Goal: Information Seeking & Learning: Find specific fact

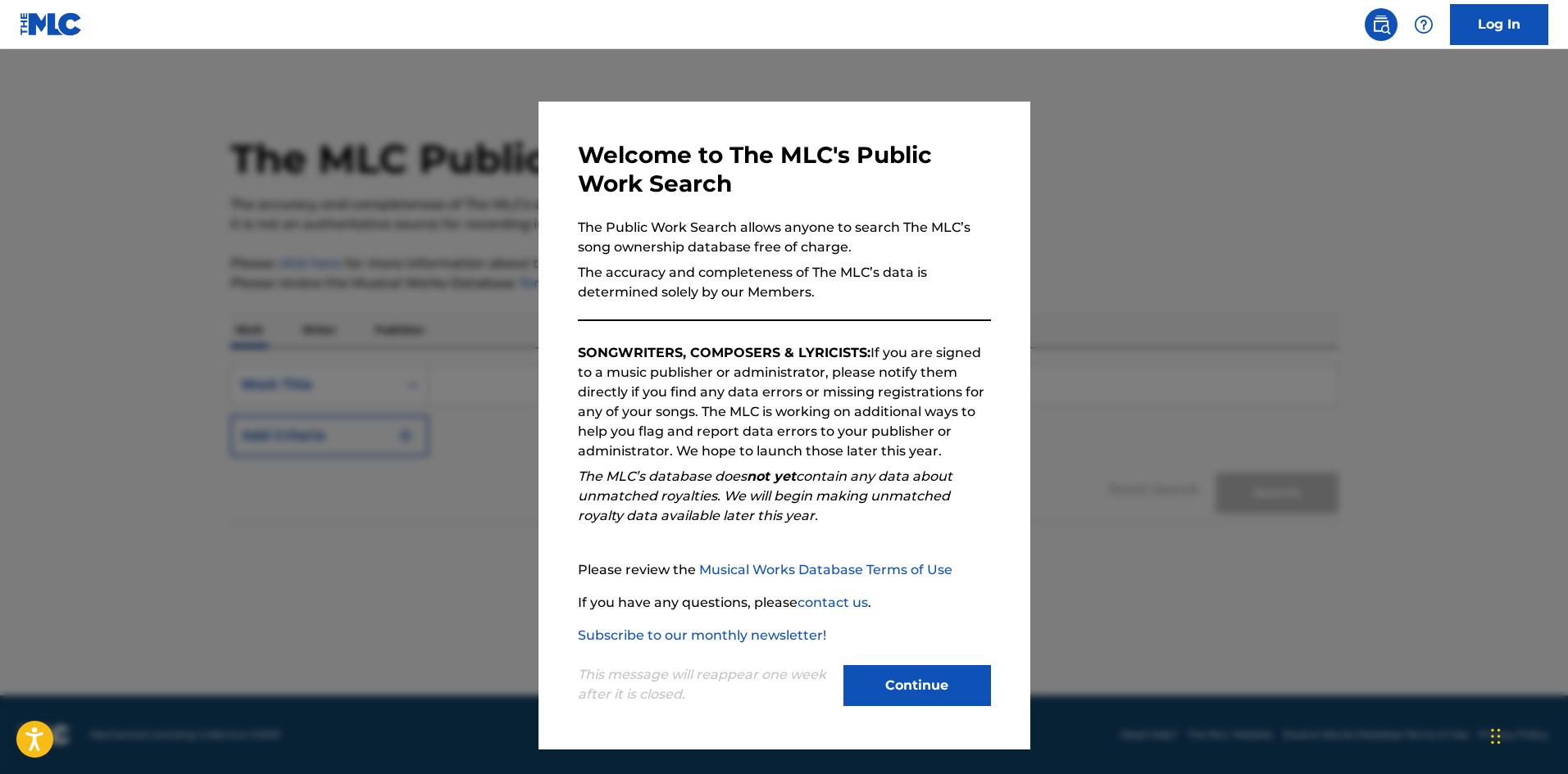
click at [946, 693] on button "Continue" at bounding box center [916, 685] width 148 height 41
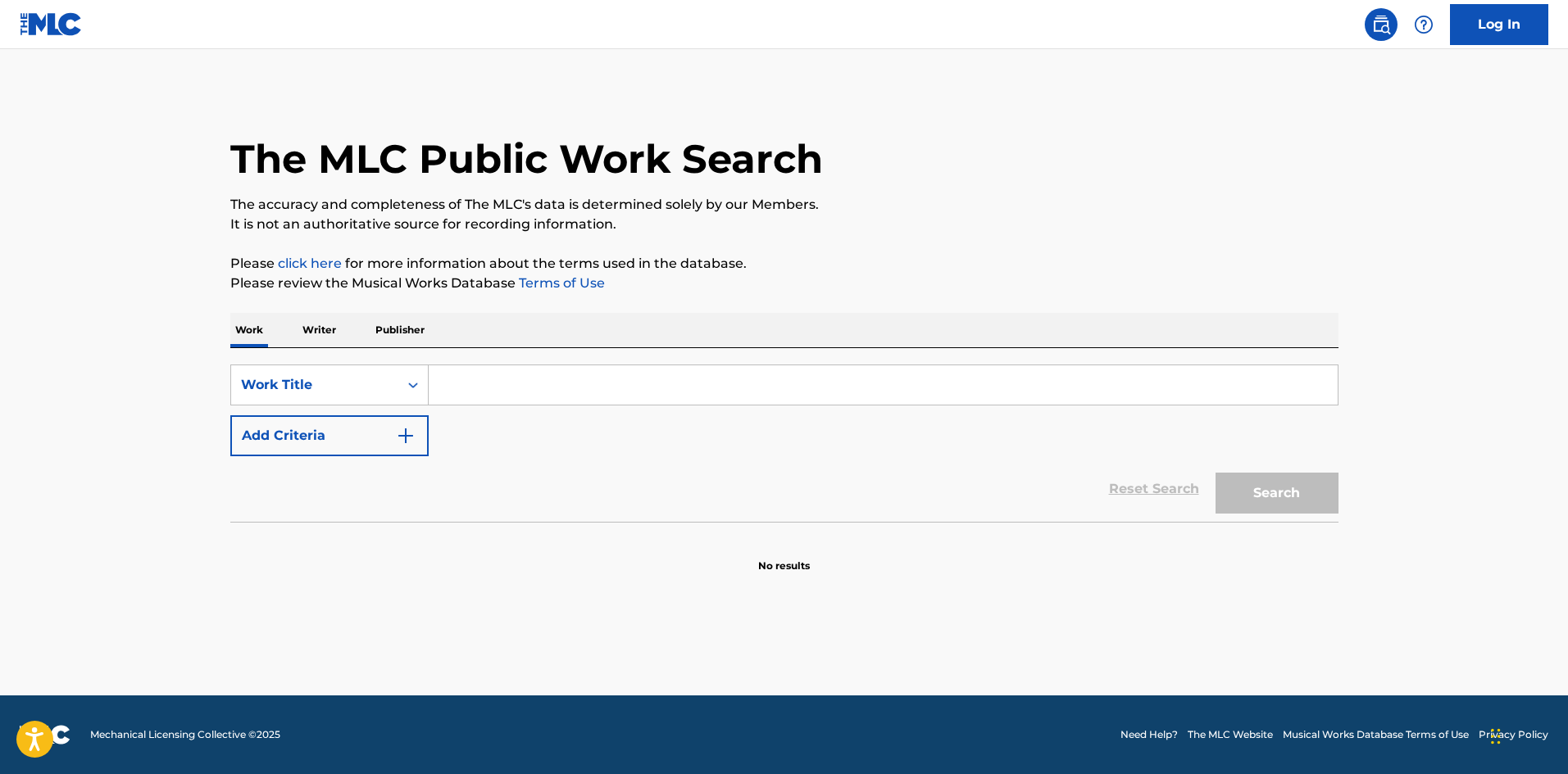
click at [471, 363] on div "SearchWithCriteria4af23602-5a6c-40ad-b352-f537c2fa6bee Work Title Add Criteria …" at bounding box center [784, 435] width 1108 height 174
click at [467, 372] on input "Search Form" at bounding box center [883, 385] width 909 height 39
paste input "Traviesa"
type input "Traviesa"
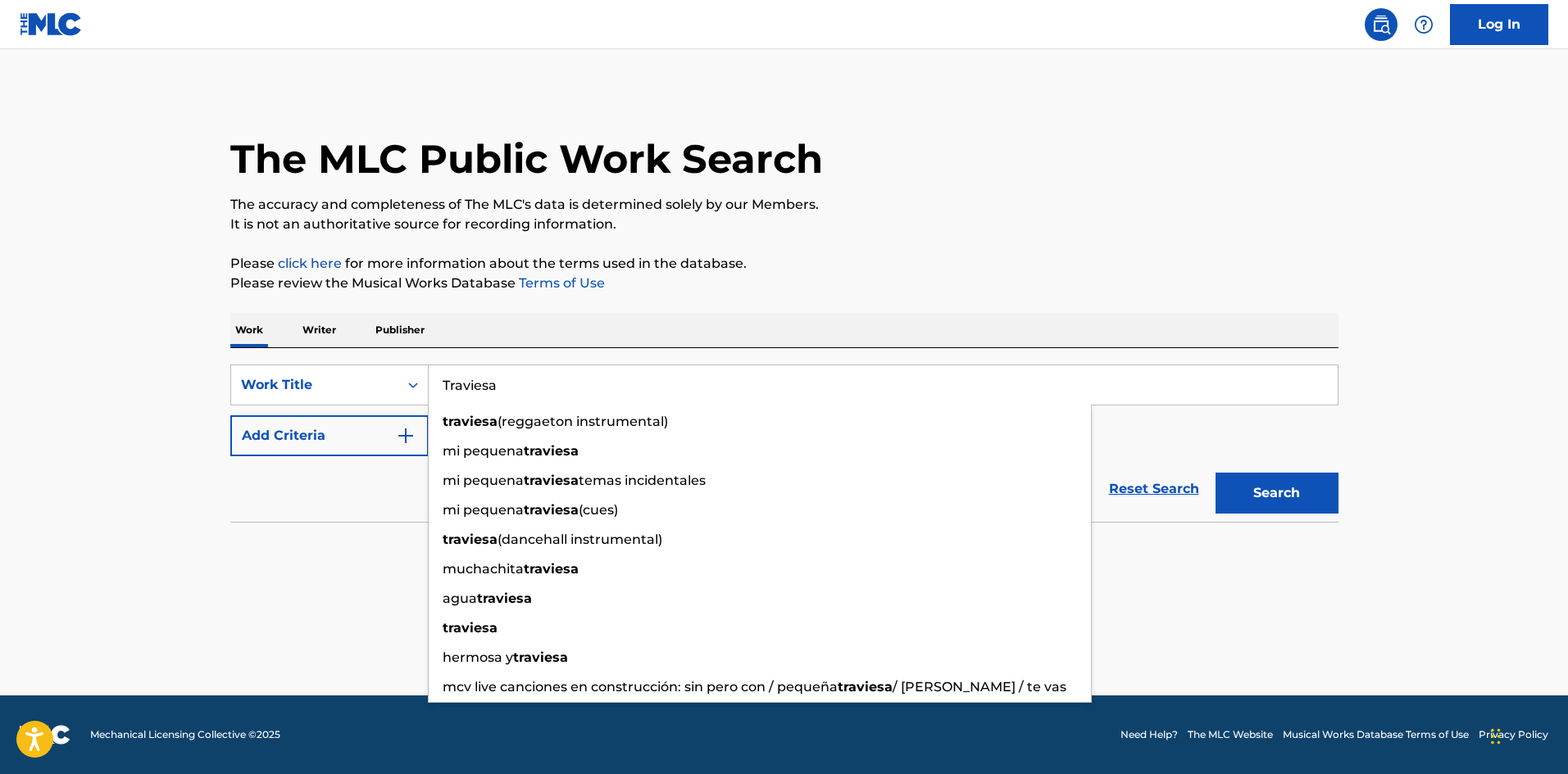
drag, startPoint x: 714, startPoint y: 301, endPoint x: 606, endPoint y: 451, distance: 184.8
click at [714, 300] on div "The MLC Public Work Search The accuracy and completeness of The MLC's data is d…" at bounding box center [784, 332] width 1147 height 484
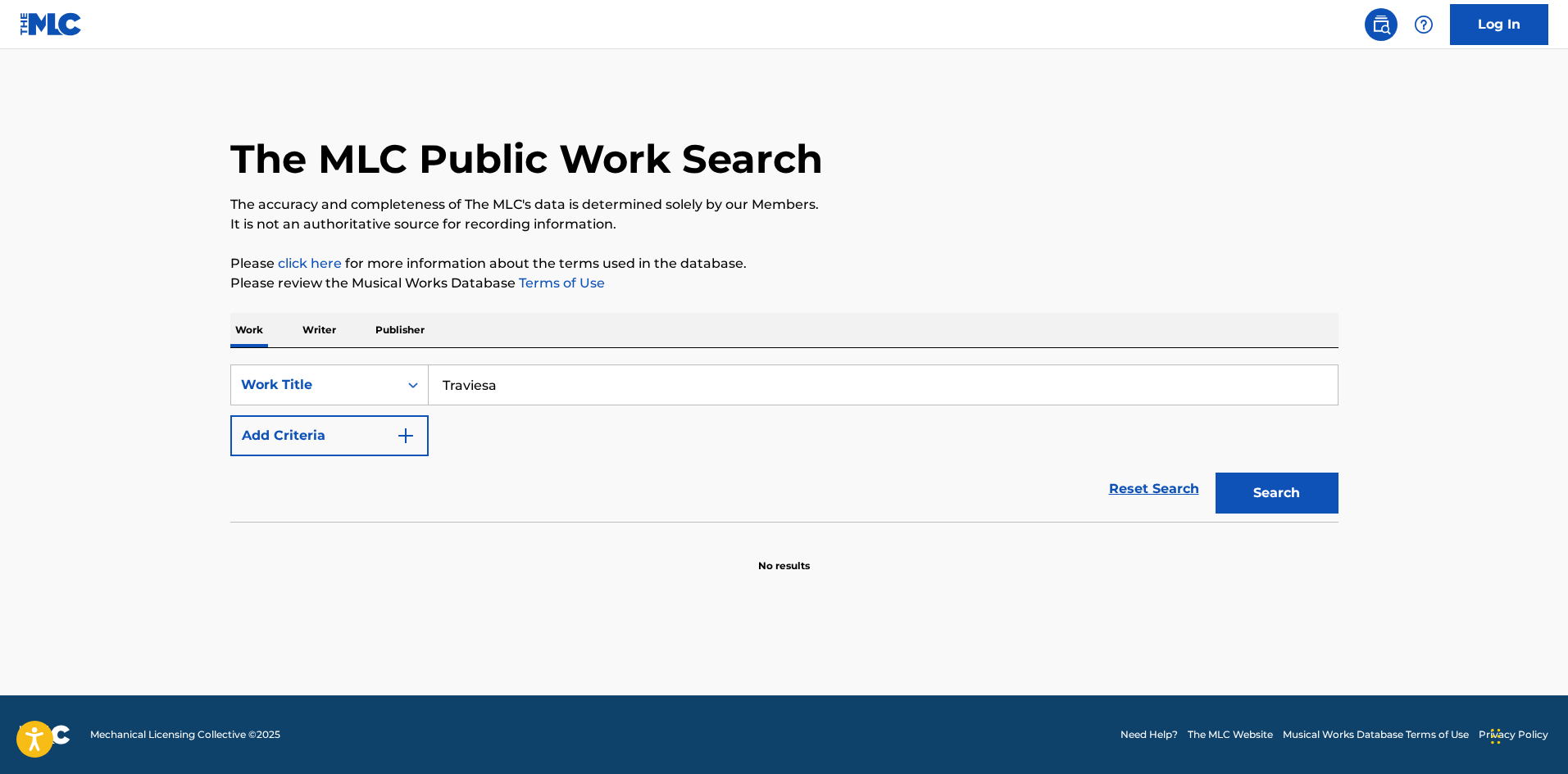
click at [396, 426] on img "Search Form" at bounding box center [405, 435] width 19 height 19
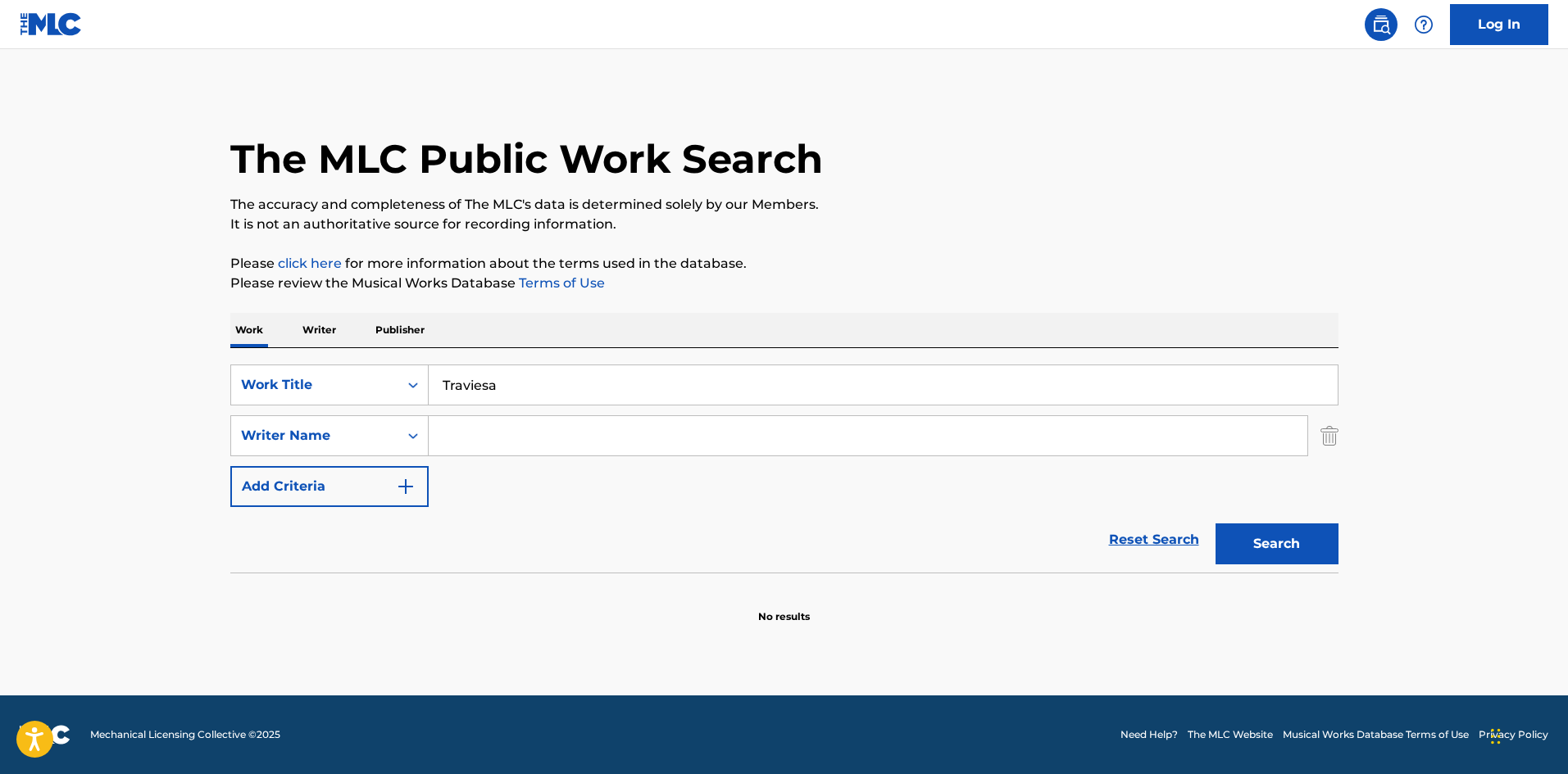
drag, startPoint x: 538, startPoint y: 452, endPoint x: 548, endPoint y: 450, distance: 10.2
click at [538, 453] on input "Search Form" at bounding box center [868, 435] width 879 height 39
paste input "Olavarrieta"
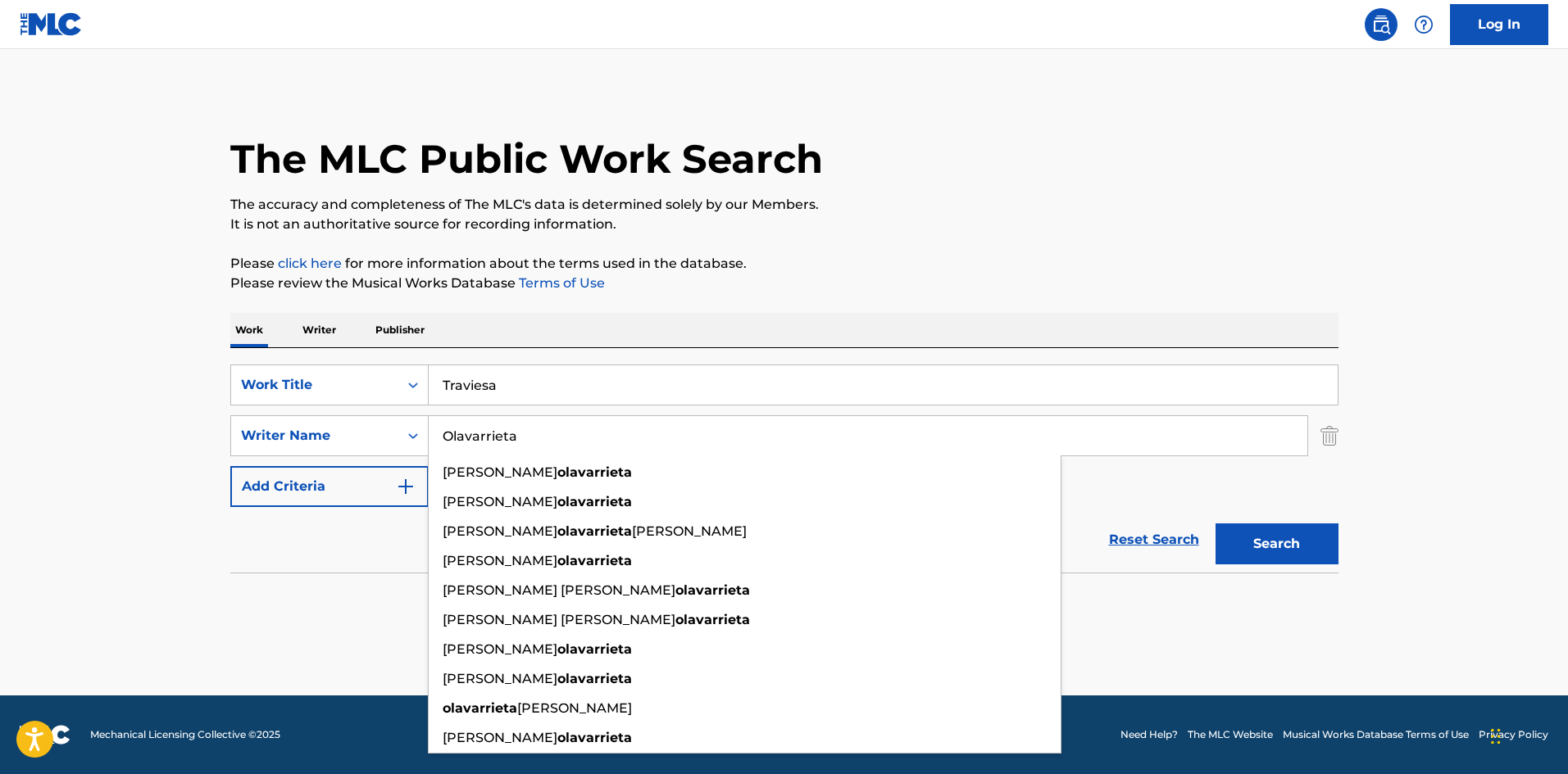
type input "Olavarrieta"
click at [1235, 540] on button "Search" at bounding box center [1277, 544] width 123 height 41
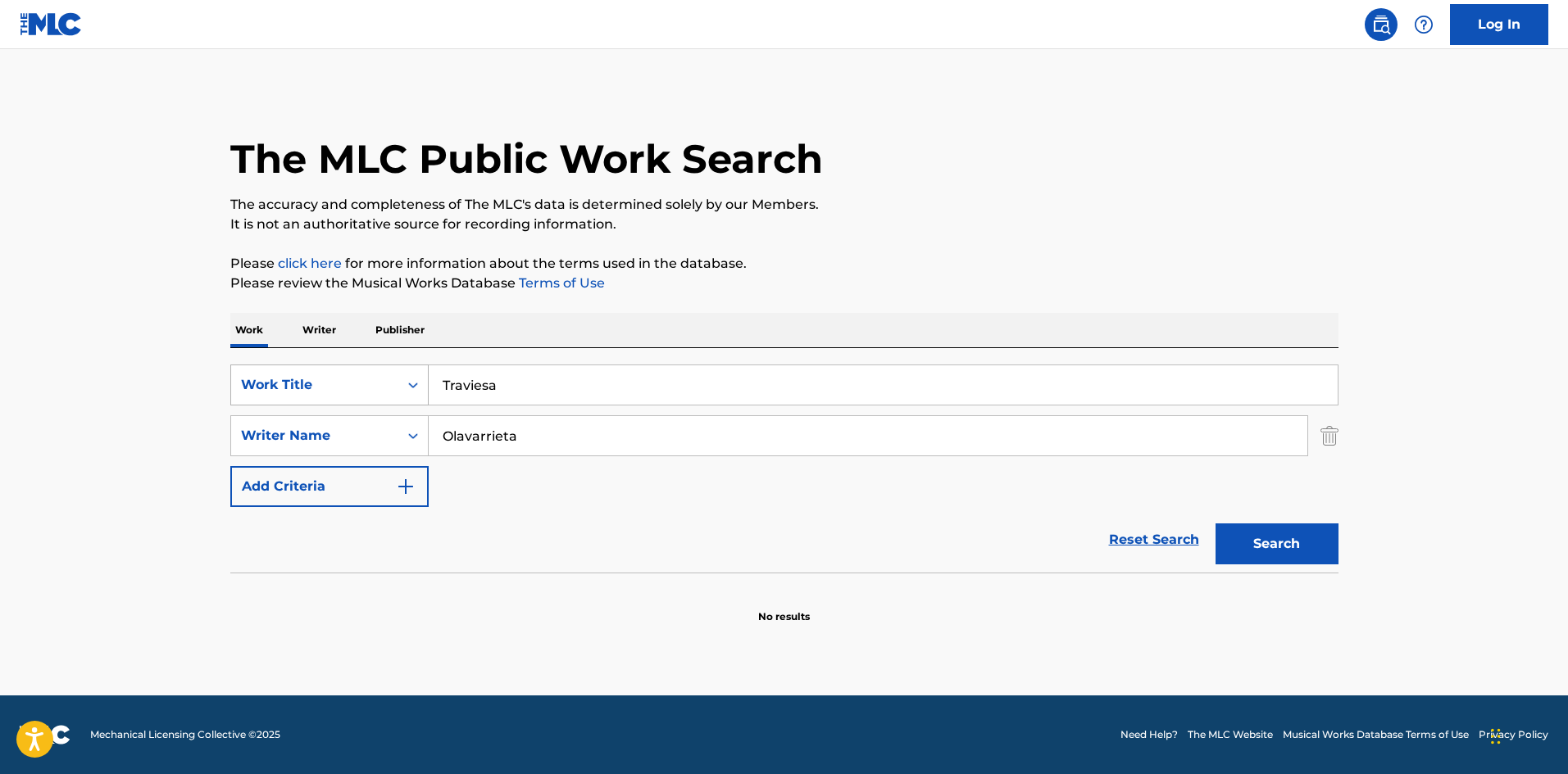
drag, startPoint x: 480, startPoint y: 388, endPoint x: 416, endPoint y: 383, distance: 64.2
click at [416, 383] on div "SearchWithCriteria4af23602-5a6c-40ad-b352-f537c2fa6bee Work Title Traviesa" at bounding box center [784, 385] width 1108 height 41
paste input "2025 Victor Luis Moya Gordillo"
drag, startPoint x: 612, startPoint y: 385, endPoint x: 697, endPoint y: 387, distance: 85.0
click at [697, 387] on input "2025 Victor Luis Moya Gordillo" at bounding box center [883, 385] width 909 height 39
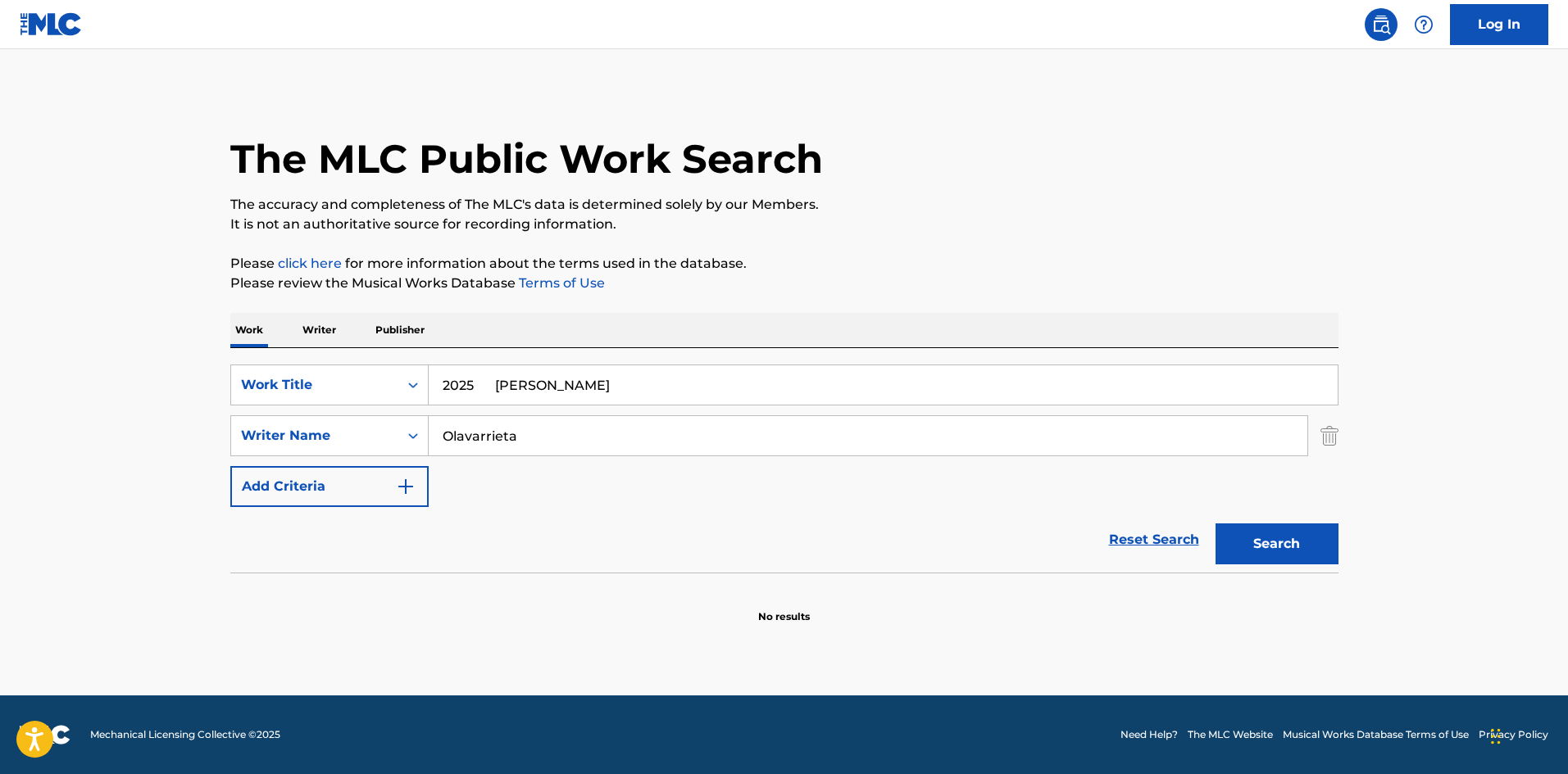
type input "2025 Victor Luis Moya"
drag, startPoint x: 509, startPoint y: 433, endPoint x: 389, endPoint y: 418, distance: 120.9
click at [368, 430] on div "SearchWithCriteria5d60cd89-0277-4ca7-821f-a8ea7d4c01c1 Writer Name Olavarrieta" at bounding box center [784, 436] width 1108 height 41
paste input "Gordillo"
type input "Gordillo"
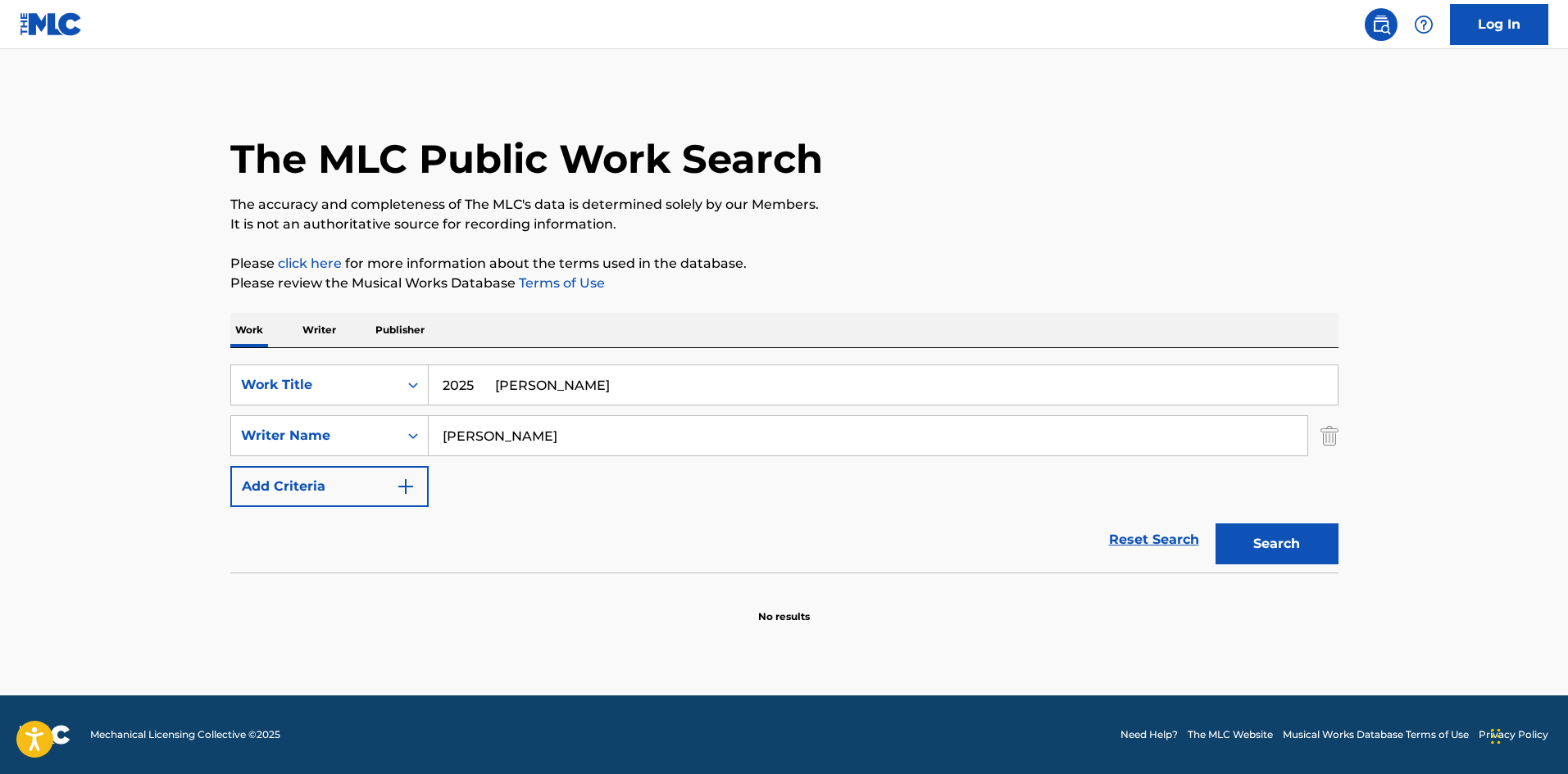
drag, startPoint x: 499, startPoint y: 386, endPoint x: 729, endPoint y: 406, distance: 230.9
click at [734, 406] on div "SearchWithCriteria4af23602-5a6c-40ad-b352-f537c2fa6bee Work Title 2025 Victor L…" at bounding box center [784, 436] width 1108 height 143
type input "2025"
click at [1282, 549] on button "Search" at bounding box center [1277, 544] width 123 height 41
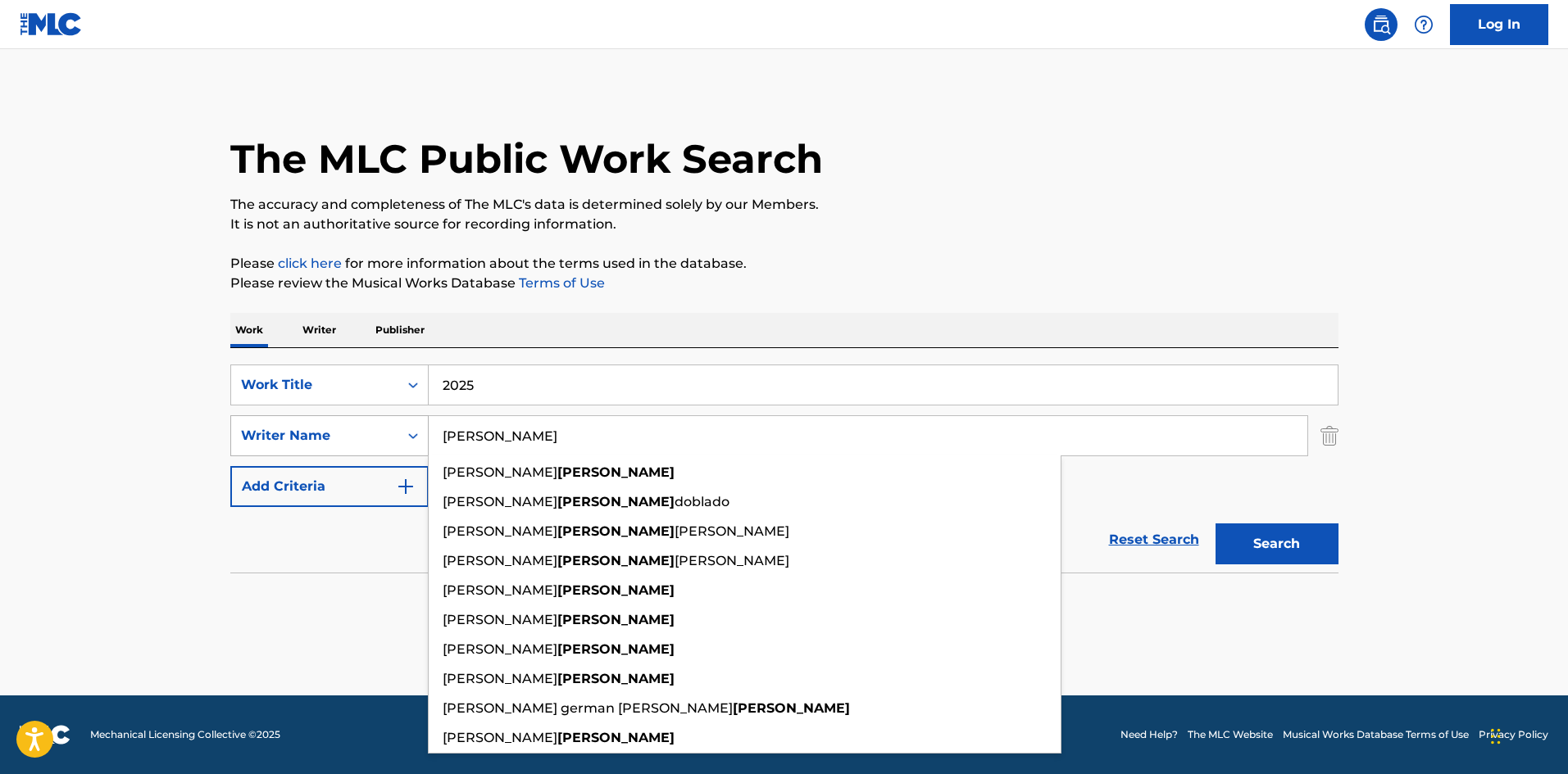
drag, startPoint x: 435, startPoint y: 434, endPoint x: 421, endPoint y: 434, distance: 14.0
click at [421, 434] on div "SearchWithCriteria5d60cd89-0277-4ca7-821f-a8ea7d4c01c1 Writer Name Gordillo ser…" at bounding box center [784, 436] width 1108 height 41
click at [446, 439] on input "Gordillo" at bounding box center [868, 435] width 879 height 39
click at [449, 433] on input "Gordillo" at bounding box center [868, 435] width 879 height 39
click at [443, 432] on input "Gordillo" at bounding box center [868, 435] width 879 height 39
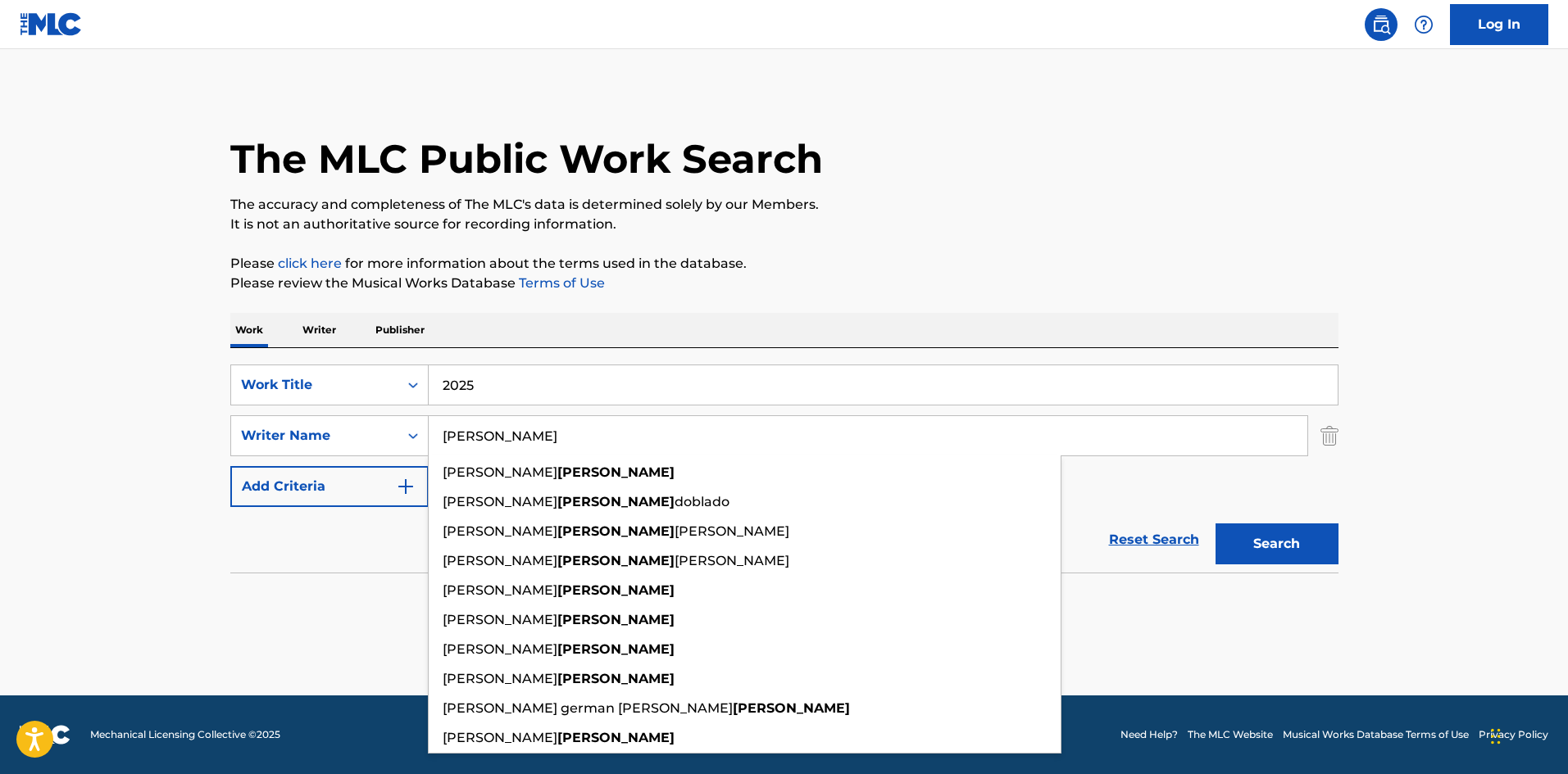
click at [509, 429] on input "Gordillo" at bounding box center [868, 435] width 879 height 39
click at [440, 434] on input "Gordillo" at bounding box center [868, 435] width 879 height 39
drag, startPoint x: 499, startPoint y: 438, endPoint x: 408, endPoint y: 432, distance: 91.2
click at [408, 432] on div "SearchWithCriteria5d60cd89-0277-4ca7-821f-a8ea7d4c01c1 Writer Name Gordillo ser…" at bounding box center [784, 436] width 1108 height 41
drag, startPoint x: 1290, startPoint y: 539, endPoint x: 1280, endPoint y: 521, distance: 20.6
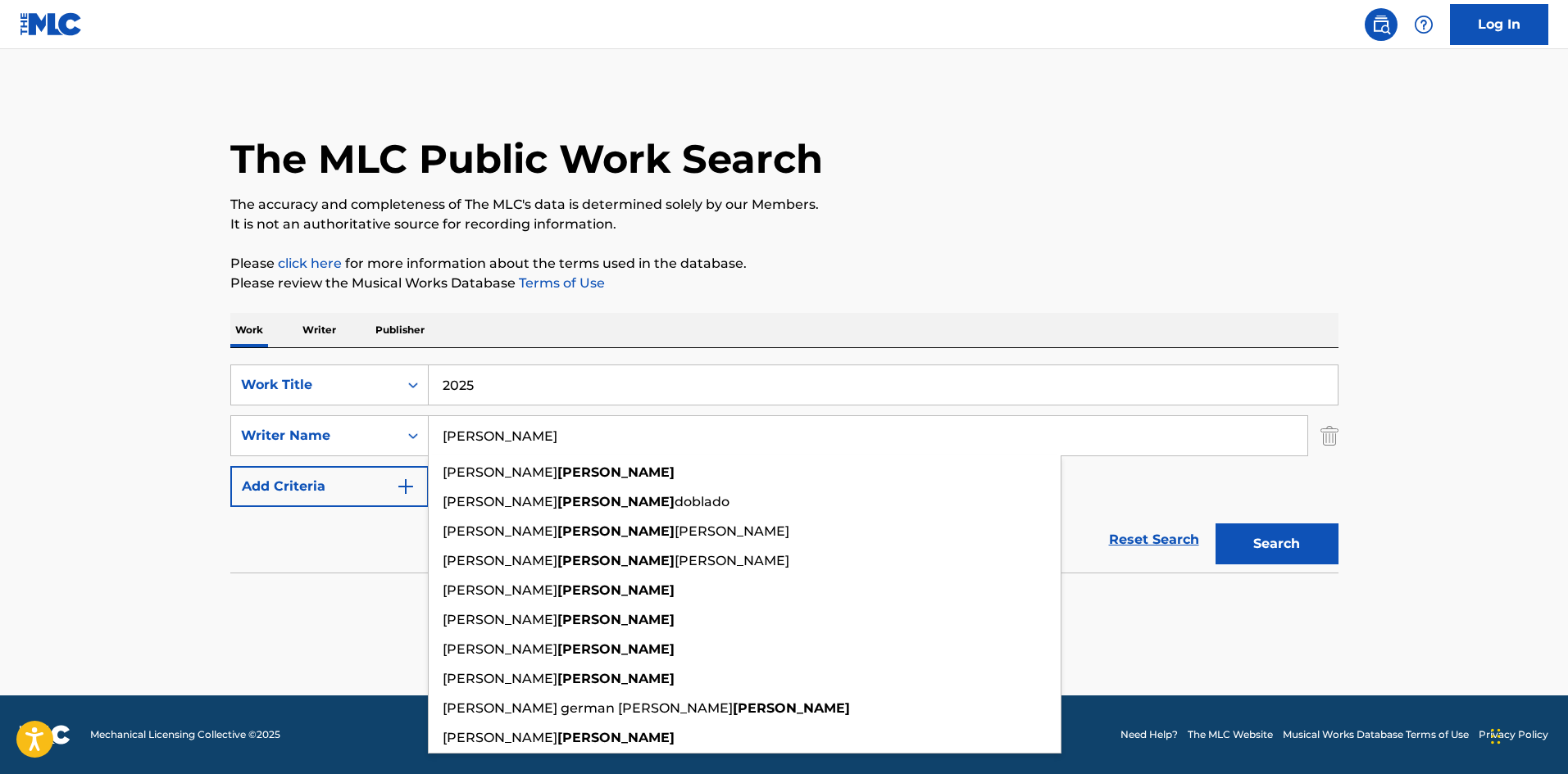
click at [1289, 534] on button "Search" at bounding box center [1277, 544] width 123 height 41
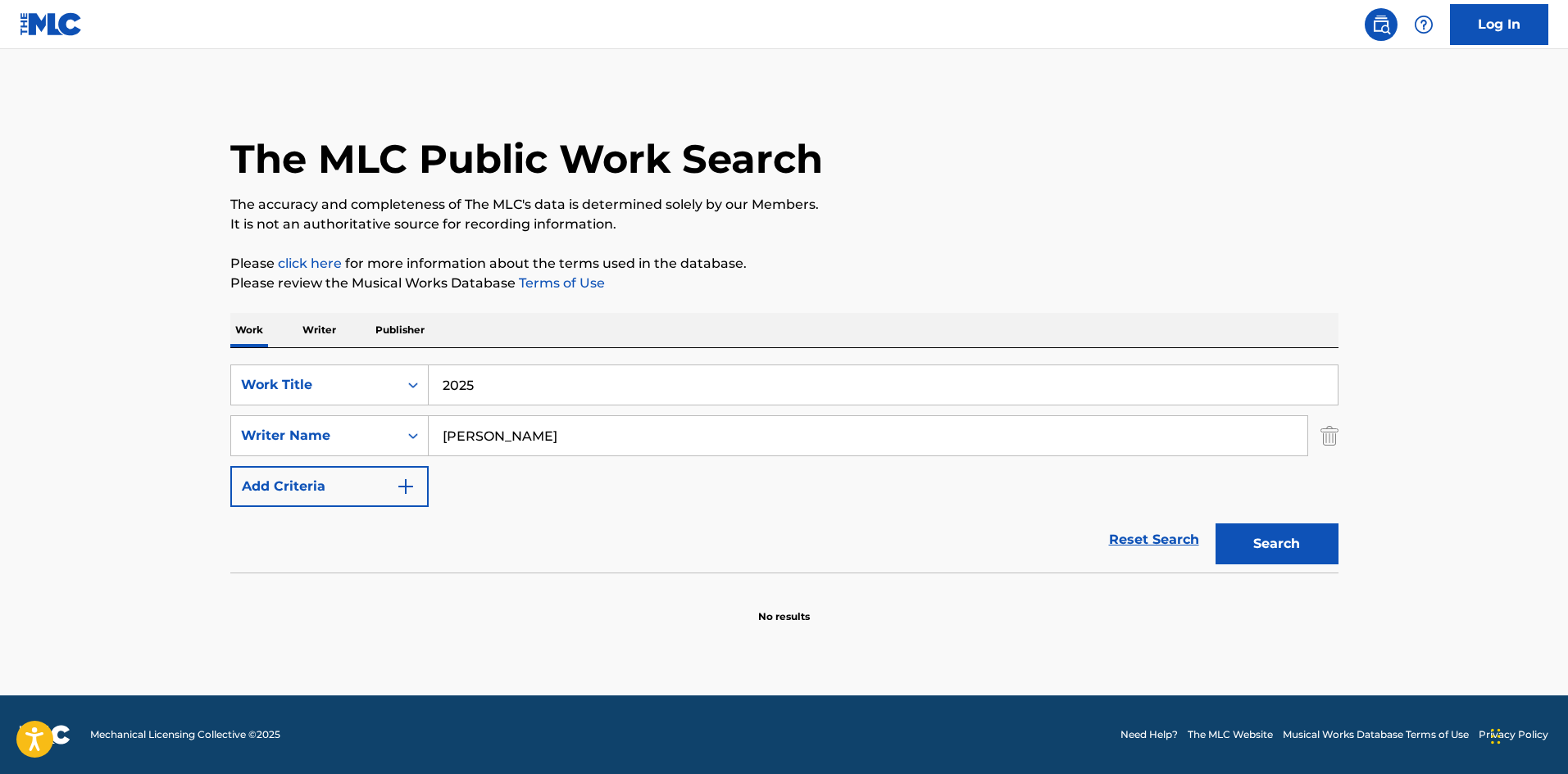
paste input "Cervantes"
type input "Cervantes"
click at [895, 209] on p "The accuracy and completeness of The MLC's data is determined solely by our Mem…" at bounding box center [784, 204] width 1108 height 19
click at [1228, 531] on button "Search" at bounding box center [1277, 544] width 123 height 41
click at [433, 369] on input "2025" at bounding box center [883, 385] width 909 height 39
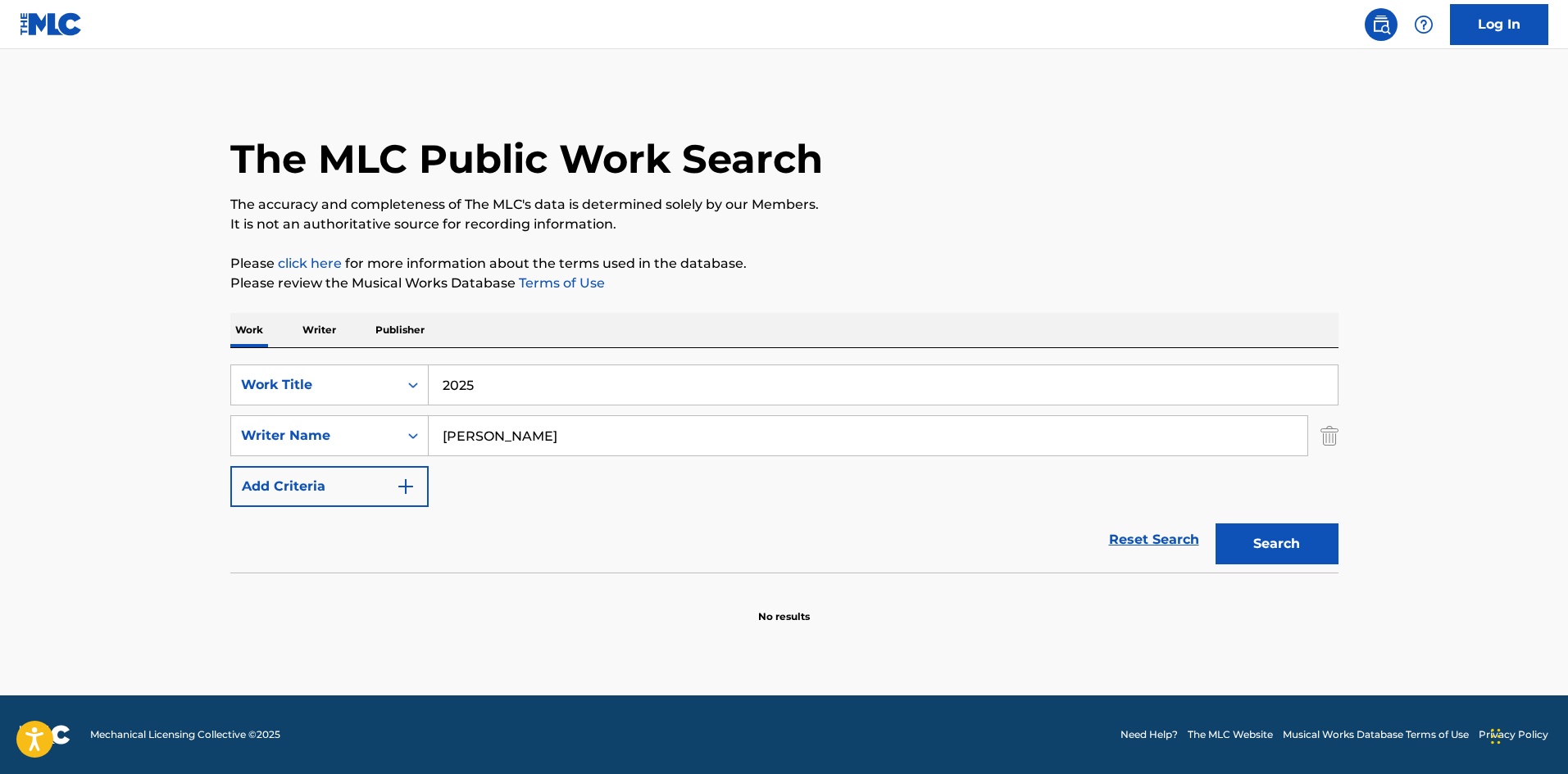
paste input "C´est La Vie"
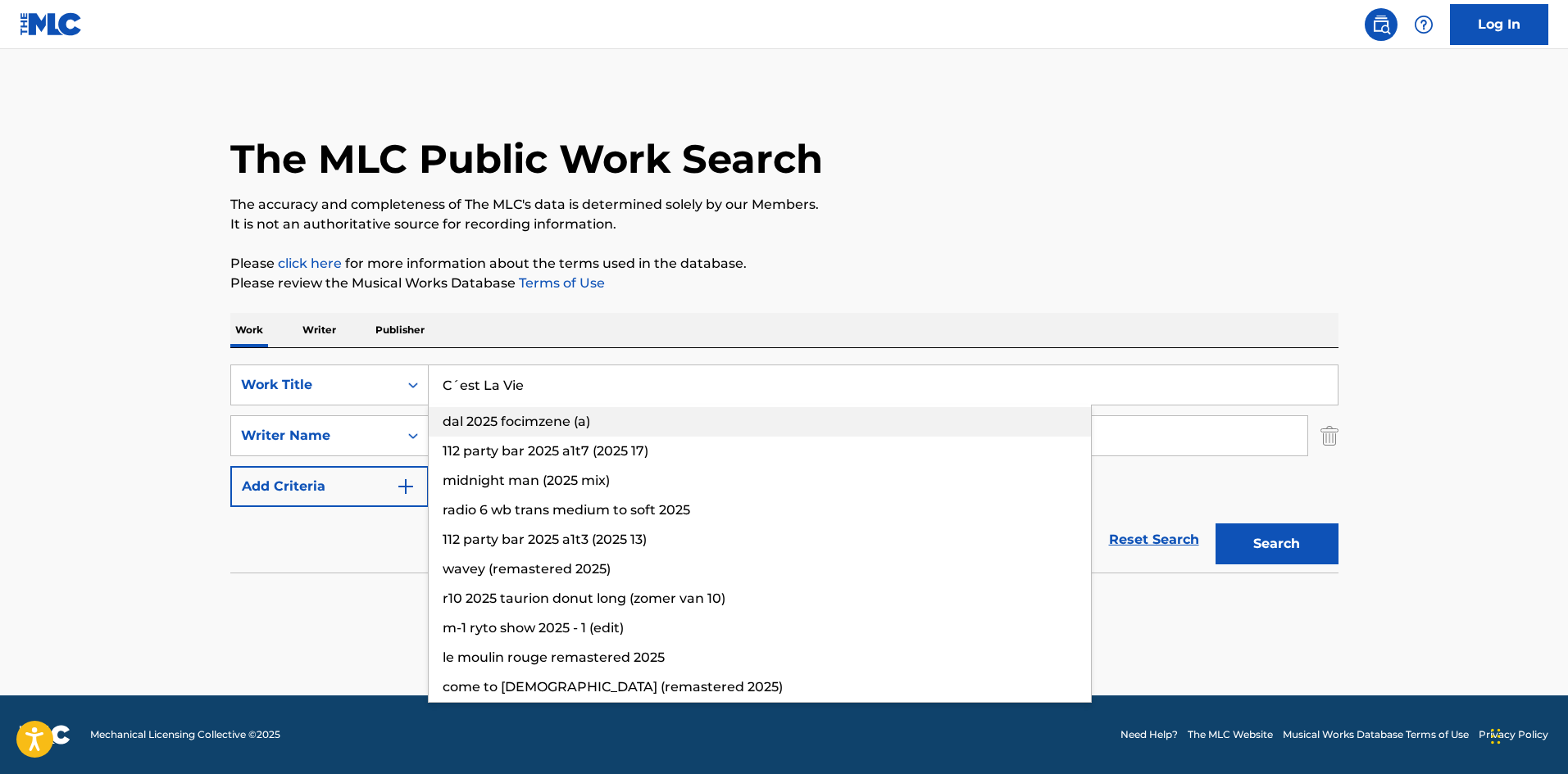
type input "C´est La Vie"
click at [499, 436] on ul "dal 2025 focimzene (a) 112 party bar 2025 a1t7 (2025 17) midnight man (2025 mix…" at bounding box center [760, 555] width 663 height 295
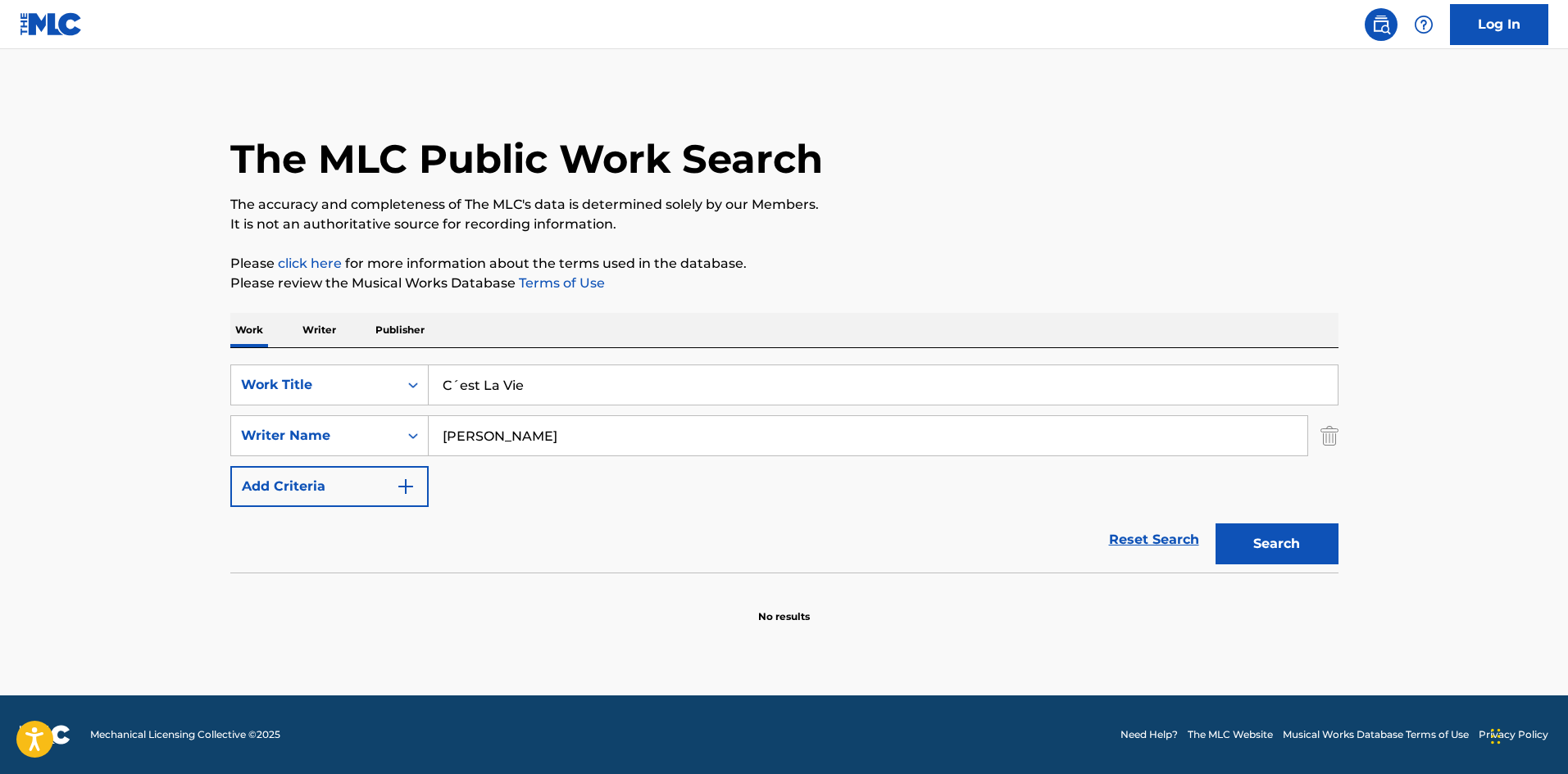
click at [662, 321] on div "Work Writer Publisher" at bounding box center [784, 331] width 1108 height 35
drag, startPoint x: 468, startPoint y: 431, endPoint x: 397, endPoint y: 416, distance: 72.6
click at [394, 416] on div "SearchWithCriteria5d60cd89-0277-4ca7-821f-a8ea7d4c01c1 Writer Name Cervantes" at bounding box center [784, 436] width 1108 height 41
paste input "[PERSON_NAME]"
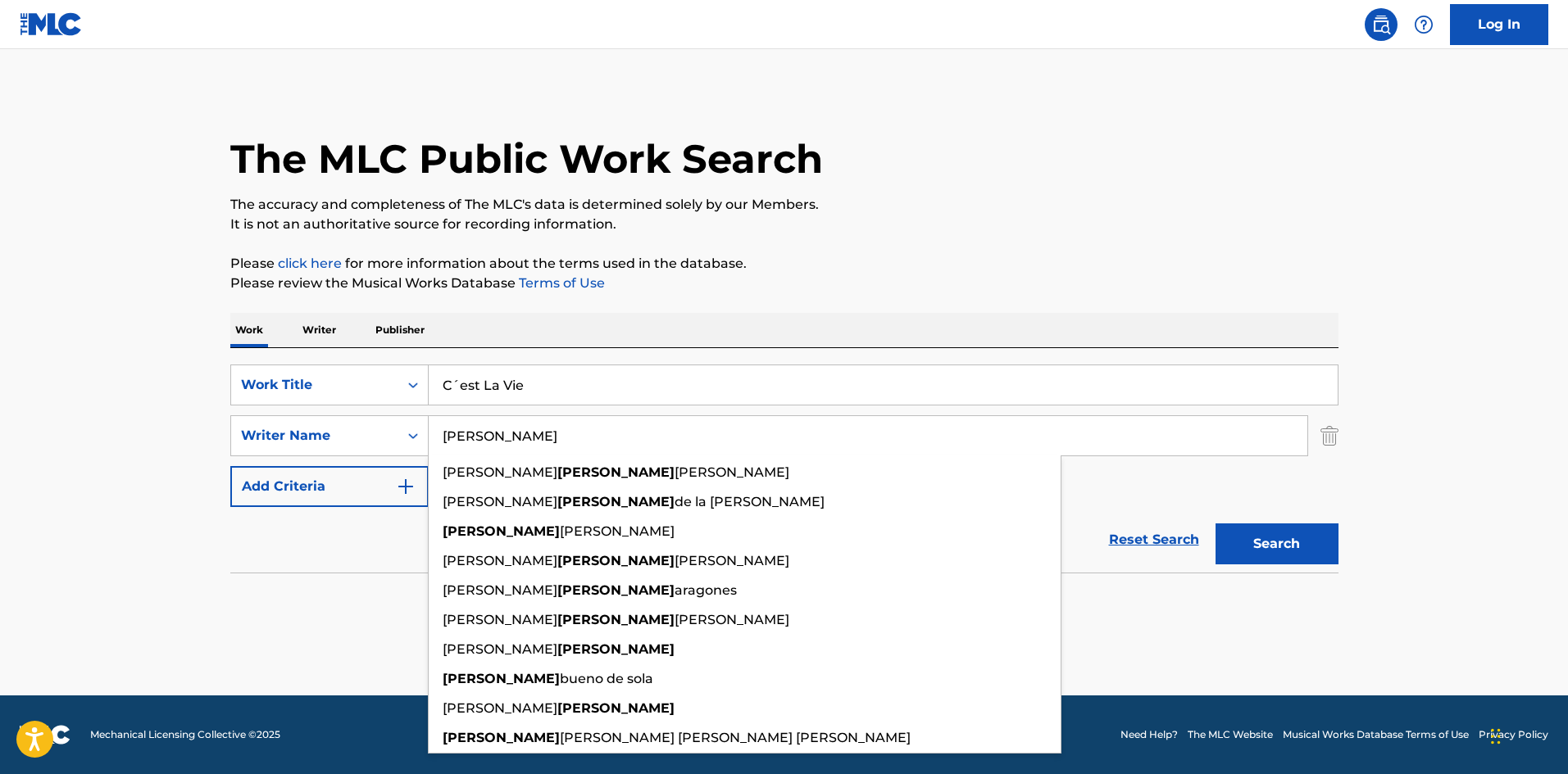
drag, startPoint x: 1257, startPoint y: 544, endPoint x: 1246, endPoint y: 516, distance: 30.1
click at [1257, 542] on button "Search" at bounding box center [1277, 544] width 123 height 41
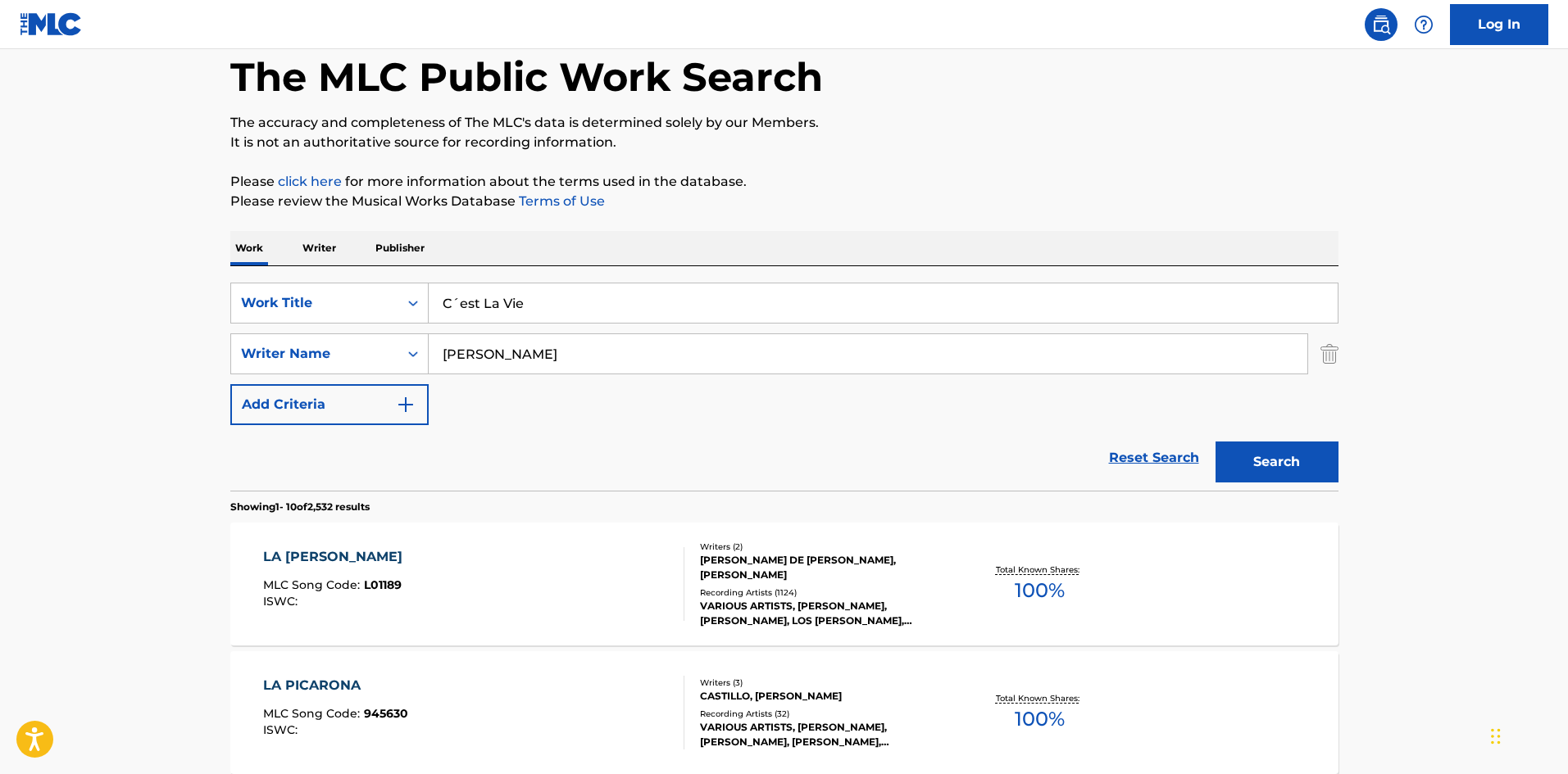
scroll to position [164, 0]
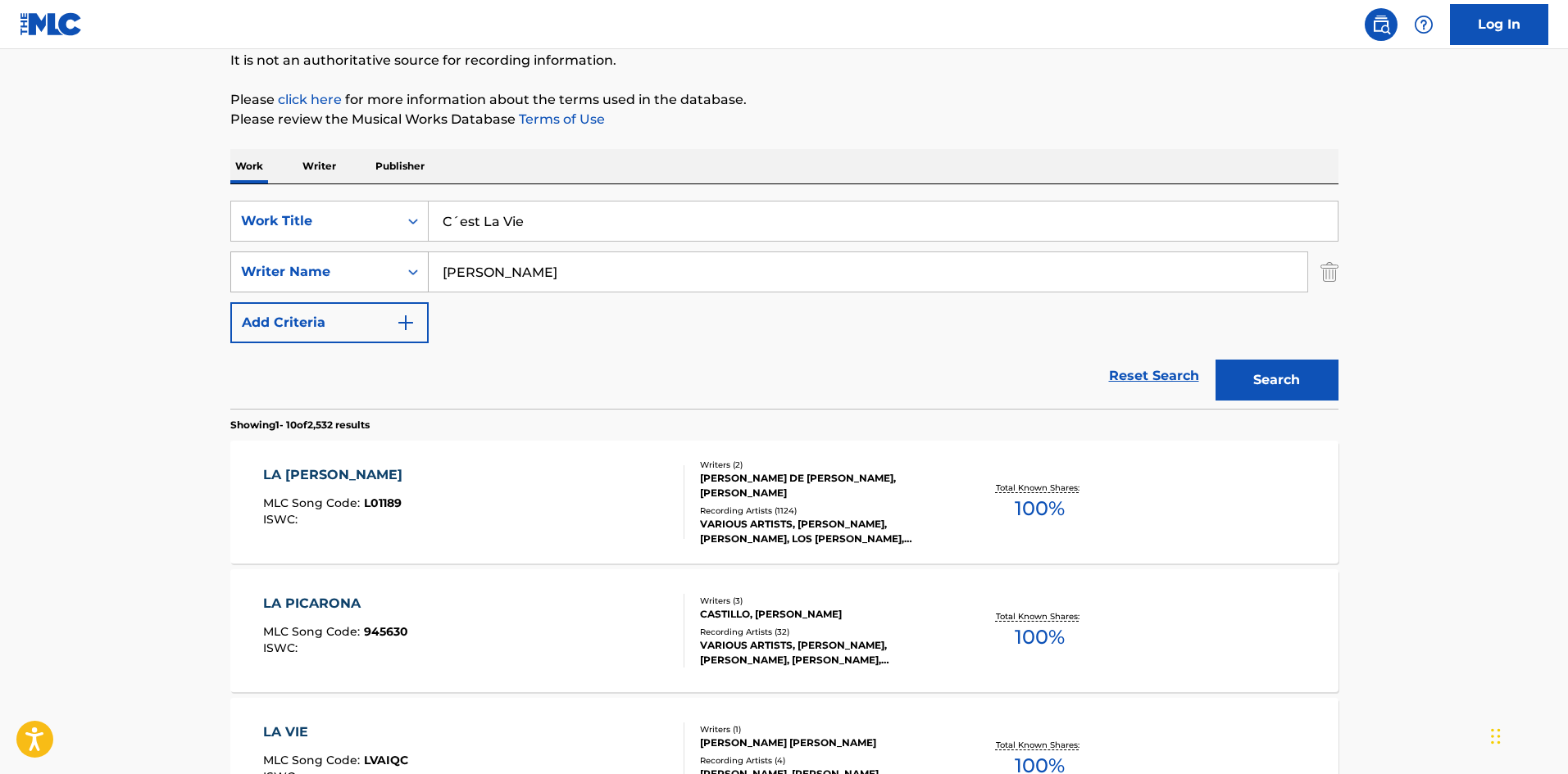
click at [423, 266] on div "SearchWithCriteria5d60cd89-0277-4ca7-821f-a8ea7d4c01c1 Writer Name Alonso" at bounding box center [784, 272] width 1108 height 41
paste input "Garcia"
drag, startPoint x: 1227, startPoint y: 379, endPoint x: 1217, endPoint y: 355, distance: 26.0
click at [1227, 378] on button "Search" at bounding box center [1277, 380] width 123 height 41
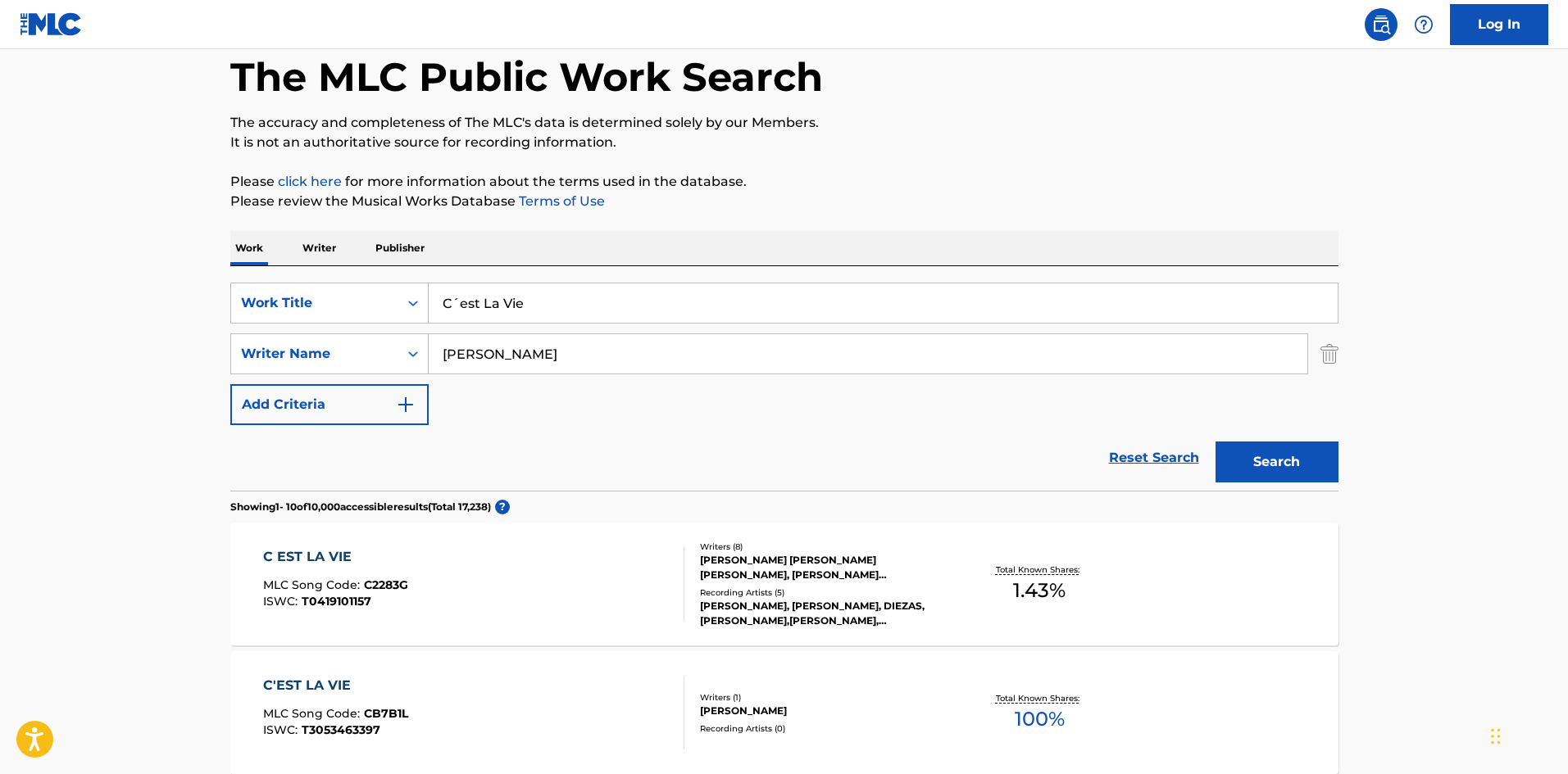
scroll to position [245, 0]
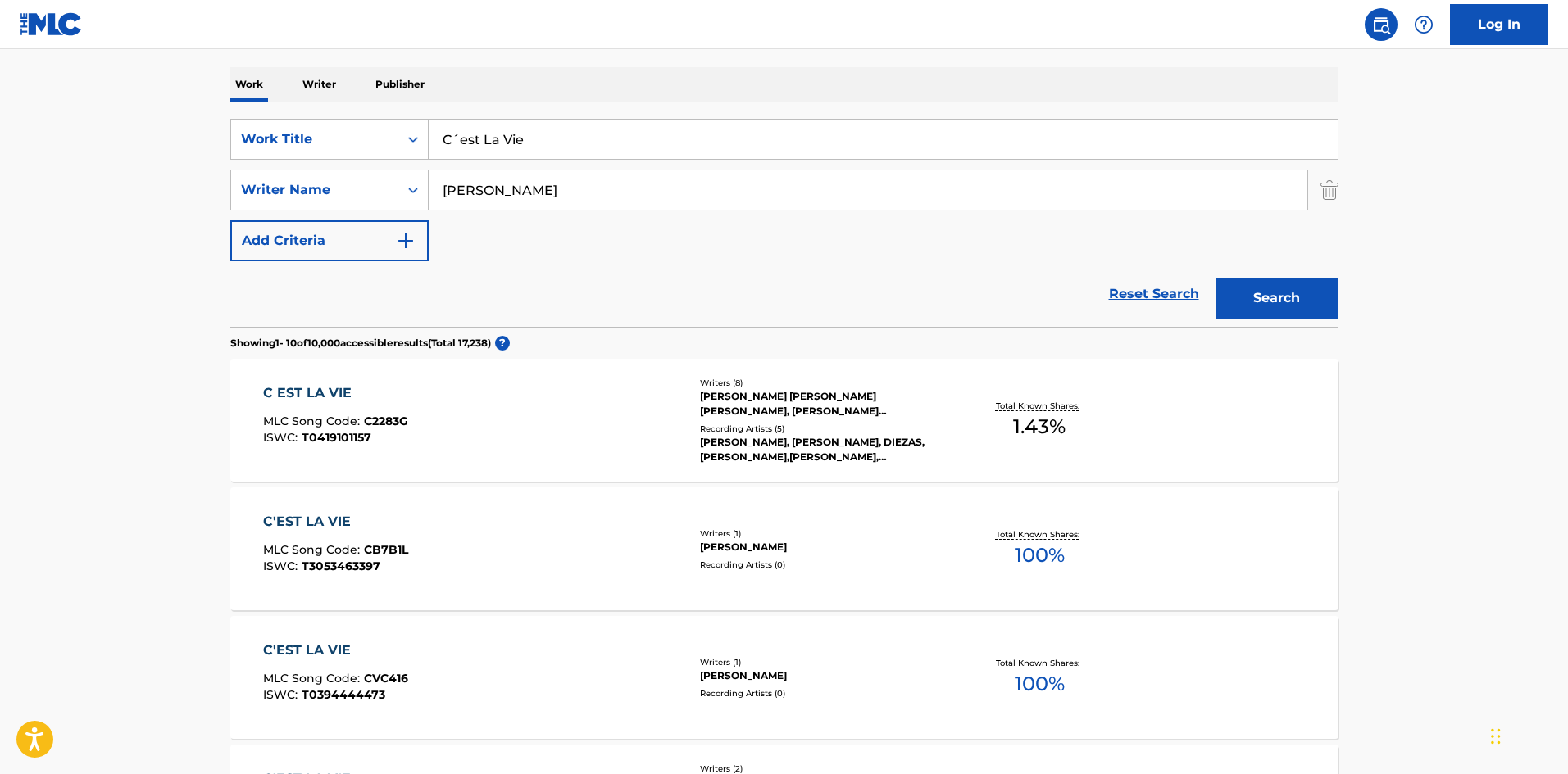
click at [548, 182] on input "Garcia" at bounding box center [868, 190] width 879 height 39
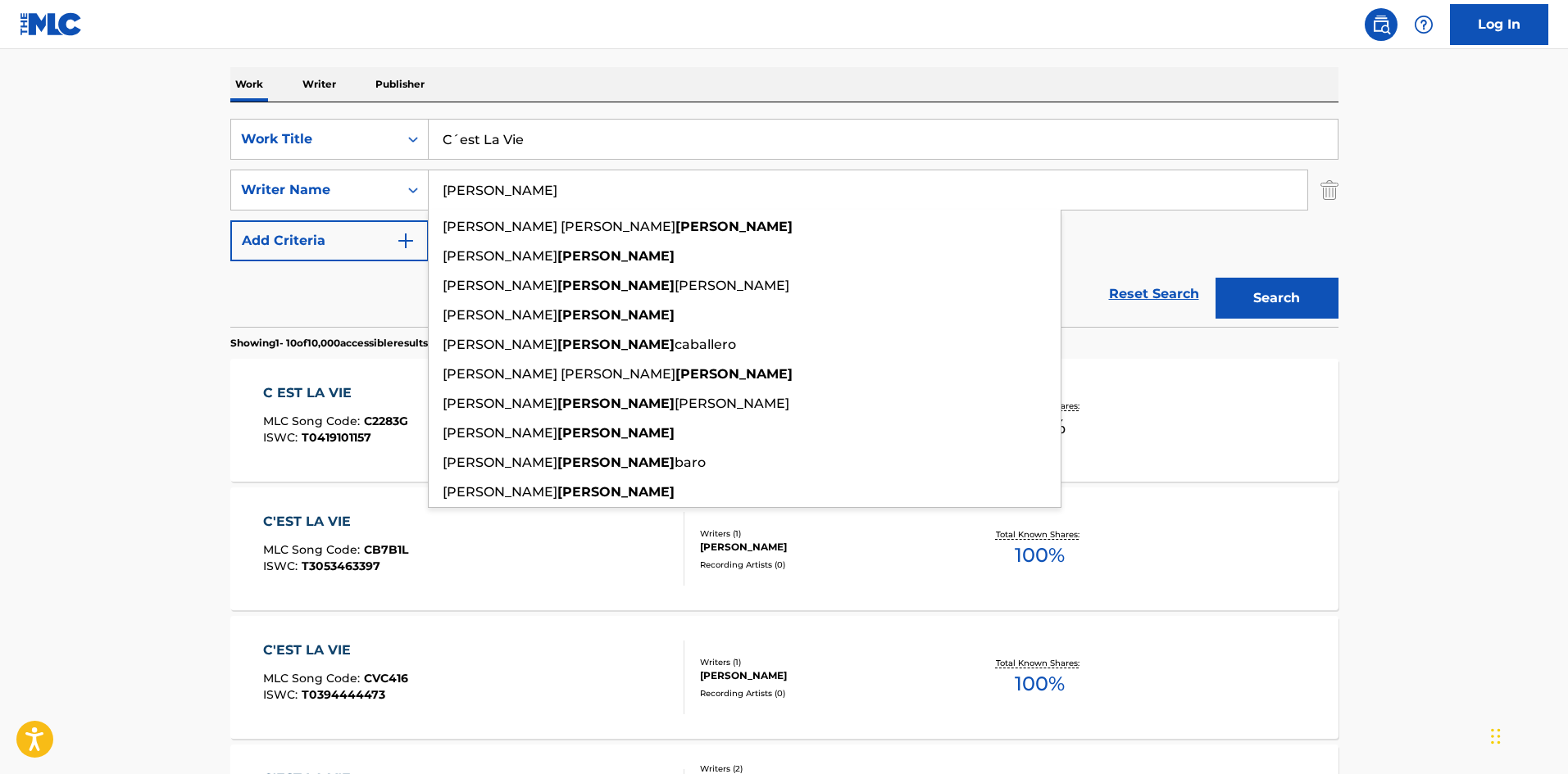
paste input "Yunier"
type input "Garcia Yunier"
click at [1273, 290] on button "Search" at bounding box center [1277, 298] width 123 height 41
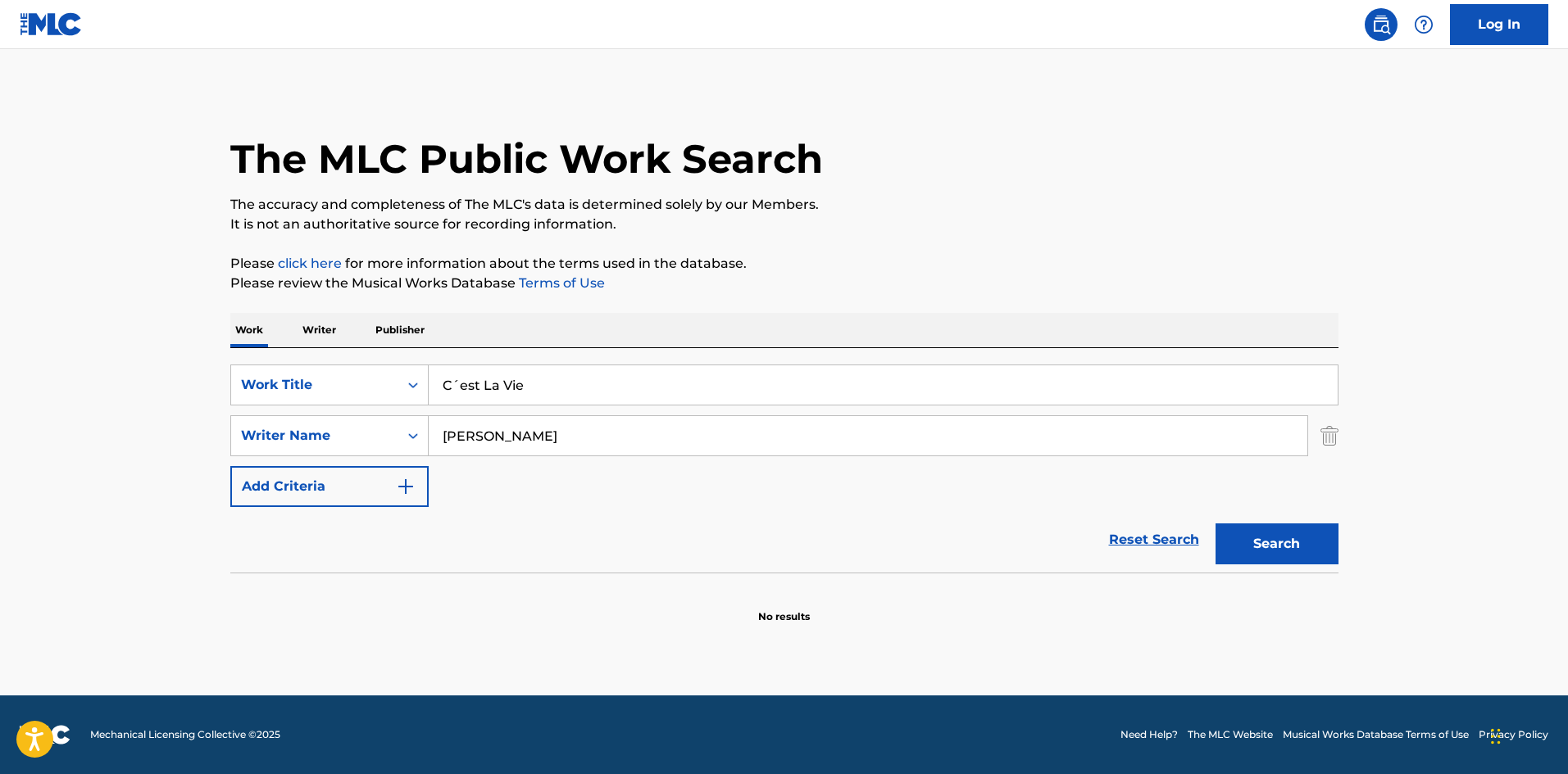
drag, startPoint x: 537, startPoint y: 370, endPoint x: 392, endPoint y: 354, distance: 145.9
click at [392, 354] on div "SearchWithCriteria4af23602-5a6c-40ad-b352-f537c2fa6bee Work Title C´est La Vie …" at bounding box center [784, 460] width 1108 height 224
paste input "Mas Linda Eres Tu"
type input "Mas Linda Eres Tu"
click at [925, 136] on div "The MLC Public Work Search" at bounding box center [784, 149] width 1108 height 120
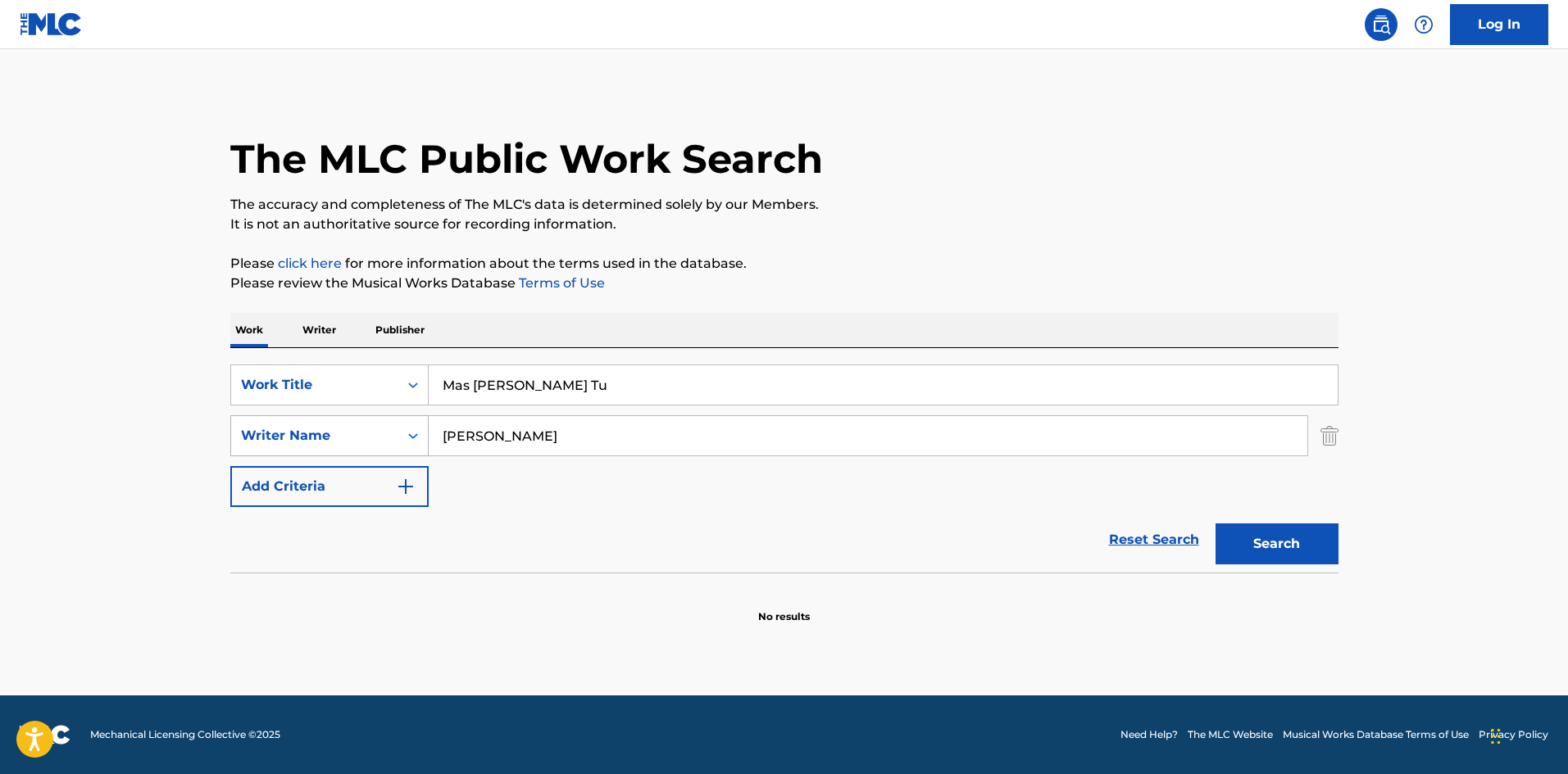
drag, startPoint x: 422, startPoint y: 429, endPoint x: 403, endPoint y: 425, distance: 19.4
click at [404, 425] on div "SearchWithCriteria5d60cd89-0277-4ca7-821f-a8ea7d4c01c1 Writer Name Garcia Yunier" at bounding box center [784, 436] width 1108 height 41
click at [320, 355] on div "SearchWithCriteria4af23602-5a6c-40ad-b352-f537c2fa6bee Work Title Mas Linda Ere…" at bounding box center [784, 460] width 1108 height 224
click at [1241, 538] on button "Search" at bounding box center [1277, 544] width 123 height 41
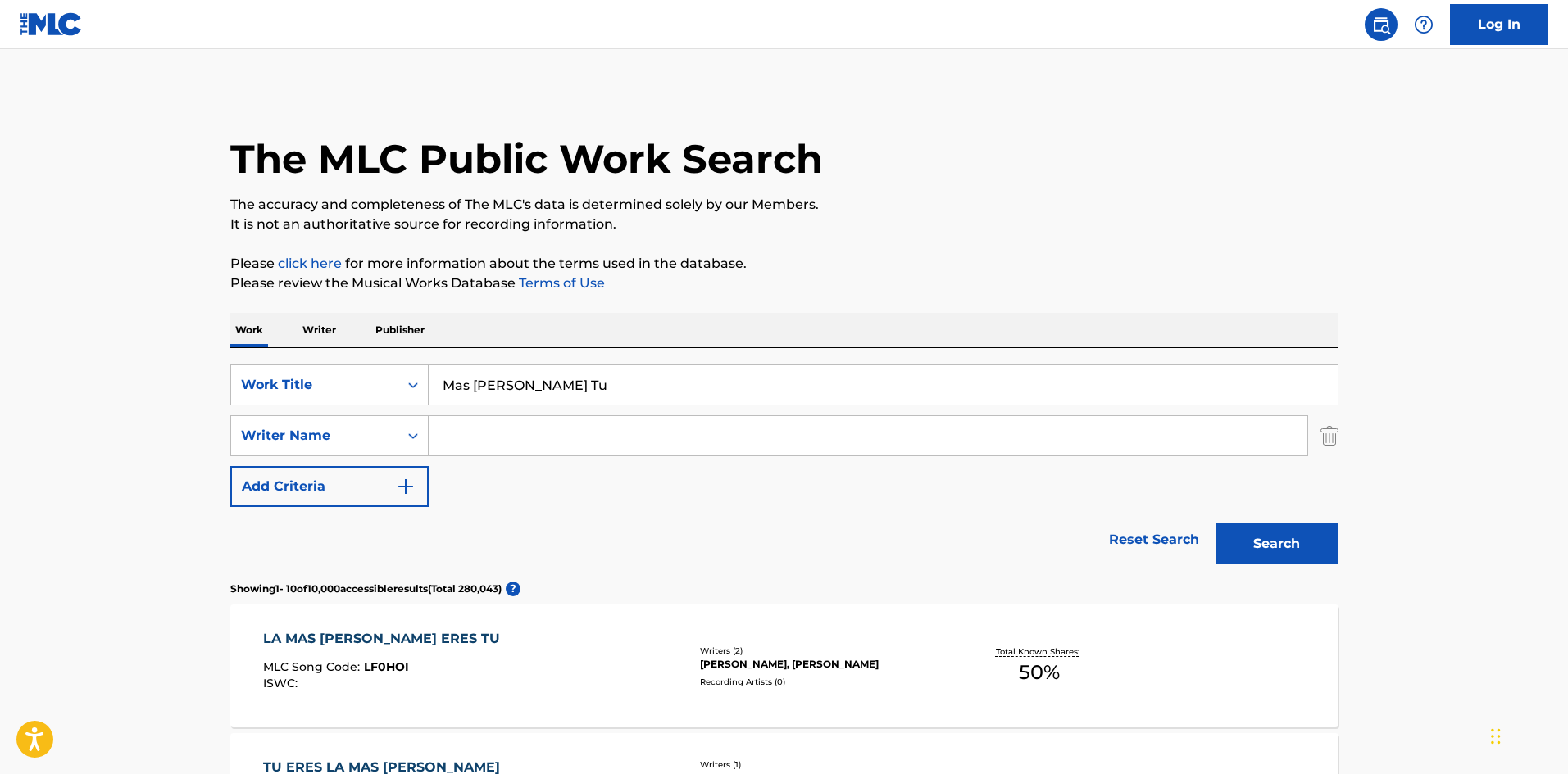
scroll to position [164, 0]
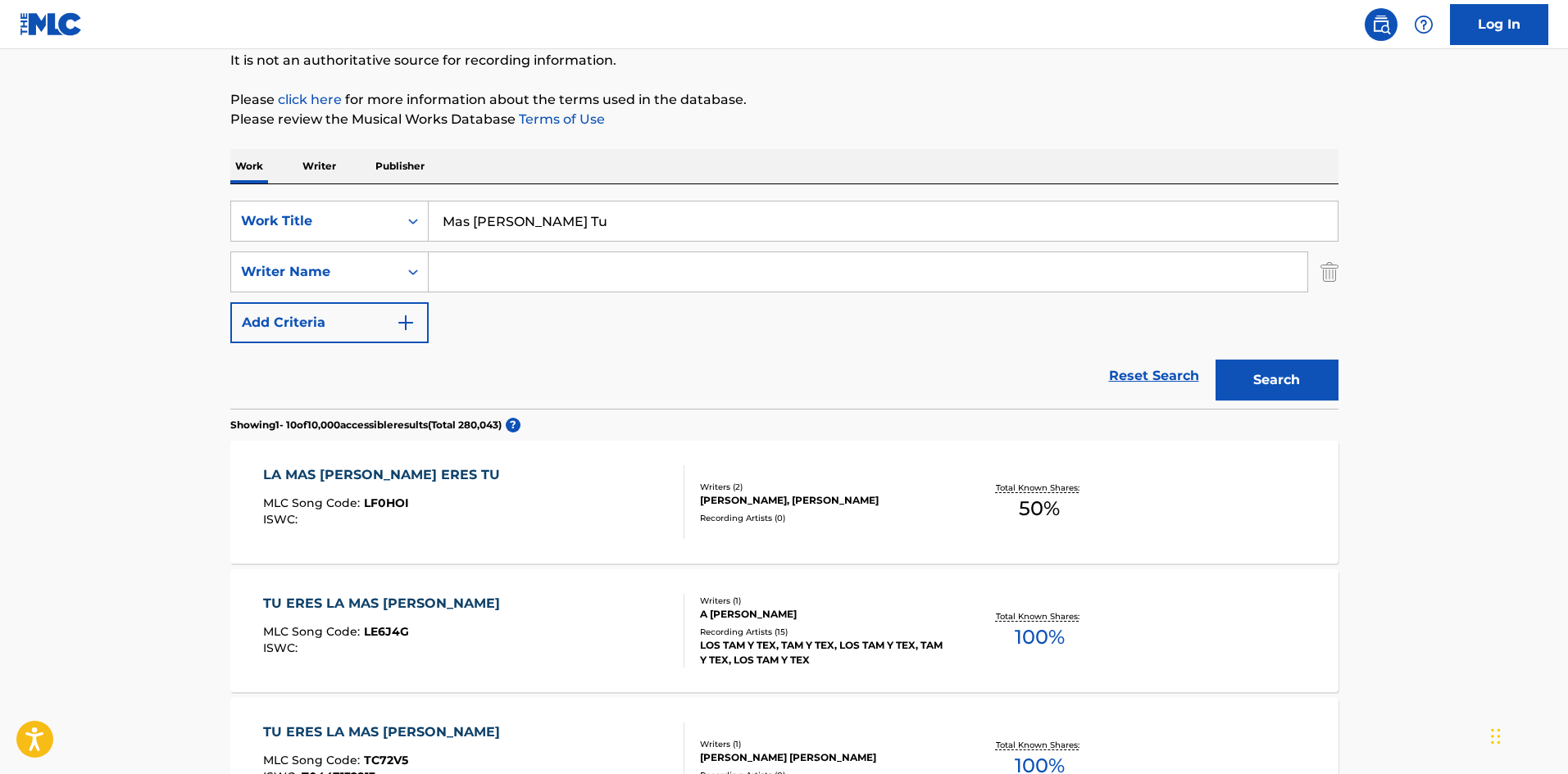
paste input "Pa100pre"
type input "Pa100pre"
click at [488, 277] on input "Search Form" at bounding box center [868, 272] width 879 height 39
paste input "Gordillo"
type input "Gordillo"
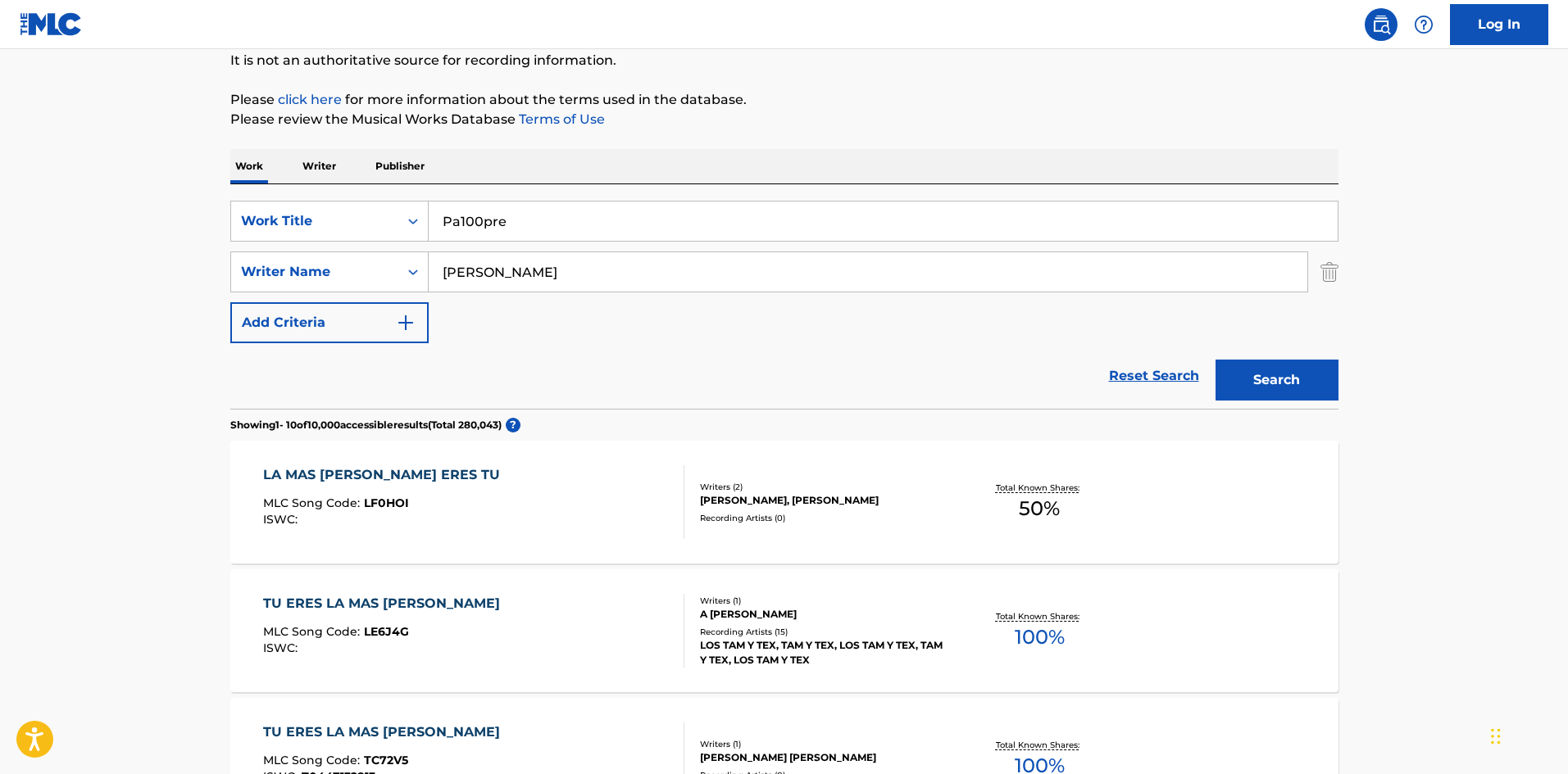
click at [1281, 379] on button "Search" at bounding box center [1277, 380] width 123 height 41
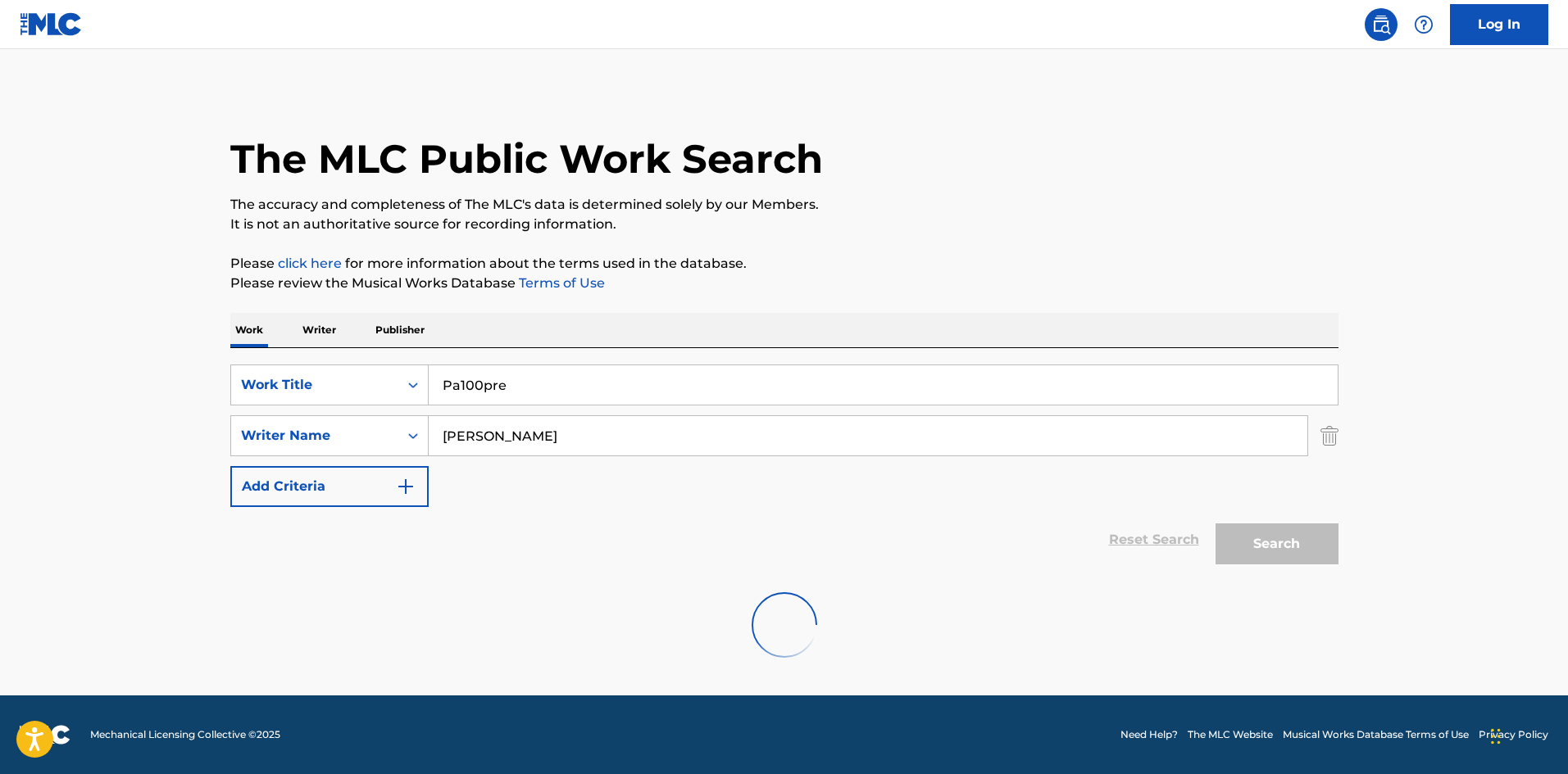
scroll to position [0, 0]
click at [391, 369] on div "SearchWithCriteria4af23602-5a6c-40ad-b352-f537c2fa6bee Work Title Pa100pre" at bounding box center [784, 385] width 1108 height 41
paste input "Trigueñas"
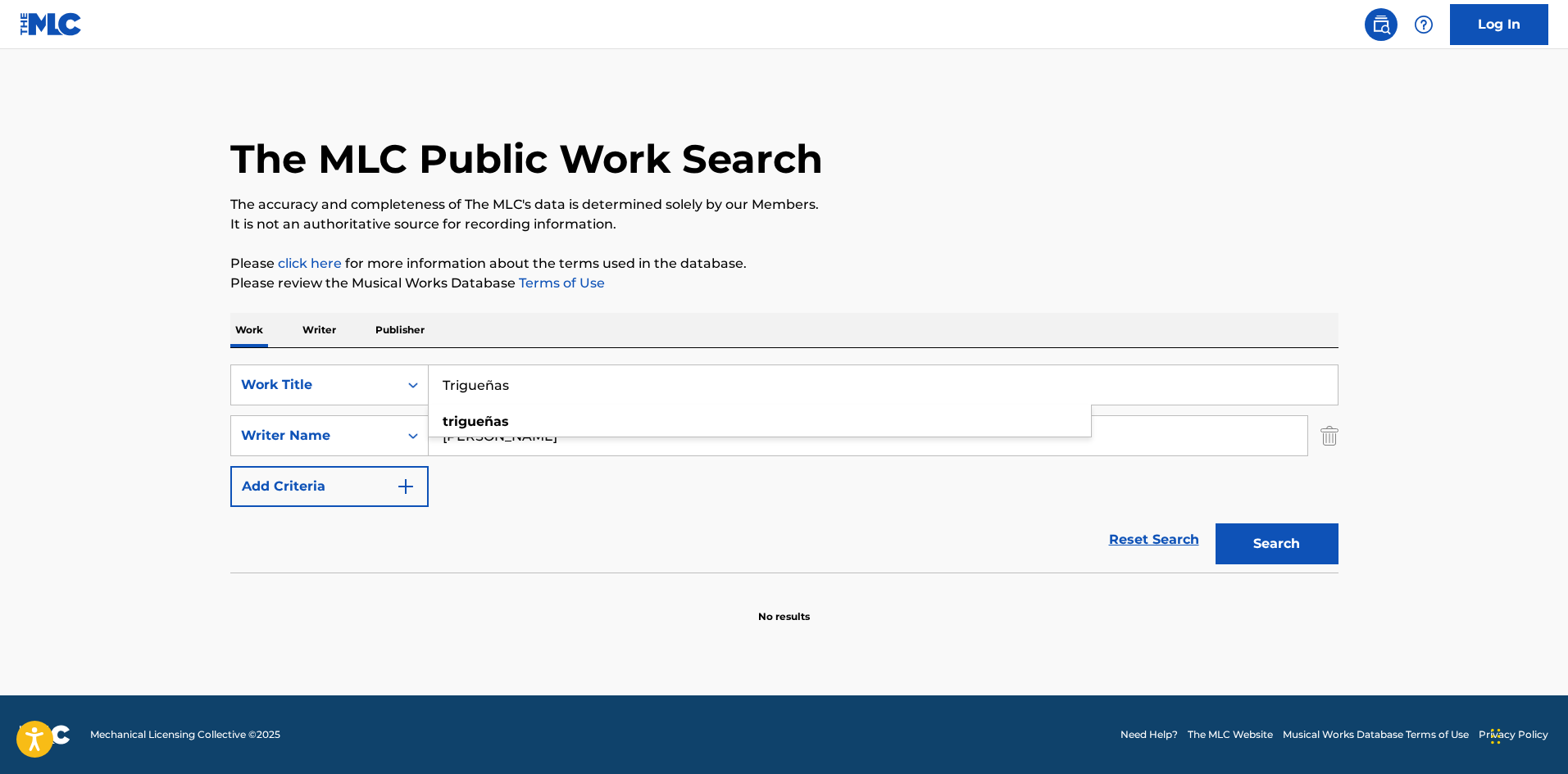
type input "Trigueñas"
click at [737, 267] on p "Please click here for more information about the terms used in the database." at bounding box center [784, 263] width 1108 height 19
click at [411, 425] on div "SearchWithCriteria5d60cd89-0277-4ca7-821f-a8ea7d4c01c1 Writer Name Gordillo" at bounding box center [784, 436] width 1108 height 41
paste input "[PERSON_NAME]"
type input "[PERSON_NAME]"
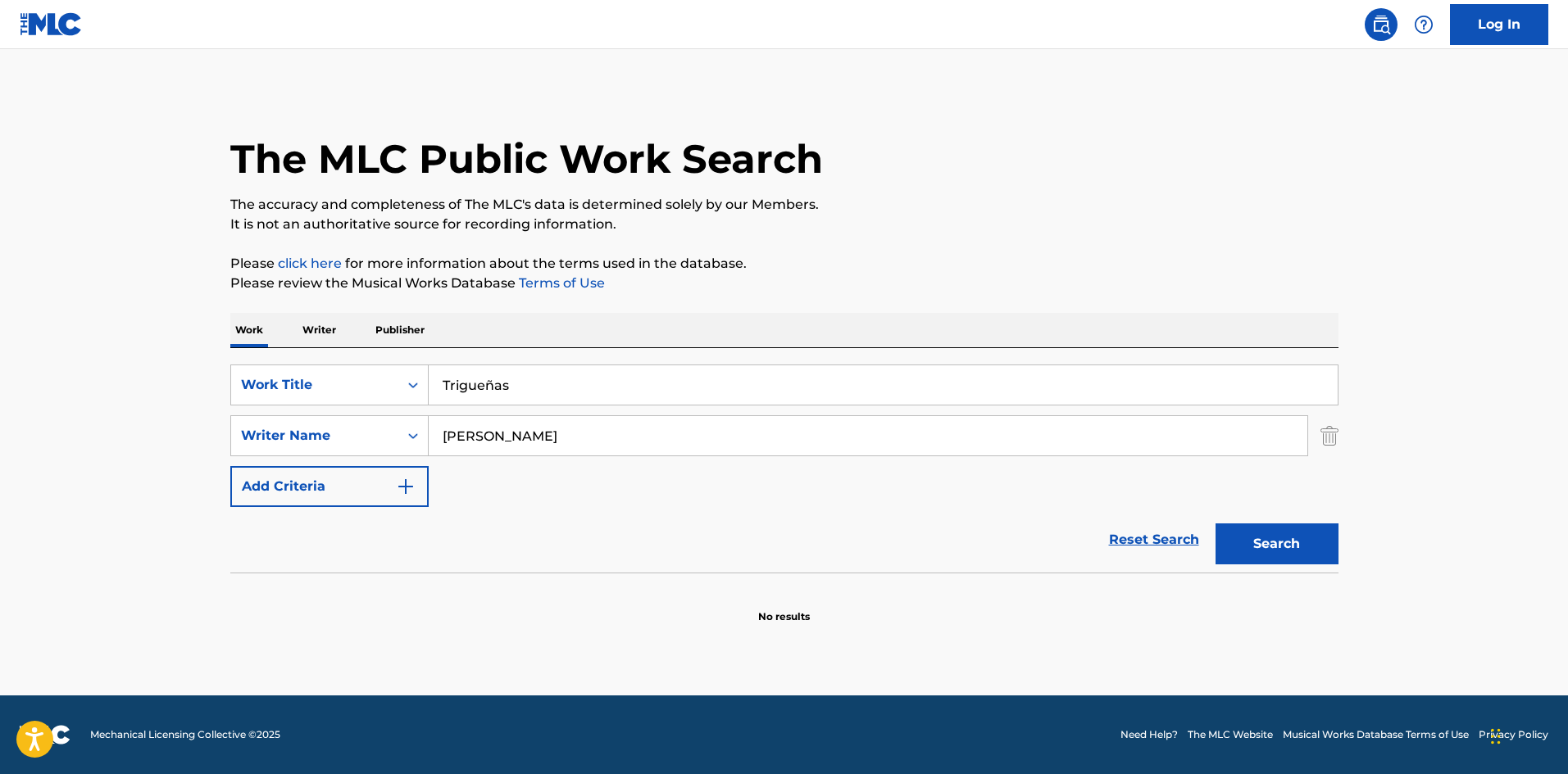
click at [1240, 547] on button "Search" at bounding box center [1277, 544] width 123 height 41
click at [492, 386] on input "Trigueñas" at bounding box center [883, 385] width 909 height 39
type input "Triguenas"
click at [1277, 552] on button "Search" at bounding box center [1277, 544] width 123 height 41
drag, startPoint x: 490, startPoint y: 431, endPoint x: 393, endPoint y: 429, distance: 97.0
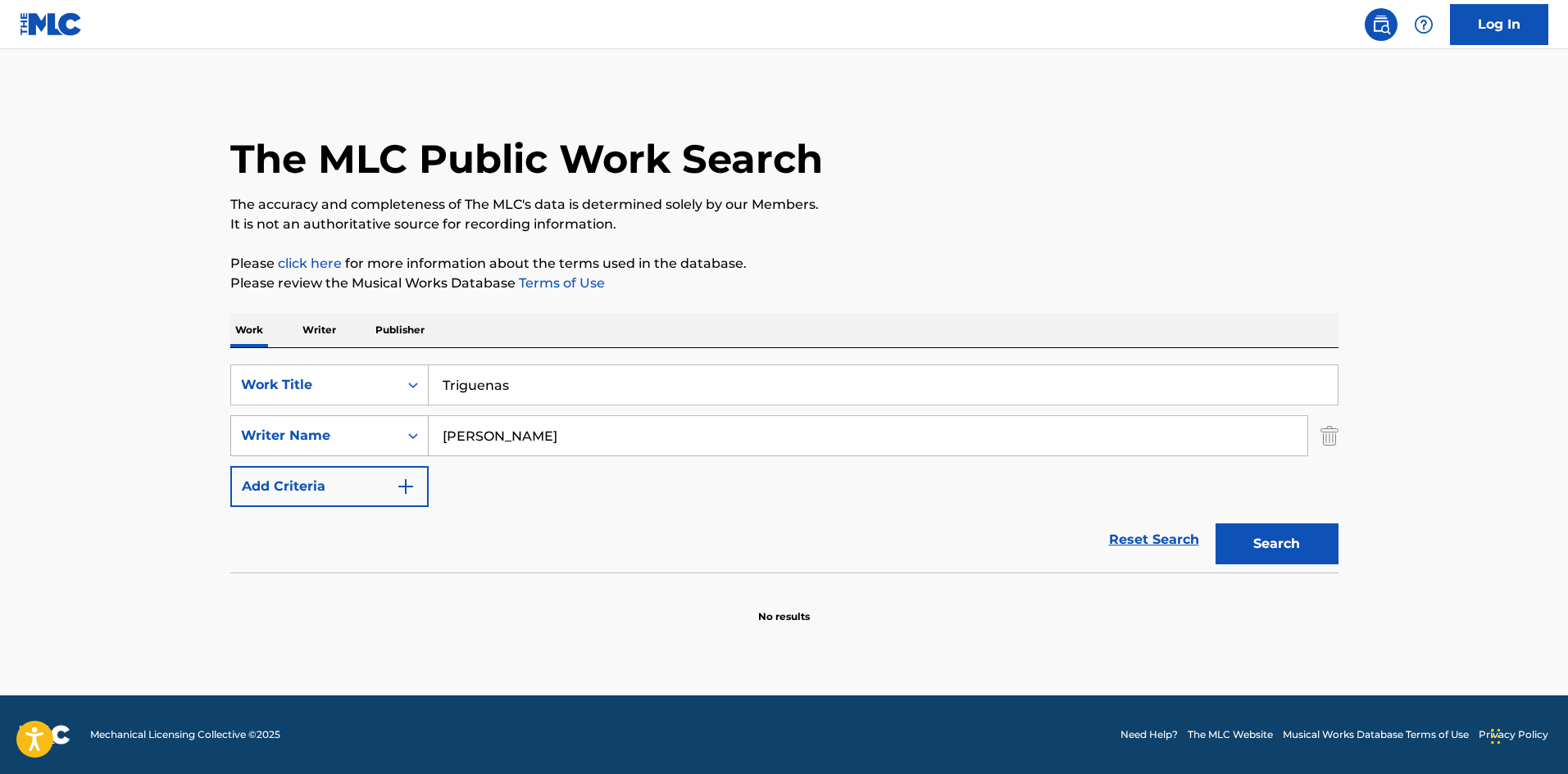
click at [394, 426] on div "SearchWithCriteria5d60cd89-0277-4ca7-821f-a8ea7d4c01c1 Writer Name Creagh" at bounding box center [784, 436] width 1108 height 41
paste input "Hirtenfeld"
click at [1255, 539] on button "Search" at bounding box center [1277, 544] width 123 height 41
click at [369, 413] on div "SearchWithCriteria4af23602-5a6c-40ad-b352-f537c2fa6bee Work Title Triguenas Sea…" at bounding box center [784, 436] width 1108 height 143
paste input "Juvier"
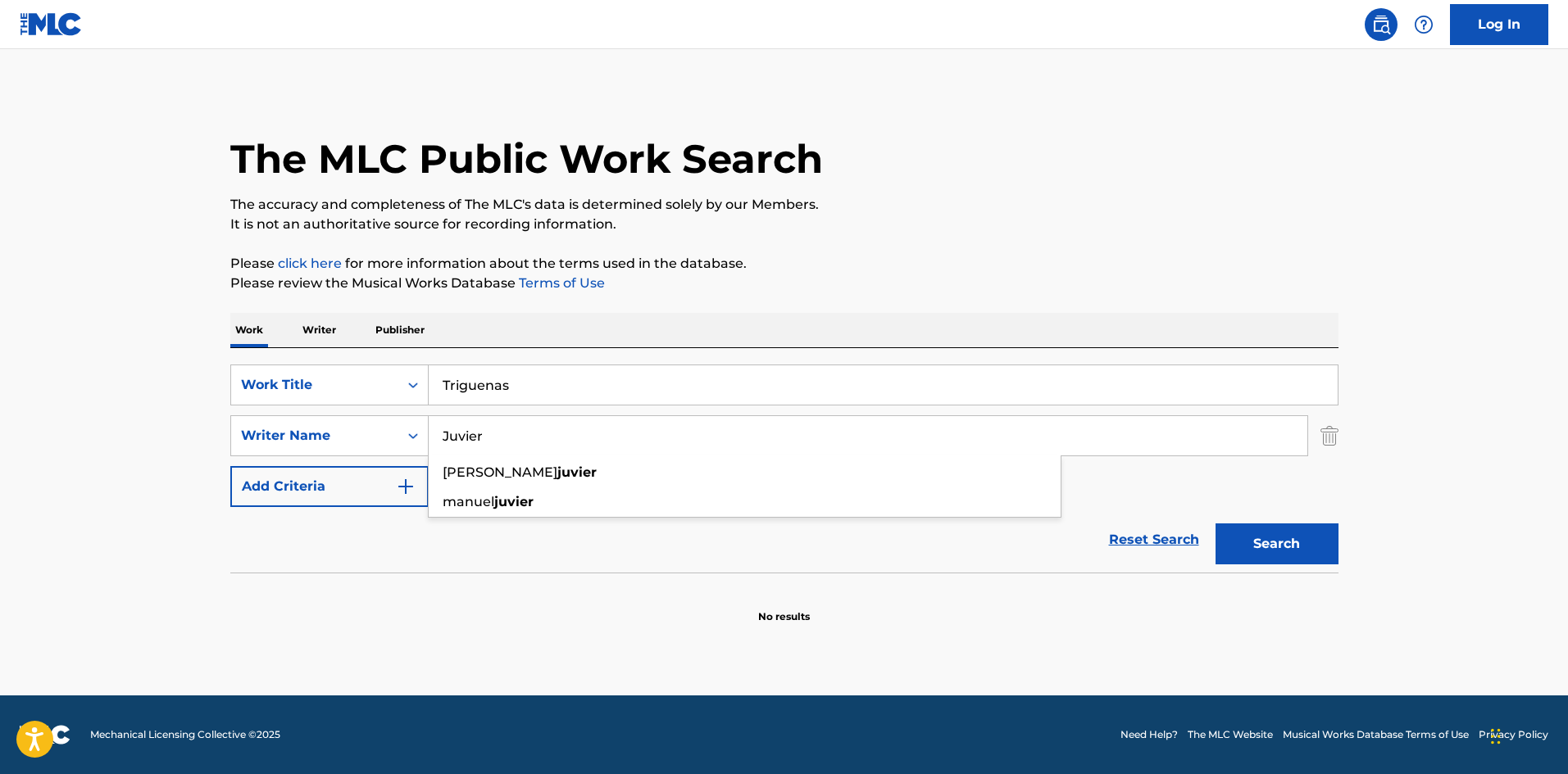
type input "Juvier"
click at [1254, 542] on button "Search" at bounding box center [1277, 544] width 123 height 41
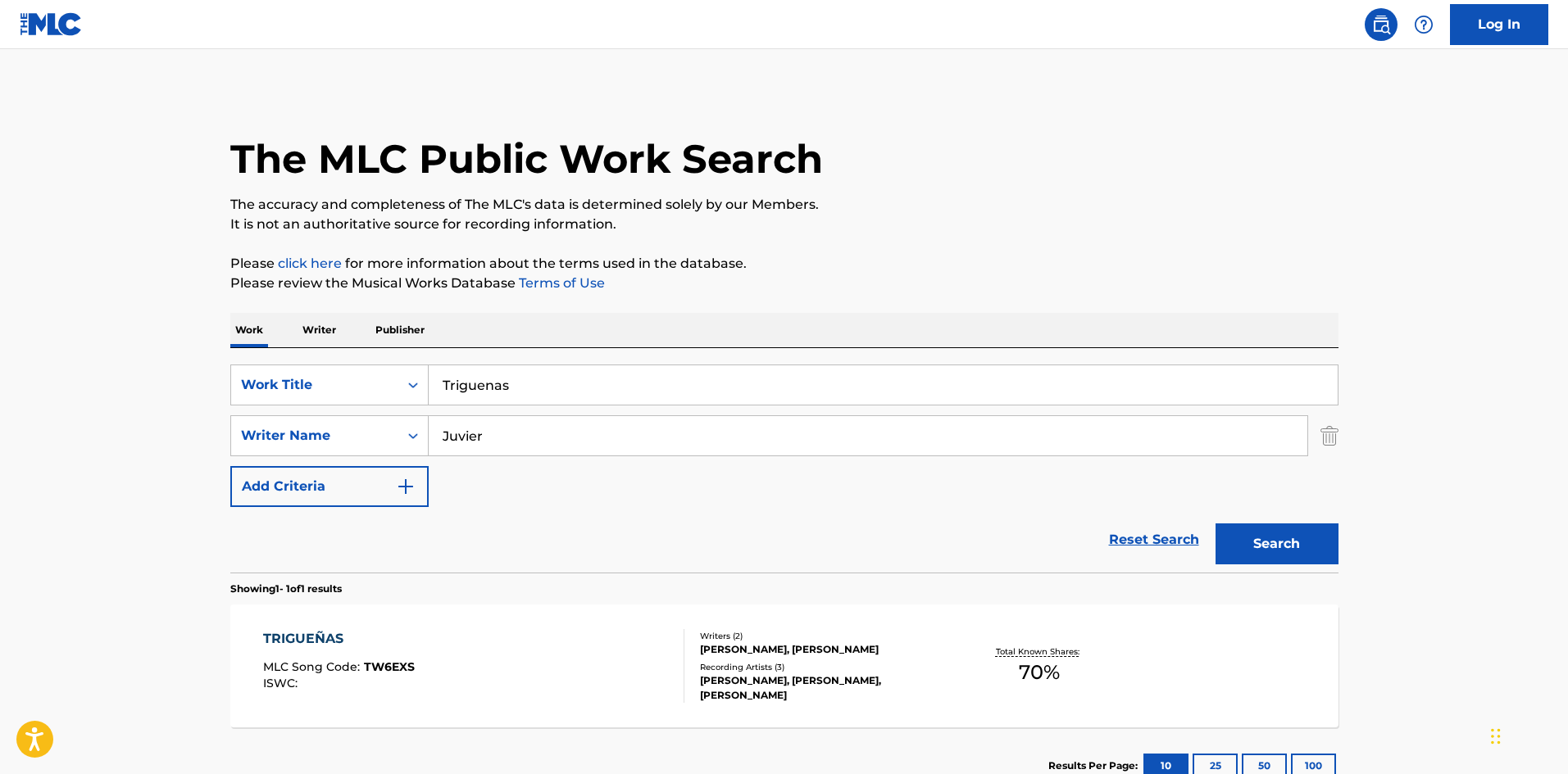
scroll to position [117, 0]
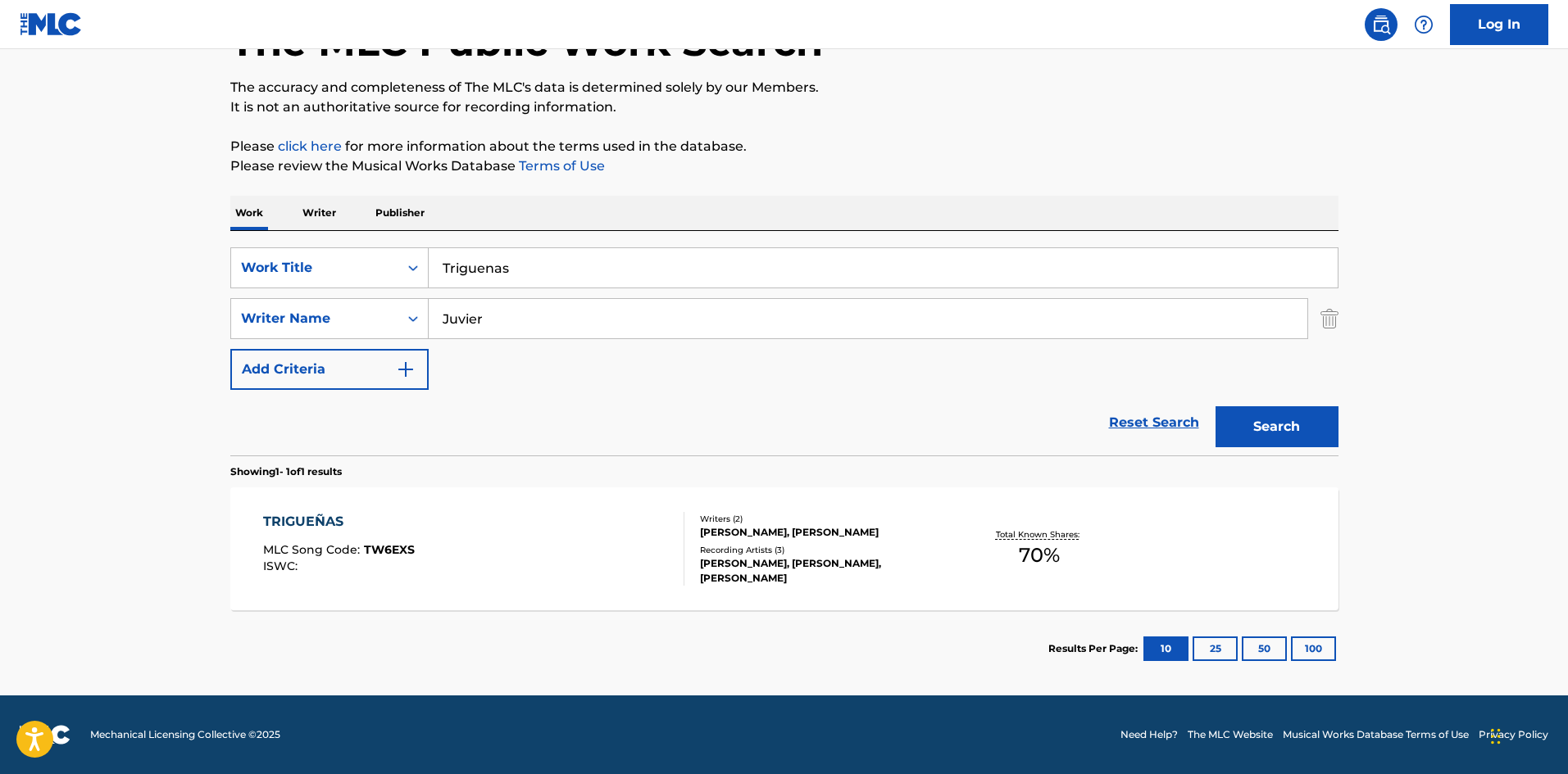
click at [621, 559] on div "TRIGUEÑAS MLC Song Code : TW6EXS ISWC :" at bounding box center [474, 549] width 422 height 74
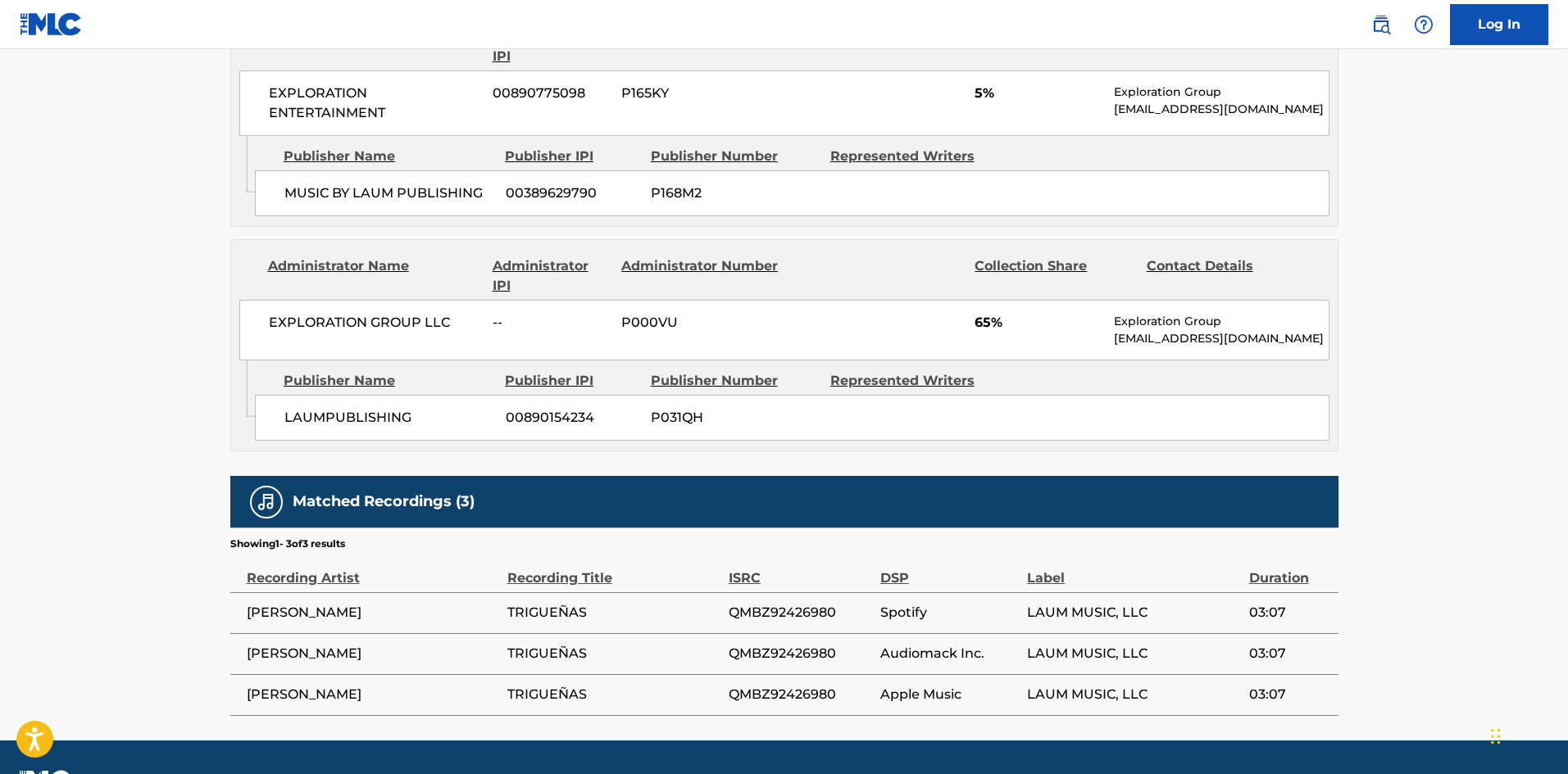
scroll to position [833, 0]
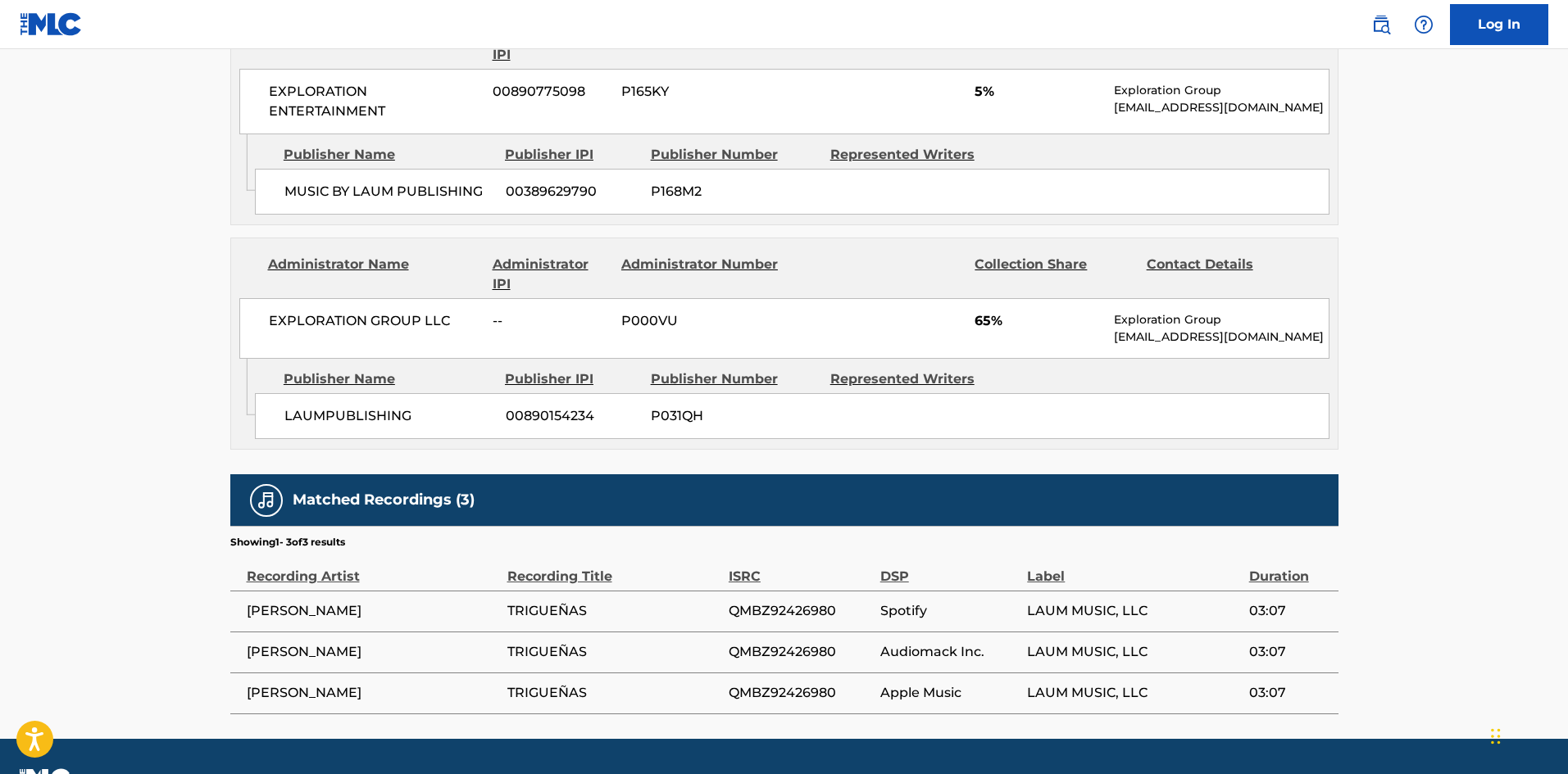
click at [765, 612] on span "QMBZ92426980" at bounding box center [800, 611] width 144 height 19
copy span "QMBZ92426980"
drag, startPoint x: 503, startPoint y: 613, endPoint x: 602, endPoint y: 599, distance: 100.0
click at [602, 599] on tr "DANTE TRIGUEÑAS QMBZ92426980 Spotify LAUM MUSIC, LLC 03:07" at bounding box center [784, 611] width 1108 height 41
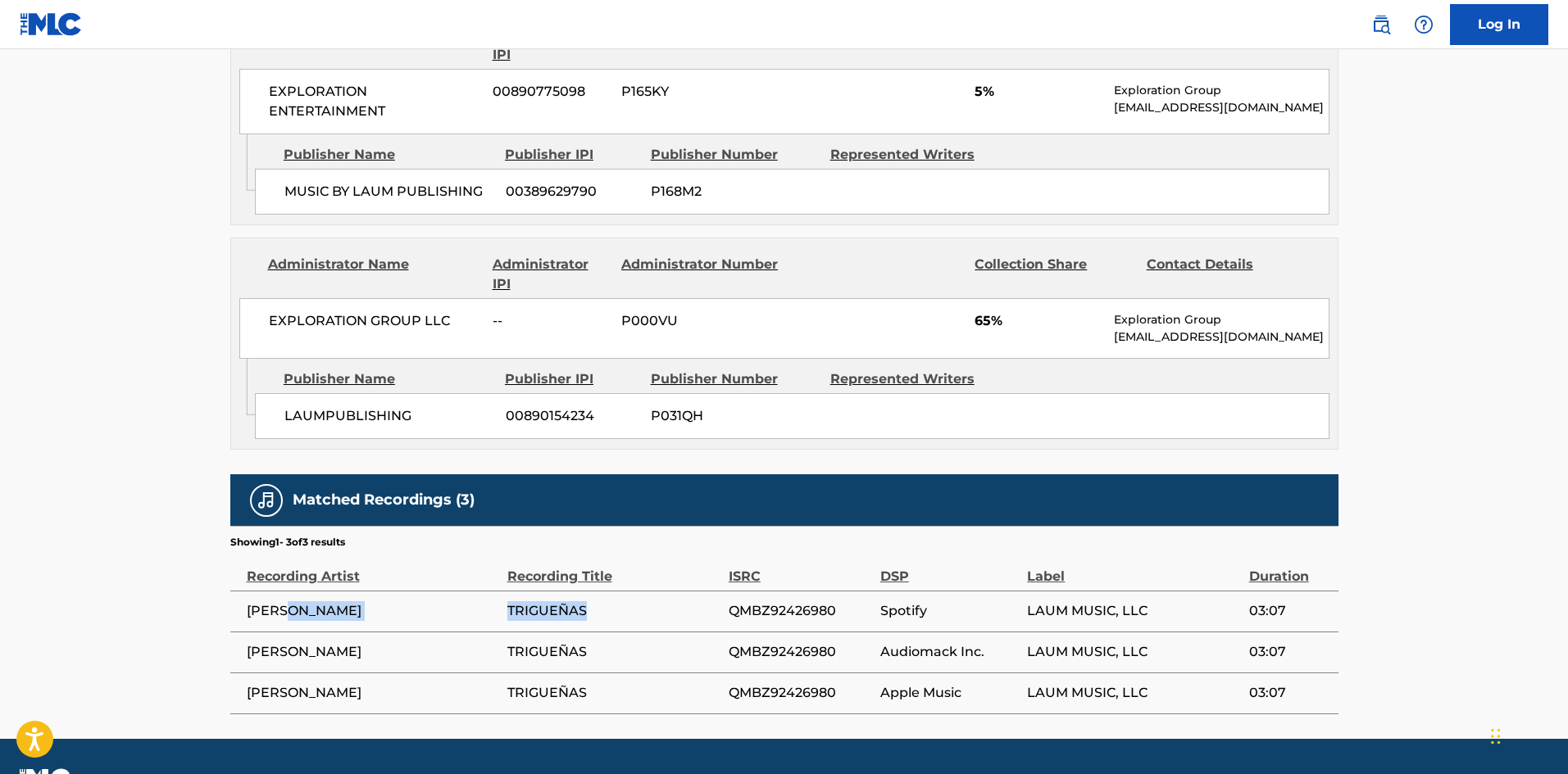
copy tr "TRIGUEÑAS"
click at [801, 612] on span "QMBZ92426980" at bounding box center [800, 611] width 144 height 19
click at [802, 611] on span "QMBZ92426980" at bounding box center [800, 611] width 144 height 19
copy span "QMBZ92426980"
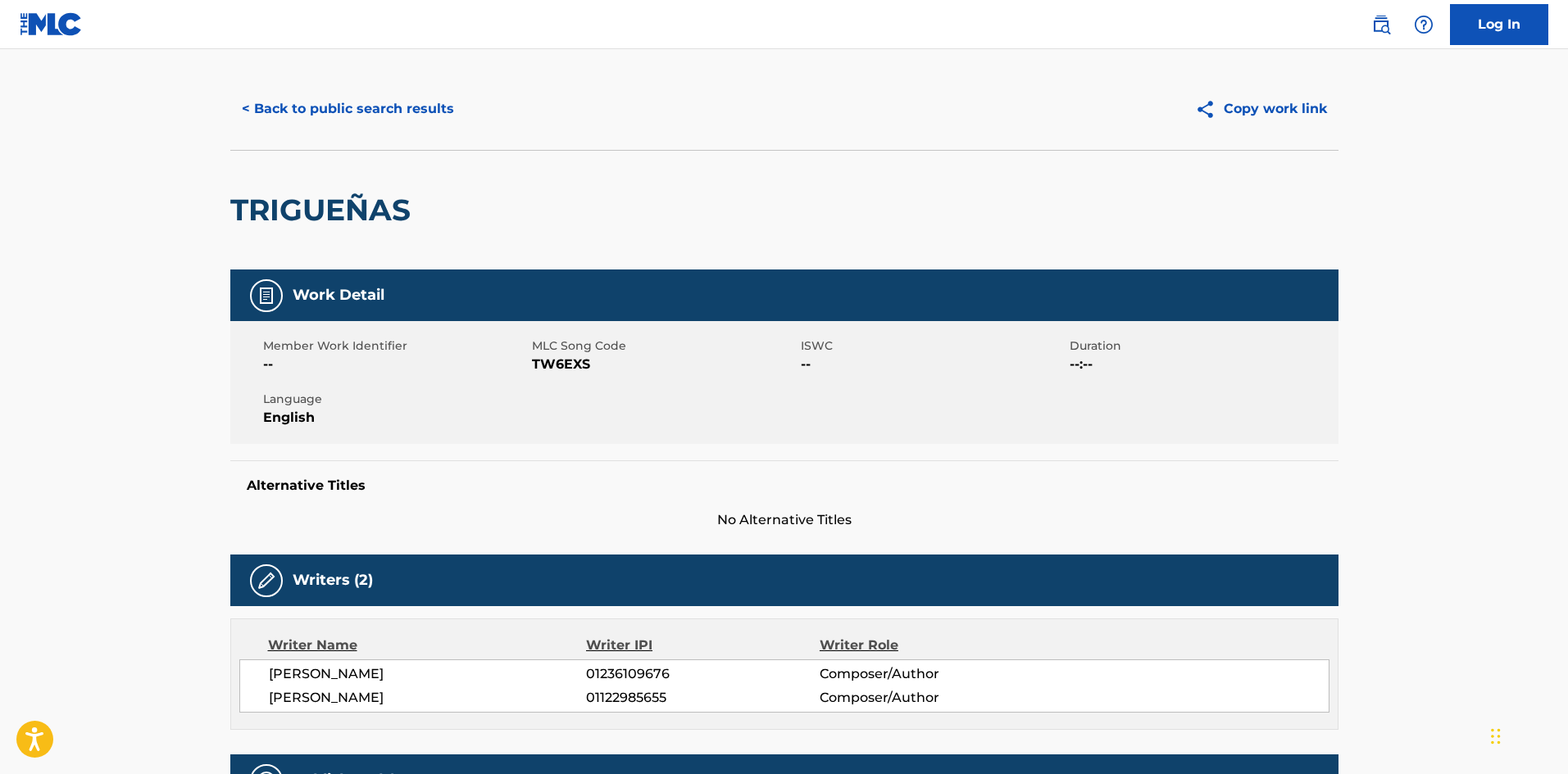
scroll to position [17, 0]
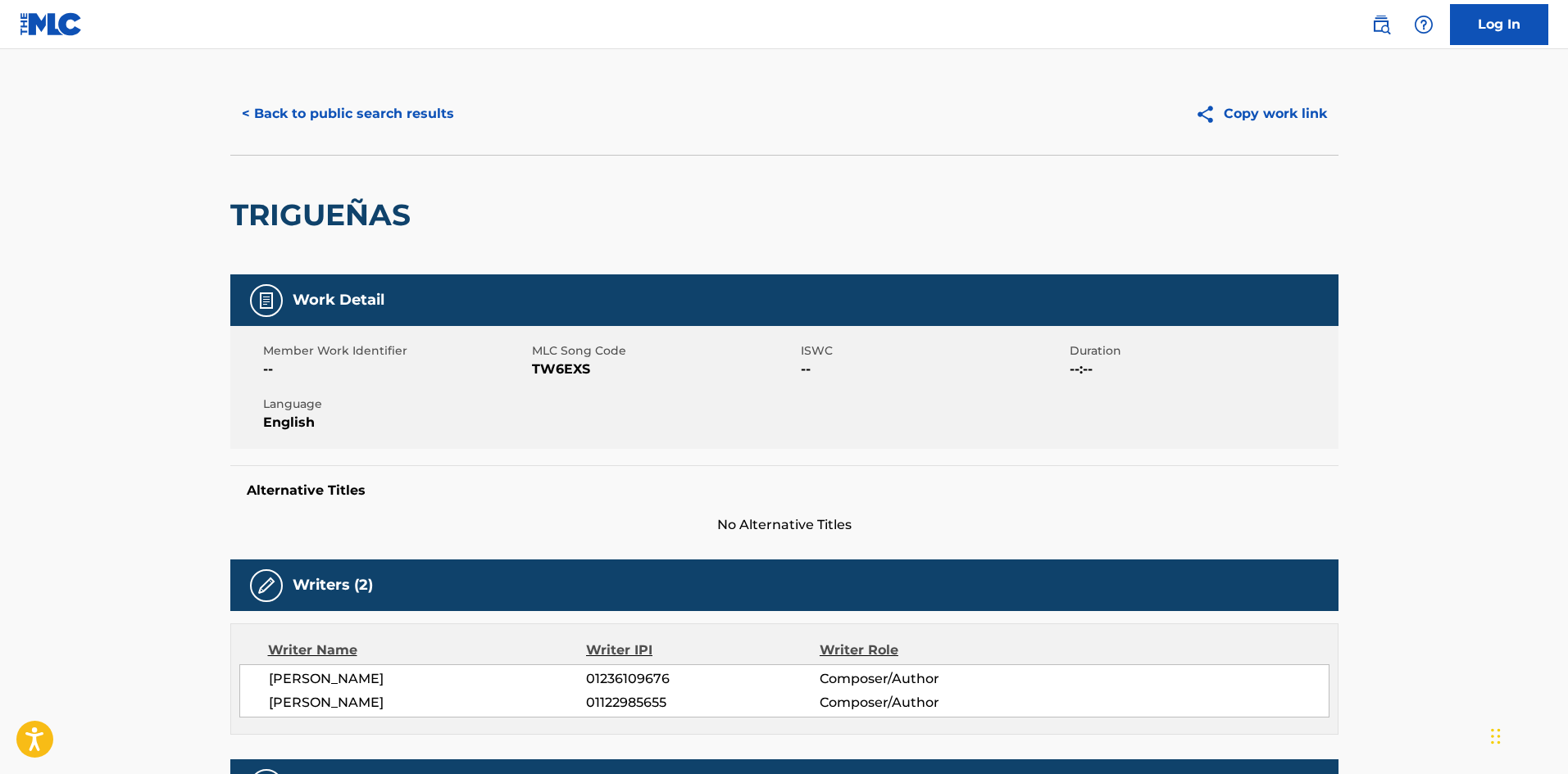
click at [565, 368] on span "TW6EXS" at bounding box center [664, 369] width 265 height 19
copy span "TW6EXS"
click at [429, 119] on button "< Back to public search results" at bounding box center [347, 114] width 236 height 41
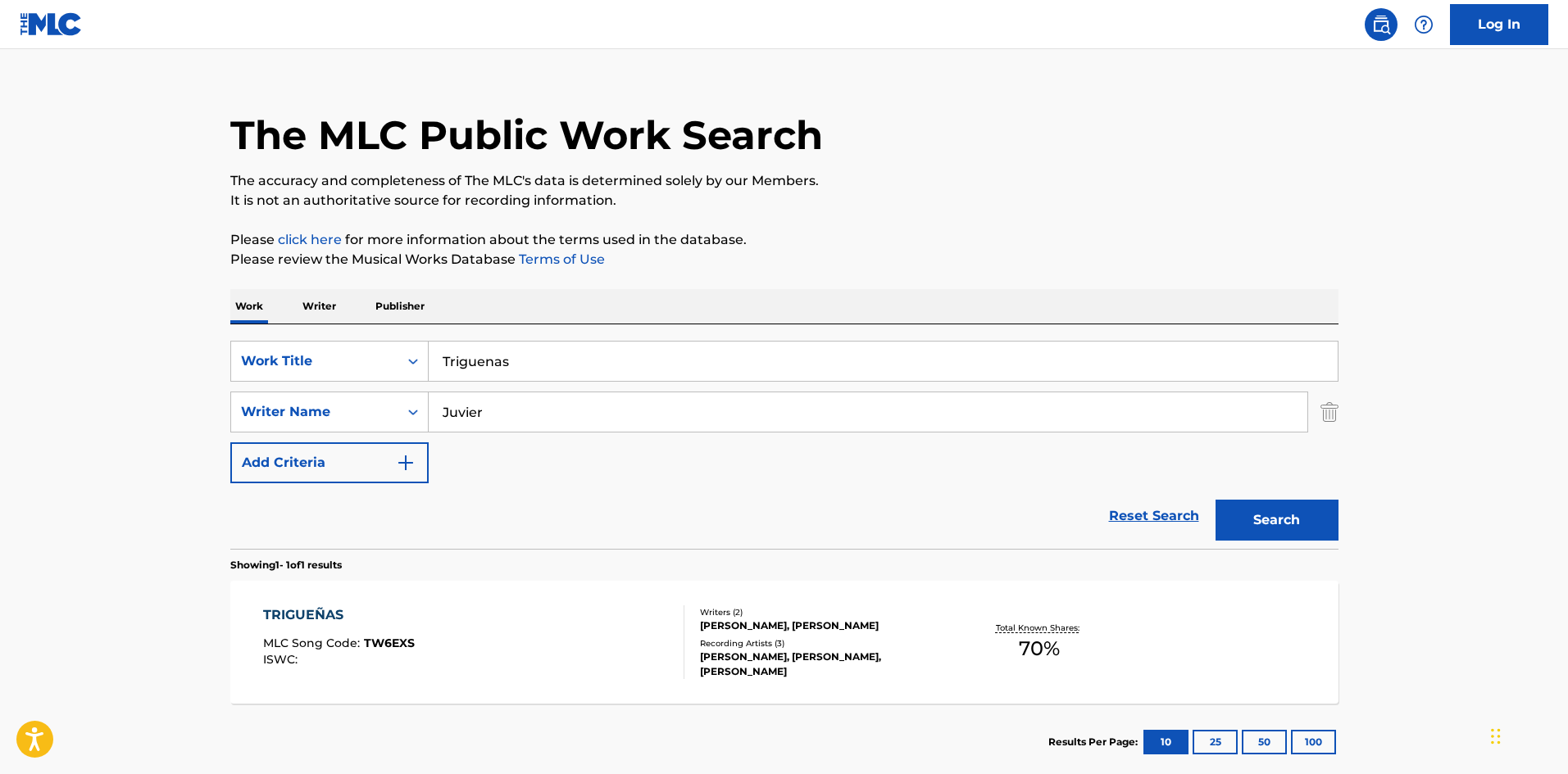
drag, startPoint x: 515, startPoint y: 350, endPoint x: 439, endPoint y: 351, distance: 76.0
click at [427, 340] on div "SearchWithCriteria4af23602-5a6c-40ad-b352-f537c2fa6bee Work Title Triguenas Sea…" at bounding box center [784, 436] width 1108 height 224
paste input "Morí en tus beso"
type input "Morí en tus besos"
click at [395, 406] on div "SearchWithCriteria5d60cd89-0277-4ca7-821f-a8ea7d4c01c1 Writer Name Juvier" at bounding box center [784, 412] width 1108 height 41
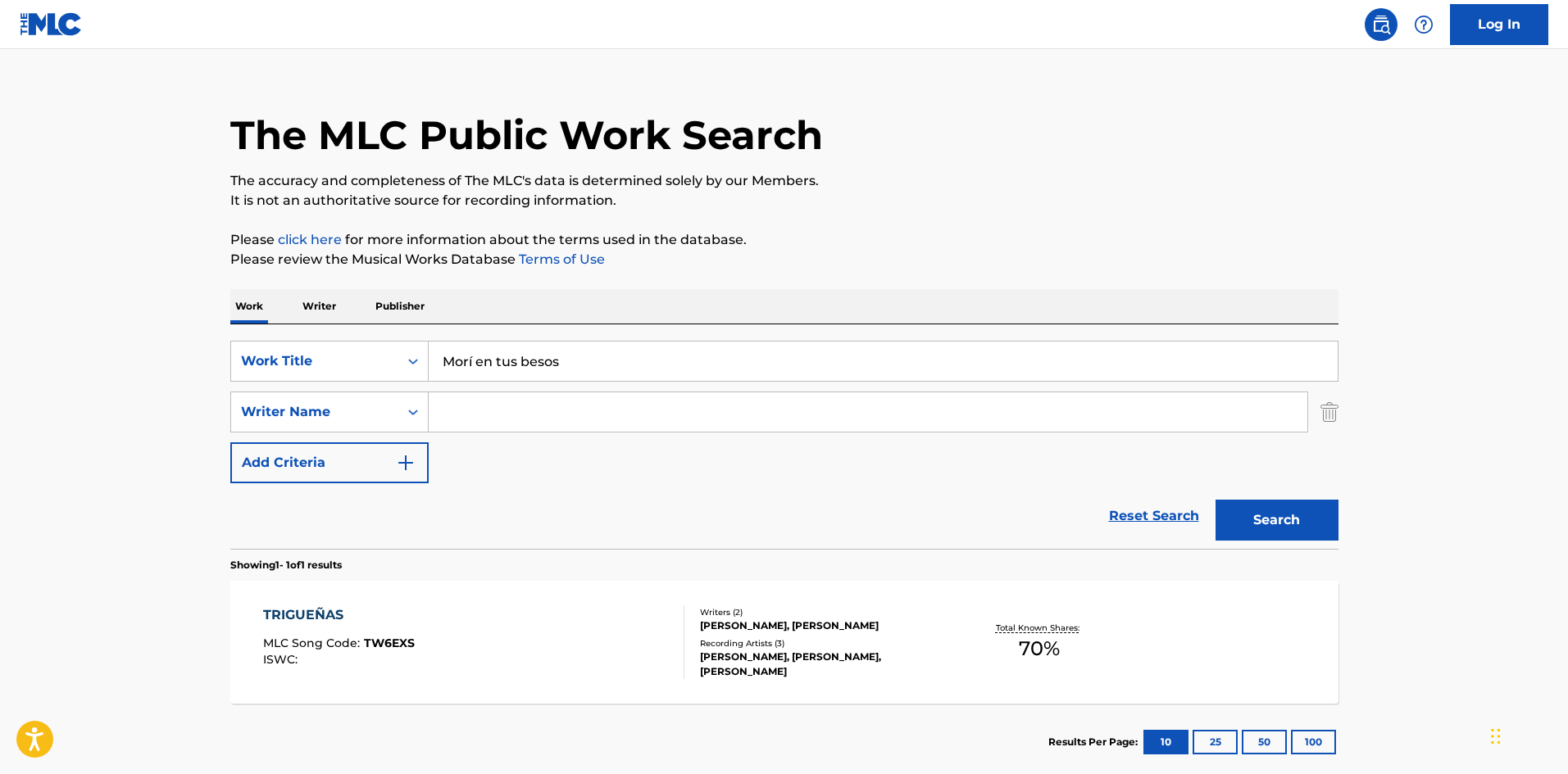
paste input "[PERSON_NAME]"
type input "[PERSON_NAME]"
click at [1249, 526] on button "Search" at bounding box center [1277, 520] width 123 height 41
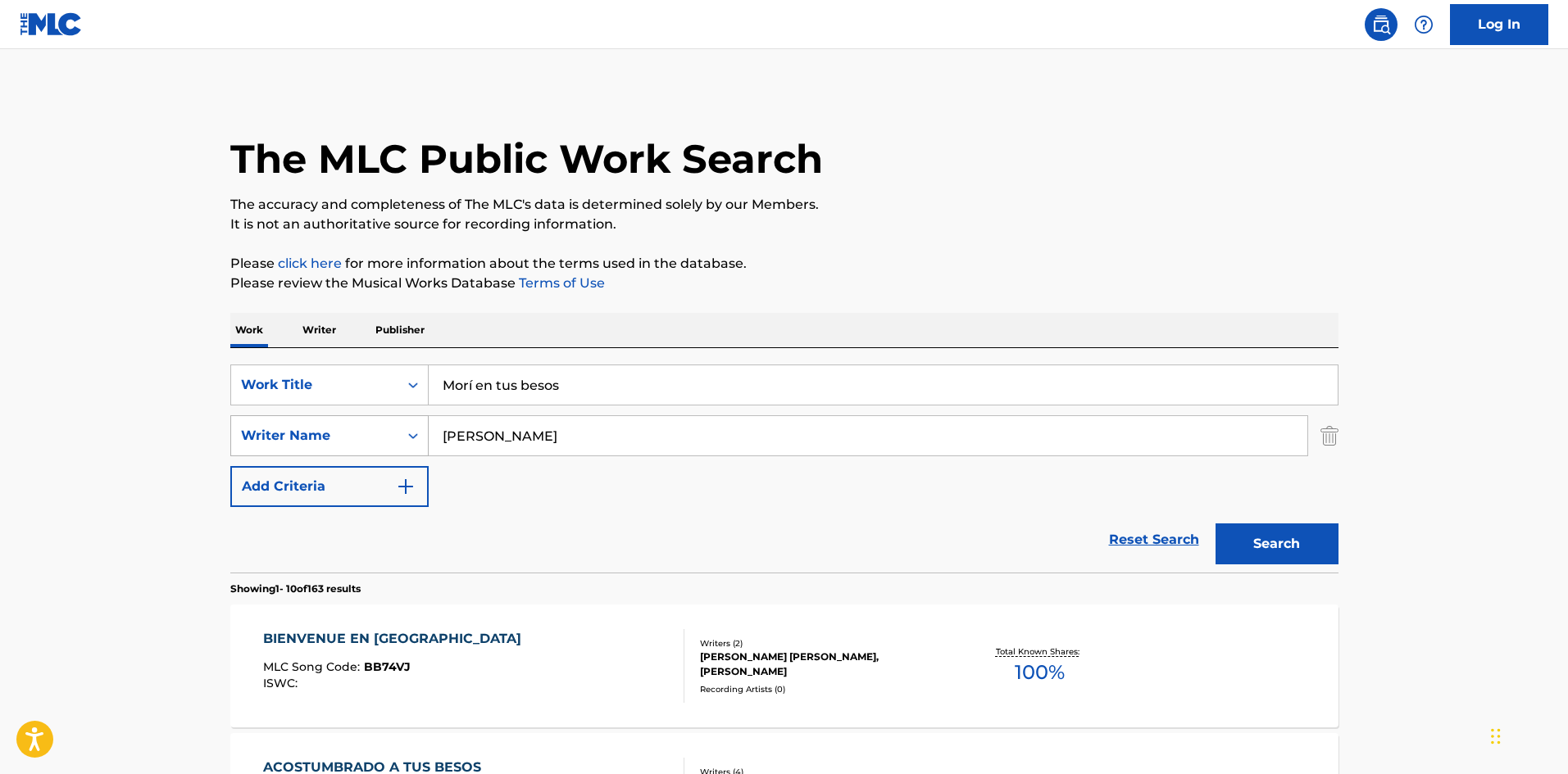
drag, startPoint x: 517, startPoint y: 439, endPoint x: 354, endPoint y: 416, distance: 164.6
click at [351, 416] on div "SearchWithCriteria5d60cd89-0277-4ca7-821f-a8ea7d4c01c1 Writer Name Andreu" at bounding box center [784, 436] width 1108 height 41
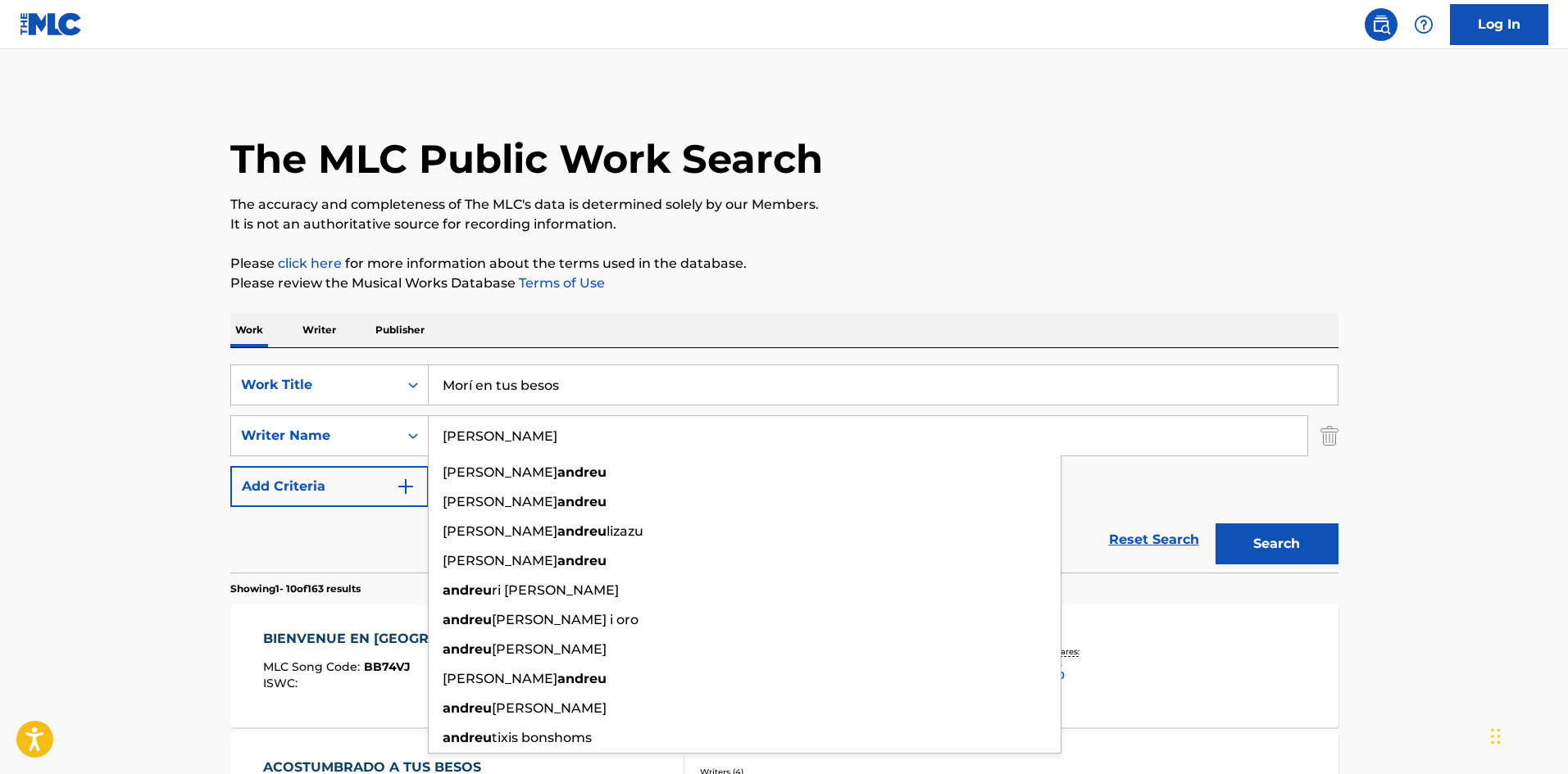
click at [471, 387] on input "Morí en tus besos" at bounding box center [883, 385] width 909 height 39
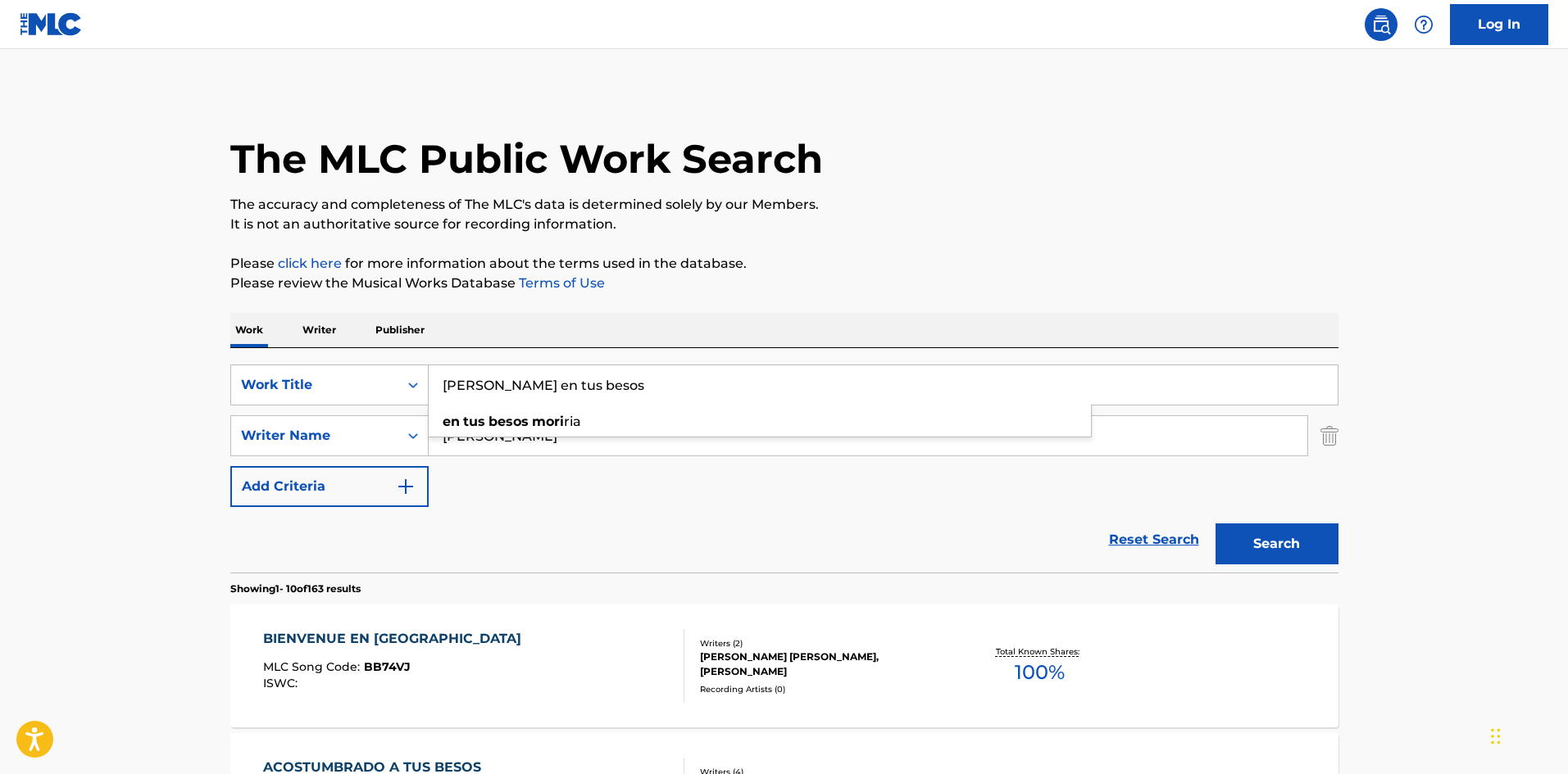
click at [1216, 524] on button "Search" at bounding box center [1277, 544] width 123 height 41
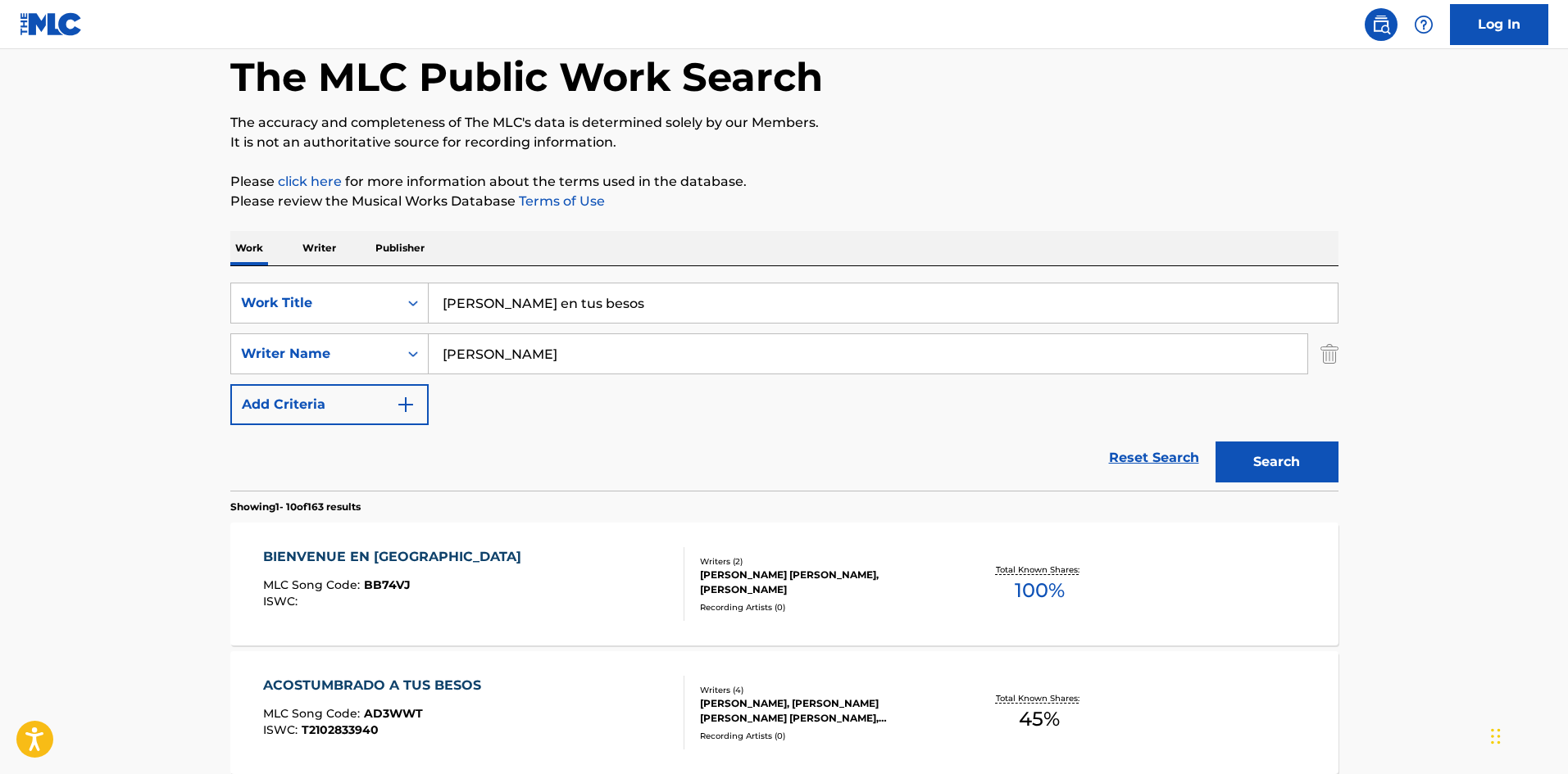
scroll to position [164, 0]
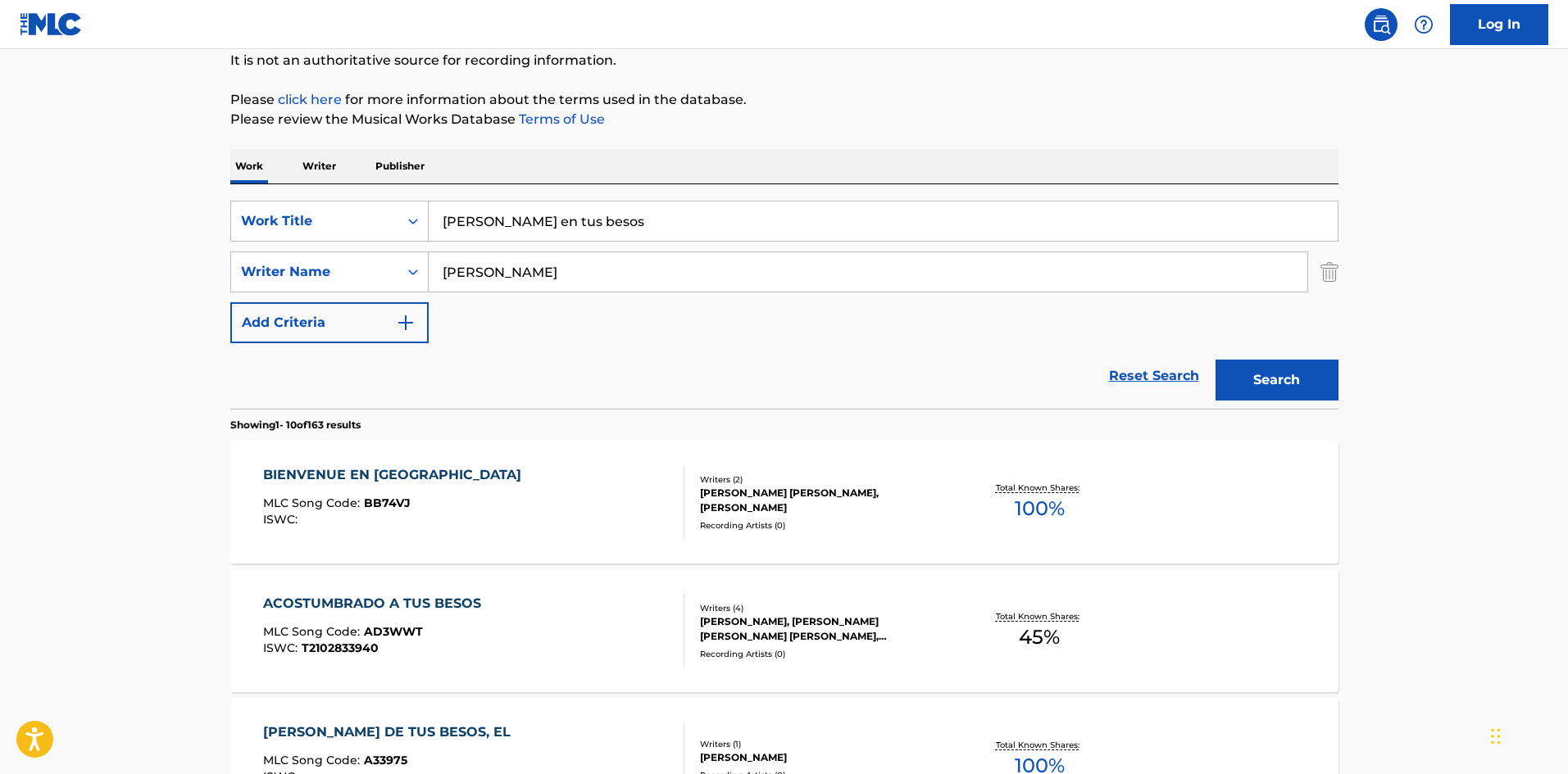
click at [974, 127] on p "Please review the Musical Works Database Terms of Use" at bounding box center [784, 119] width 1108 height 19
drag, startPoint x: 501, startPoint y: 224, endPoint x: 442, endPoint y: 221, distance: 59.1
click at [442, 221] on input "Mori en tus besos" at bounding box center [883, 221] width 909 height 39
paste input "Será"
click at [470, 221] on input "Será" at bounding box center [883, 221] width 909 height 39
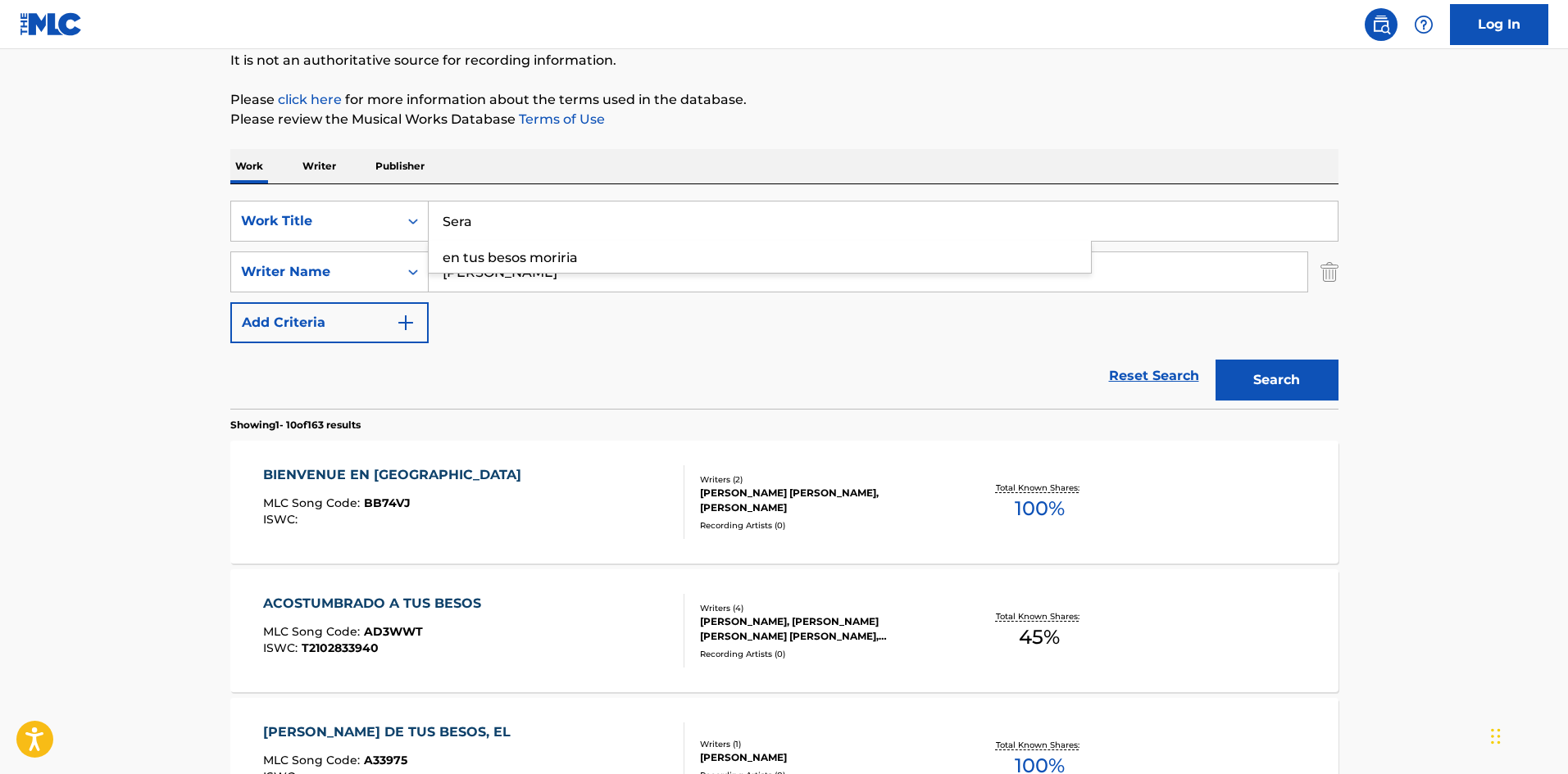
type input "Sera"
click at [675, 122] on p "Please review the Musical Works Database Terms of Use" at bounding box center [784, 119] width 1108 height 19
drag, startPoint x: 1268, startPoint y: 387, endPoint x: 1277, endPoint y: 384, distance: 9.5
click at [1274, 379] on button "Search" at bounding box center [1277, 380] width 123 height 41
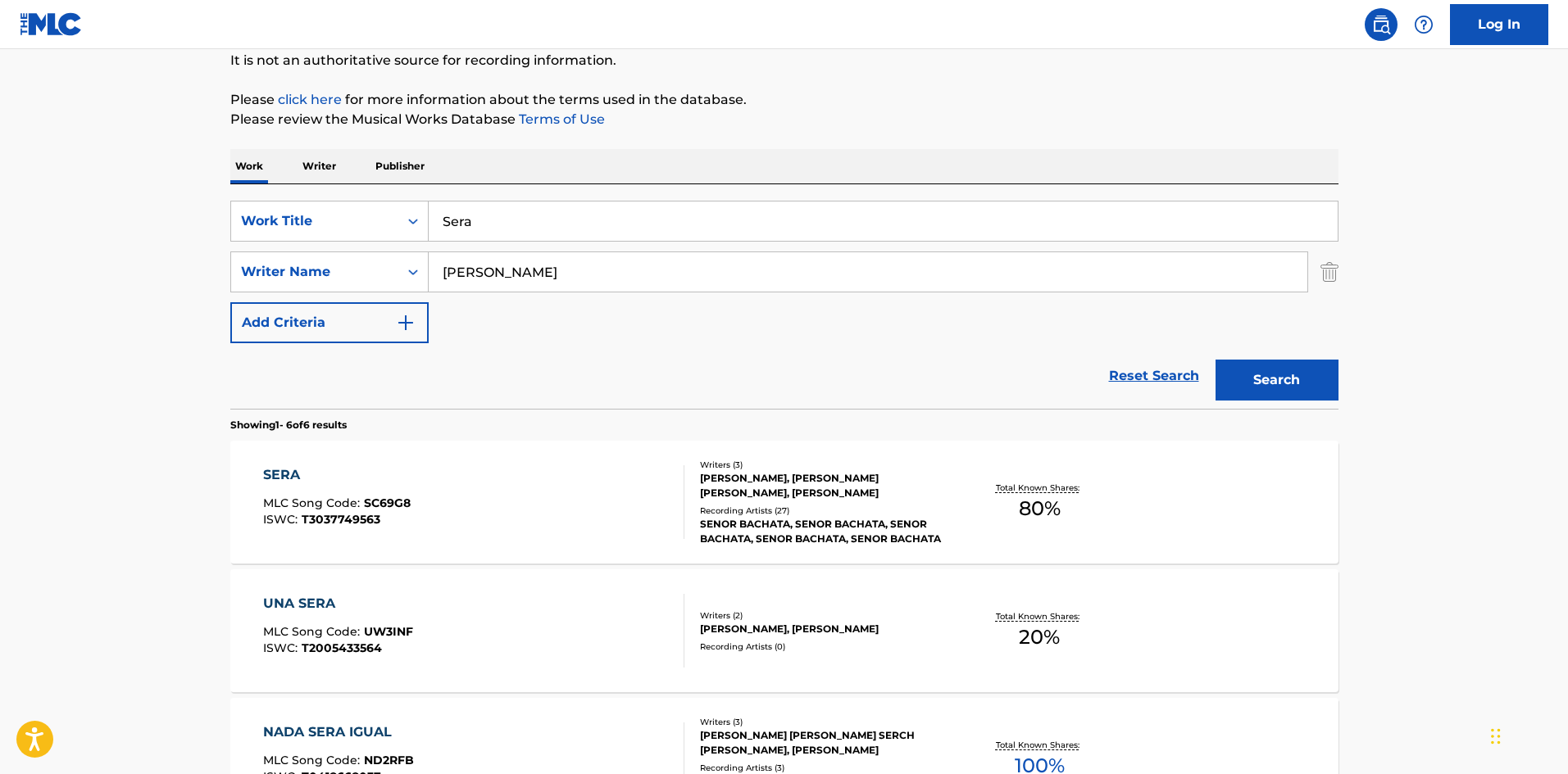
scroll to position [245, 0]
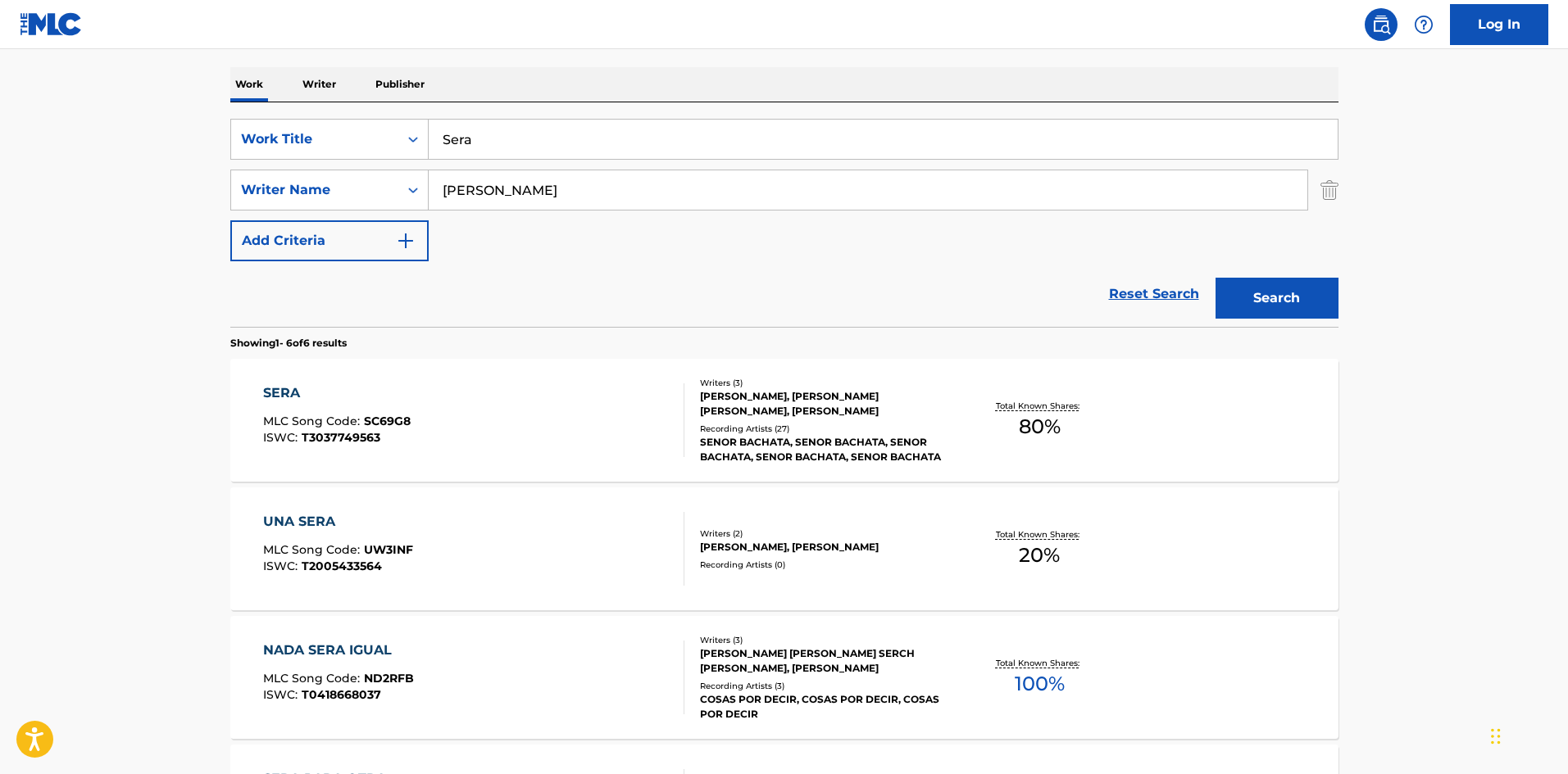
click at [584, 400] on div "SERA MLC Song Code : SC69G8 ISWC : T3037749563" at bounding box center [474, 420] width 422 height 74
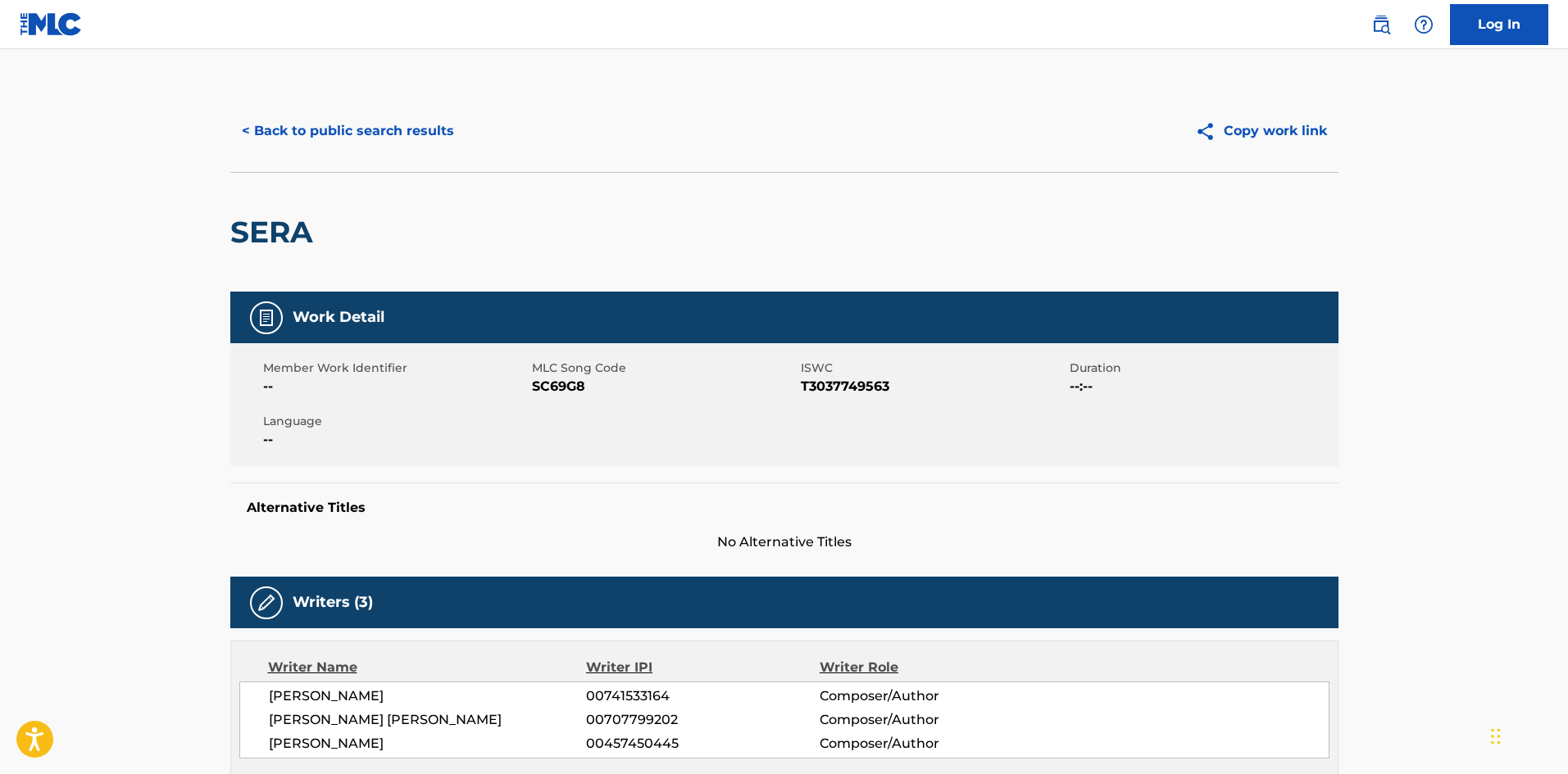
click at [267, 129] on button "< Back to public search results" at bounding box center [347, 131] width 236 height 41
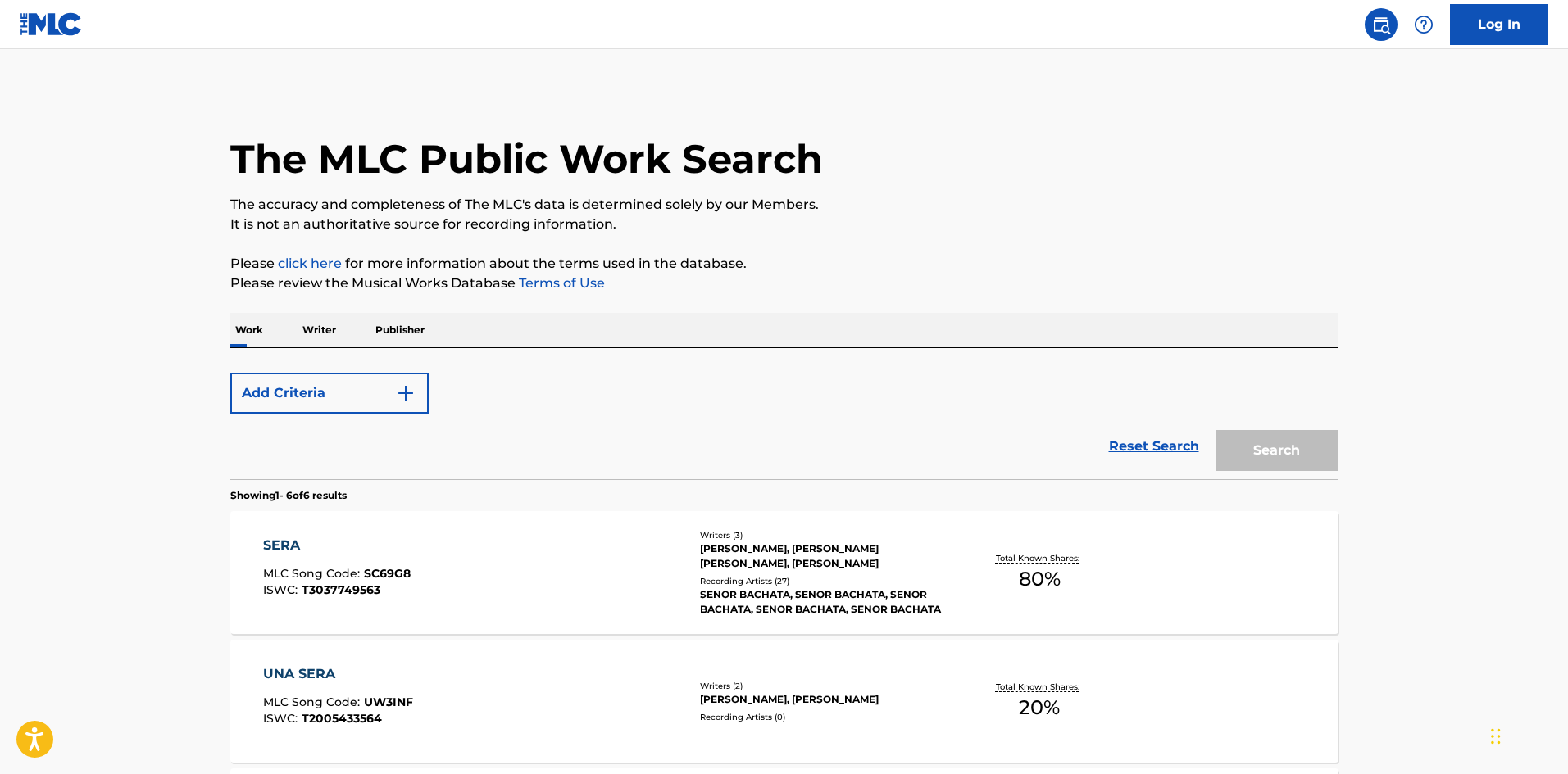
scroll to position [245, 0]
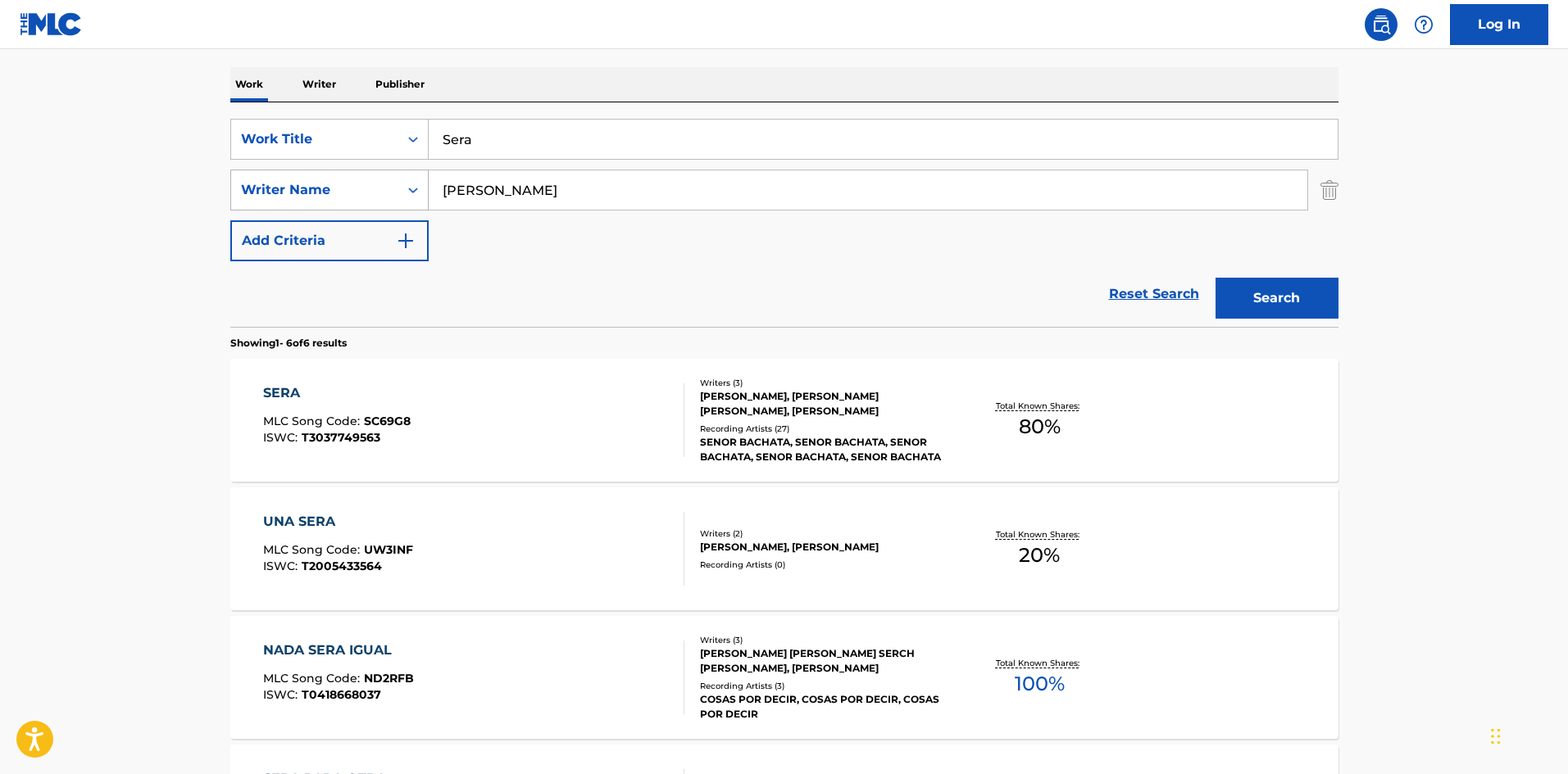
drag, startPoint x: 491, startPoint y: 193, endPoint x: 397, endPoint y: 180, distance: 94.9
click at [403, 187] on div "SearchWithCriteria5d60cd89-0277-4ca7-821f-a8ea7d4c01c1 Writer Name Andreu" at bounding box center [784, 190] width 1108 height 41
paste input "costa"
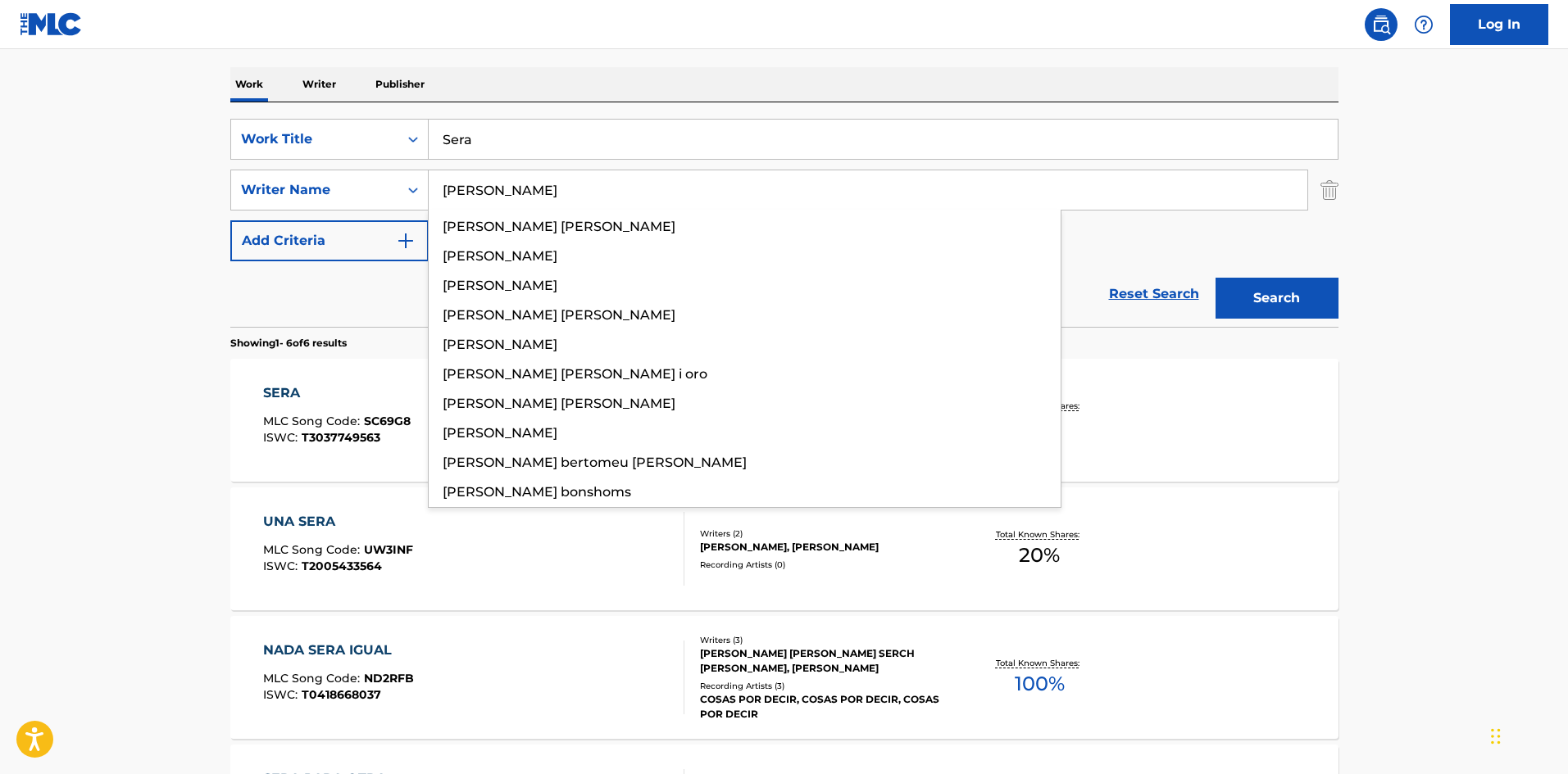
type input "[PERSON_NAME]"
click at [1311, 296] on button "Search" at bounding box center [1277, 298] width 123 height 41
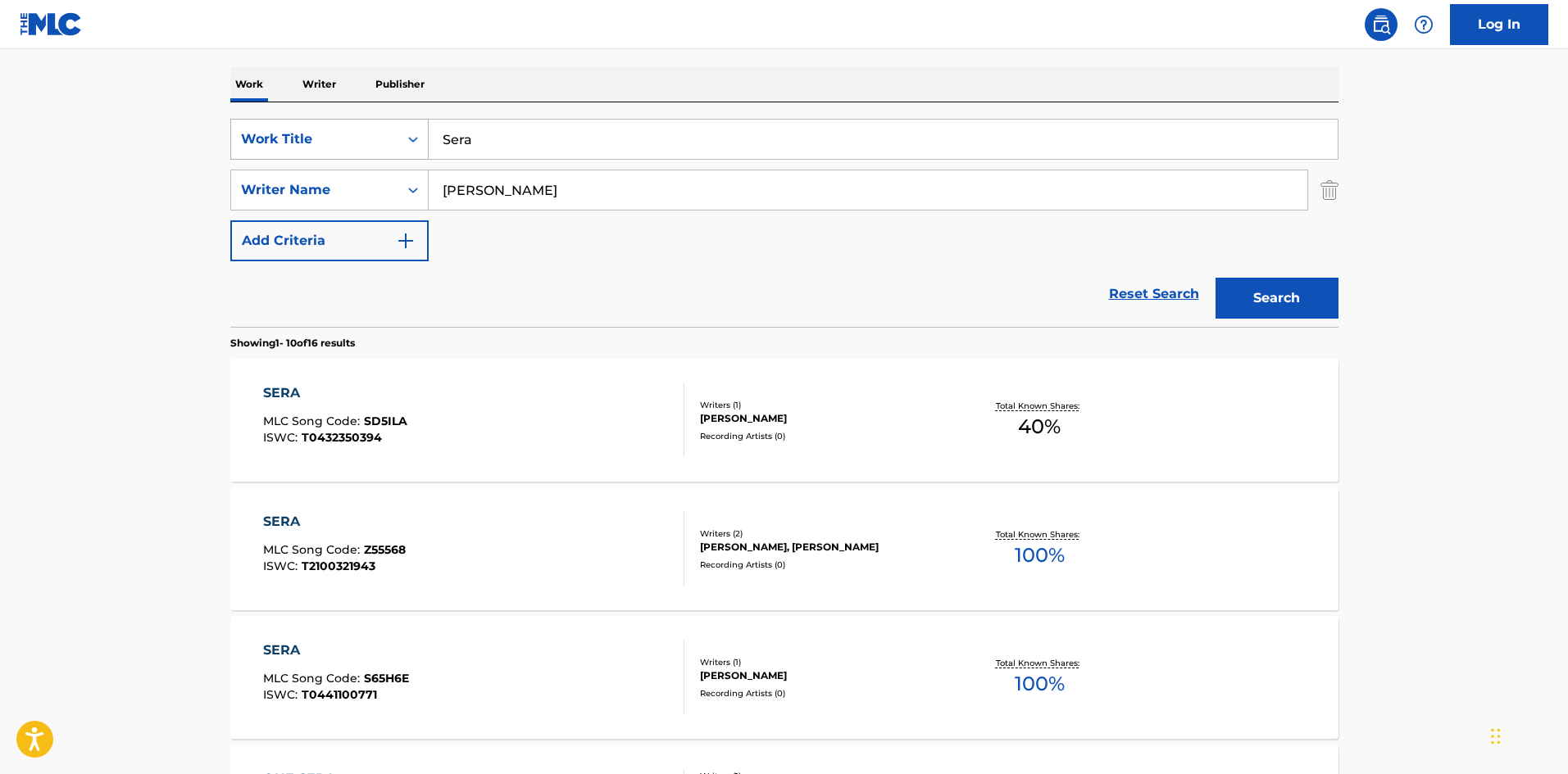
drag, startPoint x: 477, startPoint y: 138, endPoint x: 425, endPoint y: 135, distance: 52.1
click at [402, 128] on div "SearchWithCriteria4af23602-5a6c-40ad-b352-f537c2fa6bee Work Title Sera" at bounding box center [784, 139] width 1108 height 41
paste input "i Te Vas Te Vas"
type input "Si Te Vas Te Vas"
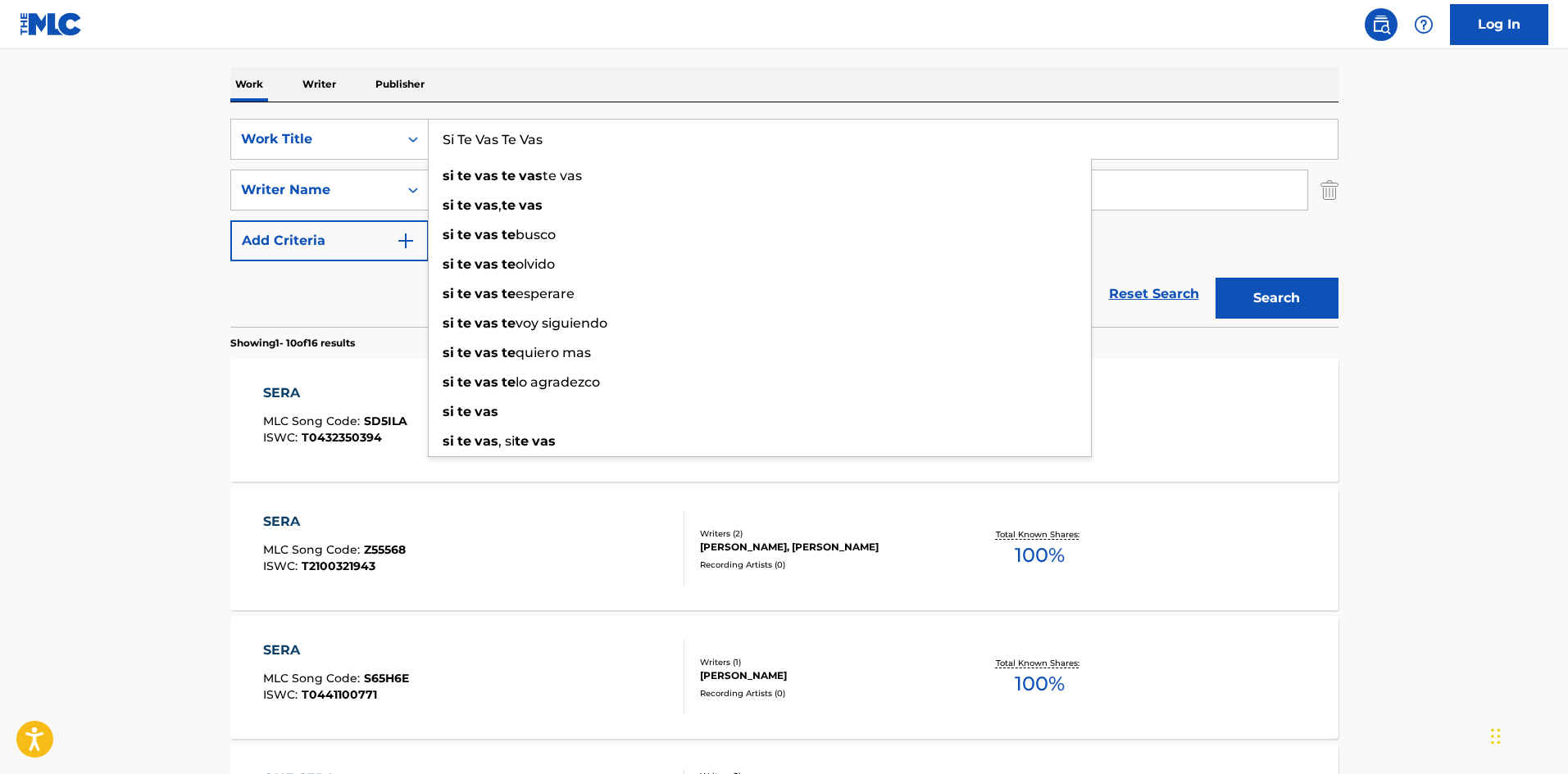
click at [646, 50] on div "The MLC Public Work Search The accuracy and completeness of The MLC's data is d…" at bounding box center [784, 784] width 1147 height 1880
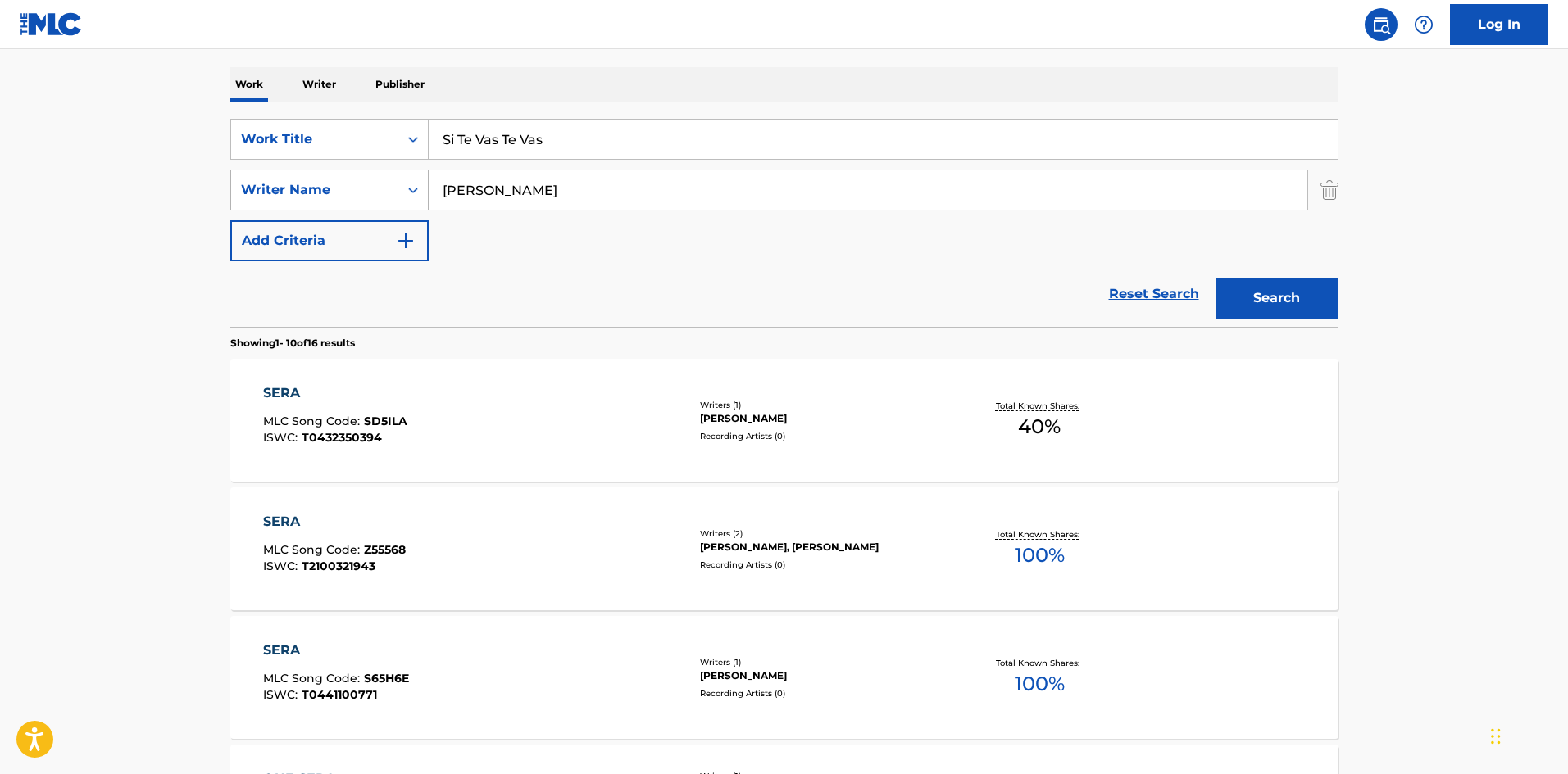
drag, startPoint x: 469, startPoint y: 191, endPoint x: 392, endPoint y: 182, distance: 77.5
click at [394, 182] on div "SearchWithCriteria5d60cd89-0277-4ca7-821f-a8ea7d4c01c1 Writer Name Acosta" at bounding box center [784, 190] width 1108 height 41
paste input "ndreu"
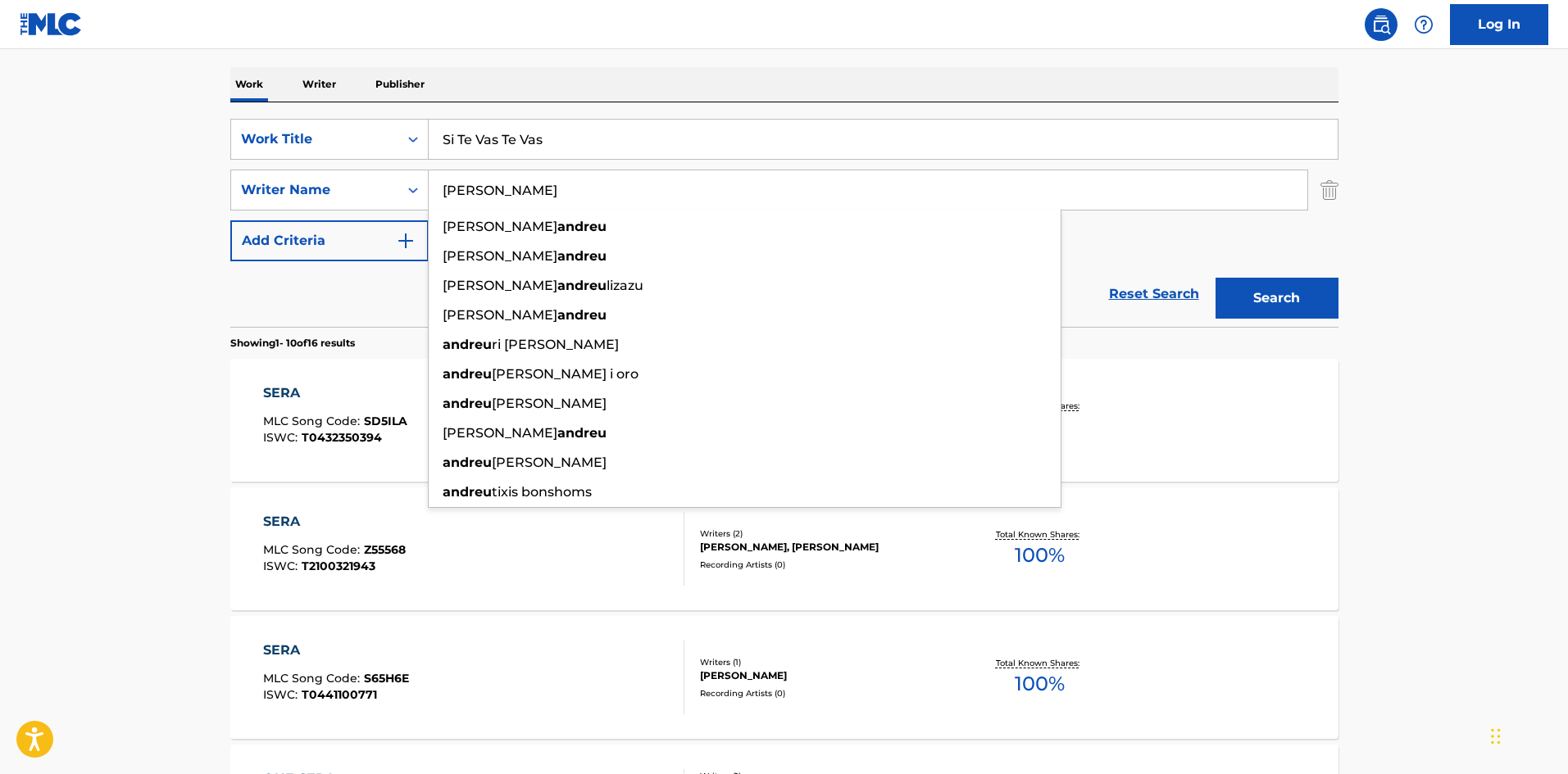
click at [1233, 277] on div "Search" at bounding box center [1273, 294] width 131 height 66
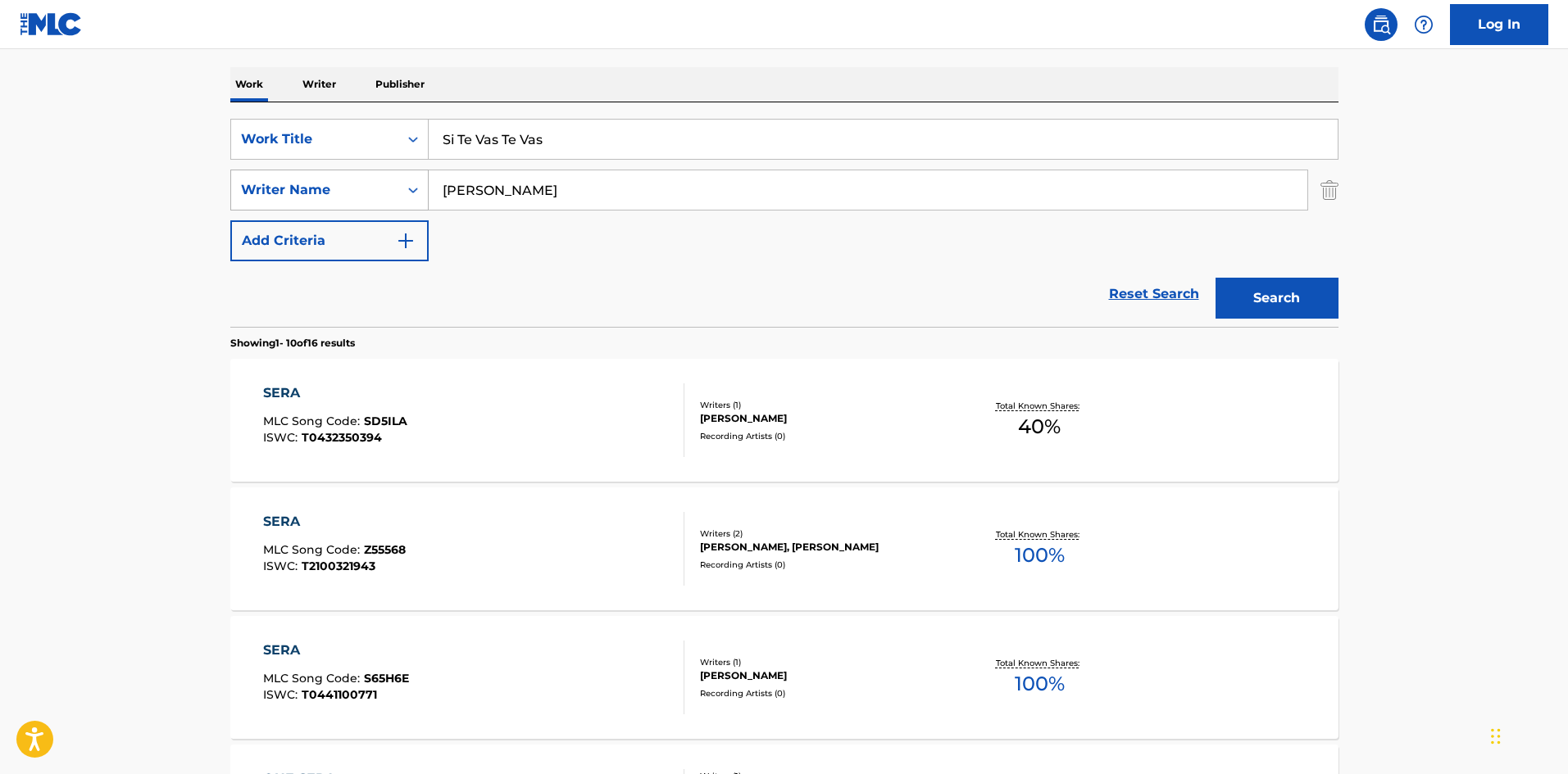
drag, startPoint x: 396, startPoint y: 178, endPoint x: 385, endPoint y: 179, distance: 11.0
click at [385, 179] on div "SearchWithCriteria5d60cd89-0277-4ca7-821f-a8ea7d4c01c1 Writer Name Andreu" at bounding box center [784, 190] width 1108 height 41
paste input "costa"
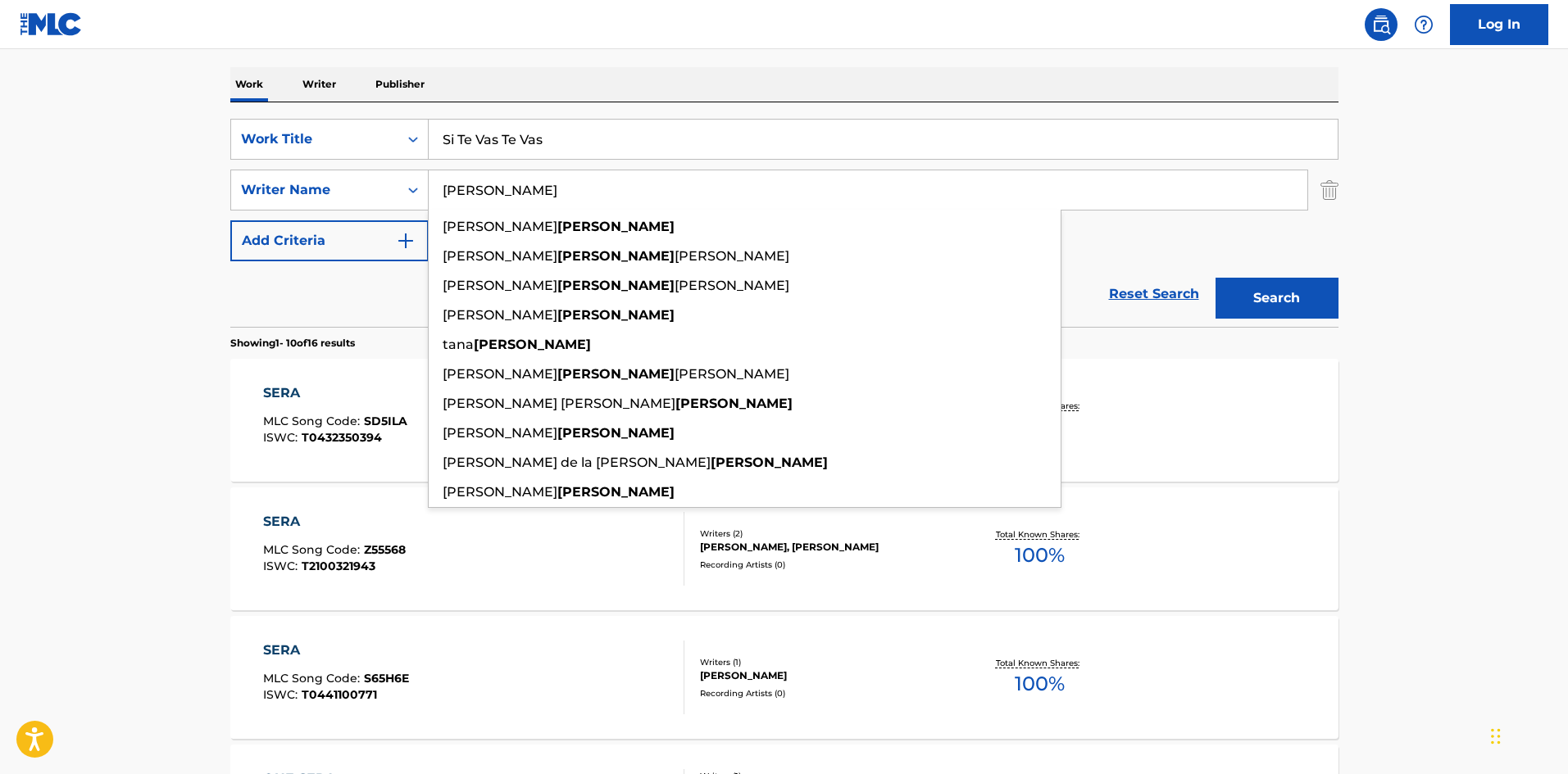
type input "[PERSON_NAME]"
click at [1308, 308] on button "Search" at bounding box center [1277, 298] width 123 height 41
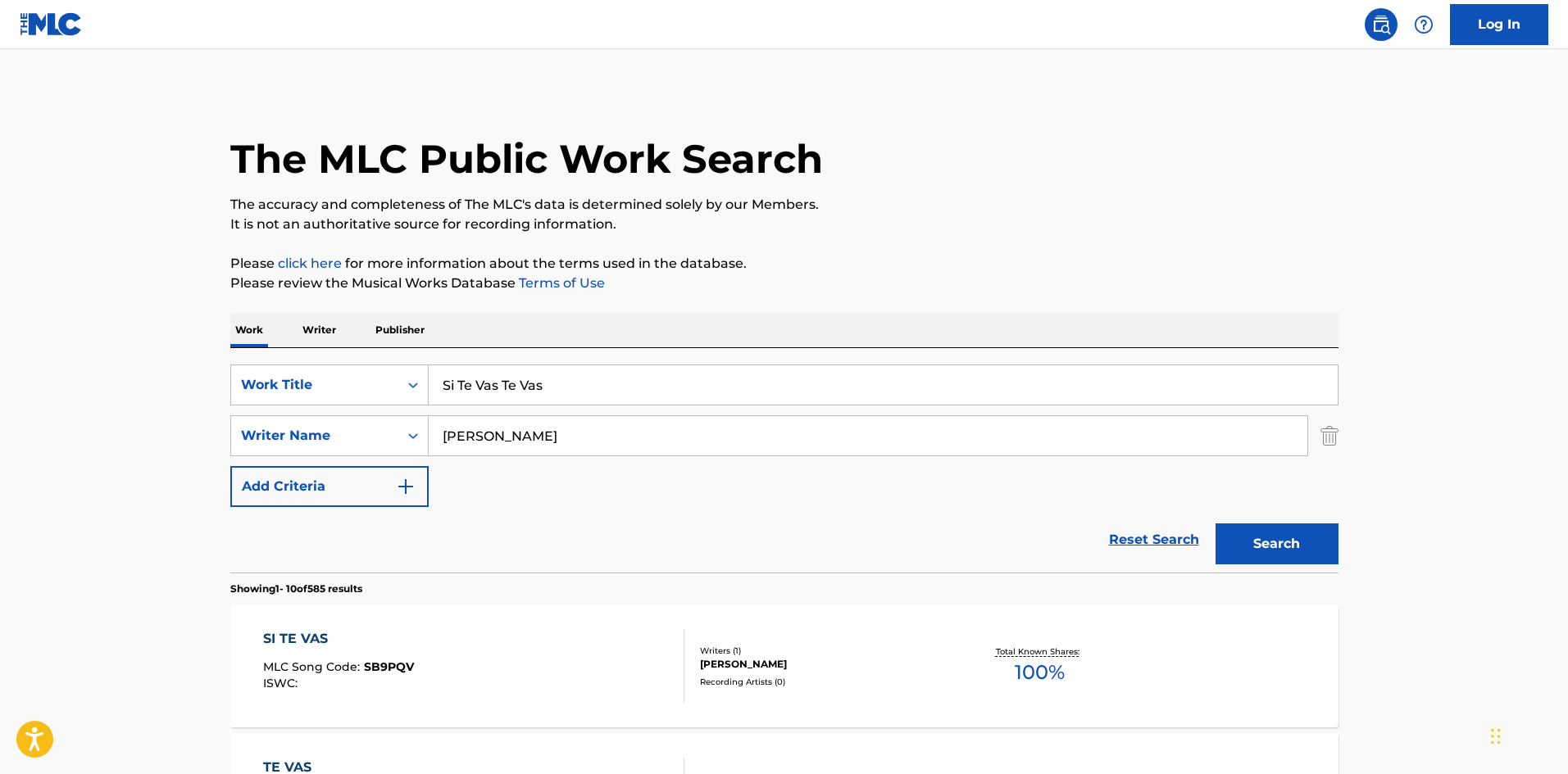
scroll to position [164, 0]
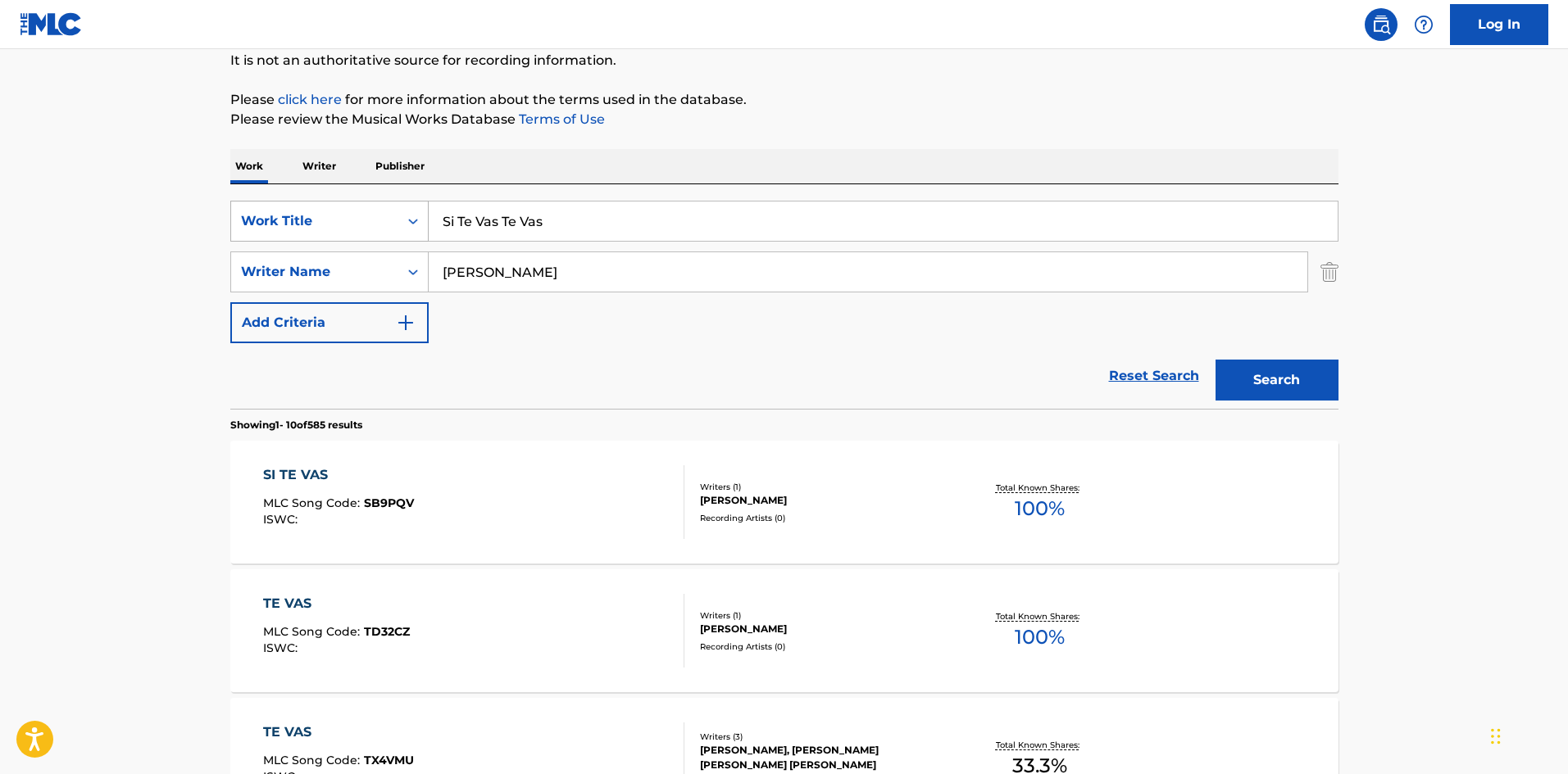
drag, startPoint x: 311, startPoint y: 213, endPoint x: 346, endPoint y: 202, distance: 36.7
click at [308, 213] on div "SearchWithCriteria4af23602-5a6c-40ad-b352-f537c2fa6bee Work Title Si Te Vas Te …" at bounding box center [784, 221] width 1108 height 41
paste input "INTRO (LAYAN EP)"
type input "INTRO (LAYAN EP)"
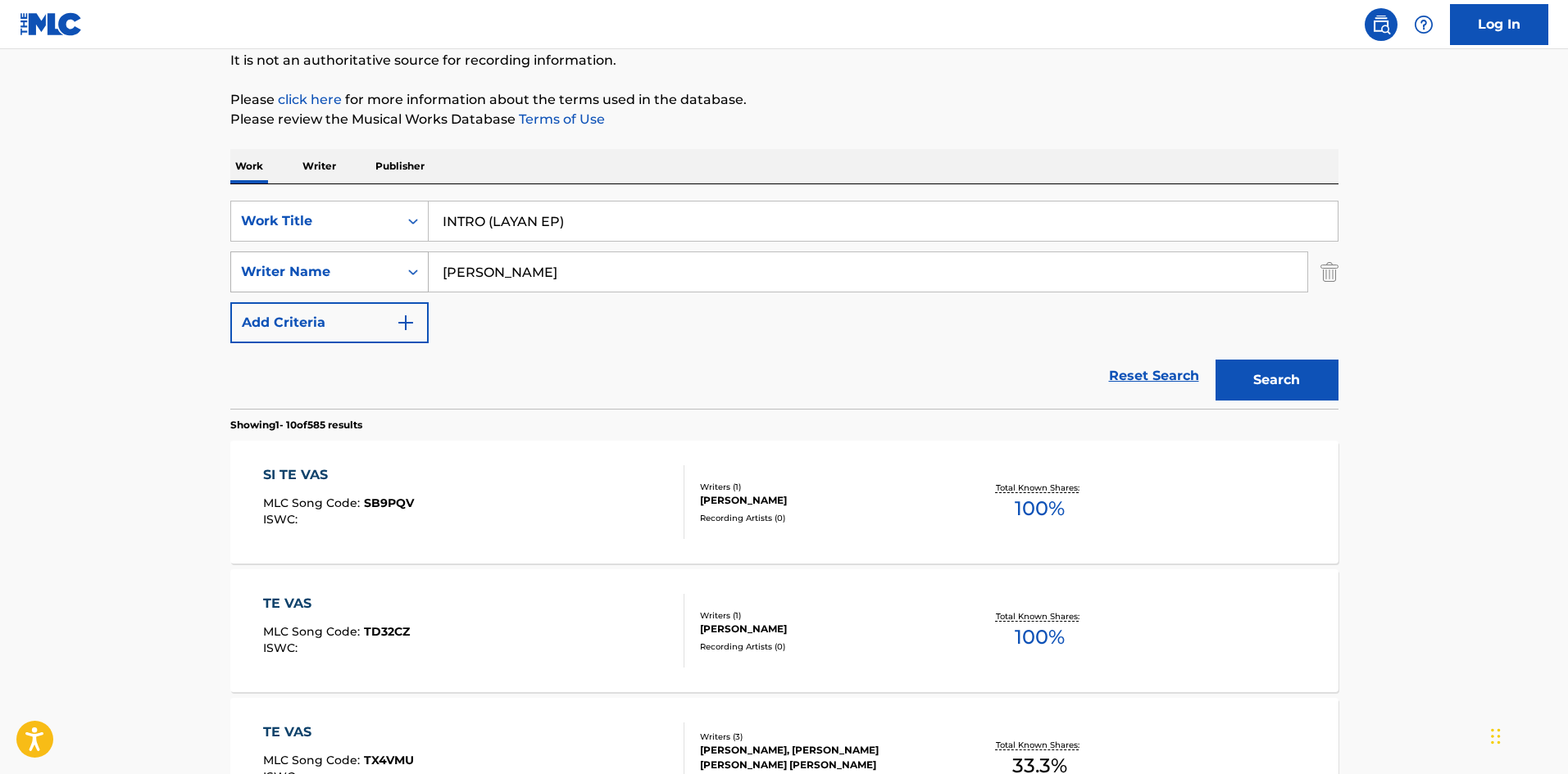
click at [421, 276] on div "SearchWithCriteria5d60cd89-0277-4ca7-821f-a8ea7d4c01c1 Writer Name Acosta" at bounding box center [784, 272] width 1108 height 41
paste input "Cuellar"
type input "Cuellar"
click at [1248, 371] on button "Search" at bounding box center [1277, 380] width 123 height 41
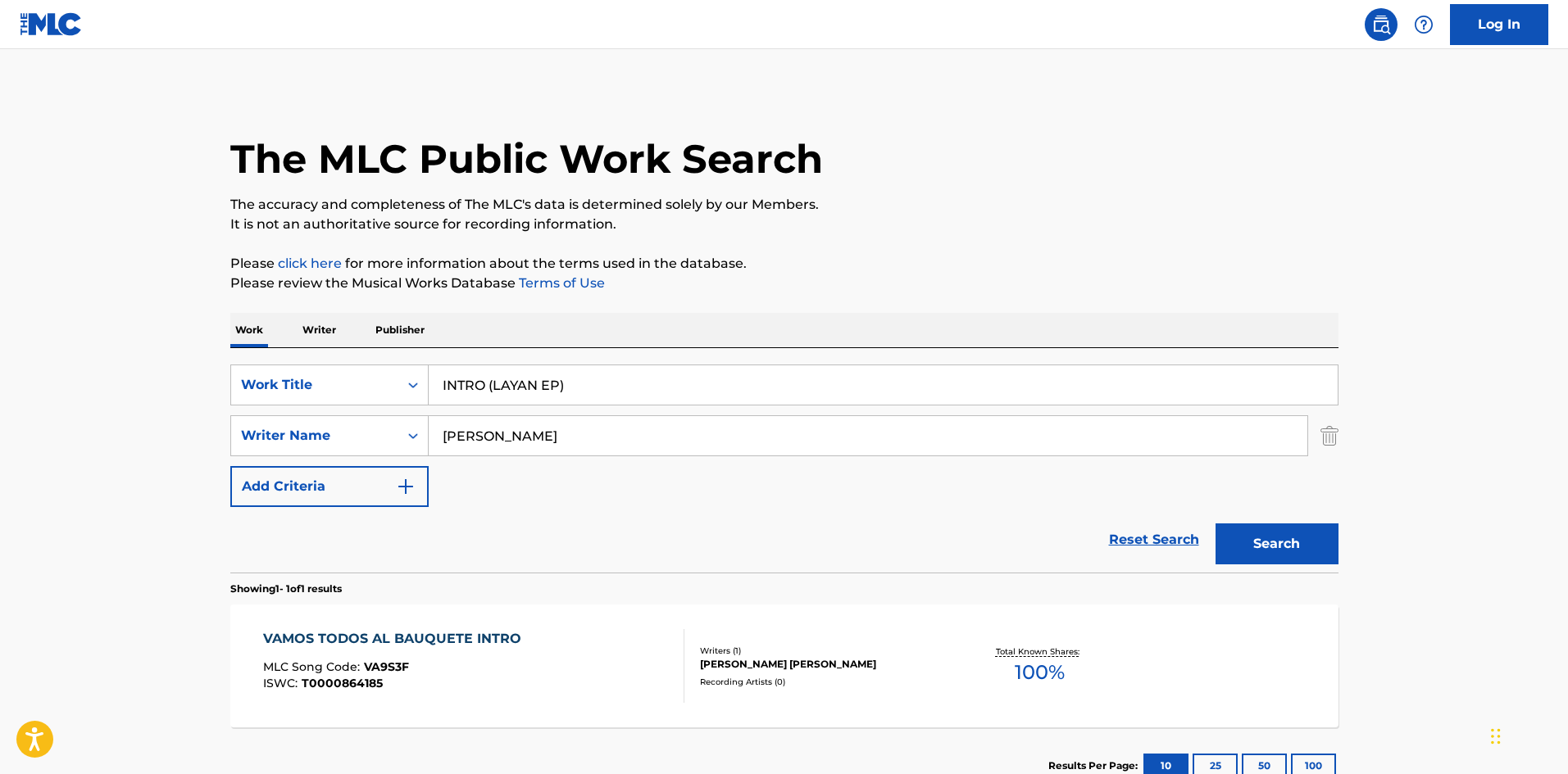
scroll to position [82, 0]
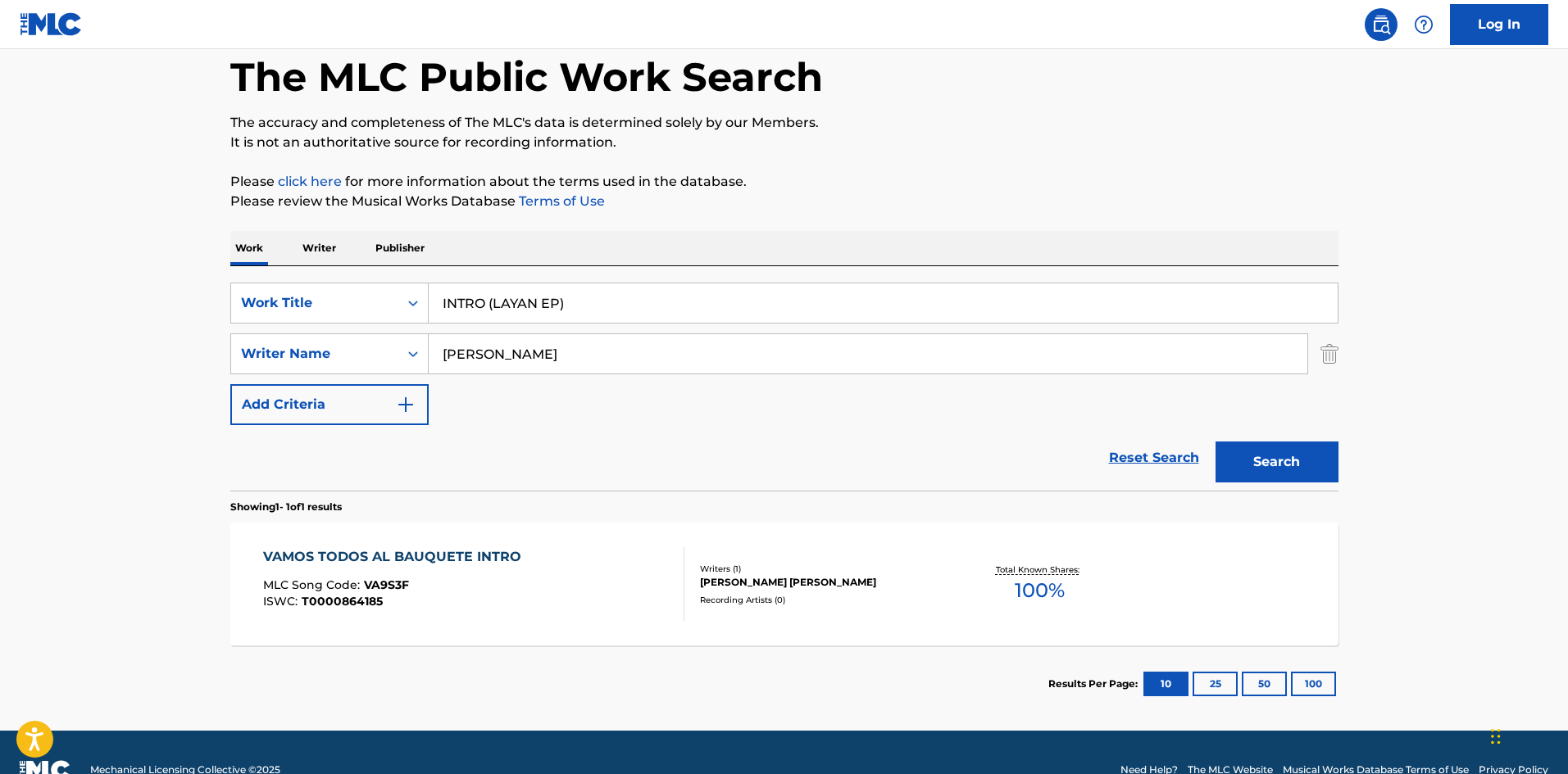
click at [1463, 210] on main "The MLC Public Work Search The accuracy and completeness of The MLC's data is d…" at bounding box center [784, 349] width 1568 height 764
click at [368, 280] on div "SearchWithCriteria4af23602-5a6c-40ad-b352-f537c2fa6bee Work Title INTRO (LAYAN …" at bounding box center [784, 378] width 1108 height 224
paste input "El Canilleo (El Kanilleo - El Knilleo"
type input "El Canilleo (El Kanilleo - El Knilleo)"
drag, startPoint x: 493, startPoint y: 353, endPoint x: 434, endPoint y: 339, distance: 60.6
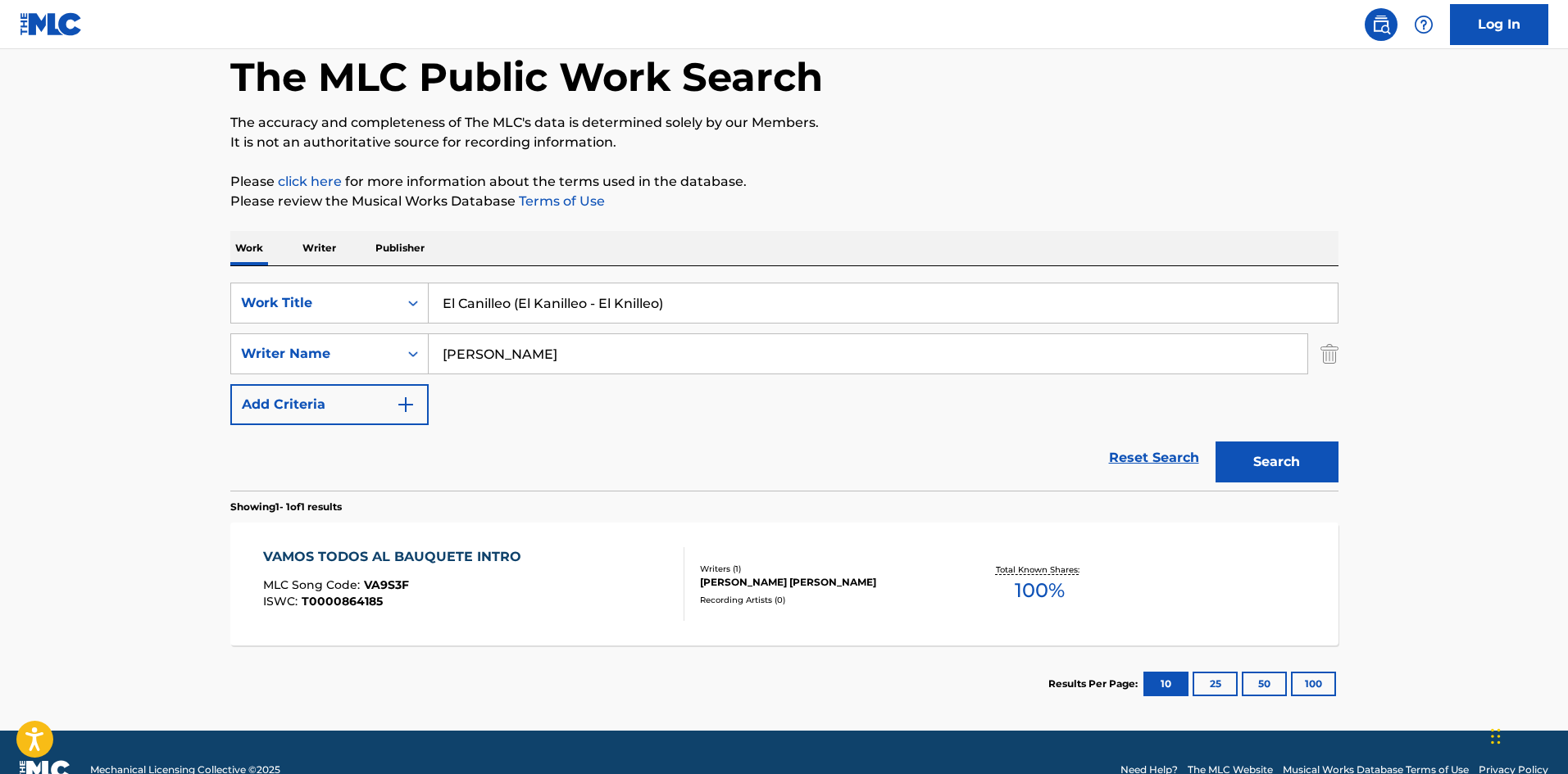
click at [435, 339] on input "Cuellar" at bounding box center [868, 354] width 879 height 39
click at [1285, 459] on button "Search" at bounding box center [1277, 462] width 123 height 41
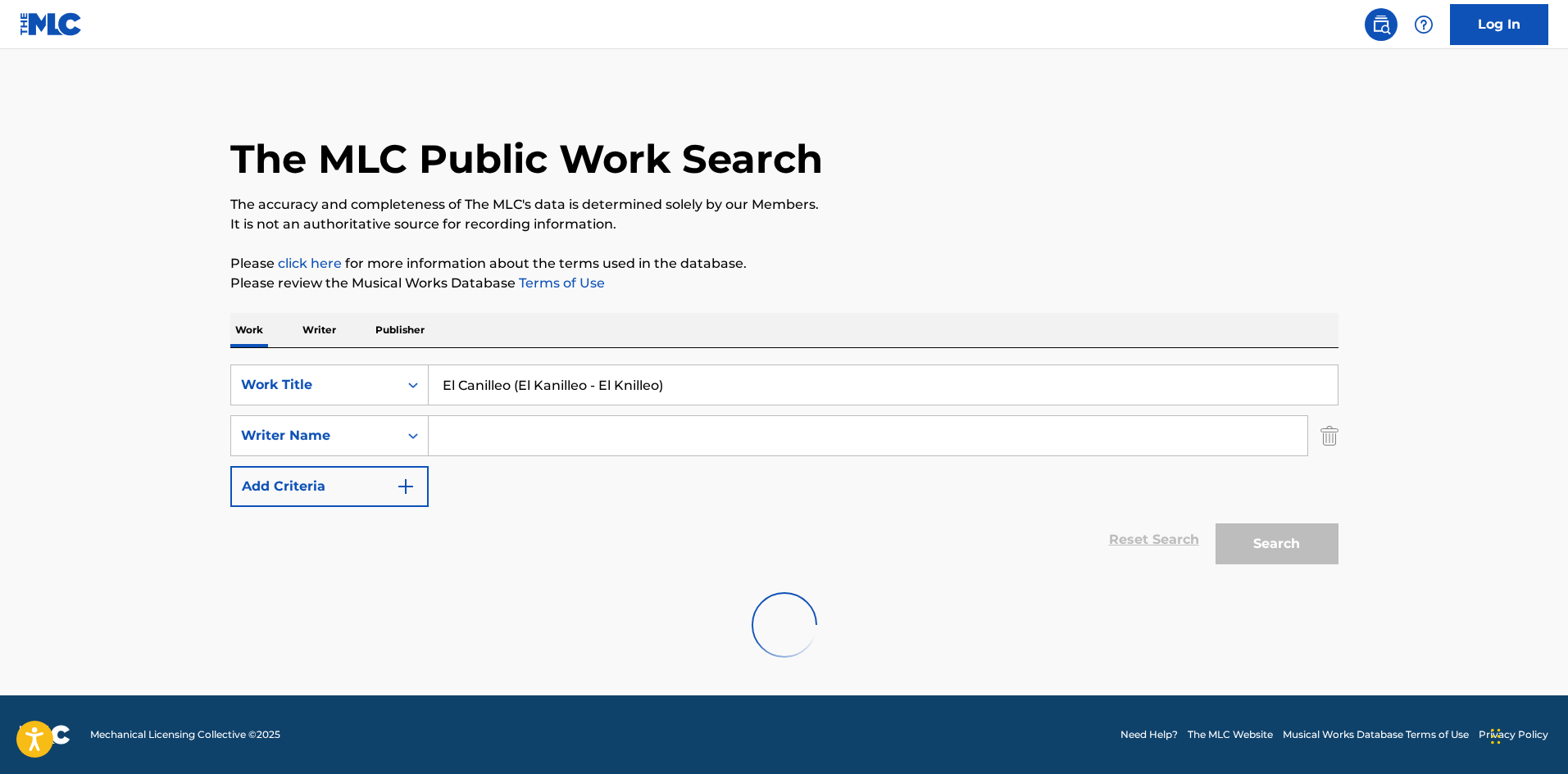
scroll to position [0, 0]
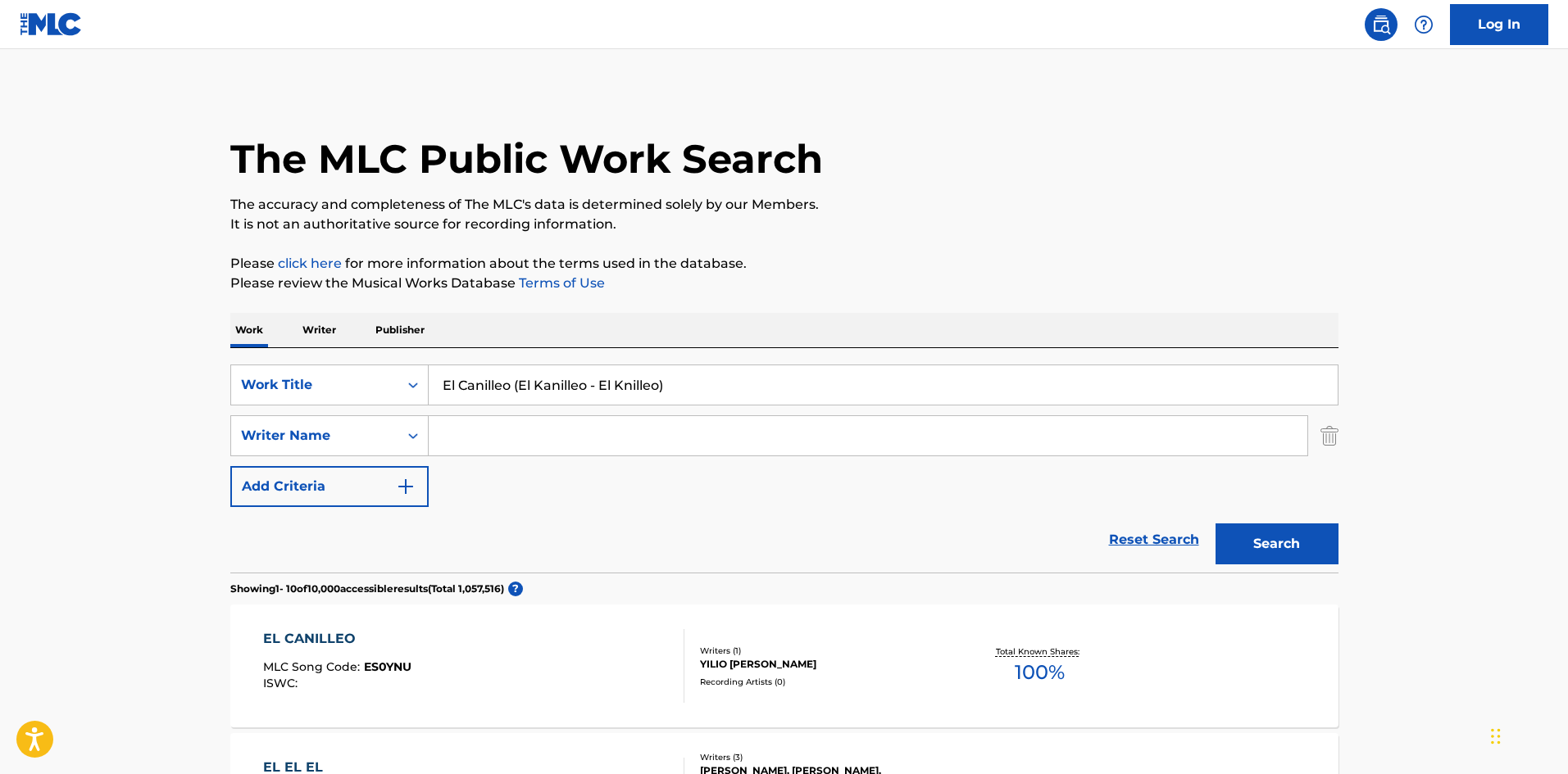
drag, startPoint x: 689, startPoint y: 376, endPoint x: 355, endPoint y: 338, distance: 336.2
paste input "Lucete Remix Michel Antonio Aguilera Chaviano"
click at [740, 386] on input "Lucete Remix Michel Antonio Aguilera Chaviano" at bounding box center [883, 385] width 909 height 39
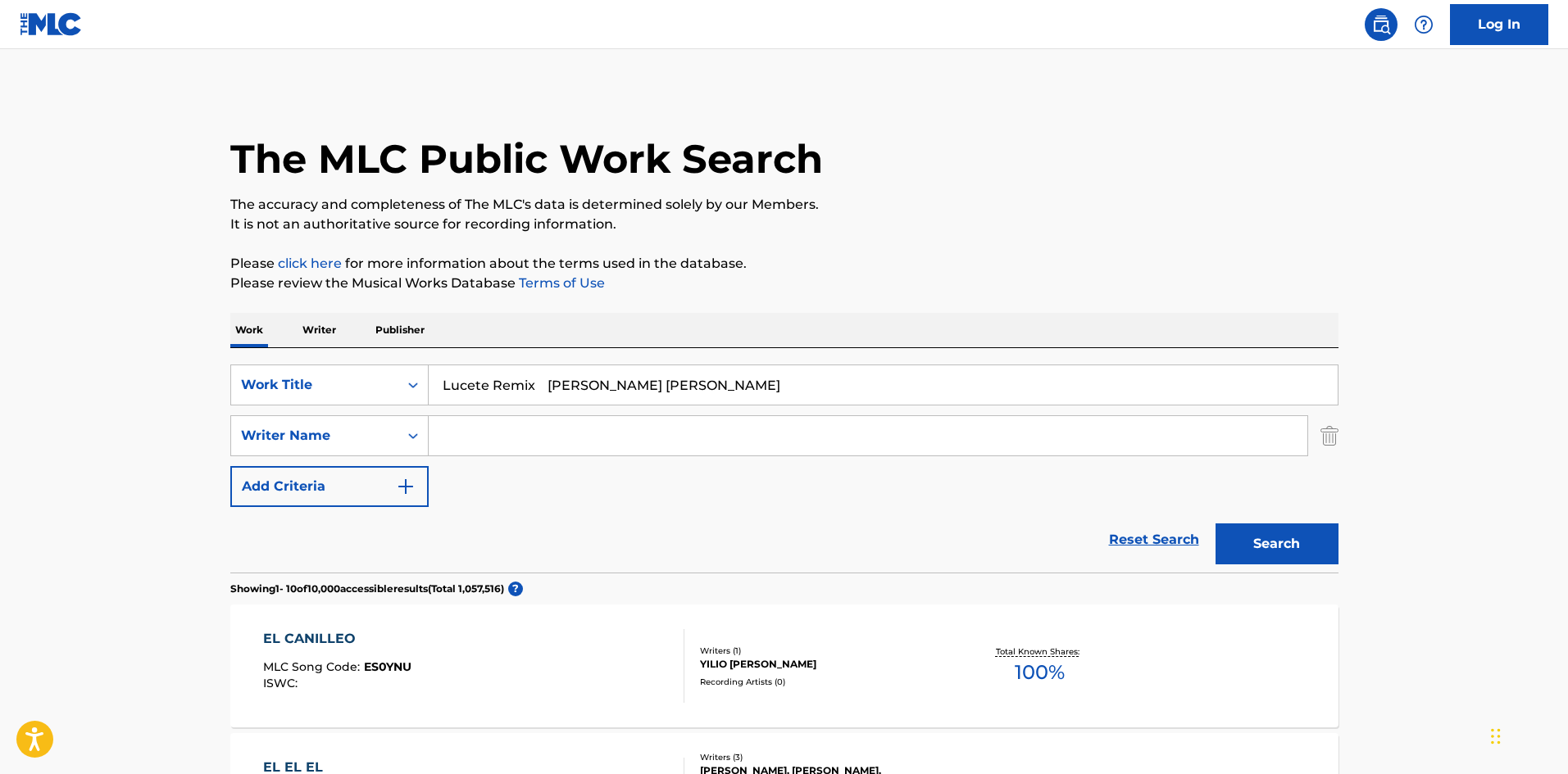
type input "Lucete Remix Michel Antonio Aguilera"
click at [698, 432] on input "Search Form" at bounding box center [868, 435] width 879 height 39
paste input "[PERSON_NAME]"
type input "[PERSON_NAME]"
drag, startPoint x: 569, startPoint y: 382, endPoint x: 794, endPoint y: 406, distance: 226.3
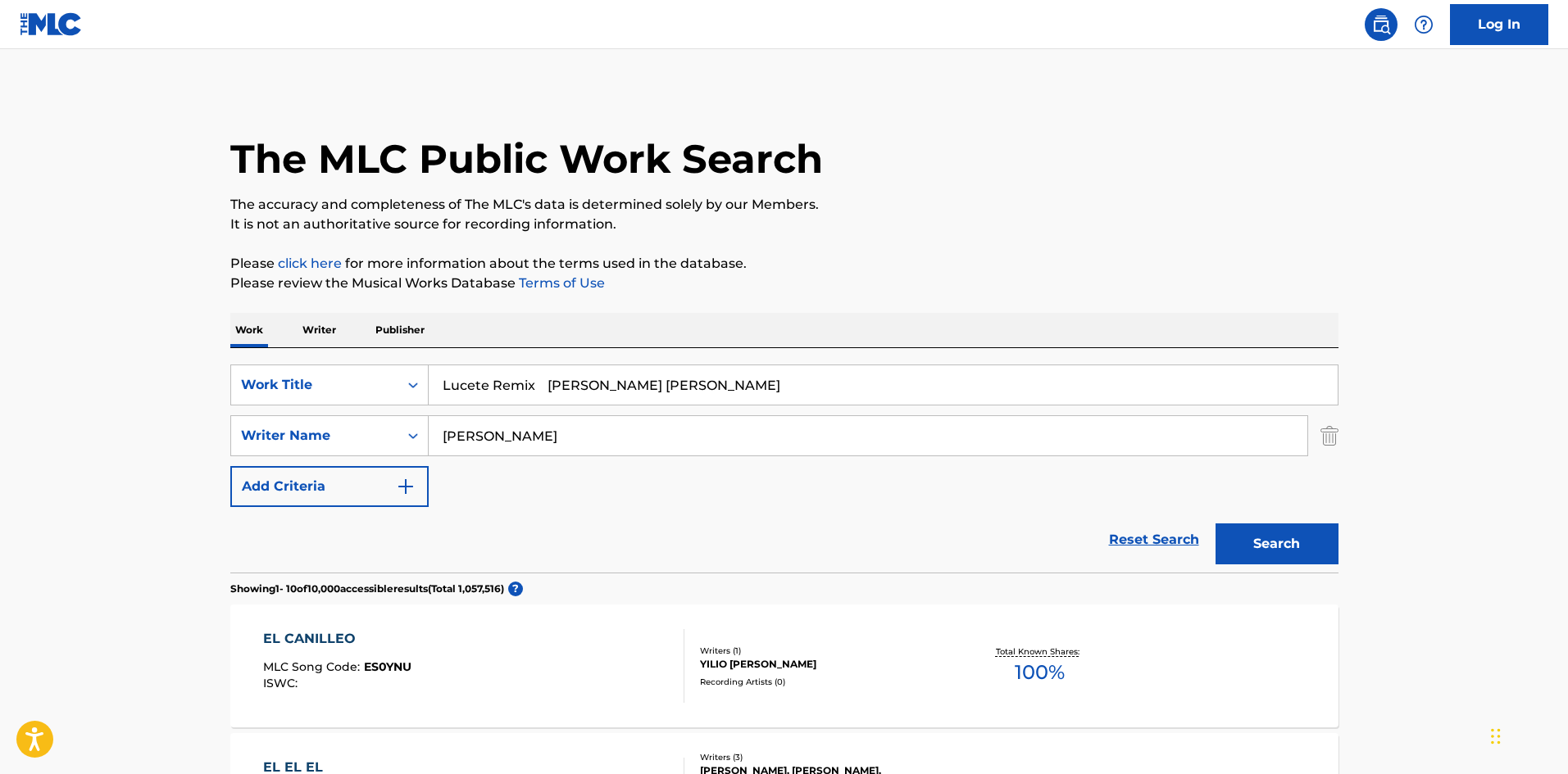
click at [802, 406] on div "SearchWithCriteria4af23602-5a6c-40ad-b352-f537c2fa6bee Work Title Lucete Remix …" at bounding box center [784, 436] width 1108 height 143
drag, startPoint x: 486, startPoint y: 376, endPoint x: 461, endPoint y: 400, distance: 34.7
click at [323, 365] on div "SearchWithCriteria4af23602-5a6c-40ad-b352-f537c2fa6bee Work Title Lucete Remix" at bounding box center [784, 385] width 1108 height 41
type input "Lucete Remix"
drag, startPoint x: 1239, startPoint y: 540, endPoint x: 1234, endPoint y: 529, distance: 12.1
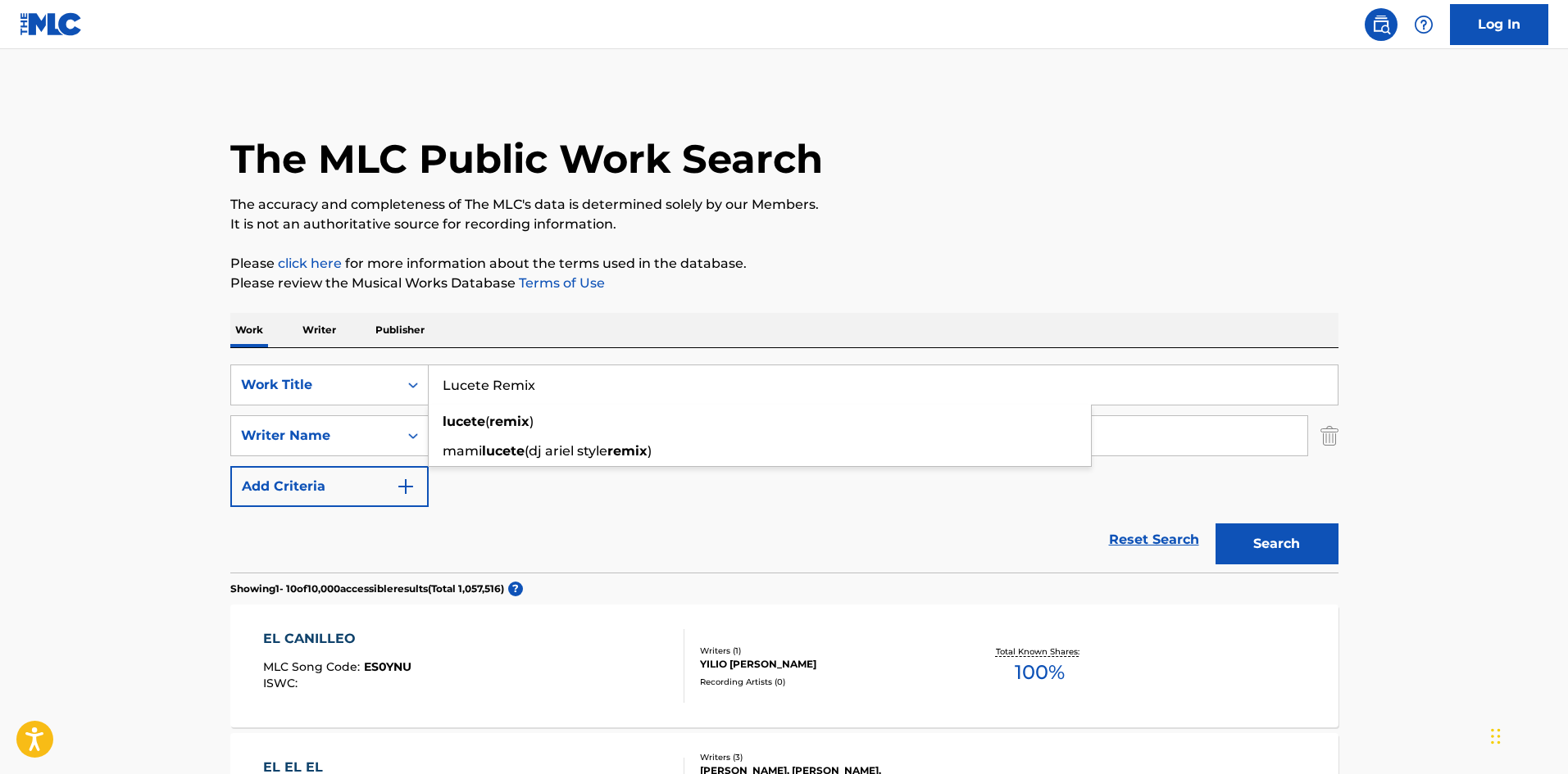
click at [1239, 540] on button "Search" at bounding box center [1277, 544] width 123 height 41
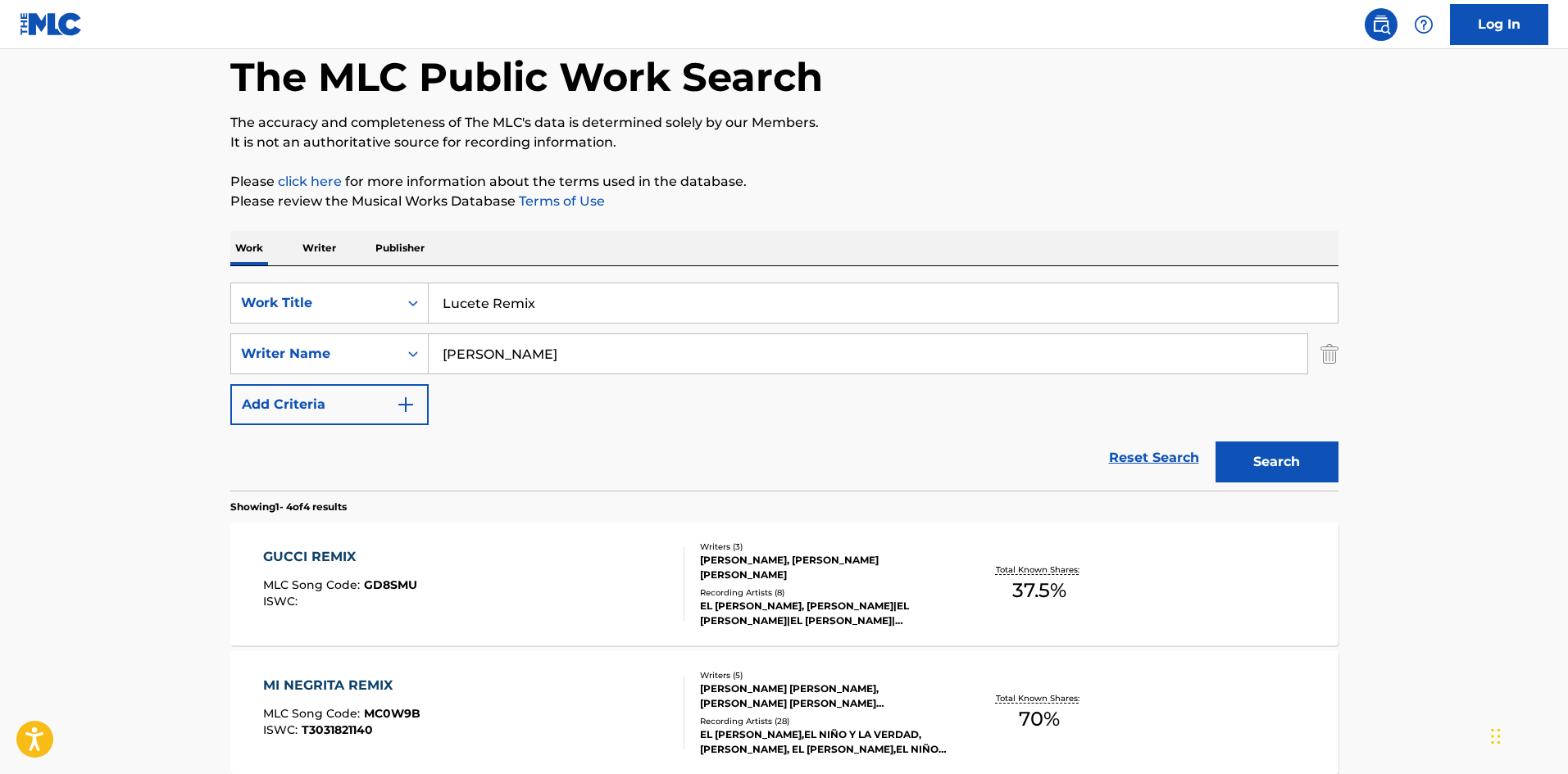
scroll to position [164, 0]
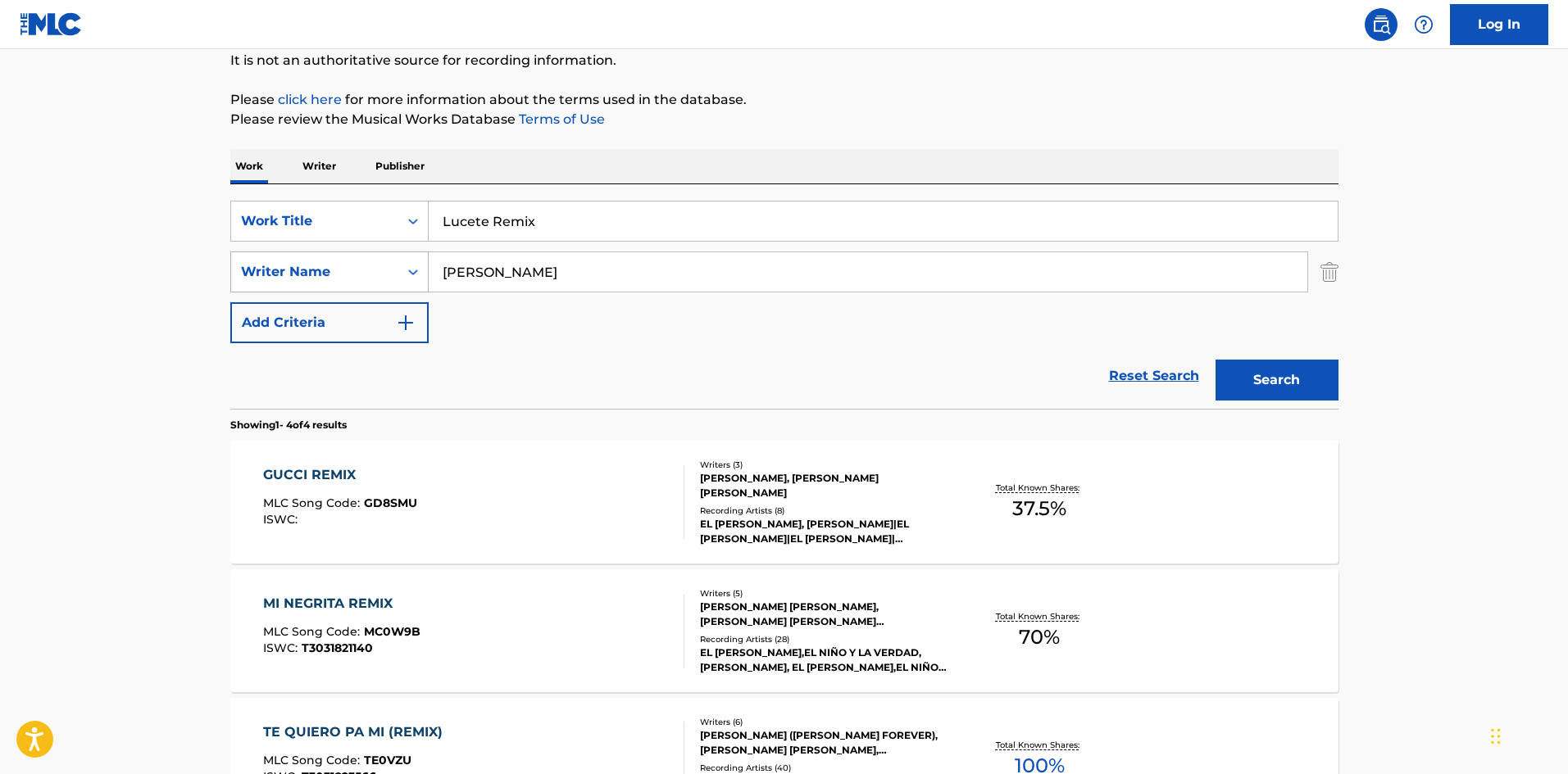
click at [380, 256] on div "SearchWithCriteria5d60cd89-0277-4ca7-821f-a8ea7d4c01c1 Writer Name Chaviano" at bounding box center [784, 272] width 1108 height 41
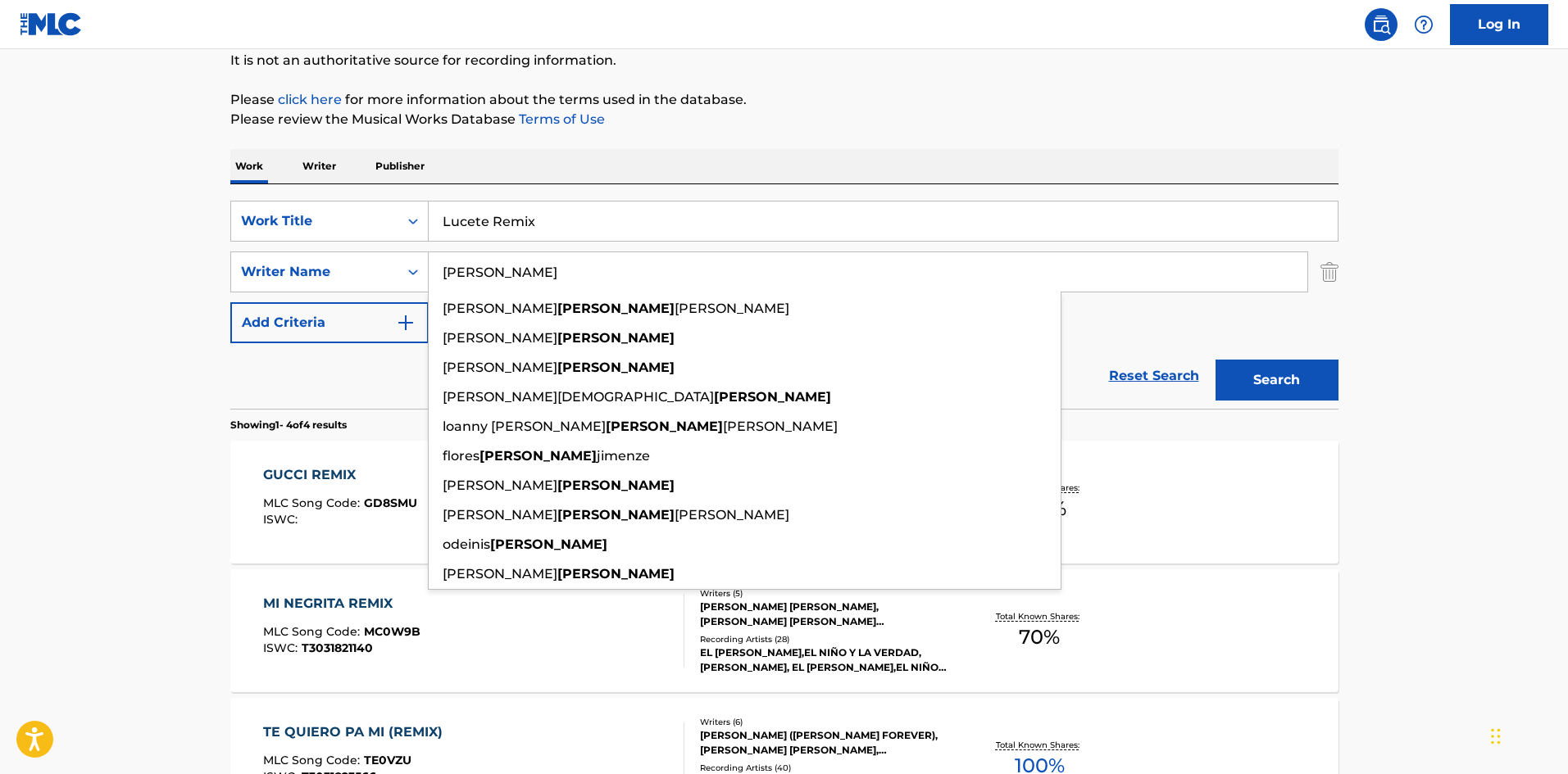
paste input "Fernandez"
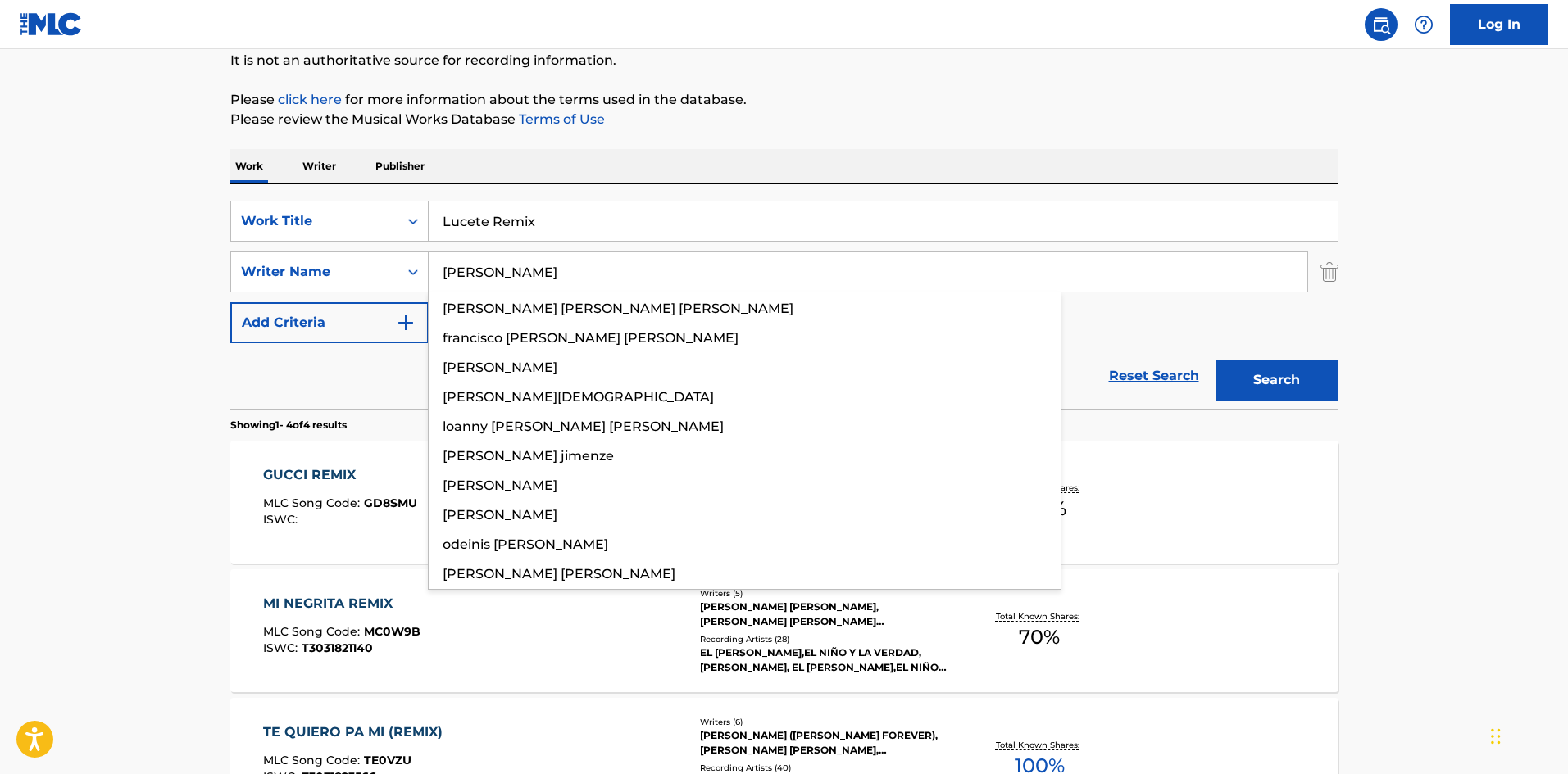
type input "Fernandez"
click at [859, 164] on div "Work Writer Publisher" at bounding box center [784, 167] width 1108 height 35
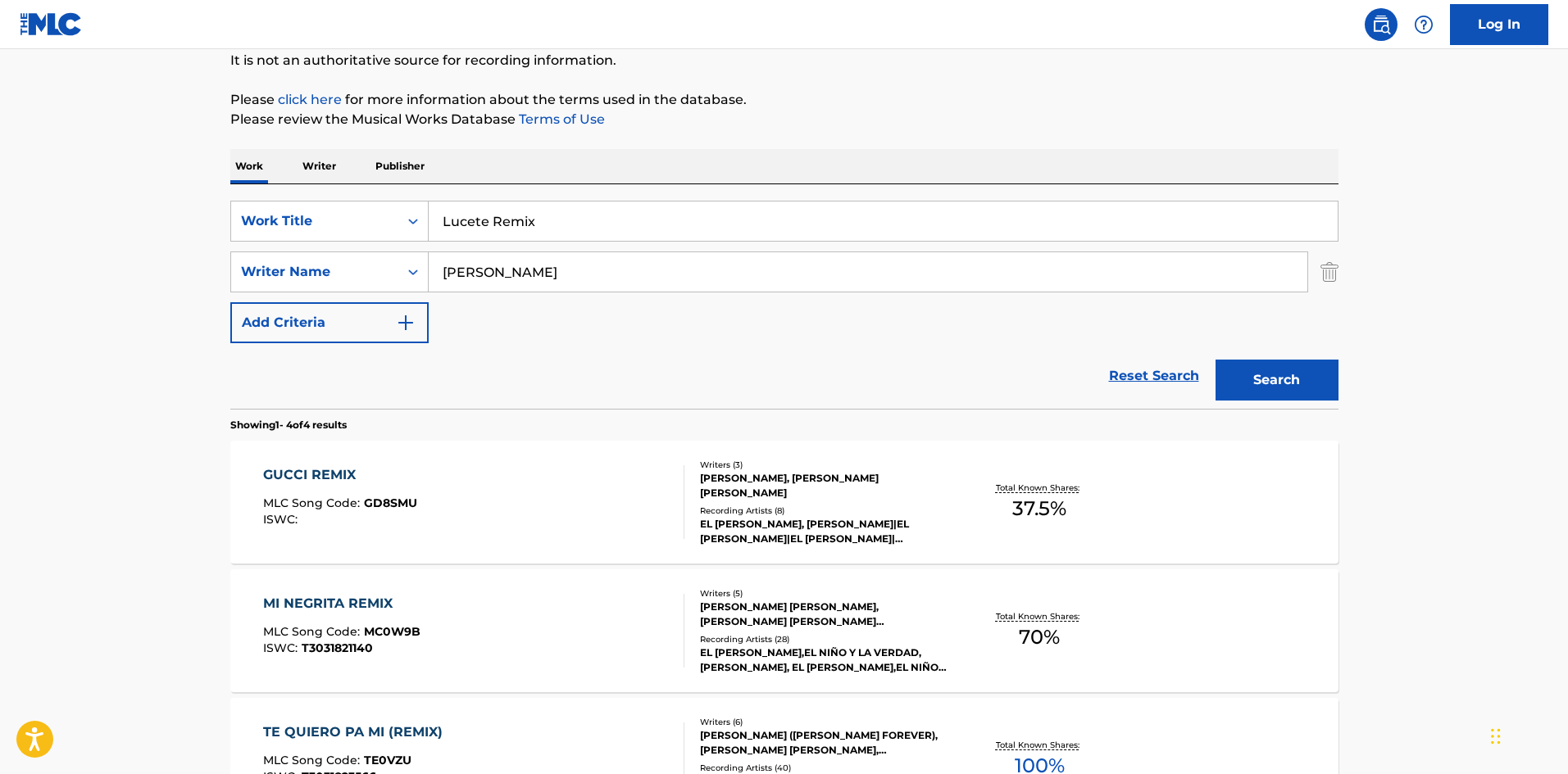
click at [1258, 367] on button "Search" at bounding box center [1277, 380] width 123 height 41
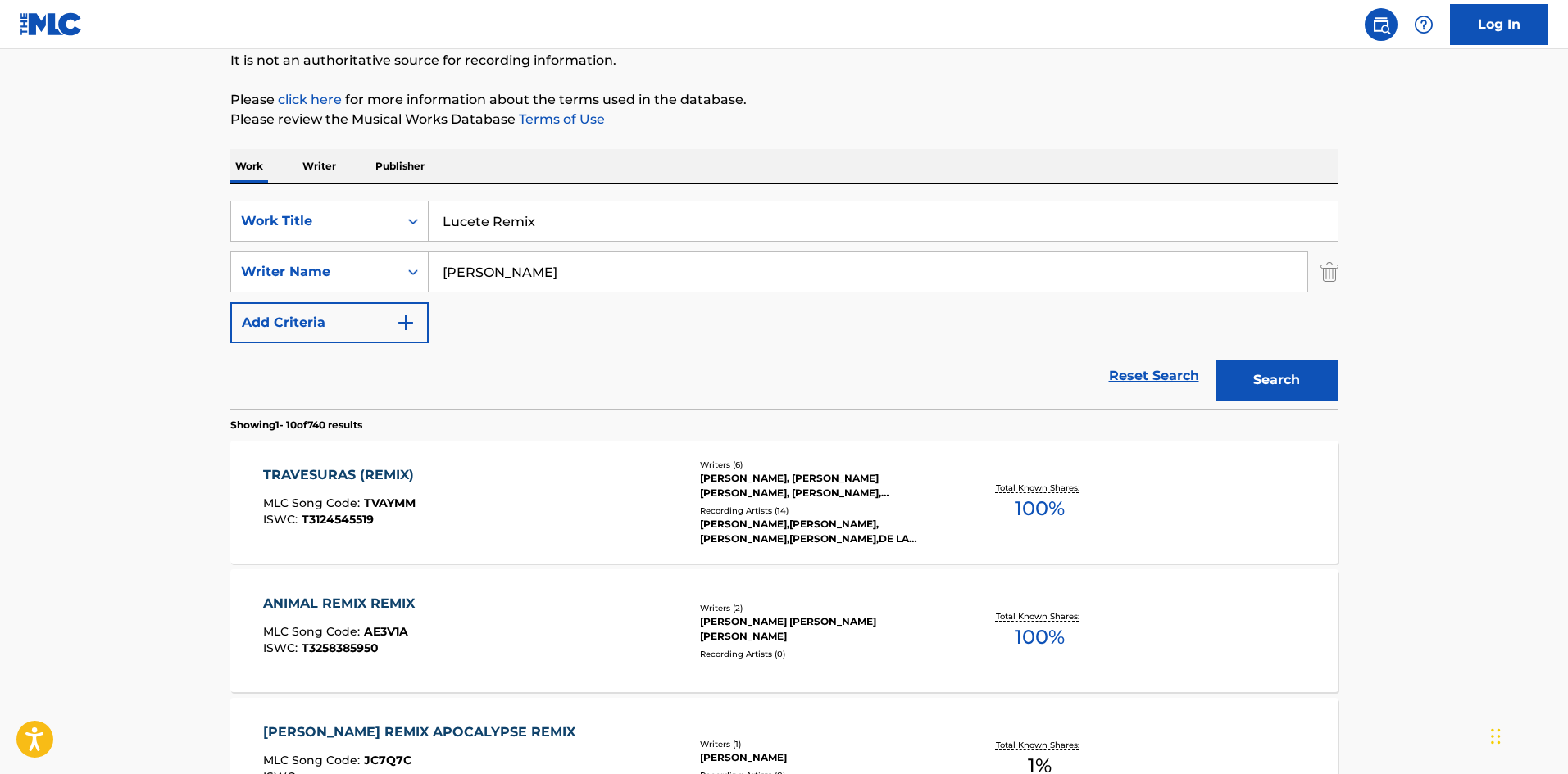
drag, startPoint x: 557, startPoint y: 207, endPoint x: 378, endPoint y: 189, distance: 179.9
paste input "Uva Bombon"
type input "Uva Bombon"
click at [554, 162] on div "Work Writer Publisher" at bounding box center [784, 167] width 1108 height 35
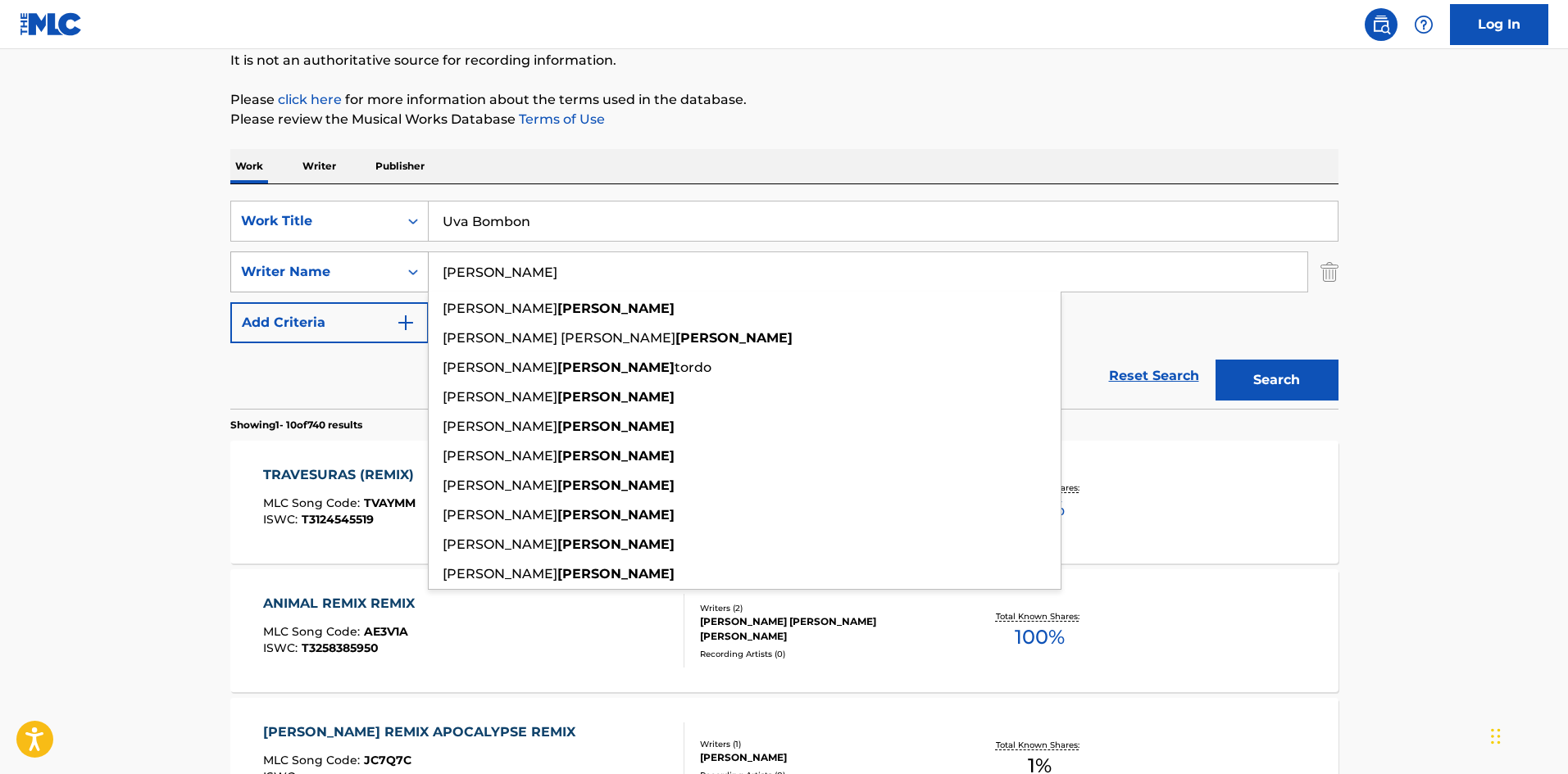
drag, startPoint x: 385, startPoint y: 260, endPoint x: 365, endPoint y: 260, distance: 20.0
click at [365, 260] on div "SearchWithCriteria5d60cd89-0277-4ca7-821f-a8ea7d4c01c1 Writer Name Fernandez pa…" at bounding box center [784, 272] width 1108 height 41
paste input "Cervantes"
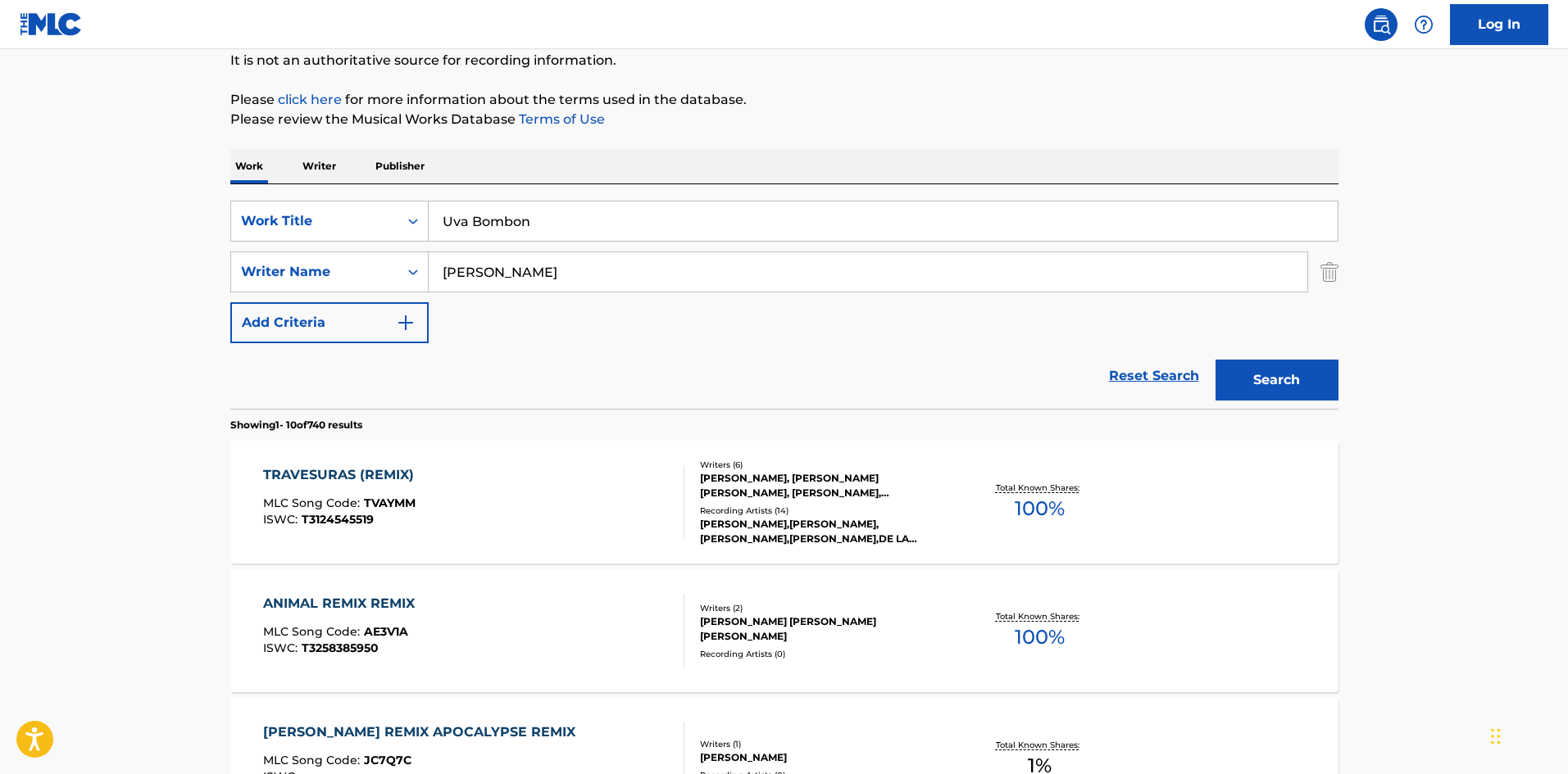
click at [1258, 385] on button "Search" at bounding box center [1277, 380] width 123 height 41
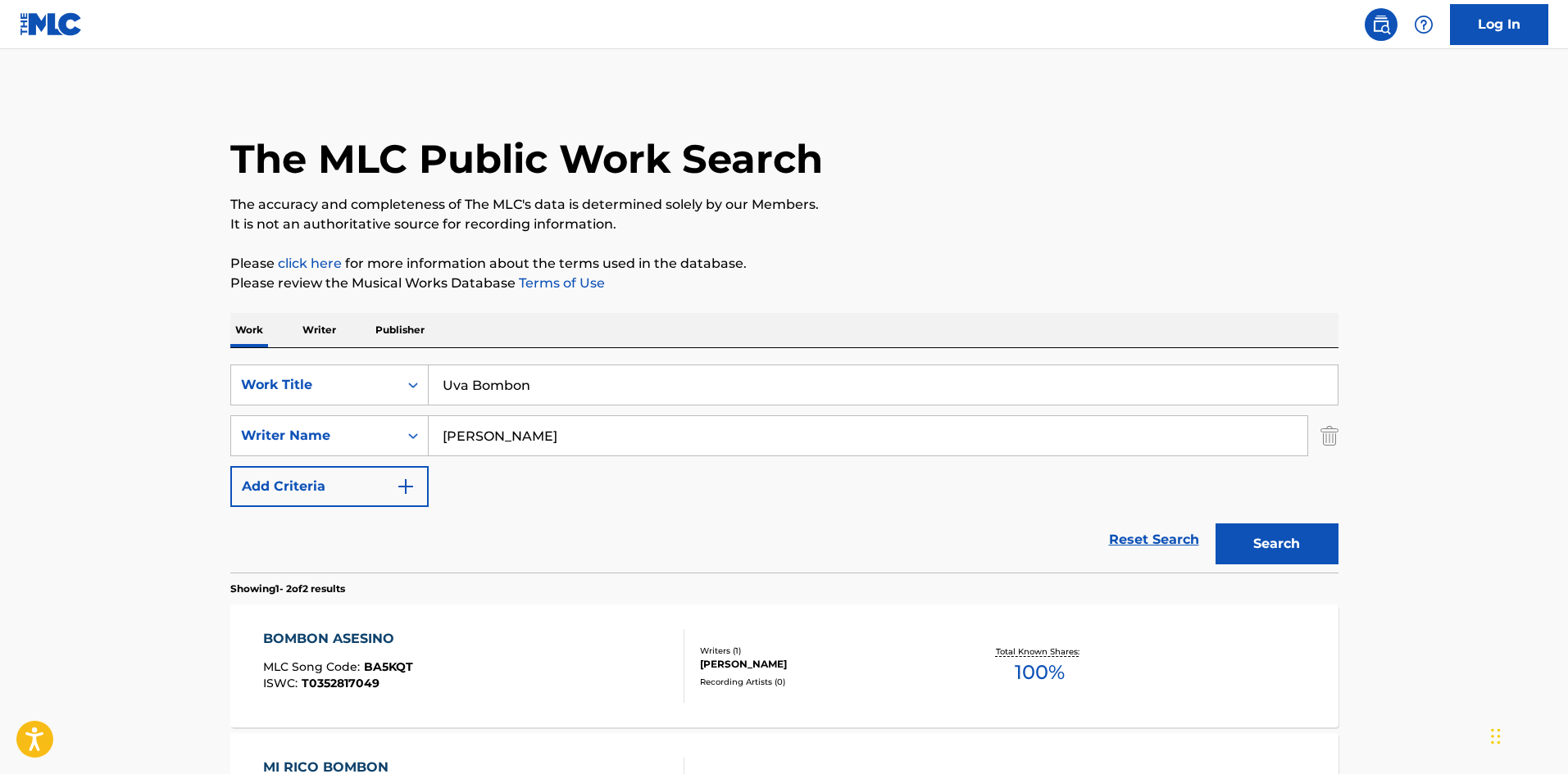
scroll to position [82, 0]
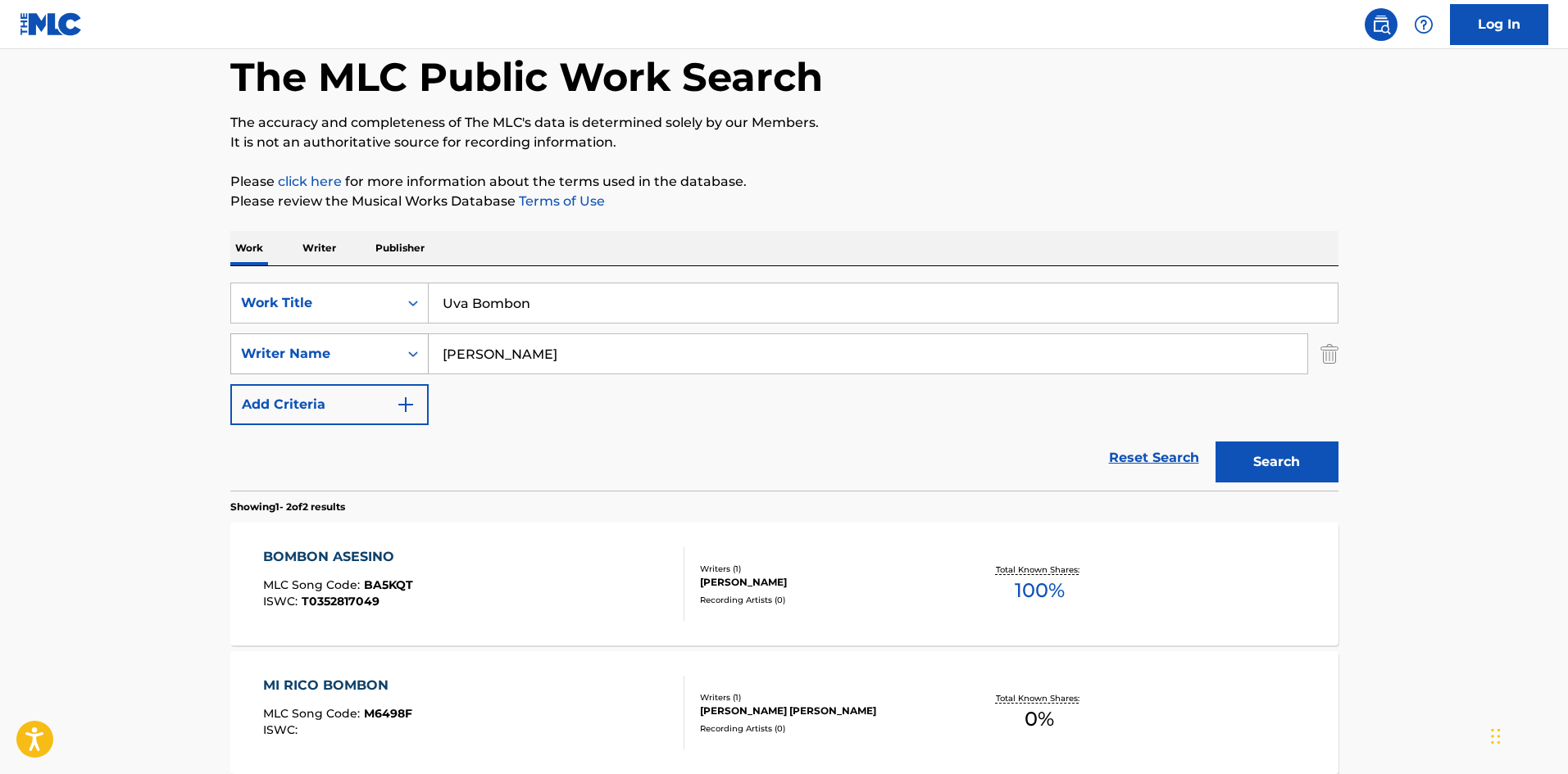
drag, startPoint x: 507, startPoint y: 347, endPoint x: 353, endPoint y: 338, distance: 154.3
click at [345, 335] on div "SearchWithCriteria5d60cd89-0277-4ca7-821f-a8ea7d4c01c1 Writer Name Cervantes" at bounding box center [784, 354] width 1108 height 41
paste input "Varela"
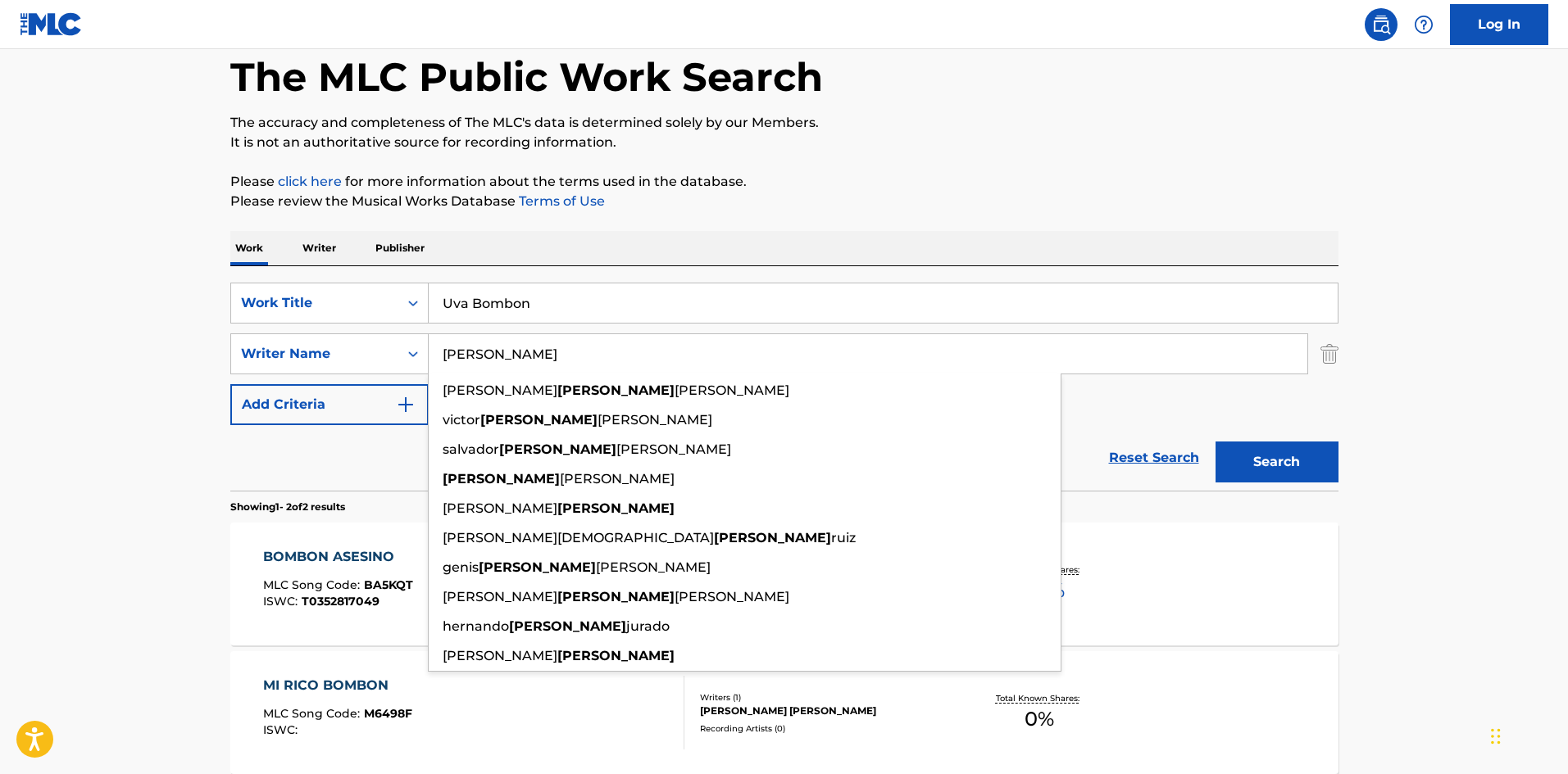
type input "Varela"
drag, startPoint x: 1240, startPoint y: 456, endPoint x: 1239, endPoint y: 444, distance: 12.0
click at [1240, 455] on button "Search" at bounding box center [1277, 462] width 123 height 41
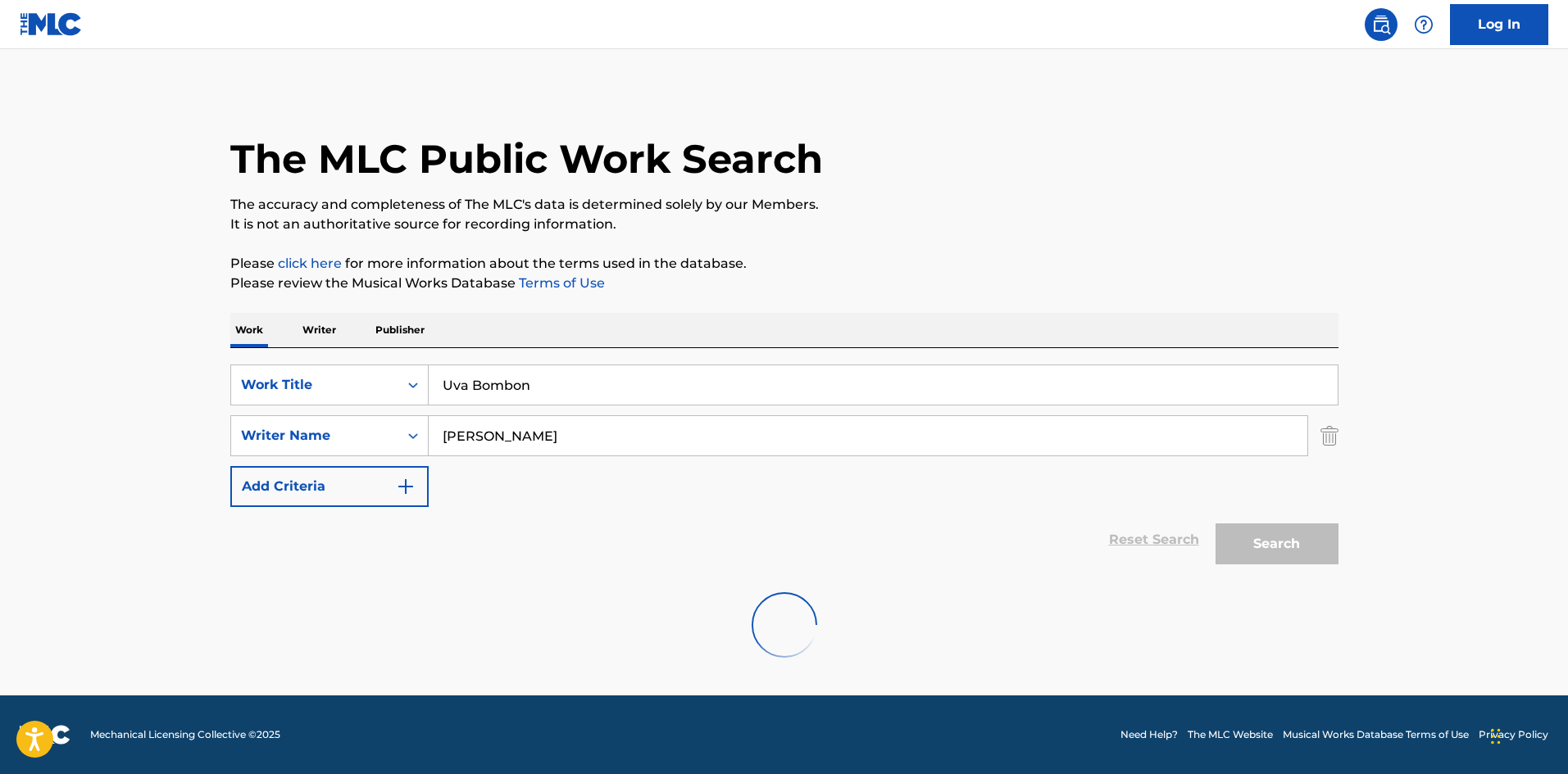
scroll to position [0, 0]
click at [377, 376] on div "SearchWithCriteria4af23602-5a6c-40ad-b352-f537c2fa6bee Work Title Uva Bombon" at bounding box center [784, 385] width 1108 height 41
paste input "Amnesia Dasiel Mustelier Oruña"
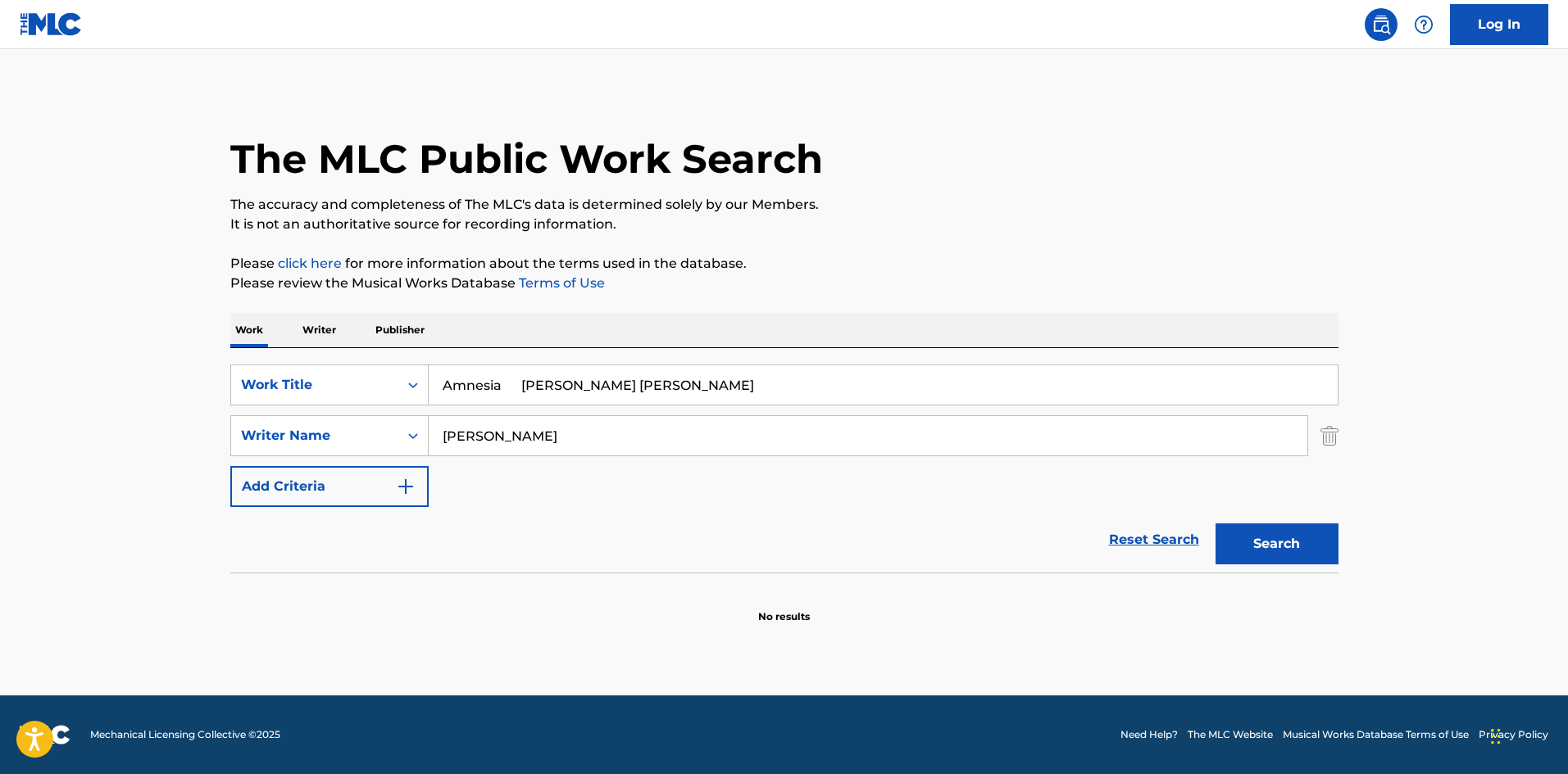
click at [668, 385] on input "Amnesia Dasiel Mustelier Oruña" at bounding box center [883, 385] width 909 height 39
type input "Amnesia Dasiel Mustelier"
drag, startPoint x: 491, startPoint y: 424, endPoint x: 536, endPoint y: 398, distance: 52.0
click at [406, 428] on div "SearchWithCriteria5d60cd89-0277-4ca7-821f-a8ea7d4c01c1 Writer Name Varela" at bounding box center [784, 436] width 1108 height 41
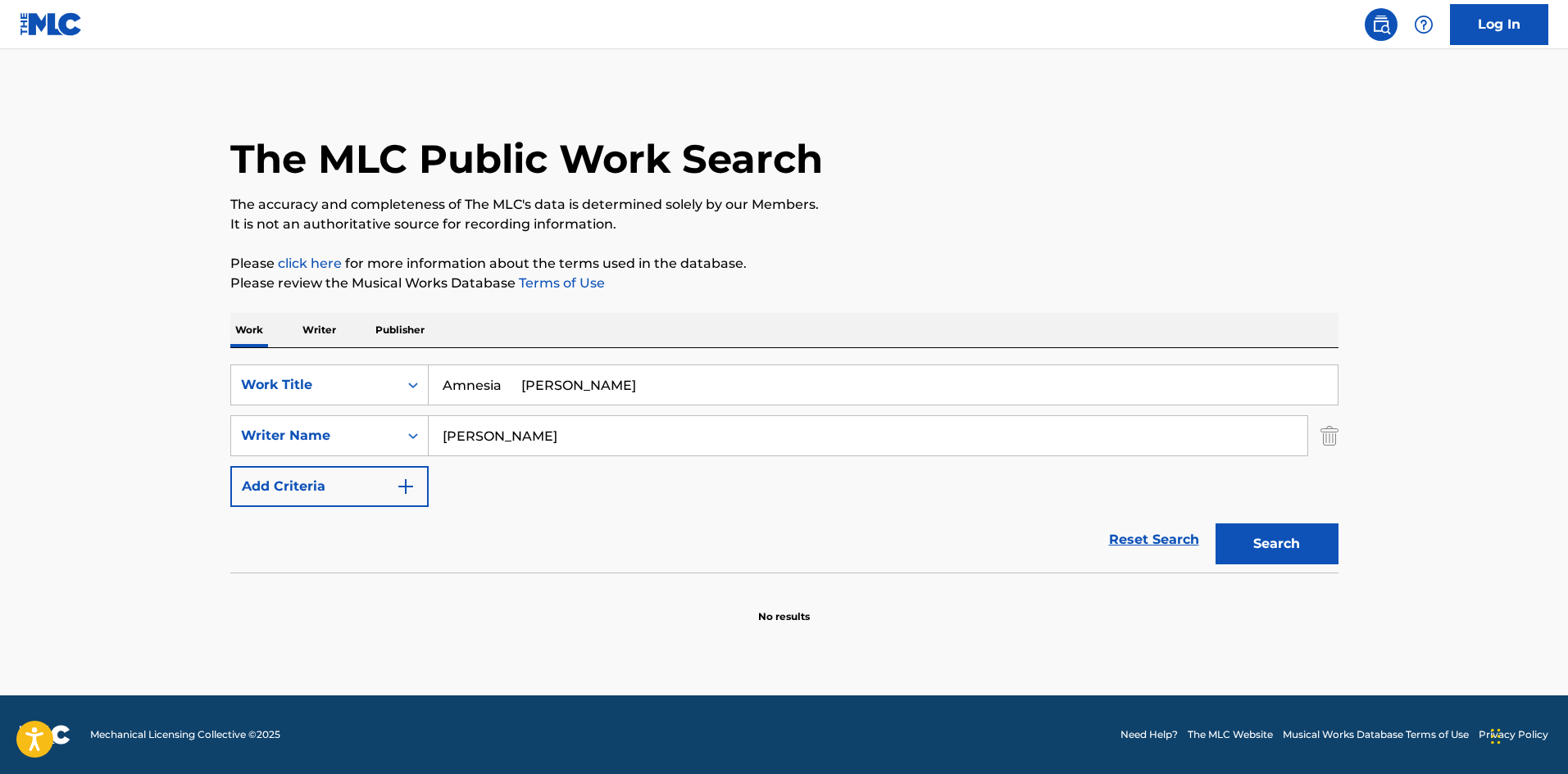
paste input "Oruñ"
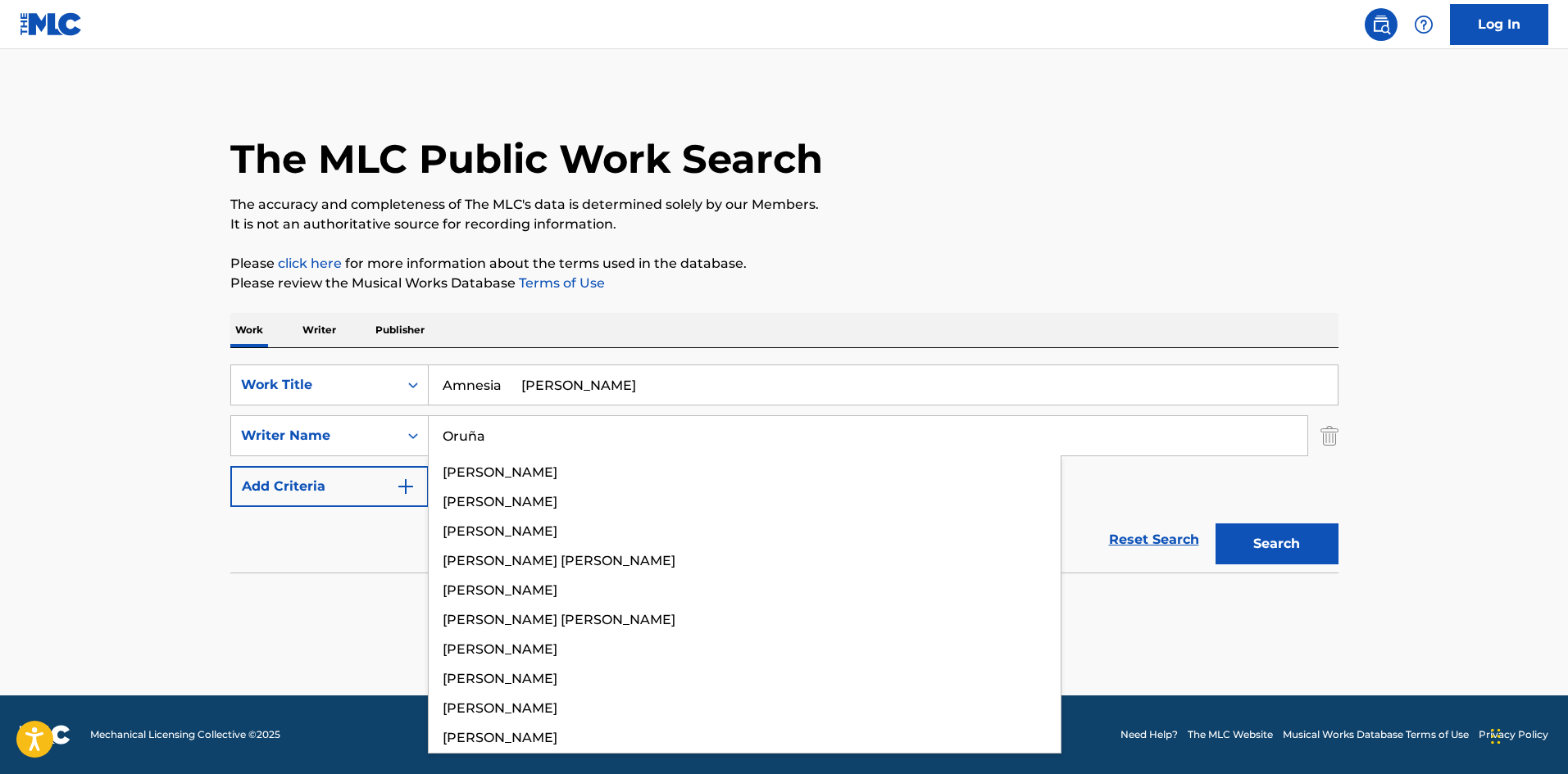
type input "Oruña"
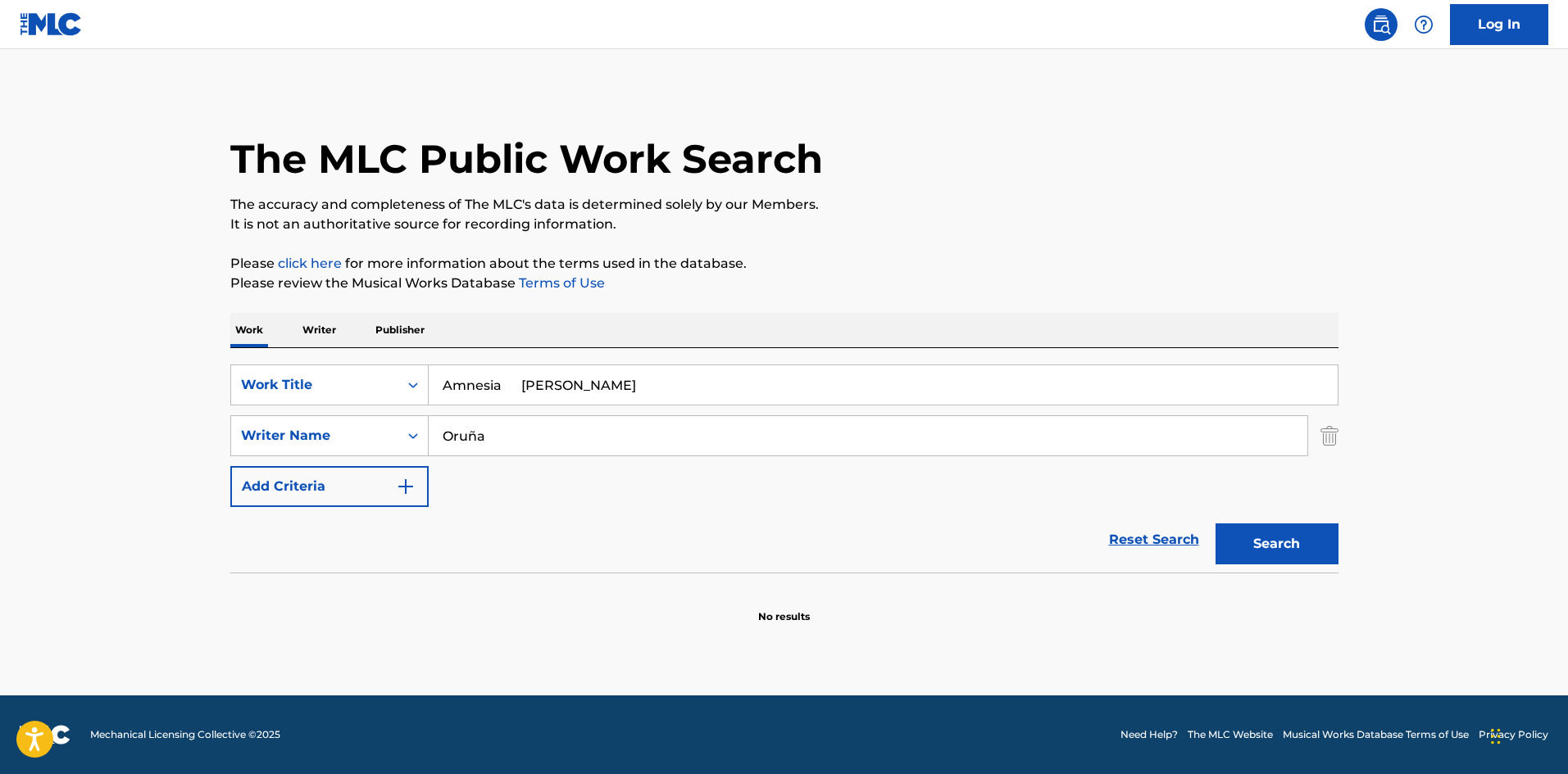
drag, startPoint x: 531, startPoint y: 376, endPoint x: 691, endPoint y: 400, distance: 161.8
click at [745, 411] on div "SearchWithCriteria4af23602-5a6c-40ad-b352-f537c2fa6bee Work Title Amnesia Dasie…" at bounding box center [784, 436] width 1108 height 143
drag, startPoint x: 411, startPoint y: 379, endPoint x: 379, endPoint y: 374, distance: 32.4
click at [379, 374] on div "SearchWithCriteria4af23602-5a6c-40ad-b352-f537c2fa6bee Work Title Amnesia" at bounding box center [784, 385] width 1108 height 41
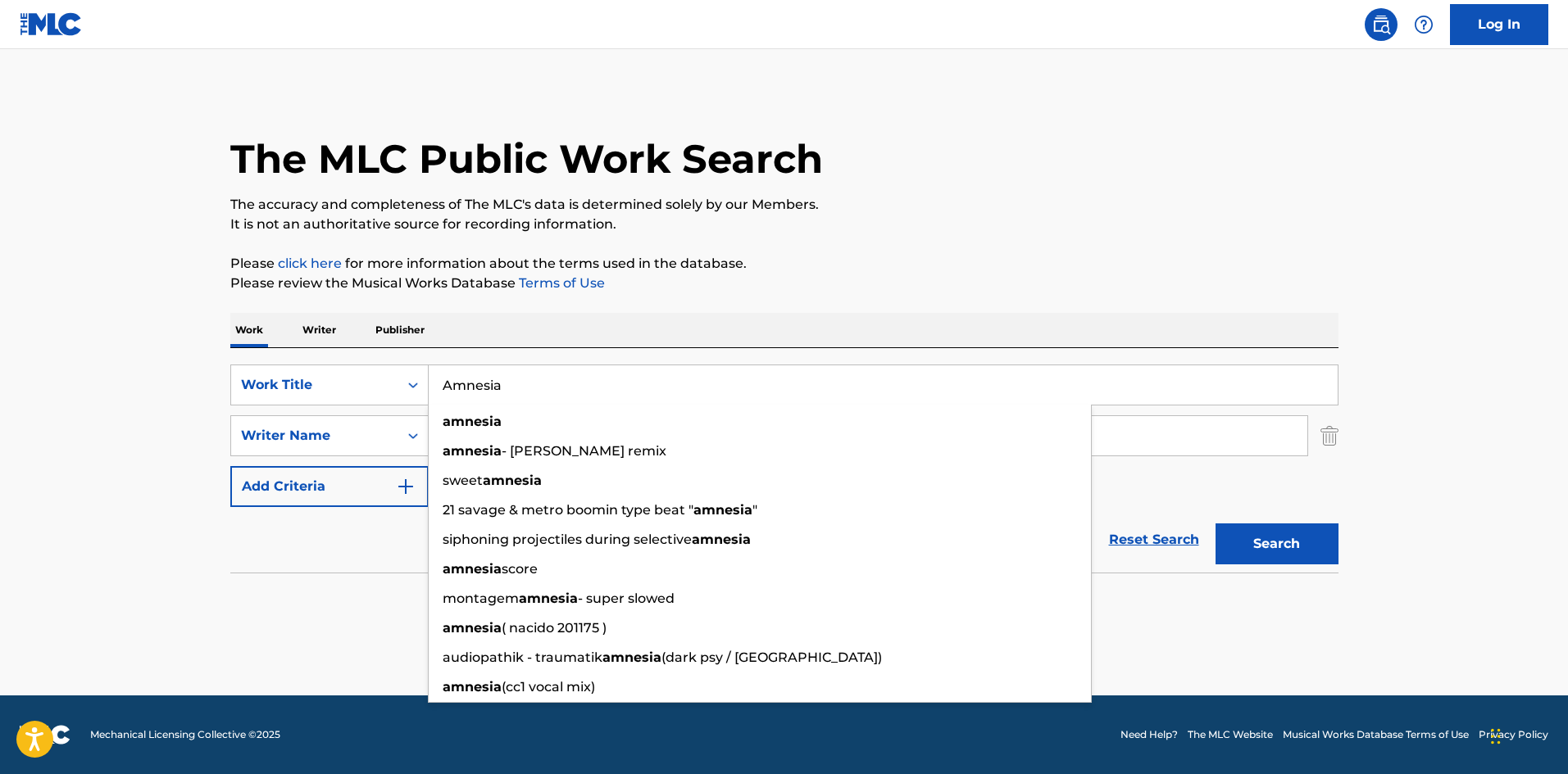
type input "Amnesia"
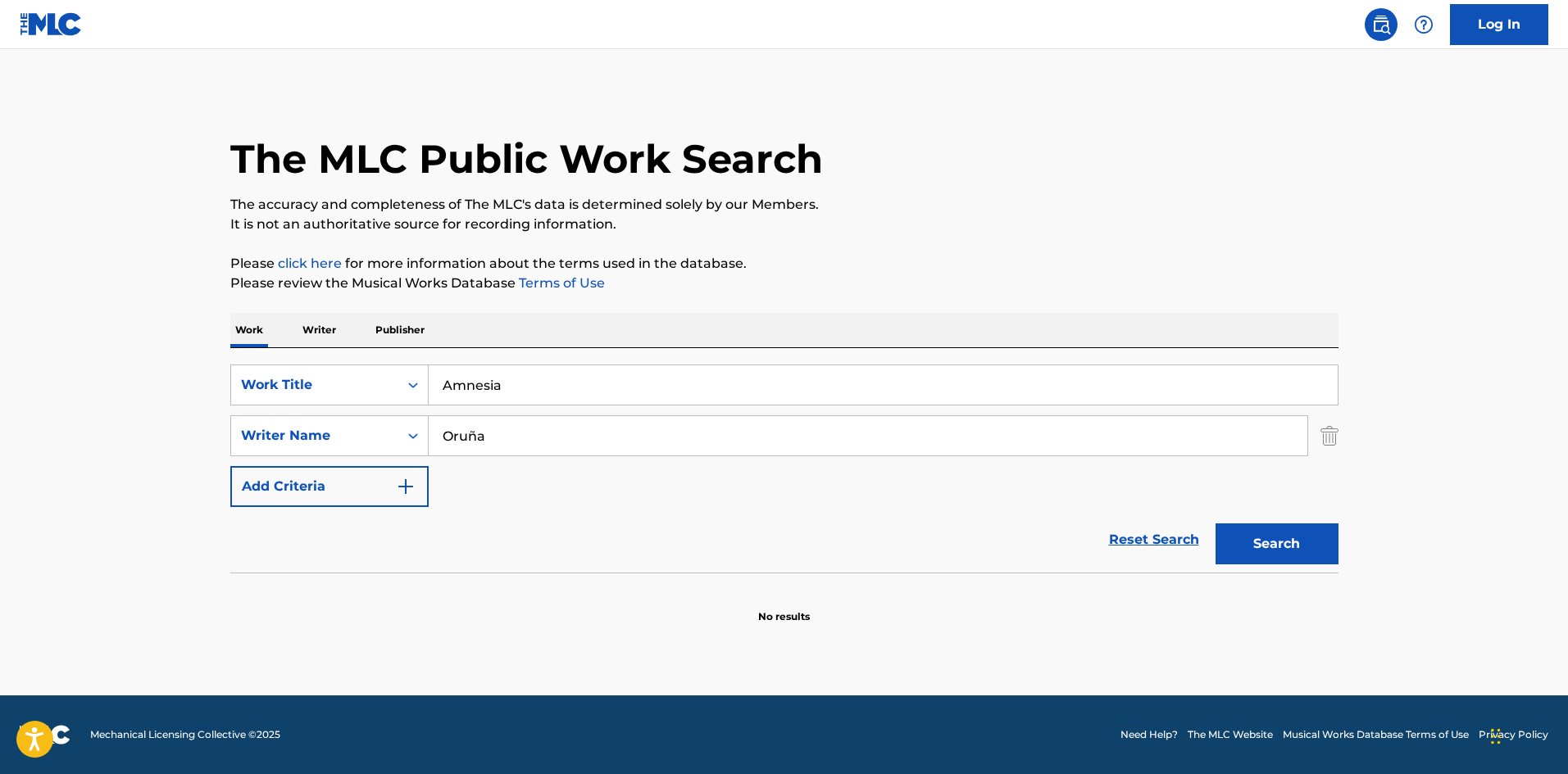
drag, startPoint x: 1266, startPoint y: 540, endPoint x: 1191, endPoint y: 188, distance: 359.9
click at [1266, 540] on button "Search" at bounding box center [1277, 544] width 123 height 41
click at [391, 428] on div "SearchWithCriteria5d60cd89-0277-4ca7-821f-a8ea7d4c01c1 Writer Name Oruña" at bounding box center [784, 436] width 1108 height 41
paste input "Soler"
click at [1252, 532] on button "Search" at bounding box center [1277, 544] width 123 height 41
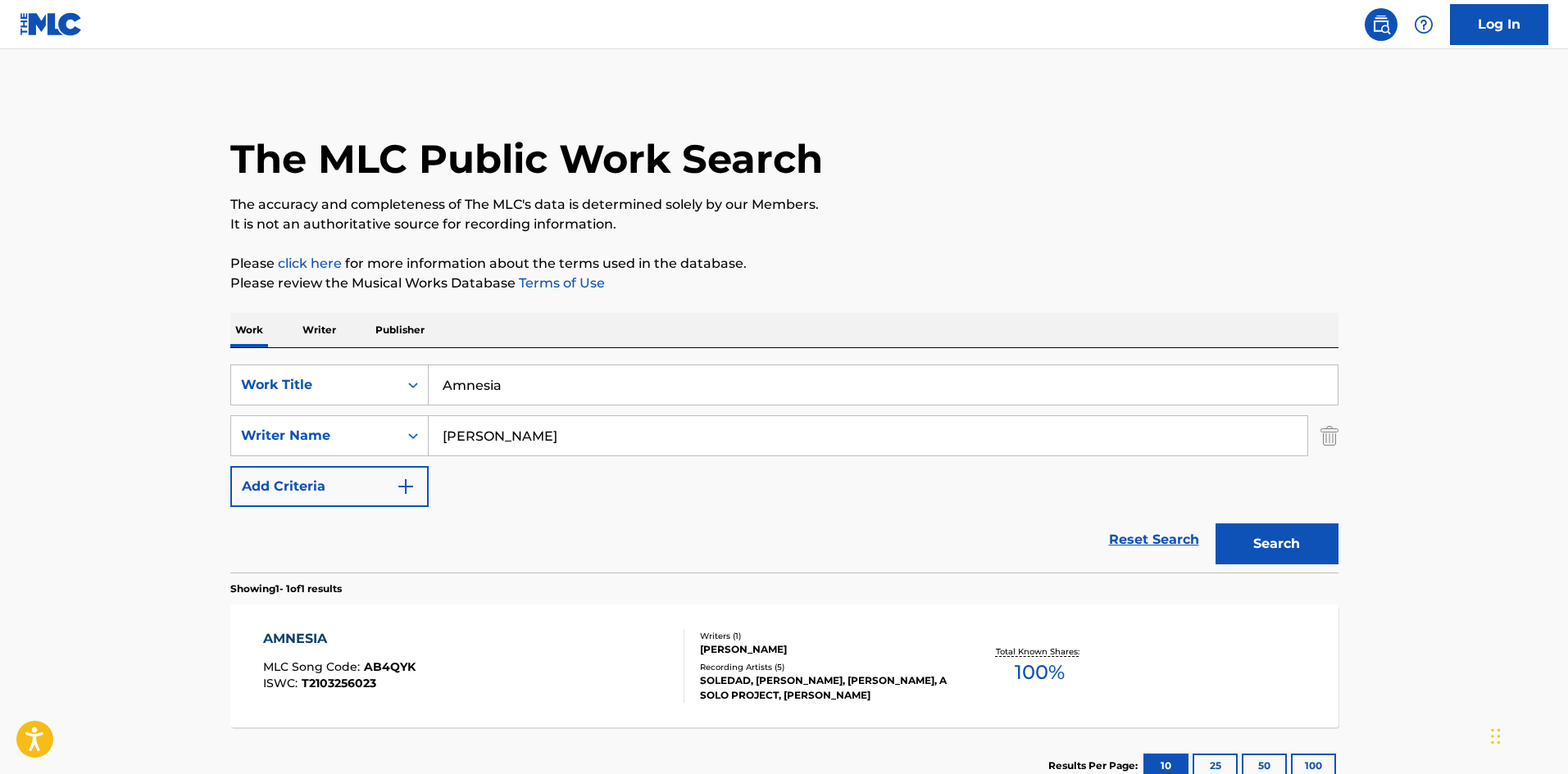
click at [372, 414] on div "SearchWithCriteria4af23602-5a6c-40ad-b352-f537c2fa6bee Work Title Amnesia Searc…" at bounding box center [784, 436] width 1108 height 143
paste input "Dasiel"
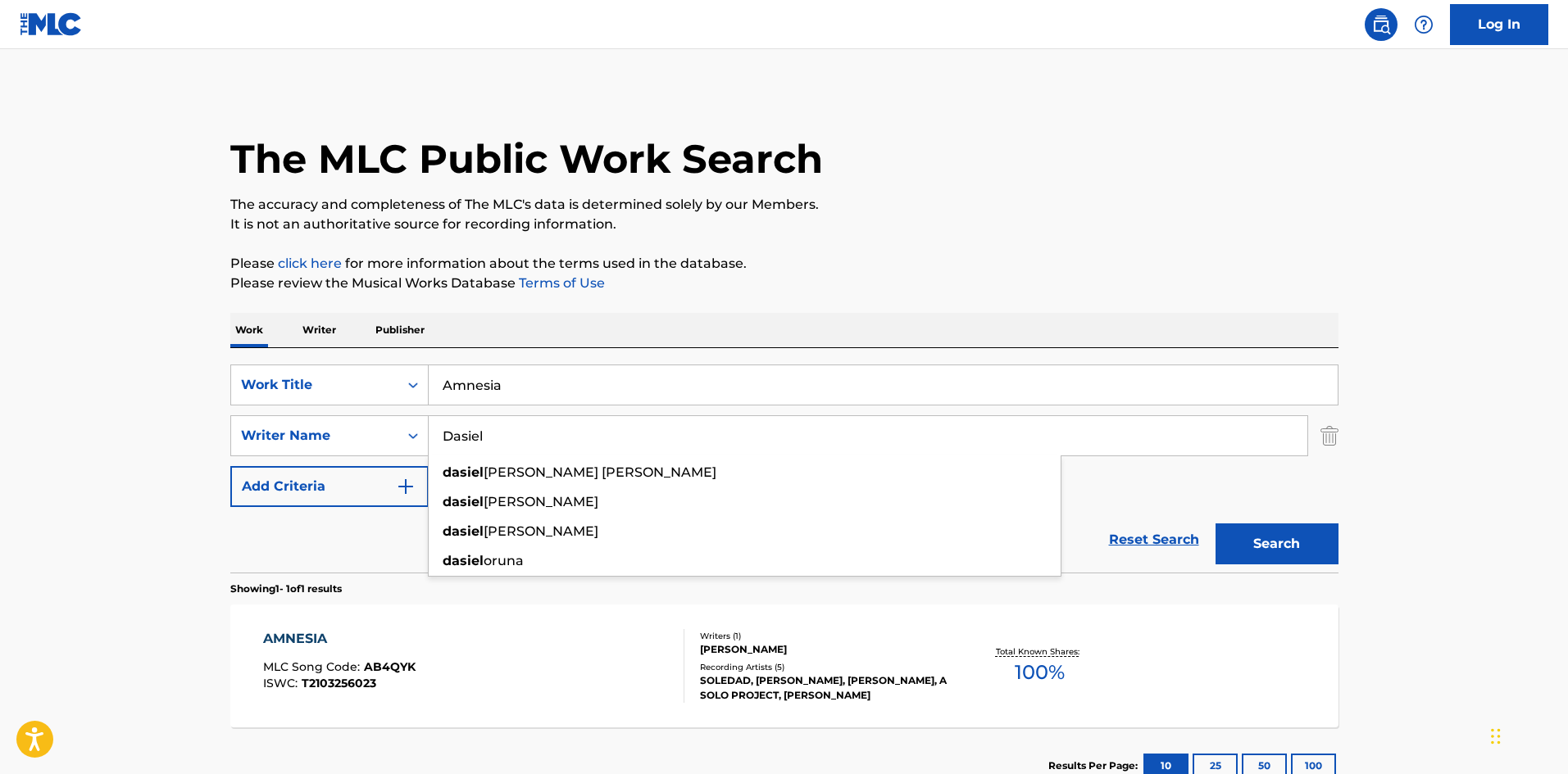
type input "Dasiel"
drag, startPoint x: 1245, startPoint y: 540, endPoint x: 1142, endPoint y: 213, distance: 342.8
click at [1245, 539] on button "Search" at bounding box center [1277, 544] width 123 height 41
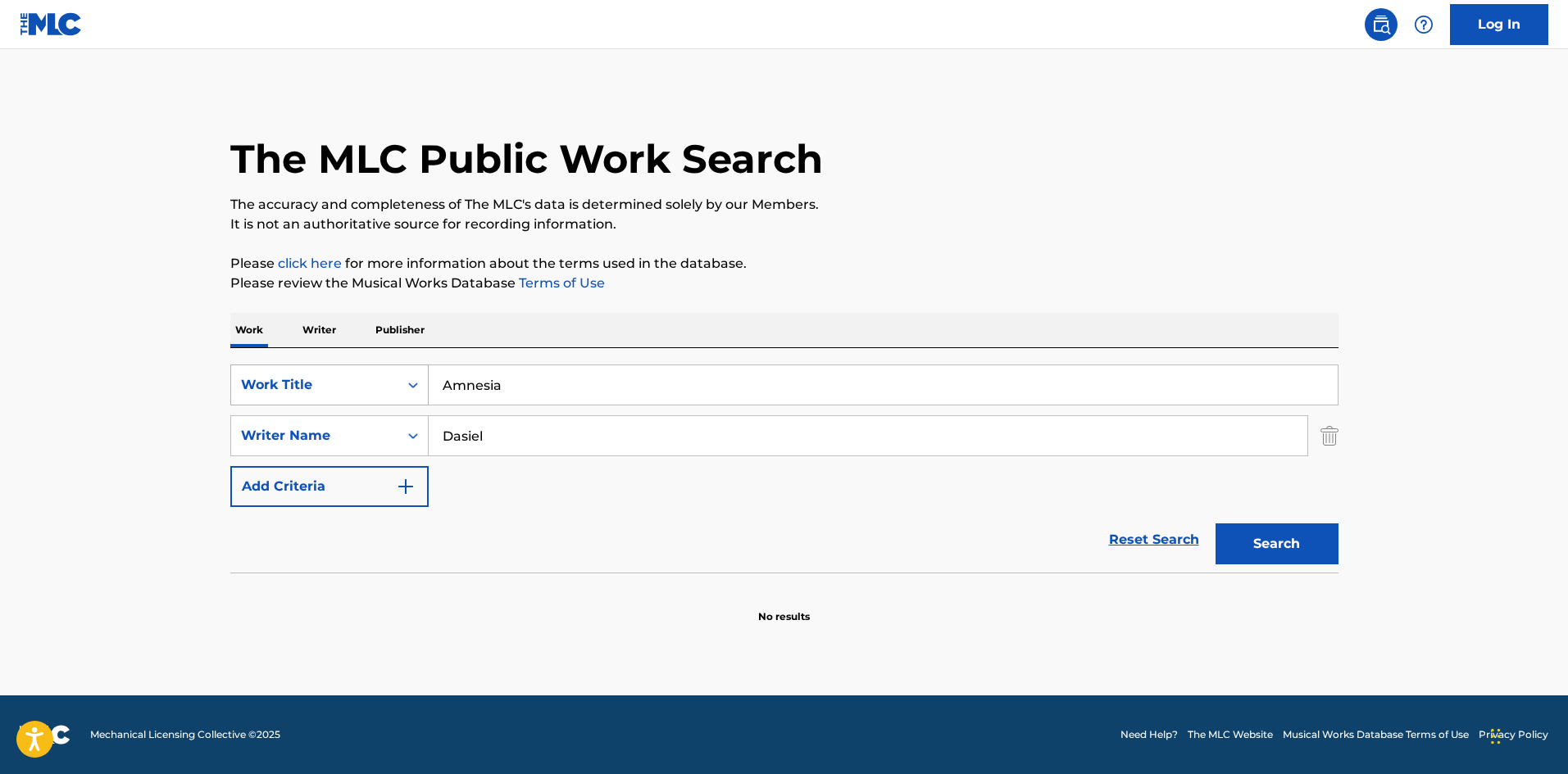
drag, startPoint x: 501, startPoint y: 381, endPoint x: 411, endPoint y: 373, distance: 90.4
click at [411, 373] on div "SearchWithCriteria4af23602-5a6c-40ad-b352-f537c2fa6bee Work Title Amnesia" at bounding box center [784, 385] width 1108 height 41
paste input "Vuelvo a Llamarte"
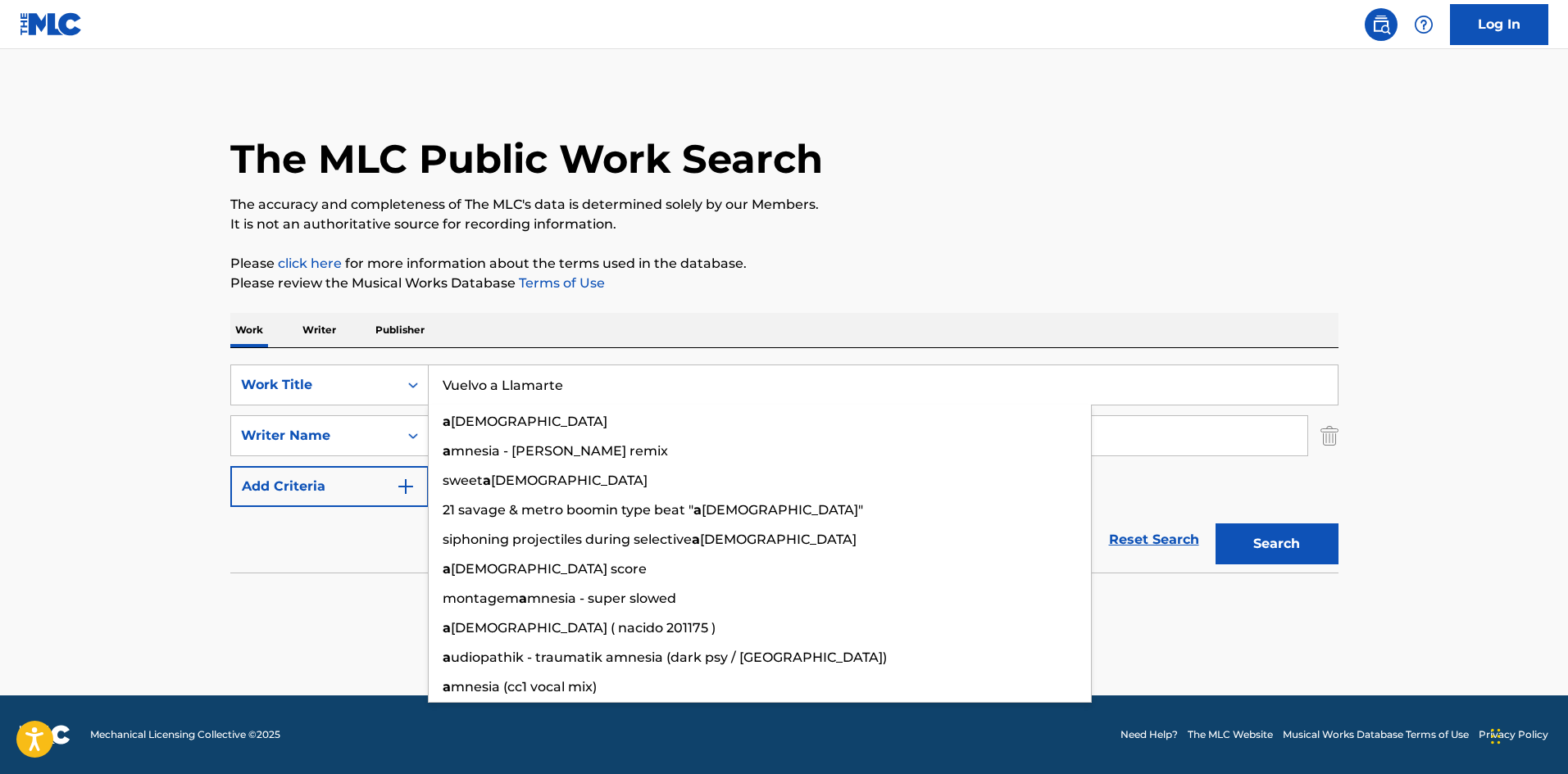
type input "Vuelvo a Llamarte"
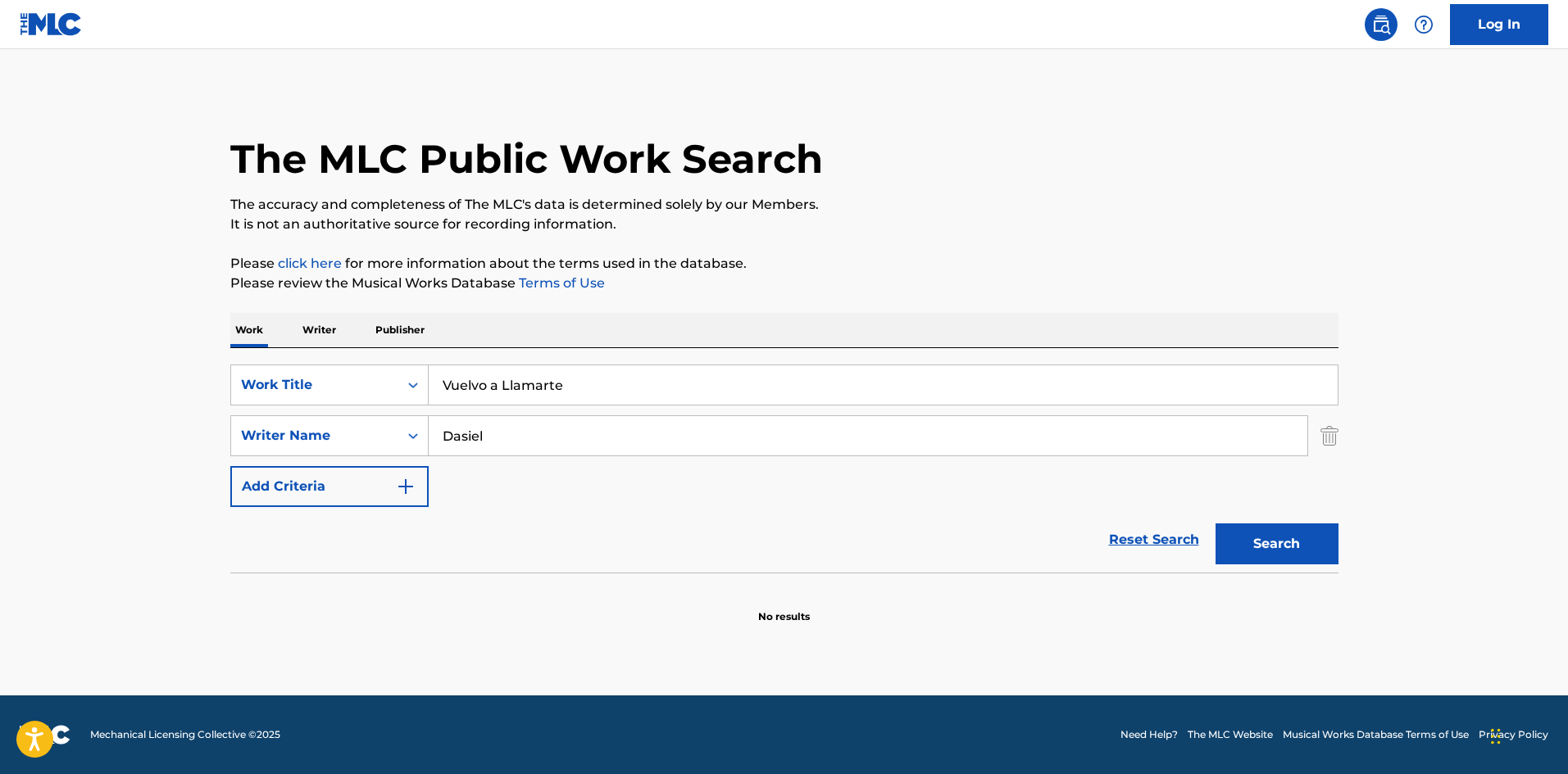
click at [751, 299] on div "The MLC Public Work Search The accuracy and completeness of The MLC's data is d…" at bounding box center [784, 356] width 1147 height 534
drag, startPoint x: 479, startPoint y: 435, endPoint x: 388, endPoint y: 418, distance: 92.6
click at [388, 420] on div "SearchWithCriteria5d60cd89-0277-4ca7-821f-a8ea7d4c01c1 Writer Name Dasiel" at bounding box center [784, 436] width 1108 height 41
paste input "Casasus"
drag, startPoint x: 1312, startPoint y: 540, endPoint x: 1278, endPoint y: 433, distance: 112.3
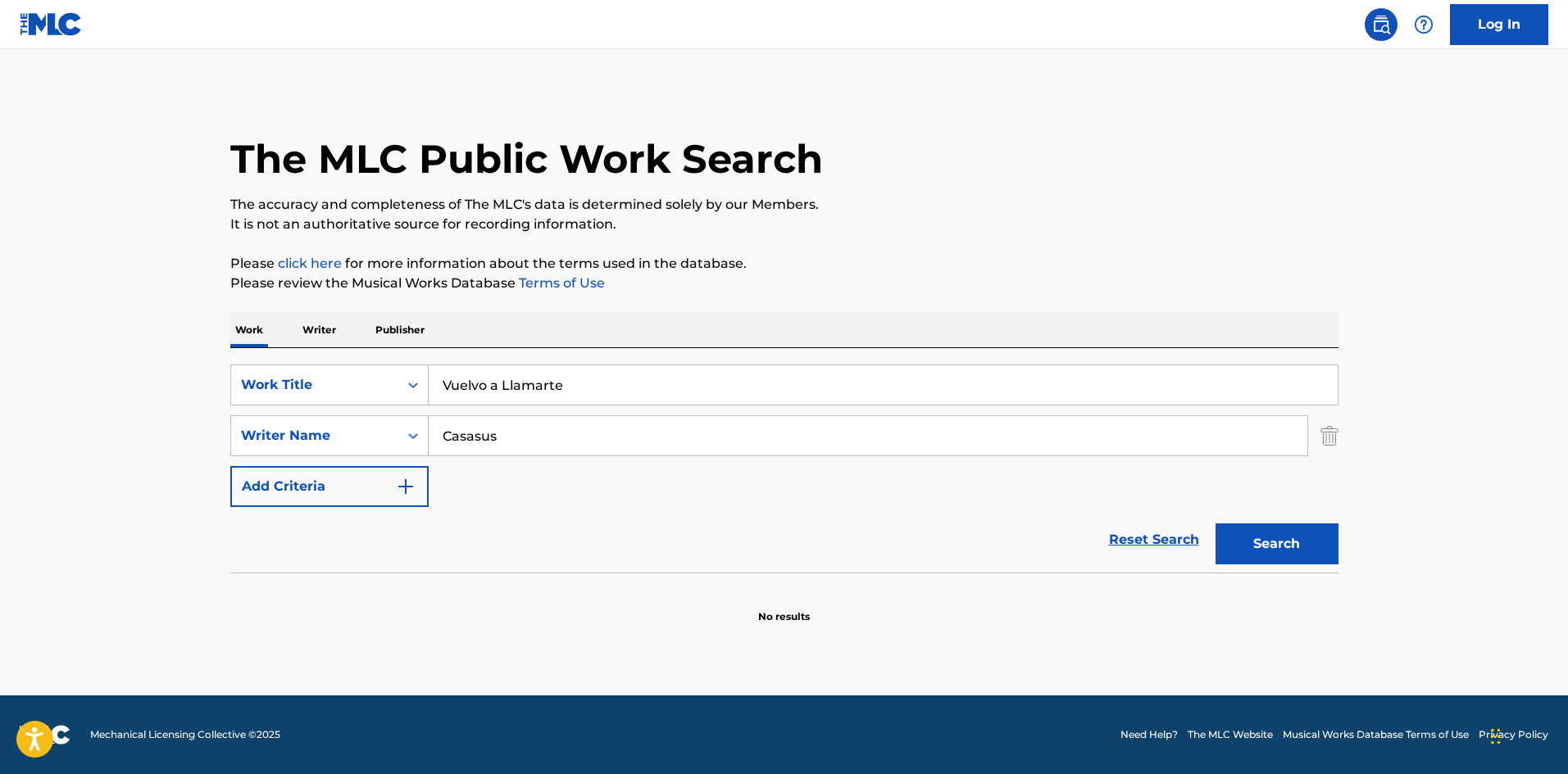
click at [1311, 540] on button "Search" at bounding box center [1277, 544] width 123 height 41
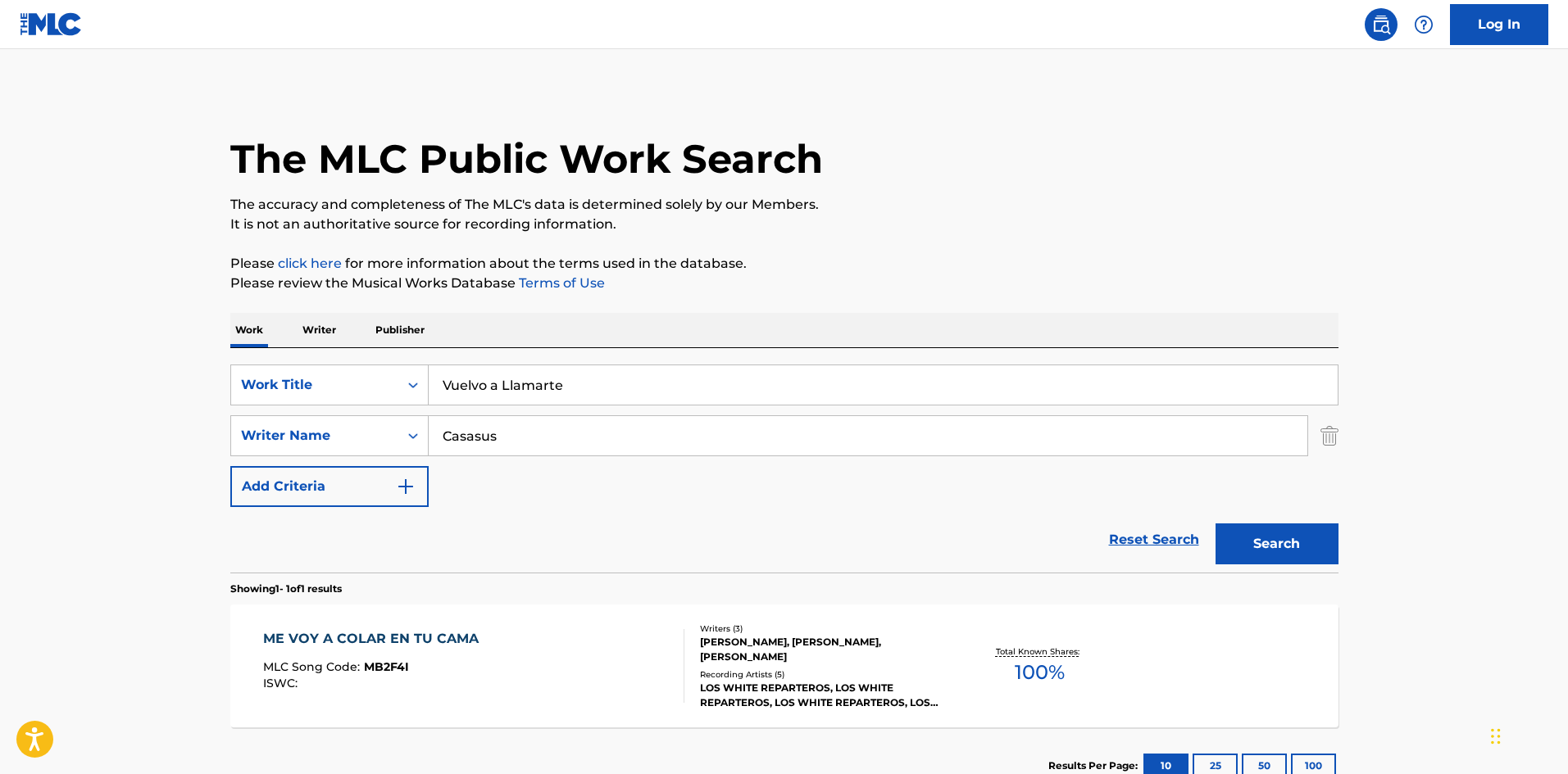
click at [384, 412] on div "SearchWithCriteria4af23602-5a6c-40ad-b352-f537c2fa6bee Work Title Vuelvo a Llam…" at bounding box center [784, 436] width 1108 height 143
paste input "[PERSON_NAME]"
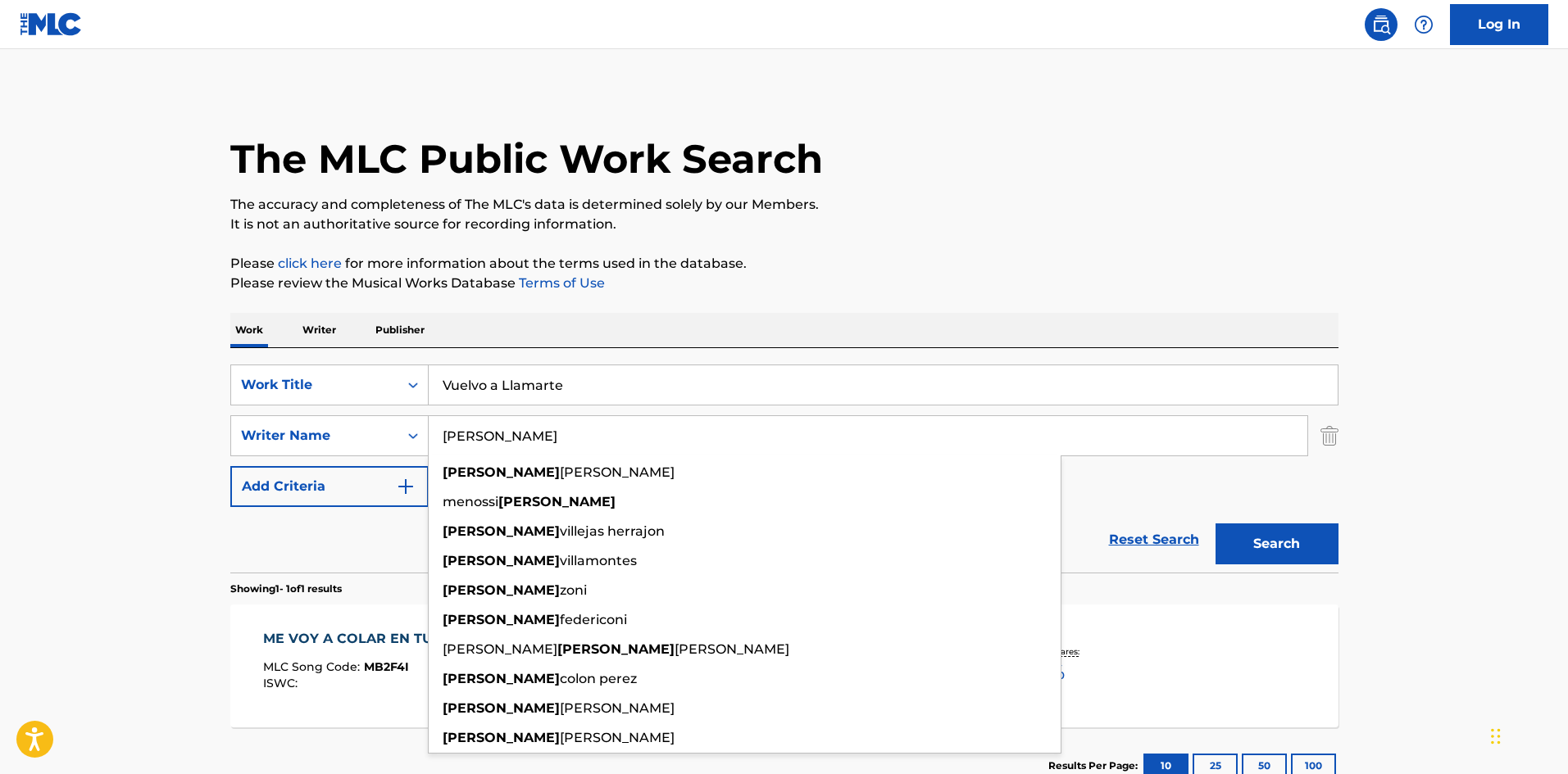
type input "[PERSON_NAME]"
drag, startPoint x: 1252, startPoint y: 540, endPoint x: 1236, endPoint y: 396, distance: 144.9
click at [1252, 540] on button "Search" at bounding box center [1277, 544] width 123 height 41
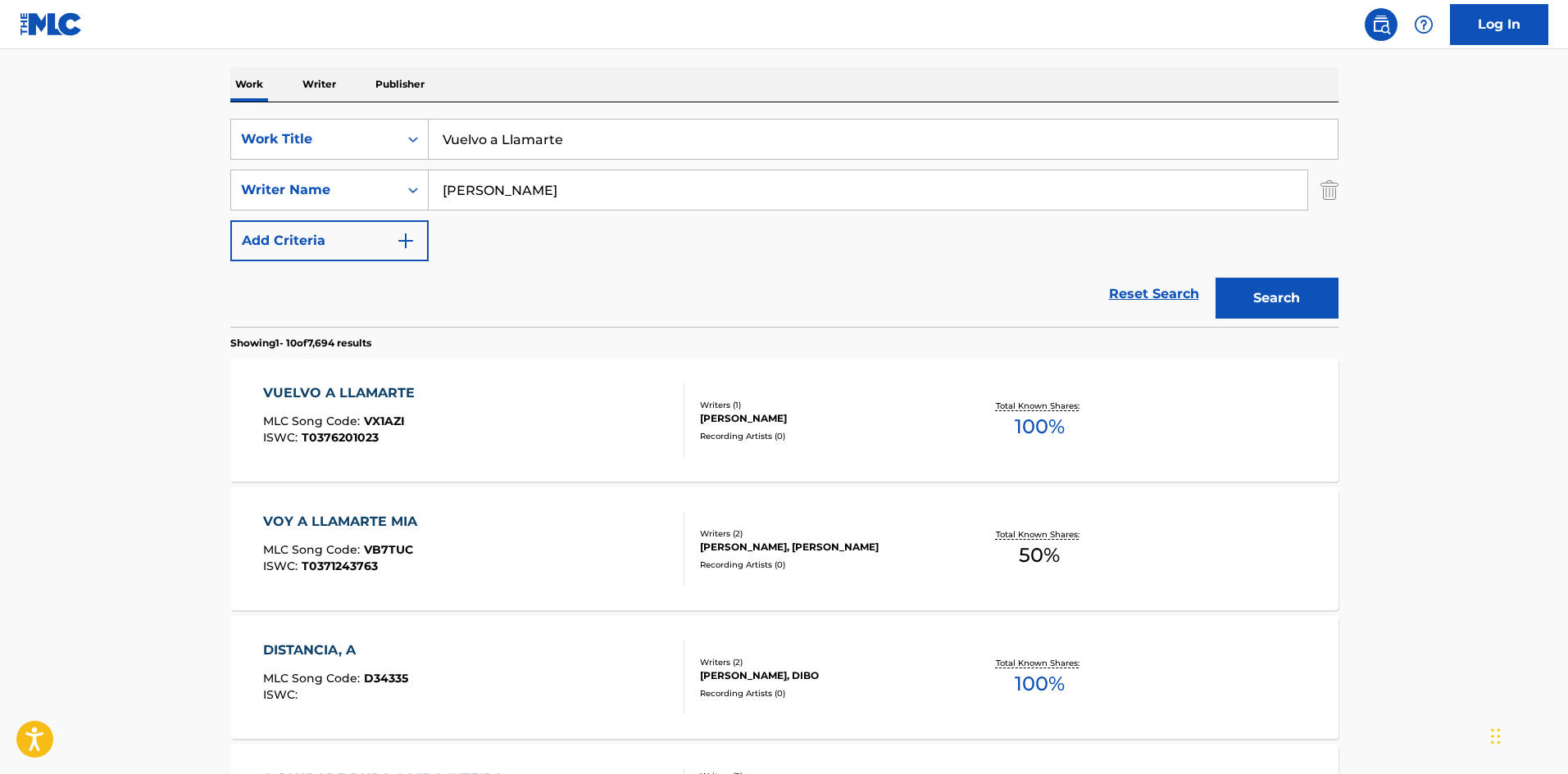
scroll to position [164, 0]
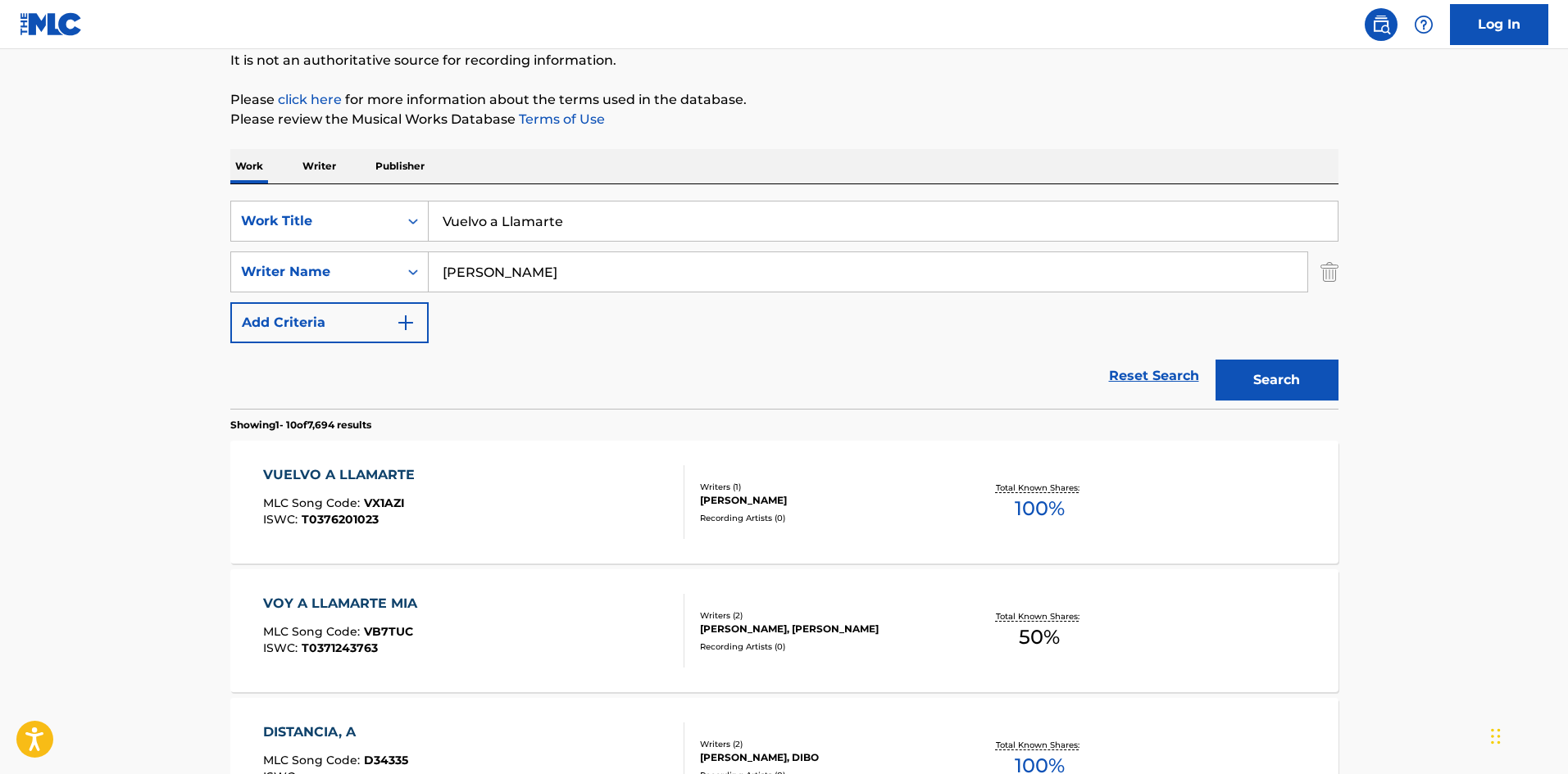
drag, startPoint x: 470, startPoint y: 208, endPoint x: 364, endPoint y: 198, distance: 106.5
click at [364, 198] on div "SearchWithCriteria4af23602-5a6c-40ad-b352-f537c2fa6bee Work Title Vuelvo a Llam…" at bounding box center [784, 296] width 1108 height 224
paste input "Un Vib"
type input "Un Vibe"
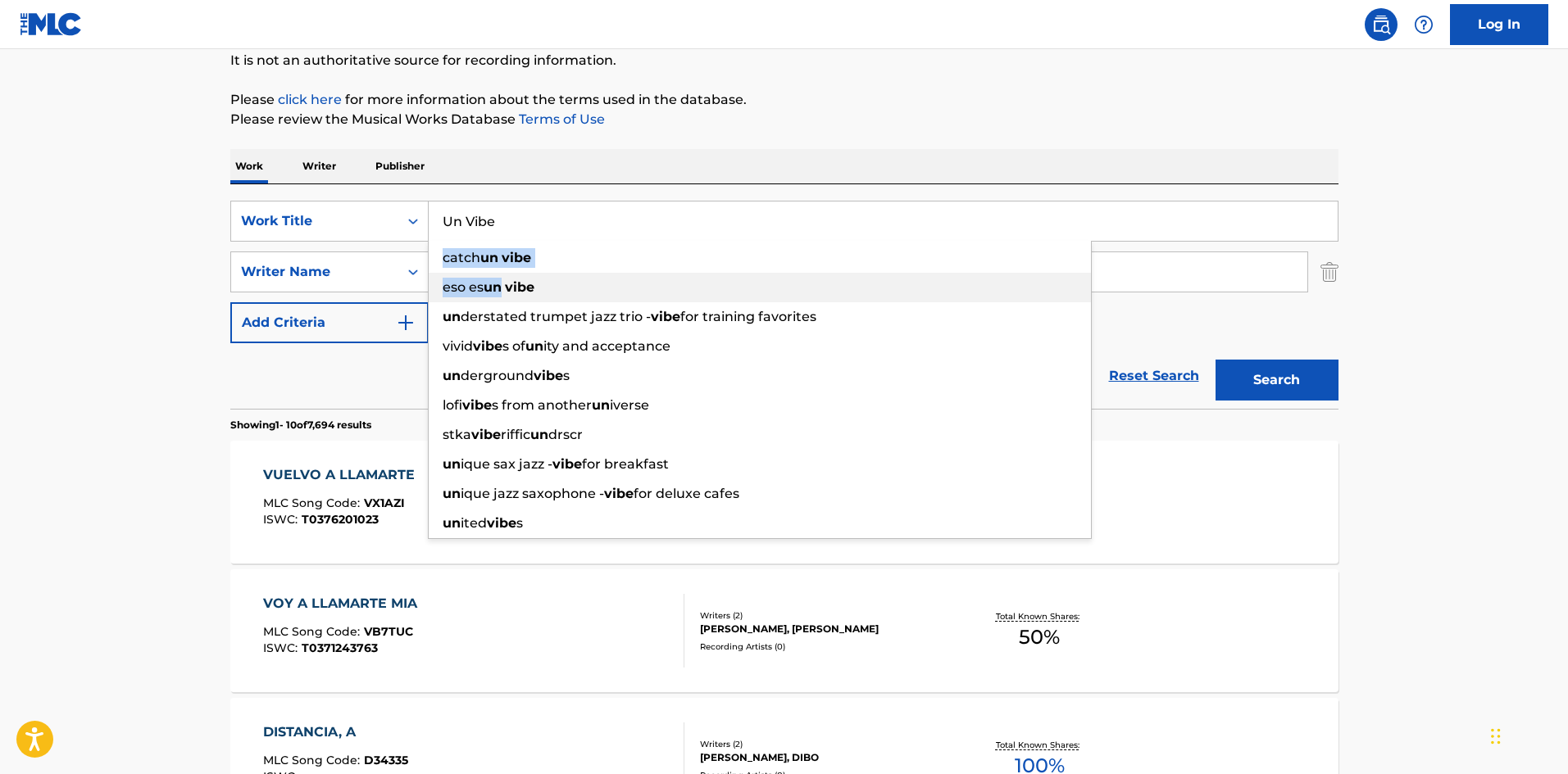
click at [428, 266] on div "catch un vibe eso es un vibe un derstated trumpet jazz trio - vibe for training…" at bounding box center [760, 390] width 664 height 299
click at [577, 159] on div "Work Writer Publisher" at bounding box center [784, 167] width 1108 height 35
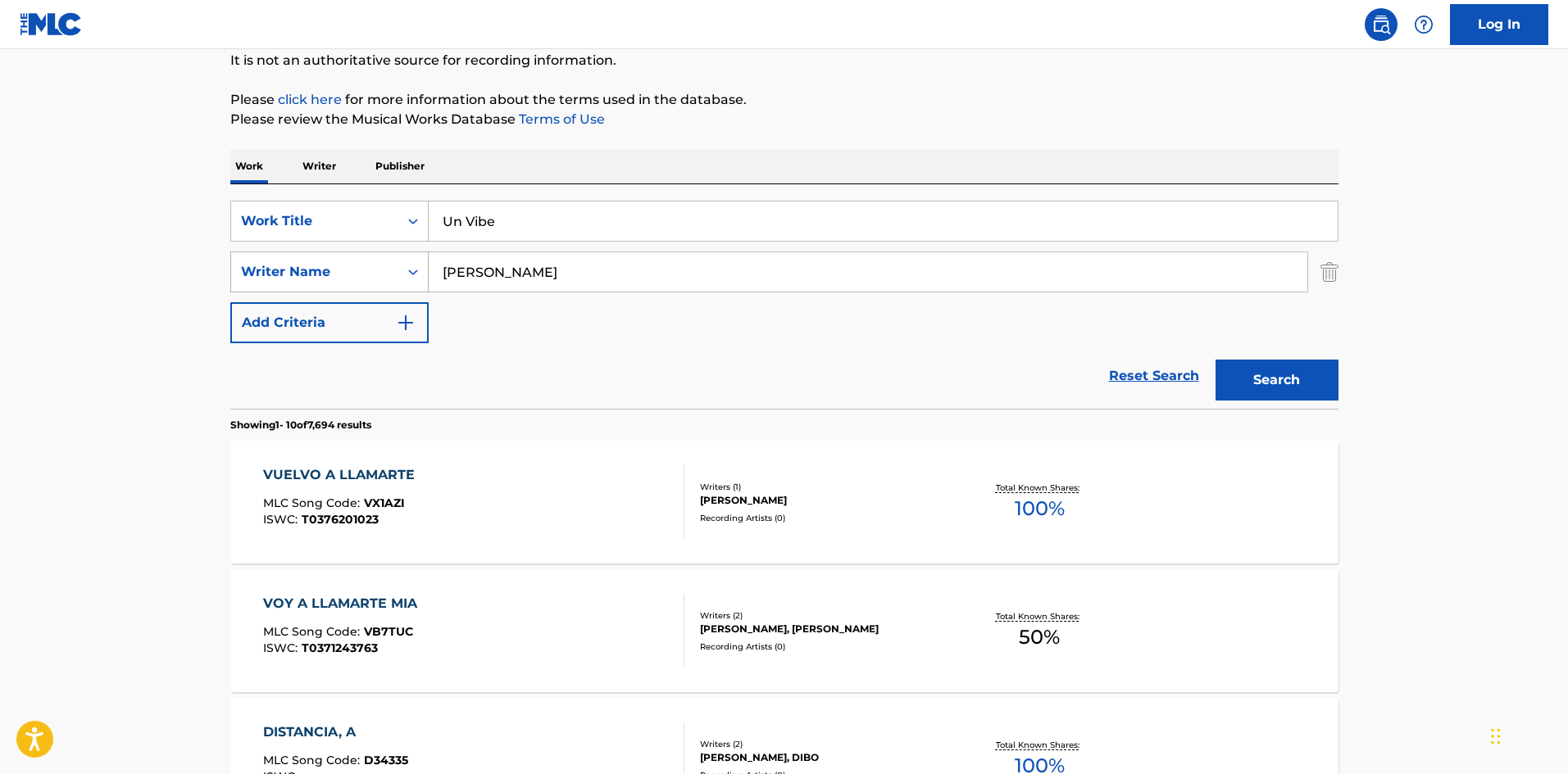
drag, startPoint x: 476, startPoint y: 269, endPoint x: 394, endPoint y: 260, distance: 82.5
click at [394, 260] on div "SearchWithCriteria5d60cd89-0277-4ca7-821f-a8ea7d4c01c1 Writer Name Roberto" at bounding box center [784, 272] width 1108 height 41
paste input "Alvarez"
click at [1286, 392] on button "Search" at bounding box center [1277, 380] width 123 height 41
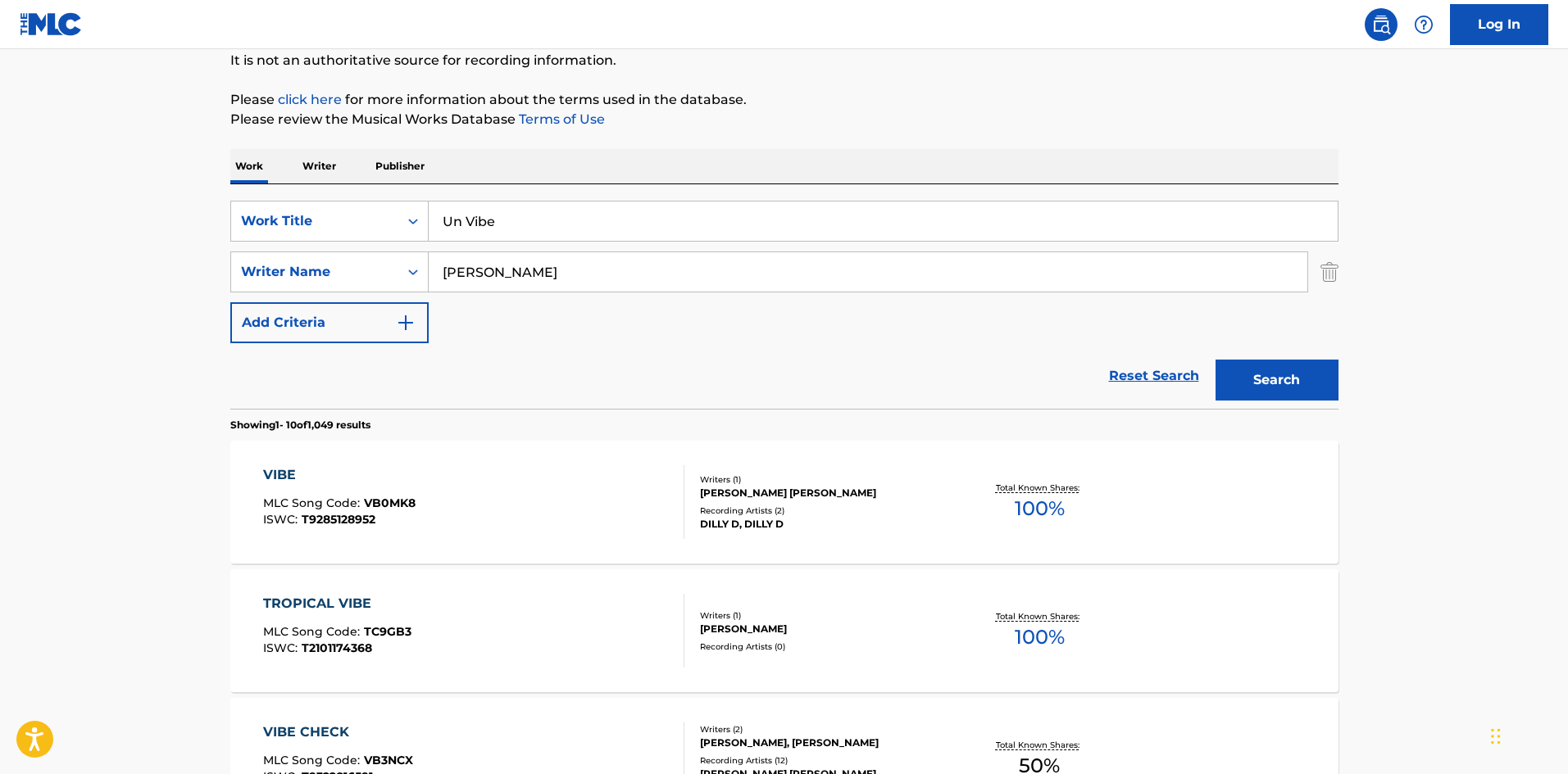
drag, startPoint x: 520, startPoint y: 275, endPoint x: 400, endPoint y: 245, distance: 123.7
click at [400, 245] on div "SearchWithCriteria4af23602-5a6c-40ad-b352-f537c2fa6bee Work Title Un Vibe Searc…" at bounding box center [784, 272] width 1108 height 143
paste input "quinet"
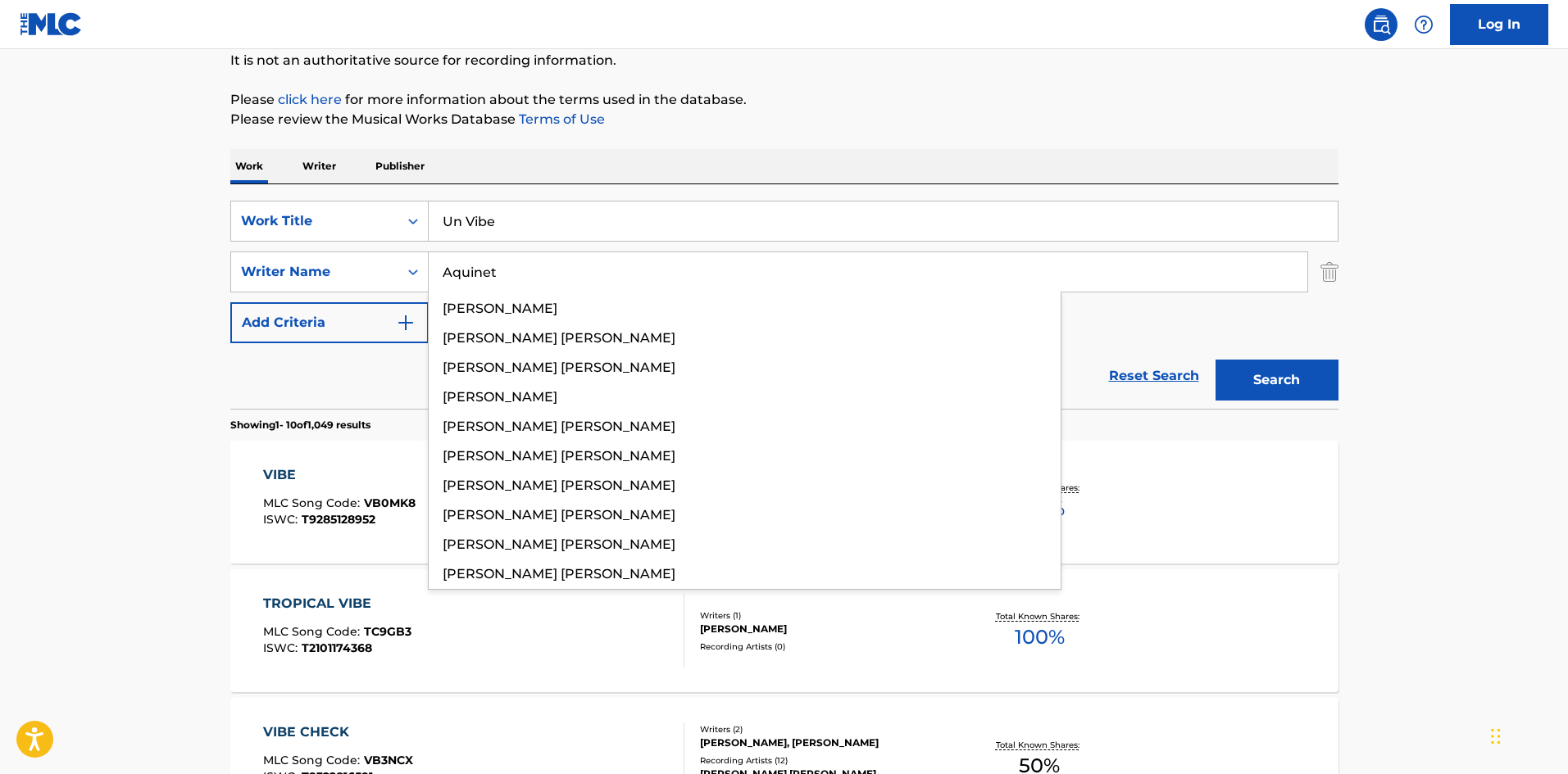
type input "Aquinet"
click at [850, 108] on p "Please click here for more information about the terms used in the database." at bounding box center [784, 99] width 1108 height 19
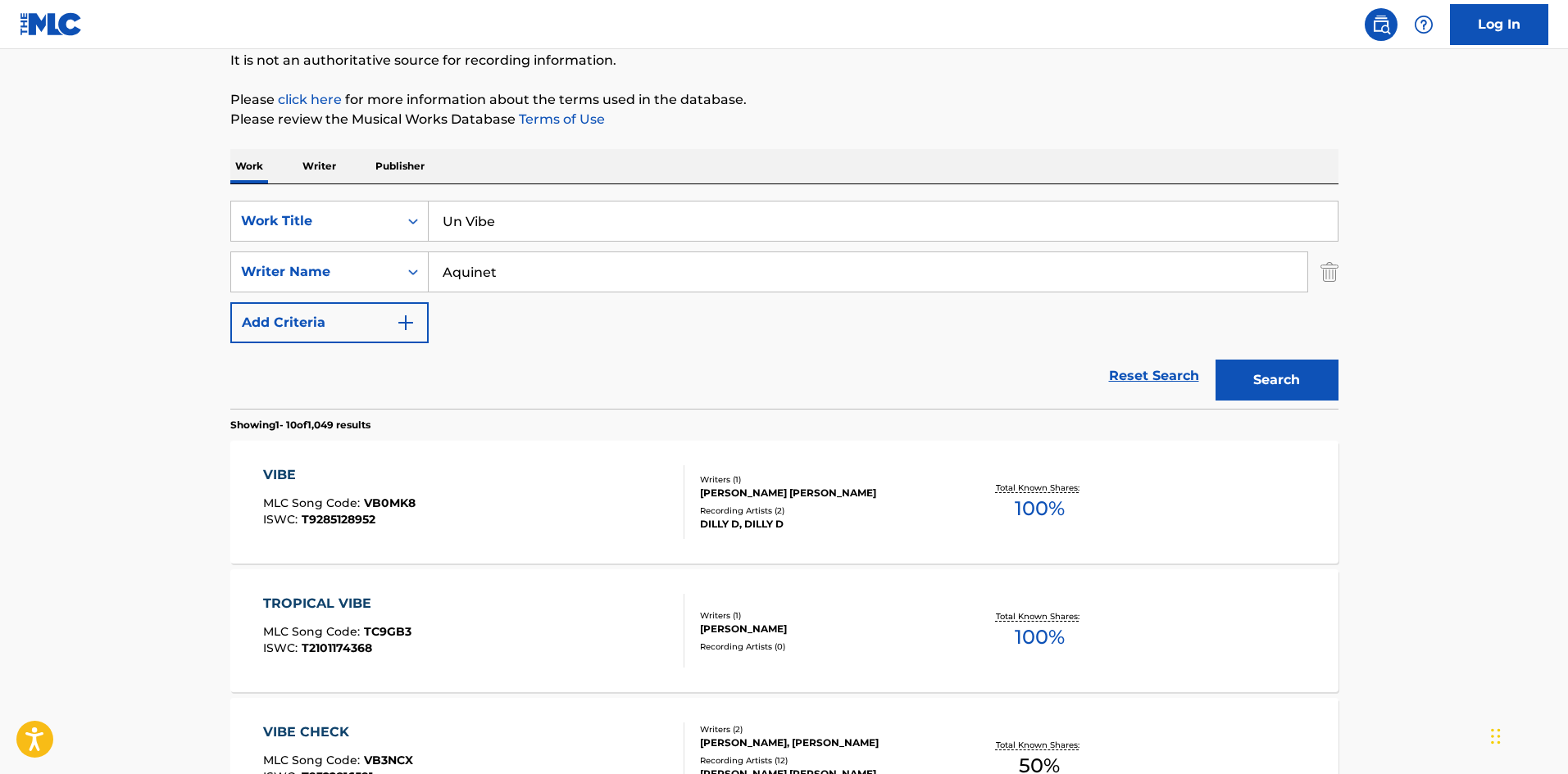
click at [1249, 389] on button "Search" at bounding box center [1277, 380] width 123 height 41
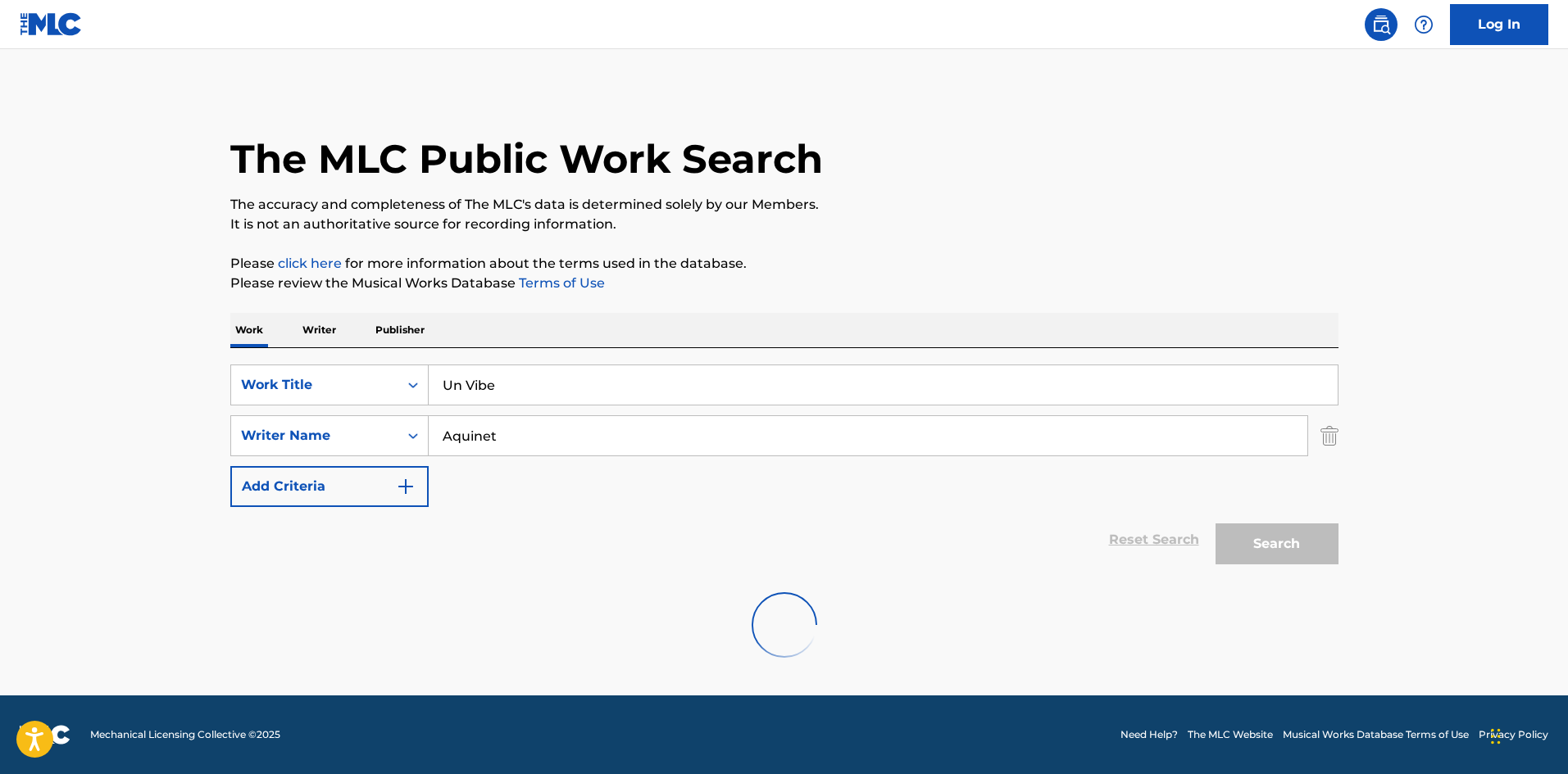
scroll to position [0, 0]
drag, startPoint x: 506, startPoint y: 375, endPoint x: 433, endPoint y: 369, distance: 73.2
click at [433, 369] on input "Un Vibe" at bounding box center [883, 385] width 909 height 39
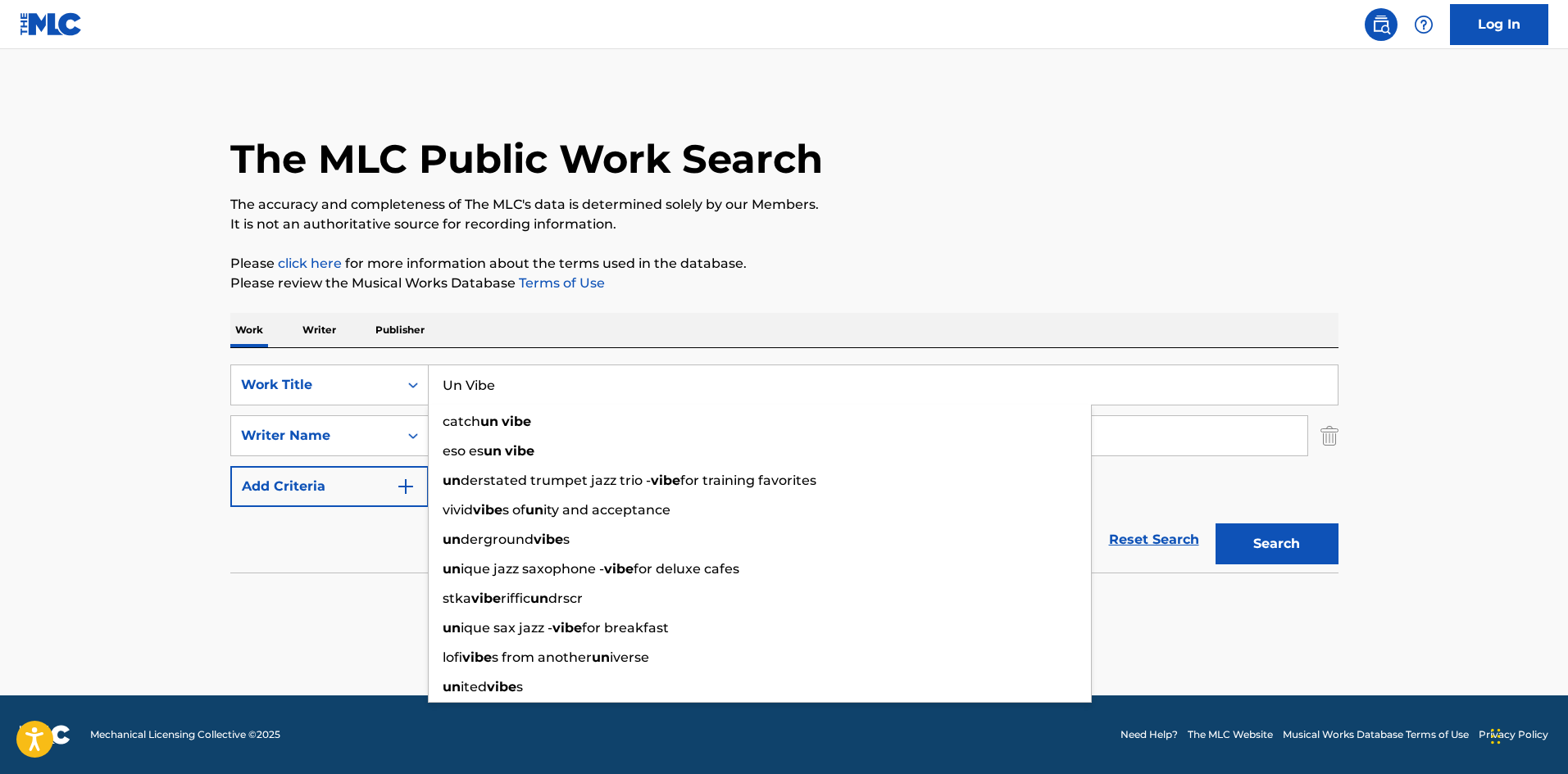
paste input "Miedo A Engancharnos"
type input "Miedo A Engancharnos"
click at [994, 213] on p "The accuracy and completeness of The MLC's data is determined solely by our Mem…" at bounding box center [784, 204] width 1108 height 19
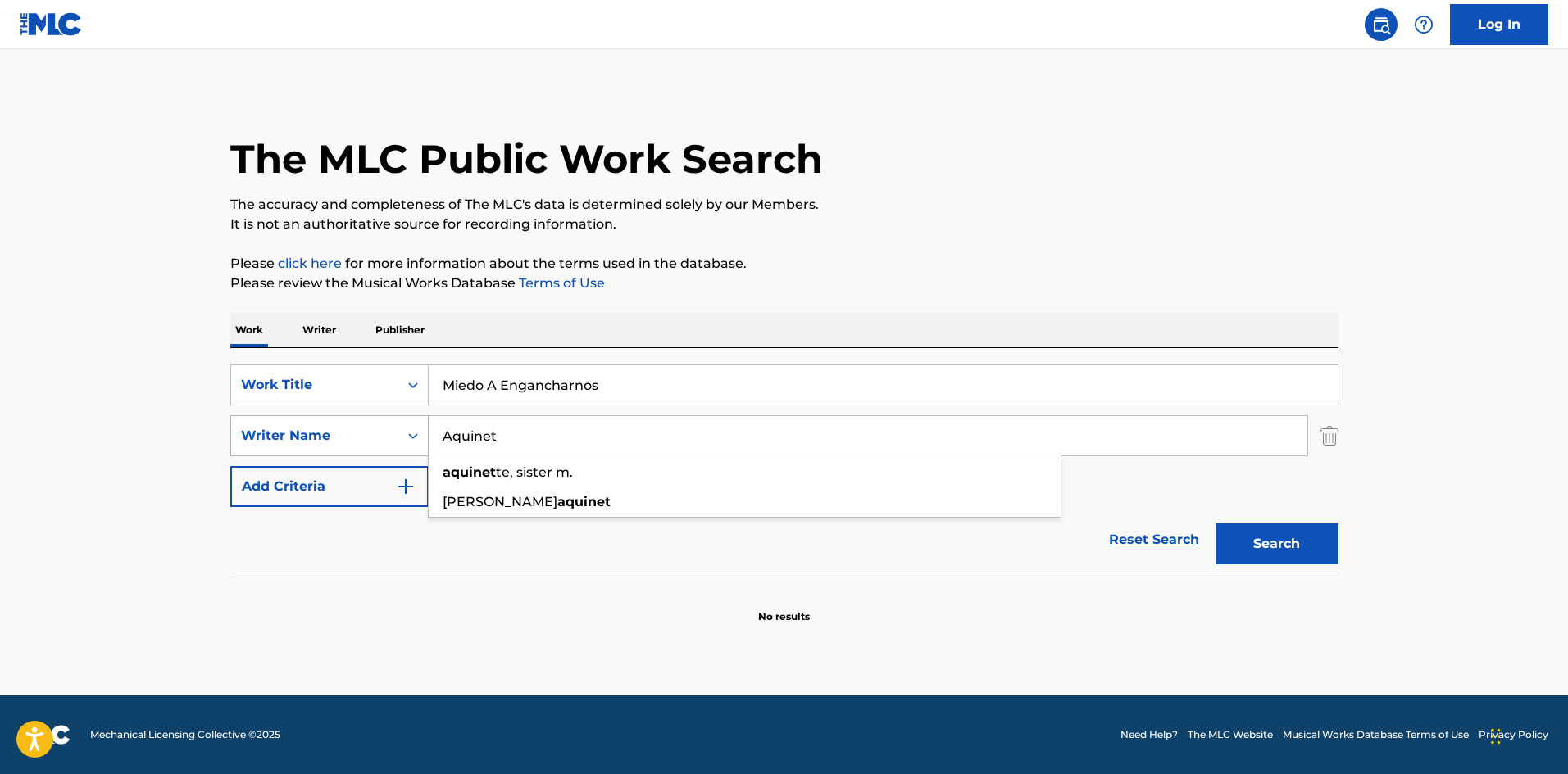
drag, startPoint x: 506, startPoint y: 427, endPoint x: 404, endPoint y: 421, distance: 102.2
click at [404, 421] on div "SearchWithCriteria5d60cd89-0277-4ca7-821f-a8ea7d4c01c1 Writer Name Aquinet aqui…" at bounding box center [784, 436] width 1108 height 41
paste input "[PERSON_NAME]"
click at [1242, 537] on button "Search" at bounding box center [1277, 544] width 123 height 41
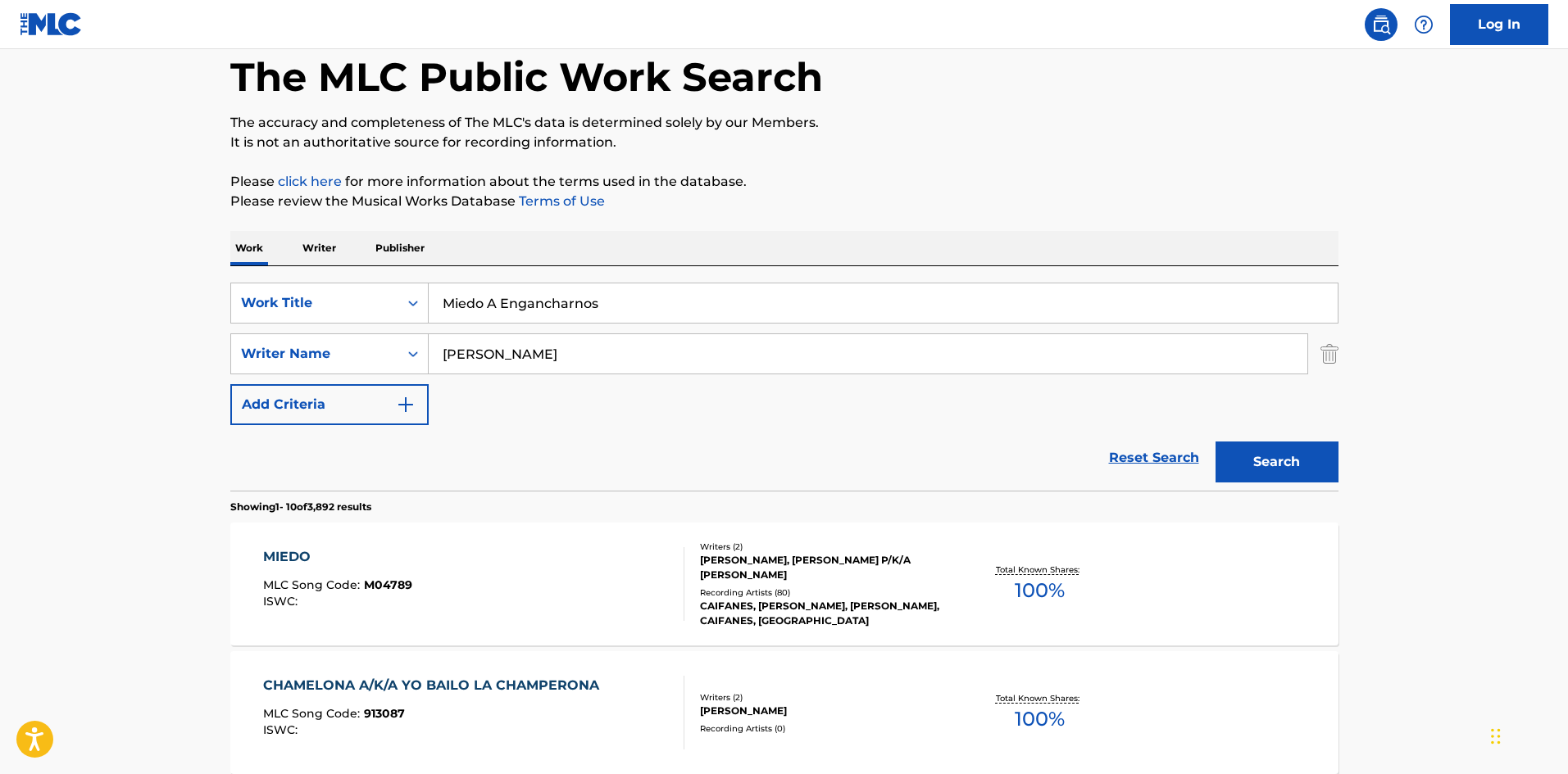
scroll to position [164, 0]
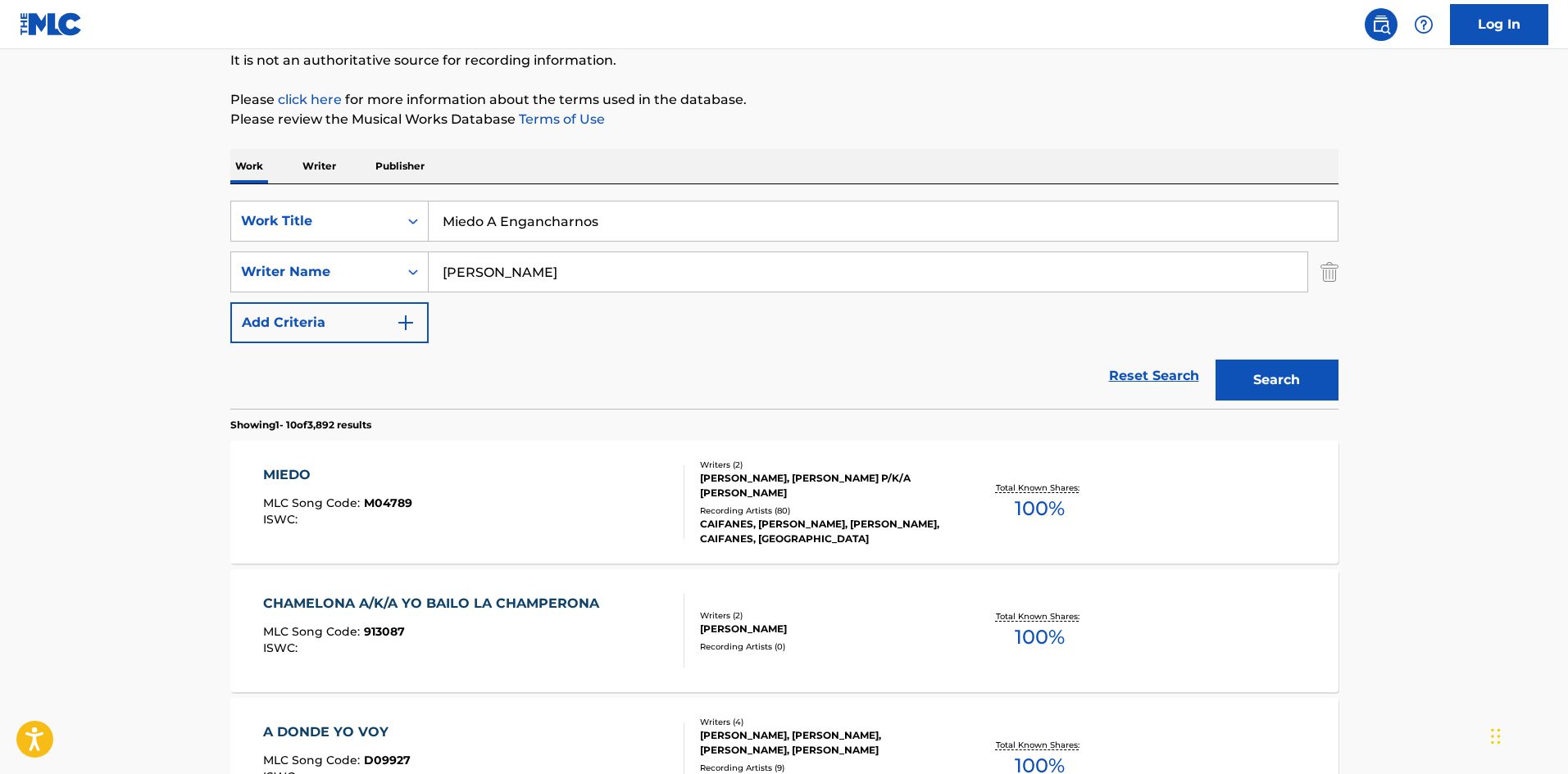
drag, startPoint x: 512, startPoint y: 280, endPoint x: 371, endPoint y: 246, distance: 145.0
click at [371, 246] on div "SearchWithCriteria4af23602-5a6c-40ad-b352-f537c2fa6bee Work Title Miedo A Engan…" at bounding box center [784, 272] width 1108 height 143
paste input "Garcia"
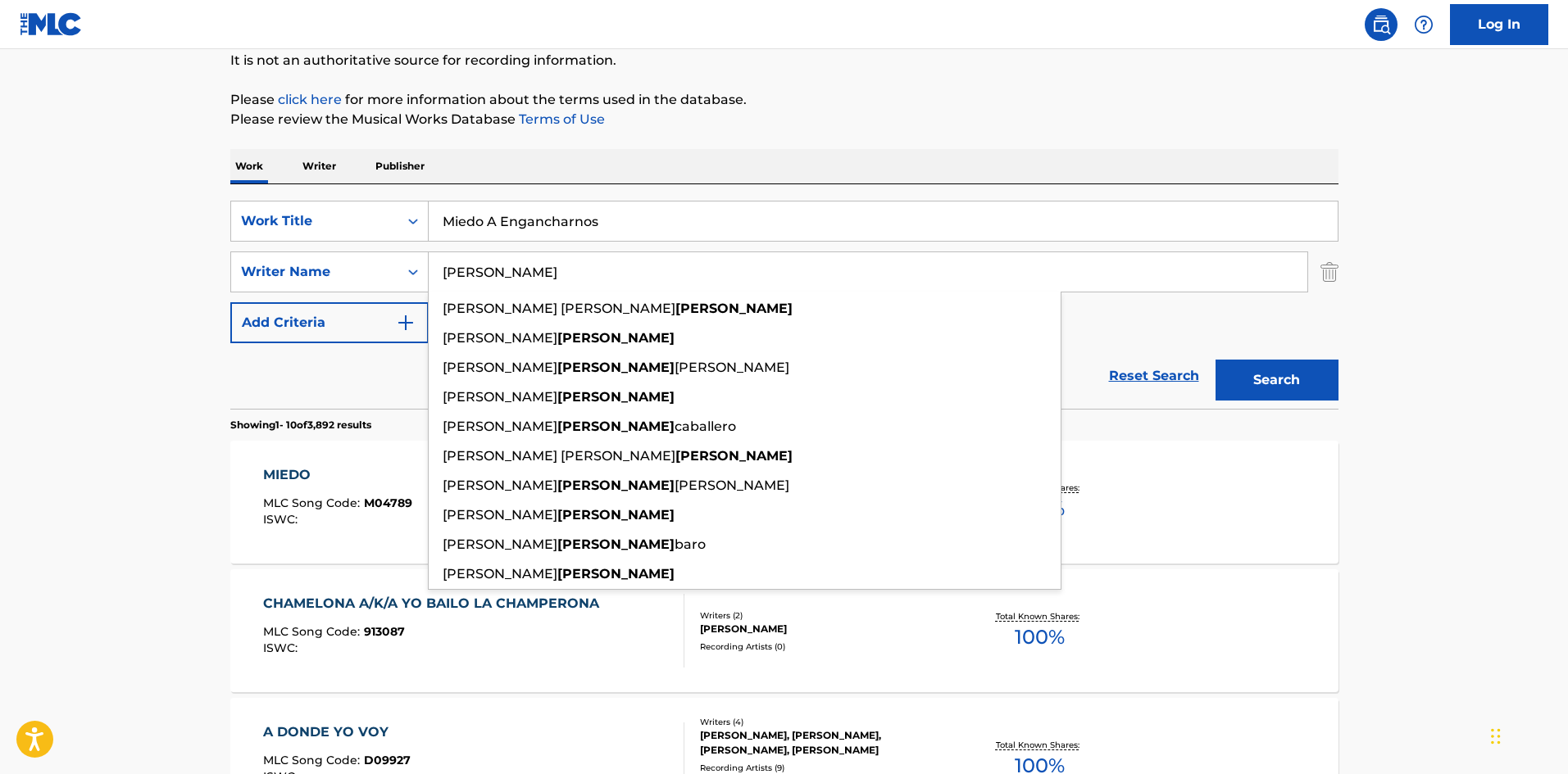
click at [1243, 364] on button "Search" at bounding box center [1277, 380] width 123 height 41
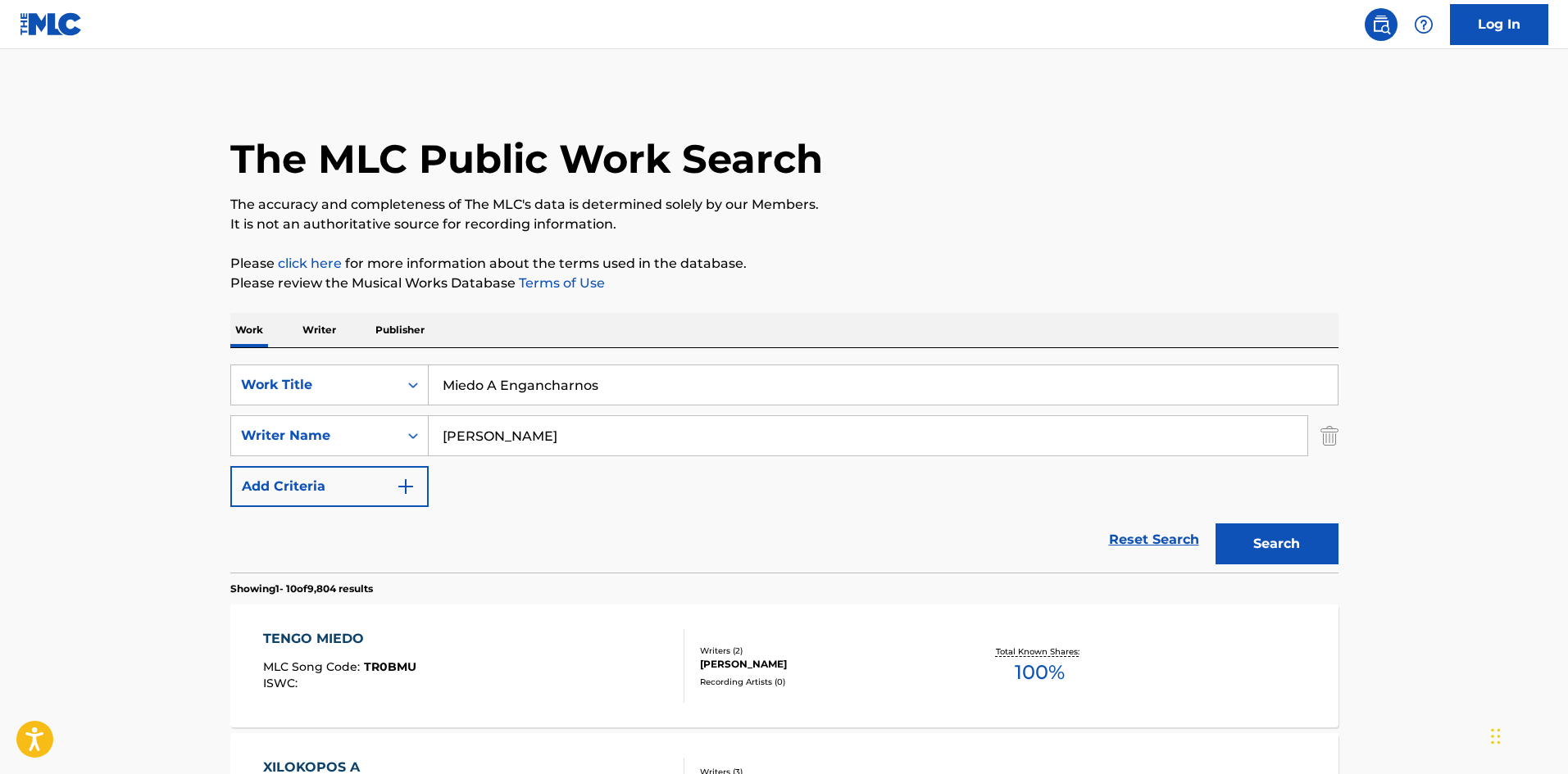
scroll to position [82, 0]
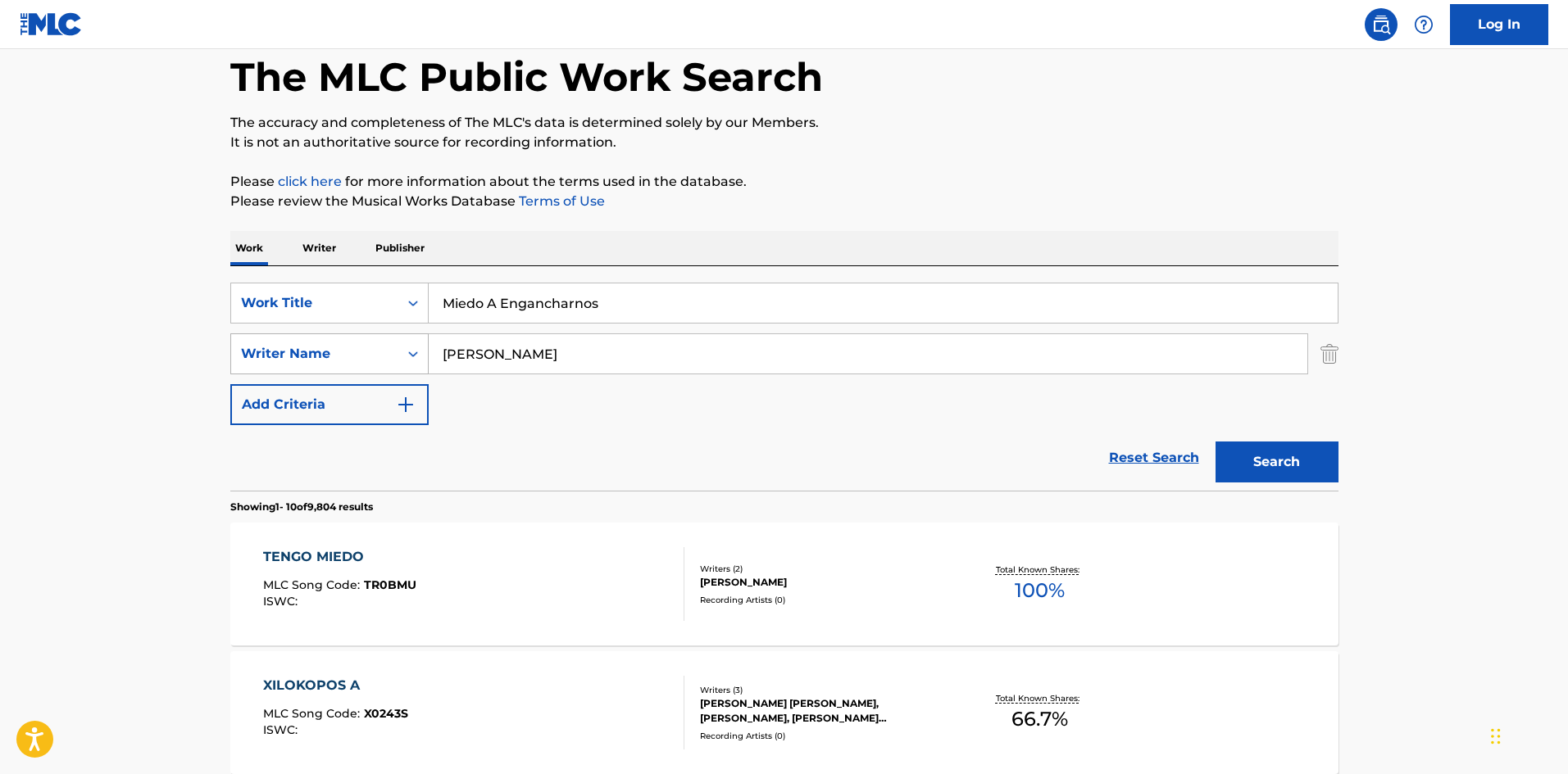
drag, startPoint x: 416, startPoint y: 343, endPoint x: 402, endPoint y: 340, distance: 14.3
click at [402, 342] on div "SearchWithCriteria5d60cd89-0277-4ca7-821f-a8ea7d4c01c1 Writer Name Garcia" at bounding box center [784, 354] width 1108 height 41
paste input "Riera"
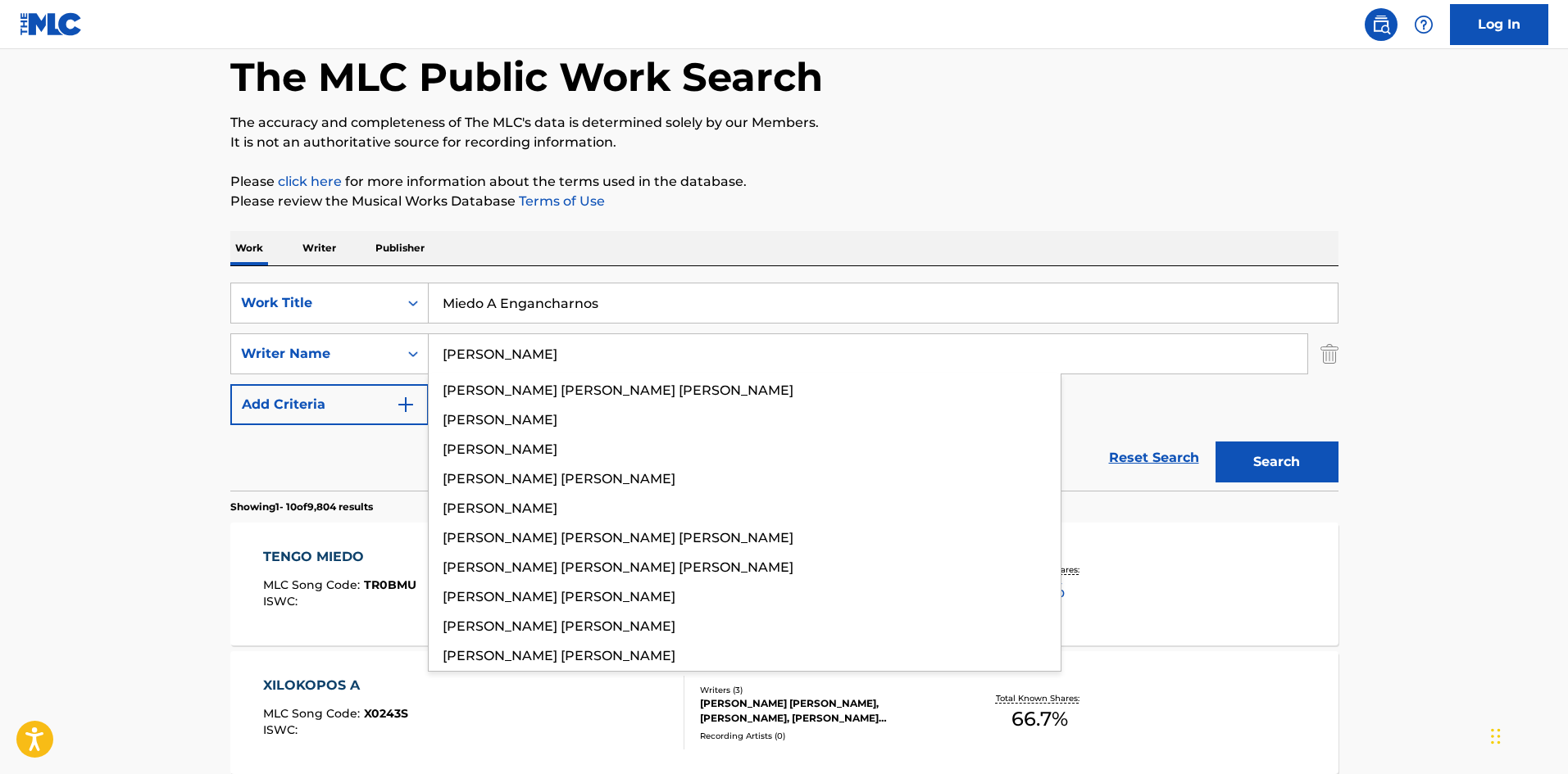
type input "Riera"
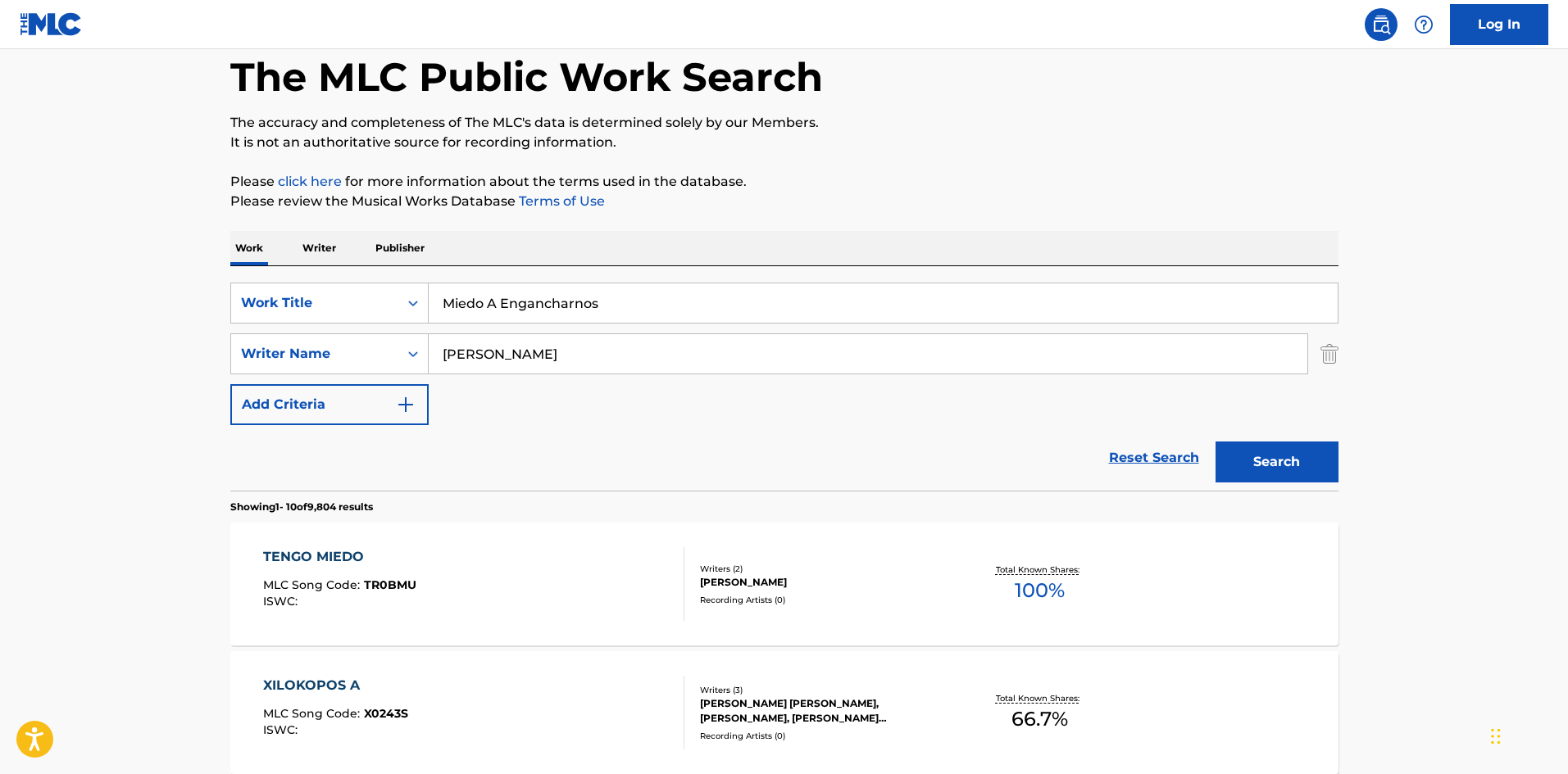
click at [1254, 454] on button "Search" at bounding box center [1277, 462] width 123 height 41
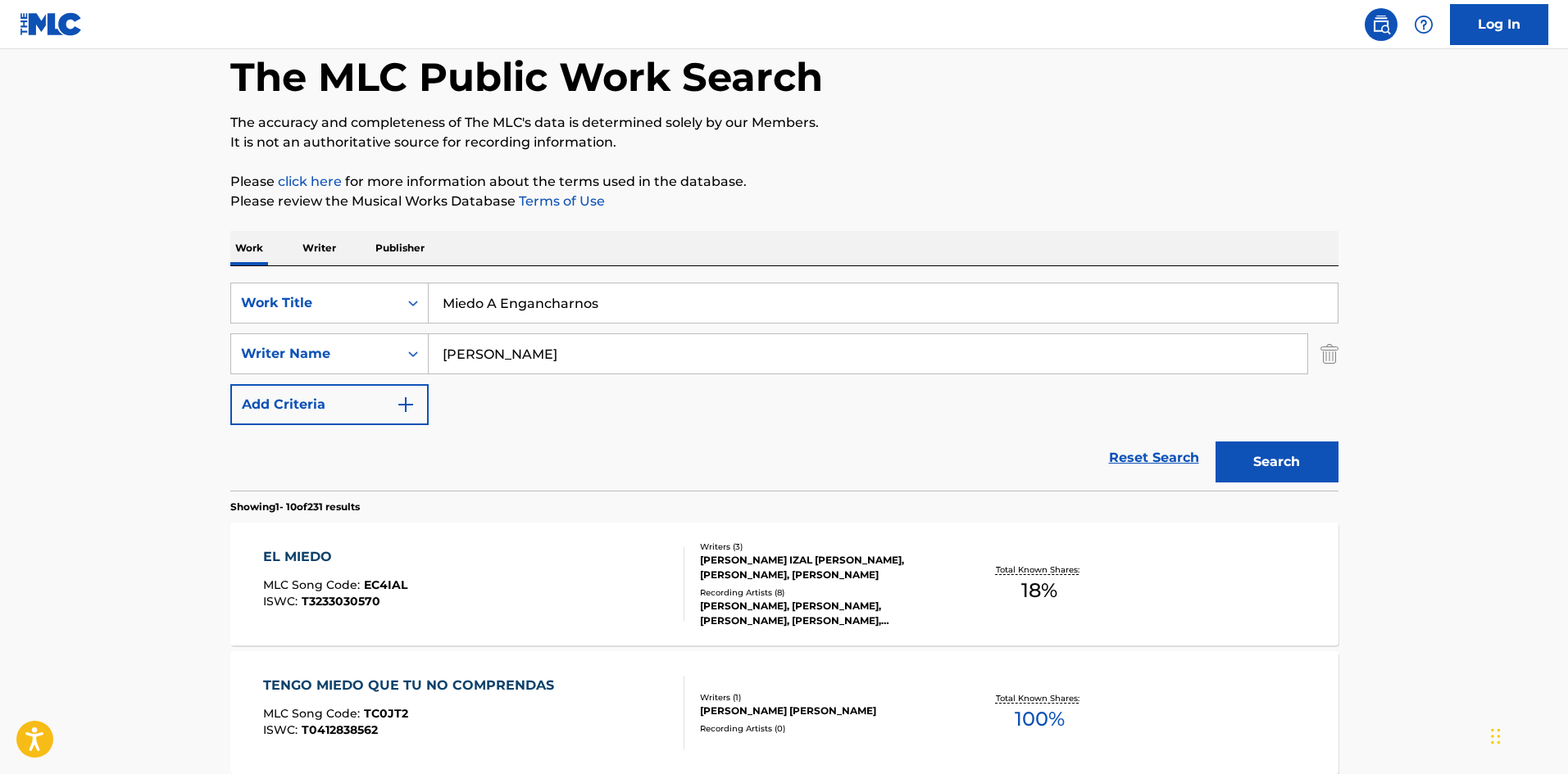
scroll to position [164, 0]
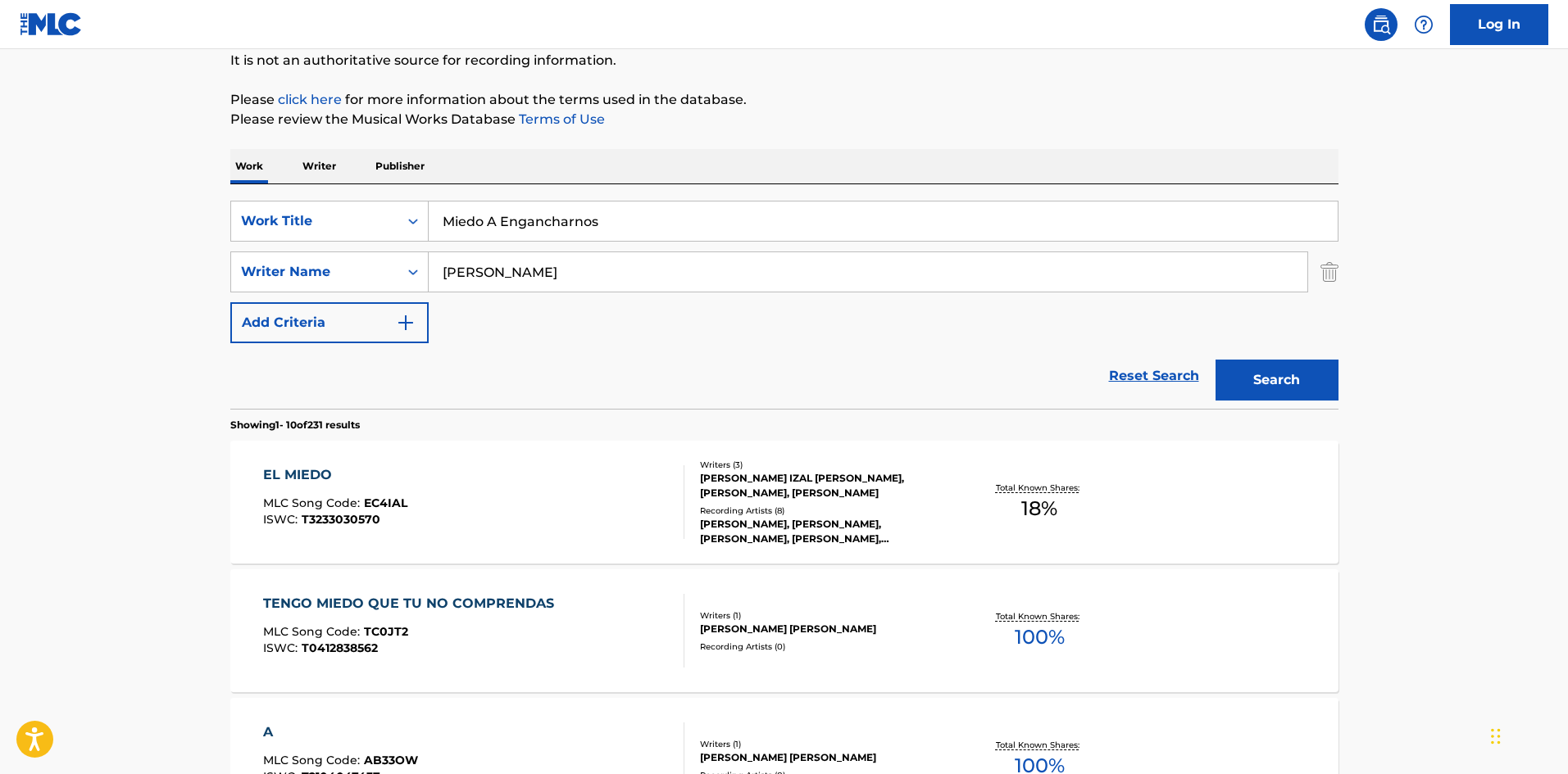
drag, startPoint x: 604, startPoint y: 223, endPoint x: 322, endPoint y: 175, distance: 286.1
paste input "Pa Creer en Ti"
type input "Pa Creer en Ti"
click at [642, 155] on div "Work Writer Publisher" at bounding box center [784, 167] width 1108 height 35
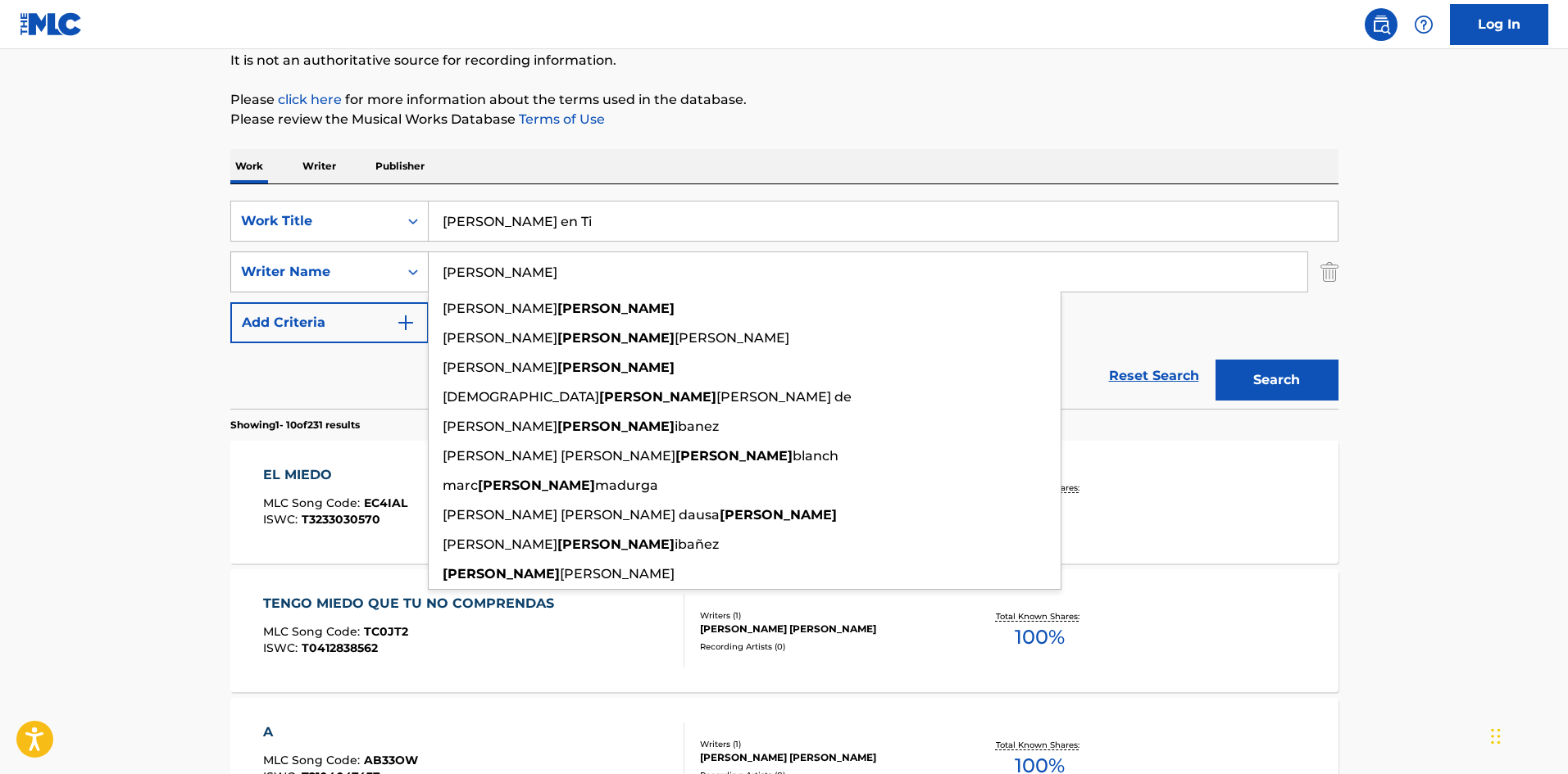
drag, startPoint x: 480, startPoint y: 274, endPoint x: 412, endPoint y: 274, distance: 68.0
click at [413, 274] on div "SearchWithCriteria5d60cd89-0277-4ca7-821f-a8ea7d4c01c1 Writer Name Riera robert…" at bounding box center [784, 272] width 1108 height 41
paste input "[PERSON_NAME]"
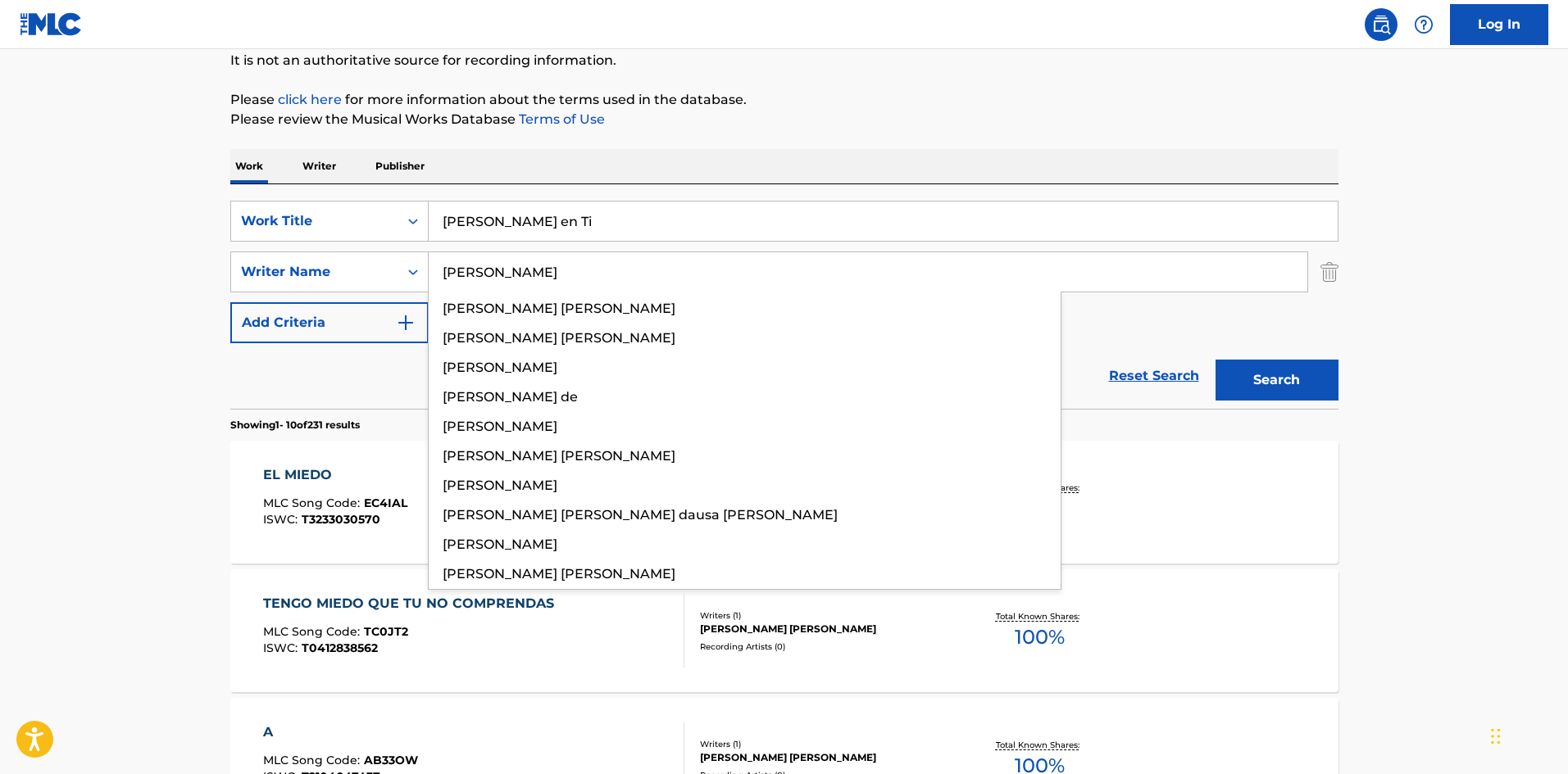
click at [1297, 369] on button "Search" at bounding box center [1277, 380] width 123 height 41
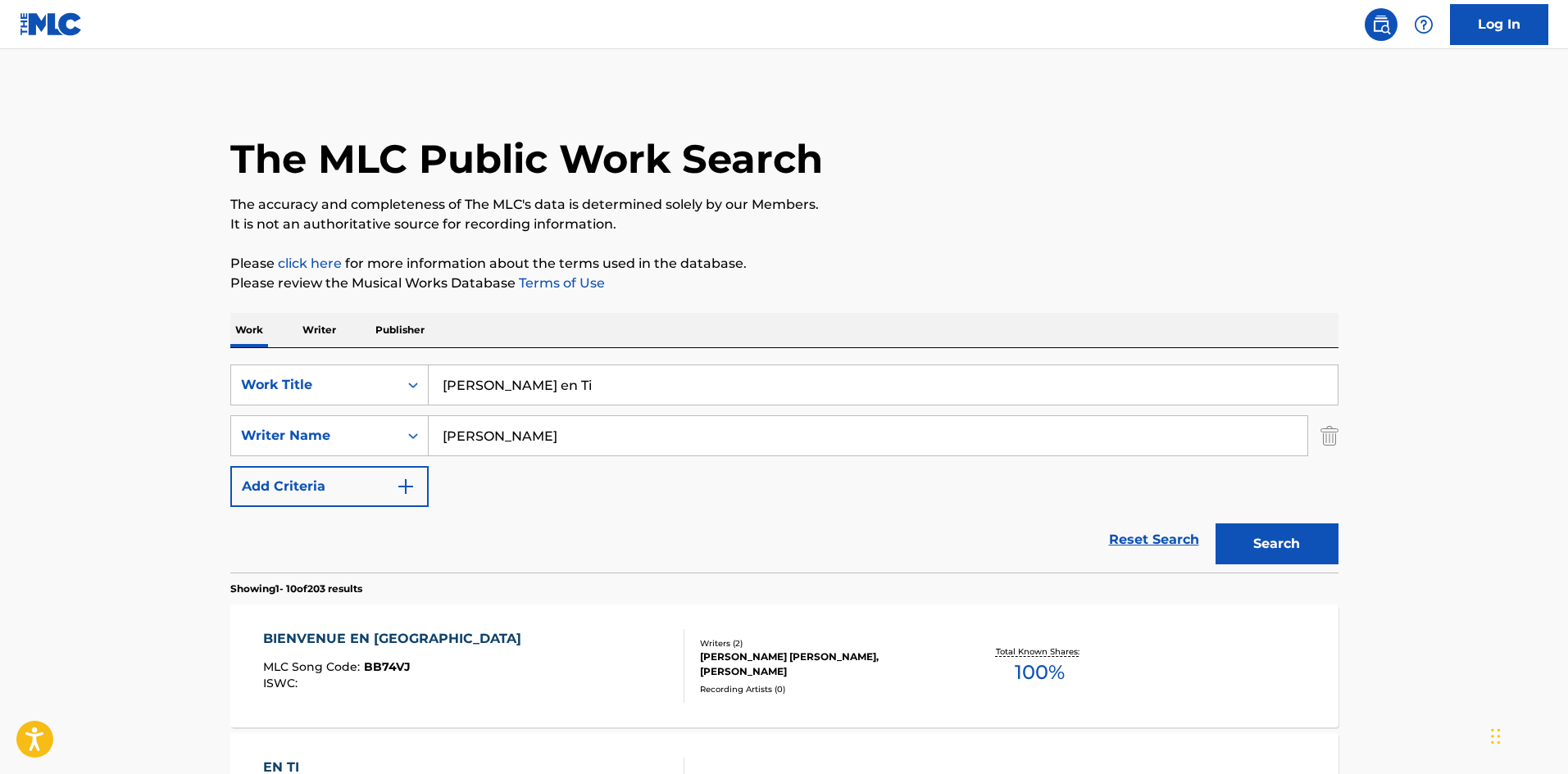
scroll to position [82, 0]
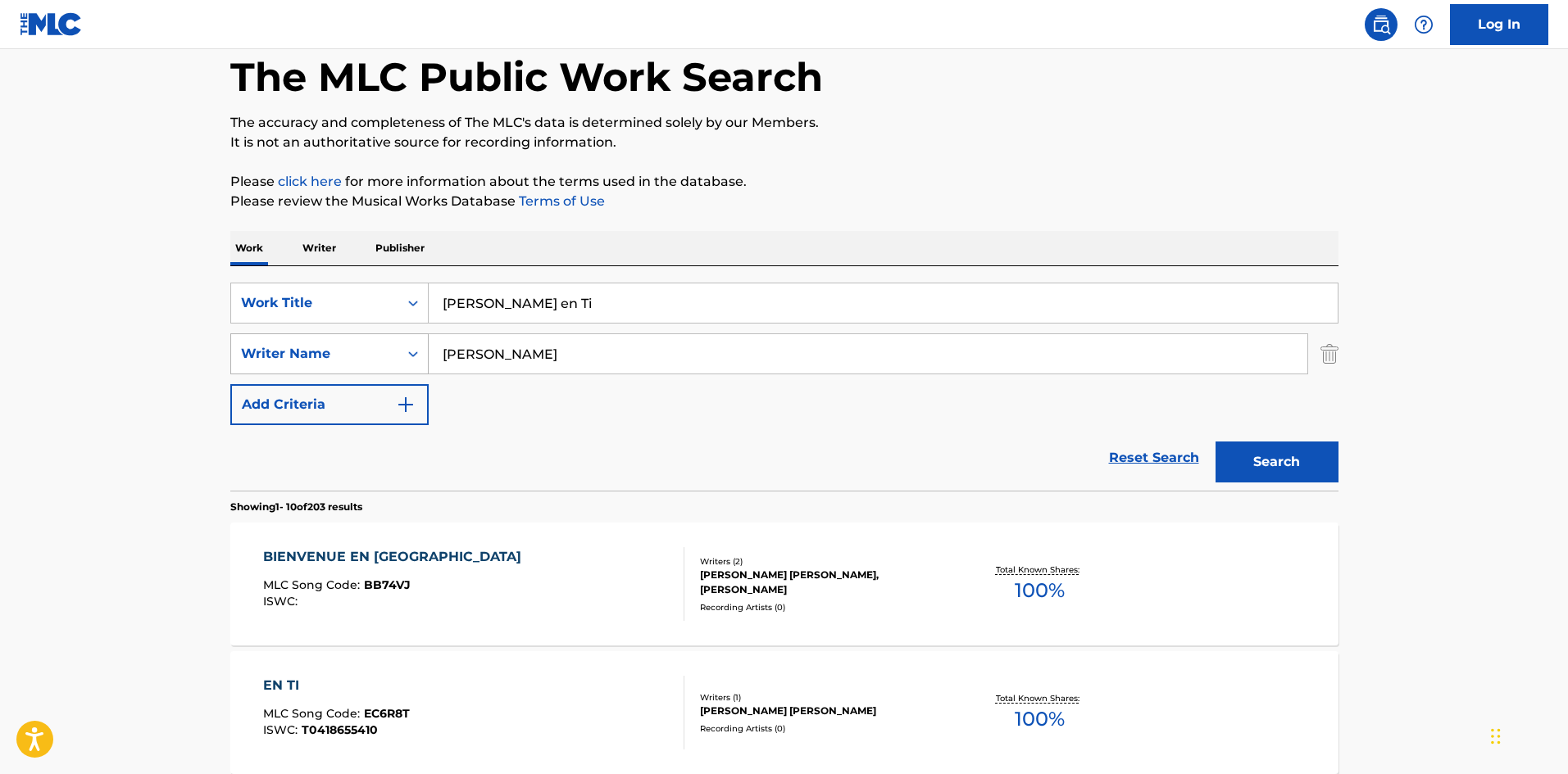
click at [403, 343] on div "SearchWithCriteria5d60cd89-0277-4ca7-821f-a8ea7d4c01c1 Writer Name Andreu" at bounding box center [784, 354] width 1108 height 41
paste input "yala"
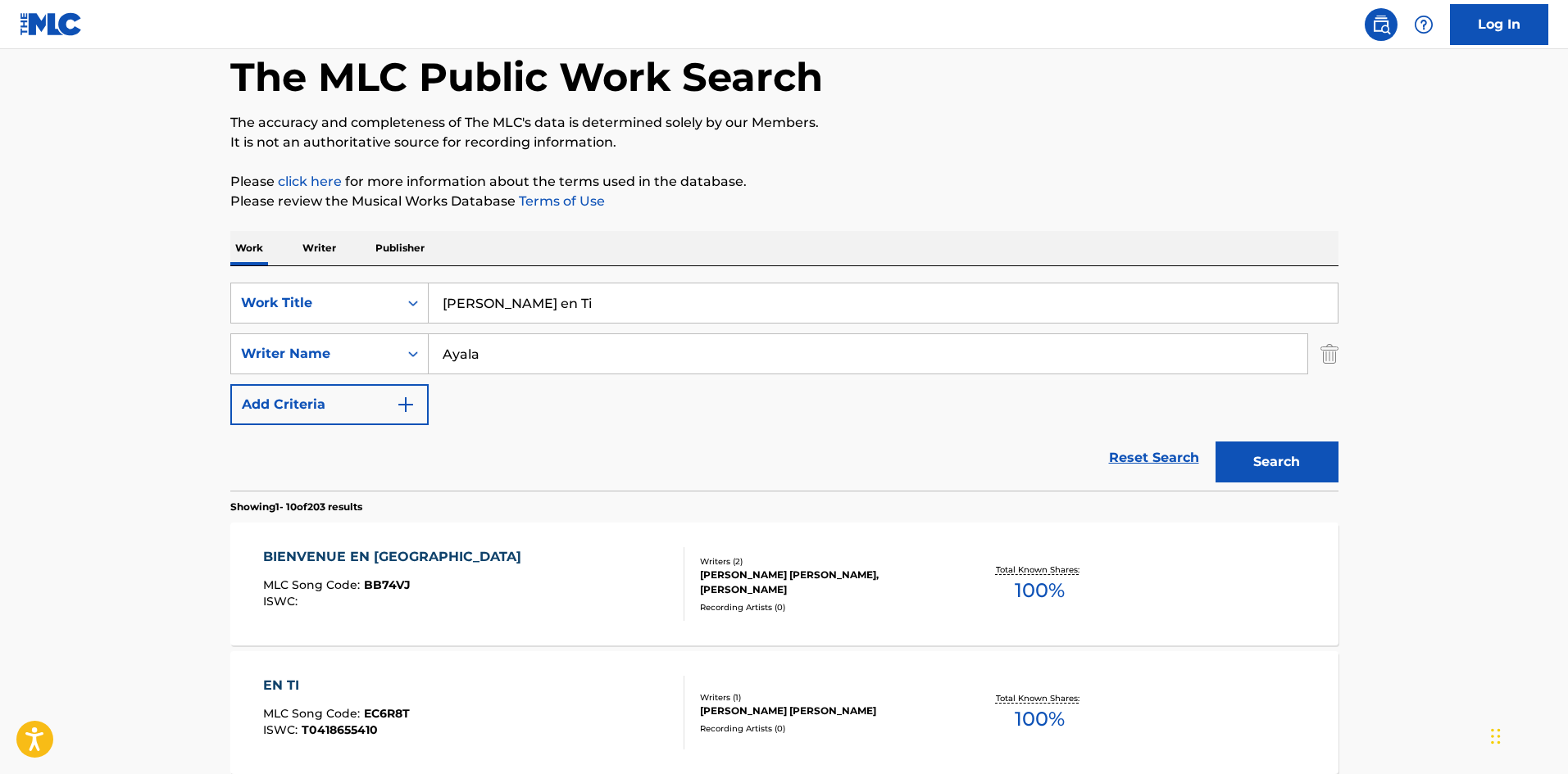
click at [1294, 471] on button "Search" at bounding box center [1277, 462] width 123 height 41
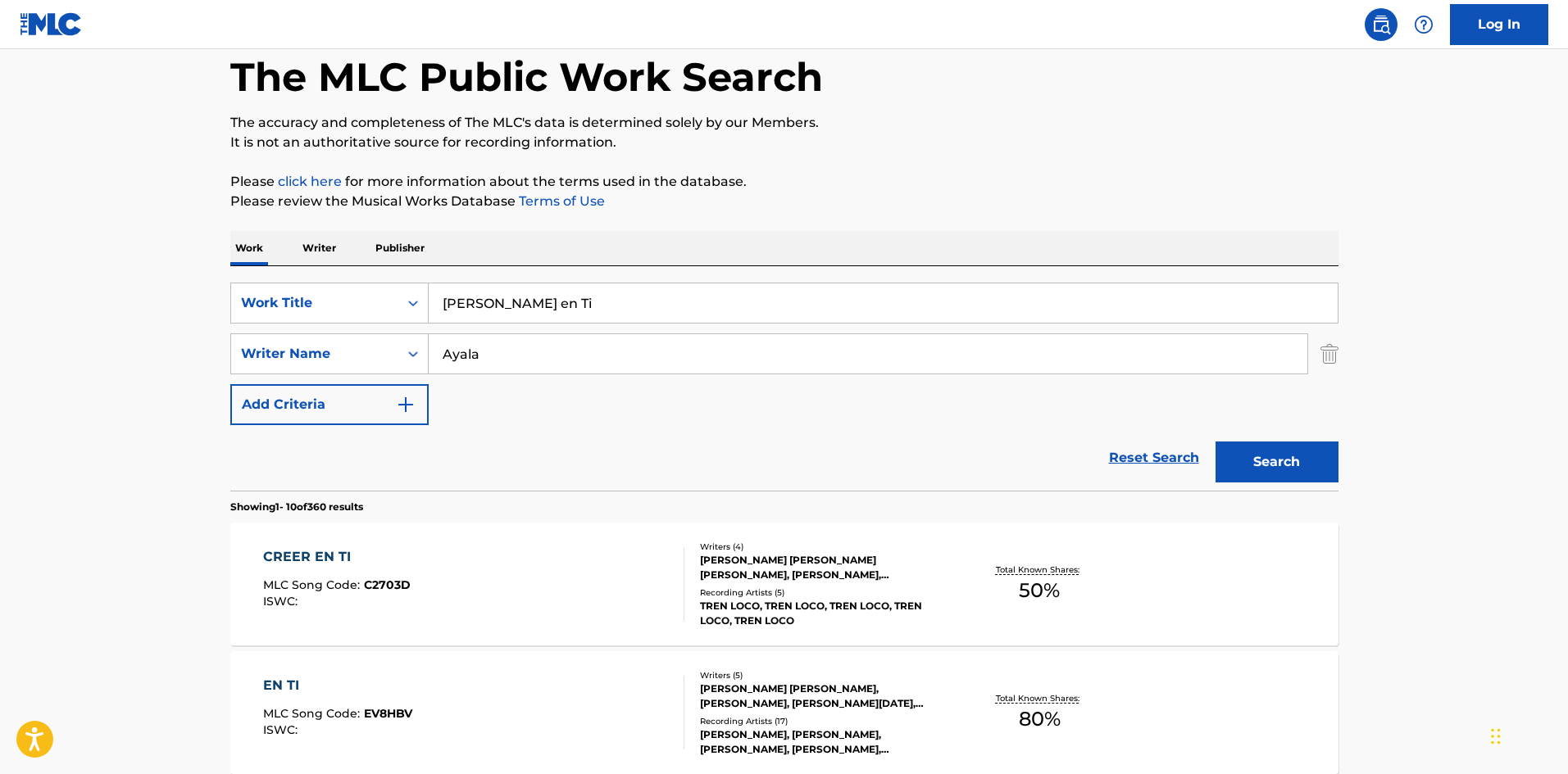
scroll to position [164, 0]
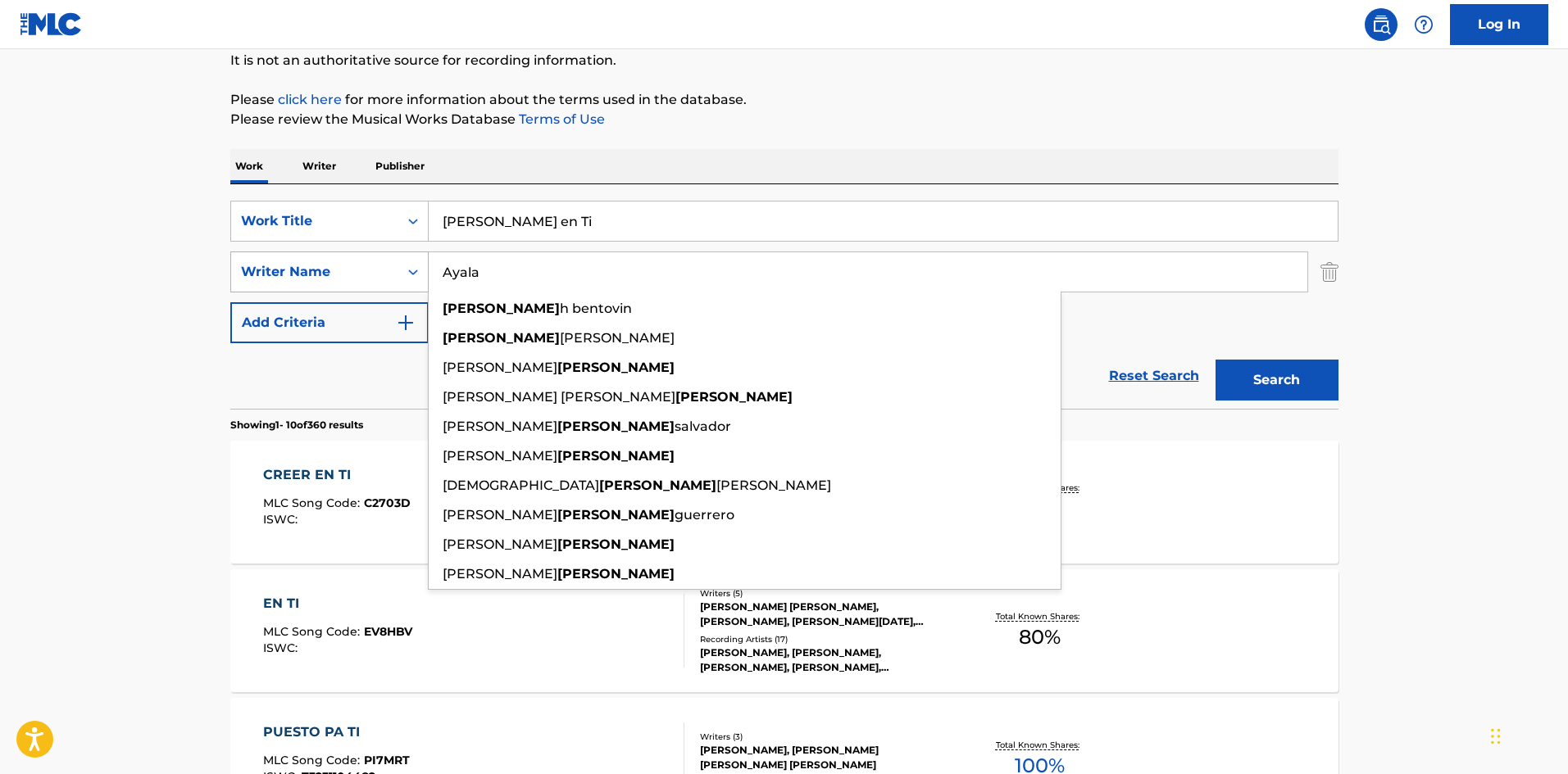
drag, startPoint x: 492, startPoint y: 259, endPoint x: 394, endPoint y: 261, distance: 98.0
click at [394, 261] on div "SearchWithCriteria5d60cd89-0277-4ca7-821f-a8ea7d4c01c1 Writer Name Ayala ayala …" at bounding box center [784, 272] width 1108 height 41
paste input "ndreu"
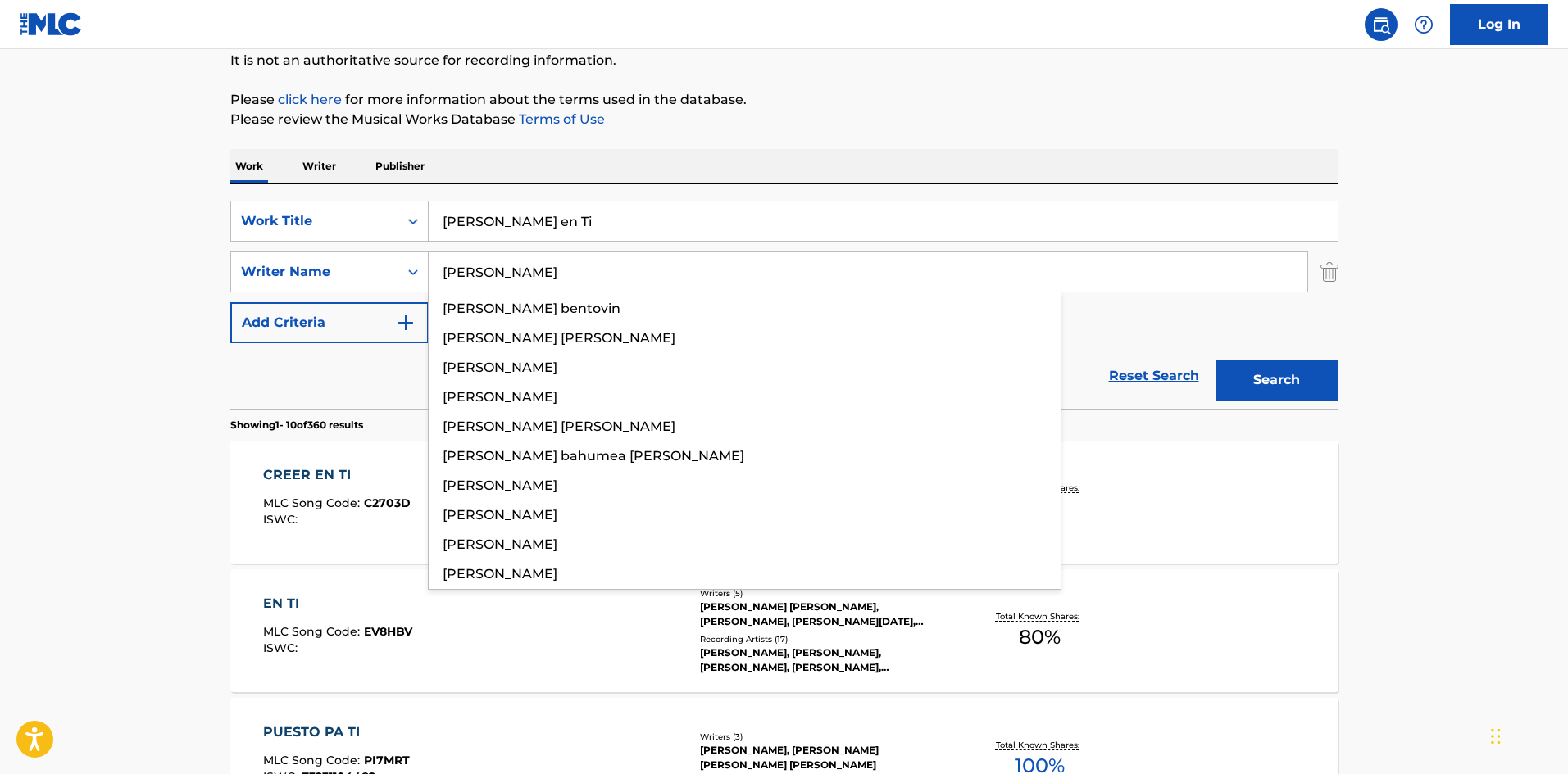
type input "[PERSON_NAME]"
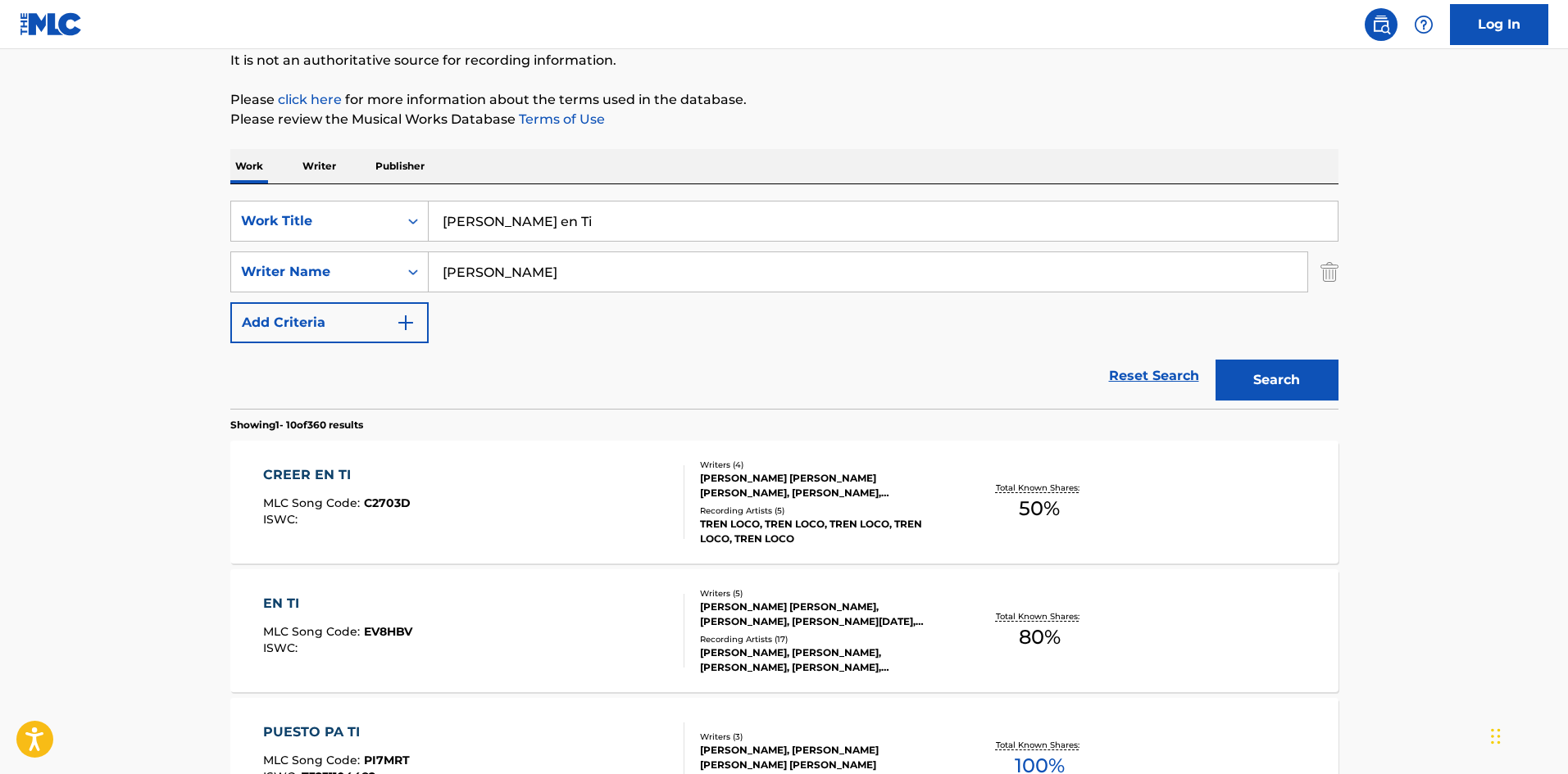
click at [1310, 381] on button "Search" at bounding box center [1277, 380] width 123 height 41
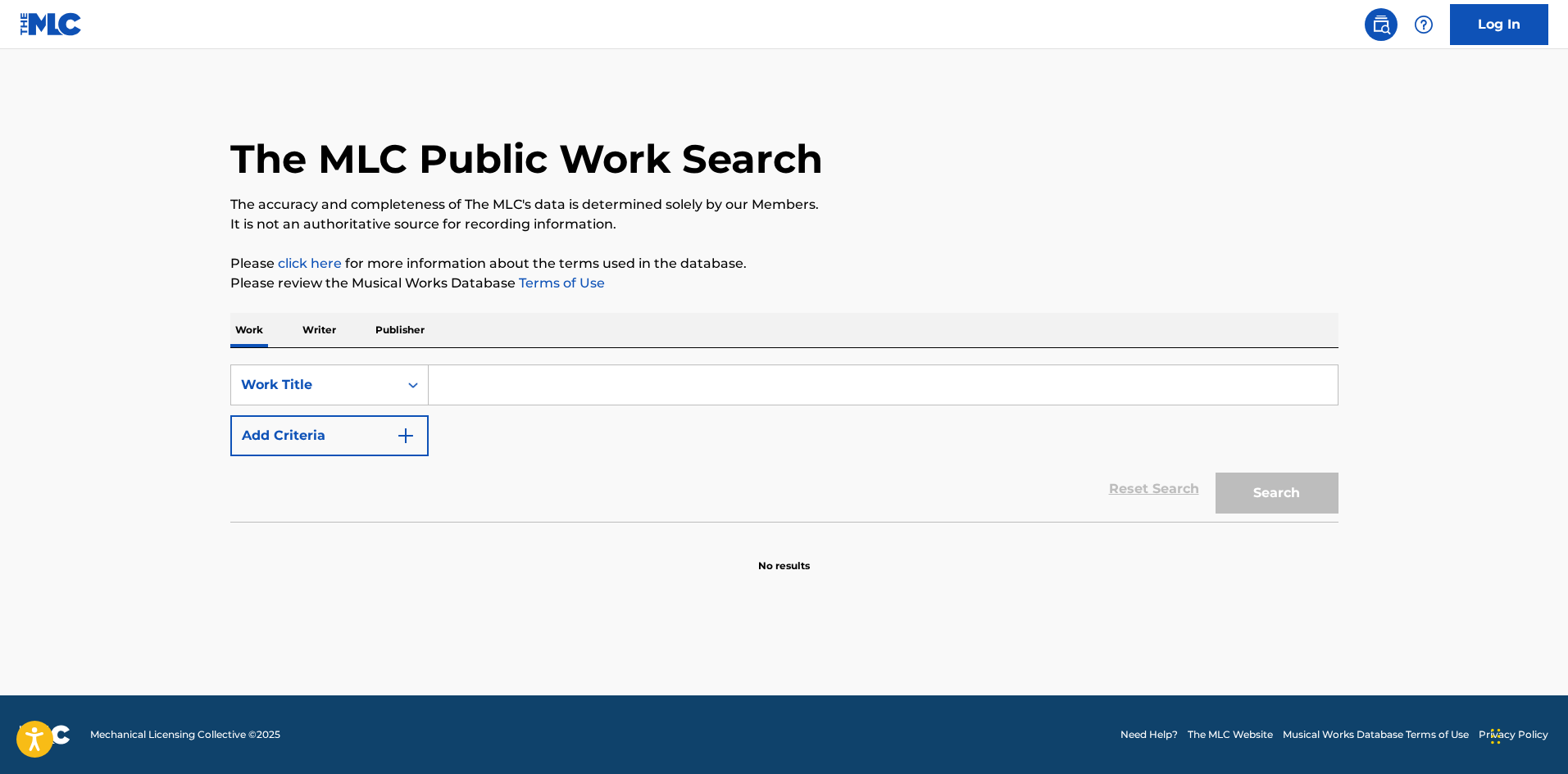
click at [466, 383] on input "Search Form" at bounding box center [883, 385] width 909 height 39
paste input "Ganster Gabriel Garcia Olavarrieta"
click at [619, 385] on input "Ganster Gabriel Garcia Olavarrieta" at bounding box center [883, 385] width 909 height 39
type input "Ganster Gabriel Garcia"
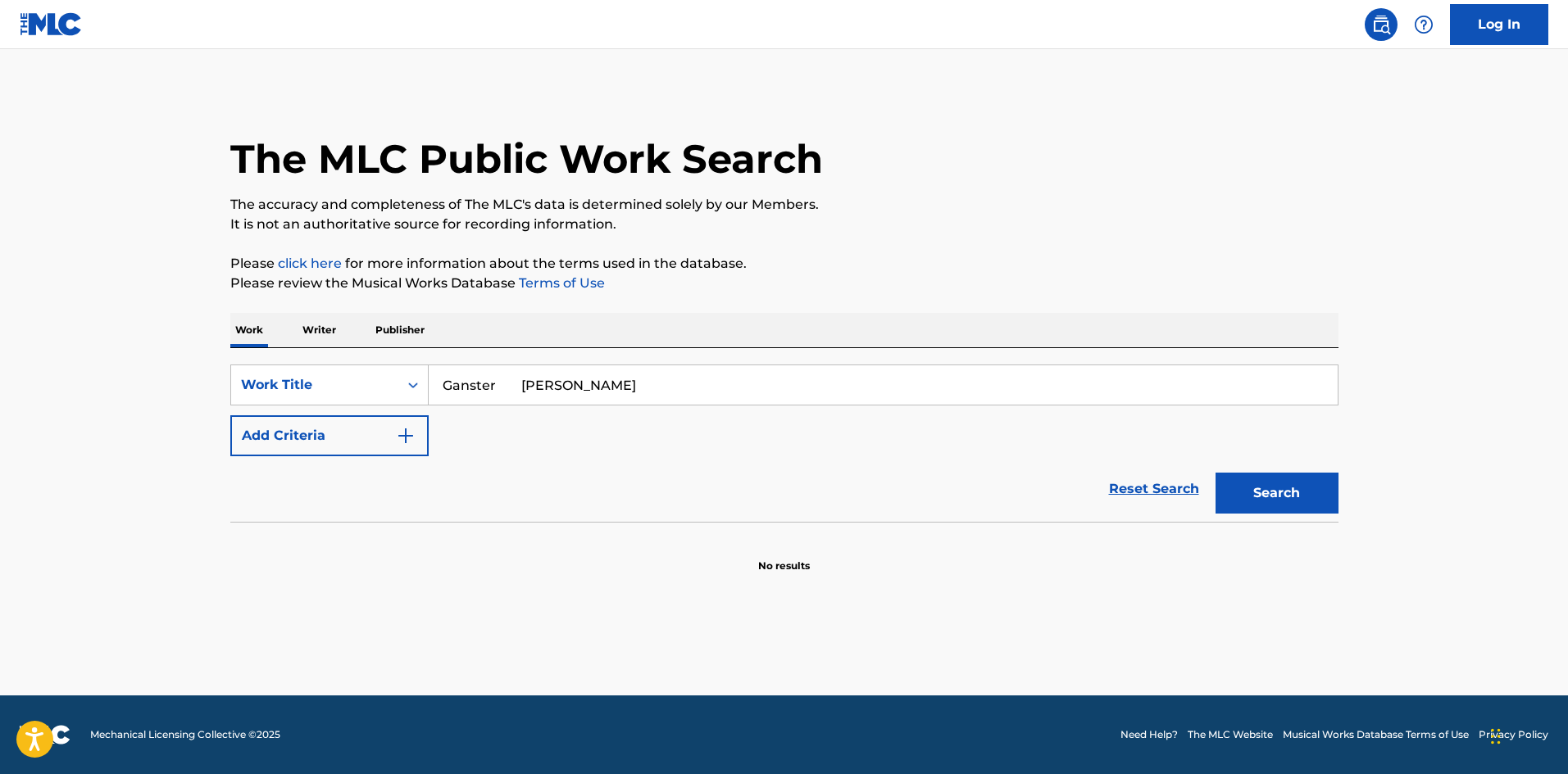
click at [422, 431] on button "Add Criteria" at bounding box center [329, 436] width 198 height 41
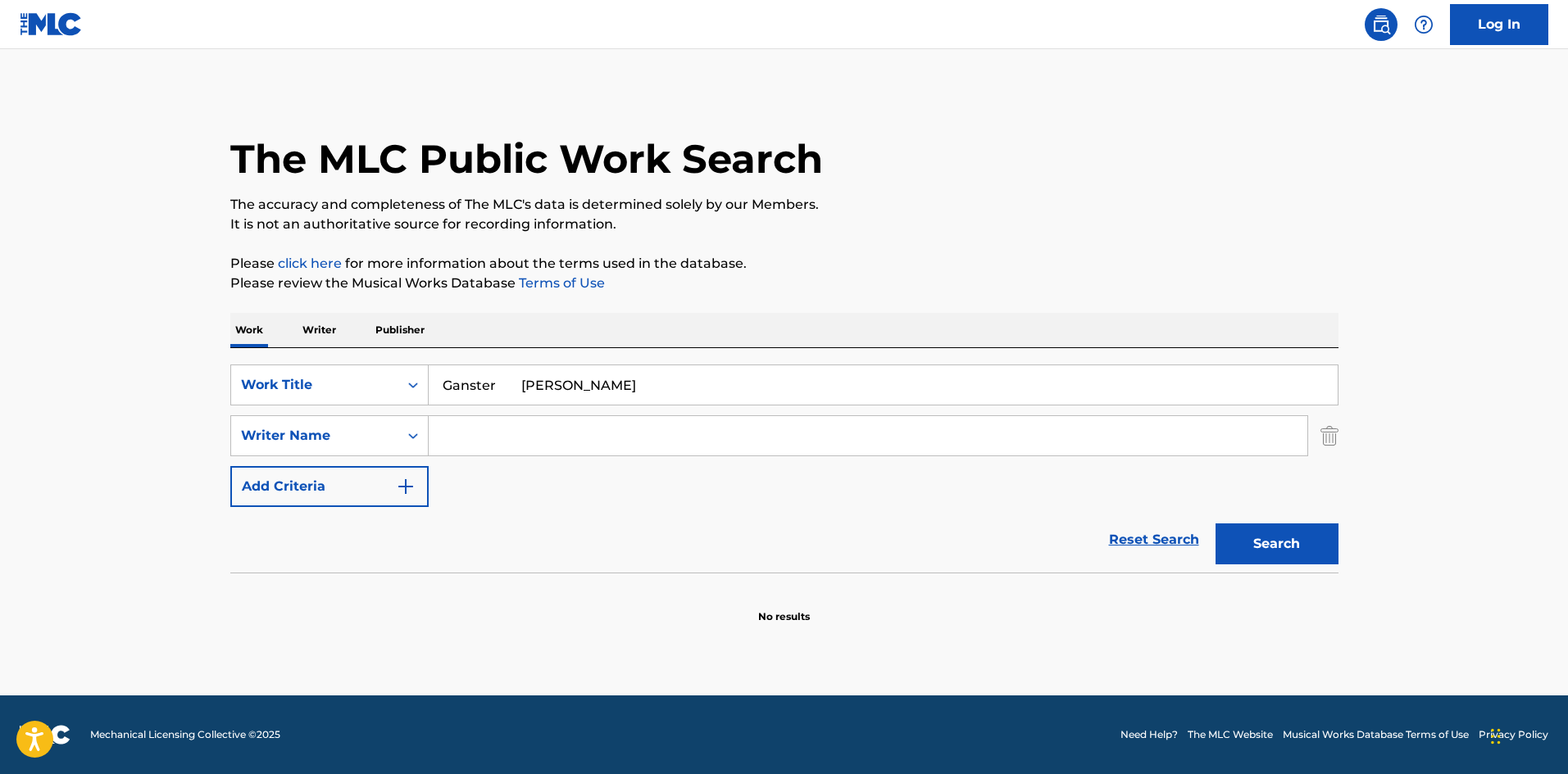
click at [477, 436] on input "Search Form" at bounding box center [868, 435] width 879 height 39
paste input "Olavarrieta"
type input "Olavarrieta"
drag, startPoint x: 509, startPoint y: 380, endPoint x: 651, endPoint y: 383, distance: 142.0
click at [651, 383] on input "Ganster Gabriel Garcia" at bounding box center [883, 385] width 909 height 39
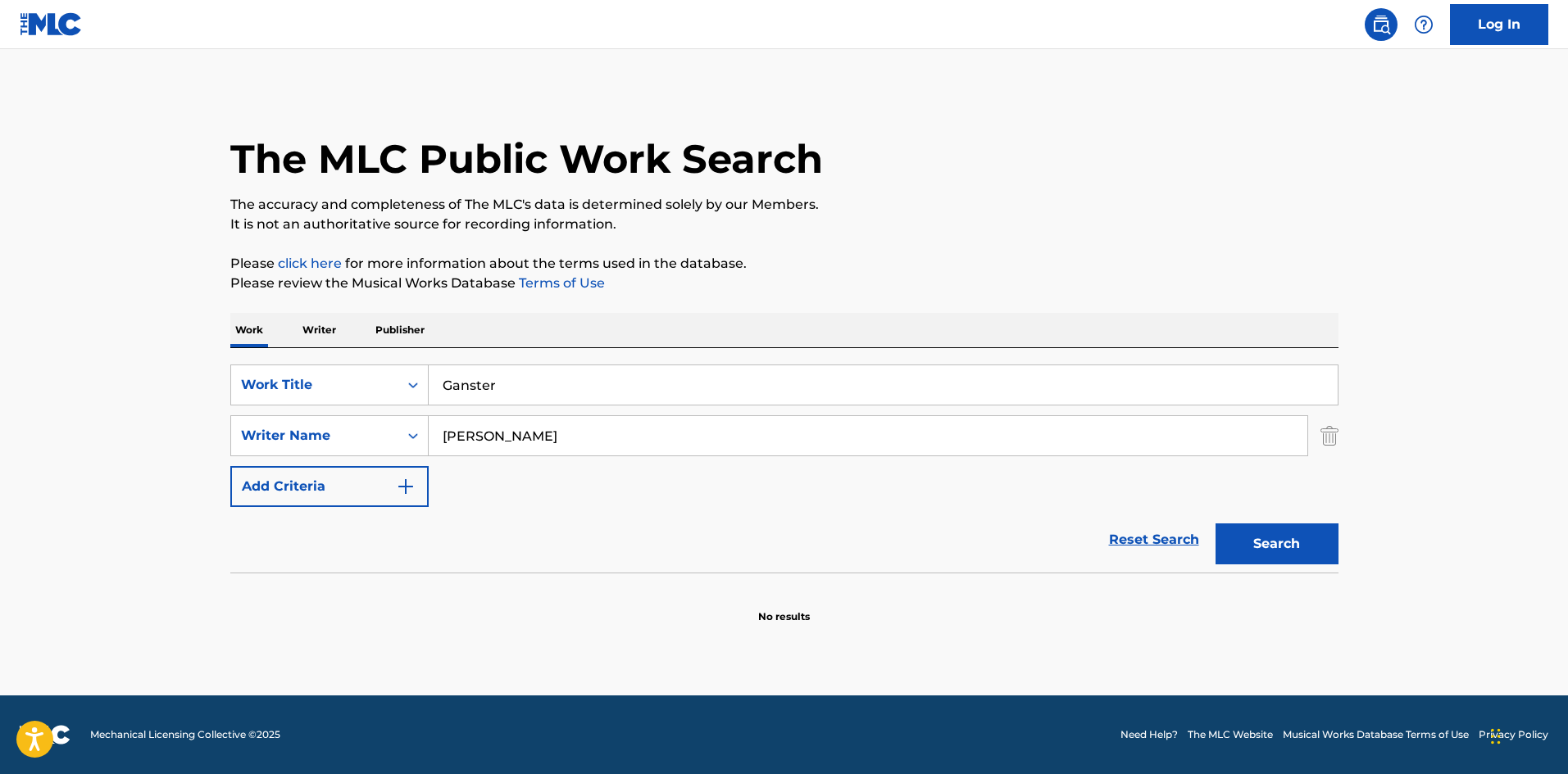
type input "Ganster"
click at [1216, 524] on button "Search" at bounding box center [1277, 544] width 123 height 41
click at [921, 251] on div "The MLC Public Work Search The accuracy and completeness of The MLC's data is d…" at bounding box center [784, 383] width 1147 height 587
click at [414, 439] on div "SearchWithCriteria2e5493da-63e9-4344-9ba1-8d4455f455a2 Writer Name Olavarrieta" at bounding box center [784, 436] width 1108 height 41
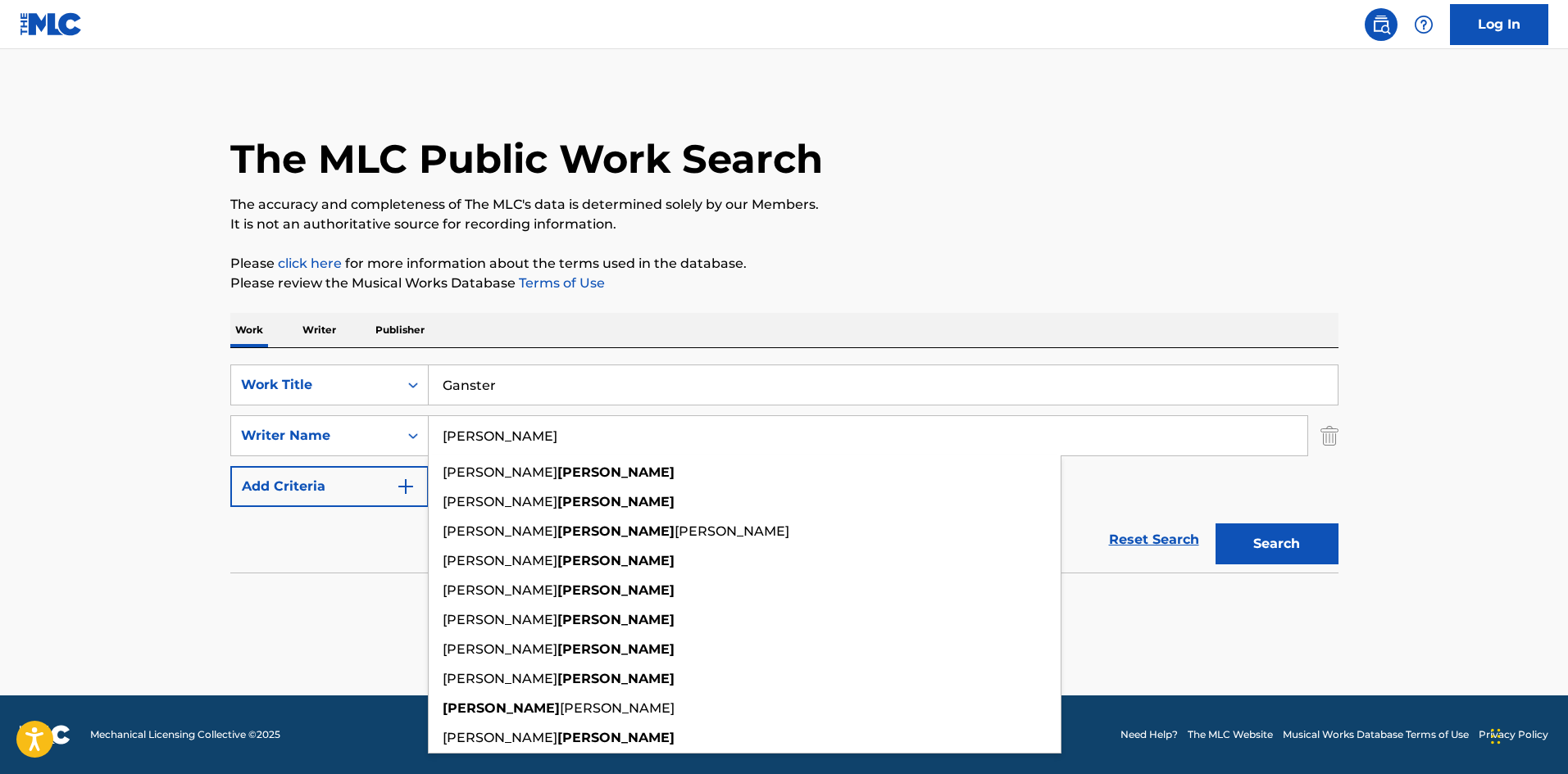
paste input "Nápoles"
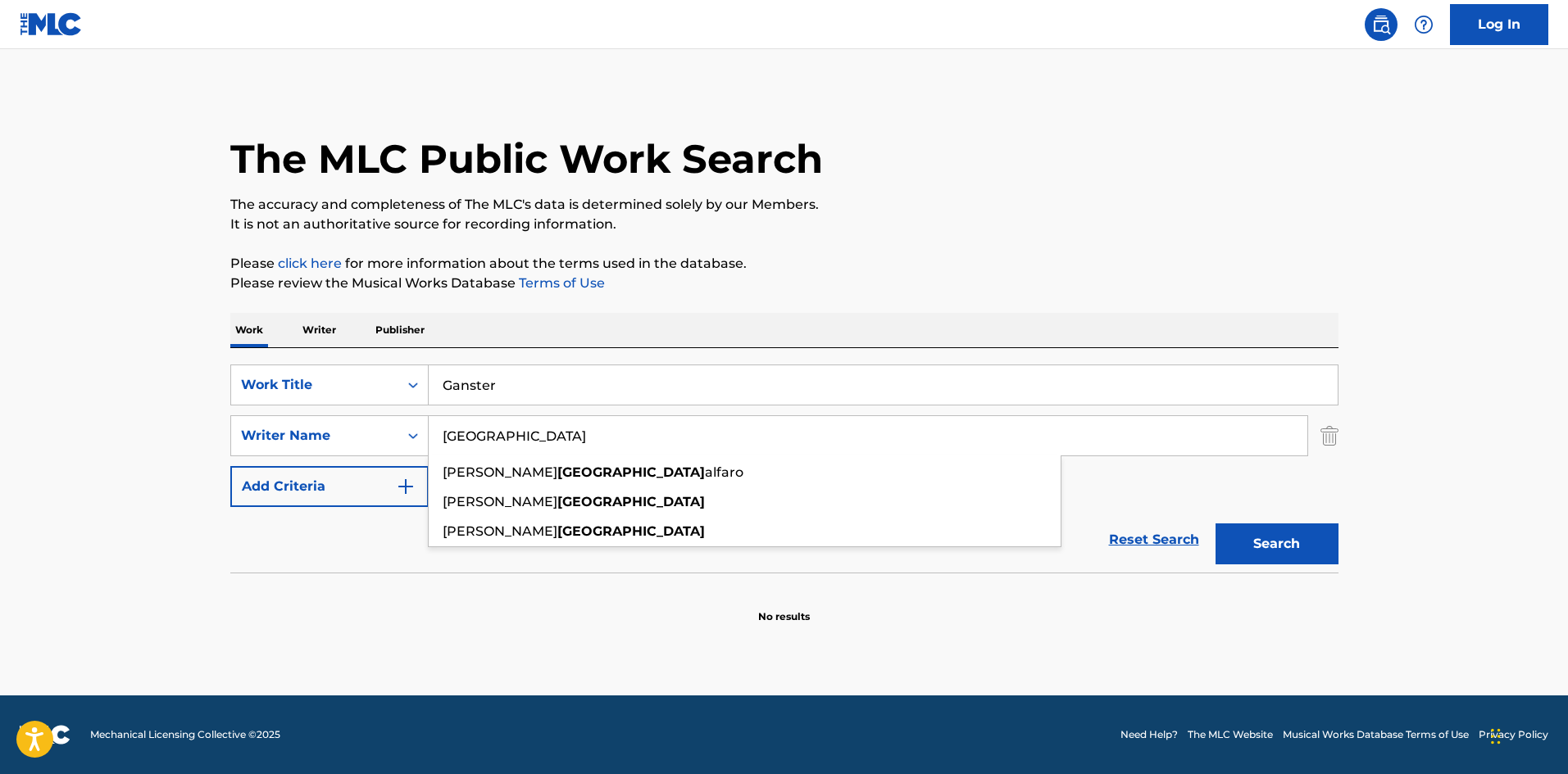
click at [456, 437] on input "Nápoles" at bounding box center [868, 435] width 879 height 39
click at [989, 237] on div "The MLC Public Work Search The accuracy and completeness of The MLC's data is d…" at bounding box center [784, 356] width 1147 height 534
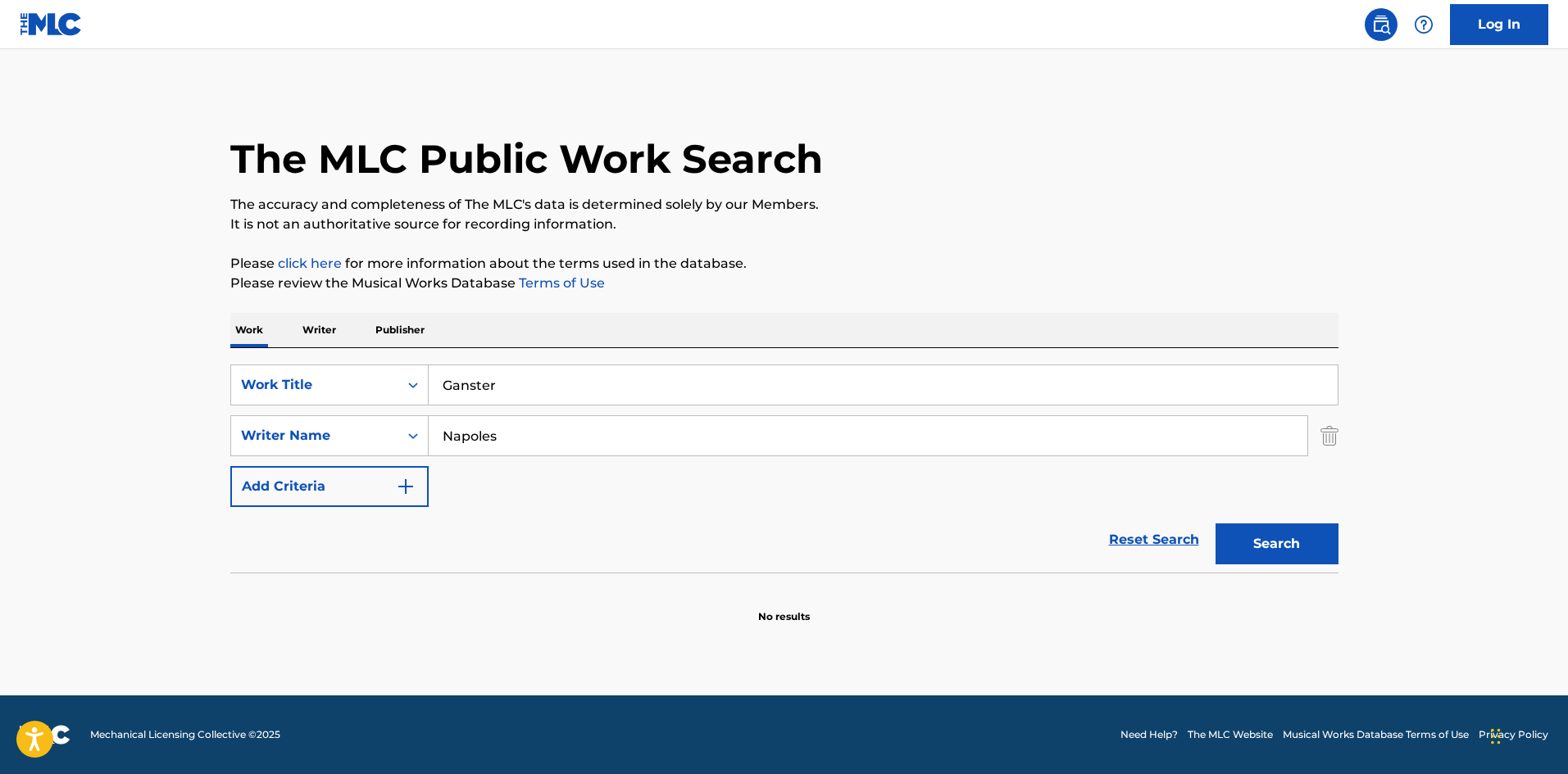
click at [1255, 551] on button "Search" at bounding box center [1277, 544] width 123 height 41
drag, startPoint x: 485, startPoint y: 436, endPoint x: 407, endPoint y: 420, distance: 79.6
click at [407, 420] on div "SearchWithCriteria2e5493da-63e9-4344-9ba1-8d4455f455a2 Writer Name Napoles" at bounding box center [784, 436] width 1108 height 41
paste input "Frank"
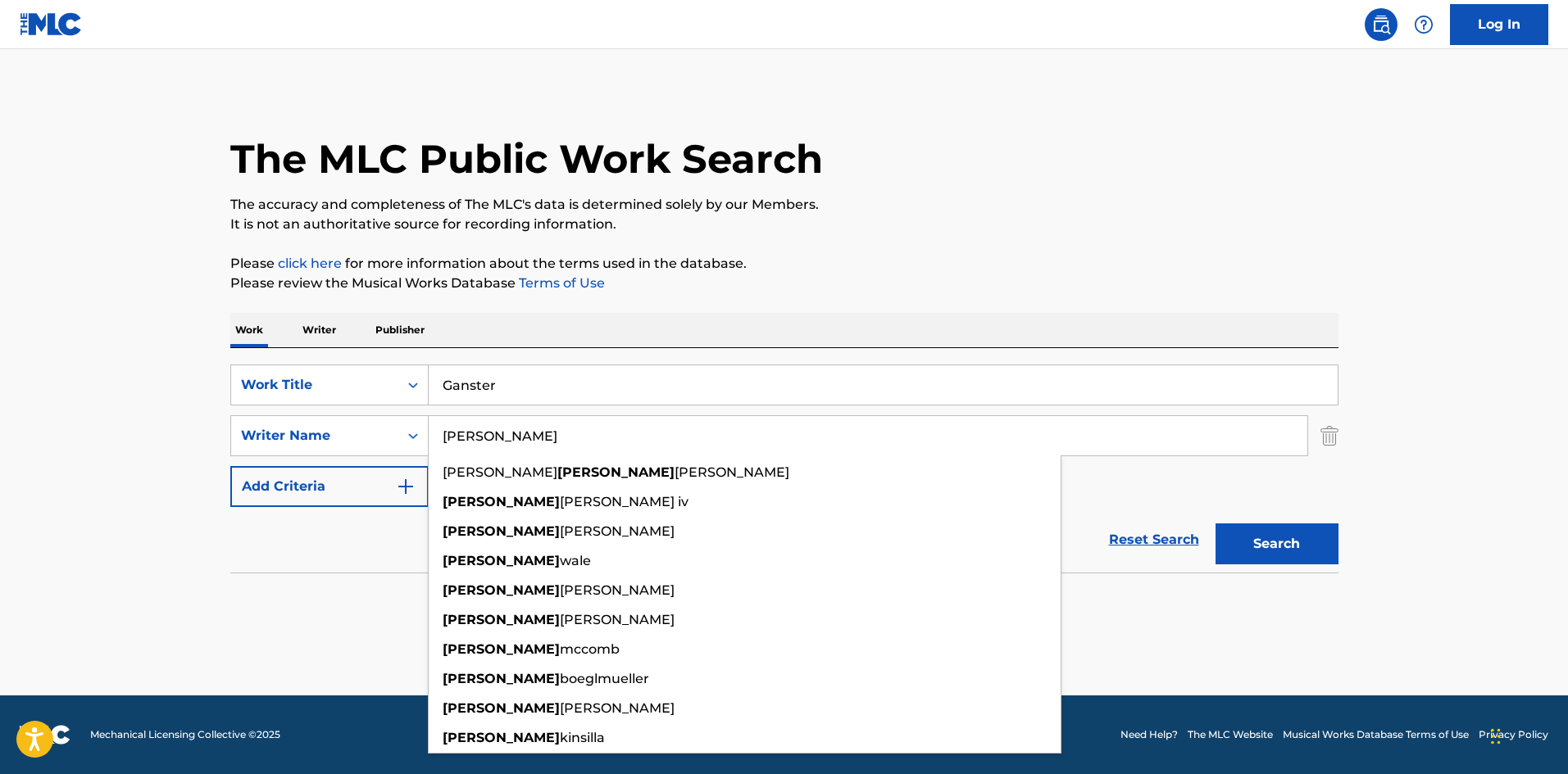
type input "Frank"
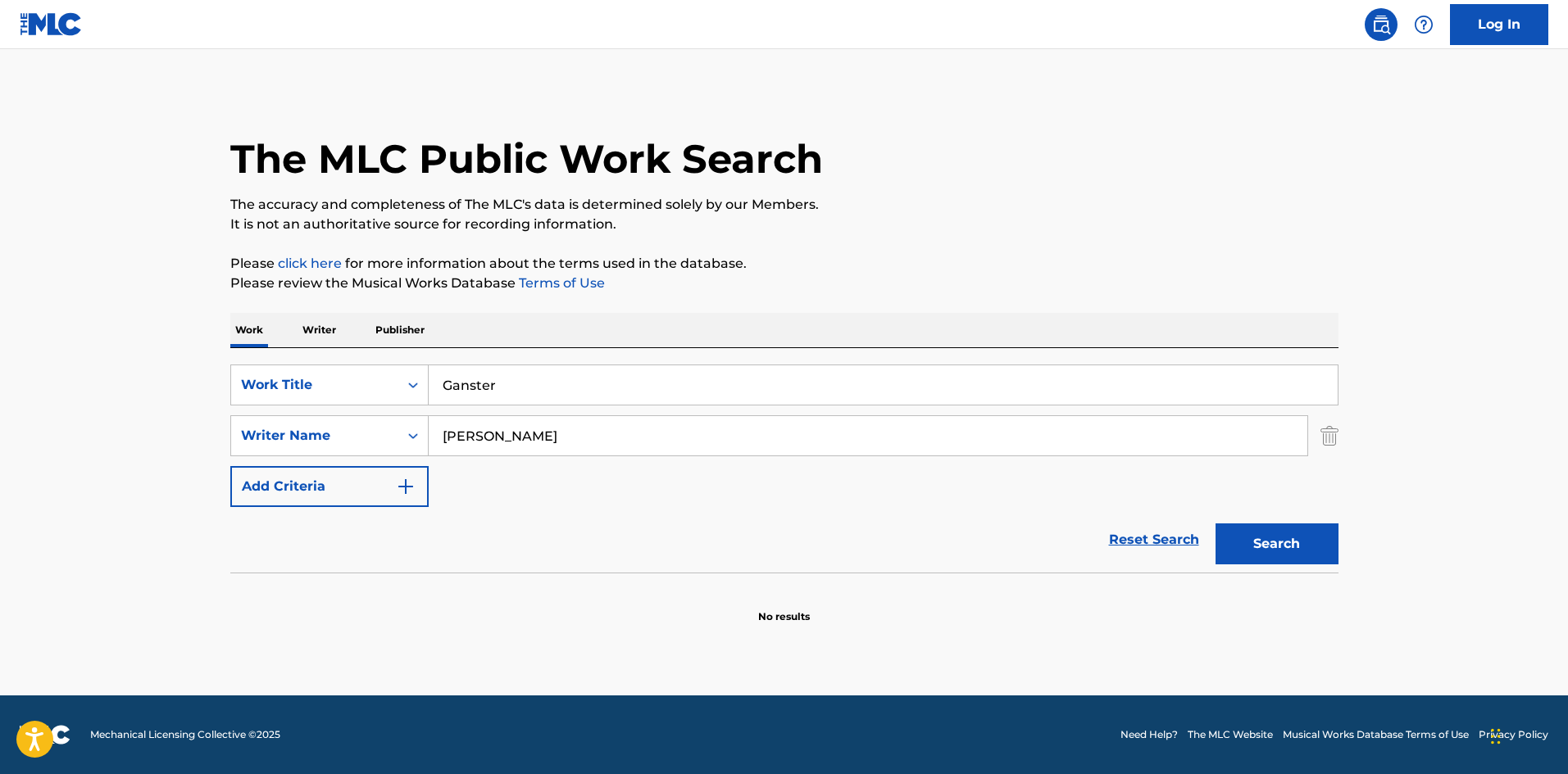
click at [1313, 554] on button "Search" at bounding box center [1277, 544] width 123 height 41
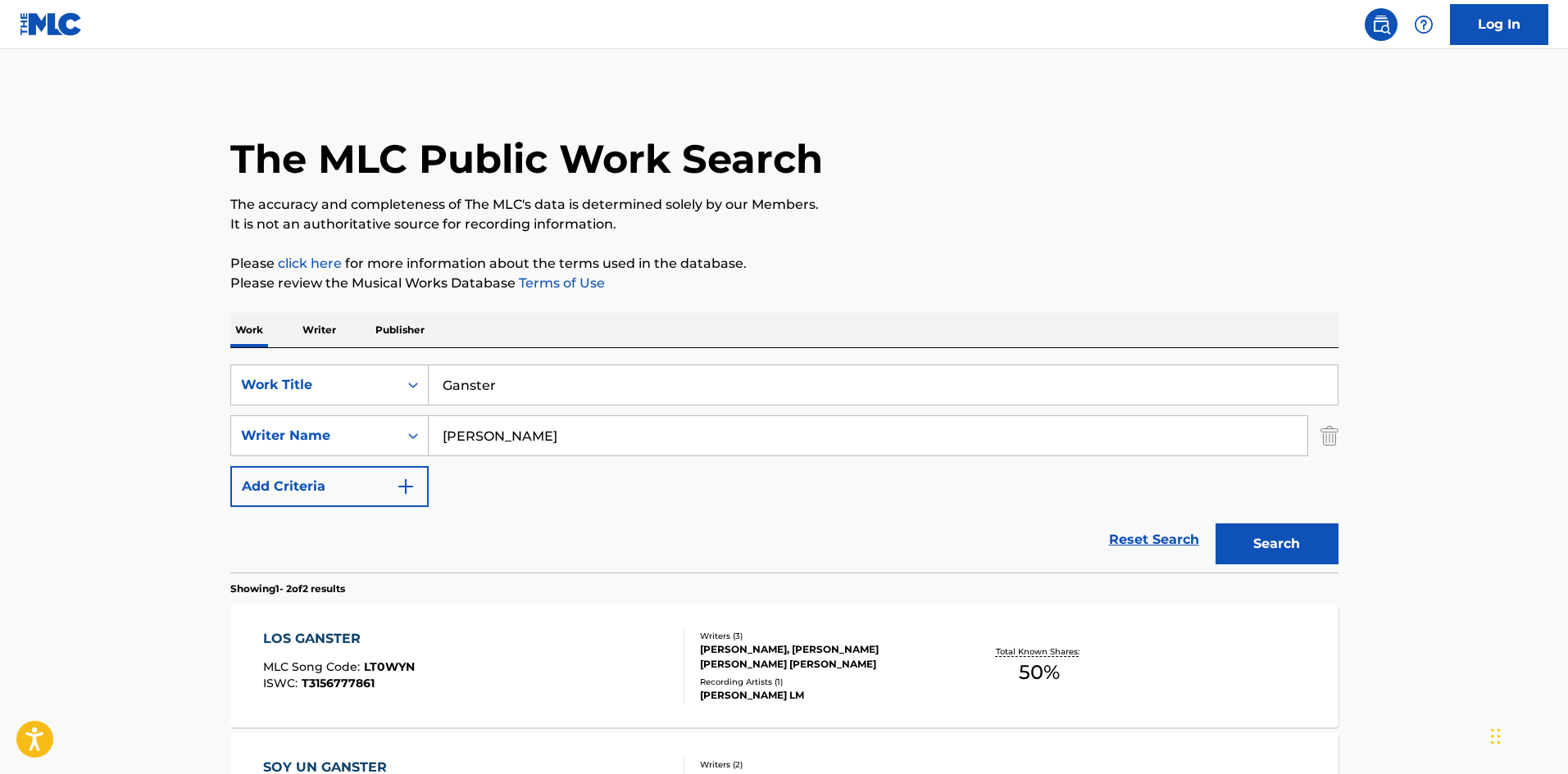
scroll to position [82, 0]
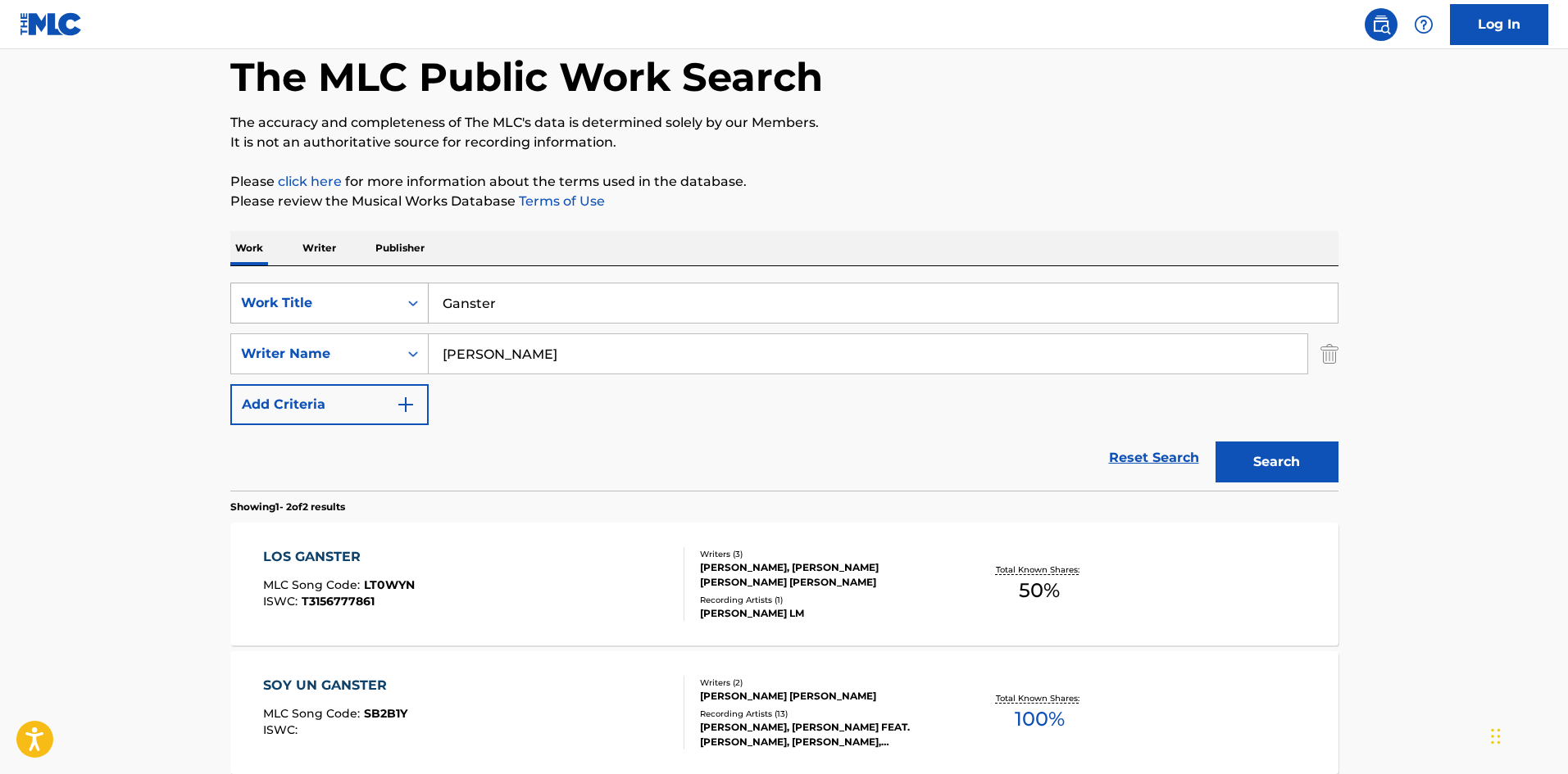
drag, startPoint x: 505, startPoint y: 301, endPoint x: 407, endPoint y: 291, distance: 98.5
click at [408, 290] on div "SearchWithCriteriaf7a28d8a-32fd-4b94-967a-ec940c7c4c59 Work Title Ganster" at bounding box center [784, 303] width 1108 height 41
paste input "De Amor No Se Ha Muerto Nadie"
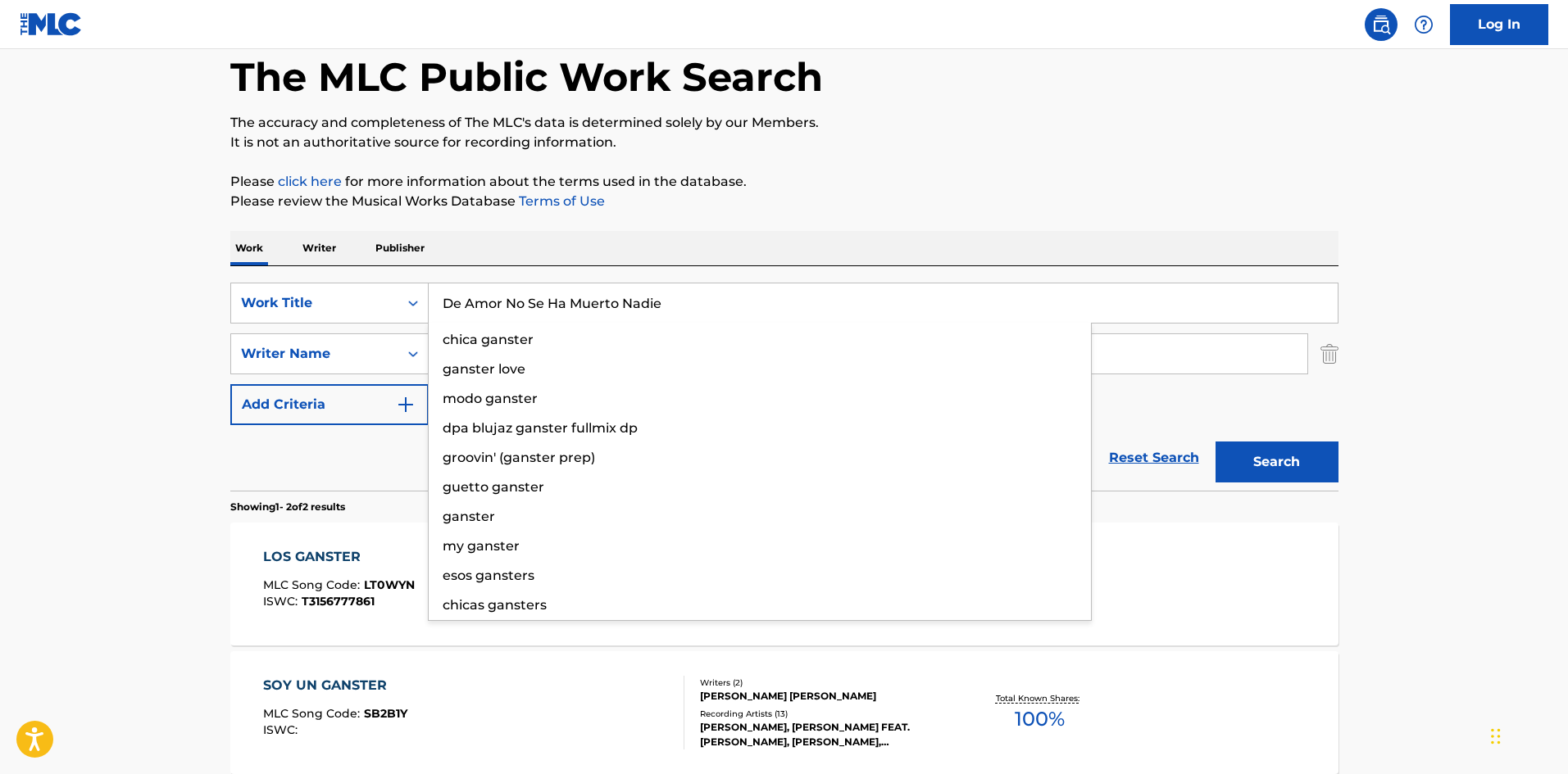
type input "De Amor No Se Ha Muerto Nadie"
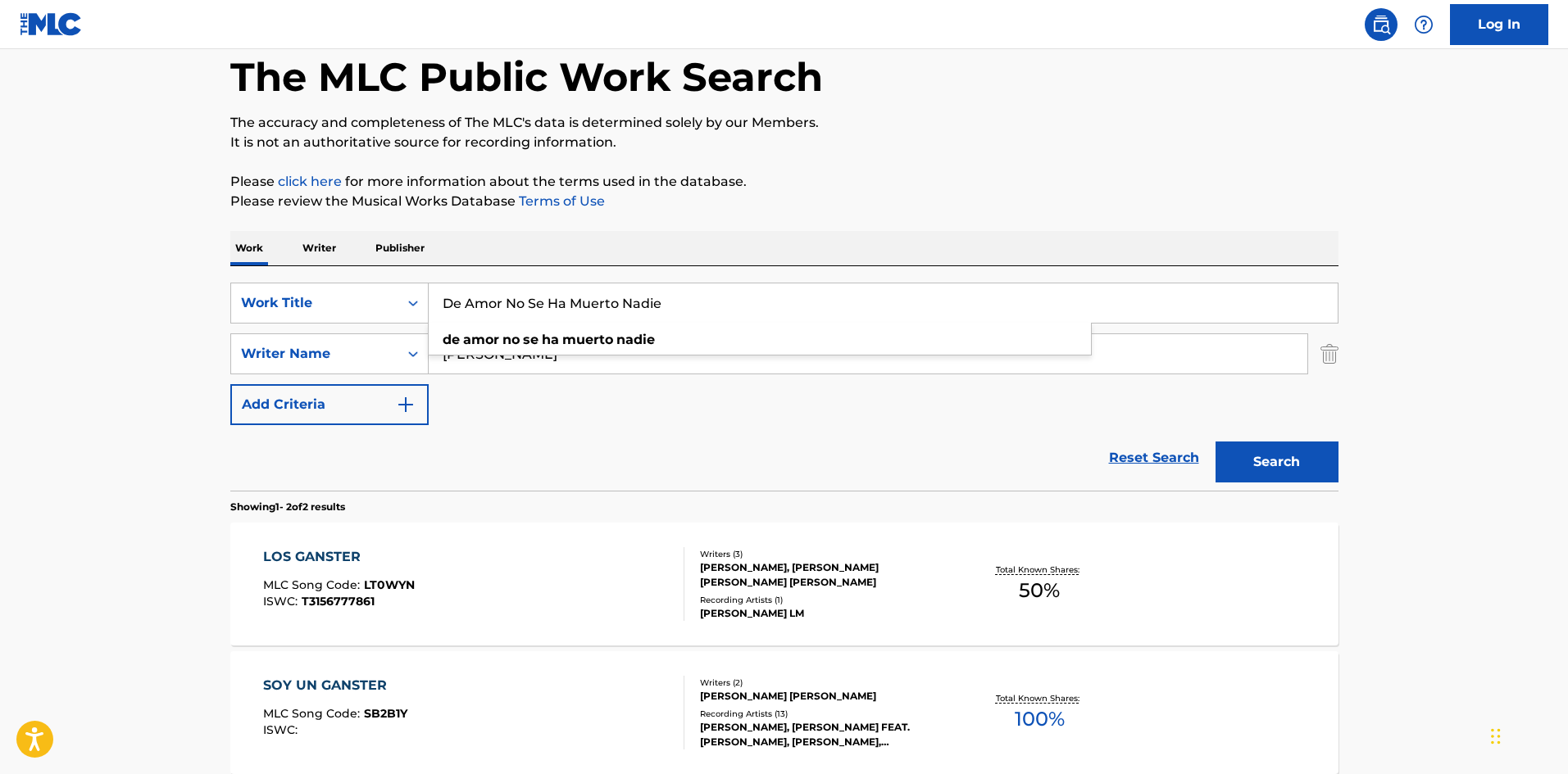
click at [634, 303] on input "De Amor No Se Ha Muerto Nadie" at bounding box center [883, 302] width 909 height 39
click at [680, 229] on div "The MLC Public Work Search The accuracy and completeness of The MLC's data is d…" at bounding box center [784, 430] width 1147 height 843
click at [408, 345] on div "SearchWithCriteria2e5493da-63e9-4344-9ba1-8d4455f455a2 Writer Name Frank" at bounding box center [784, 354] width 1108 height 41
paste input "[PERSON_NAME]"
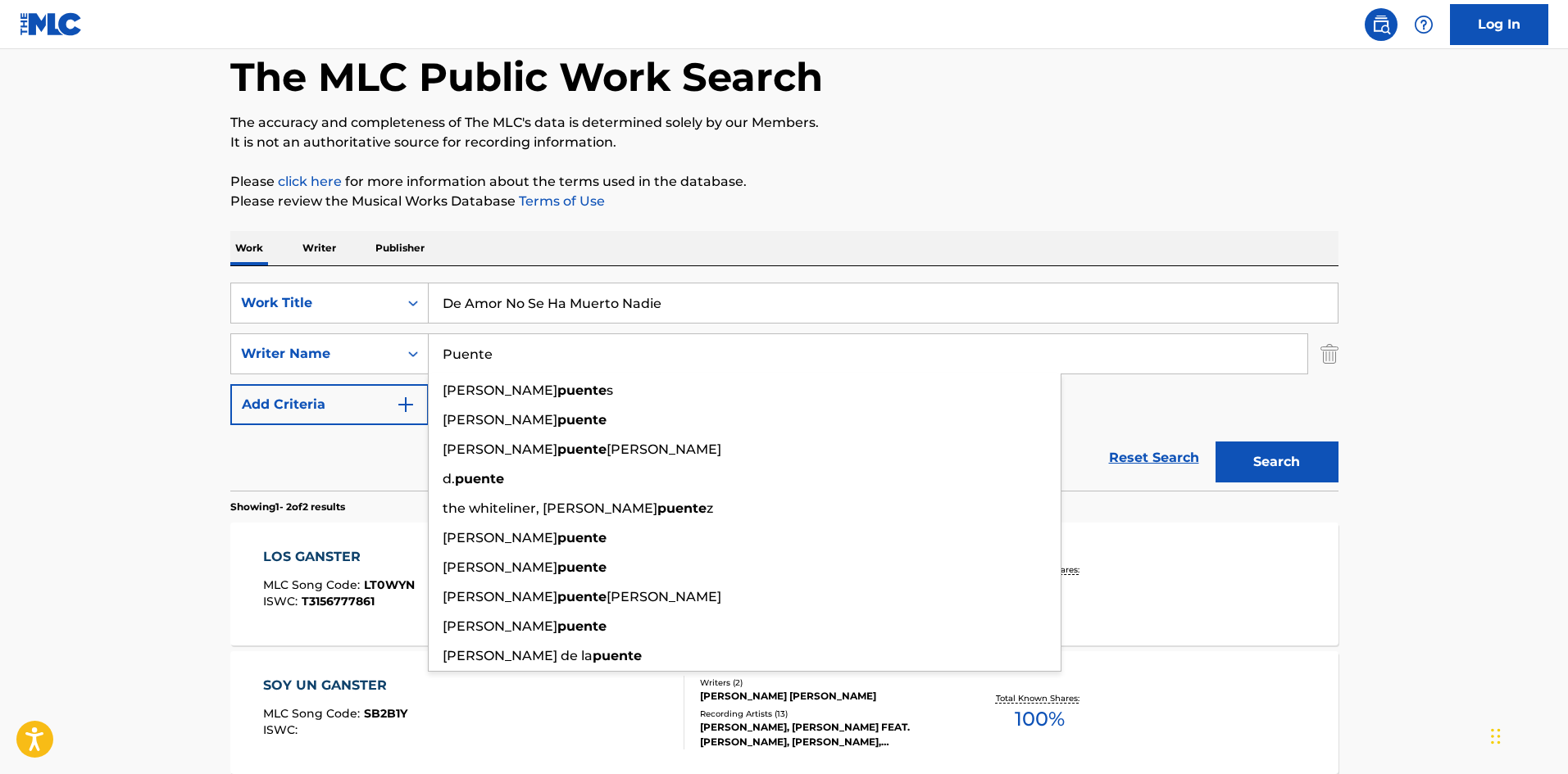
type input "[PERSON_NAME]"
click at [1307, 465] on button "Search" at bounding box center [1277, 462] width 123 height 41
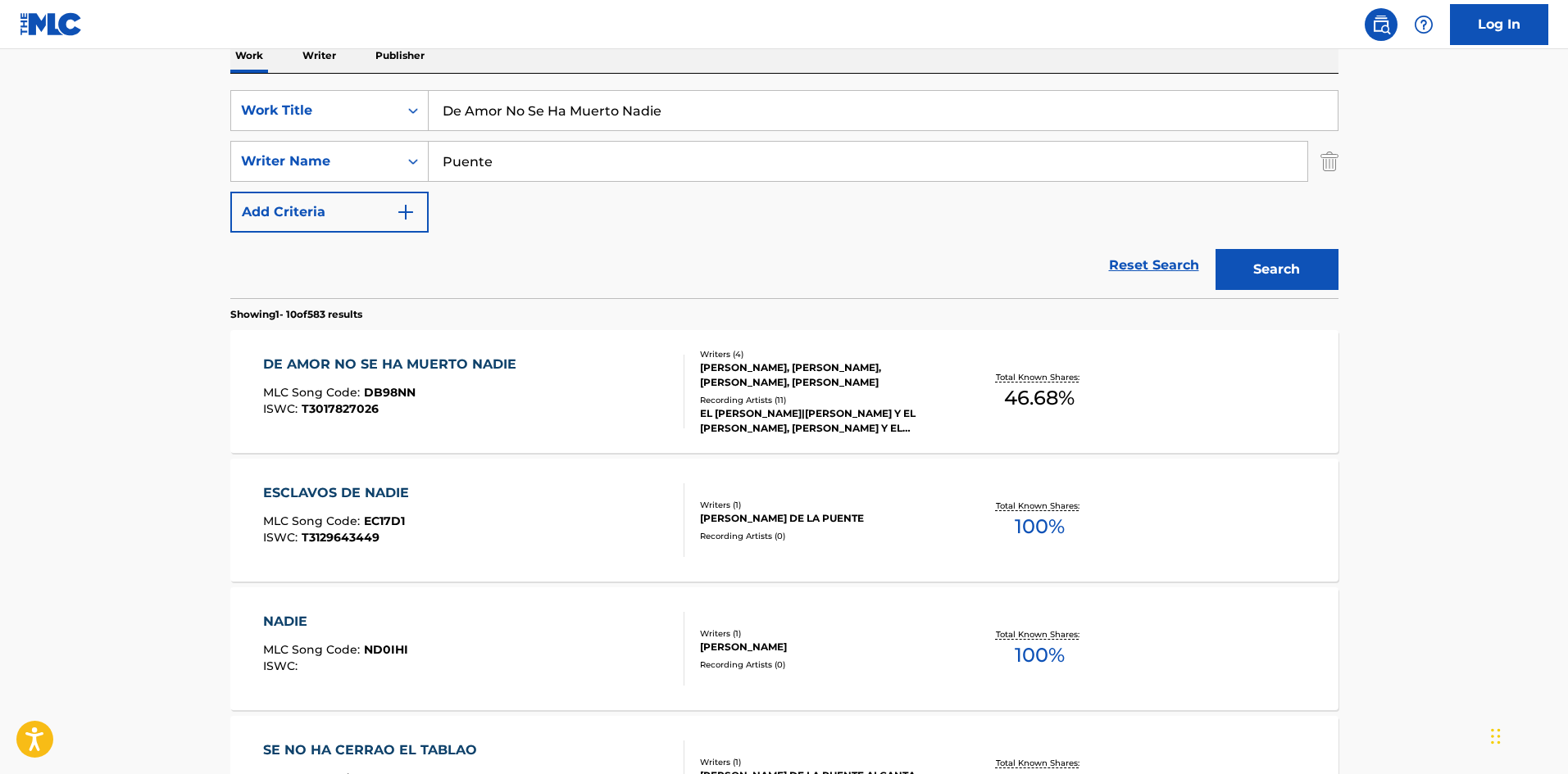
scroll to position [281, 0]
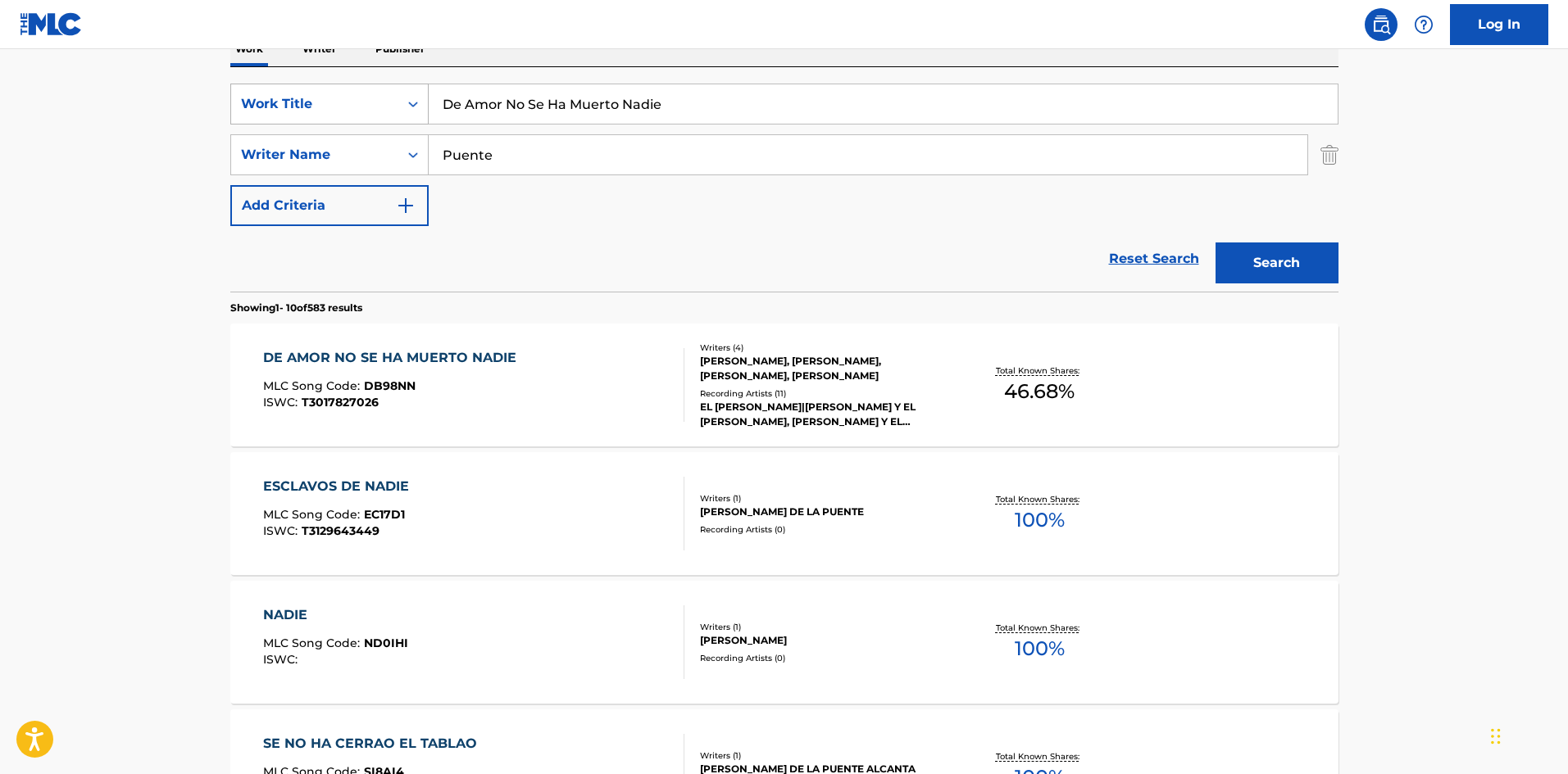
drag, startPoint x: 671, startPoint y: 104, endPoint x: 384, endPoint y: 97, distance: 287.1
click at [368, 90] on div "SearchWithCriteriaf7a28d8a-32fd-4b94-967a-ec940c7c4c59 Work Title De Amor No Se…" at bounding box center [784, 104] width 1108 height 41
click at [613, 399] on div "DE AMOR NO SE HA MUERTO NADIE MLC Song Code : DB98NN ISWC : T3017827026" at bounding box center [474, 385] width 422 height 74
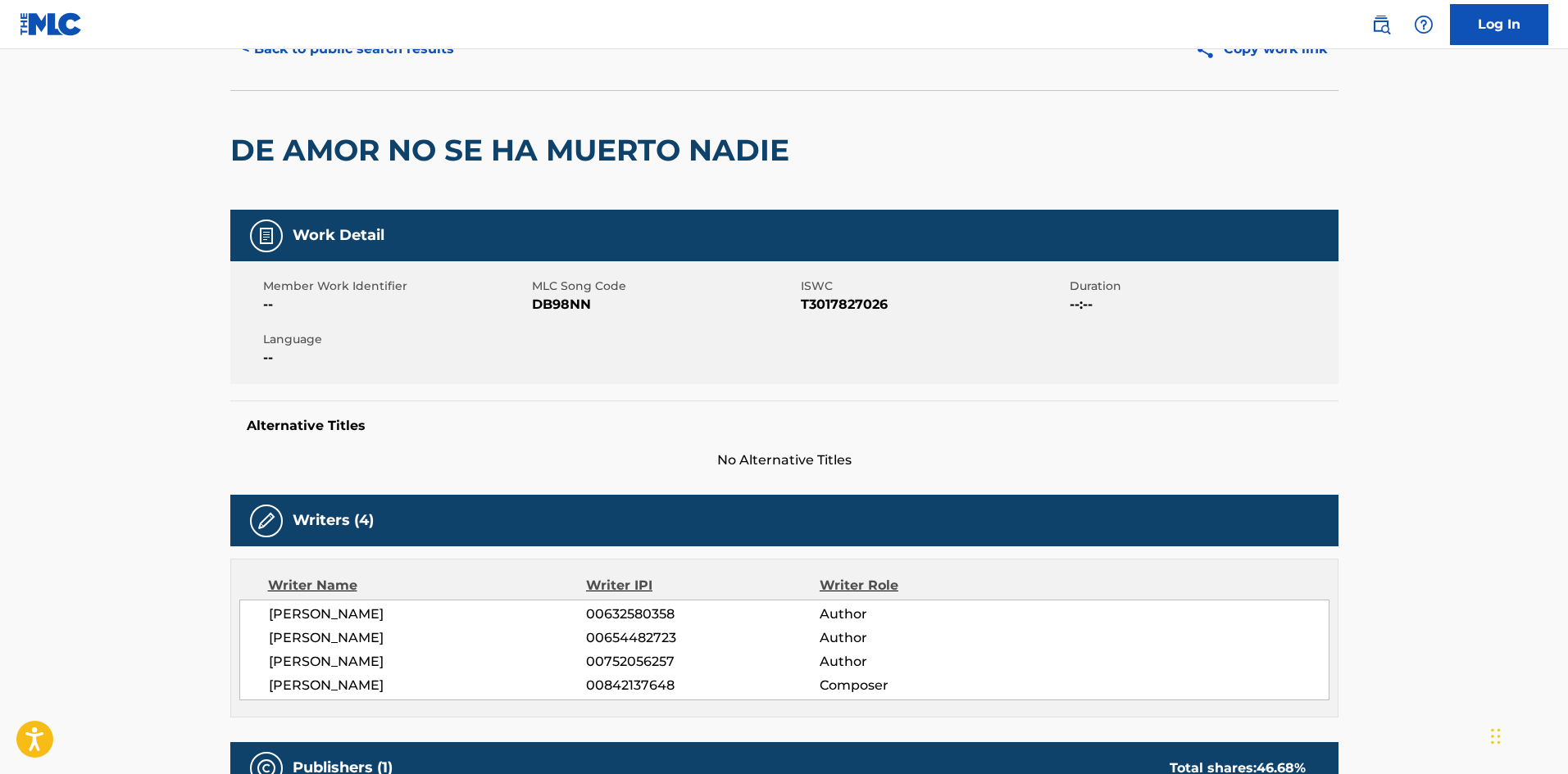
scroll to position [164, 0]
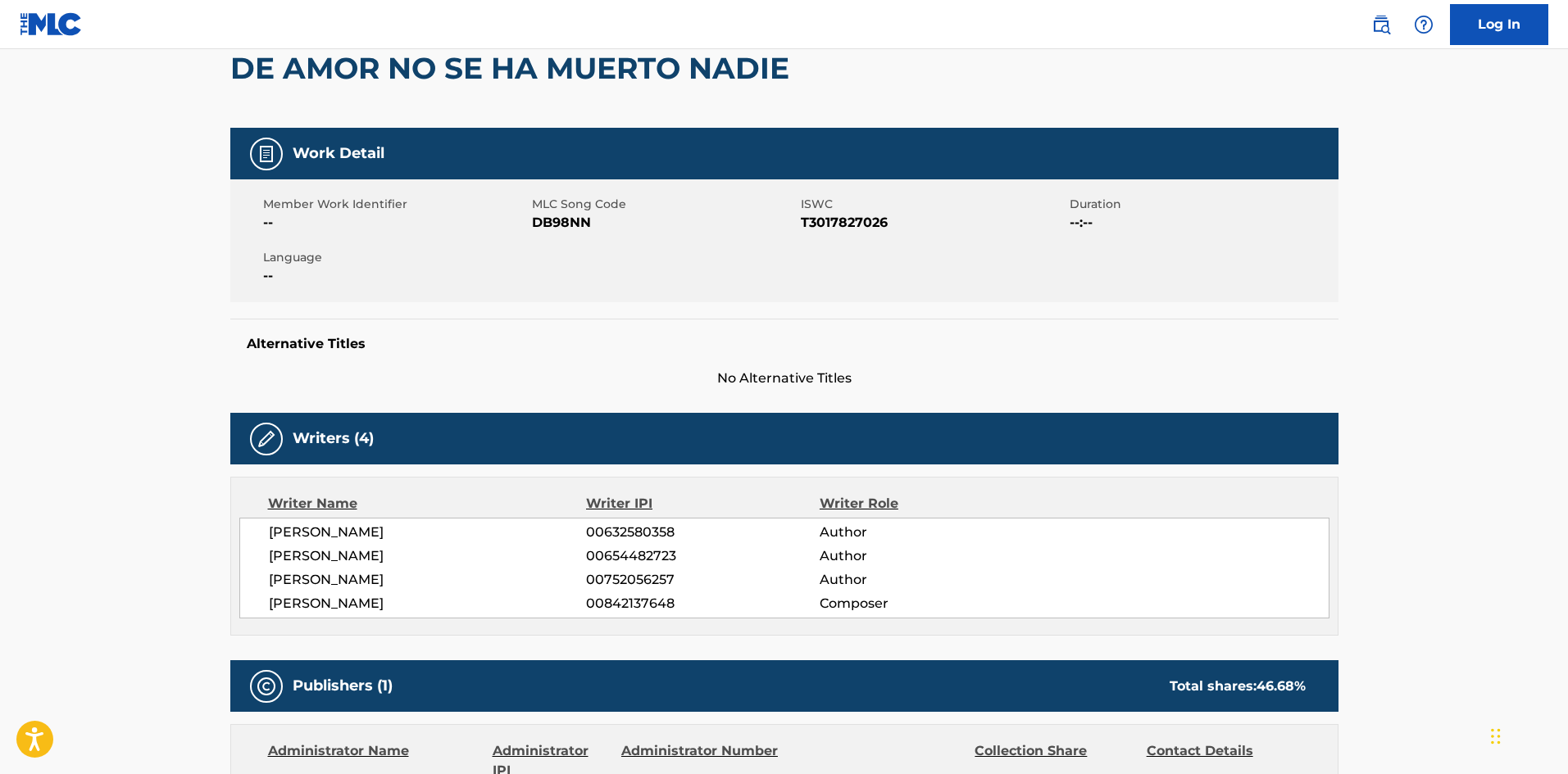
click at [564, 226] on span "DB98NN" at bounding box center [664, 223] width 265 height 19
copy span "DB98NN"
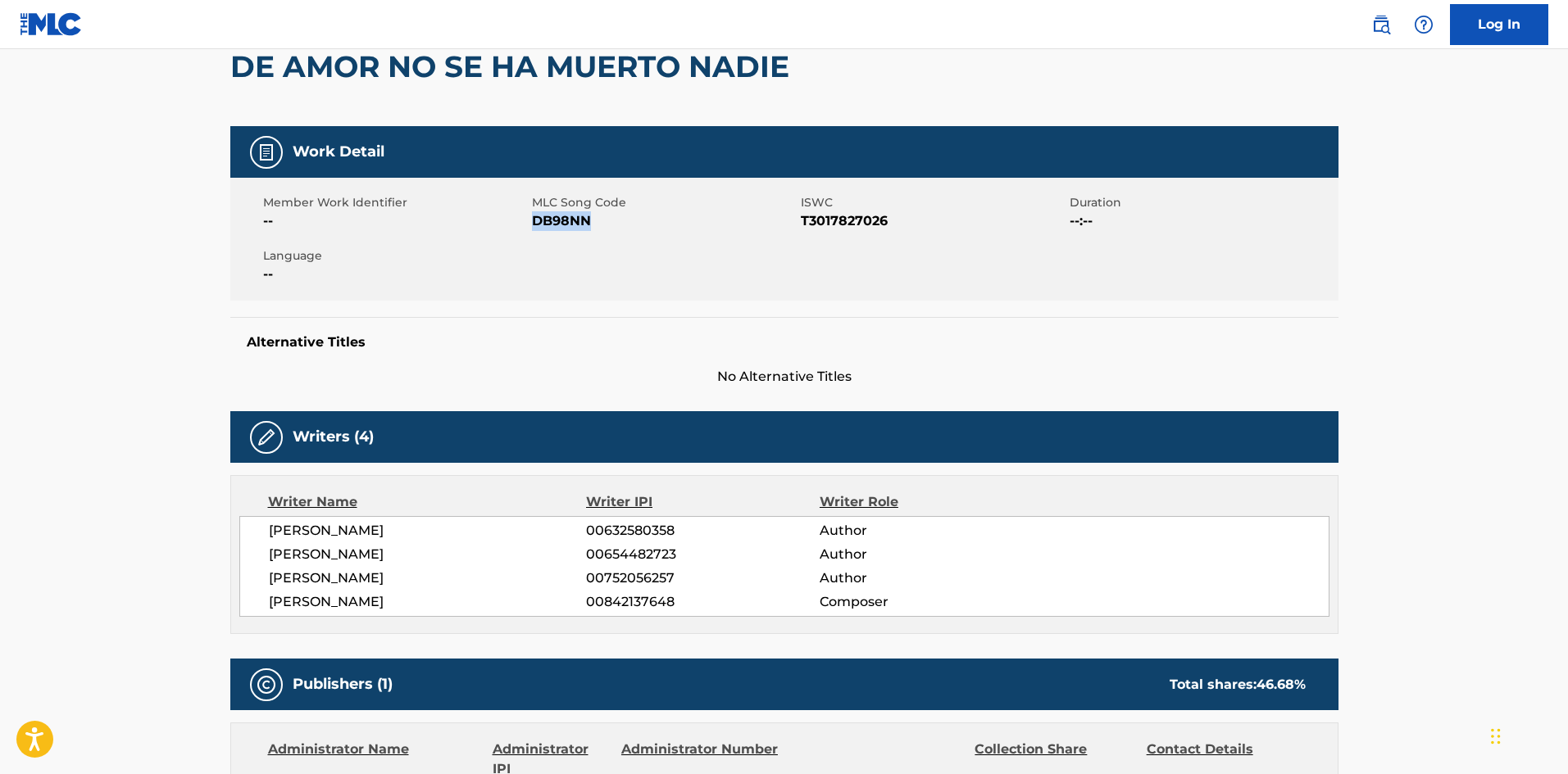
scroll to position [133, 0]
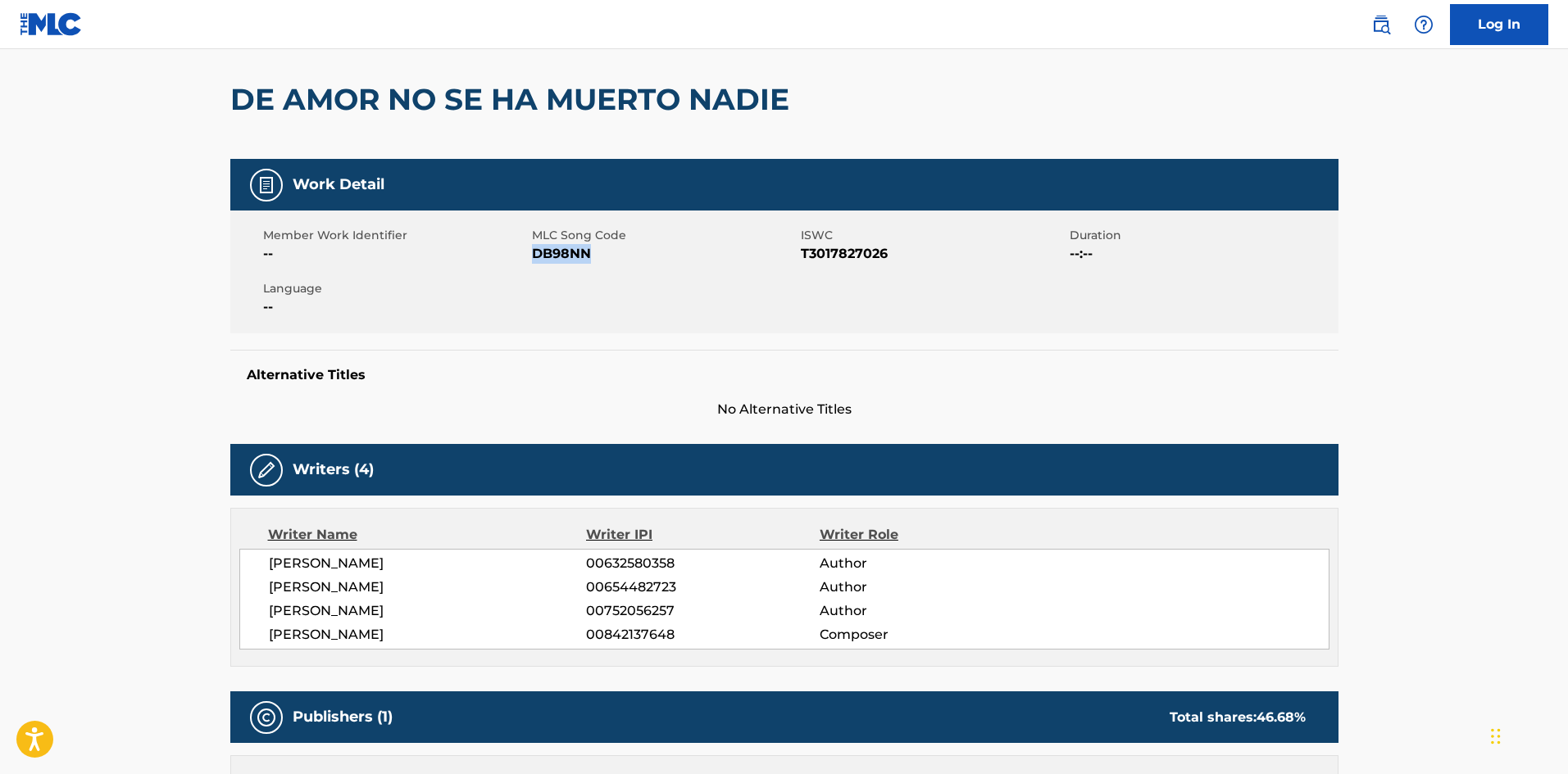
copy span "DB98NN"
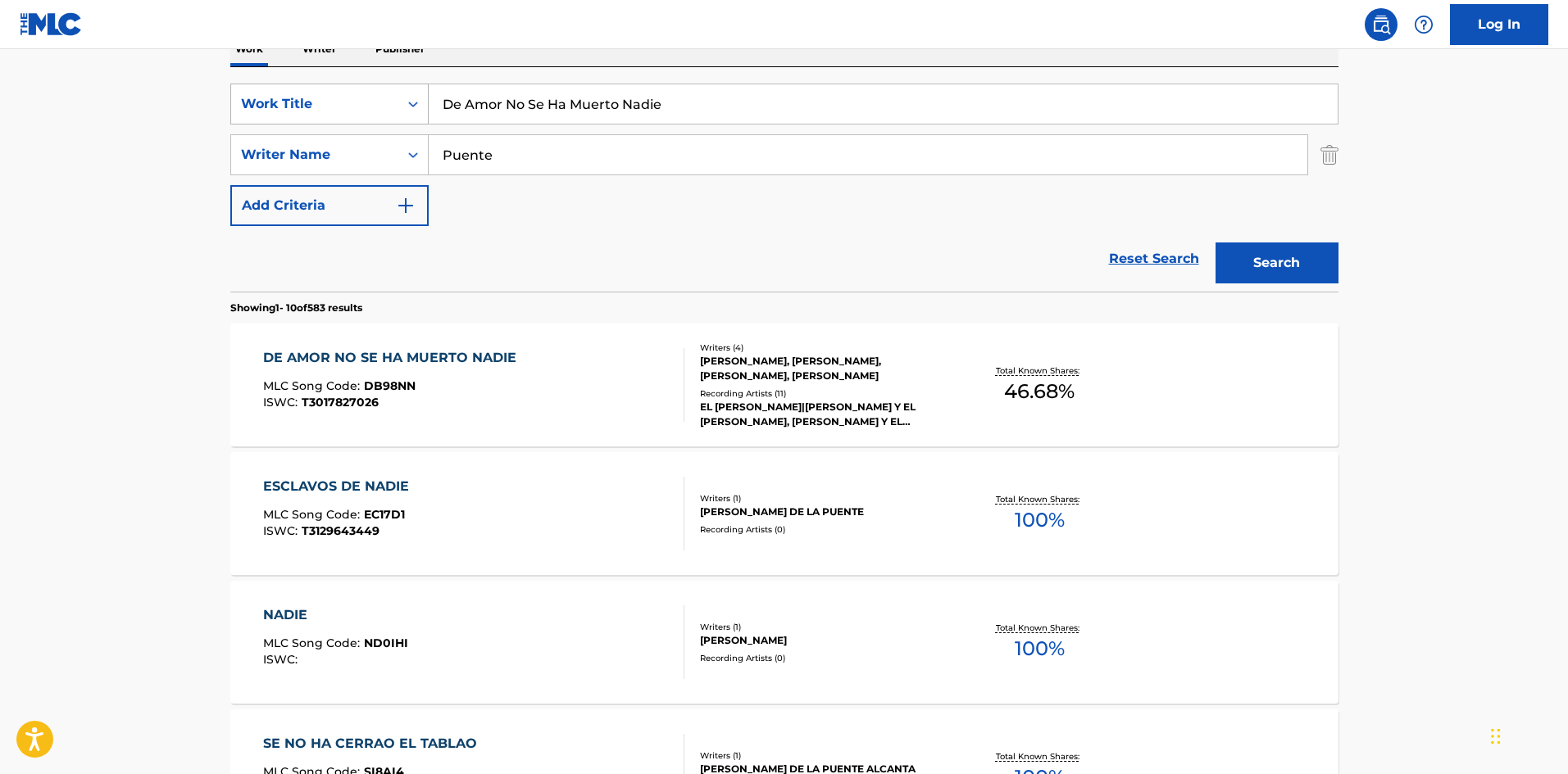
drag, startPoint x: 669, startPoint y: 114, endPoint x: 364, endPoint y: 93, distance: 305.7
click at [364, 93] on div "SearchWithCriteriaf7a28d8a-32fd-4b94-967a-ec940c7c4c59 Work Title De Amor No Se…" at bounding box center [784, 104] width 1108 height 41
paste input "A LA FUCKING NIGGA"
type input "A LA FUCKING NIGGA"
click at [337, 145] on div "SearchWithCriteria2e5493da-63e9-4344-9ba1-8d4455f455a2 Writer Name Puente" at bounding box center [784, 155] width 1108 height 41
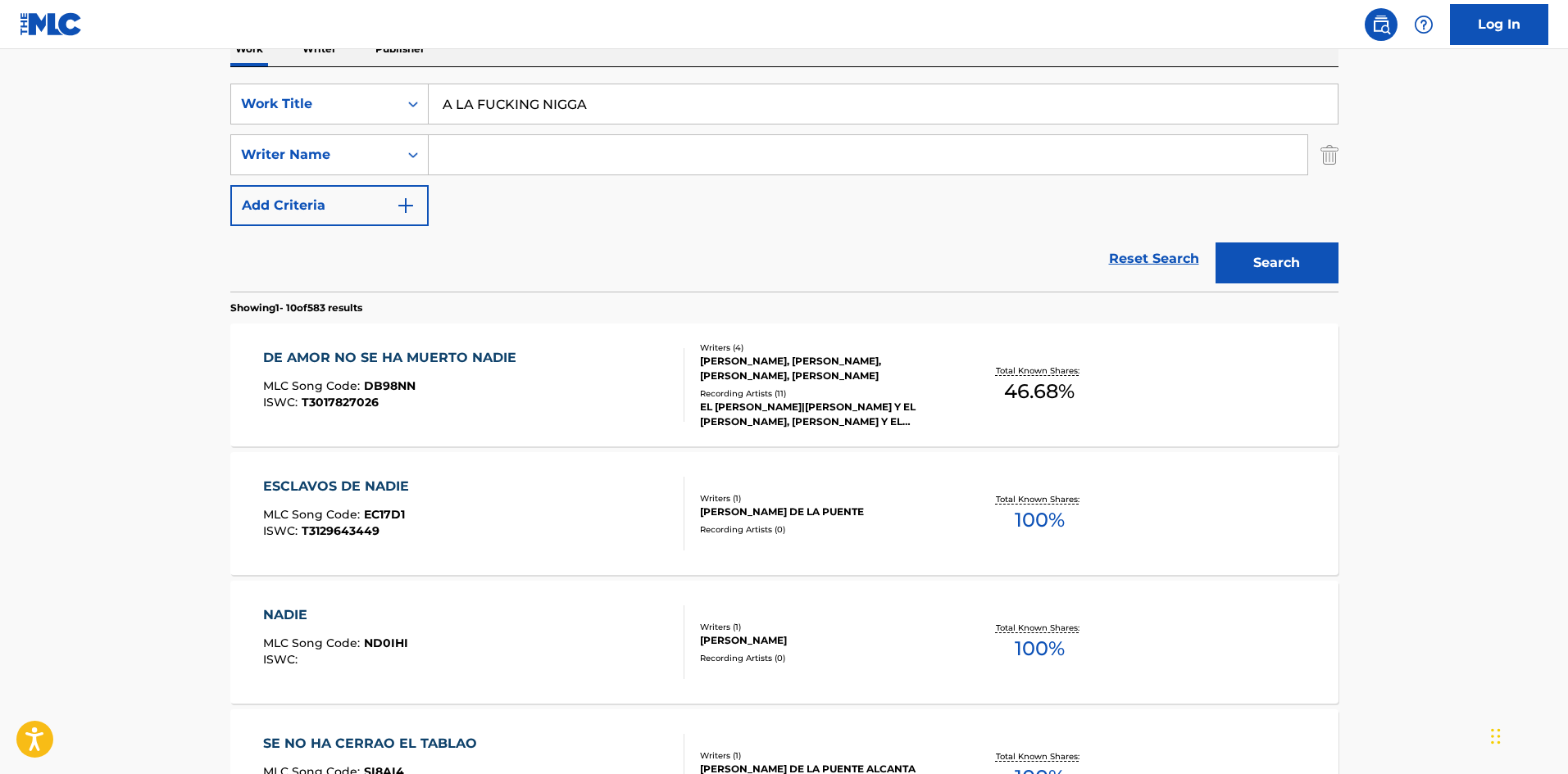
paste input "[PERSON_NAME]"
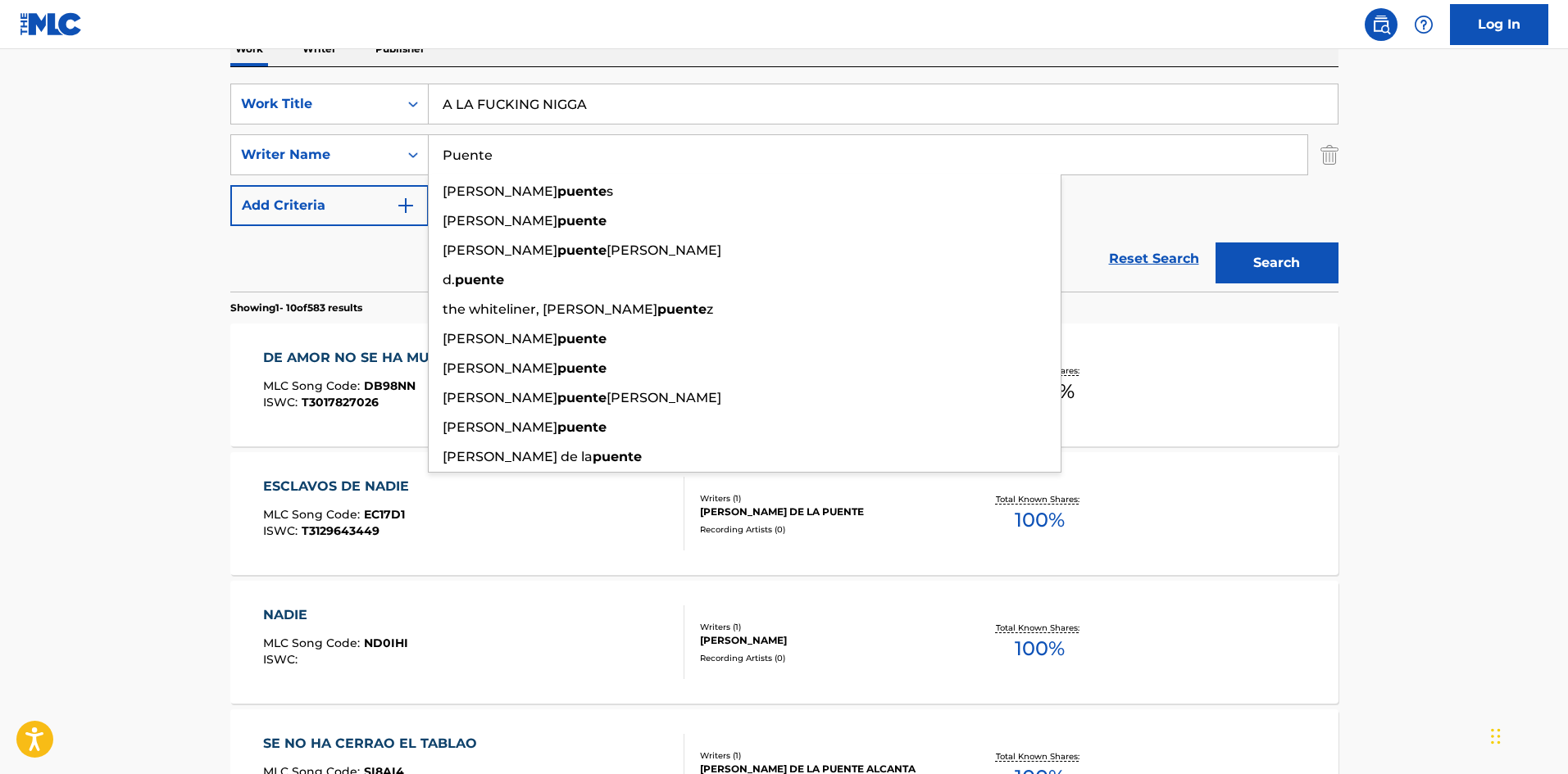
click at [1244, 256] on button "Search" at bounding box center [1277, 263] width 123 height 41
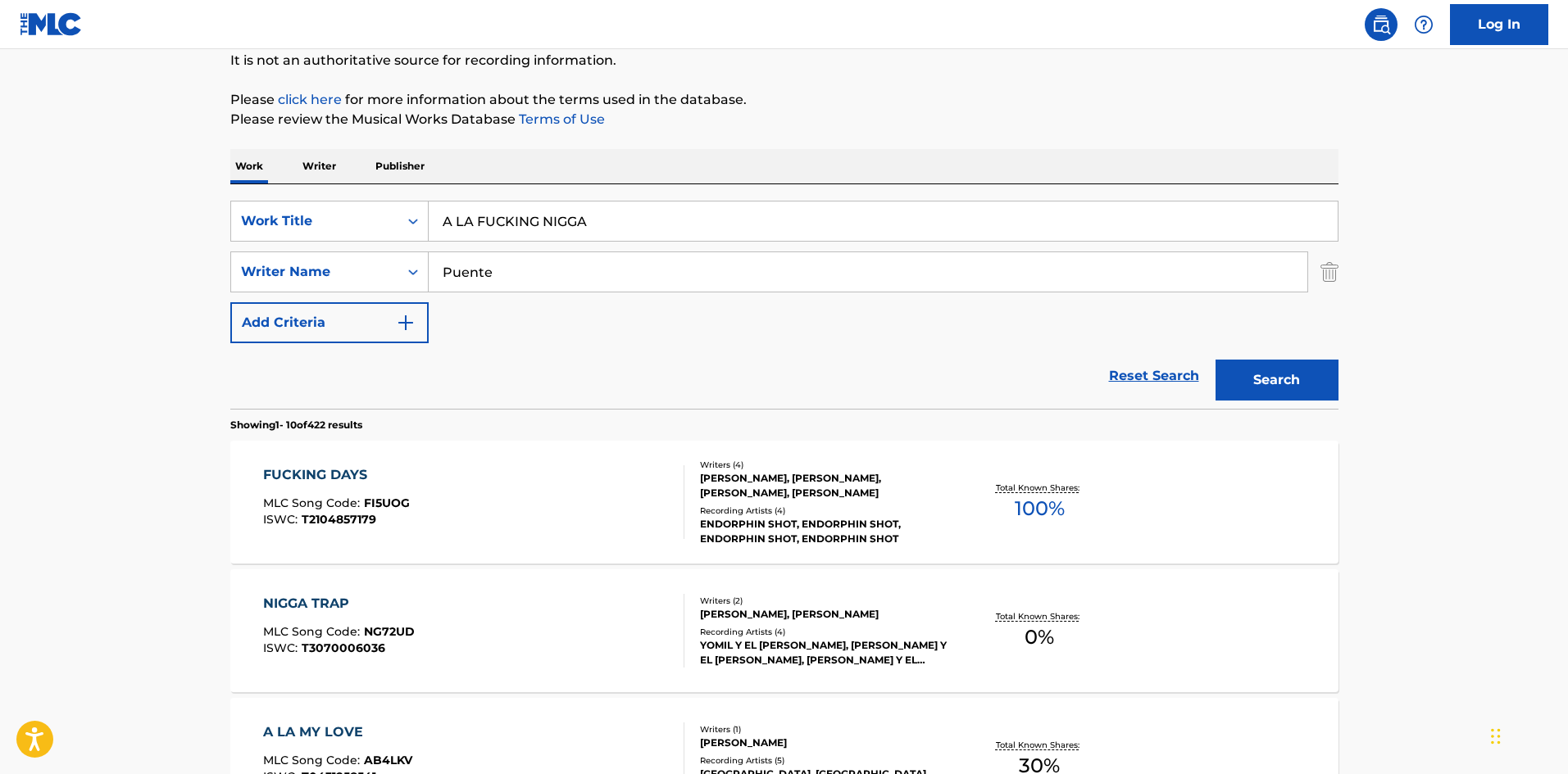
scroll to position [245, 0]
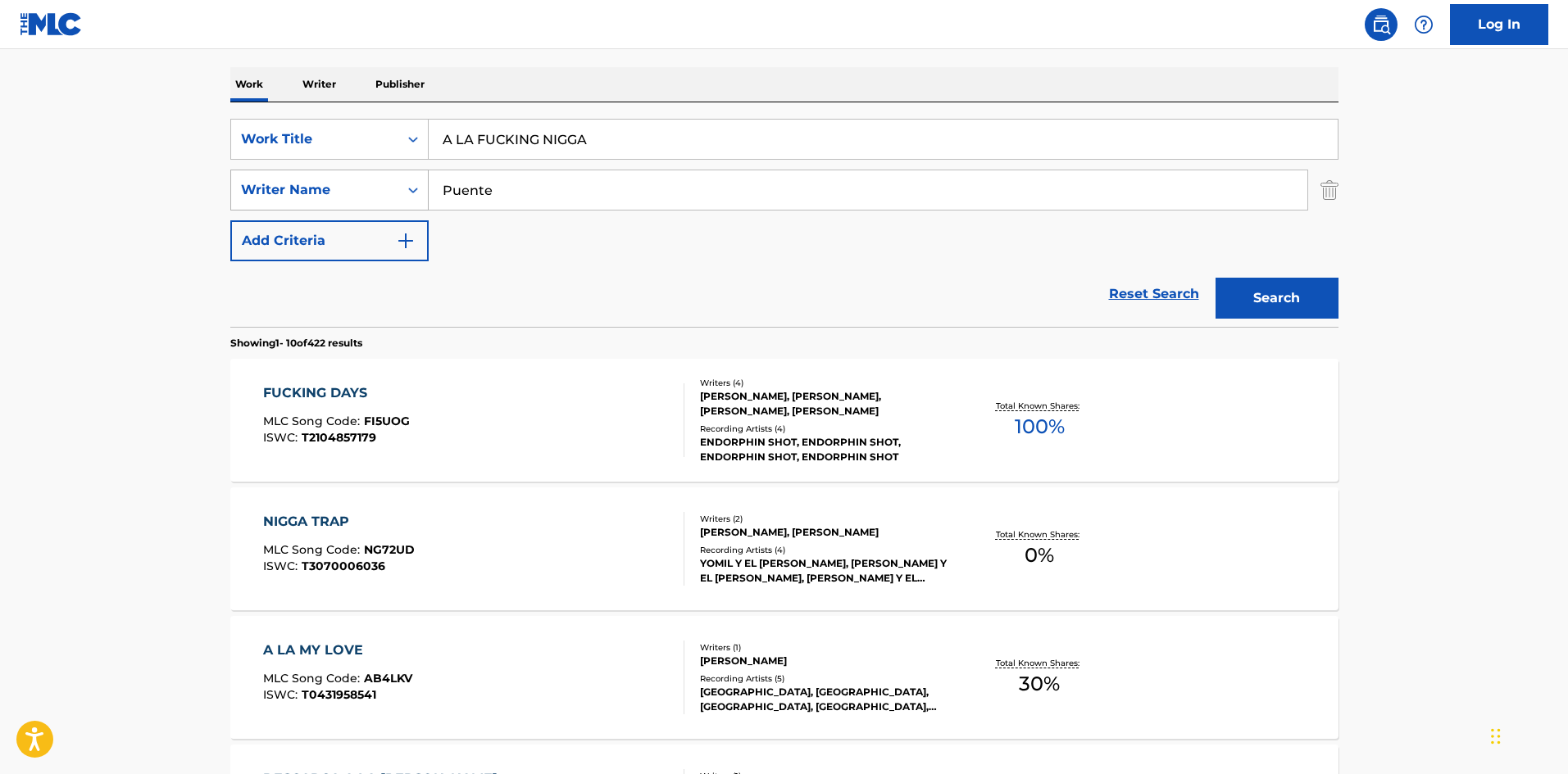
drag, startPoint x: 422, startPoint y: 178, endPoint x: 380, endPoint y: 175, distance: 42.1
click at [380, 175] on div "SearchWithCriteria2e5493da-63e9-4344-9ba1-8d4455f455a2 Writer Name Puente" at bounding box center [784, 190] width 1108 height 41
paste input "[PERSON_NAME]"
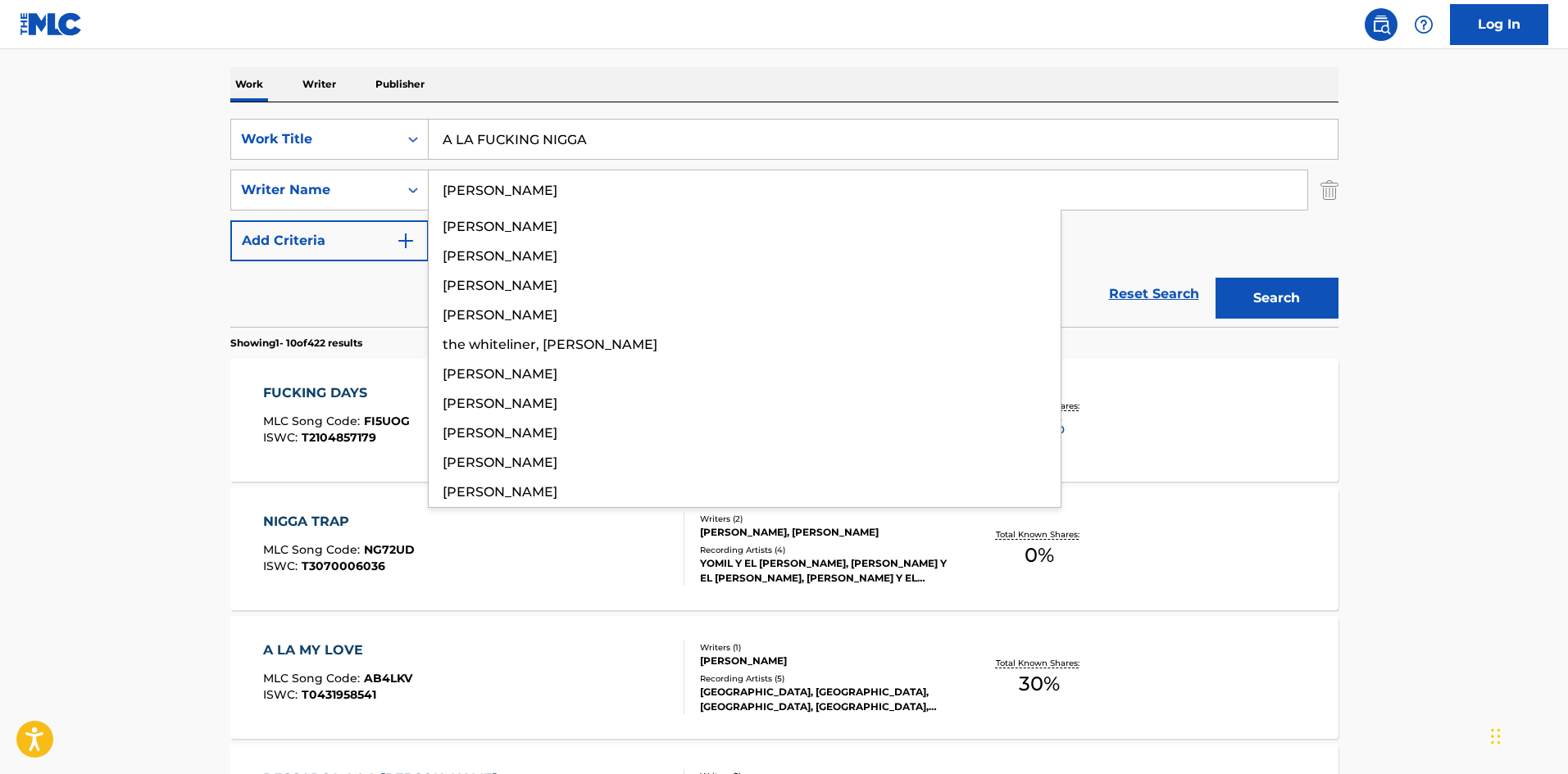
type input "[PERSON_NAME]"
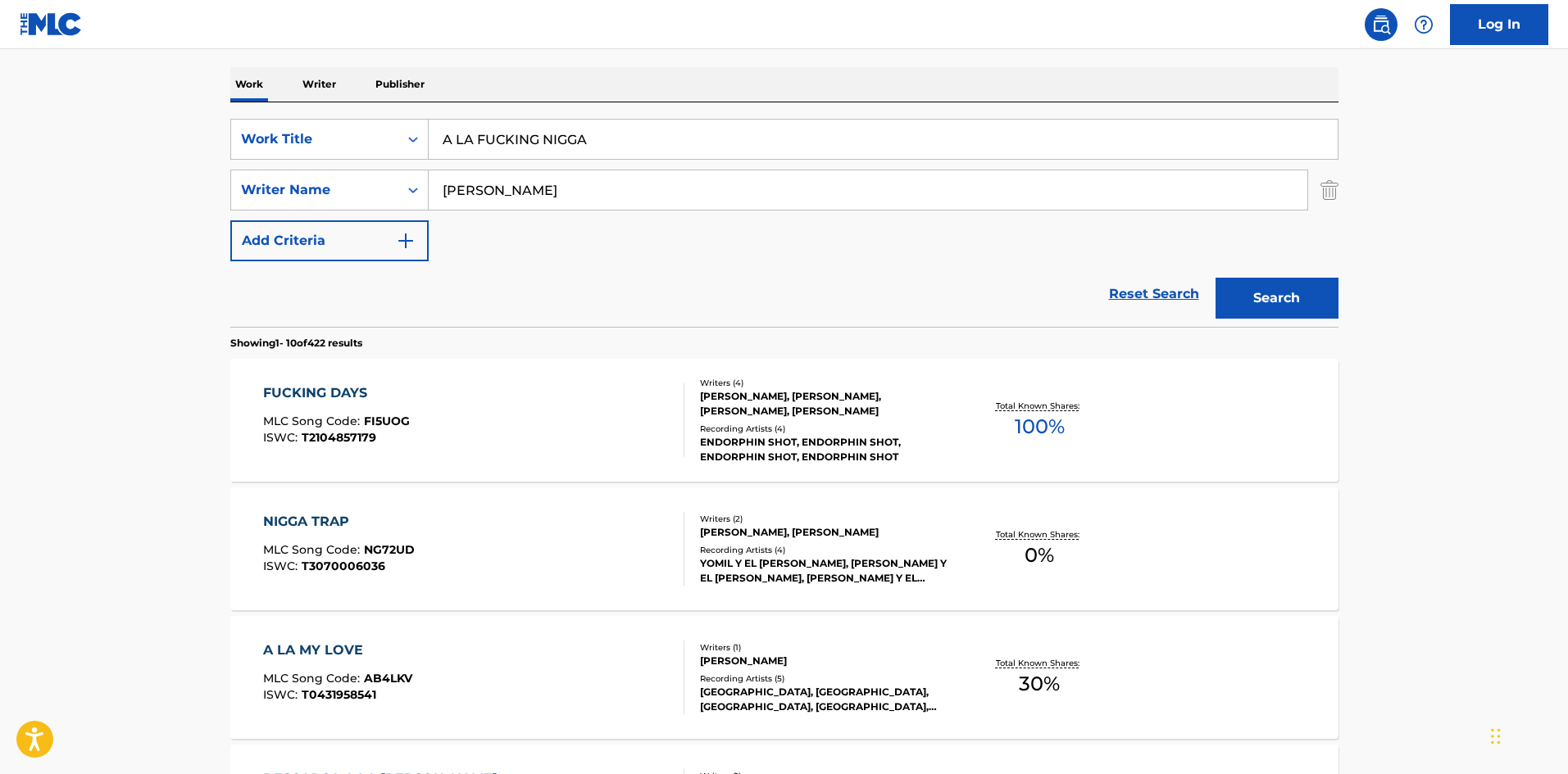
click at [1278, 301] on button "Search" at bounding box center [1277, 298] width 123 height 41
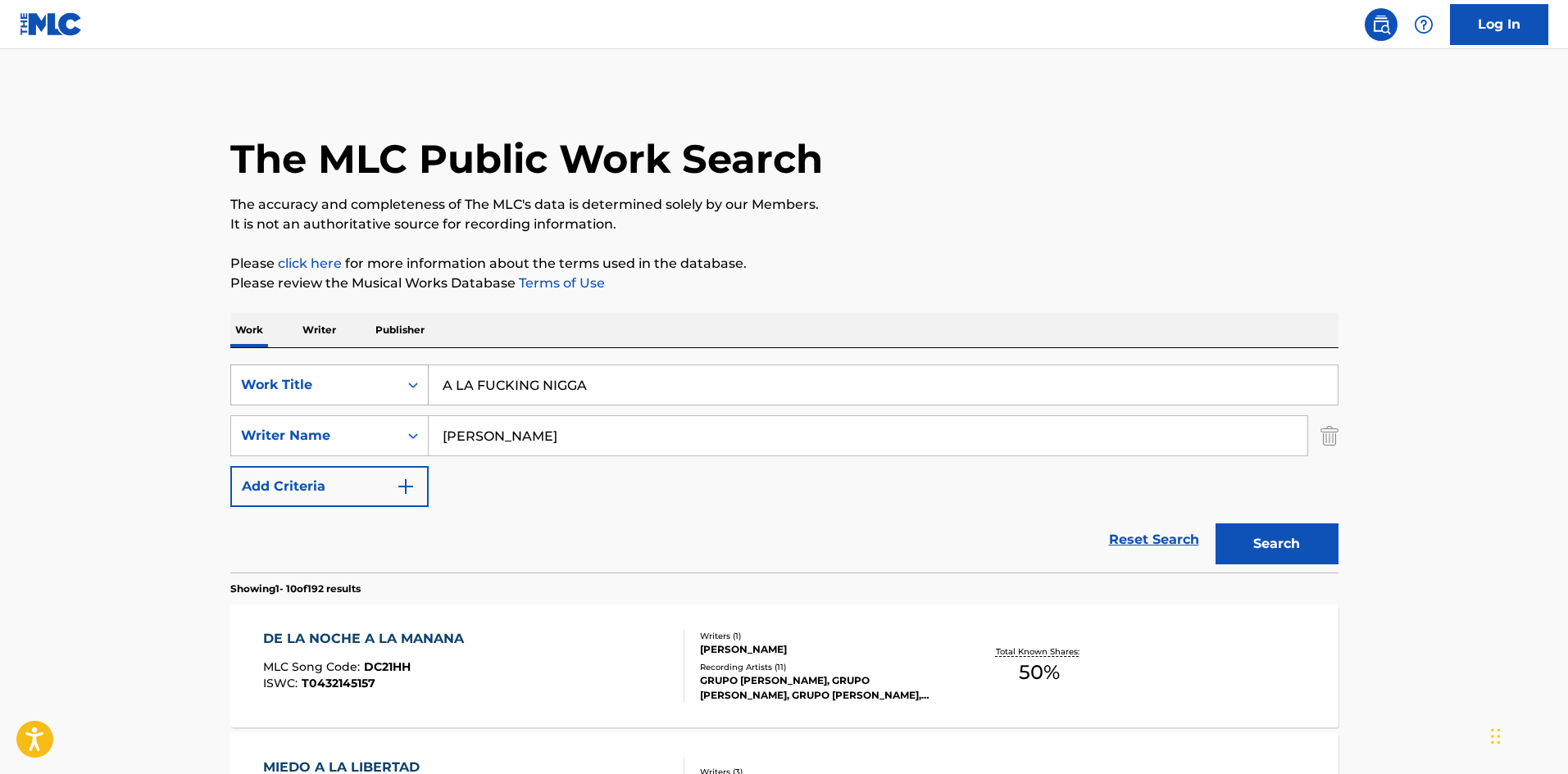
drag, startPoint x: 455, startPoint y: 389, endPoint x: 392, endPoint y: 388, distance: 63.0
click at [396, 387] on div "SearchWithCriteriaf7a28d8a-32fd-4b94-967a-ec940c7c4c59 Work Title A LA FUCKING …" at bounding box center [784, 385] width 1108 height 41
type input "LA FUCKING NIGGA"
drag, startPoint x: 1236, startPoint y: 535, endPoint x: 1231, endPoint y: 529, distance: 7.8
click at [1236, 534] on button "Search" at bounding box center [1277, 544] width 123 height 41
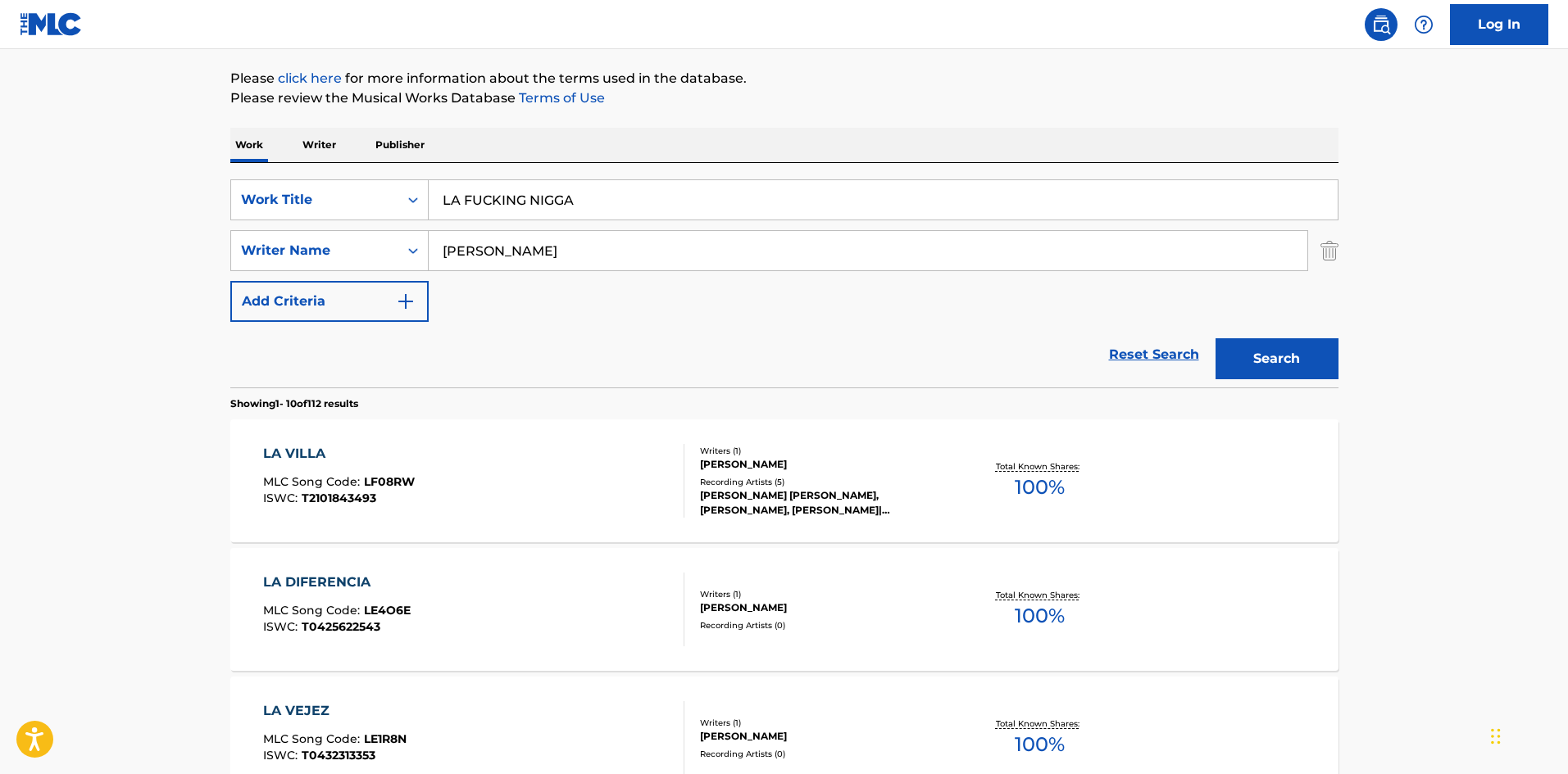
scroll to position [251, 0]
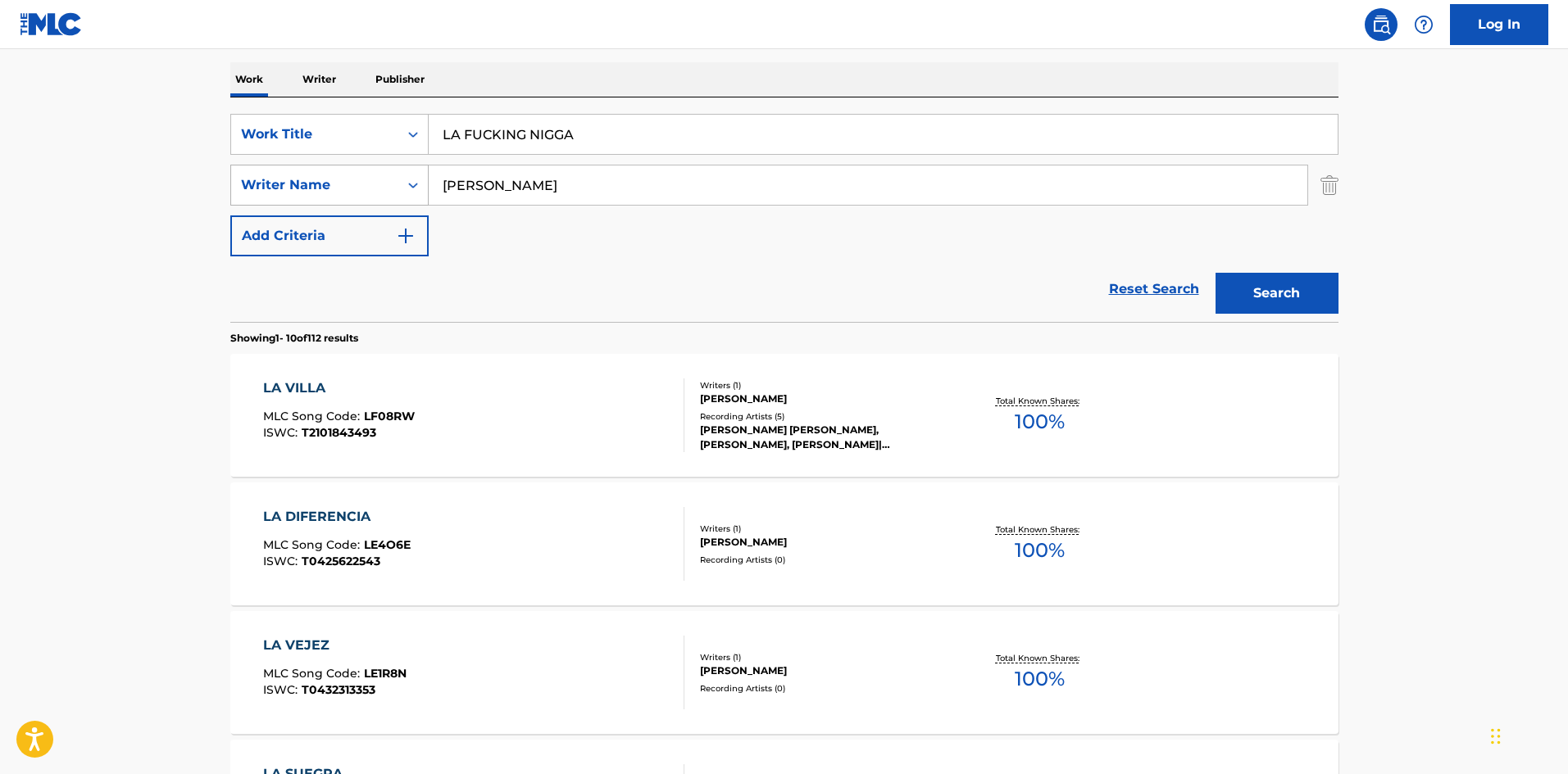
click at [382, 170] on div "SearchWithCriteria2e5493da-63e9-4344-9ba1-8d4455f455a2 Writer Name Borrego" at bounding box center [784, 185] width 1108 height 41
paste input "Robert"
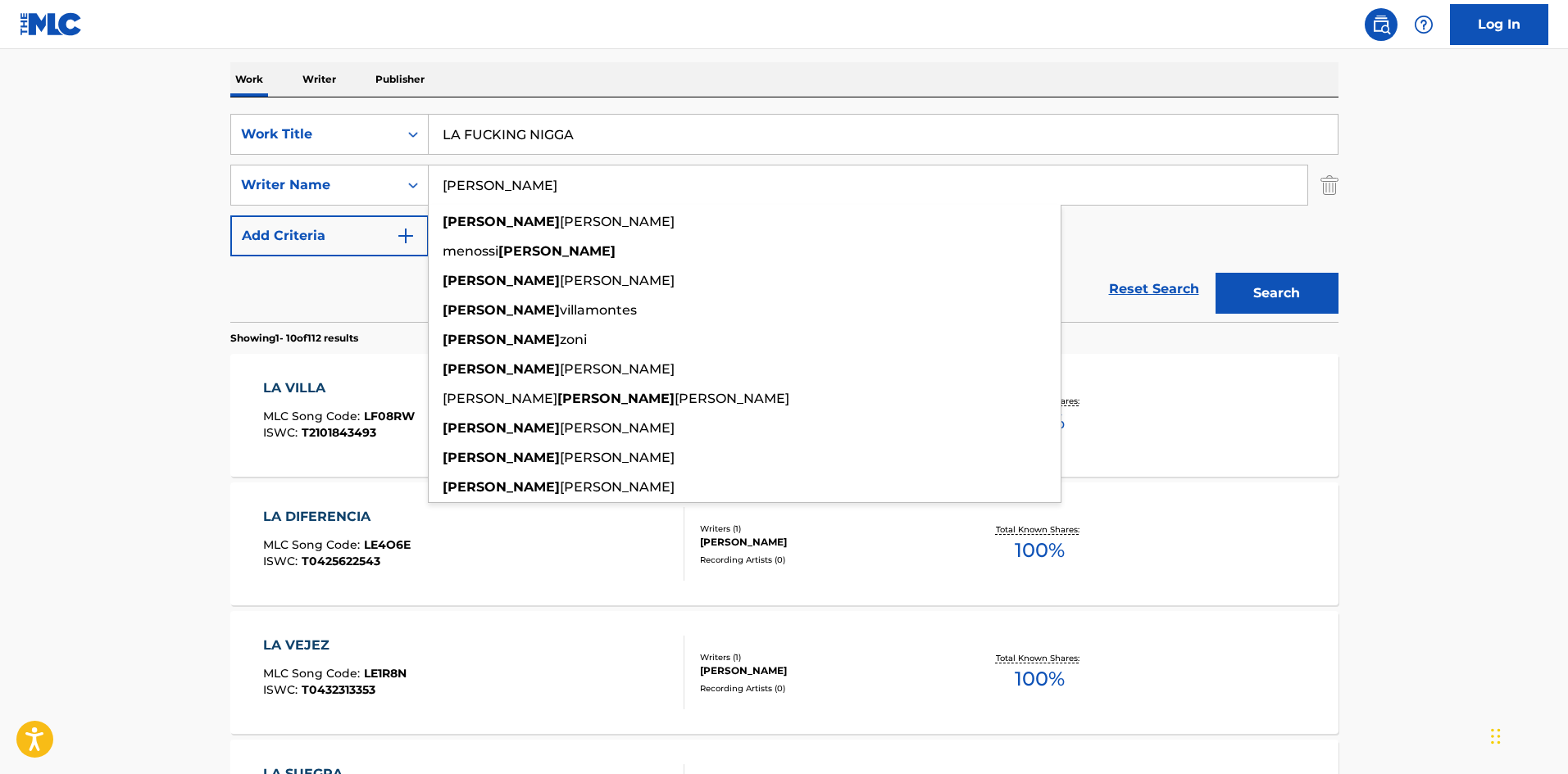
click at [1248, 274] on button "Search" at bounding box center [1277, 293] width 123 height 41
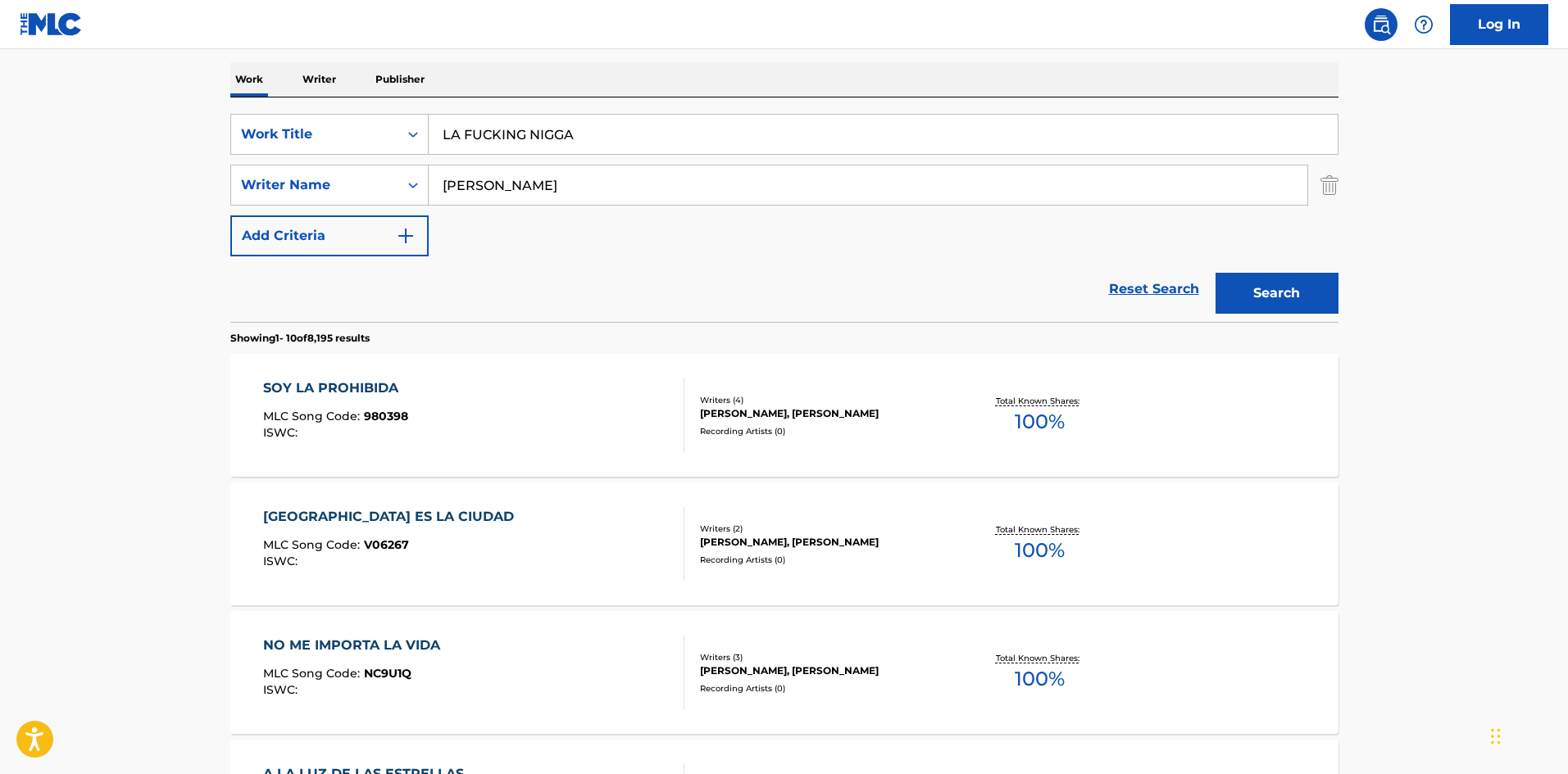
scroll to position [305, 0]
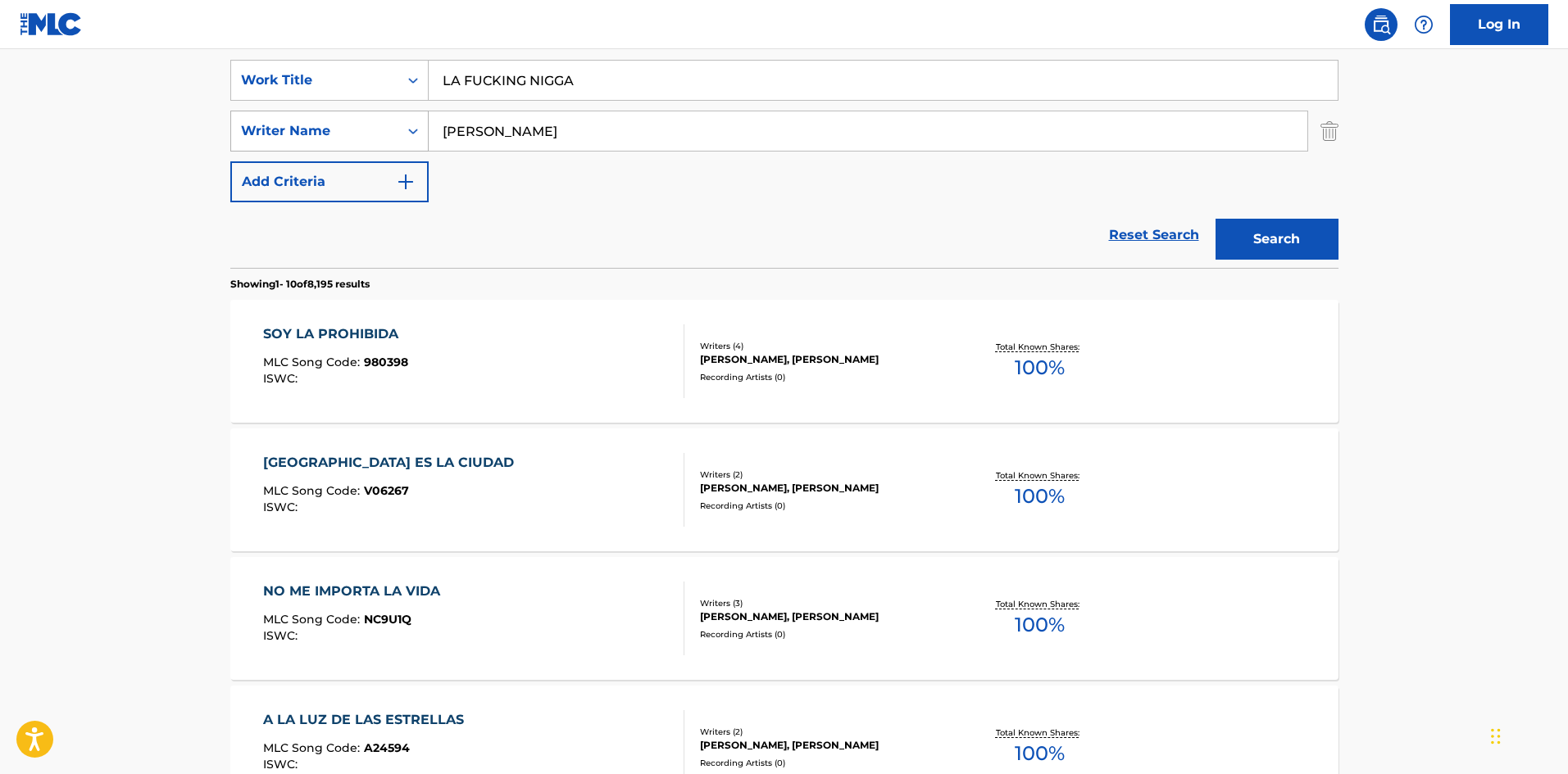
click at [351, 112] on div "SearchWithCriteria2e5493da-63e9-4344-9ba1-8d4455f455a2 Writer Name Roberto" at bounding box center [784, 131] width 1108 height 41
paste input "Alejandr"
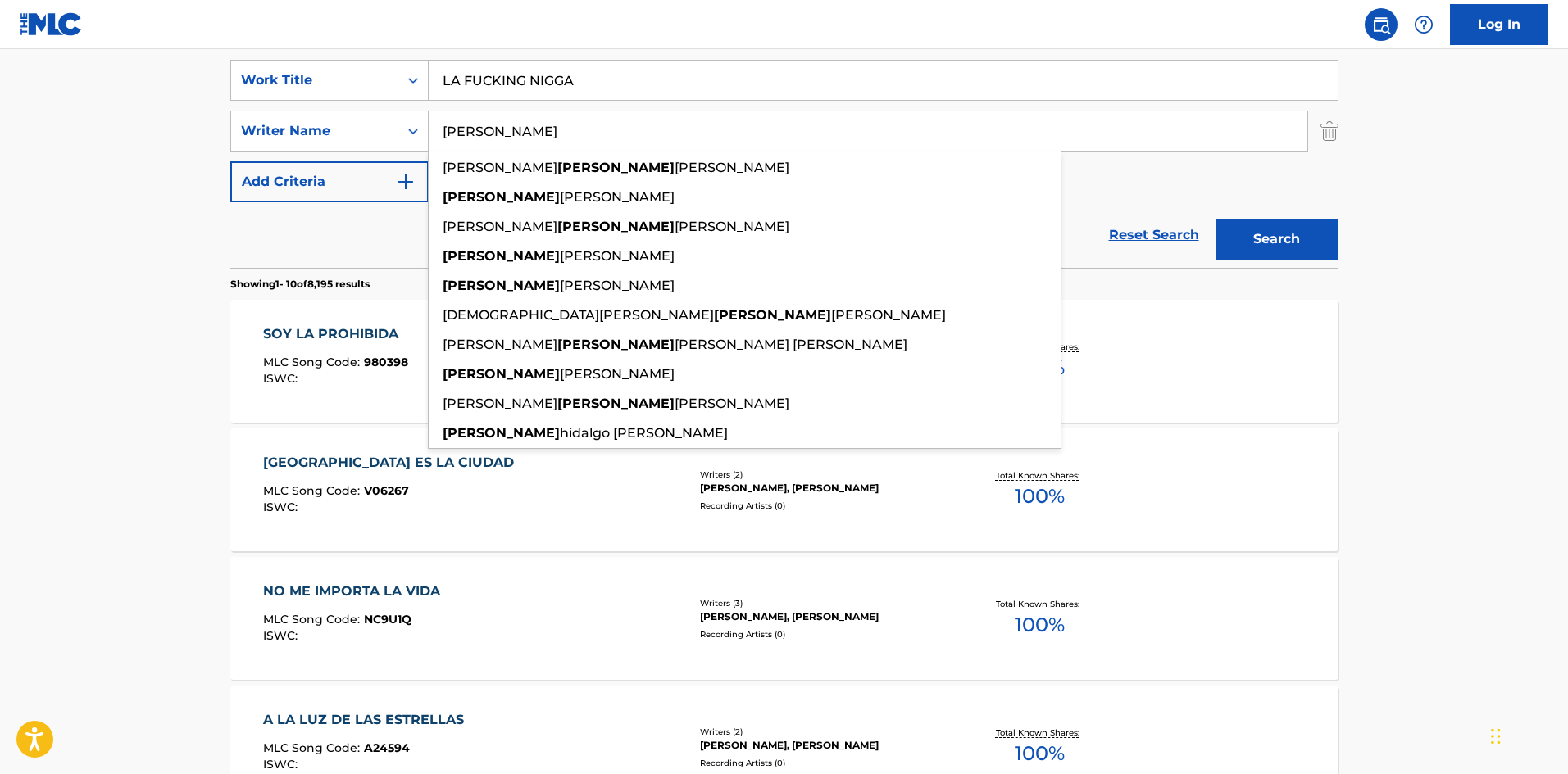
type input "Alejandro"
drag, startPoint x: 1251, startPoint y: 233, endPoint x: 1030, endPoint y: 192, distance: 224.8
click at [1250, 233] on button "Search" at bounding box center [1277, 239] width 123 height 41
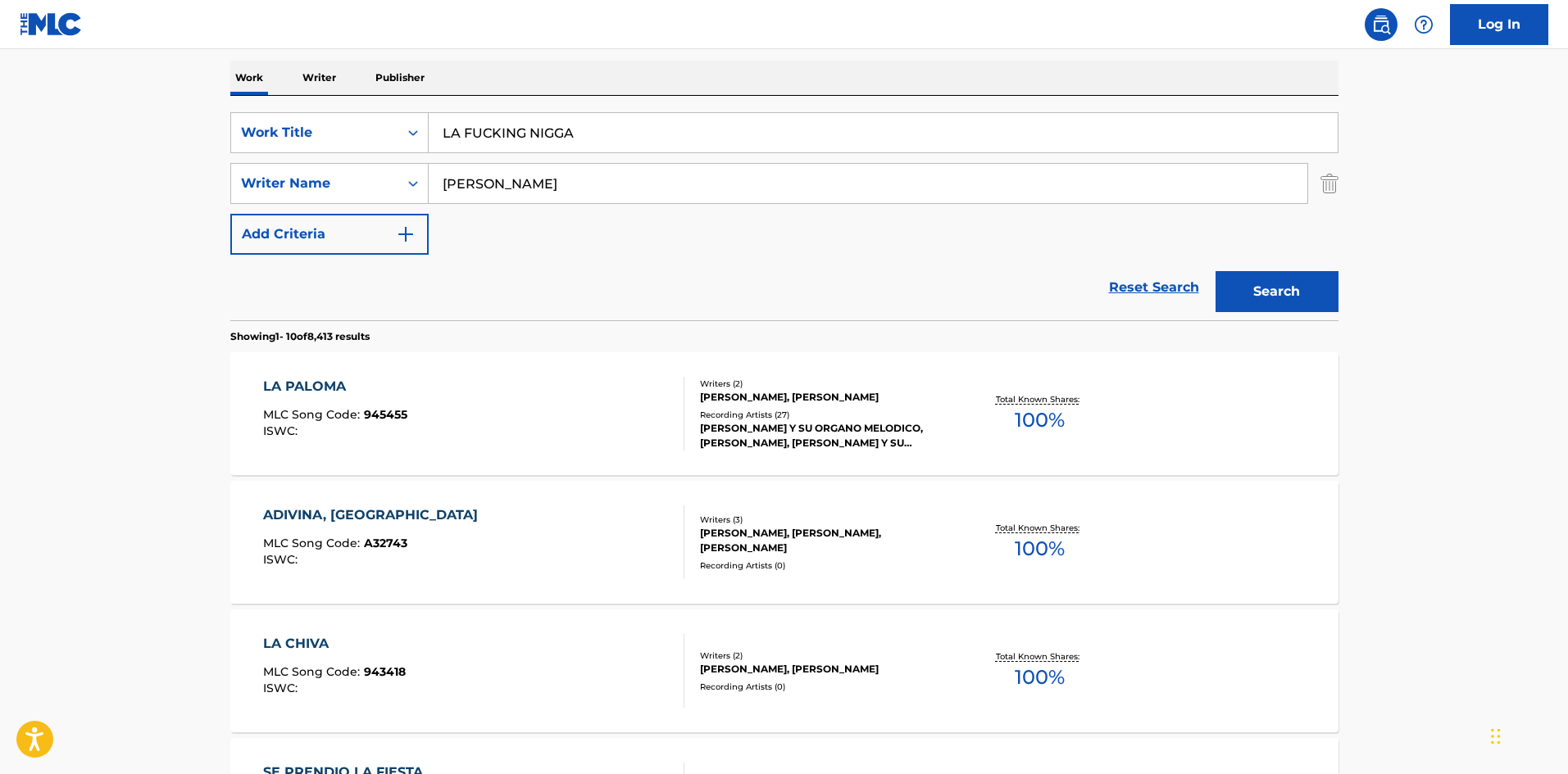
scroll to position [255, 0]
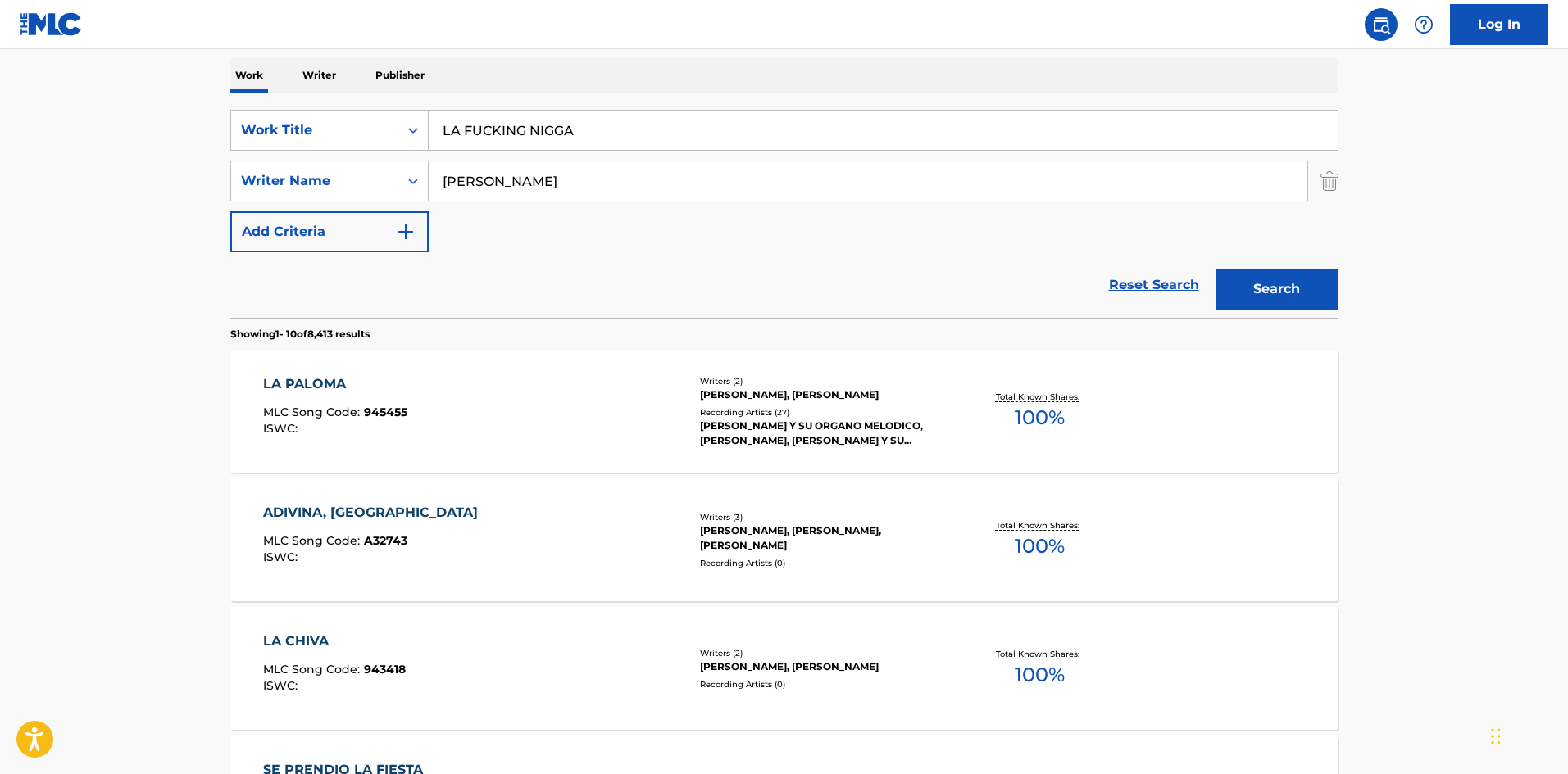
drag, startPoint x: 584, startPoint y: 134, endPoint x: 428, endPoint y: 116, distance: 157.0
click at [414, 121] on div "SearchWithCriteriaf7a28d8a-32fd-4b94-967a-ec940c7c4c59 Work Title LA FUCKING NI…" at bounding box center [784, 130] width 1108 height 41
paste input "[PERSON_NAME]"
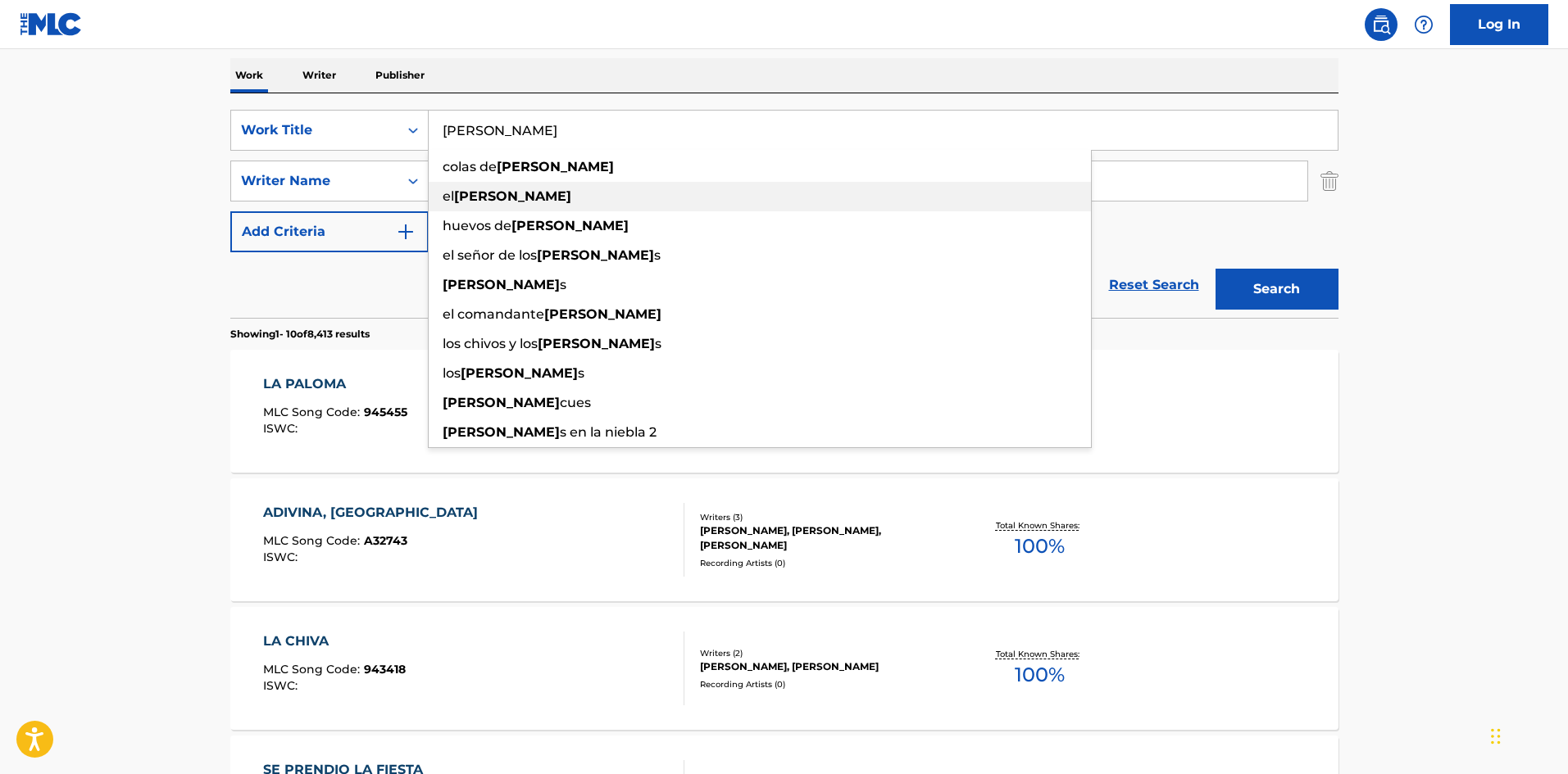
type input "LA FUCKING NIGGA"
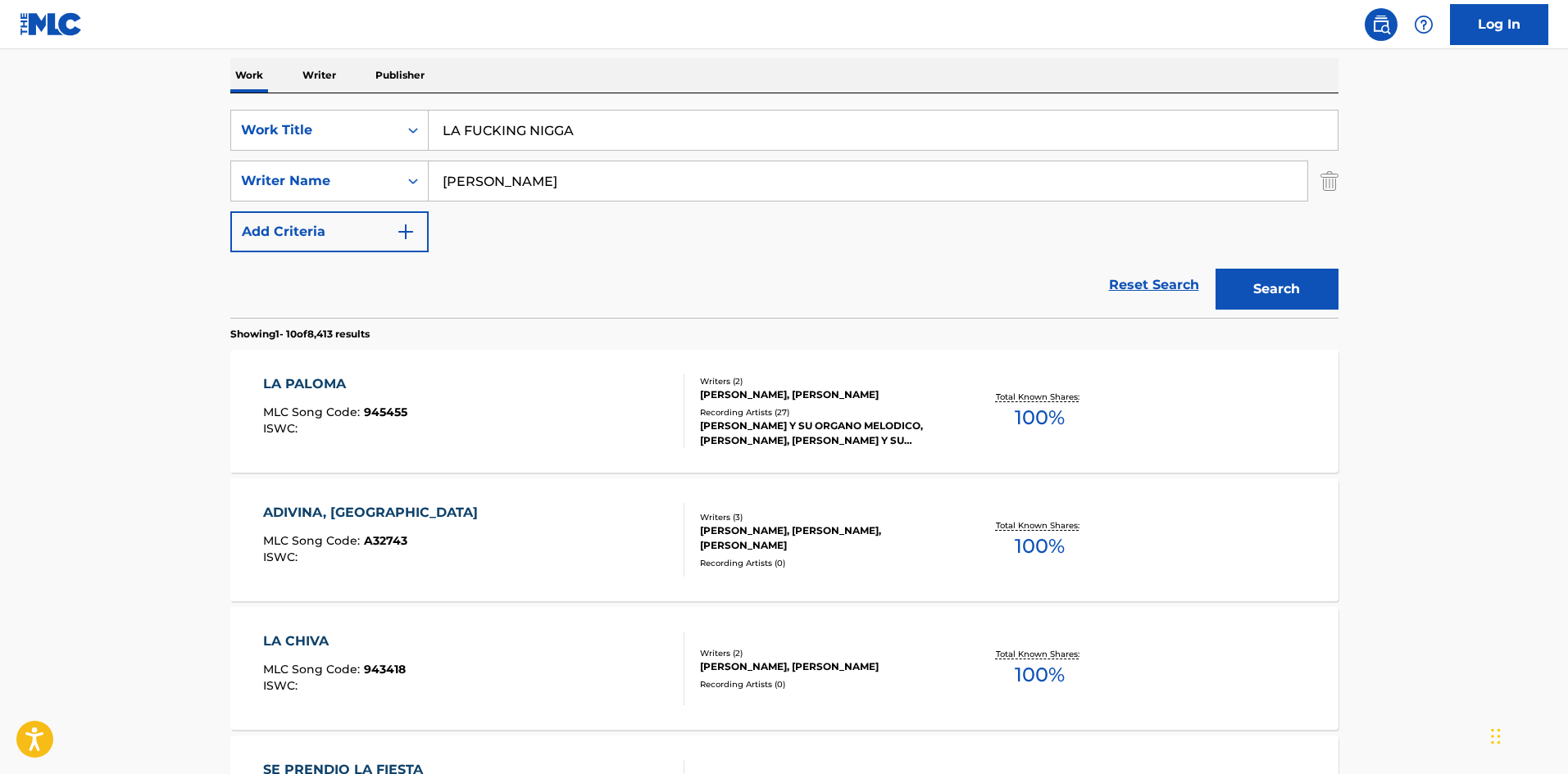
click at [576, 70] on div "Work Writer Publisher" at bounding box center [784, 76] width 1108 height 35
drag, startPoint x: 506, startPoint y: 191, endPoint x: 392, endPoint y: 179, distance: 114.6
click at [392, 179] on div "SearchWithCriteria2e5493da-63e9-4344-9ba1-8d4455f455a2 Writer Name Alejandro" at bounding box center [784, 180] width 1108 height 41
drag, startPoint x: 578, startPoint y: 138, endPoint x: 413, endPoint y: 119, distance: 166.1
click at [413, 119] on div "SearchWithCriteriaf7a28d8a-32fd-4b94-967a-ec940c7c4c59 Work Title LA FUCKING NI…" at bounding box center [784, 130] width 1108 height 41
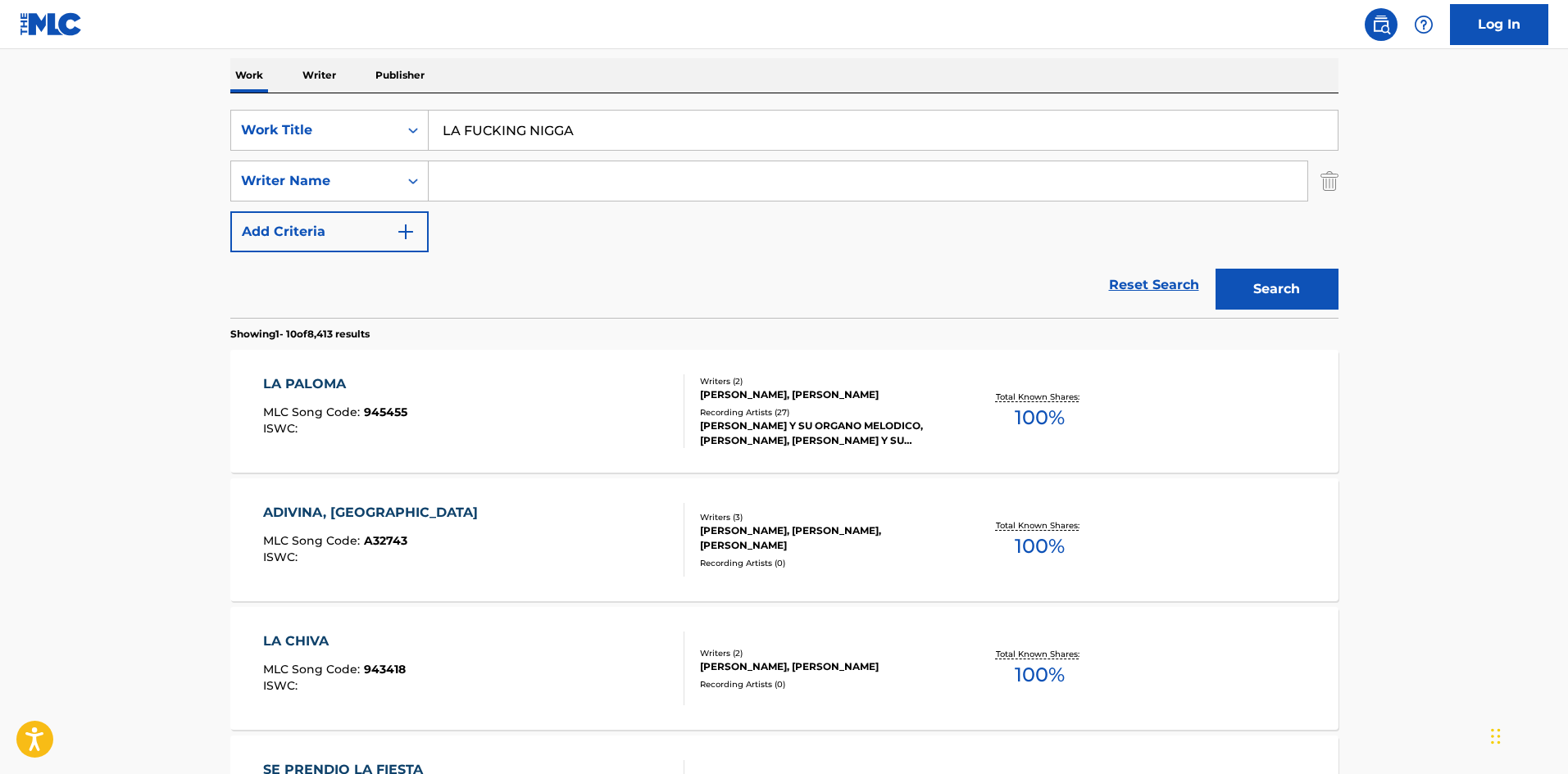
paste input "Activo"
type input "Activo"
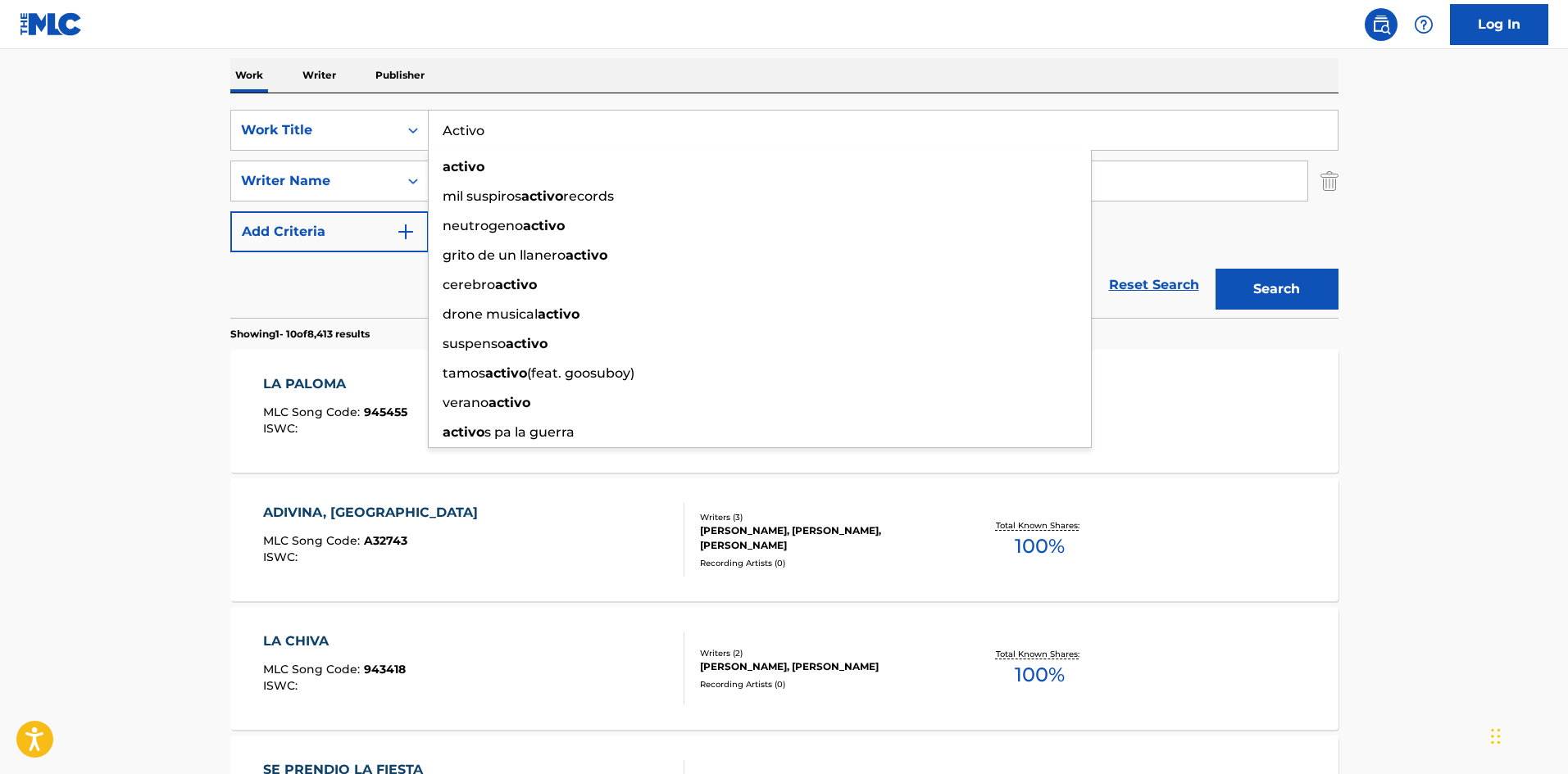
click at [577, 54] on div "The MLC Public Work Search The accuracy and completeness of The MLC's data is d…" at bounding box center [784, 775] width 1147 height 1880
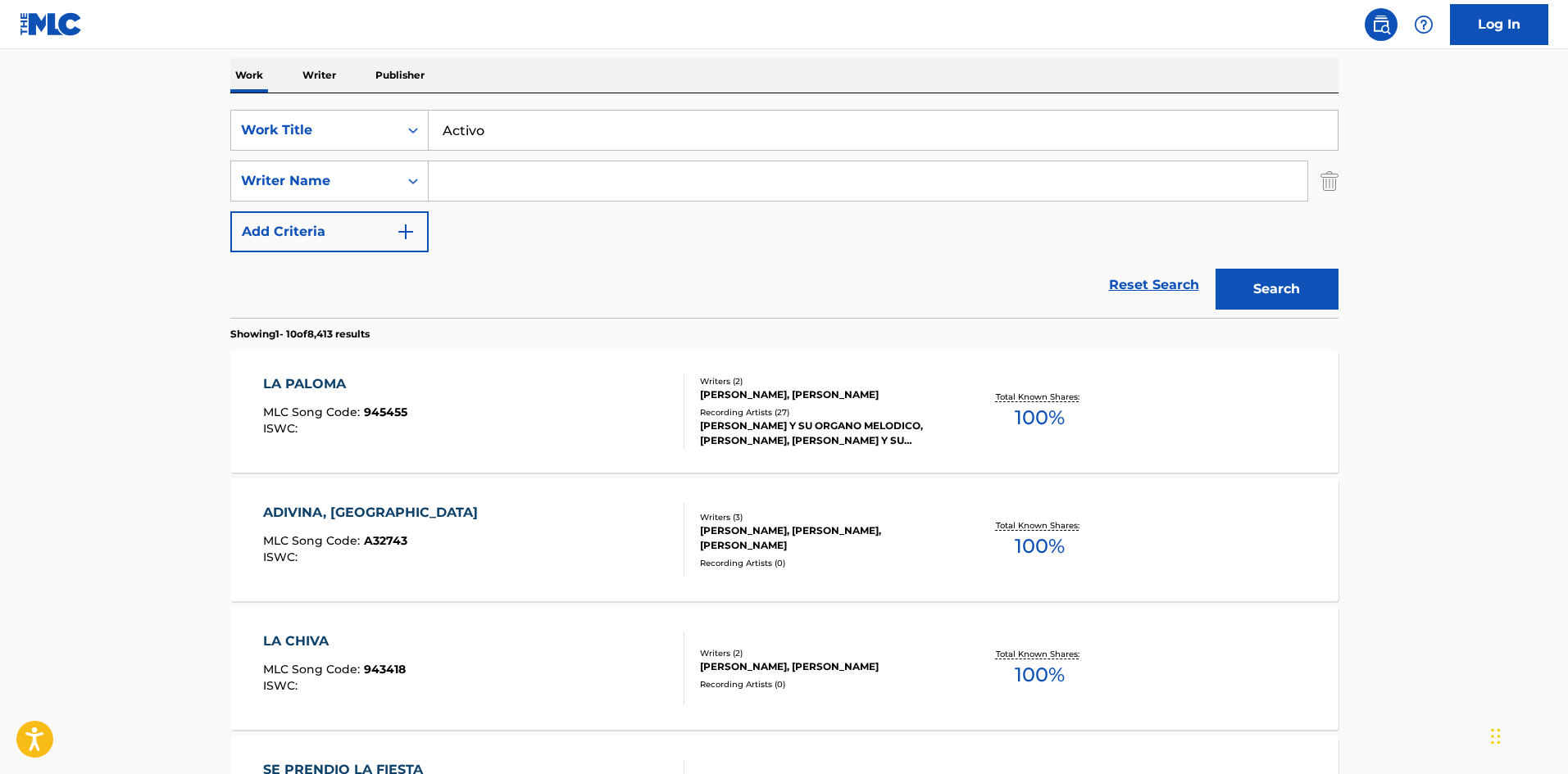
click at [473, 190] on input "Search Form" at bounding box center [868, 180] width 879 height 39
paste input "[PERSON_NAME]"
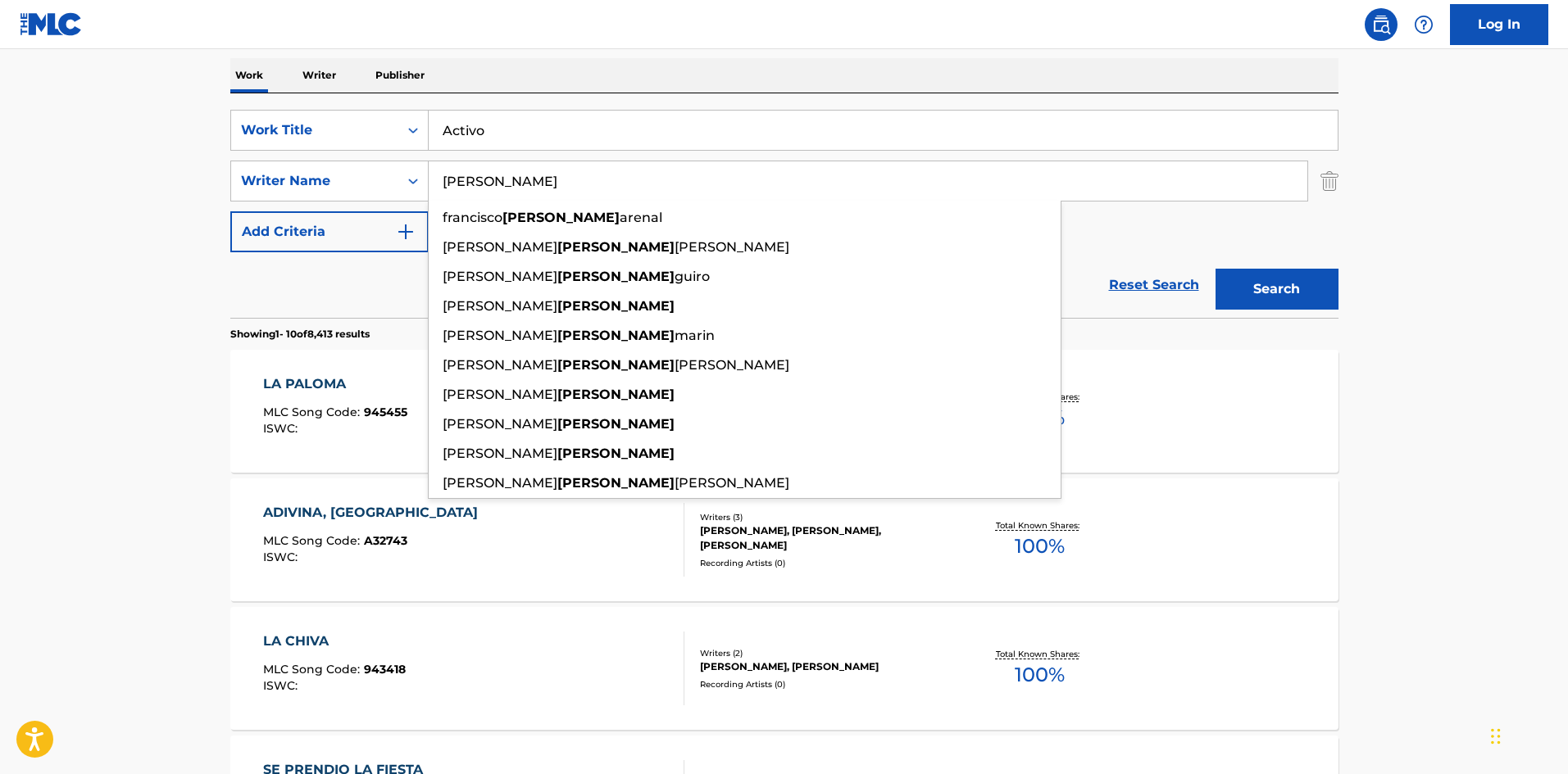
type input "[PERSON_NAME]"
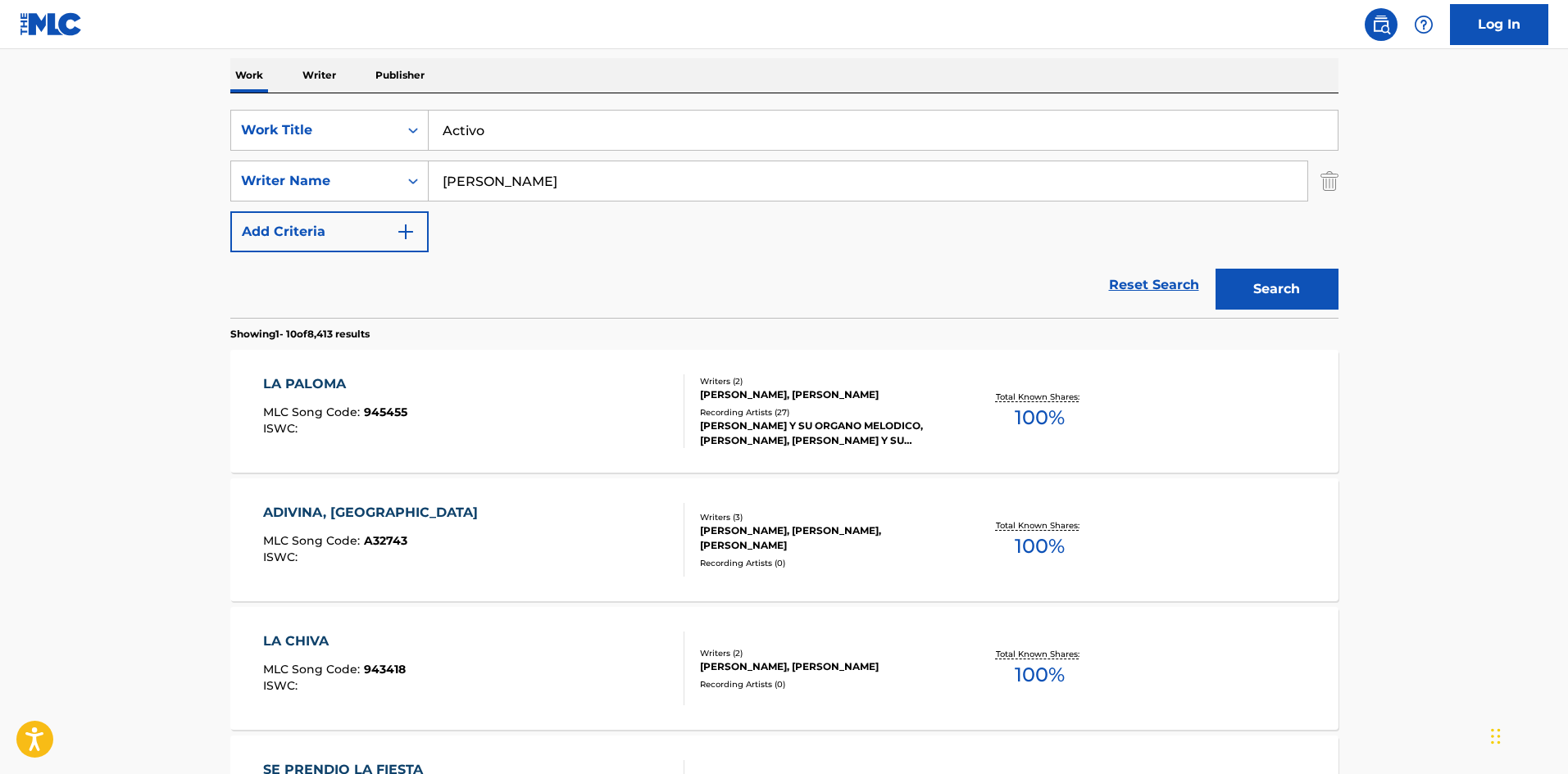
click at [1310, 292] on button "Search" at bounding box center [1277, 289] width 123 height 41
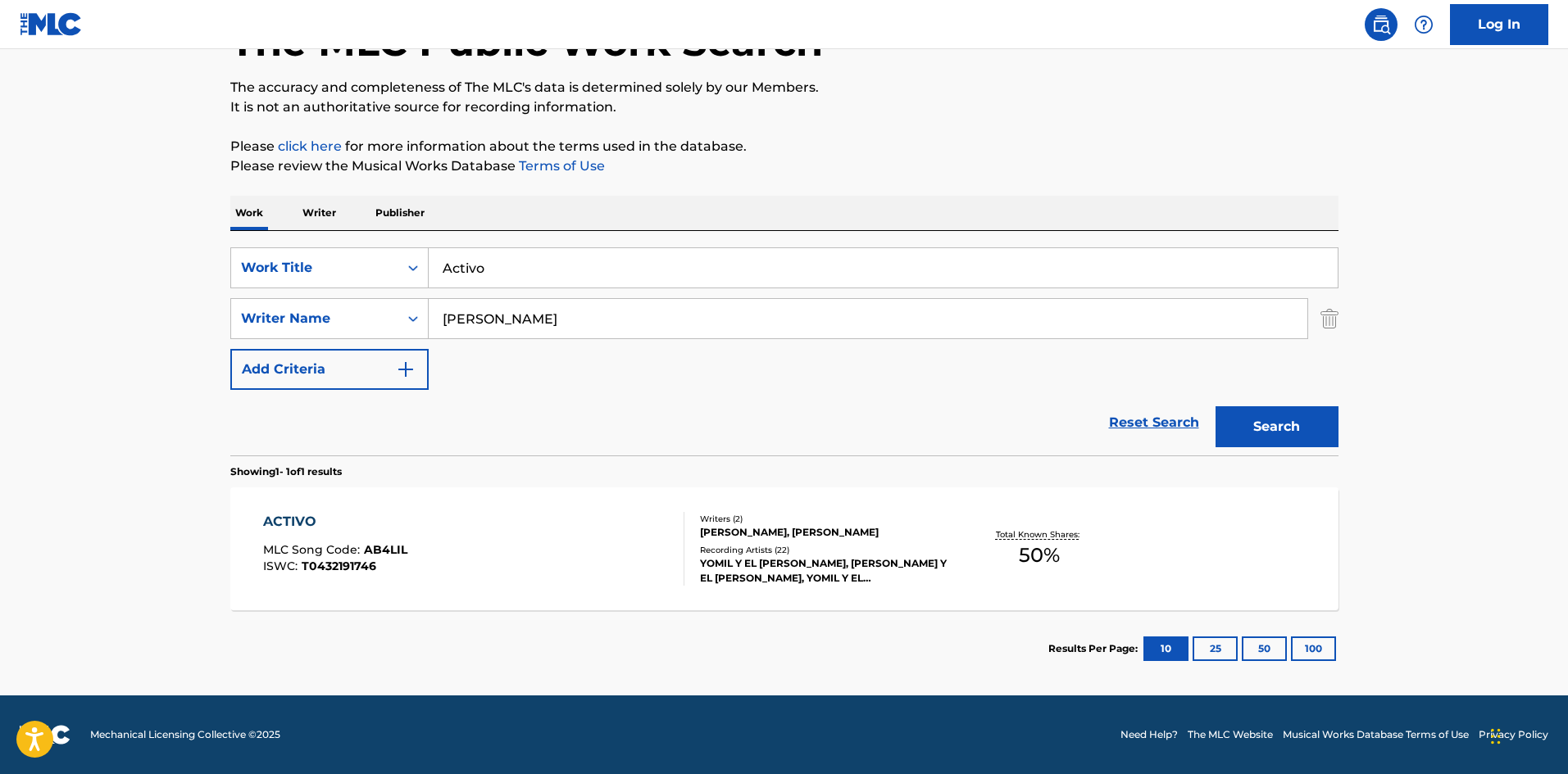
scroll to position [35, 0]
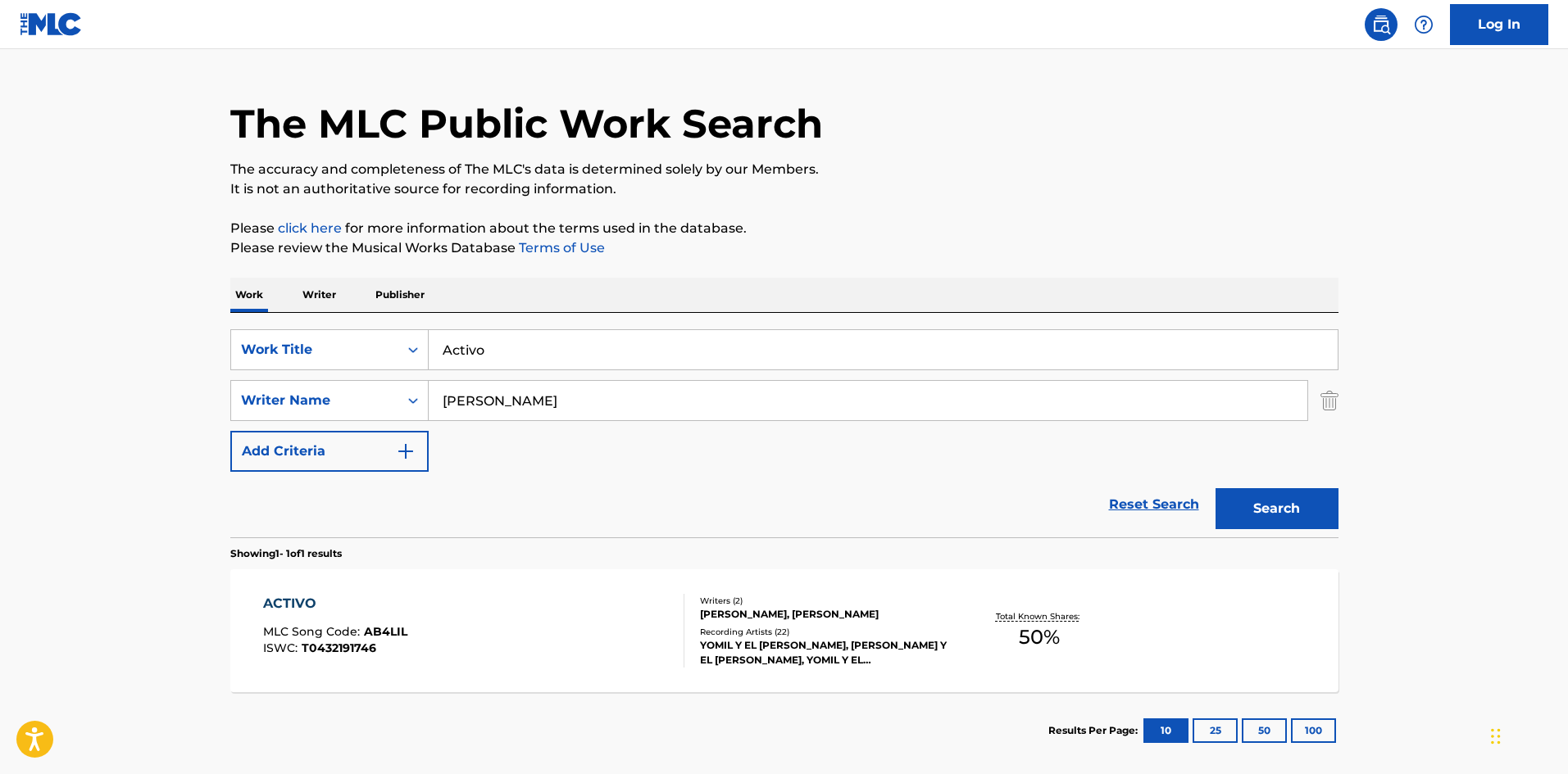
click at [598, 631] on div "ACTIVO MLC Song Code : AB4LIL ISWC : T0432191746" at bounding box center [474, 631] width 422 height 74
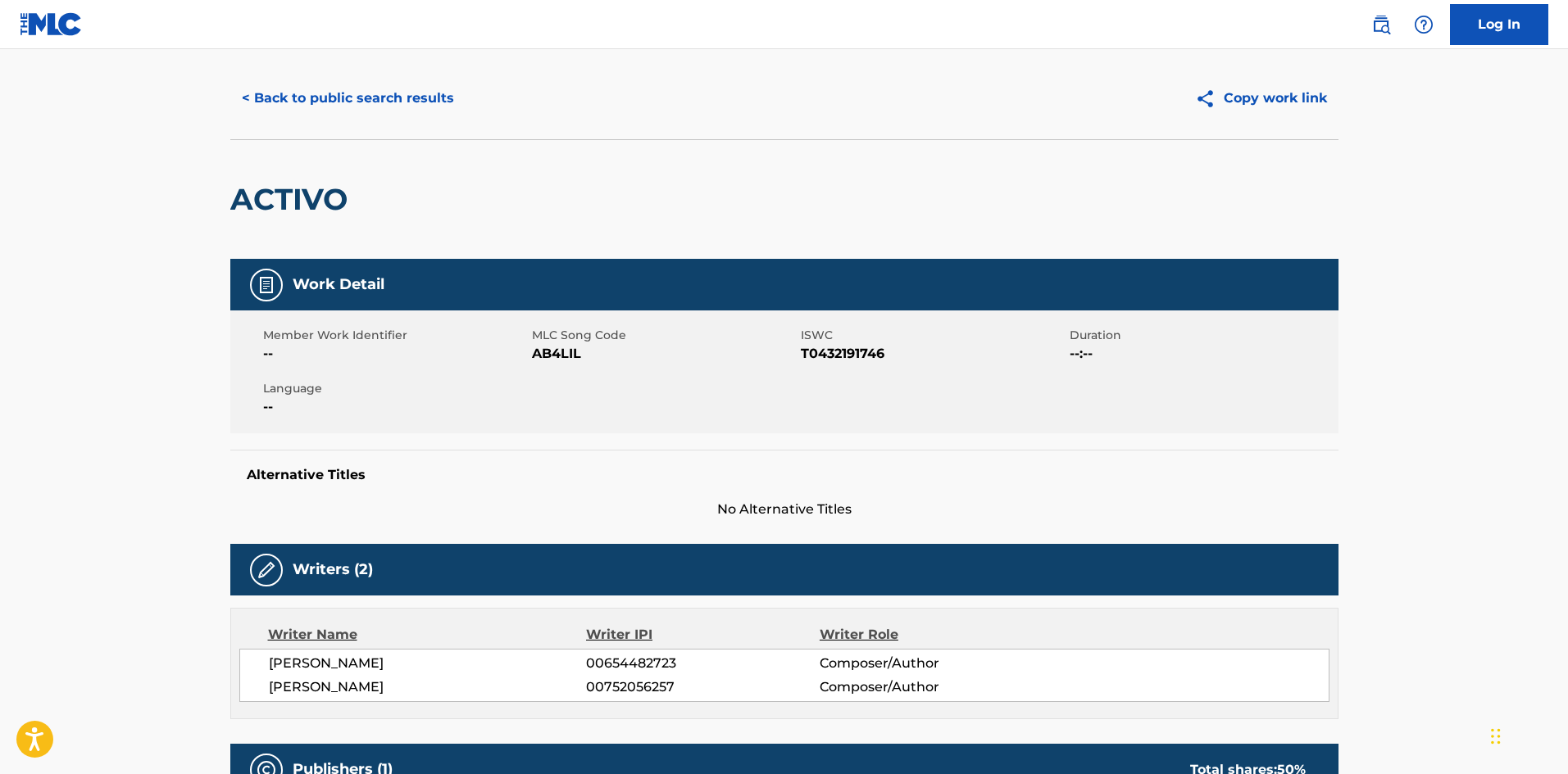
scroll to position [30, 0]
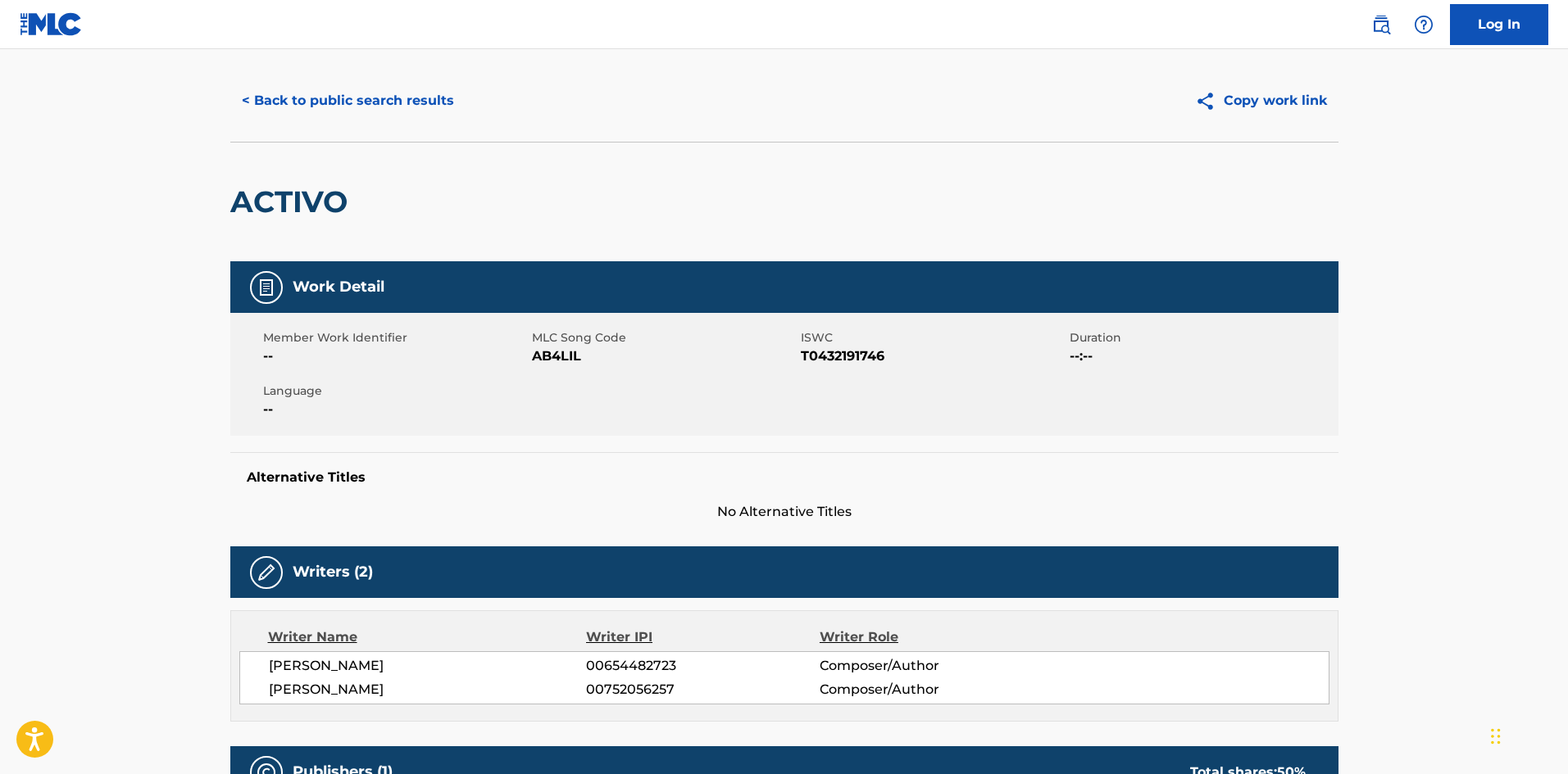
click at [542, 361] on span "AB4LIL" at bounding box center [664, 355] width 265 height 19
copy span "AB4LIL"
click at [406, 109] on button "< Back to public search results" at bounding box center [347, 101] width 236 height 41
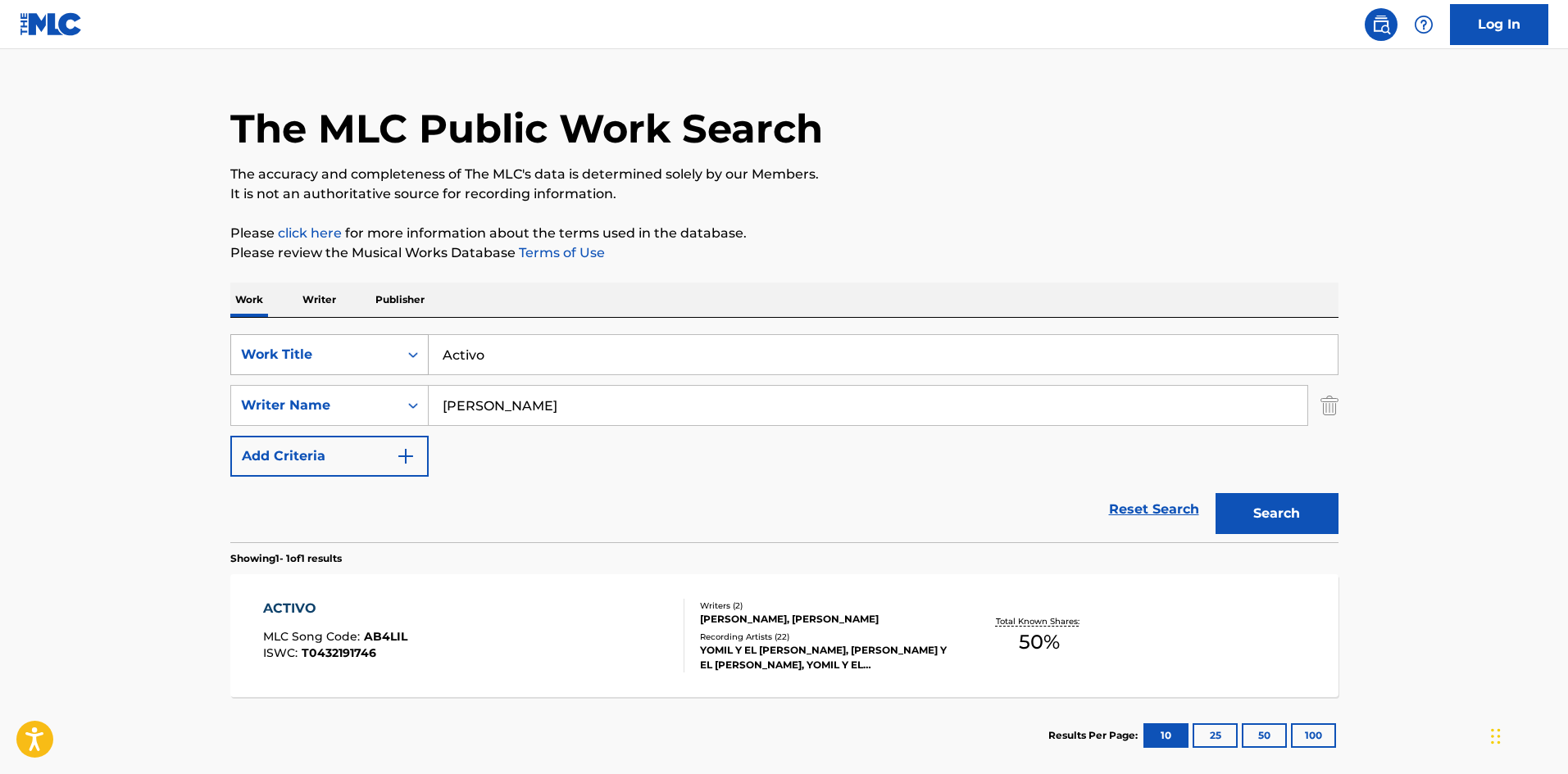
drag, startPoint x: 423, startPoint y: 354, endPoint x: 400, endPoint y: 354, distance: 23.0
click at [400, 354] on div "SearchWithCriteriaf7a28d8a-32fd-4b94-967a-ec940c7c4c59 Work Title Activo" at bounding box center [784, 354] width 1108 height 41
paste input "LA FUCKING NIGGA"
drag, startPoint x: 456, startPoint y: 352, endPoint x: 381, endPoint y: 354, distance: 75.0
click at [382, 354] on div "SearchWithCriteriaf7a28d8a-32fd-4b94-967a-ec940c7c4c59 Work Title A LA FUCKING …" at bounding box center [784, 354] width 1108 height 41
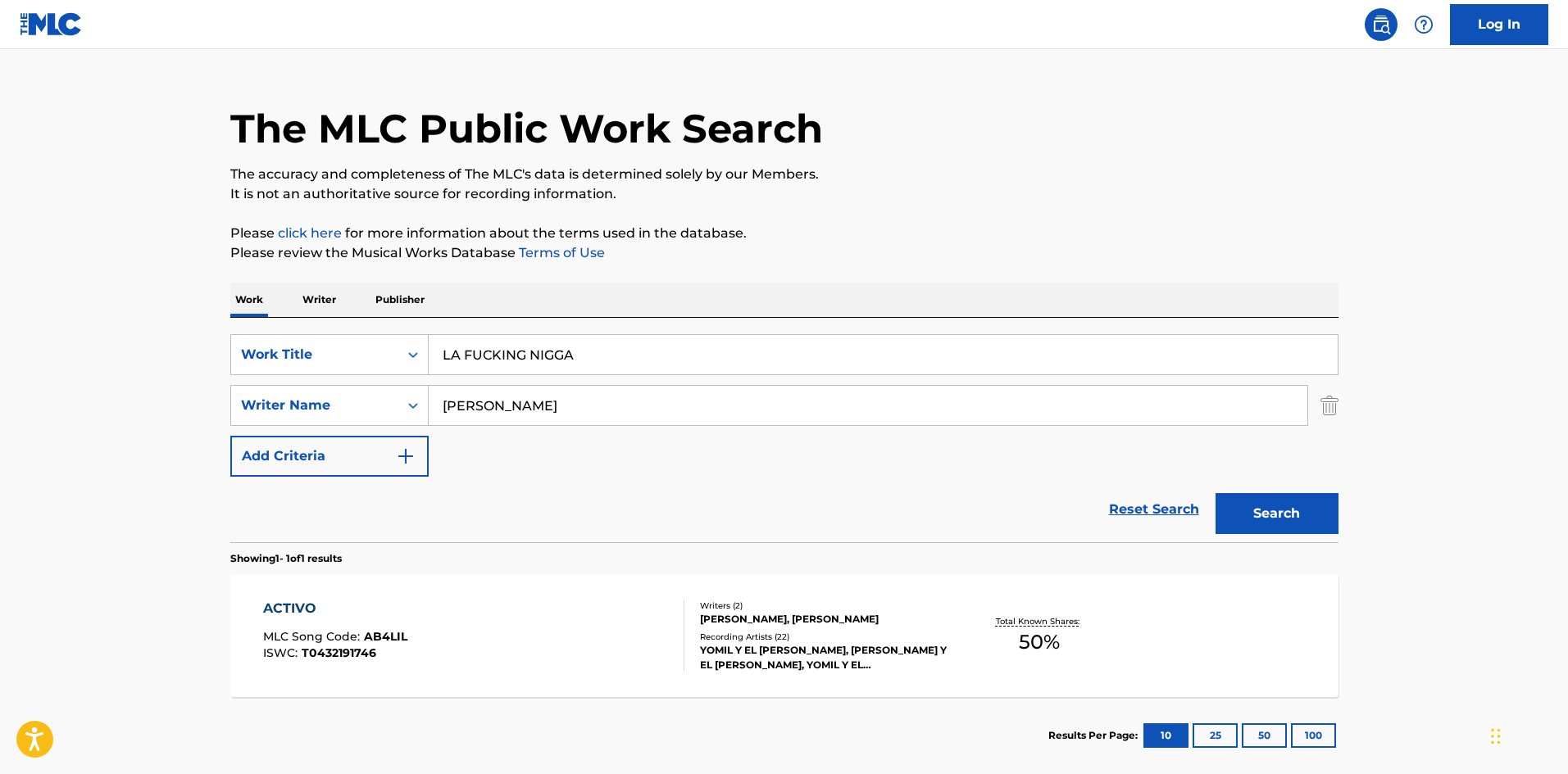
click at [1250, 513] on button "Search" at bounding box center [1277, 513] width 123 height 41
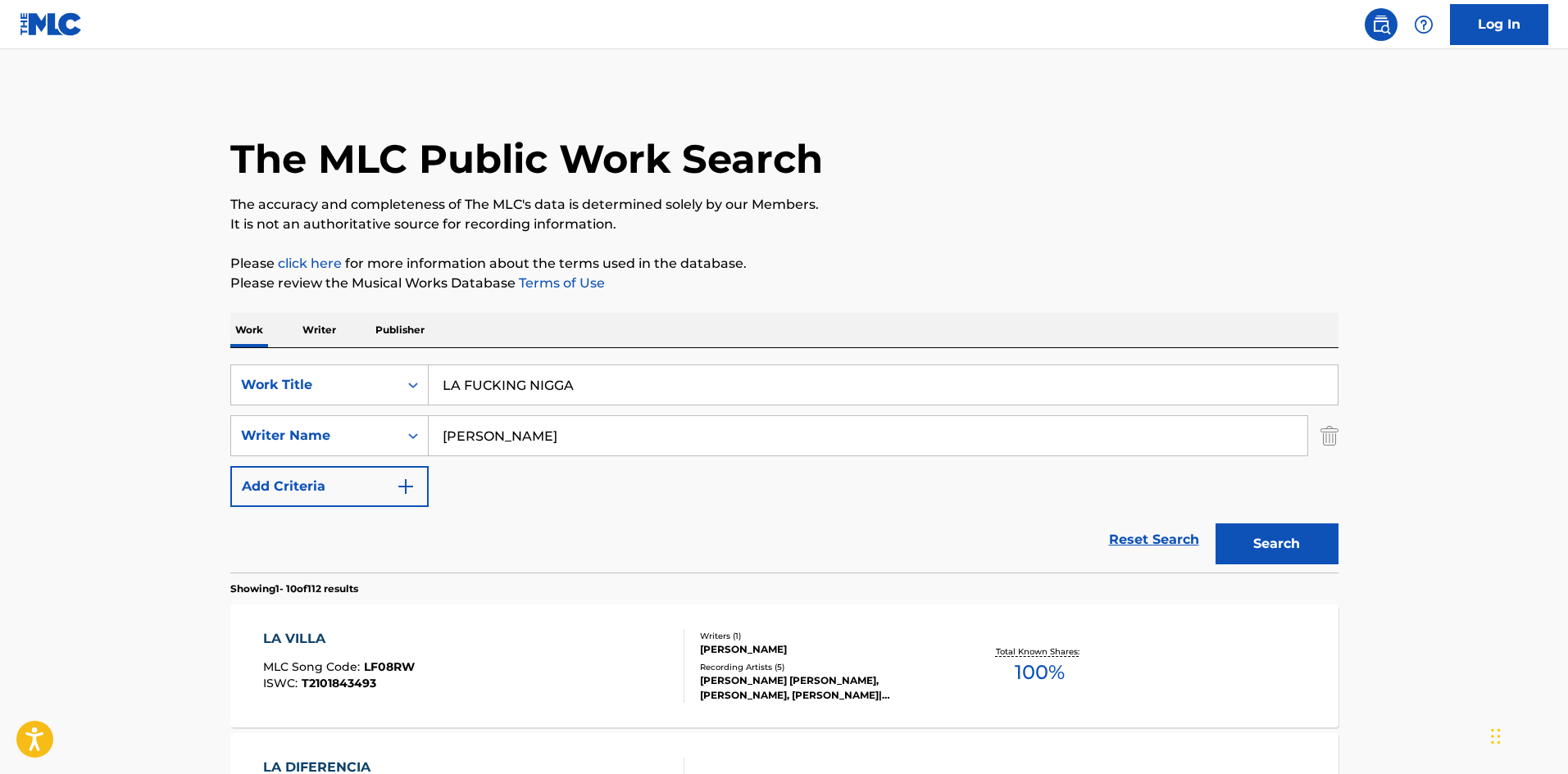
scroll to position [82, 0]
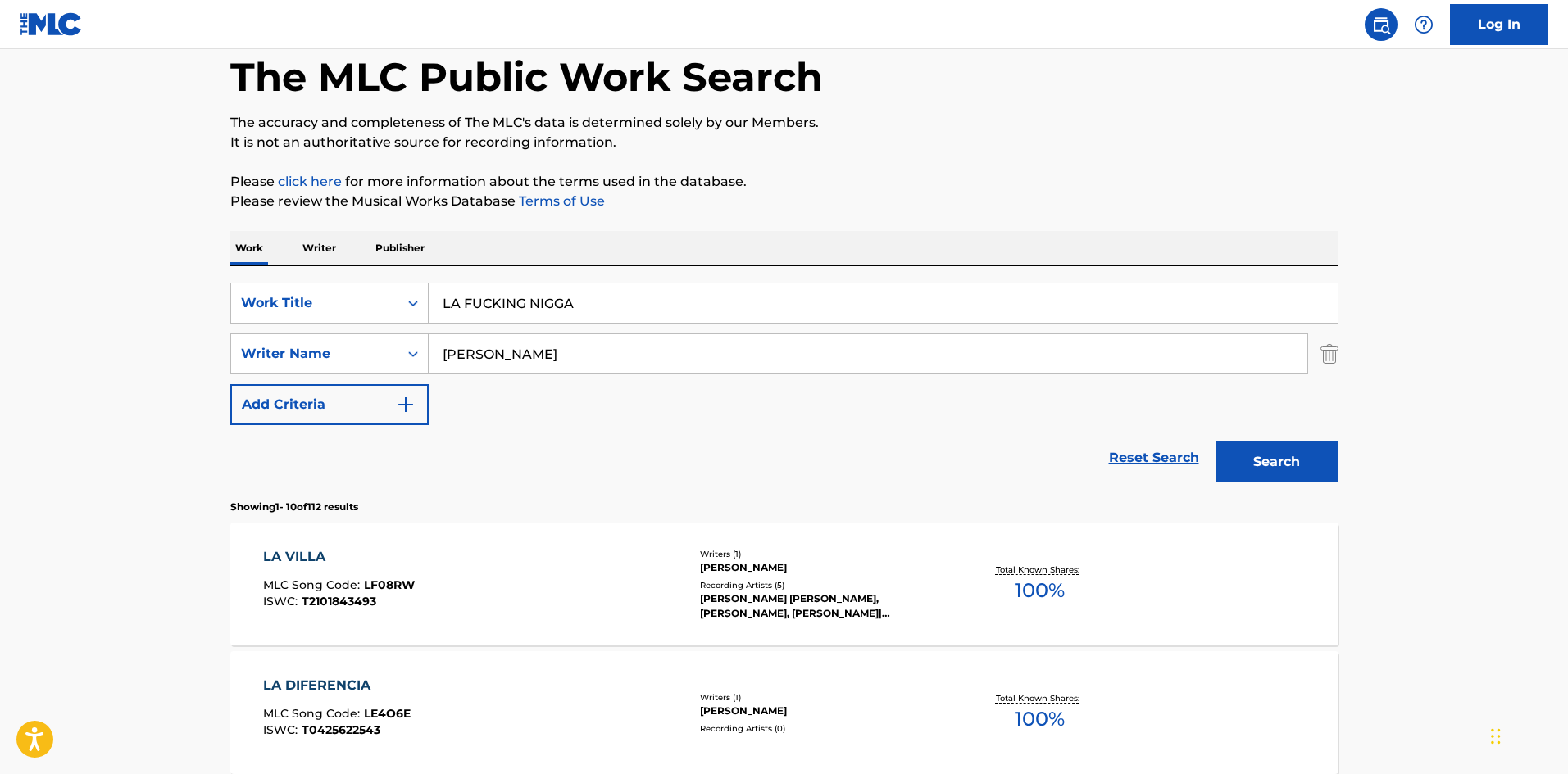
click at [444, 303] on input "LA FUCKING NIGGA" at bounding box center [883, 302] width 909 height 39
click at [1282, 461] on button "Search" at bounding box center [1277, 462] width 123 height 41
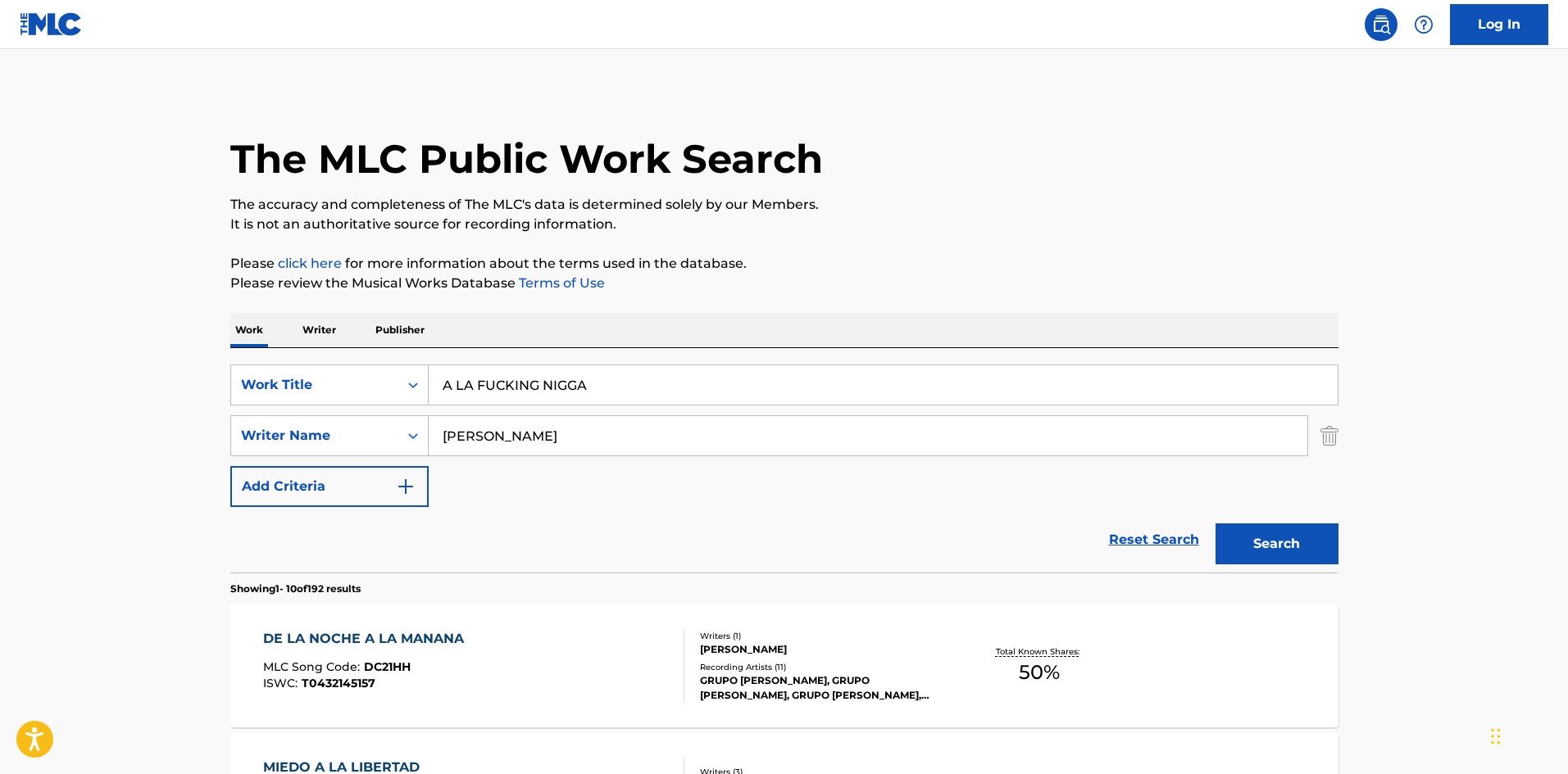
drag, startPoint x: 602, startPoint y: 391, endPoint x: 428, endPoint y: 367, distance: 175.6
click at [429, 367] on input "A LA FUCKING NIGGA" at bounding box center [883, 385] width 909 height 39
paste input "L FLAY"
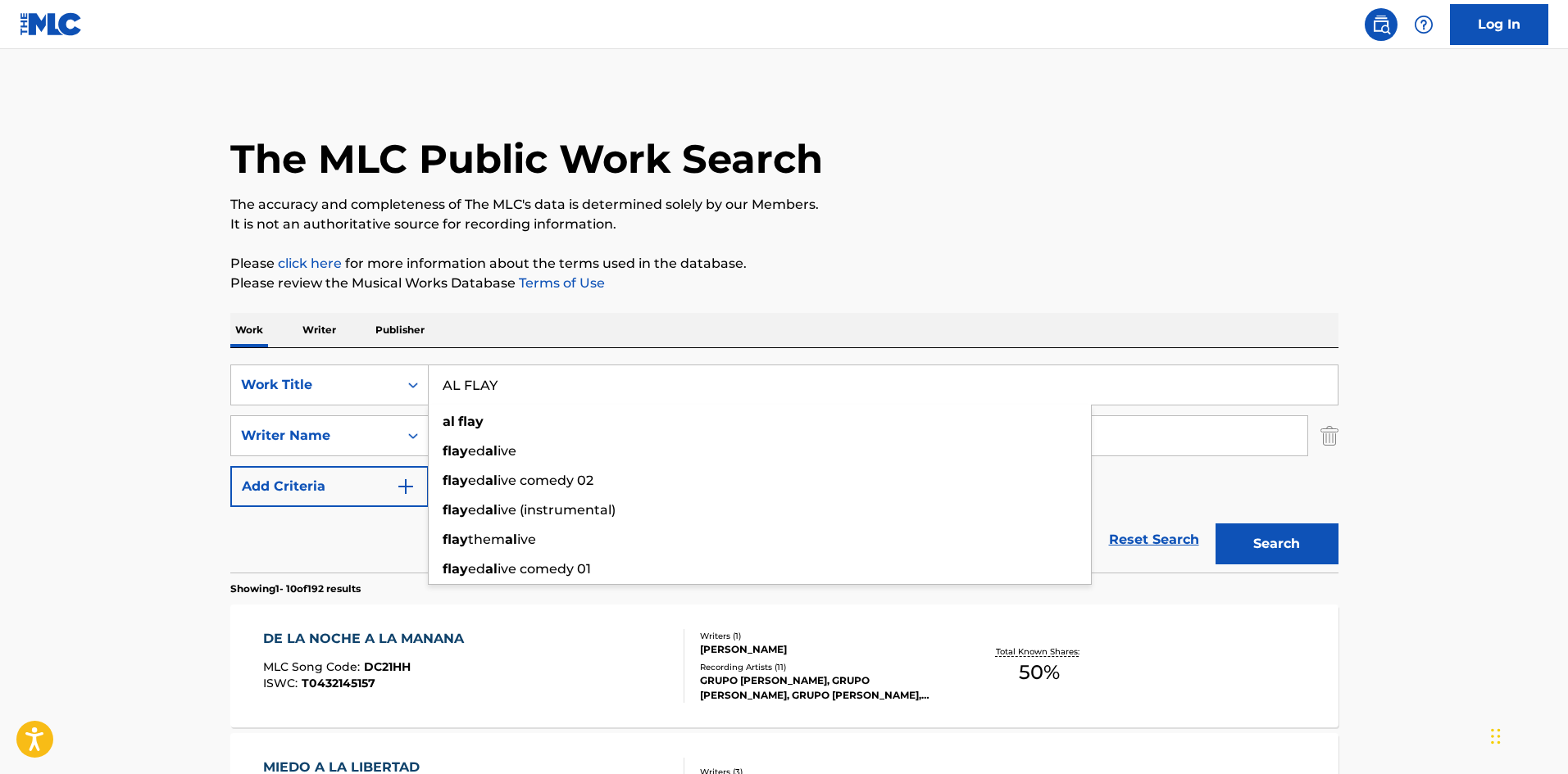
type input "AL FLAY"
click at [597, 325] on div "Work Writer Publisher" at bounding box center [784, 331] width 1108 height 35
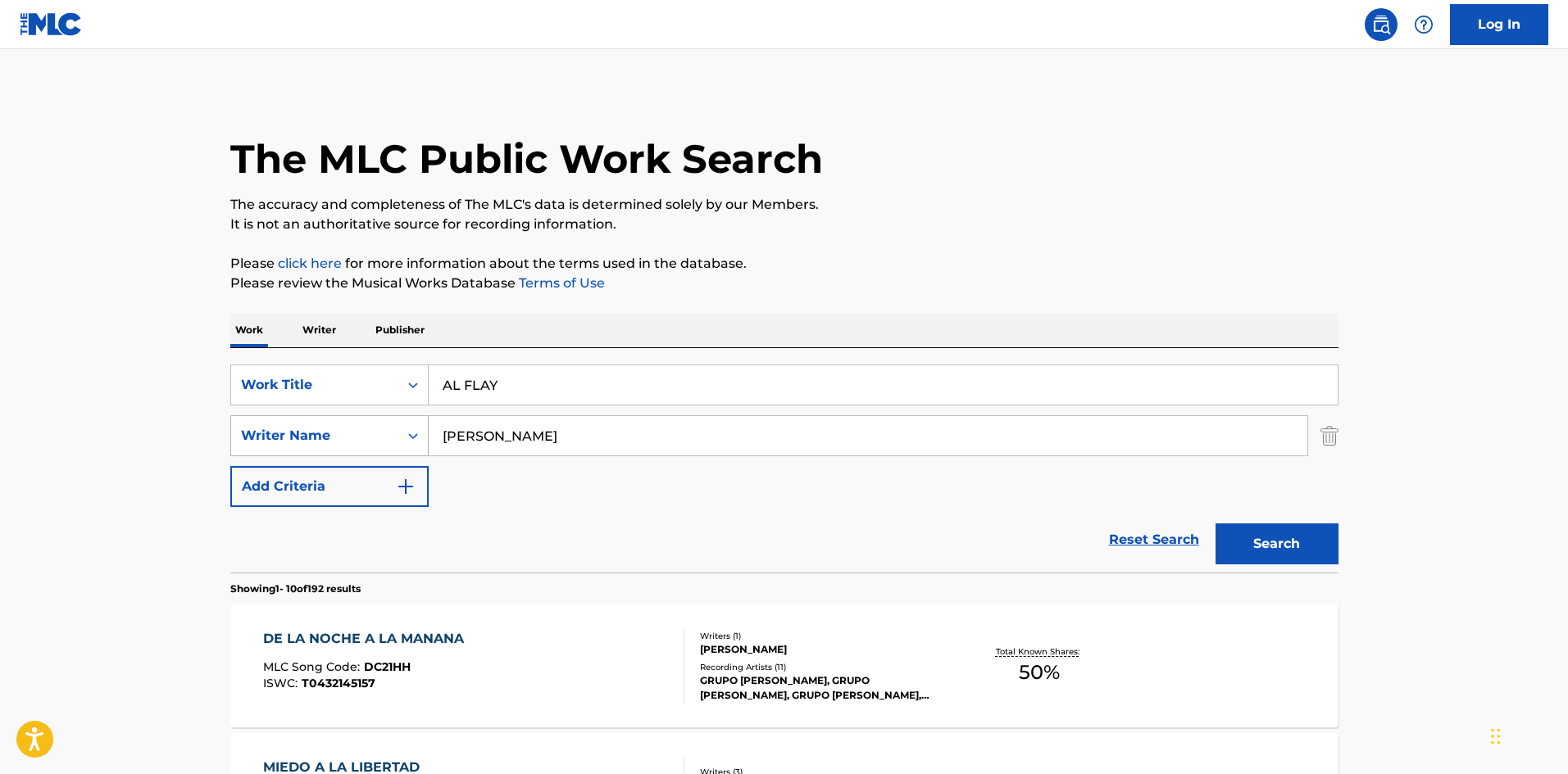
drag, startPoint x: 409, startPoint y: 427, endPoint x: 400, endPoint y: 428, distance: 9.1
click at [400, 427] on div "SearchWithCriteria2e5493da-63e9-4344-9ba1-8d4455f455a2 Writer Name Borrego" at bounding box center [784, 436] width 1108 height 41
paste input "[PERSON_NAME]"
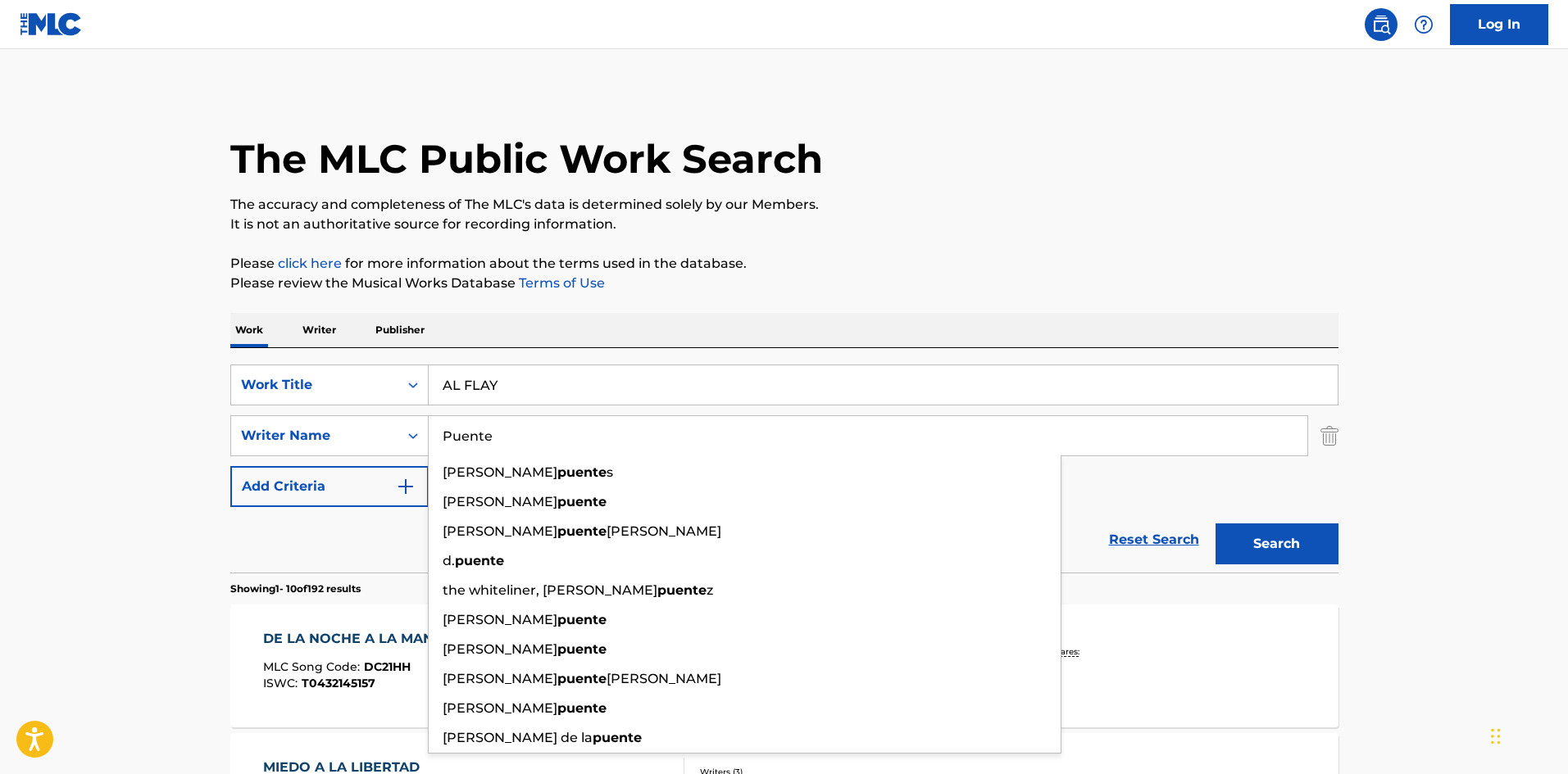
type input "[PERSON_NAME]"
click at [1303, 529] on button "Search" at bounding box center [1277, 544] width 123 height 41
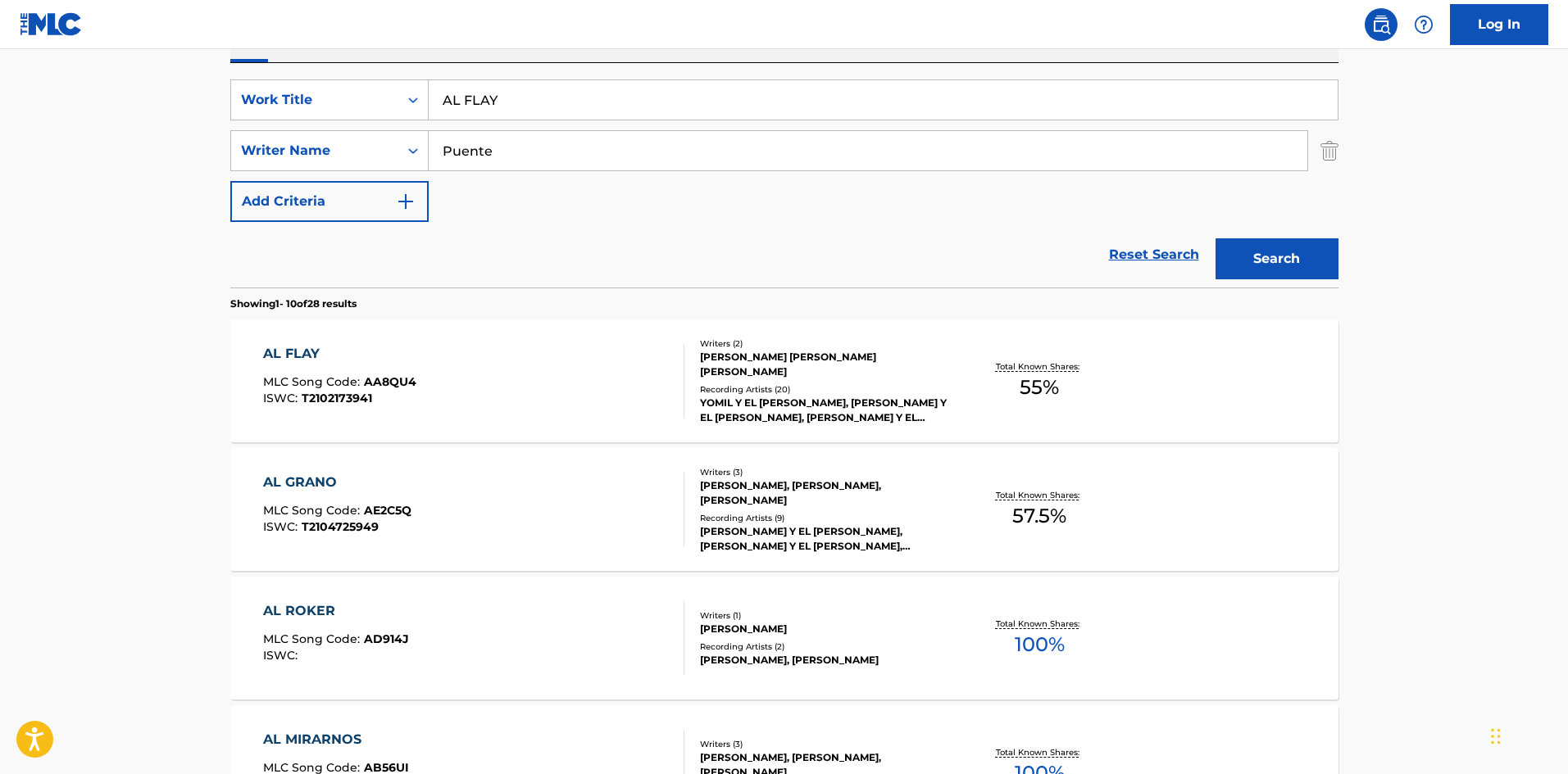
scroll to position [289, 0]
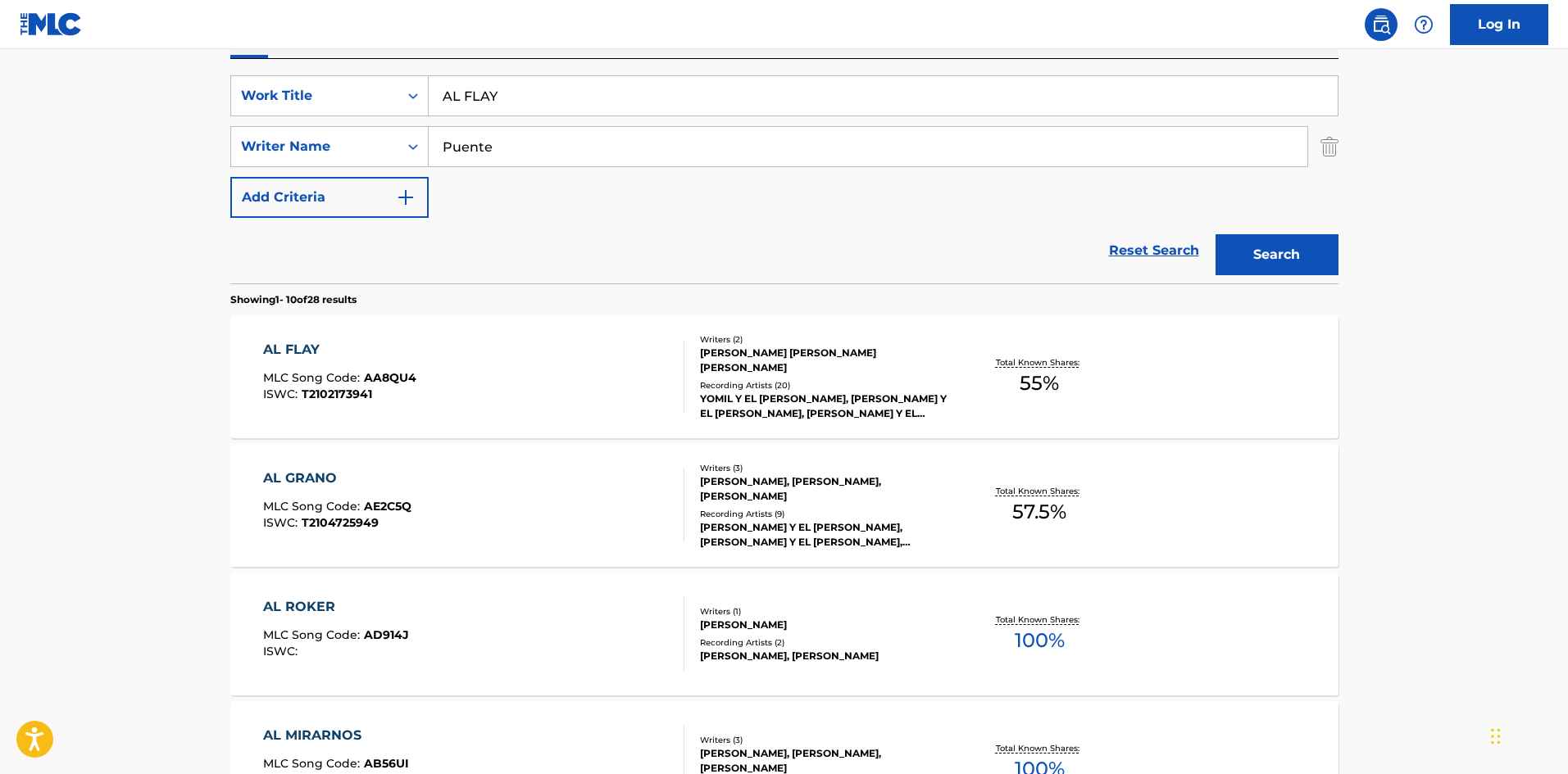
click at [532, 380] on div "AL FLAY MLC Song Code : AA8QU4 ISWC : T2102173941" at bounding box center [474, 376] width 422 height 74
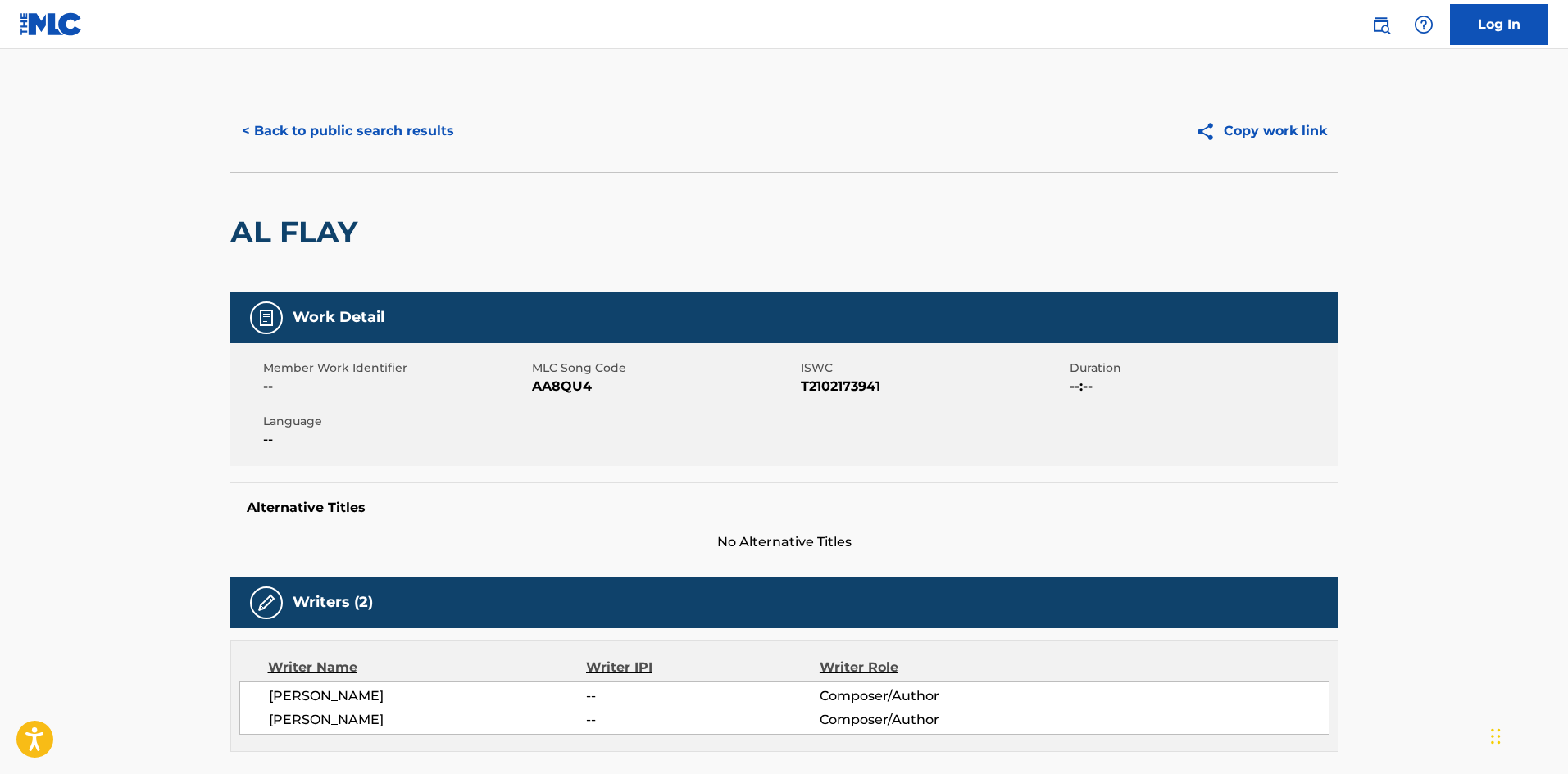
click at [557, 385] on span "AA8QU4" at bounding box center [664, 386] width 265 height 19
copy span "AA8QU4"
click at [353, 134] on button "< Back to public search results" at bounding box center [347, 131] width 236 height 41
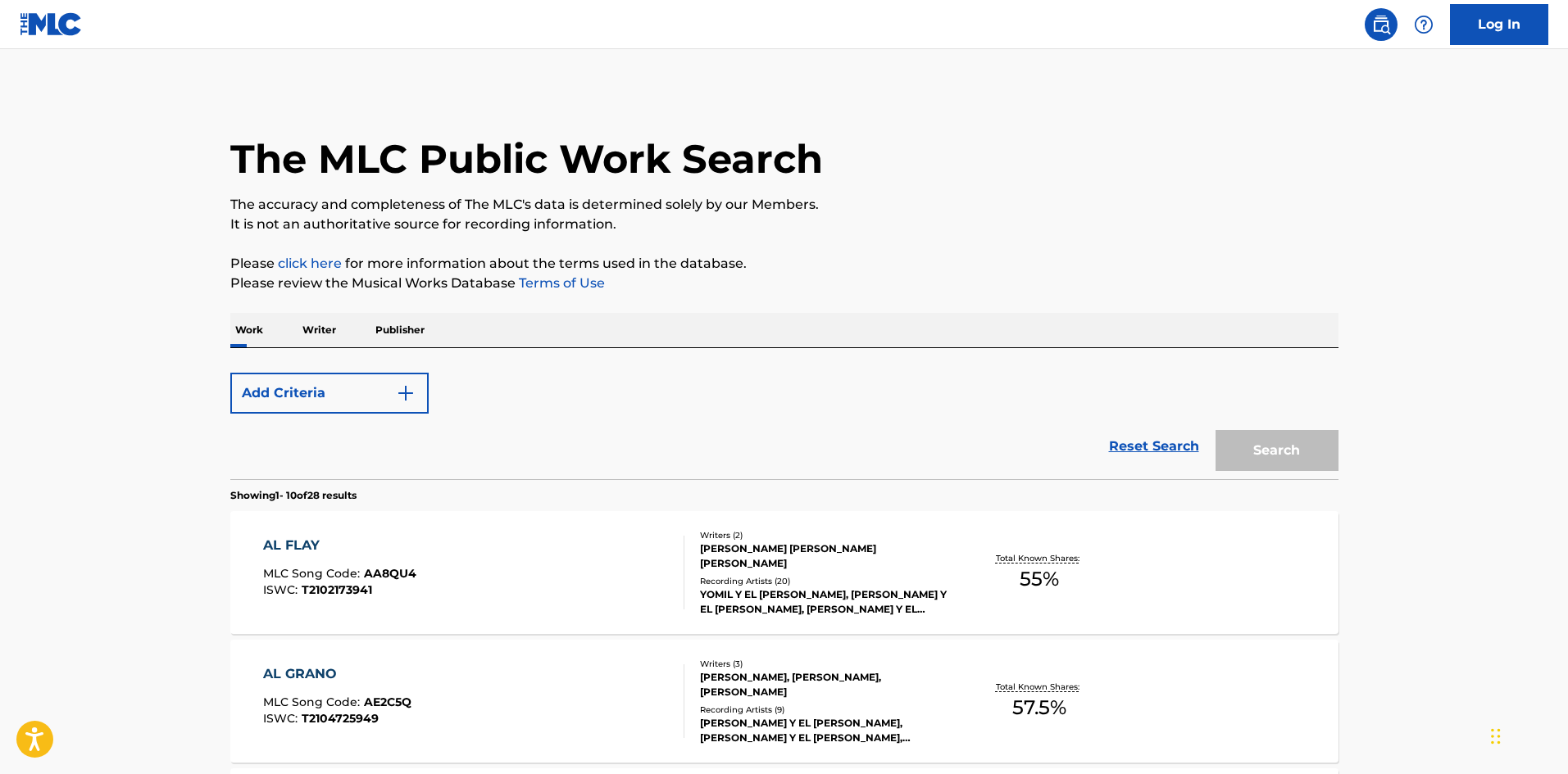
scroll to position [289, 0]
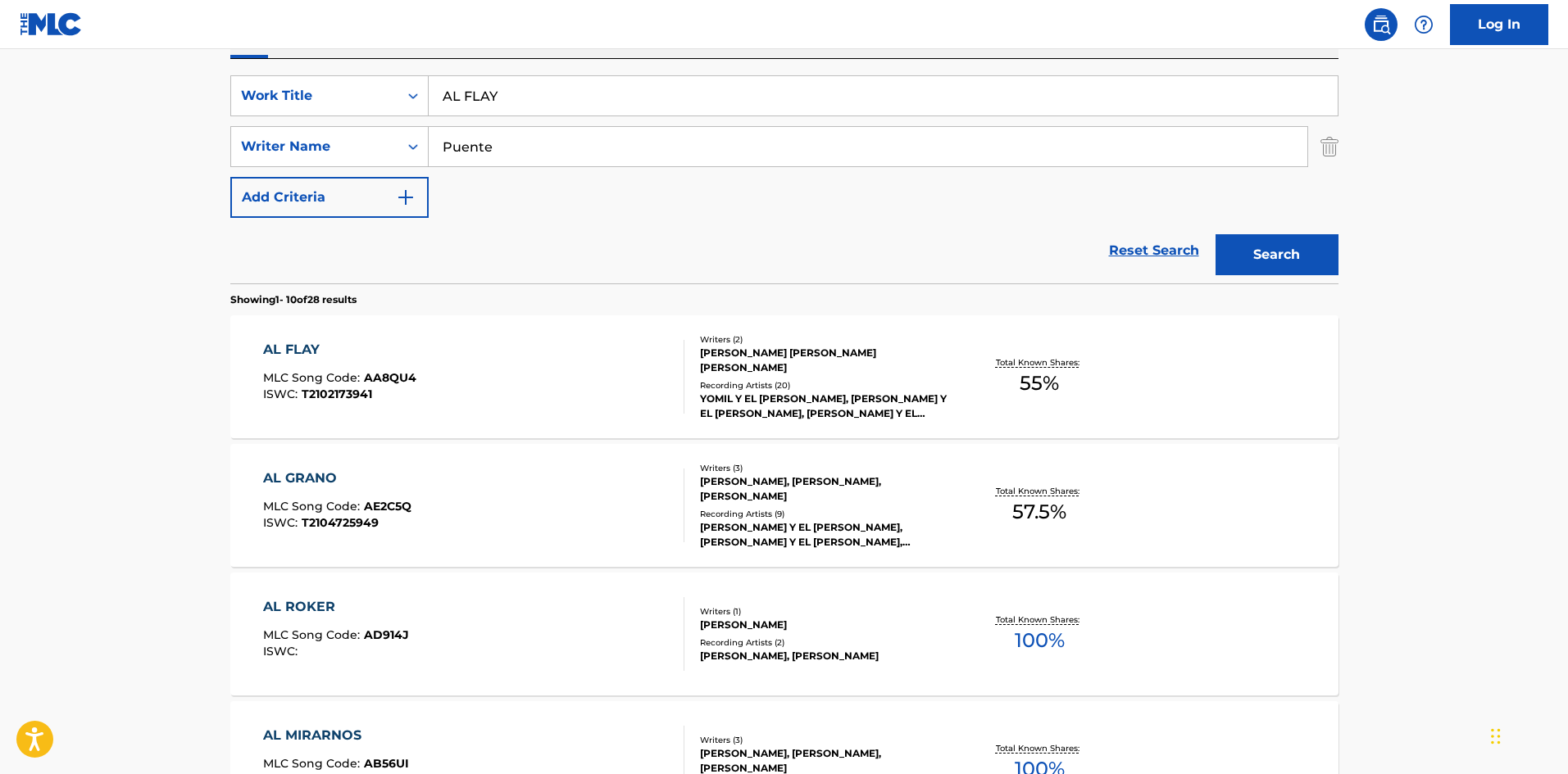
click at [551, 361] on div "AL FLAY MLC Song Code : AA8QU4 ISWC : T2102173941" at bounding box center [474, 376] width 422 height 74
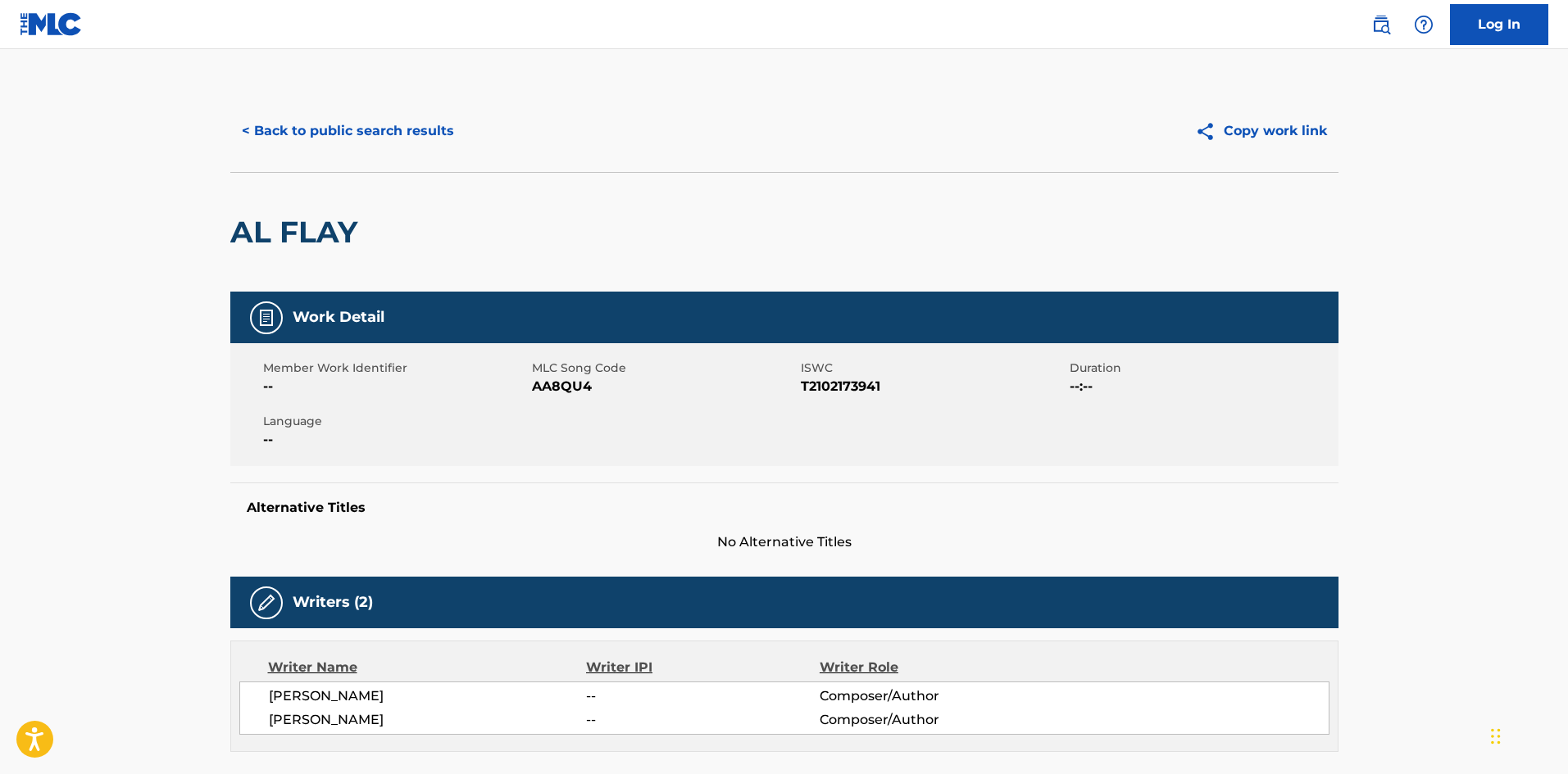
scroll to position [82, 0]
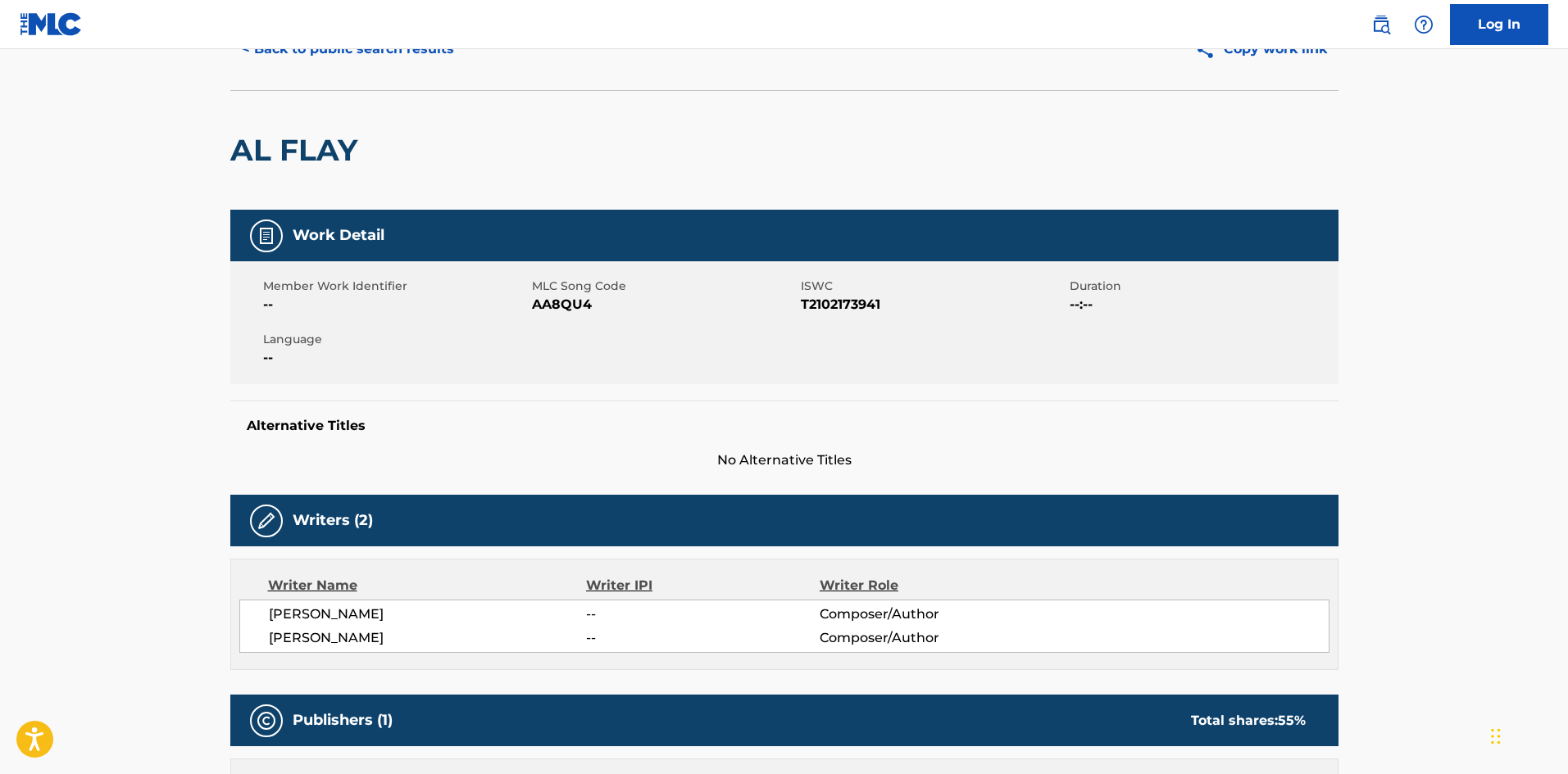
click at [567, 302] on span "AA8QU4" at bounding box center [664, 304] width 265 height 19
copy span "AA8QU4"
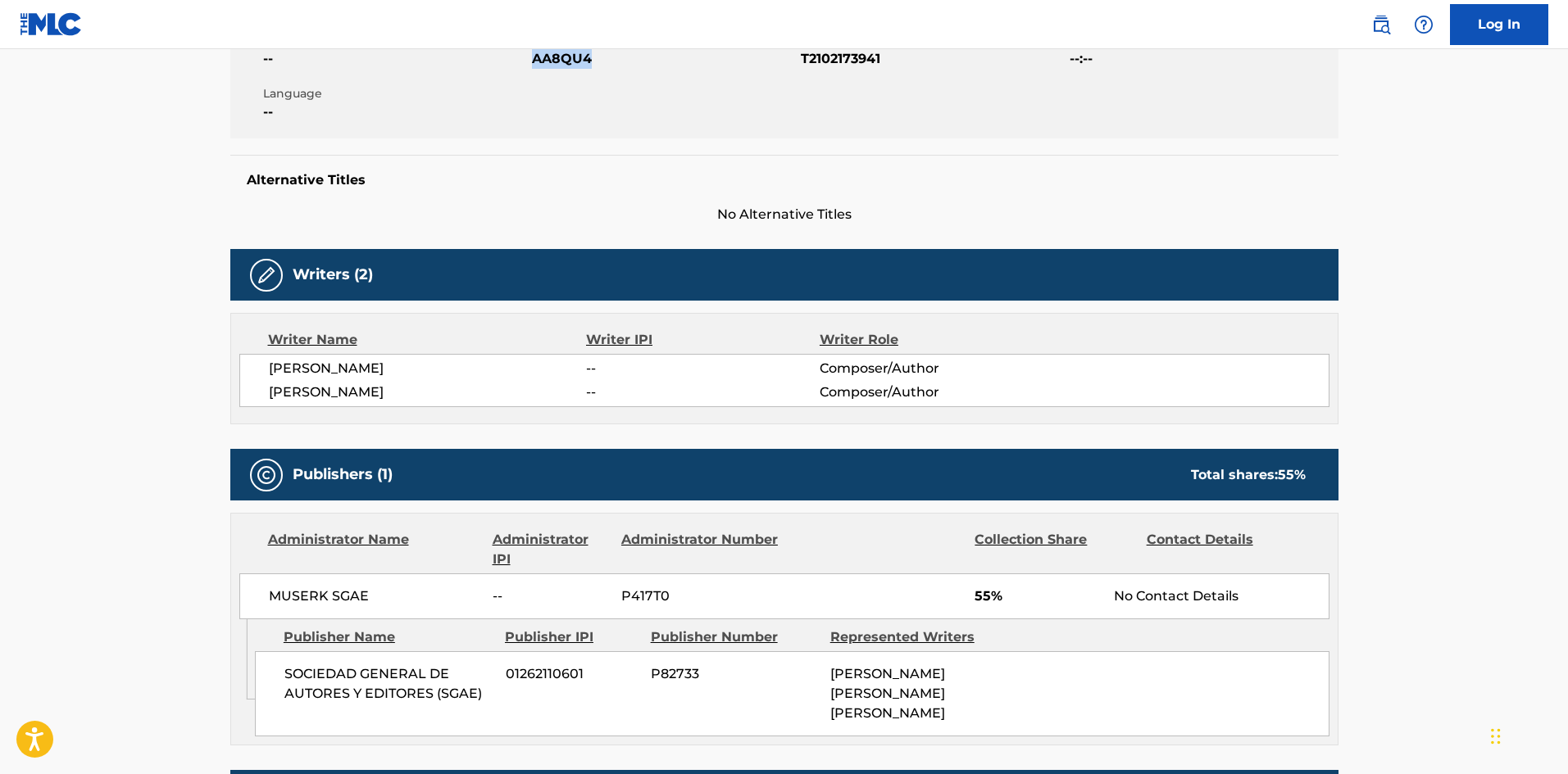
scroll to position [245, 0]
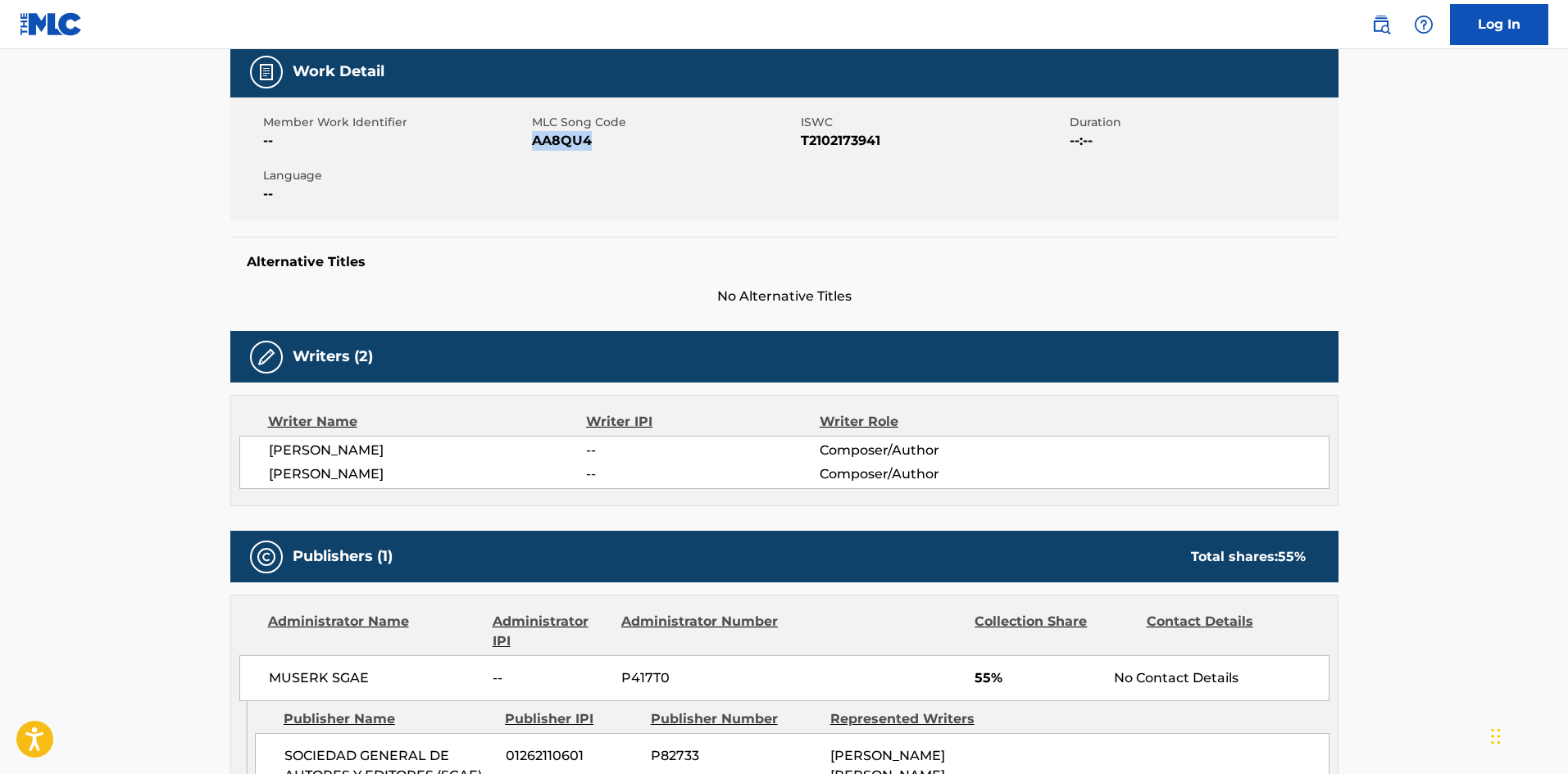
copy span "AA8QU4"
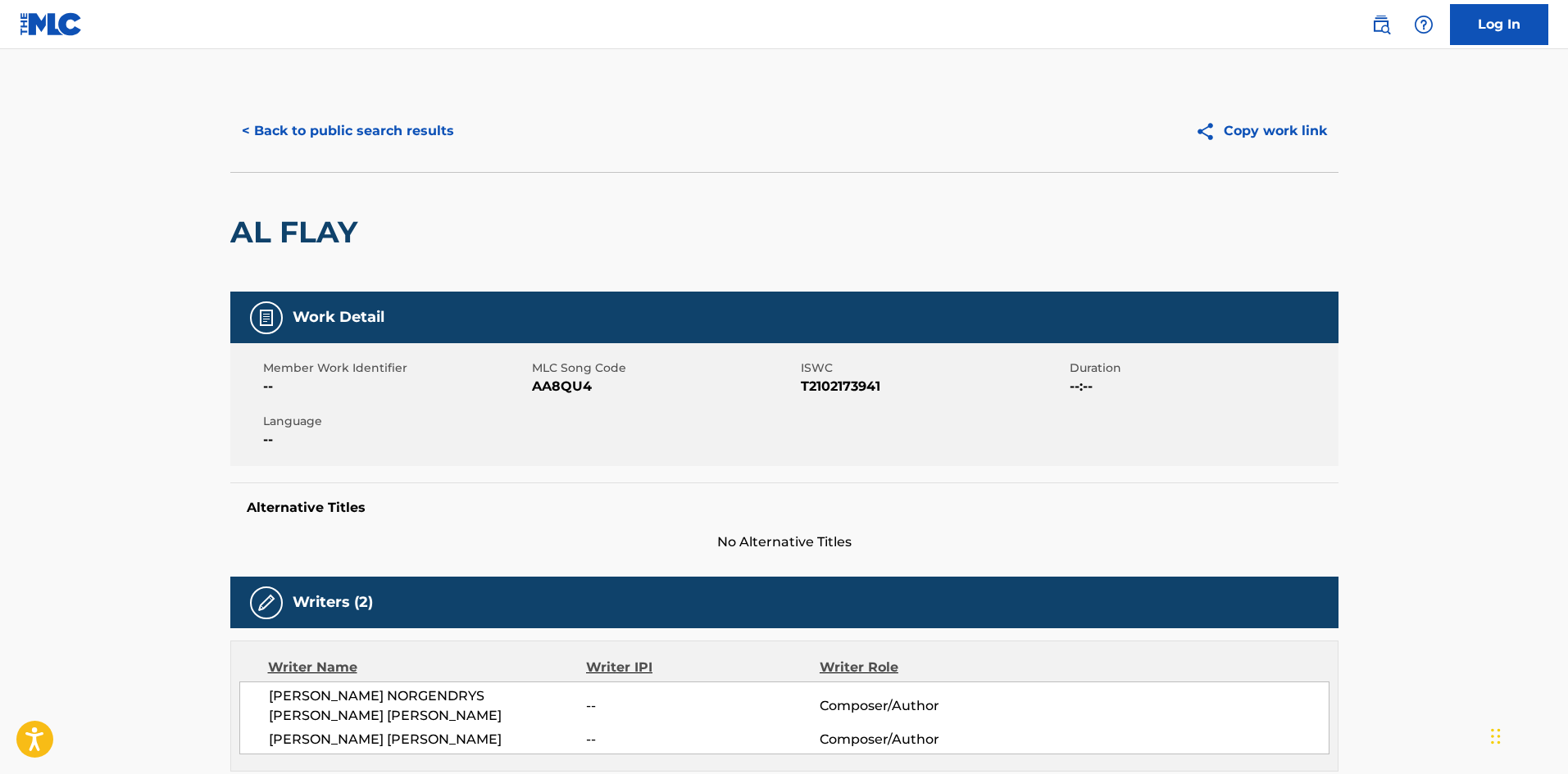
click at [400, 143] on button "< Back to public search results" at bounding box center [347, 131] width 236 height 41
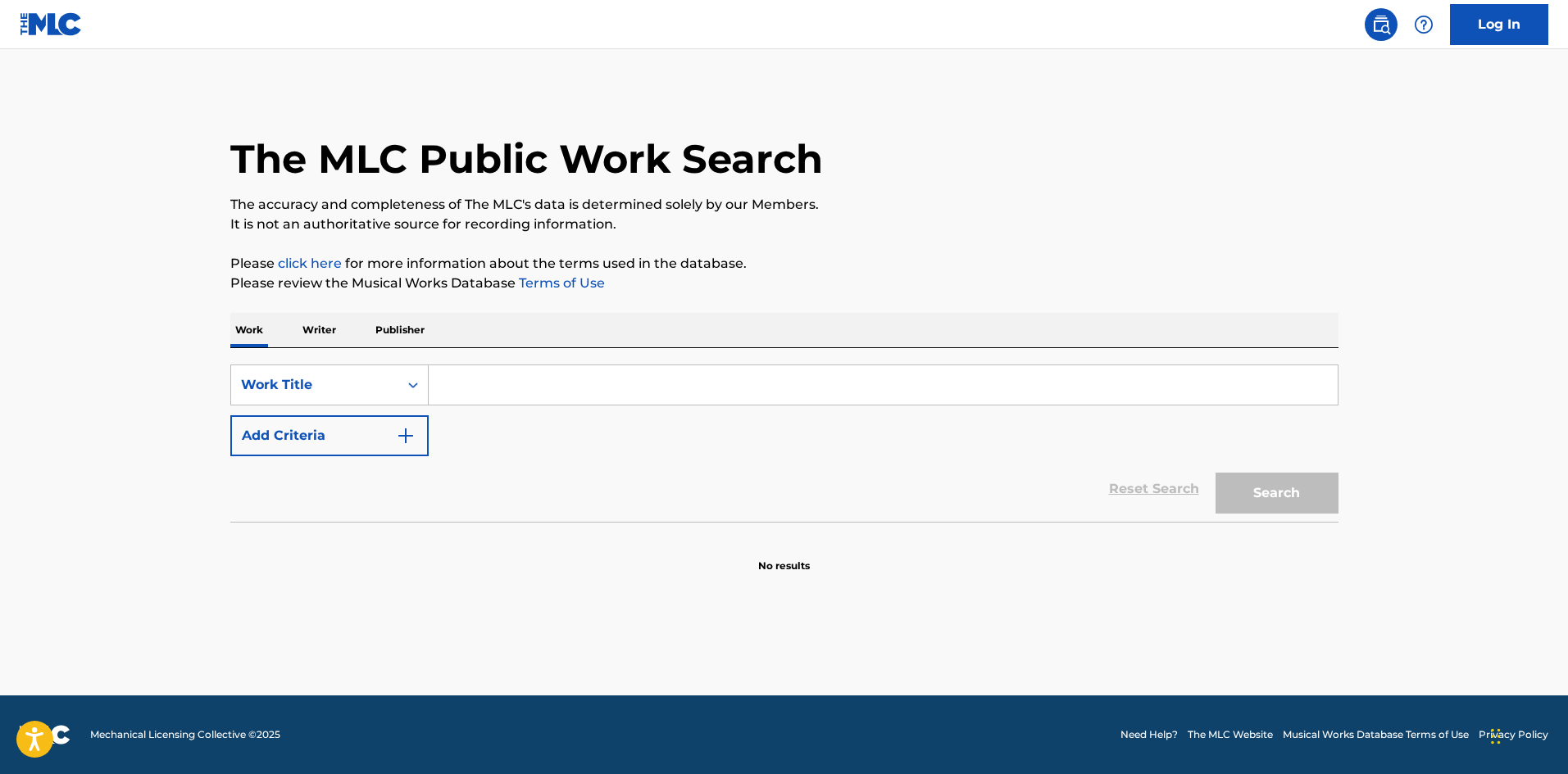
click at [554, 369] on input "Search Form" at bounding box center [883, 385] width 909 height 39
paste input "[PERSON_NAME] Remix"
type input "[PERSON_NAME] Remix"
click at [676, 291] on p "Please review the Musical Works Database Terms of Use" at bounding box center [784, 283] width 1108 height 19
click at [422, 436] on button "Add Criteria" at bounding box center [329, 436] width 198 height 41
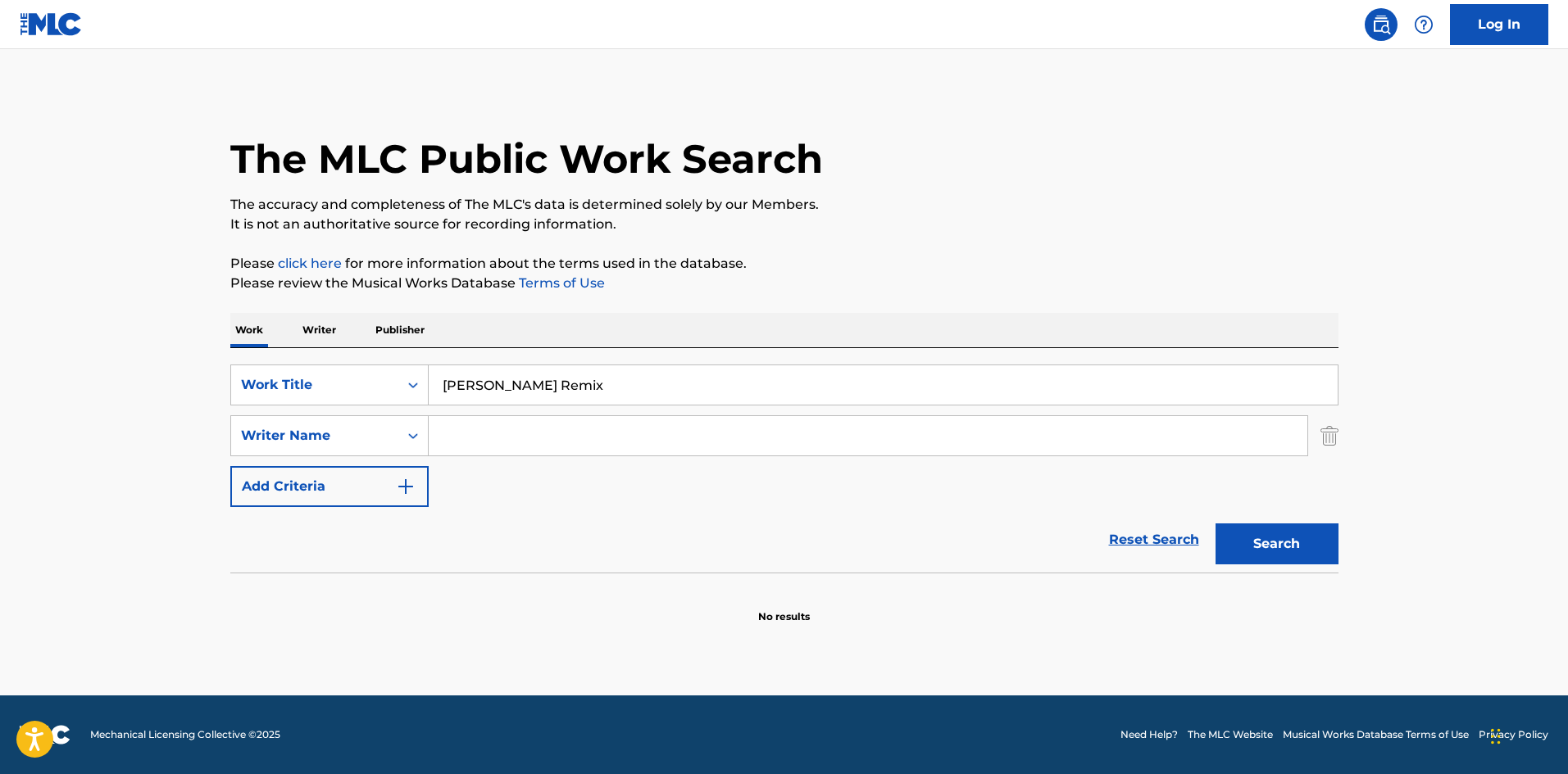
click at [474, 445] on input "Search Form" at bounding box center [868, 435] width 879 height 39
paste input "[PERSON_NAME]"
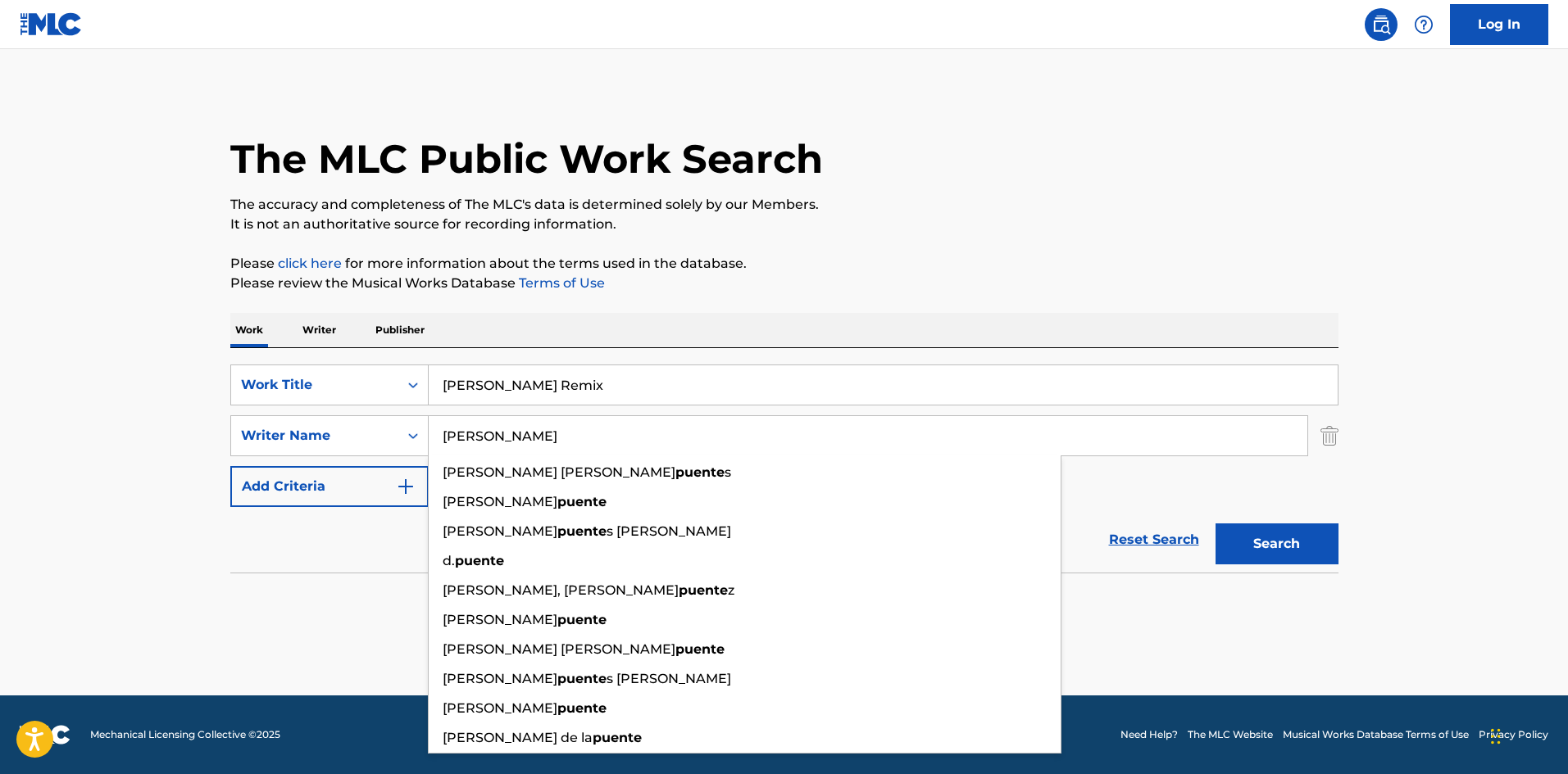
type input "[PERSON_NAME]"
click at [1267, 545] on button "Search" at bounding box center [1277, 544] width 123 height 41
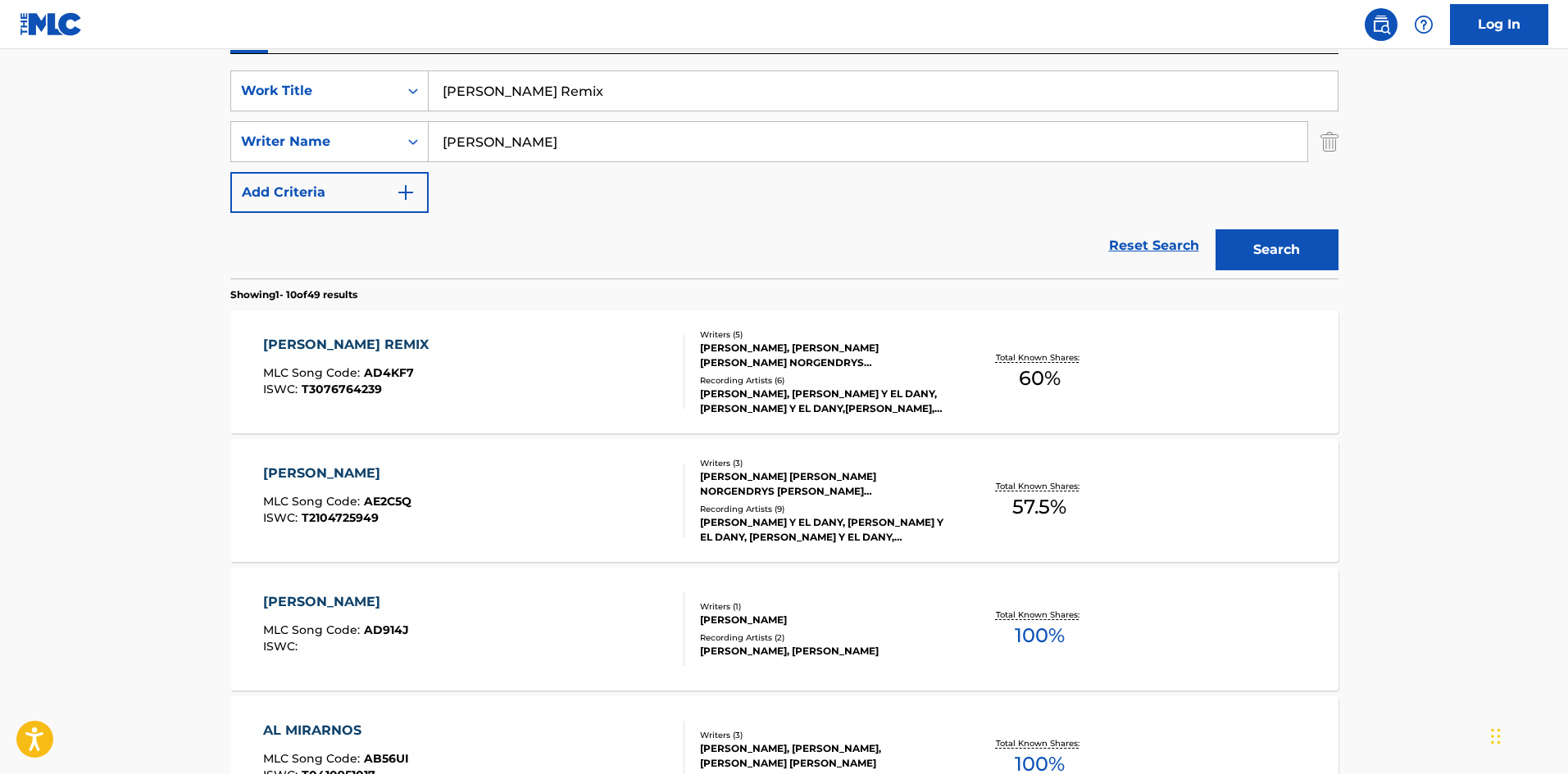
scroll to position [369, 0]
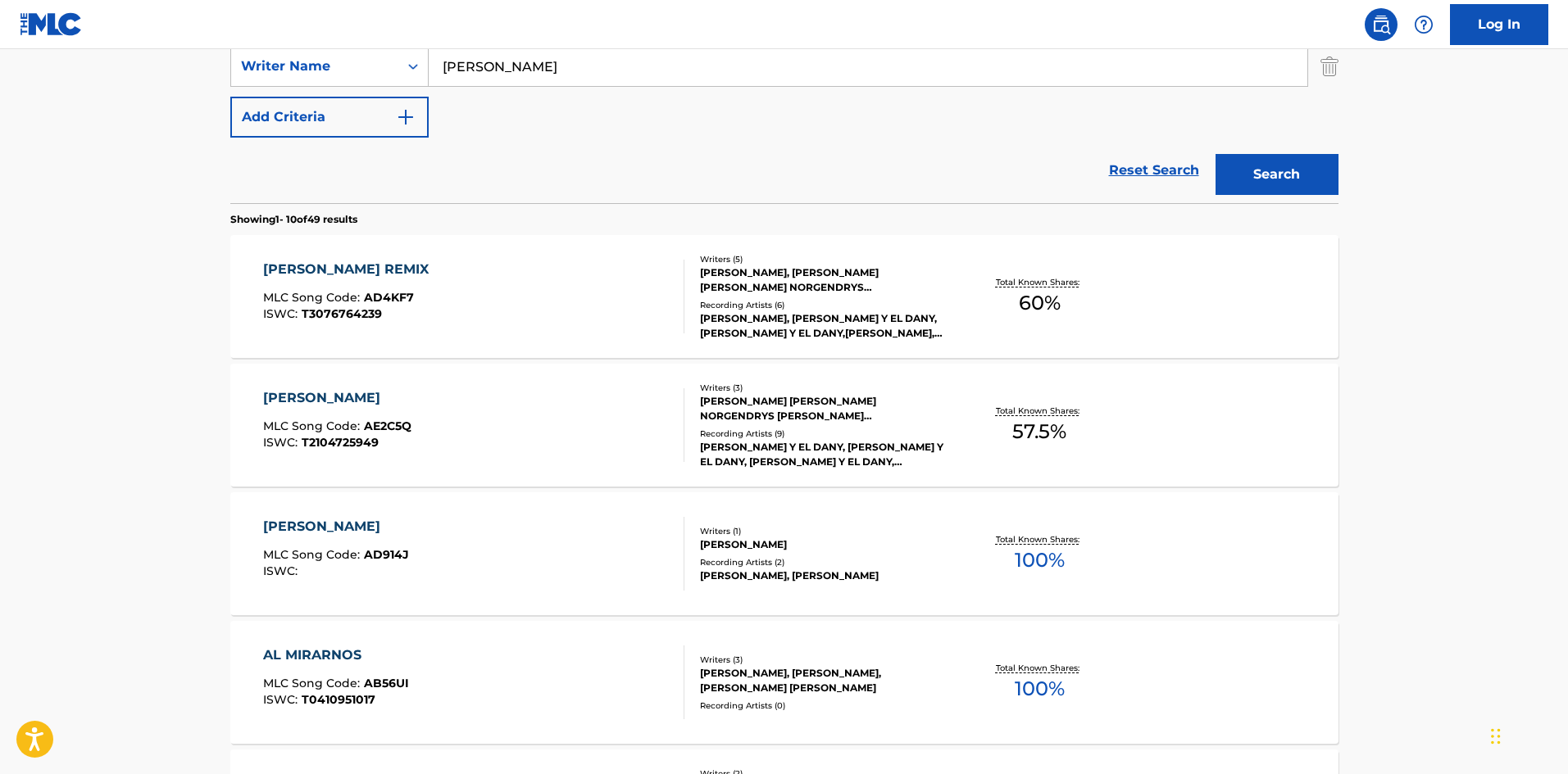
click at [628, 285] on div "[PERSON_NAME] REMIX MLC Song Code : AD4KF7 ISWC : T3076764239" at bounding box center [474, 297] width 422 height 74
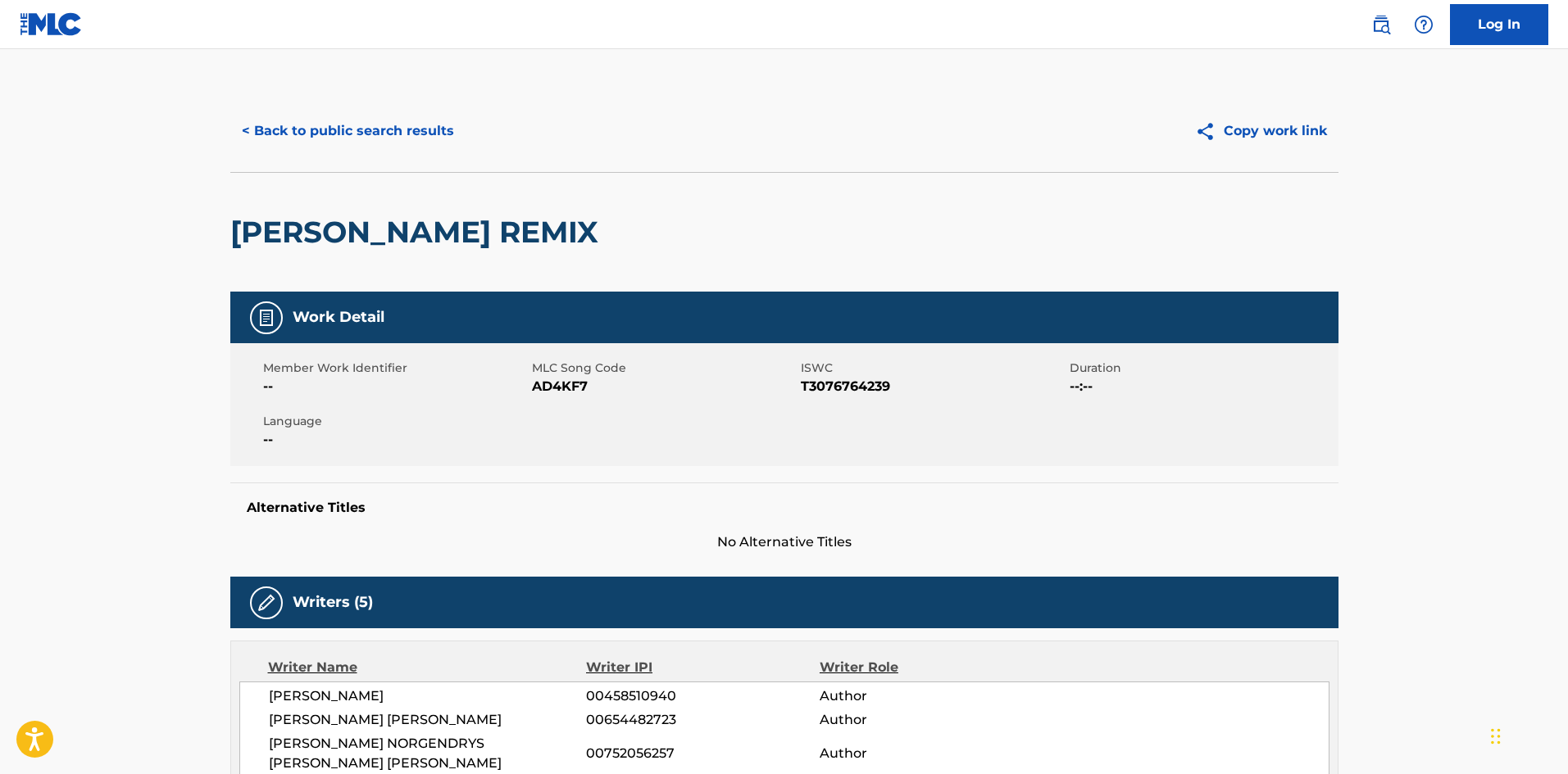
click at [571, 386] on span "AD4KF7" at bounding box center [664, 386] width 265 height 19
copy span "AD4KF7"
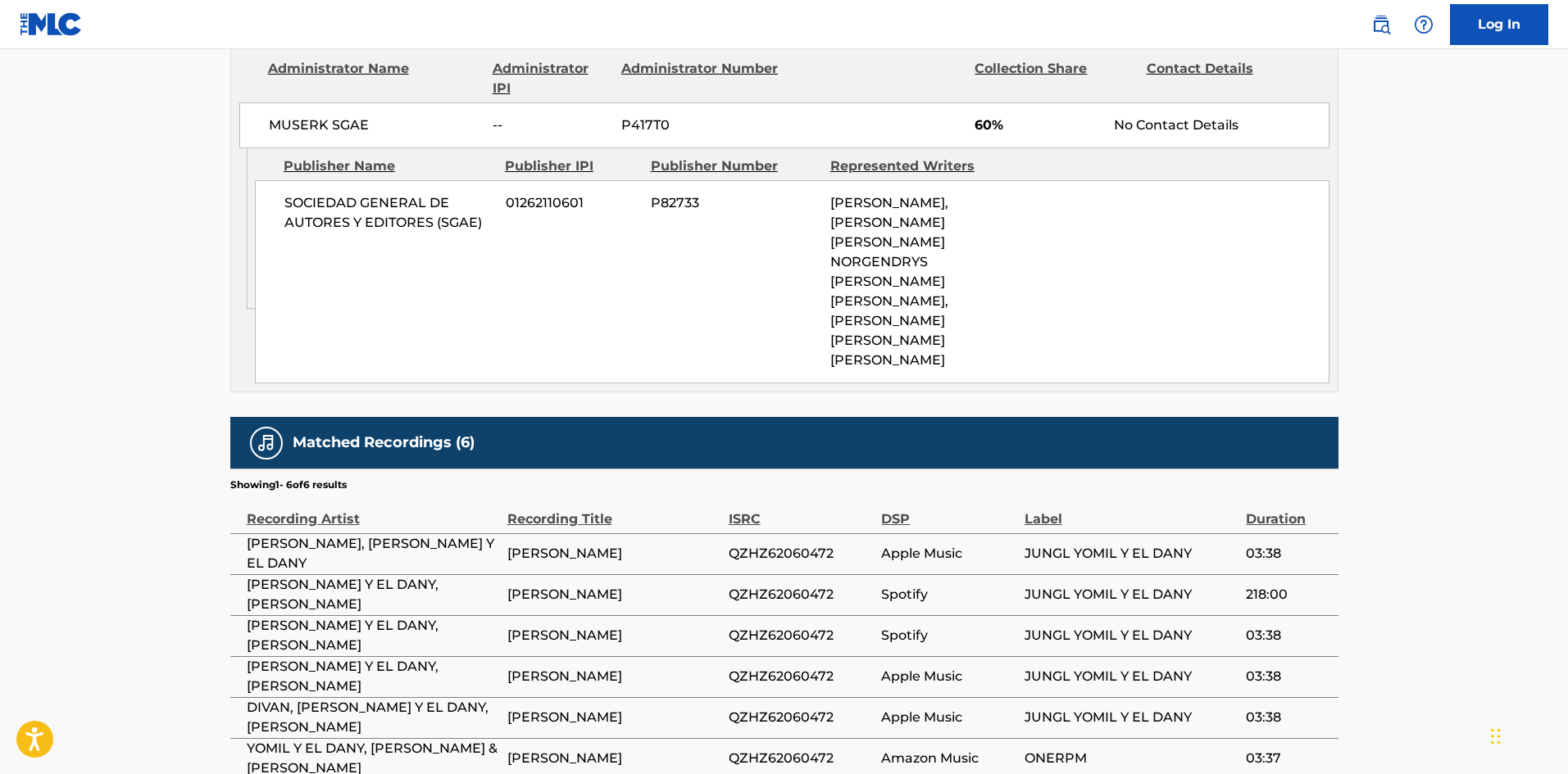
scroll to position [891, 0]
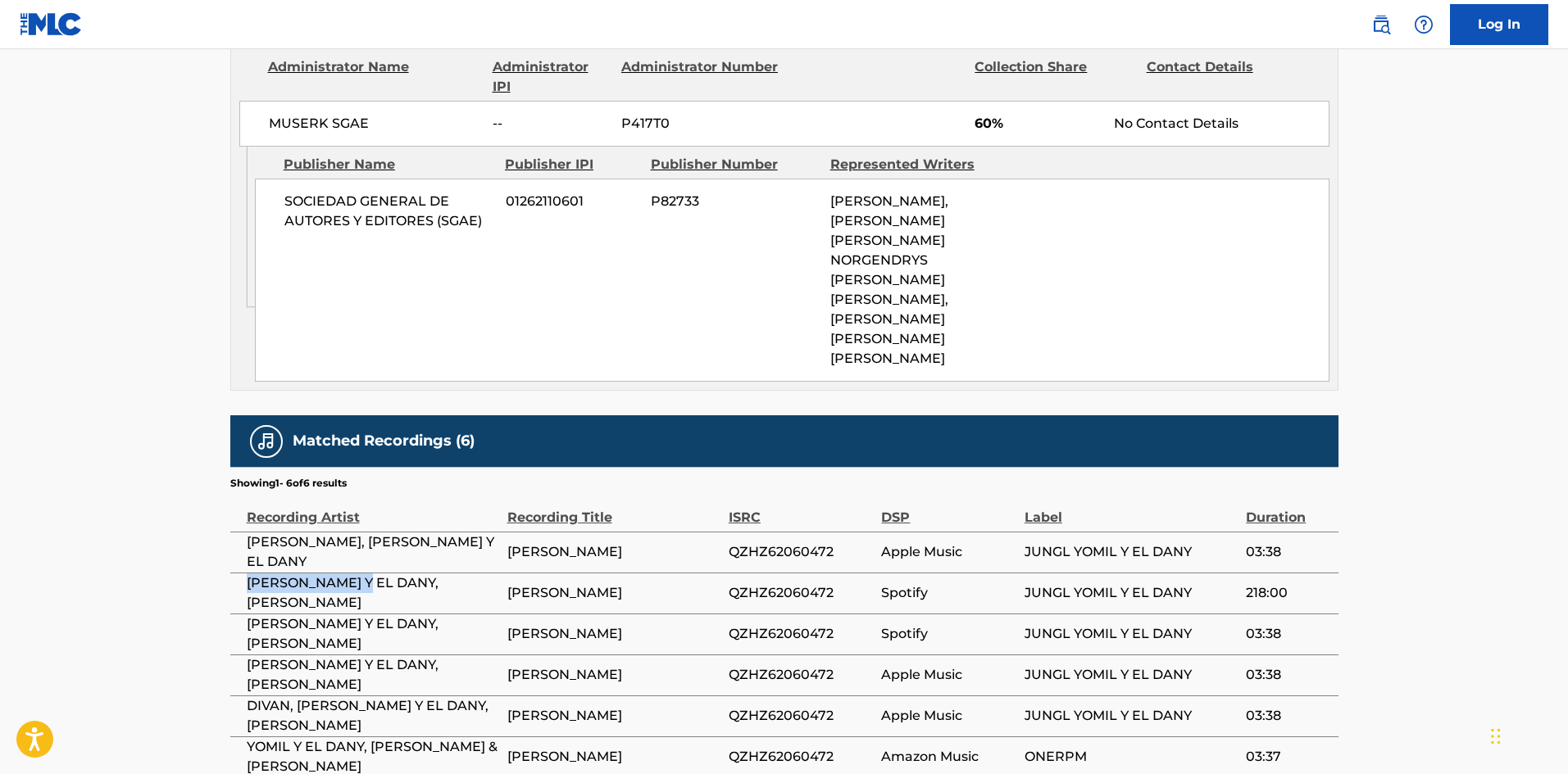
drag, startPoint x: 243, startPoint y: 556, endPoint x: 361, endPoint y: 564, distance: 118.3
click at [361, 572] on td "[PERSON_NAME] Y EL DANY,[PERSON_NAME]" at bounding box center [368, 593] width 277 height 41
copy span "YOMIL Y EL DANY"
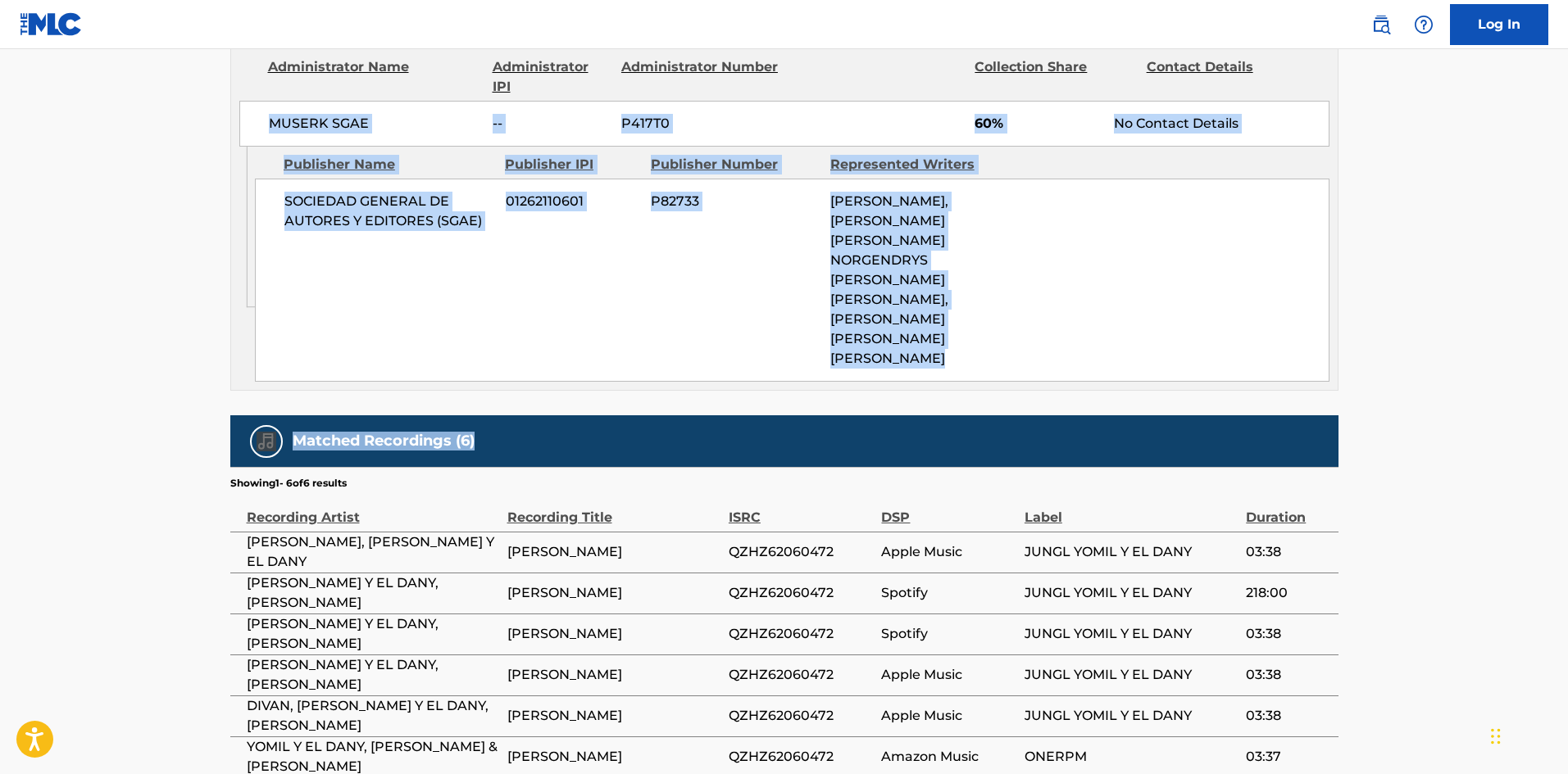
drag, startPoint x: 1565, startPoint y: 416, endPoint x: 1573, endPoint y: 75, distance: 341.1
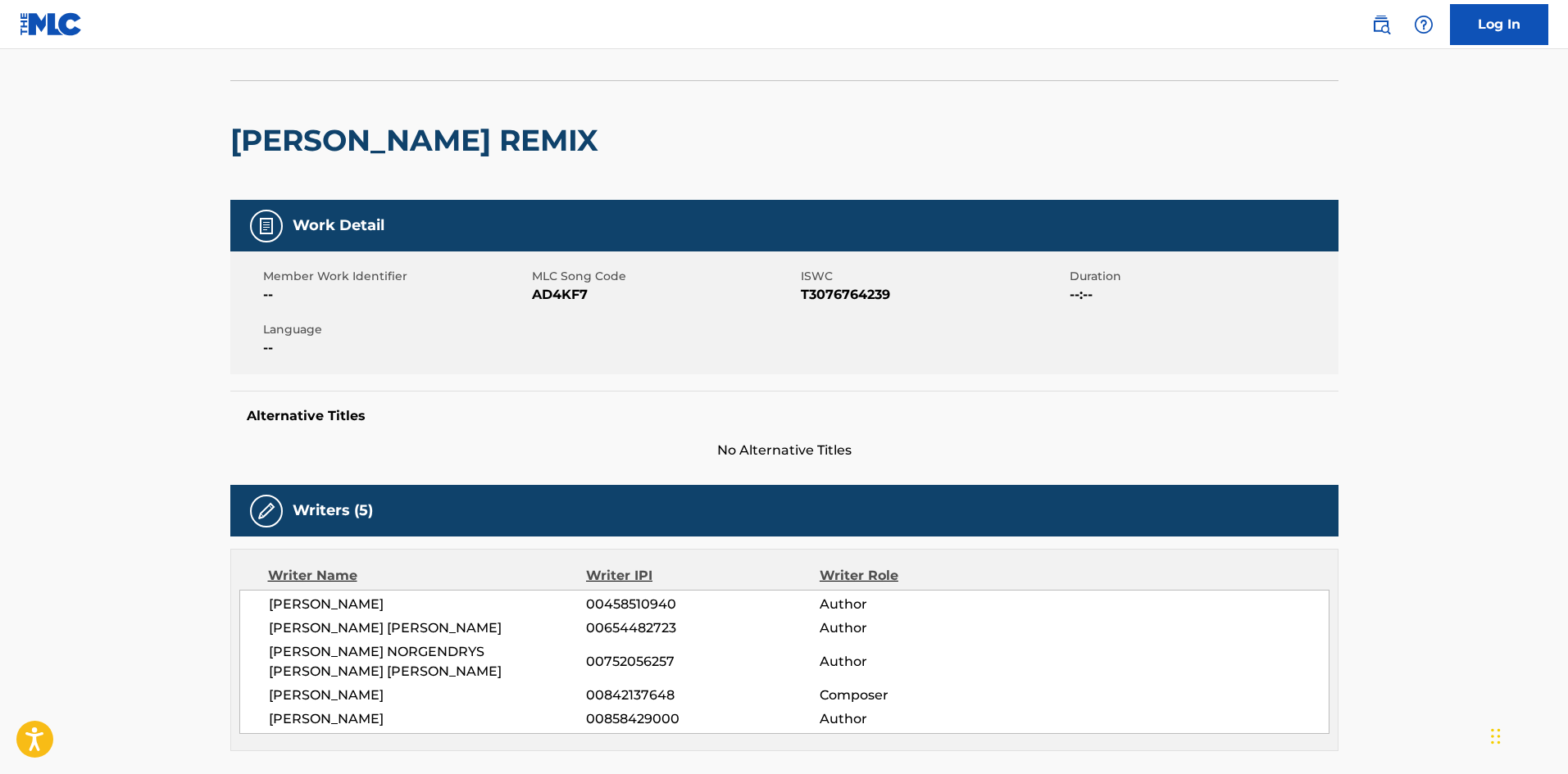
scroll to position [72, 0]
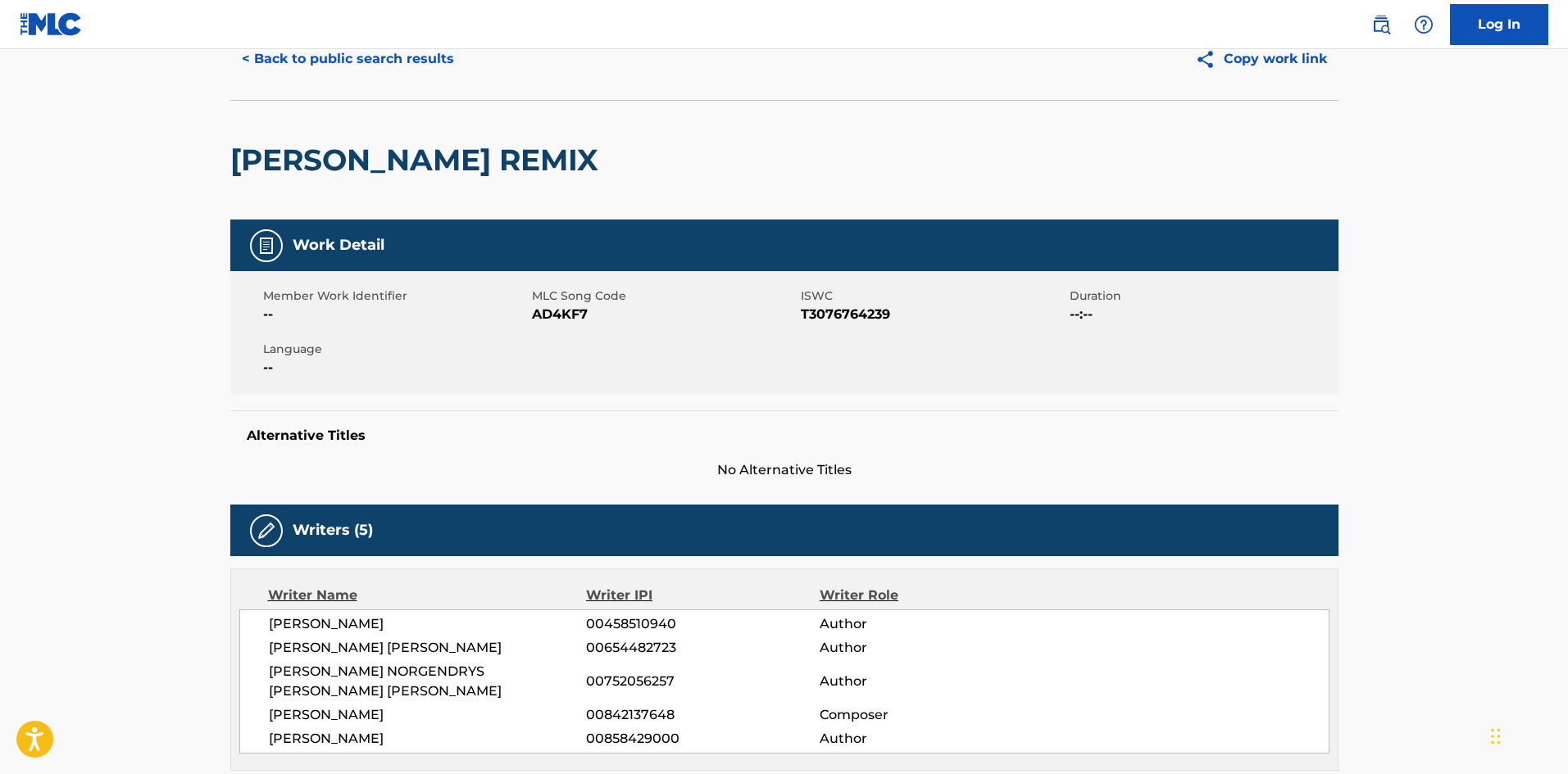
click at [382, 51] on button "< Back to public search results" at bounding box center [347, 59] width 236 height 41
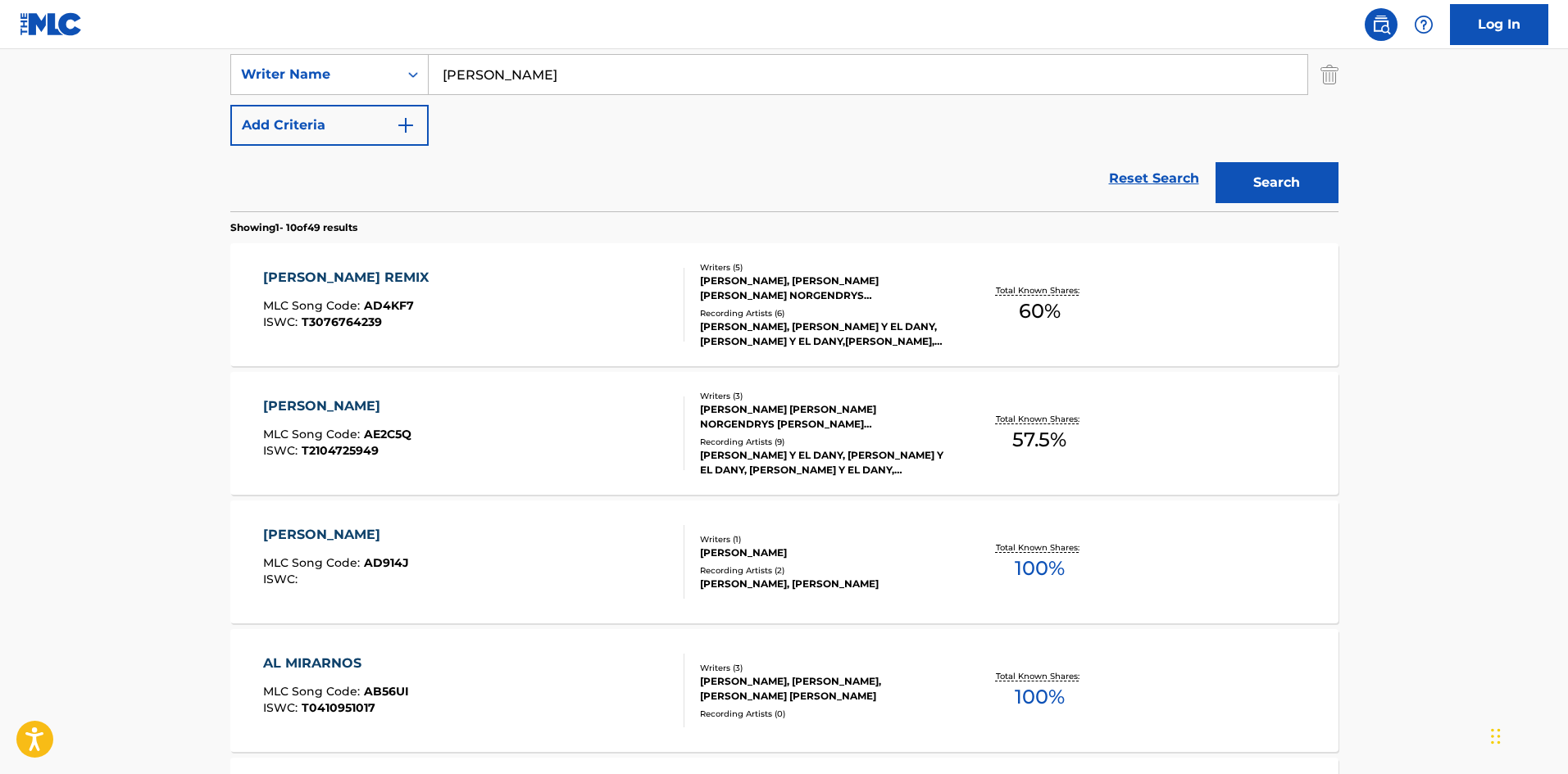
scroll to position [279, 0]
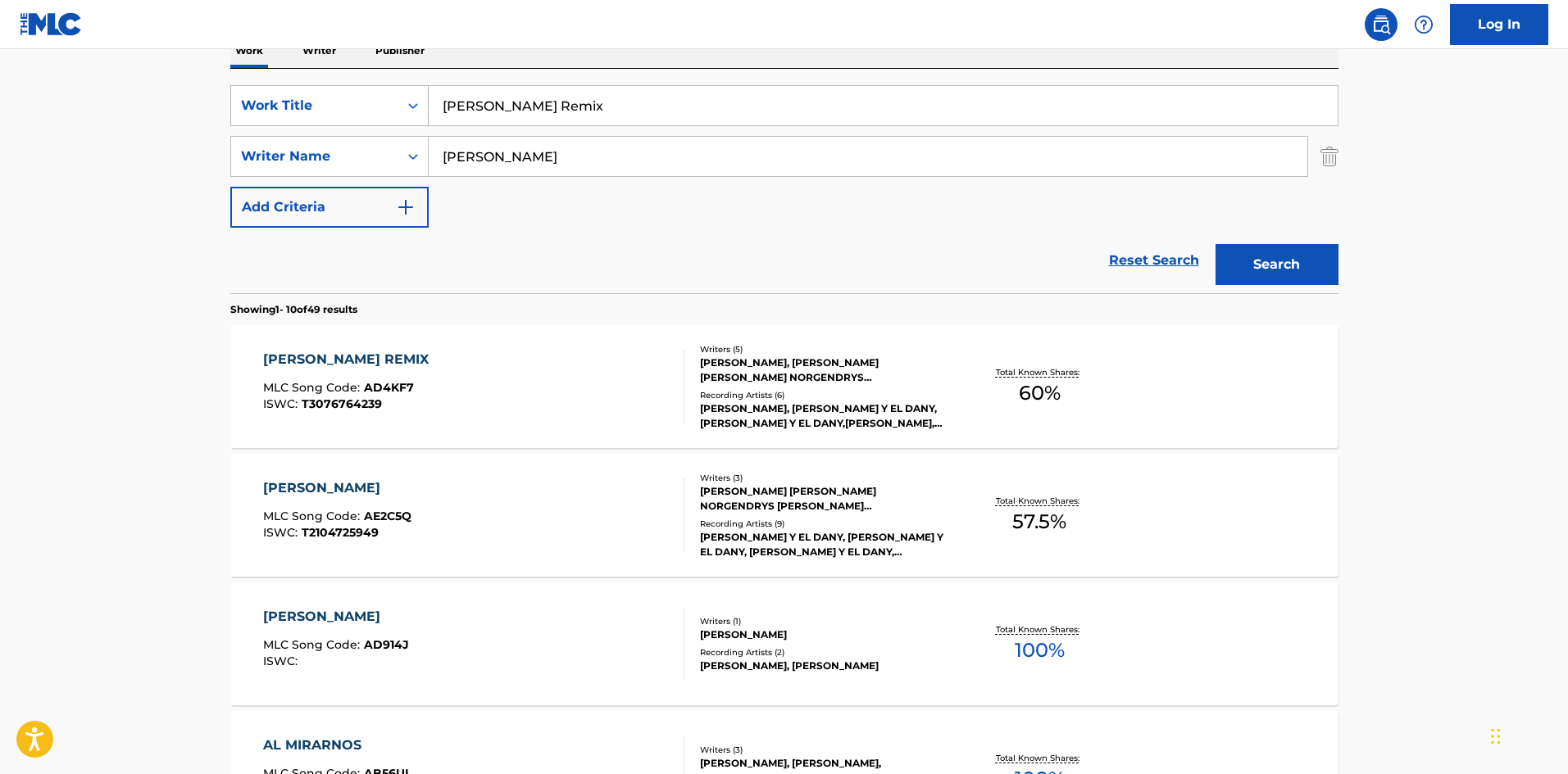
drag, startPoint x: 544, startPoint y: 104, endPoint x: 416, endPoint y: 89, distance: 128.9
click at [403, 90] on div "SearchWithCriteria9ee4e134-196e-45e3-87b9-6ee469d558b9 Work Title [PERSON_NAME]…" at bounding box center [784, 105] width 1108 height 41
paste input "manece"
type input "Amanece"
click at [1285, 278] on button "Search" at bounding box center [1277, 265] width 123 height 41
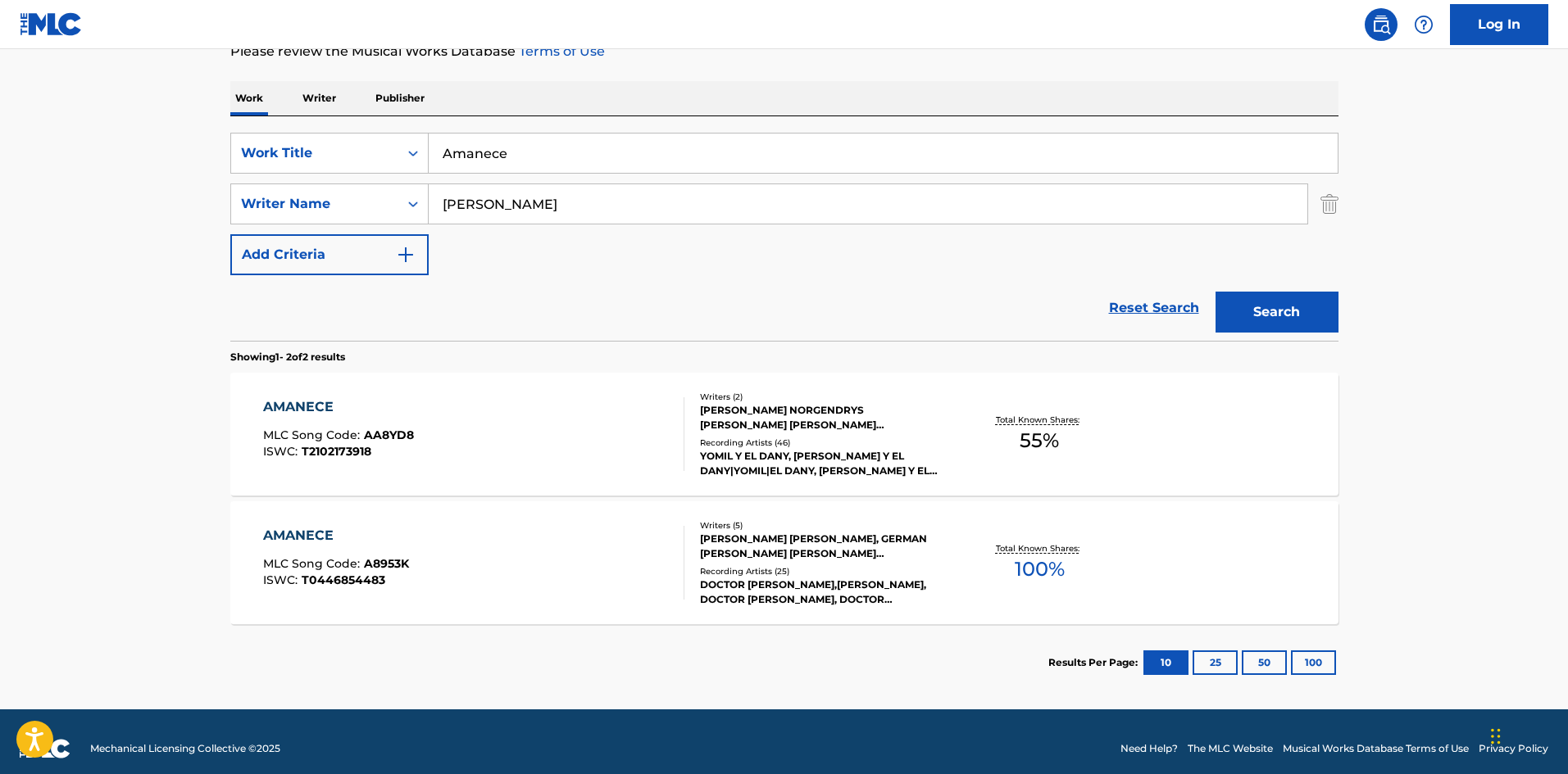
scroll to position [245, 0]
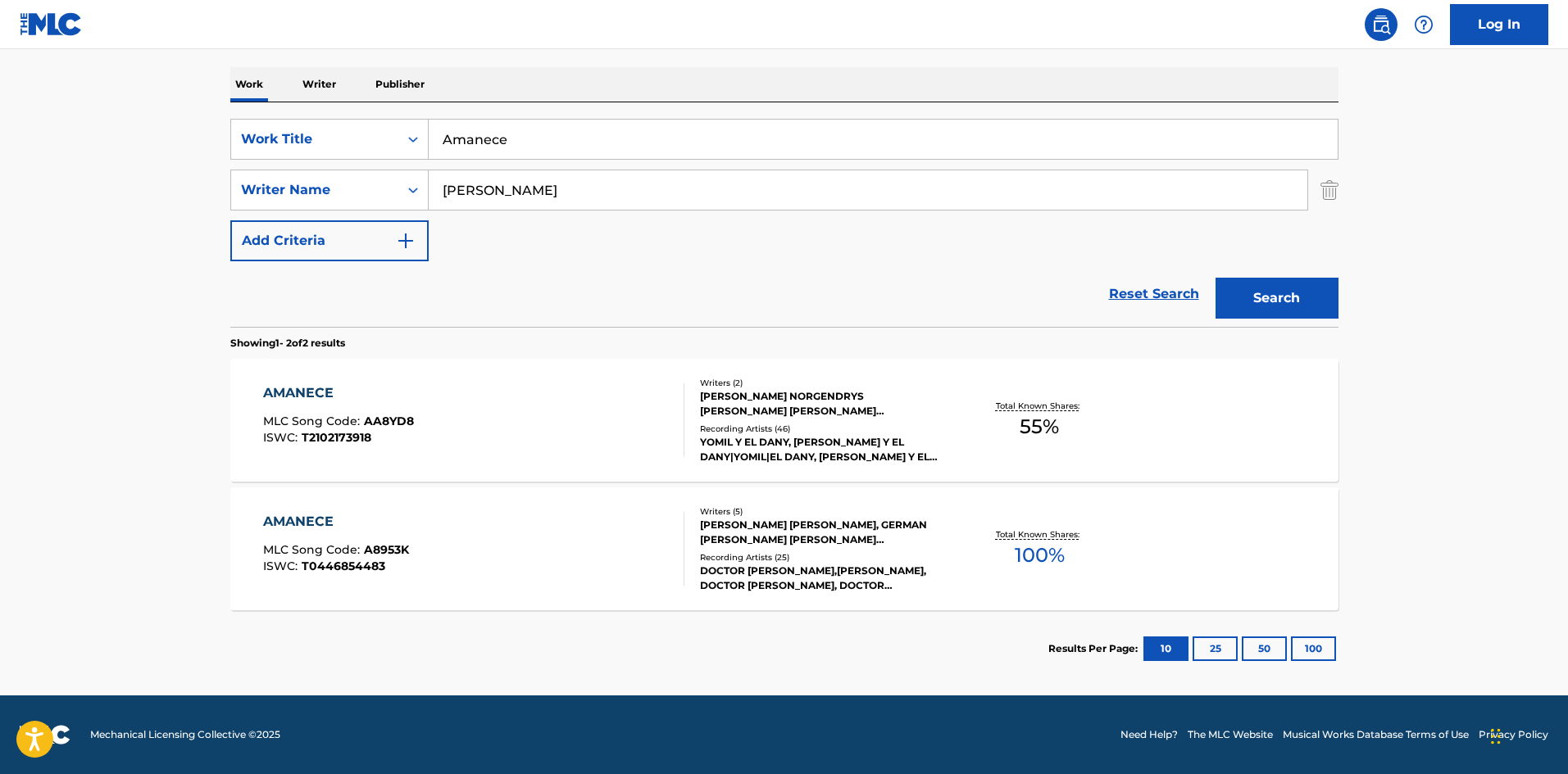
click at [659, 550] on div "AMANECE MLC Song Code : A8953K ISWC : T0446854483" at bounding box center [474, 549] width 422 height 74
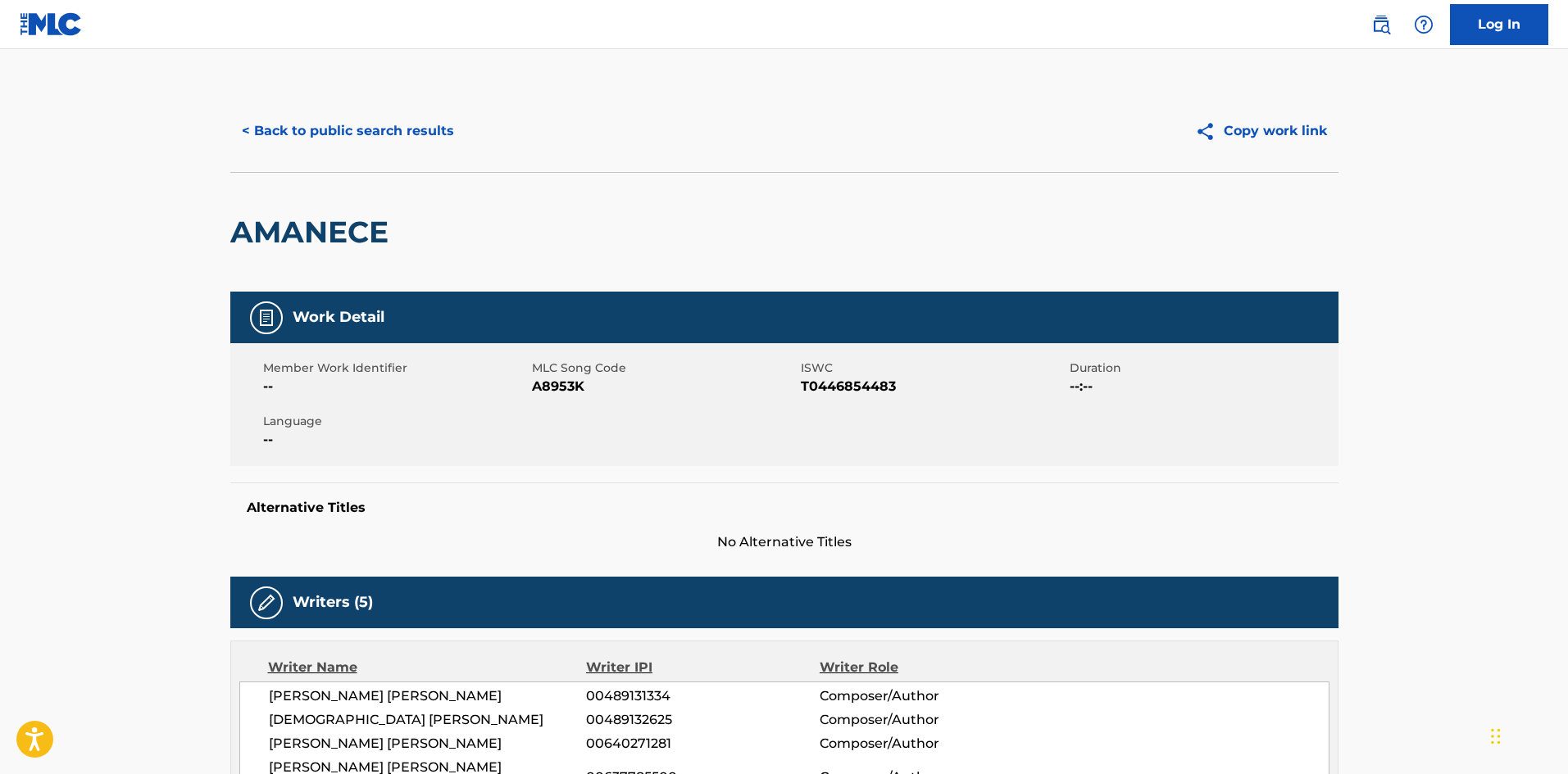
click at [383, 128] on button "< Back to public search results" at bounding box center [347, 131] width 236 height 41
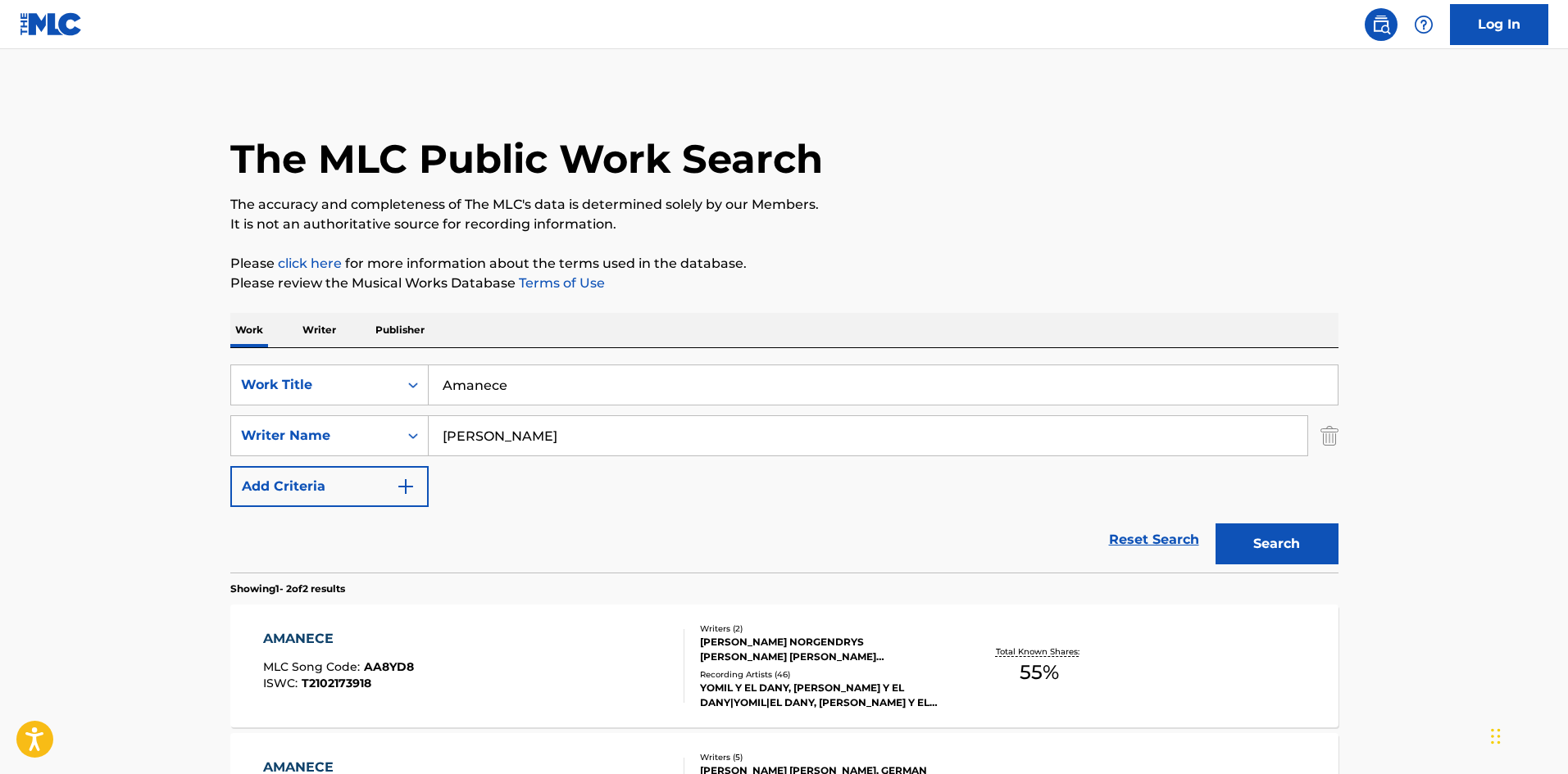
scroll to position [152, 0]
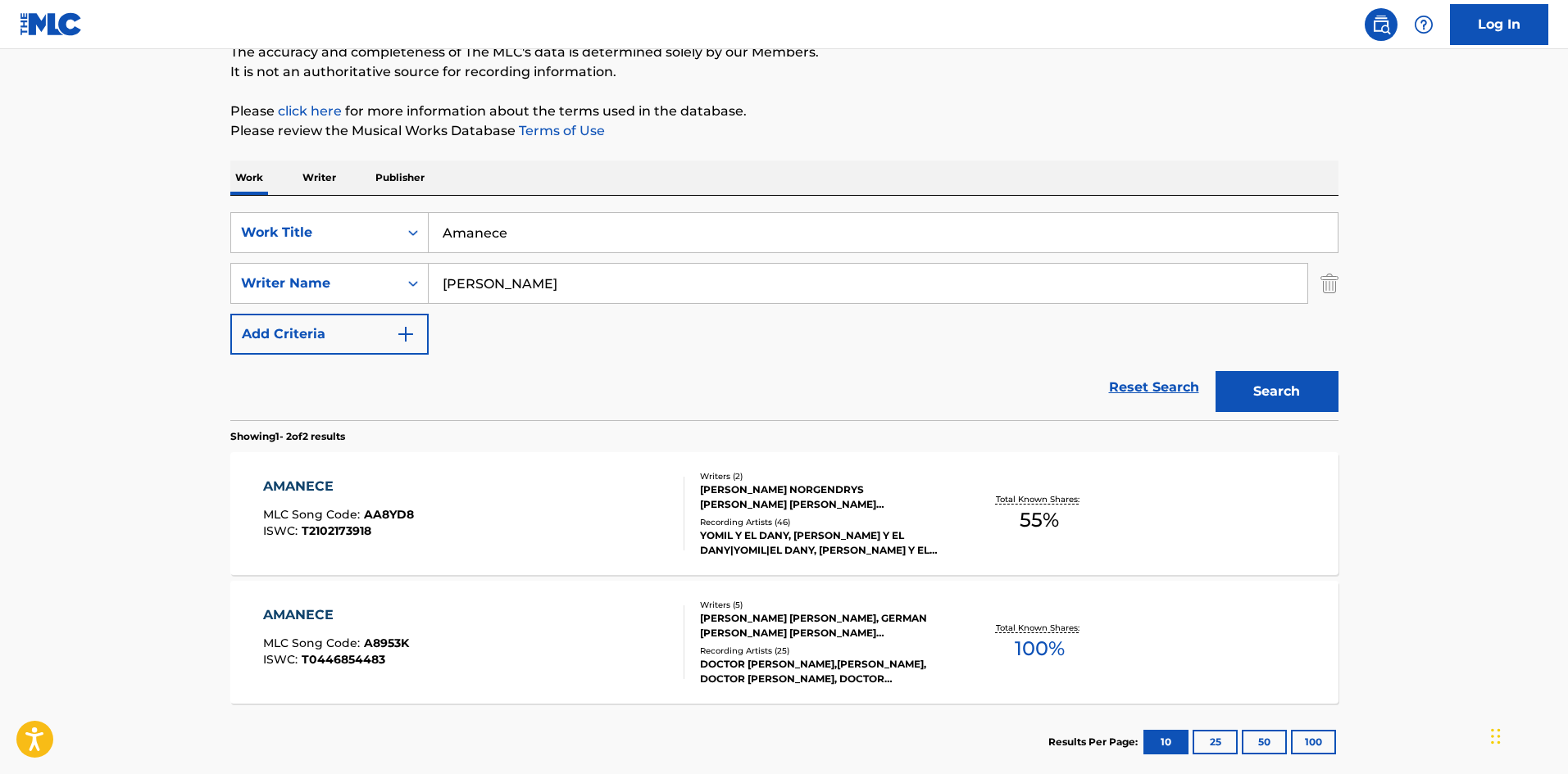
click at [612, 615] on div "AMANECE MLC Song Code : A8953K ISWC : T0446854483" at bounding box center [474, 642] width 422 height 74
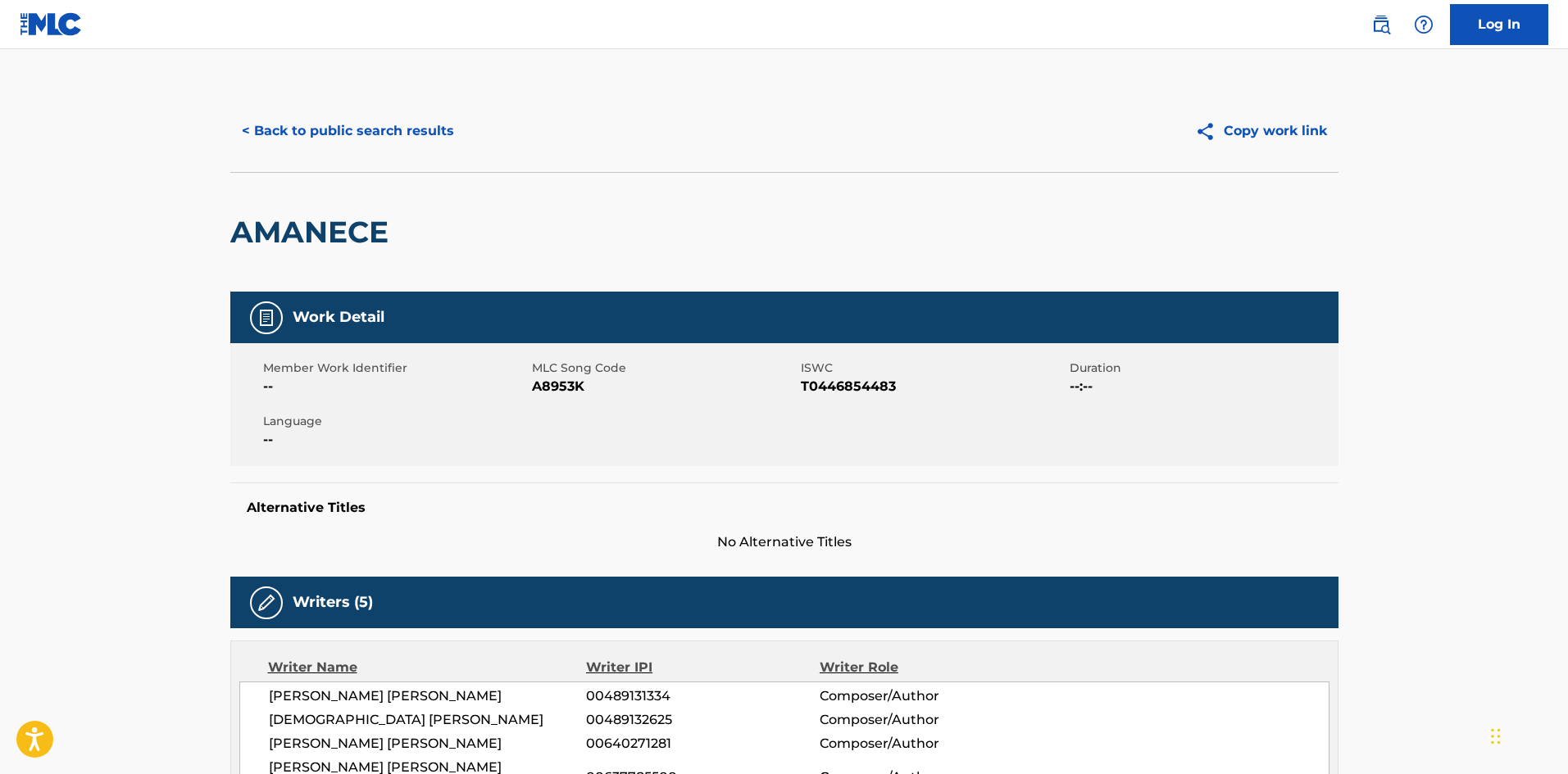
scroll to position [164, 0]
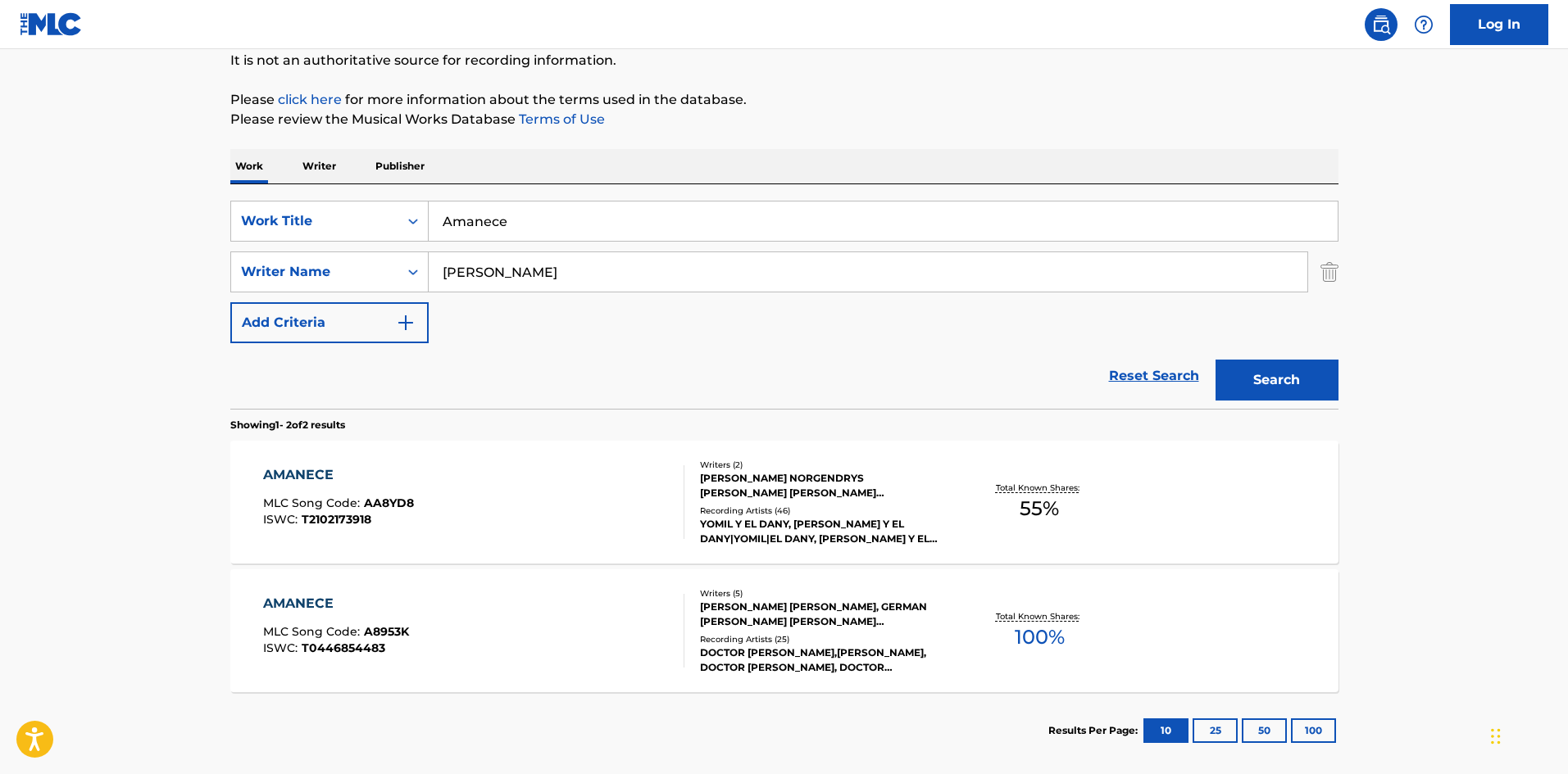
click at [617, 485] on div "AMANECE MLC Song Code : AA8YD8 ISWC : T2102173918" at bounding box center [474, 502] width 422 height 74
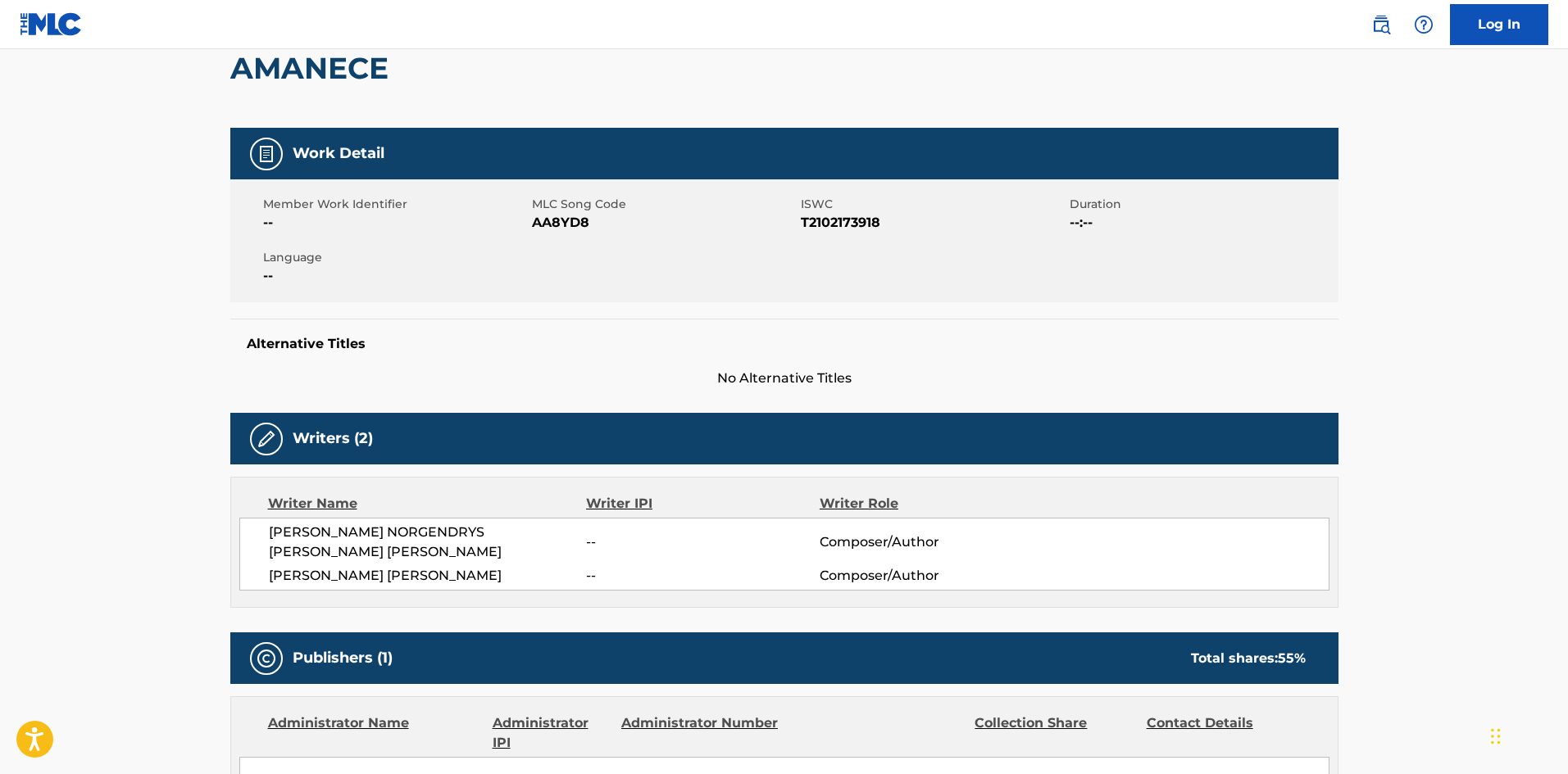
scroll to position [82, 0]
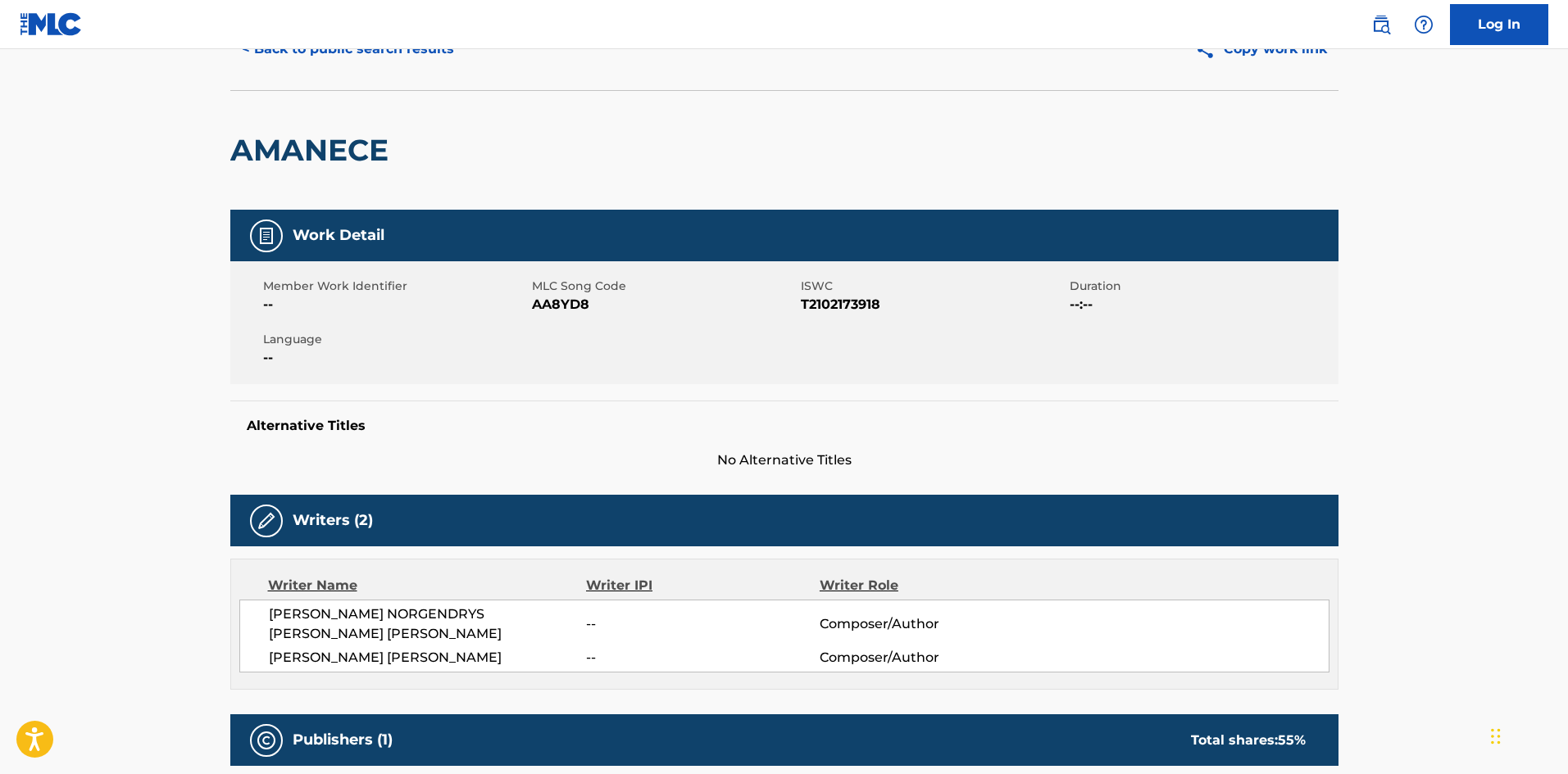
click at [558, 307] on span "AA8YD8" at bounding box center [664, 304] width 265 height 19
copy span "AA8YD8"
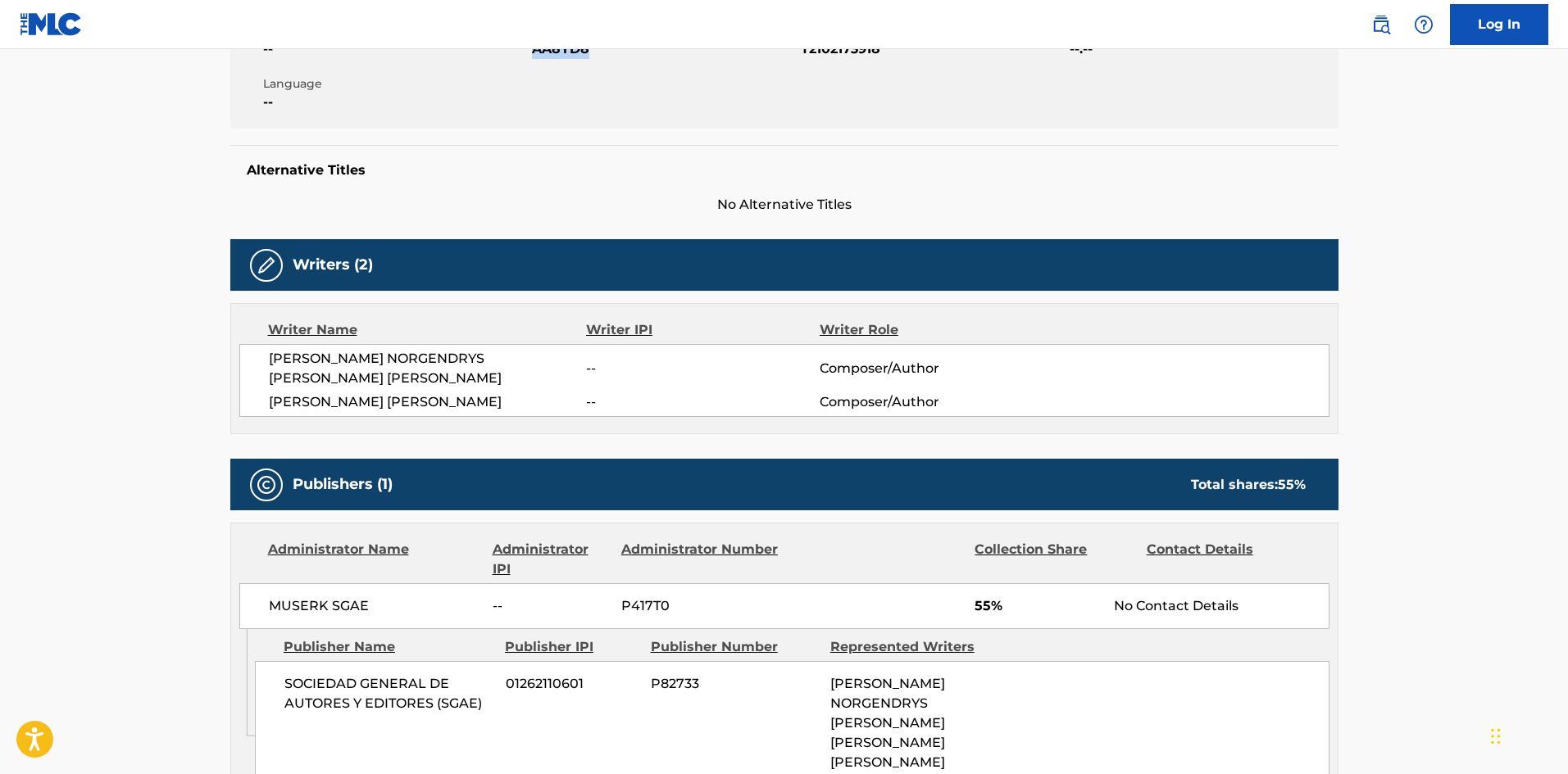
scroll to position [334, 0]
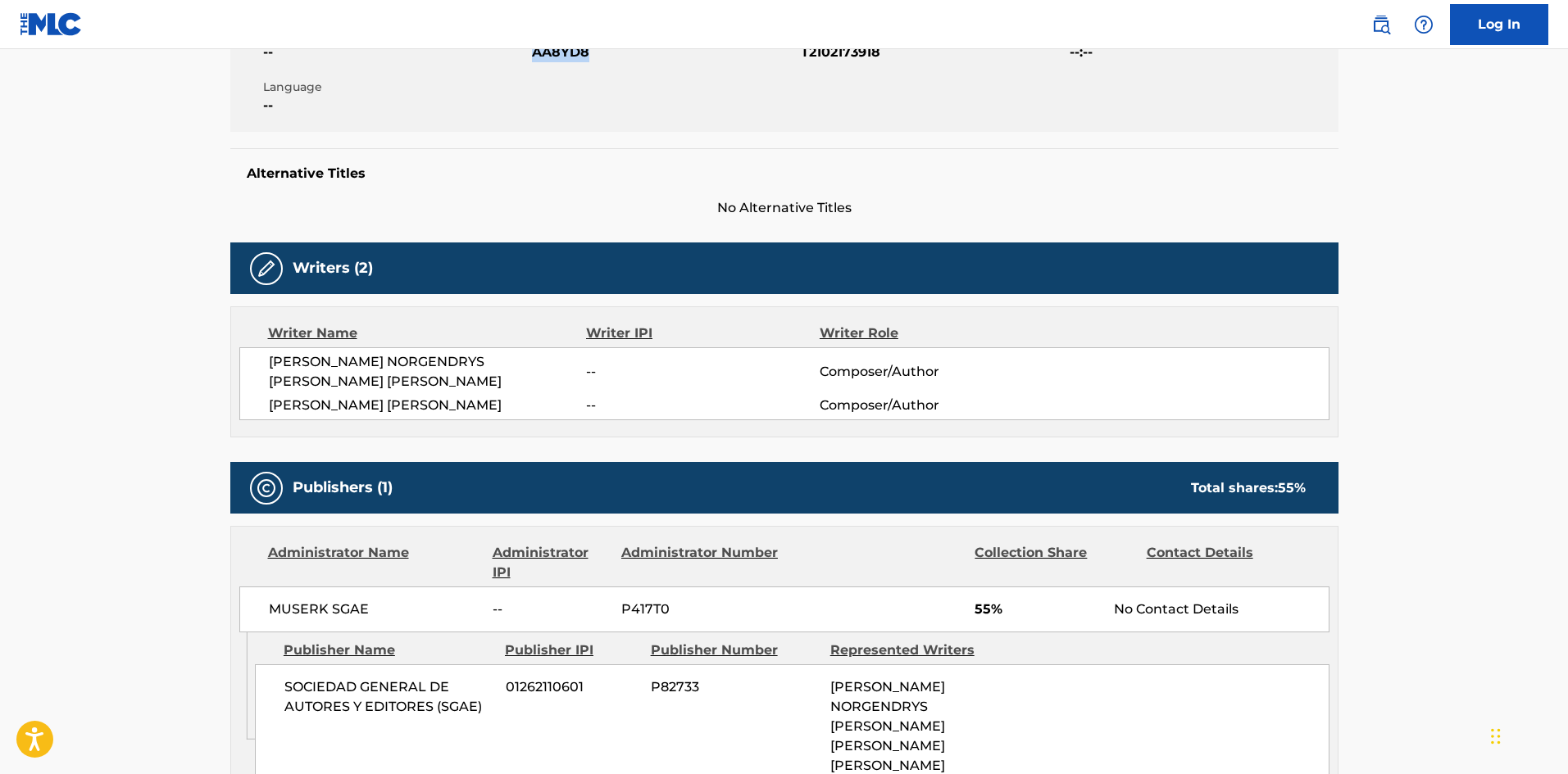
copy span "AA8YD8"
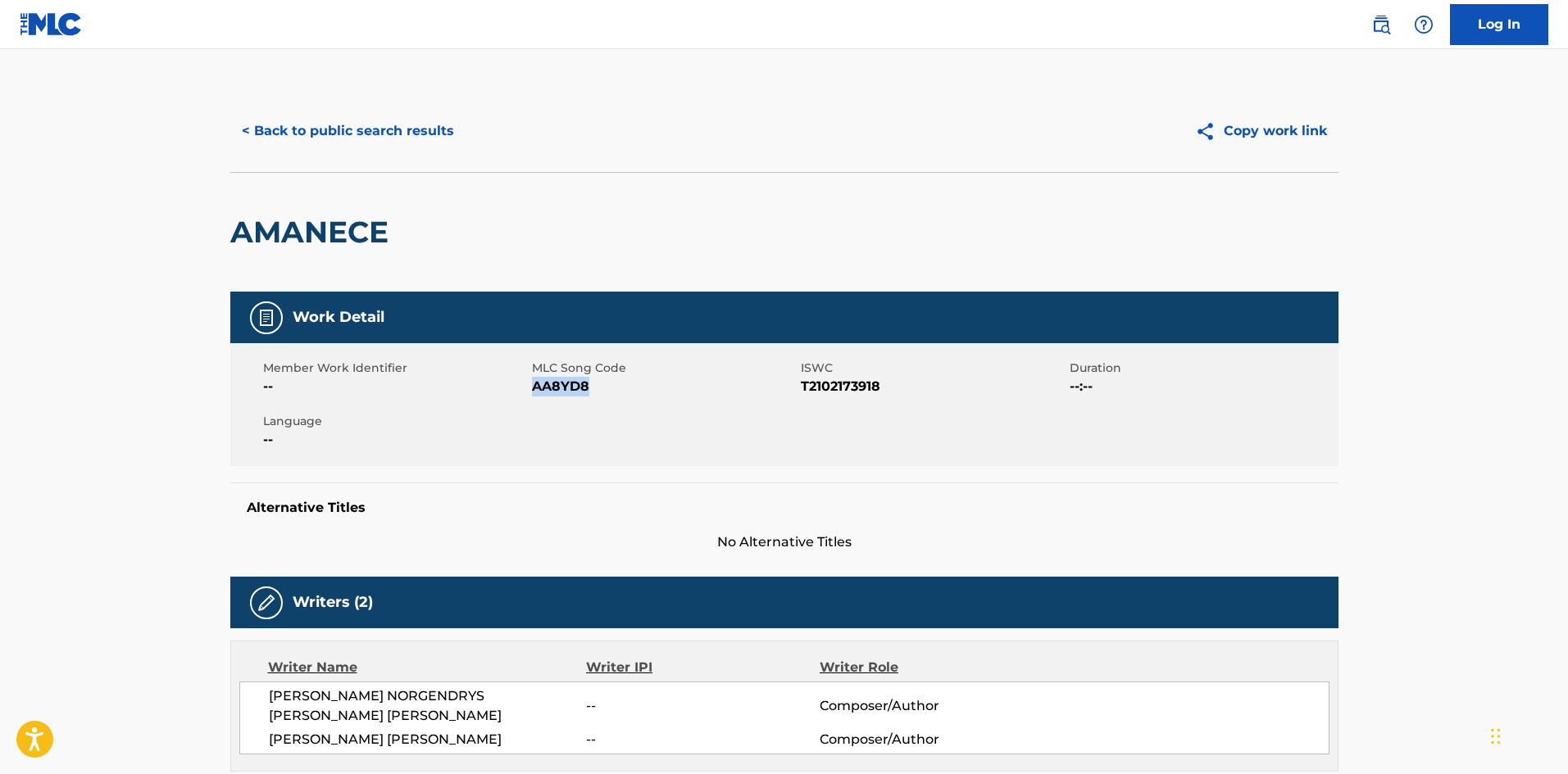
click at [447, 136] on button "< Back to public search results" at bounding box center [347, 131] width 236 height 41
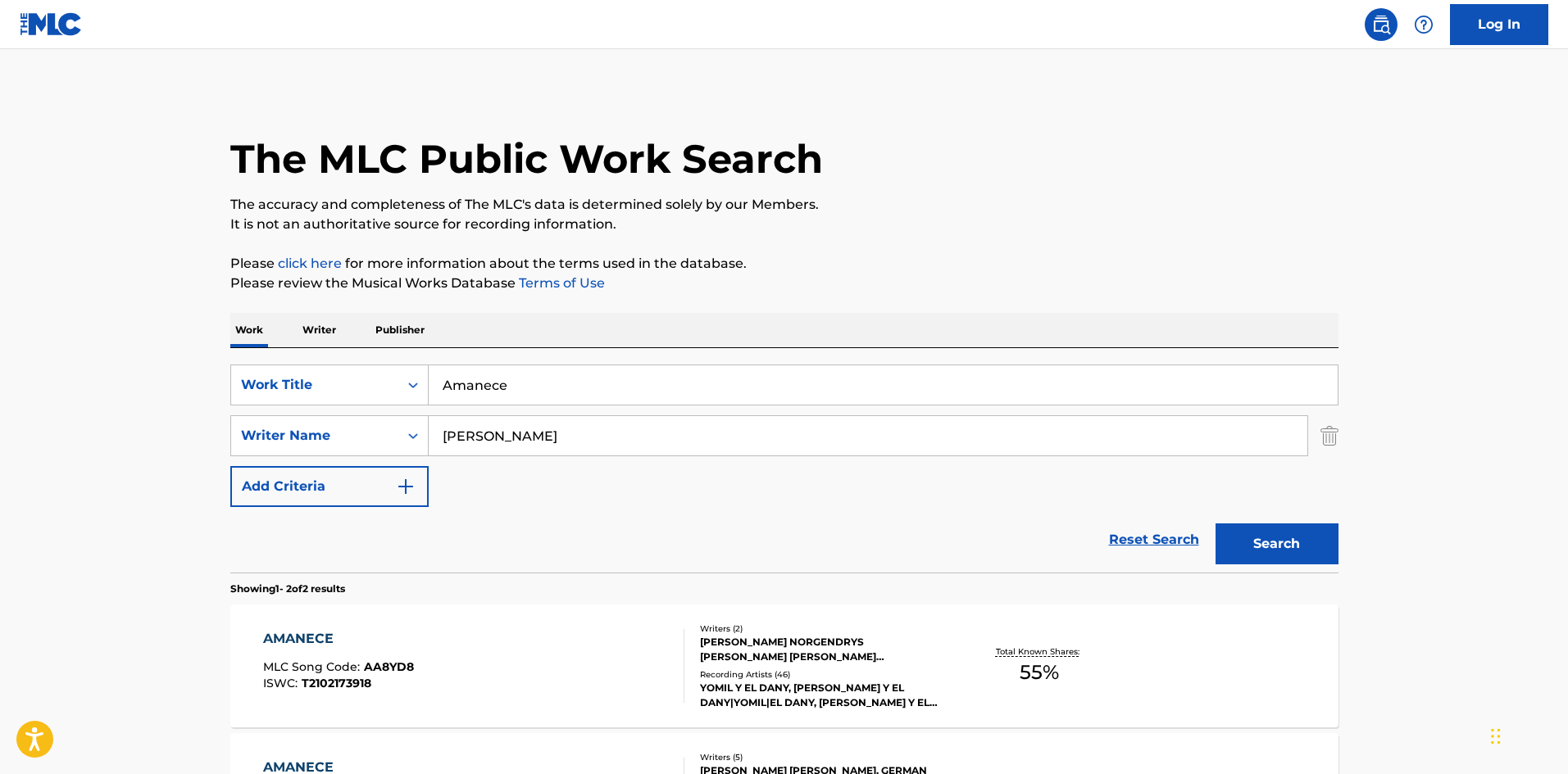
scroll to position [152, 0]
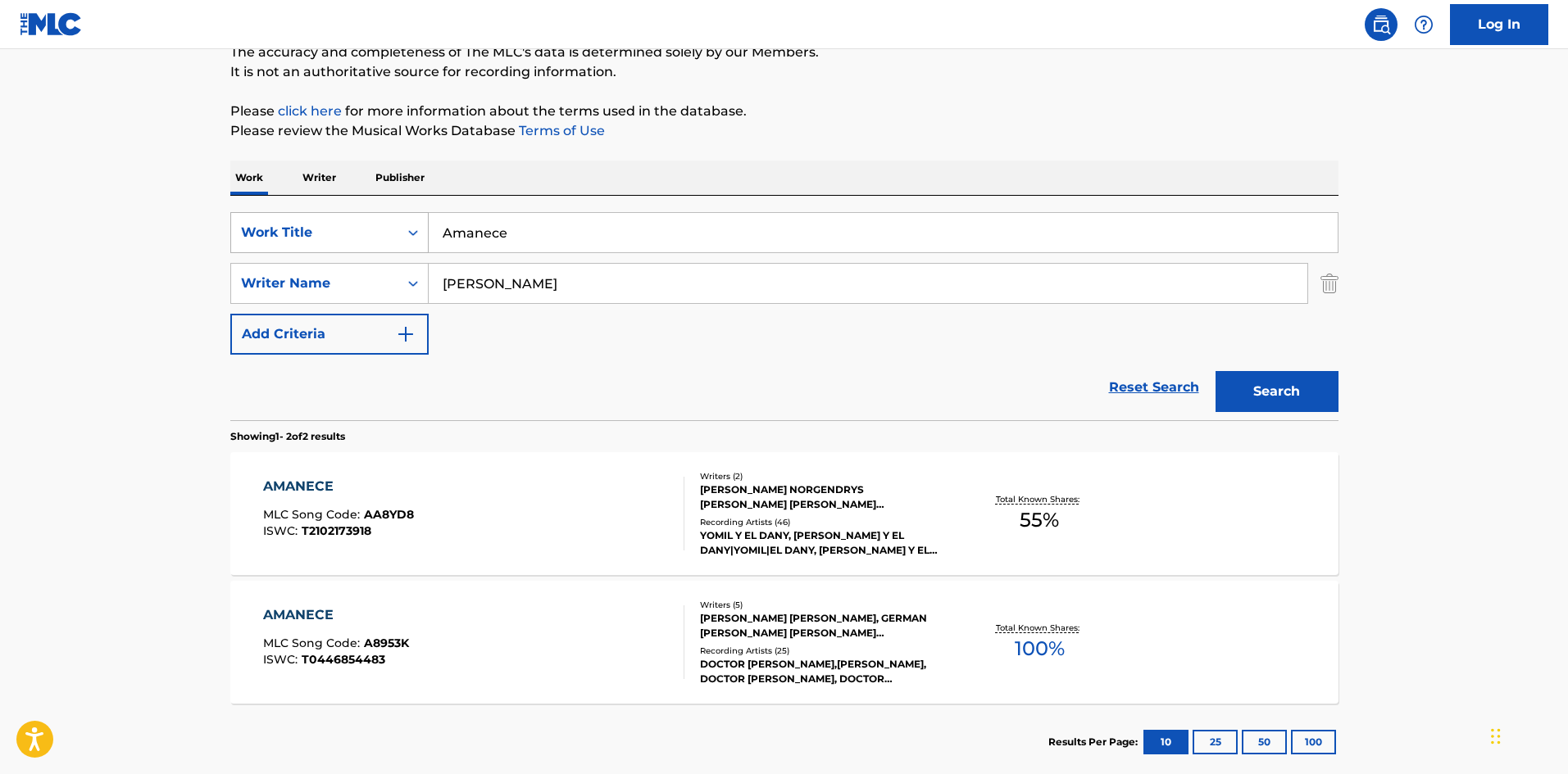
drag, startPoint x: 510, startPoint y: 223, endPoint x: 376, endPoint y: 213, distance: 134.4
click at [376, 213] on div "SearchWithCriteria9ee4e134-196e-45e3-87b9-6ee469d558b9 Work Title Amanece" at bounding box center [784, 233] width 1108 height 41
paste input "Baby I Love You"
type input "Baby I Love You"
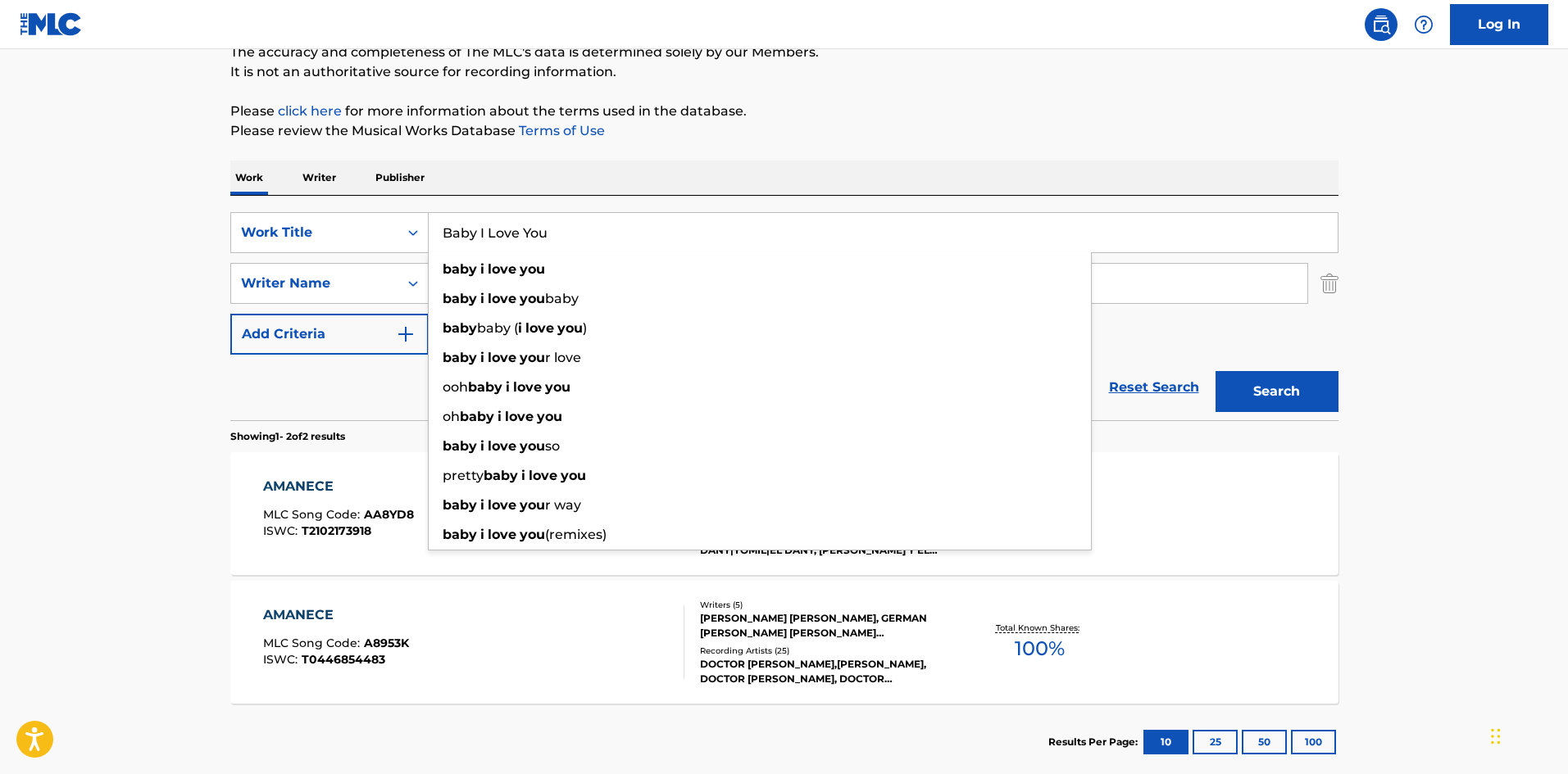
click at [580, 180] on div "Work Writer Publisher" at bounding box center [784, 178] width 1108 height 35
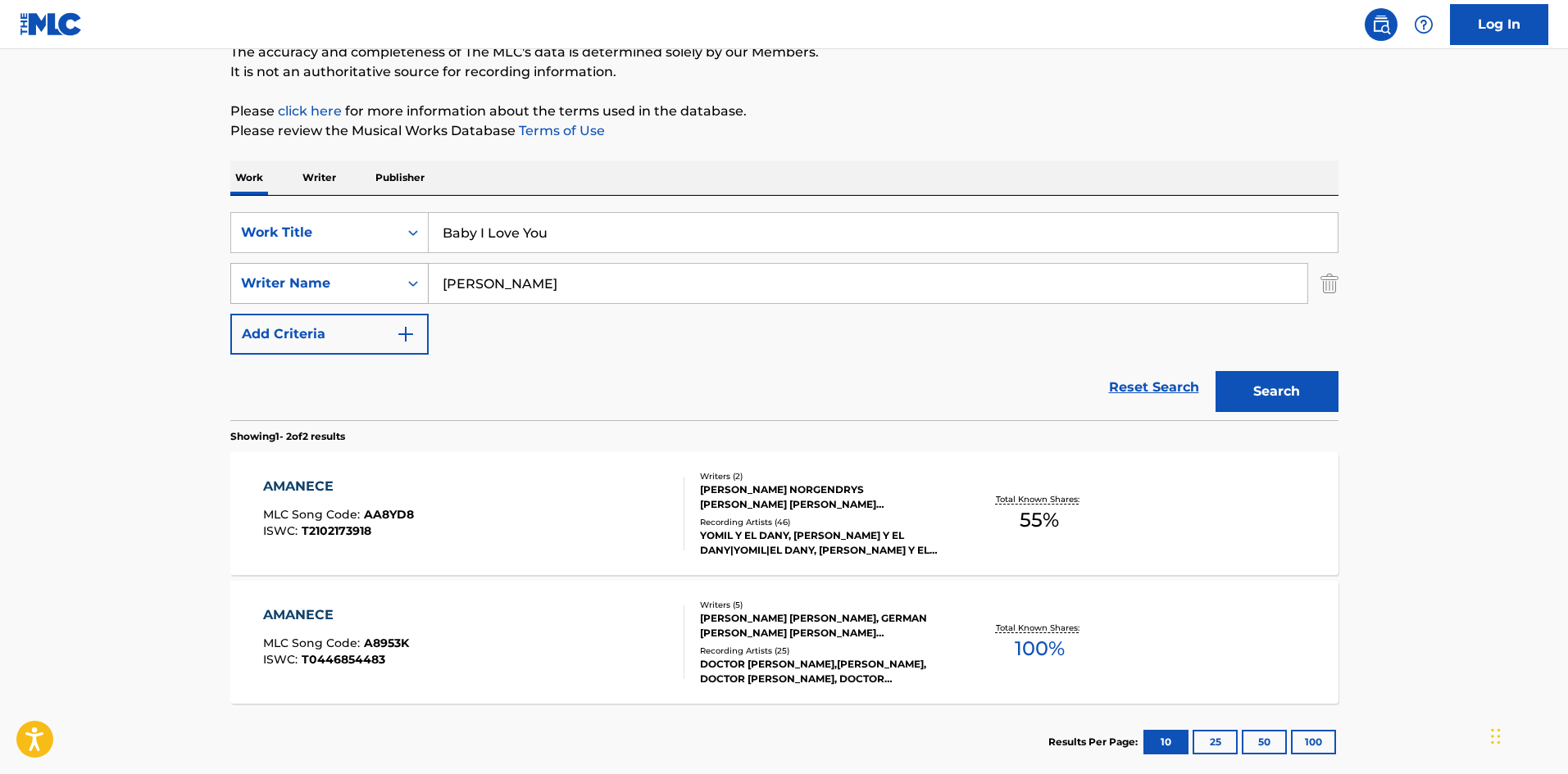
drag, startPoint x: 469, startPoint y: 277, endPoint x: 407, endPoint y: 279, distance: 62.0
click at [405, 282] on div "SearchWithCriteriaa2924501-c412-4aaf-8b48-76c4d32745d8 Writer Name [PERSON_NAME]" at bounding box center [784, 283] width 1108 height 41
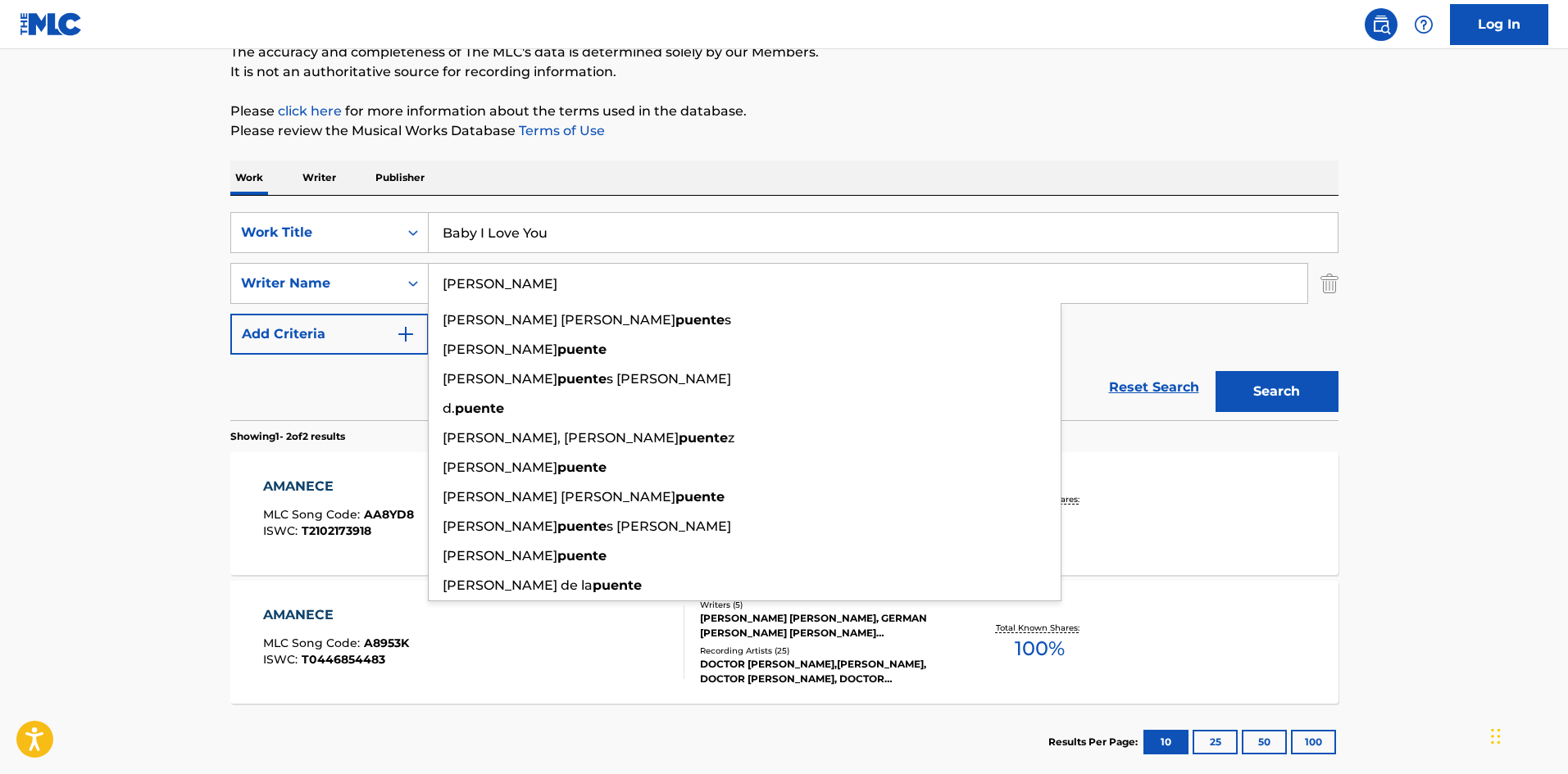
click at [1232, 390] on button "Search" at bounding box center [1277, 391] width 123 height 41
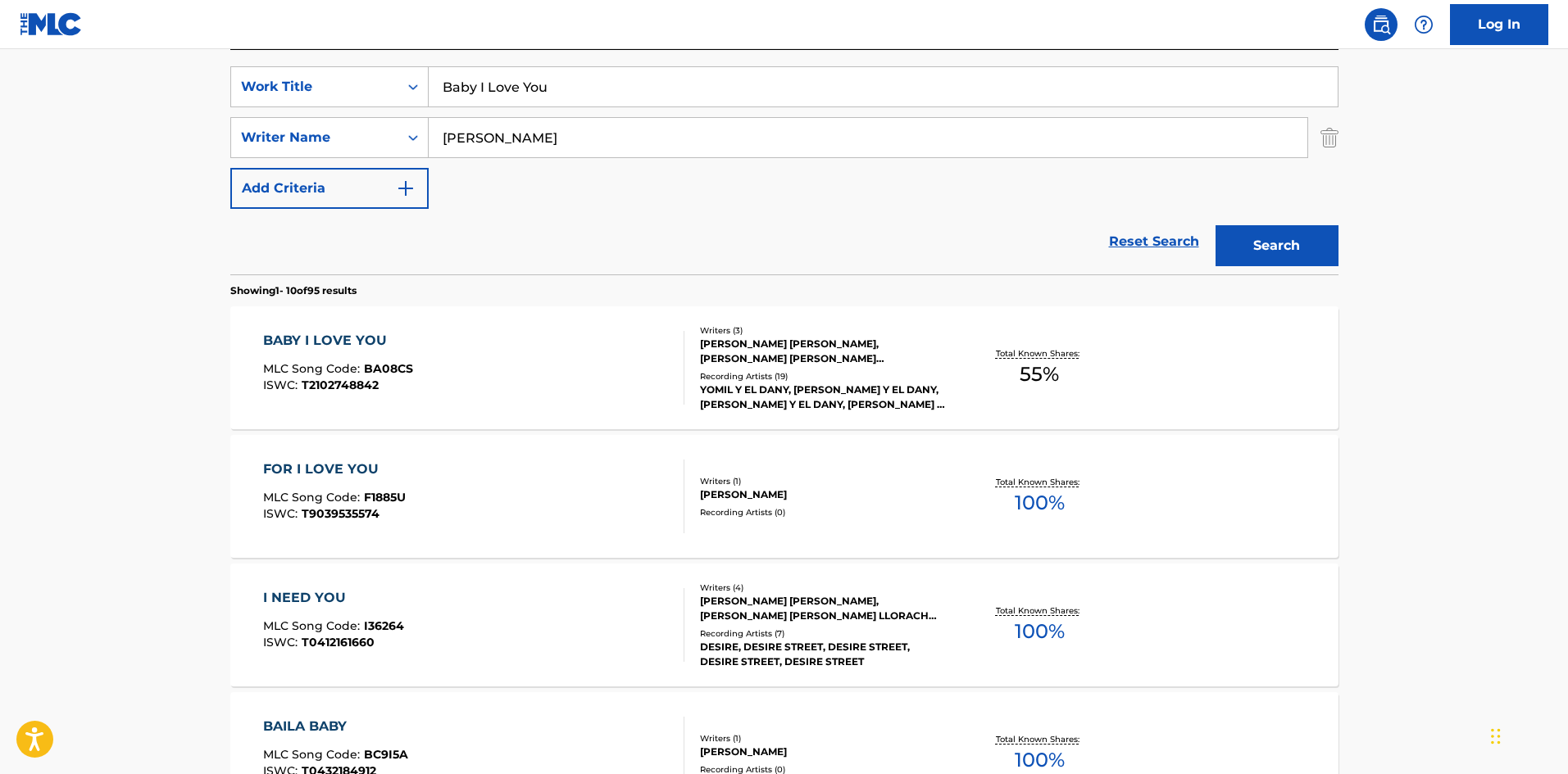
scroll to position [302, 0]
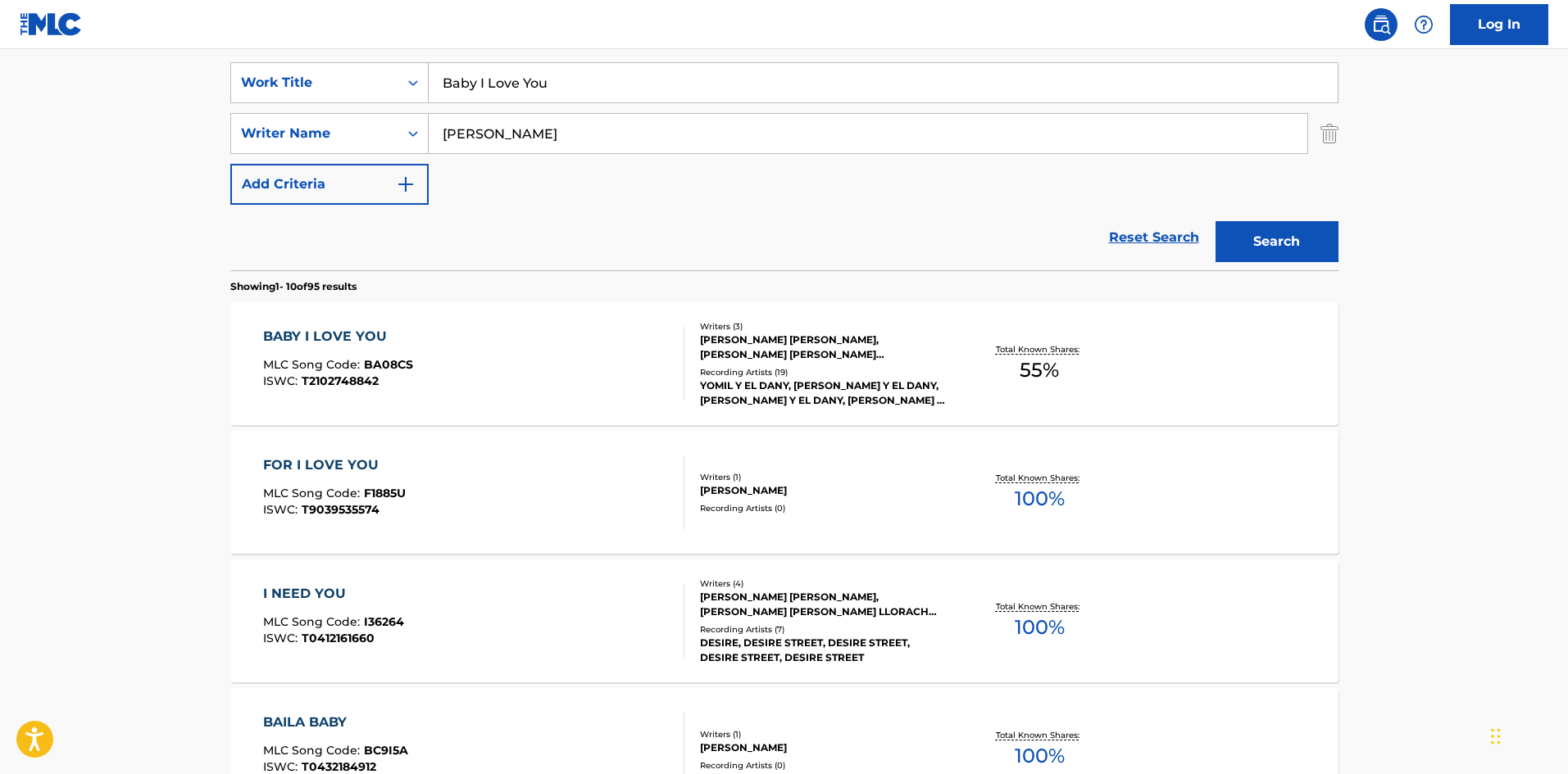
click at [617, 354] on div "BABY I LOVE YOU MLC Song Code : BA08CS ISWC : T2102748842" at bounding box center [474, 364] width 422 height 74
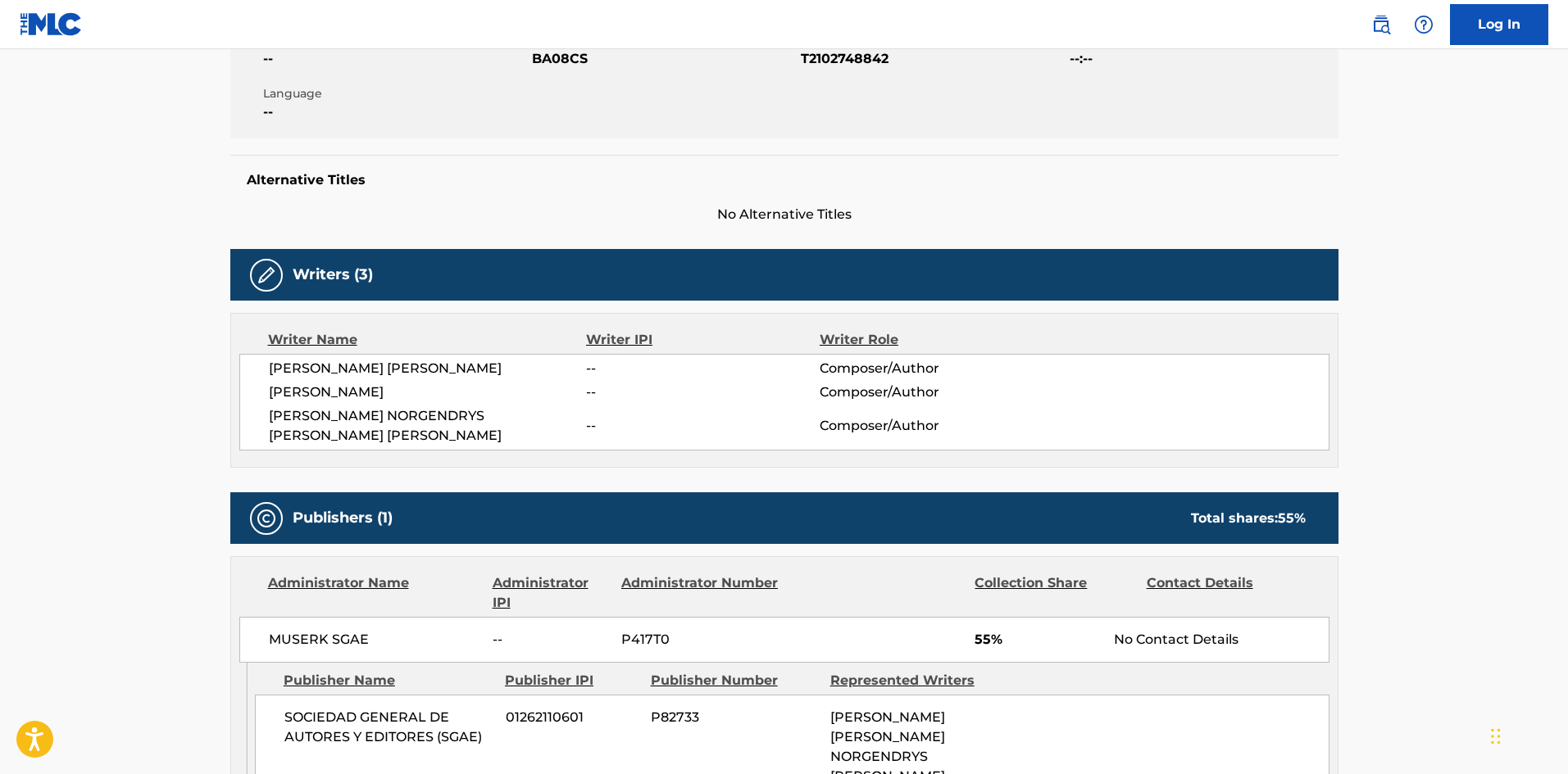
scroll to position [356, 0]
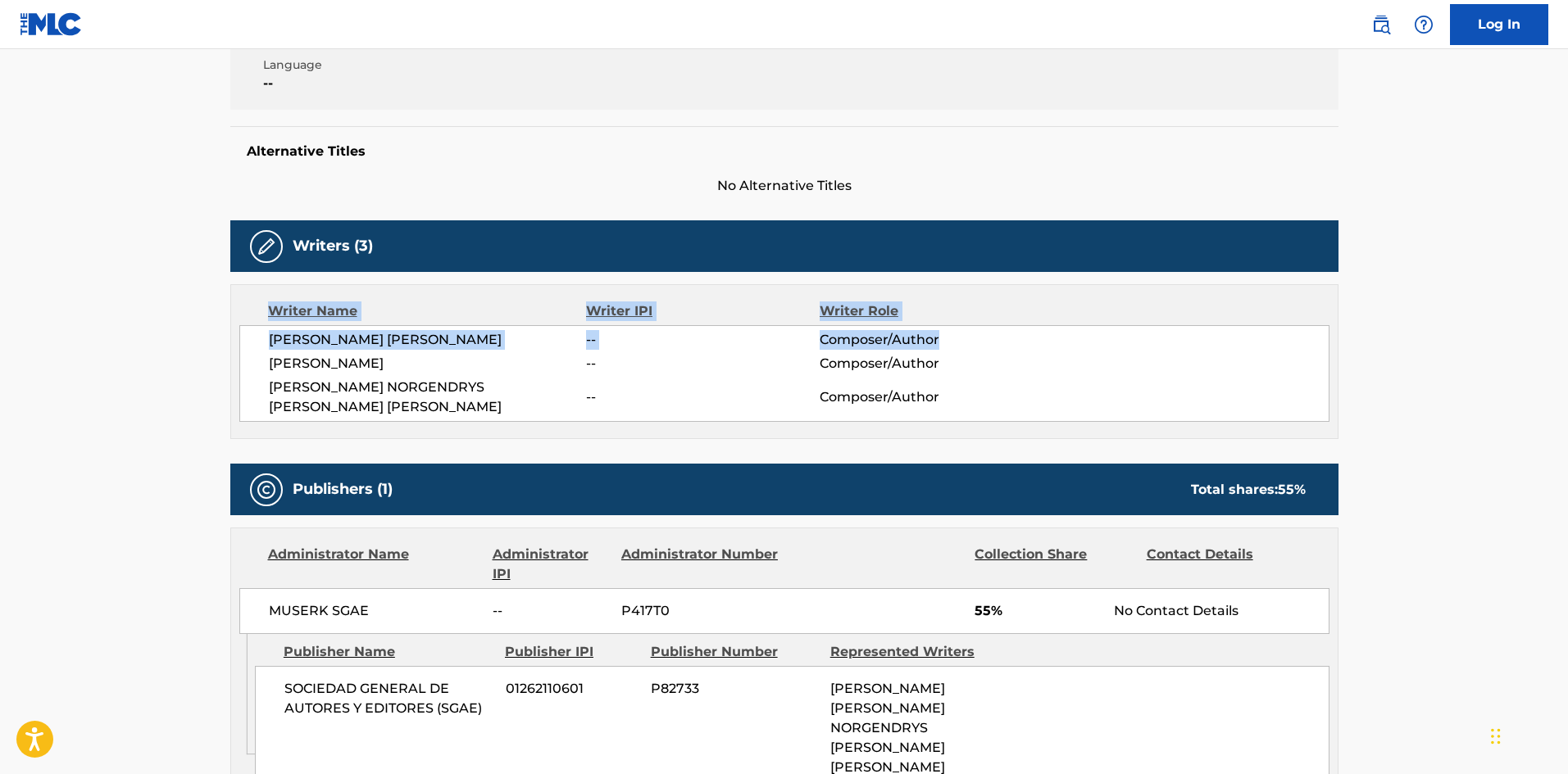
drag, startPoint x: 1567, startPoint y: 342, endPoint x: 1558, endPoint y: 262, distance: 80.5
click at [1556, 255] on main "< Back to public search results Copy work link BABY I LOVE YOU Work Detail Memb…" at bounding box center [784, 574] width 1568 height 1762
click at [1434, 244] on main "< Back to public search results Copy work link BABY I LOVE YOU Work Detail Memb…" at bounding box center [784, 574] width 1568 height 1762
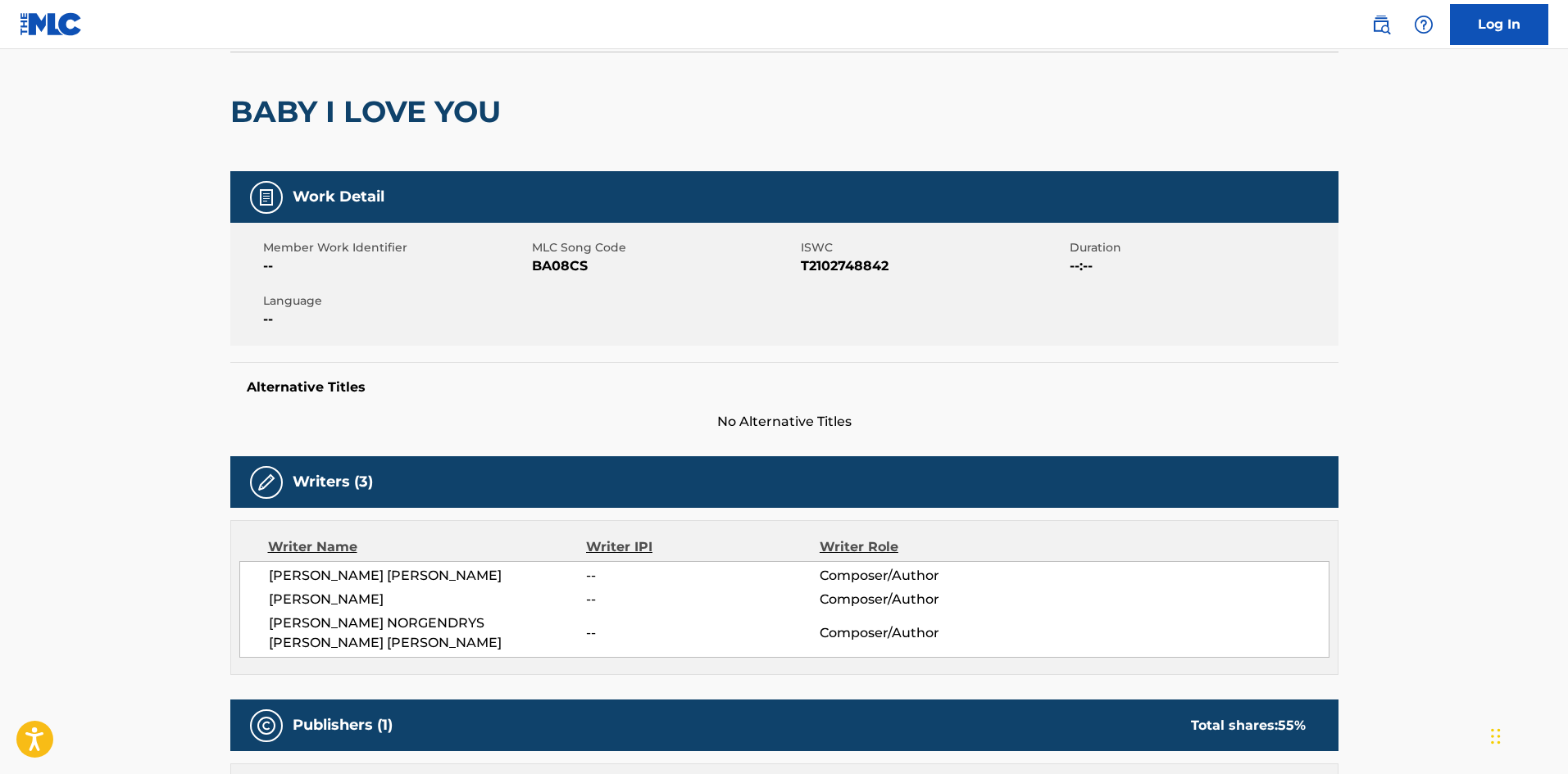
scroll to position [104, 0]
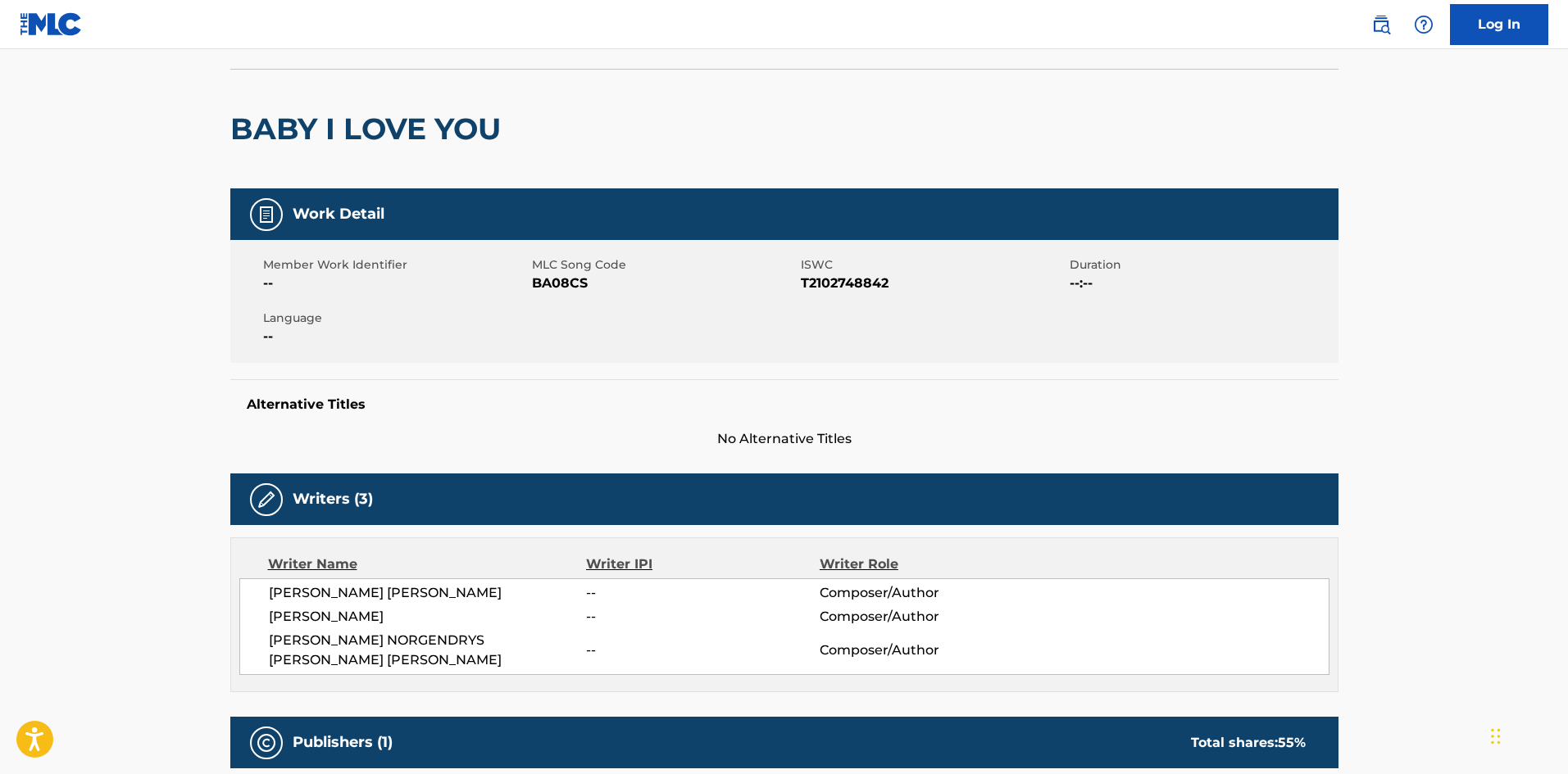
click at [559, 279] on span "BA08CS" at bounding box center [664, 283] width 265 height 19
copy span "BA08CS"
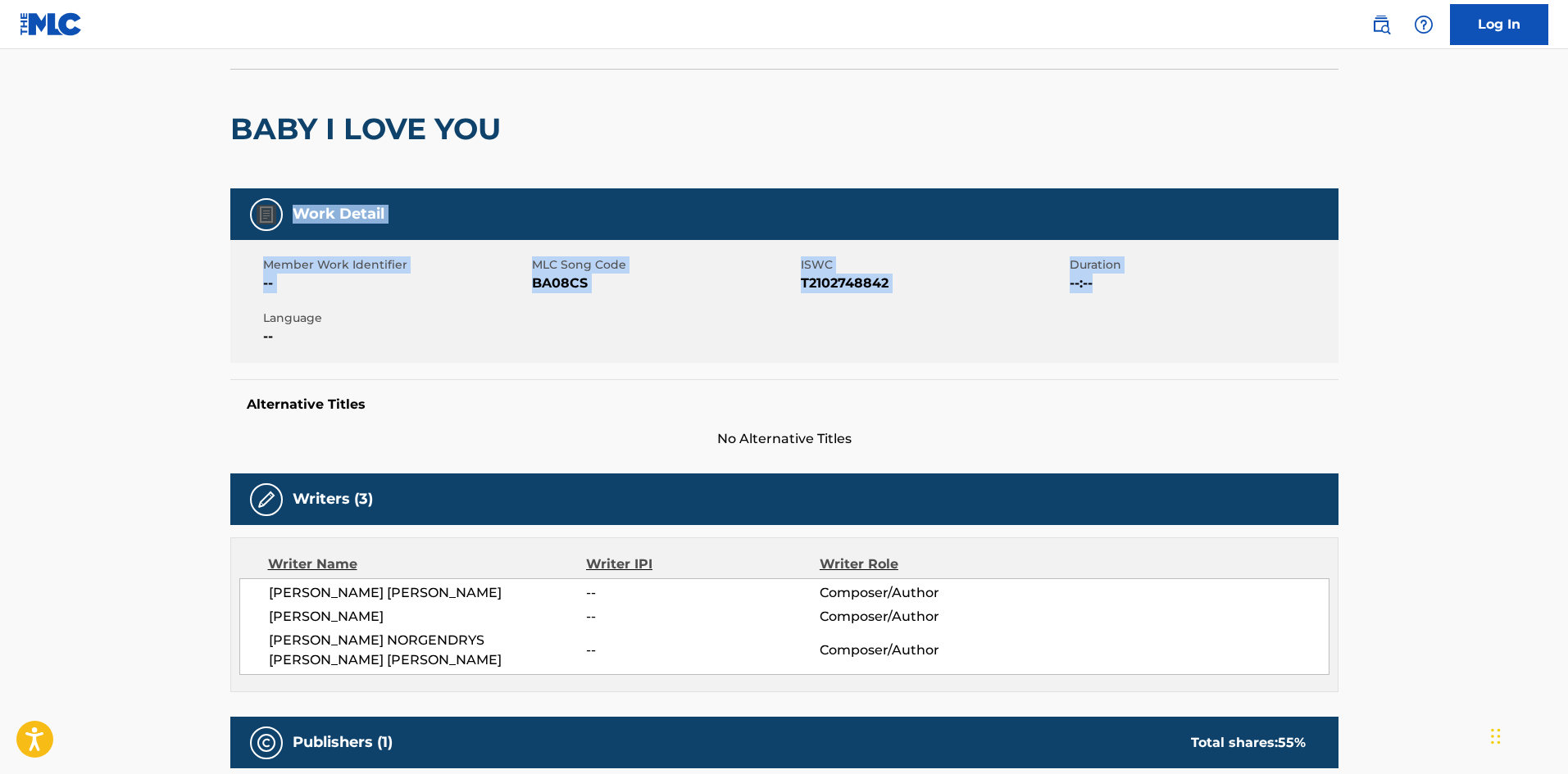
drag, startPoint x: 1566, startPoint y: 146, endPoint x: 1573, endPoint y: 306, distance: 160.2
click at [1567, 306] on html "Accessibility Screen-Reader Guide, Feedback, and Issue Reporting | New window L…" at bounding box center [784, 283] width 1568 height 774
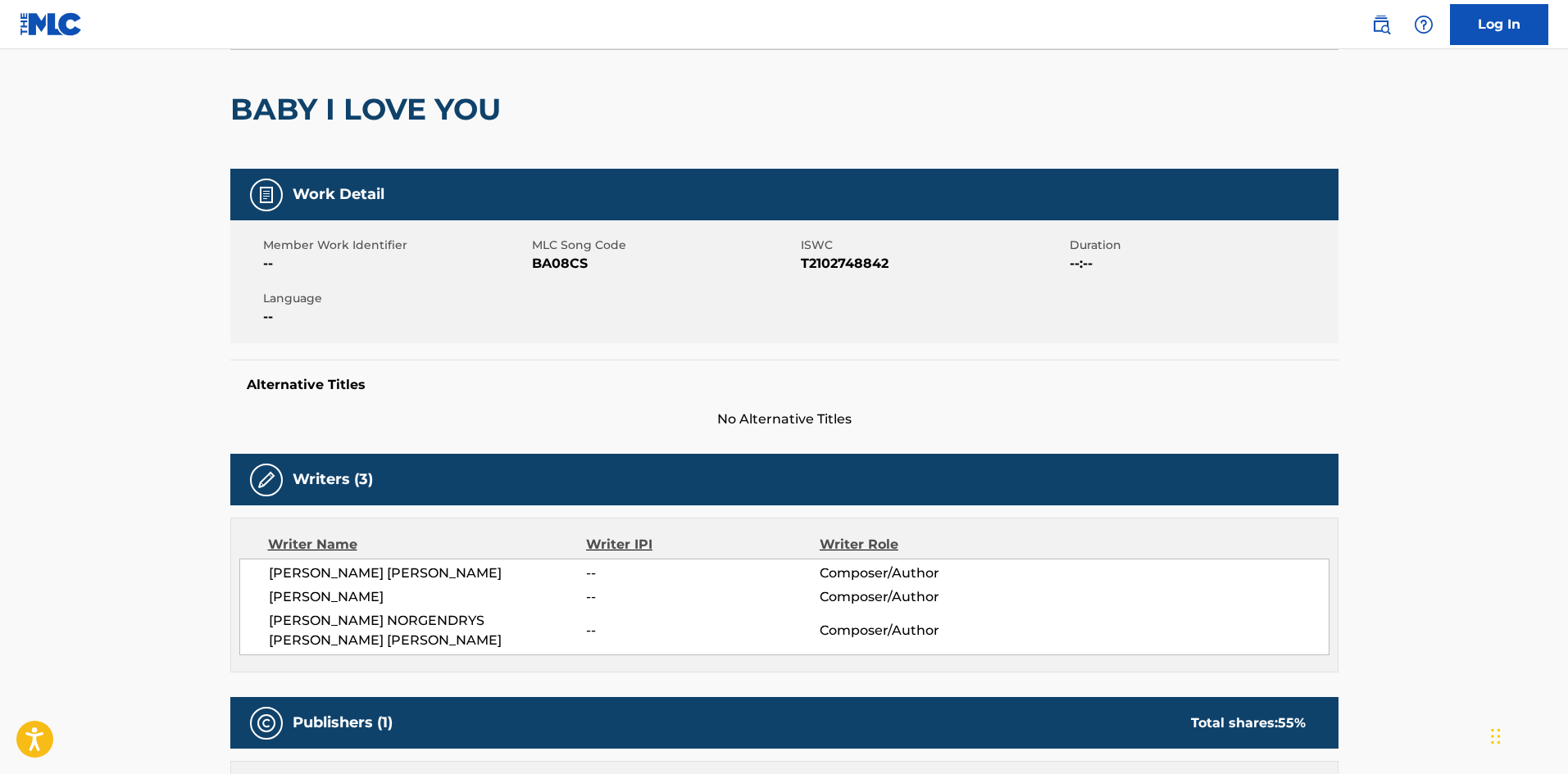
scroll to position [74, 0]
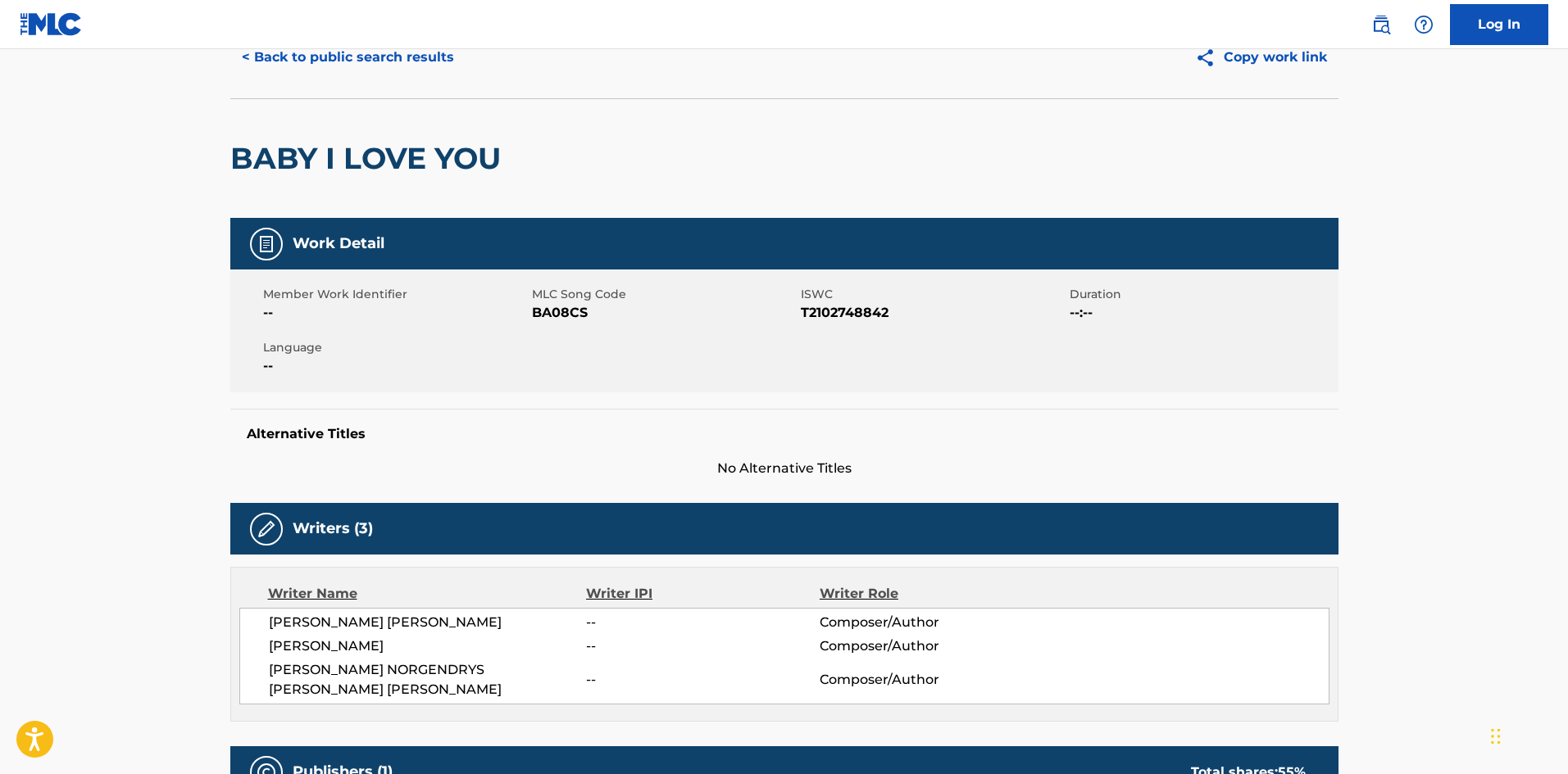
click at [429, 63] on button "< Back to public search results" at bounding box center [347, 57] width 236 height 41
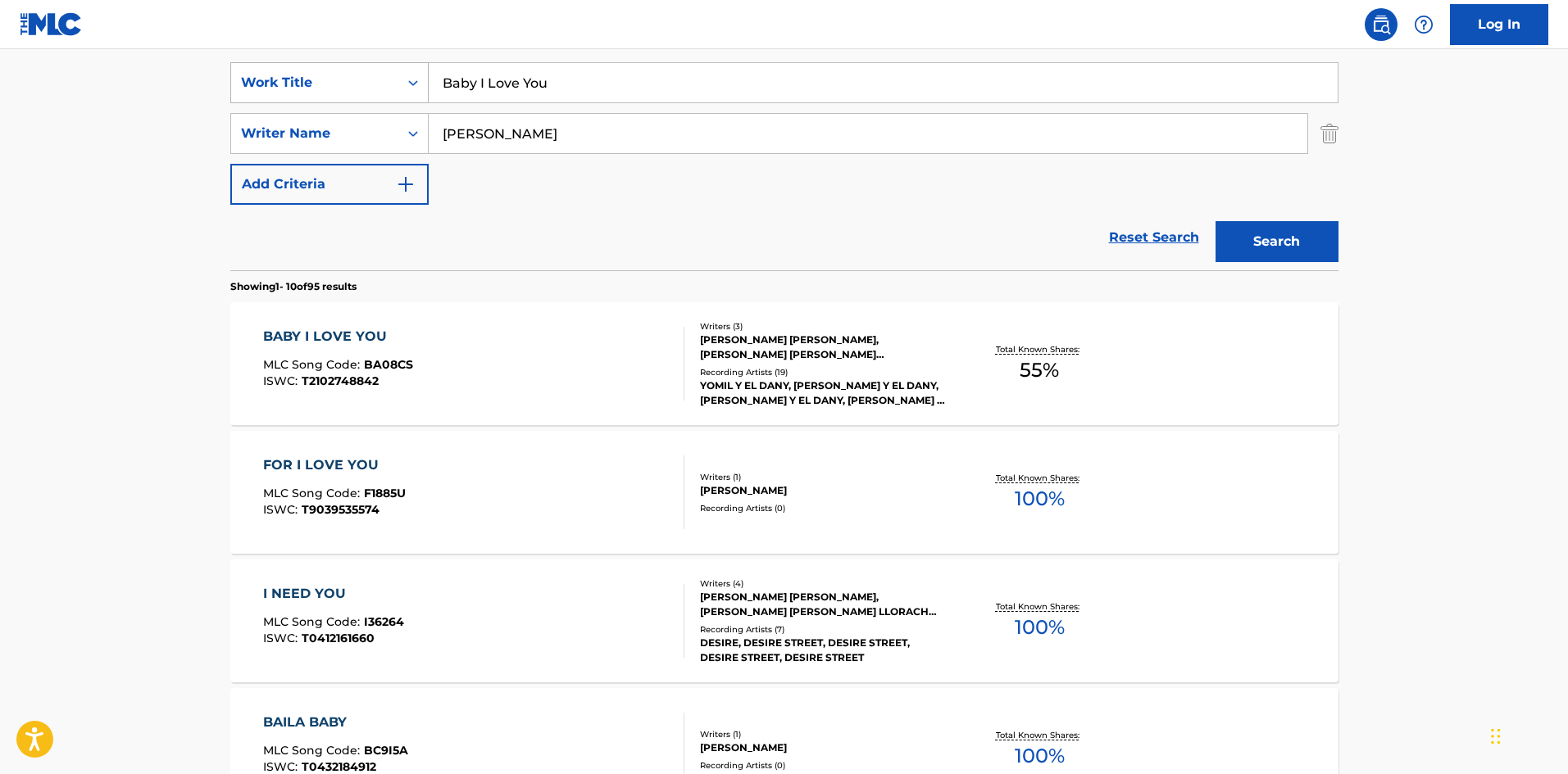
drag, startPoint x: 555, startPoint y: 89, endPoint x: 393, endPoint y: 71, distance: 163.0
click at [393, 71] on div "SearchWithCriteria9ee4e134-196e-45e3-87b9-6ee469d558b9 Work Title Baby I Love Y…" at bounding box center [784, 82] width 1108 height 41
paste input "oomerang"
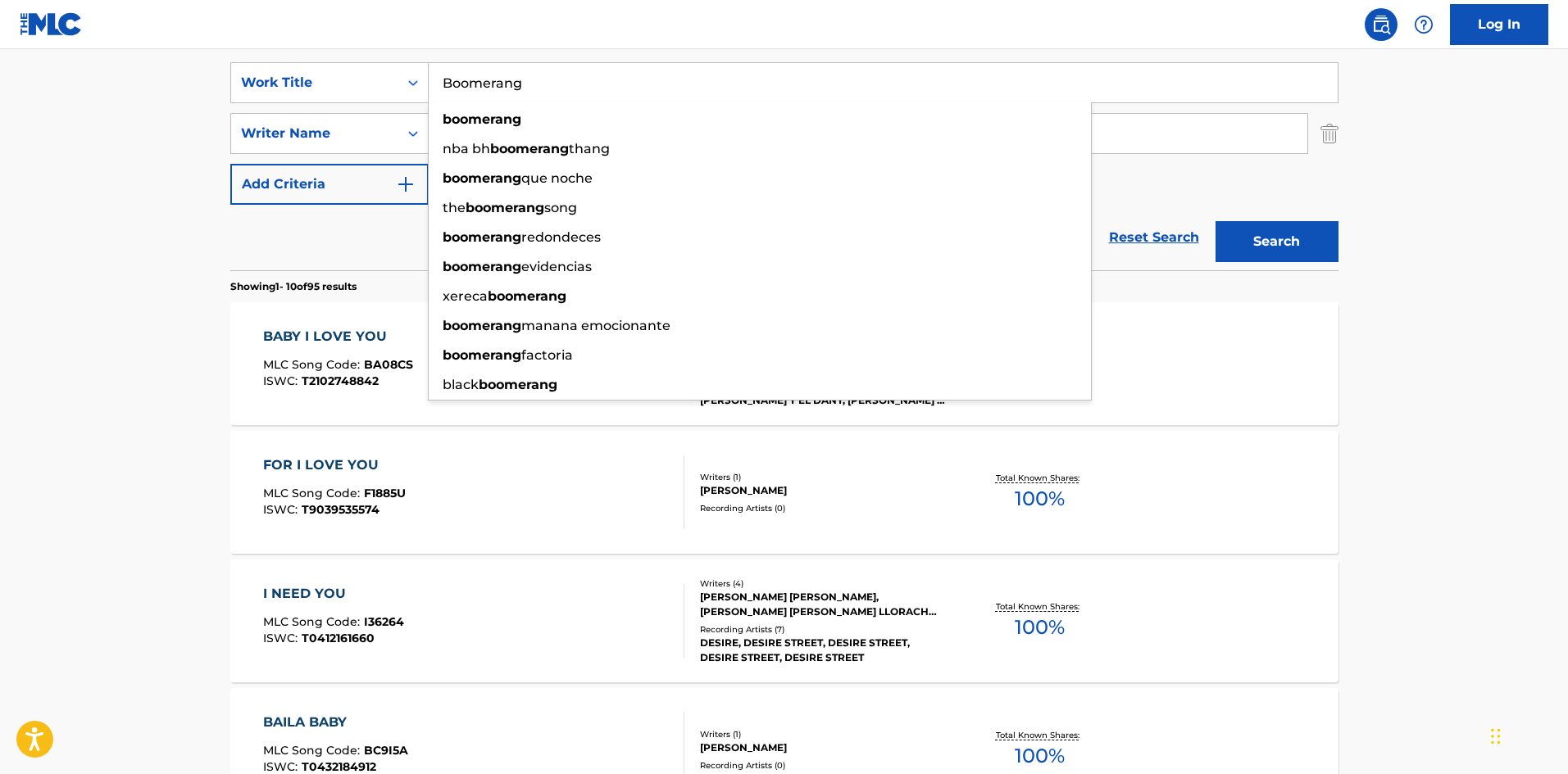
type input "Boomerang"
click at [1313, 237] on button "Search" at bounding box center [1277, 242] width 123 height 41
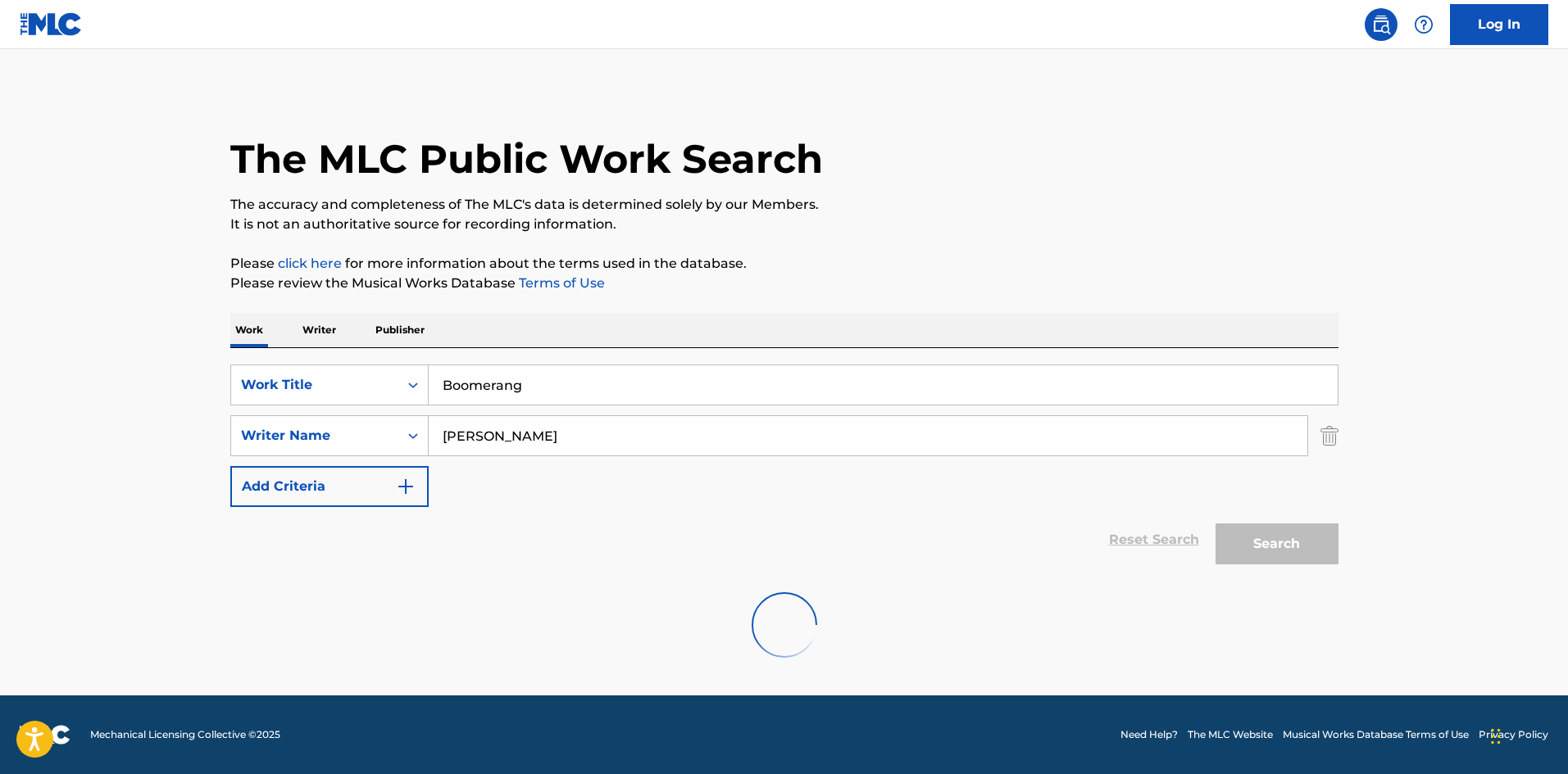
scroll to position [0, 0]
drag, startPoint x: 492, startPoint y: 438, endPoint x: 452, endPoint y: 439, distance: 40.0
click at [452, 439] on input "[PERSON_NAME]" at bounding box center [868, 435] width 879 height 39
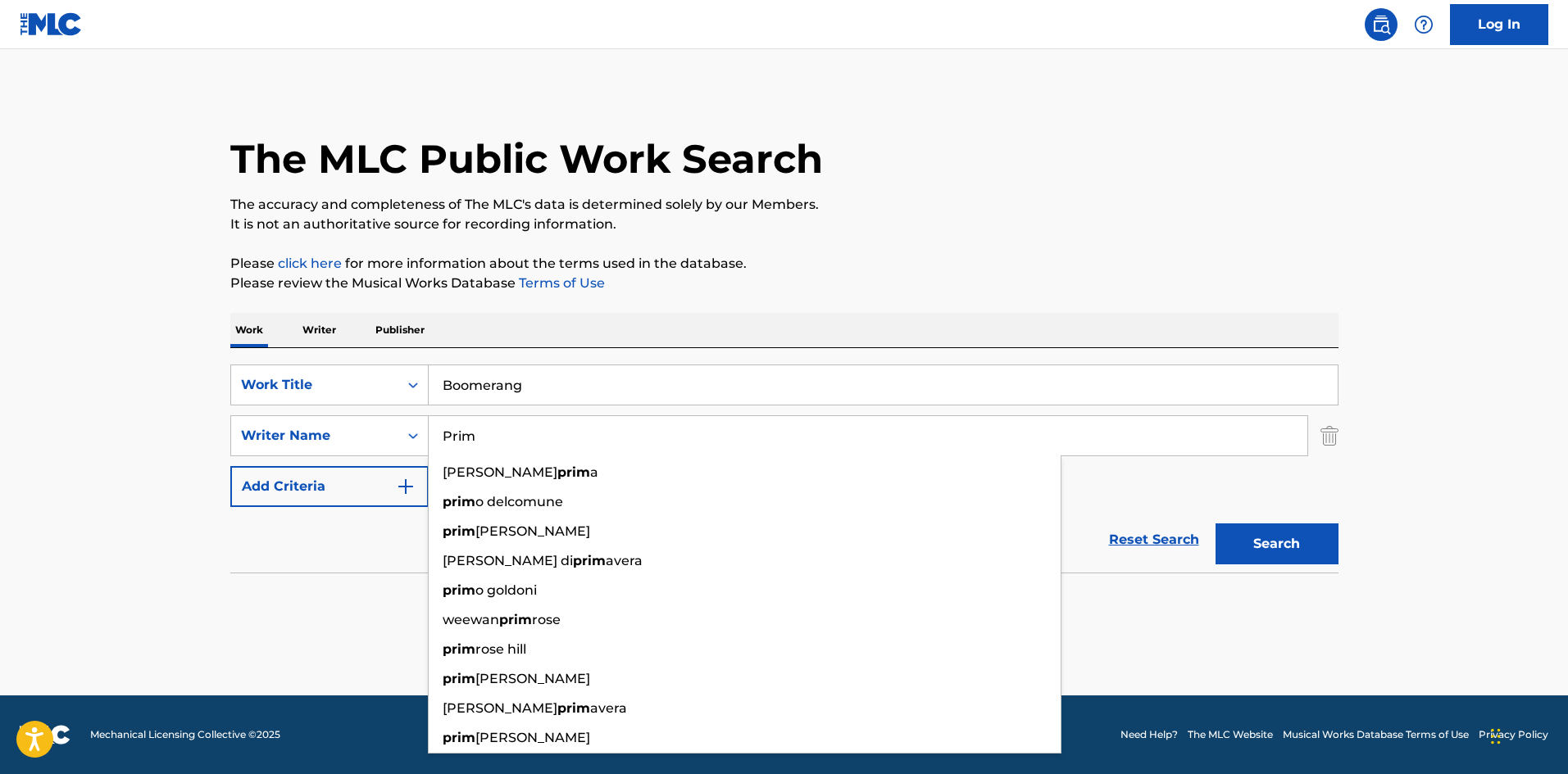
click at [1249, 548] on button "Search" at bounding box center [1277, 544] width 123 height 41
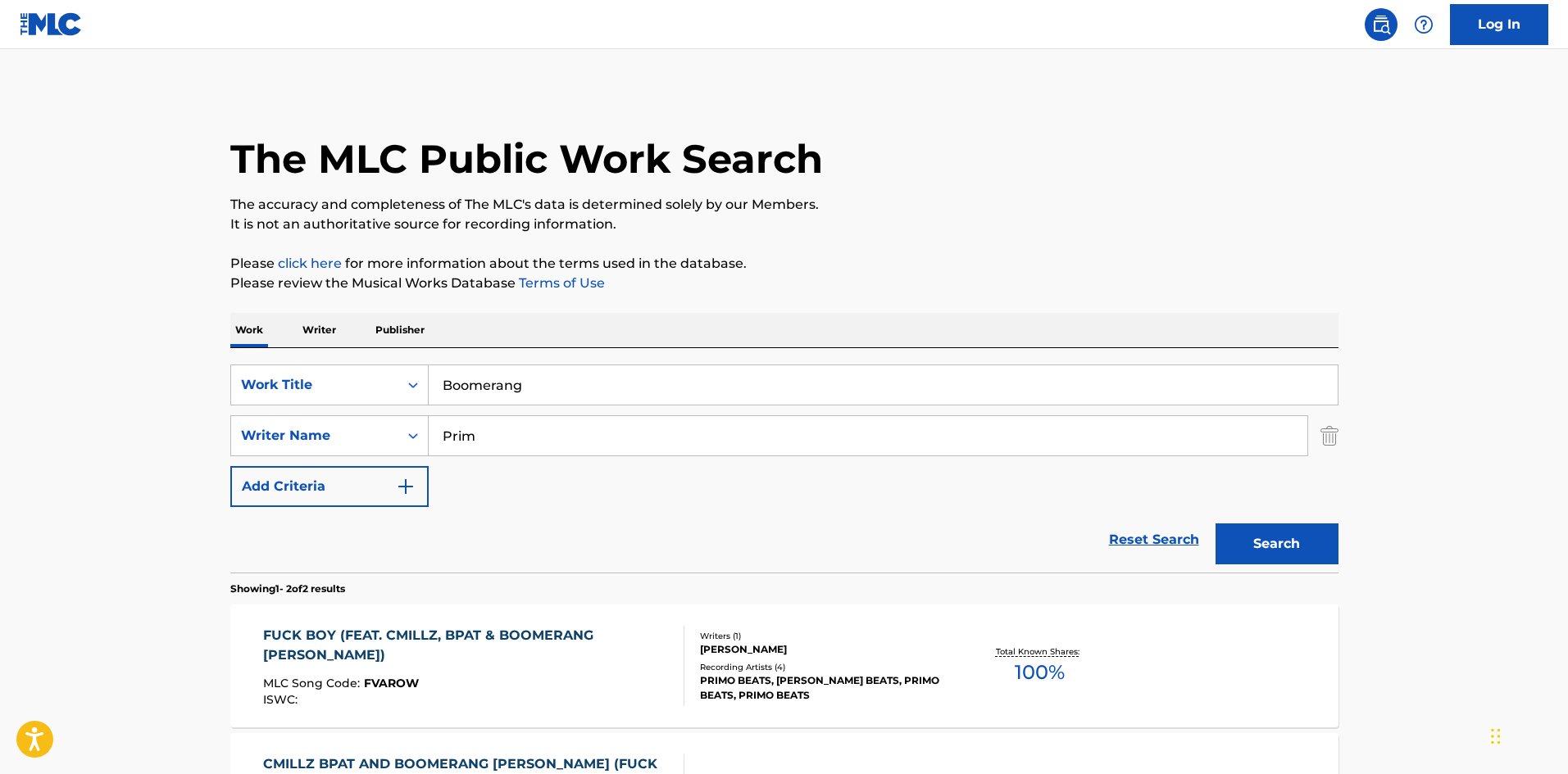
click at [1068, 171] on div "The MLC Public Work Search" at bounding box center [784, 149] width 1108 height 120
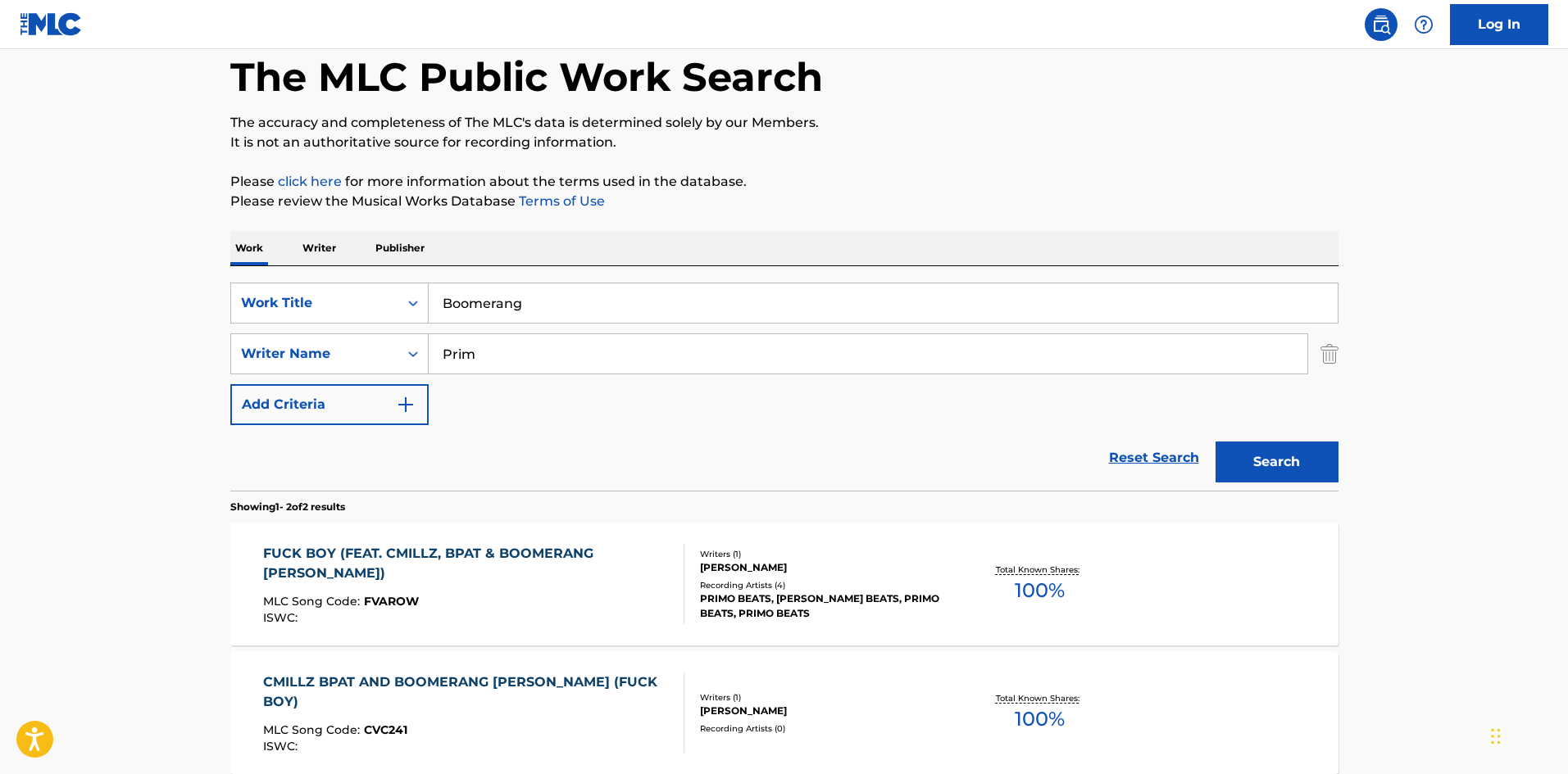
scroll to position [164, 0]
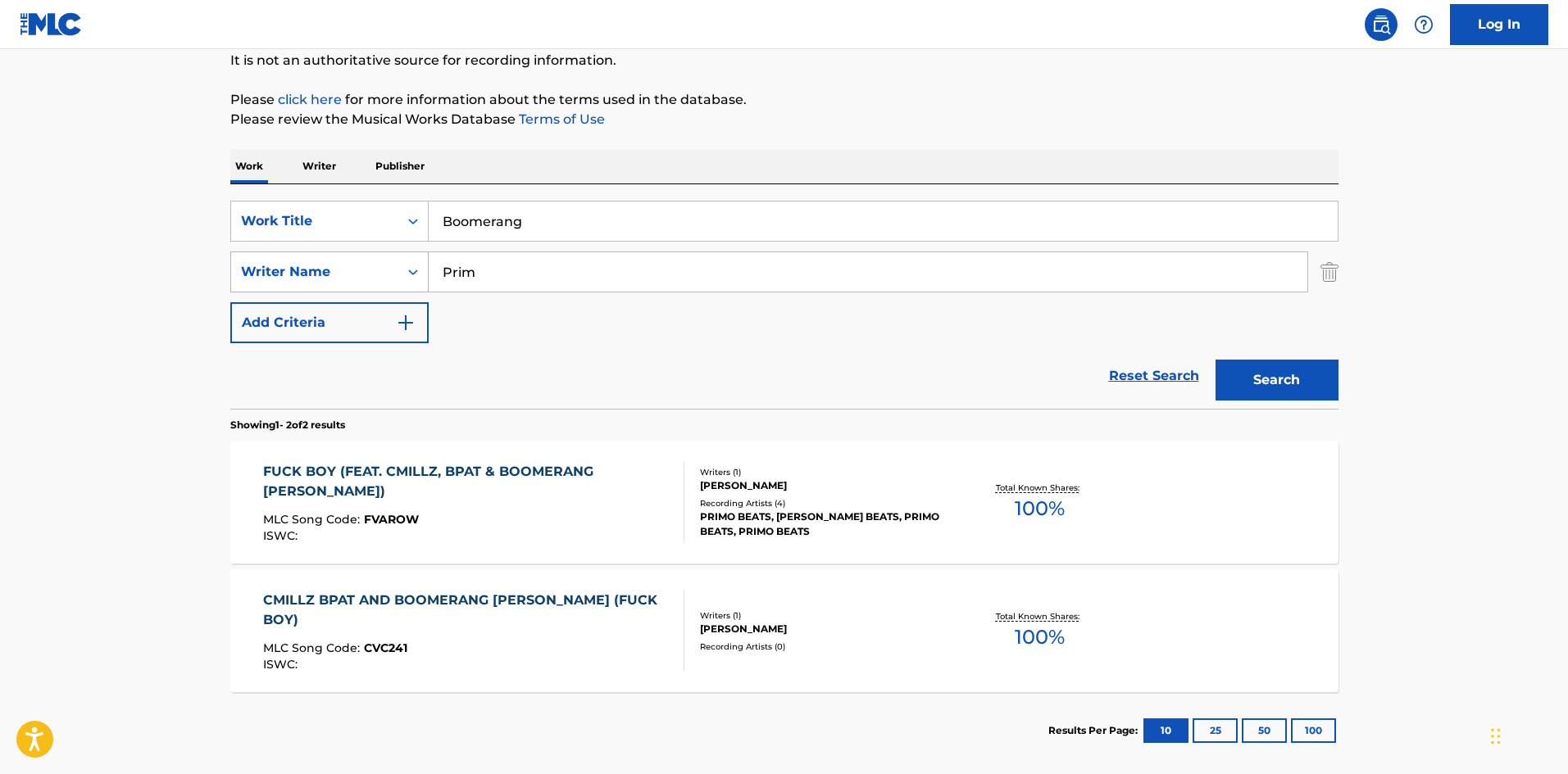
drag, startPoint x: 486, startPoint y: 267, endPoint x: 394, endPoint y: 258, distance: 92.4
click at [404, 267] on div "SearchWithCriteriaa2924501-c412-4aaf-8b48-76c4d32745d8 Writer Name Prim" at bounding box center [784, 272] width 1108 height 41
paste input "erez"
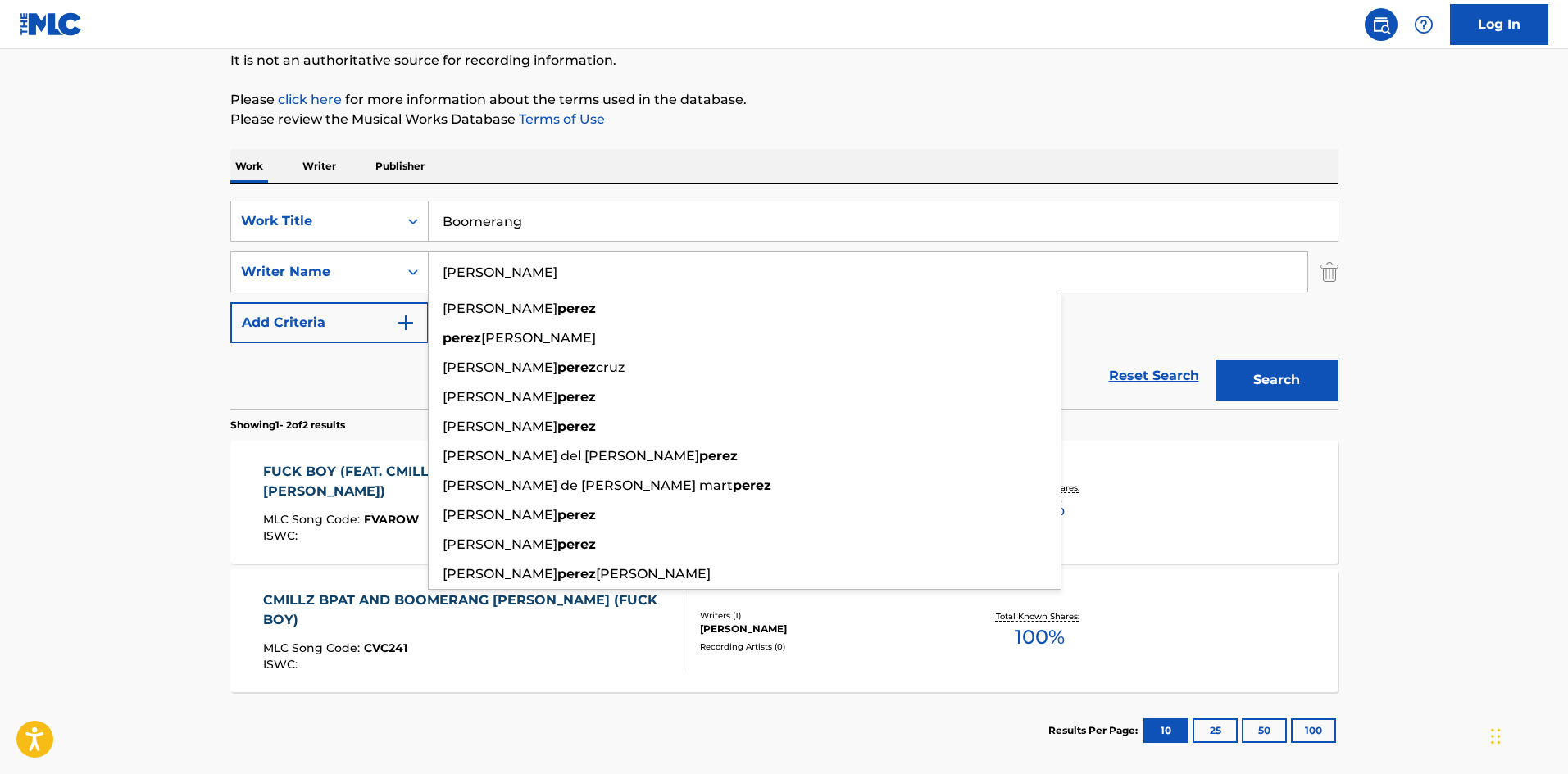
type input "[PERSON_NAME]"
click at [1223, 367] on button "Search" at bounding box center [1277, 380] width 123 height 41
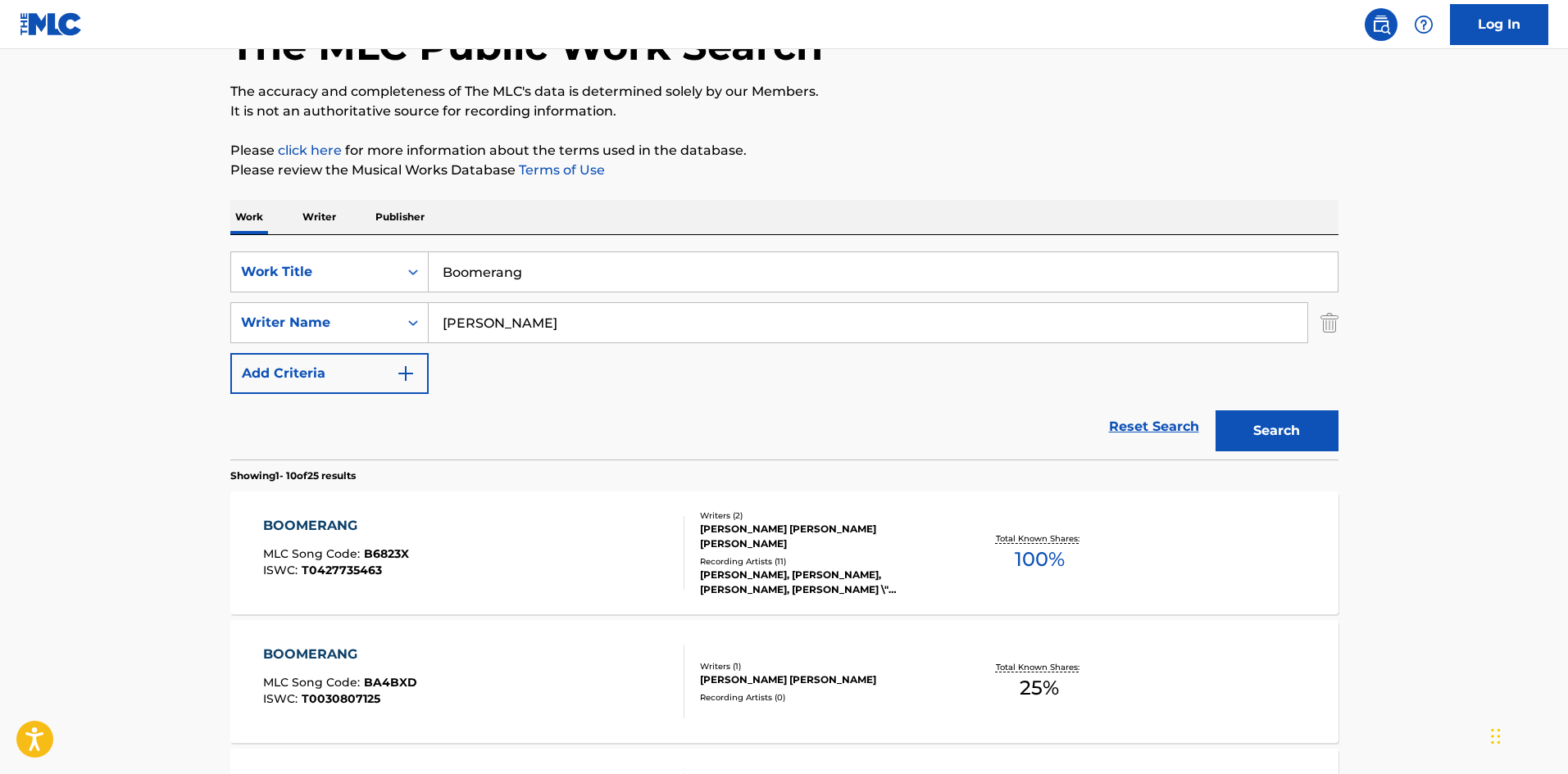
scroll to position [207, 0]
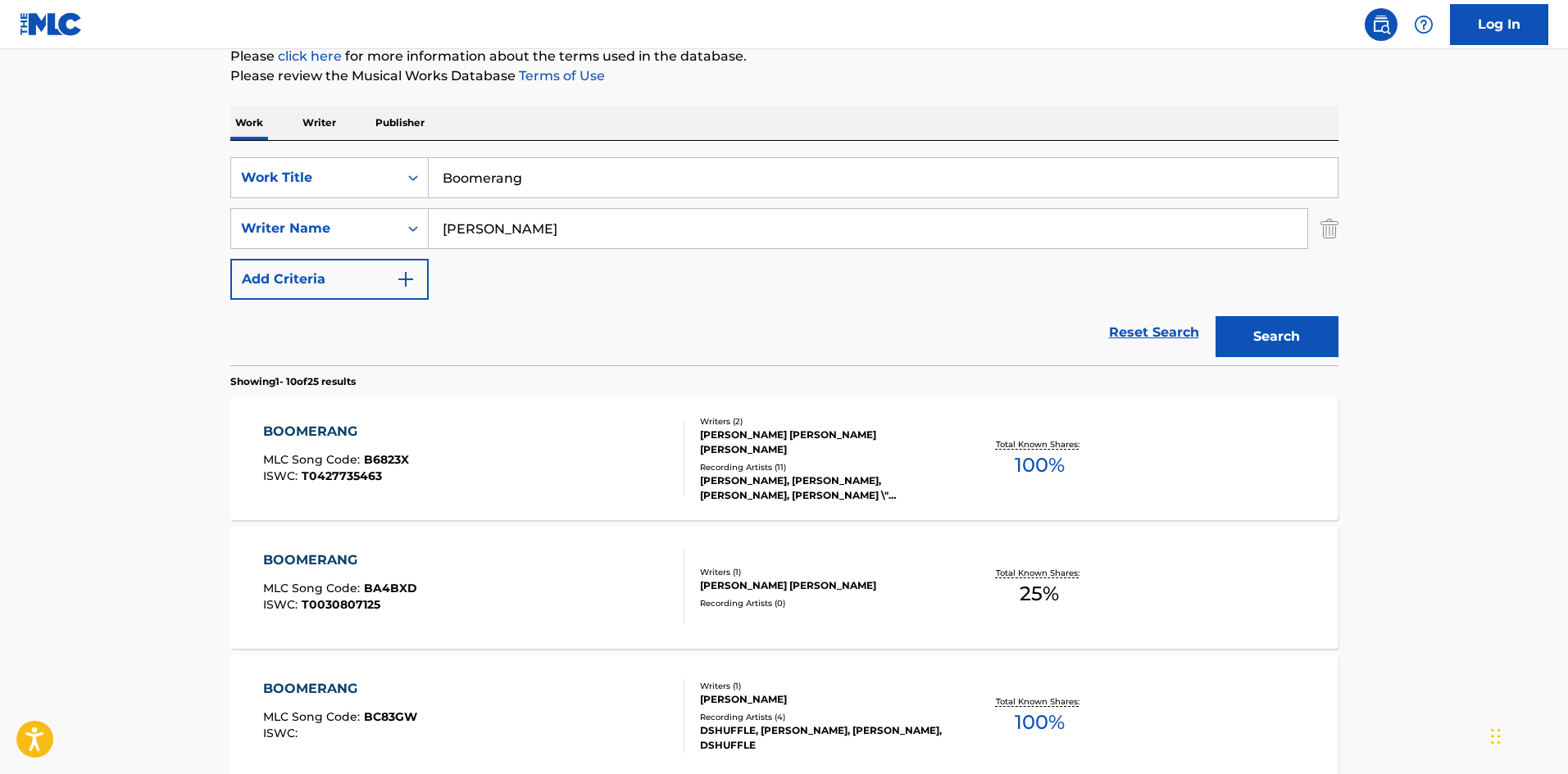
drag, startPoint x: 489, startPoint y: 184, endPoint x: 482, endPoint y: 211, distance: 27.9
click at [431, 184] on input "Boomerang" at bounding box center [883, 178] width 909 height 39
paste input "rujeria"
type input "Brujeria"
click at [481, 228] on input "[PERSON_NAME]" at bounding box center [868, 228] width 879 height 39
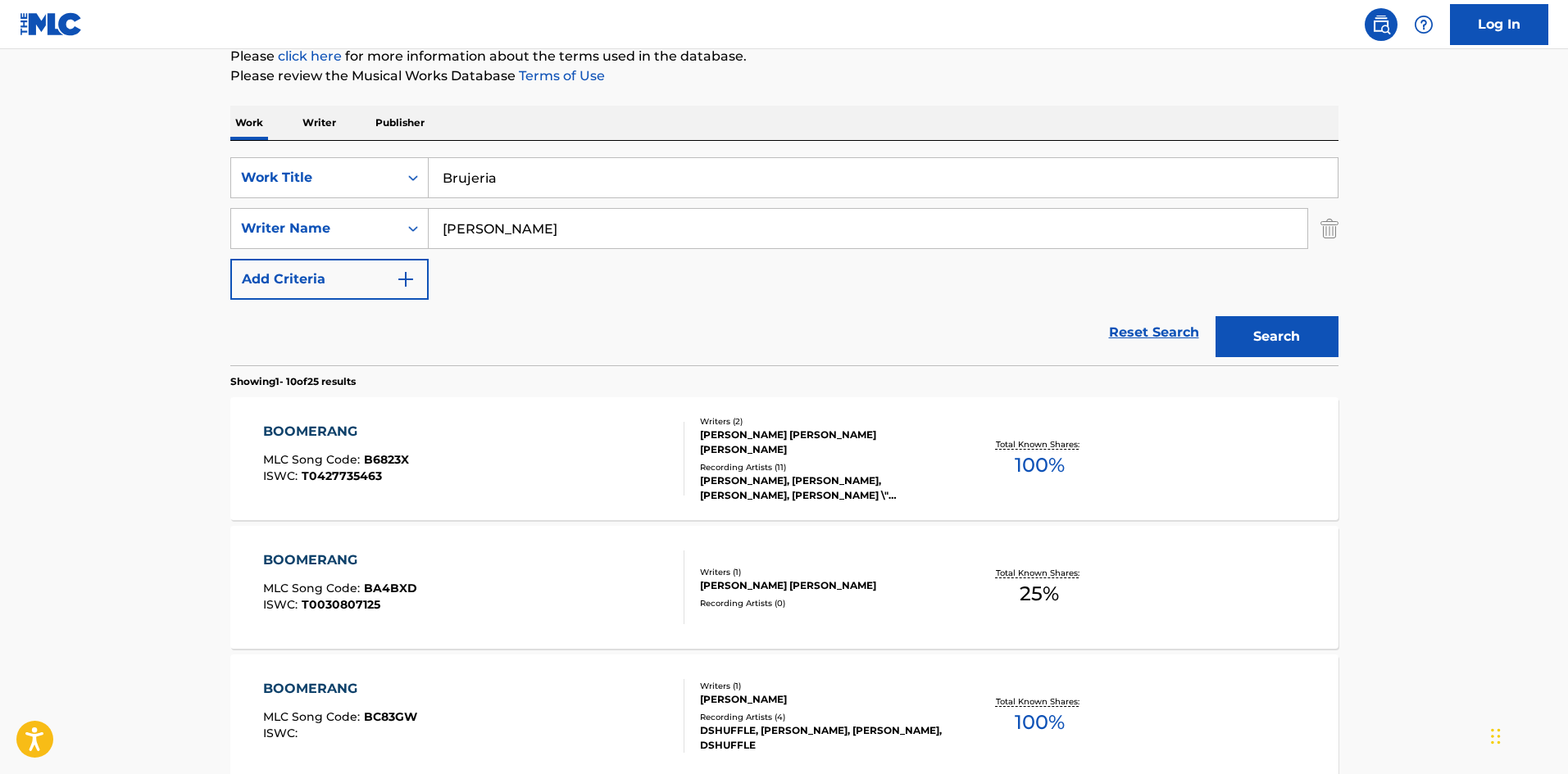
click at [463, 228] on input "[PERSON_NAME]" at bounding box center [868, 228] width 879 height 39
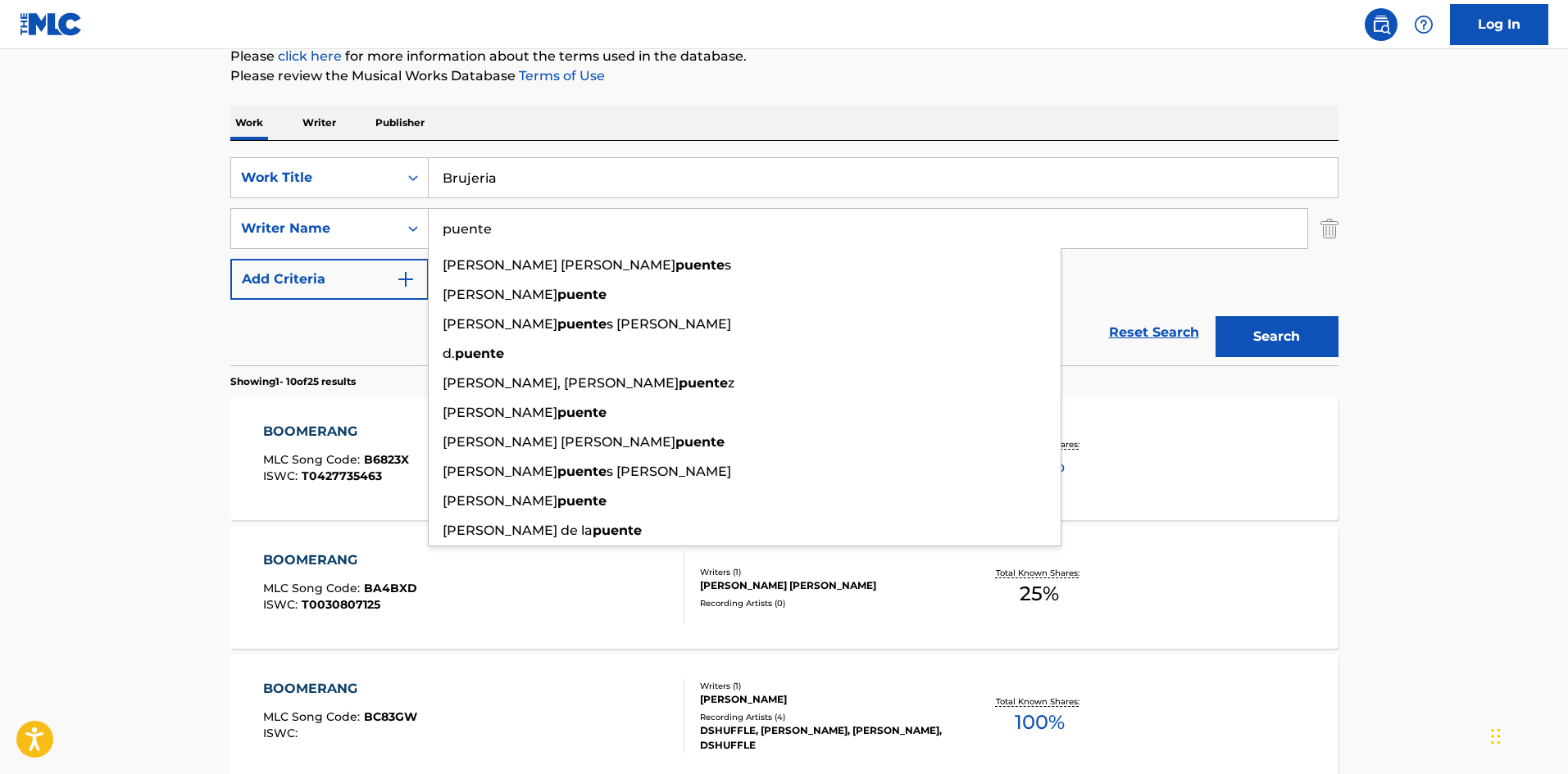
click at [1278, 335] on button "Search" at bounding box center [1277, 336] width 123 height 41
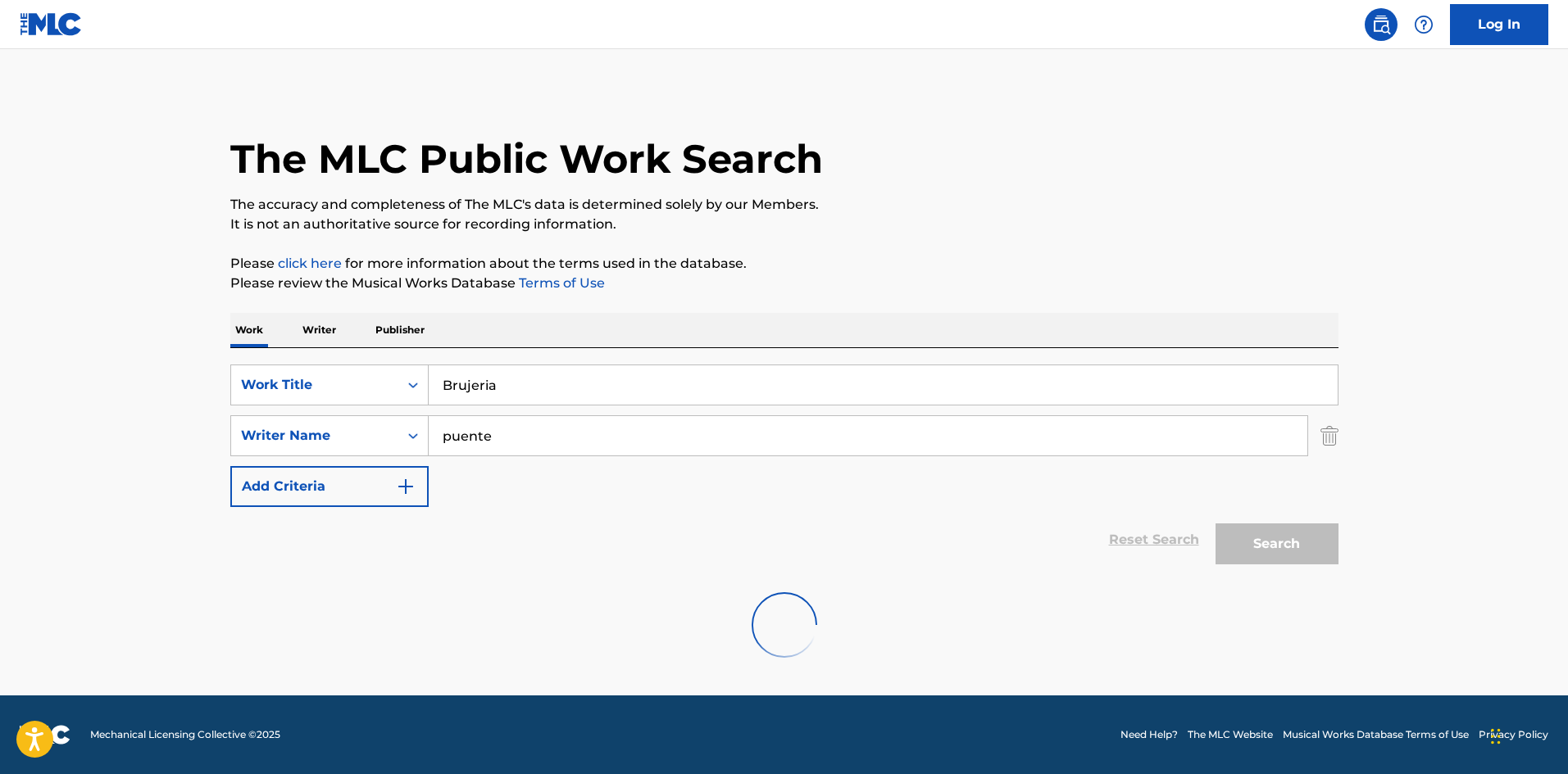
scroll to position [0, 0]
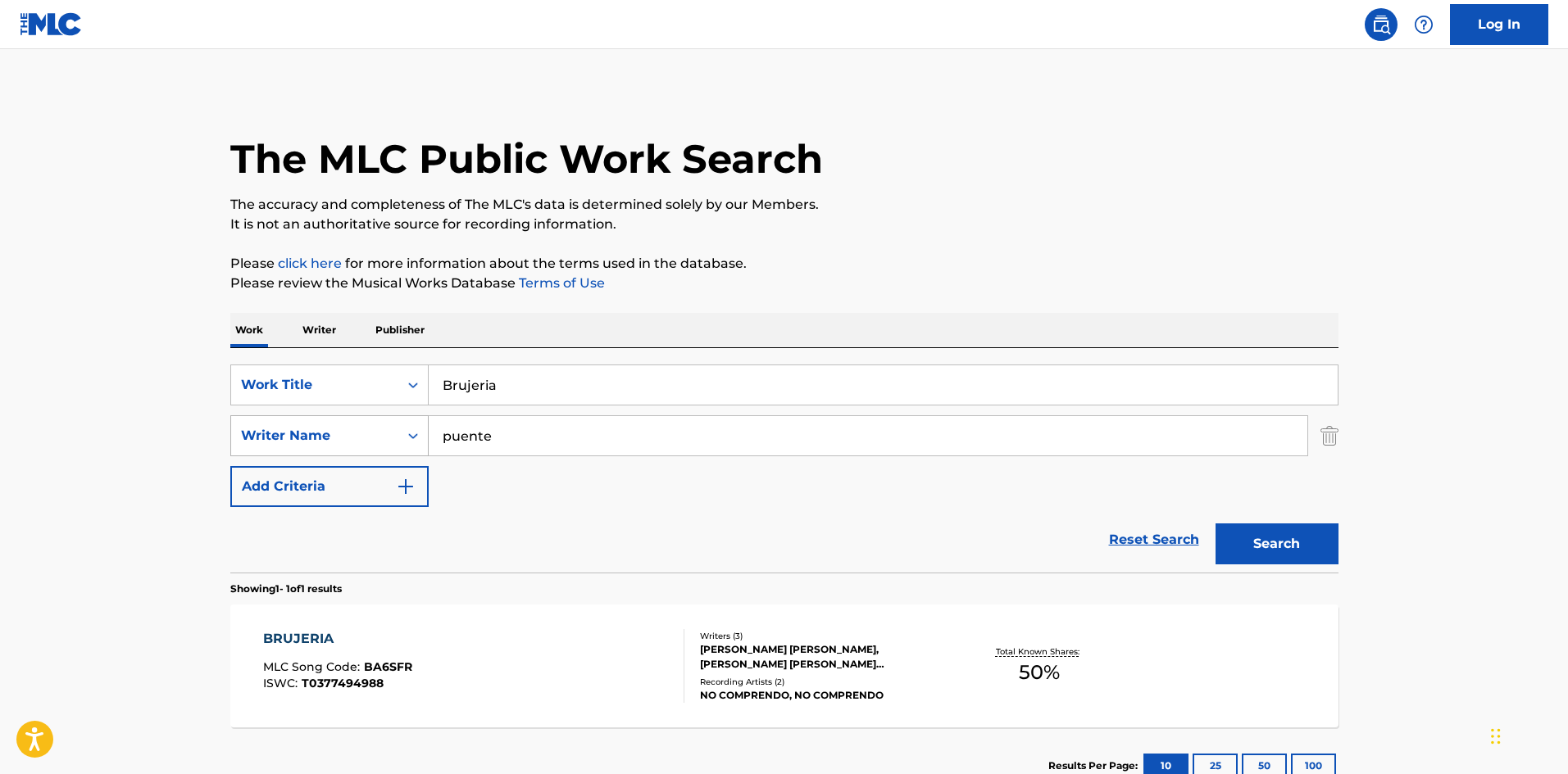
drag, startPoint x: 498, startPoint y: 435, endPoint x: 422, endPoint y: 431, distance: 76.1
click at [422, 431] on div "SearchWithCriteriaa2924501-c412-4aaf-8b48-76c4d32745d8 Writer Name [PERSON_NAME]" at bounding box center [784, 436] width 1108 height 41
paste input "Prim"
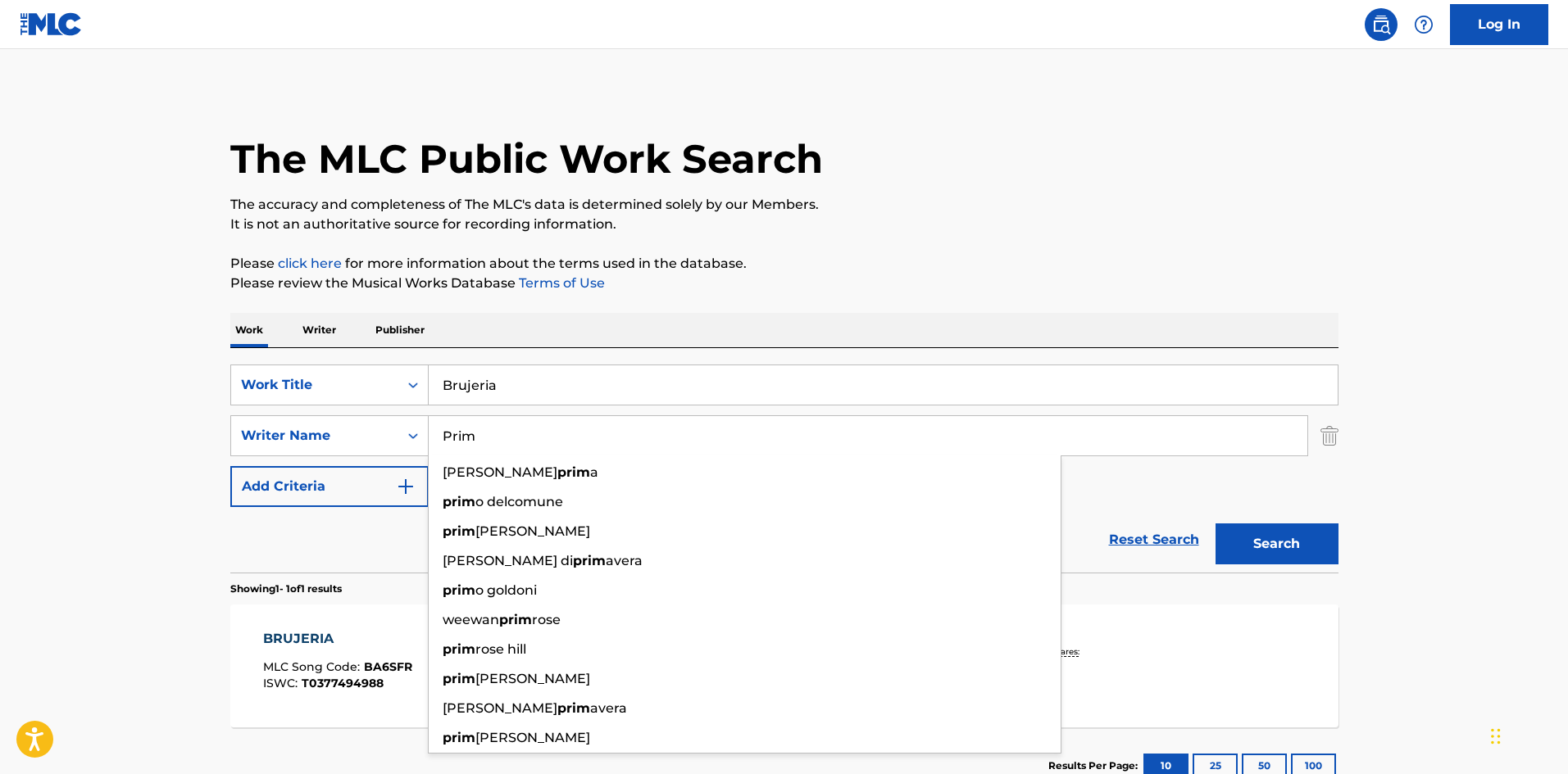
click at [1246, 543] on button "Search" at bounding box center [1277, 544] width 123 height 41
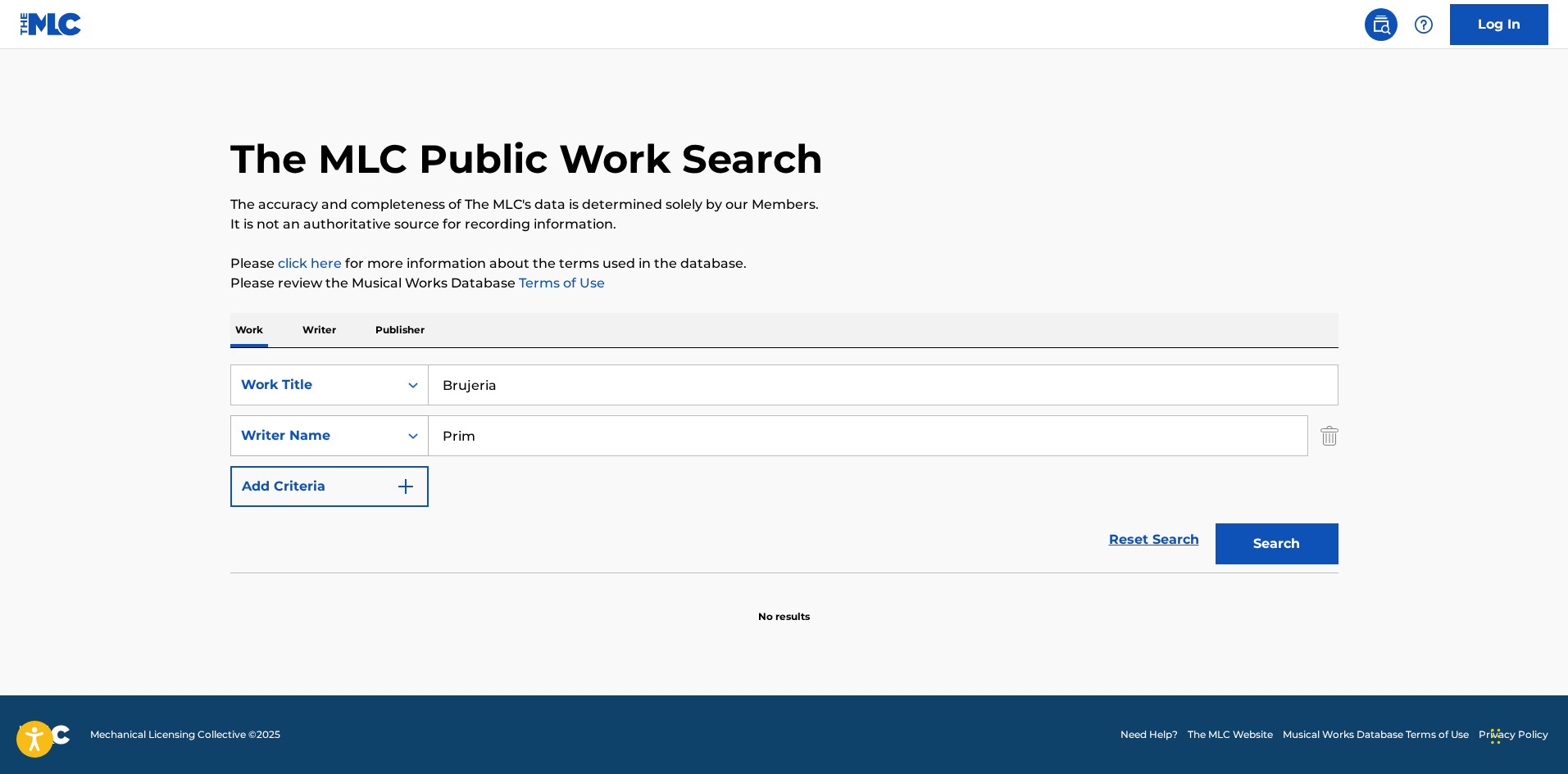
drag, startPoint x: 477, startPoint y: 435, endPoint x: 413, endPoint y: 427, distance: 64.5
click at [415, 426] on div "SearchWithCriteriaa2924501-c412-4aaf-8b48-76c4d32745d8 Writer Name Prim" at bounding box center [784, 436] width 1108 height 41
paste input "[PERSON_NAME]"
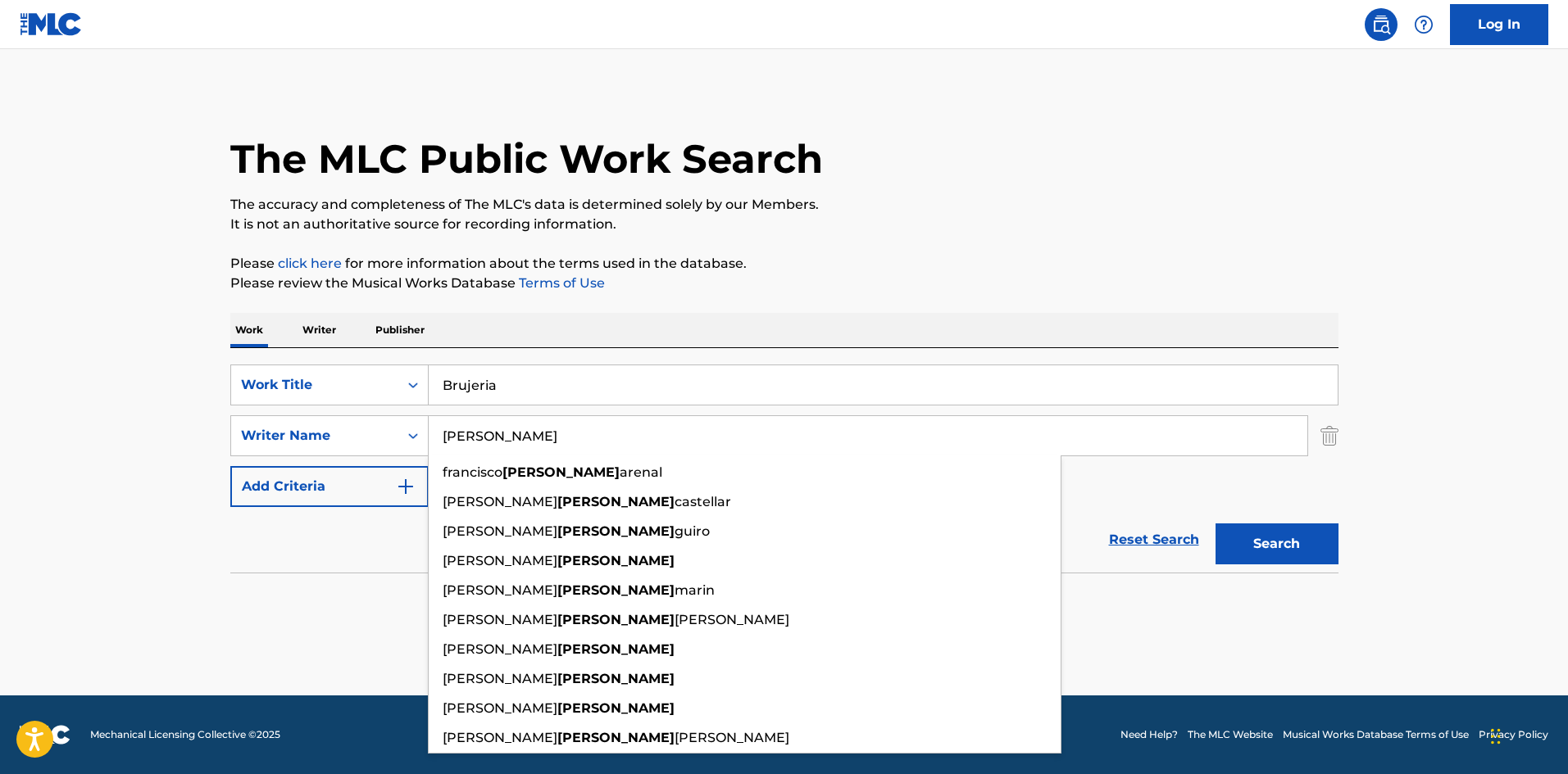
click at [1264, 548] on button "Search" at bounding box center [1277, 544] width 123 height 41
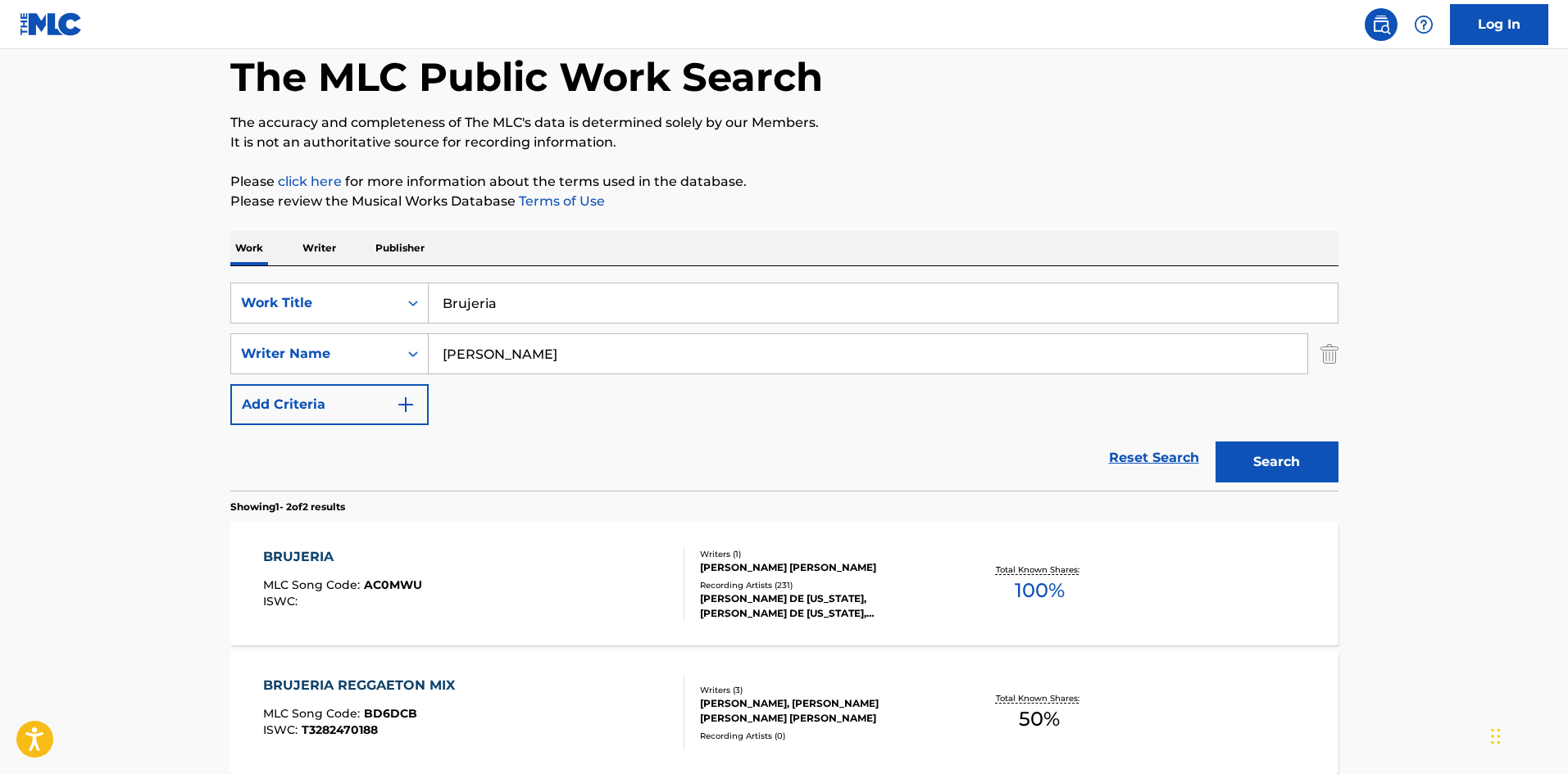
scroll to position [164, 0]
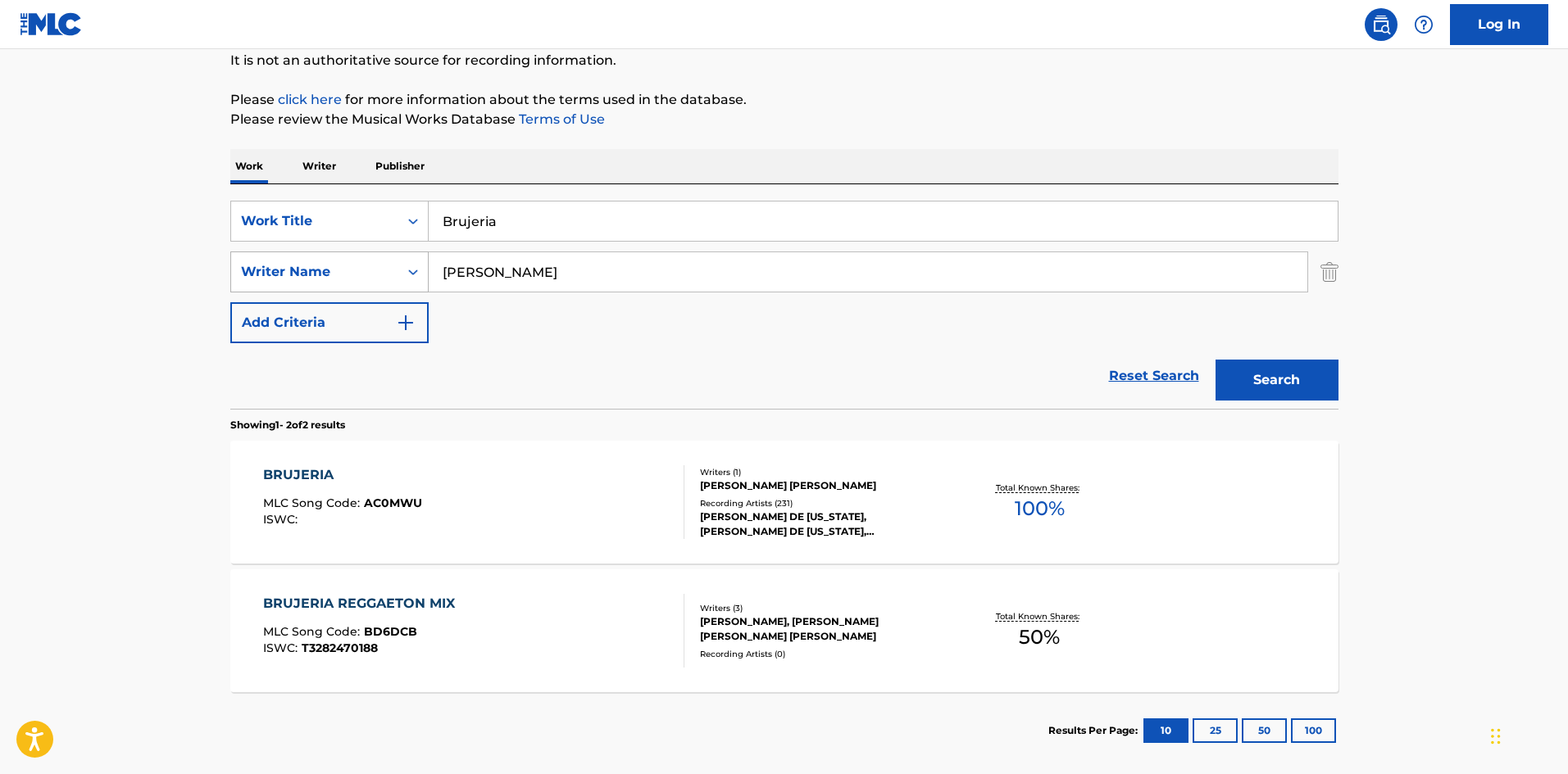
drag, startPoint x: 498, startPoint y: 270, endPoint x: 418, endPoint y: 271, distance: 80.0
click at [418, 271] on div "SearchWithCriteriaa2924501-c412-4aaf-8b48-76c4d32745d8 Writer Name [PERSON_NAME]" at bounding box center [784, 272] width 1108 height 41
paste input "[PERSON_NAME]"
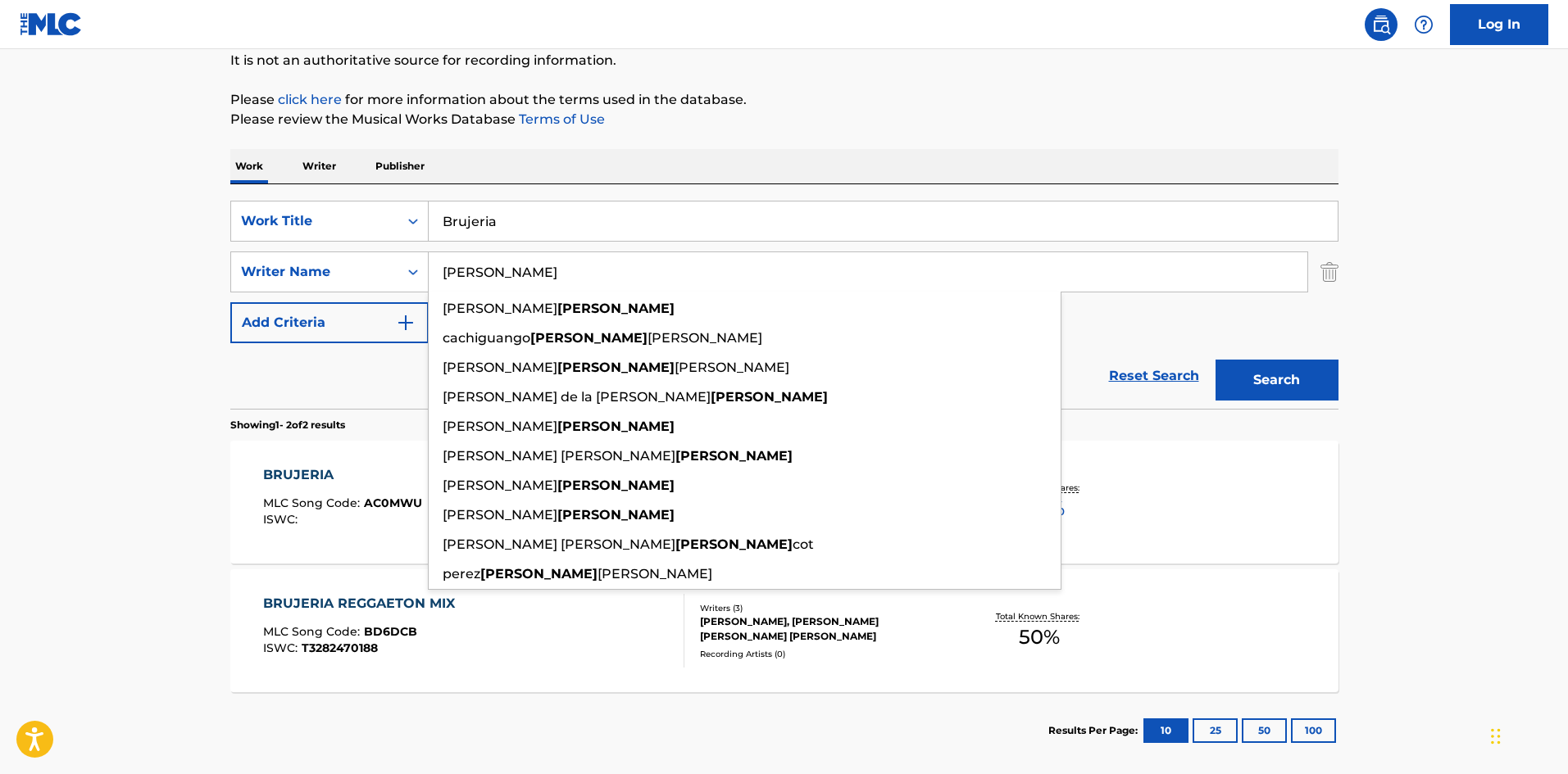
type input "[PERSON_NAME]"
drag, startPoint x: 1297, startPoint y: 369, endPoint x: 1163, endPoint y: 310, distance: 146.4
click at [1296, 369] on button "Search" at bounding box center [1277, 380] width 123 height 41
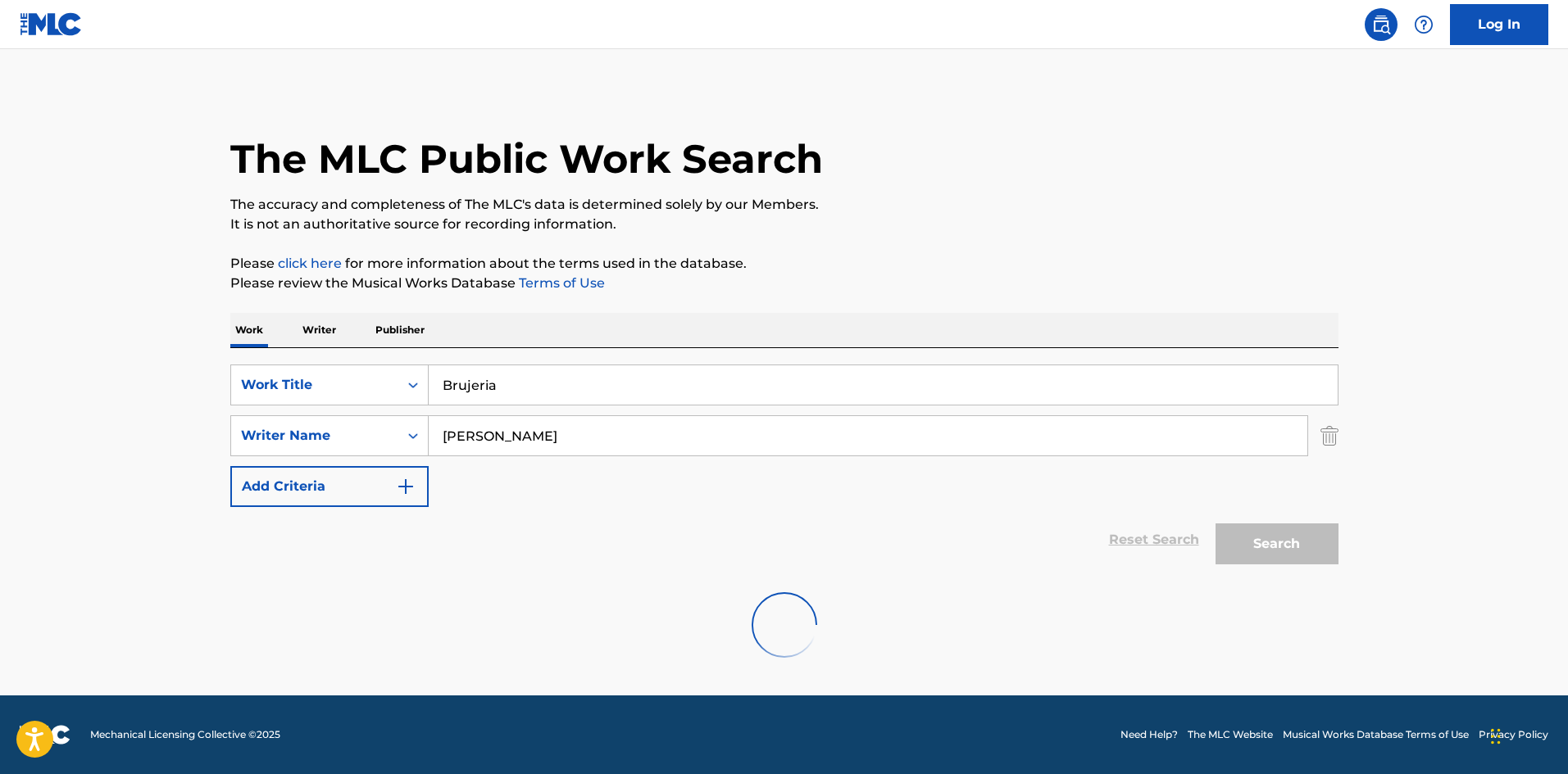
scroll to position [0, 0]
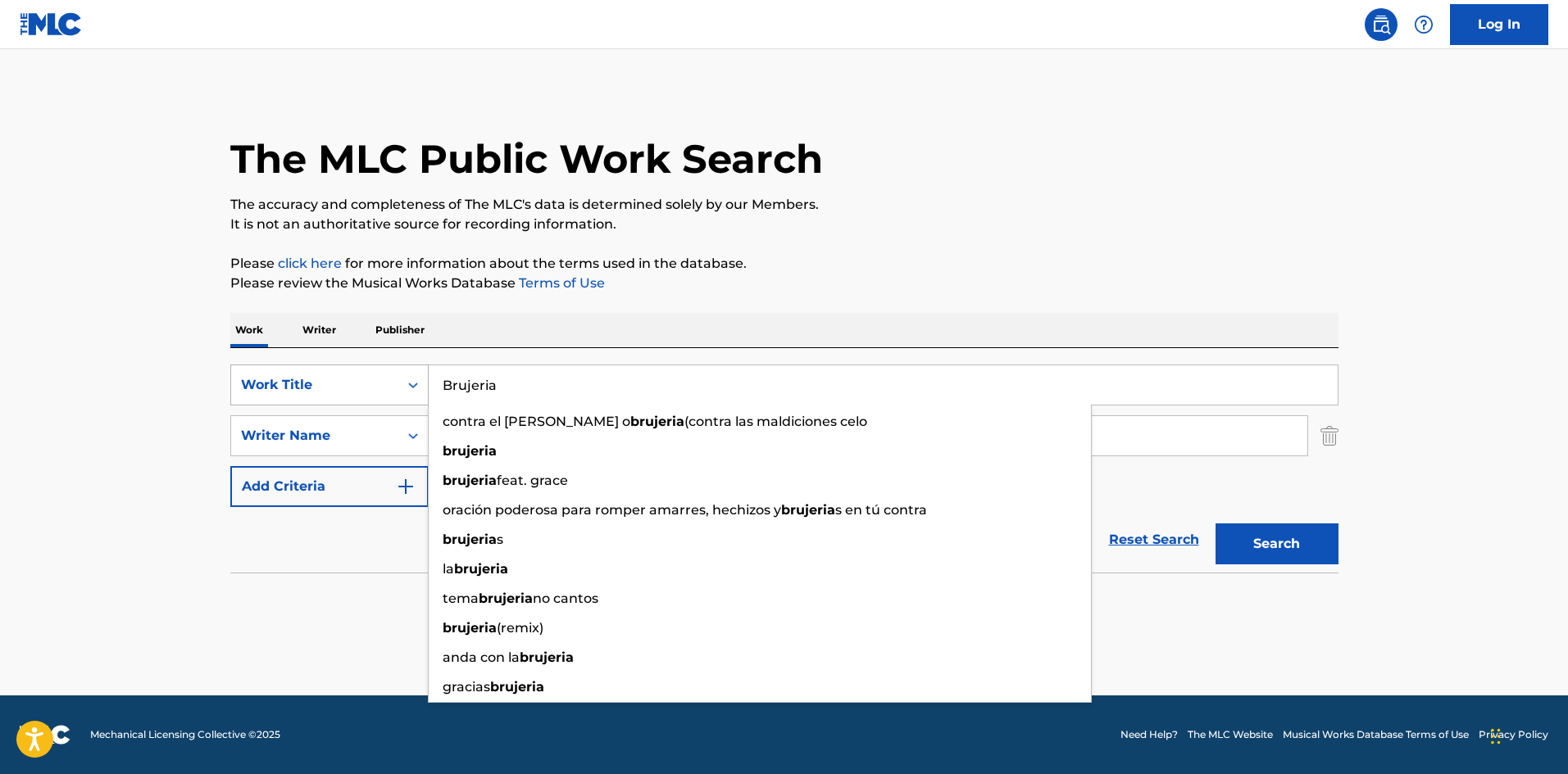
drag, startPoint x: 461, startPoint y: 380, endPoint x: 416, endPoint y: 379, distance: 45.0
click at [416, 379] on div "SearchWithCriteria9ee4e134-196e-45e3-87b9-6ee469d558b9 Work Title Brujeria cont…" at bounding box center [784, 385] width 1108 height 41
paste input "uenos Chamacos"
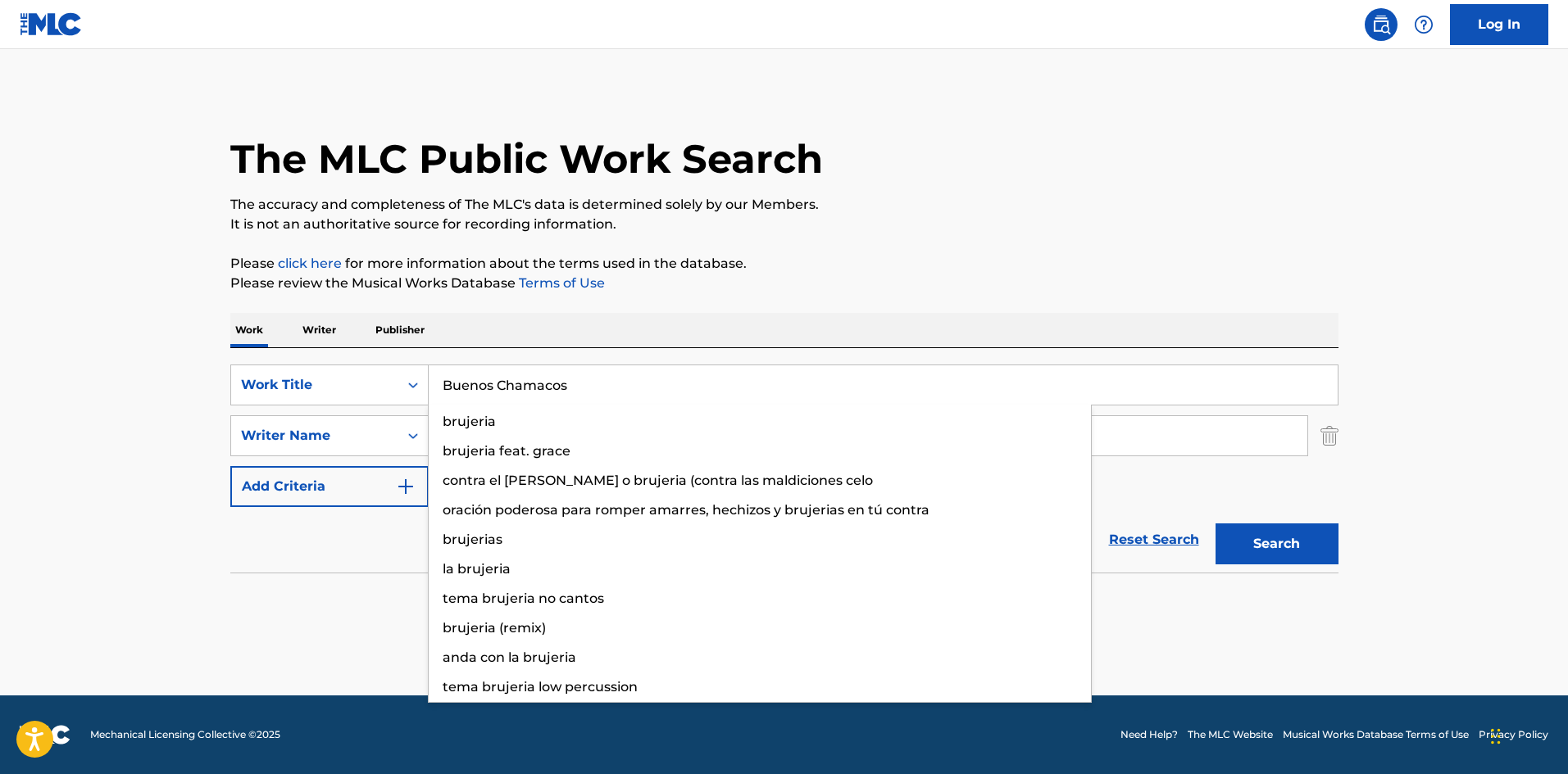
type input "Buenos Chamacos"
click at [876, 227] on p "It is not an authoritative source for recording information." at bounding box center [784, 223] width 1108 height 19
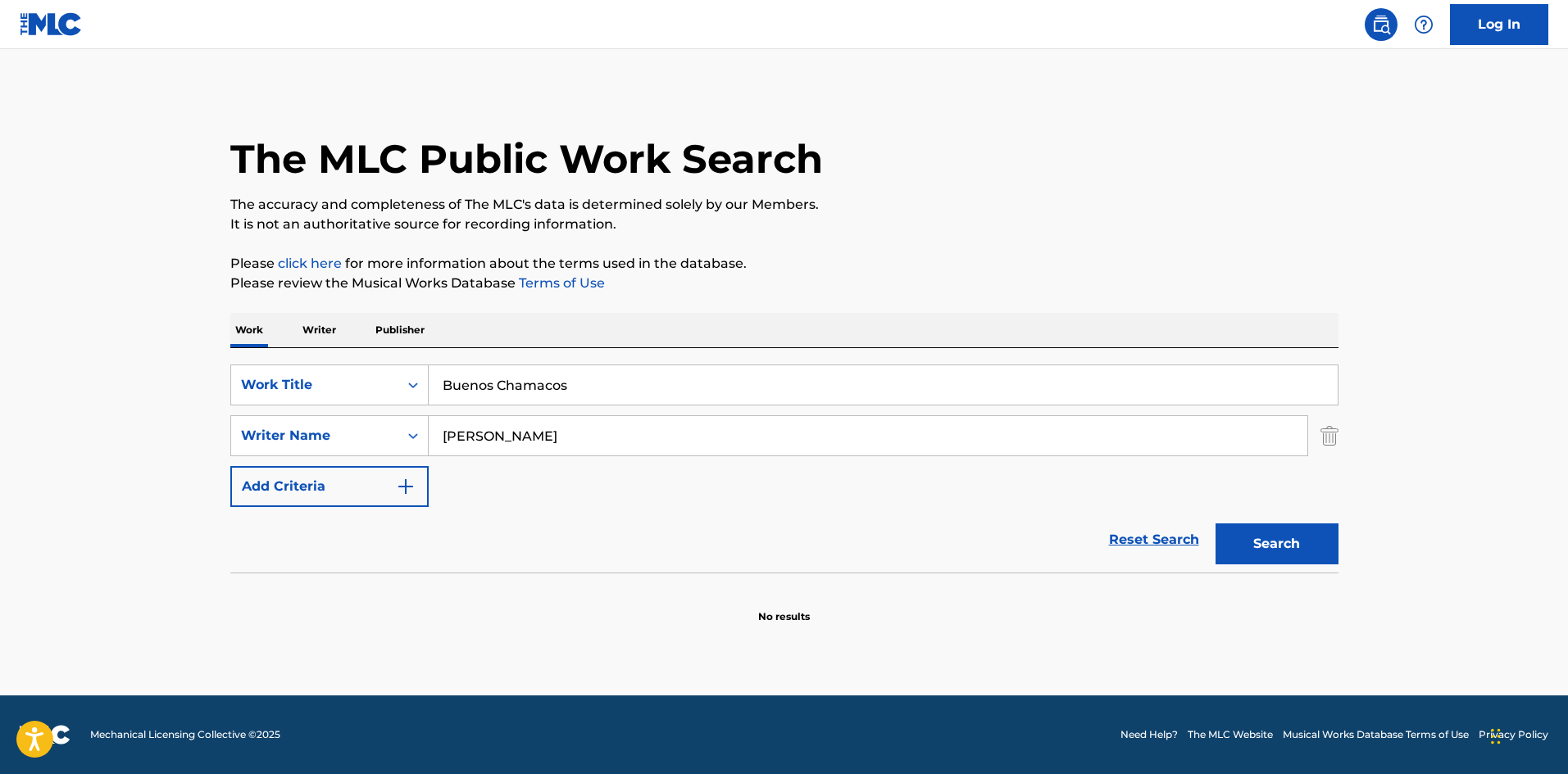
click at [477, 420] on input "[PERSON_NAME]" at bounding box center [868, 435] width 879 height 39
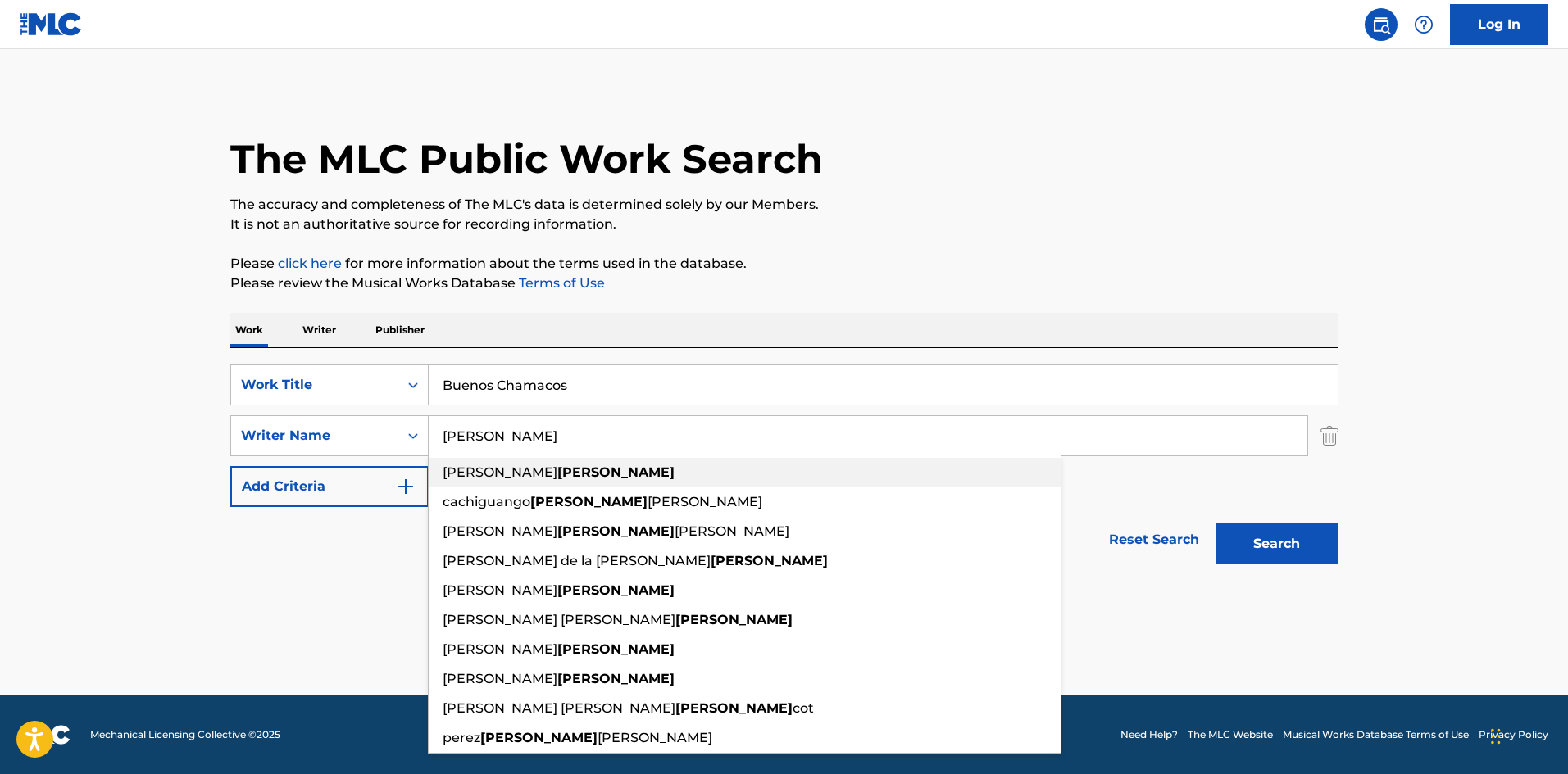
paste input "[PERSON_NAME]"
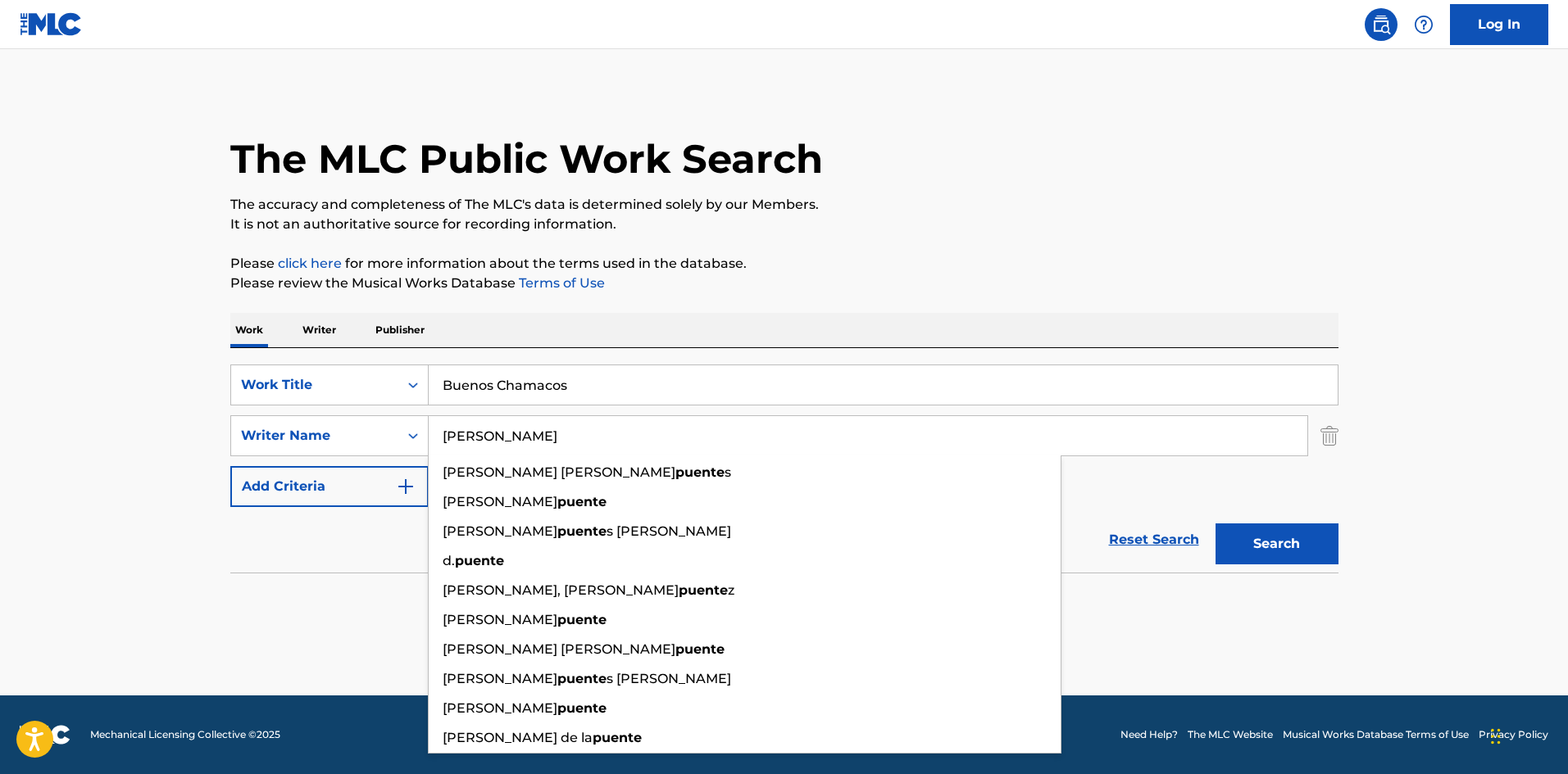
click at [1298, 544] on button "Search" at bounding box center [1277, 544] width 123 height 41
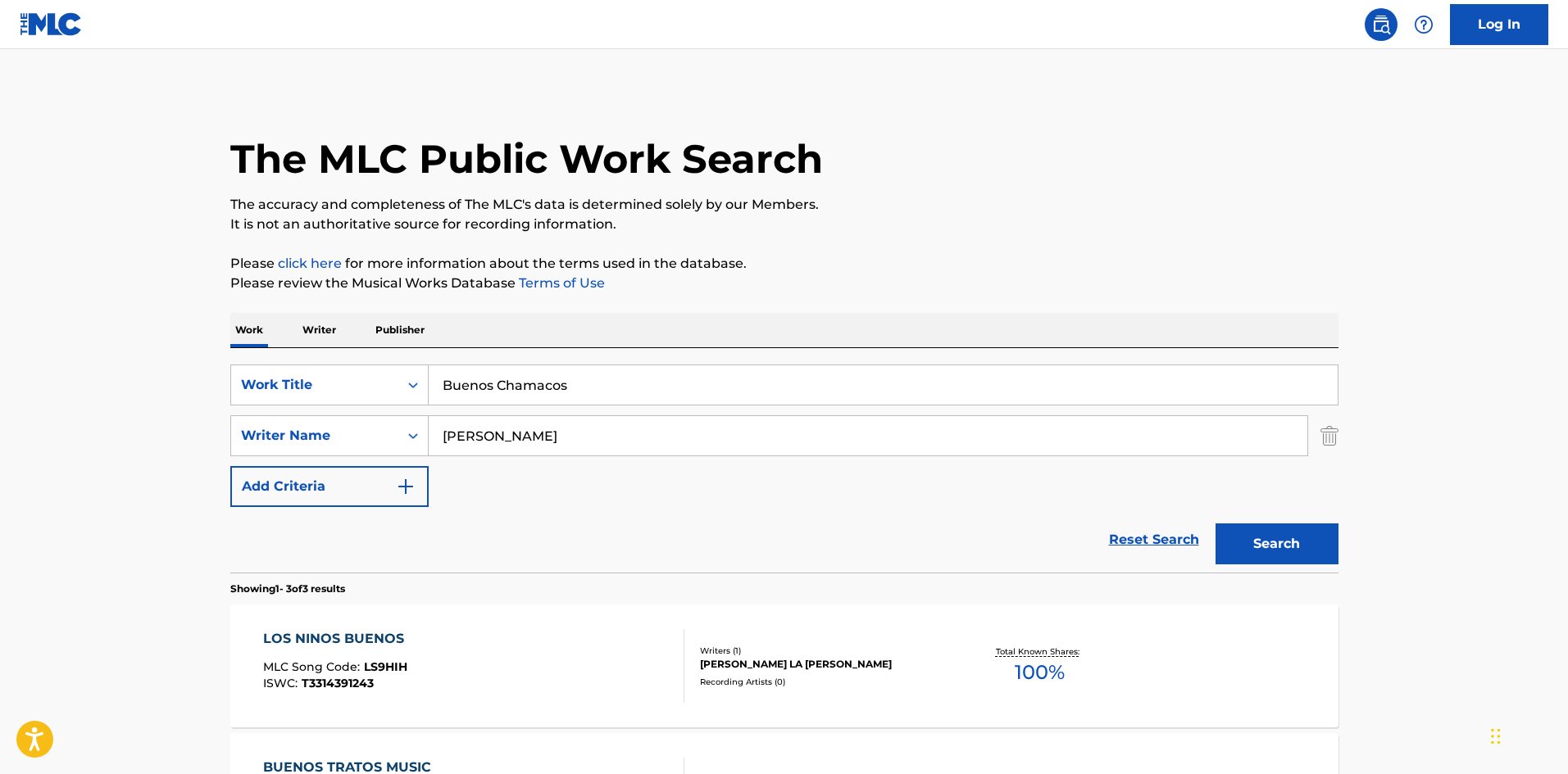
scroll to position [164, 0]
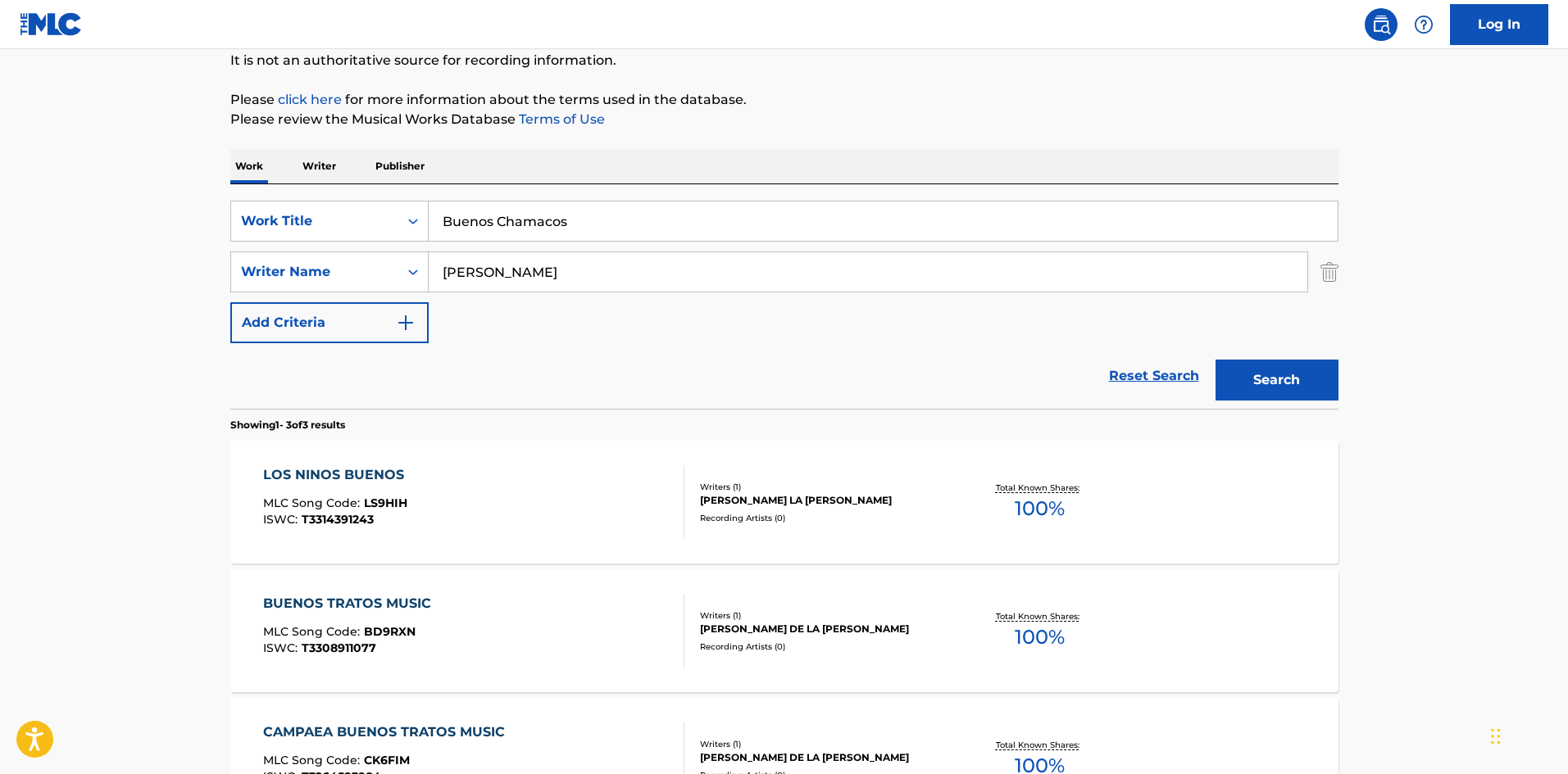
click at [482, 271] on input "[PERSON_NAME]" at bounding box center [868, 272] width 879 height 39
paste input "rim"
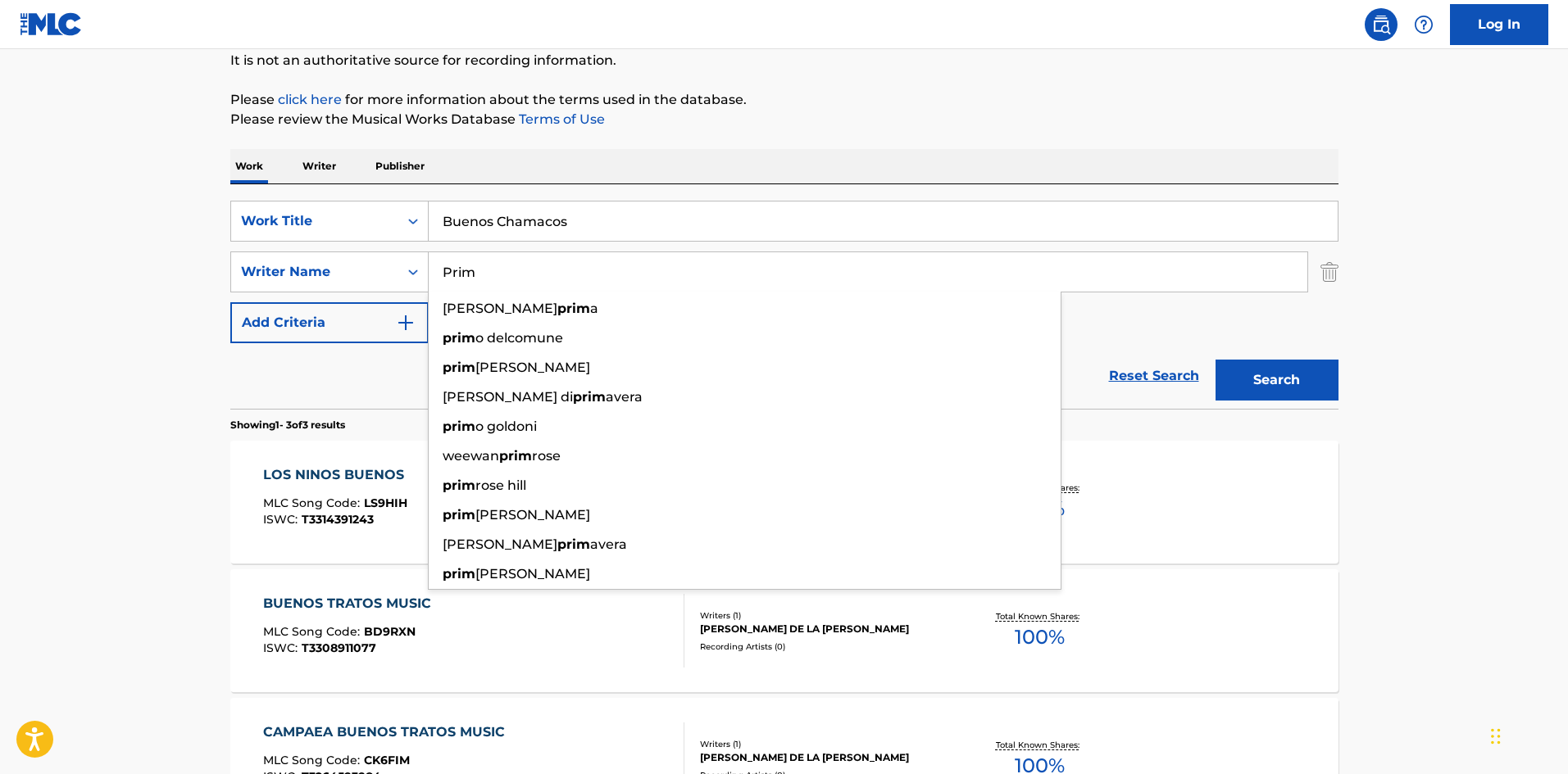
type input "Prim"
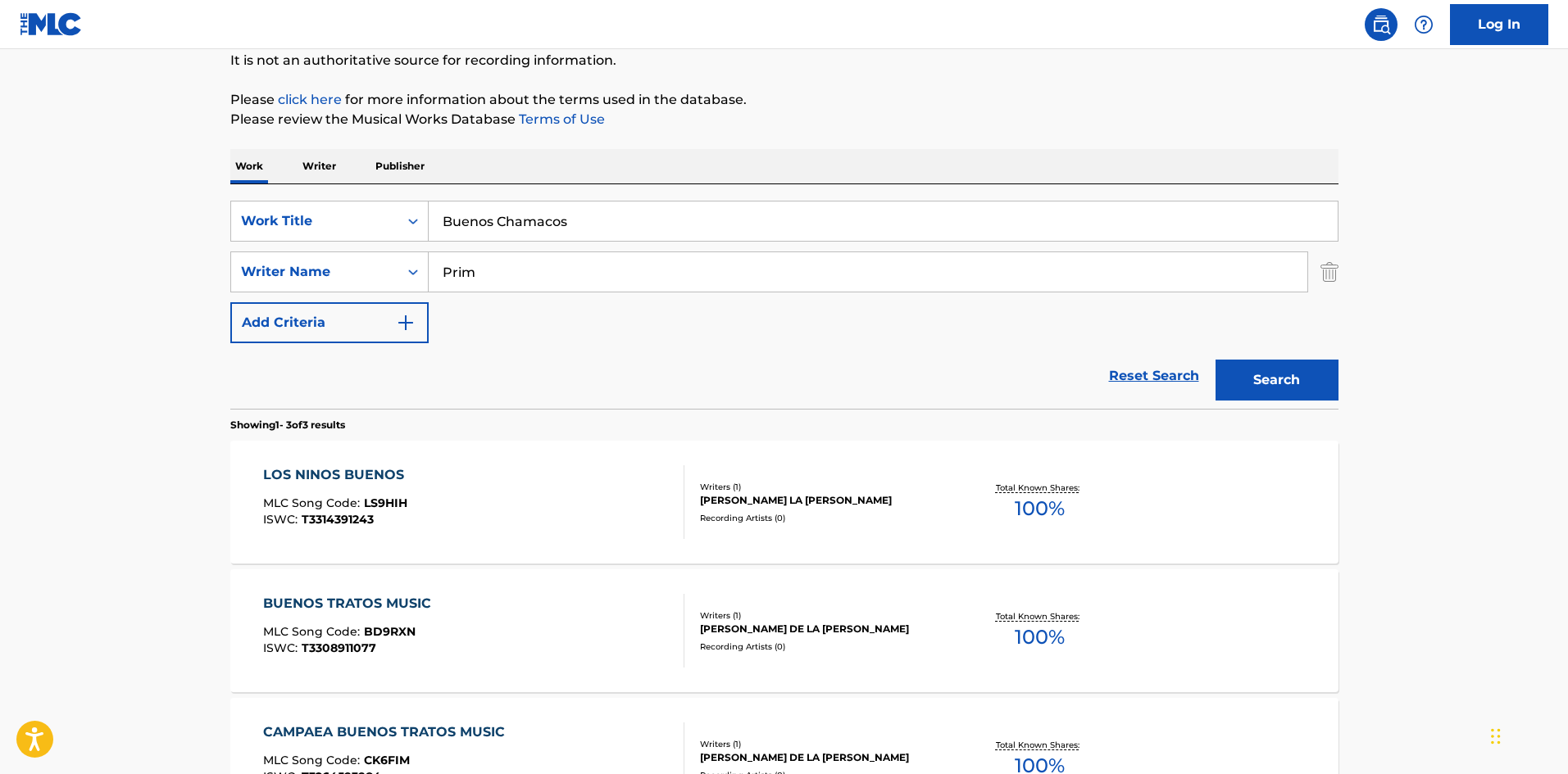
click at [1283, 377] on button "Search" at bounding box center [1277, 380] width 123 height 41
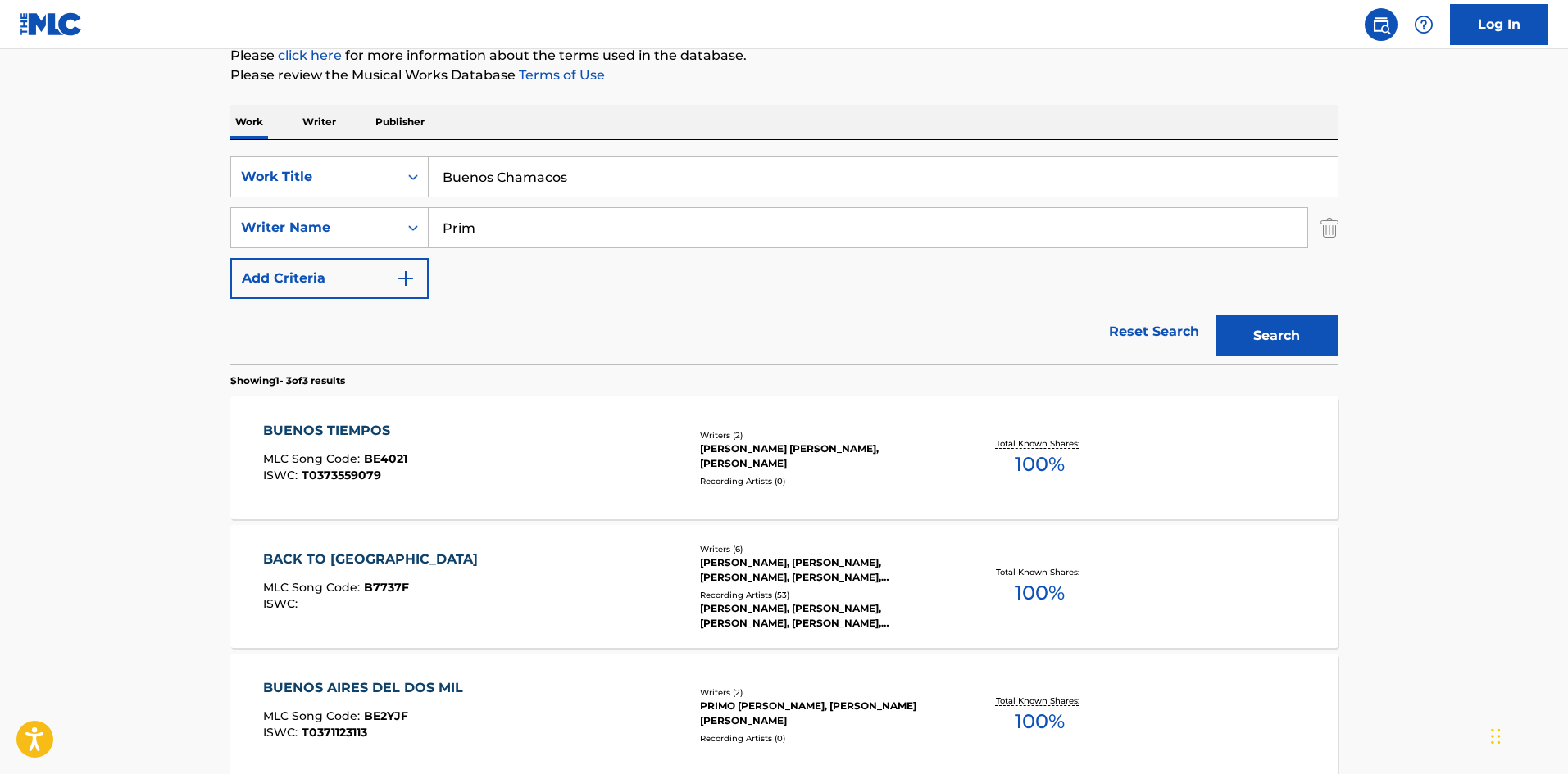
scroll to position [238, 0]
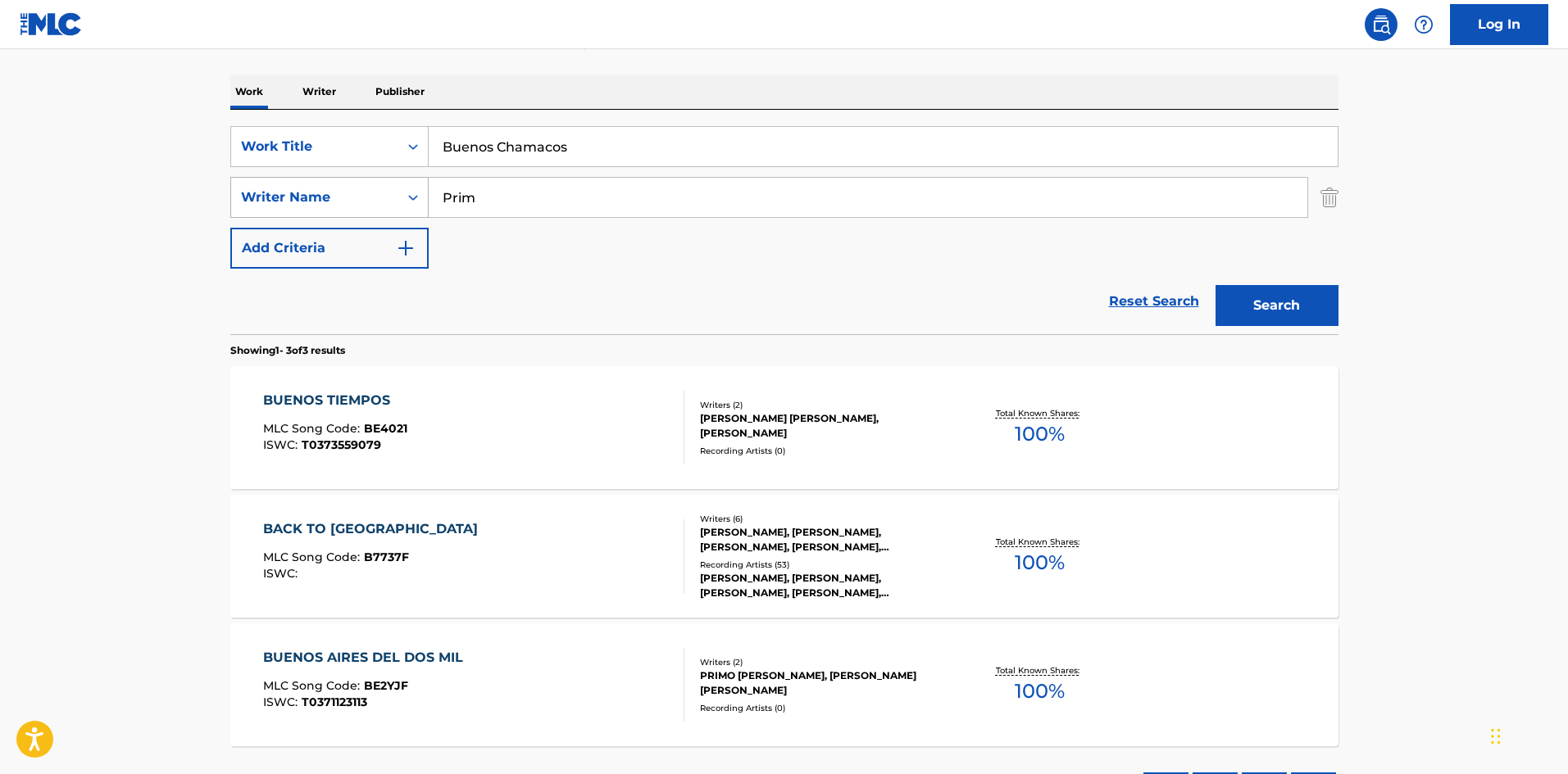
drag, startPoint x: 483, startPoint y: 193, endPoint x: 377, endPoint y: 178, distance: 107.1
click at [407, 186] on div "SearchWithCriteriaa2924501-c412-4aaf-8b48-76c4d32745d8 Writer Name Prim" at bounding box center [784, 197] width 1108 height 41
click at [1271, 298] on button "Search" at bounding box center [1277, 305] width 123 height 41
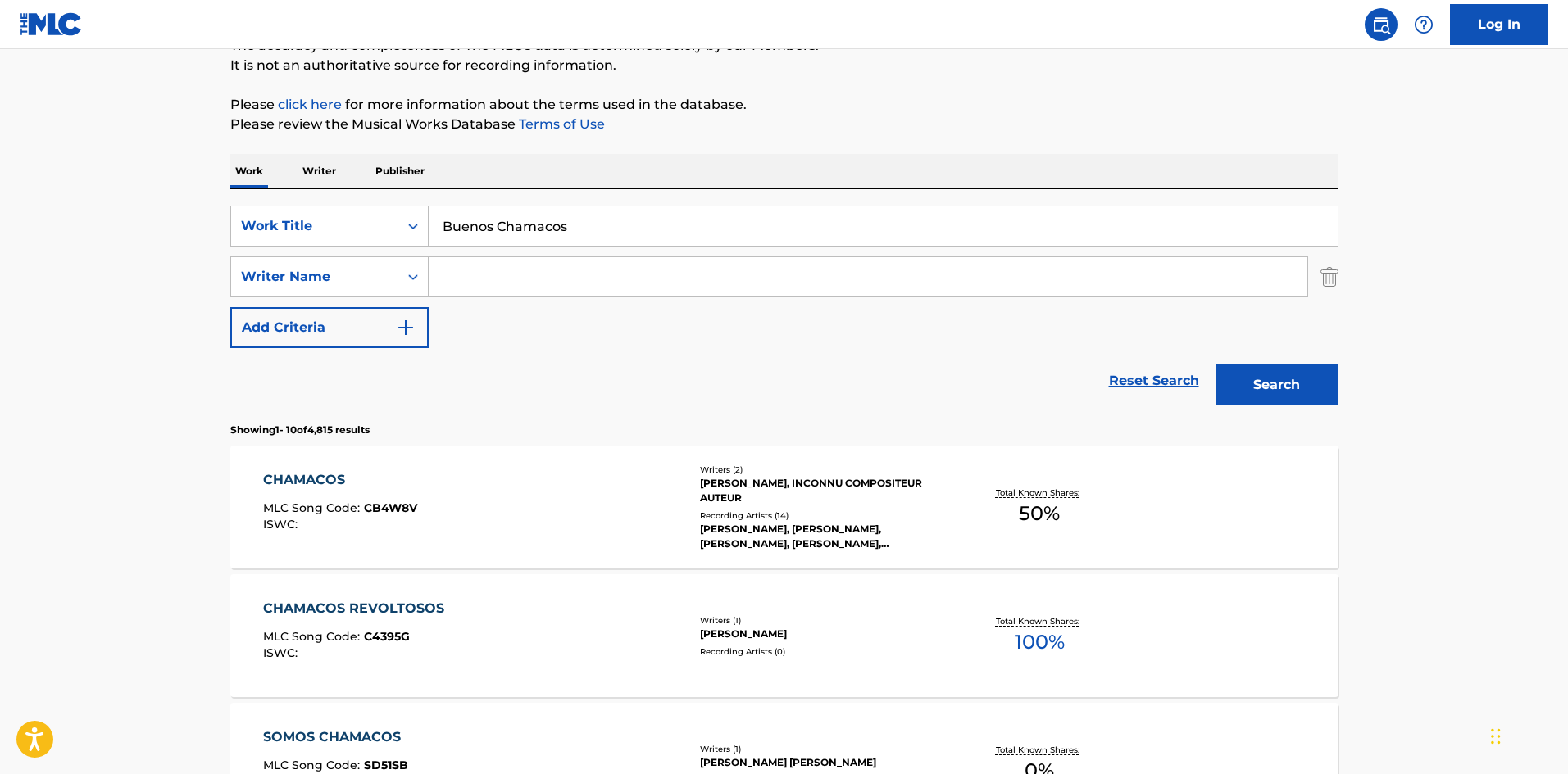
scroll to position [133, 0]
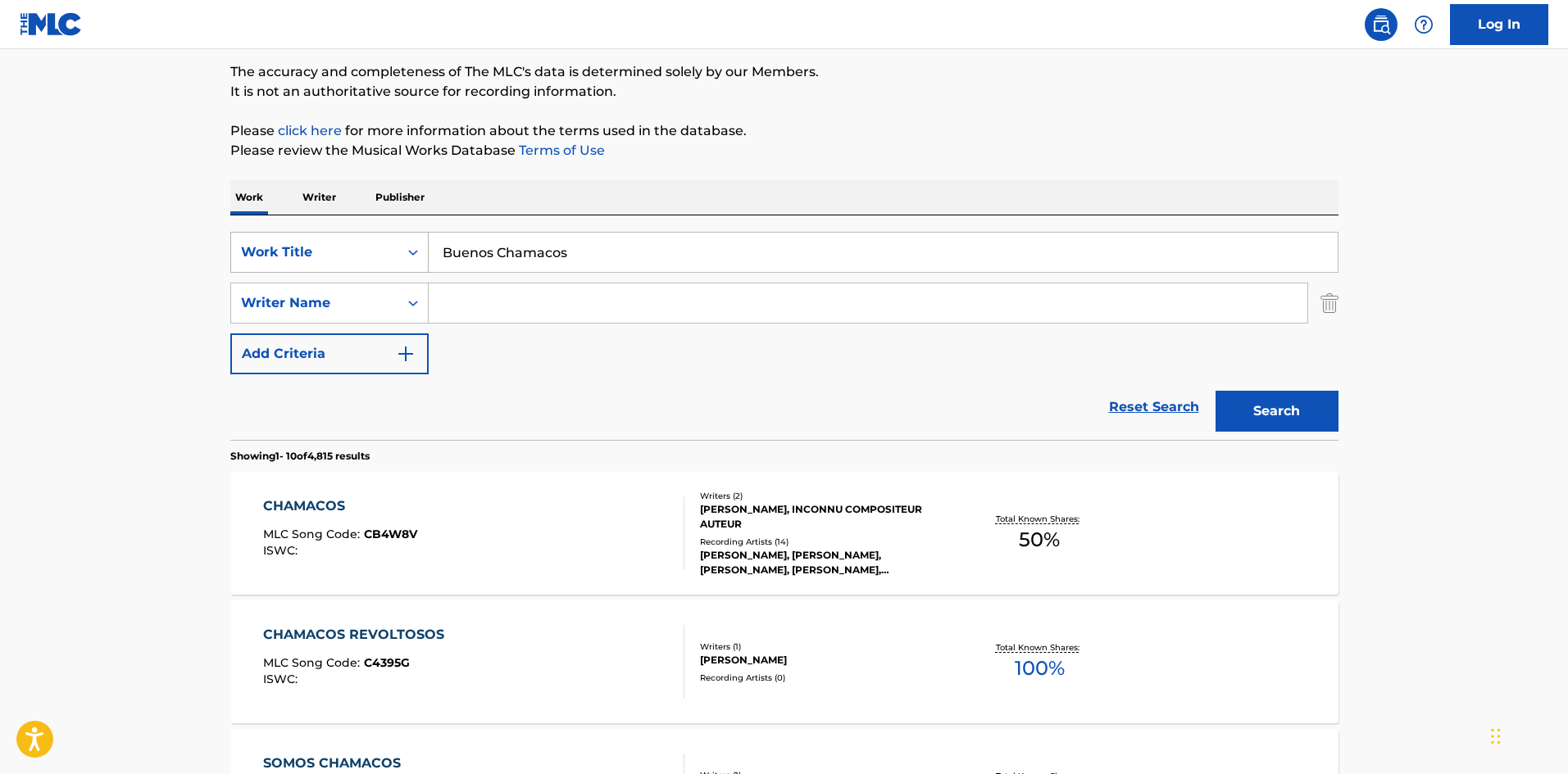
click at [400, 255] on div "SearchWithCriteria9ee4e134-196e-45e3-87b9-6ee469d558b9 Work Title Buenos Chamac…" at bounding box center [784, 252] width 1108 height 41
paste input "Calentura"
type input "Calentura"
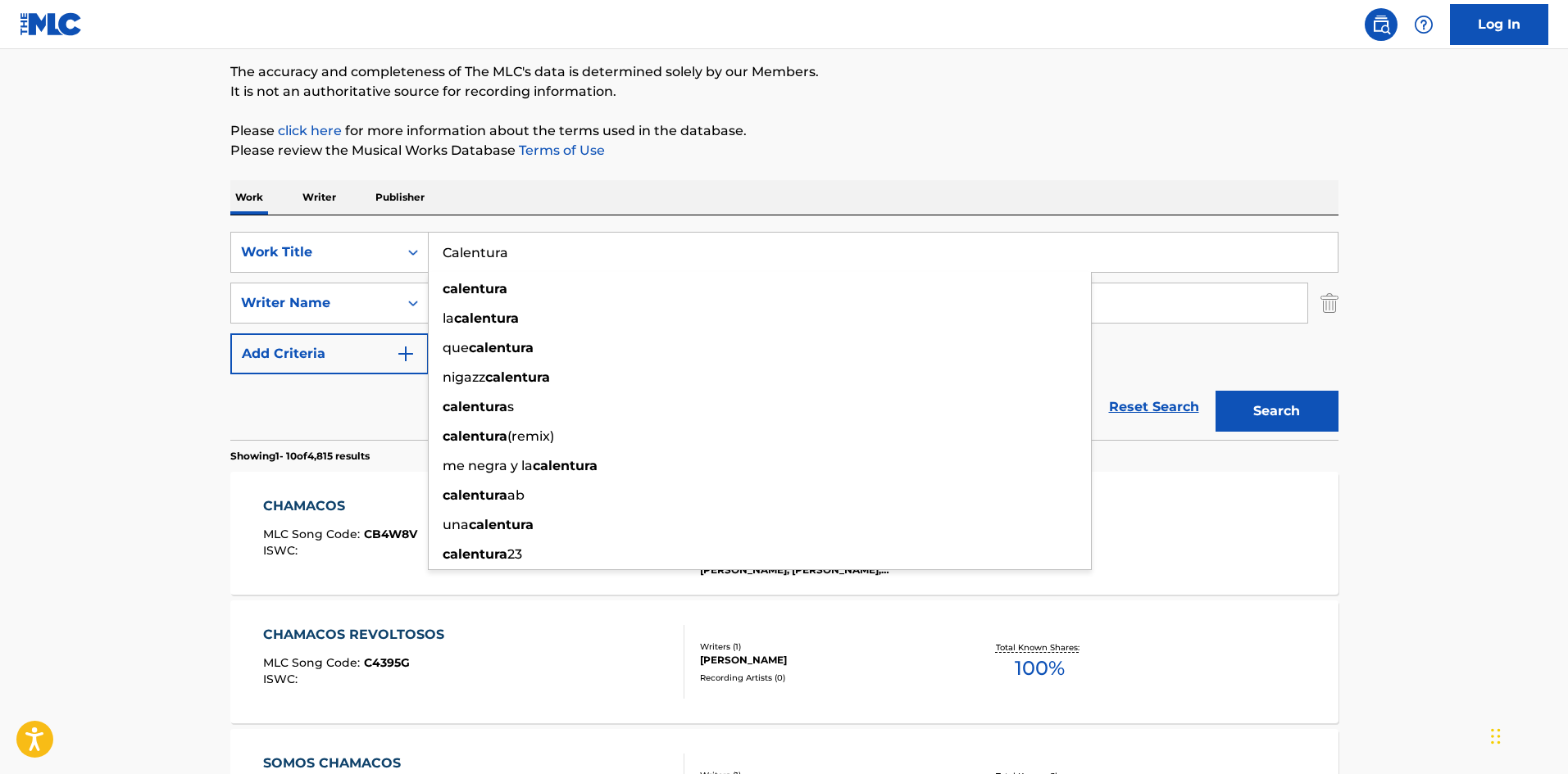
click at [595, 197] on div "Work Writer Publisher" at bounding box center [784, 198] width 1108 height 35
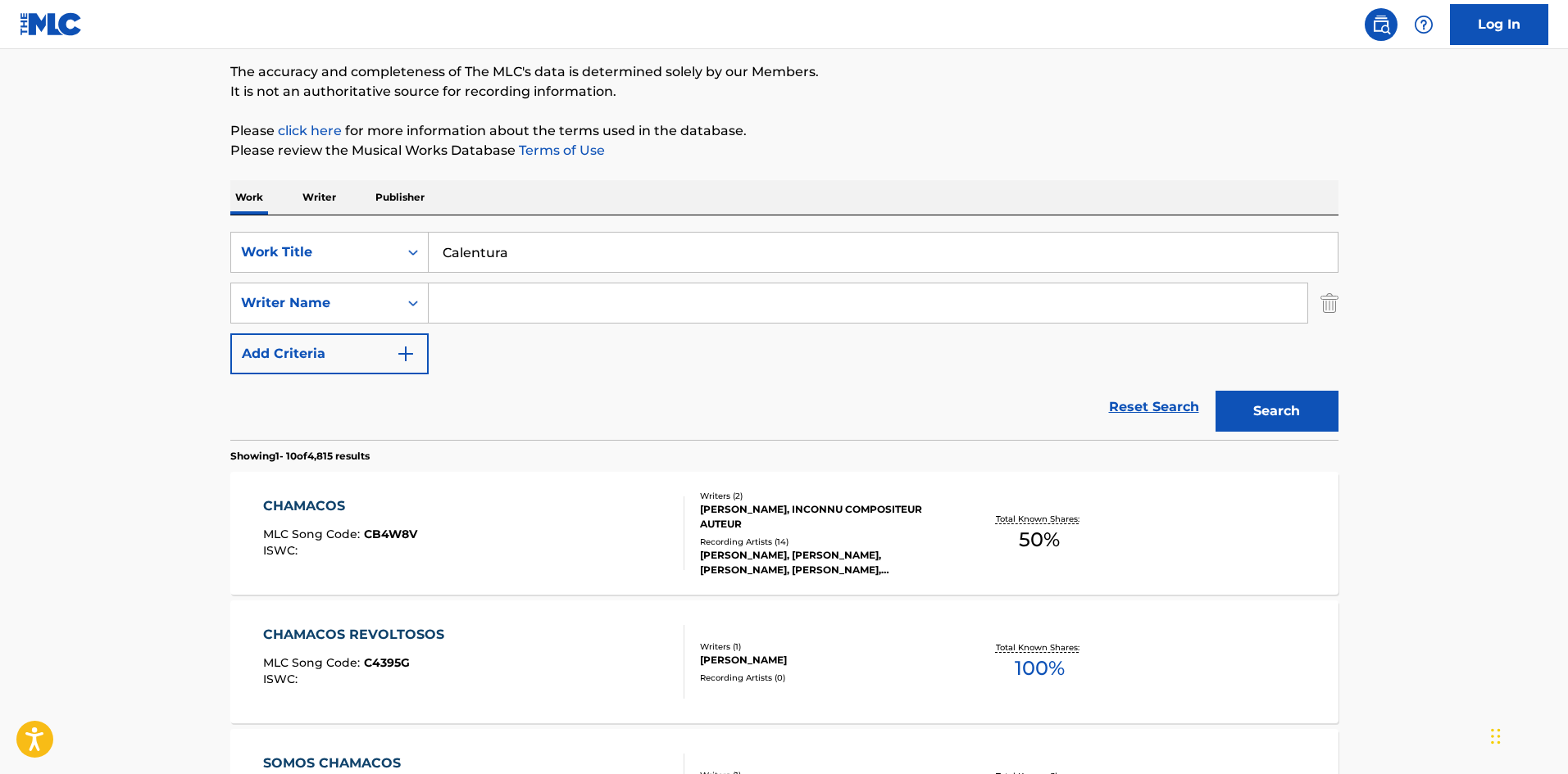
click at [476, 304] on input "Search Form" at bounding box center [868, 302] width 879 height 39
paste input "[PERSON_NAME]"
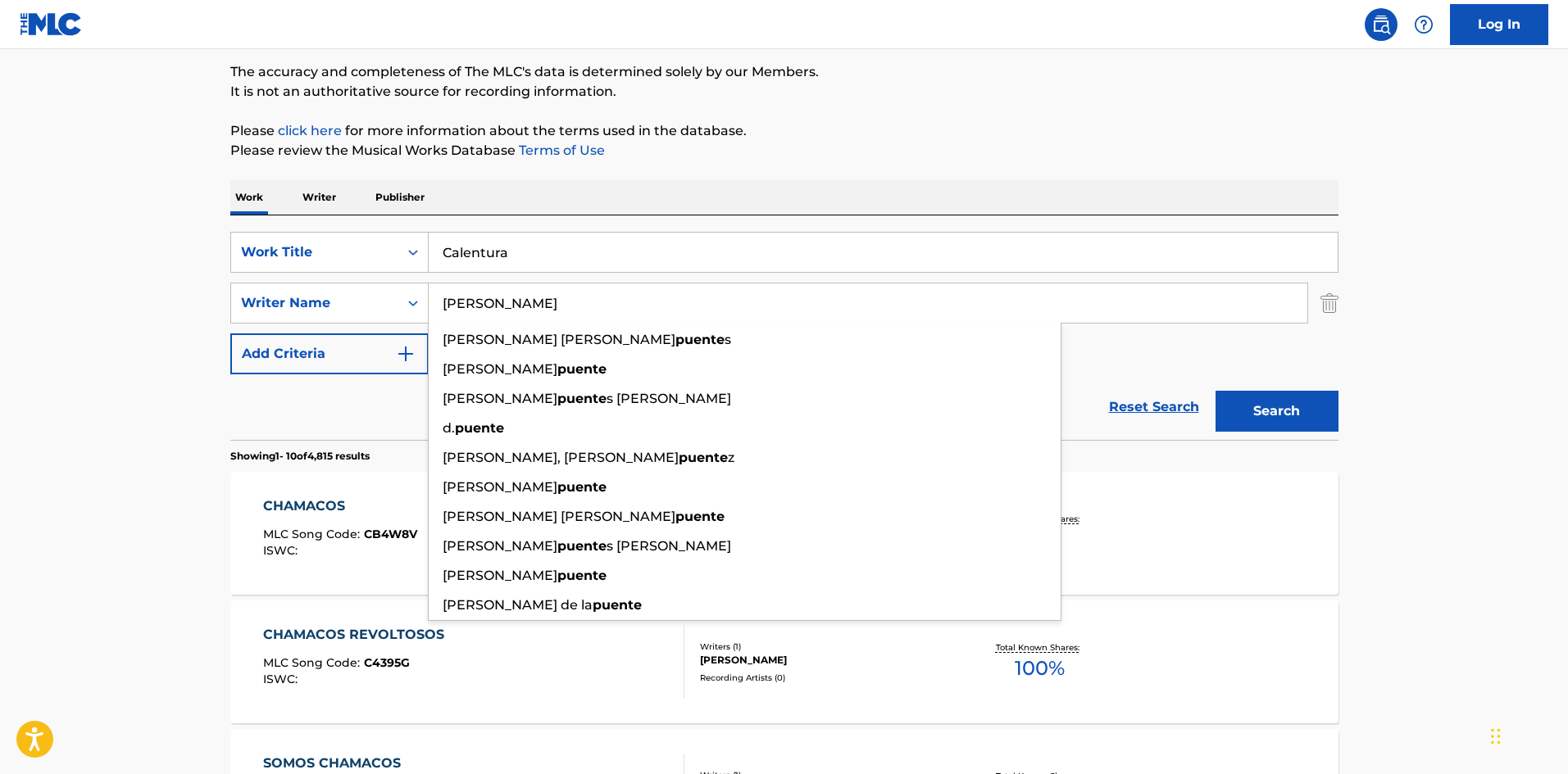
click at [1310, 413] on button "Search" at bounding box center [1277, 411] width 123 height 41
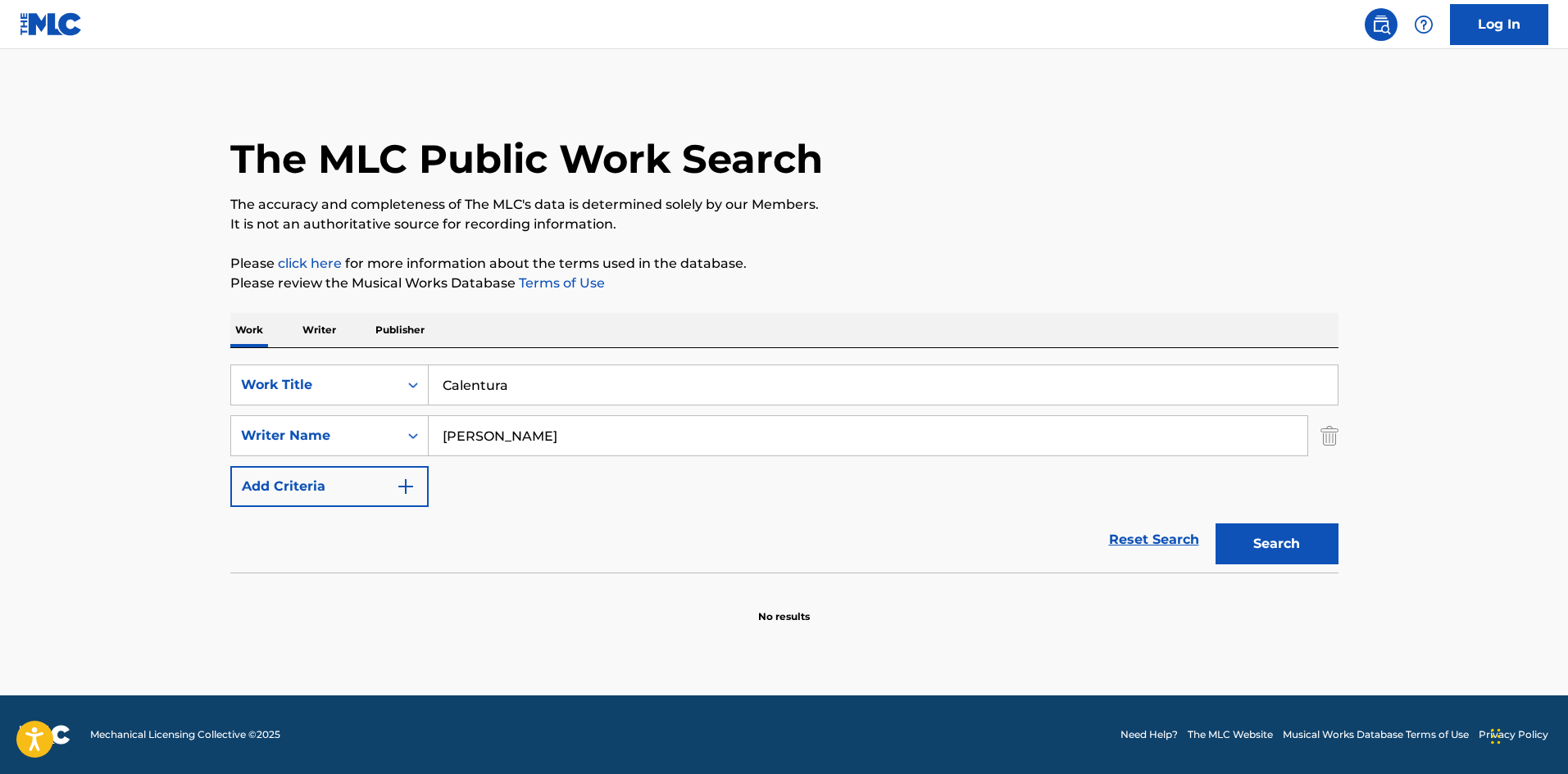
click at [459, 436] on input "[PERSON_NAME]" at bounding box center [868, 435] width 879 height 39
click at [459, 435] on input "[PERSON_NAME]" at bounding box center [868, 435] width 879 height 39
paste input "rim"
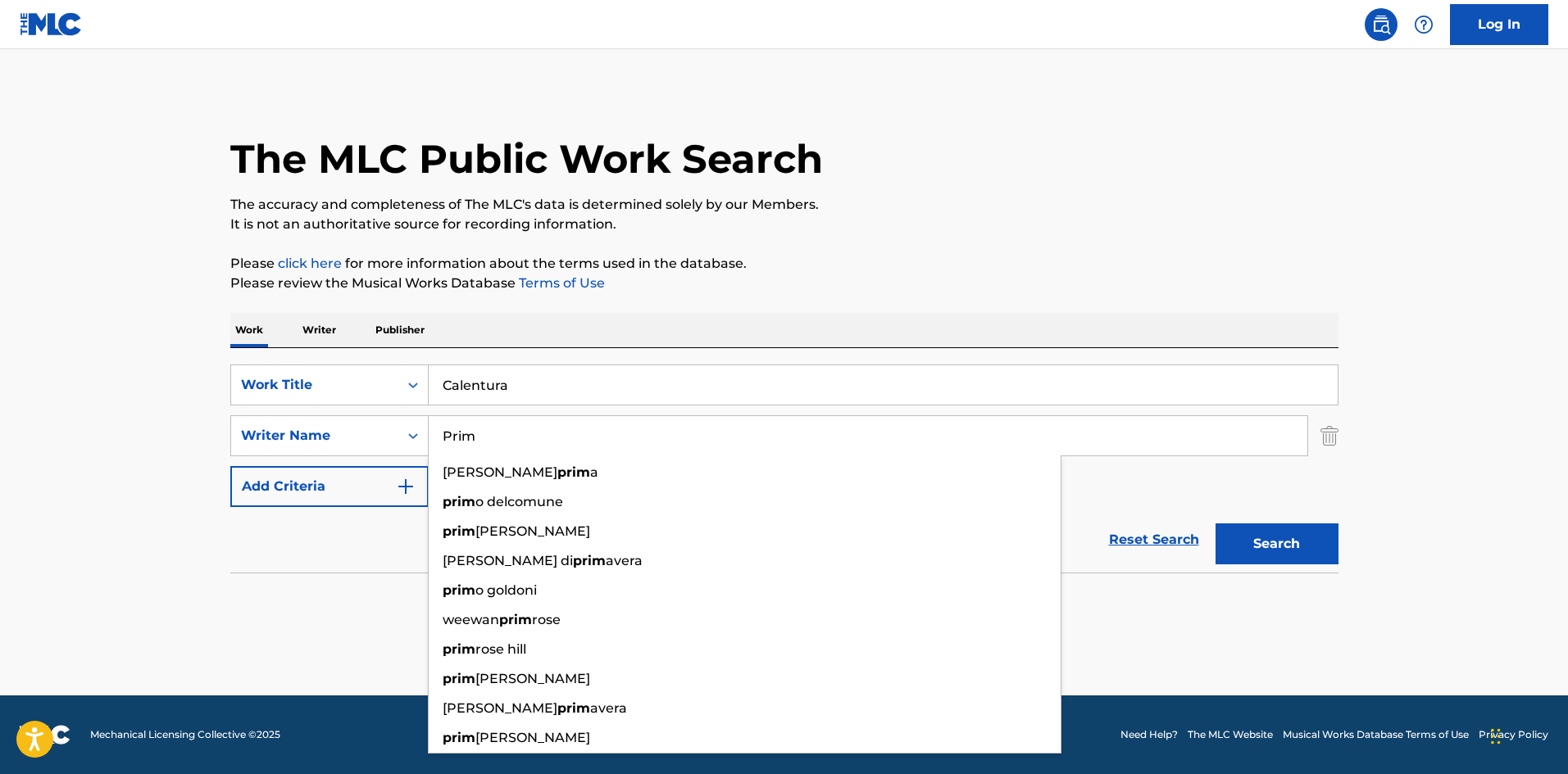
type input "Prim"
click at [1278, 551] on button "Search" at bounding box center [1277, 544] width 123 height 41
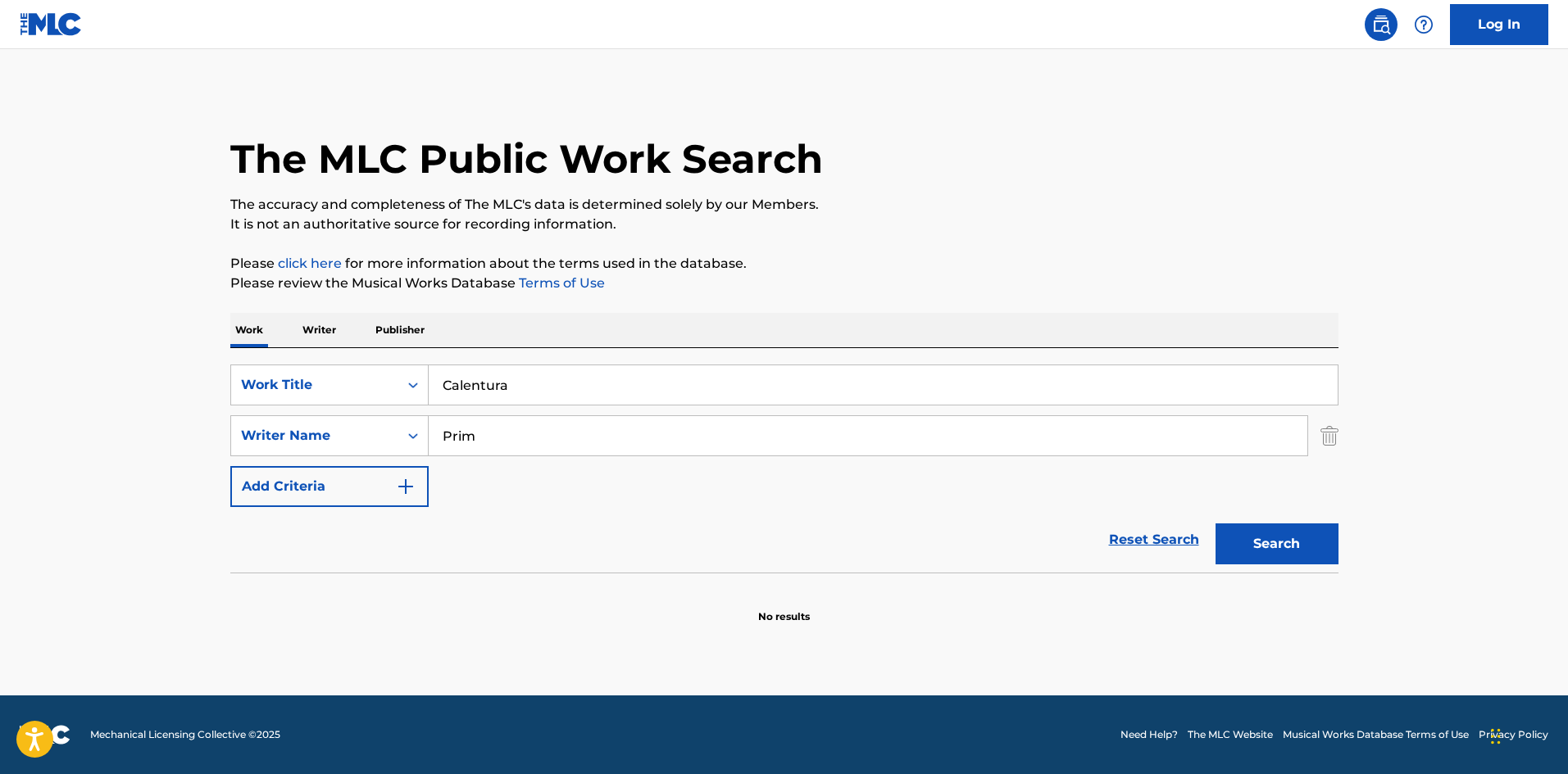
drag, startPoint x: 479, startPoint y: 379, endPoint x: 442, endPoint y: 387, distance: 37.9
click at [444, 390] on input "Calentura" at bounding box center [883, 385] width 909 height 39
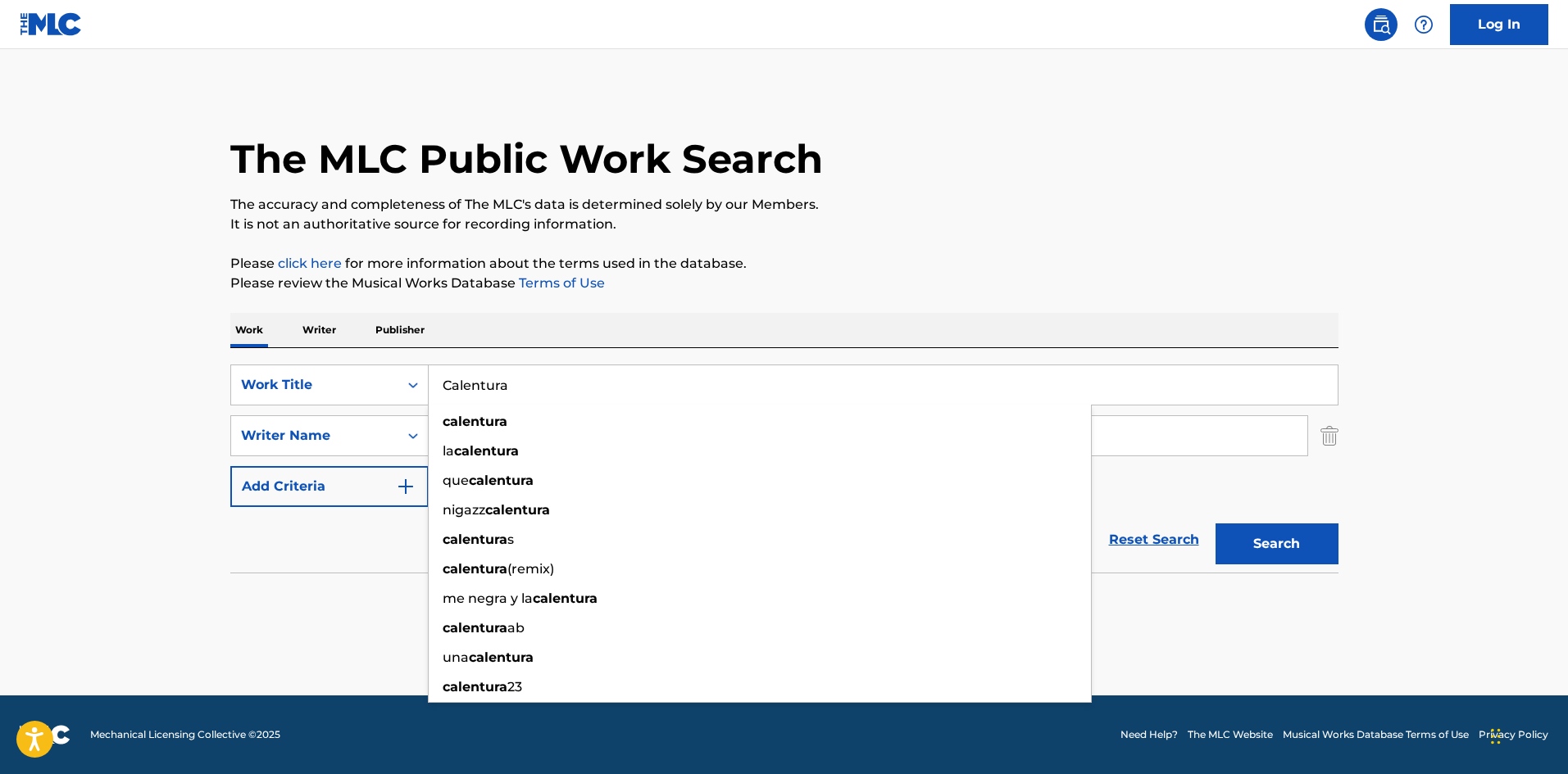
drag, startPoint x: 512, startPoint y: 382, endPoint x: 459, endPoint y: 392, distance: 53.9
click at [459, 393] on input "Calentura" at bounding box center [883, 385] width 909 height 39
paste input "Como Lo Lograste"
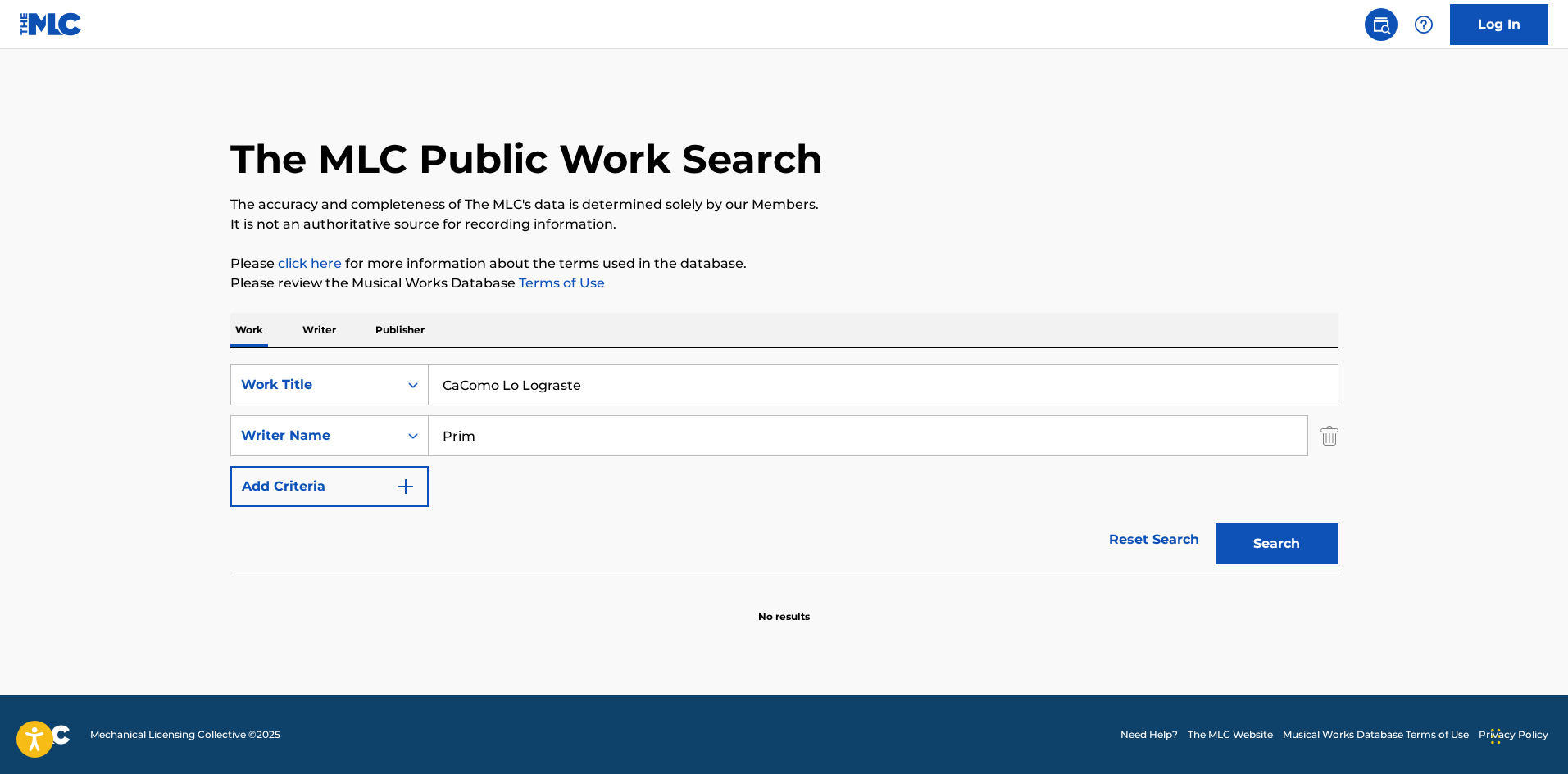
drag, startPoint x: 583, startPoint y: 381, endPoint x: 435, endPoint y: 369, distance: 148.5
click at [436, 369] on input "CaComo Lo Lograste" at bounding box center [883, 385] width 909 height 39
paste input "Search Form"
type input "Como Lo Lograste"
click at [913, 213] on p "The accuracy and completeness of The MLC's data is determined solely by our Mem…" at bounding box center [784, 204] width 1108 height 19
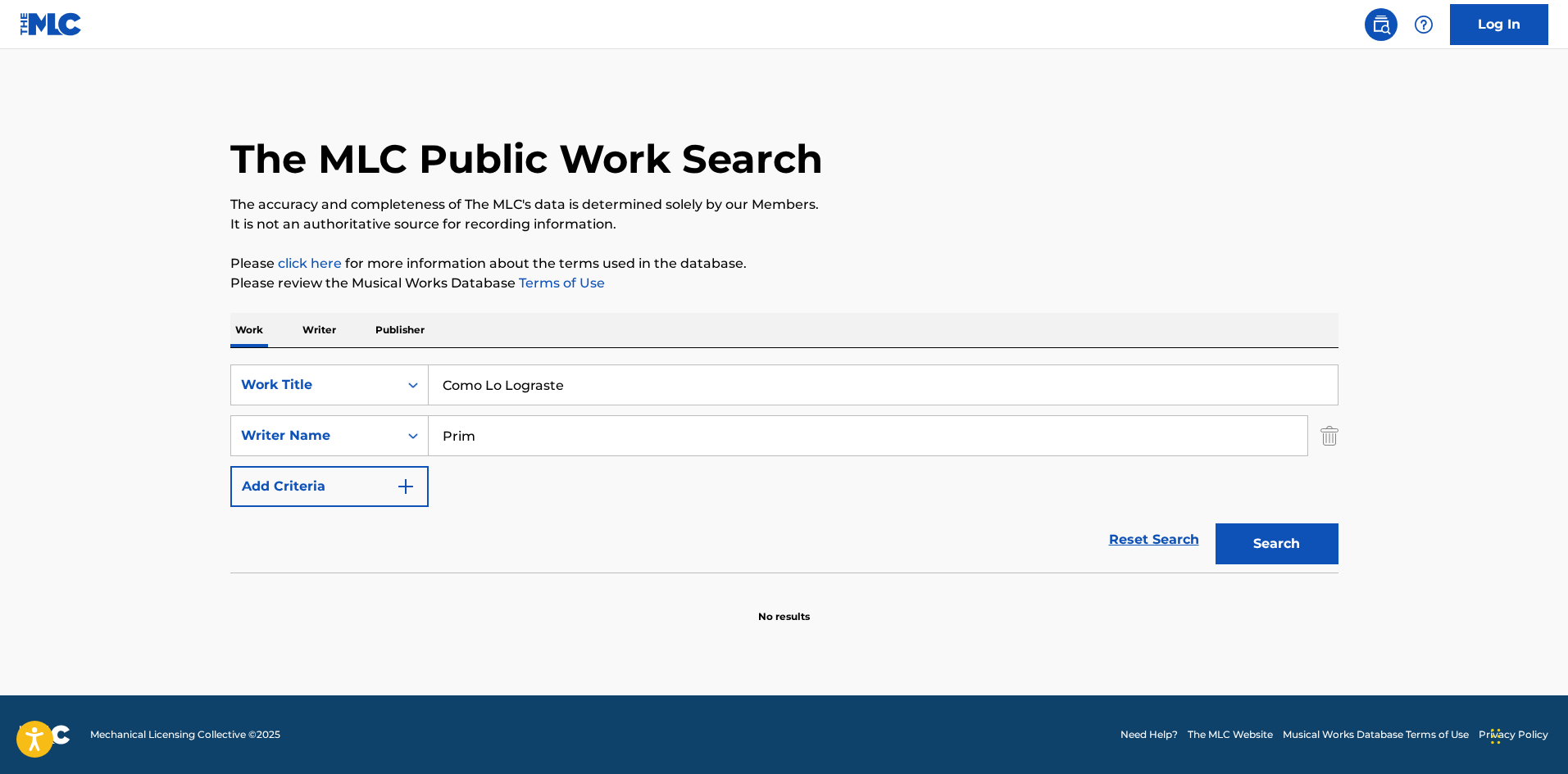
click at [468, 437] on input "Prim" at bounding box center [868, 435] width 879 height 39
paste input "[PERSON_NAME]"
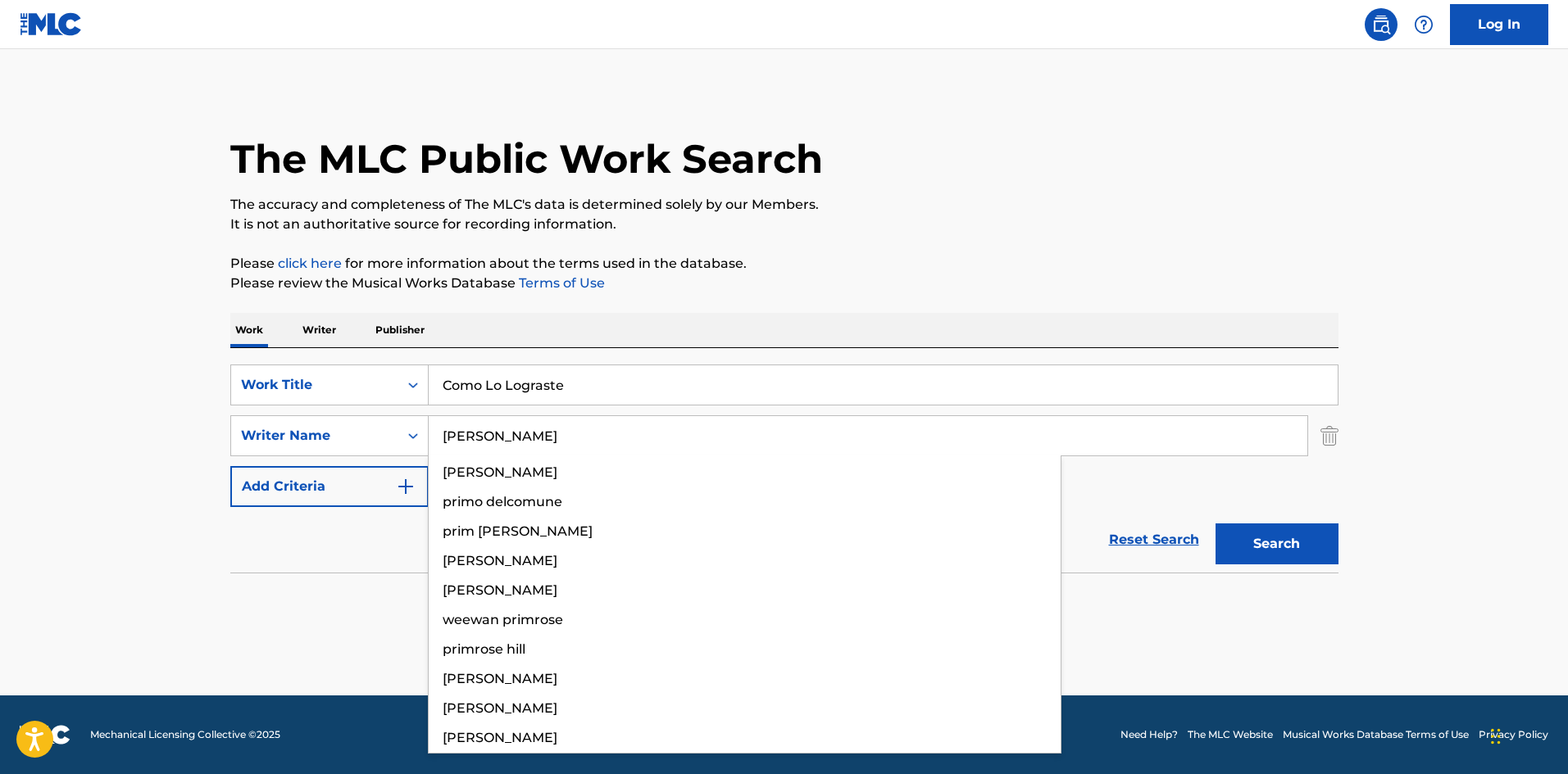
click at [1243, 536] on button "Search" at bounding box center [1277, 544] width 123 height 41
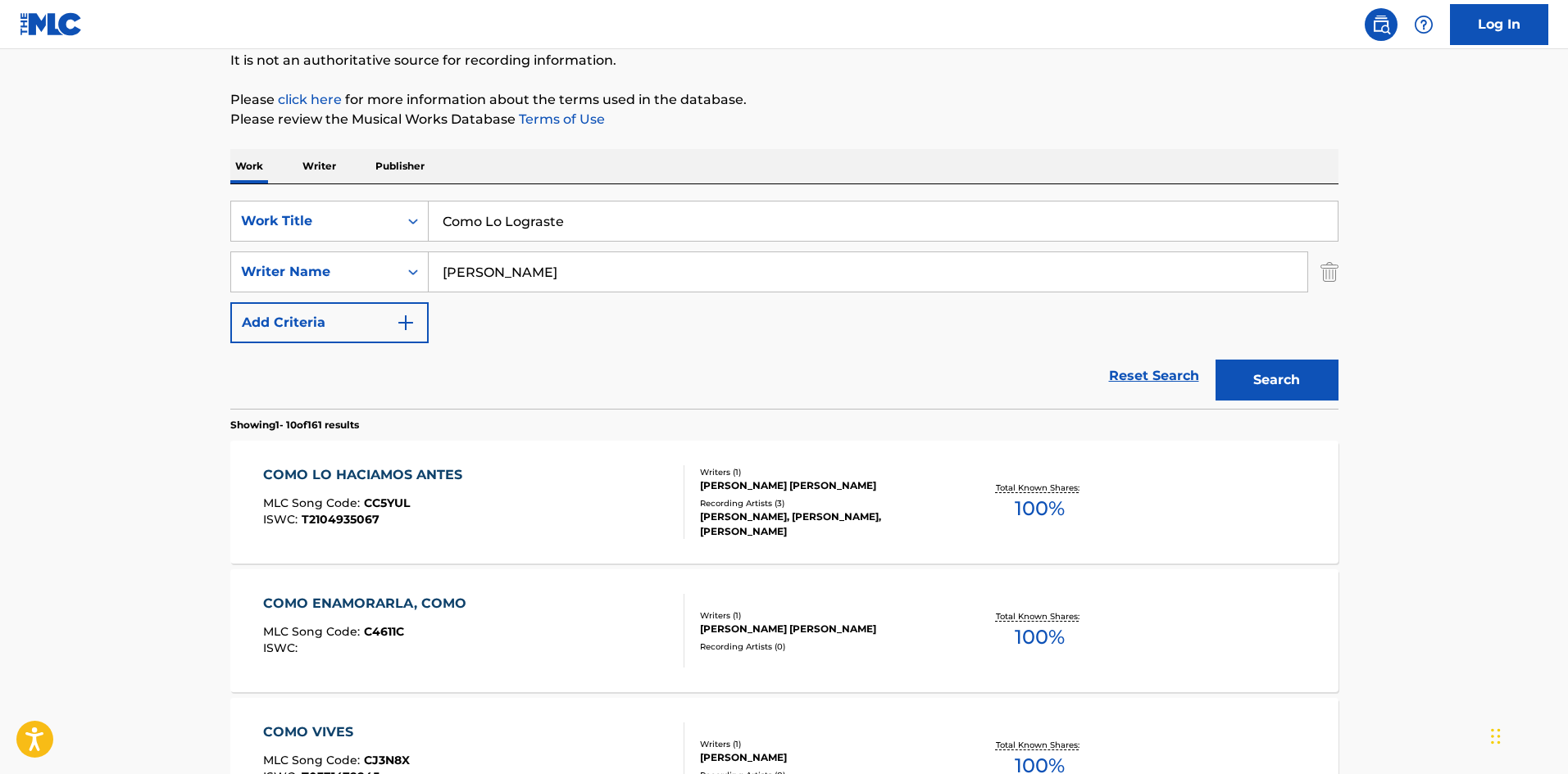
scroll to position [245, 0]
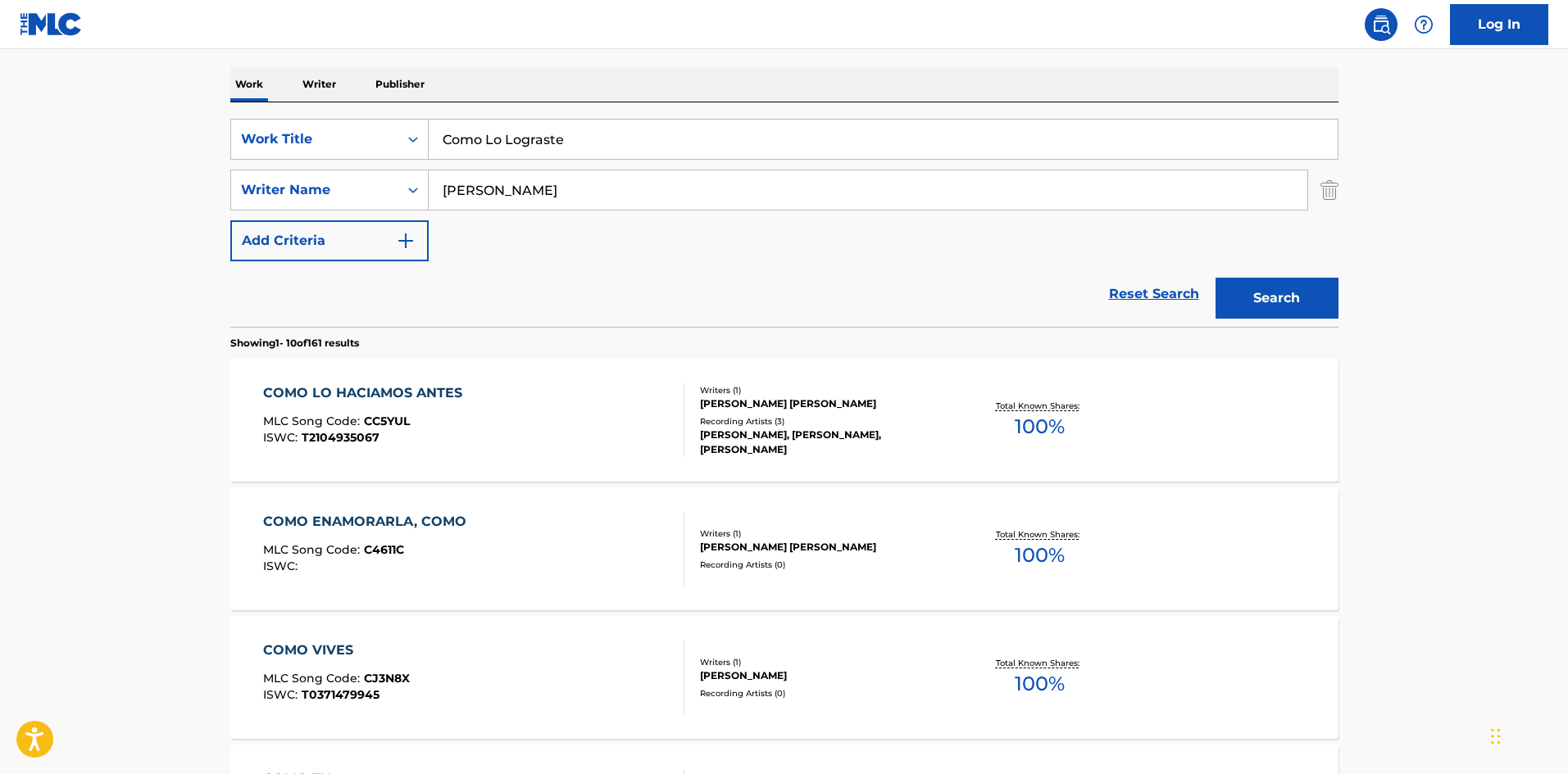
click at [481, 194] on input "[PERSON_NAME]" at bounding box center [868, 190] width 879 height 39
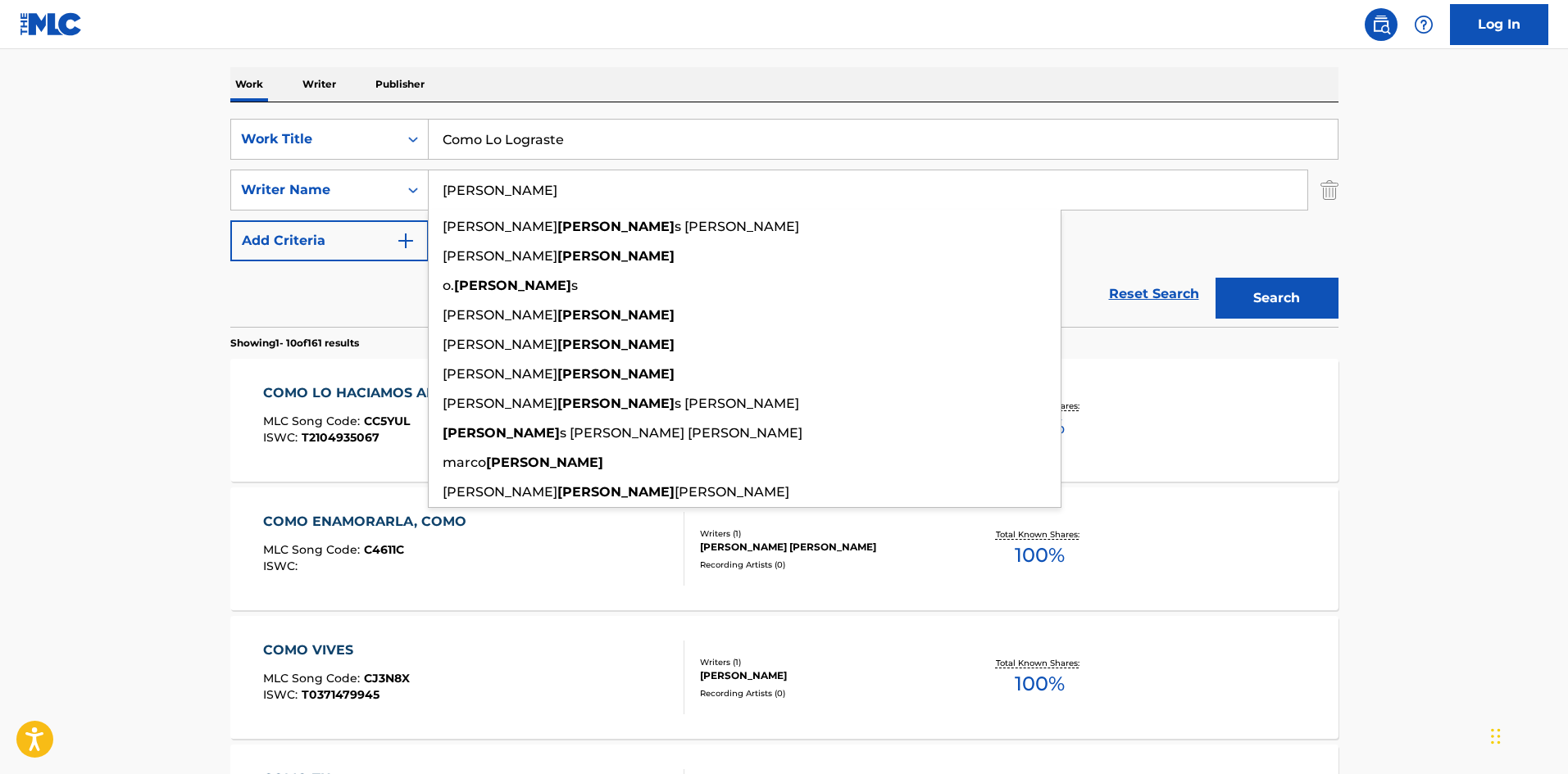
paste input "Borreg"
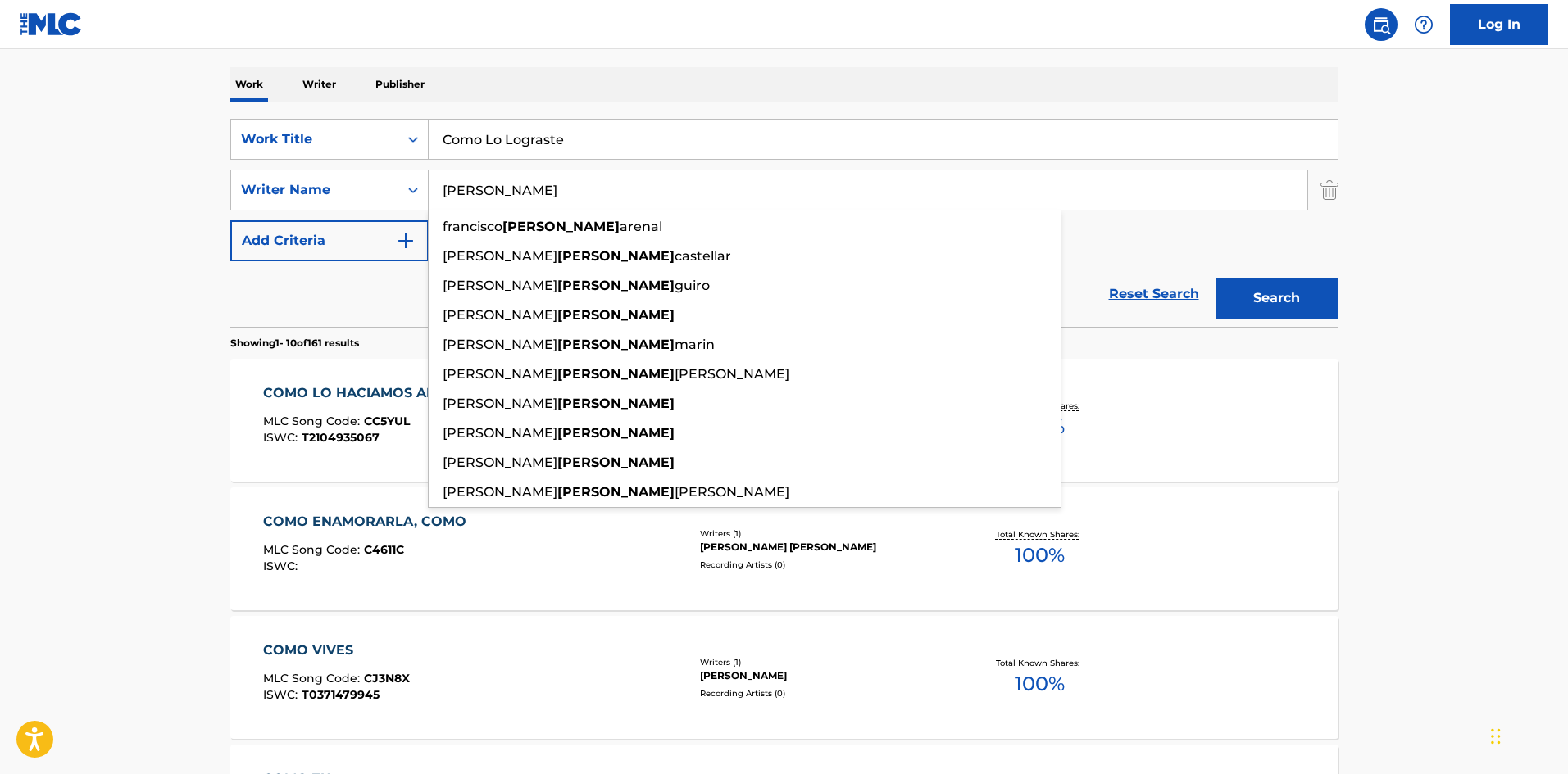
type input "[PERSON_NAME]"
click at [1266, 306] on button "Search" at bounding box center [1277, 298] width 123 height 41
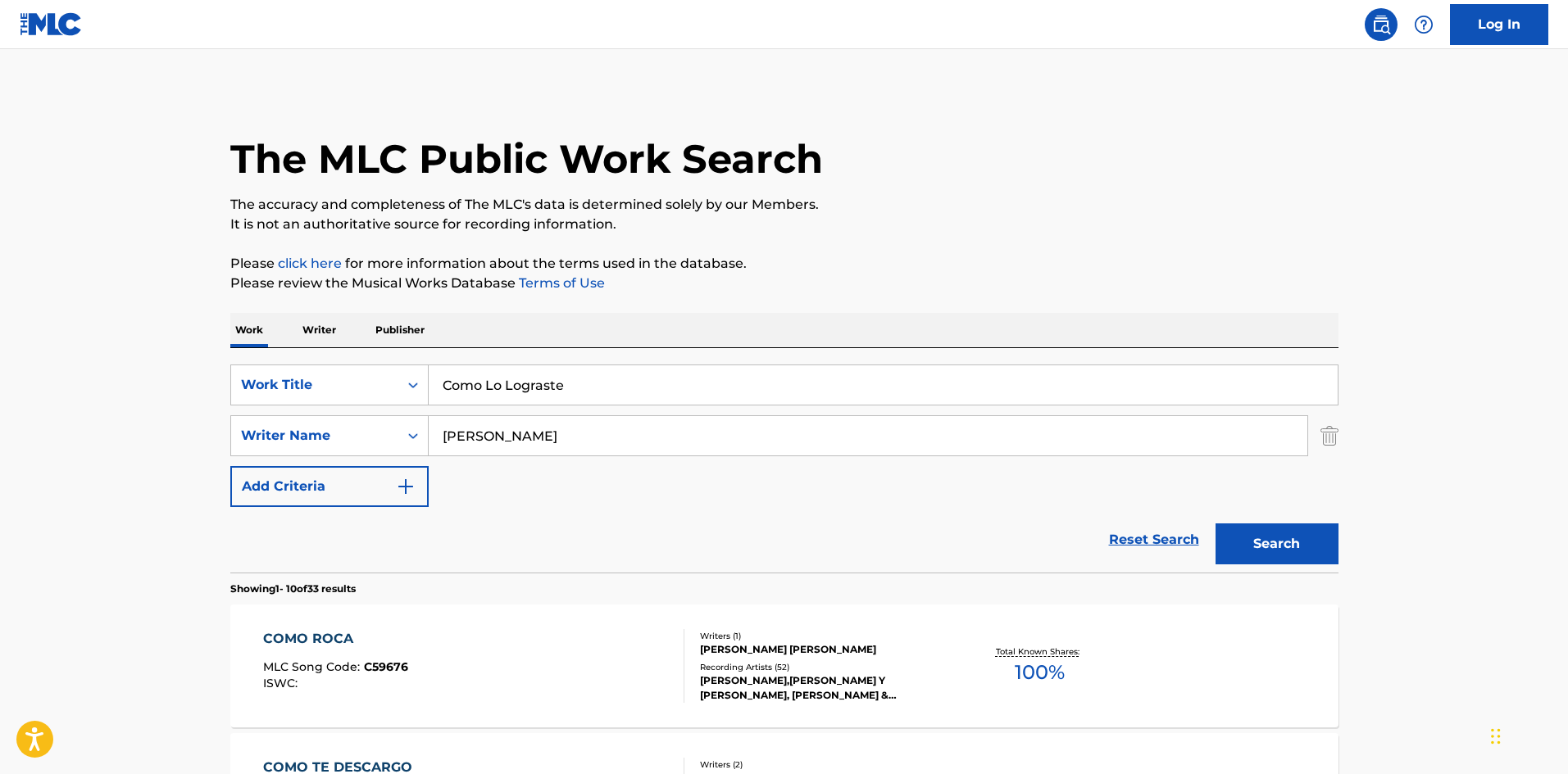
drag, startPoint x: 419, startPoint y: 379, endPoint x: 652, endPoint y: 315, distance: 241.6
click at [408, 382] on div "SearchWithCriteria9ee4e134-196e-45e3-87b9-6ee469d558b9 Work Title Como Lo Logra…" at bounding box center [784, 385] width 1108 height 41
paste input "[PERSON_NAME] [PERSON_NAME] Puen"
click at [654, 389] on input "[PERSON_NAME] Norgendrys [PERSON_NAME] [PERSON_NAME]" at bounding box center [883, 385] width 909 height 39
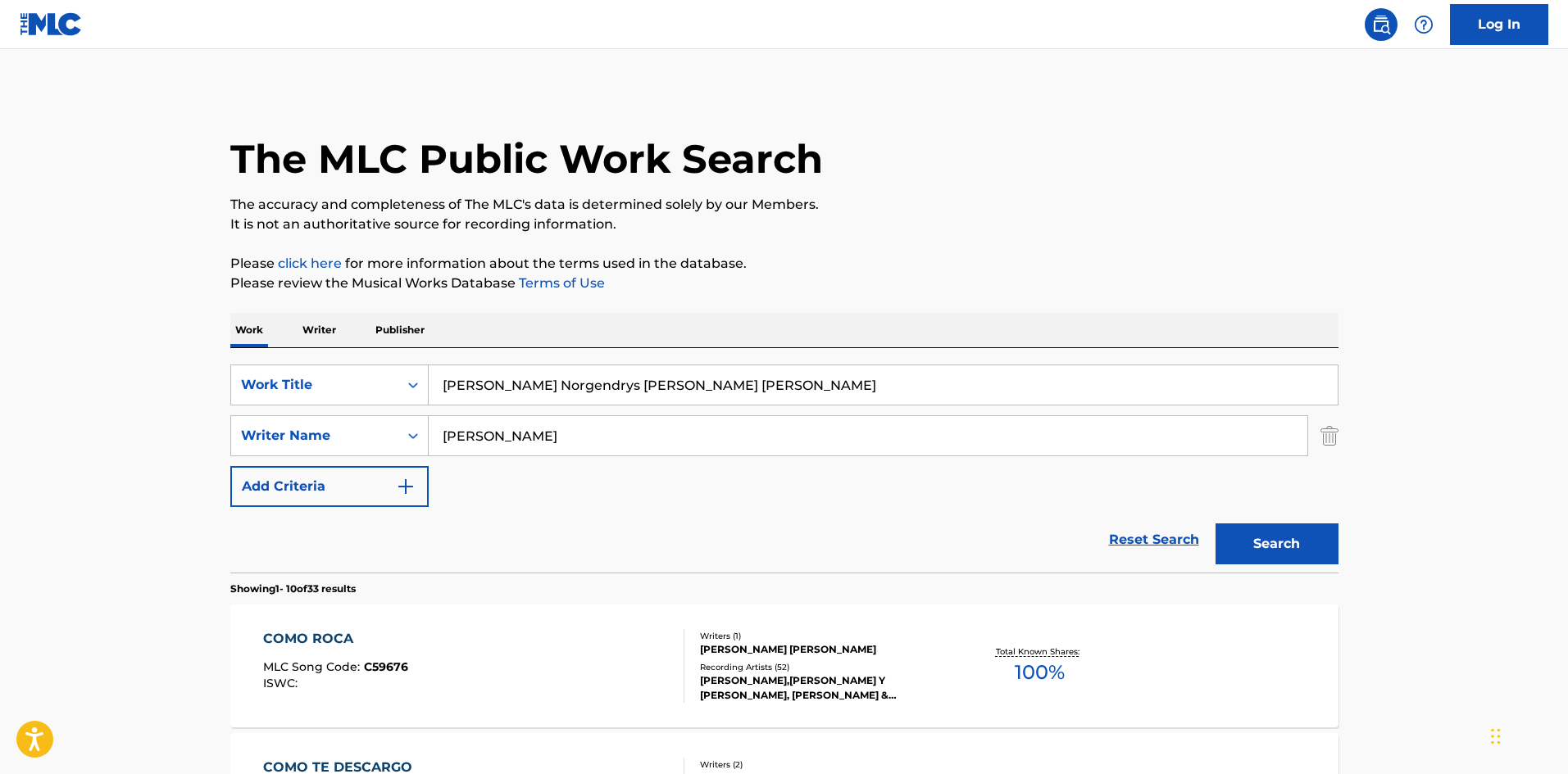
click at [654, 389] on input "[PERSON_NAME] Norgendrys [PERSON_NAME] [PERSON_NAME]" at bounding box center [883, 385] width 909 height 39
paste input "Crazy Loca"
type input "Crazy Loca"
click at [553, 334] on div "Work Writer Publisher" at bounding box center [784, 331] width 1108 height 35
click at [477, 431] on input "[PERSON_NAME]" at bounding box center [868, 435] width 879 height 39
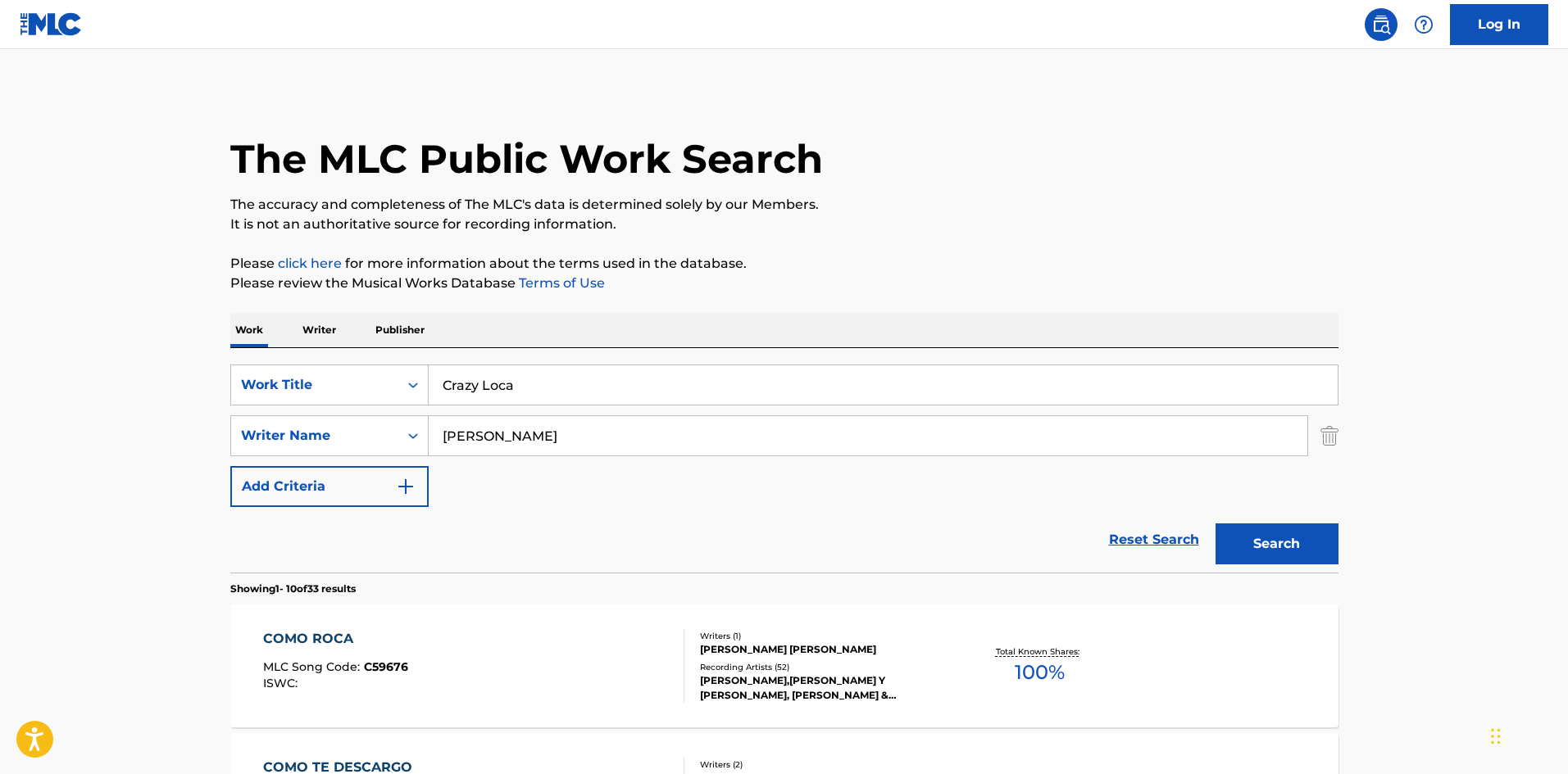
click at [477, 431] on input "[PERSON_NAME]" at bounding box center [868, 435] width 879 height 39
paste input "[PERSON_NAME]"
click at [1280, 536] on button "Search" at bounding box center [1277, 544] width 123 height 41
click at [454, 434] on input "[PERSON_NAME]" at bounding box center [868, 435] width 879 height 39
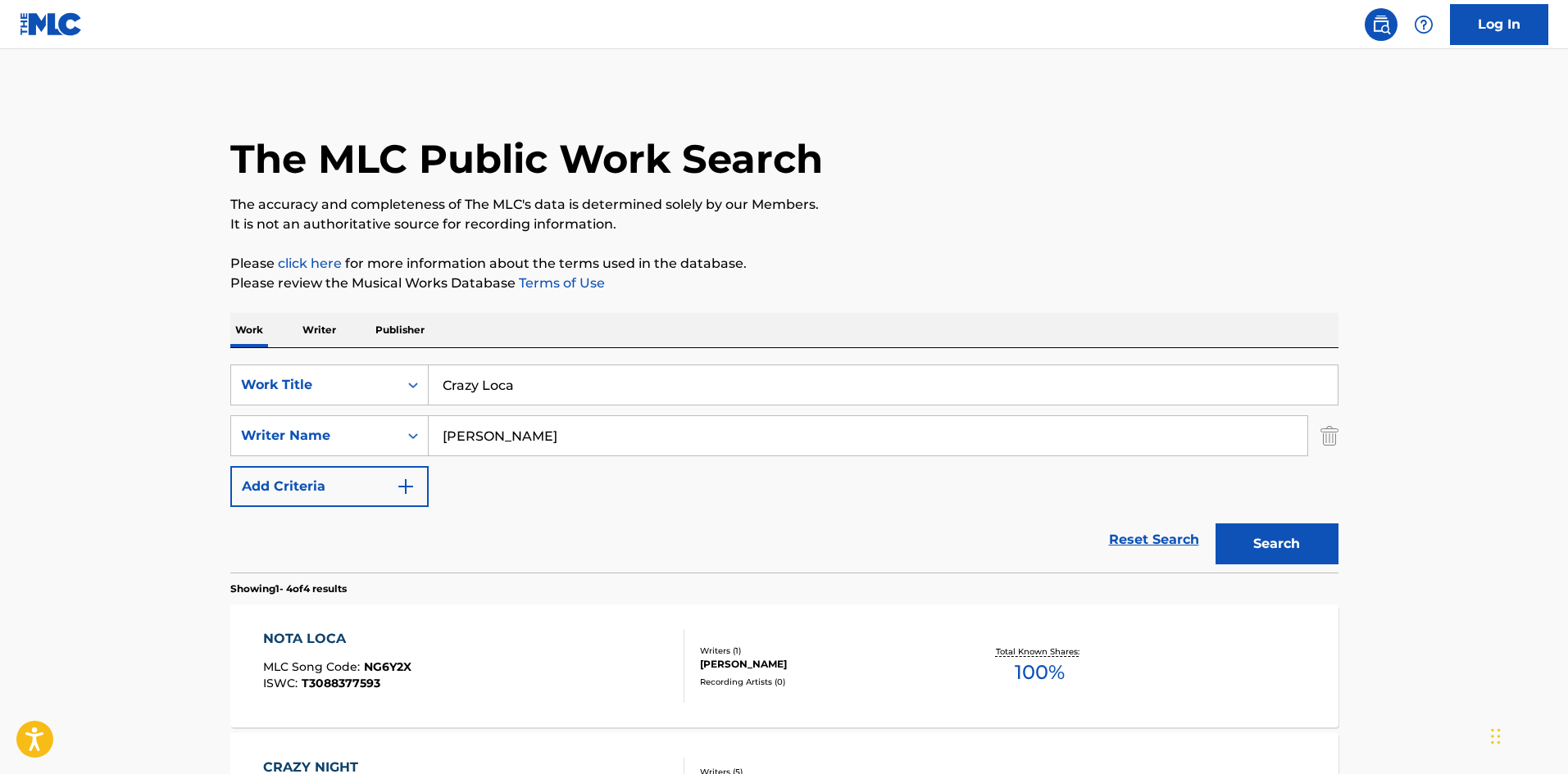
paste input "[PERSON_NAME]"
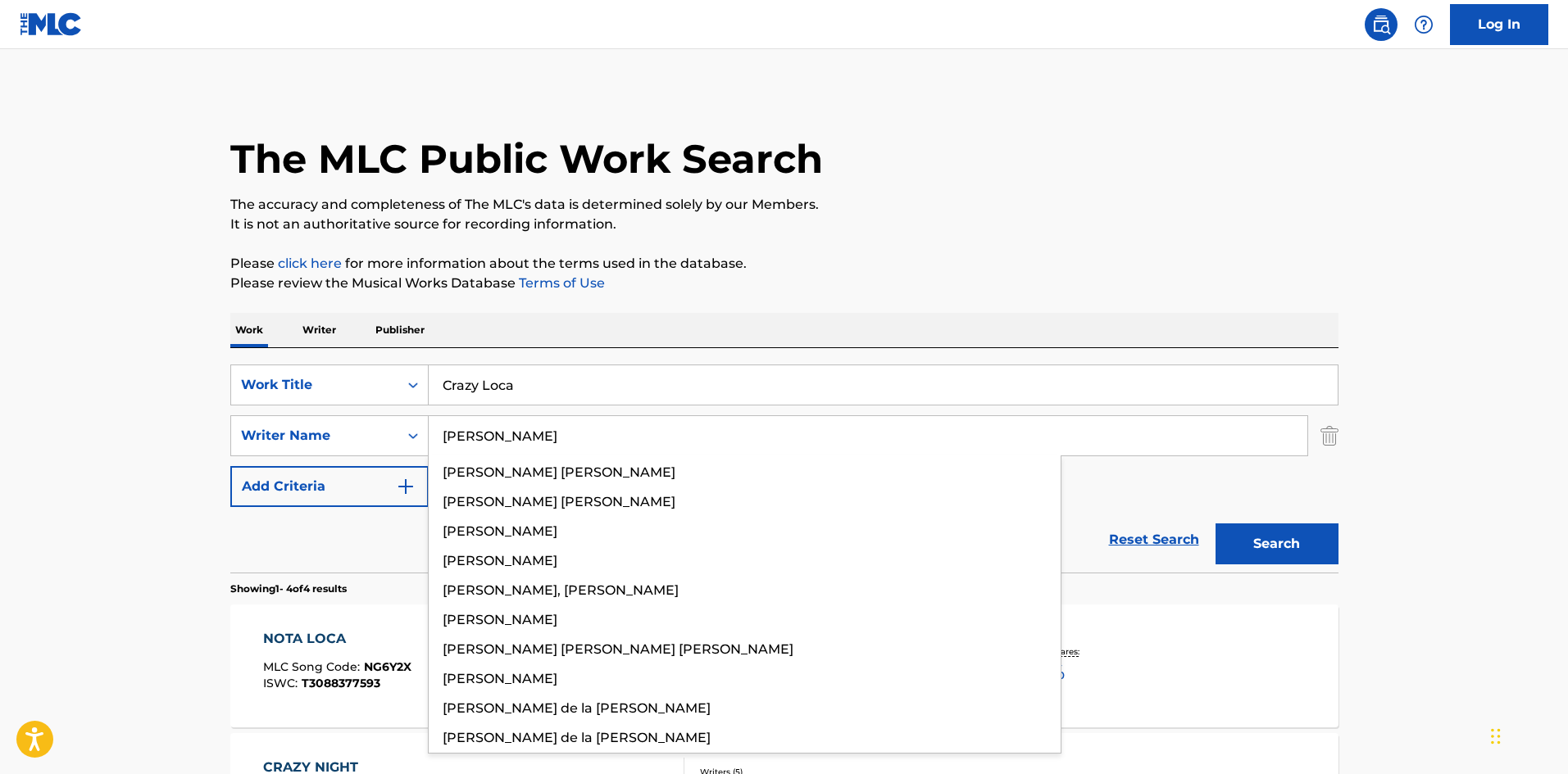
type input "[PERSON_NAME]"
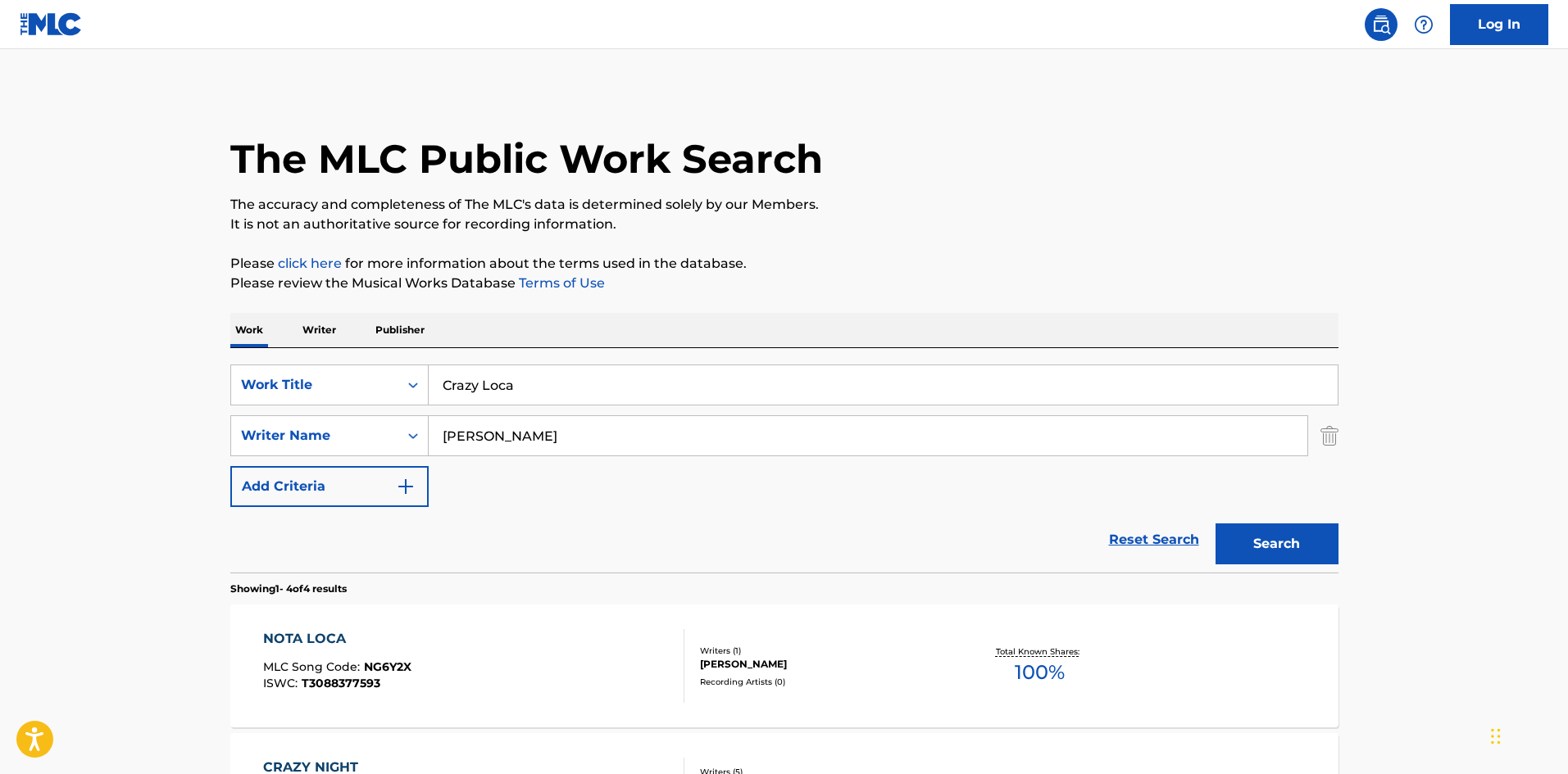
click at [968, 188] on div "The MLC Public Work Search" at bounding box center [784, 149] width 1108 height 120
click at [1294, 546] on button "Search" at bounding box center [1277, 544] width 123 height 41
drag, startPoint x: 521, startPoint y: 387, endPoint x: 476, endPoint y: 363, distance: 51.0
click at [419, 379] on div "SearchWithCriteria9ee4e134-196e-45e3-87b9-6ee469d558b9 Work Title Crazy Loca" at bounding box center [784, 385] width 1108 height 41
paste input "uentale"
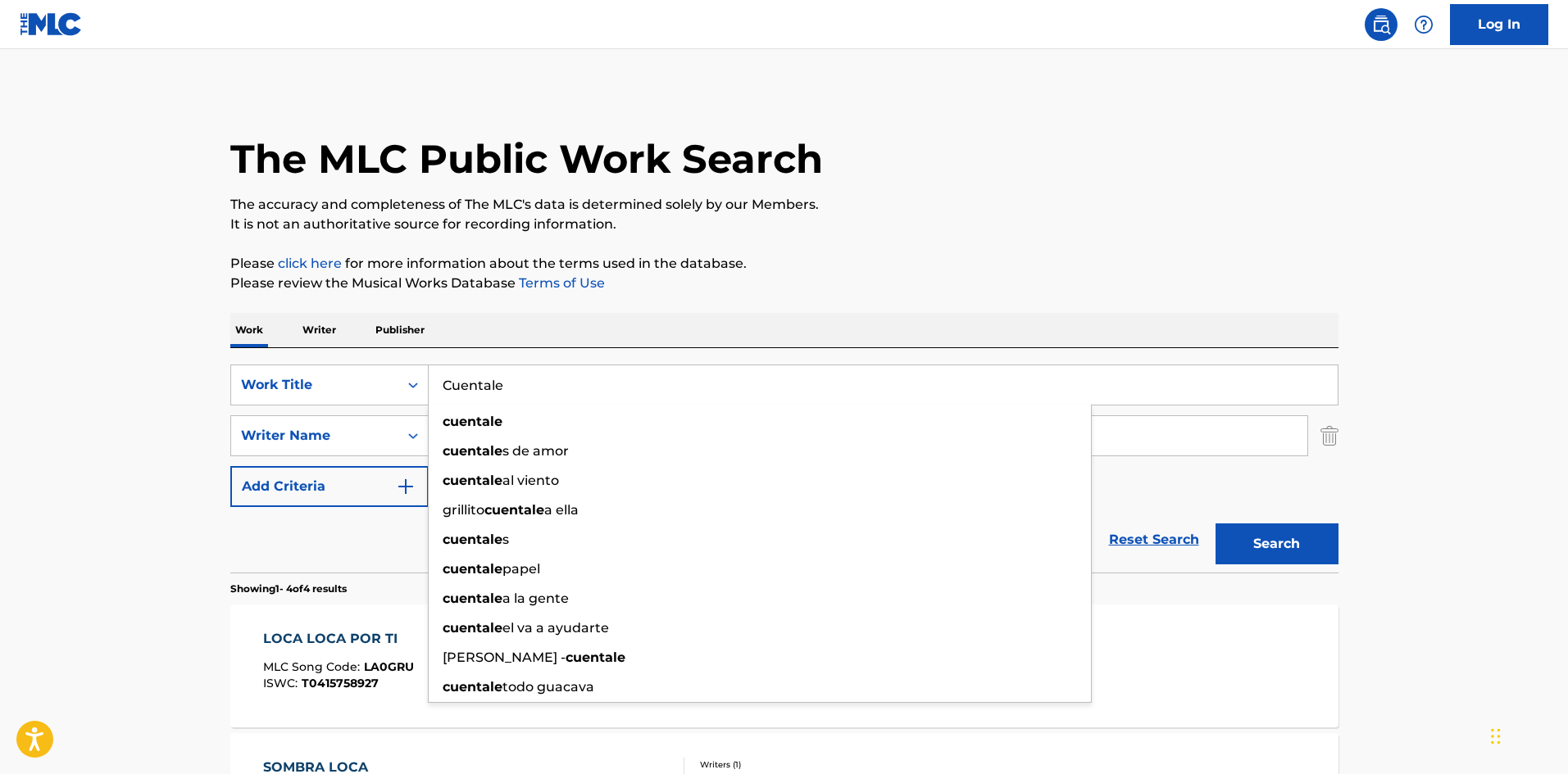
type input "Cuentale"
click at [596, 305] on div "The MLC Public Work Search The accuracy and completeness of The MLC's data is d…" at bounding box center [784, 639] width 1147 height 1100
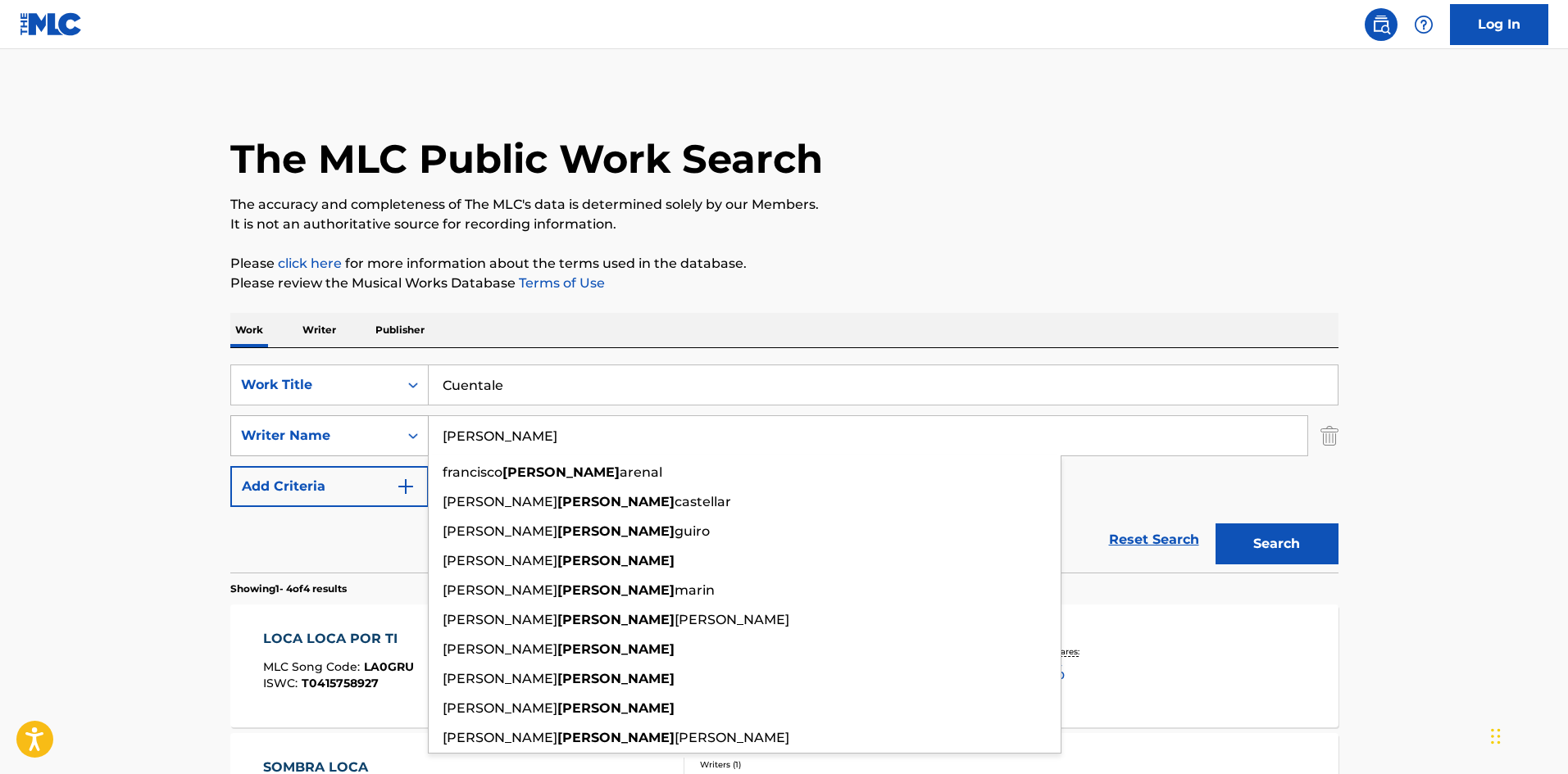
drag, startPoint x: 493, startPoint y: 439, endPoint x: 398, endPoint y: 421, distance: 96.7
click at [399, 421] on div "SearchWithCriteriaa2924501-c412-4aaf-8b48-76c4d32745d8 Writer Name [PERSON_NAME…" at bounding box center [784, 436] width 1108 height 41
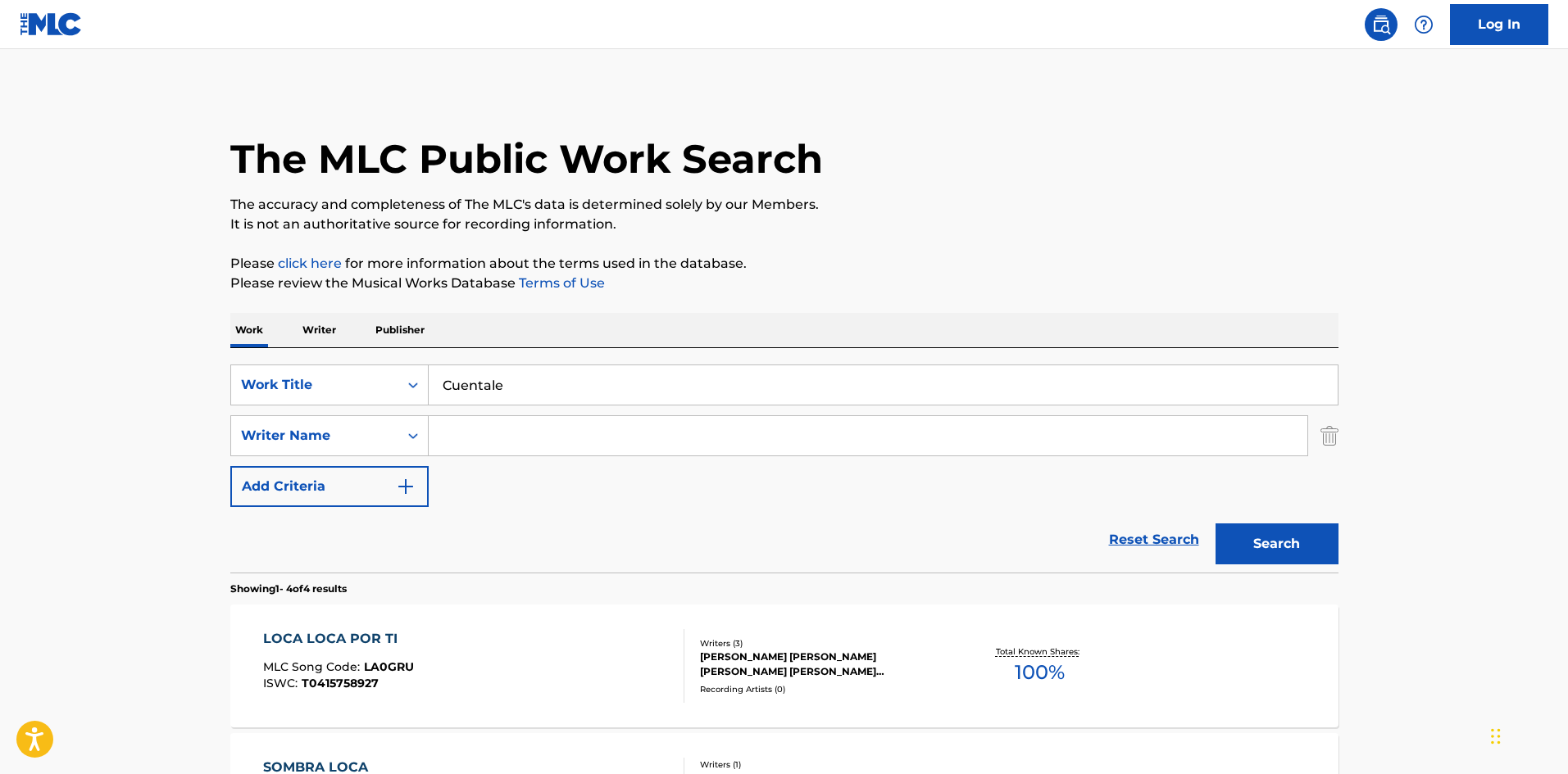
click at [1302, 537] on button "Search" at bounding box center [1277, 544] width 123 height 41
click at [492, 424] on input "Search Form" at bounding box center [868, 435] width 879 height 39
paste input "[PERSON_NAME]"
type input "[PERSON_NAME]"
click at [931, 254] on p "Please click here for more information about the terms used in the database." at bounding box center [784, 263] width 1108 height 19
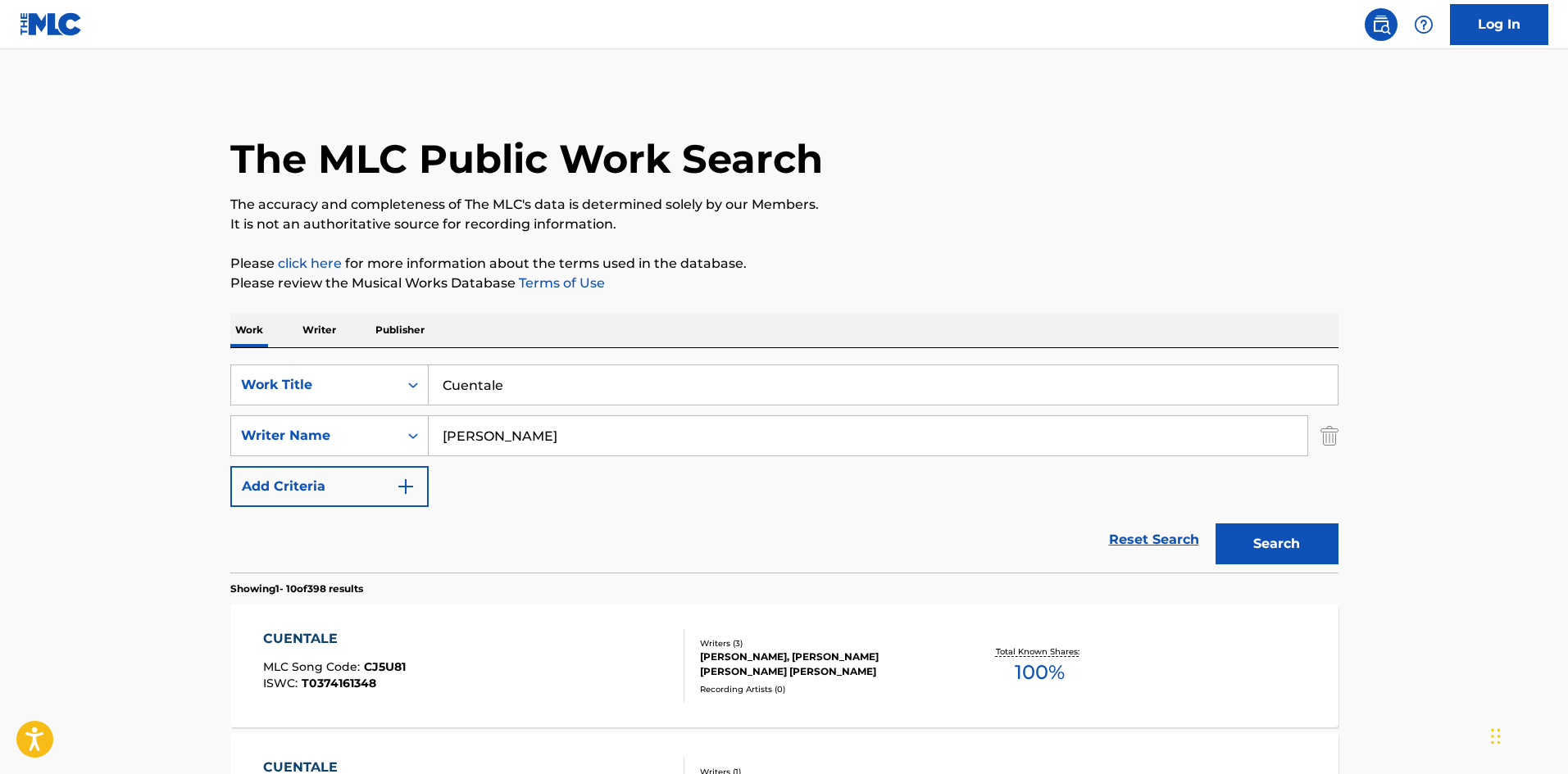
click at [1264, 539] on button "Search" at bounding box center [1277, 544] width 123 height 41
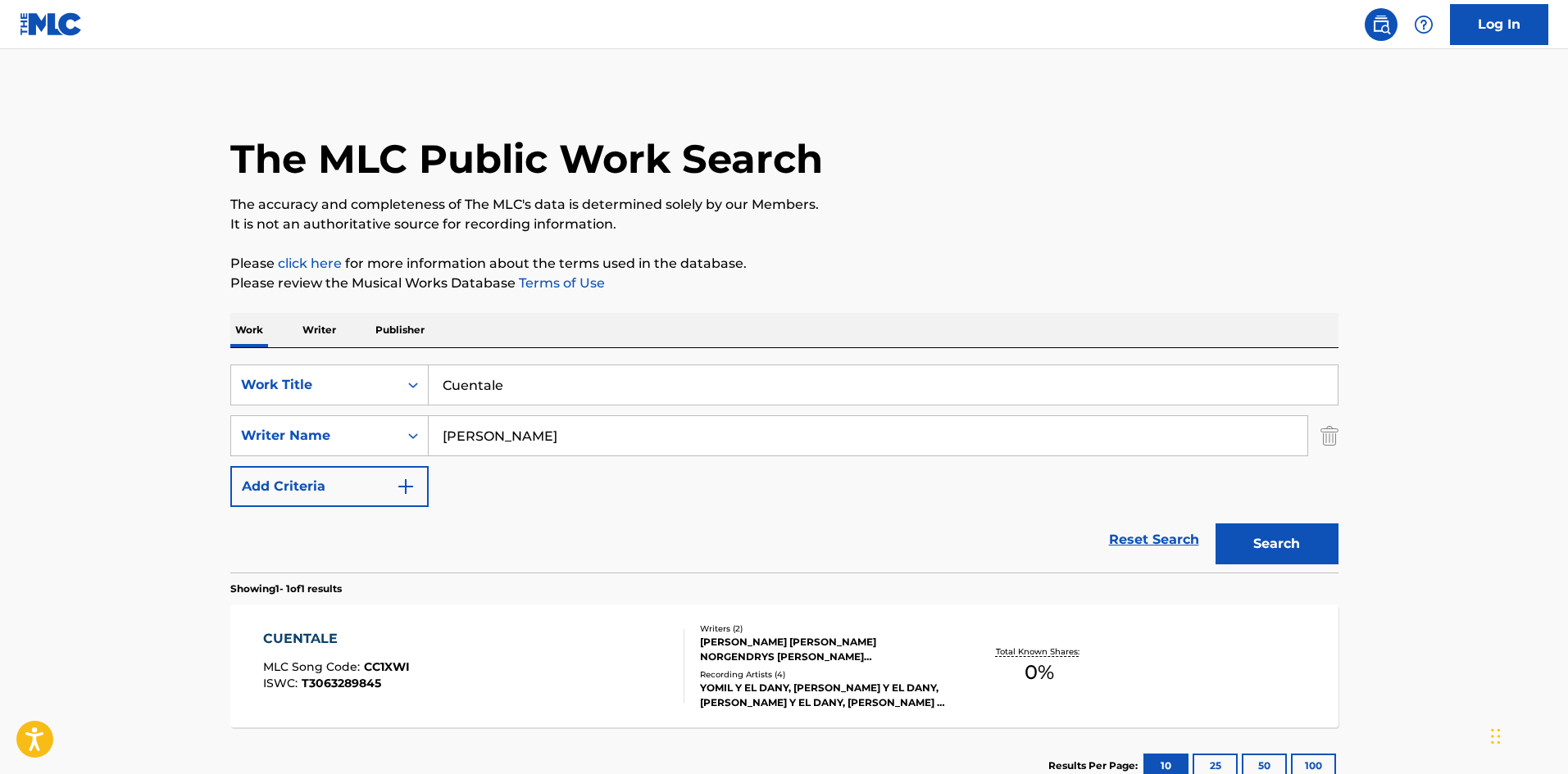
click at [643, 629] on div "CUENTALE MLC Song Code : CC1XWI ISWC : T3063289845" at bounding box center [474, 666] width 422 height 74
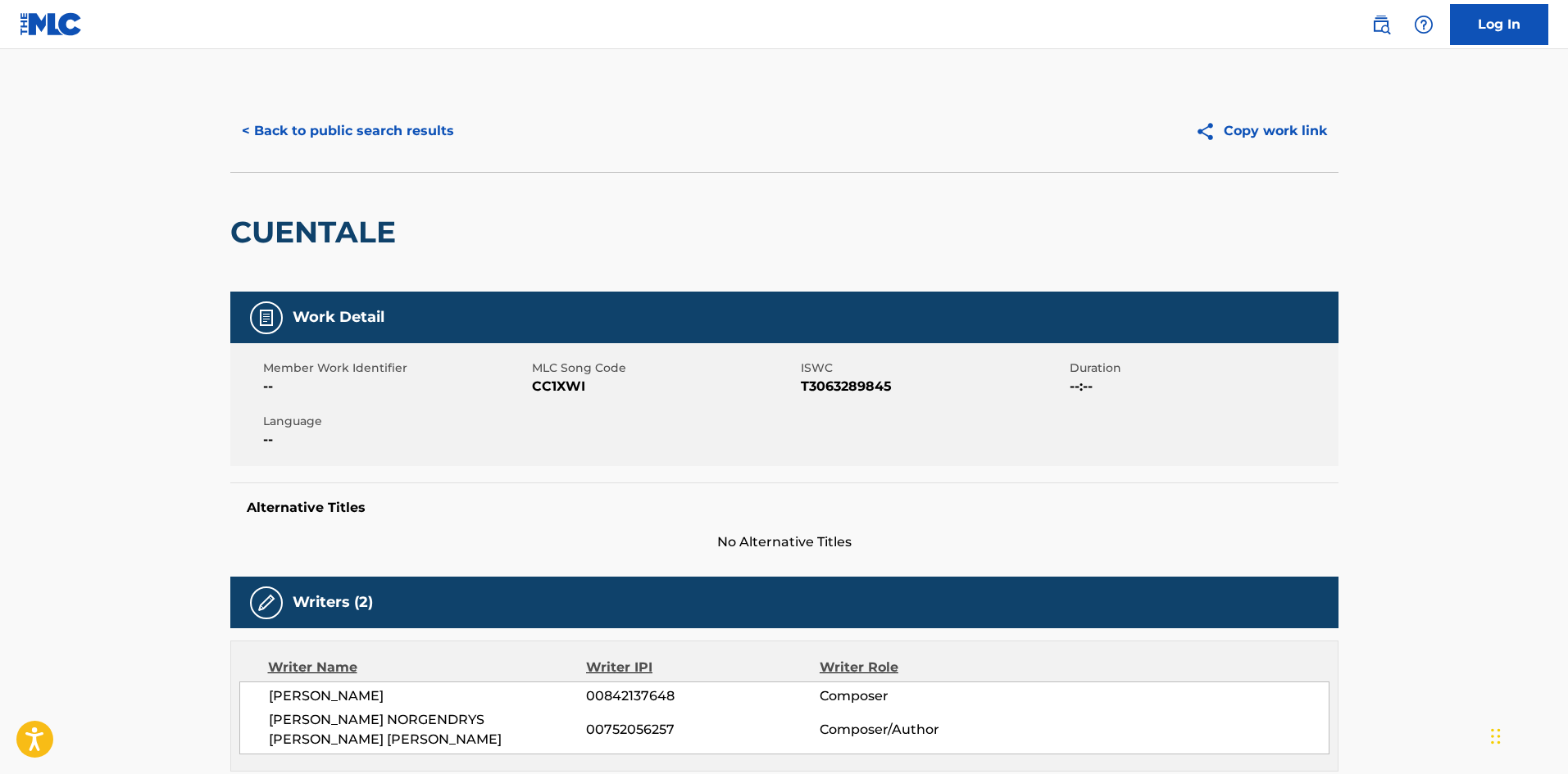
click at [560, 385] on span "CC1XWI" at bounding box center [664, 386] width 265 height 19
copy span "CC1XWI"
click at [385, 130] on button "< Back to public search results" at bounding box center [347, 131] width 236 height 41
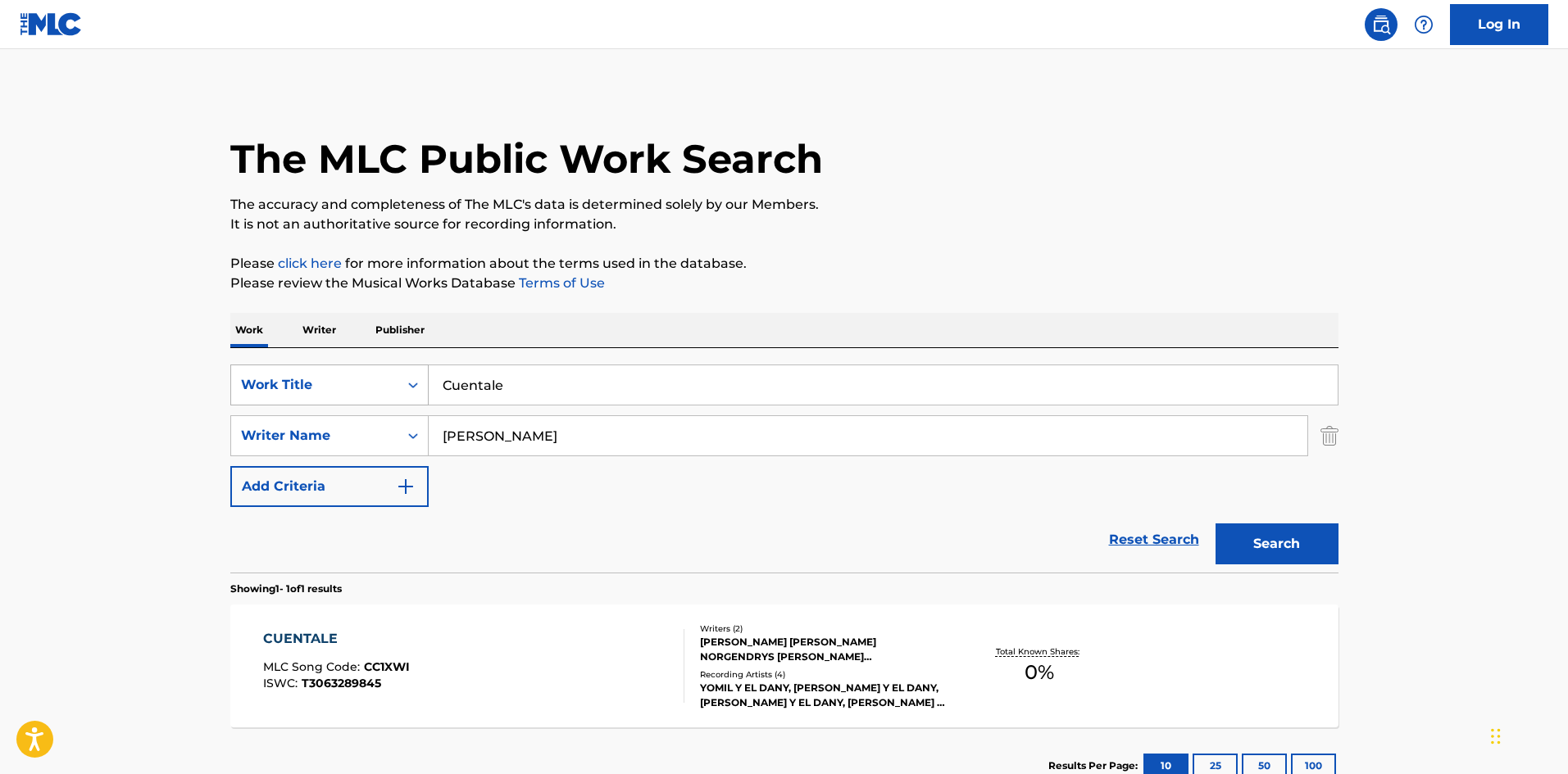
drag, startPoint x: 383, startPoint y: 376, endPoint x: 330, endPoint y: 369, distance: 53.5
click at [330, 369] on div "SearchWithCriteria9ee4e134-196e-45e3-87b9-6ee469d558b9 Work Title Cuentale" at bounding box center [784, 385] width 1108 height 41
paste input "[PERSON_NAME] Movimiento Al Cuerpo"
type input "[PERSON_NAME] Movimiento Al Cuerpo"
click at [792, 256] on p "Please click here for more information about the terms used in the database." at bounding box center [784, 263] width 1108 height 19
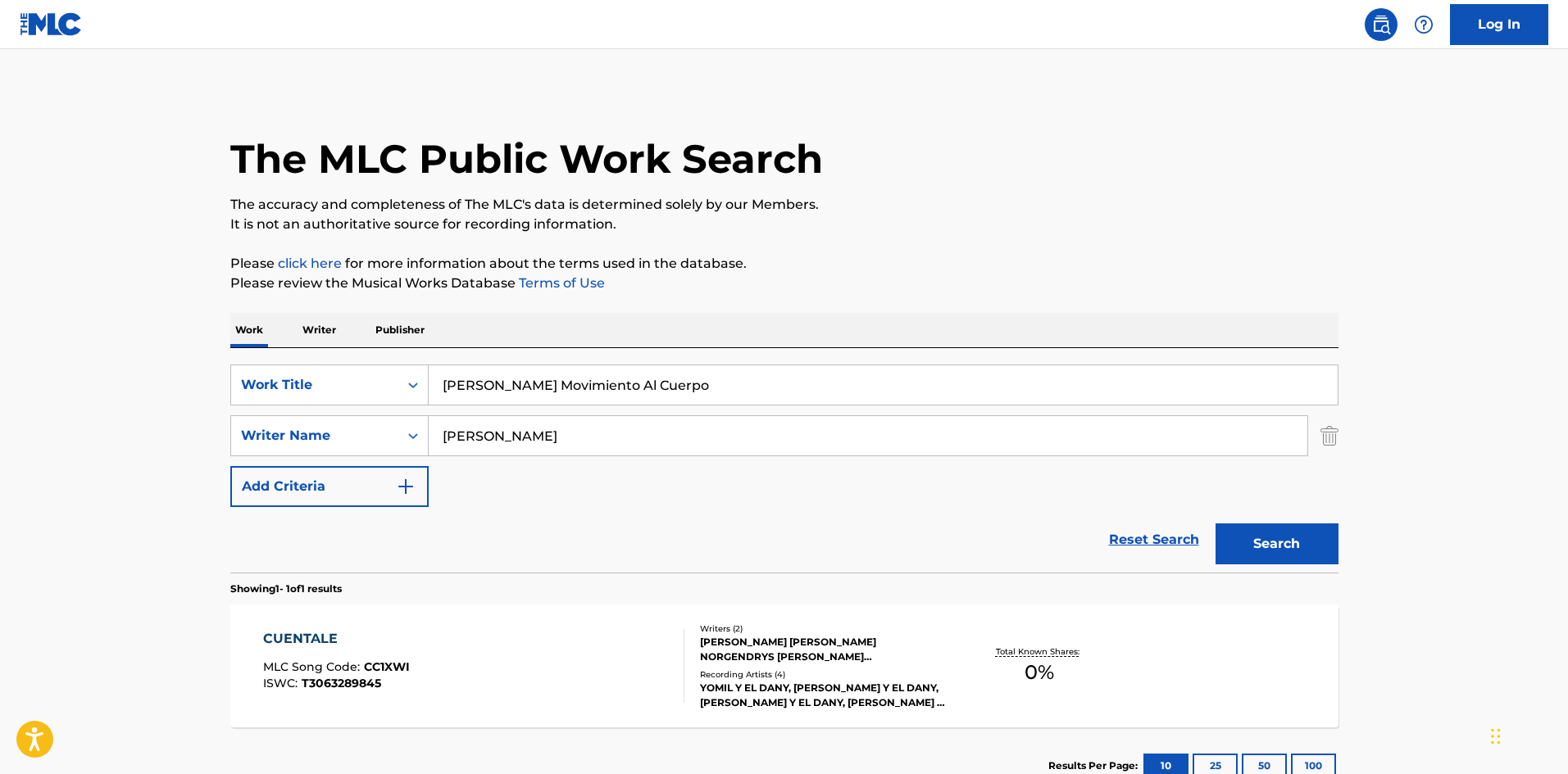
click at [470, 439] on input "[PERSON_NAME]" at bounding box center [868, 435] width 879 height 39
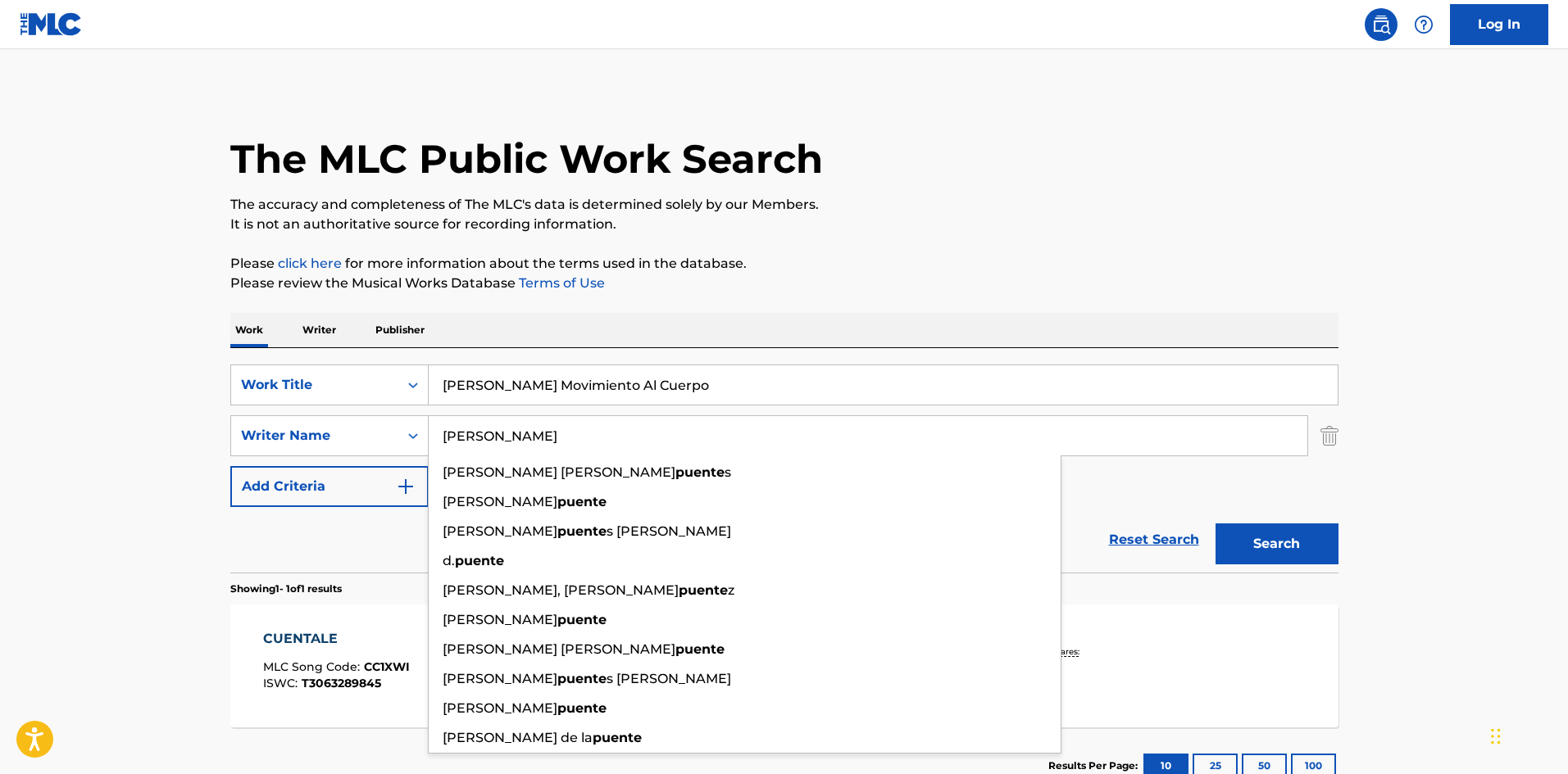
click at [1317, 540] on button "Search" at bounding box center [1277, 544] width 123 height 41
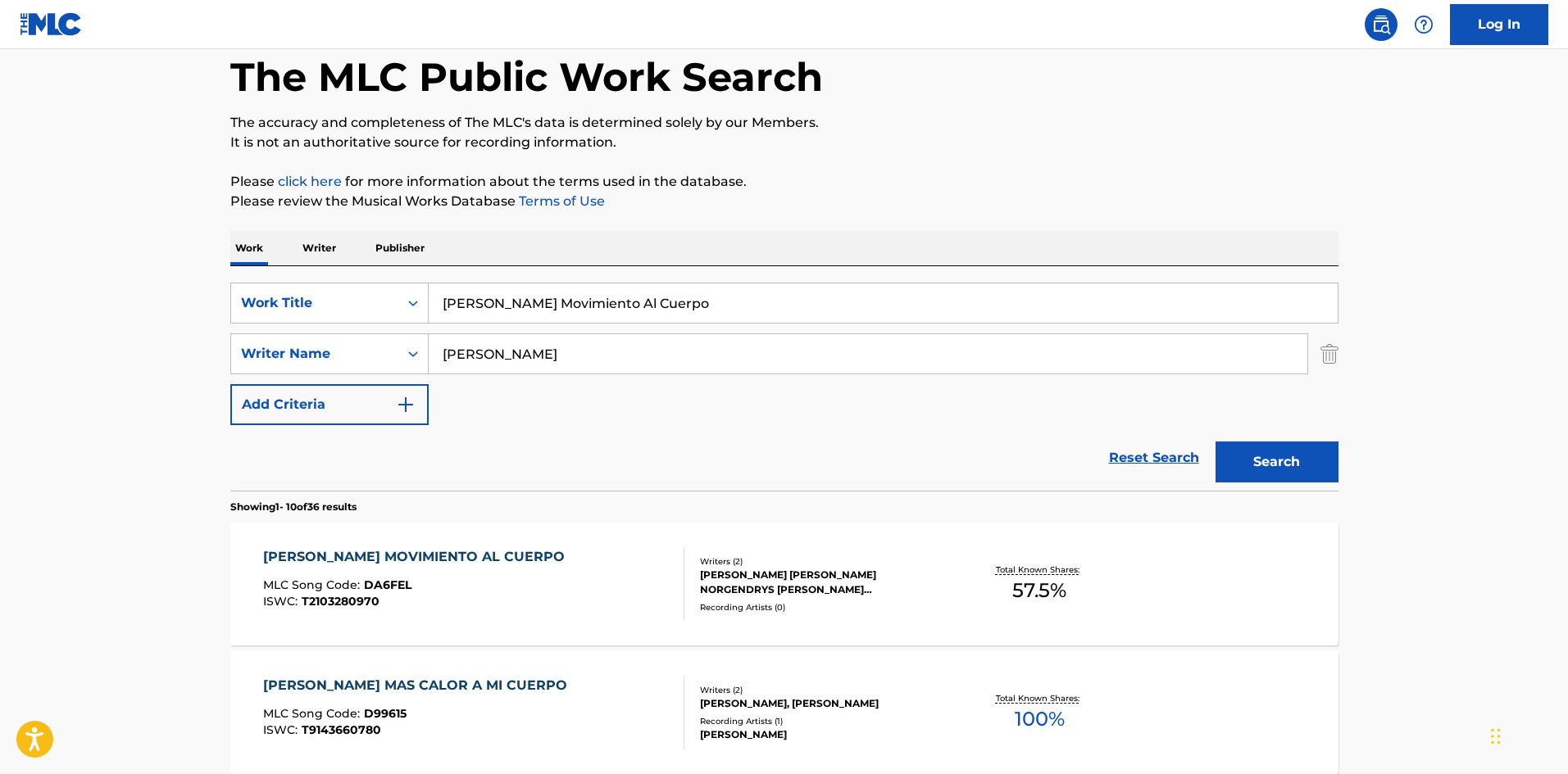
scroll to position [164, 0]
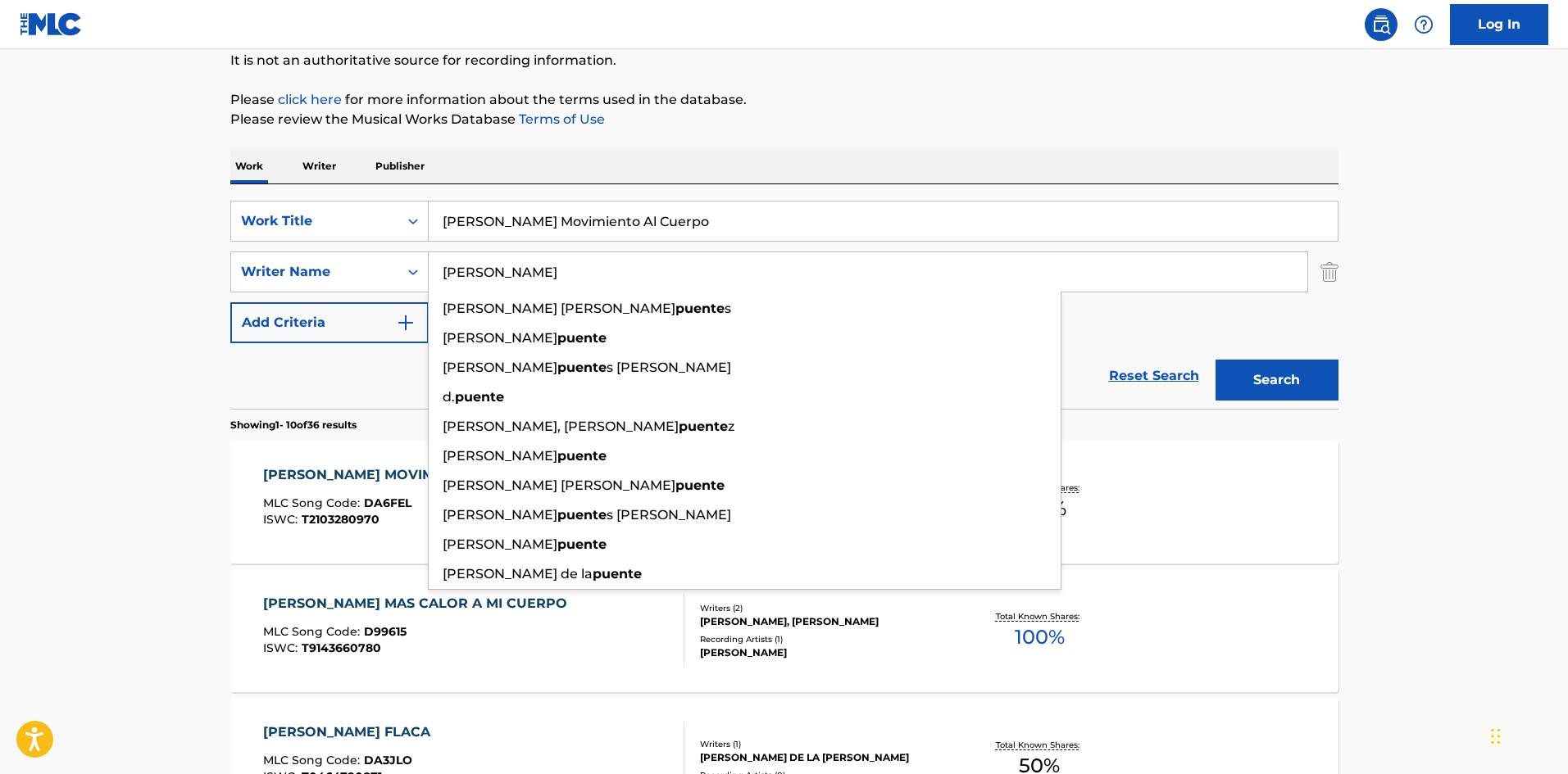
drag, startPoint x: 1174, startPoint y: 256, endPoint x: 987, endPoint y: 167, distance: 207.1
click at [987, 167] on div "Work Writer Publisher" at bounding box center [784, 167] width 1108 height 35
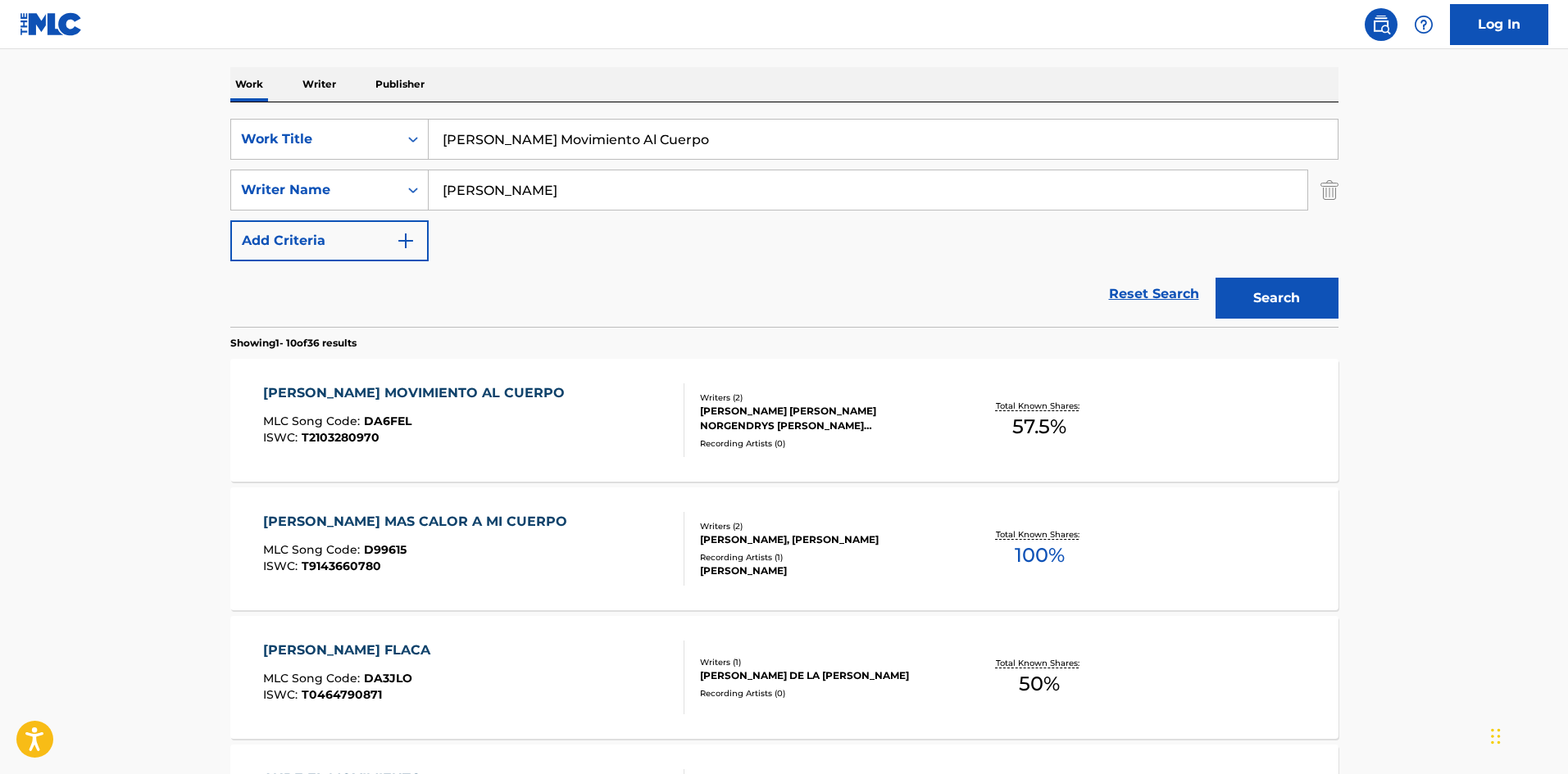
scroll to position [328, 0]
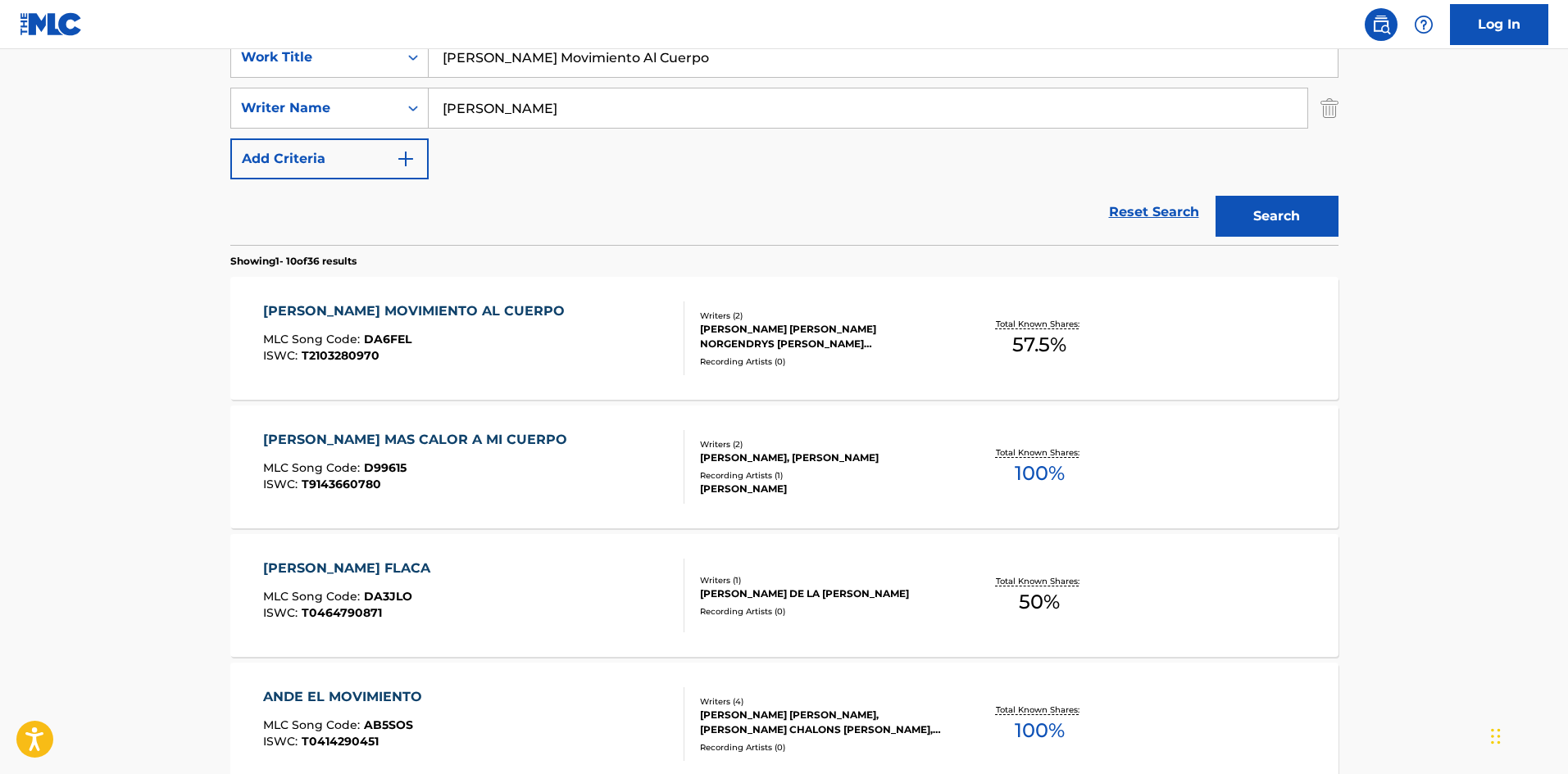
click at [562, 356] on div "[PERSON_NAME] MOVIMIENTO AL CUERPO MLC Song Code : DA6FEL ISWC : T2103280970" at bounding box center [474, 338] width 422 height 74
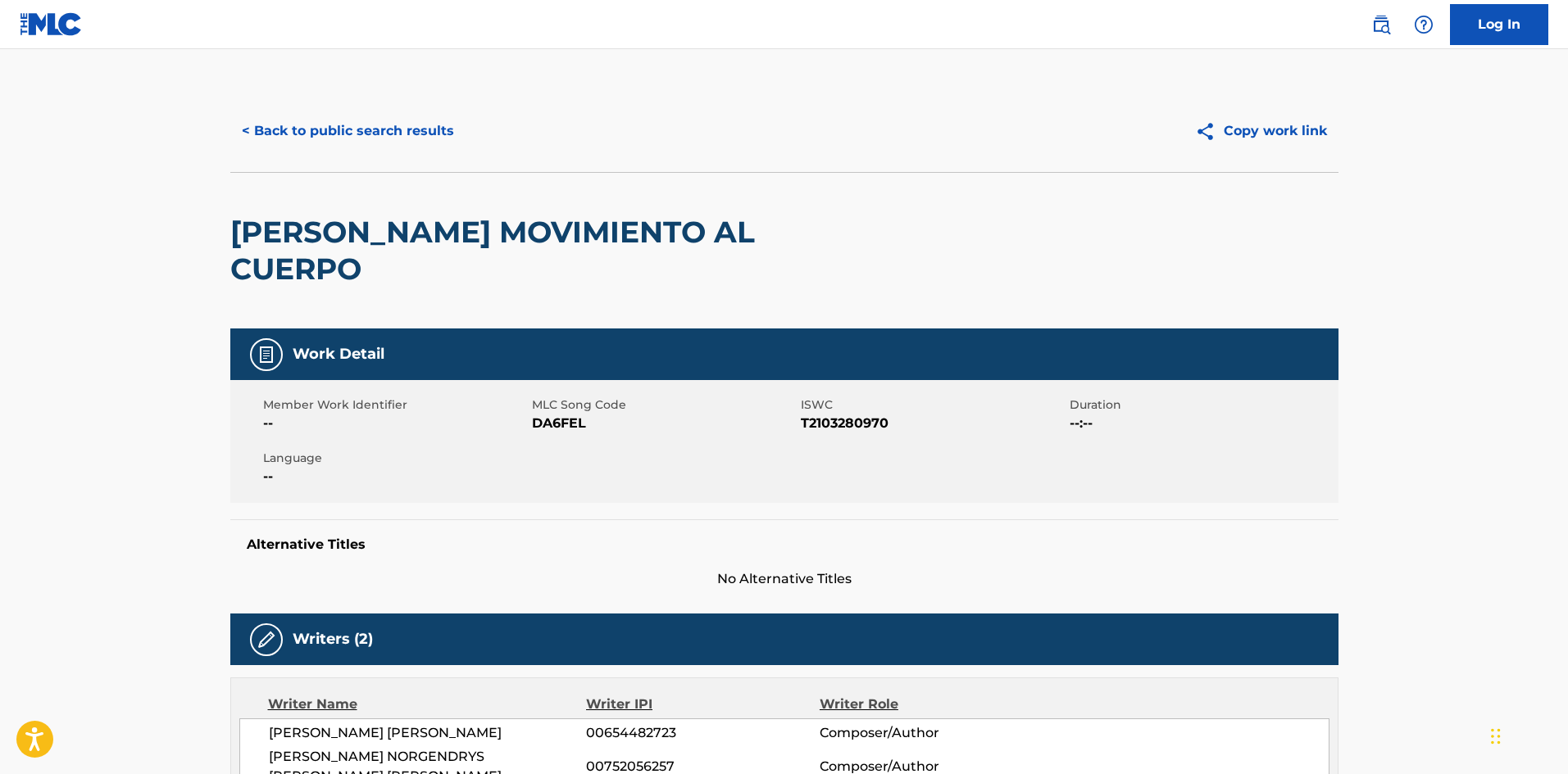
click at [566, 414] on span "DA6FEL" at bounding box center [664, 423] width 265 height 19
copy span "DA6FEL"
click at [400, 129] on button "< Back to public search results" at bounding box center [347, 131] width 236 height 41
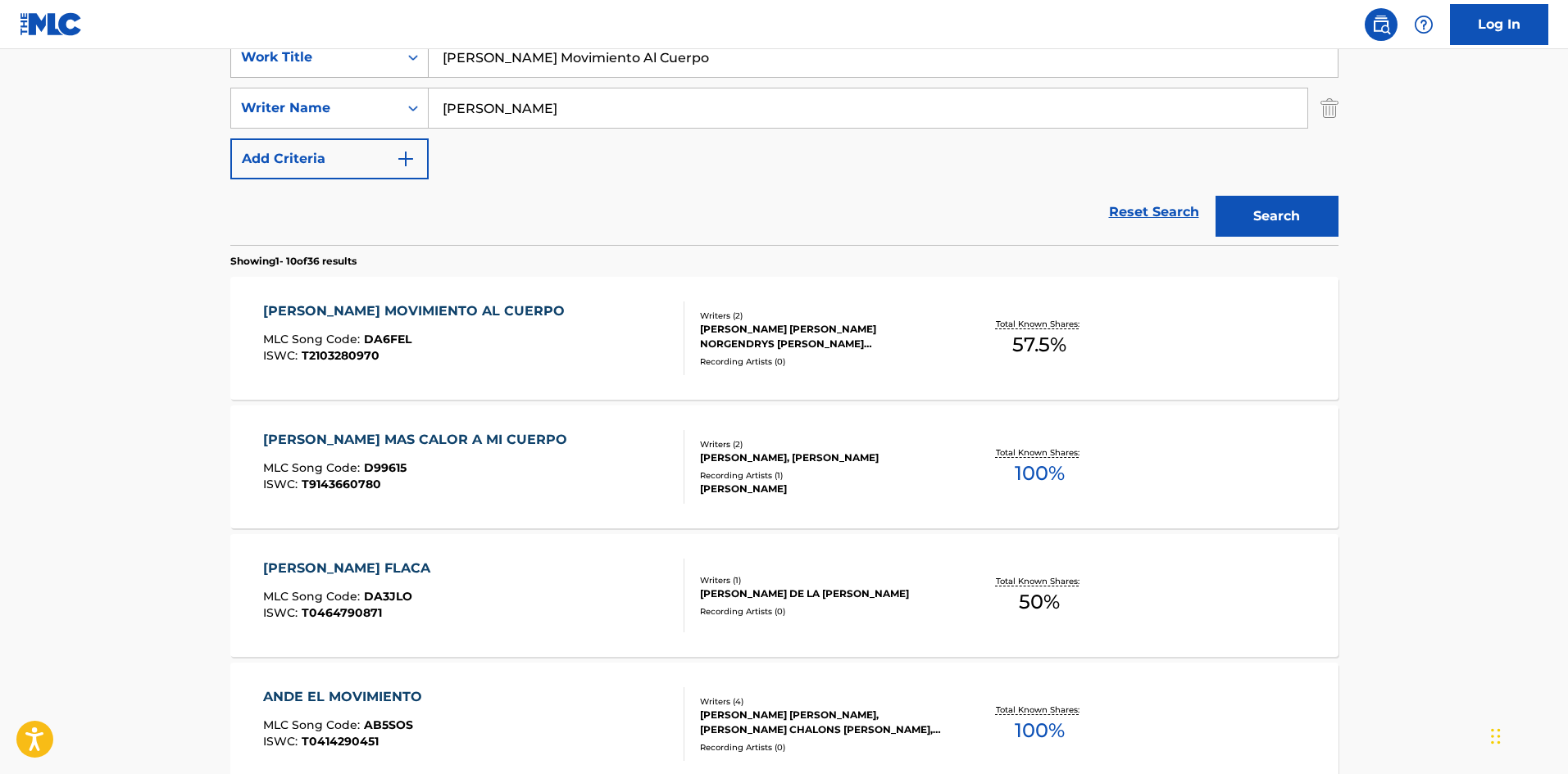
drag, startPoint x: 604, startPoint y: 58, endPoint x: 408, endPoint y: 59, distance: 196.0
click at [408, 59] on div "SearchWithCriteria9ee4e134-196e-45e3-87b9-6ee469d558b9 Work Title [PERSON_NAME]…" at bounding box center [784, 57] width 1108 height 41
paste input "e Cuba Soy"
type input "De Cuba Soy"
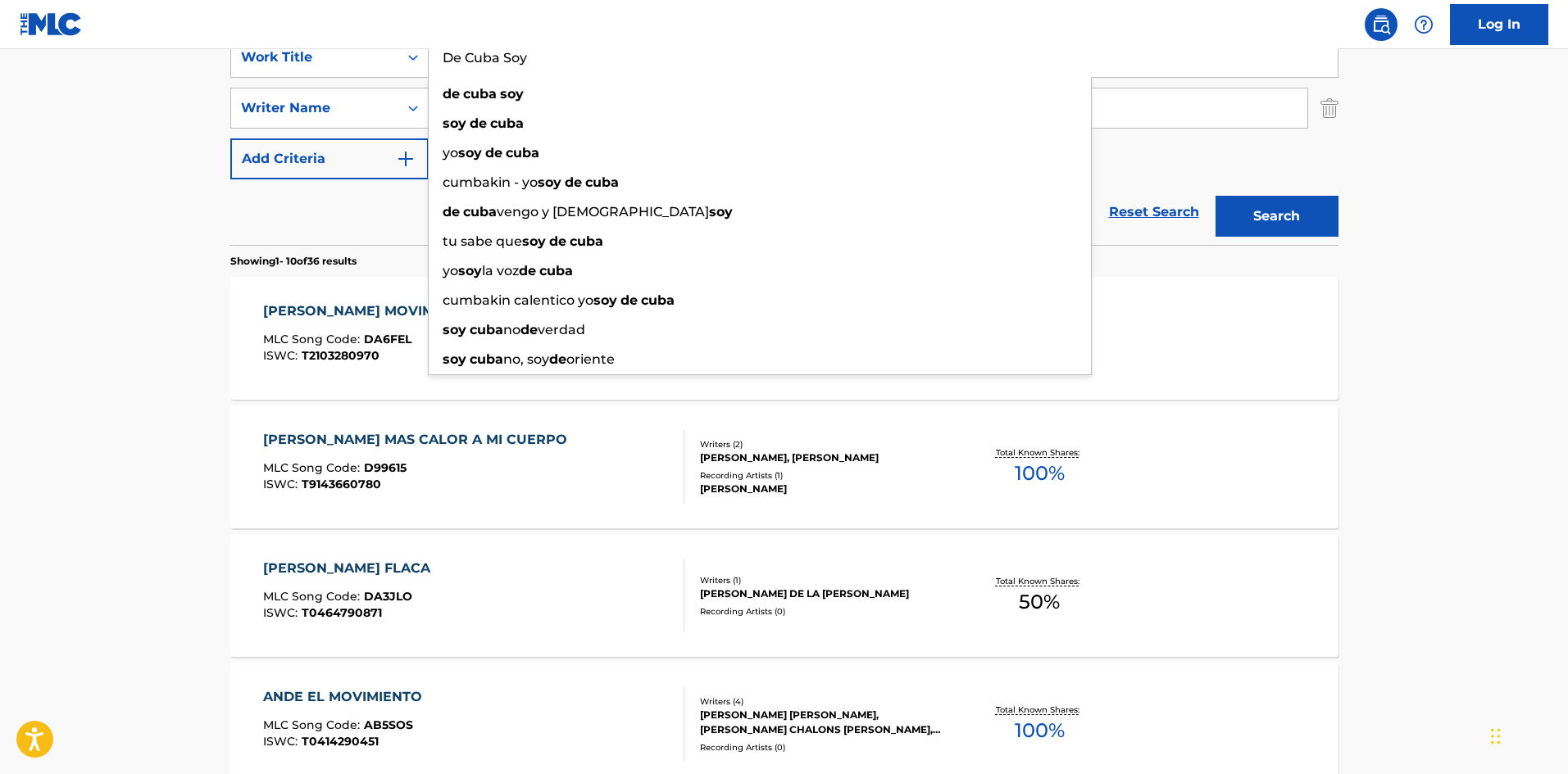
click at [1090, 38] on input "De Cuba Soy" at bounding box center [883, 57] width 909 height 39
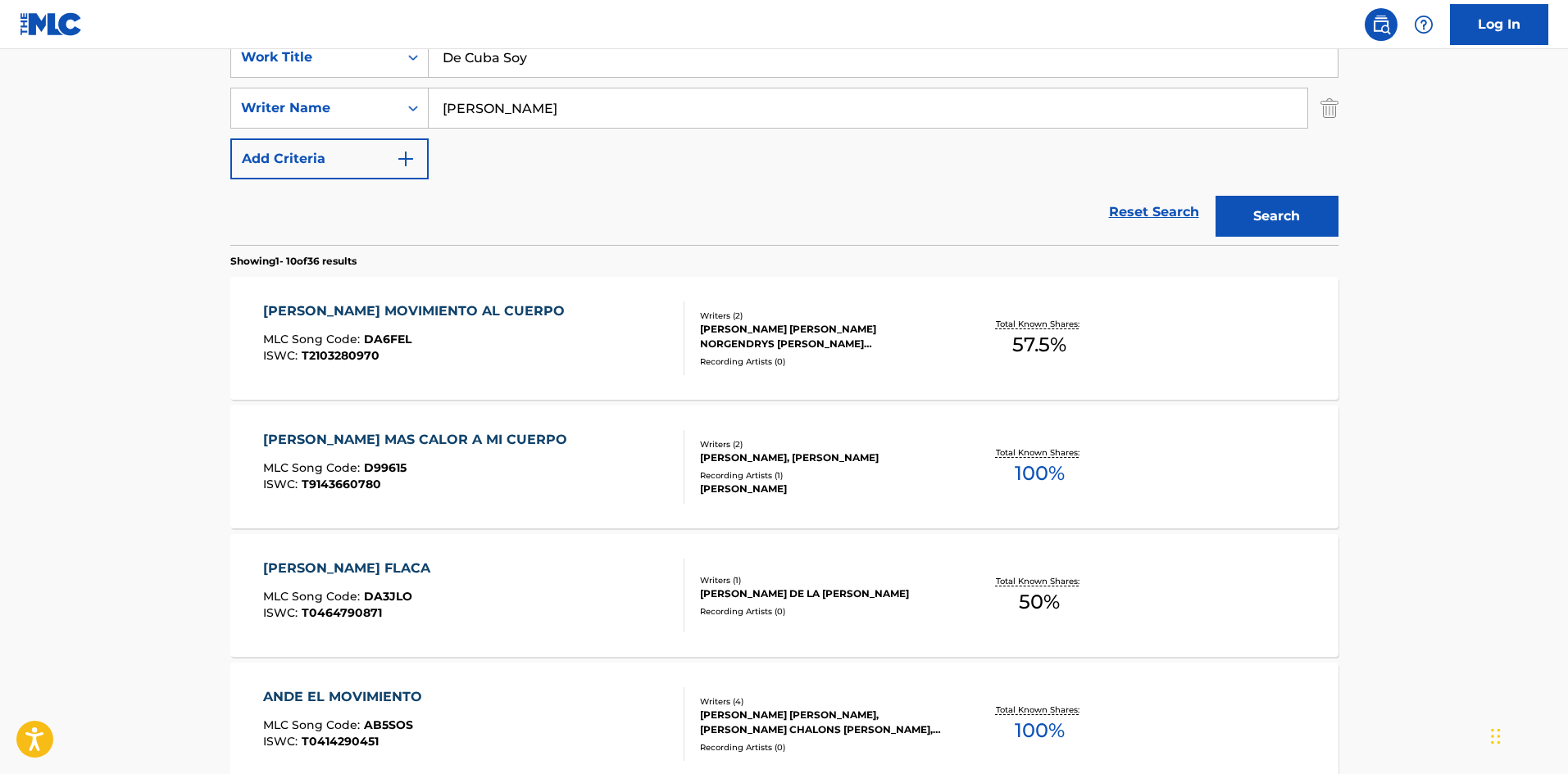
click at [136, 89] on main "The MLC Public Work Search The accuracy and completeness of The MLC's data is d…" at bounding box center [784, 686] width 1568 height 1929
drag, startPoint x: 1296, startPoint y: 213, endPoint x: 1273, endPoint y: 214, distance: 23.0
click at [1295, 213] on button "Search" at bounding box center [1277, 216] width 123 height 41
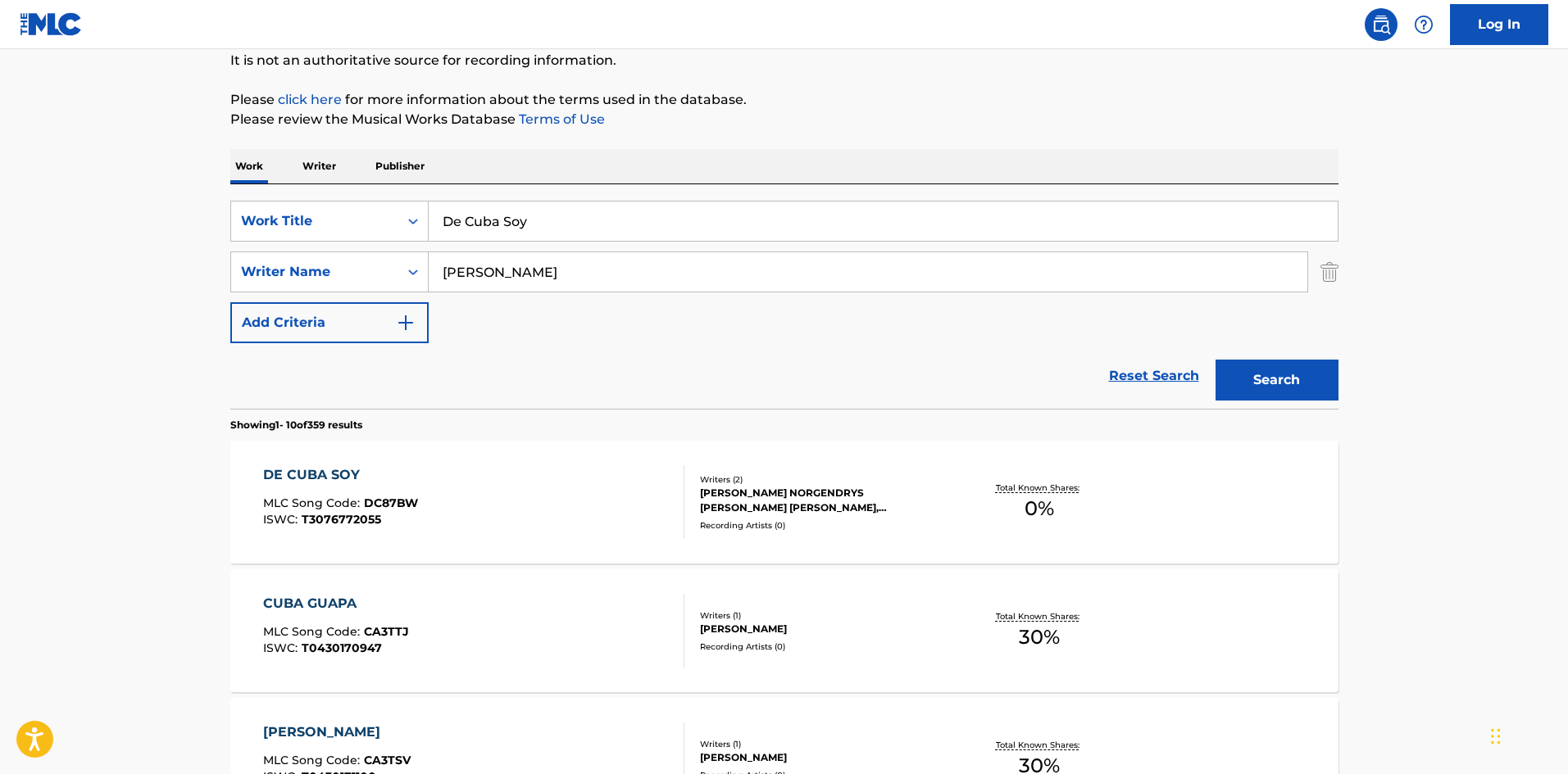
scroll to position [245, 0]
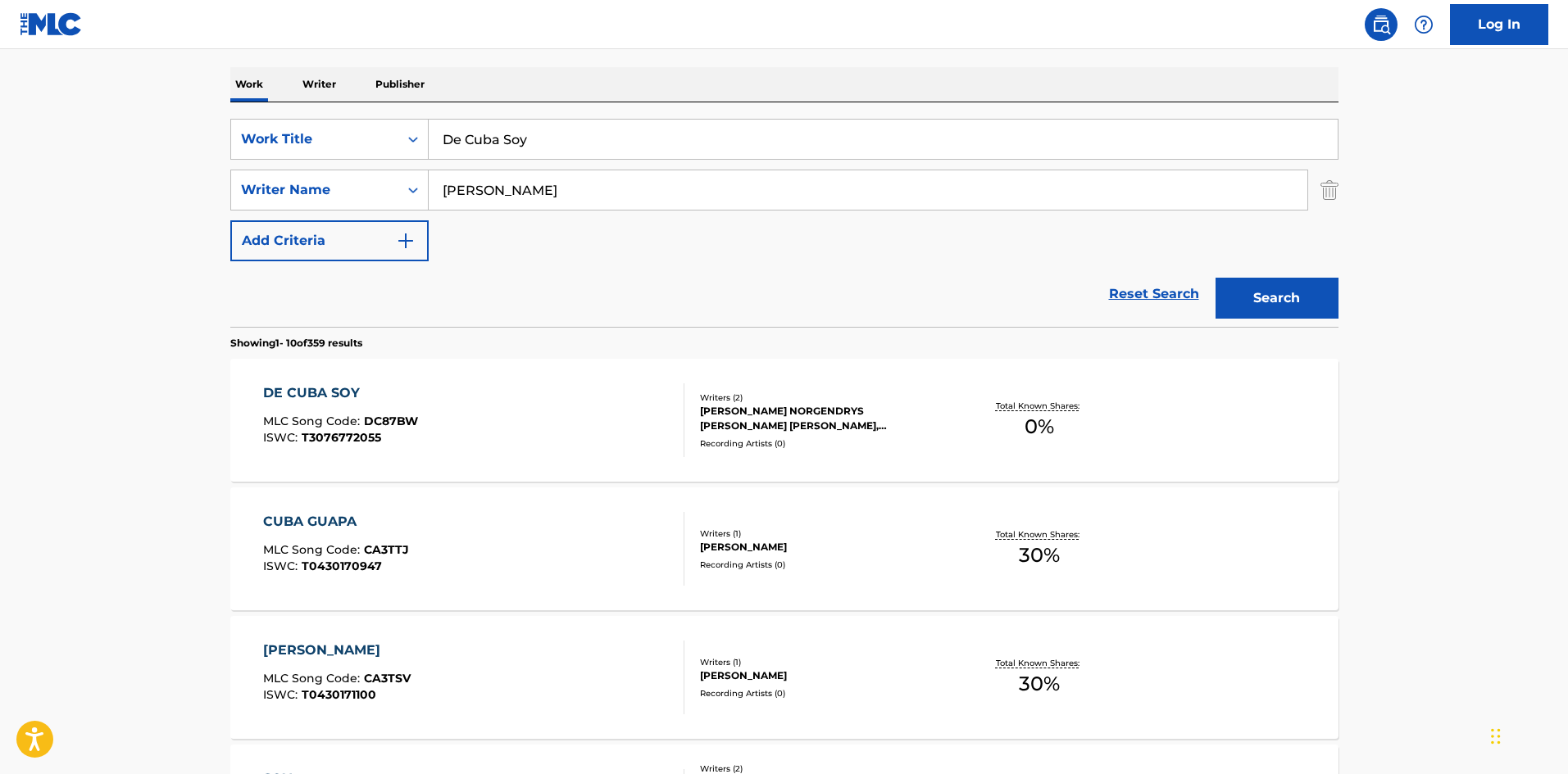
click at [607, 409] on div "DE CUBA SOY MLC Song Code : DC87BW ISWC : T3076772055" at bounding box center [474, 420] width 422 height 74
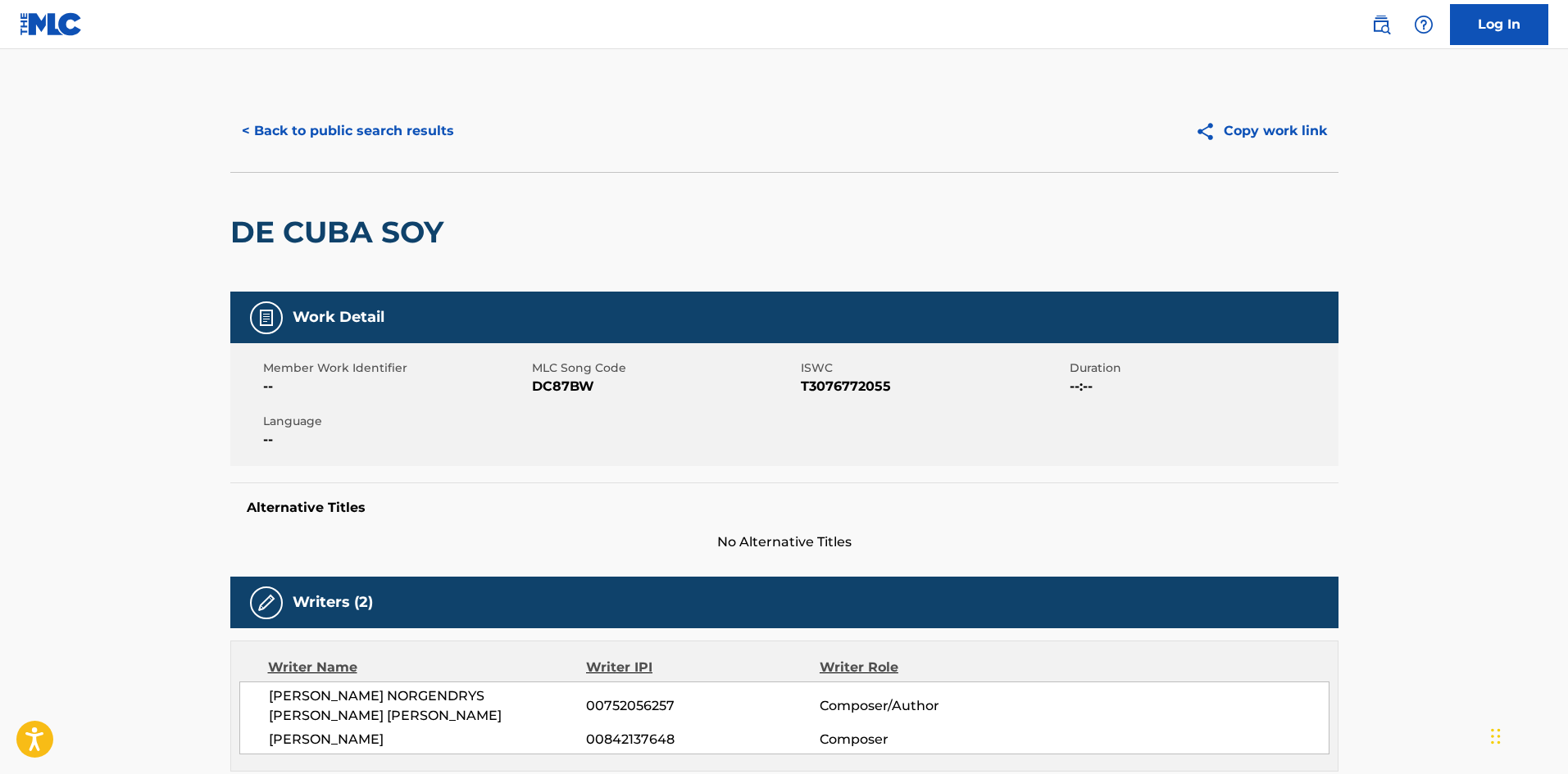
click at [570, 385] on span "DC87BW" at bounding box center [664, 386] width 265 height 19
click at [569, 385] on span "DC87BW" at bounding box center [664, 386] width 265 height 19
copy span "DC87BW"
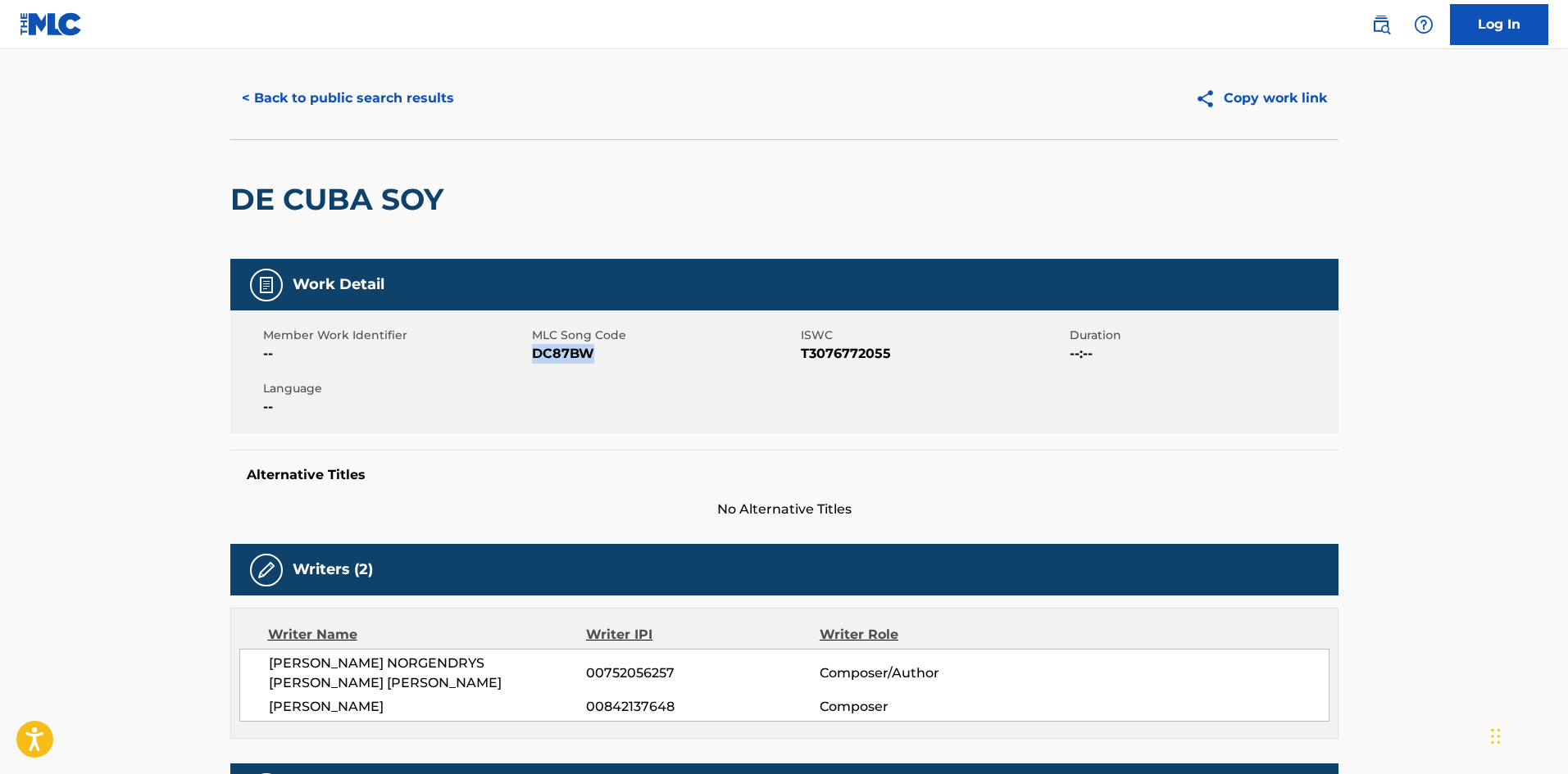
scroll to position [9, 0]
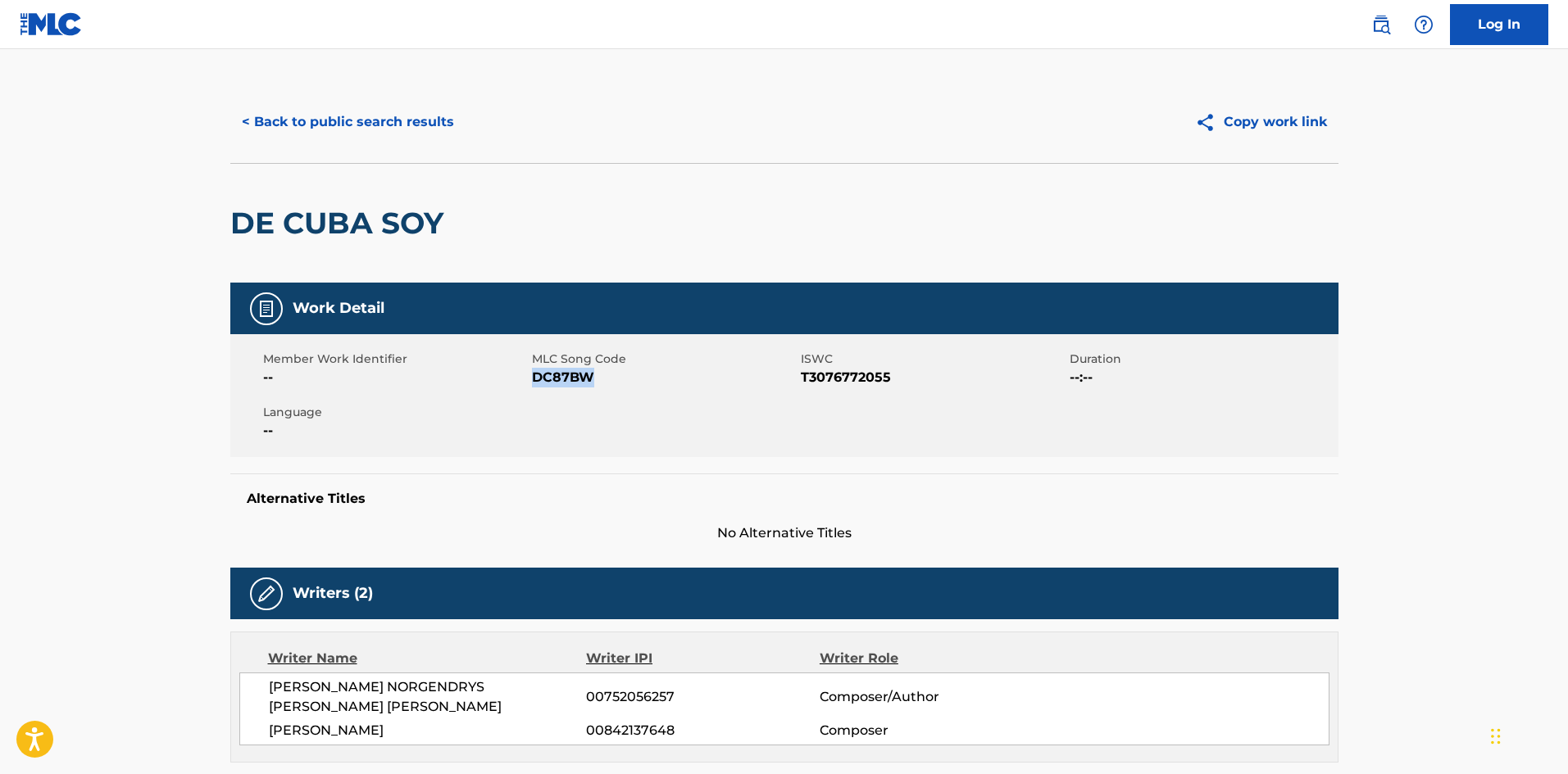
click at [423, 120] on button "< Back to public search results" at bounding box center [347, 122] width 236 height 41
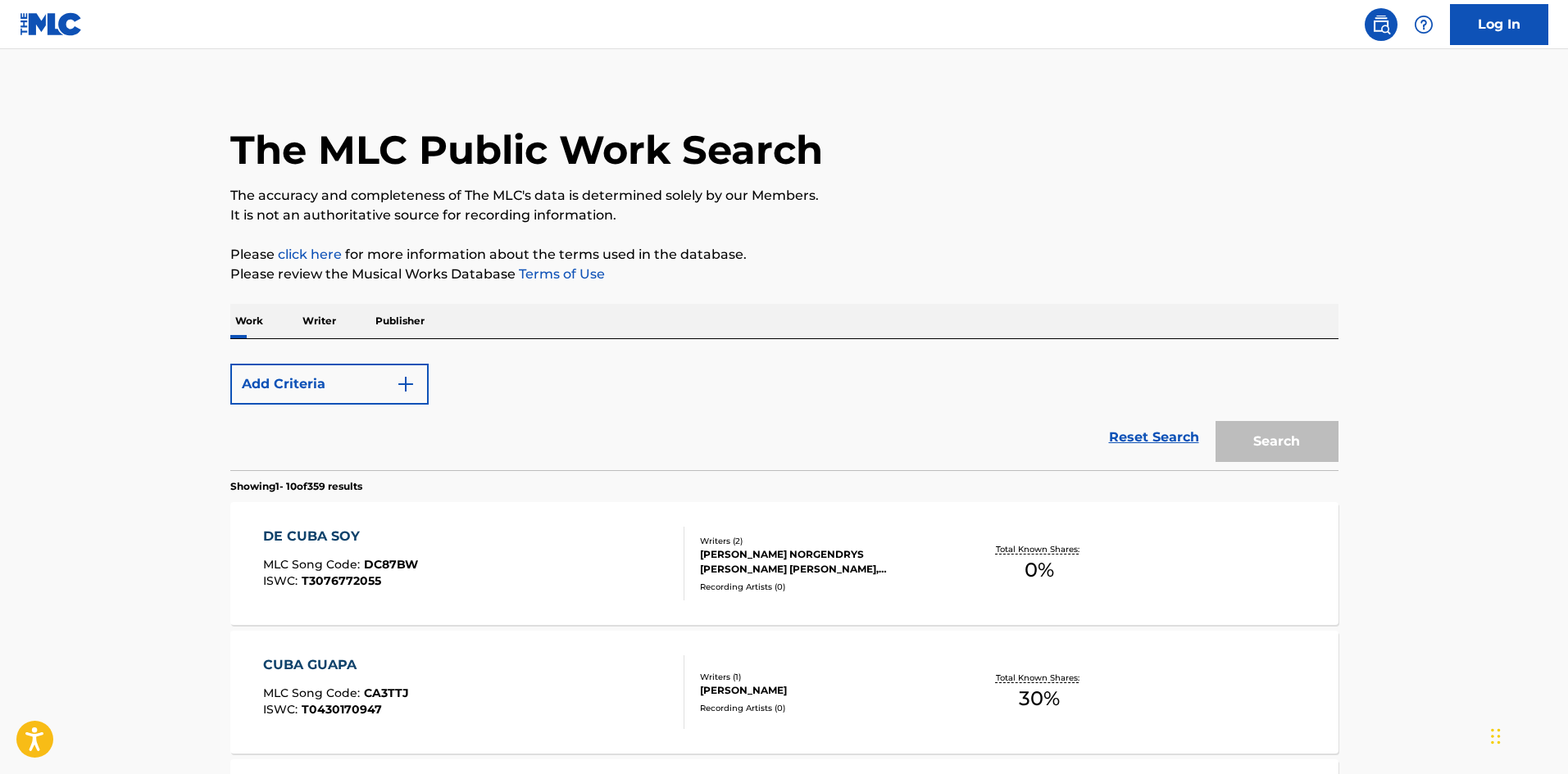
scroll to position [245, 0]
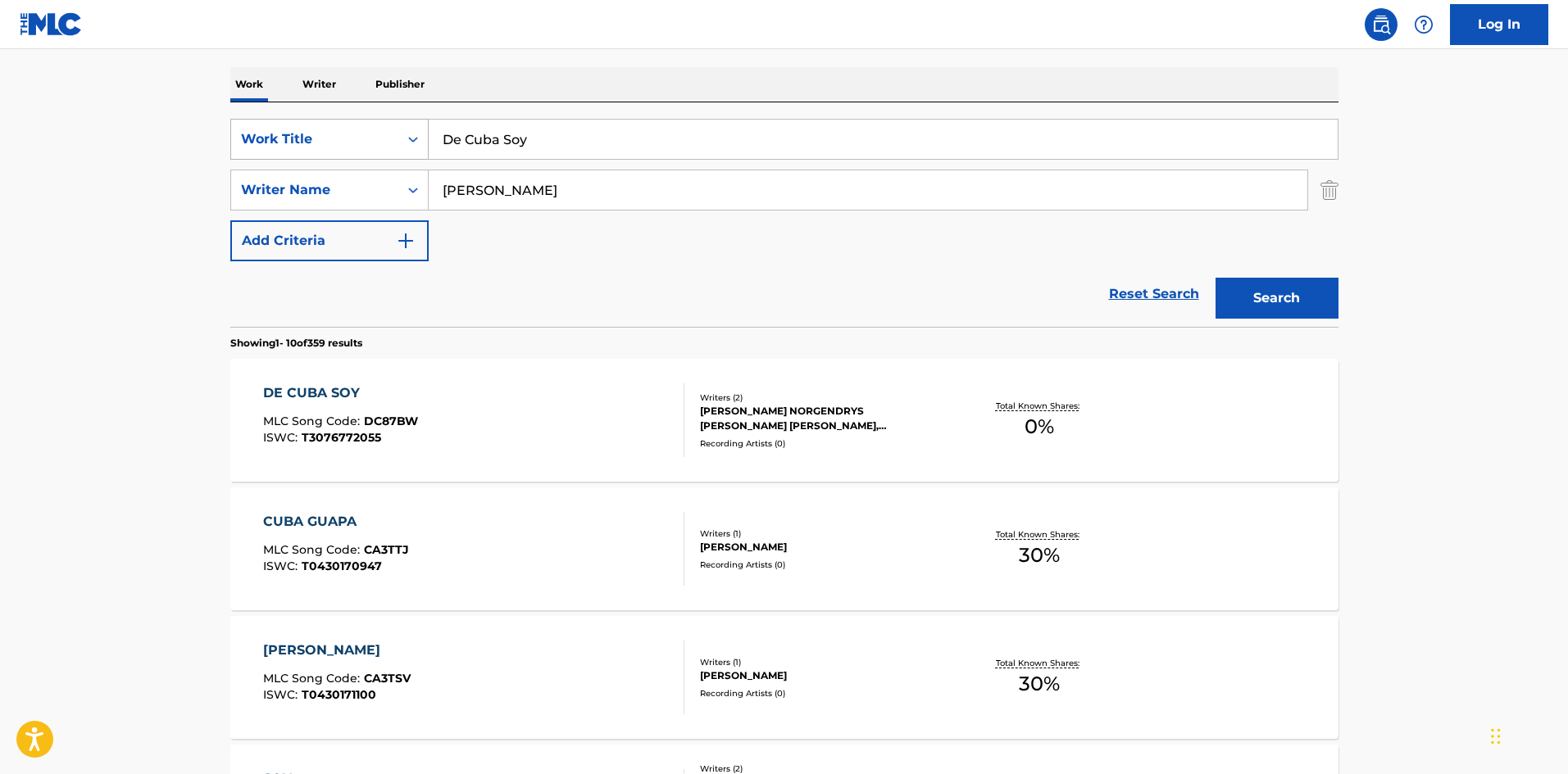
drag, startPoint x: 528, startPoint y: 144, endPoint x: 410, endPoint y: 145, distance: 118.0
click at [410, 145] on div "SearchWithCriteria9ee4e134-196e-45e3-87b9-6ee469d558b9 Work Title De Cuba Soy" at bounding box center [784, 139] width 1108 height 41
paste input "seos"
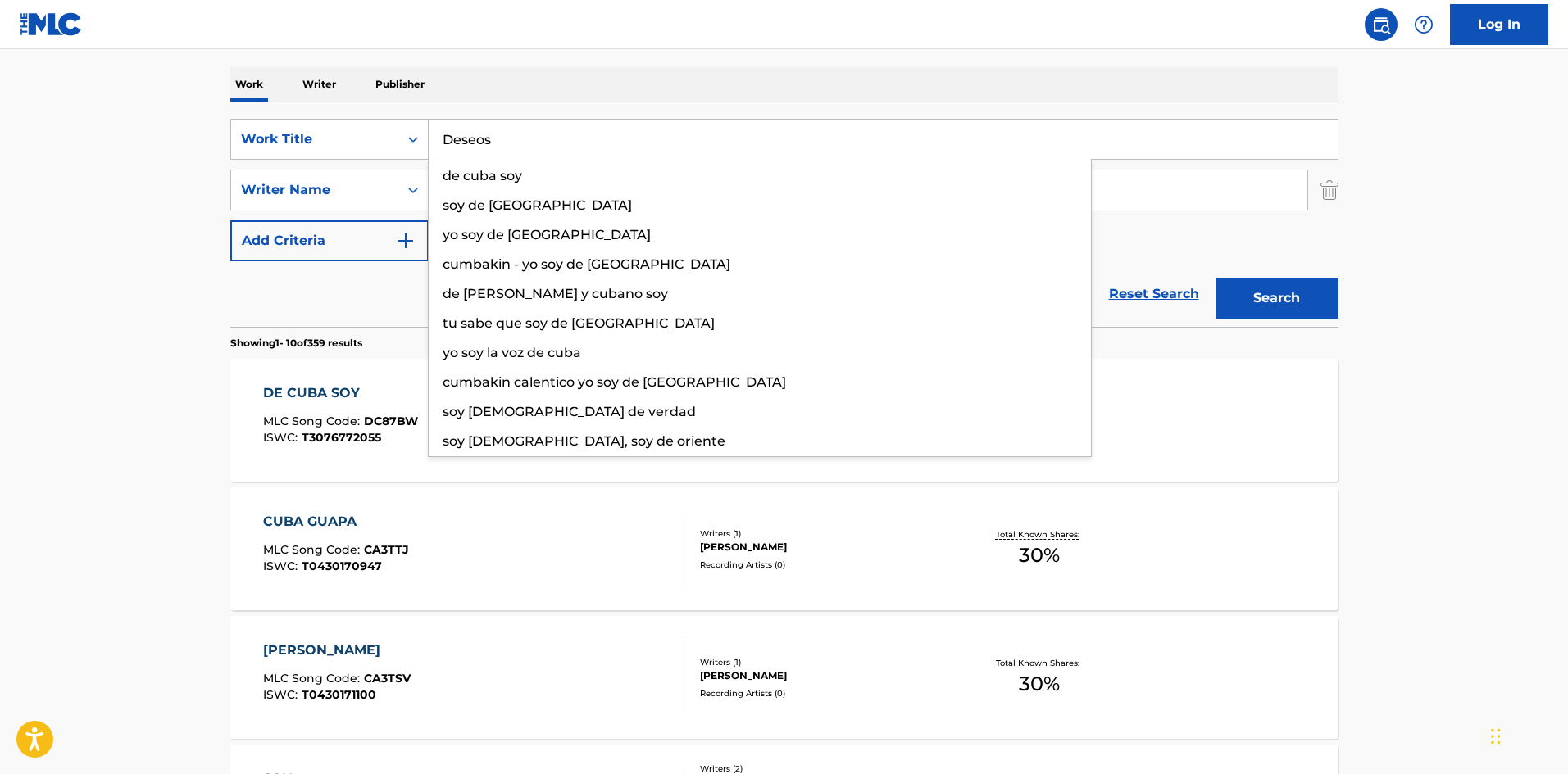
type input "Deseos"
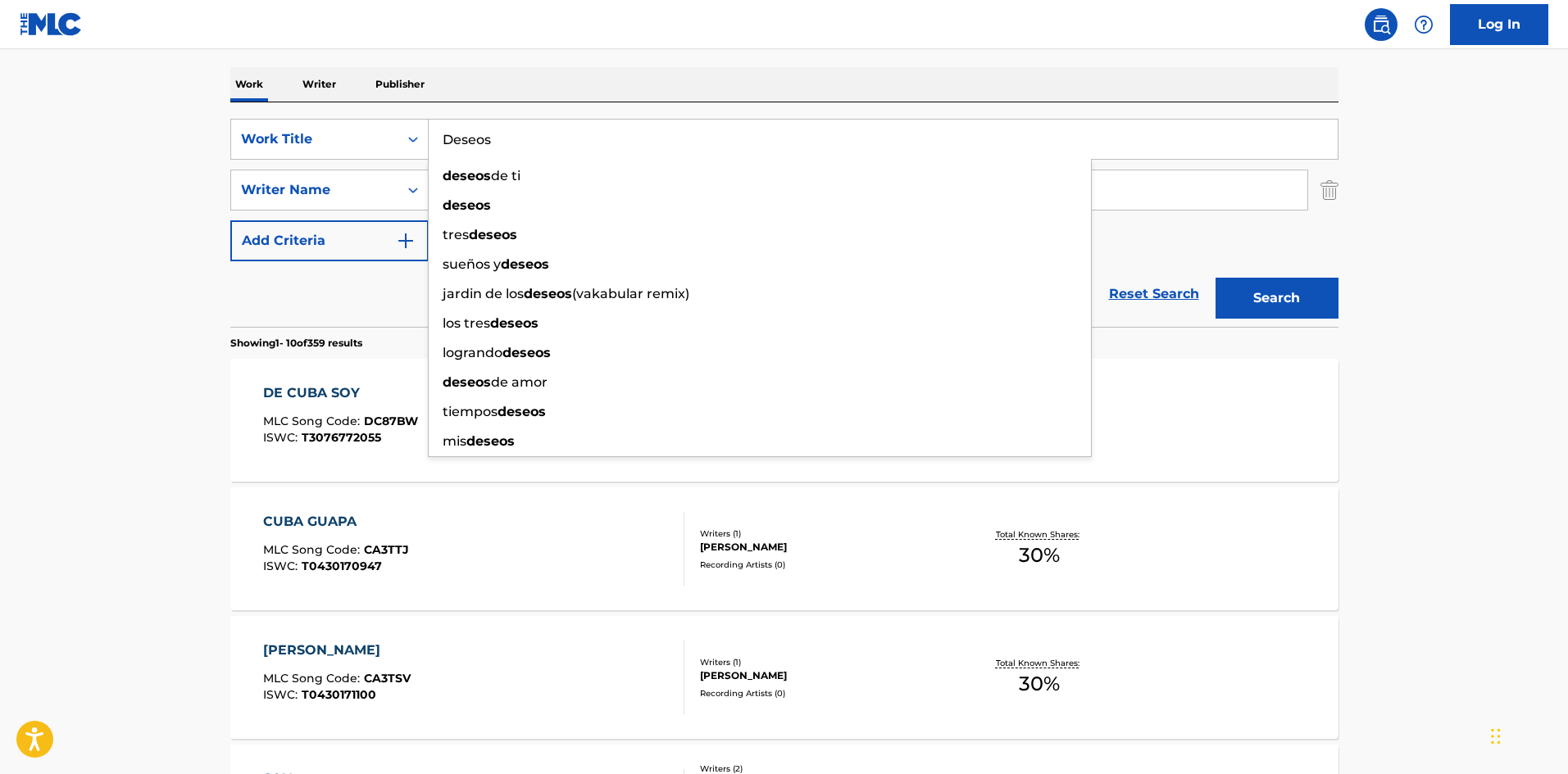
click at [1286, 292] on button "Search" at bounding box center [1277, 298] width 123 height 41
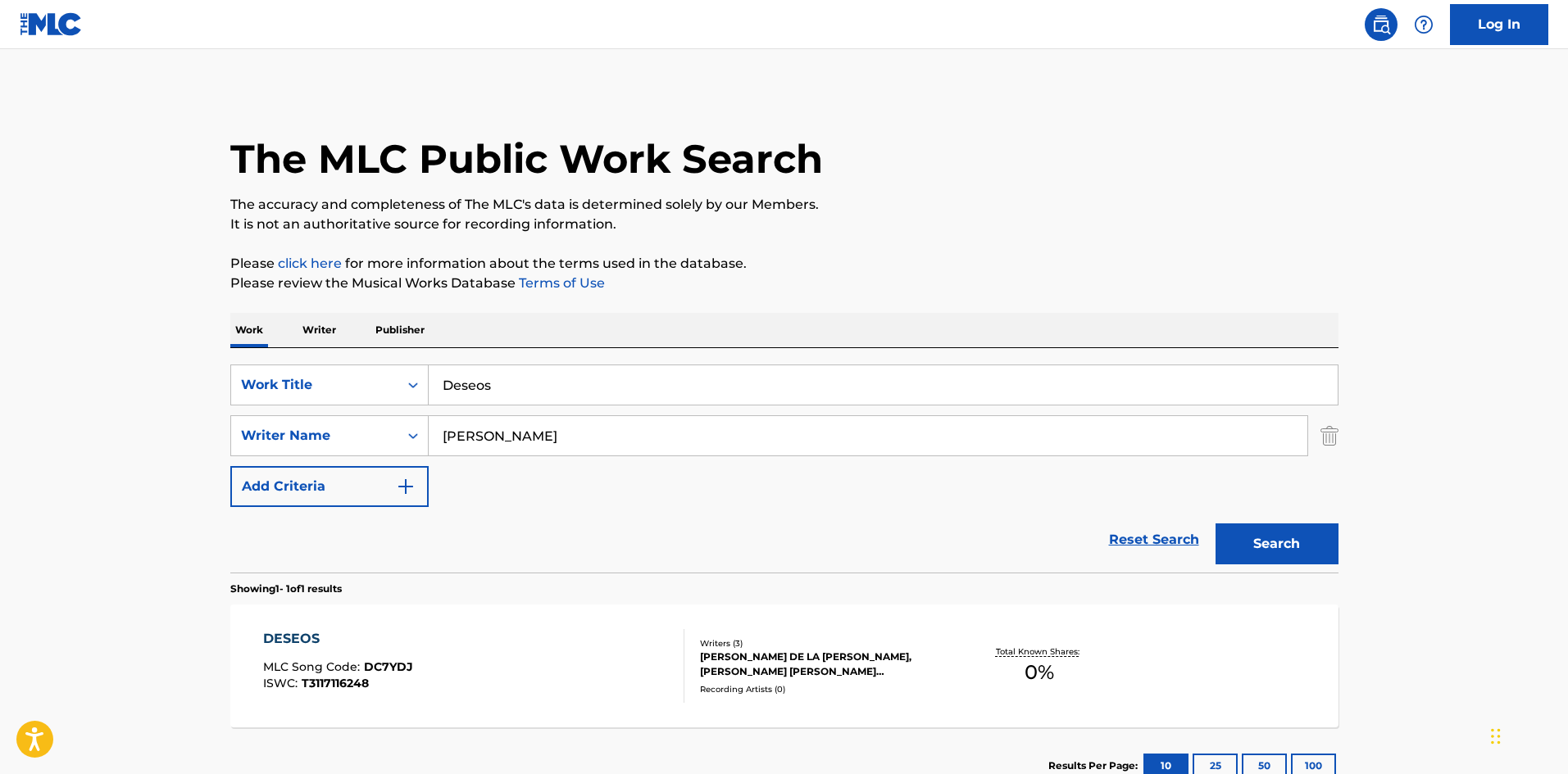
scroll to position [117, 0]
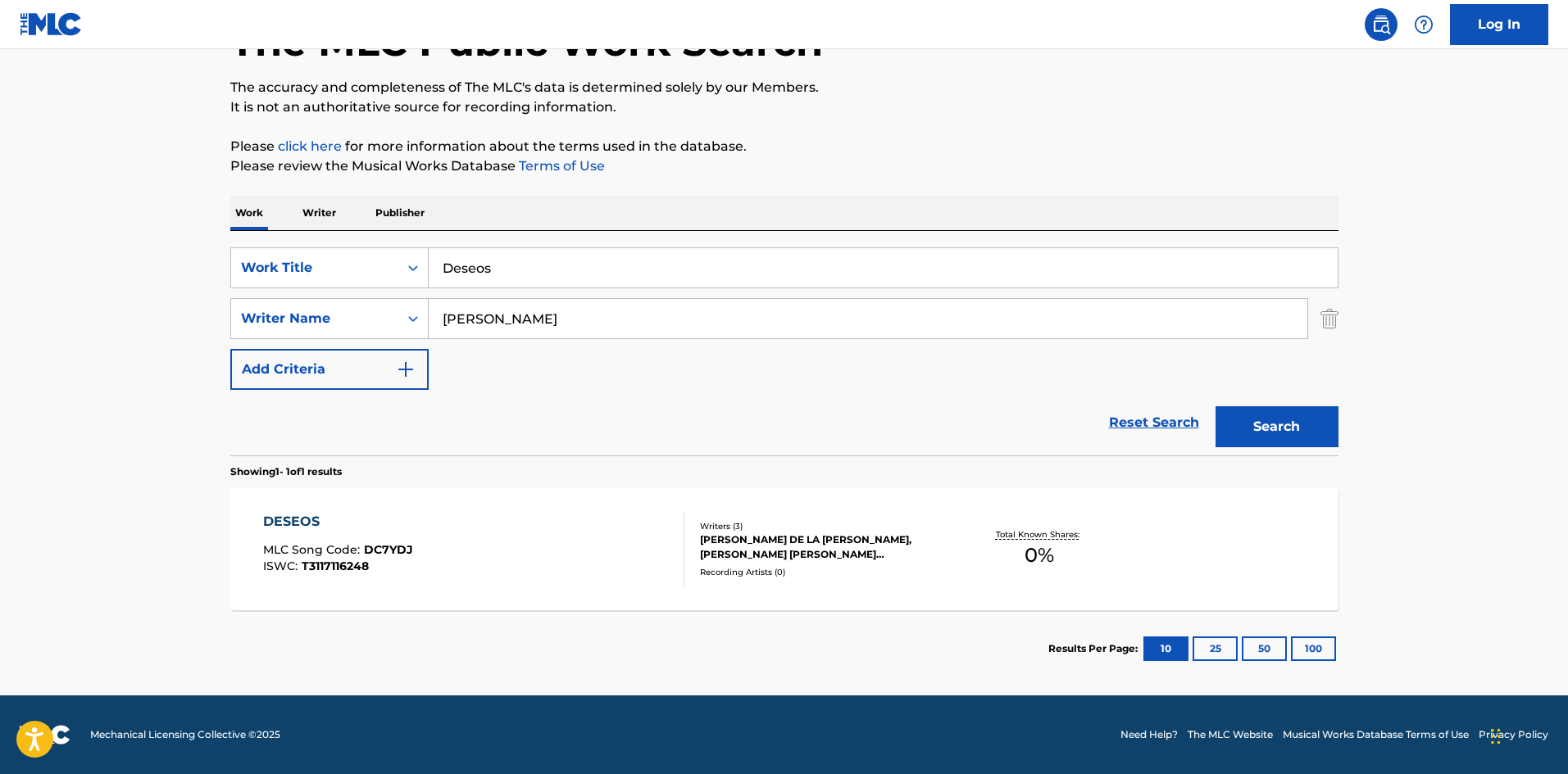
click at [576, 524] on div "DESEOS MLC Song Code : DC7YDJ ISWC : T3117116248" at bounding box center [474, 549] width 422 height 74
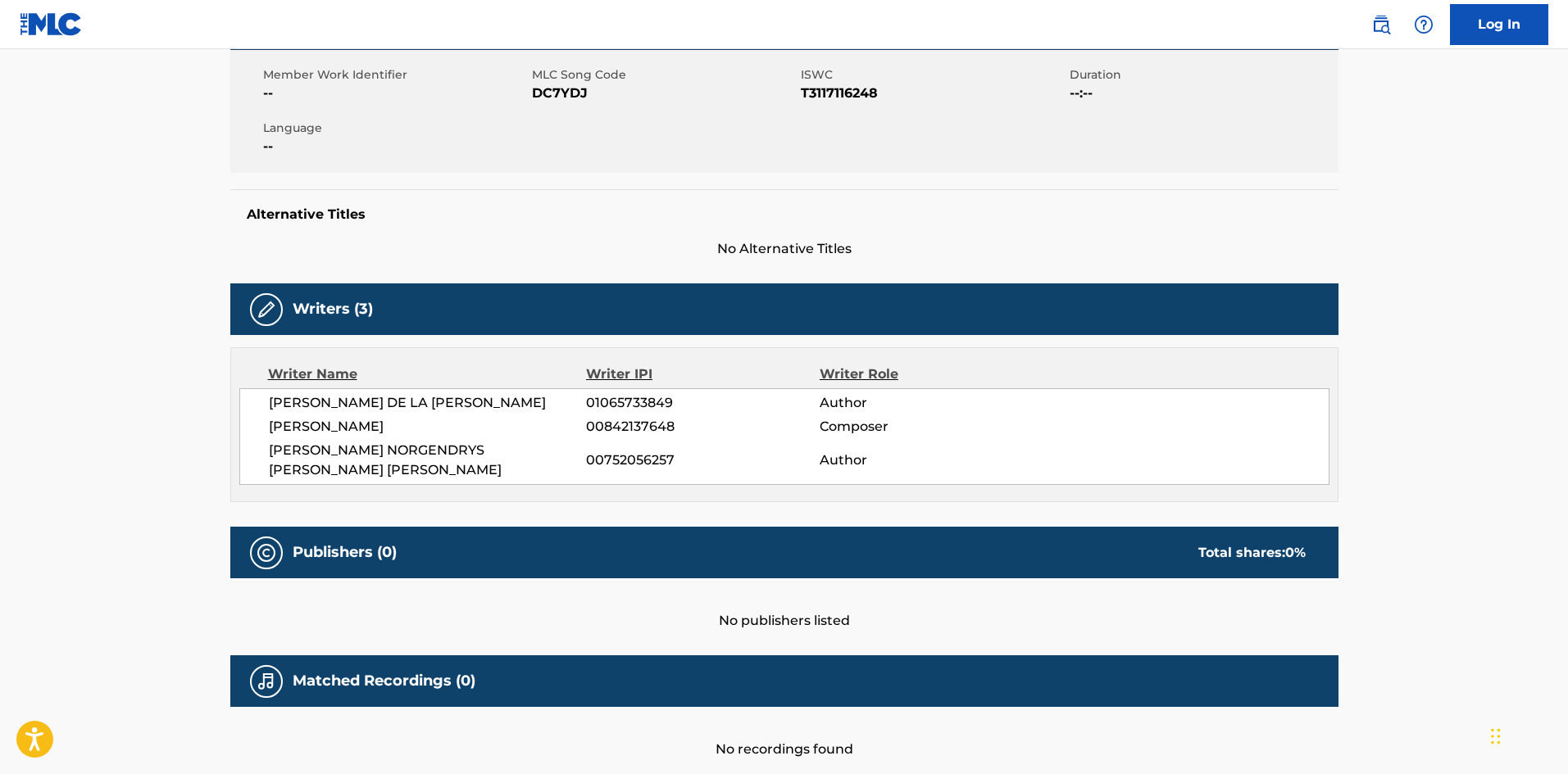
scroll to position [129, 0]
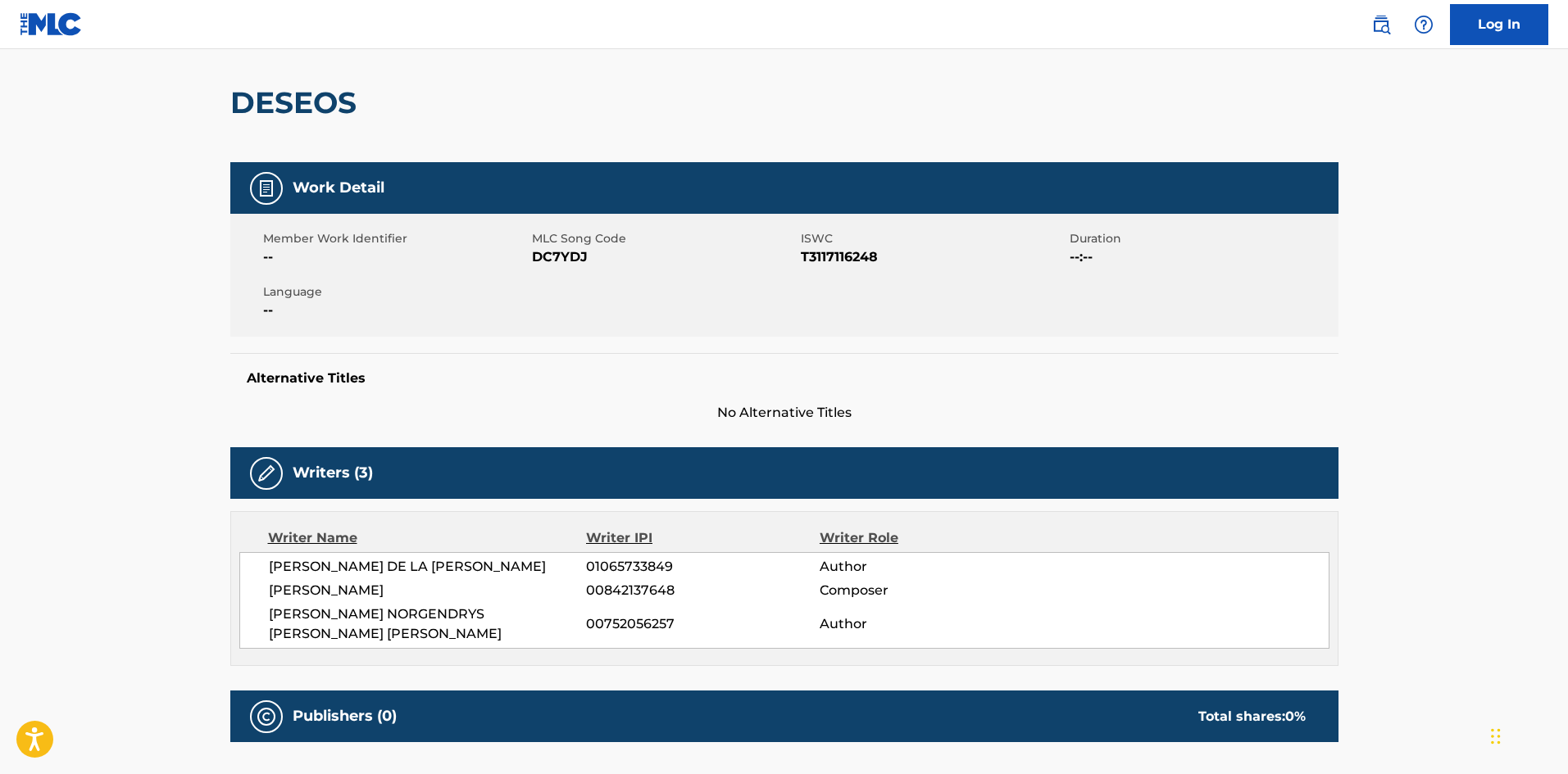
click at [569, 259] on span "DC7YDJ" at bounding box center [664, 256] width 265 height 19
copy span "DC7YDJ"
click at [394, 584] on span "[PERSON_NAME]" at bounding box center [427, 590] width 318 height 19
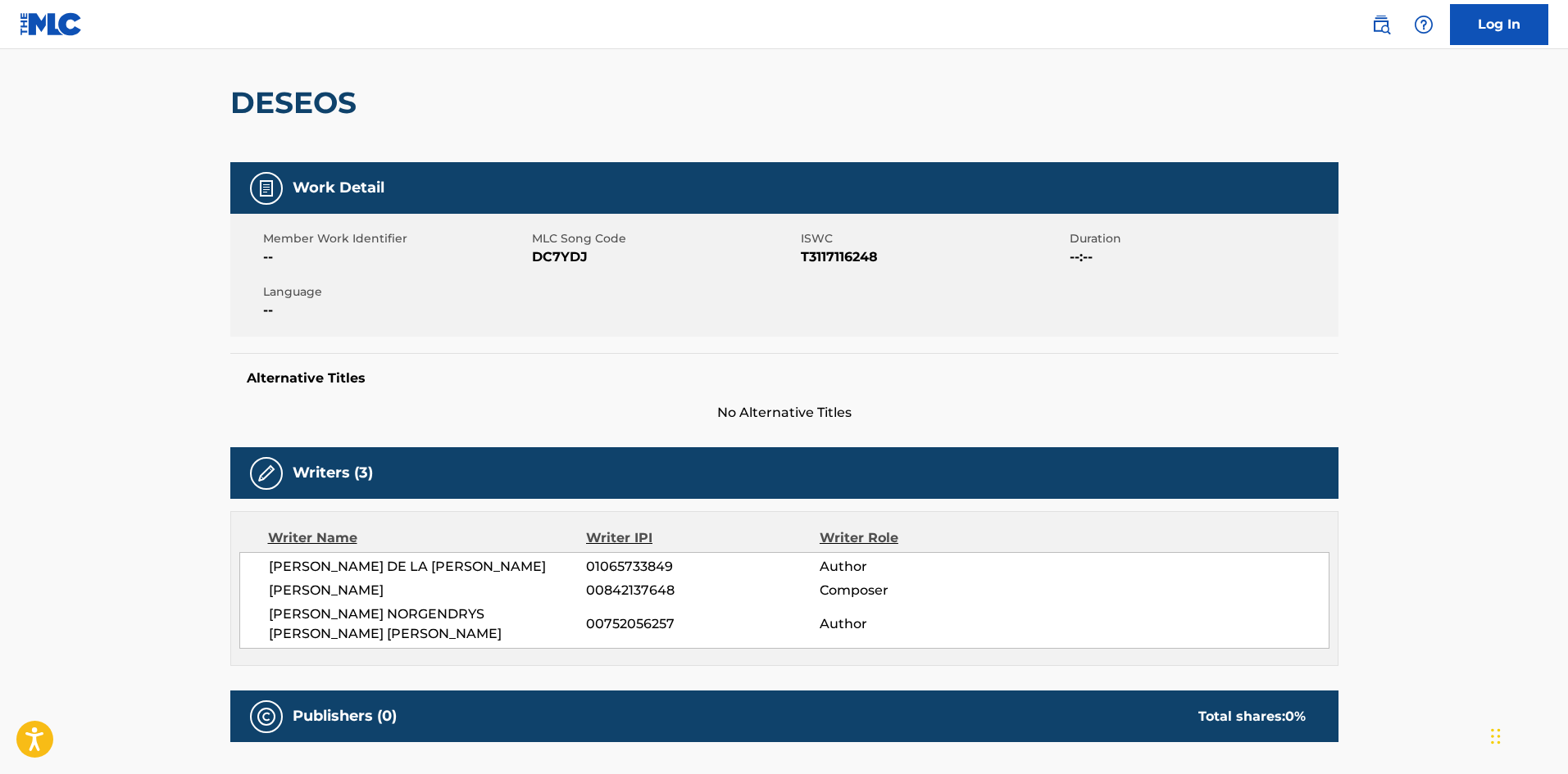
copy span "PRIM"
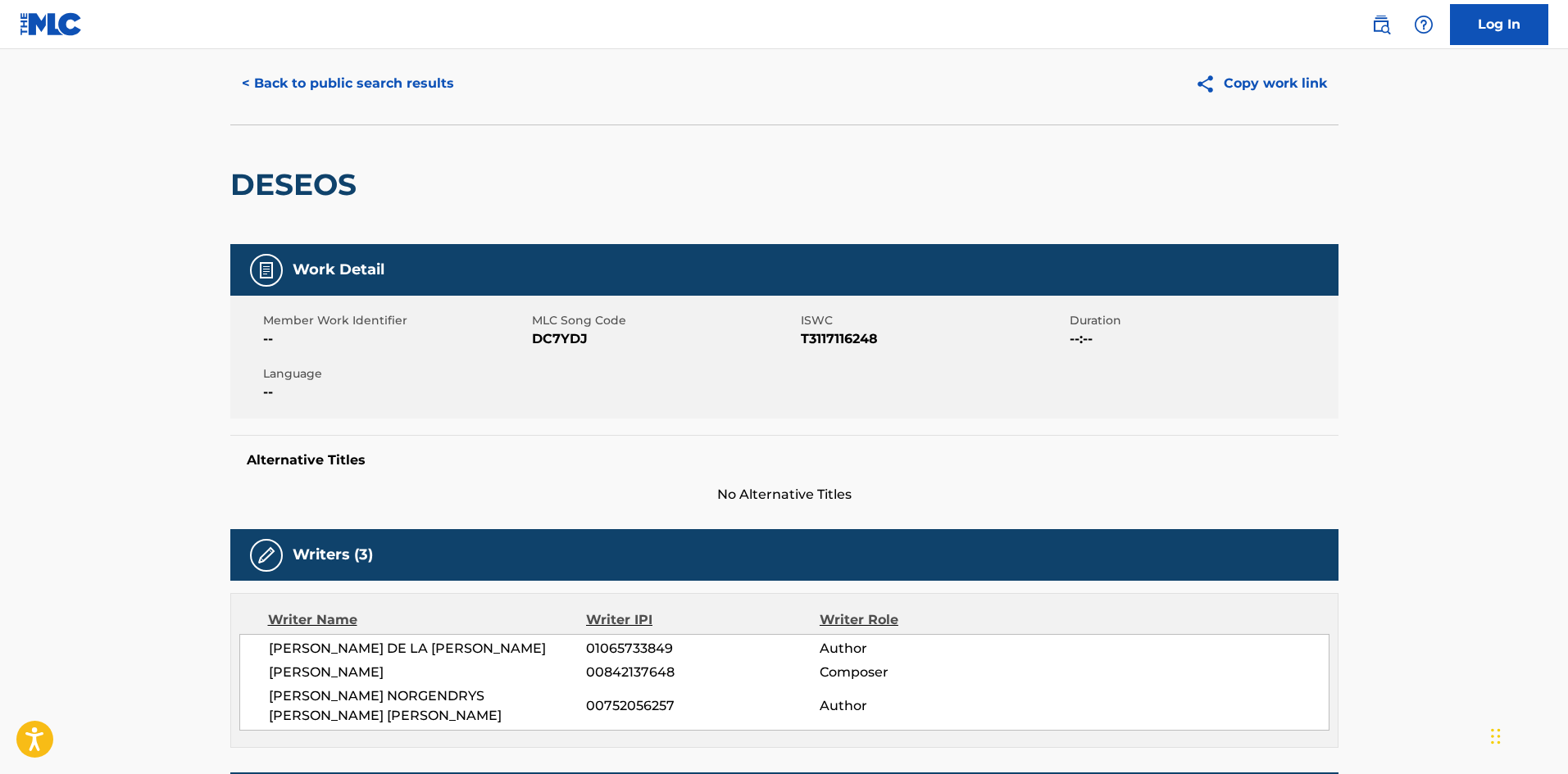
click at [333, 89] on button "< Back to public search results" at bounding box center [347, 83] width 236 height 41
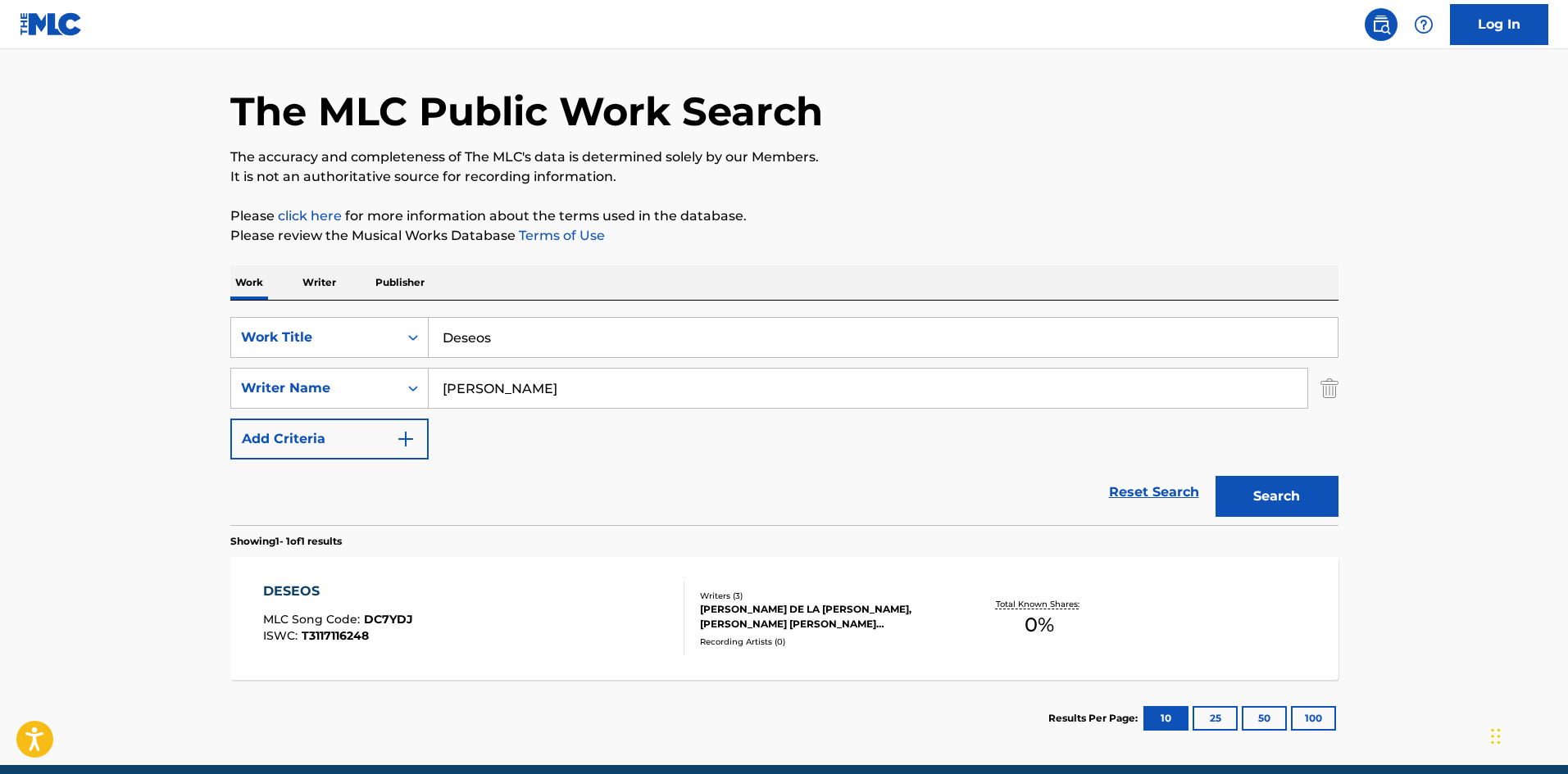
drag, startPoint x: 497, startPoint y: 330, endPoint x: 352, endPoint y: 311, distance: 146.2
click at [352, 311] on div "SearchWithCriteria9ee4e134-196e-45e3-87b9-6ee469d558b9 Work Title Deseos Search…" at bounding box center [784, 412] width 1108 height 224
click at [1273, 492] on button "Search" at bounding box center [1277, 496] width 123 height 41
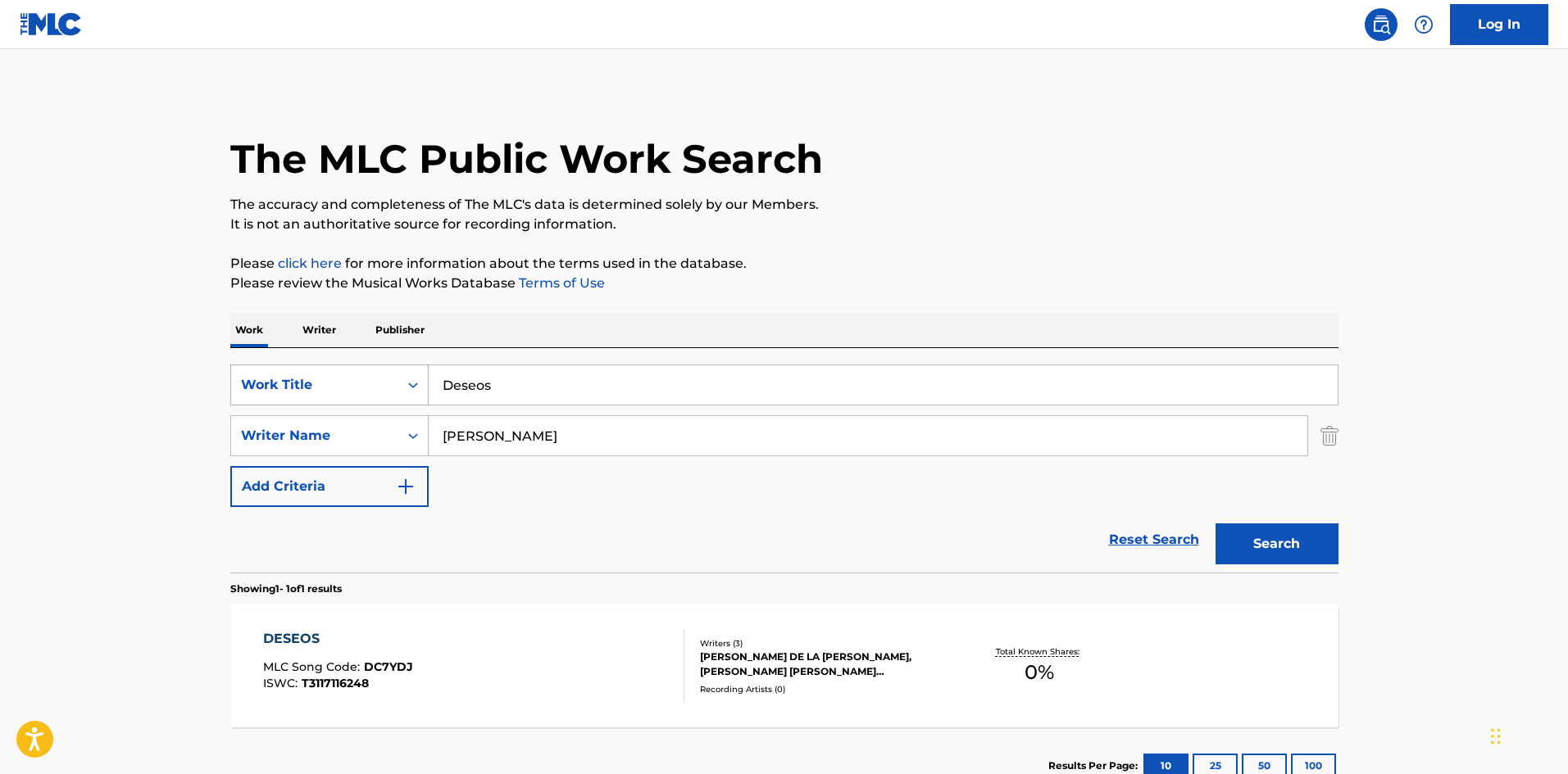
drag, startPoint x: 498, startPoint y: 372, endPoint x: 345, endPoint y: 374, distance: 153.0
click at [334, 376] on div "SearchWithCriteria9ee4e134-196e-45e3-87b9-6ee469d558b9 Work Title Deseos" at bounding box center [784, 385] width 1108 height 41
paste input "ime Porque"
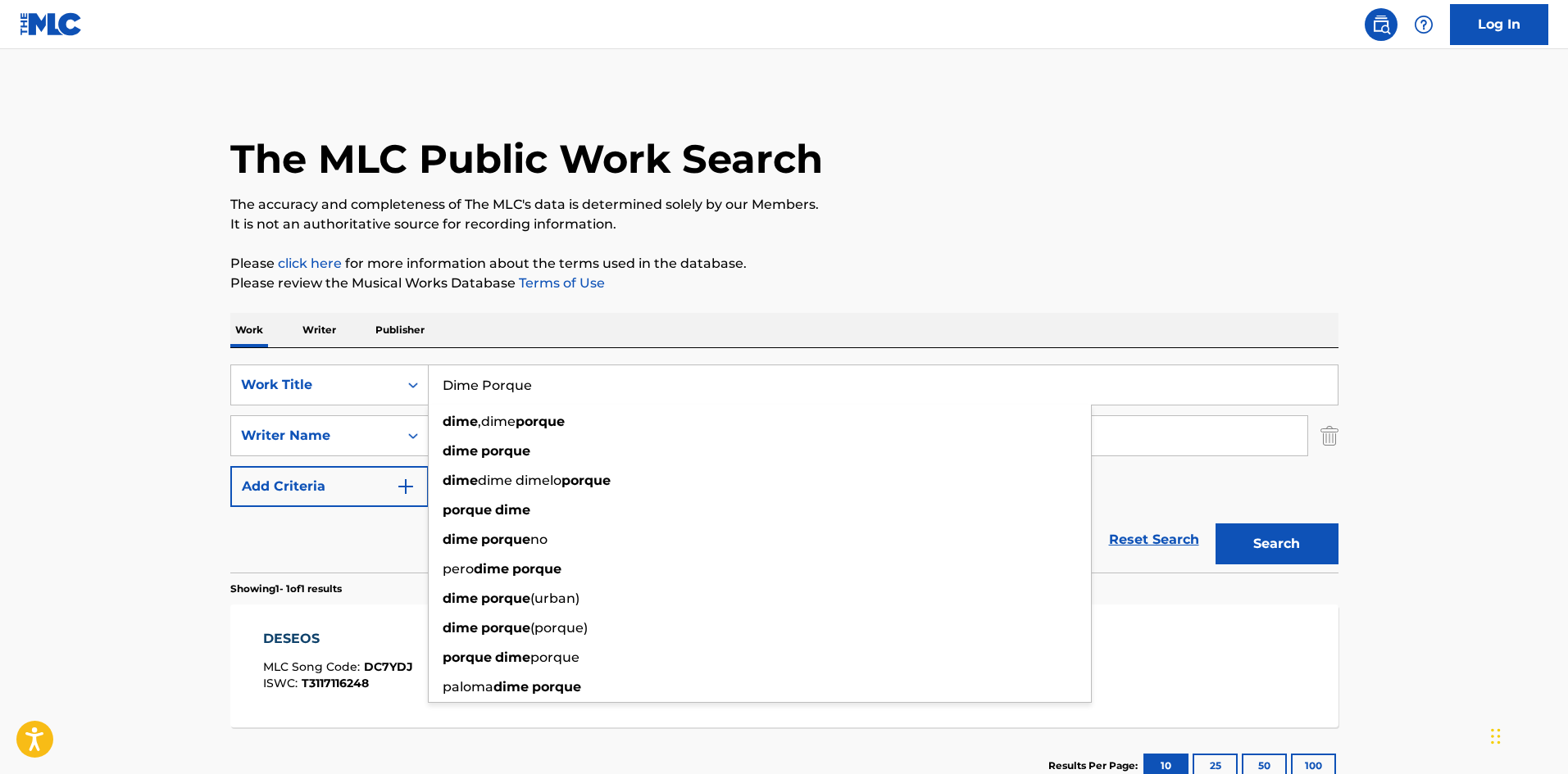
type input "Dime Porque"
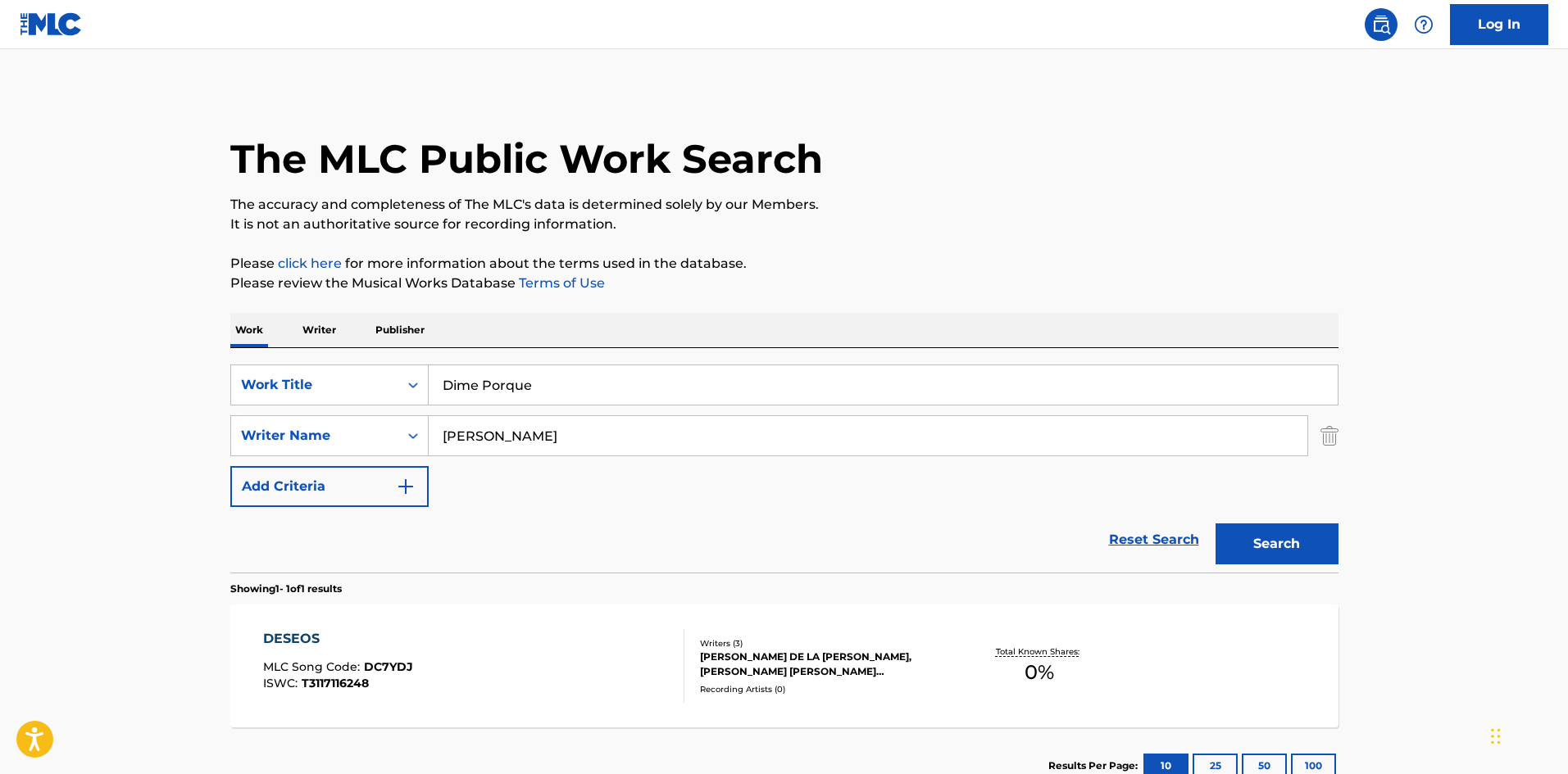
click at [589, 305] on div "The MLC Public Work Search The accuracy and completeness of The MLC's data is d…" at bounding box center [784, 447] width 1147 height 714
drag, startPoint x: 467, startPoint y: 435, endPoint x: 378, endPoint y: 419, distance: 90.4
click at [373, 420] on div "SearchWithCriteriaa2924501-c412-4aaf-8b48-76c4d32745d8 Writer Name [PERSON_NAME]" at bounding box center [784, 436] width 1108 height 41
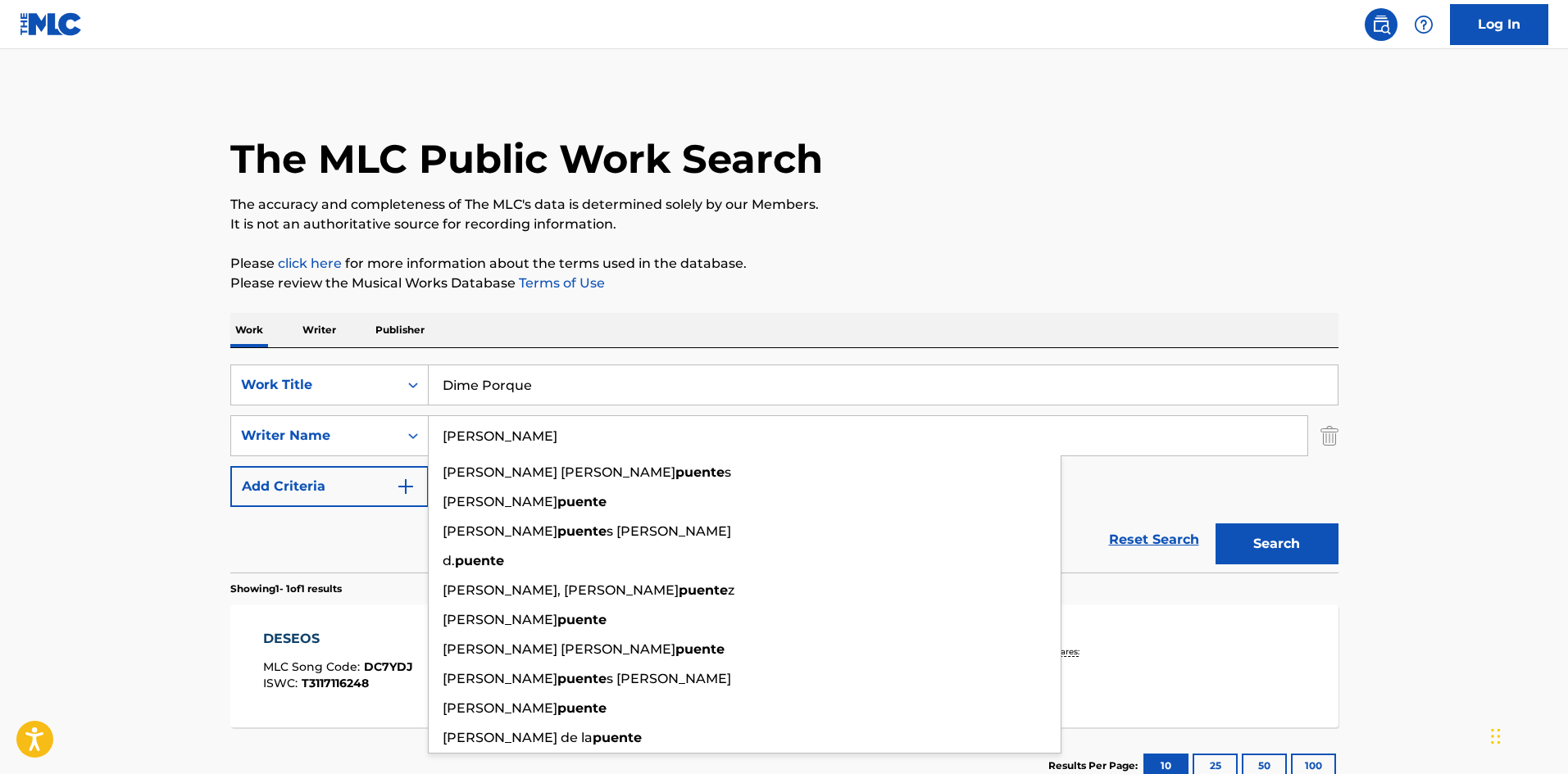
click at [1288, 551] on button "Search" at bounding box center [1277, 544] width 123 height 41
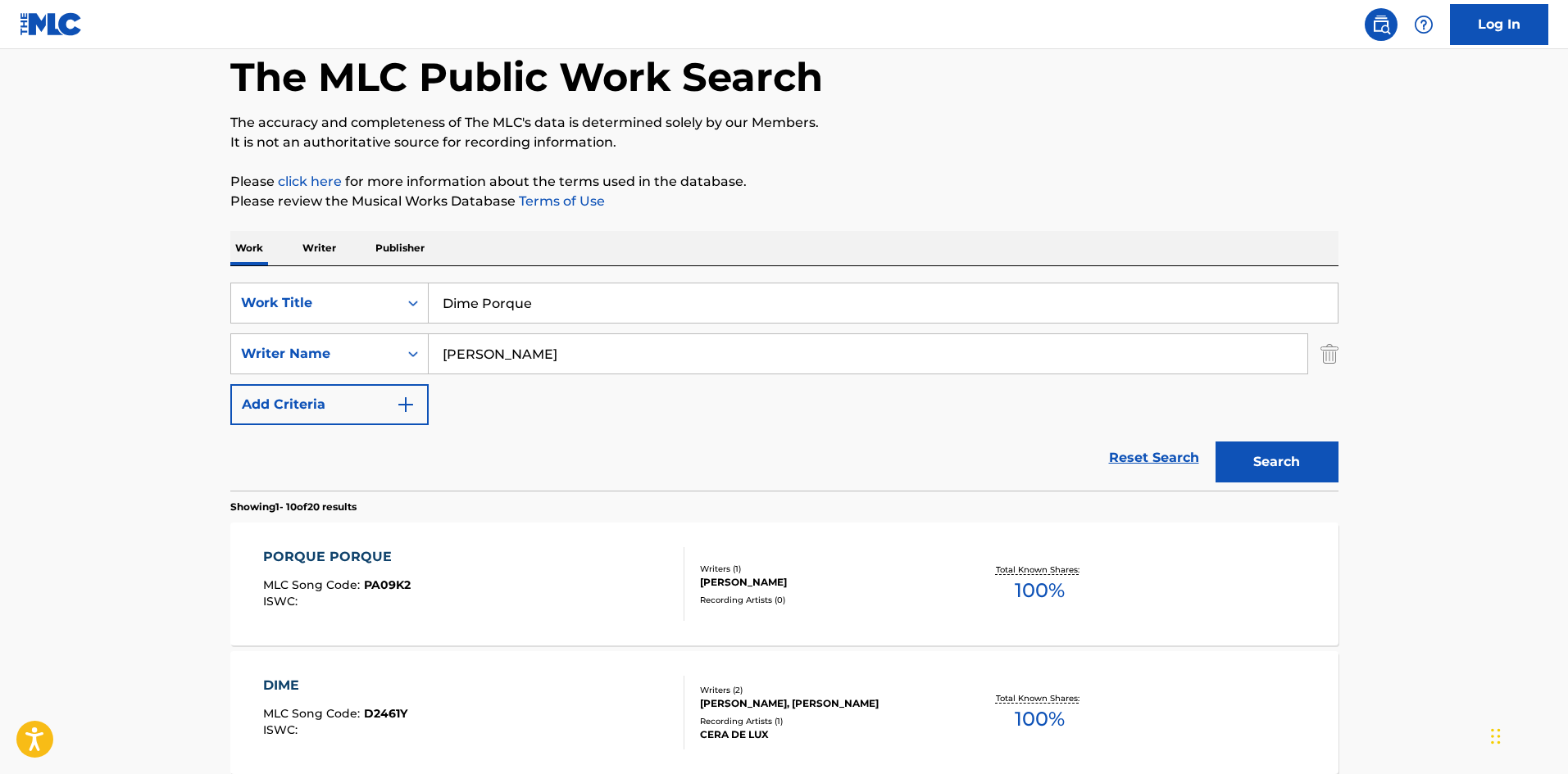
scroll to position [164, 0]
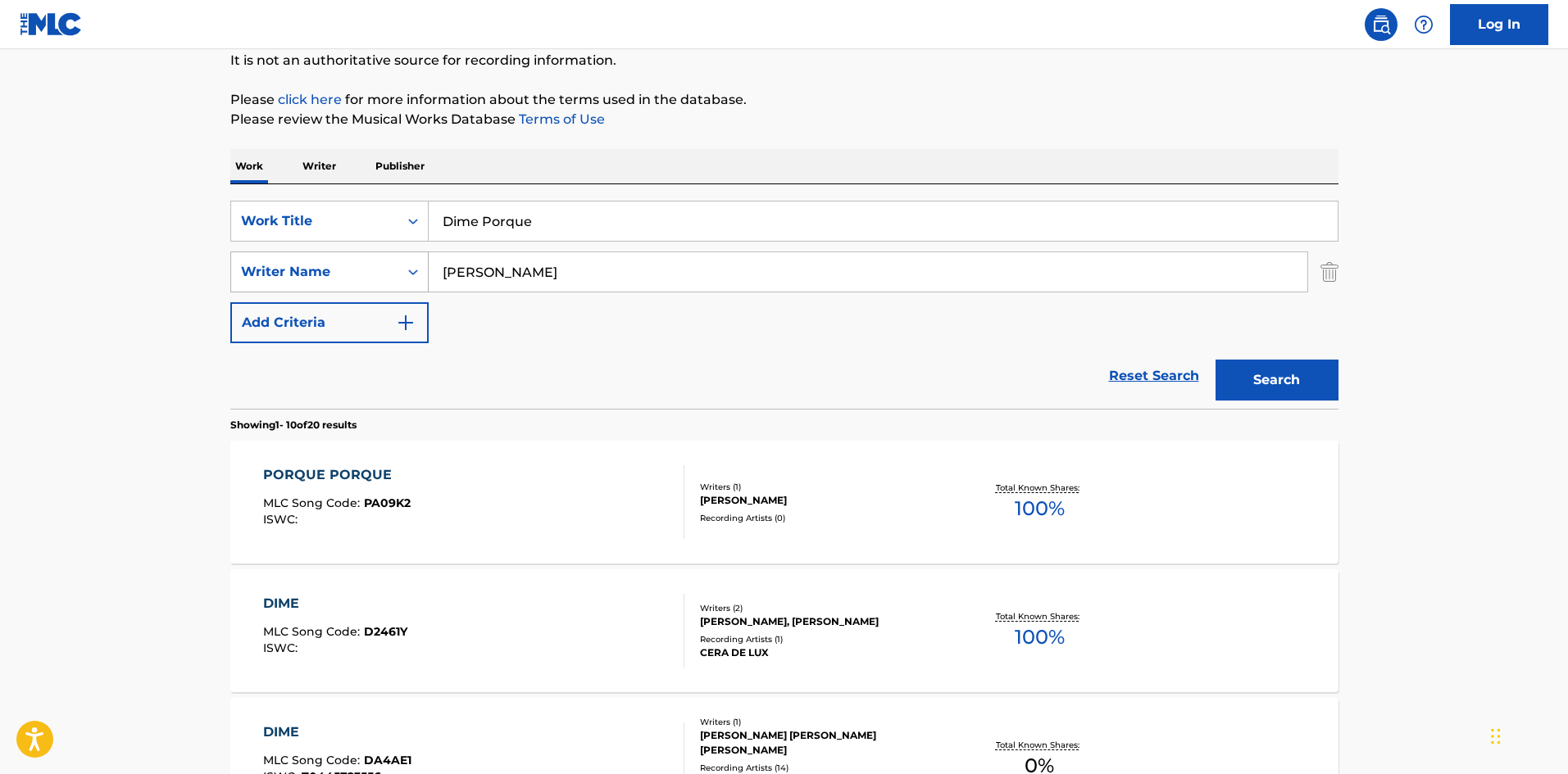
drag, startPoint x: 511, startPoint y: 271, endPoint x: 337, endPoint y: 257, distance: 174.6
click at [337, 257] on div "SearchWithCriteriaa2924501-c412-4aaf-8b48-76c4d32745d8 Writer Name [PERSON_NAME]" at bounding box center [784, 272] width 1108 height 41
paste input "[PERSON_NAME]"
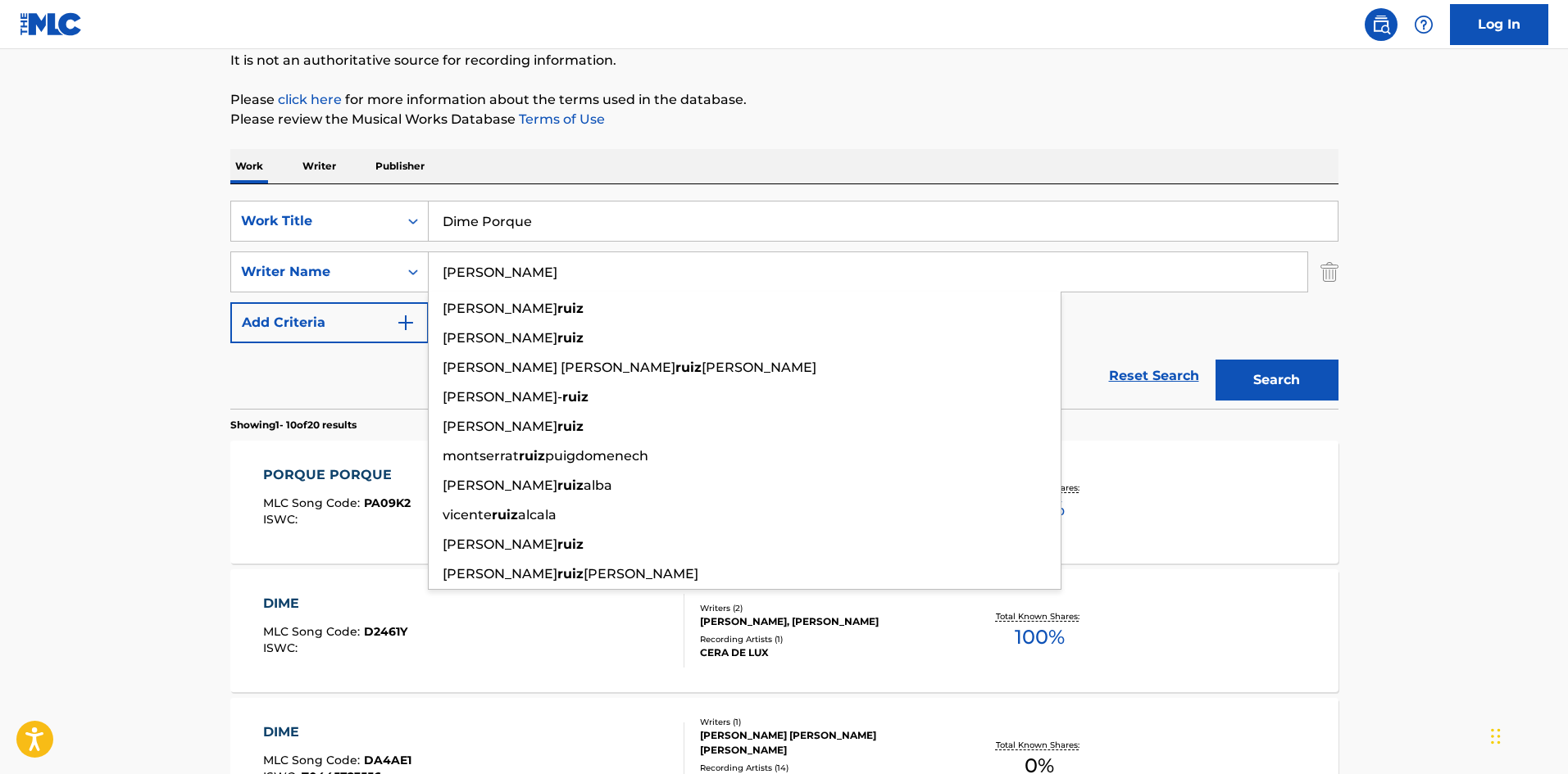
click at [1238, 369] on button "Search" at bounding box center [1277, 380] width 123 height 41
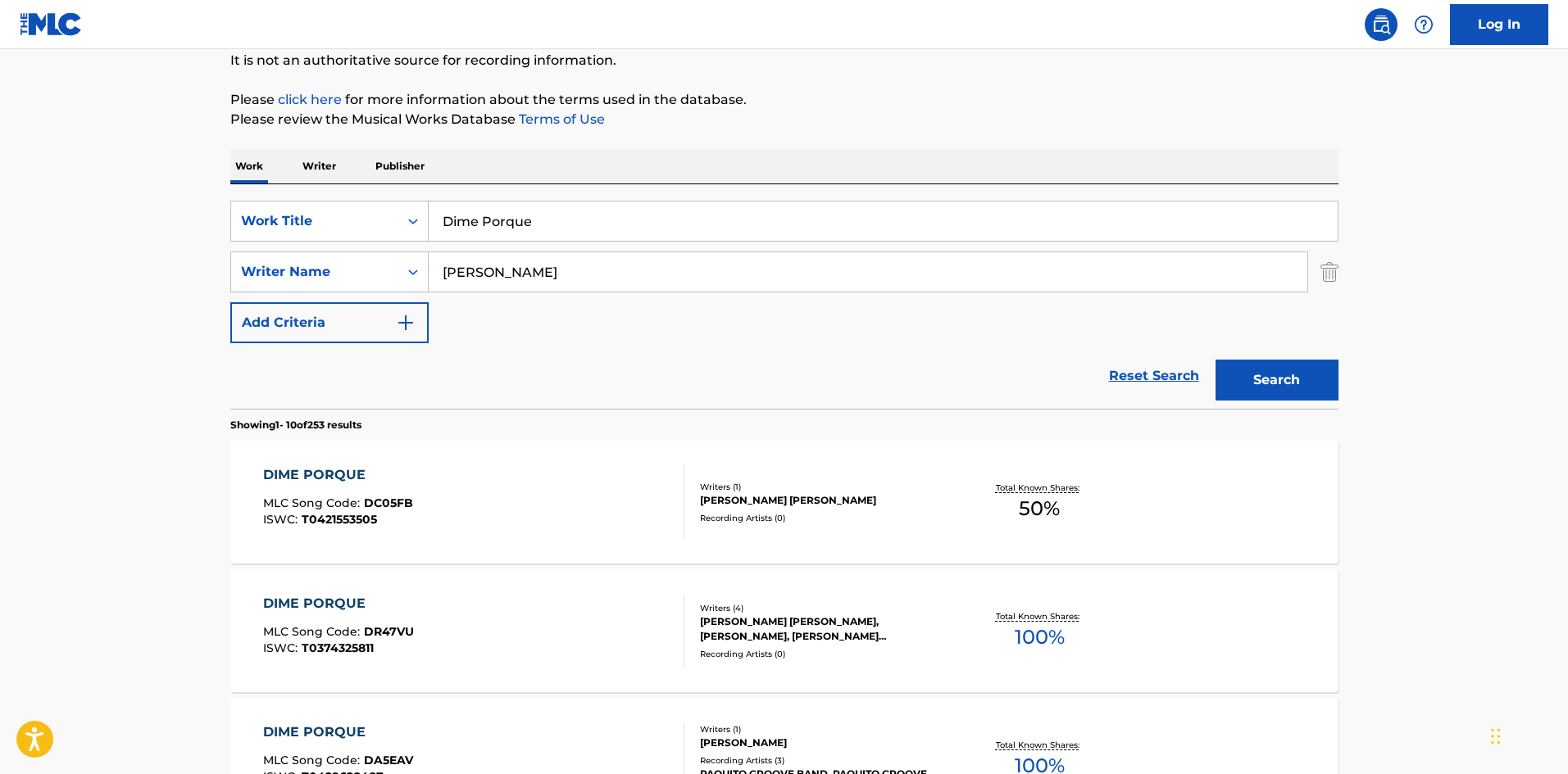
scroll to position [245, 0]
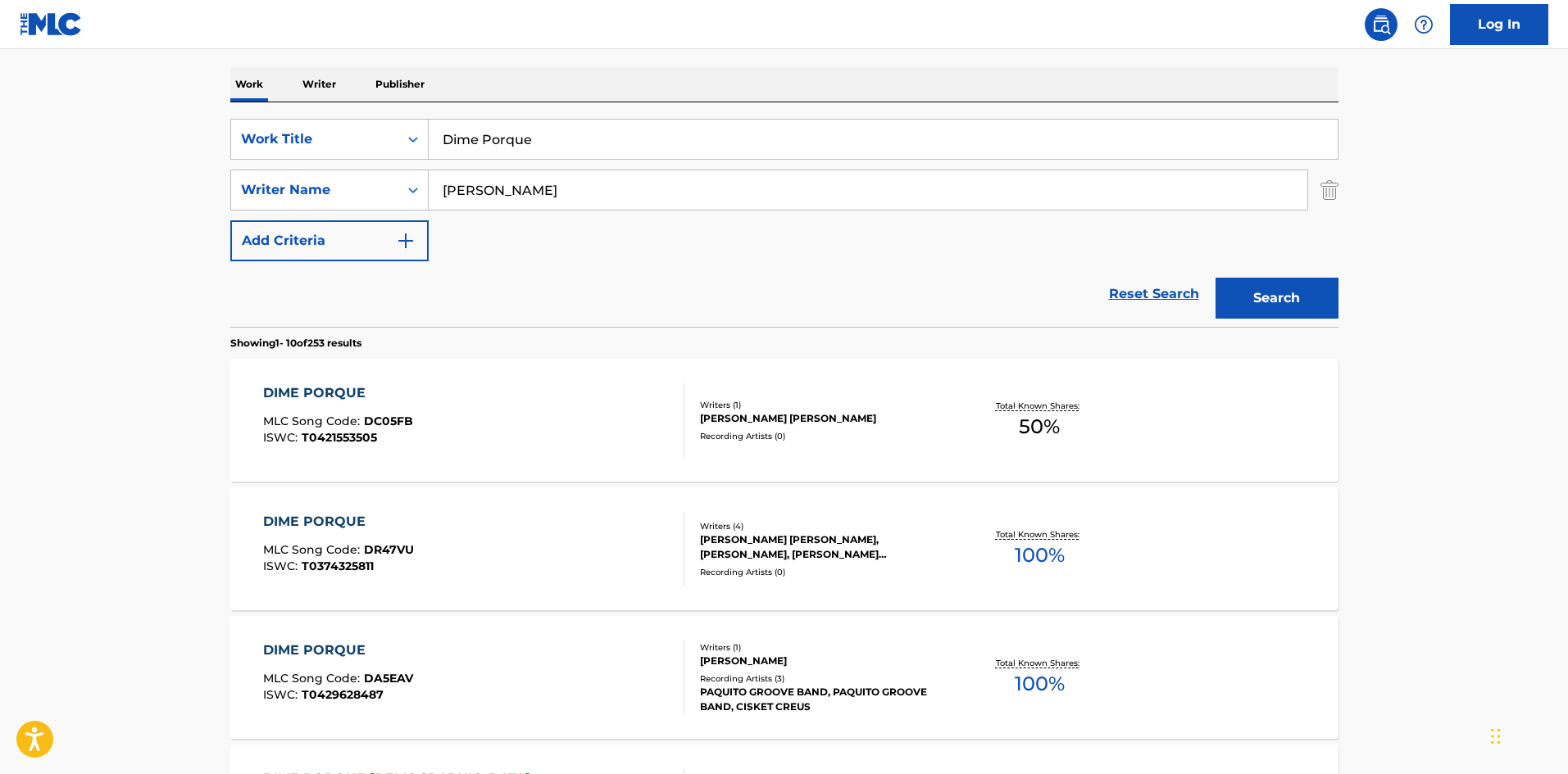
click at [654, 299] on div "Reset Search Search" at bounding box center [784, 294] width 1108 height 66
drag, startPoint x: 488, startPoint y: 184, endPoint x: 385, endPoint y: 175, distance: 103.4
click at [369, 176] on div "SearchWithCriteriaa2924501-c412-4aaf-8b48-76c4d32745d8 Writer Name [PERSON_NAME]" at bounding box center [784, 190] width 1108 height 41
paste input "[PERSON_NAME]"
type input "[PERSON_NAME]"
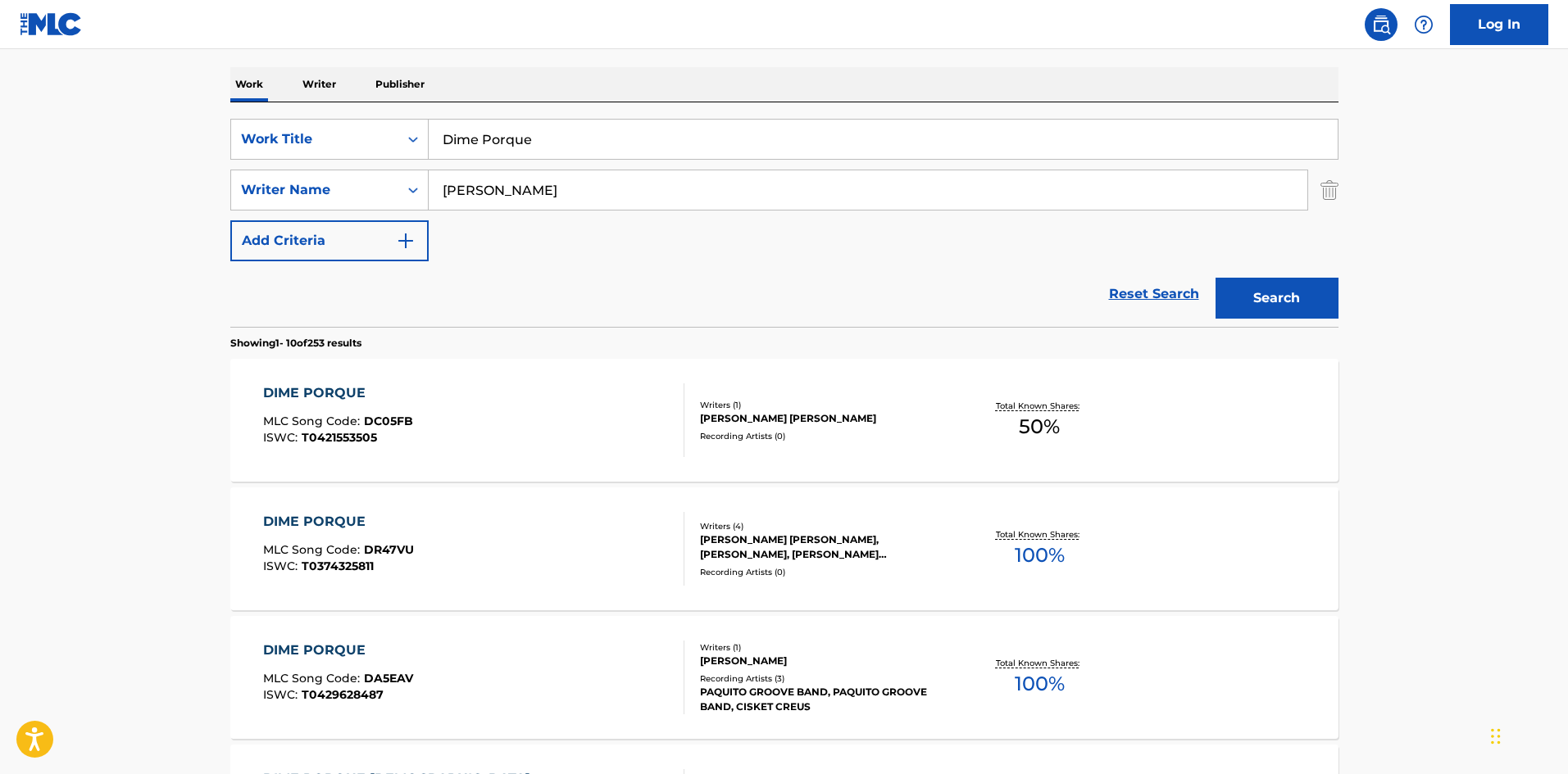
drag, startPoint x: 1306, startPoint y: 282, endPoint x: 1139, endPoint y: 241, distance: 172.0
click at [1303, 283] on button "Search" at bounding box center [1277, 298] width 123 height 41
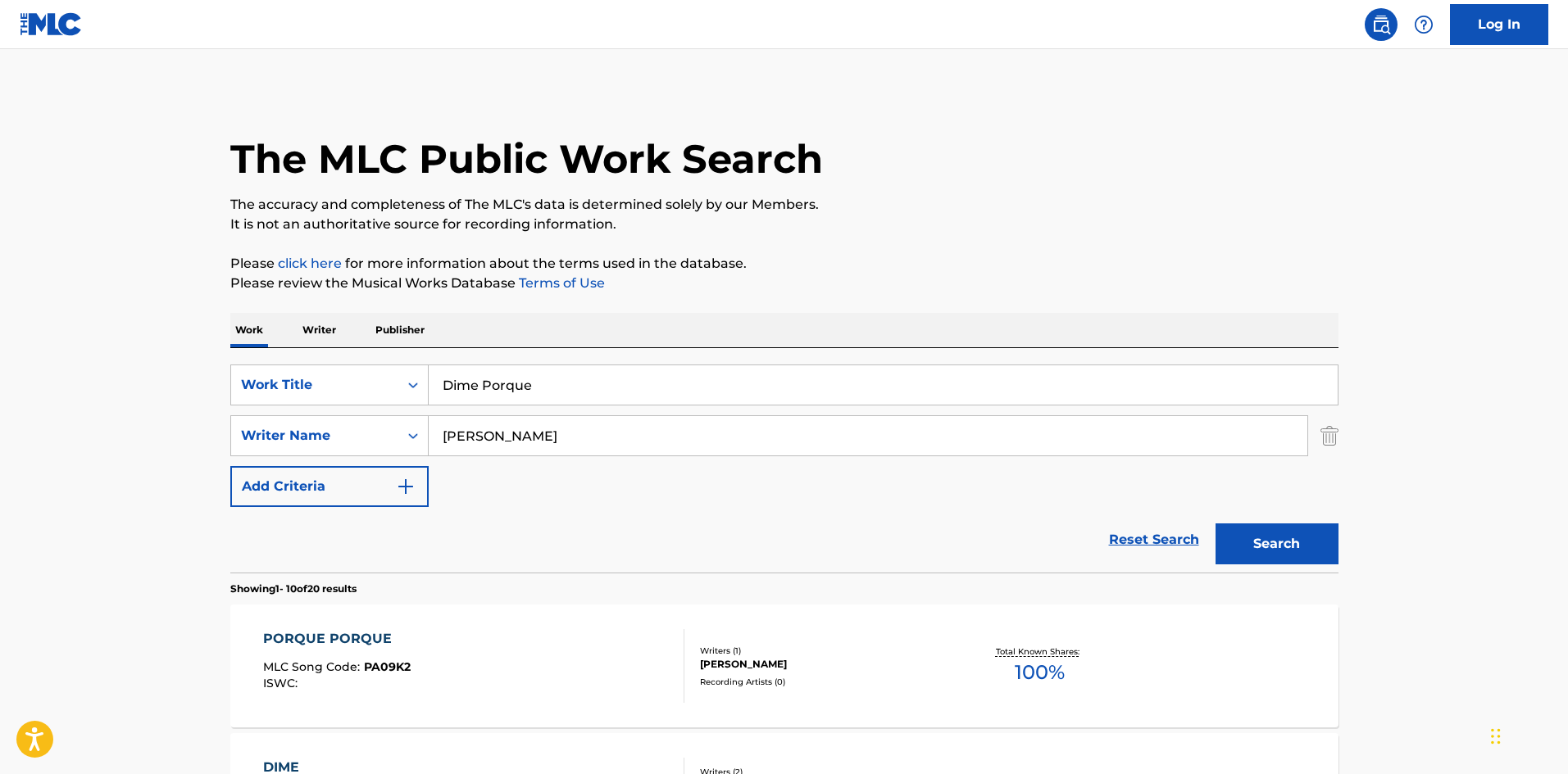
scroll to position [82, 0]
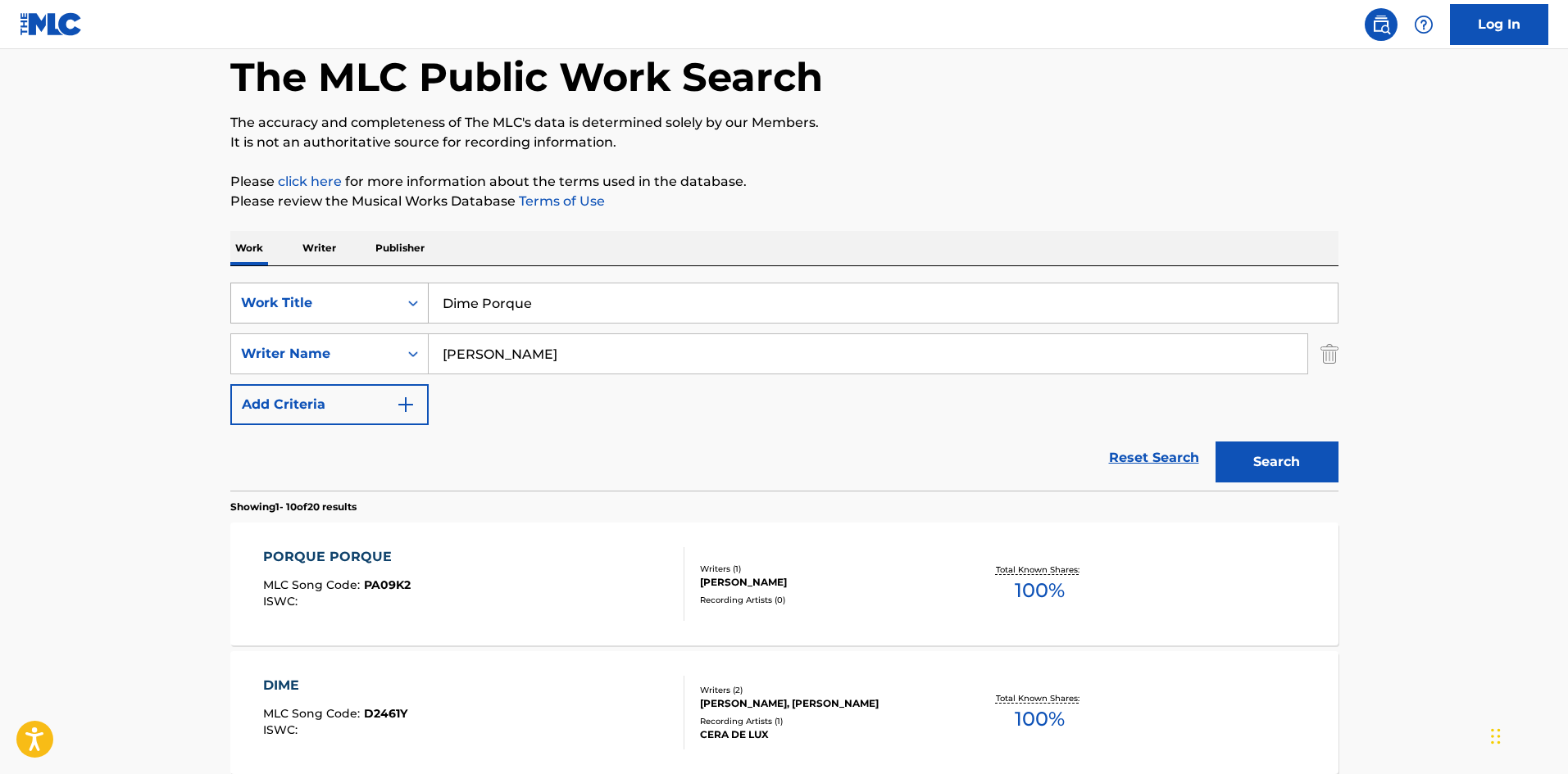
drag, startPoint x: 479, startPoint y: 301, endPoint x: 373, endPoint y: 289, distance: 106.7
click at [367, 291] on div "SearchWithCriteria9ee4e134-196e-45e3-87b9-6ee469d558b9 Work Title Dime Porque" at bounding box center [784, 303] width 1108 height 41
paste input "Final"
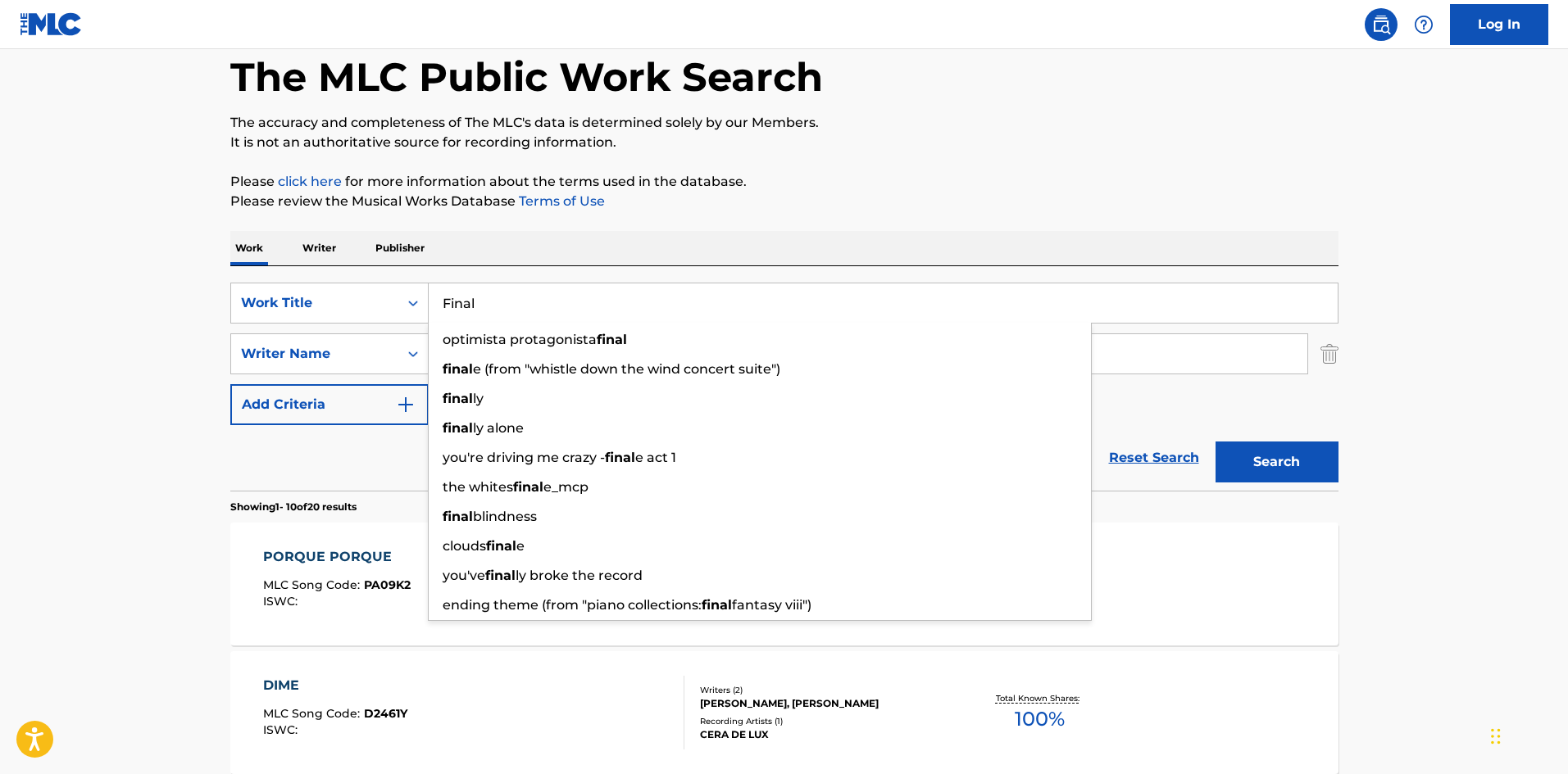
type input "Final"
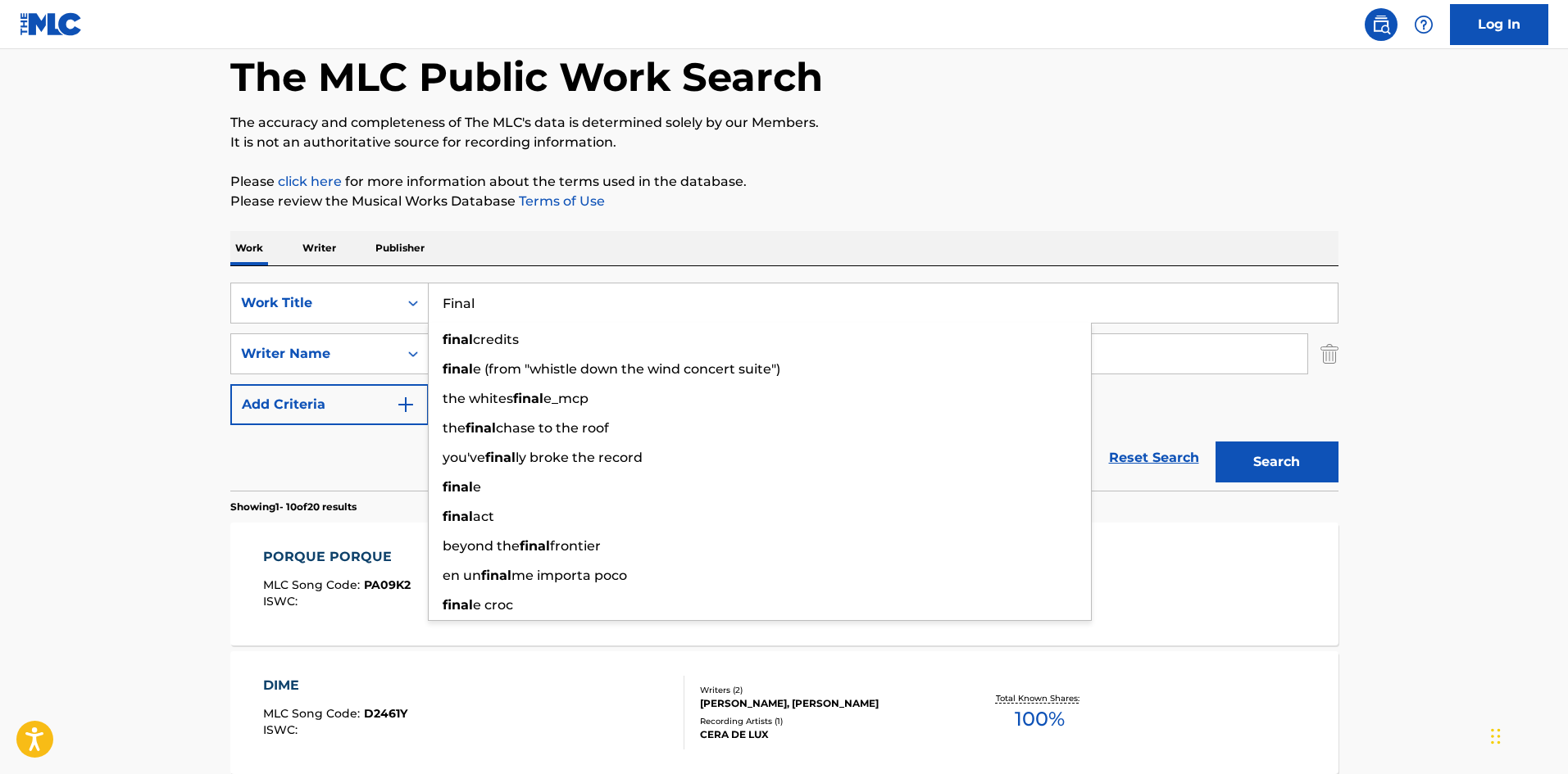
click at [481, 234] on div "Work Writer Publisher" at bounding box center [784, 248] width 1108 height 35
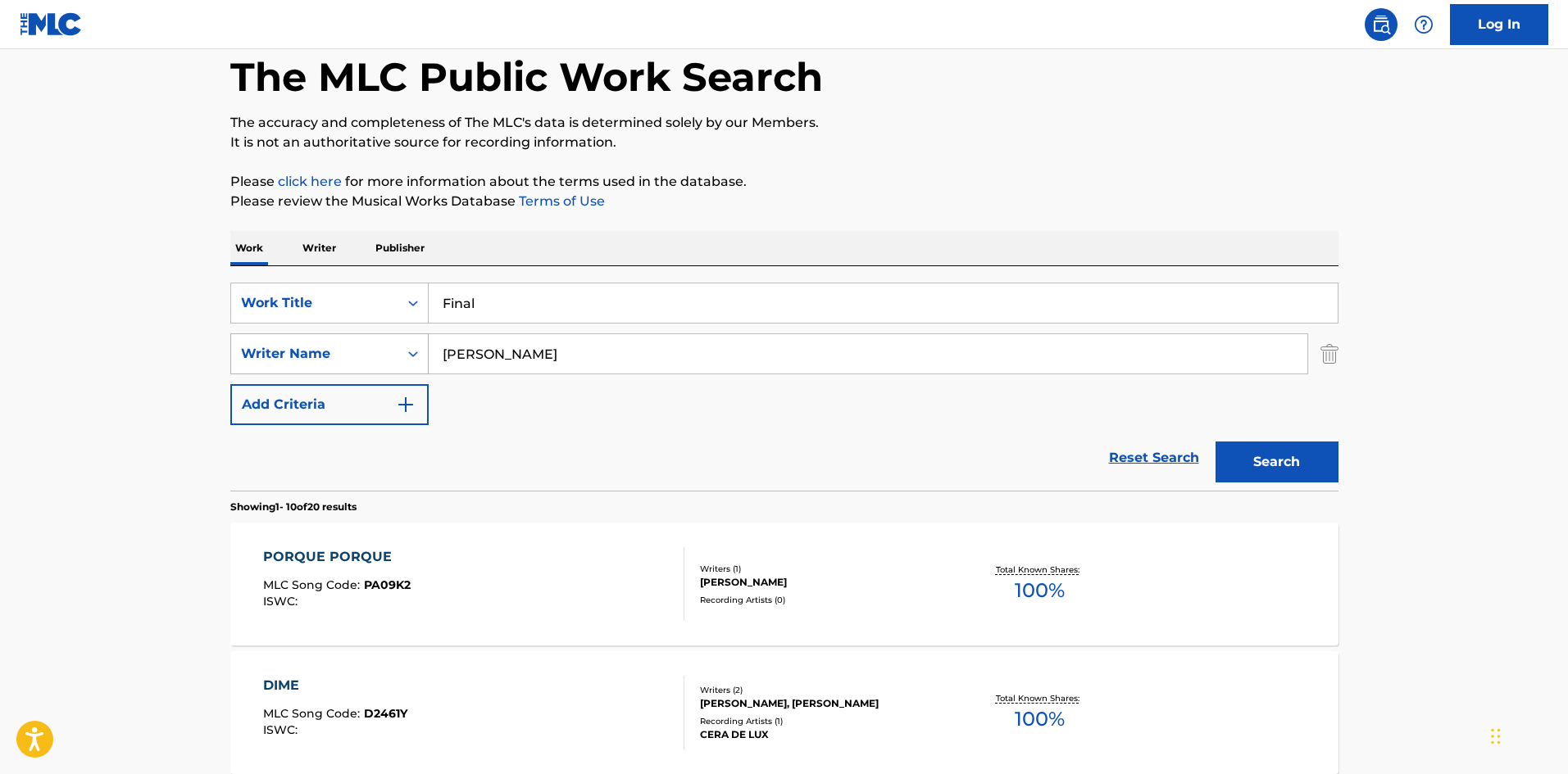
drag, startPoint x: 495, startPoint y: 346, endPoint x: 408, endPoint y: 343, distance: 87.1
click at [408, 343] on div "SearchWithCriteriaa2924501-c412-4aaf-8b48-76c4d32745d8 Writer Name [PERSON_NAME]" at bounding box center [784, 354] width 1108 height 41
paste input "[PERSON_NAME]"
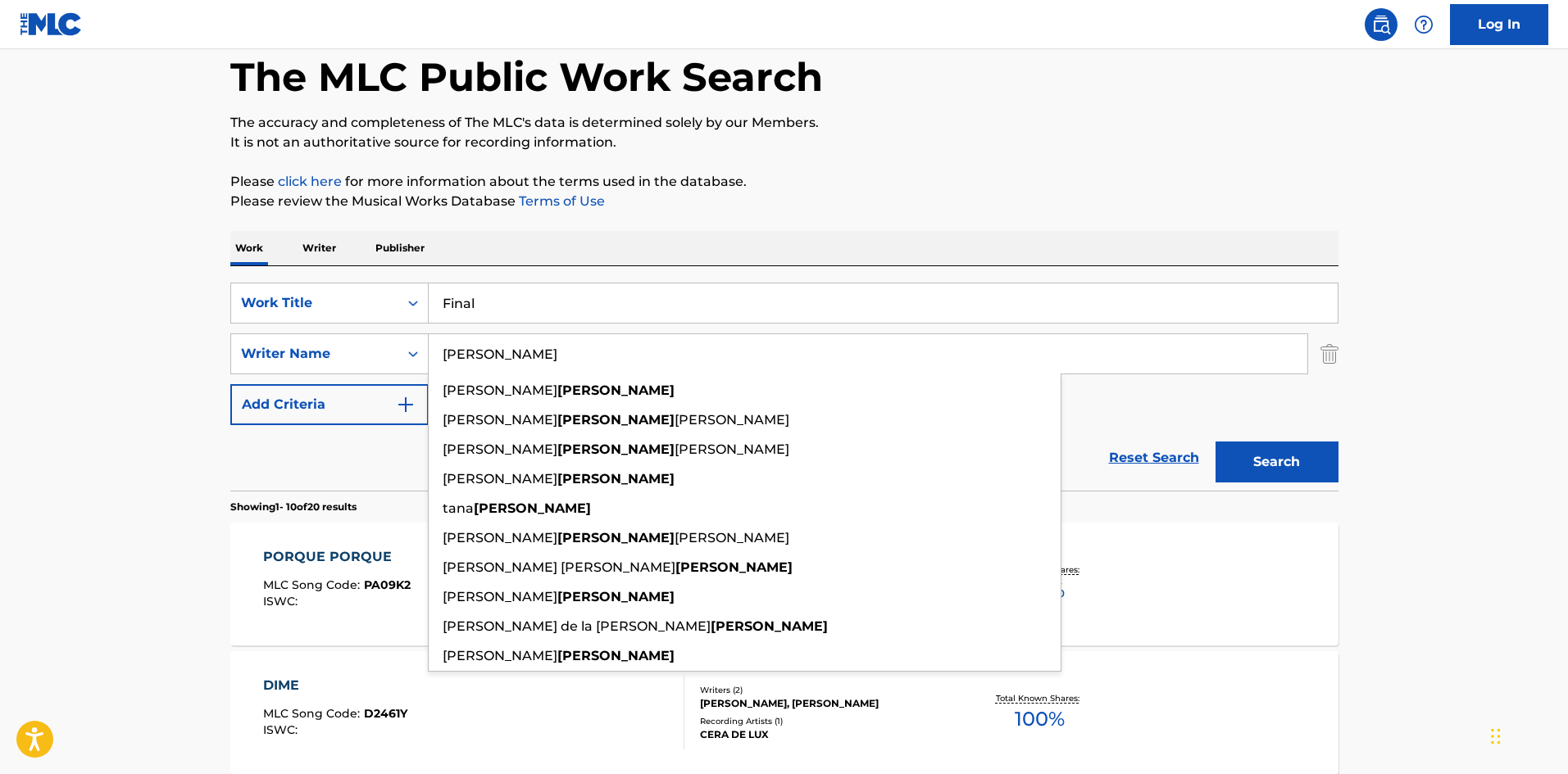
click at [1251, 465] on button "Search" at bounding box center [1277, 462] width 123 height 41
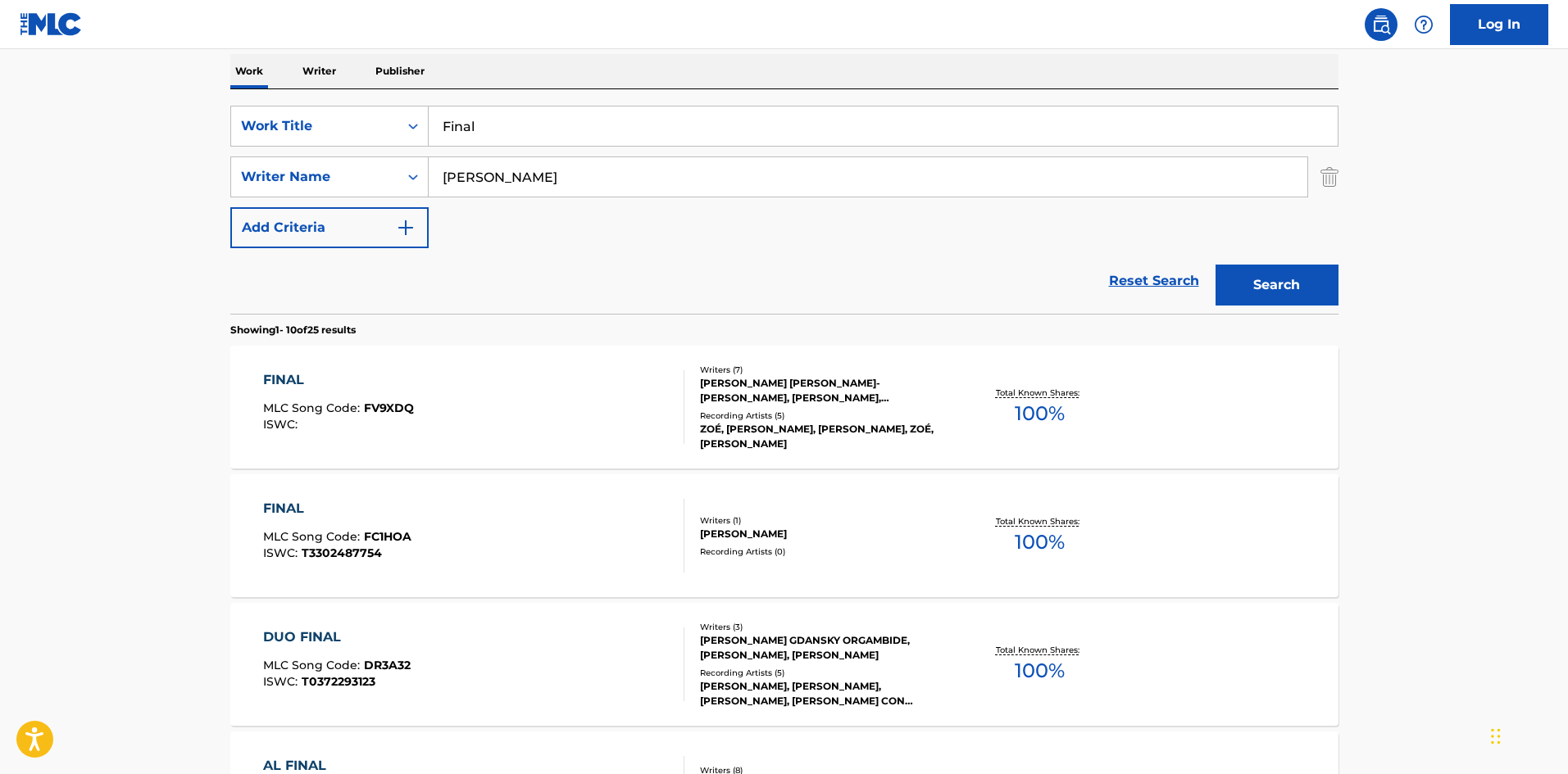
scroll to position [270, 0]
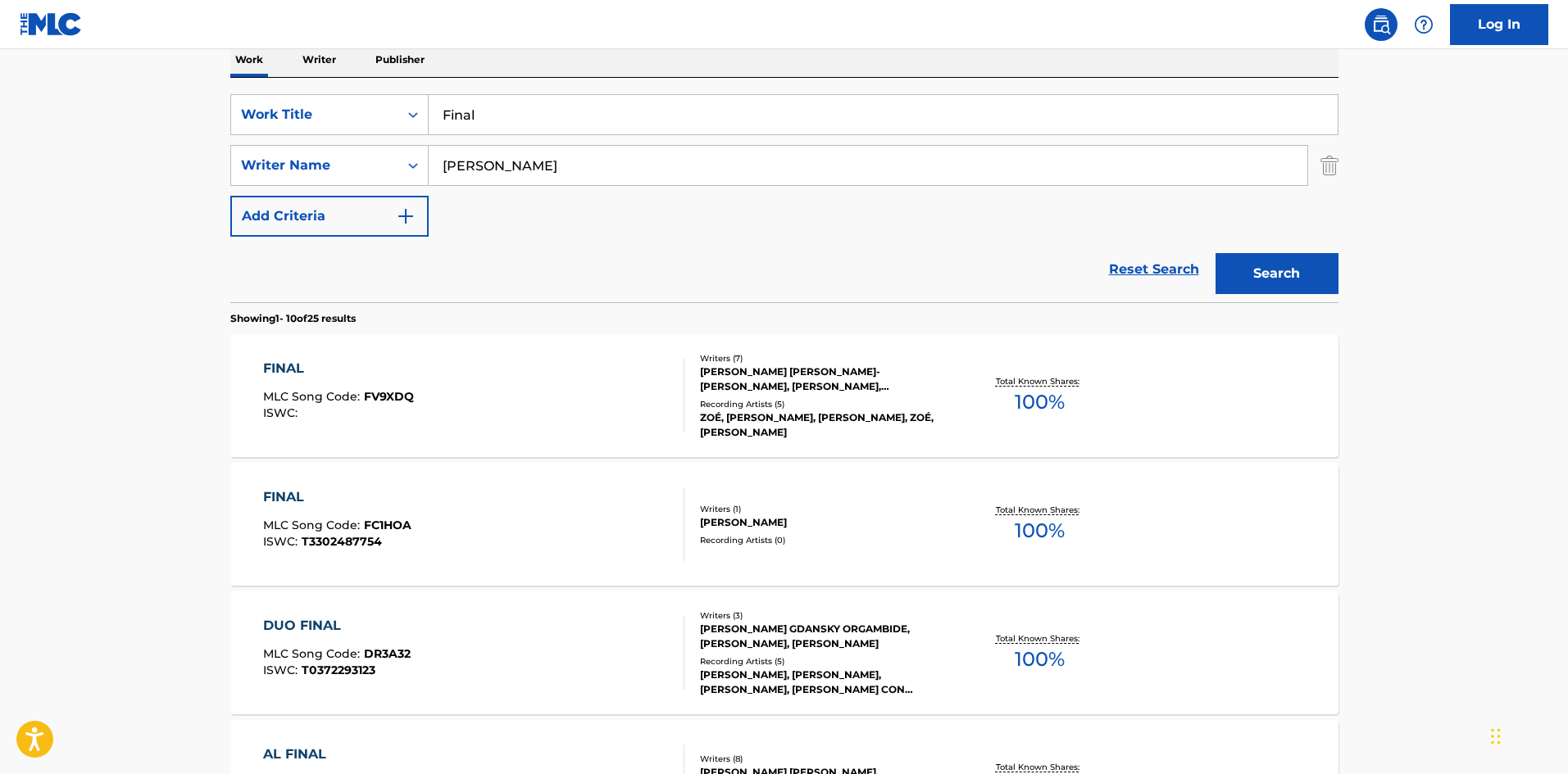
click at [874, 251] on div "Reset Search Search" at bounding box center [784, 270] width 1108 height 66
click at [548, 175] on input "[PERSON_NAME]" at bounding box center [868, 165] width 879 height 39
paste input "[PERSON_NAME]"
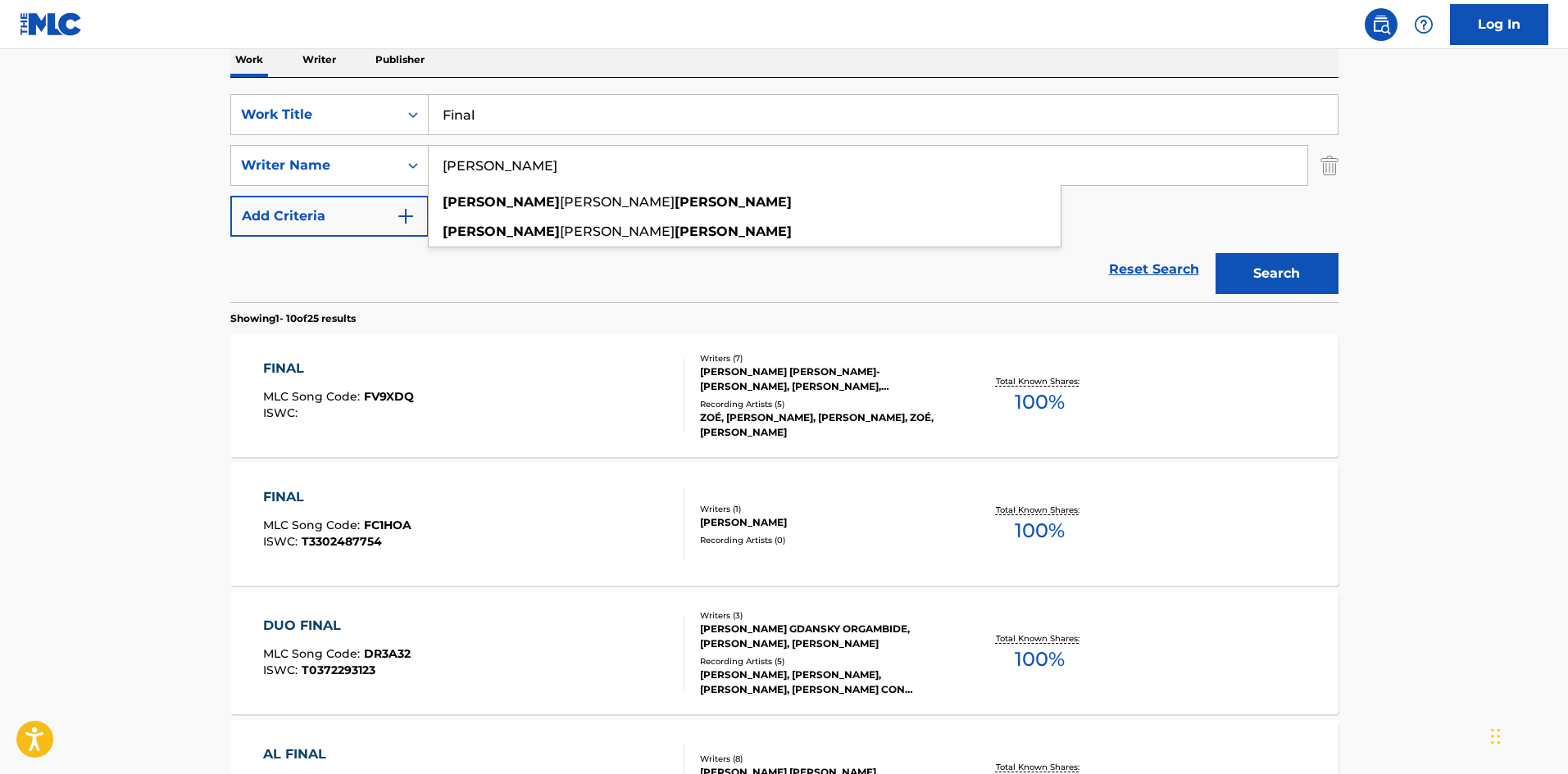
click at [1270, 268] on button "Search" at bounding box center [1277, 273] width 123 height 41
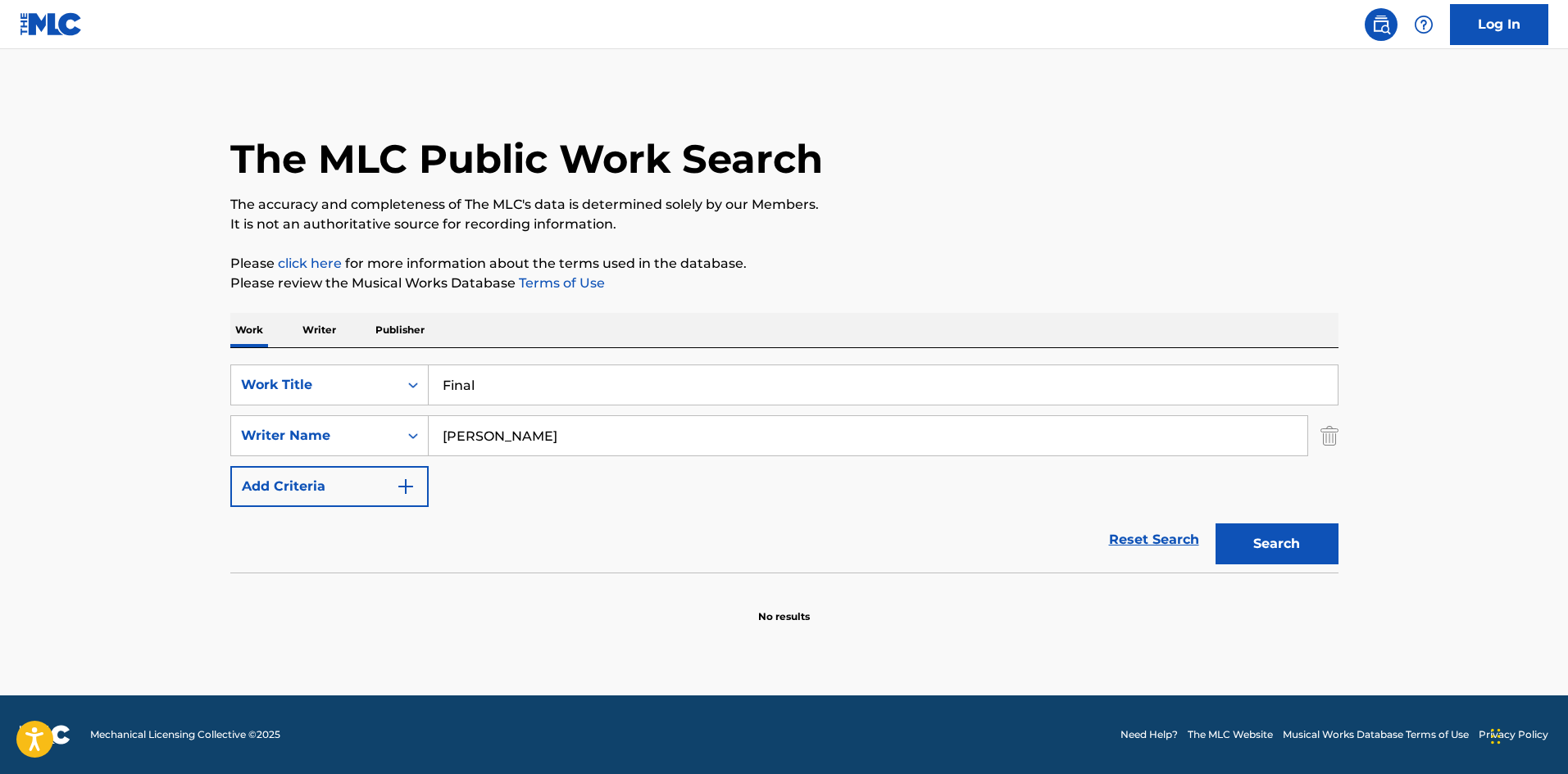
click at [313, 412] on div "SearchWithCriteria9ee4e134-196e-45e3-87b9-6ee469d558b9 Work Title Final SearchW…" at bounding box center [784, 436] width 1108 height 143
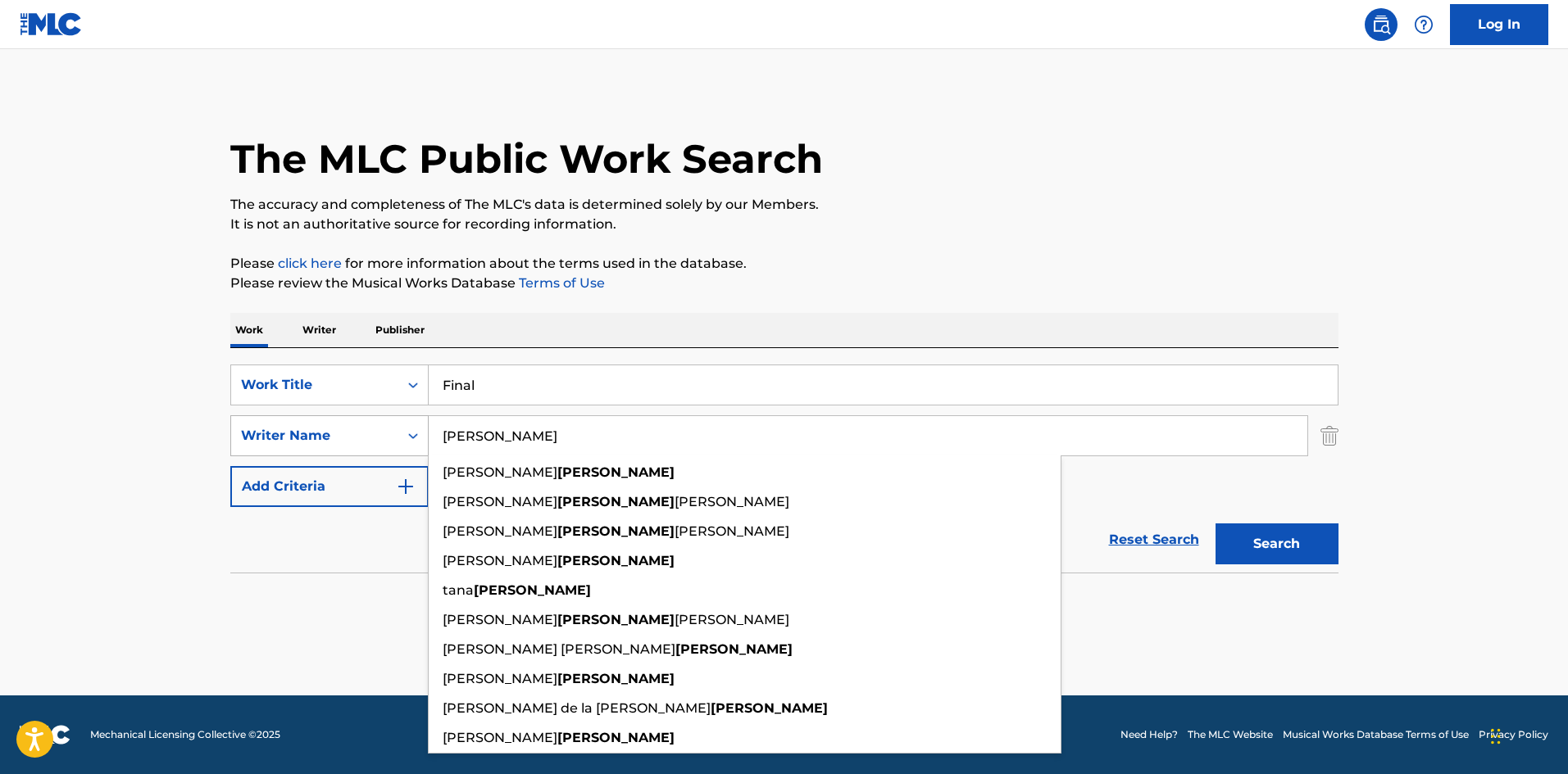
paste input "[PERSON_NAME]"
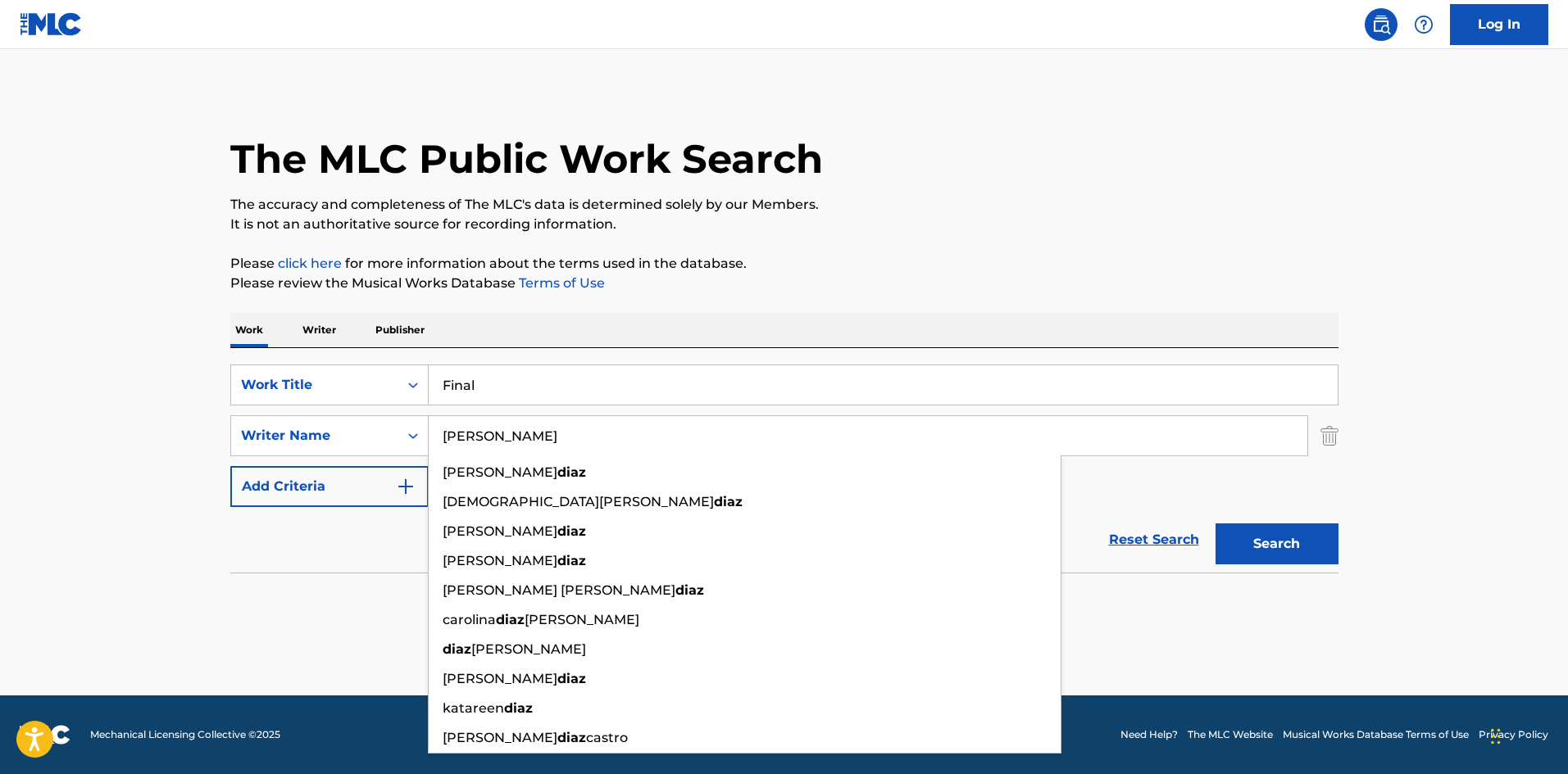
click at [1297, 526] on button "Search" at bounding box center [1277, 544] width 123 height 41
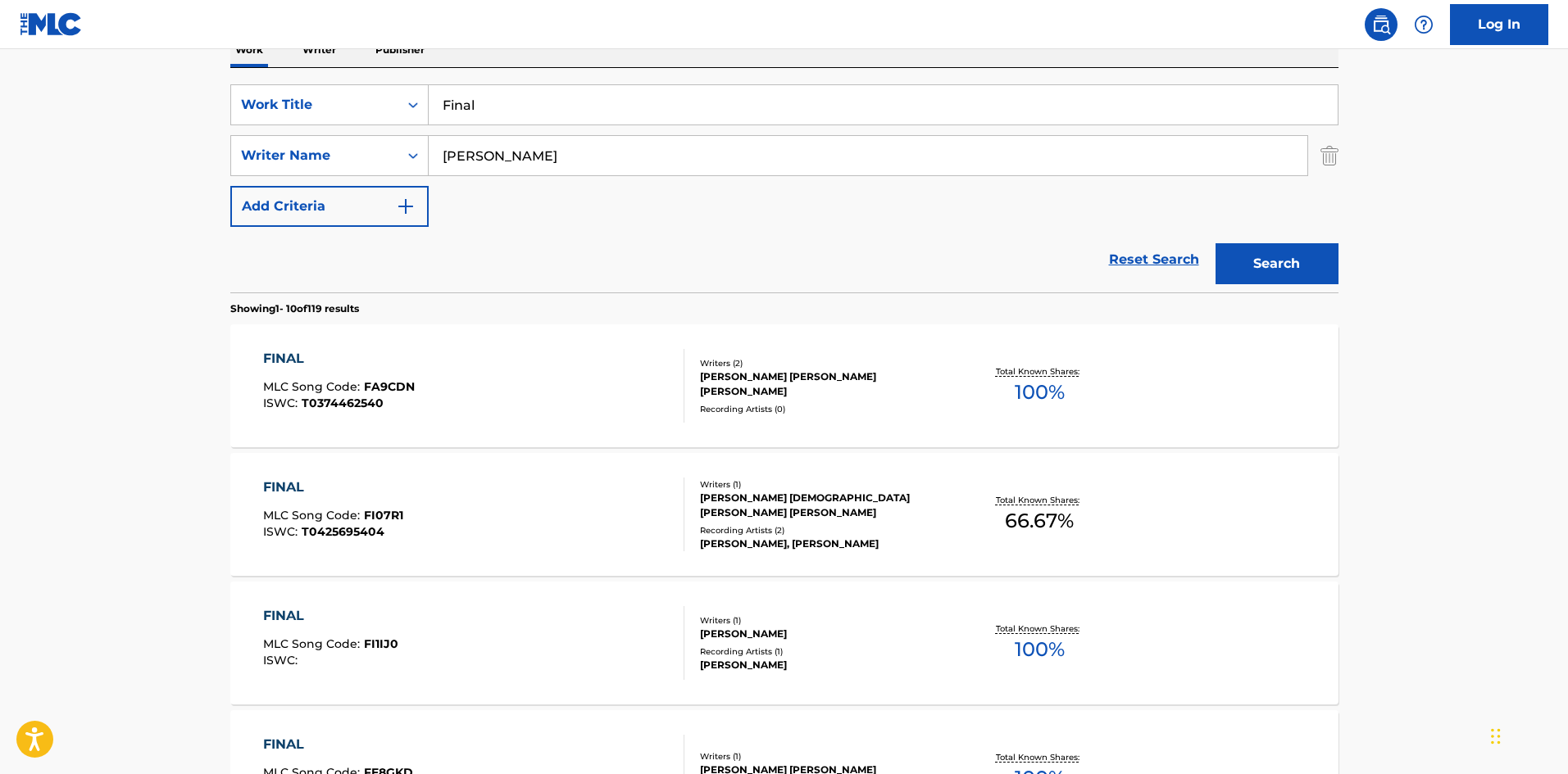
scroll to position [283, 0]
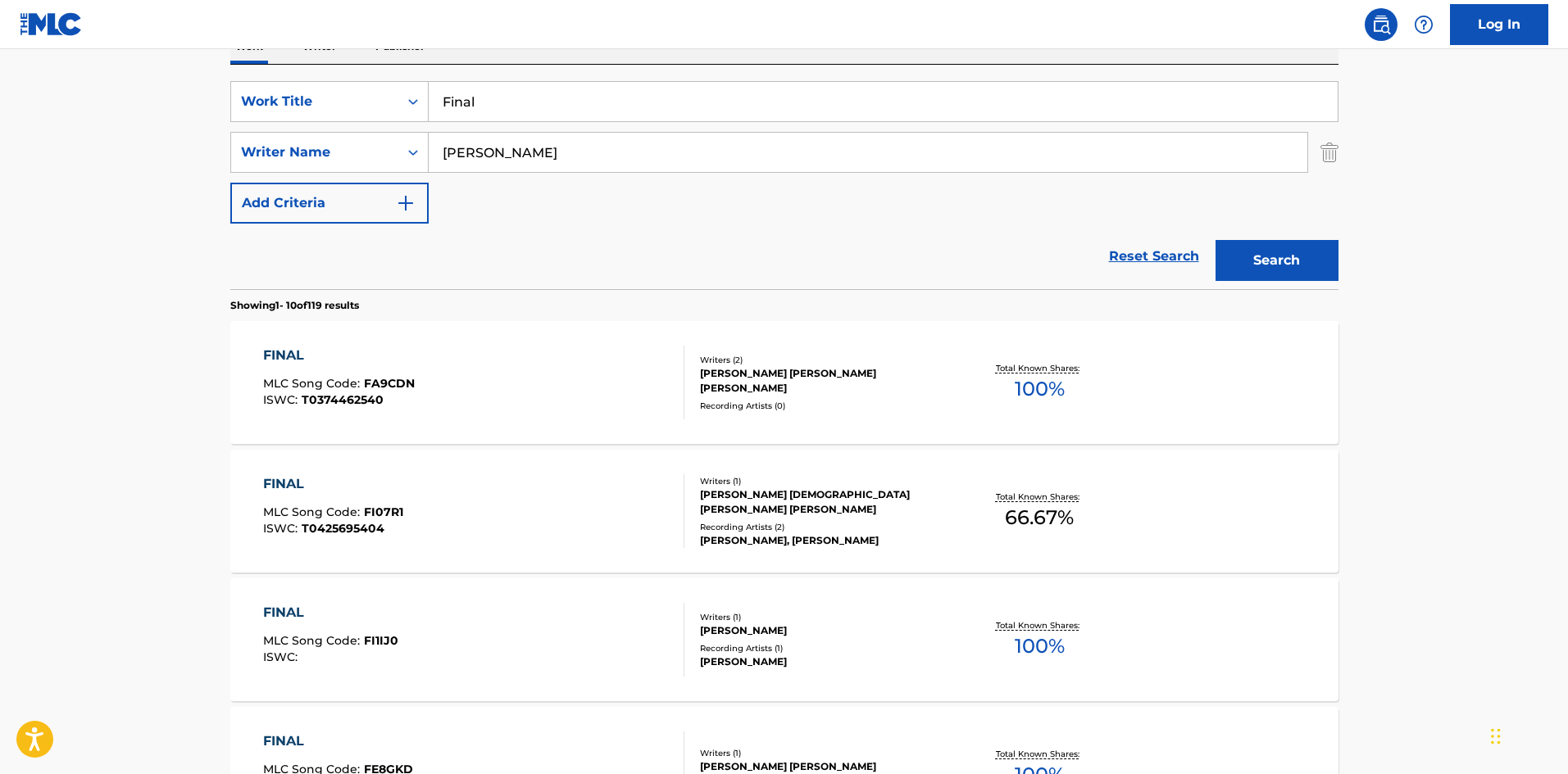
click at [477, 148] on input "[PERSON_NAME]" at bounding box center [868, 152] width 879 height 39
paste input "[PERSON_NAME]"
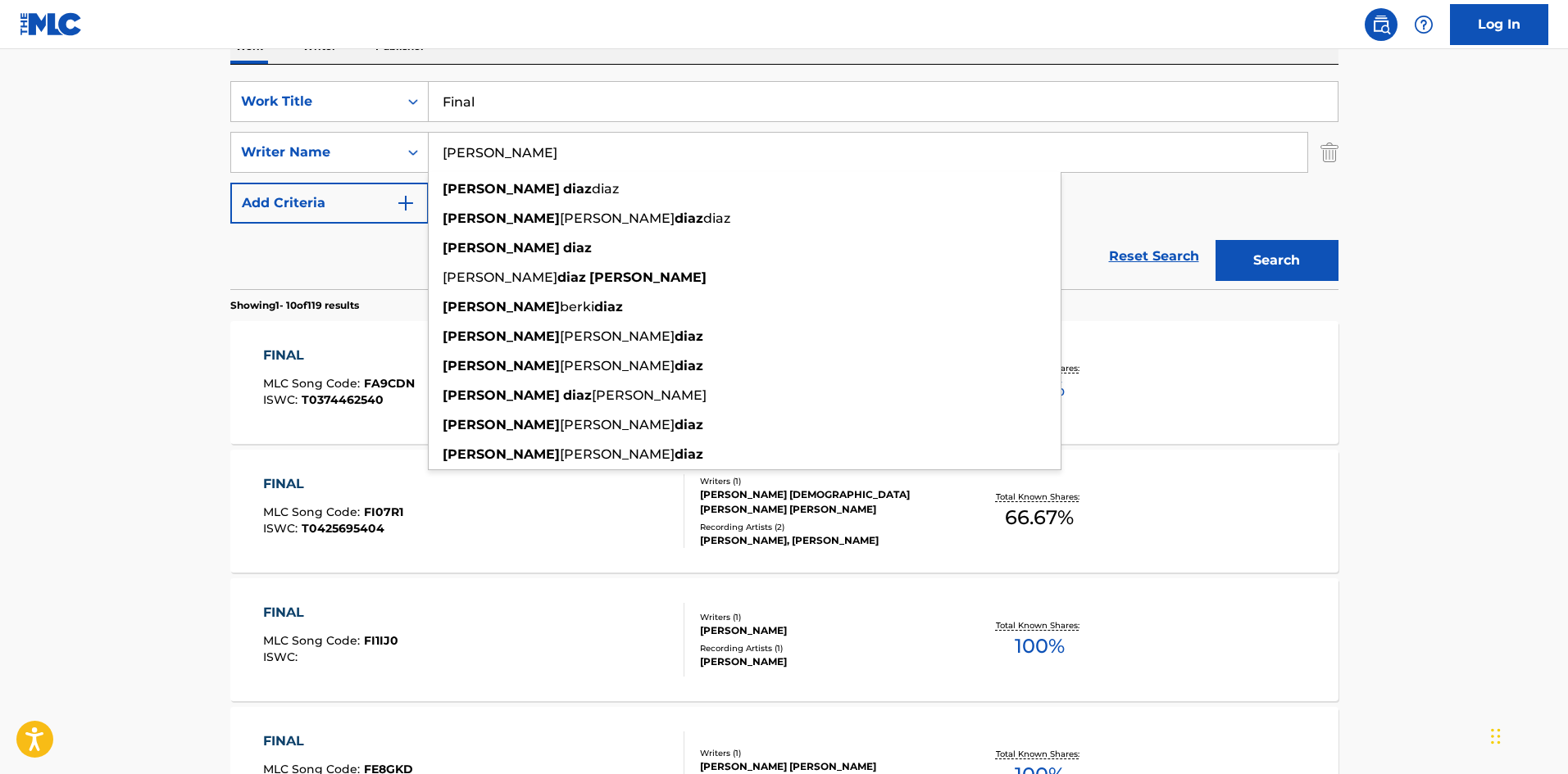
type input "[PERSON_NAME]"
click at [1298, 248] on button "Search" at bounding box center [1277, 260] width 123 height 41
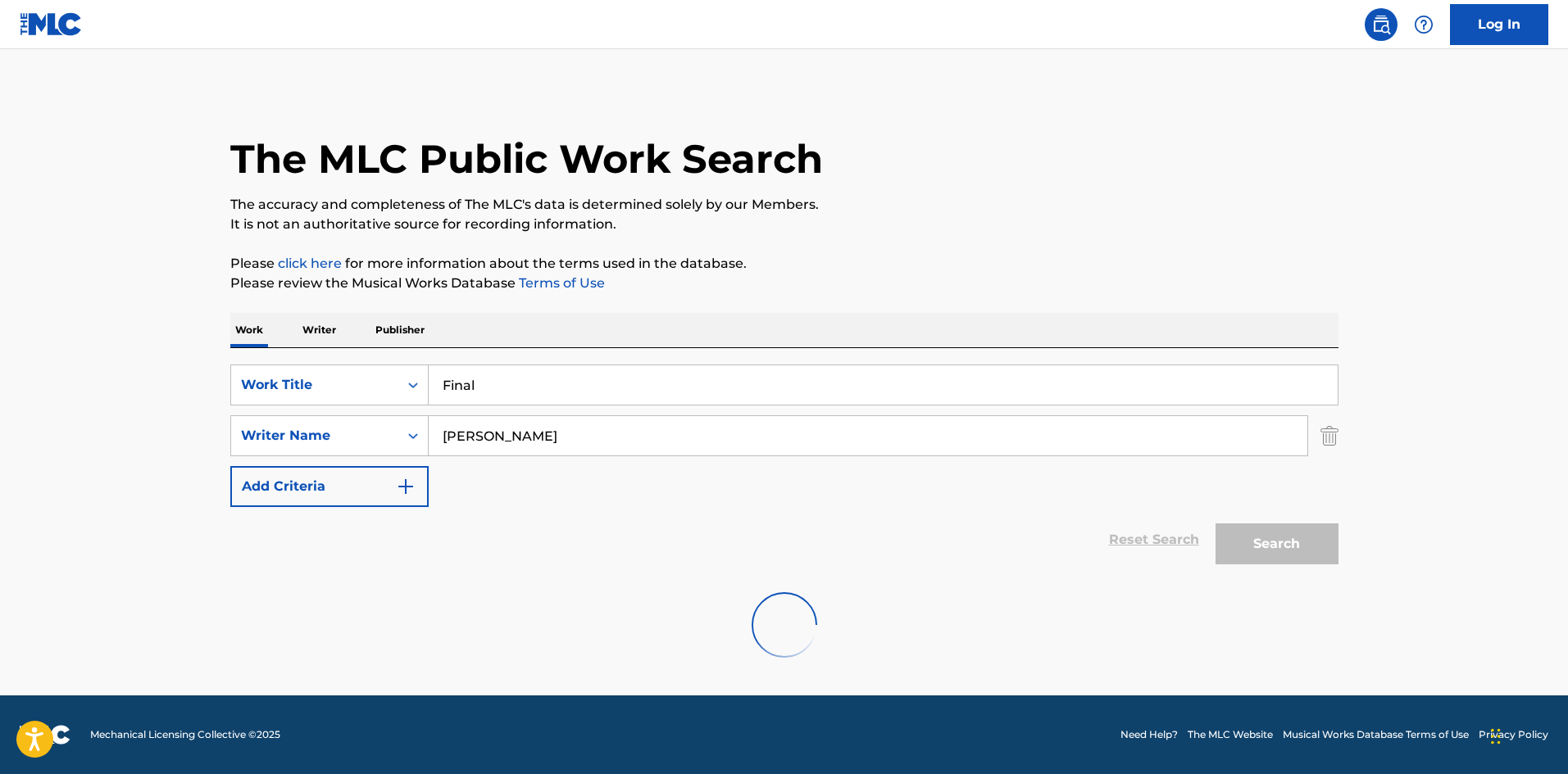
scroll to position [0, 0]
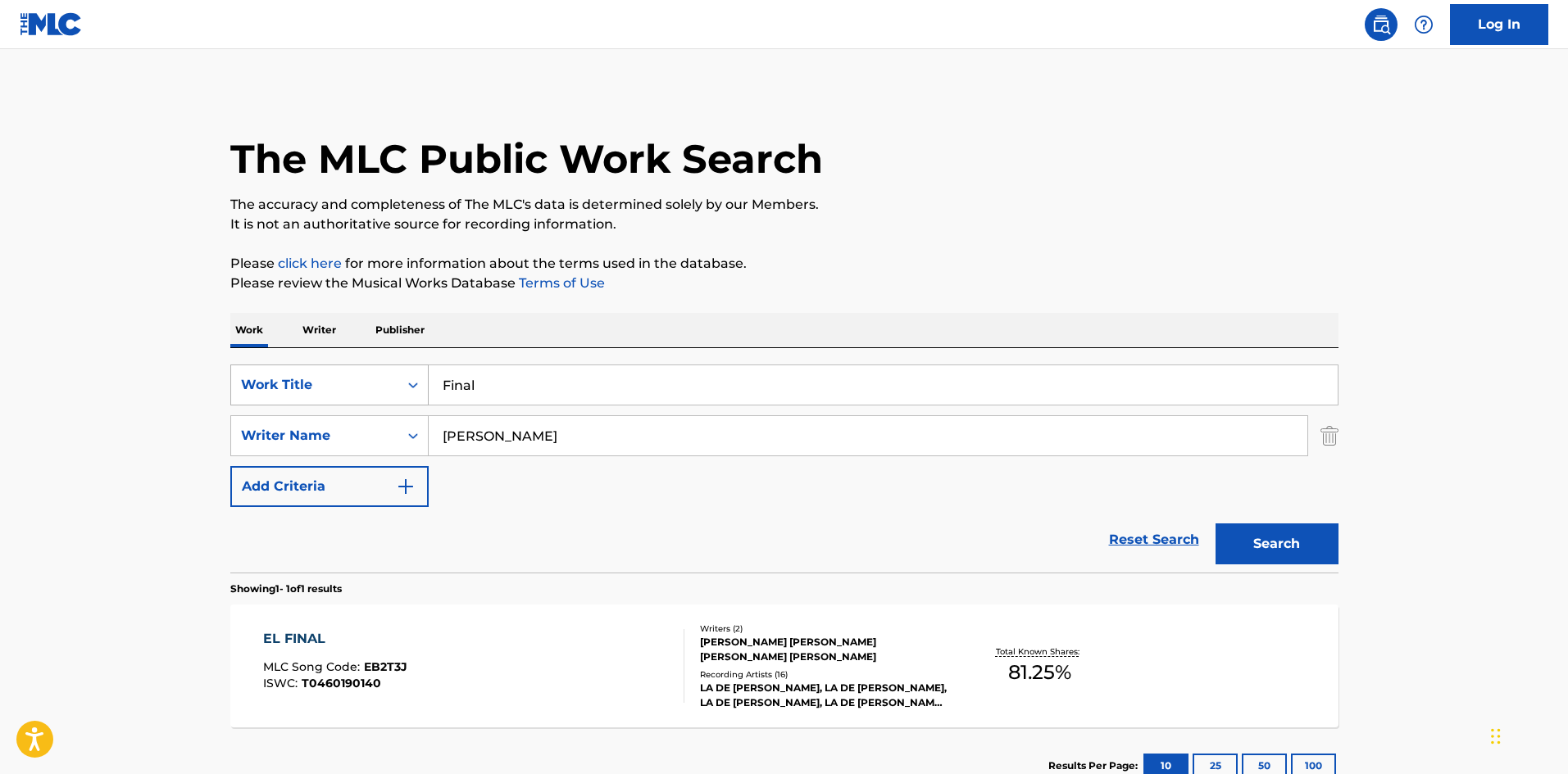
drag, startPoint x: 477, startPoint y: 383, endPoint x: 392, endPoint y: 369, distance: 86.1
click at [389, 376] on div "SearchWithCriteria9ee4e134-196e-45e3-87b9-6ee469d558b9 Work Title Final" at bounding box center [784, 385] width 1108 height 41
paste input "La Que Manda"
type input "La Que Manda"
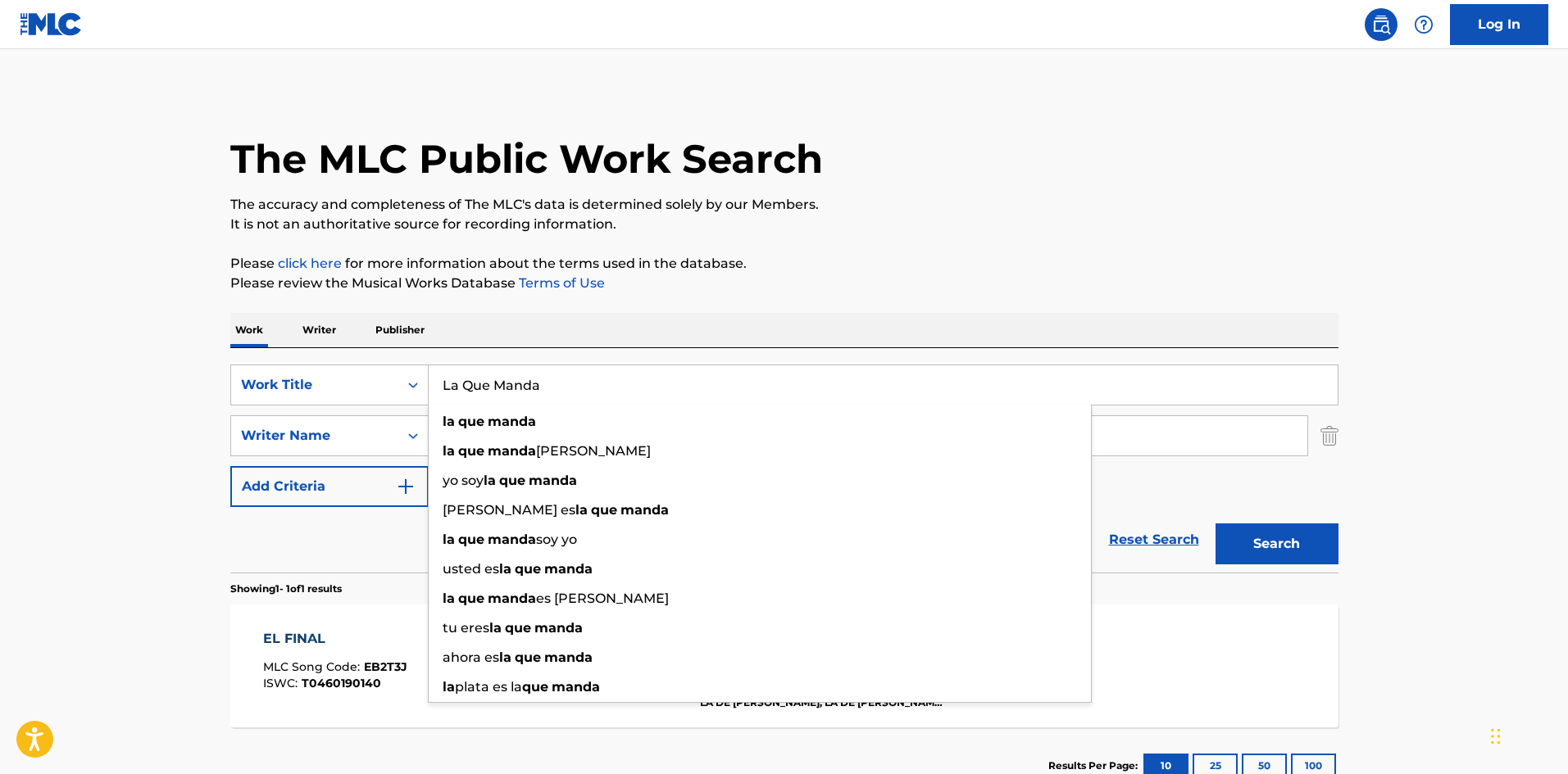
click at [751, 291] on p "Please review the Musical Works Database Terms of Use" at bounding box center [784, 283] width 1108 height 19
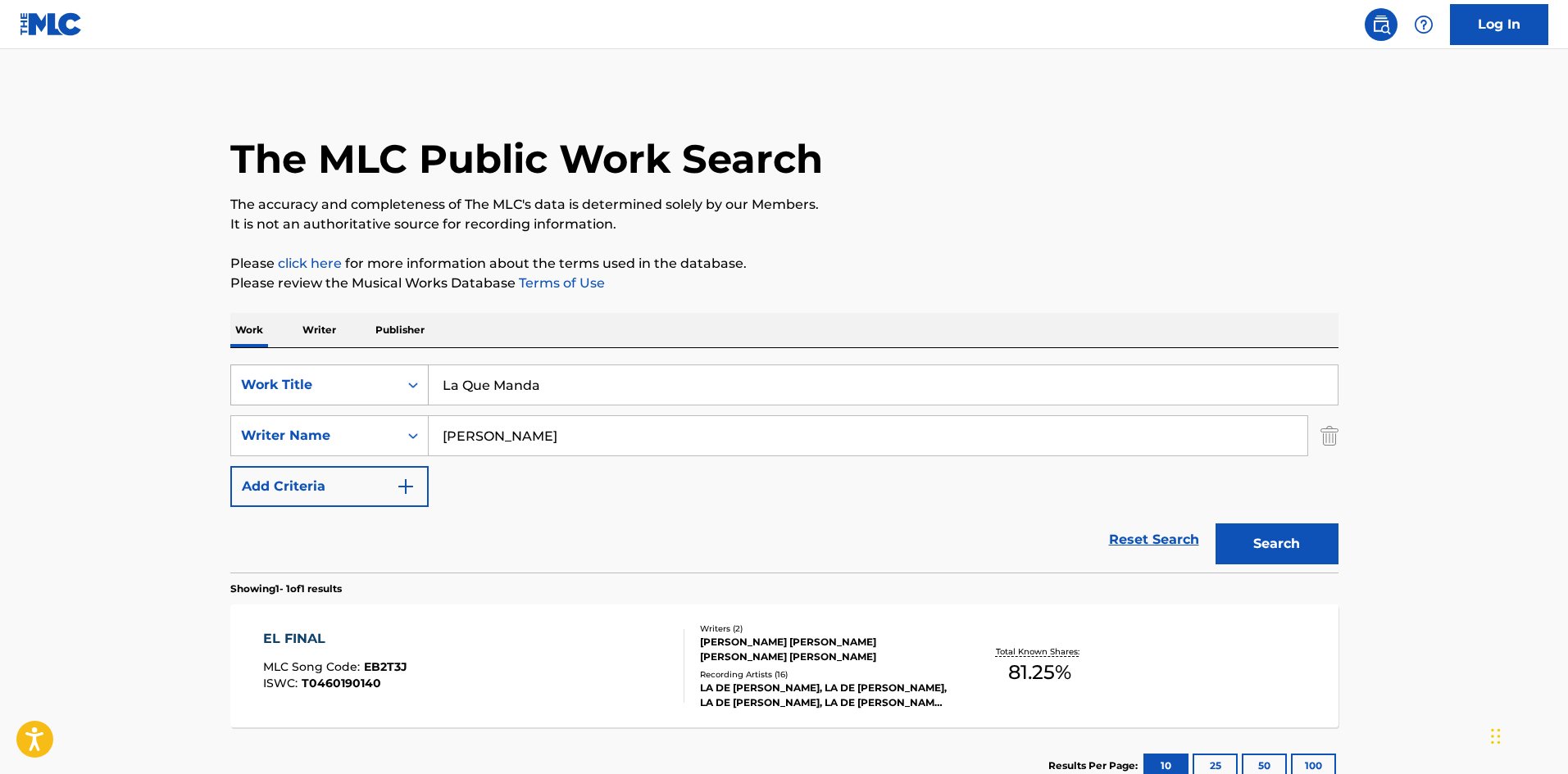
click at [329, 400] on div "SearchWithCriteria9ee4e134-196e-45e3-87b9-6ee469d558b9 Work Title La Que Manda …" at bounding box center [784, 436] width 1108 height 143
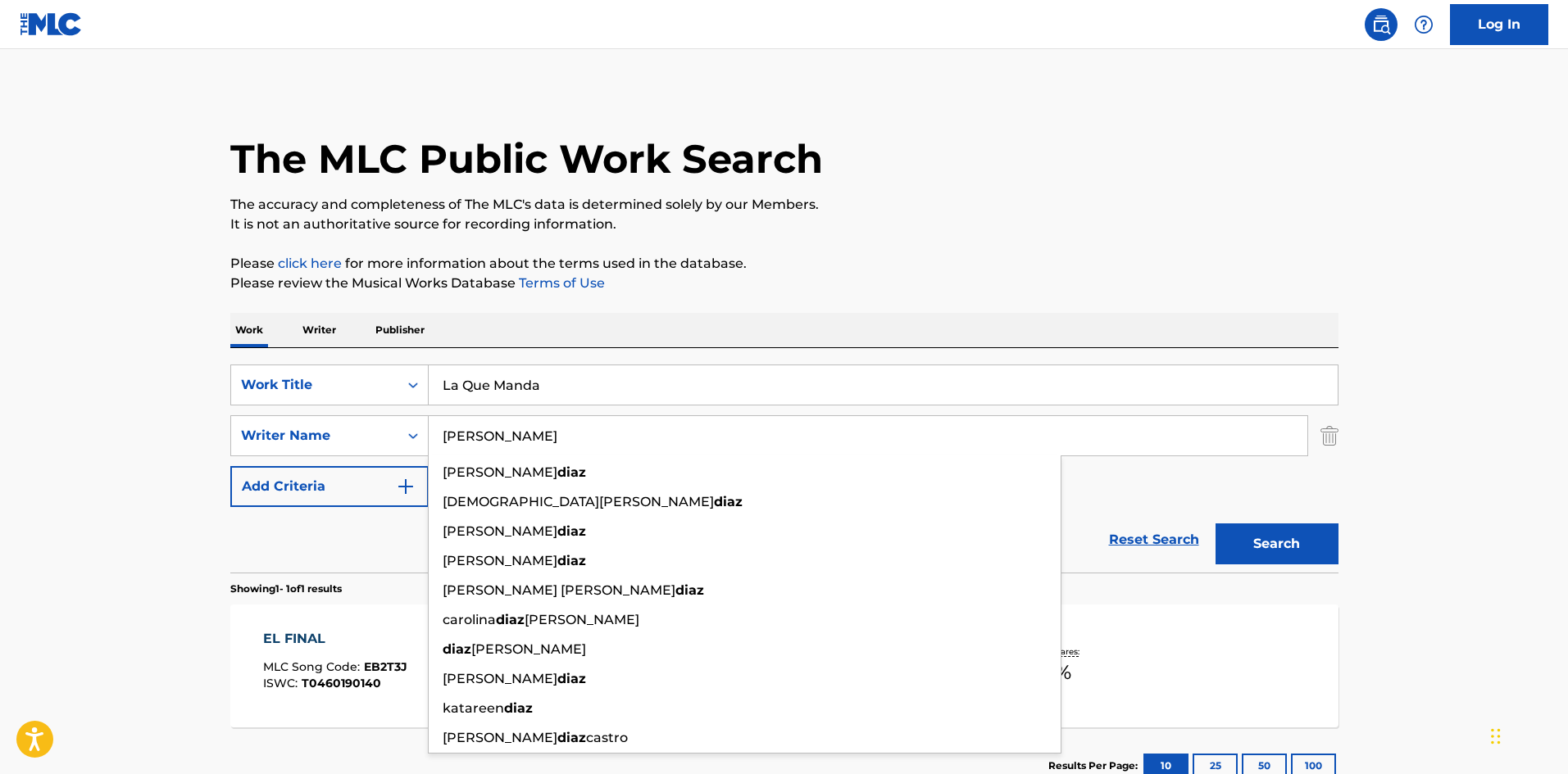
paste input "Castellan"
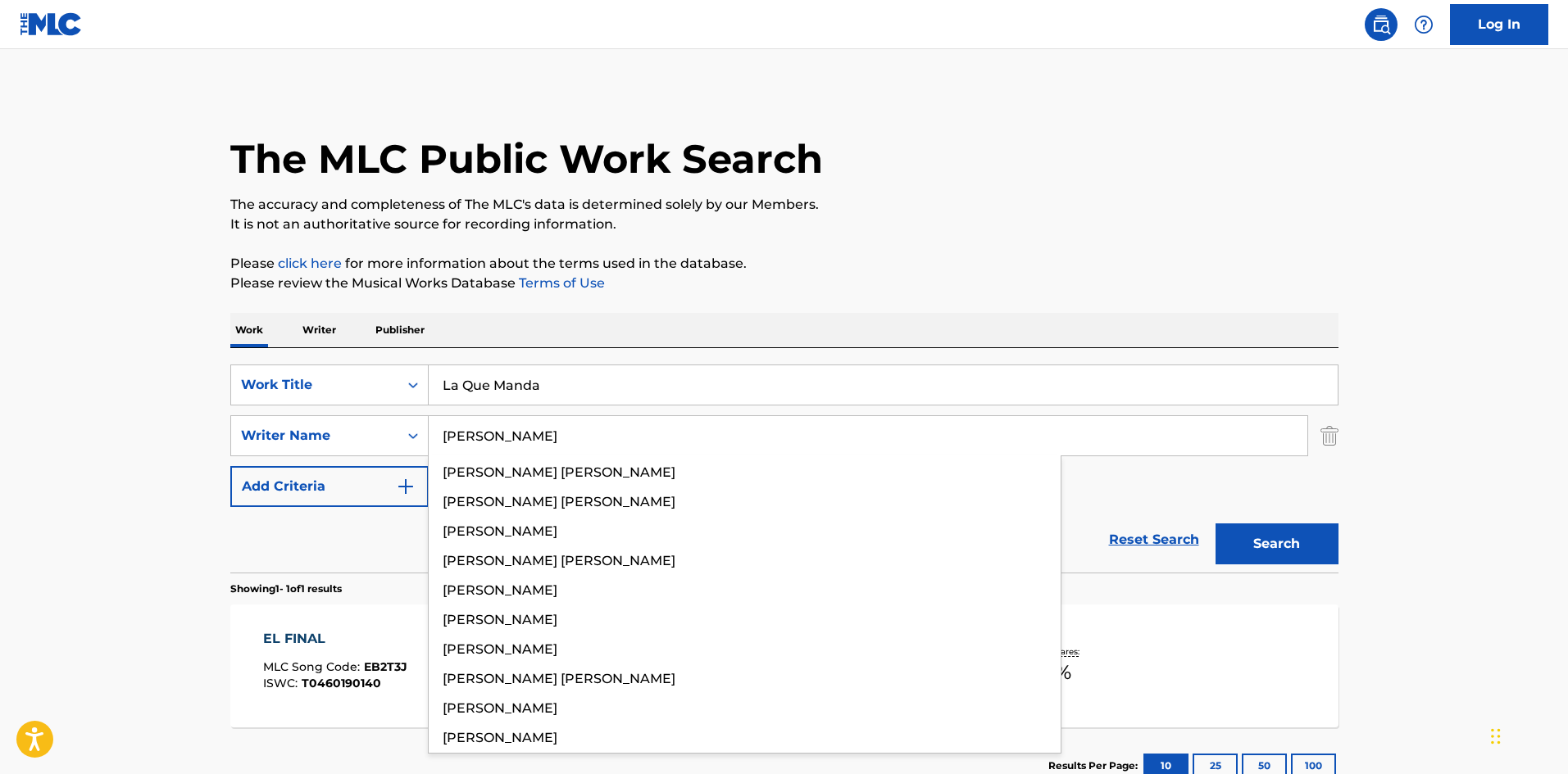
click at [928, 199] on p "The accuracy and completeness of The MLC's data is determined solely by our Mem…" at bounding box center [784, 204] width 1108 height 19
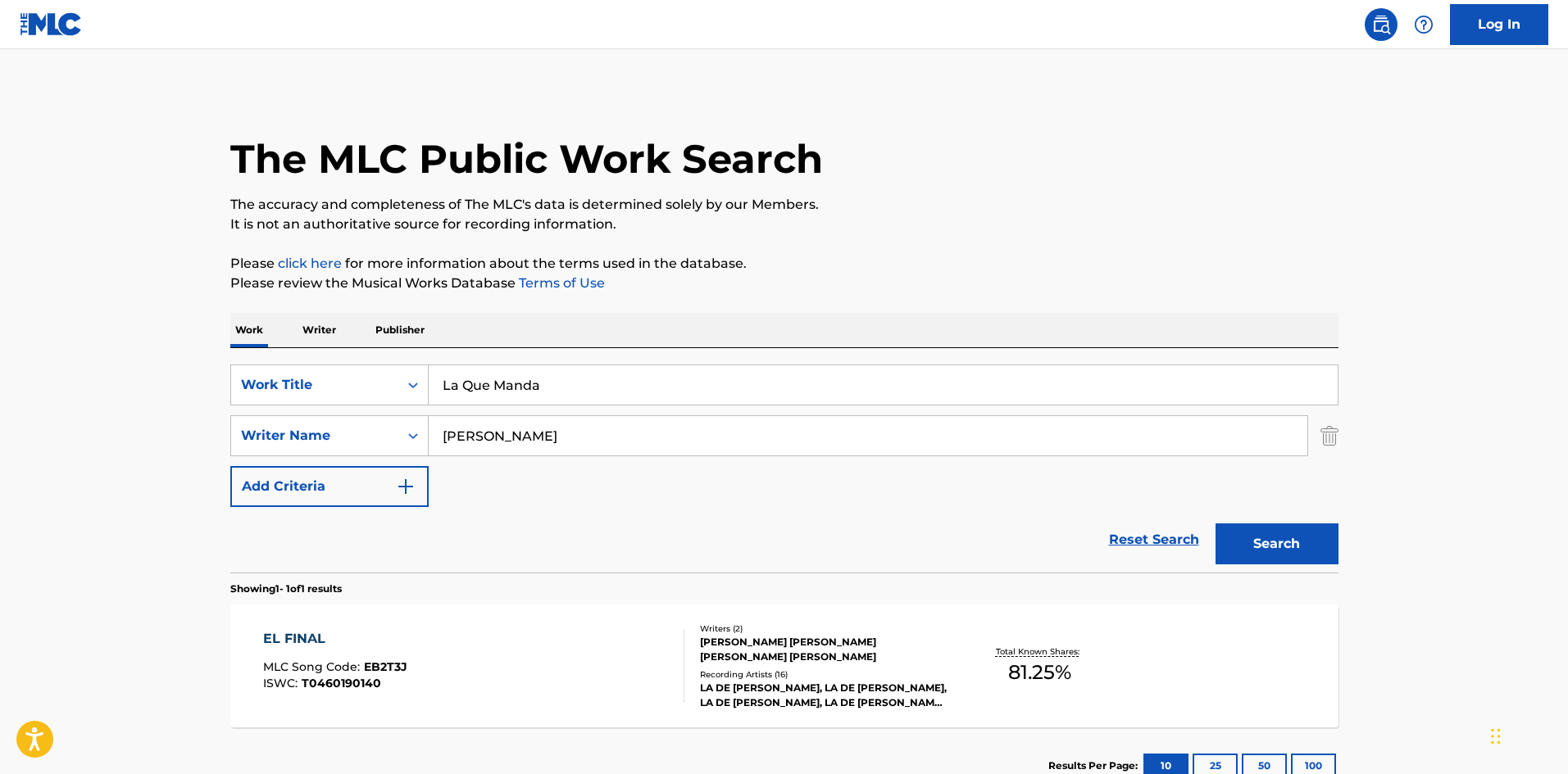
drag, startPoint x: 1315, startPoint y: 549, endPoint x: 1310, endPoint y: 538, distance: 12.1
click at [1315, 548] on button "Search" at bounding box center [1277, 544] width 123 height 41
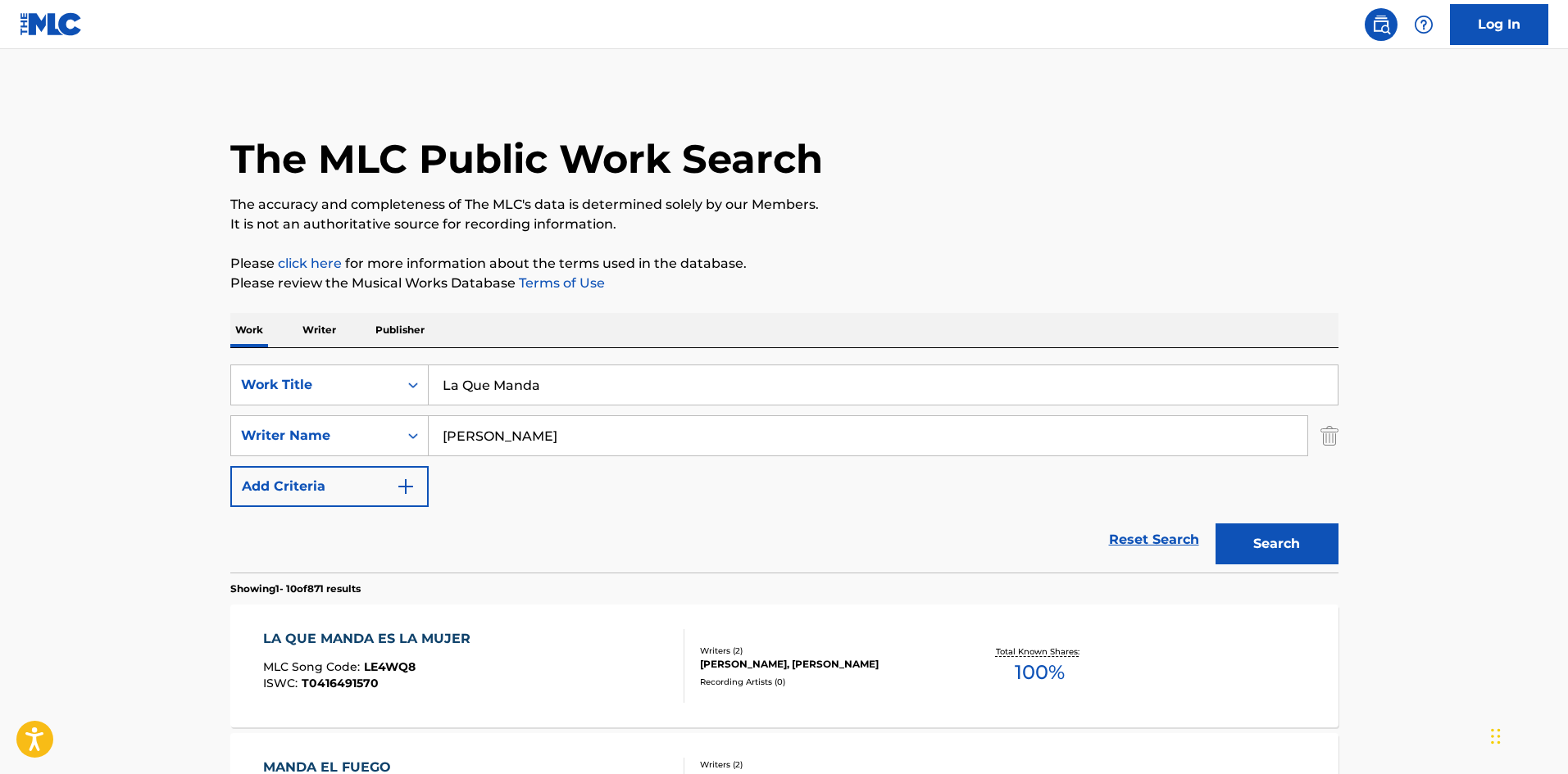
scroll to position [82, 0]
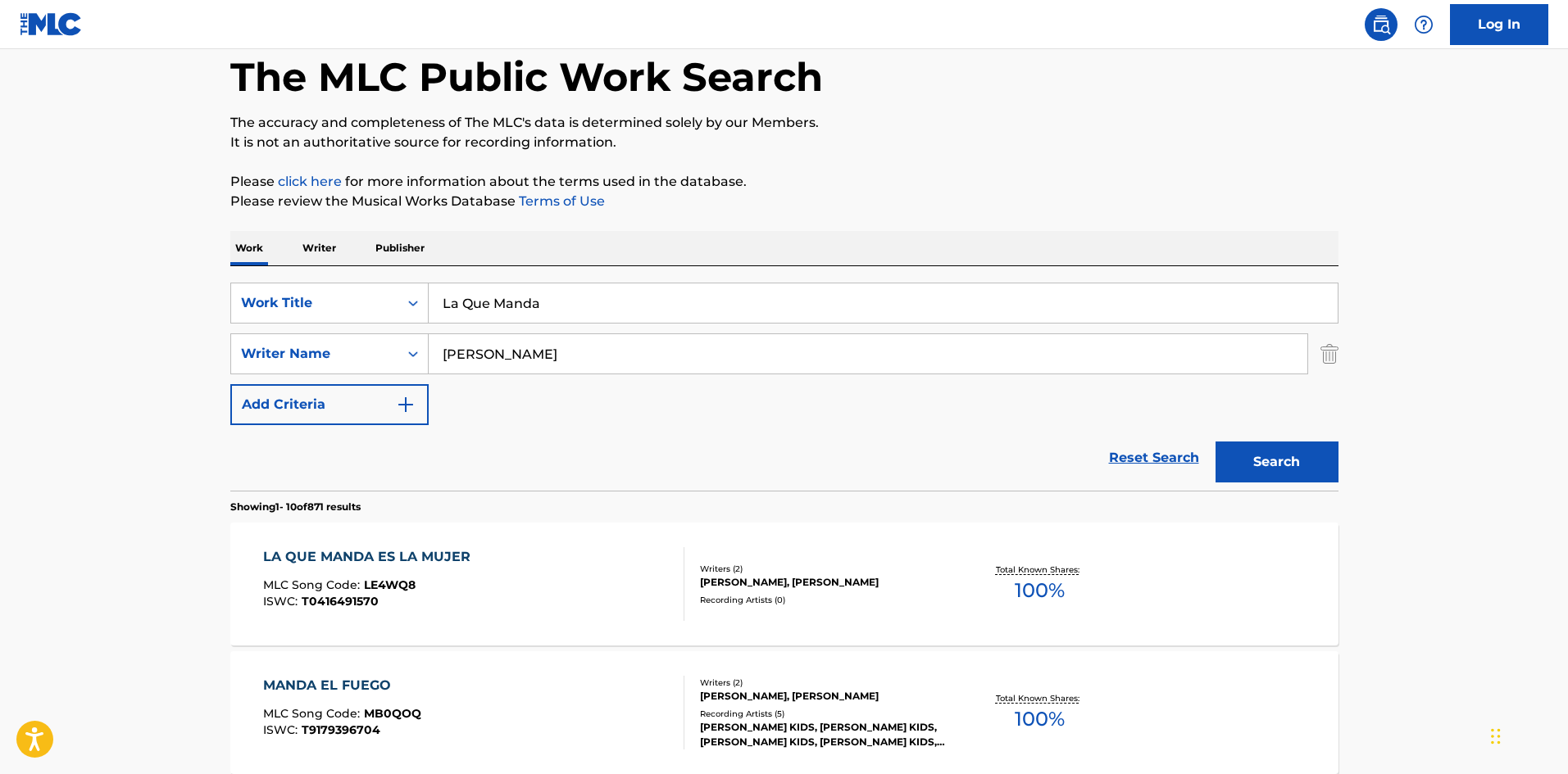
click at [486, 352] on input "[PERSON_NAME]" at bounding box center [868, 354] width 879 height 39
click at [486, 351] on input "[PERSON_NAME]" at bounding box center [868, 354] width 879 height 39
paste input "Naranj"
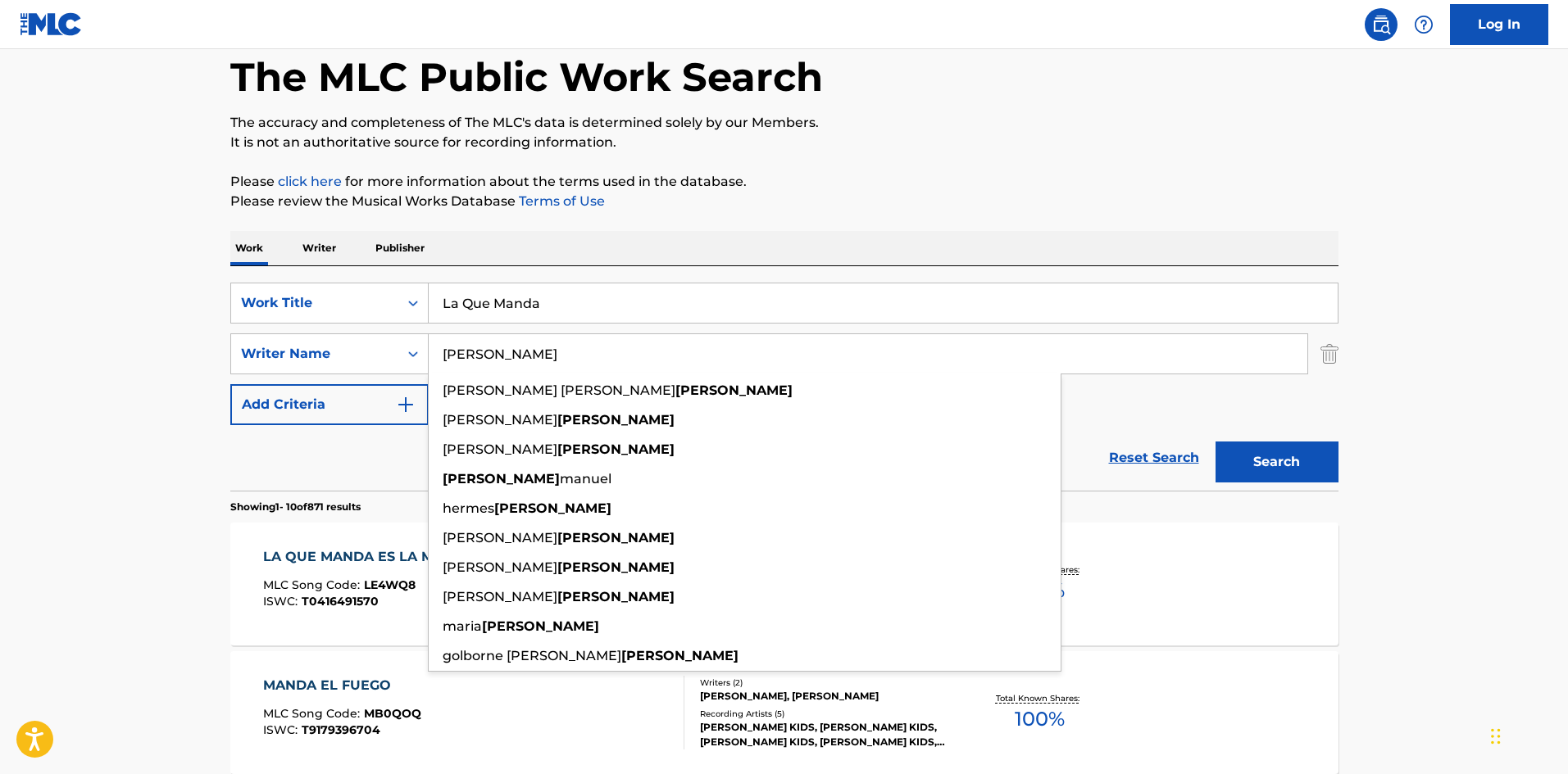
click at [1310, 461] on button "Search" at bounding box center [1277, 462] width 123 height 41
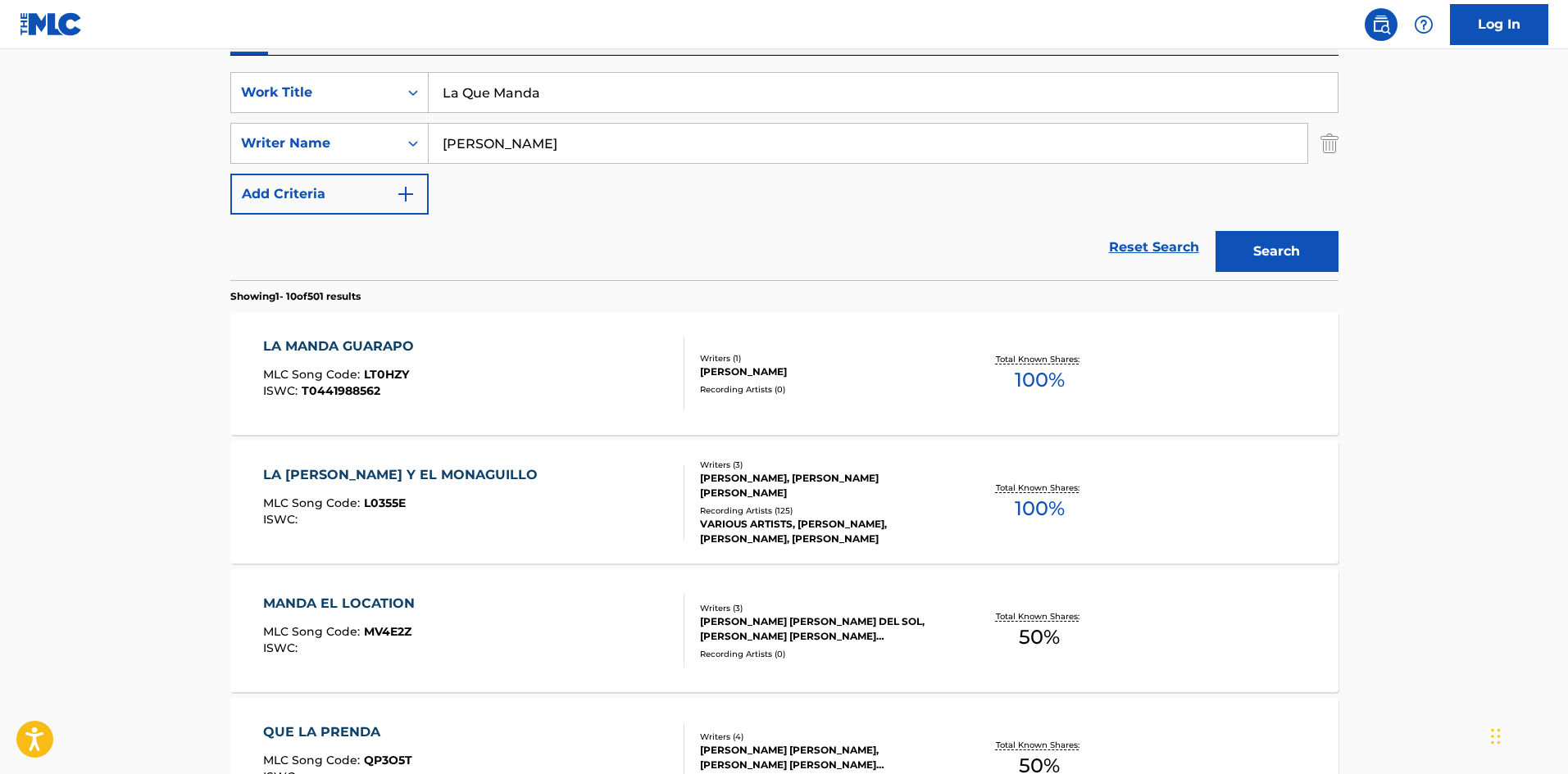
scroll to position [211, 0]
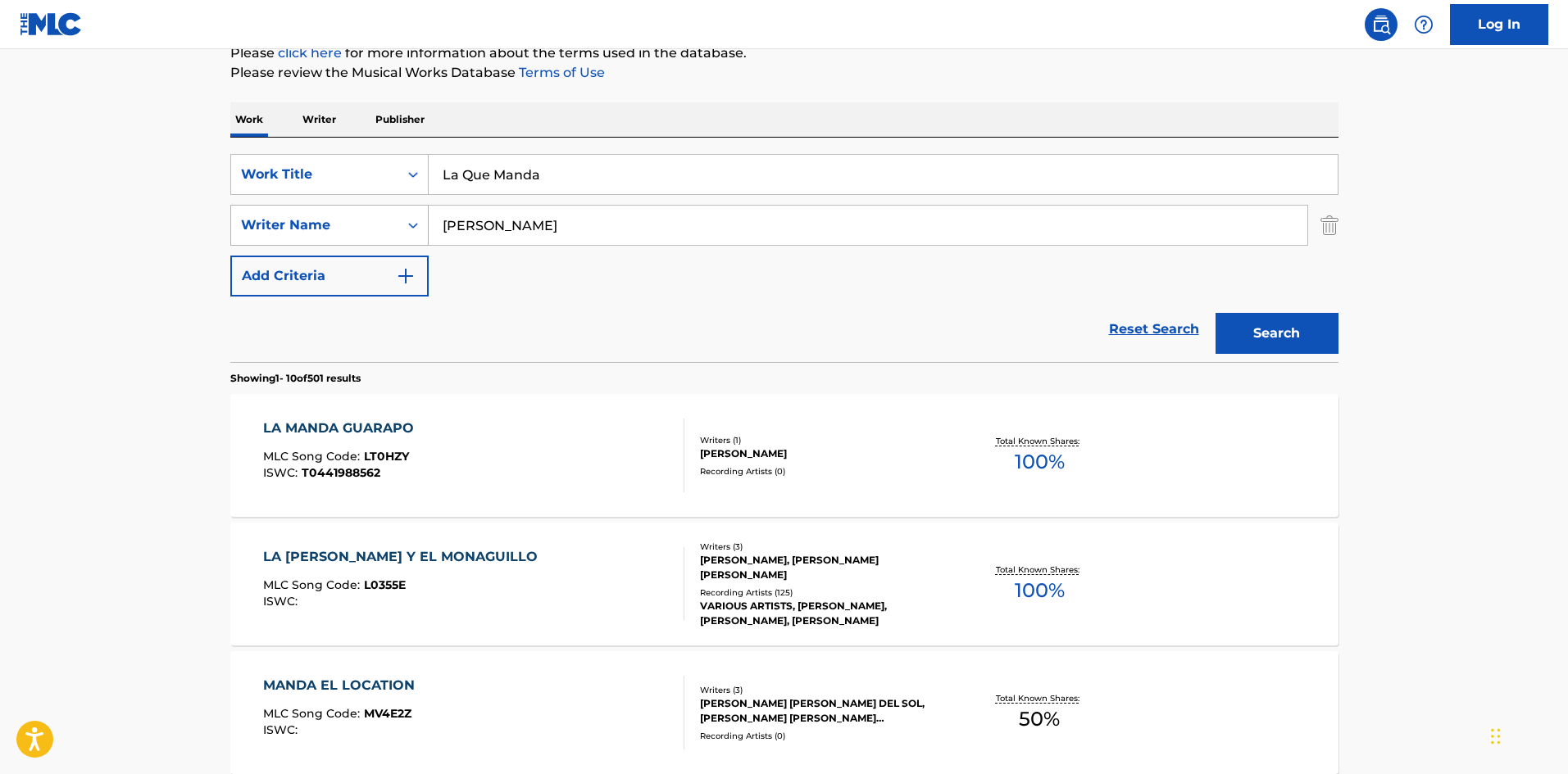
drag, startPoint x: 386, startPoint y: 200, endPoint x: 350, endPoint y: 220, distance: 41.2
click at [361, 201] on div "SearchWithCriteria9ee4e134-196e-45e3-87b9-6ee469d558b9 Work Title La Que Manda …" at bounding box center [784, 225] width 1108 height 143
paste input "[PERSON_NAME]"
type input "[PERSON_NAME]"
click at [1255, 321] on button "Search" at bounding box center [1277, 333] width 123 height 41
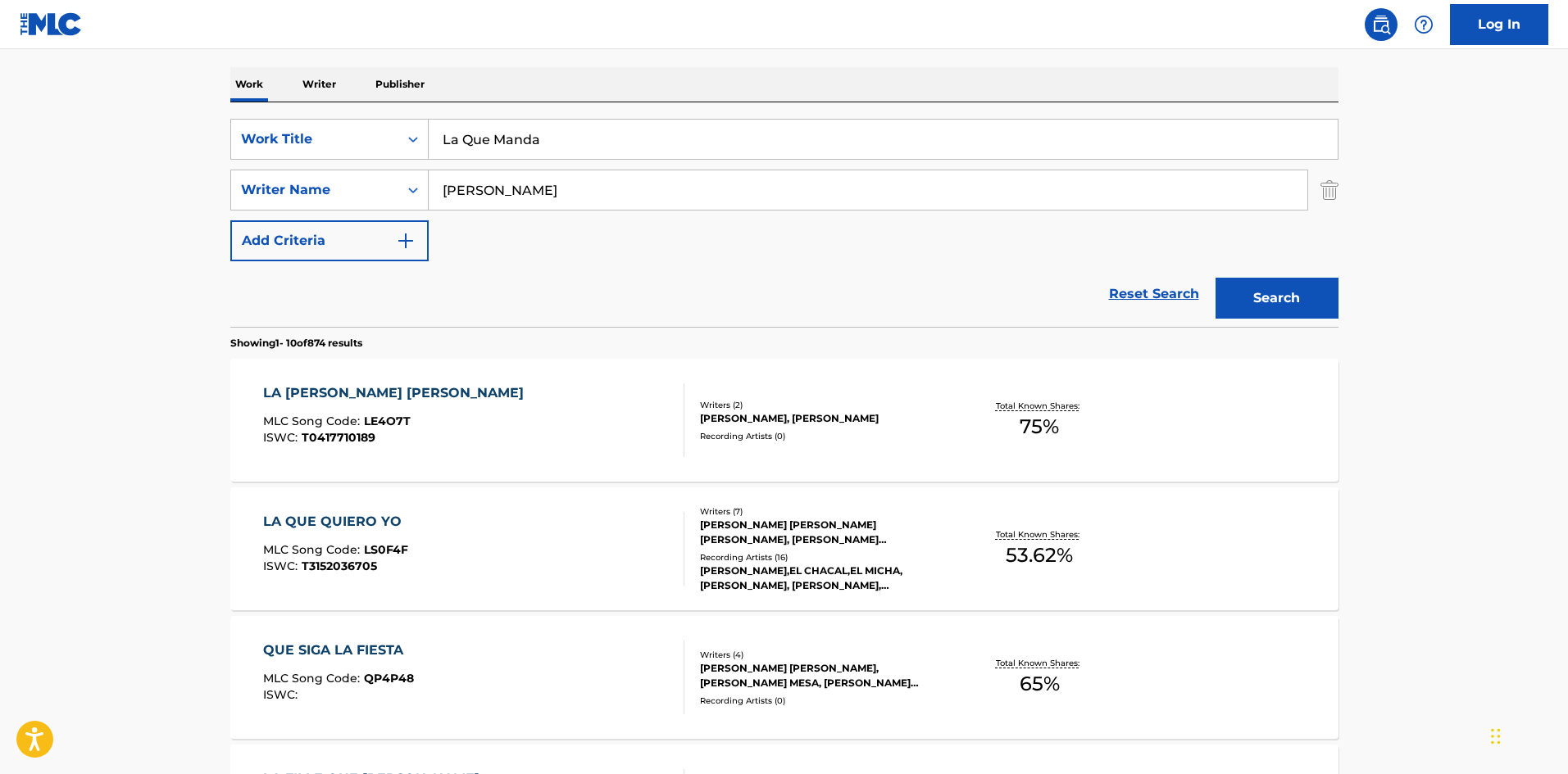
scroll to position [328, 0]
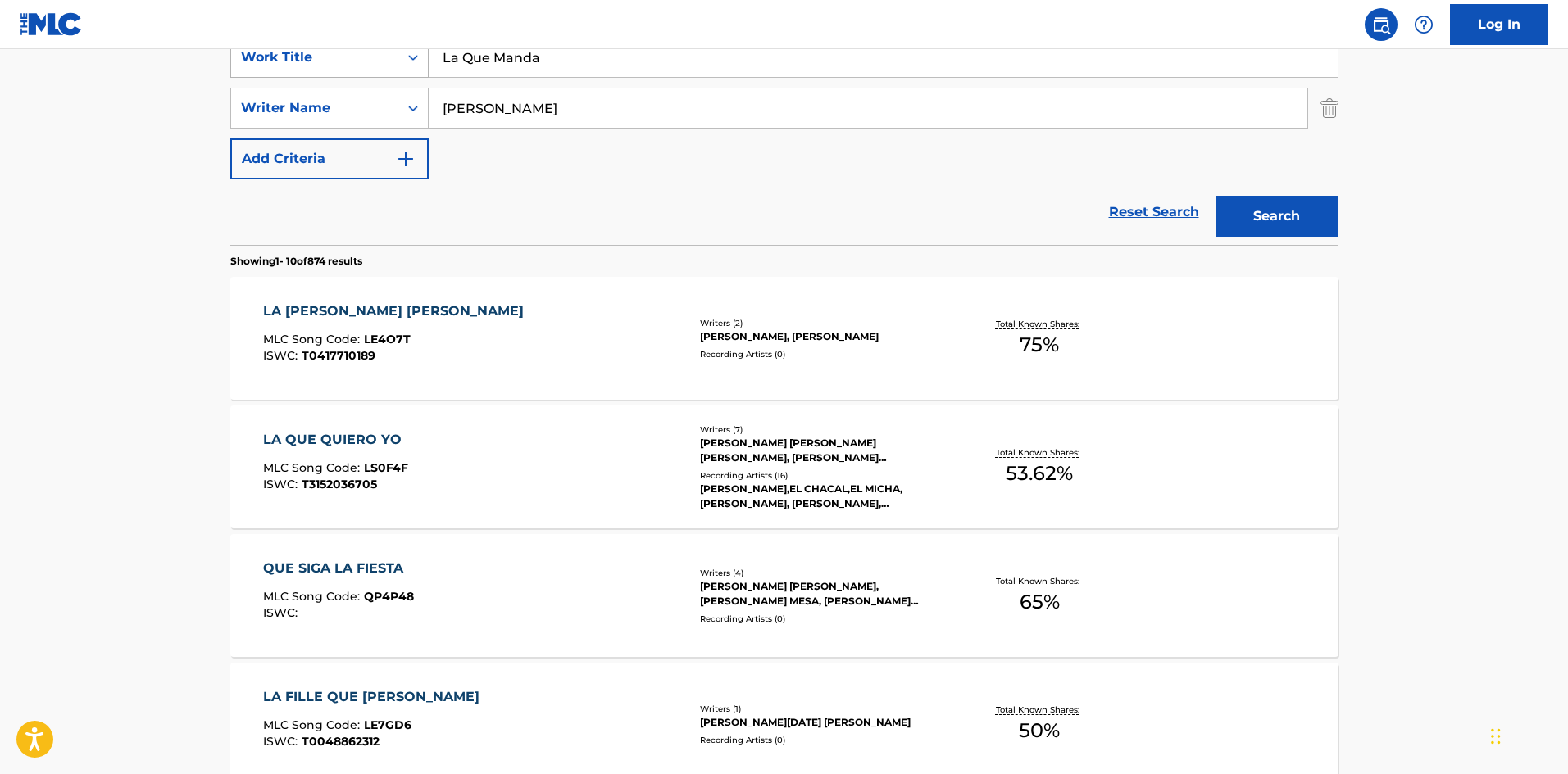
drag, startPoint x: 530, startPoint y: 122, endPoint x: 330, endPoint y: 89, distance: 202.7
click at [293, 75] on div "SearchWithCriteria9ee4e134-196e-45e3-87b9-6ee469d558b9 Work Title La Que Manda …" at bounding box center [784, 108] width 1108 height 143
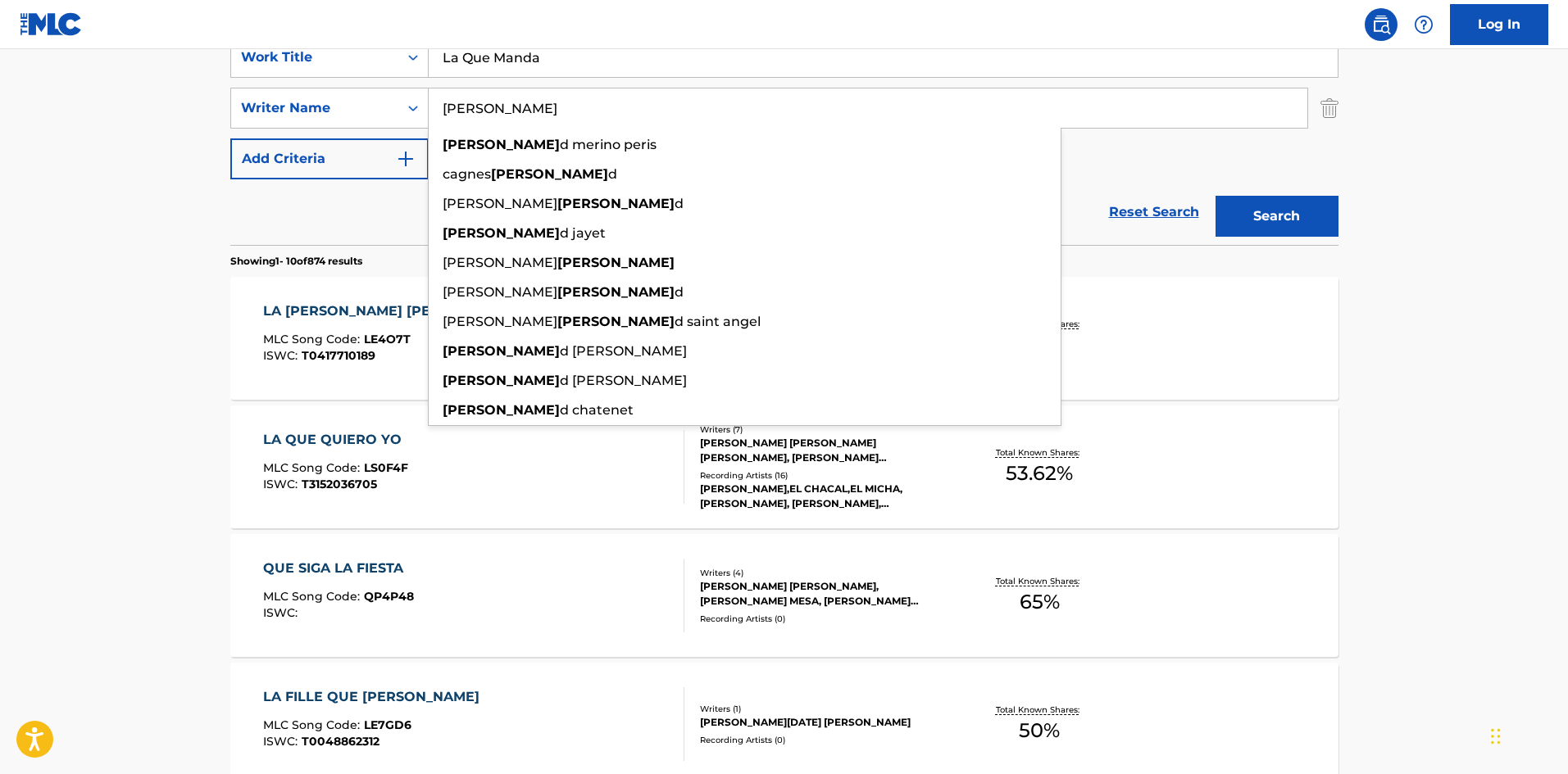
scroll to position [245, 0]
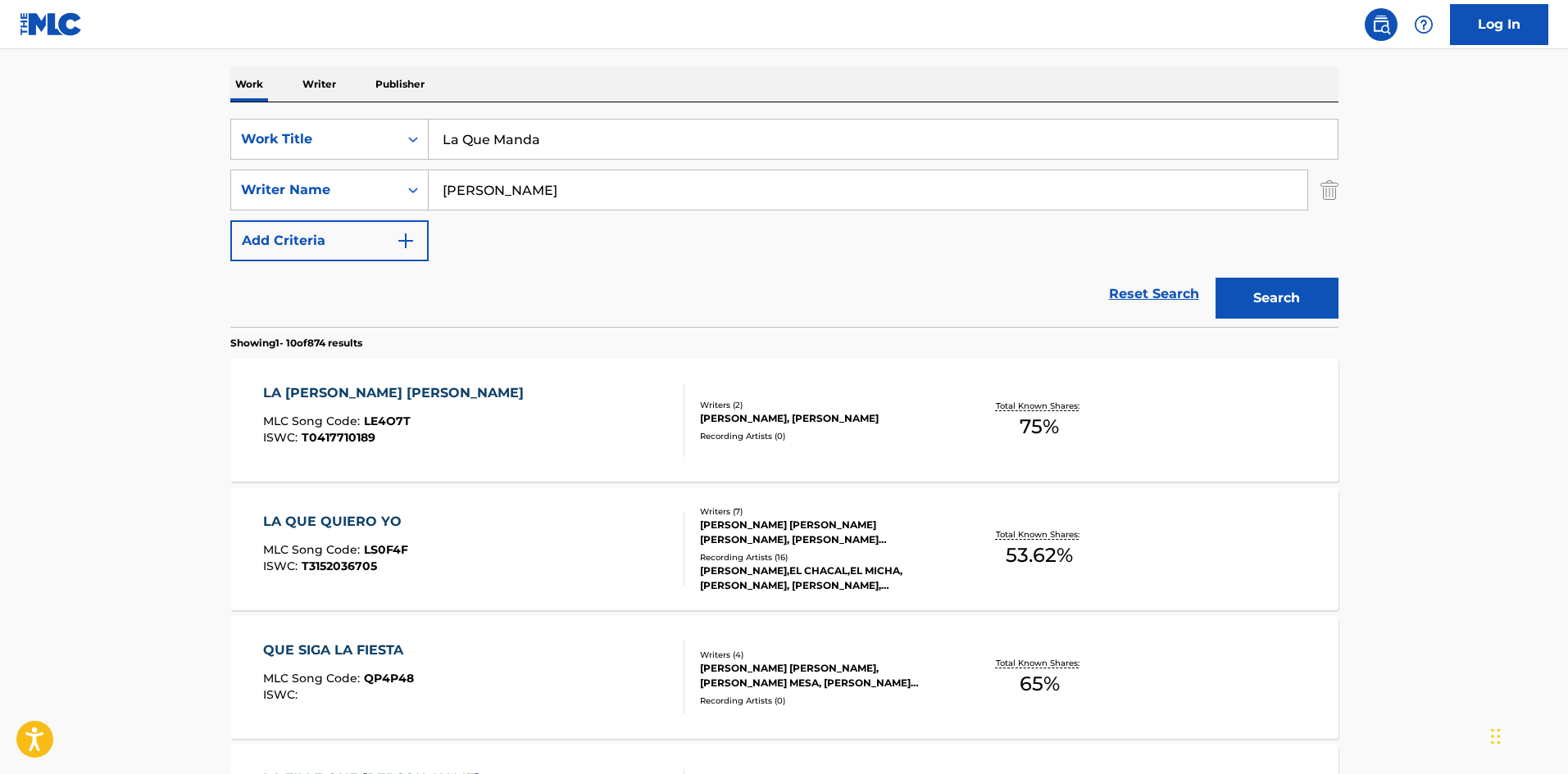
drag, startPoint x: 554, startPoint y: 128, endPoint x: 327, endPoint y: 104, distance: 228.3
click at [327, 104] on div "SearchWithCriteria9ee4e134-196e-45e3-87b9-6ee469d558b9 Work Title La Que Manda …" at bounding box center [784, 214] width 1108 height 224
paste input "[PERSON_NAME]"
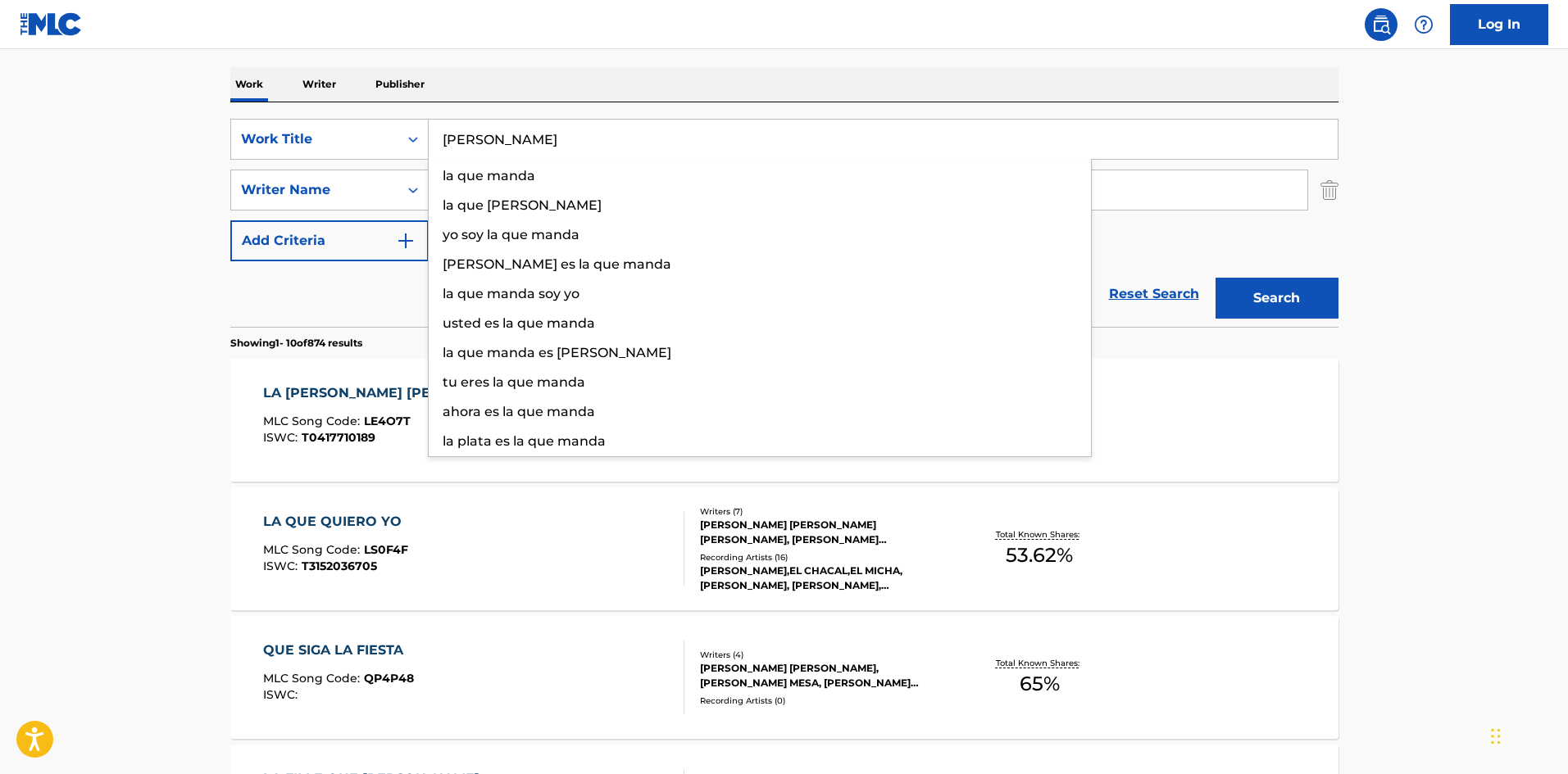
type input "[PERSON_NAME]"
click at [534, 74] on div "Work Writer Publisher" at bounding box center [784, 84] width 1108 height 35
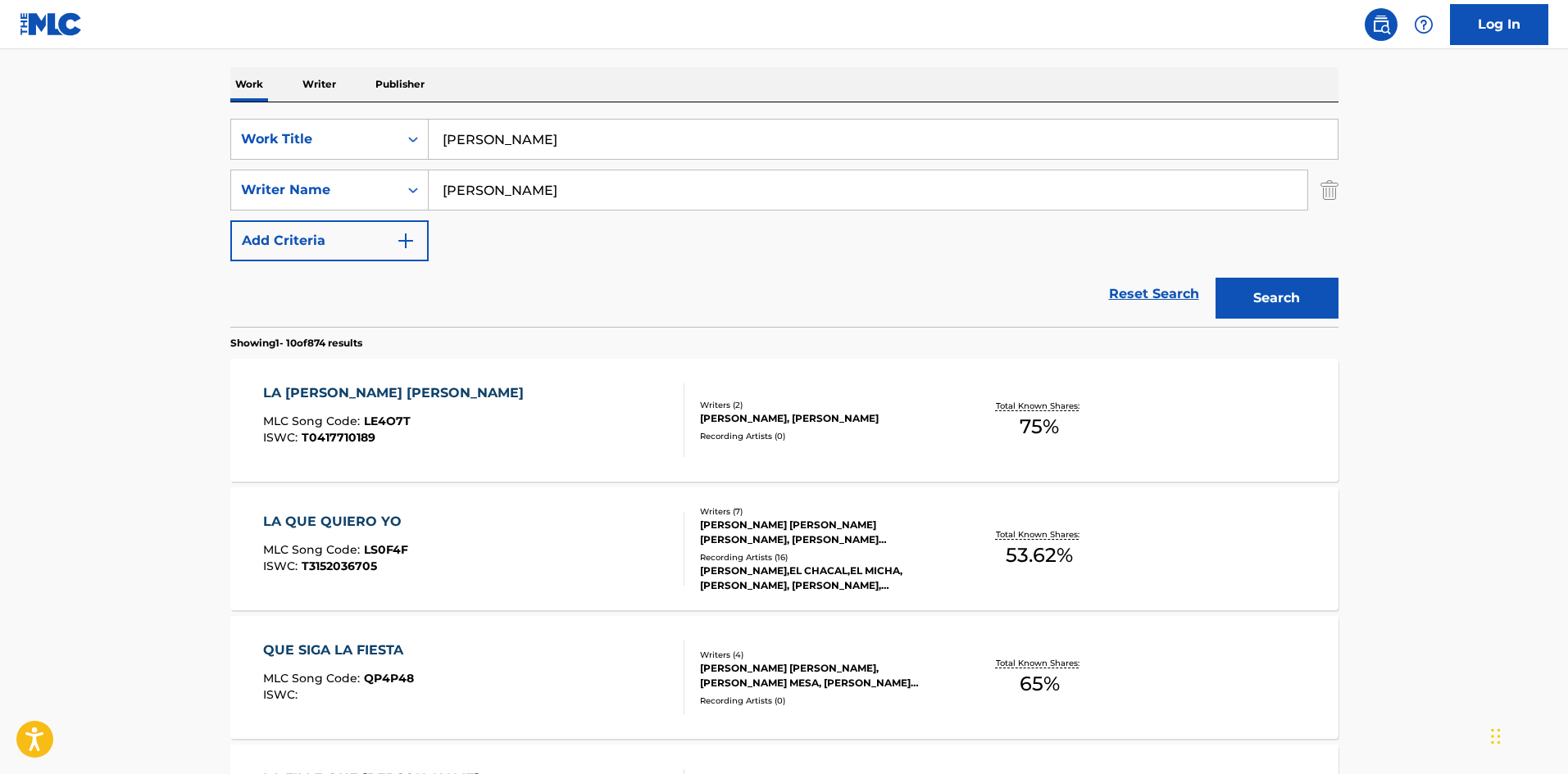
drag, startPoint x: 501, startPoint y: 185, endPoint x: 374, endPoint y: 168, distance: 128.1
click at [374, 168] on div "SearchWithCriteria9ee4e134-196e-45e3-87b9-6ee469d558b9 Work Title [PERSON_NAME]…" at bounding box center [784, 191] width 1108 height 143
paste input "[PERSON_NAME]"
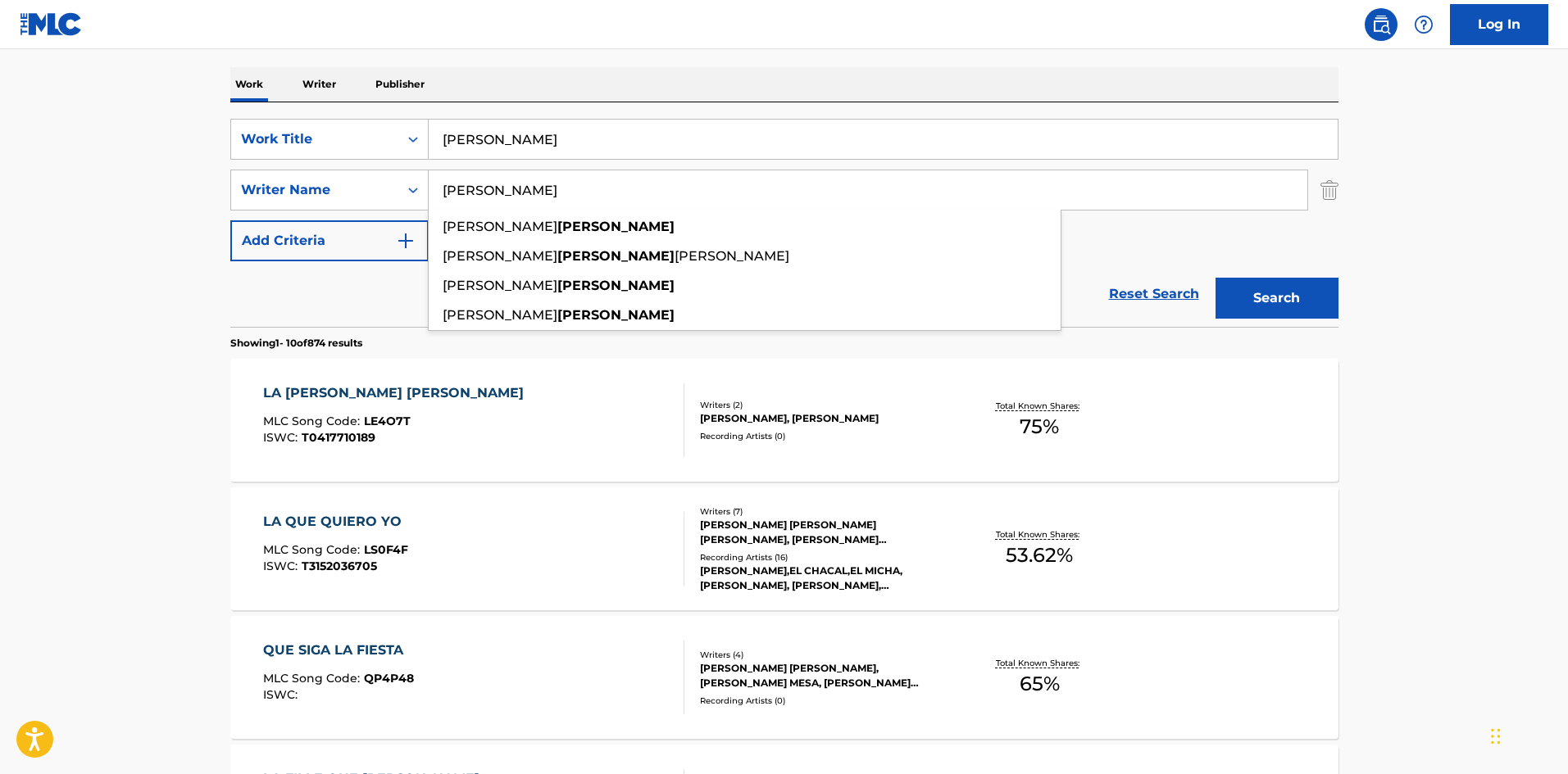
type input "[PERSON_NAME]"
drag, startPoint x: 1249, startPoint y: 303, endPoint x: 1235, endPoint y: 299, distance: 14.6
click at [1249, 301] on button "Search" at bounding box center [1277, 298] width 123 height 41
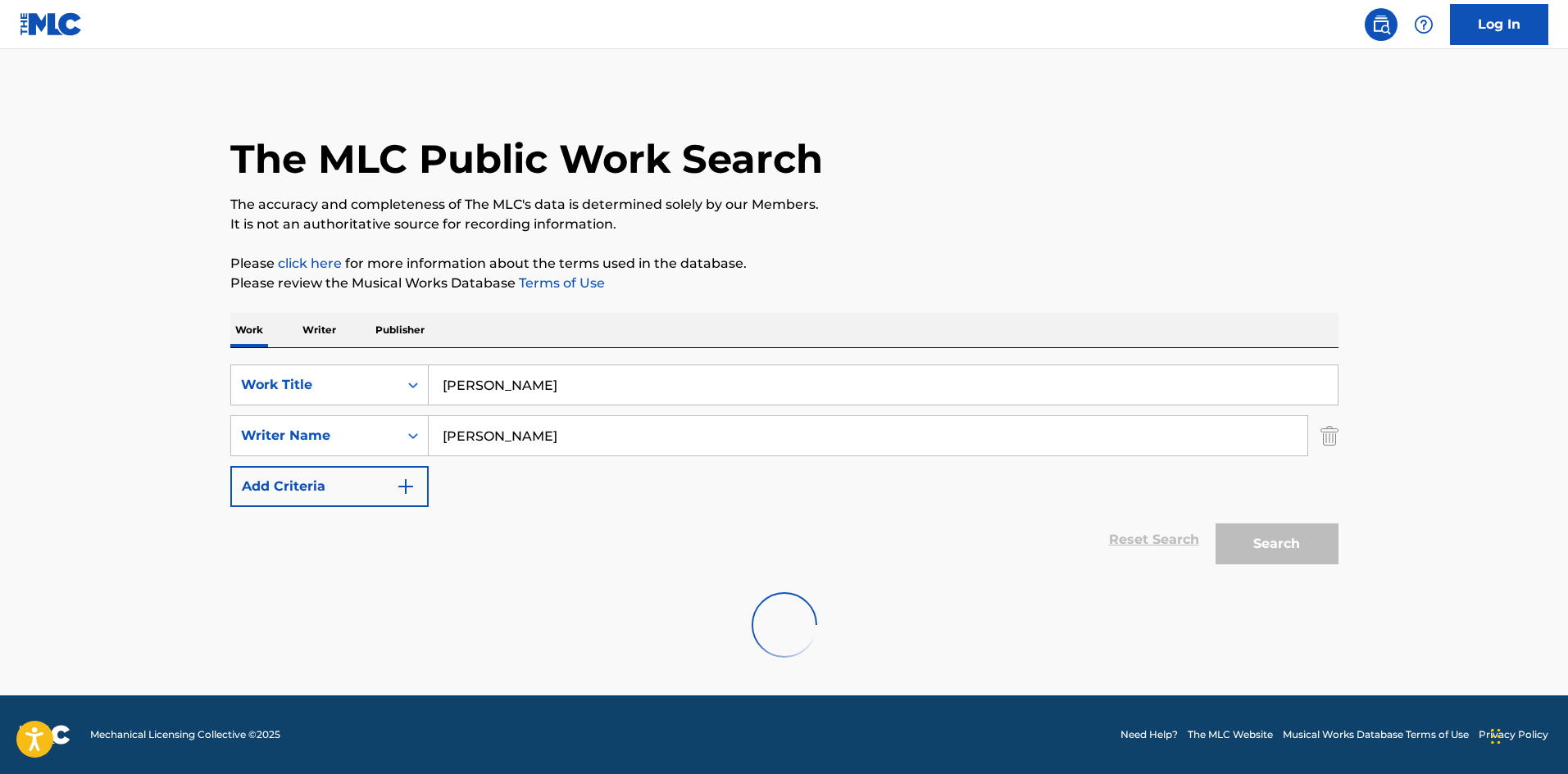
scroll to position [0, 0]
drag, startPoint x: 528, startPoint y: 428, endPoint x: 392, endPoint y: 413, distance: 136.8
click at [383, 421] on div "SearchWithCriteriaa2924501-c412-4aaf-8b48-76c4d32745d8 Writer Name [PERSON_NAME]" at bounding box center [784, 436] width 1108 height 41
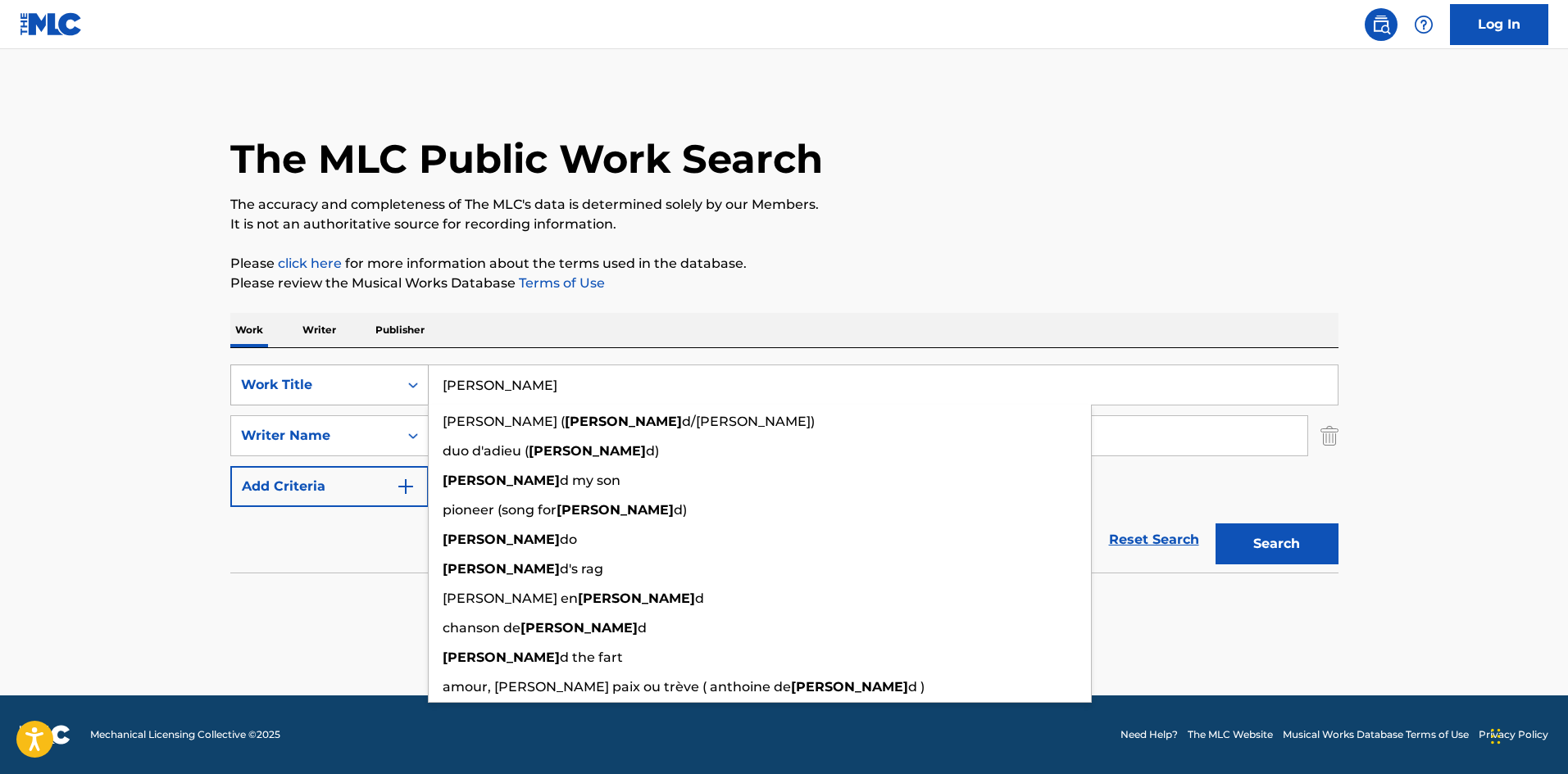
drag, startPoint x: 513, startPoint y: 380, endPoint x: 619, endPoint y: 334, distance: 115.6
click at [392, 365] on div "SearchWithCriteria9ee4e134-196e-45e3-87b9-6ee469d558b9 Work Title [PERSON_NAME]…" at bounding box center [784, 385] width 1108 height 41
paste input "El Baño"
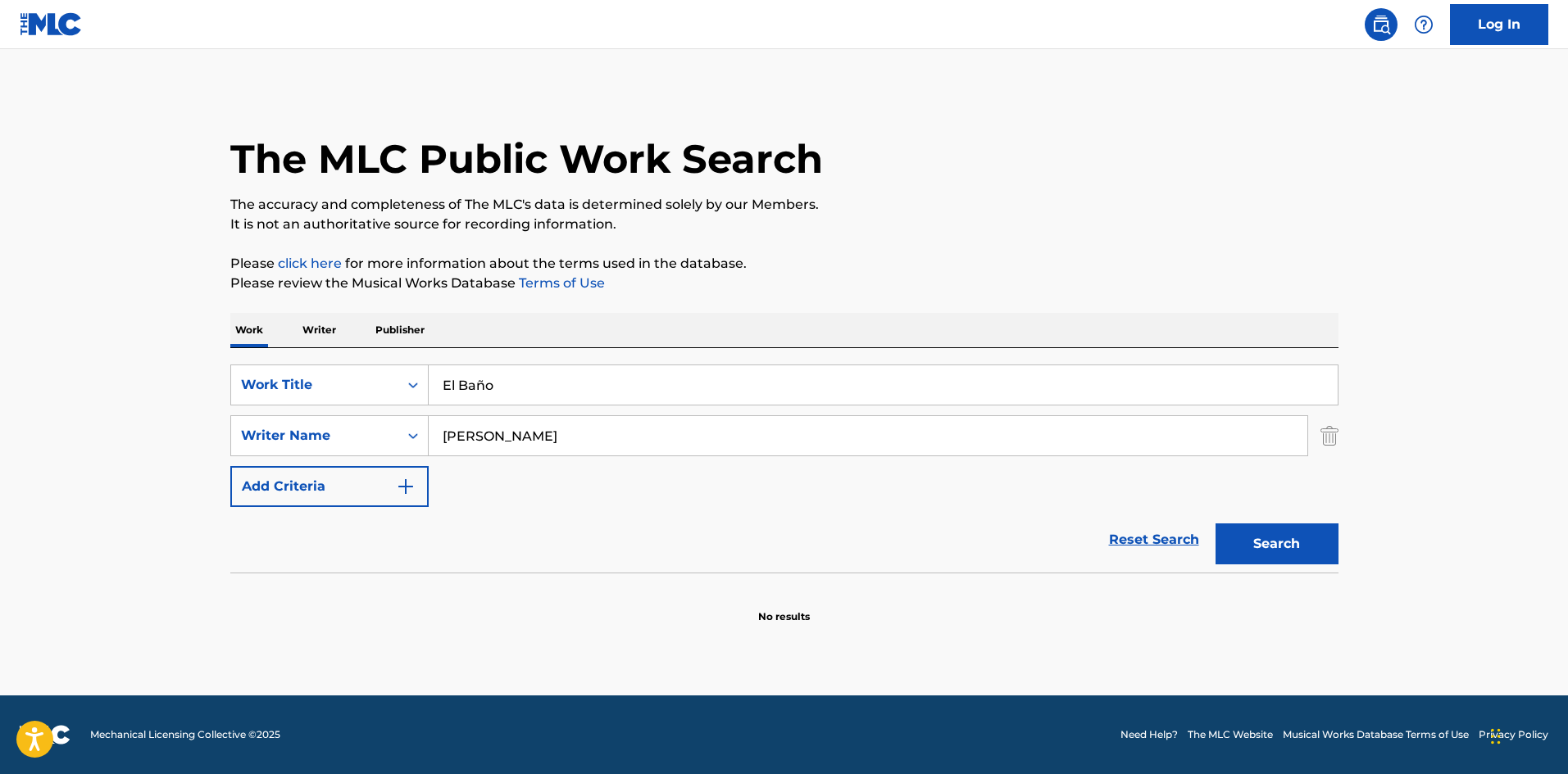
click at [903, 195] on p "The accuracy and completeness of The MLC's data is determined solely by our Mem…" at bounding box center [784, 204] width 1108 height 19
click at [662, 311] on div "The MLC Public Work Search The accuracy and completeness of The MLC's data is d…" at bounding box center [784, 356] width 1147 height 534
click at [491, 429] on input "[PERSON_NAME]" at bounding box center [868, 435] width 879 height 39
click at [1277, 542] on button "Search" at bounding box center [1277, 544] width 123 height 41
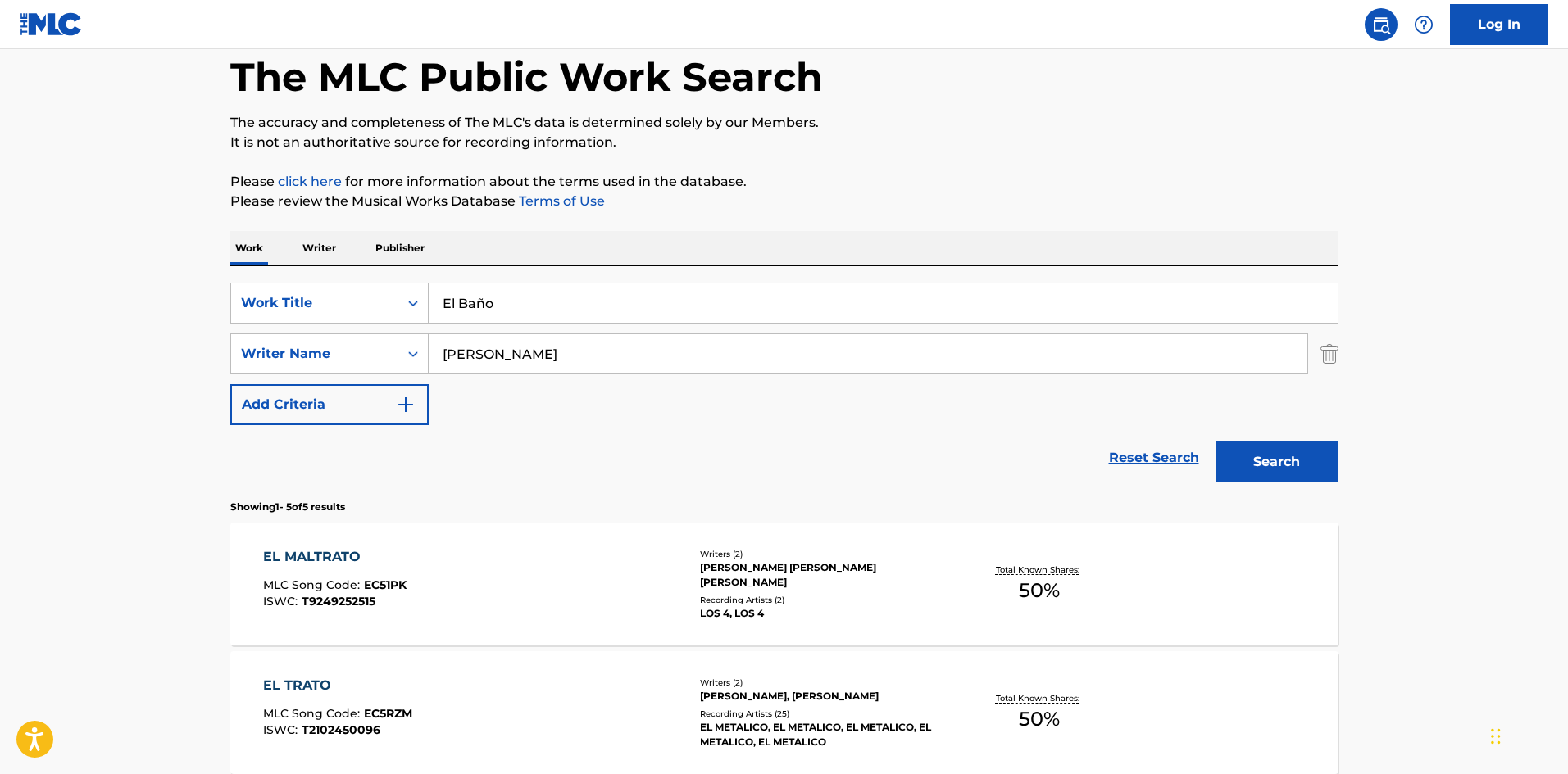
scroll to position [164, 0]
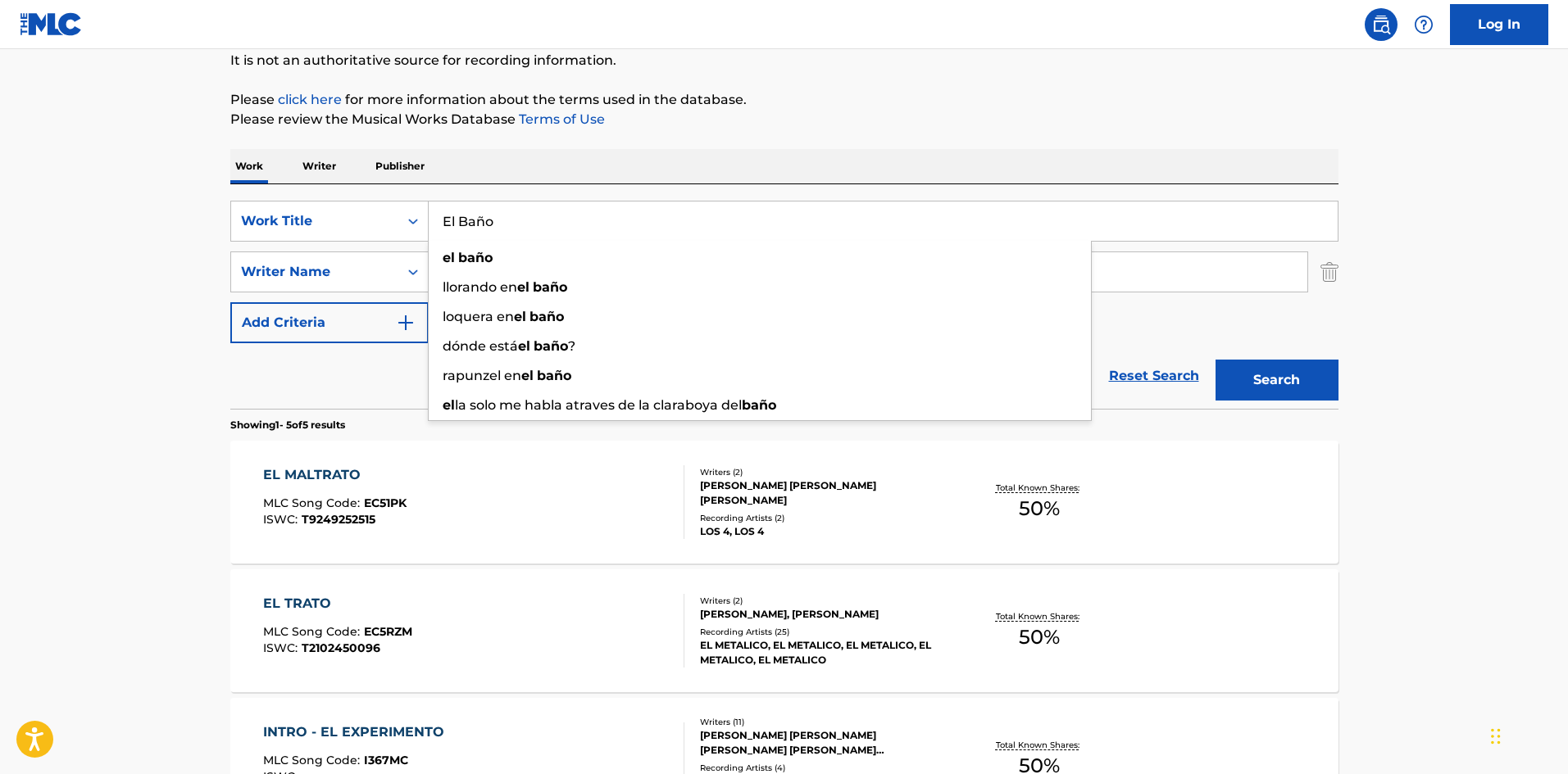
click at [487, 223] on input "El Baño" at bounding box center [883, 221] width 909 height 39
type input "El Bano"
click at [1253, 376] on button "Search" at bounding box center [1277, 380] width 123 height 41
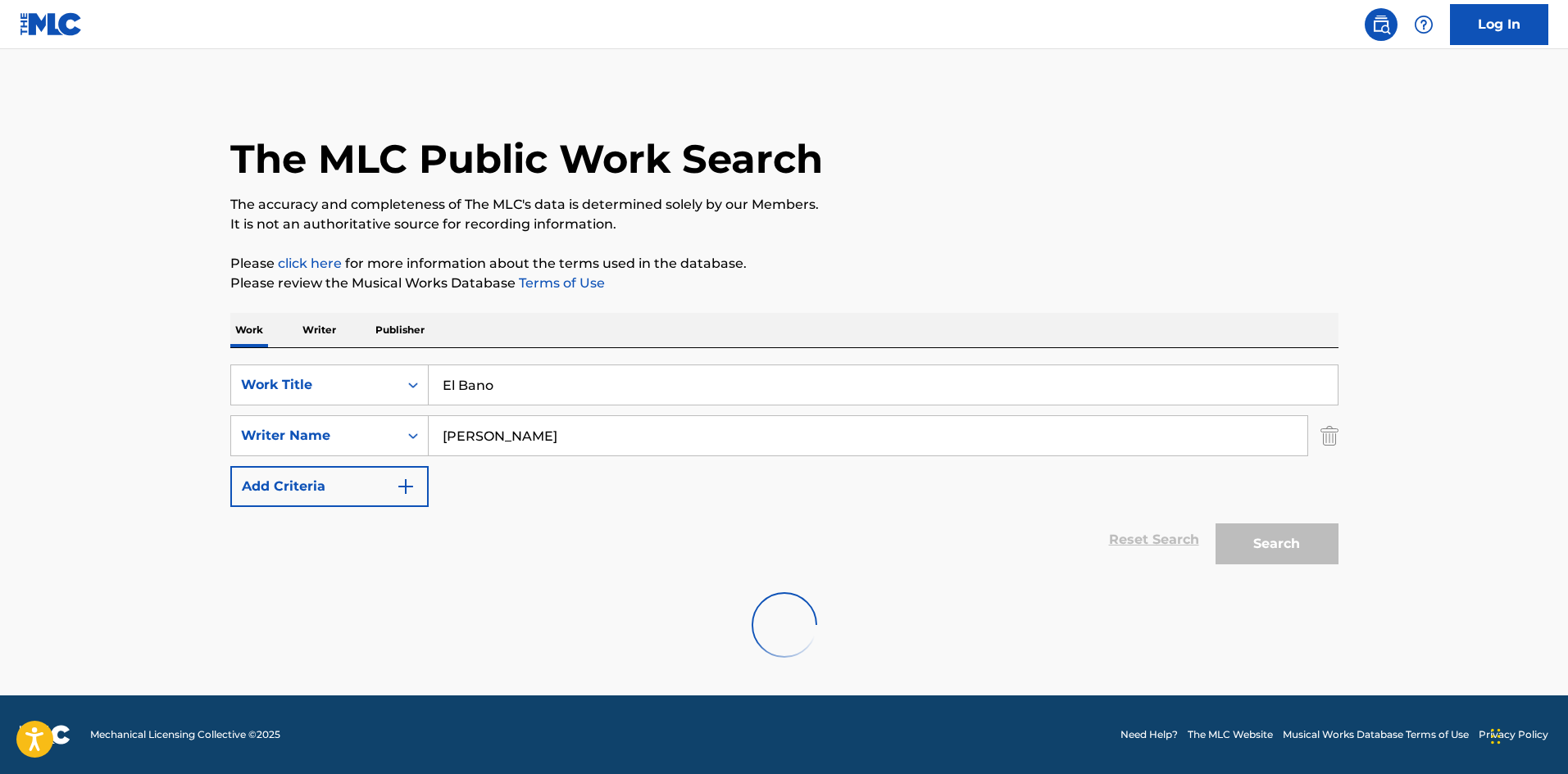
scroll to position [0, 0]
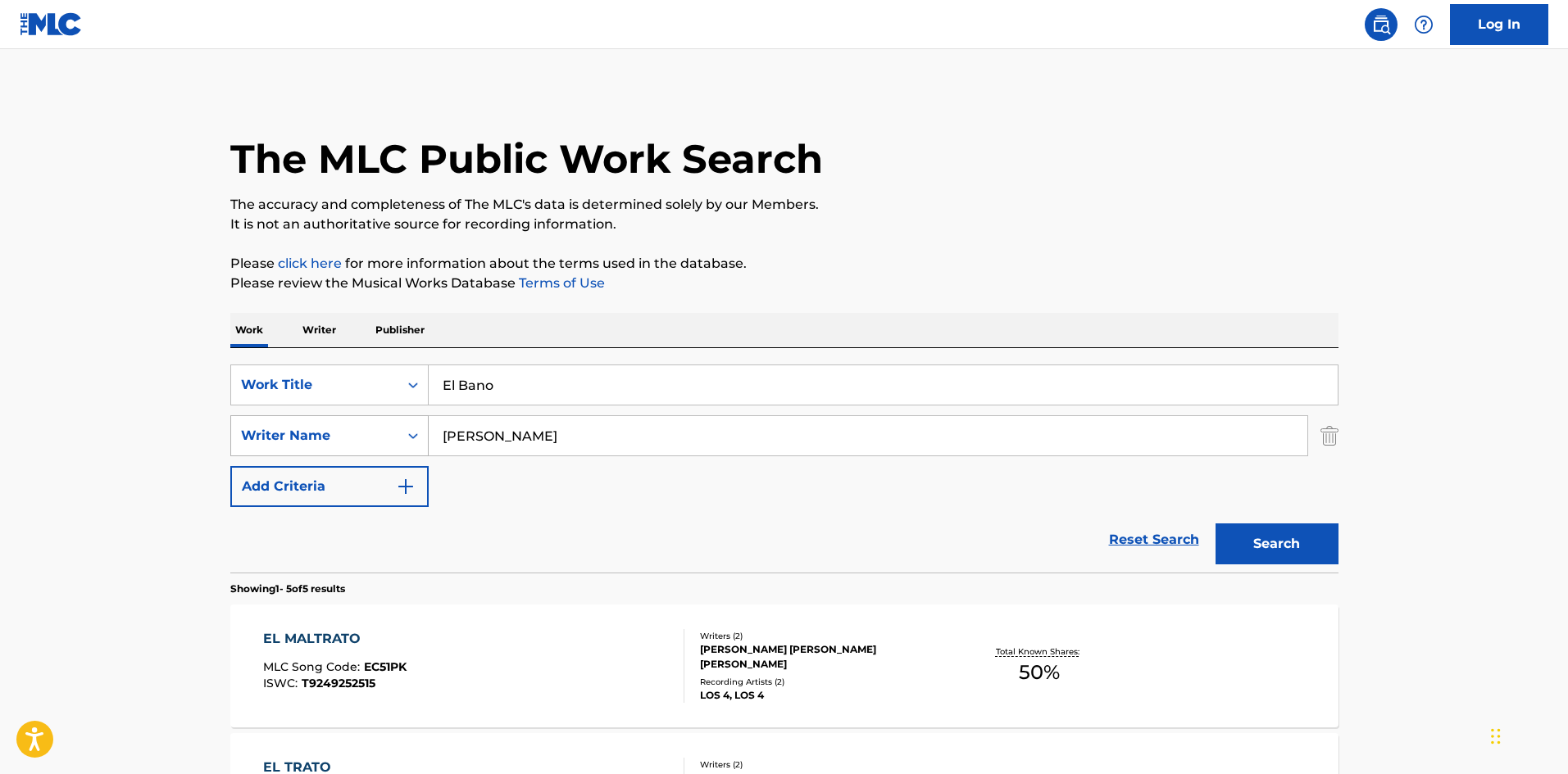
drag, startPoint x: 547, startPoint y: 445, endPoint x: 377, endPoint y: 420, distance: 171.8
click at [383, 420] on div "SearchWithCriteriaa2924501-c412-4aaf-8b48-76c4d32745d8 Writer Name [PERSON_NAME]" at bounding box center [784, 436] width 1108 height 41
paste input "[PERSON_NAME]"
click at [876, 260] on p "Please click here for more information about the terms used in the database." at bounding box center [784, 263] width 1108 height 19
drag, startPoint x: 1242, startPoint y: 542, endPoint x: 998, endPoint y: 524, distance: 244.7
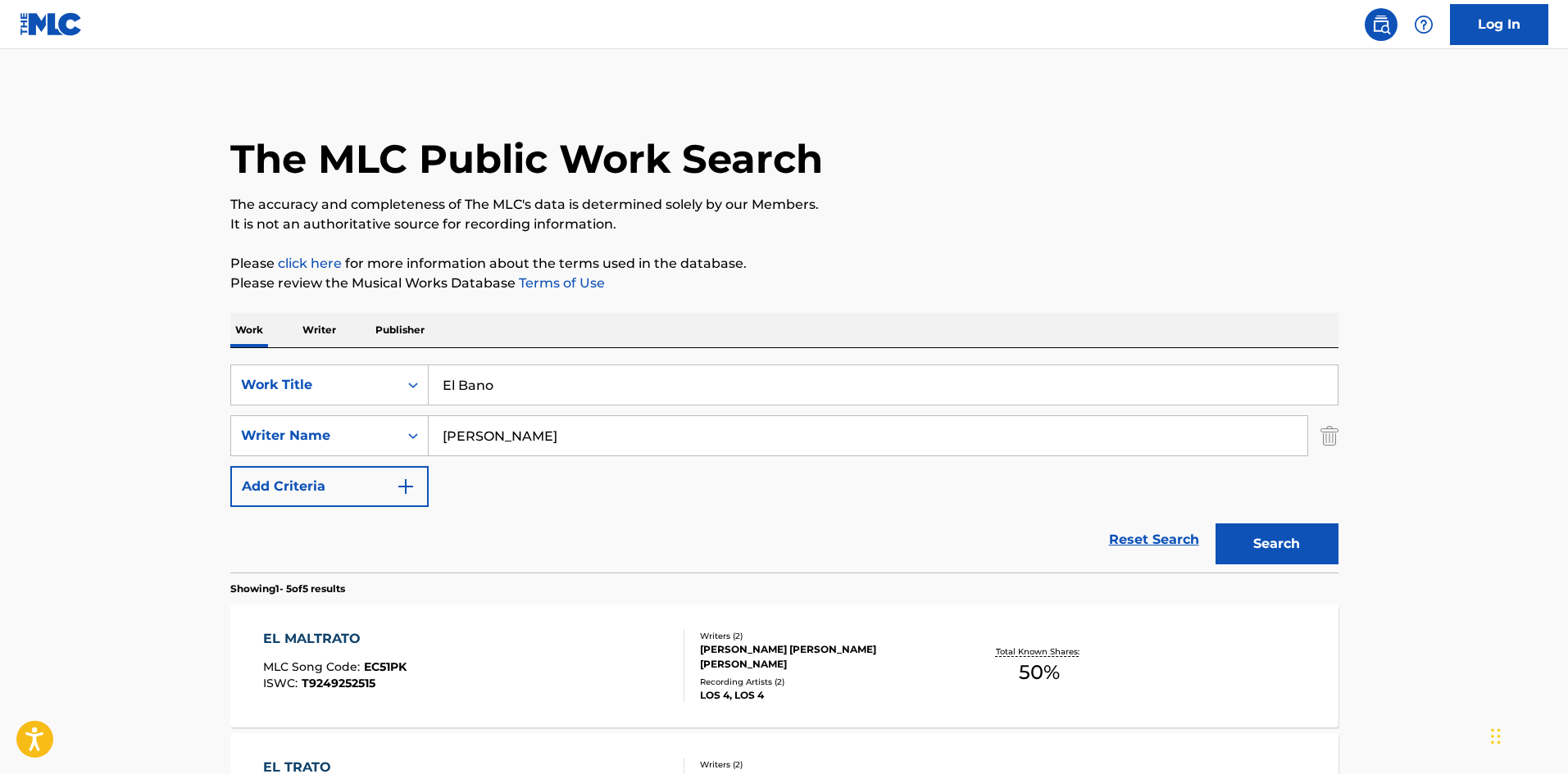
click at [1245, 543] on button "Search" at bounding box center [1277, 544] width 123 height 41
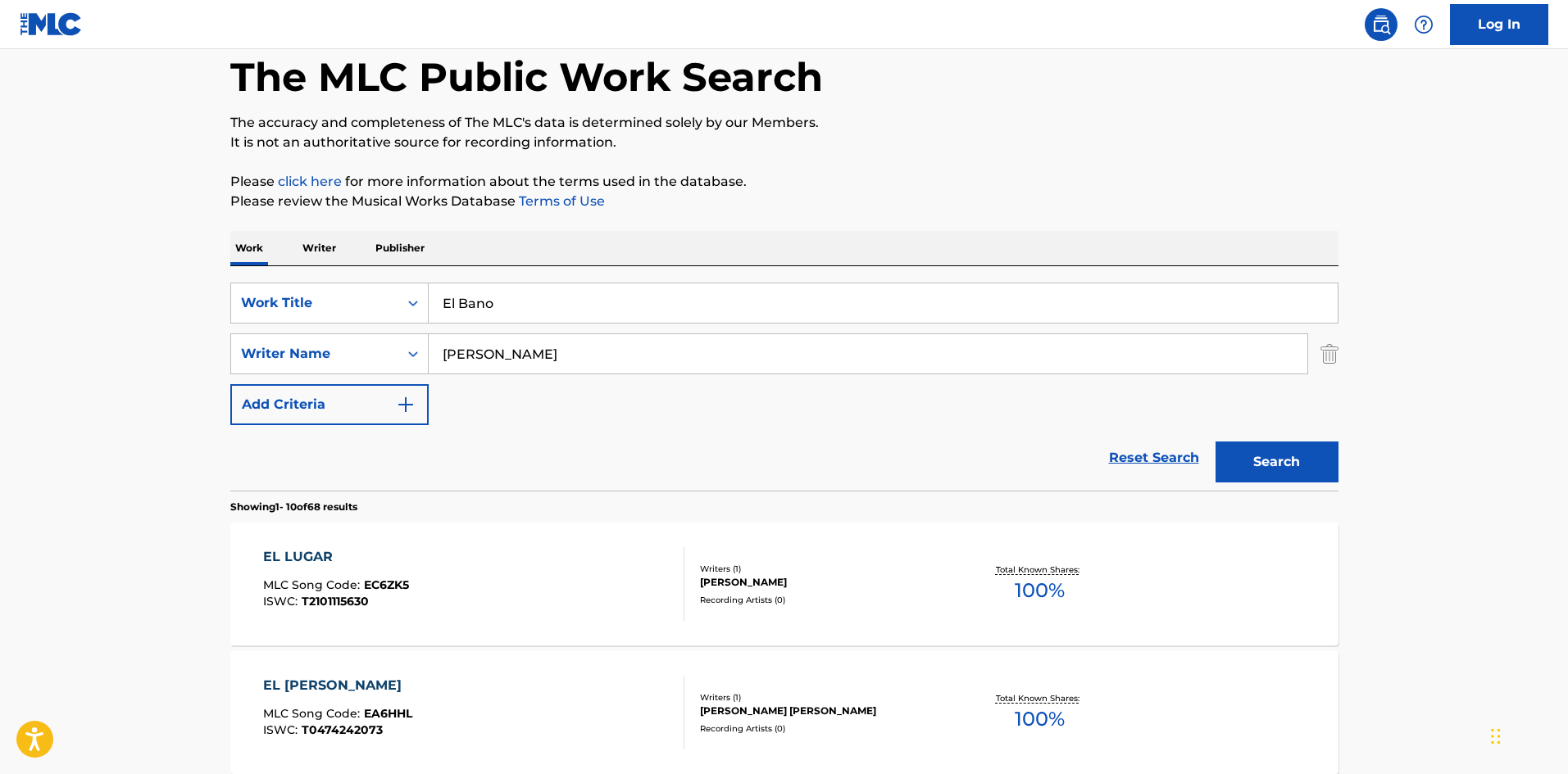
scroll to position [164, 0]
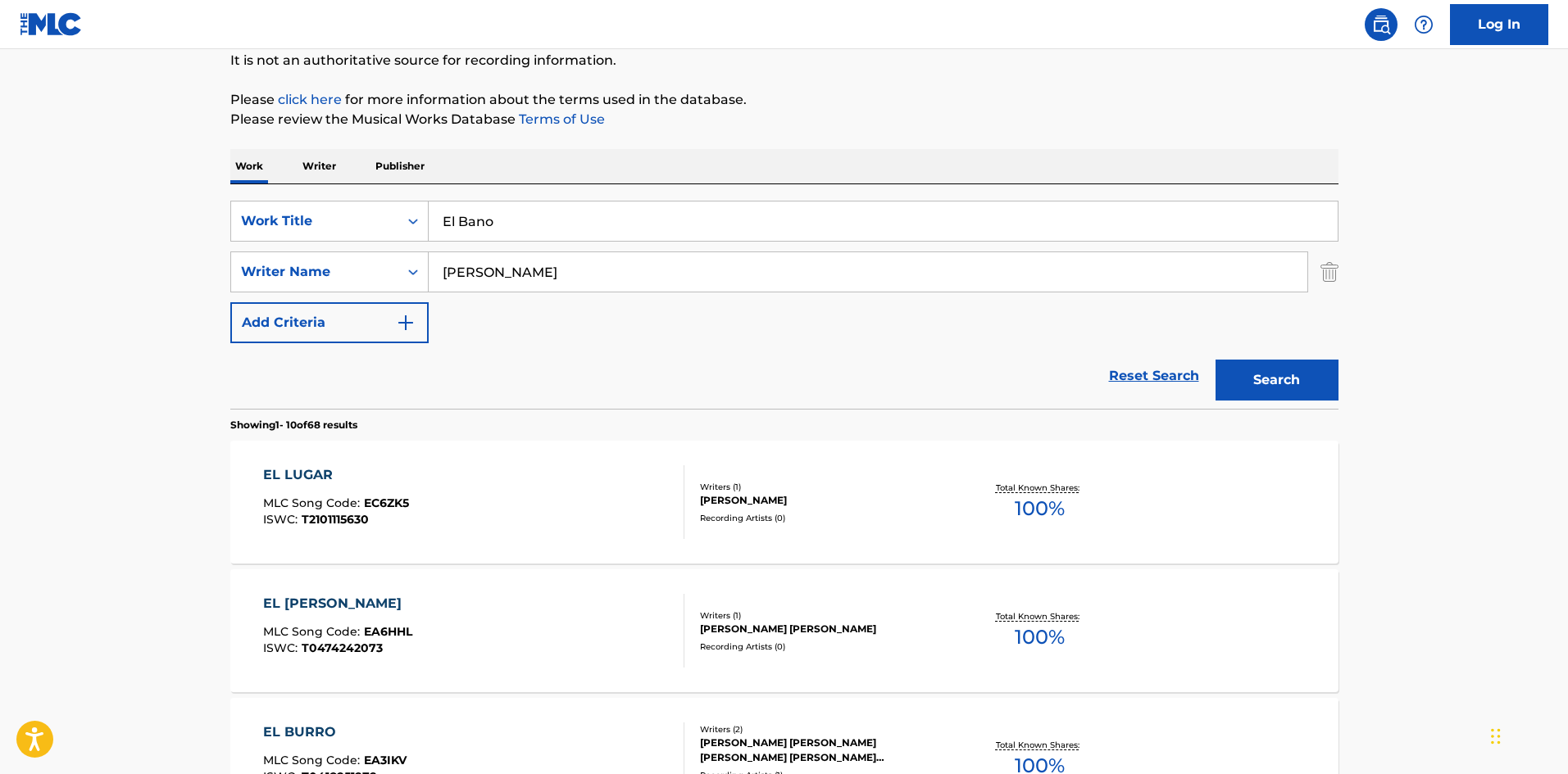
click at [663, 323] on div "SearchWithCriteria9ee4e134-196e-45e3-87b9-6ee469d558b9 Work Title El Bano Searc…" at bounding box center [784, 272] width 1108 height 143
click at [476, 0] on html "Accessibility Screen-Reader Guide, Feedback, and Issue Reporting | New window L…" at bounding box center [784, 223] width 1568 height 774
drag, startPoint x: 516, startPoint y: 266, endPoint x: 400, endPoint y: 256, distance: 116.4
click at [400, 256] on div "SearchWithCriteriaa2924501-c412-4aaf-8b48-76c4d32745d8 Writer Name [PERSON_NAME]" at bounding box center [784, 272] width 1108 height 41
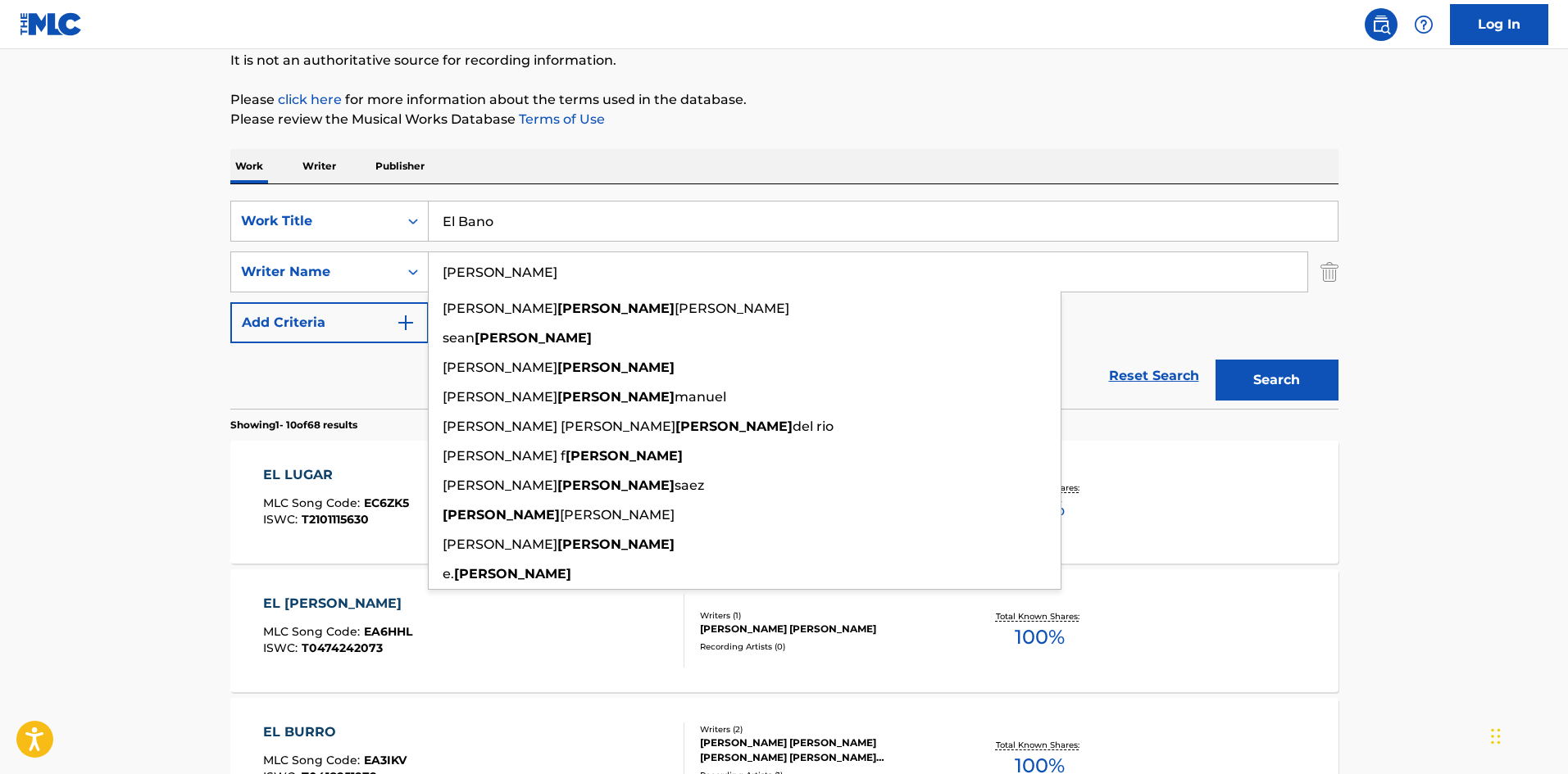
paste input "[PERSON_NAME]"
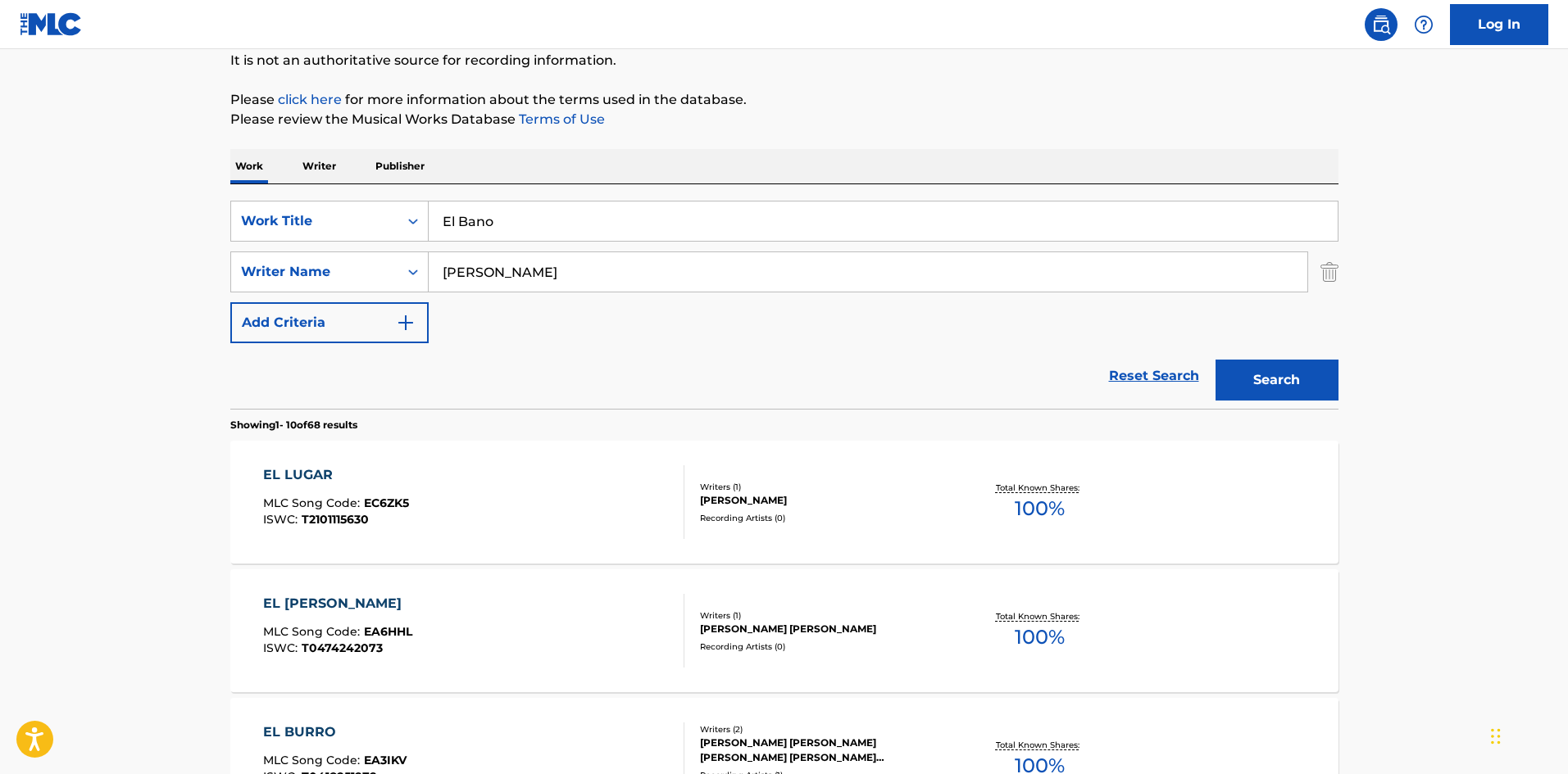
click at [1245, 365] on button "Search" at bounding box center [1277, 380] width 123 height 41
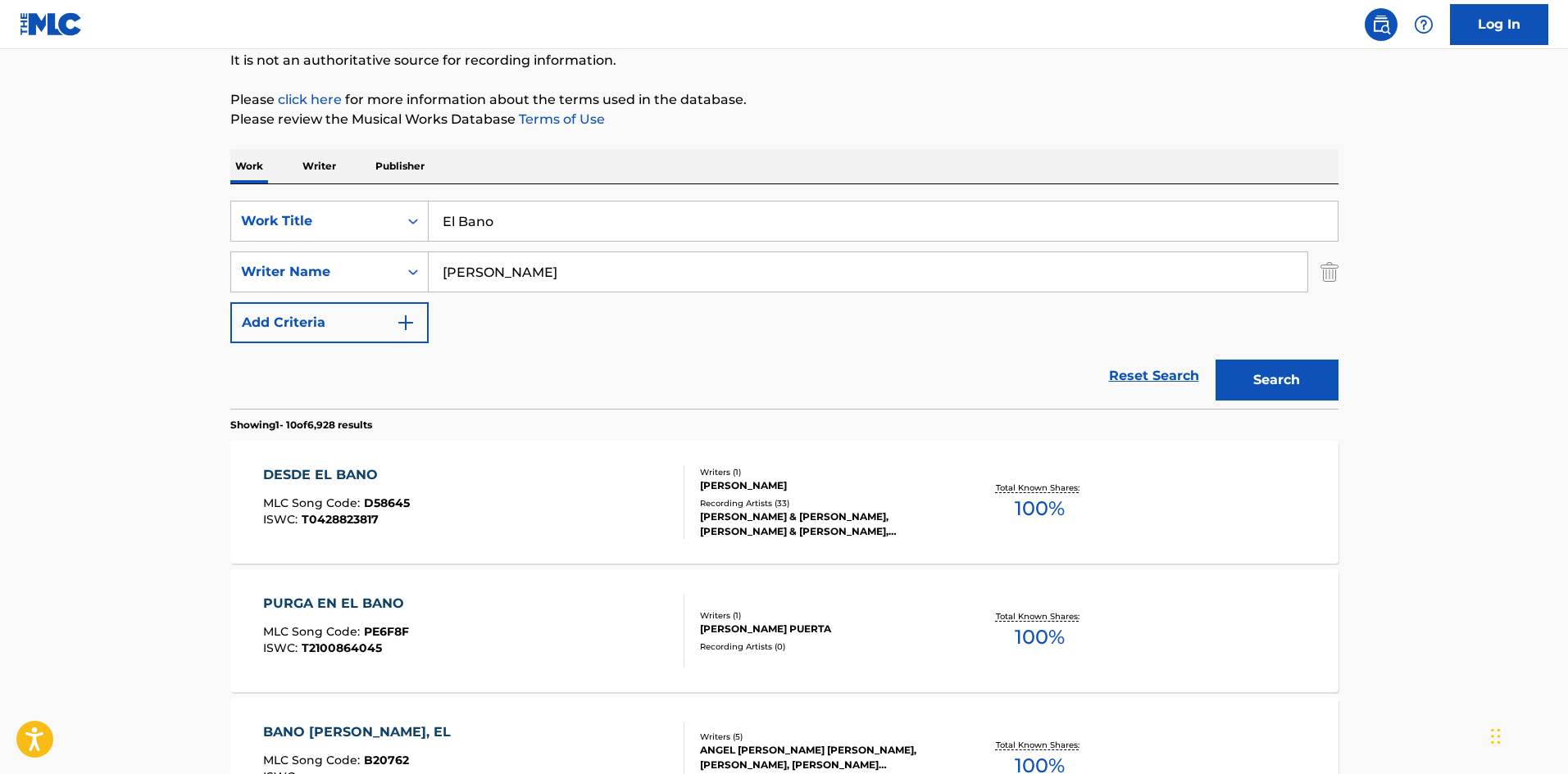
scroll to position [245, 0]
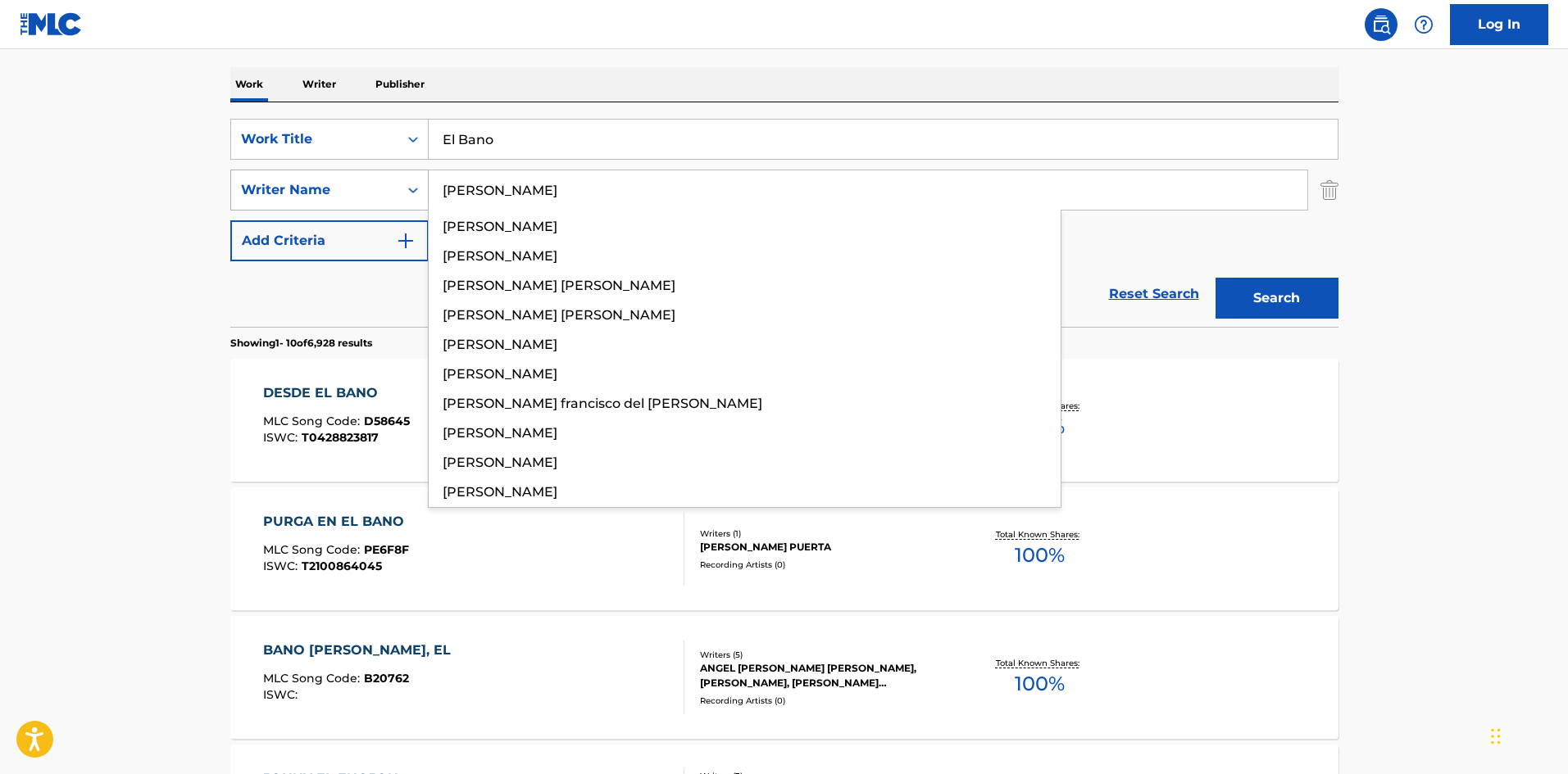
drag, startPoint x: 497, startPoint y: 184, endPoint x: 345, endPoint y: 178, distance: 152.1
click at [323, 166] on div "SearchWithCriteria9ee4e134-196e-45e3-87b9-6ee469d558b9 Work Title El Bano Searc…" at bounding box center [784, 191] width 1108 height 143
paste input "[PERSON_NAME]"
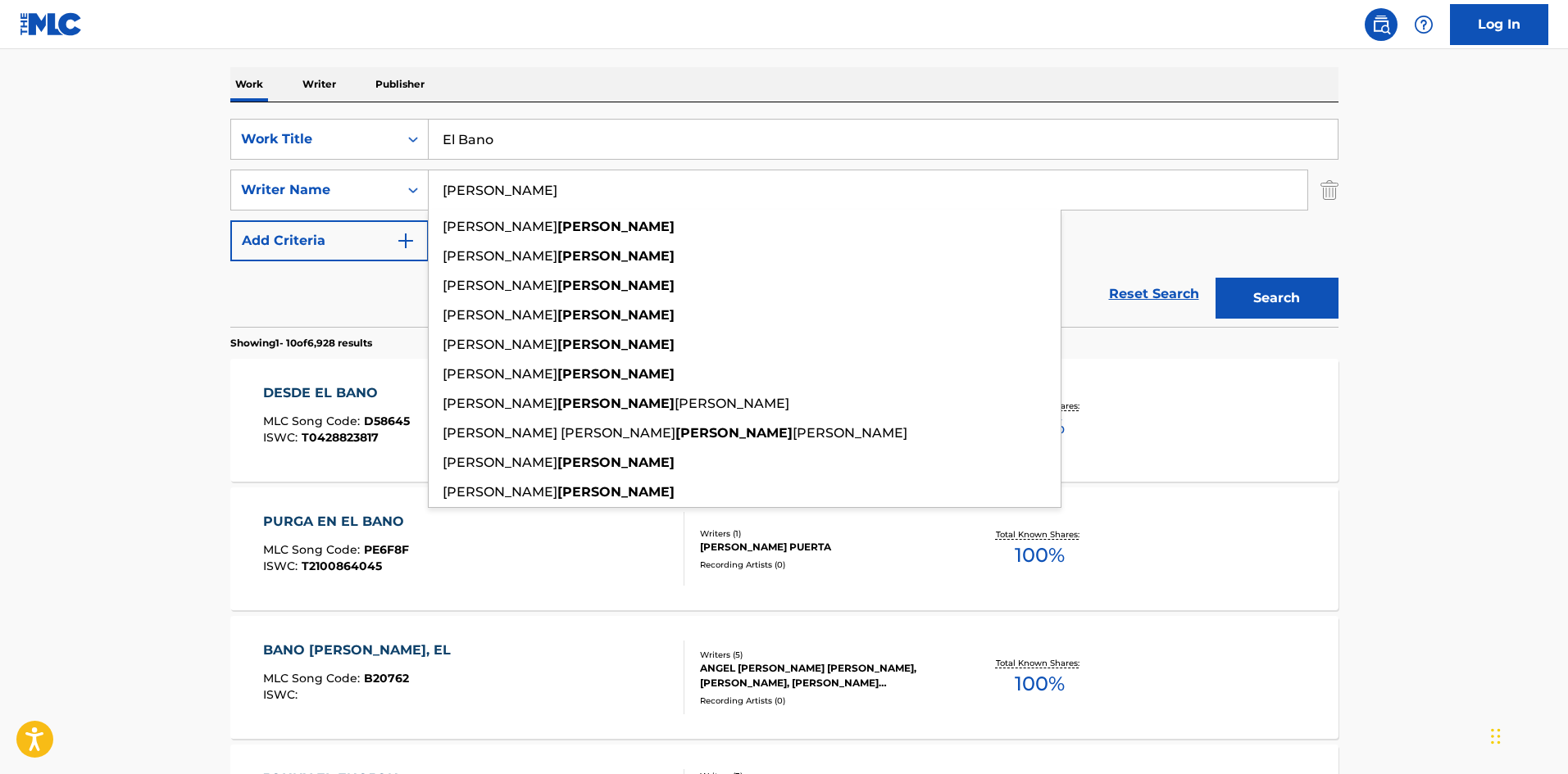
type input "[PERSON_NAME]"
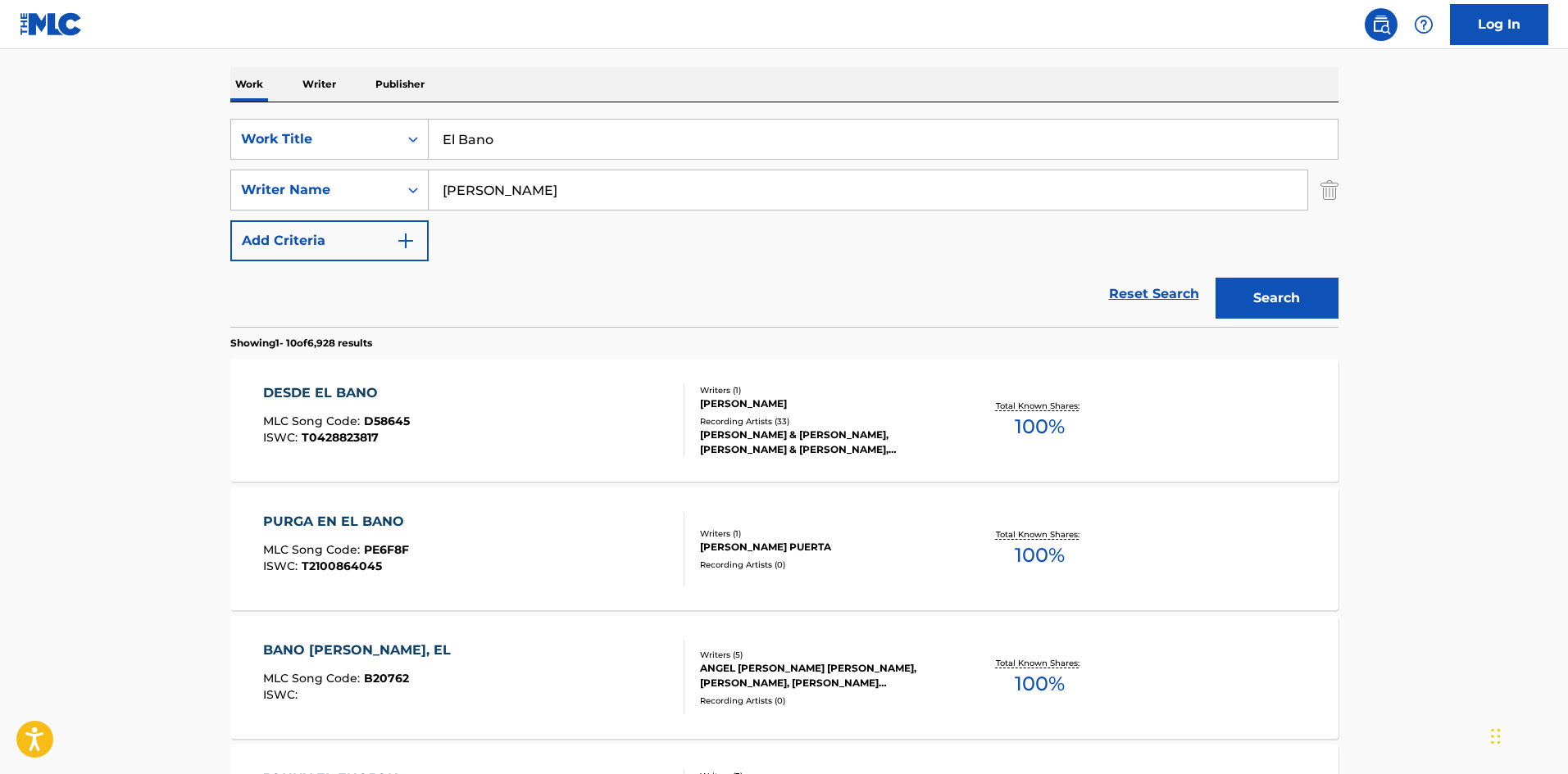
click at [1272, 289] on button "Search" at bounding box center [1277, 298] width 123 height 41
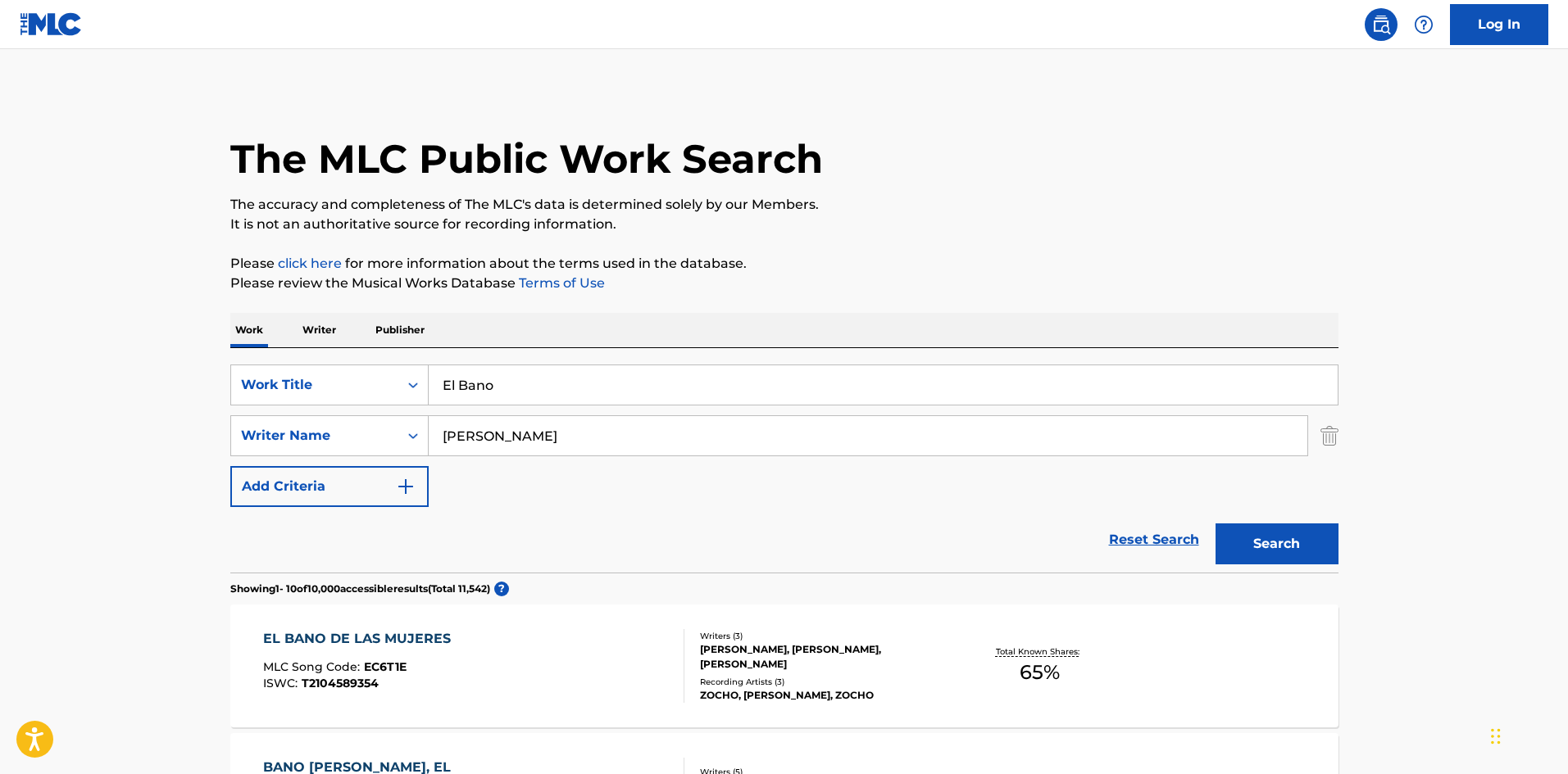
scroll to position [82, 0]
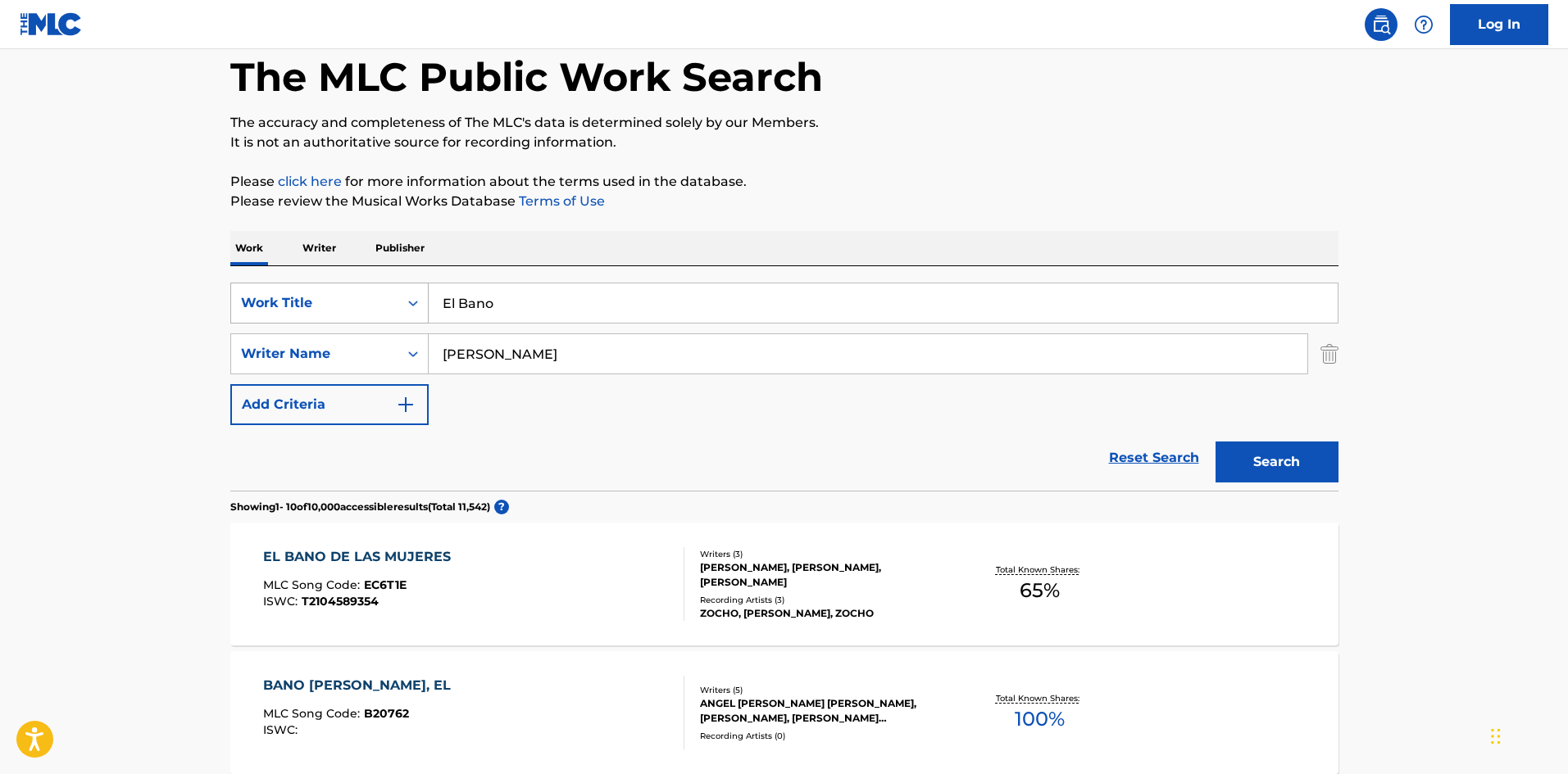
drag, startPoint x: 490, startPoint y: 302, endPoint x: 385, endPoint y: 307, distance: 105.1
click at [380, 308] on div "SearchWithCriteria9ee4e134-196e-45e3-87b9-6ee469d558b9 Work Title El Bano" at bounding box center [784, 303] width 1108 height 41
paste input "ñ"
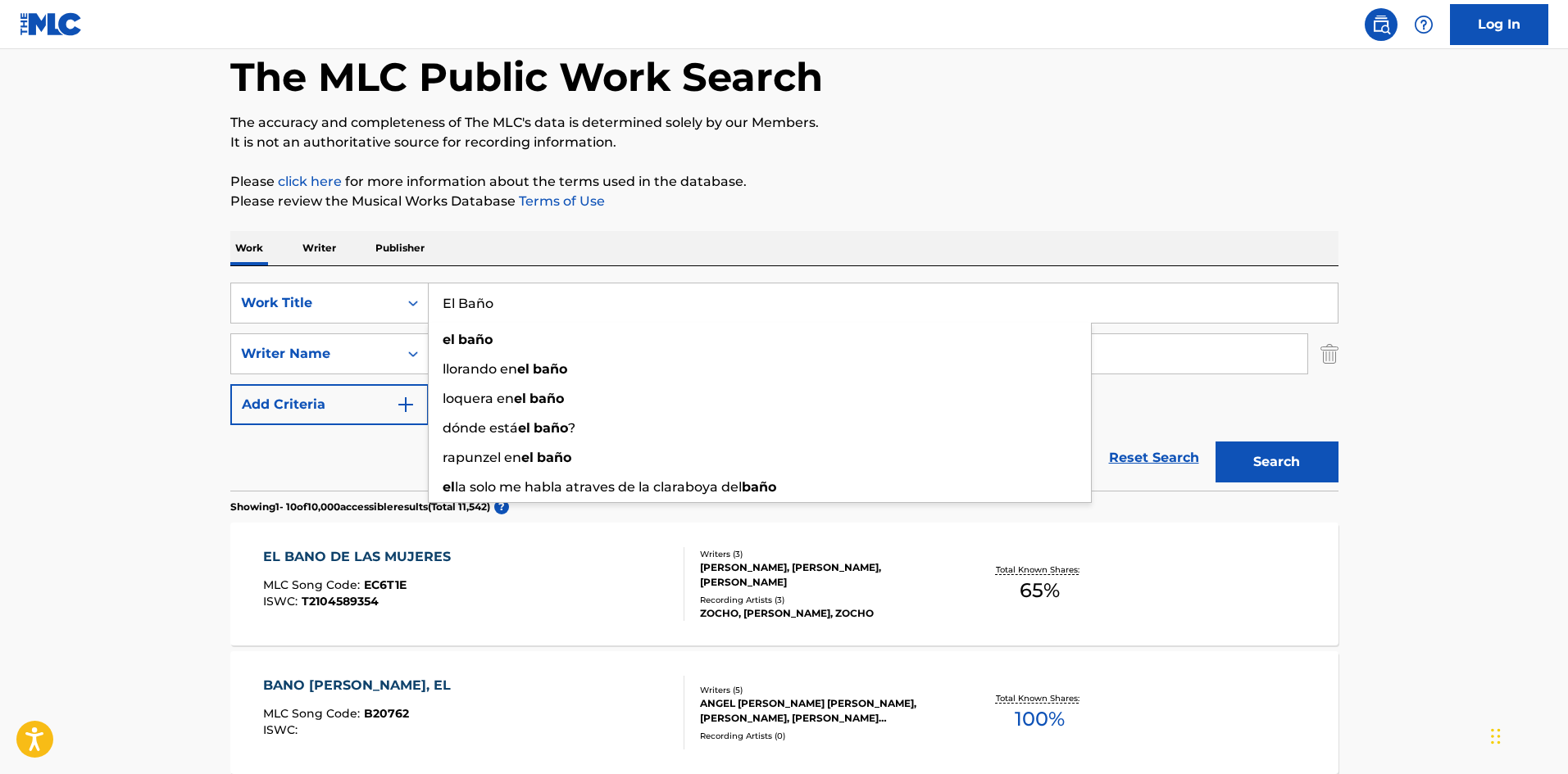
click at [1266, 460] on button "Search" at bounding box center [1277, 462] width 123 height 41
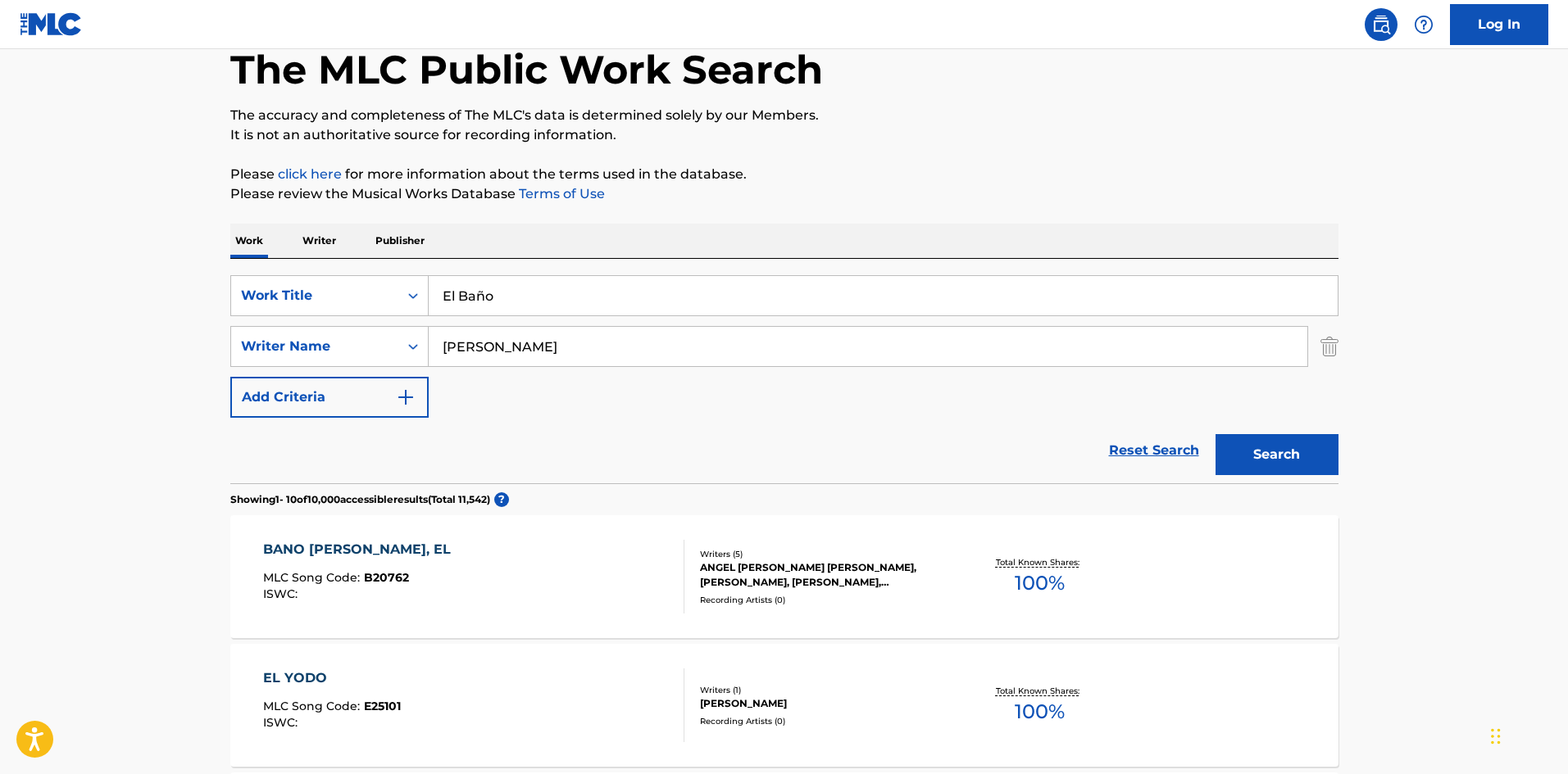
scroll to position [96, 0]
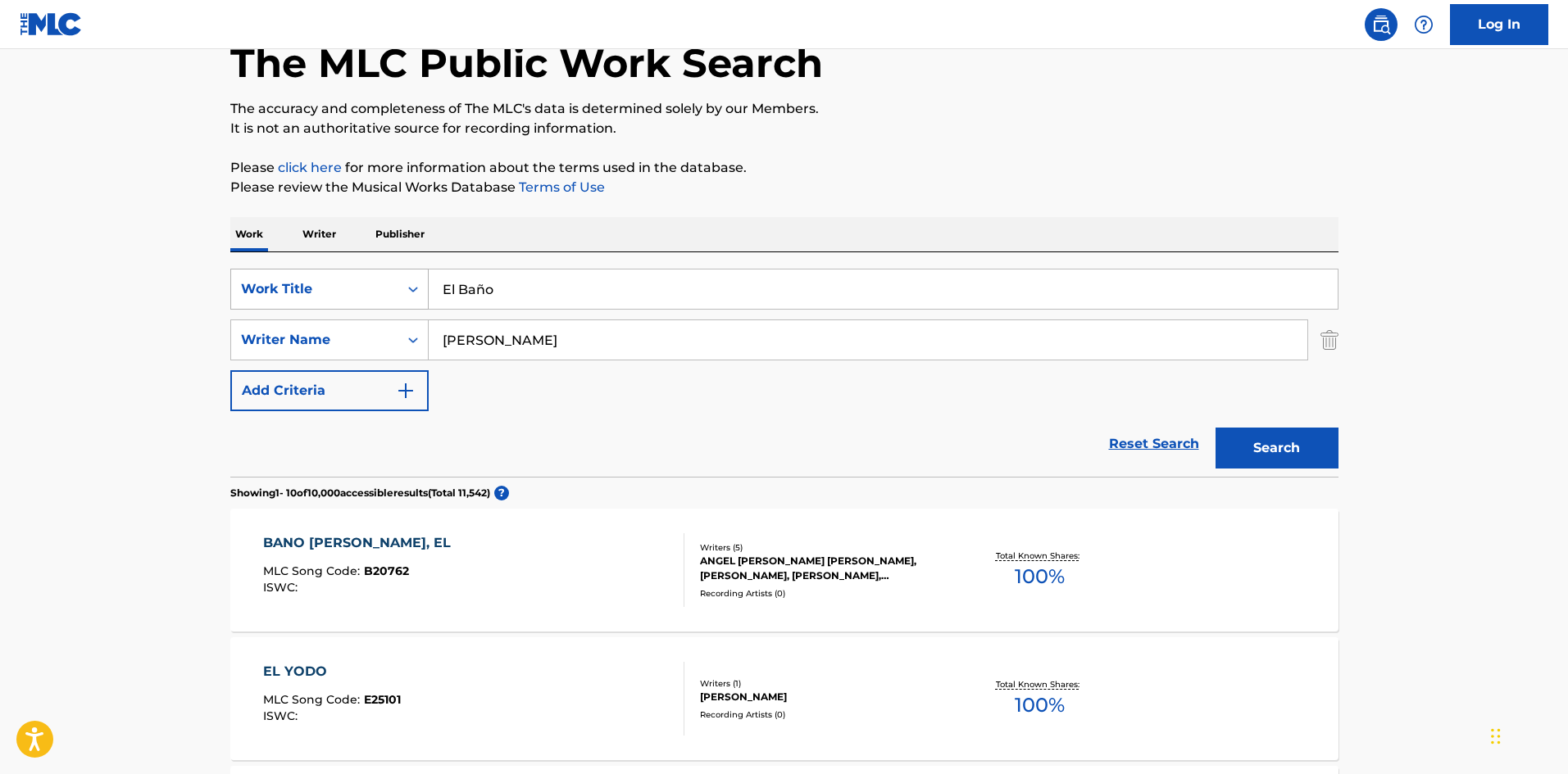
drag, startPoint x: 527, startPoint y: 283, endPoint x: 385, endPoint y: 294, distance: 142.4
click at [385, 294] on div "SearchWithCriteria9ee4e134-196e-45e3-87b9-6ee469d558b9 Work Title El Baño" at bounding box center [784, 289] width 1108 height 41
paste input "nfermo [PERSON_NAME] [PERSON_NAME]"
click at [670, 289] on input "Enfermo [PERSON_NAME]" at bounding box center [883, 289] width 909 height 39
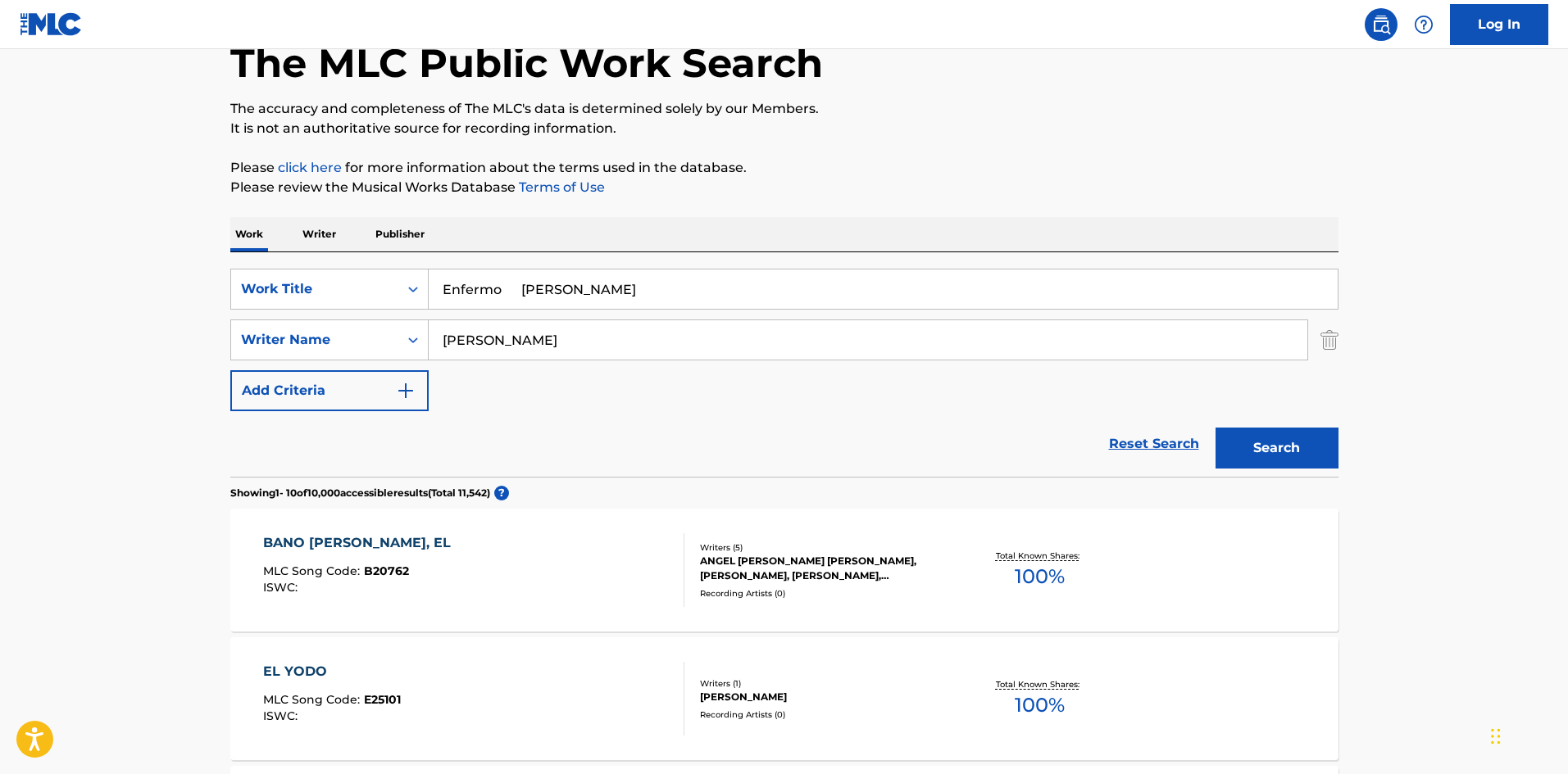
type input "Enfermo [PERSON_NAME]"
drag, startPoint x: 513, startPoint y: 344, endPoint x: 370, endPoint y: 322, distance: 144.7
click at [366, 322] on div "SearchWithCriteriaa2924501-c412-4aaf-8b48-76c4d32745d8 Writer Name [PERSON_NAME]" at bounding box center [784, 340] width 1108 height 41
paste input "Ganzo"
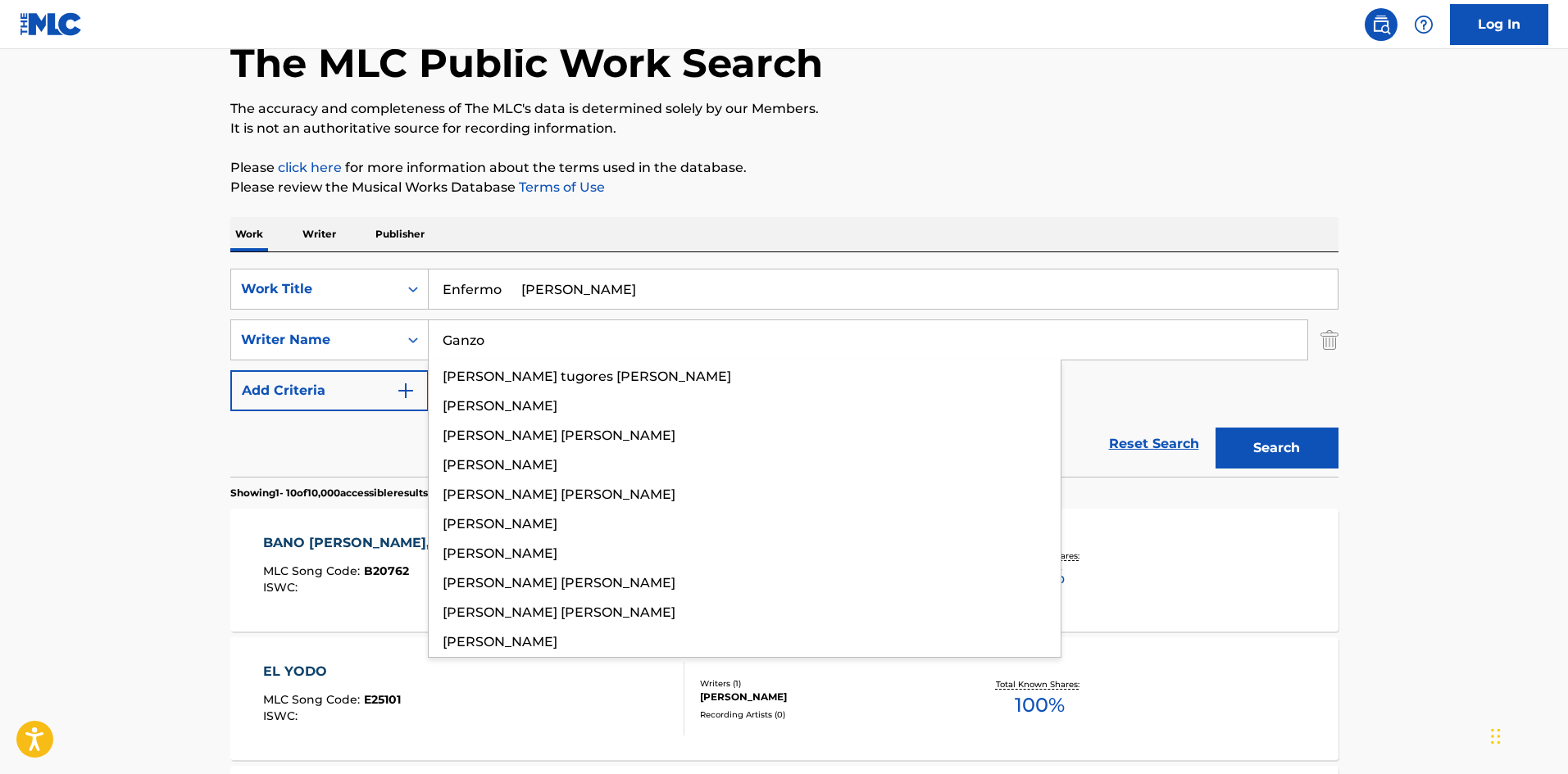
type input "Ganzo"
click at [551, 288] on input "Enfermo [PERSON_NAME]" at bounding box center [883, 289] width 909 height 39
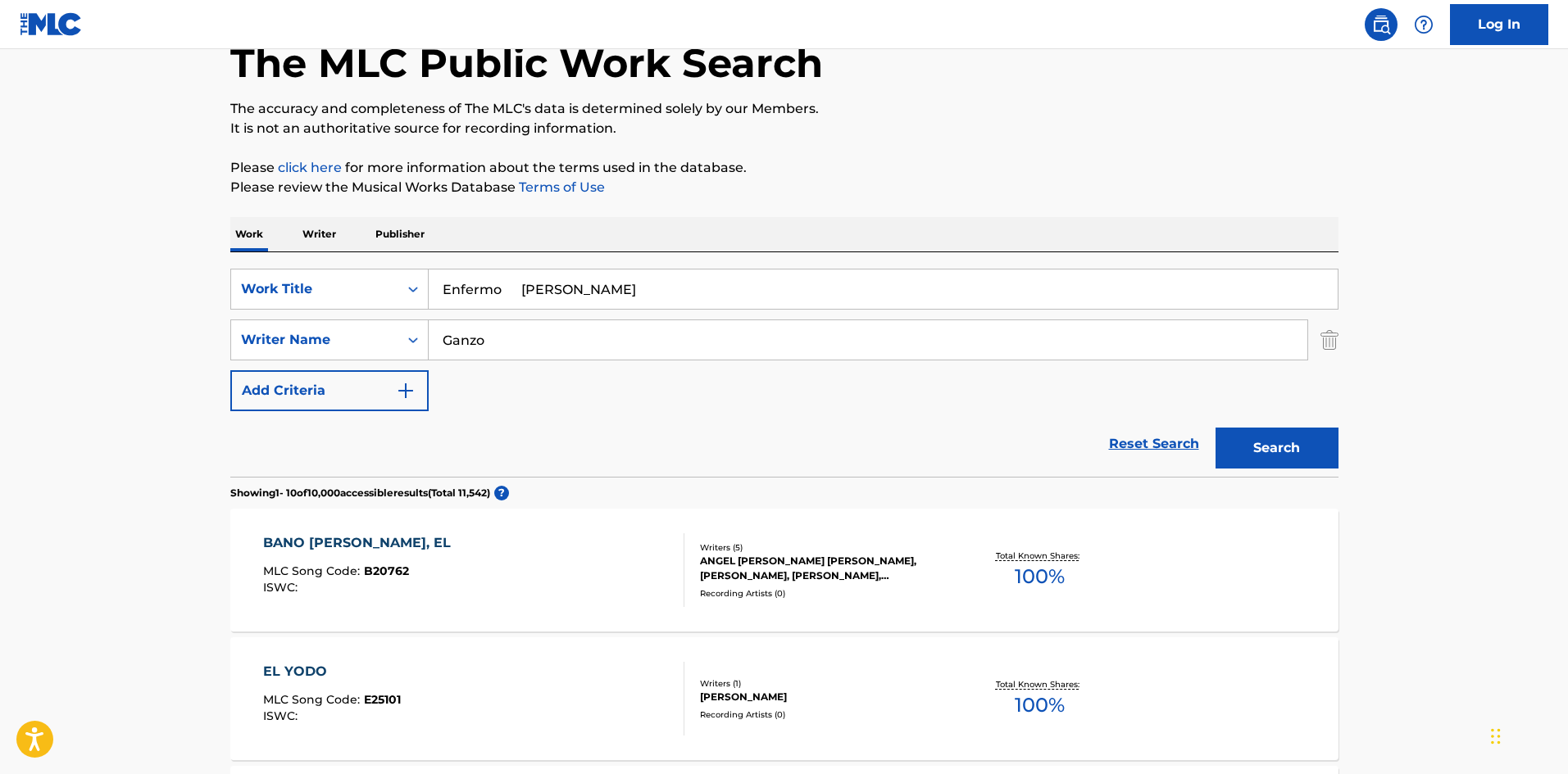
drag, startPoint x: 521, startPoint y: 283, endPoint x: 881, endPoint y: 352, distance: 366.6
click at [858, 349] on div "SearchWithCriteria9ee4e134-196e-45e3-87b9-6ee469d558b9 Work Title Enfermo [PERS…" at bounding box center [784, 340] width 1108 height 143
type input "Enfermo"
click at [1282, 436] on button "Search" at bounding box center [1277, 448] width 123 height 41
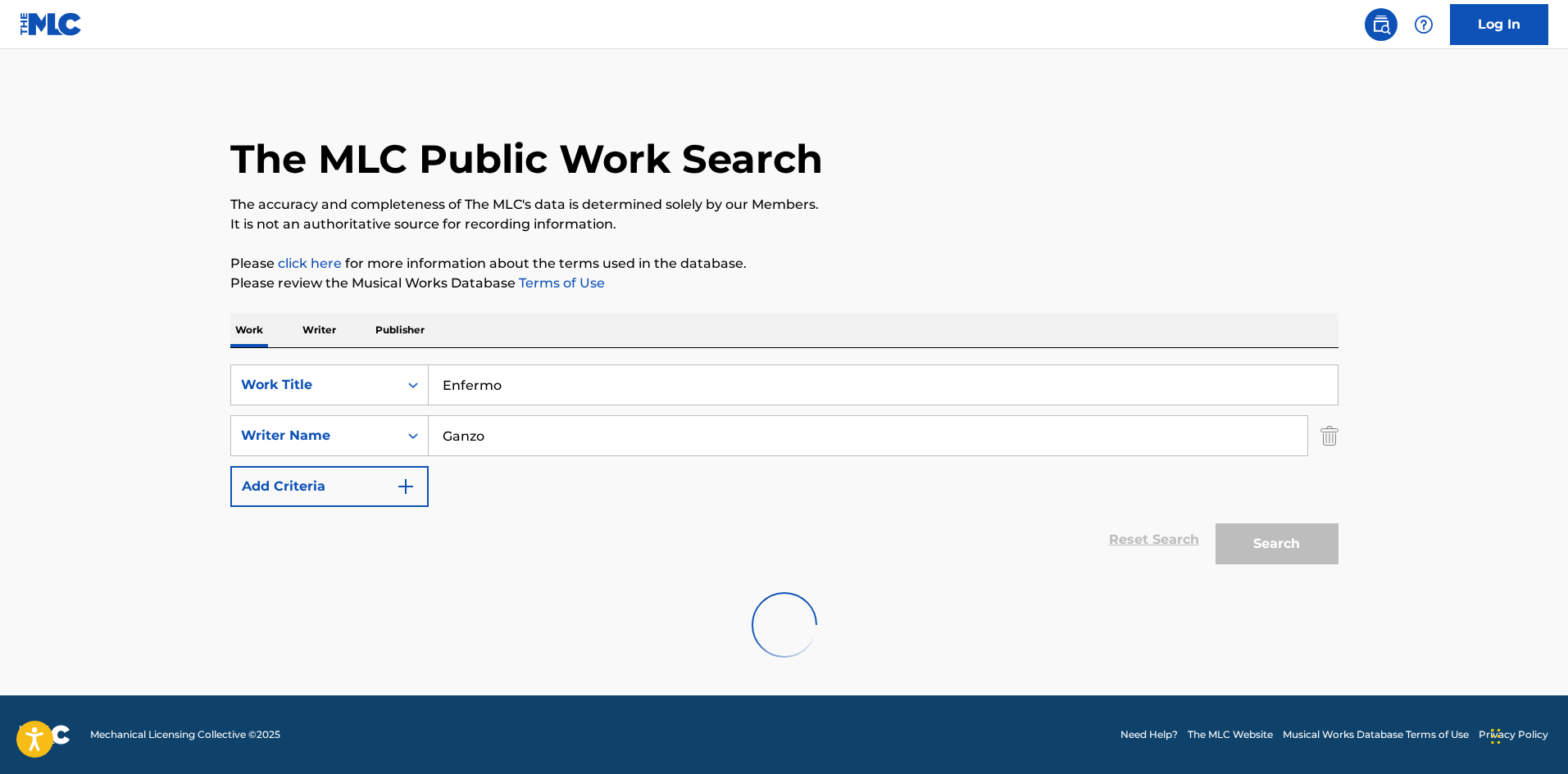
scroll to position [0, 0]
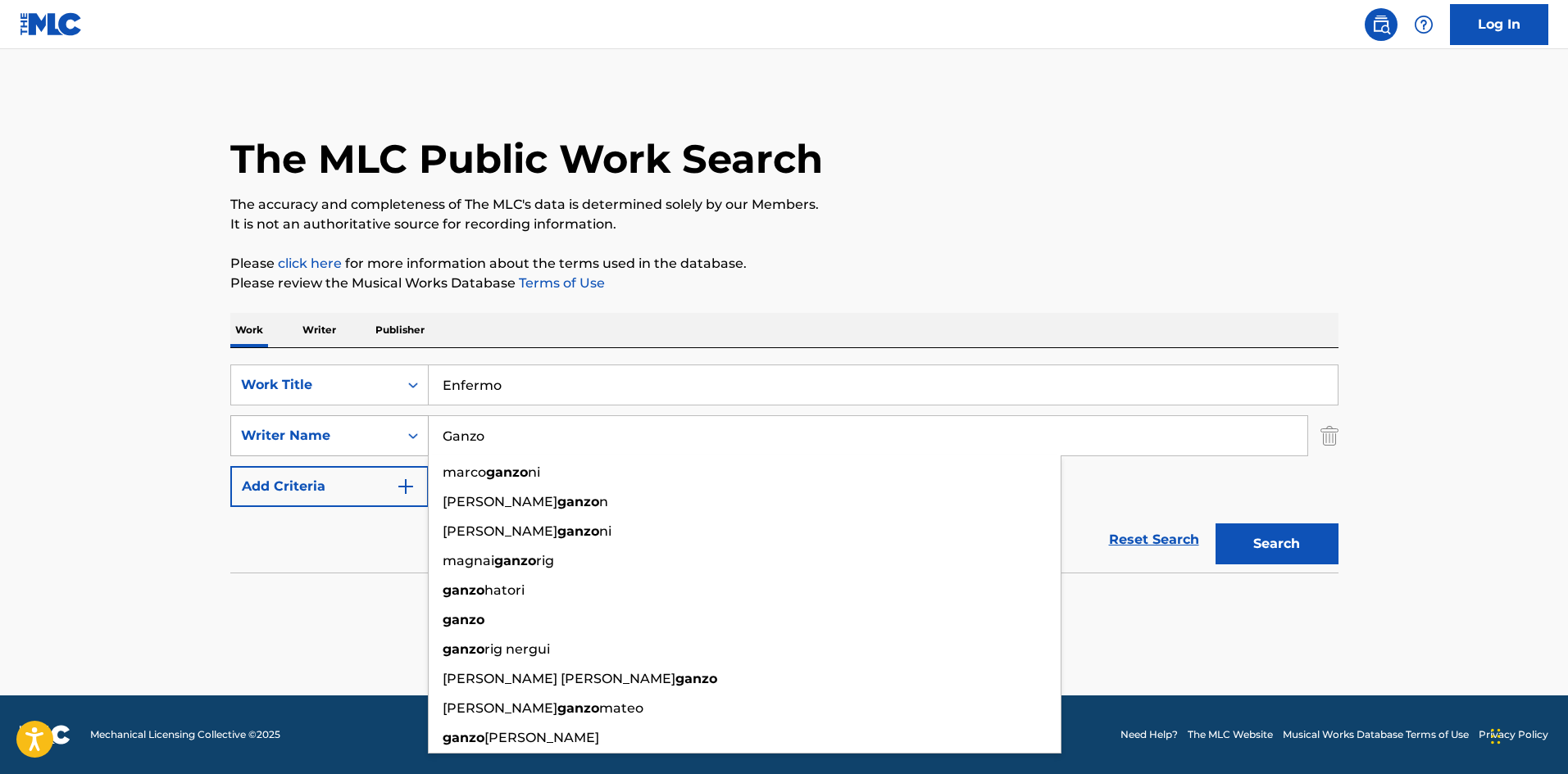
drag, startPoint x: 483, startPoint y: 433, endPoint x: 398, endPoint y: 437, distance: 85.1
click at [398, 437] on div "SearchWithCriteriaa2924501-c412-4aaf-8b48-76c4d32745d8 Writer Name [PERSON_NAME…" at bounding box center [784, 436] width 1108 height 41
paste input "[PERSON_NAME]"
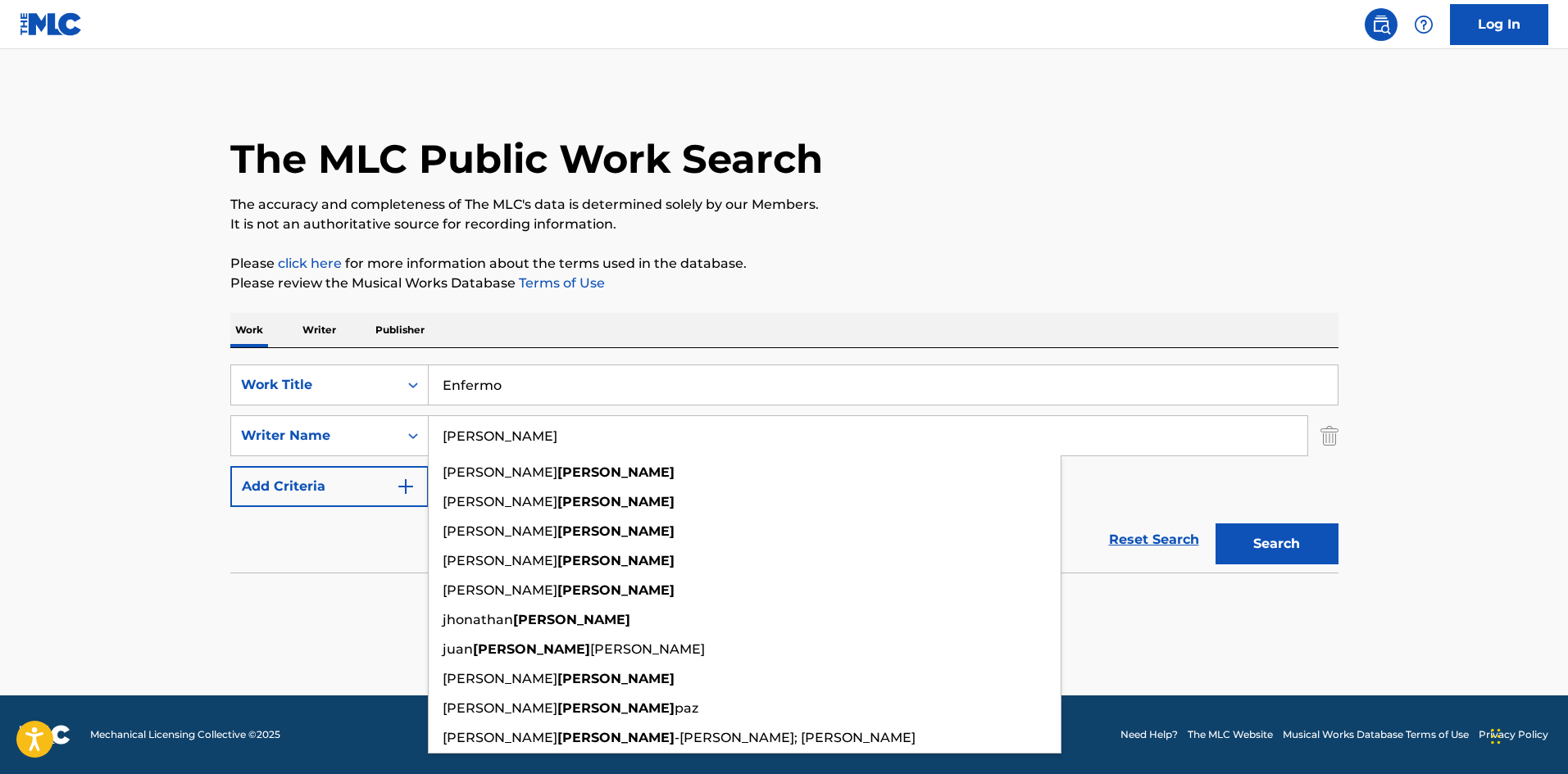
click at [466, 434] on input "[PERSON_NAME]" at bounding box center [868, 435] width 879 height 39
drag, startPoint x: 637, startPoint y: 310, endPoint x: 733, endPoint y: 302, distance: 96.3
click at [639, 310] on div "The MLC Public Work Search The accuracy and completeness of The MLC's data is d…" at bounding box center [784, 356] width 1147 height 534
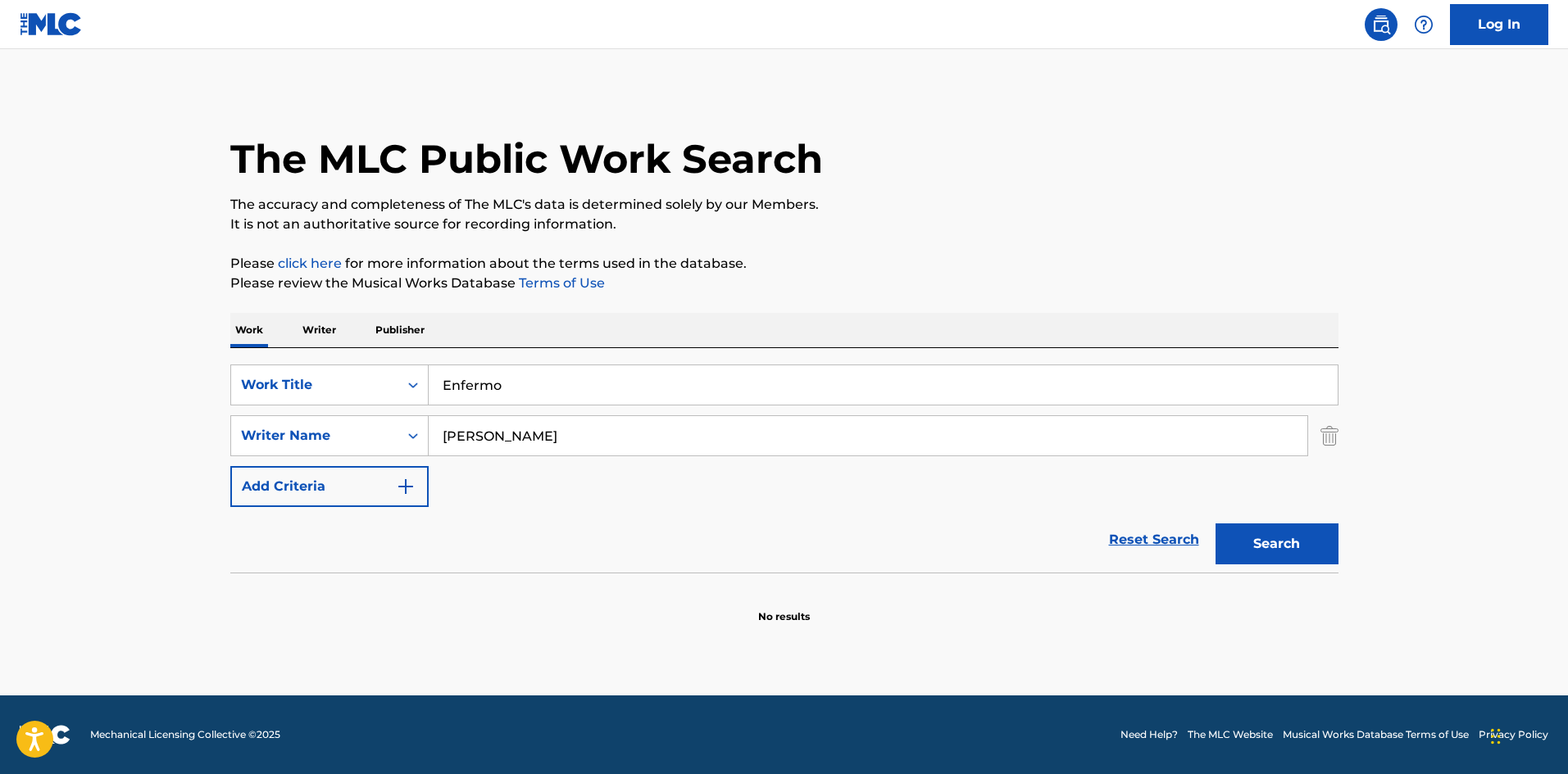
click at [1326, 532] on button "Search" at bounding box center [1277, 544] width 123 height 41
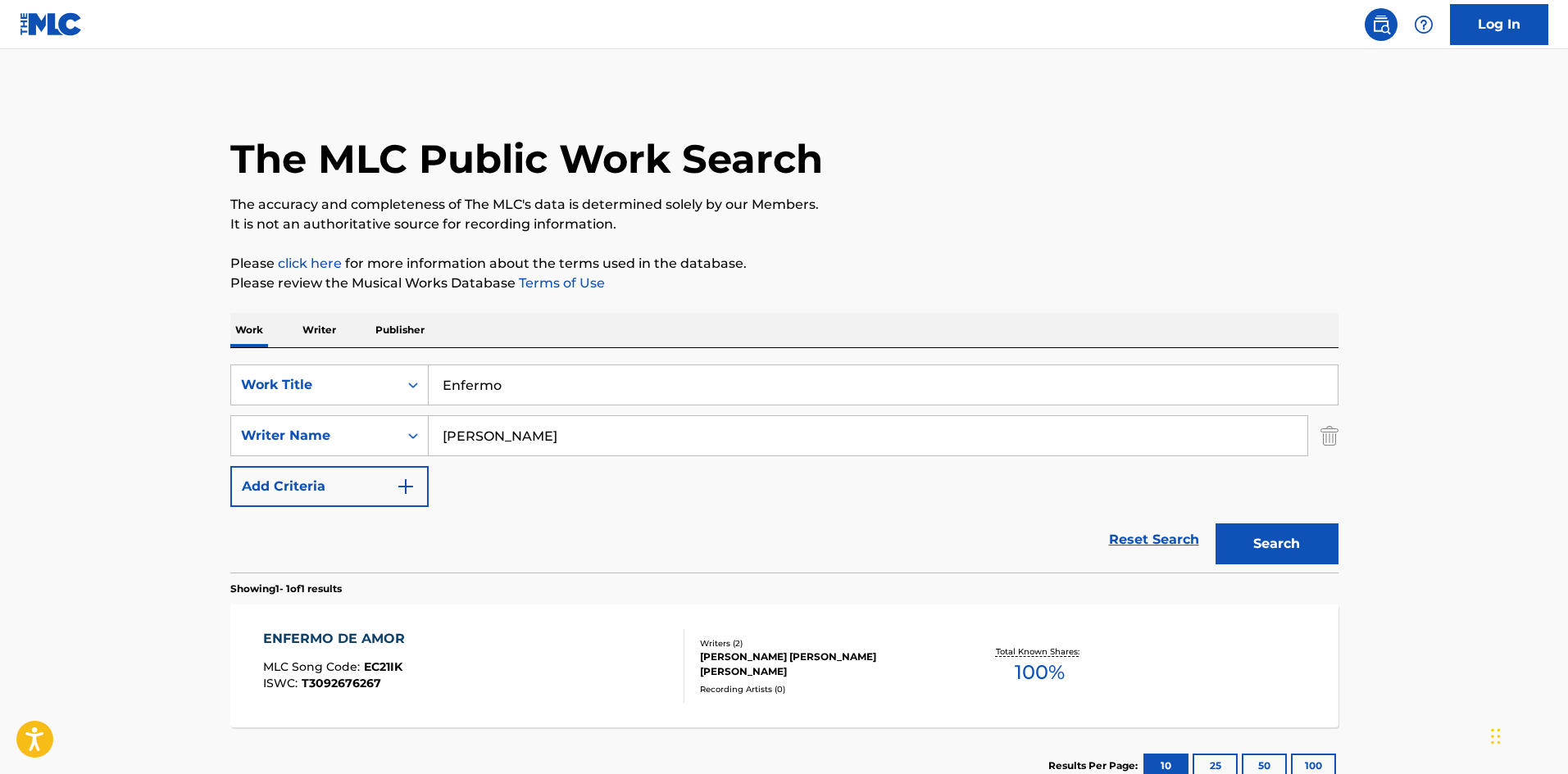
click at [430, 431] on input "[PERSON_NAME]" at bounding box center [868, 435] width 879 height 39
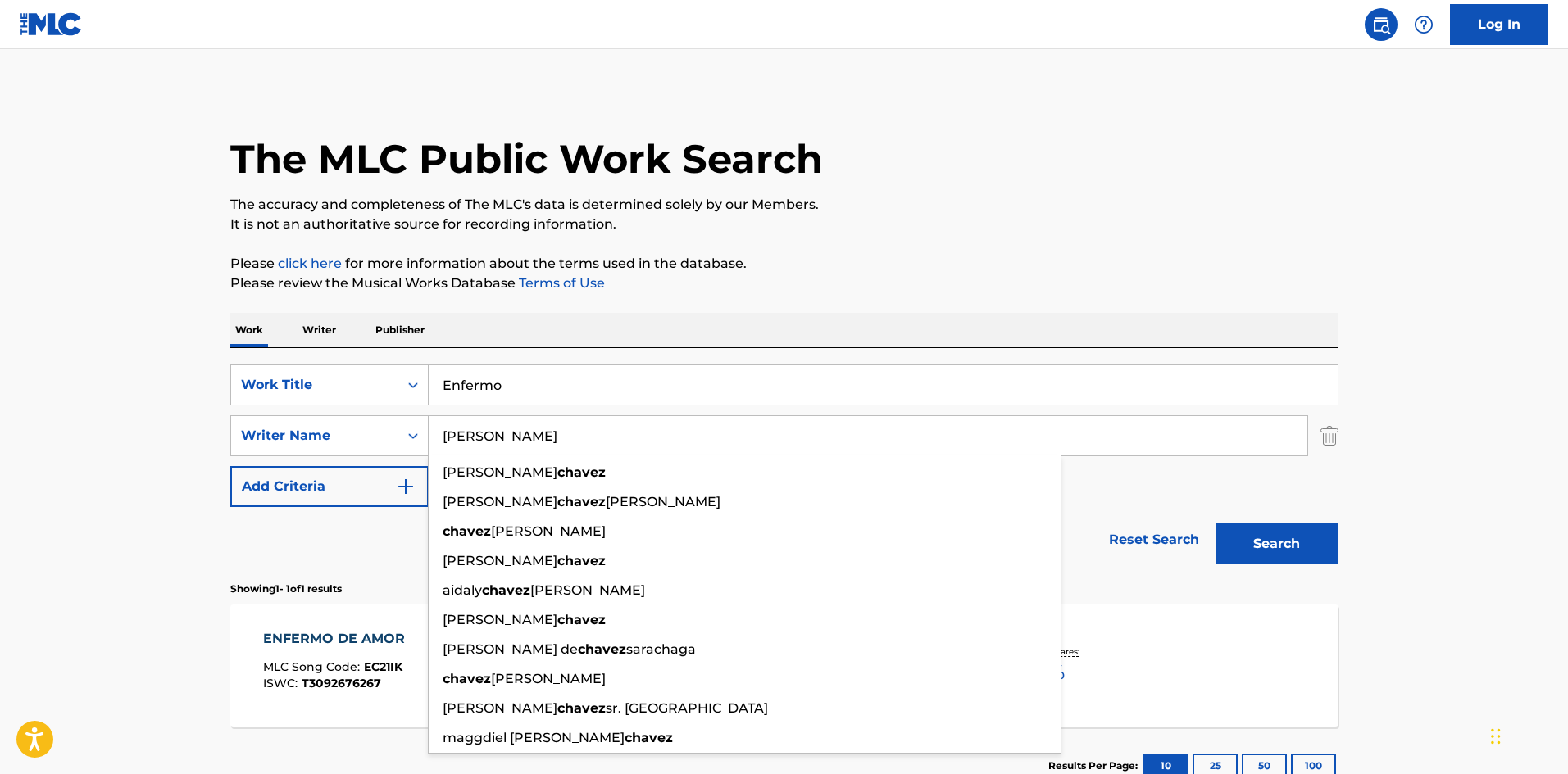
click at [1248, 247] on div "The MLC Public Work Search The accuracy and completeness of The MLC's data is d…" at bounding box center [784, 447] width 1147 height 714
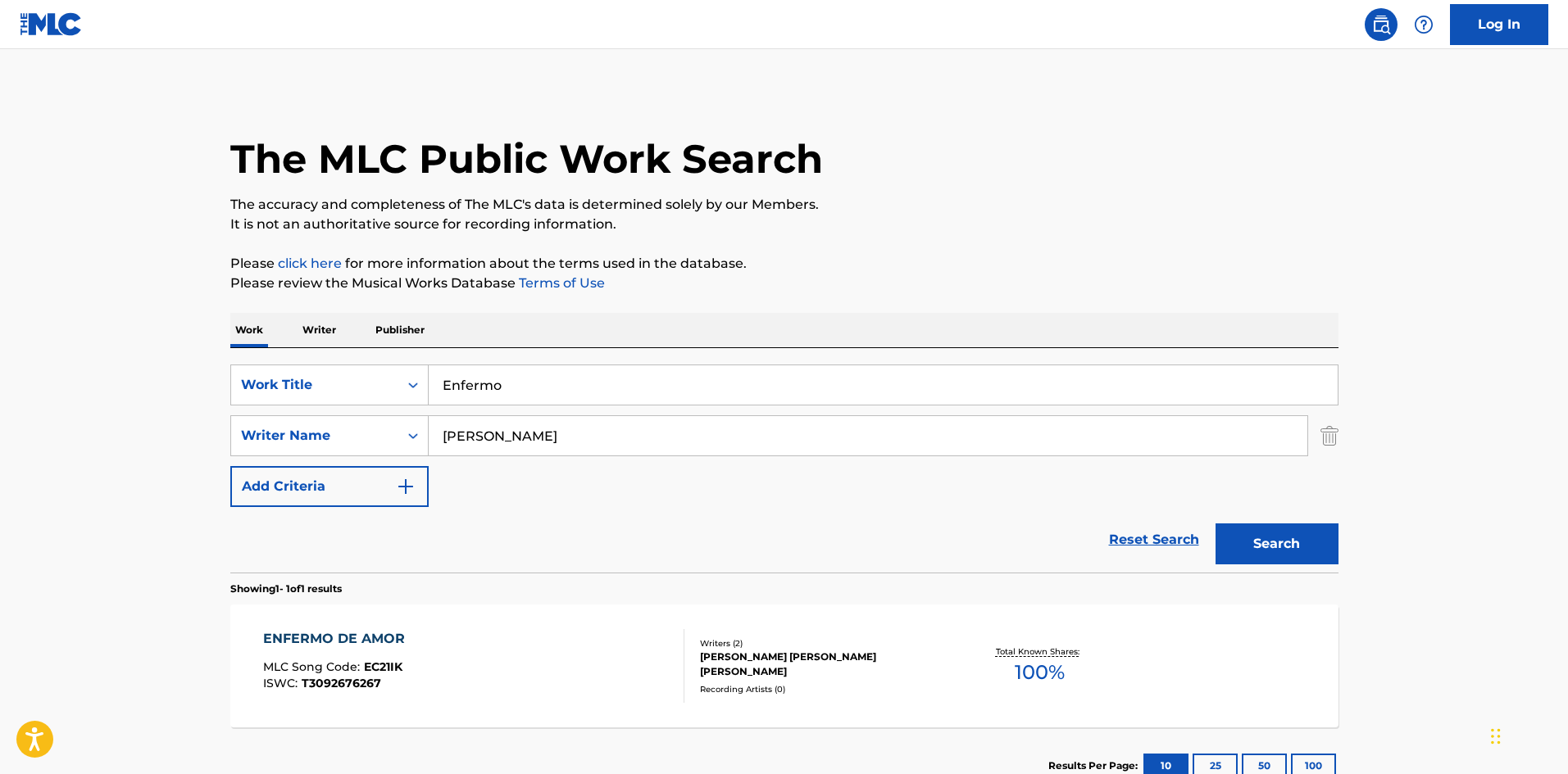
click at [398, 414] on div "SearchWithCriteria9ee4e134-196e-45e3-87b9-6ee469d558b9 Work Title Enfermo Searc…" at bounding box center [784, 436] width 1108 height 143
paste input "Oruña"
click at [1245, 553] on button "Search" at bounding box center [1277, 544] width 123 height 41
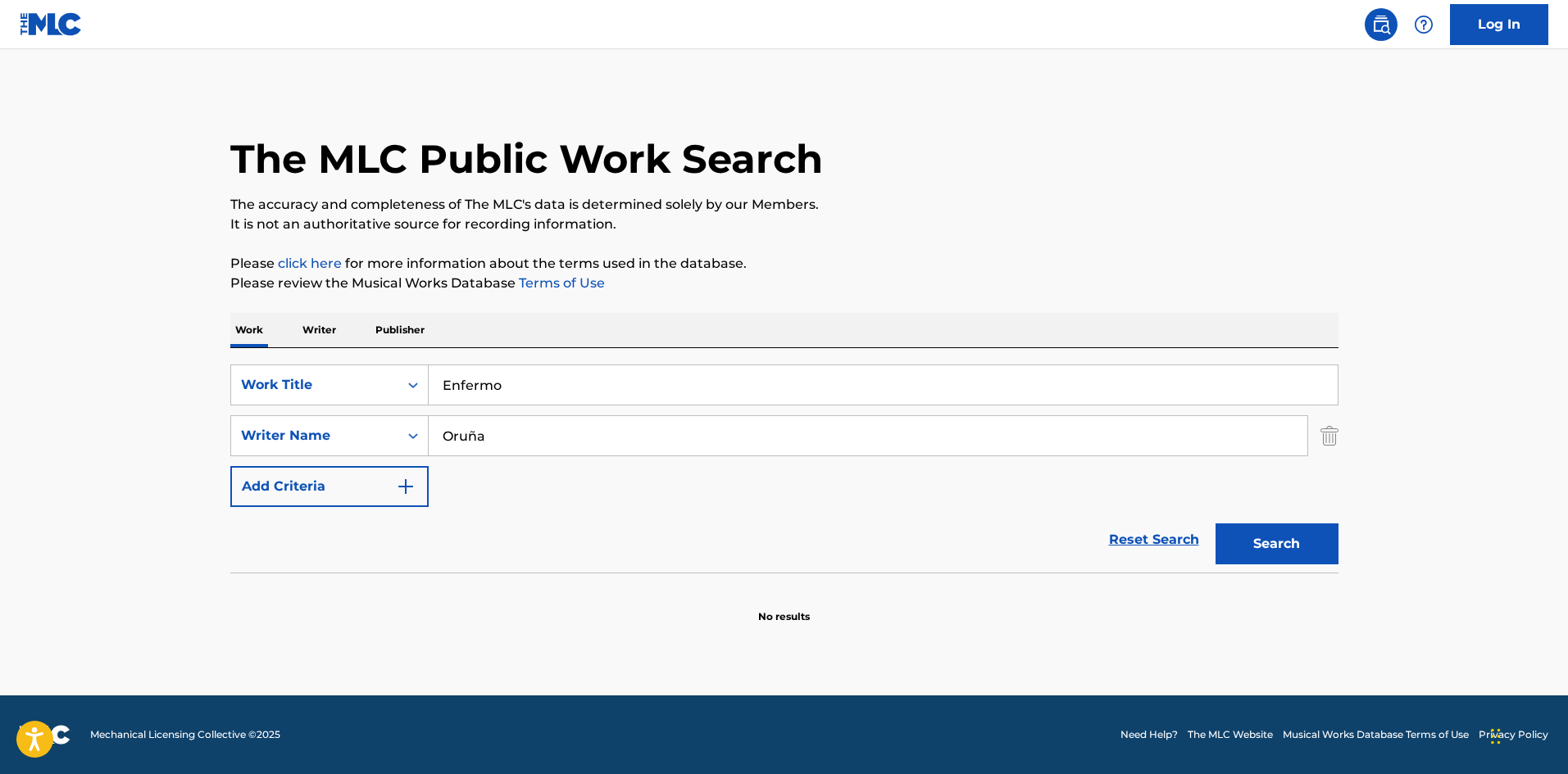
click at [477, 437] on input "Oruña" at bounding box center [868, 435] width 879 height 39
type input "Oruna"
click at [1257, 546] on button "Search" at bounding box center [1277, 544] width 123 height 41
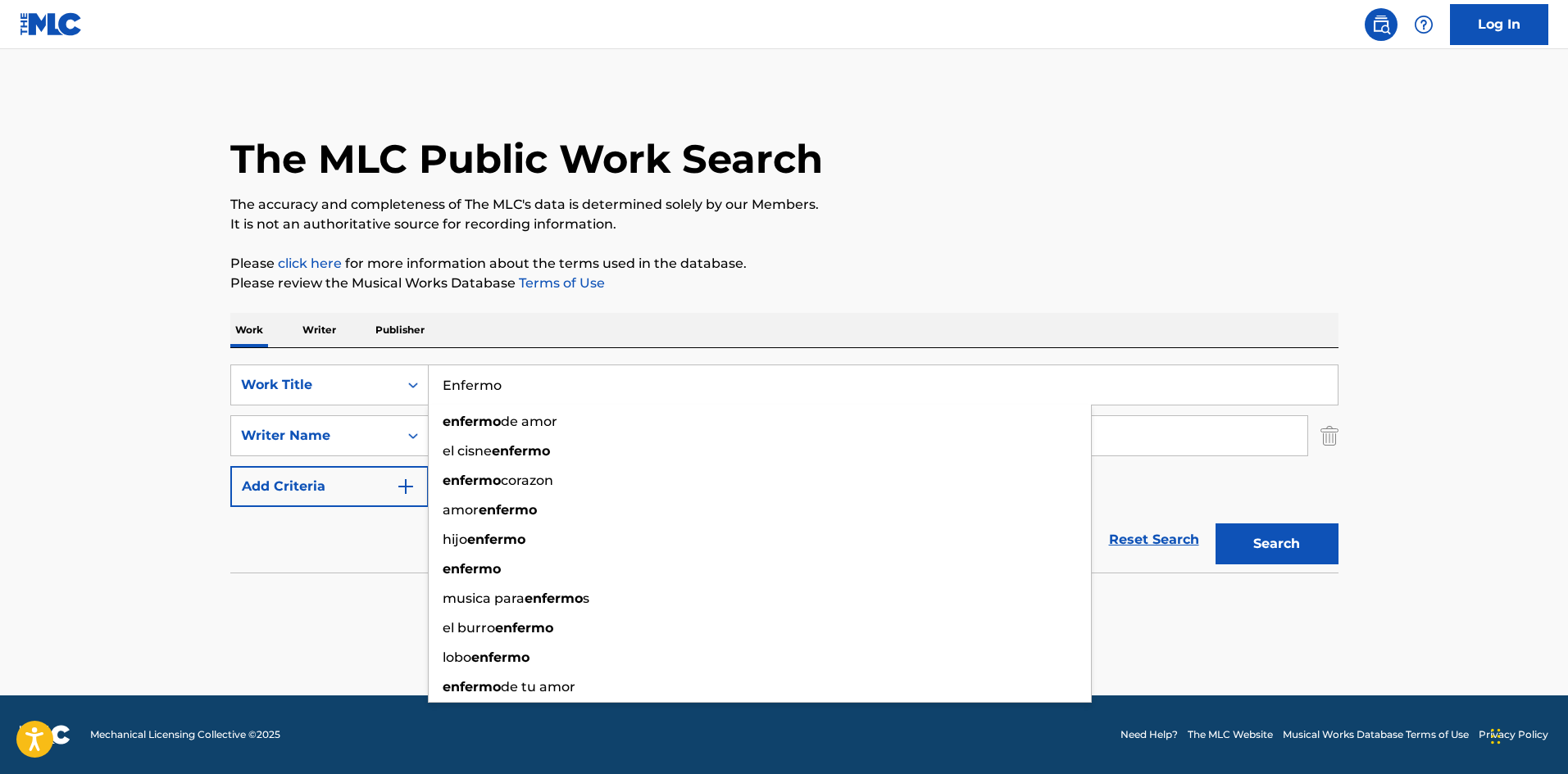
drag, startPoint x: 433, startPoint y: 373, endPoint x: 455, endPoint y: 374, distance: 22.0
click at [400, 375] on div "SearchWithCriteria9ee4e134-196e-45e3-87b9-6ee469d558b9 Work Title Enfermo enfer…" at bounding box center [784, 385] width 1108 height 41
paste input "Chacha"
type input "Chacha"
click at [755, 311] on div "The MLC Public Work Search The accuracy and completeness of The MLC's data is d…" at bounding box center [784, 356] width 1147 height 534
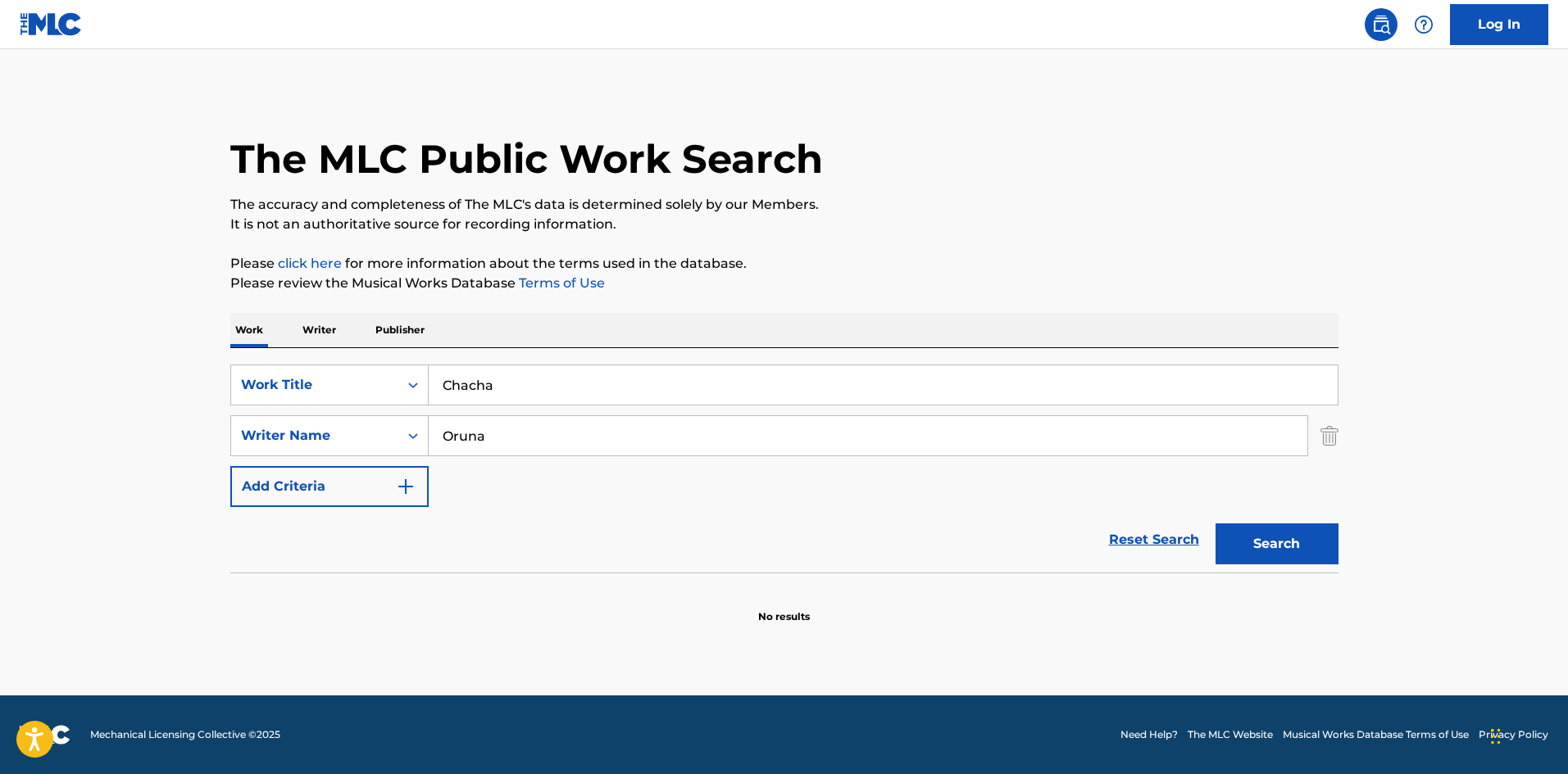
click at [1294, 548] on button "Search" at bounding box center [1277, 544] width 123 height 41
click at [471, 439] on input "Oruna" at bounding box center [868, 435] width 879 height 39
click at [476, 432] on input "Oruna" at bounding box center [868, 435] width 879 height 39
click at [736, 321] on div "Work Writer Publisher" at bounding box center [784, 331] width 1108 height 35
click at [1331, 543] on button "Search" at bounding box center [1277, 544] width 123 height 41
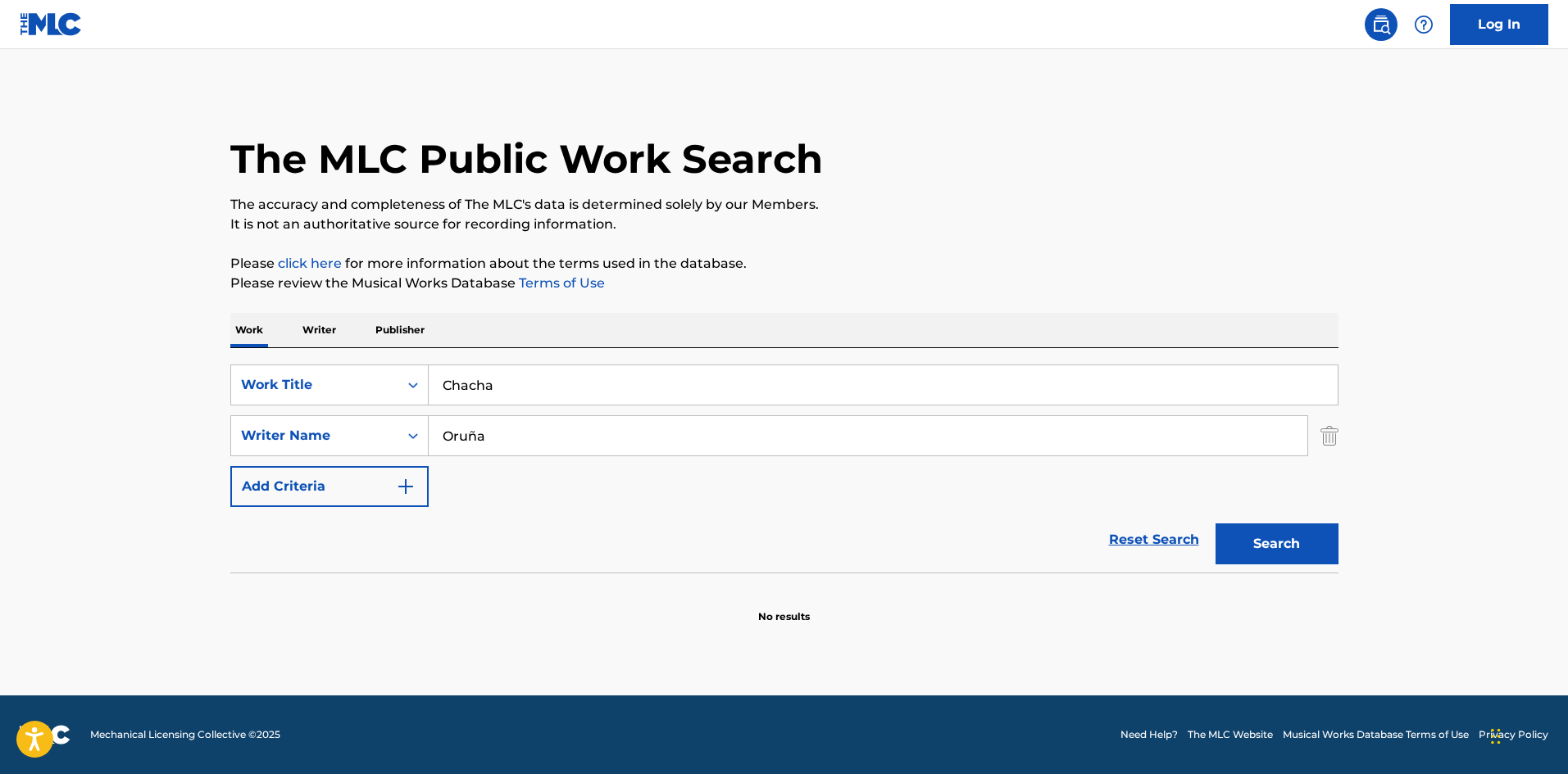
click at [467, 428] on input "Oruña" at bounding box center [868, 435] width 879 height 39
paste input "[PERSON_NAME]"
click at [1294, 561] on button "Search" at bounding box center [1277, 544] width 123 height 41
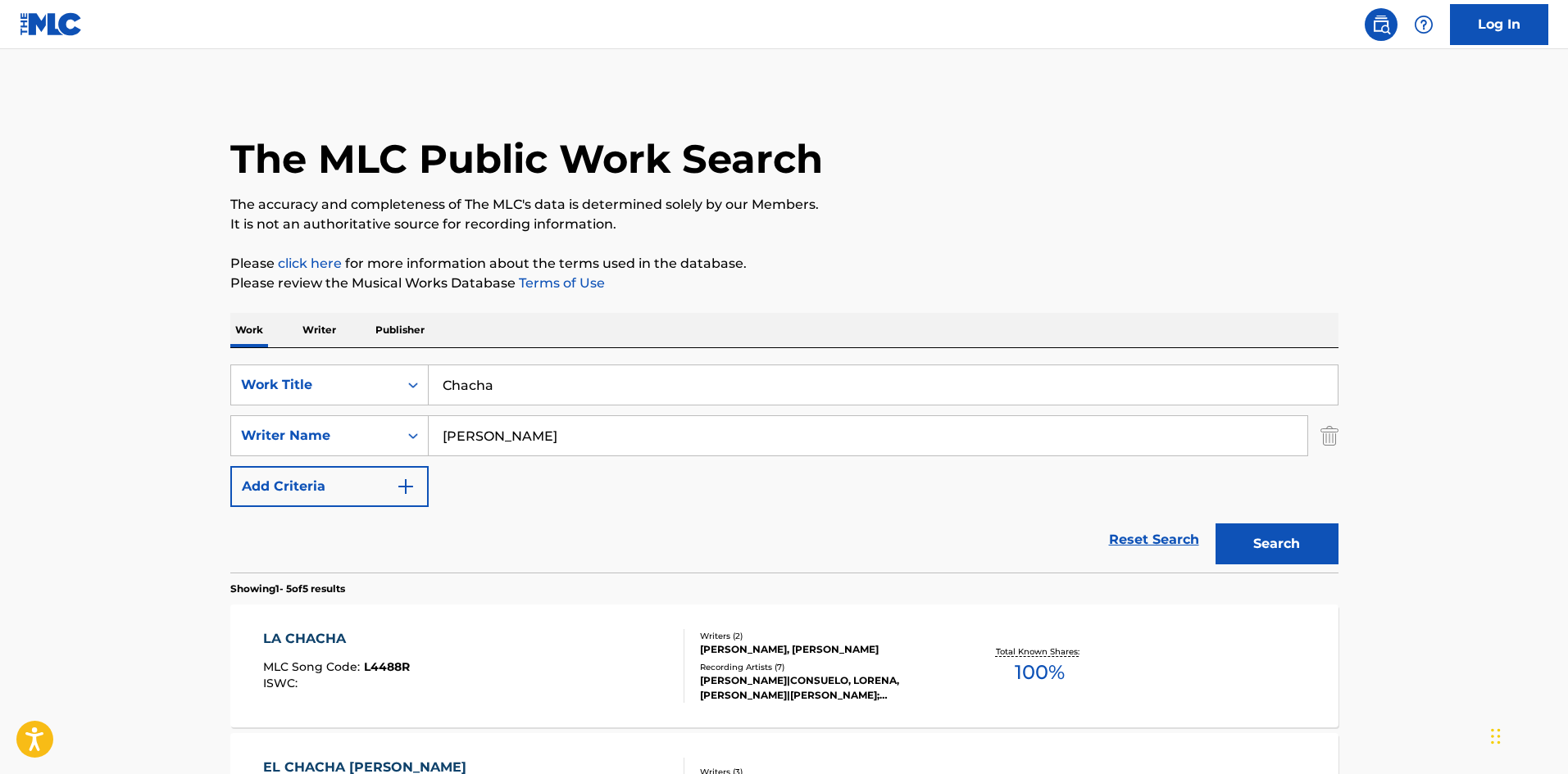
click at [999, 266] on p "Please click here for more information about the terms used in the database." at bounding box center [784, 263] width 1108 height 19
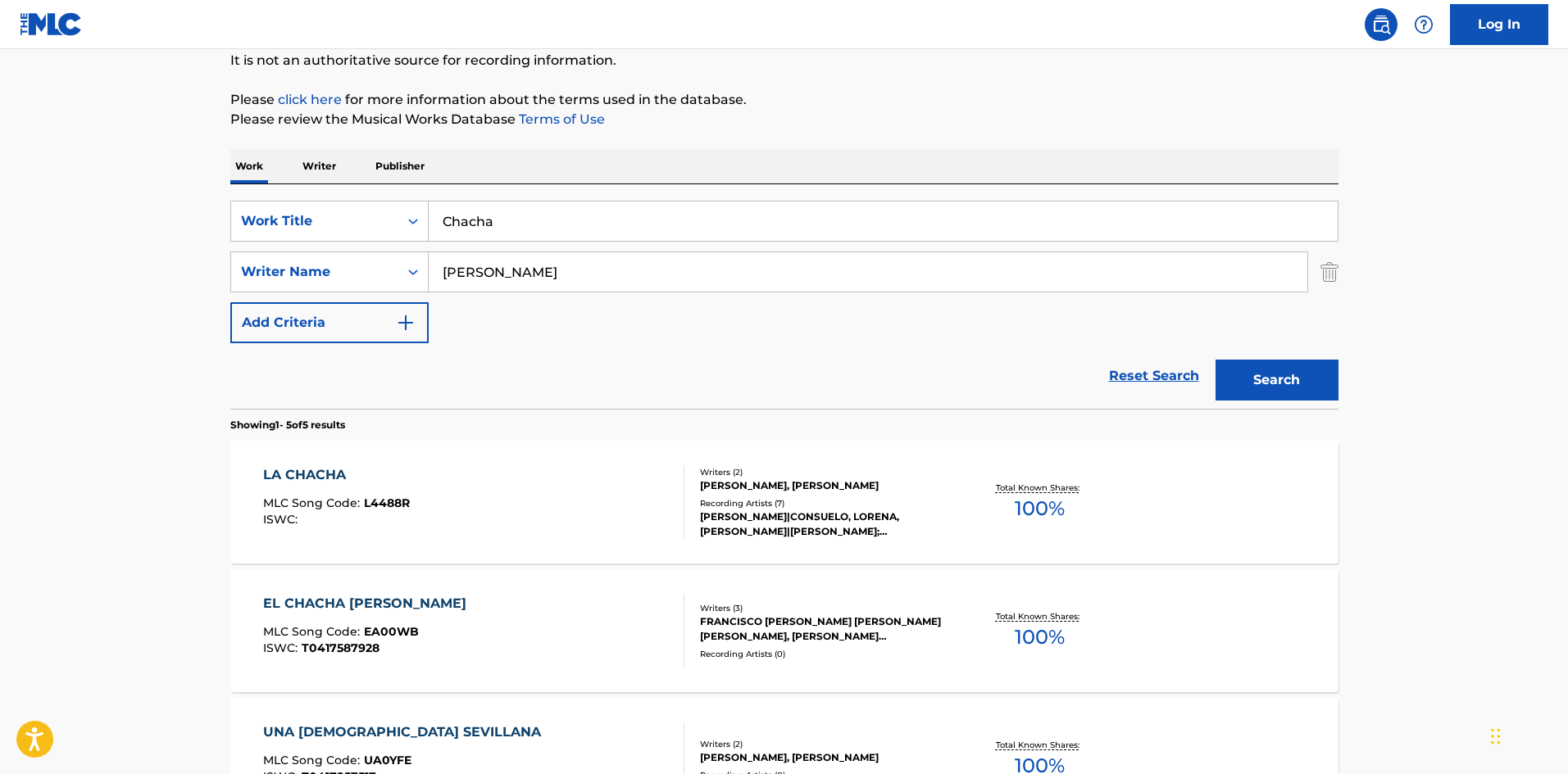
scroll to position [164, 0]
click at [473, 276] on input "[PERSON_NAME]" at bounding box center [868, 272] width 879 height 39
paste input "cea"
click at [1309, 376] on button "Search" at bounding box center [1277, 380] width 123 height 41
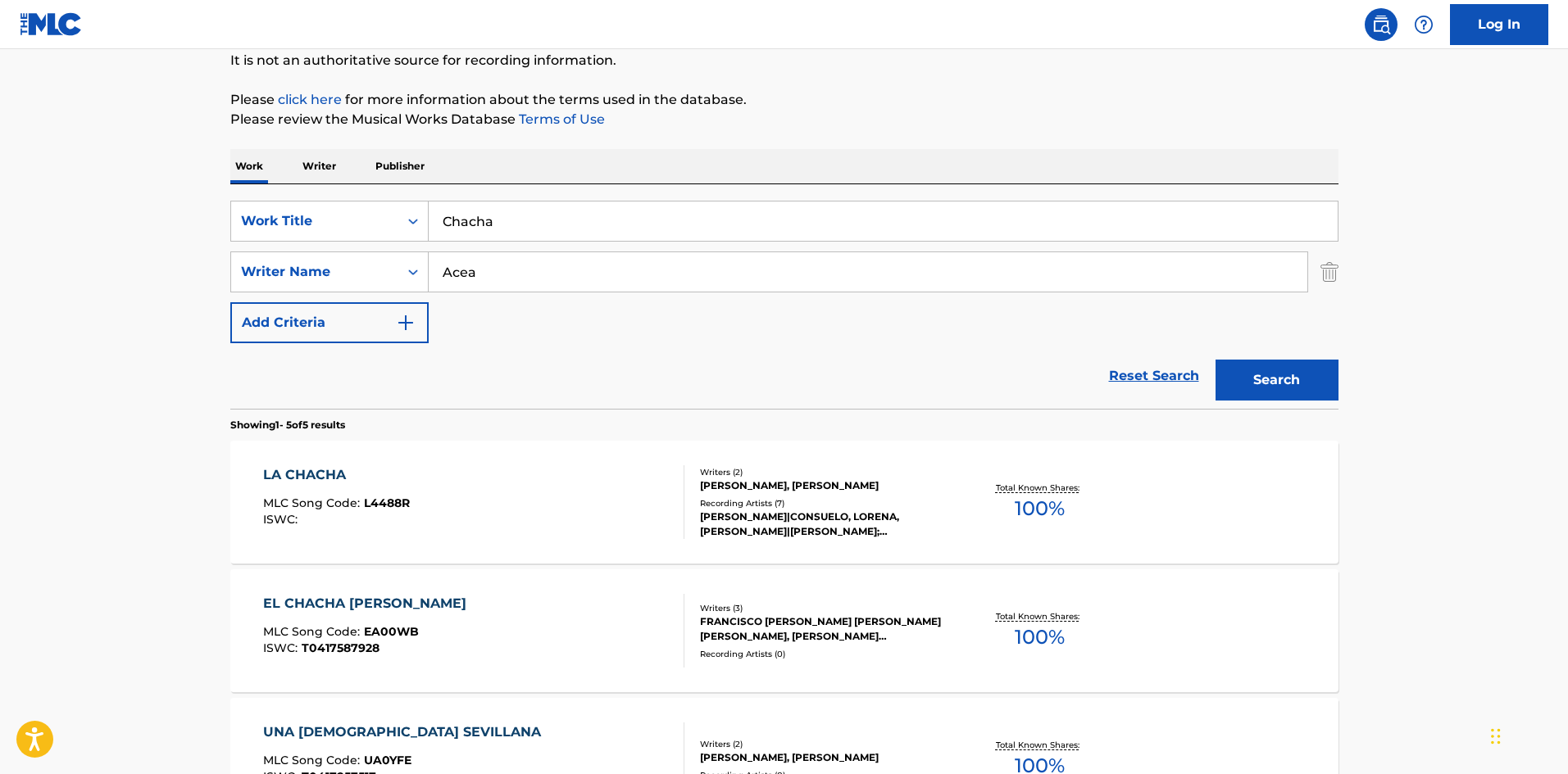
scroll to position [0, 0]
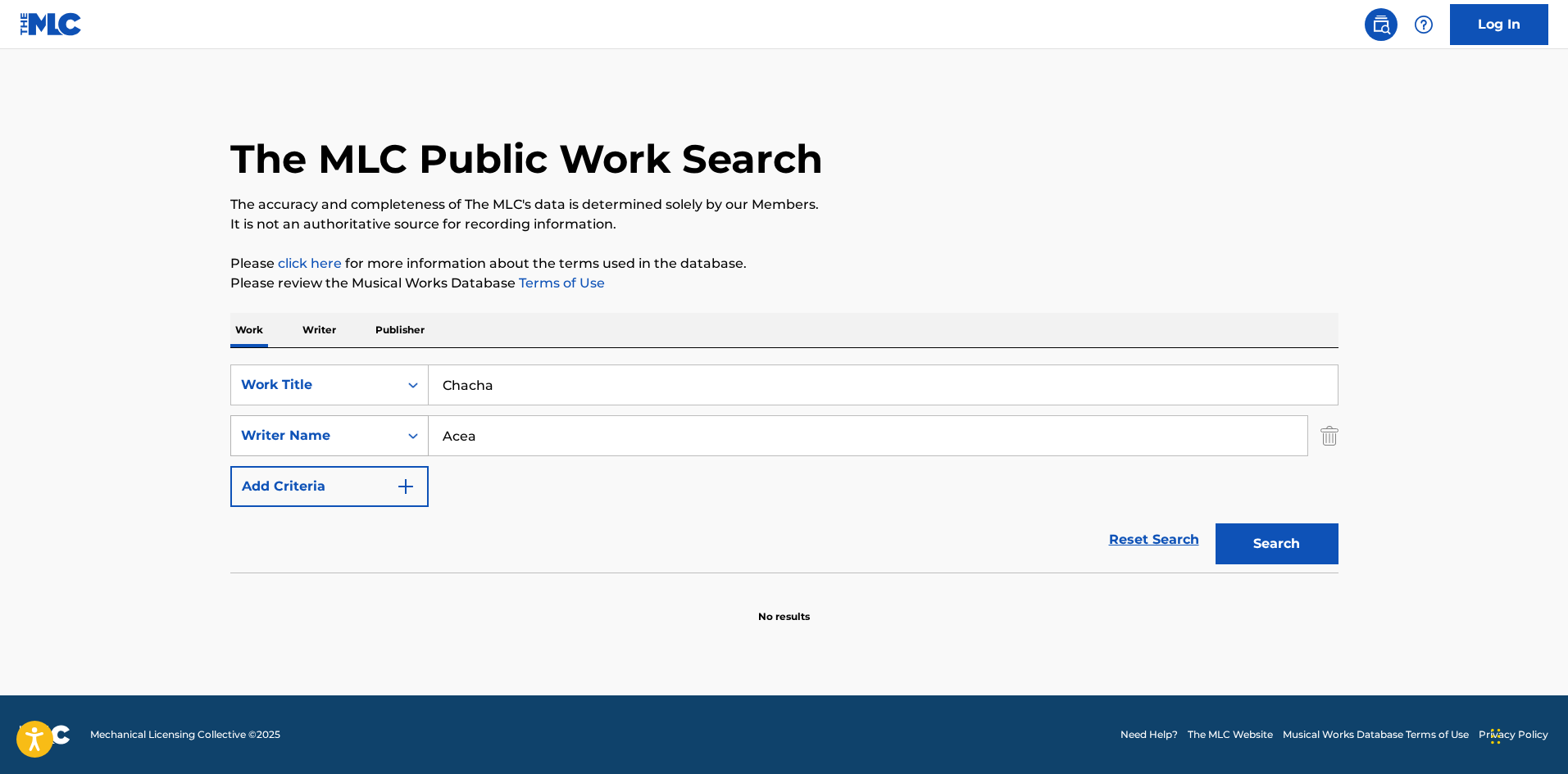
click at [410, 441] on div "SearchWithCriteriaa2924501-c412-4aaf-8b48-76c4d32745d8 Writer Name Acea" at bounding box center [784, 436] width 1108 height 41
paste input "lfonso"
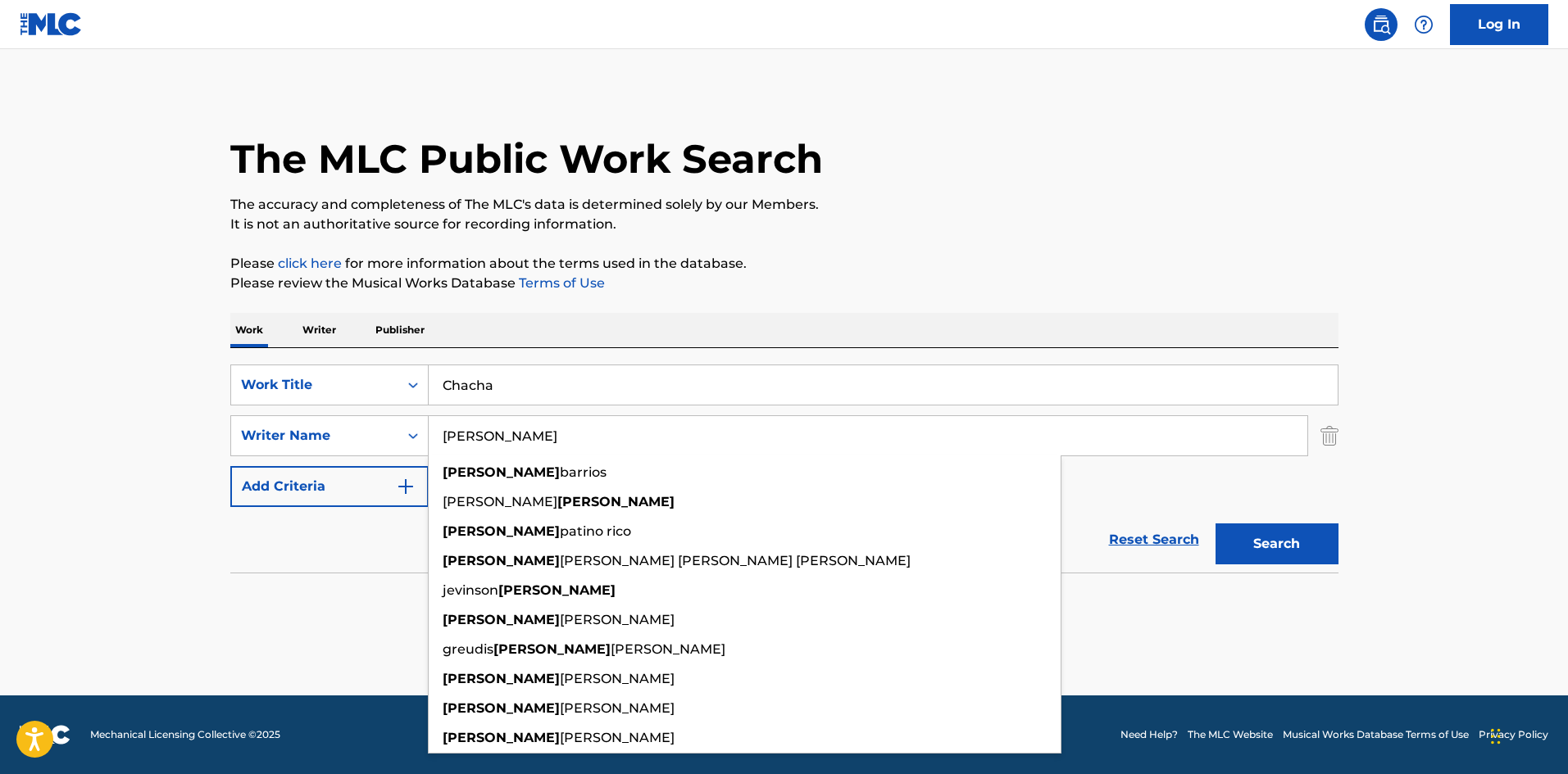
type input "[PERSON_NAME]"
click at [1230, 539] on button "Search" at bounding box center [1277, 544] width 123 height 41
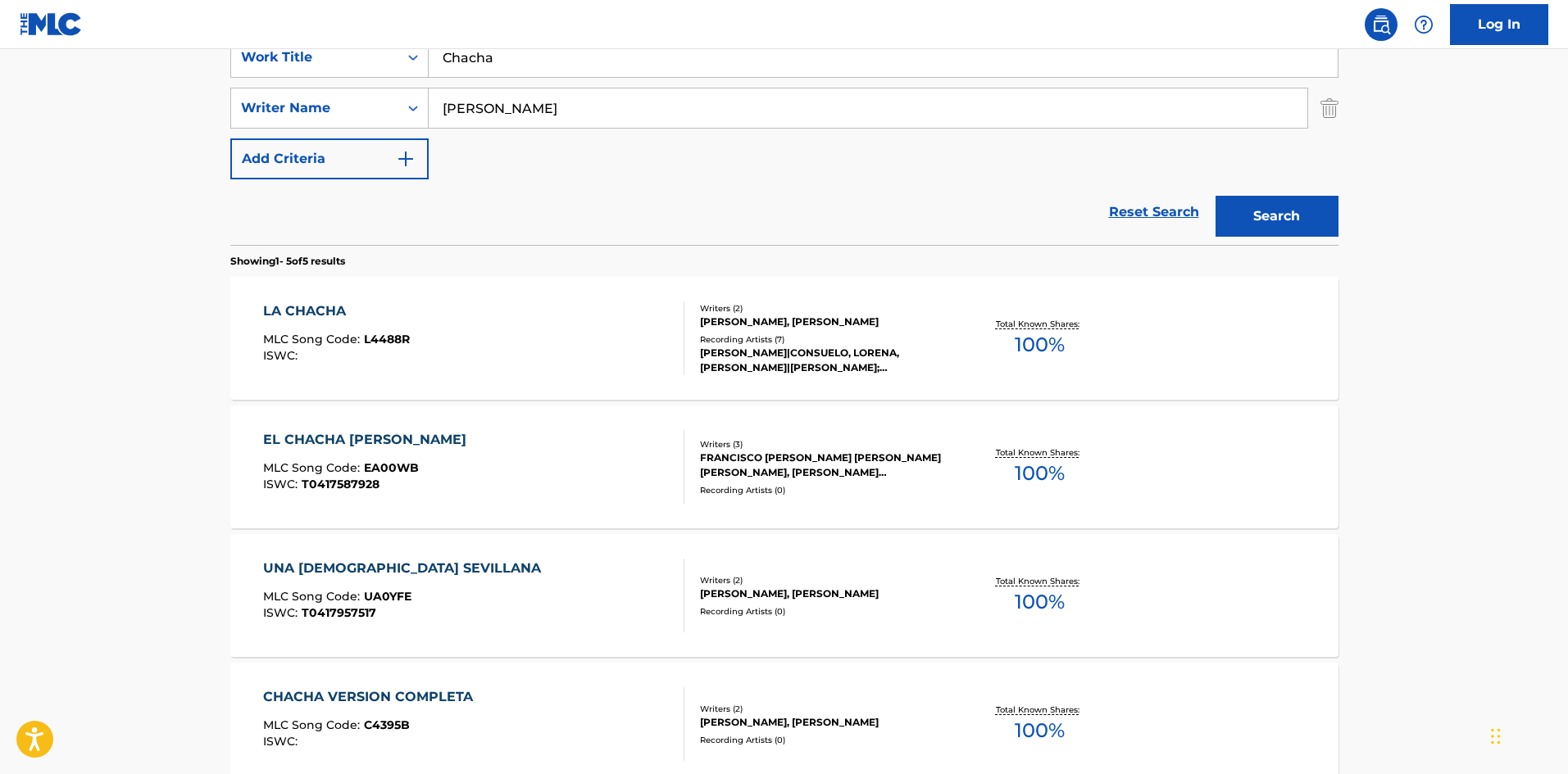
scroll to position [245, 0]
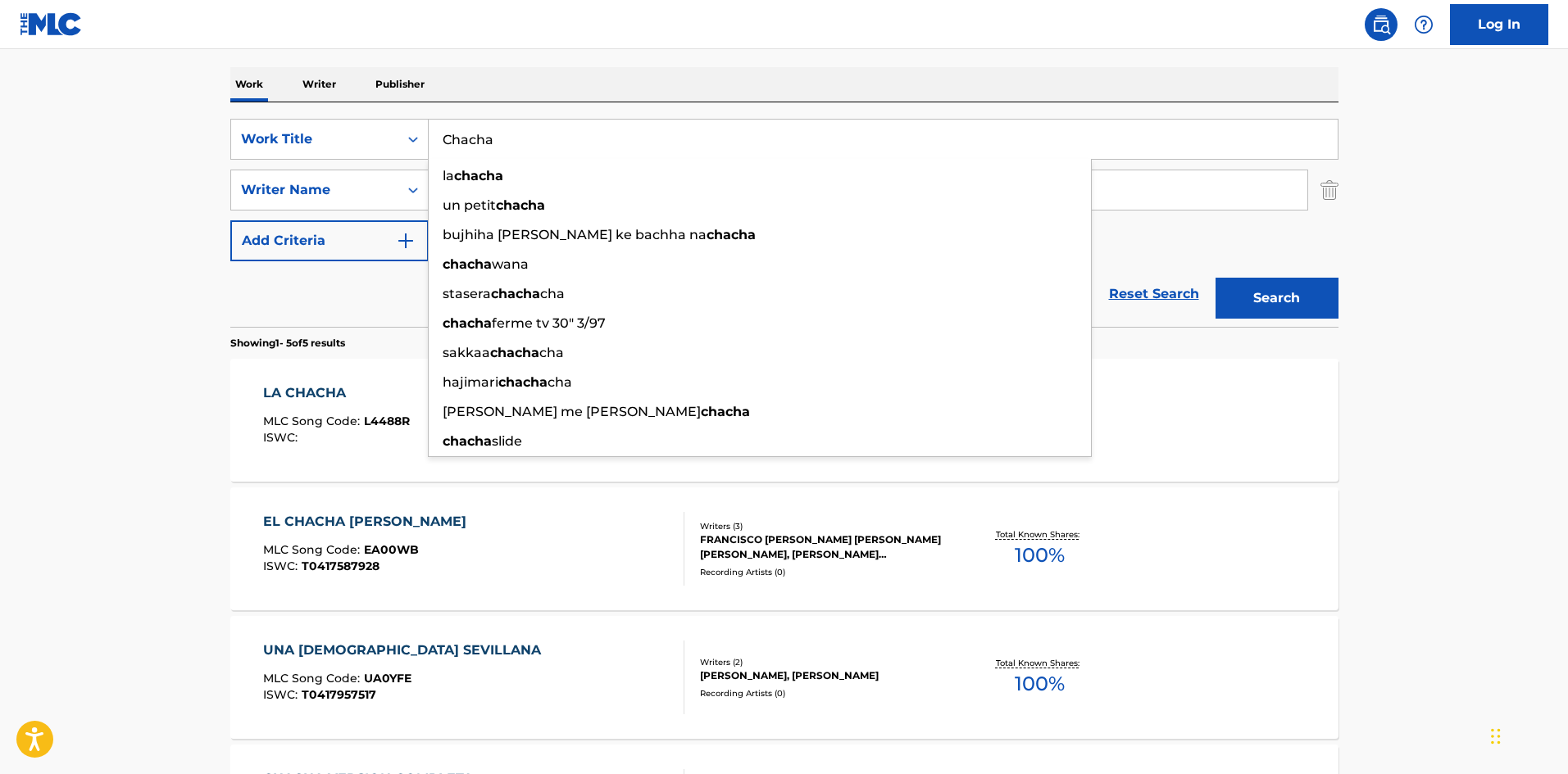
drag, startPoint x: 499, startPoint y: 133, endPoint x: 377, endPoint y: 114, distance: 123.5
click at [377, 114] on div "SearchWithCriteria9ee4e134-196e-45e3-87b9-6ee469d558b9 Work Title Chacha la cha…" at bounding box center [784, 214] width 1108 height 224
paste input "Parabris"
type input "Parabrisa"
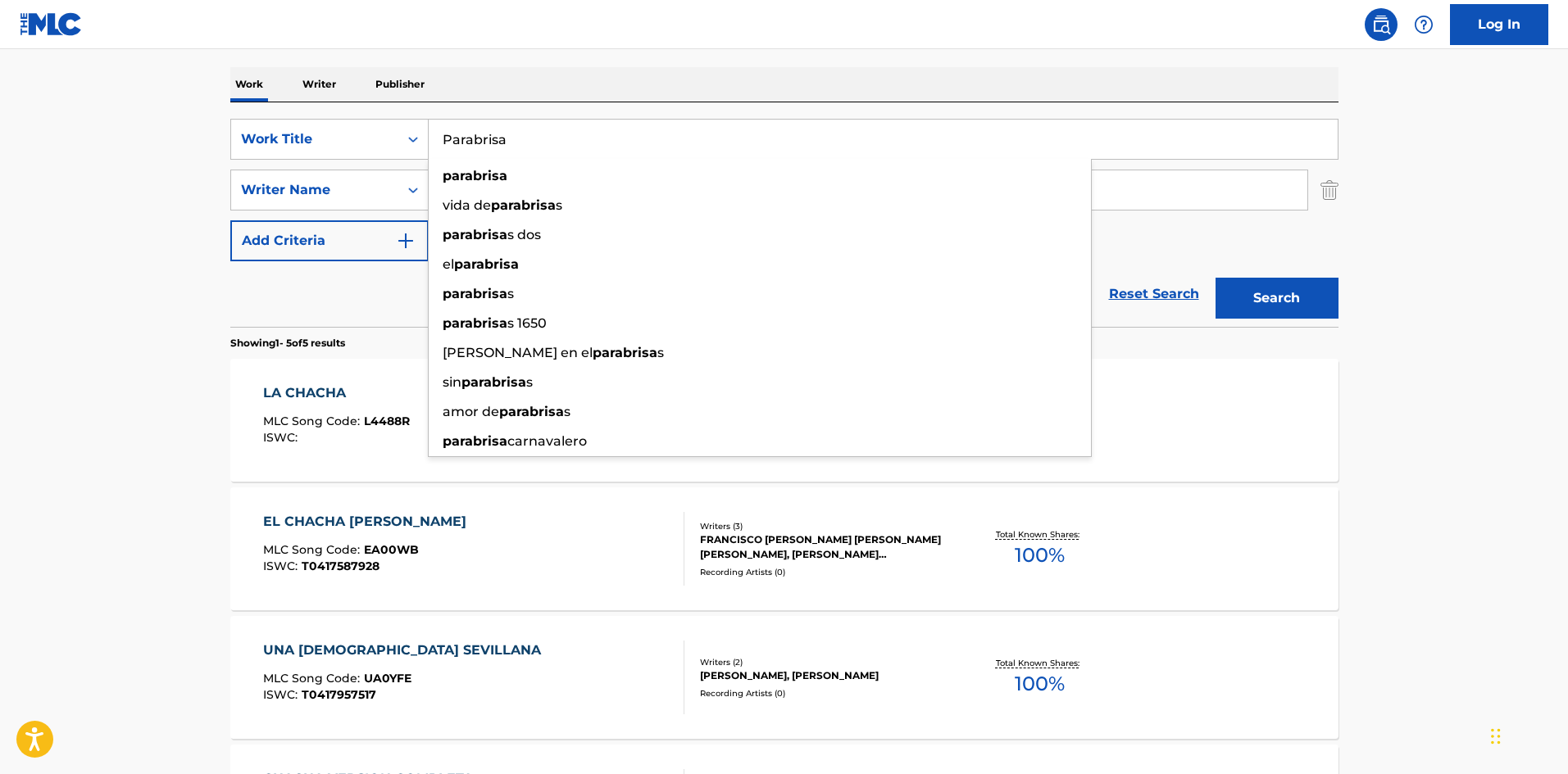
click at [684, 60] on div "The MLC Public Work Search The accuracy and completeness of The MLC's data is d…" at bounding box center [784, 459] width 1147 height 1229
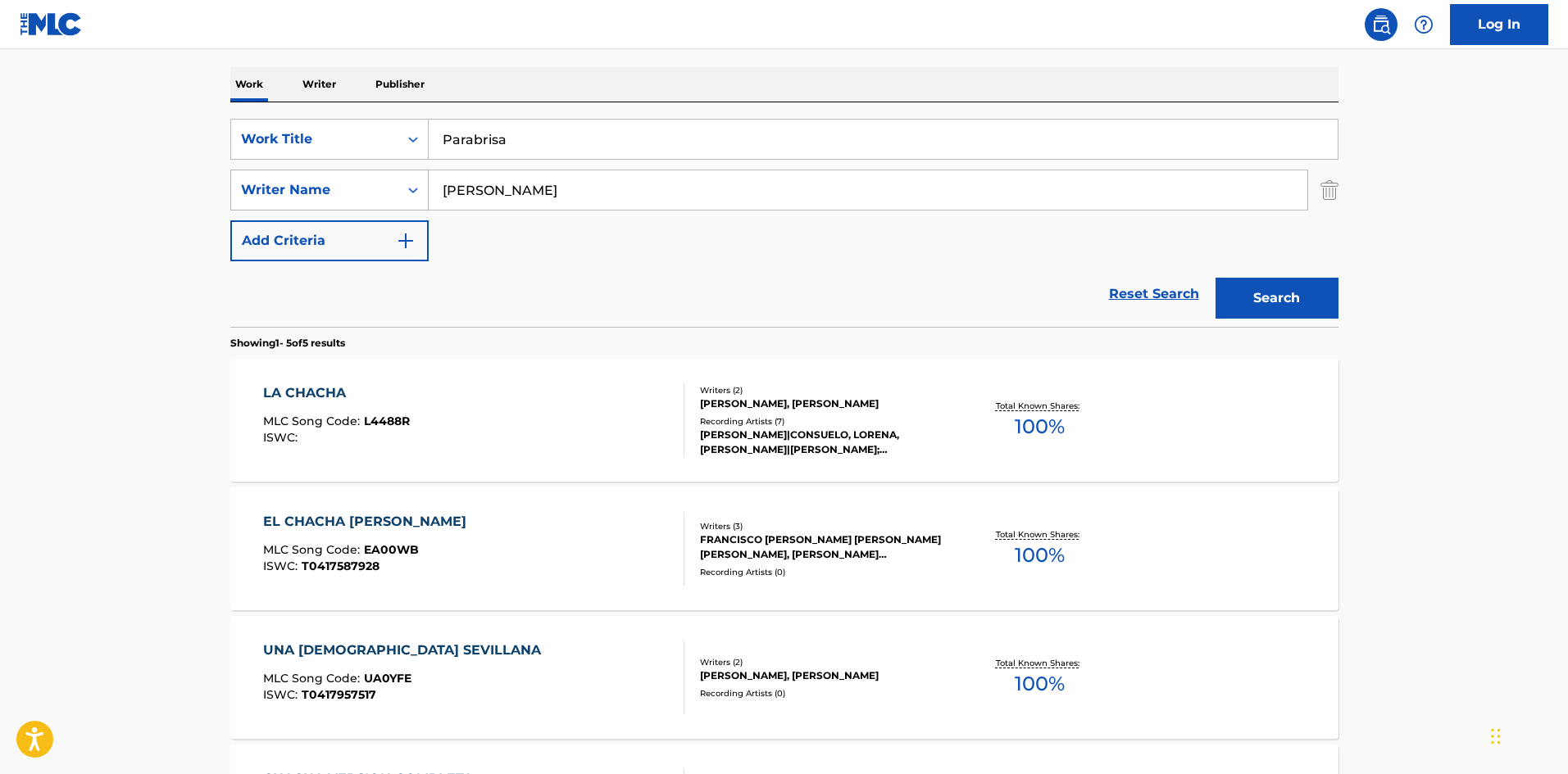
drag, startPoint x: 491, startPoint y: 192, endPoint x: 400, endPoint y: 183, distance: 91.4
click at [400, 183] on div "SearchWithCriteriaa2924501-c412-4aaf-8b48-76c4d32745d8 Writer Name [PERSON_NAME]" at bounding box center [784, 190] width 1108 height 41
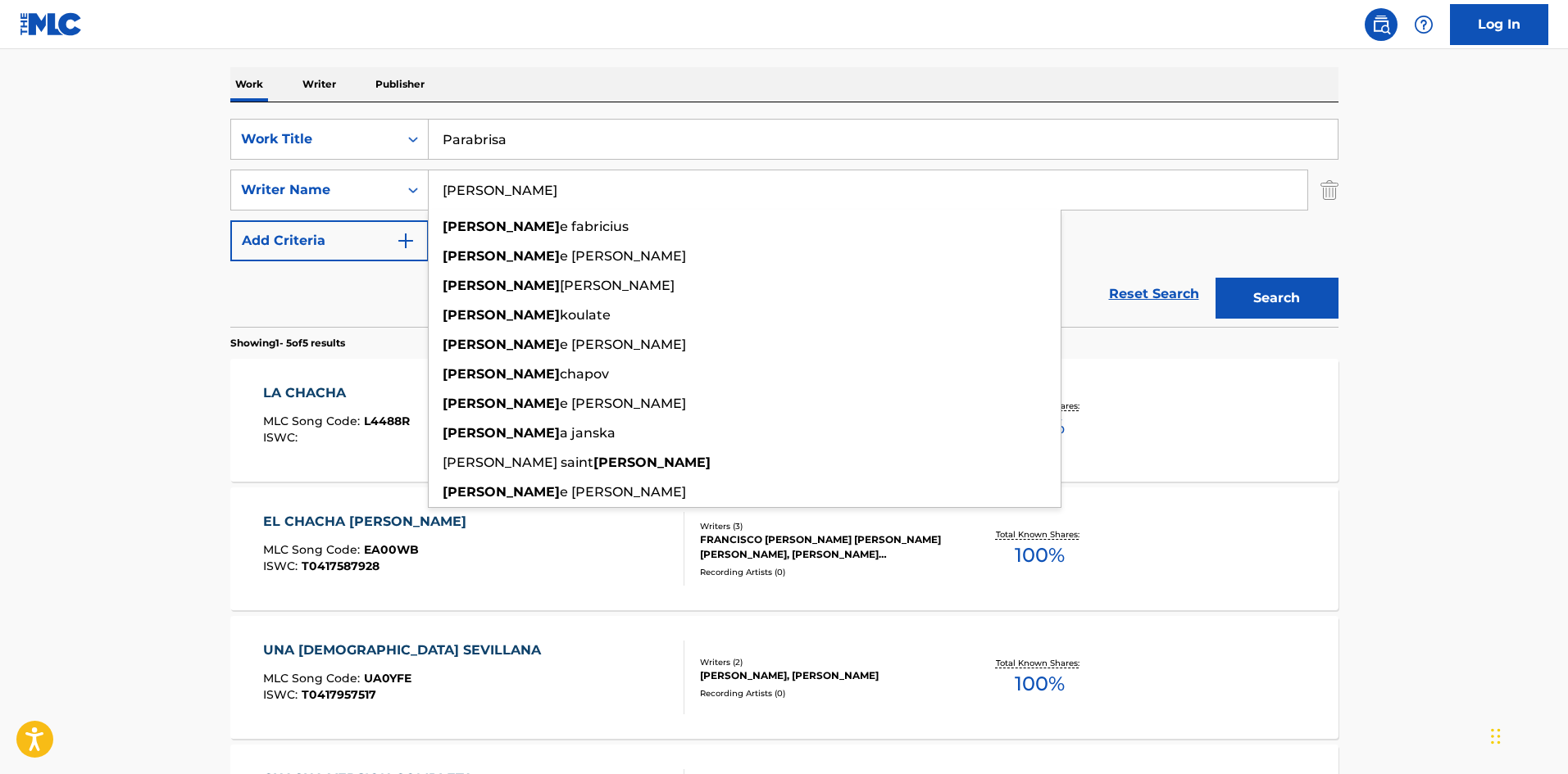
click at [1263, 288] on button "Search" at bounding box center [1277, 298] width 123 height 41
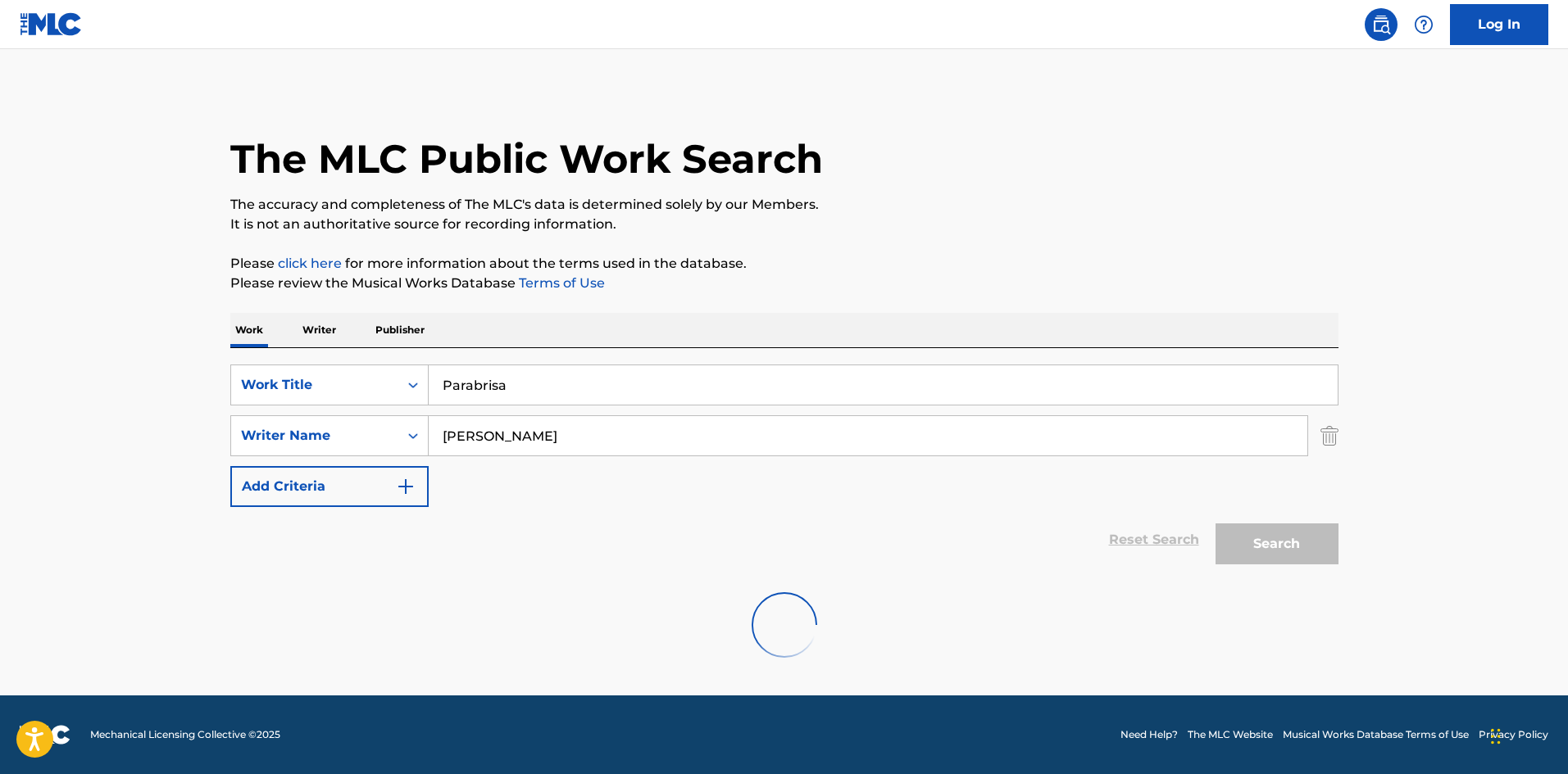
scroll to position [0, 0]
click at [462, 438] on input "[PERSON_NAME]" at bounding box center [868, 435] width 879 height 39
paste input "[PERSON_NAME]"
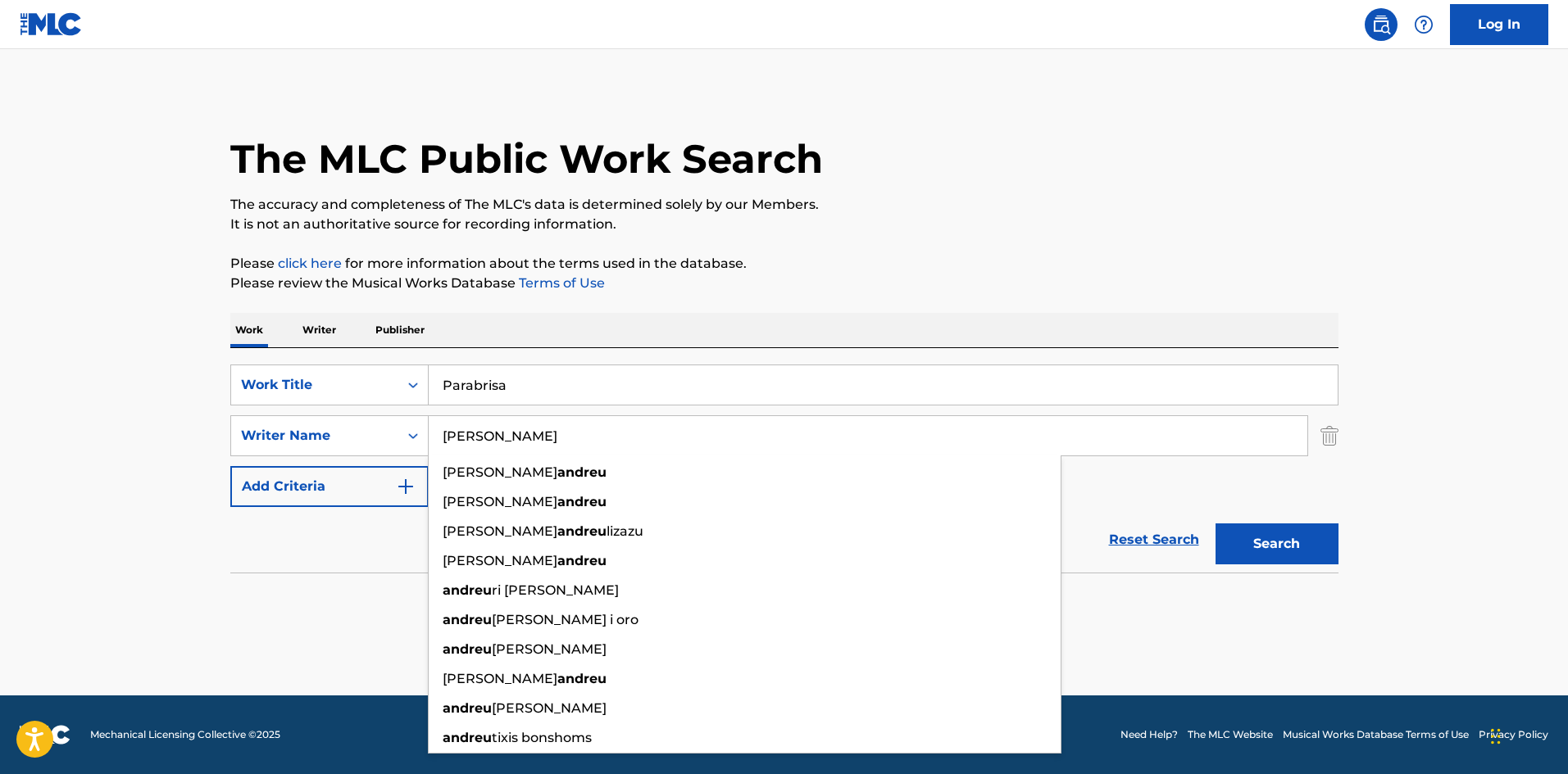
type input "[PERSON_NAME]"
drag, startPoint x: 1288, startPoint y: 541, endPoint x: 1286, endPoint y: 530, distance: 11.2
click at [1288, 540] on button "Search" at bounding box center [1277, 544] width 123 height 41
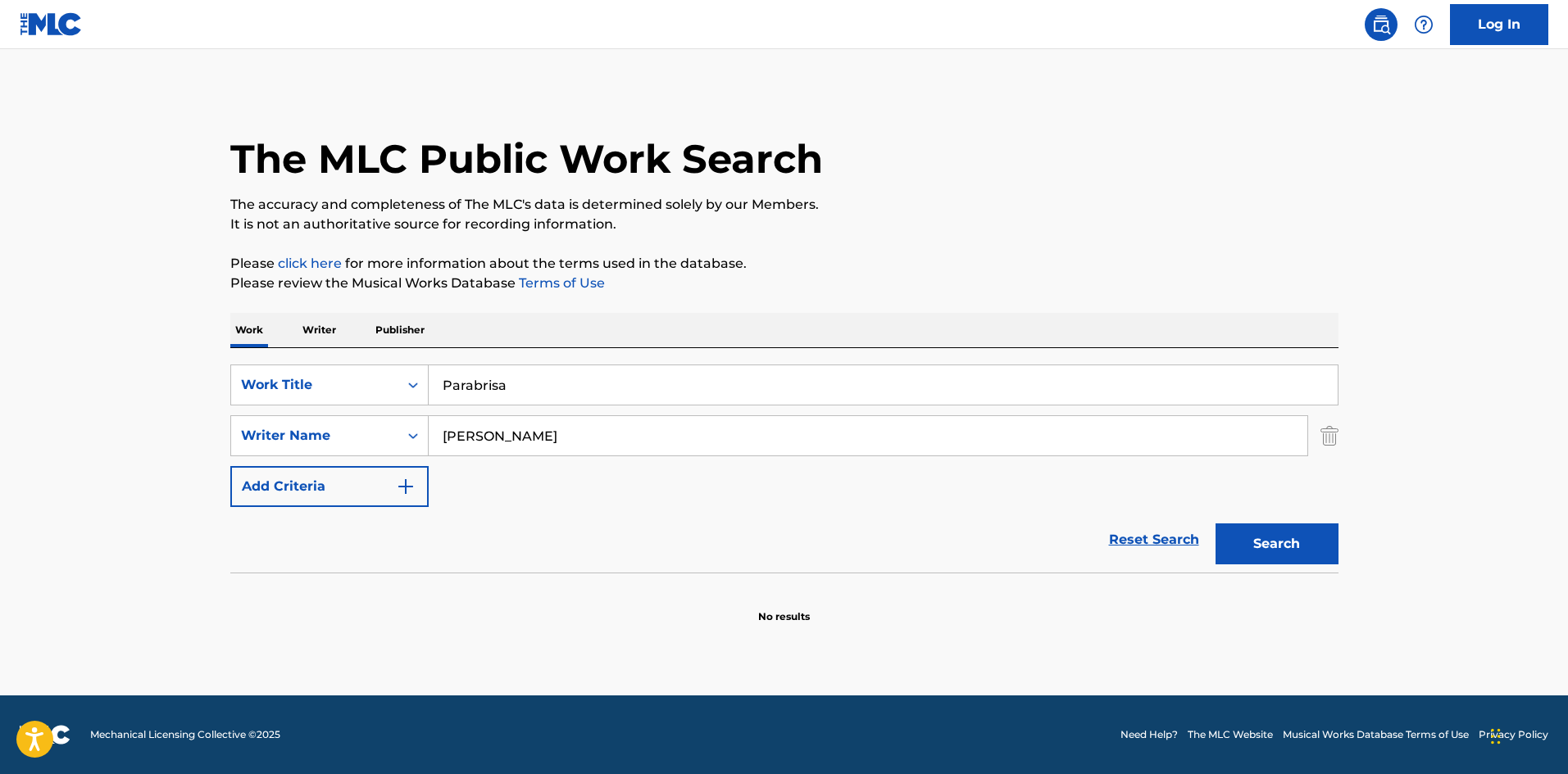
drag, startPoint x: 522, startPoint y: 378, endPoint x: 421, endPoint y: 364, distance: 102.0
click at [422, 364] on div "SearchWithCriteria9ee4e134-196e-45e3-87b9-6ee469d558b9 Work Title Parabrisa Sea…" at bounding box center [784, 460] width 1108 height 224
paste input "El Sano"
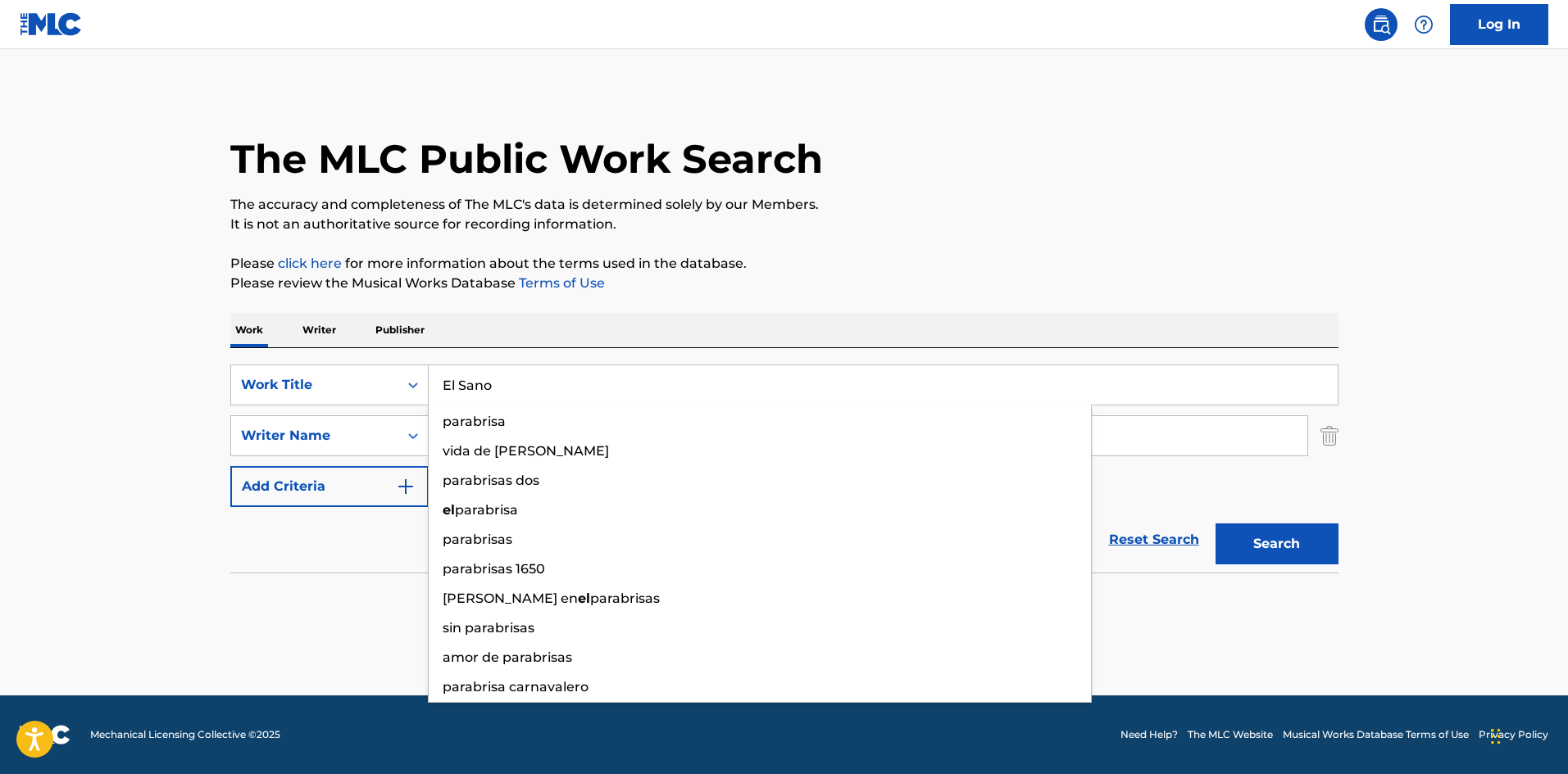
type input "El Sano"
click at [897, 97] on div "The MLC Public Work Search" at bounding box center [784, 149] width 1108 height 120
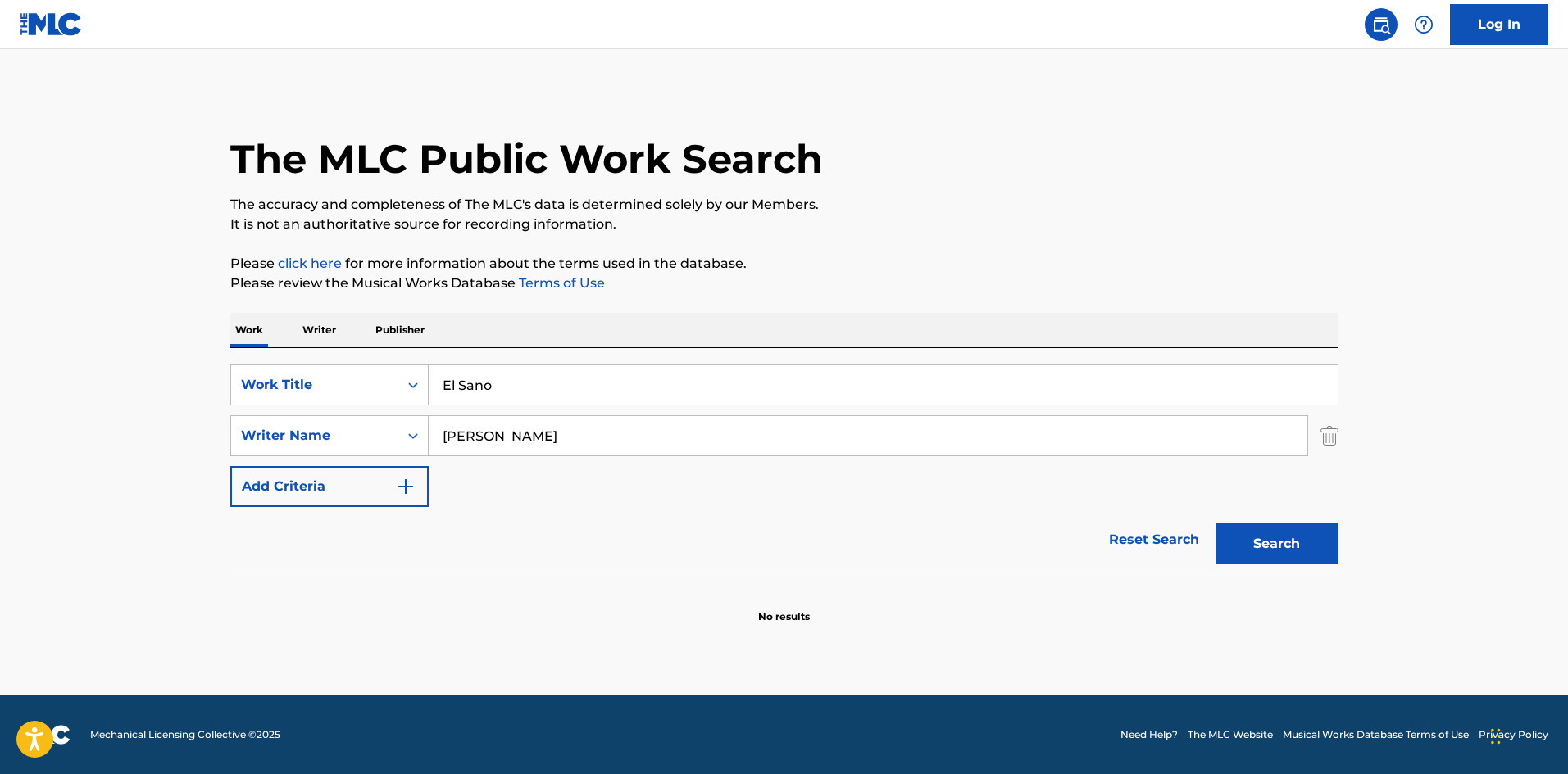
click at [455, 434] on input "[PERSON_NAME]" at bounding box center [868, 435] width 879 height 39
click at [455, 433] on input "[PERSON_NAME]" at bounding box center [868, 435] width 879 height 39
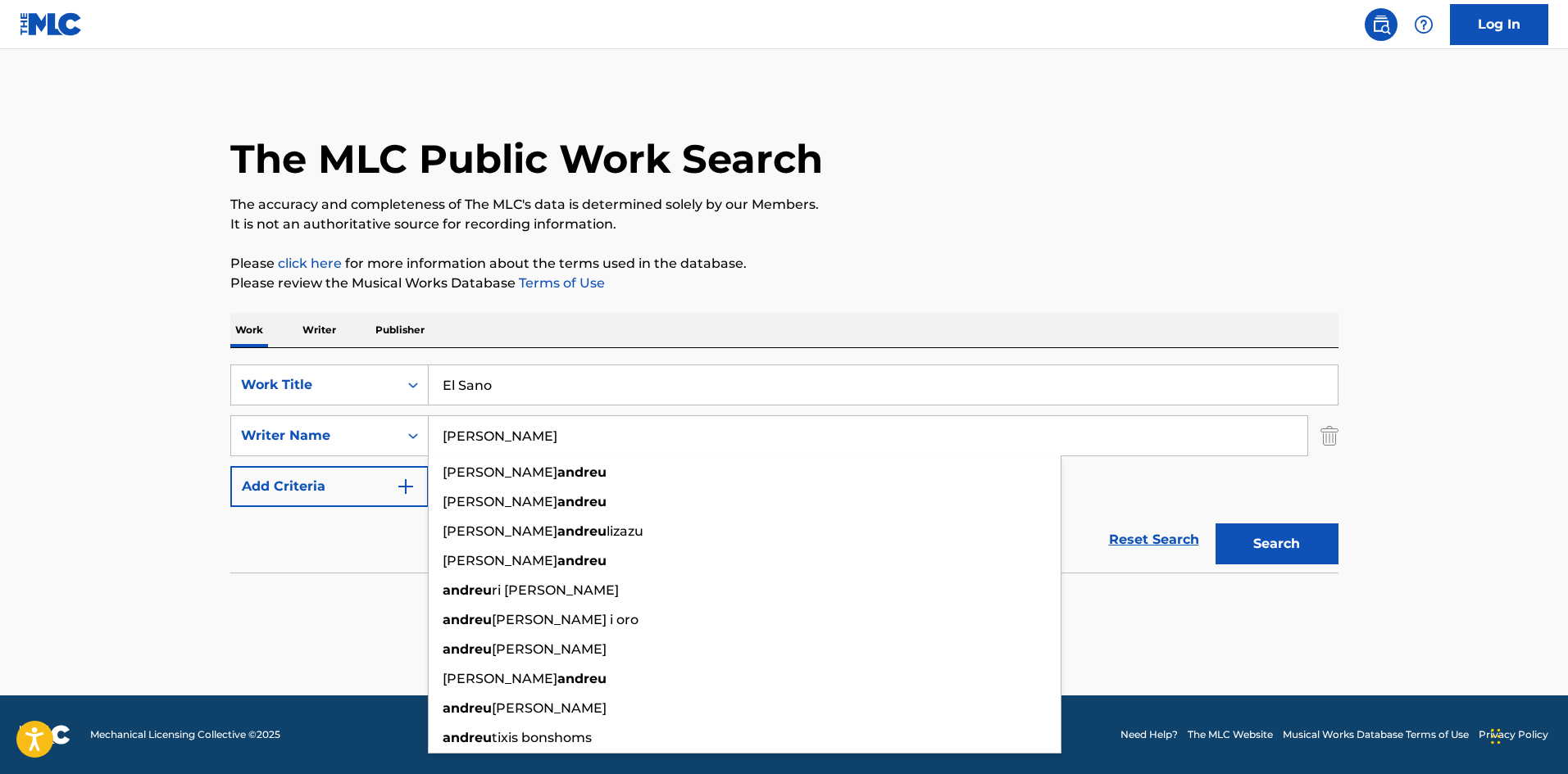
click at [1264, 544] on button "Search" at bounding box center [1277, 544] width 123 height 41
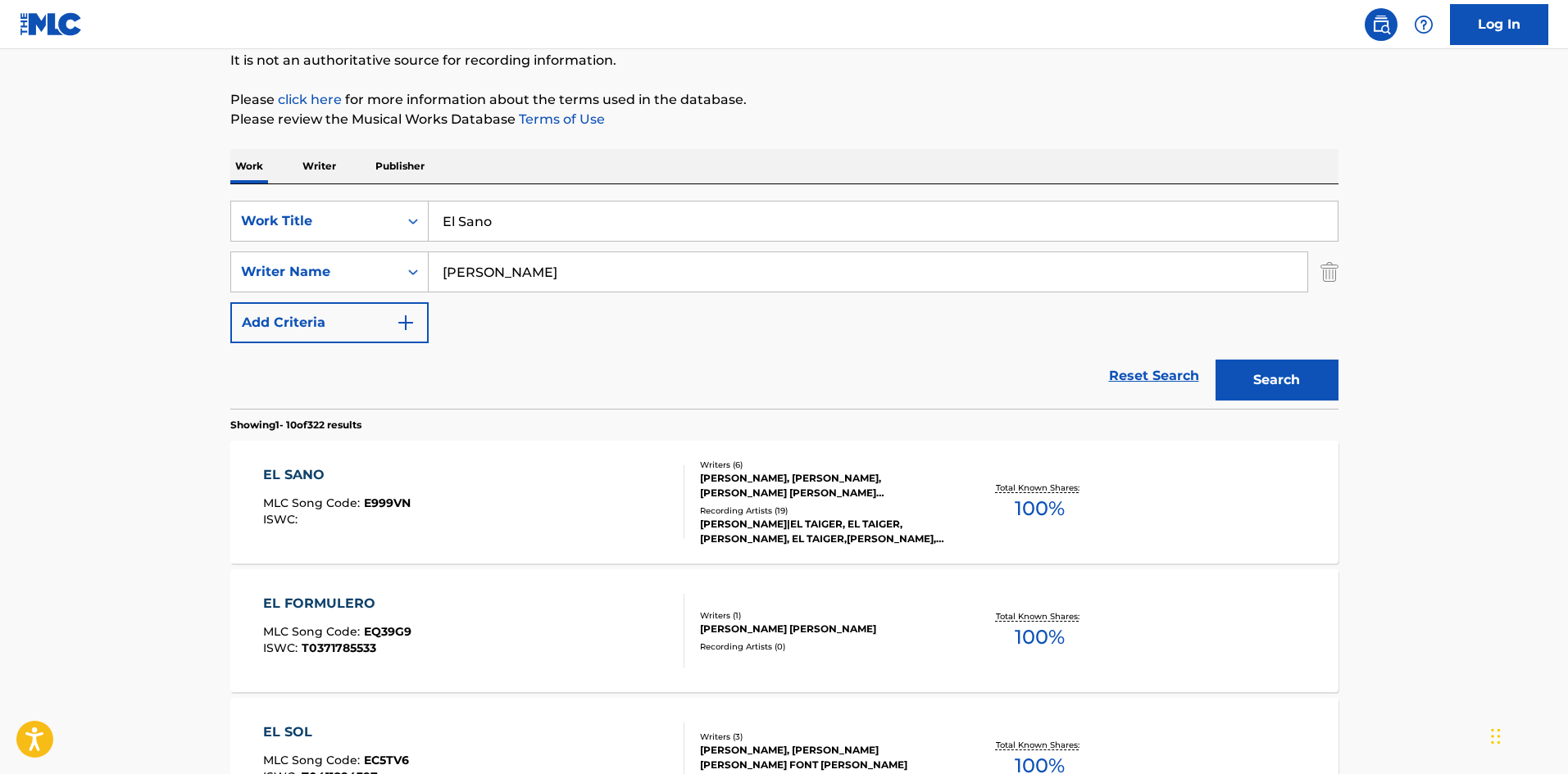
scroll to position [245, 0]
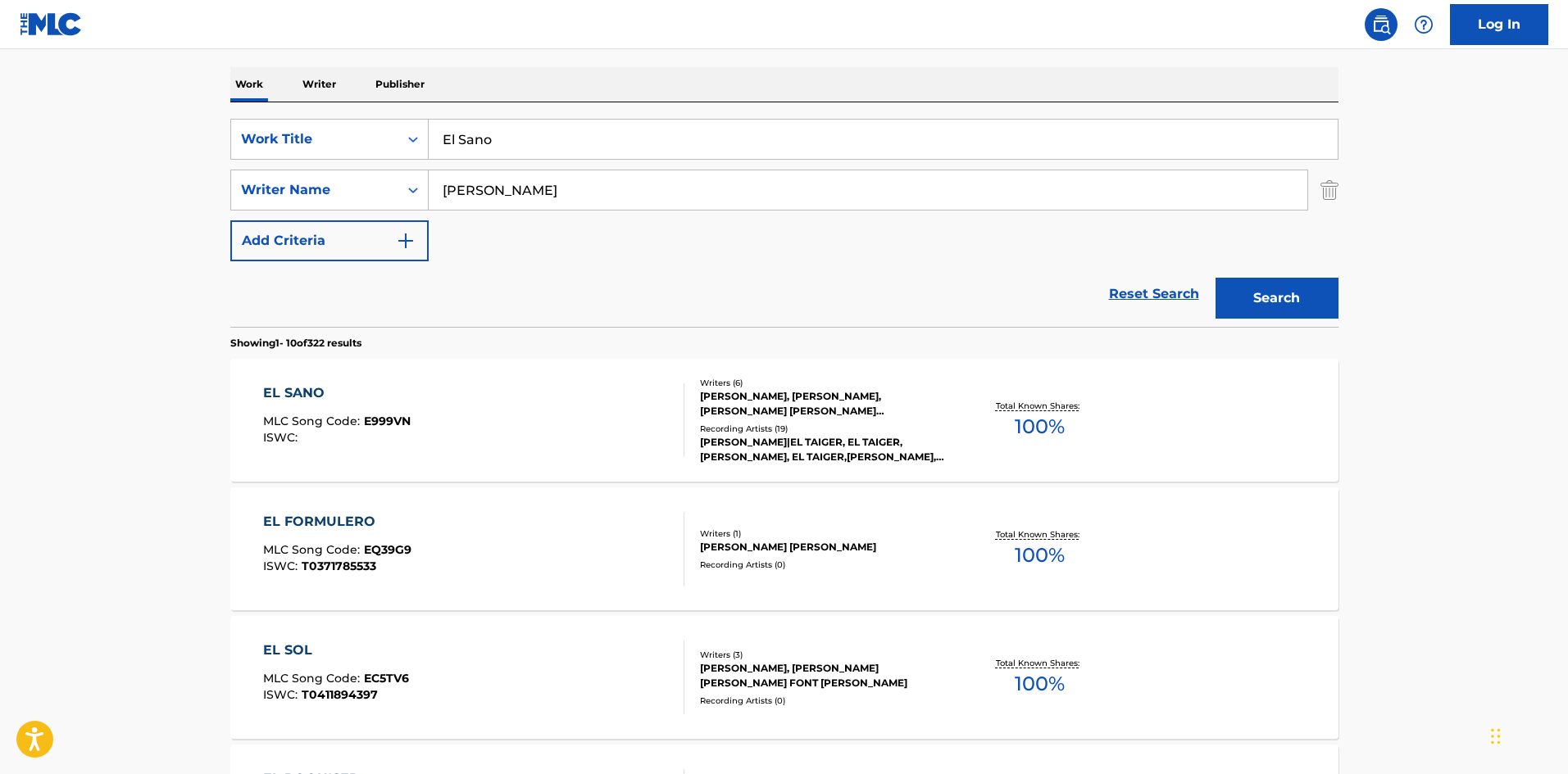
click at [595, 414] on div "EL SANO MLC Song Code : E999VN ISWC :" at bounding box center [474, 420] width 422 height 74
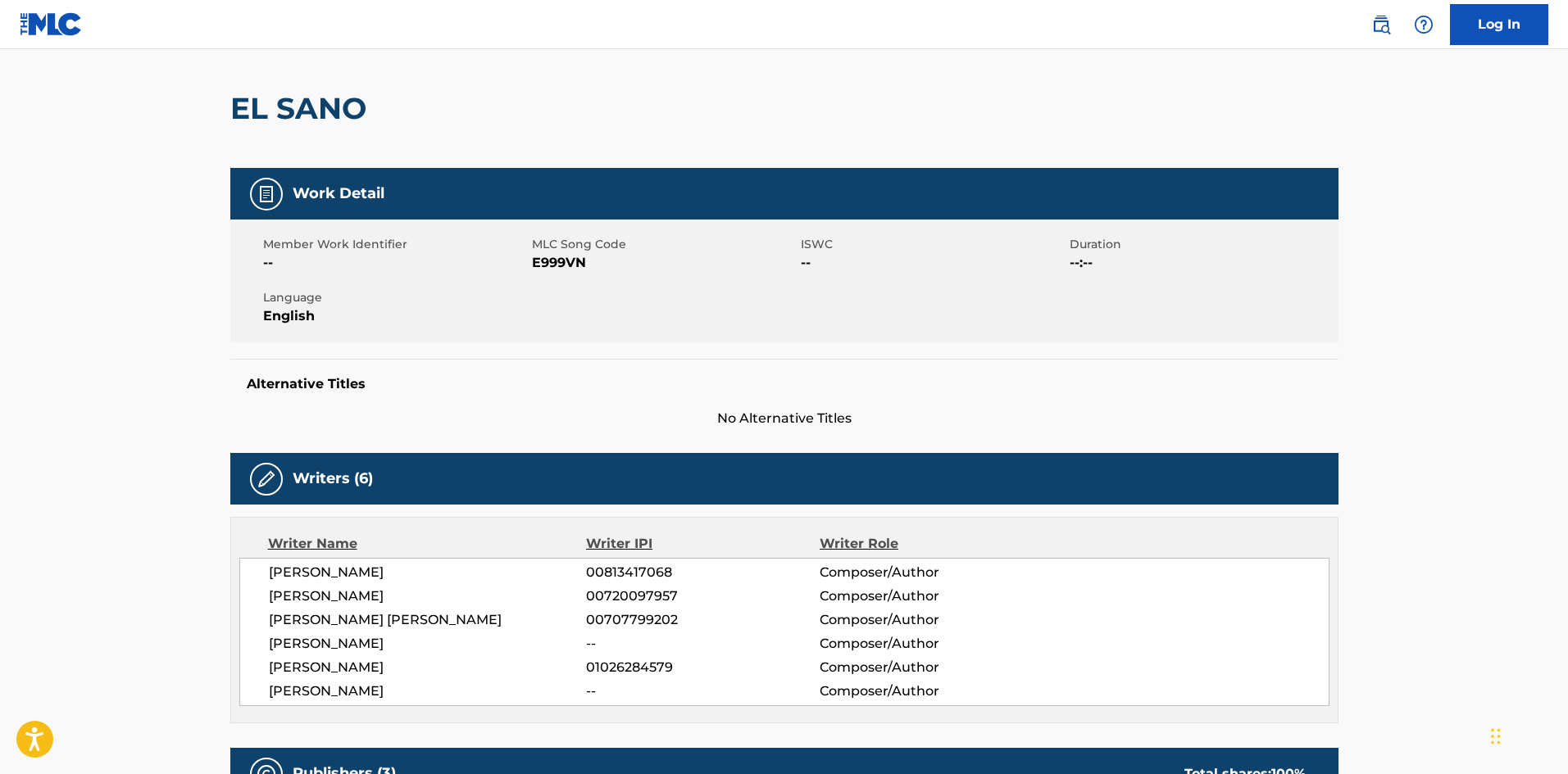
scroll to position [117, 0]
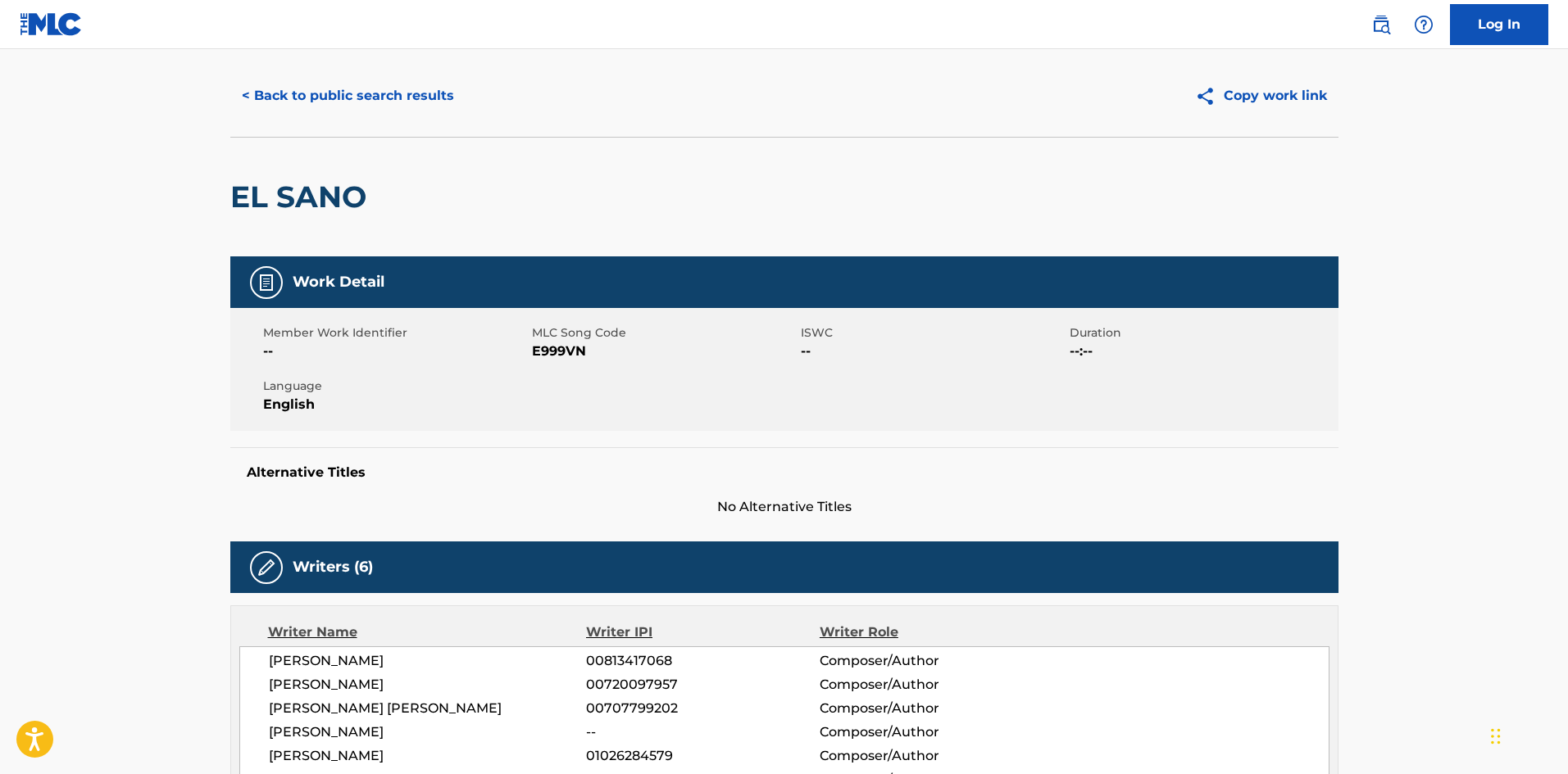
click at [365, 94] on button "< Back to public search results" at bounding box center [347, 95] width 236 height 41
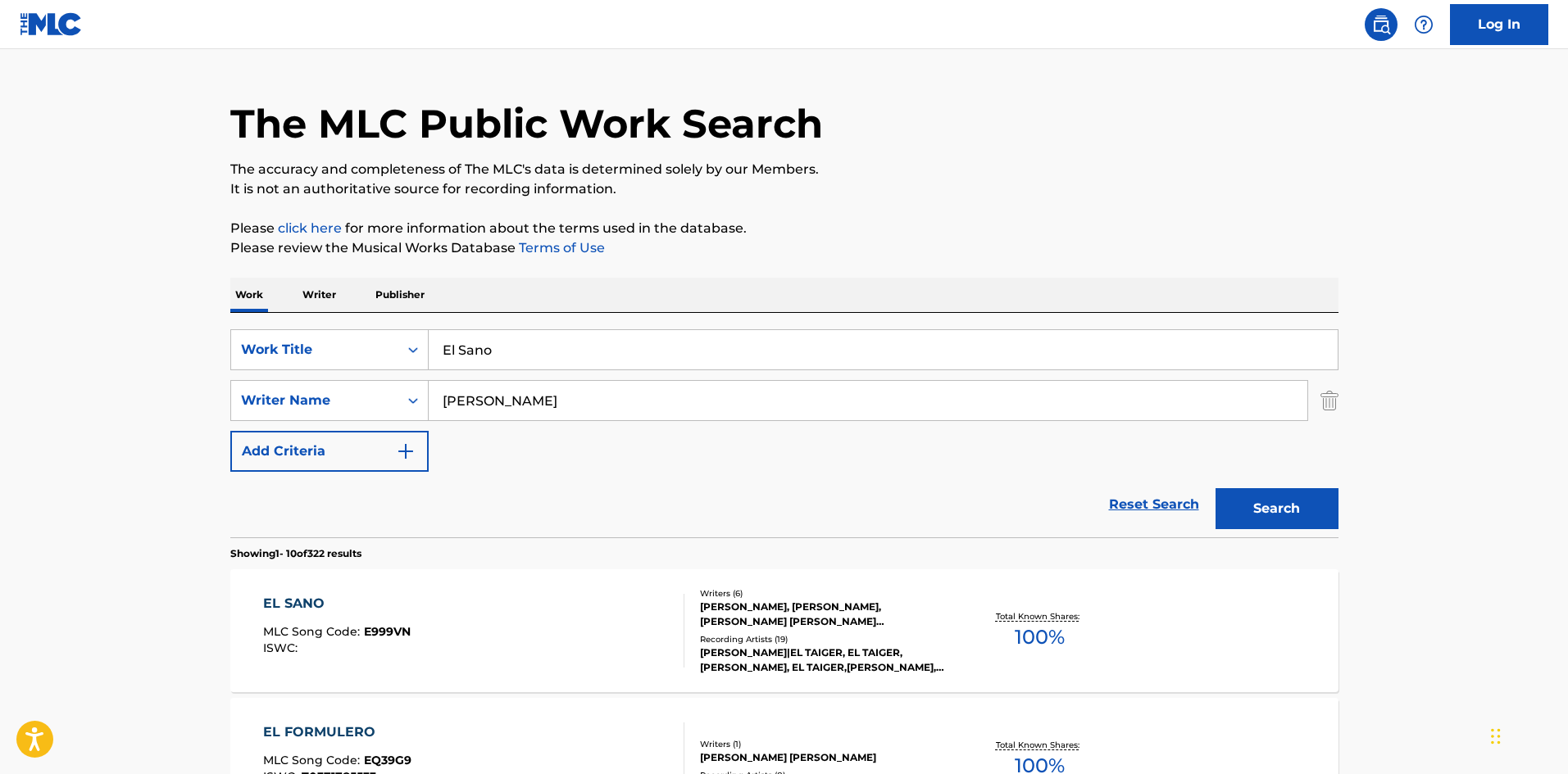
scroll to position [245, 0]
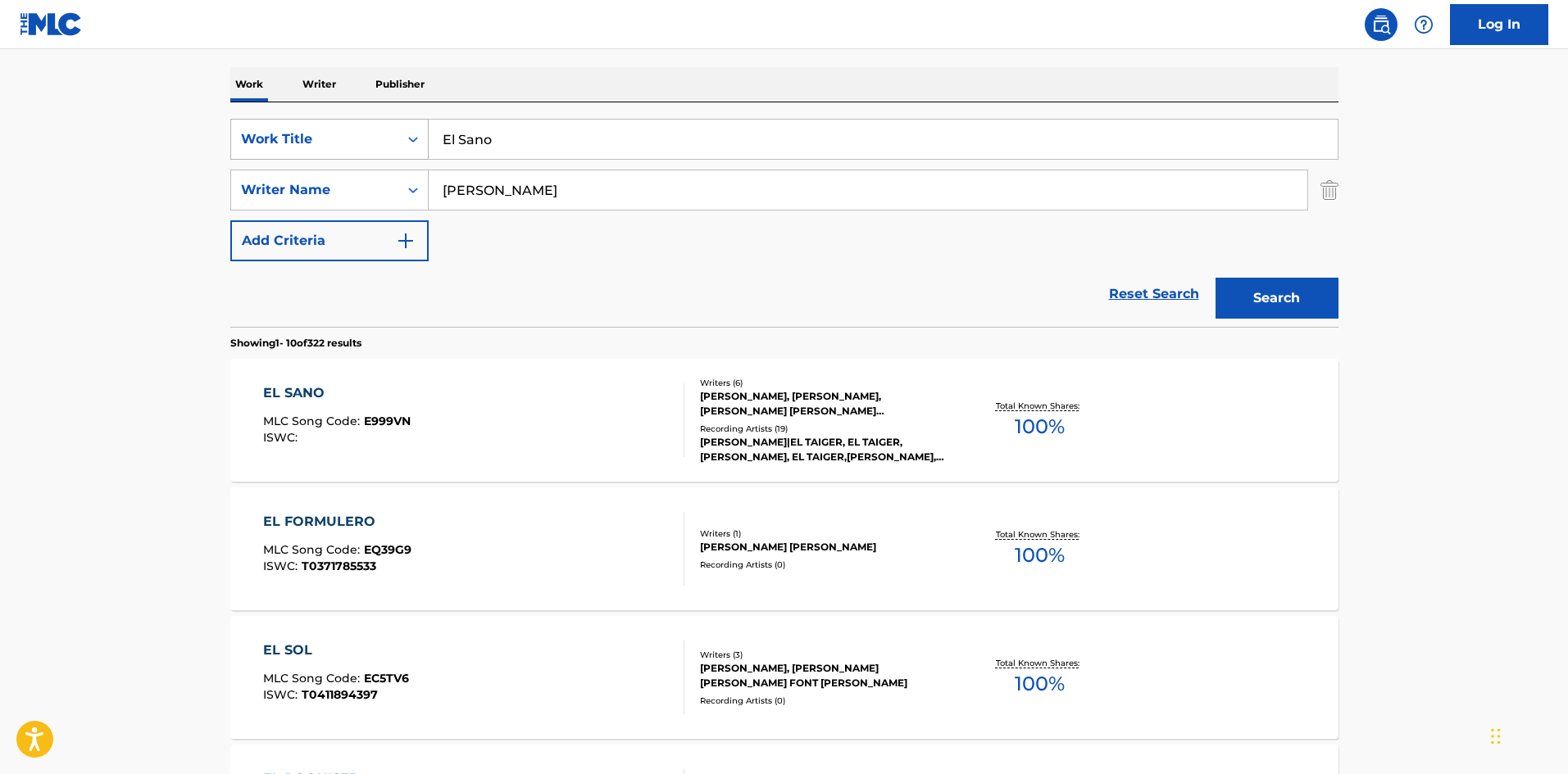
drag, startPoint x: 501, startPoint y: 144, endPoint x: 426, endPoint y: 128, distance: 76.7
click at [427, 136] on div "SearchWithCriteria9ee4e134-196e-45e3-87b9-6ee469d558b9 Work Title El Sano" at bounding box center [784, 139] width 1108 height 41
paste input "Palo Ric"
type input "[GEOGRAPHIC_DATA]"
click at [618, 68] on div "Work Writer Publisher" at bounding box center [784, 84] width 1108 height 35
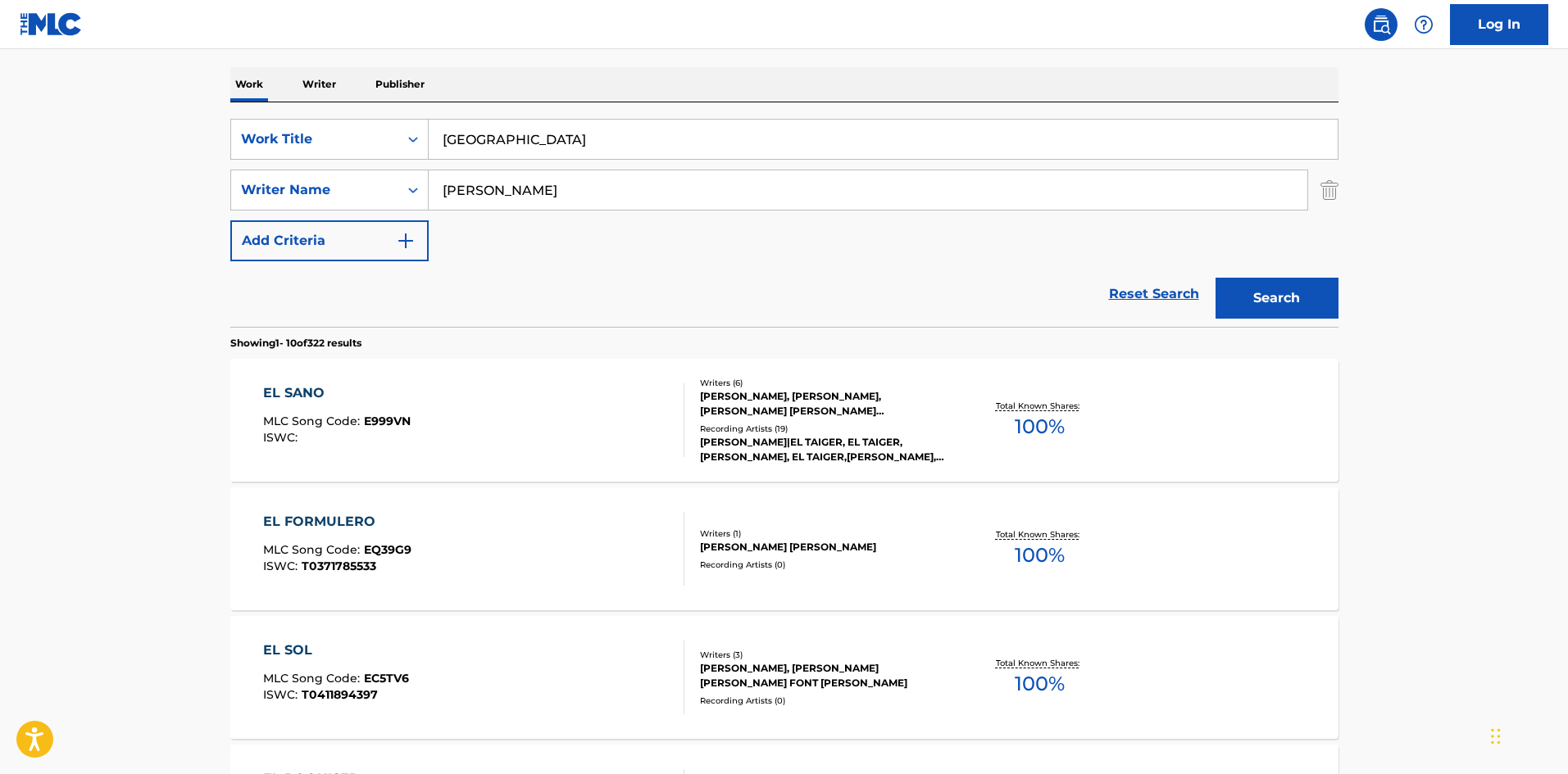
click at [477, 193] on input "[PERSON_NAME]" at bounding box center [868, 190] width 879 height 39
paste input "[PERSON_NAME]"
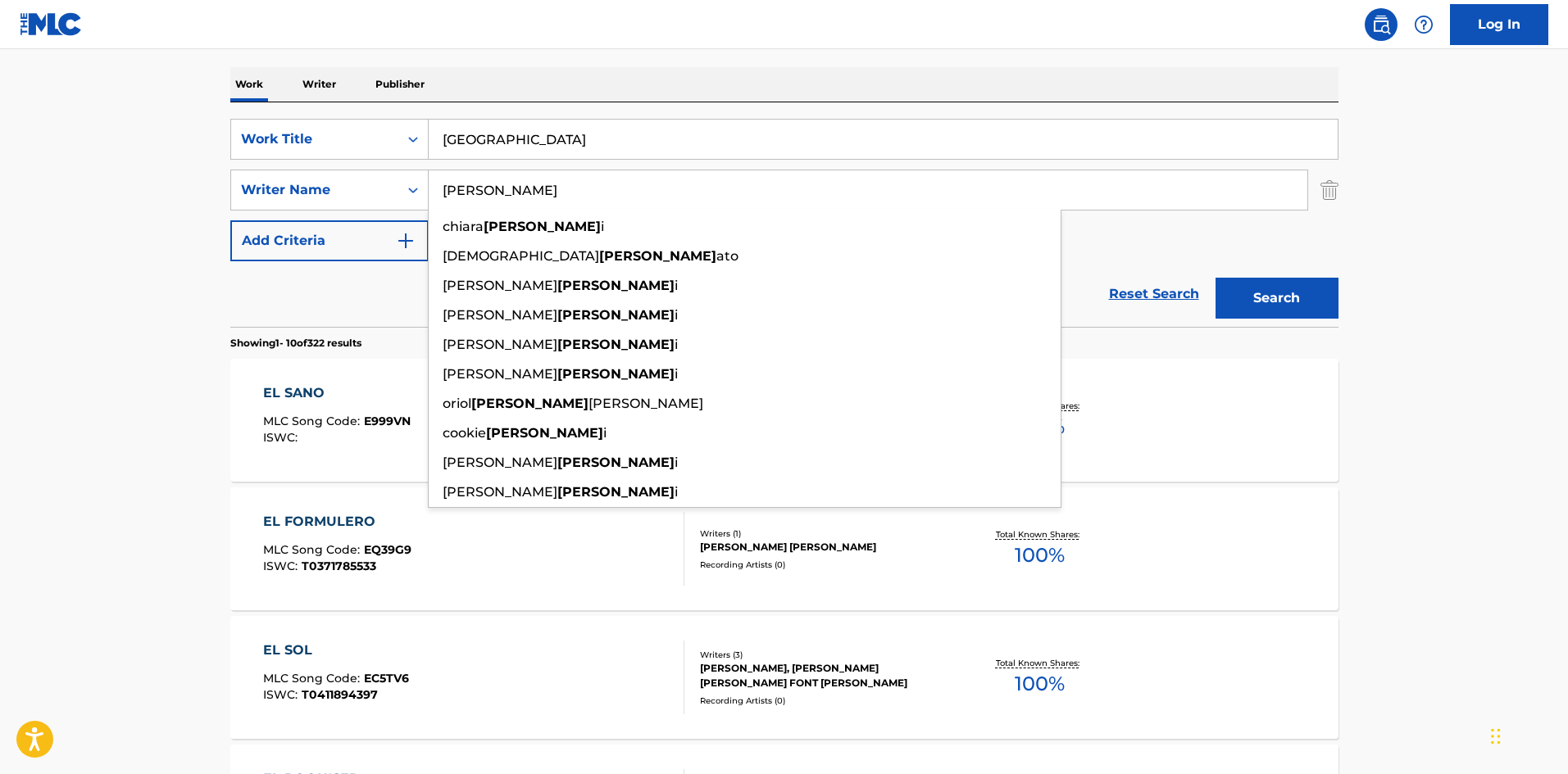
type input "[PERSON_NAME]"
drag, startPoint x: 1247, startPoint y: 295, endPoint x: 1185, endPoint y: 279, distance: 64.0
click at [1247, 292] on button "Search" at bounding box center [1277, 298] width 123 height 41
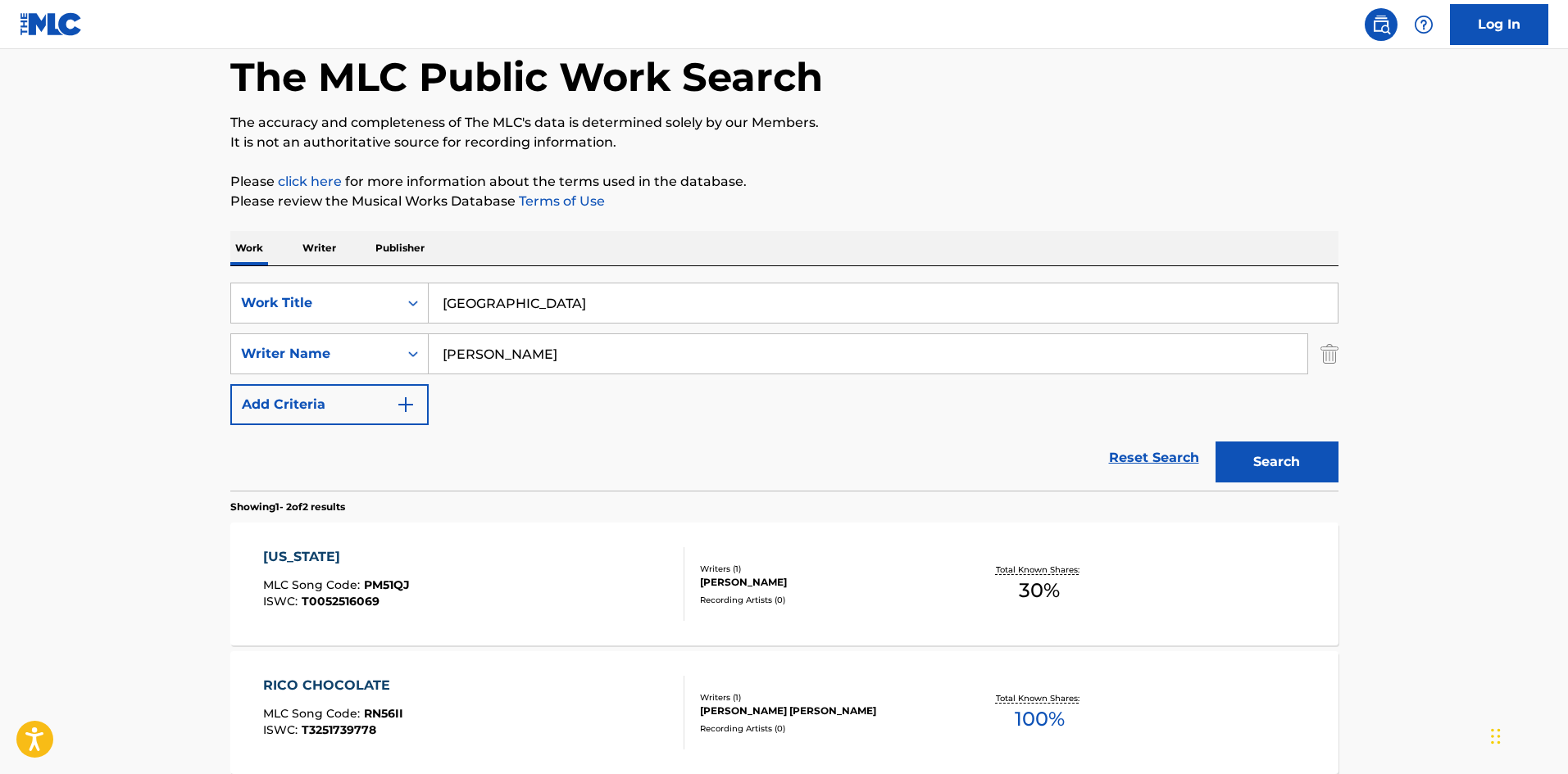
scroll to position [0, 0]
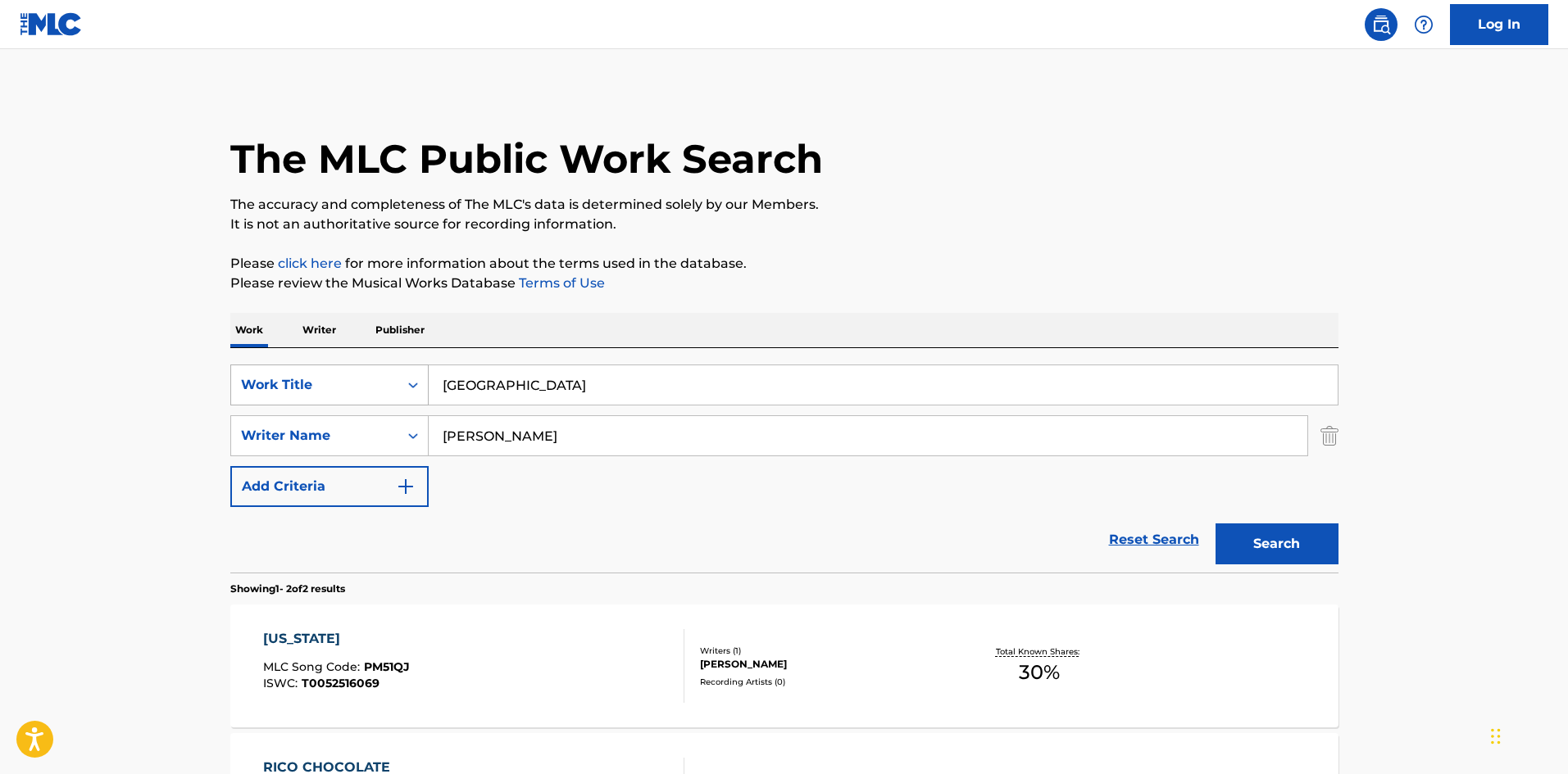
drag, startPoint x: 502, startPoint y: 383, endPoint x: 420, endPoint y: 380, distance: 82.1
click at [420, 380] on div "SearchWithCriteria9ee4e134-196e-45e3-87b9-6ee469d558b9 Work Title Palo Rico" at bounding box center [784, 385] width 1108 height 41
click at [943, 68] on main "The MLC Public Work Search The accuracy and completeness of The MLC's data is d…" at bounding box center [784, 496] width 1568 height 892
click at [385, 373] on div "Work Title" at bounding box center [314, 385] width 167 height 31
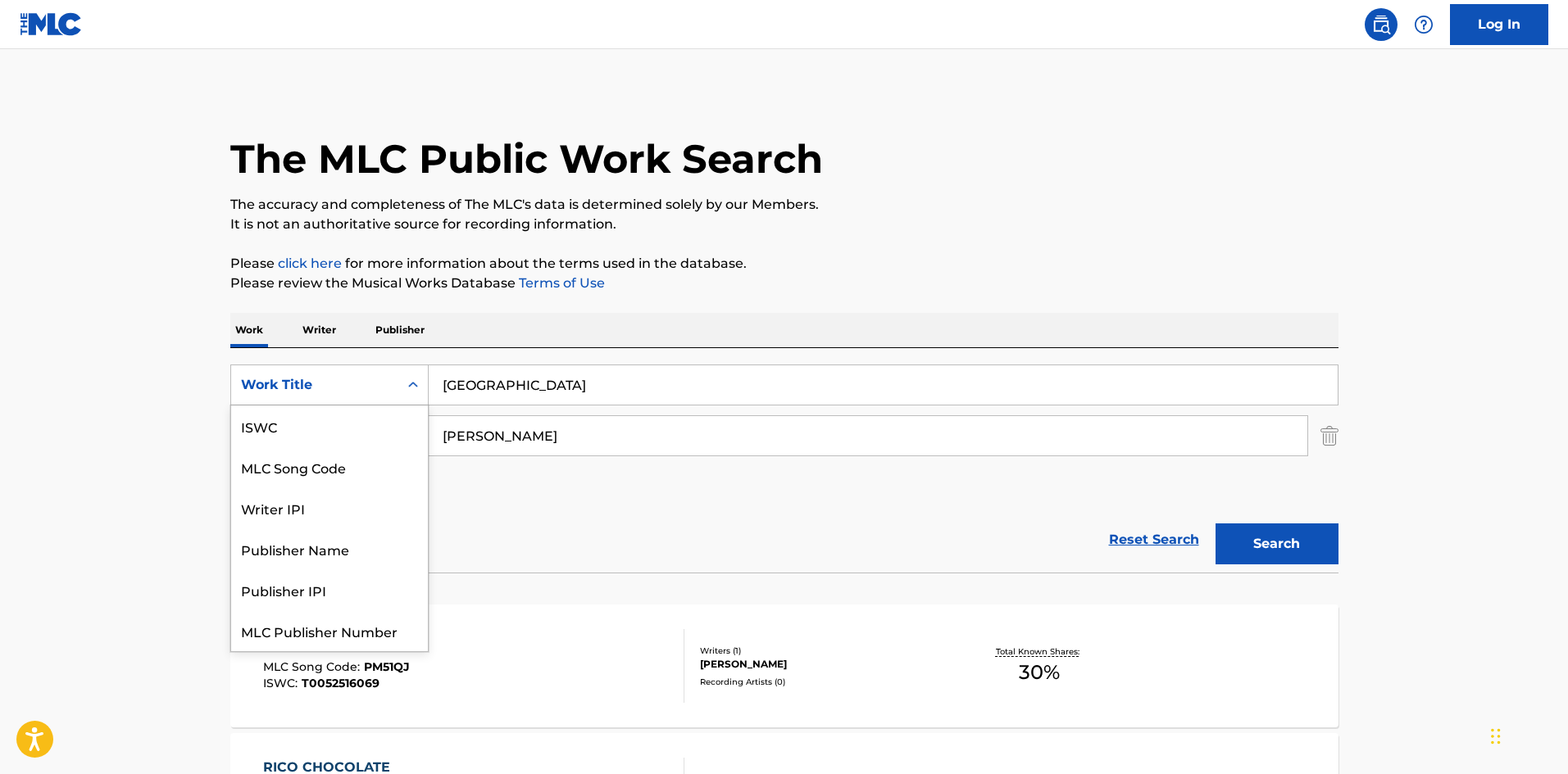
scroll to position [41, 0]
click at [338, 420] on div "MLC Song Code" at bounding box center [329, 426] width 197 height 41
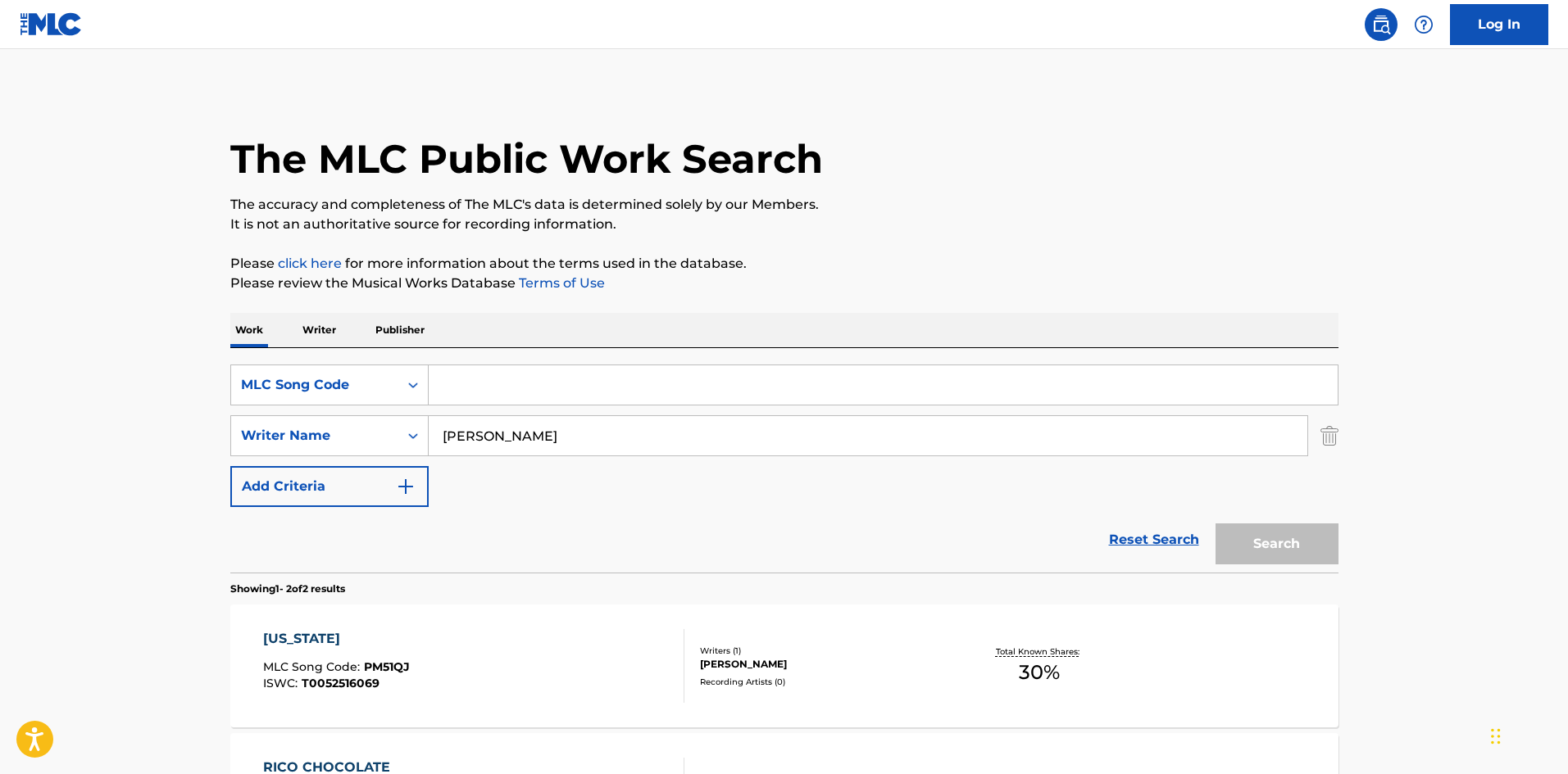
click at [477, 381] on input "Search Form" at bounding box center [883, 385] width 909 height 39
paste input "PN2I3T"
type input "PN2I3T"
click at [525, 337] on div "Work Writer Publisher" at bounding box center [784, 331] width 1108 height 35
click at [378, 431] on div "SearchWithCriteriaa2924501-c412-4aaf-8b48-76c4d32745d8 Writer Name [PERSON_NAME]" at bounding box center [784, 436] width 1108 height 41
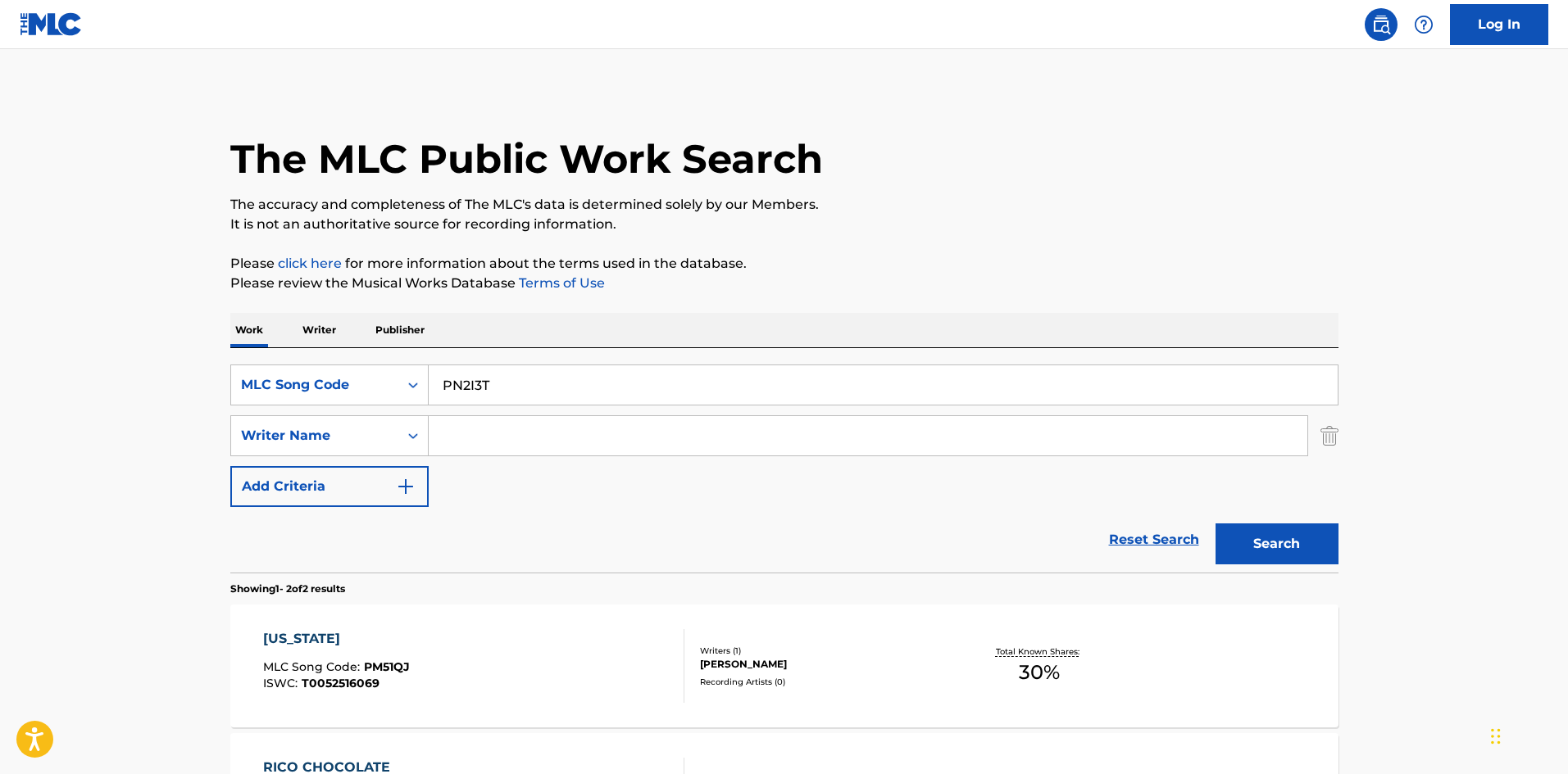
click at [1248, 544] on button "Search" at bounding box center [1277, 544] width 123 height 41
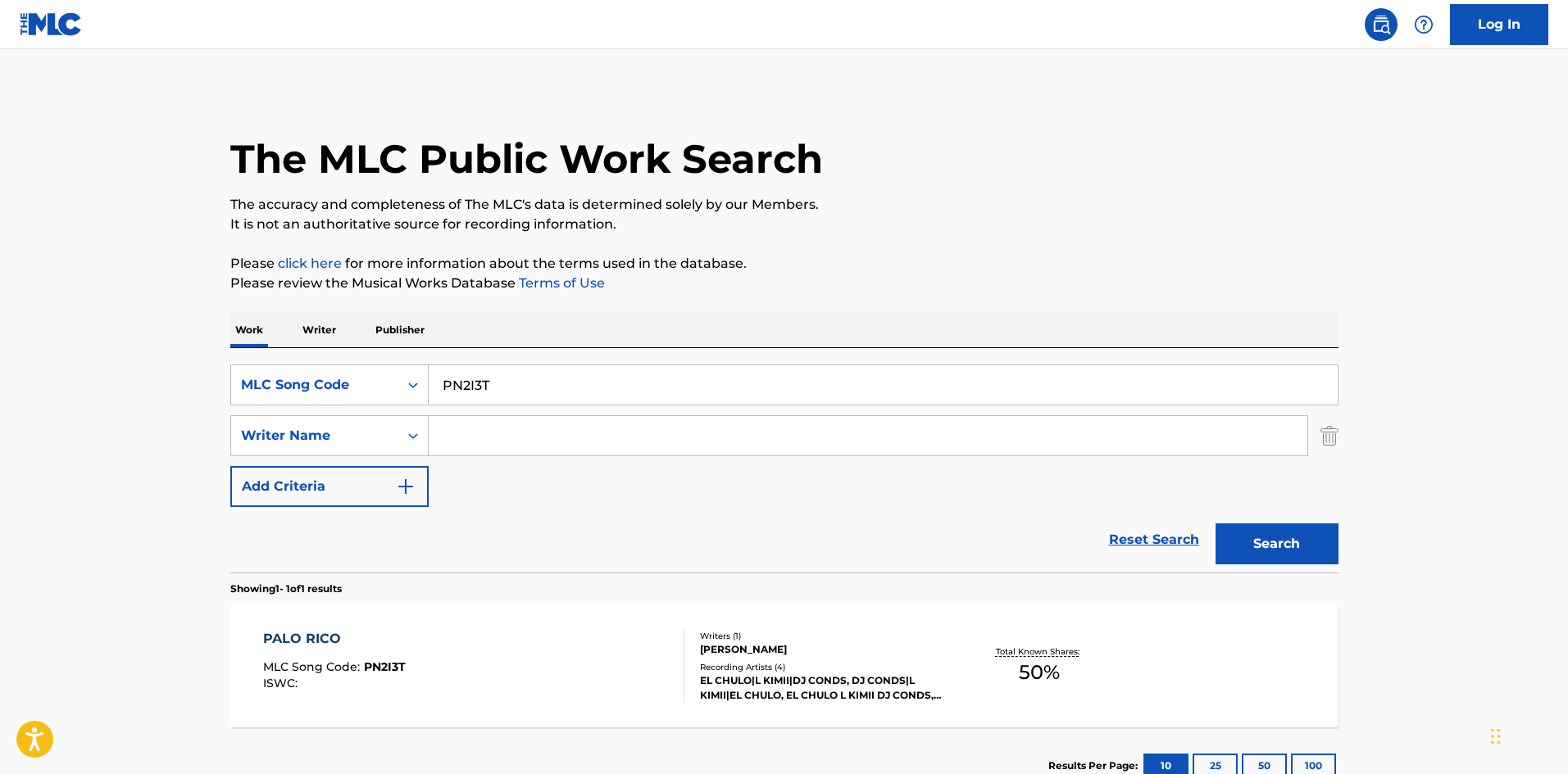
click at [581, 639] on div "PALO RICO MLC Song Code : PN2I3T ISWC :" at bounding box center [474, 666] width 422 height 74
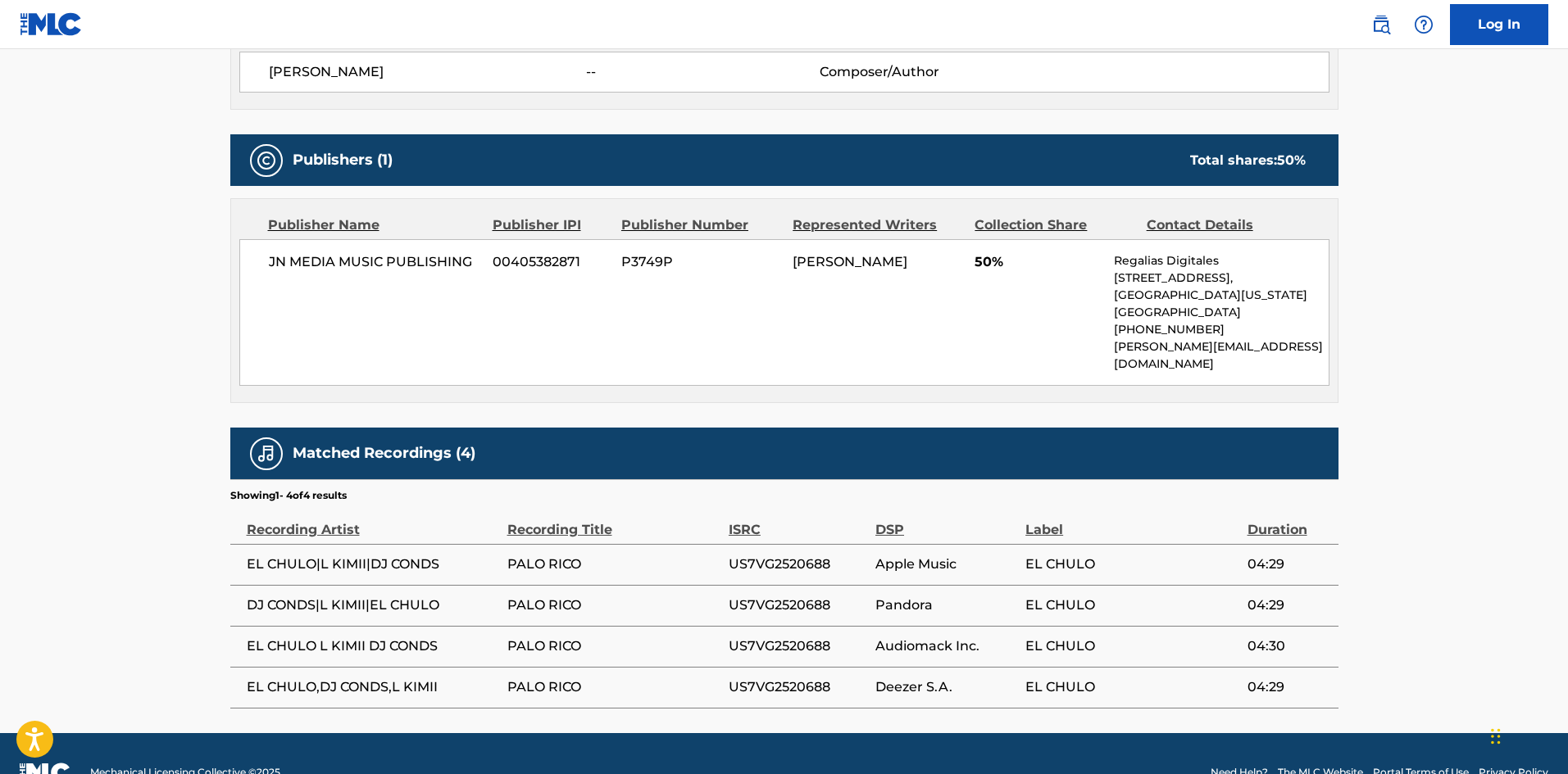
scroll to position [631, 0]
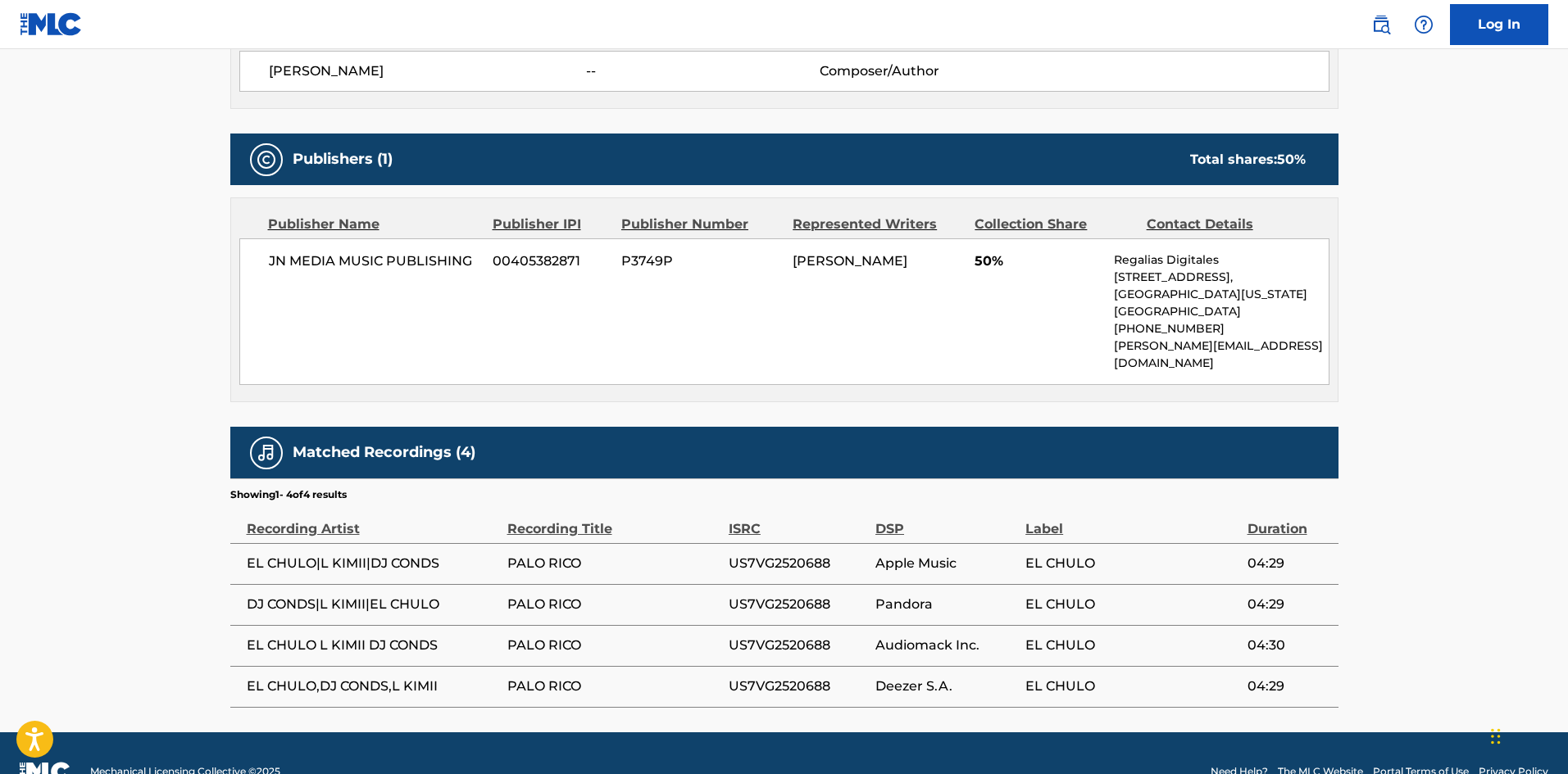
click at [750, 554] on span "US7VG2520688" at bounding box center [797, 563] width 138 height 19
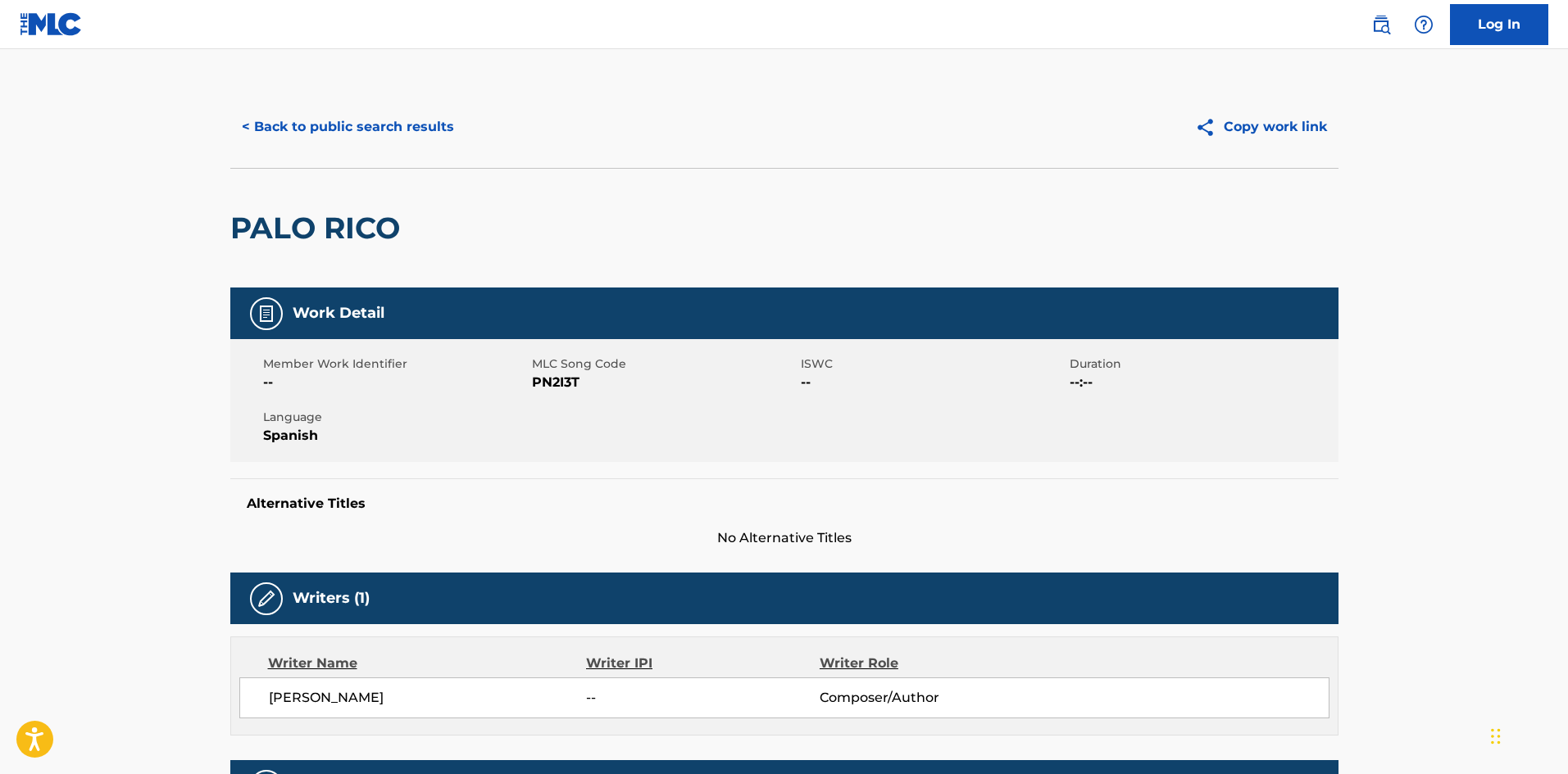
scroll to position [0, 0]
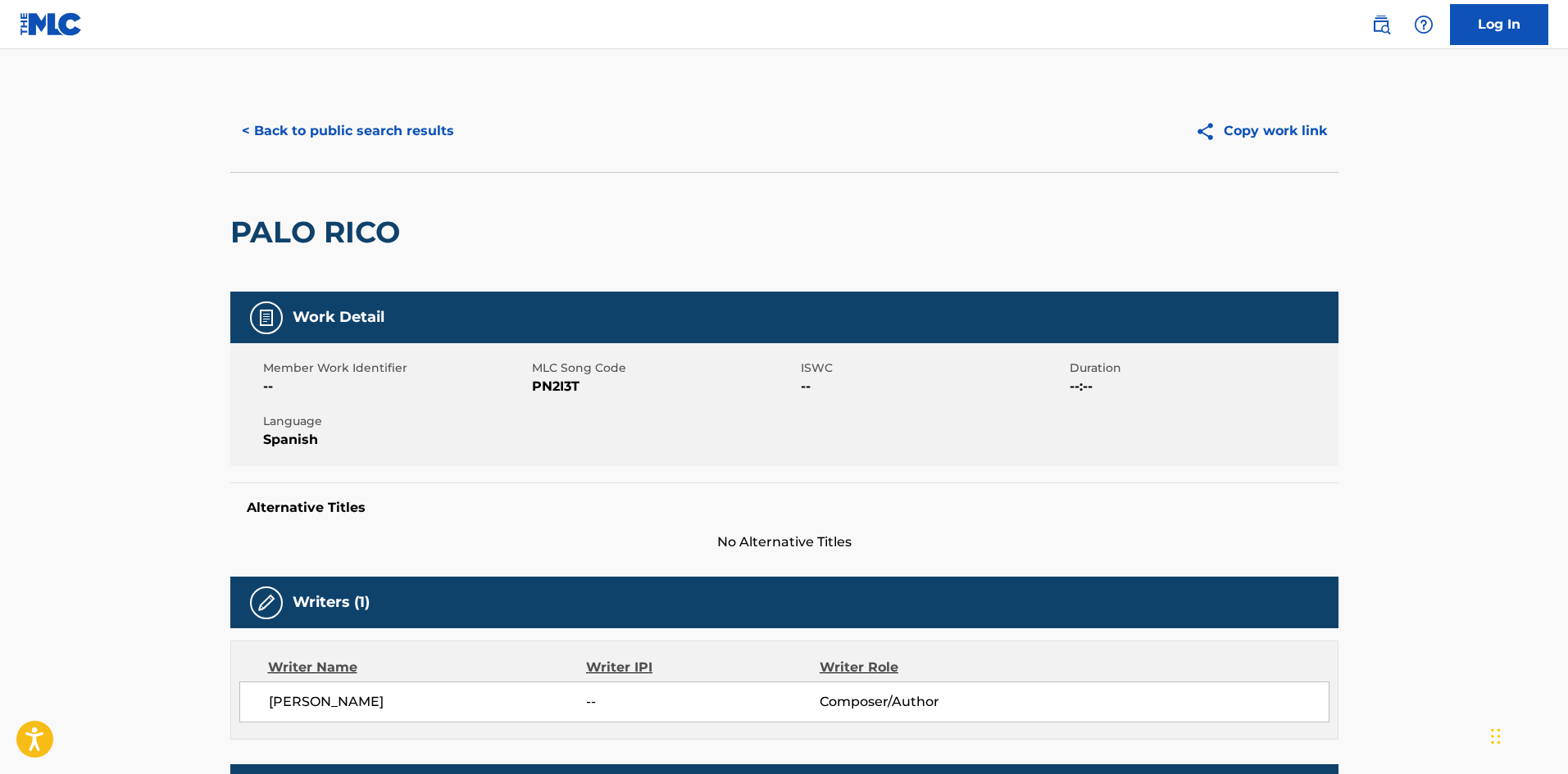
click at [282, 135] on button "< Back to public search results" at bounding box center [347, 131] width 236 height 41
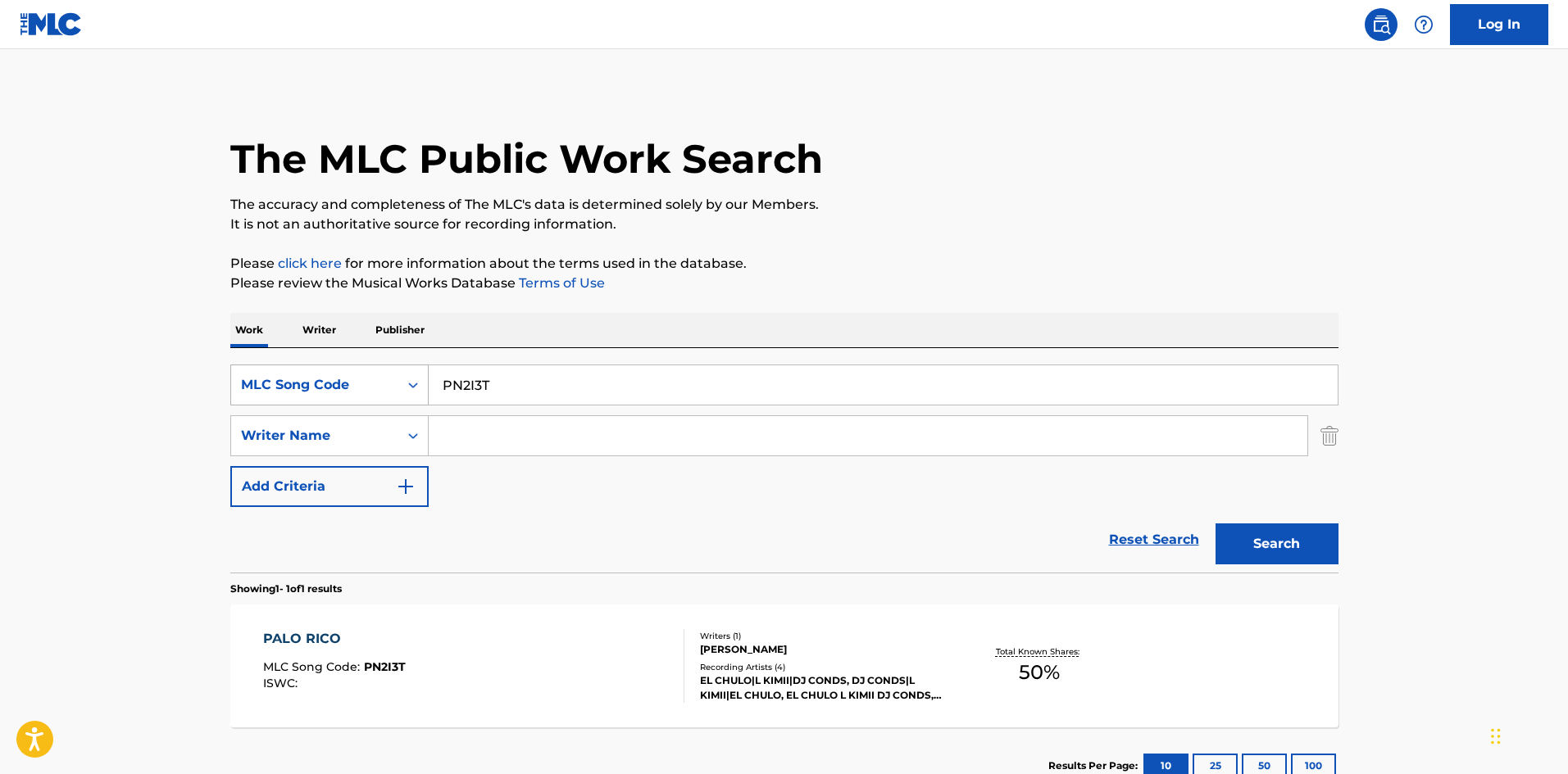
drag, startPoint x: 522, startPoint y: 384, endPoint x: 405, endPoint y: 376, distance: 117.3
click at [404, 378] on div "SearchWithCriteria29113e3b-44c2-4bd2-8c08-eb2c9a3f05ca MLC Song Code PN2I3T" at bounding box center [784, 385] width 1108 height 41
paste input "[PERSON_NAME] Remix"
type input "[PERSON_NAME] Remix"
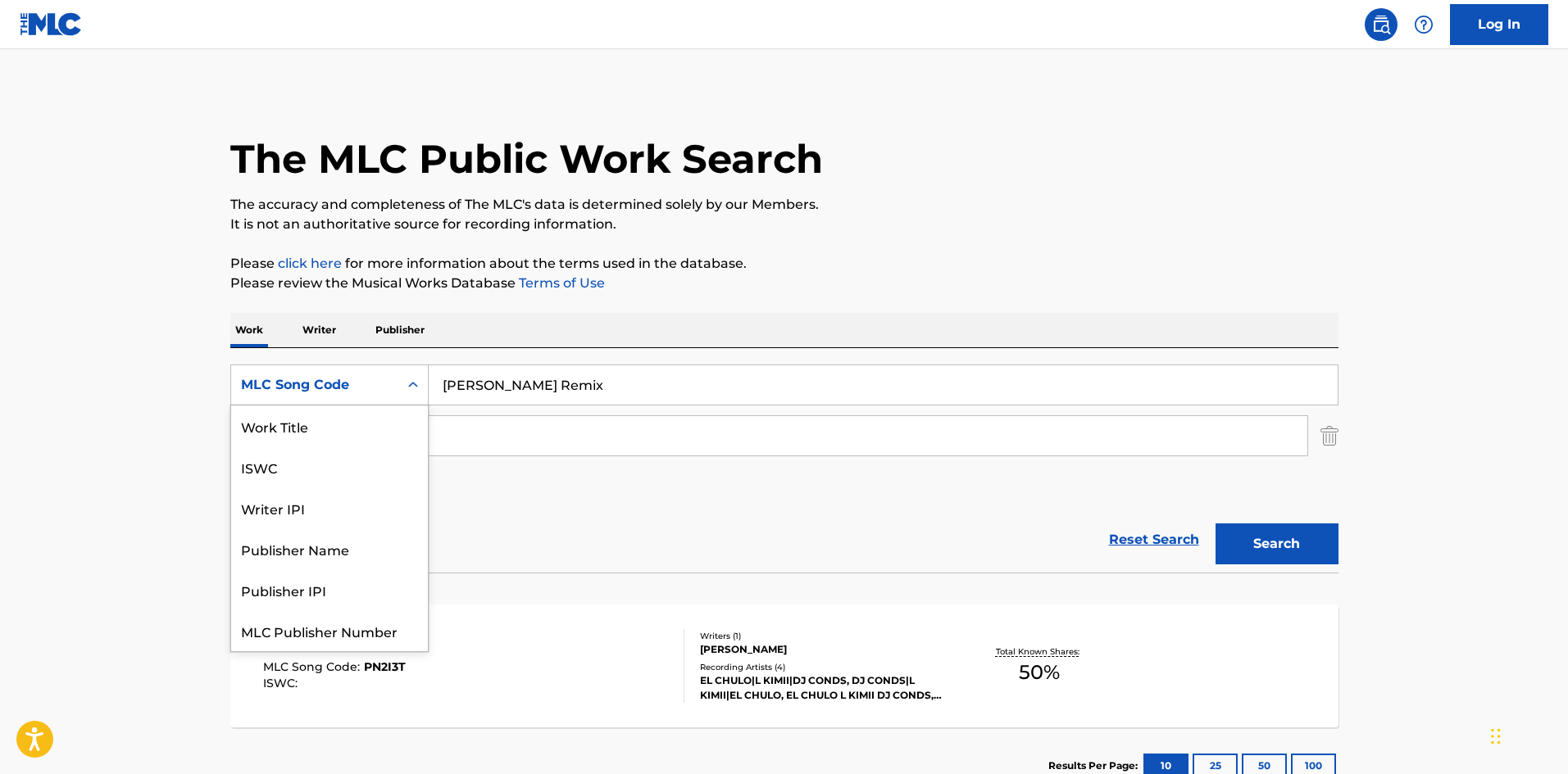
click at [399, 376] on div "Search Form" at bounding box center [413, 385] width 29 height 39
click at [350, 421] on div "Work Title" at bounding box center [329, 426] width 197 height 41
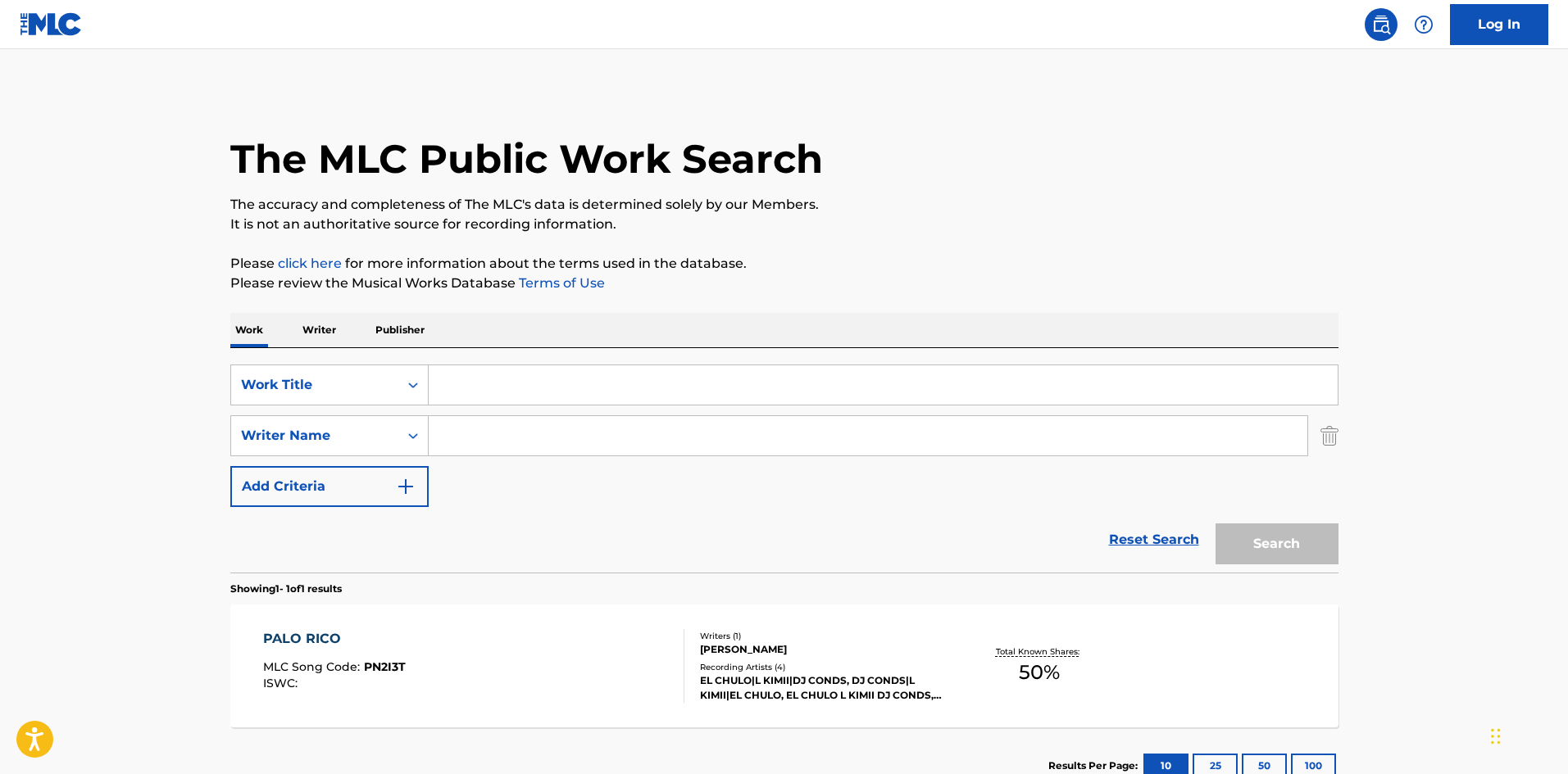
click at [506, 395] on input "Search Form" at bounding box center [883, 385] width 909 height 39
paste input "[PERSON_NAME] Remix"
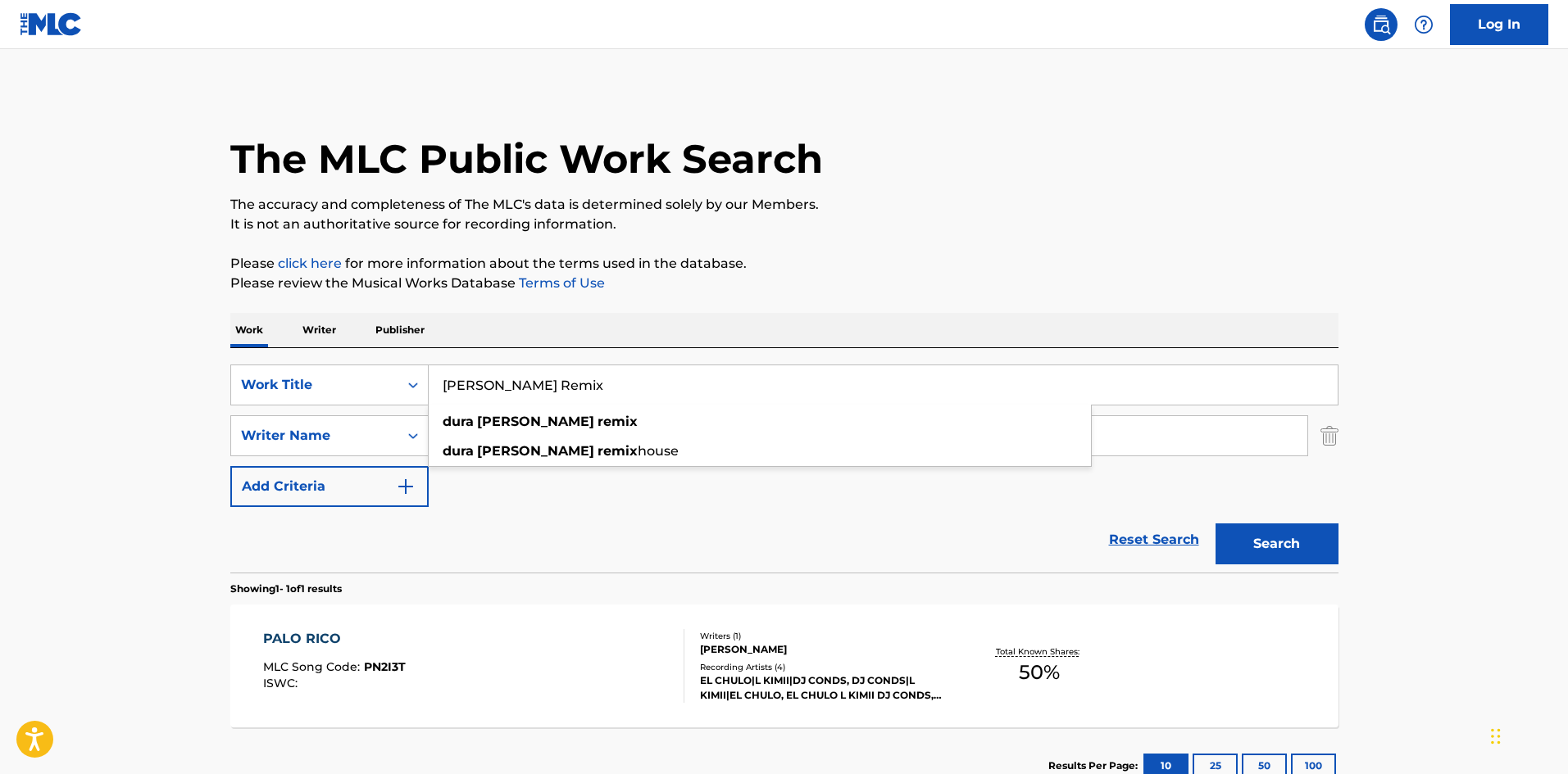
type input "[PERSON_NAME] Remix"
click at [1301, 547] on button "Search" at bounding box center [1277, 544] width 123 height 41
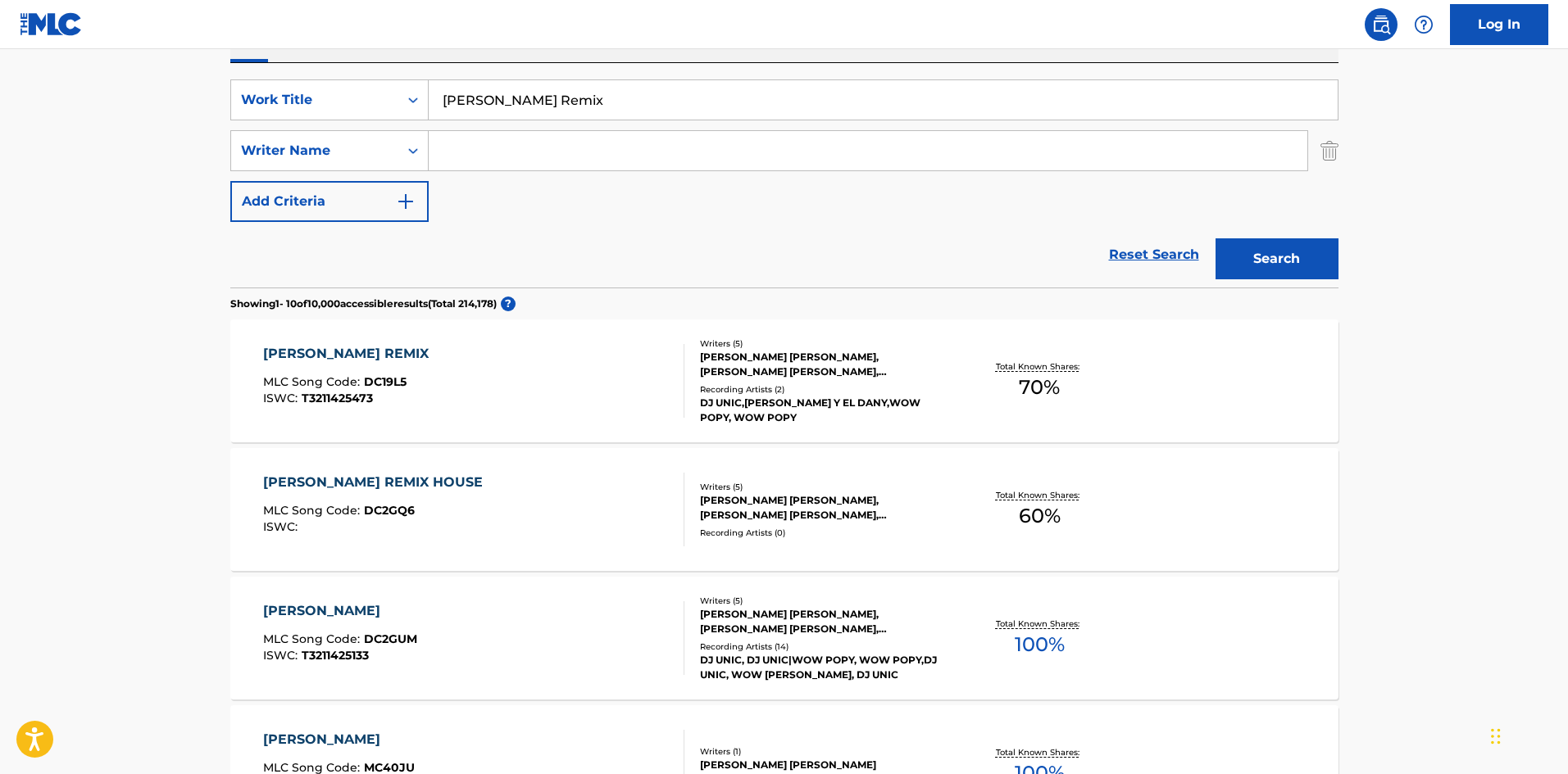
scroll to position [288, 0]
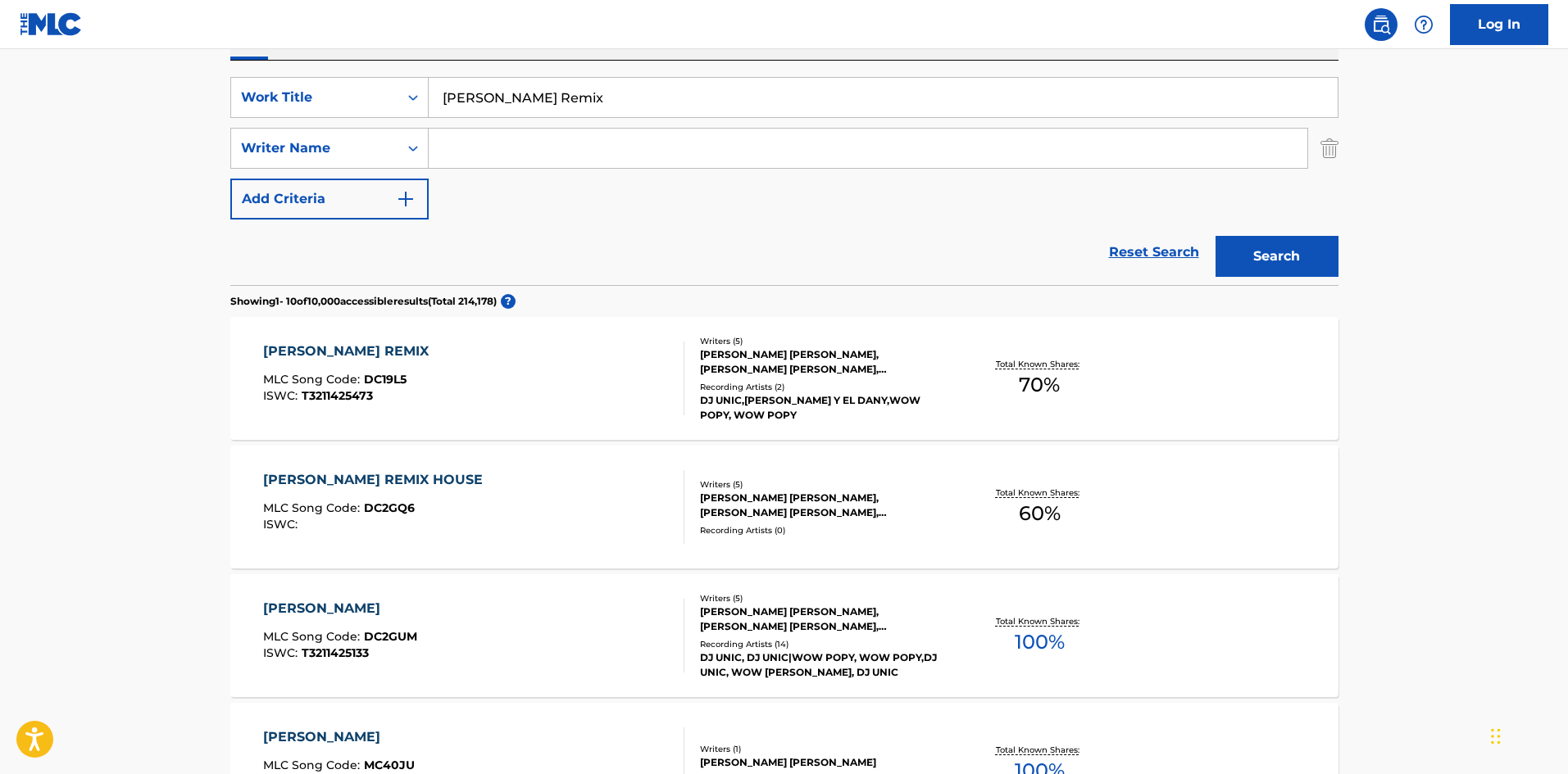
click at [494, 146] on input "Search Form" at bounding box center [868, 147] width 879 height 39
paste input "[PERSON_NAME]"
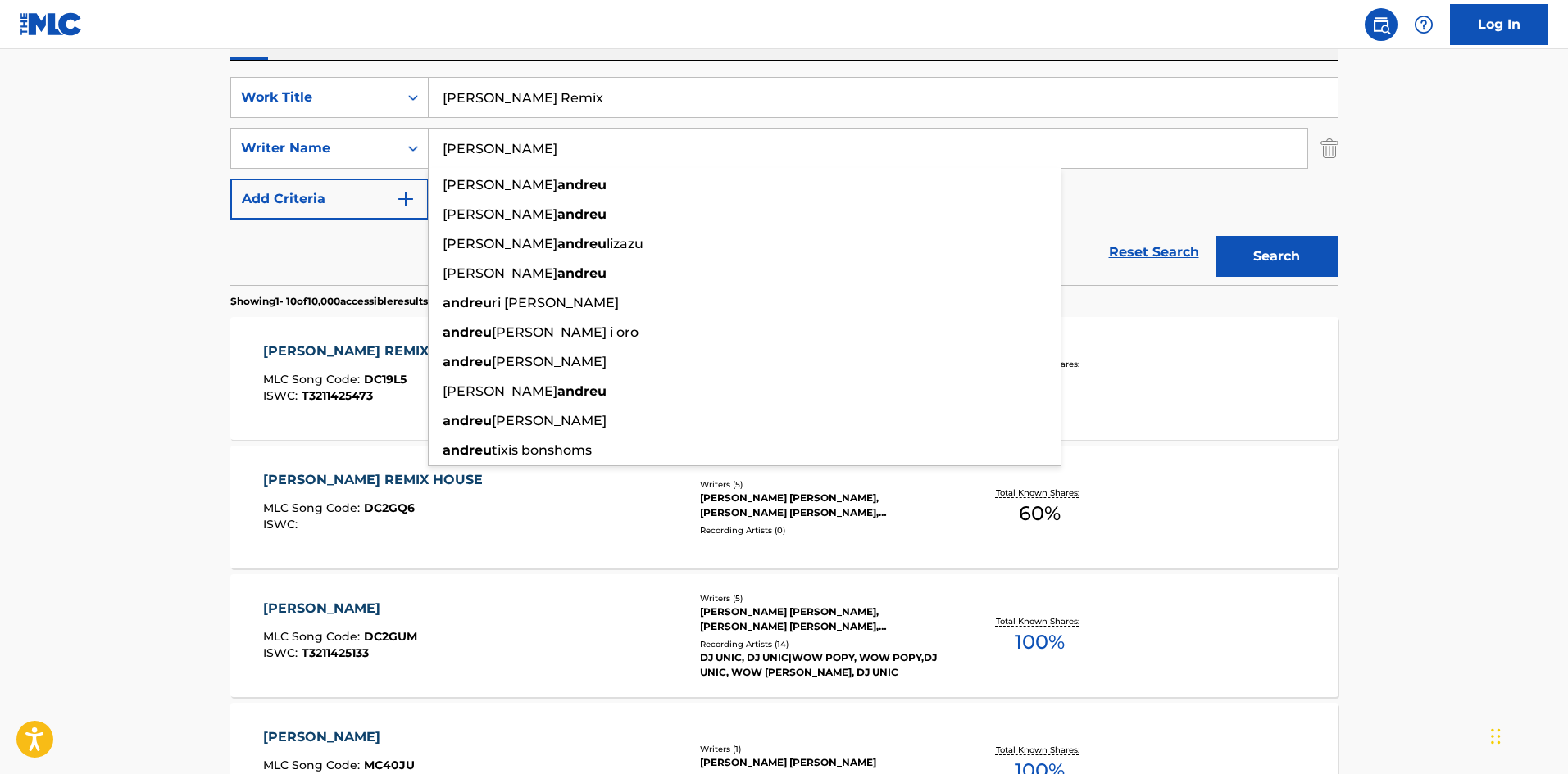
type input "[PERSON_NAME]"
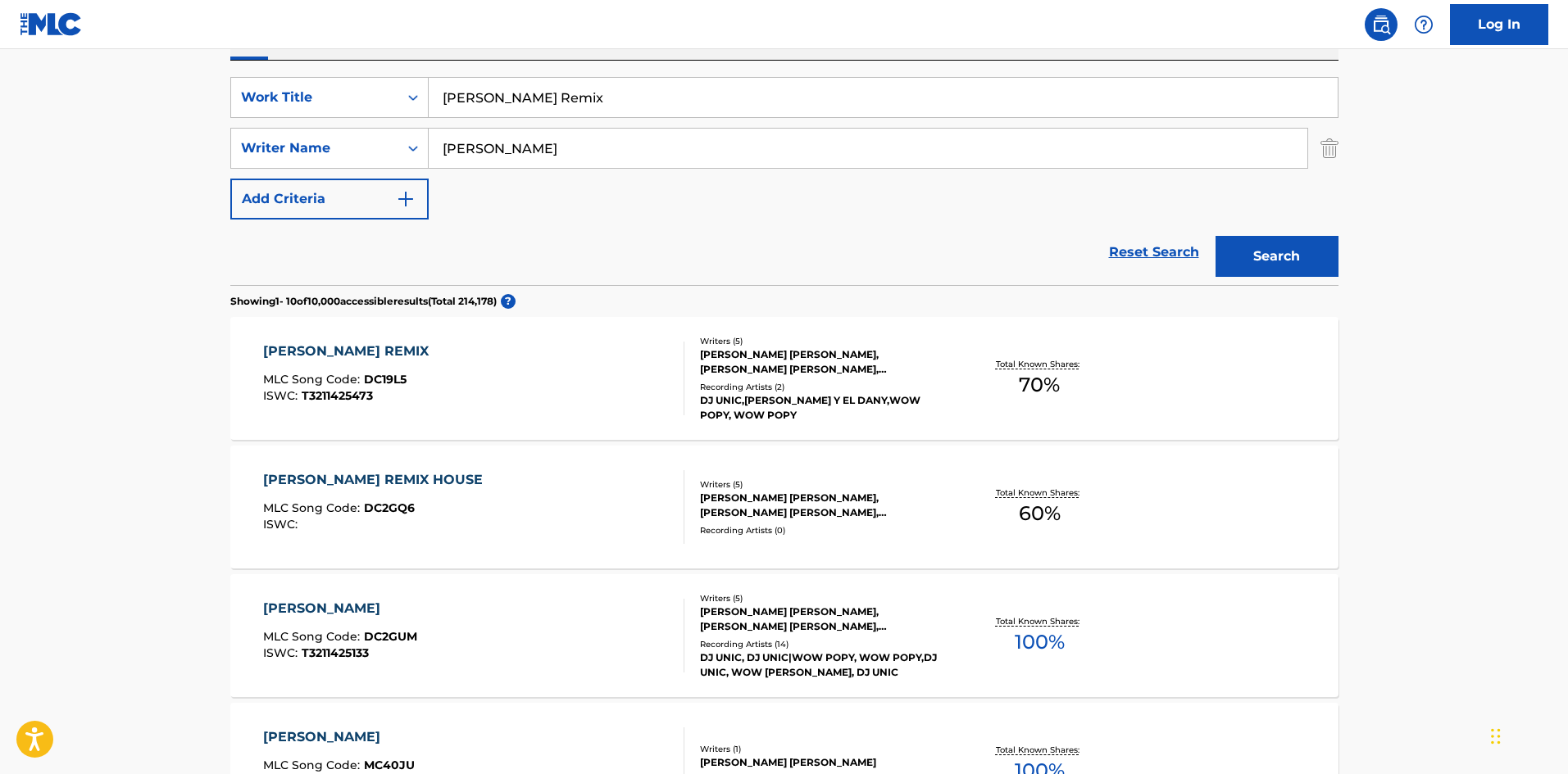
click at [1257, 260] on button "Search" at bounding box center [1277, 256] width 123 height 41
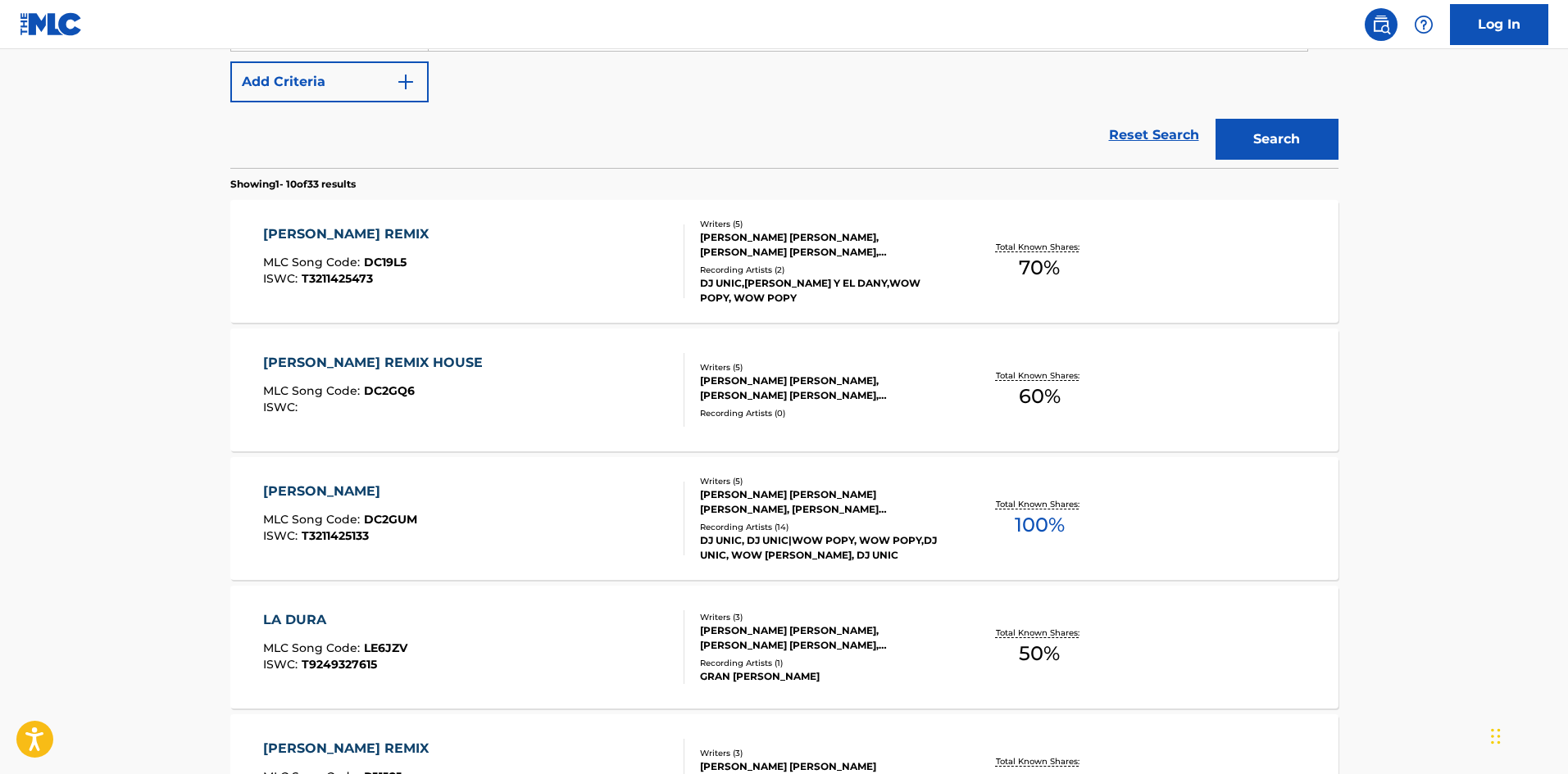
scroll to position [411, 0]
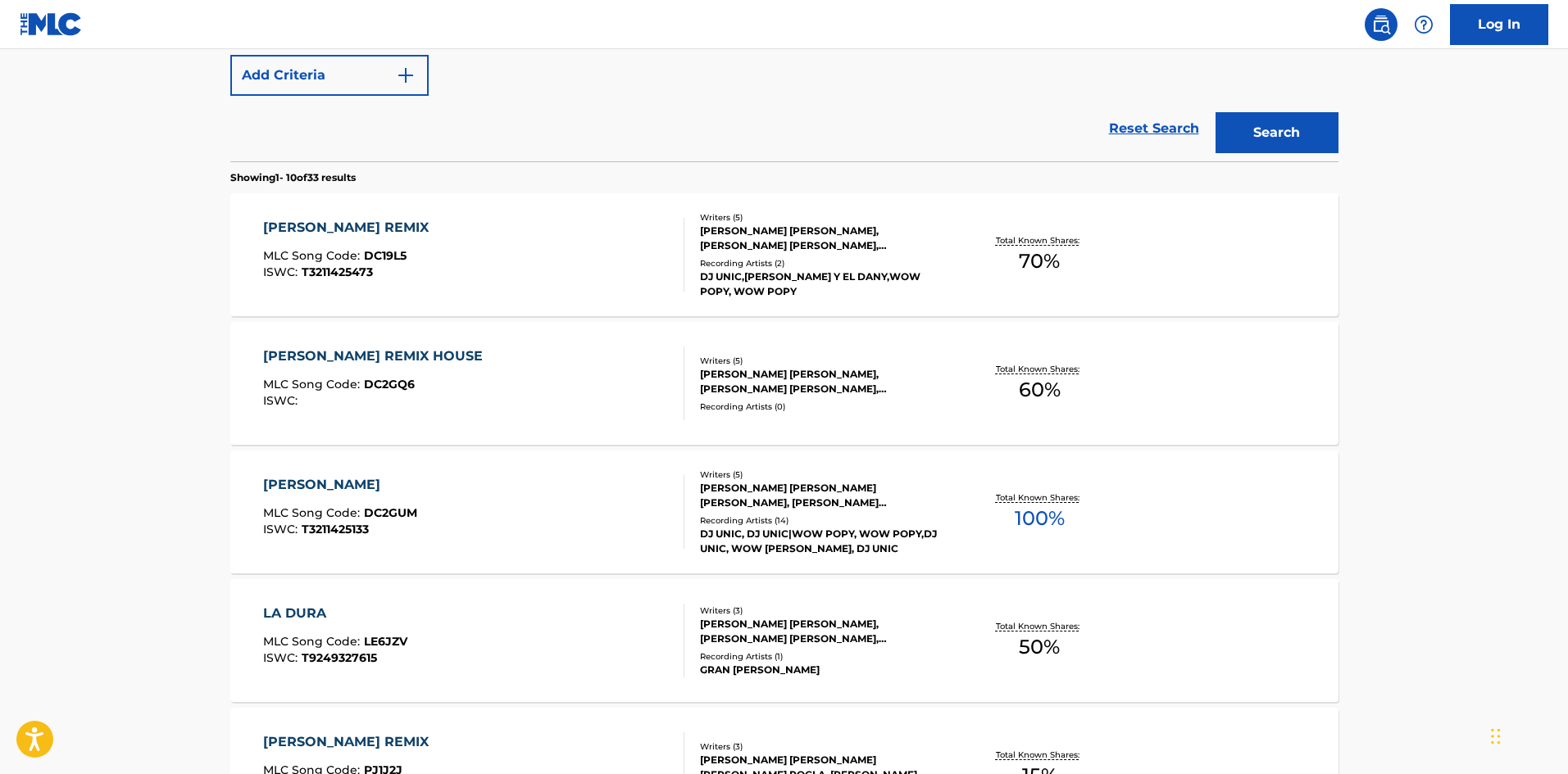
click at [563, 266] on div "[PERSON_NAME] REMIX MLC Song Code : DC19L5 ISWC : T3211425473" at bounding box center [474, 255] width 422 height 74
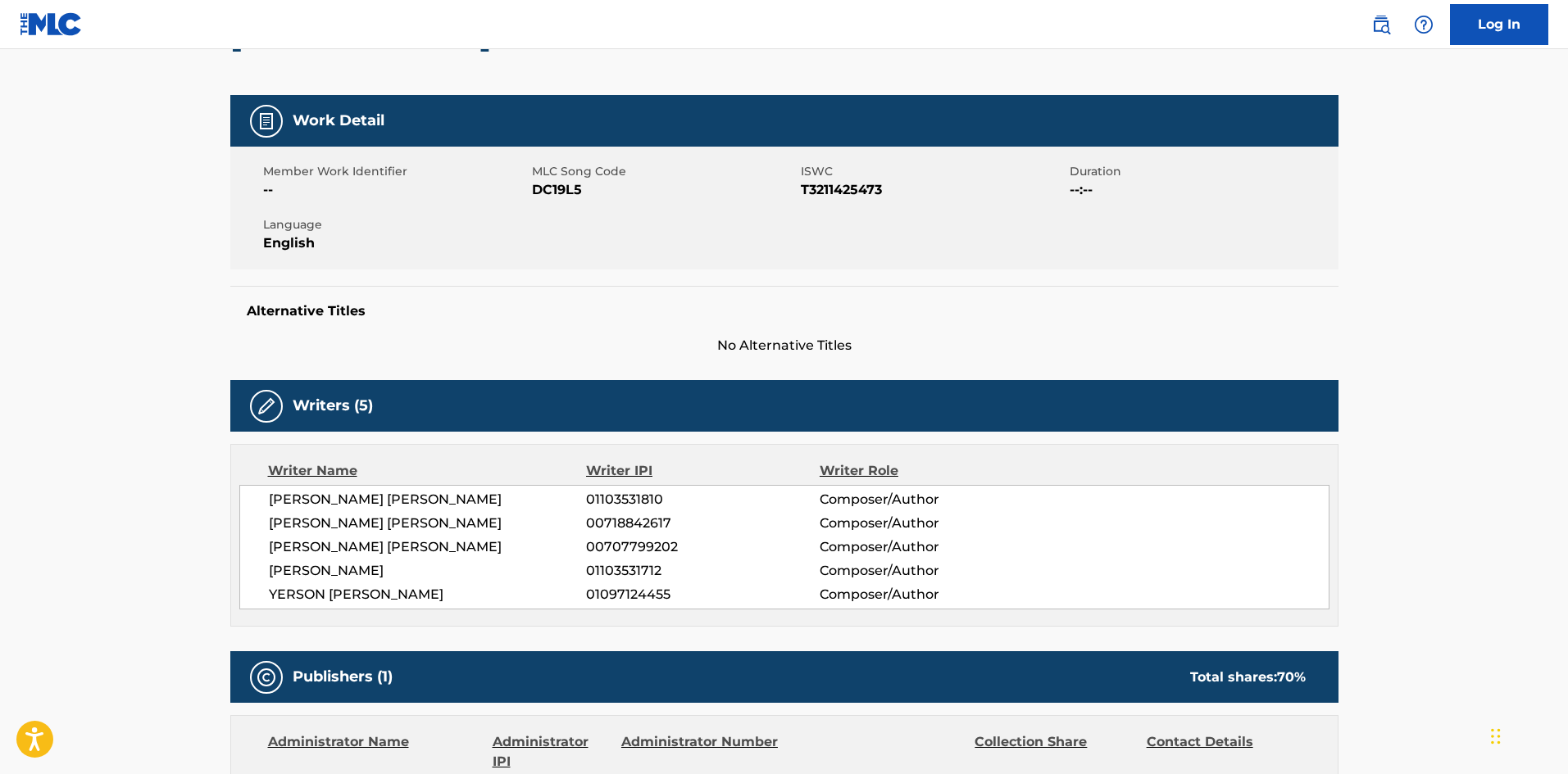
scroll to position [107, 0]
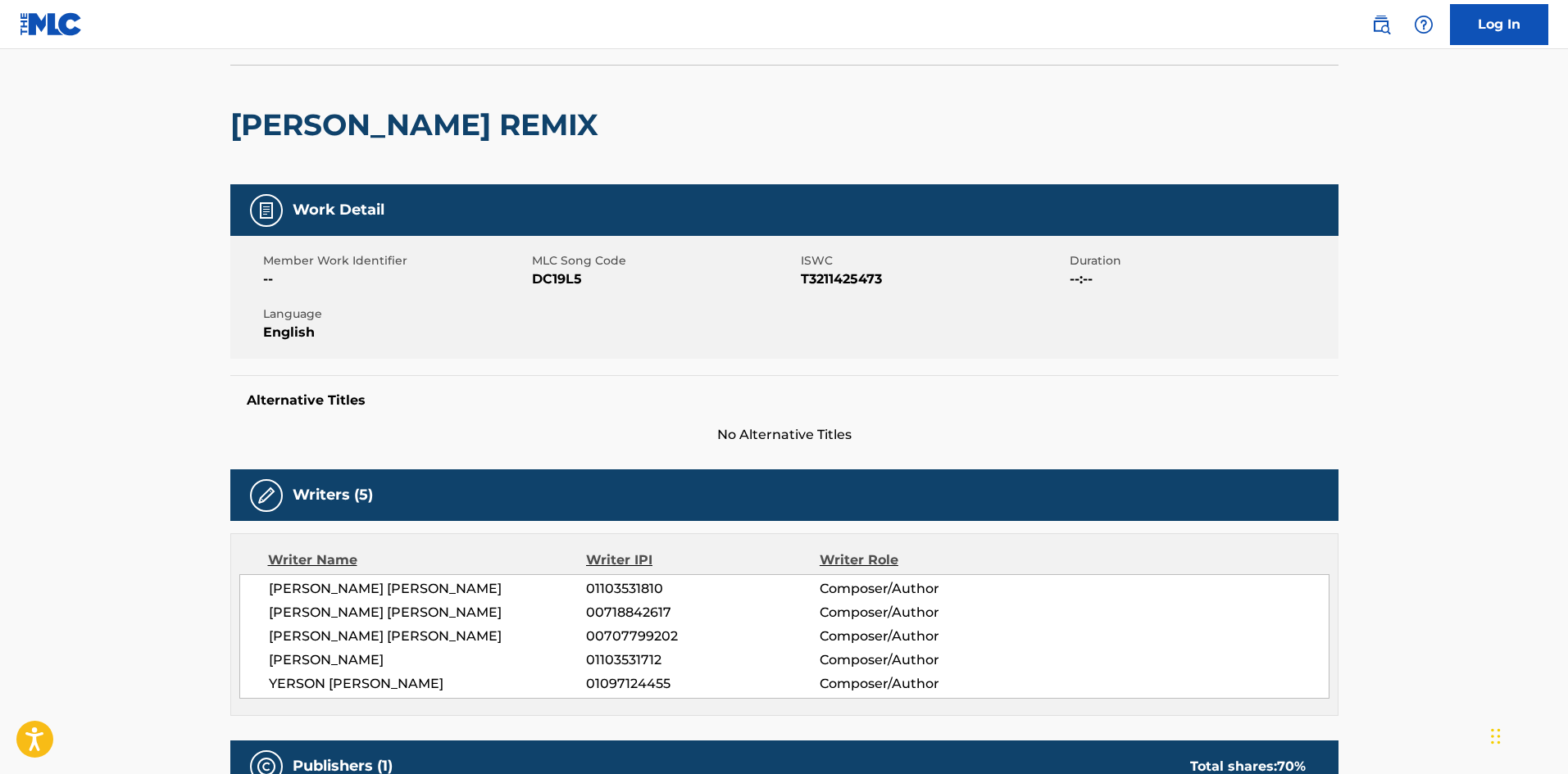
click at [575, 272] on span "DC19L5" at bounding box center [664, 278] width 265 height 19
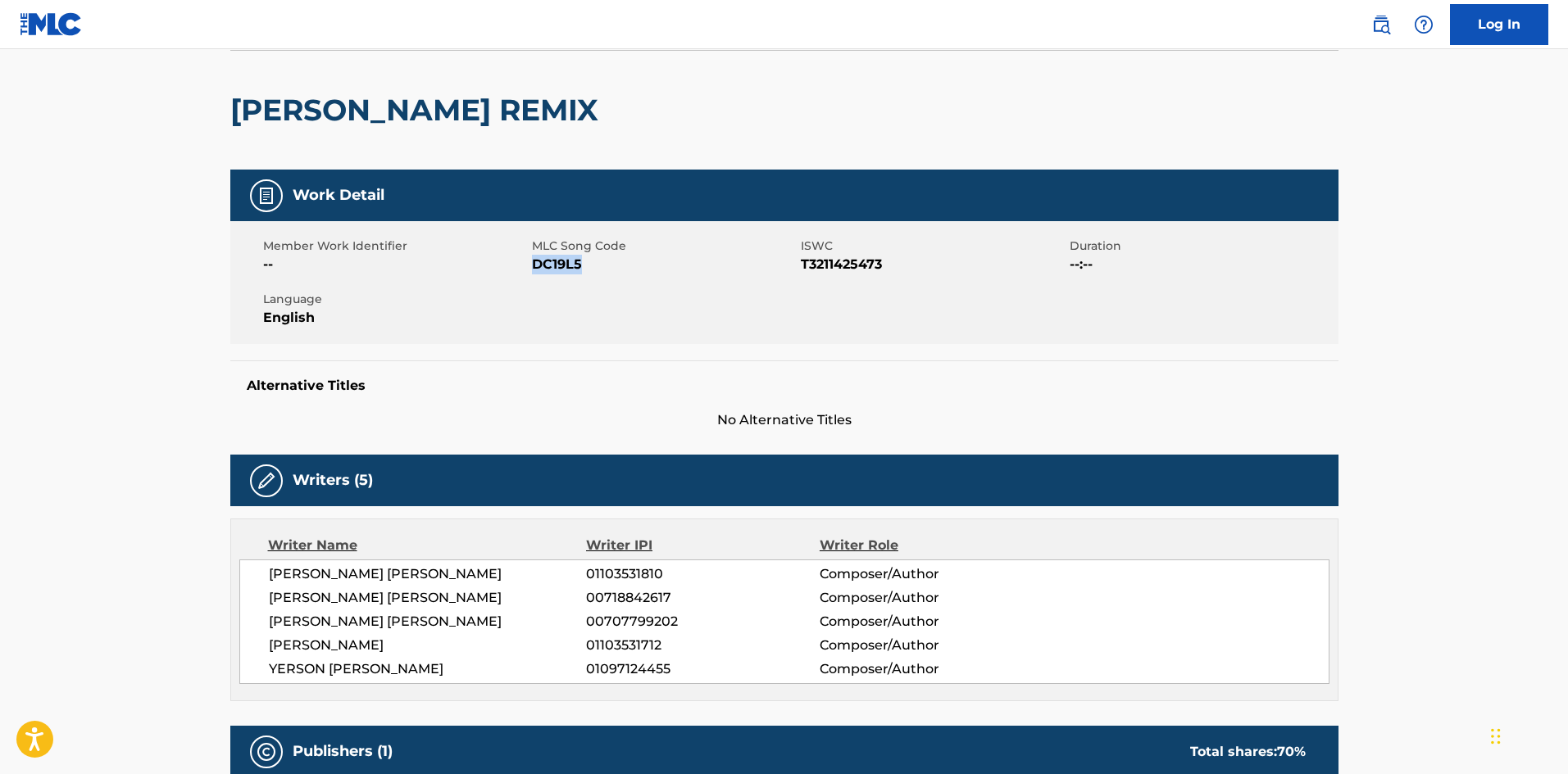
scroll to position [0, 0]
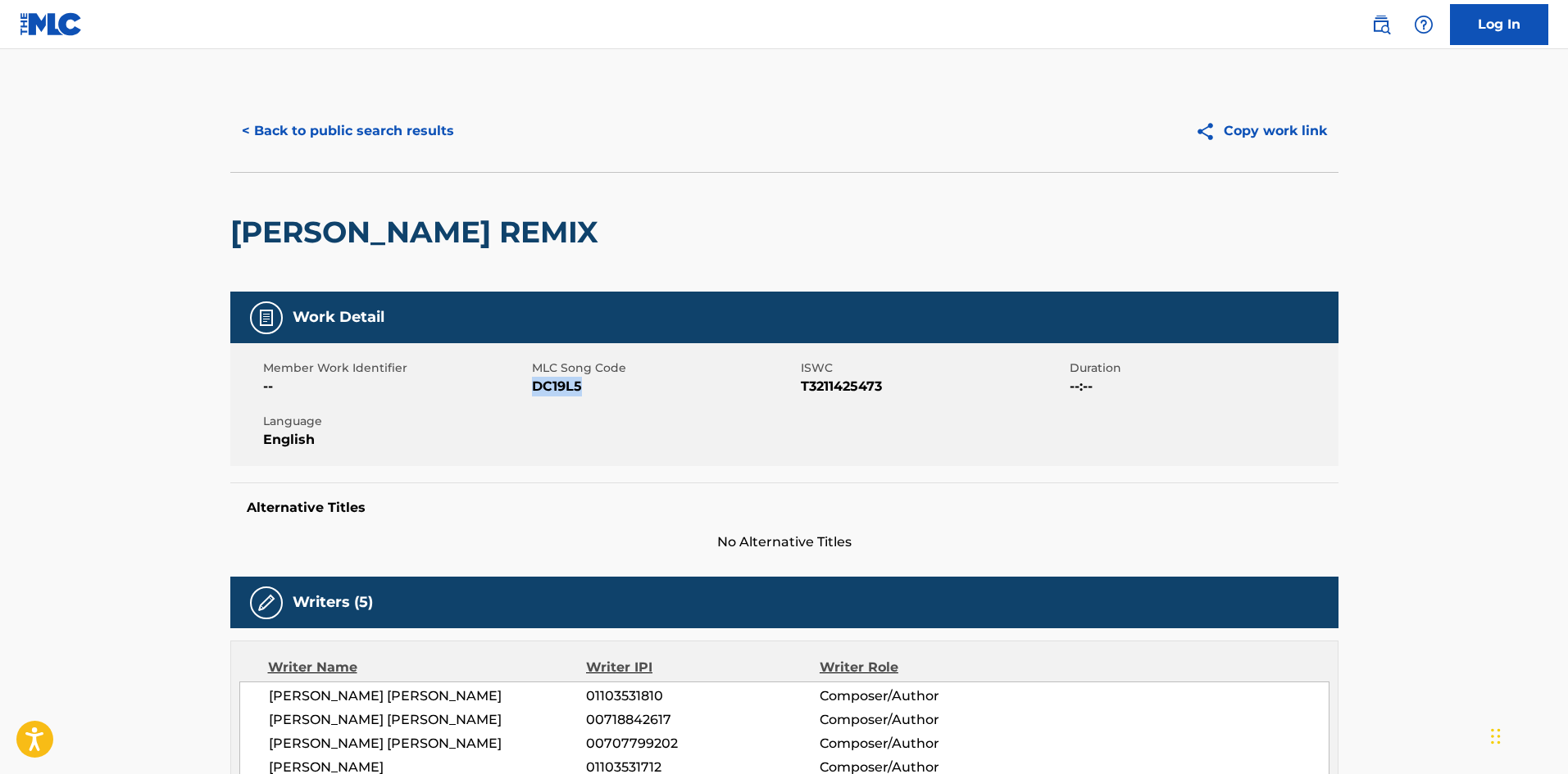
click at [368, 130] on button "< Back to public search results" at bounding box center [347, 131] width 236 height 41
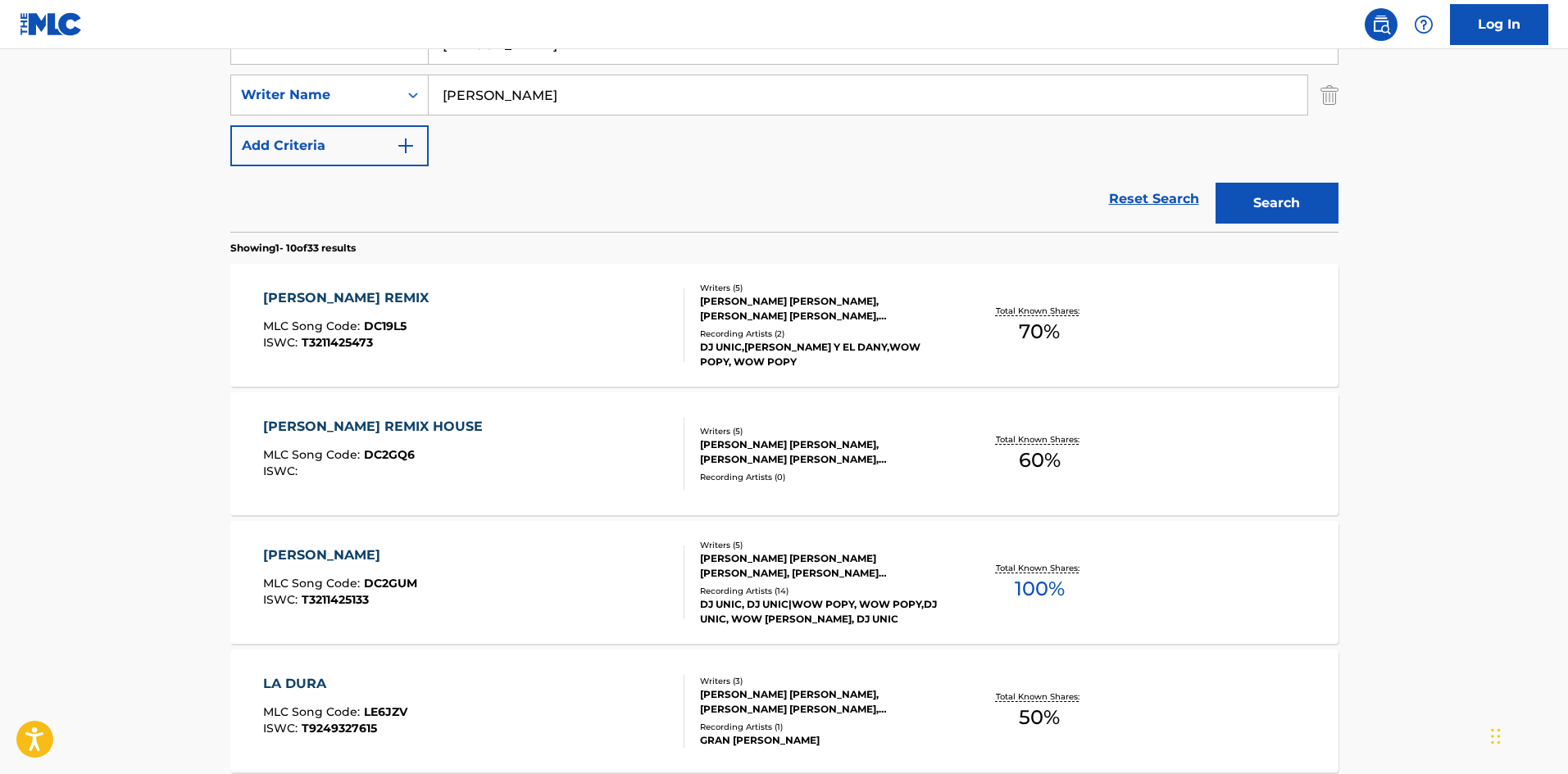
scroll to position [259, 0]
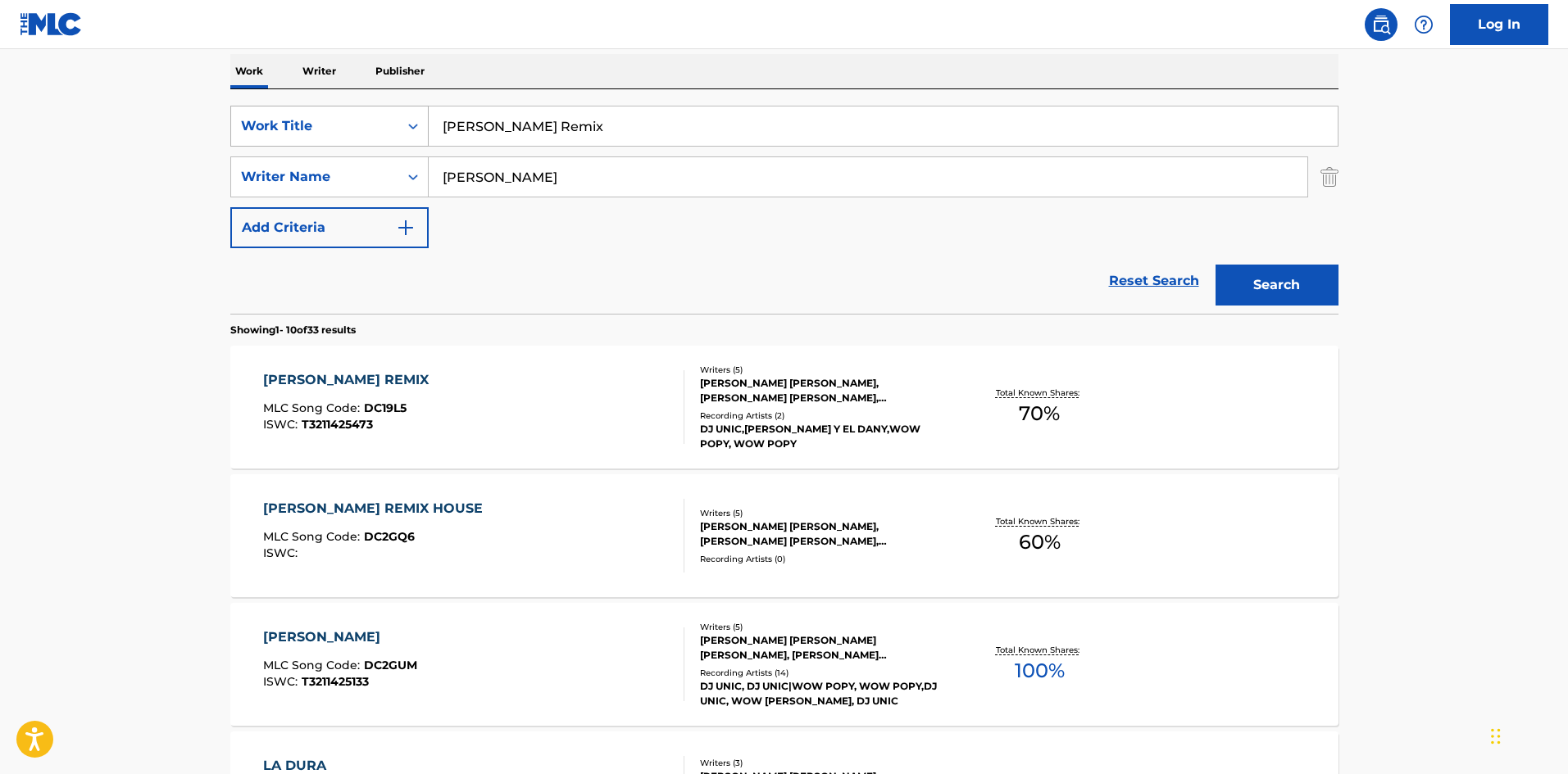
drag, startPoint x: 558, startPoint y: 125, endPoint x: 396, endPoint y: 117, distance: 162.2
click at [400, 117] on div "SearchWithCriteria02f844c1-4d55-451e-898d-2b36052bfbe4 Work Title [PERSON_NAME]…" at bounding box center [784, 125] width 1108 height 41
drag, startPoint x: 444, startPoint y: 127, endPoint x: 392, endPoint y: 123, distance: 52.2
click at [392, 123] on div "SearchWithCriteria02f844c1-4d55-451e-898d-2b36052bfbe4 Work Title [PERSON_NAME]…" at bounding box center [784, 125] width 1108 height 41
paste input "House"
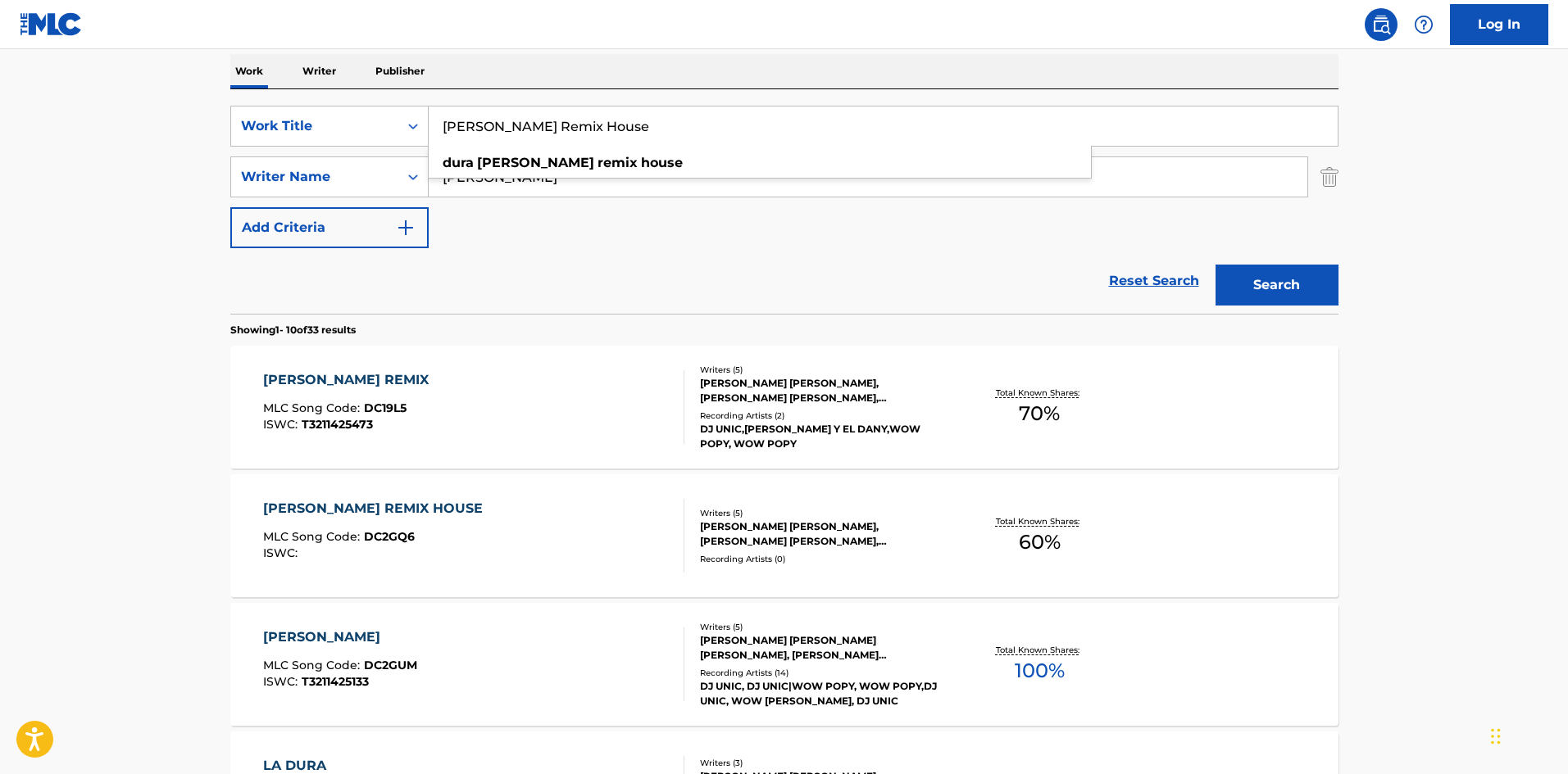
type input "[PERSON_NAME] Remix House"
click at [1307, 285] on button "Search" at bounding box center [1277, 285] width 123 height 41
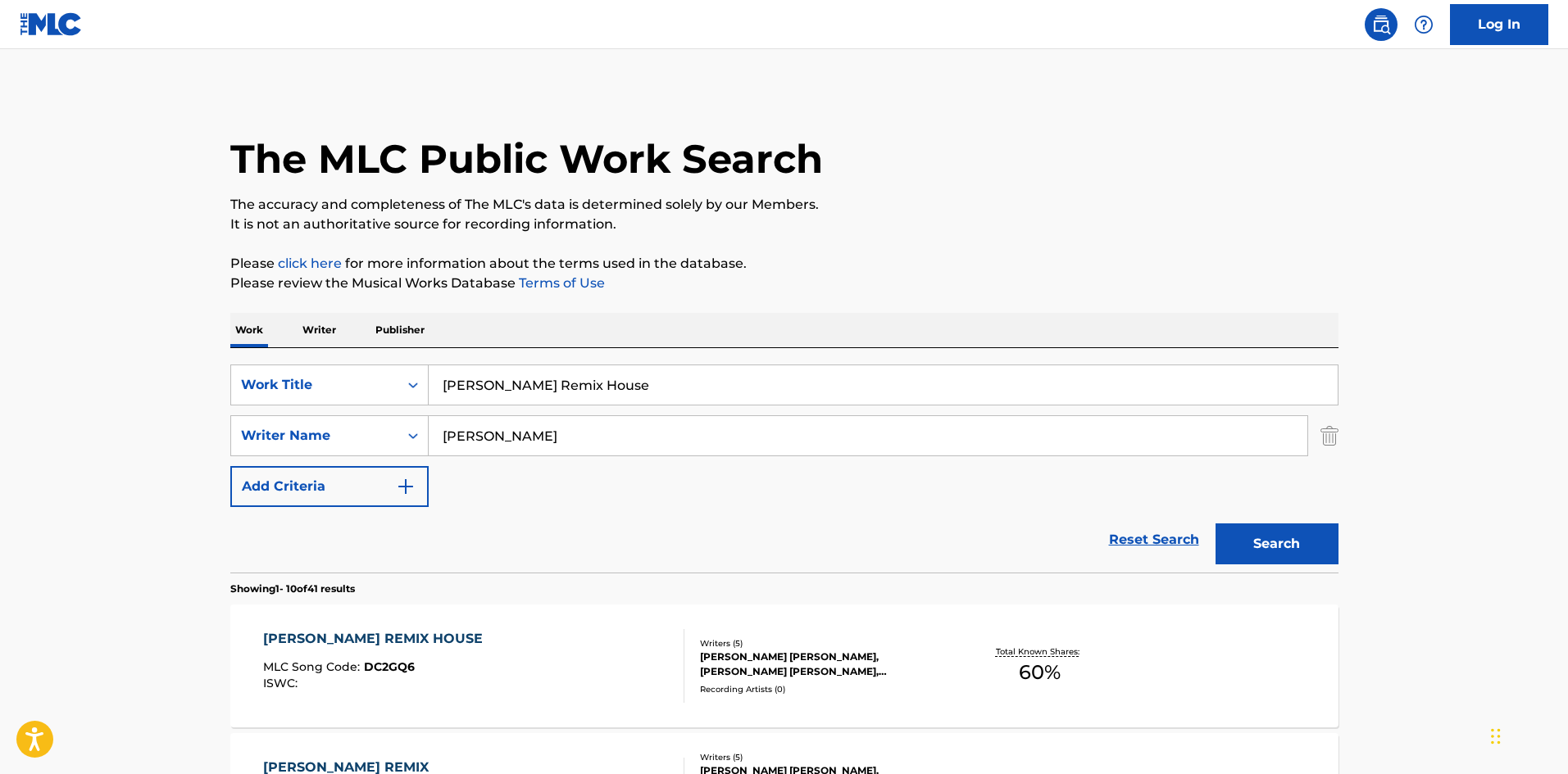
scroll to position [82, 0]
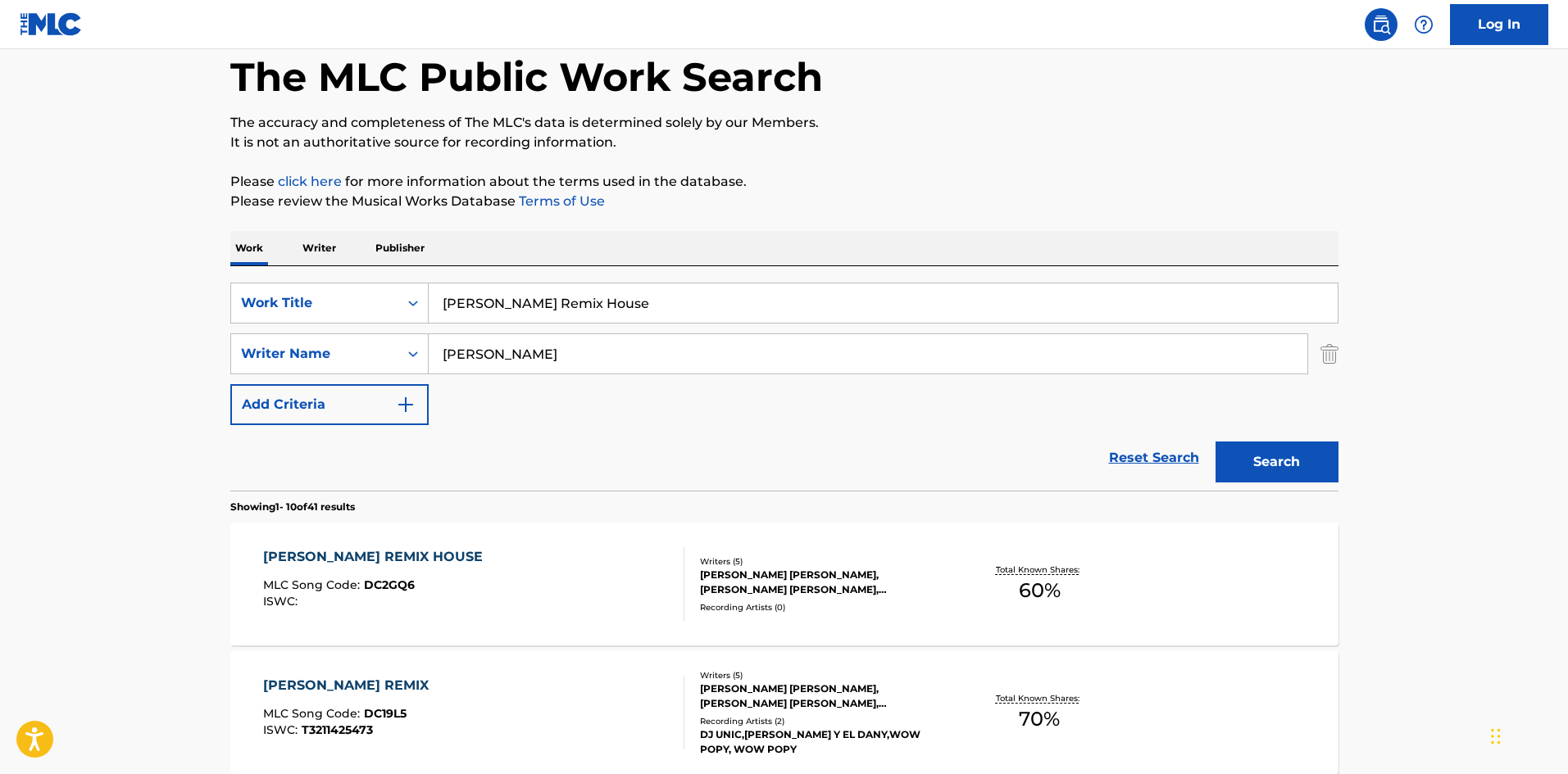
click at [595, 582] on div "[PERSON_NAME] REMIX HOUSE MLC Song Code : DC2GQ6 ISWC :" at bounding box center [474, 584] width 422 height 74
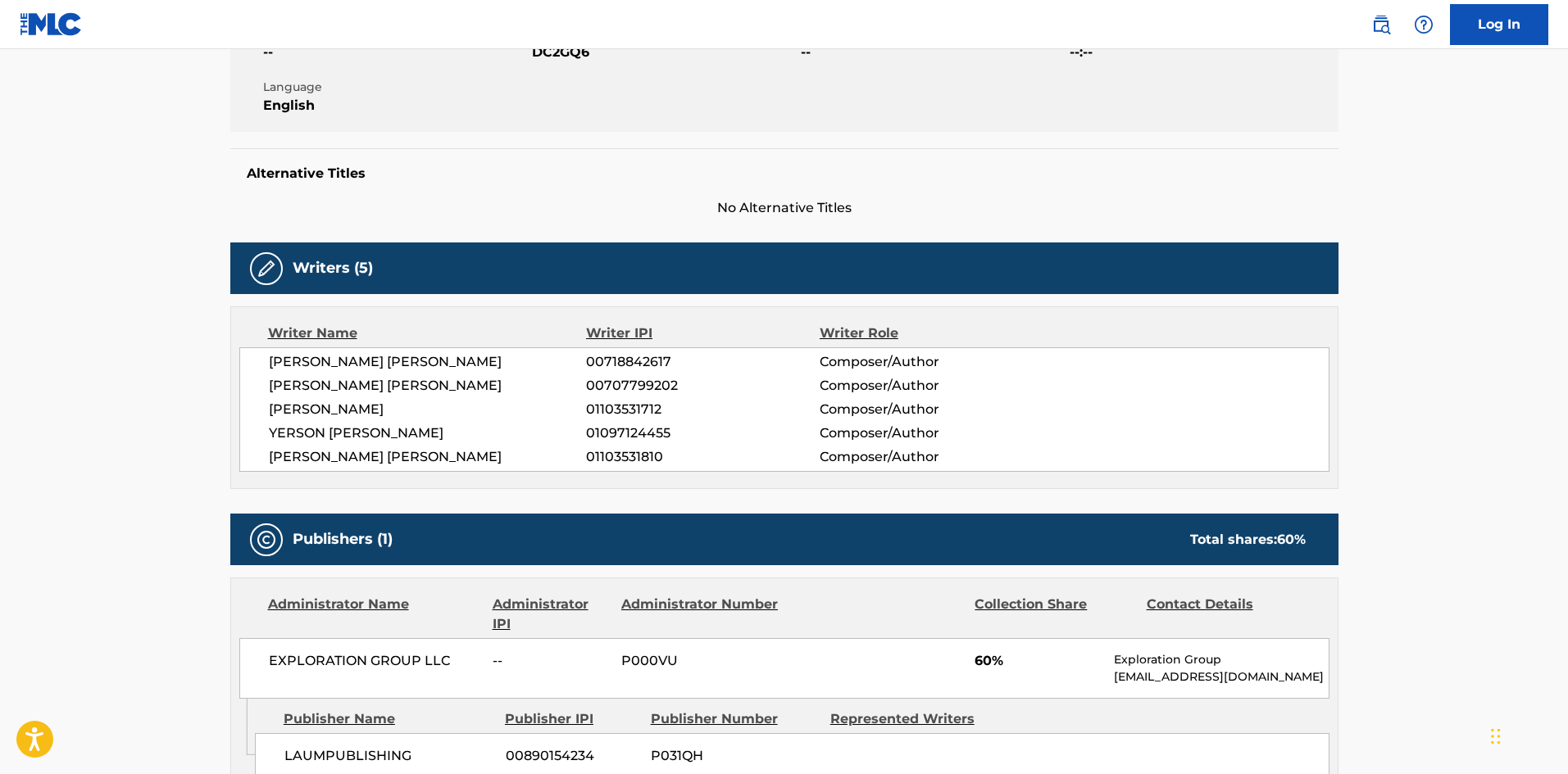
scroll to position [290, 0]
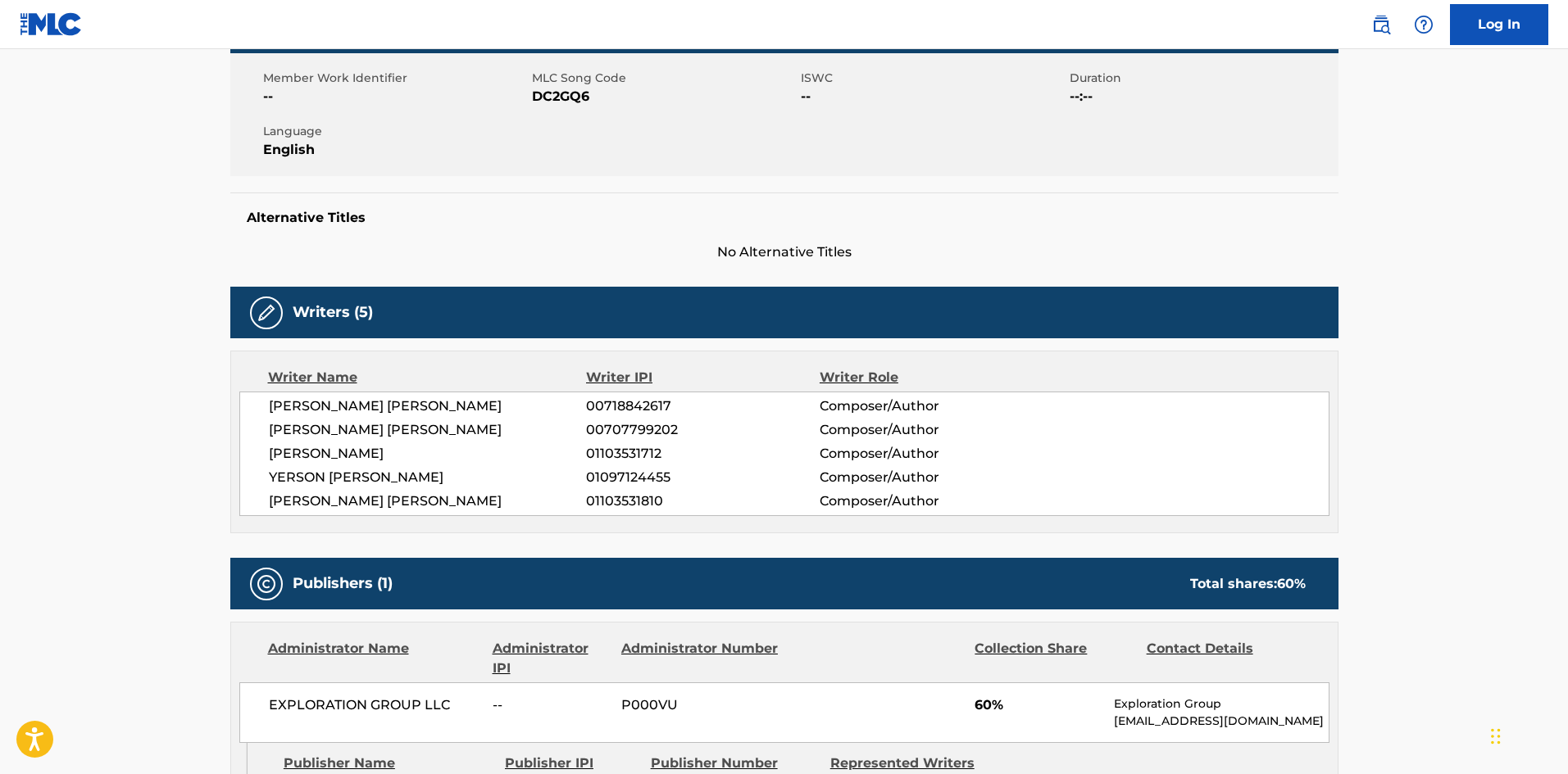
click at [565, 95] on span "DC2GQ6" at bounding box center [664, 96] width 265 height 19
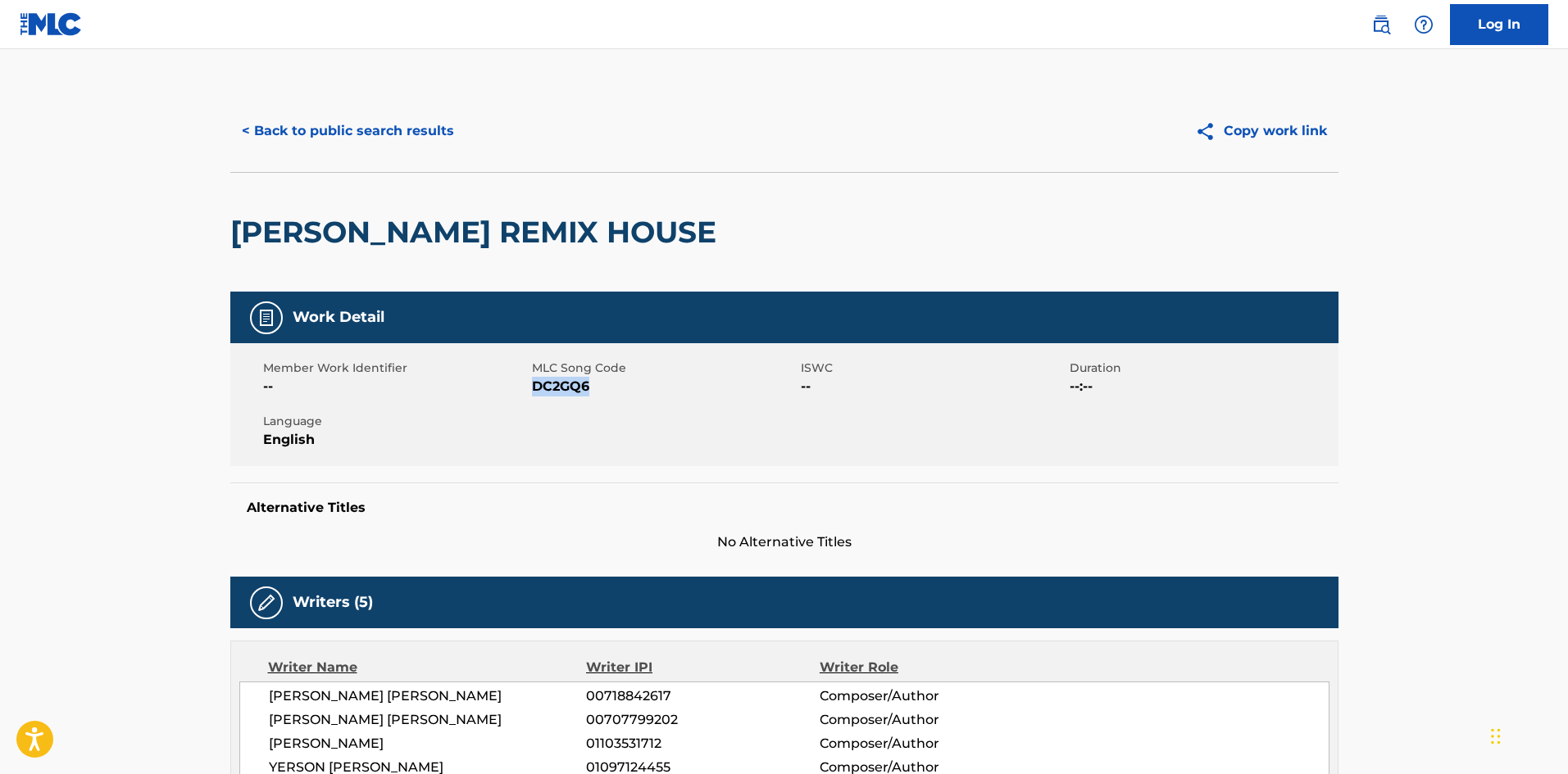
click at [408, 138] on button "< Back to public search results" at bounding box center [347, 131] width 236 height 41
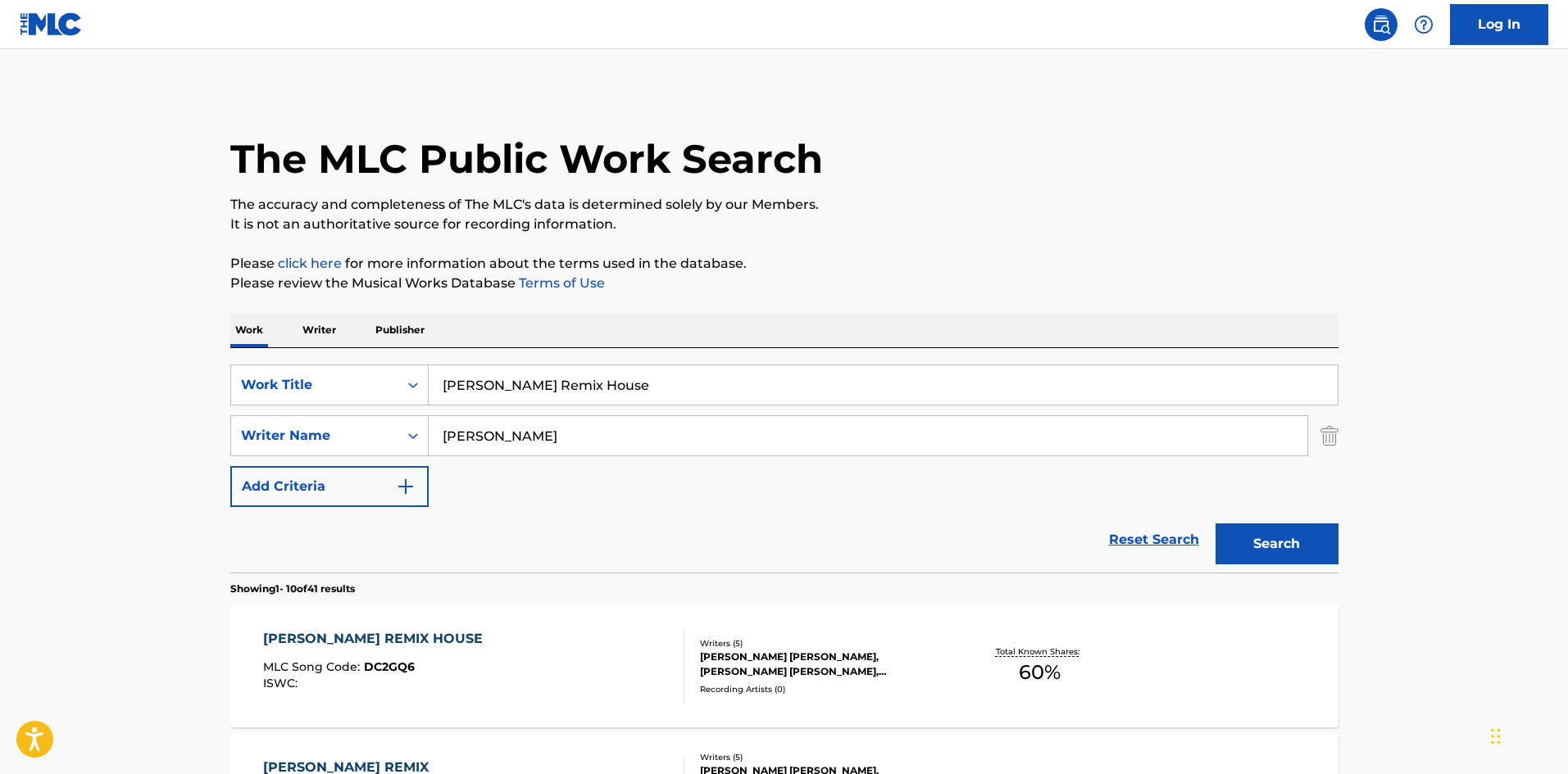
scroll to position [82, 0]
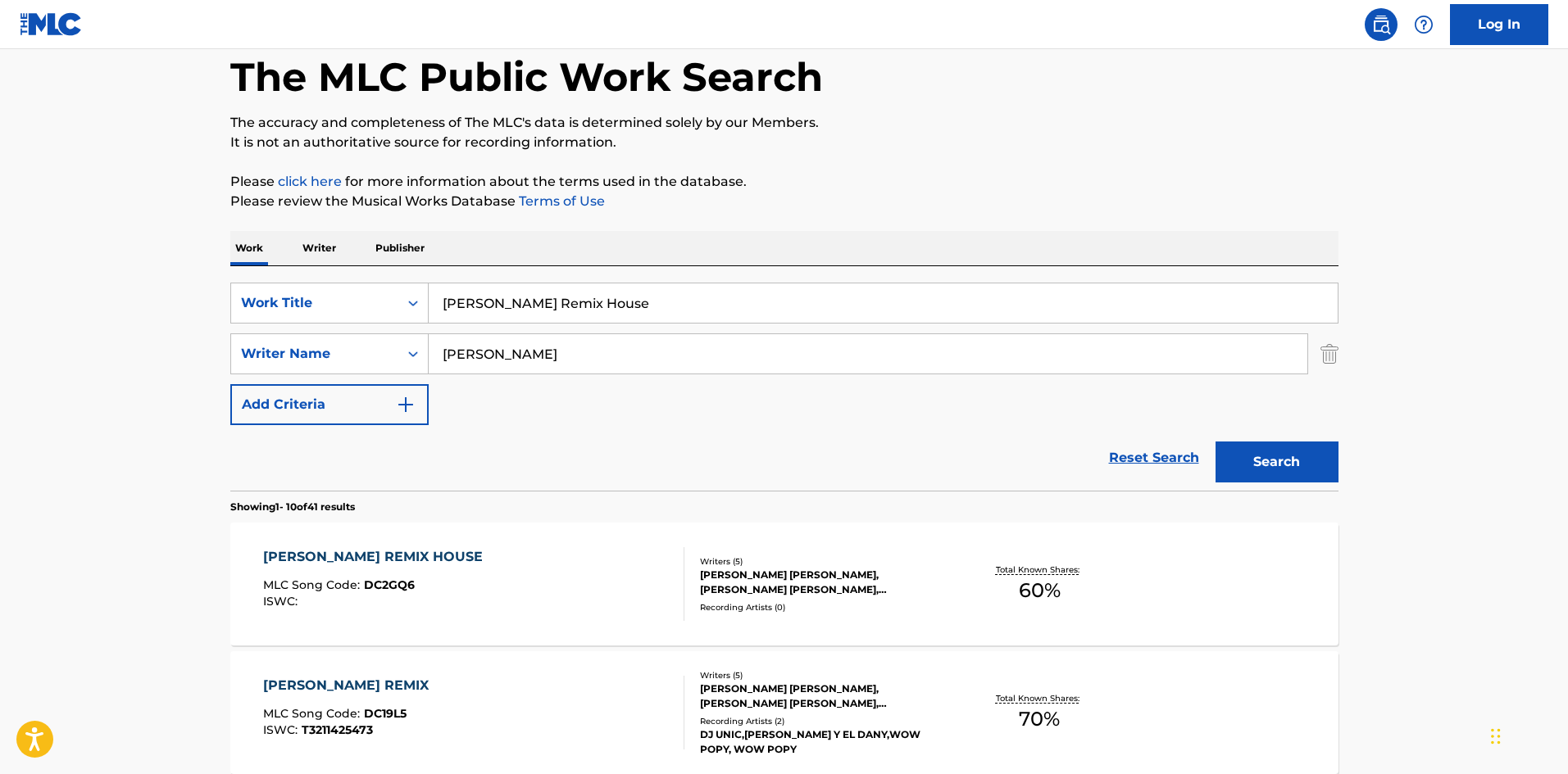
click at [273, 271] on div "SearchWithCriteria02f844c1-4d55-451e-898d-2b36052bfbe4 Work Title [PERSON_NAME]…" at bounding box center [784, 378] width 1108 height 224
paste input "Echame Agua"
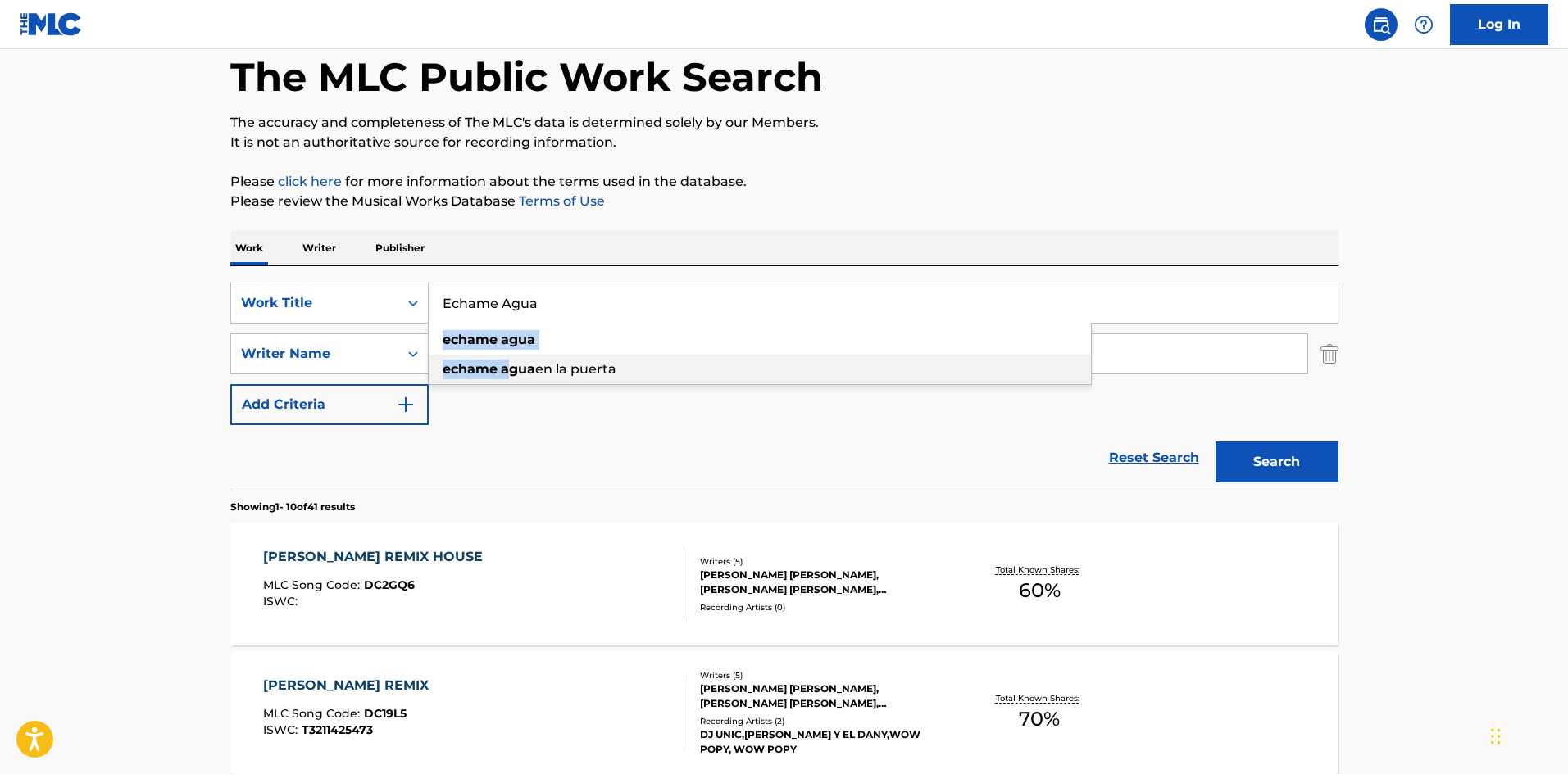
click at [446, 354] on ul "echame agua echame agua en la puerta" at bounding box center [760, 354] width 663 height 59
click at [653, 241] on div "Work Writer Publisher" at bounding box center [784, 248] width 1108 height 35
click at [825, 132] on p "The accuracy and completeness of The MLC's data is determined solely by our Mem…" at bounding box center [784, 122] width 1108 height 19
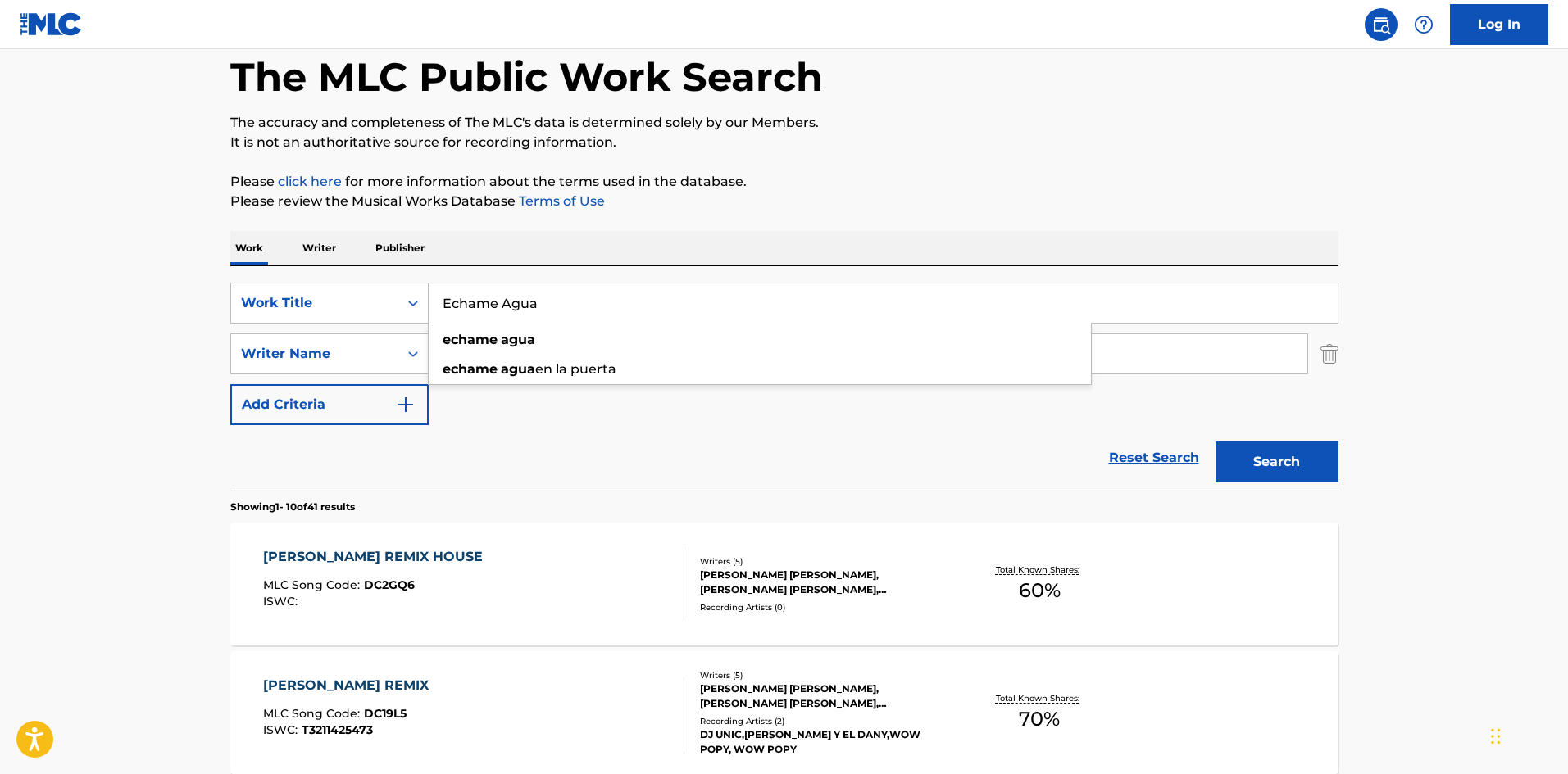
click at [495, 307] on input "Echame Agua" at bounding box center [883, 302] width 909 height 39
click at [498, 341] on span "Search Form" at bounding box center [499, 339] width 4 height 16
type input "echame agua"
drag, startPoint x: 499, startPoint y: 355, endPoint x: 412, endPoint y: 348, distance: 87.3
click at [413, 348] on div "SearchWithCriteriaa2924501-c412-4aaf-8b48-76c4d32745d8 Writer Name [PERSON_NAME]" at bounding box center [784, 354] width 1108 height 41
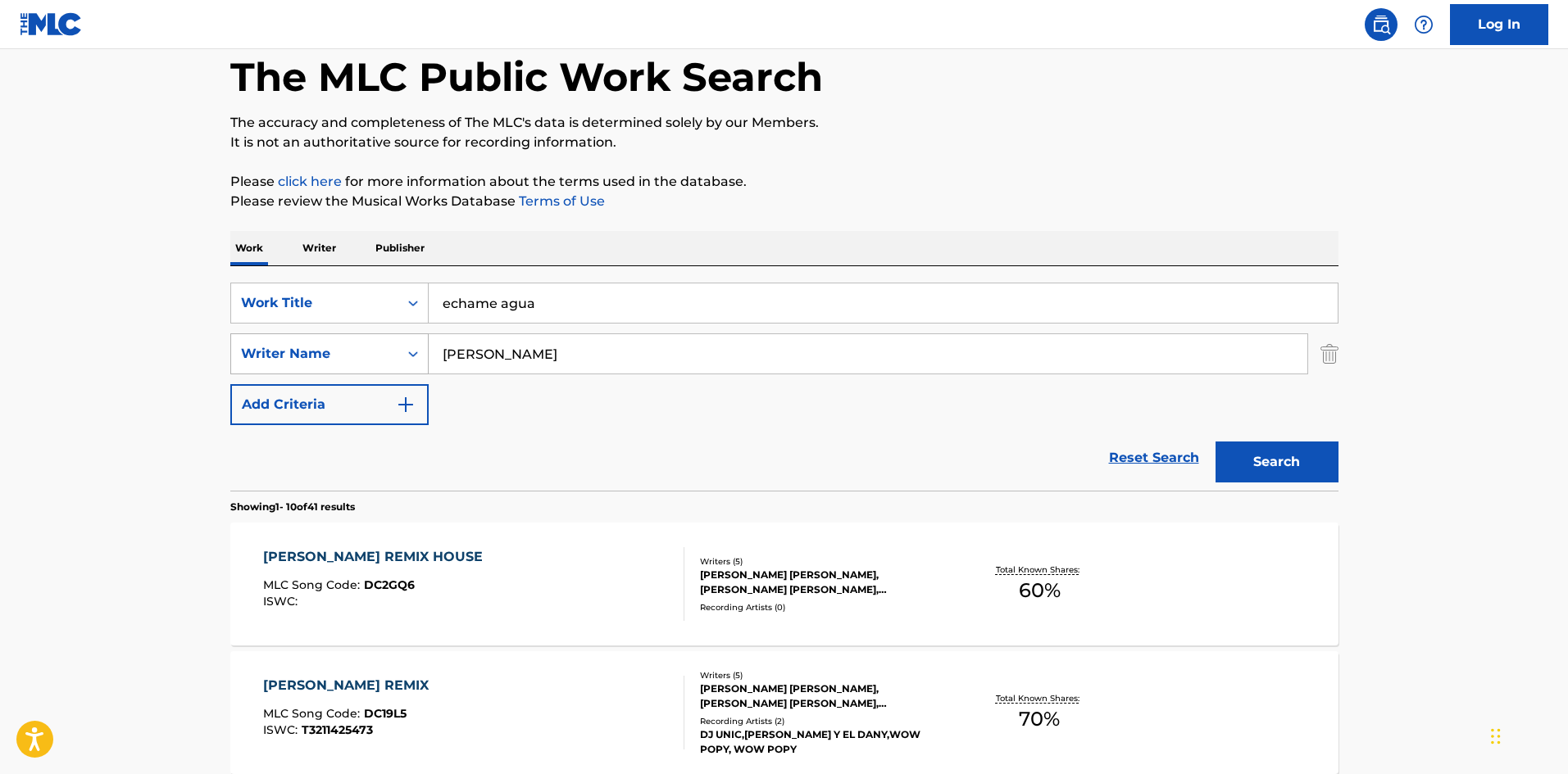
paste input "[PERSON_NAME]"
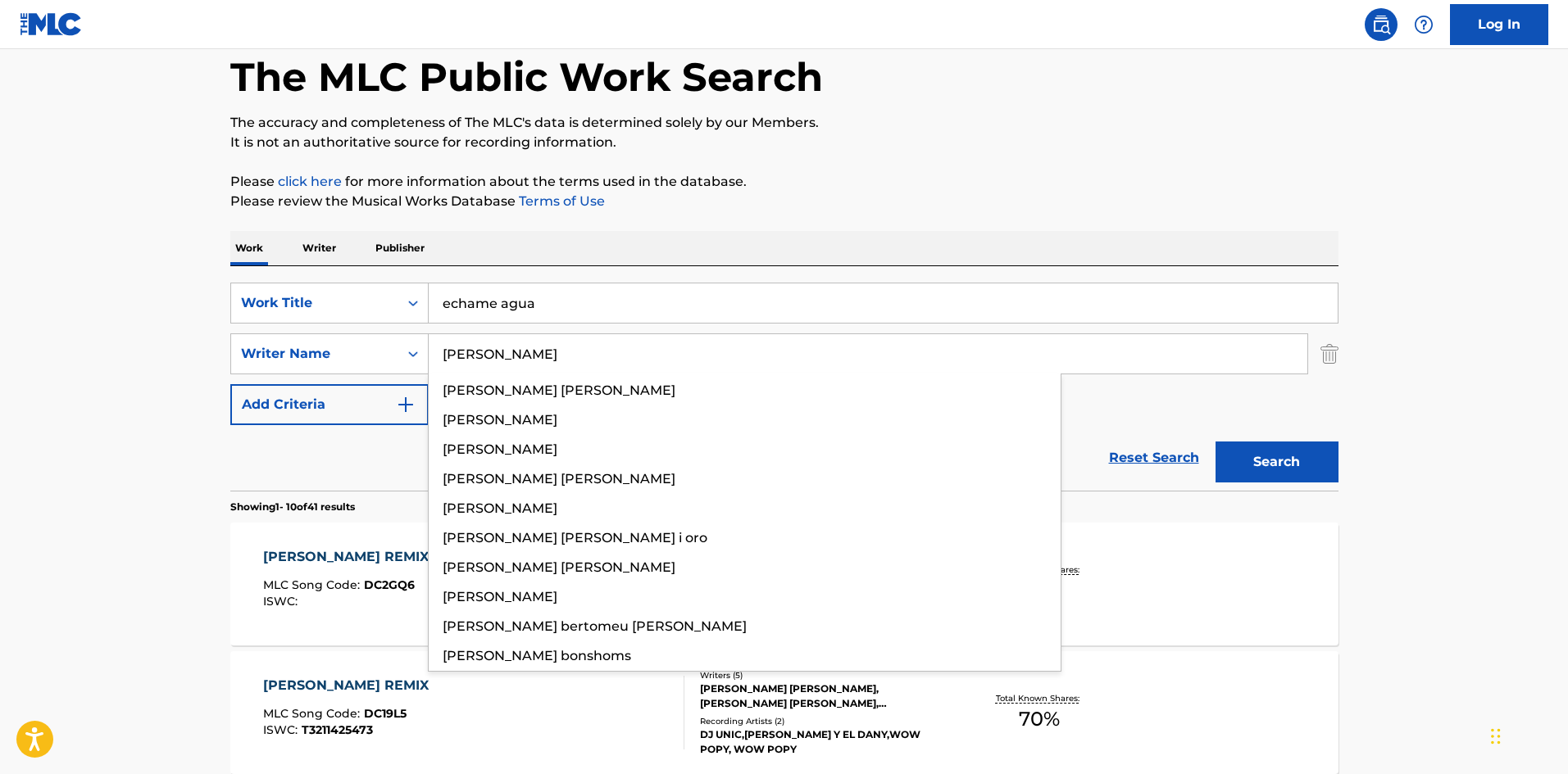
type input "[PERSON_NAME]"
click at [882, 143] on p "It is not an authoritative source for recording information." at bounding box center [784, 142] width 1108 height 19
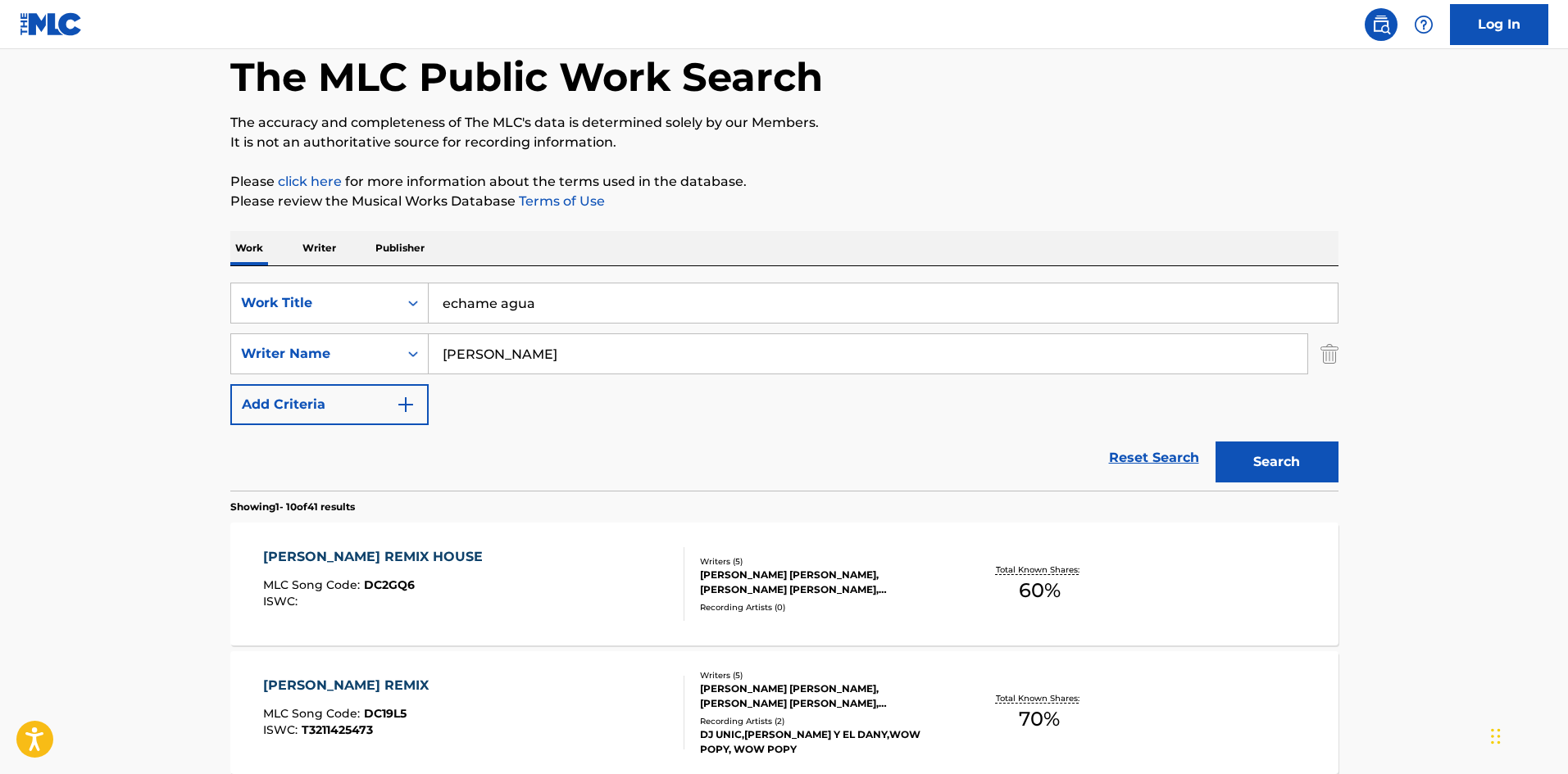
click at [1310, 465] on button "Search" at bounding box center [1277, 462] width 123 height 41
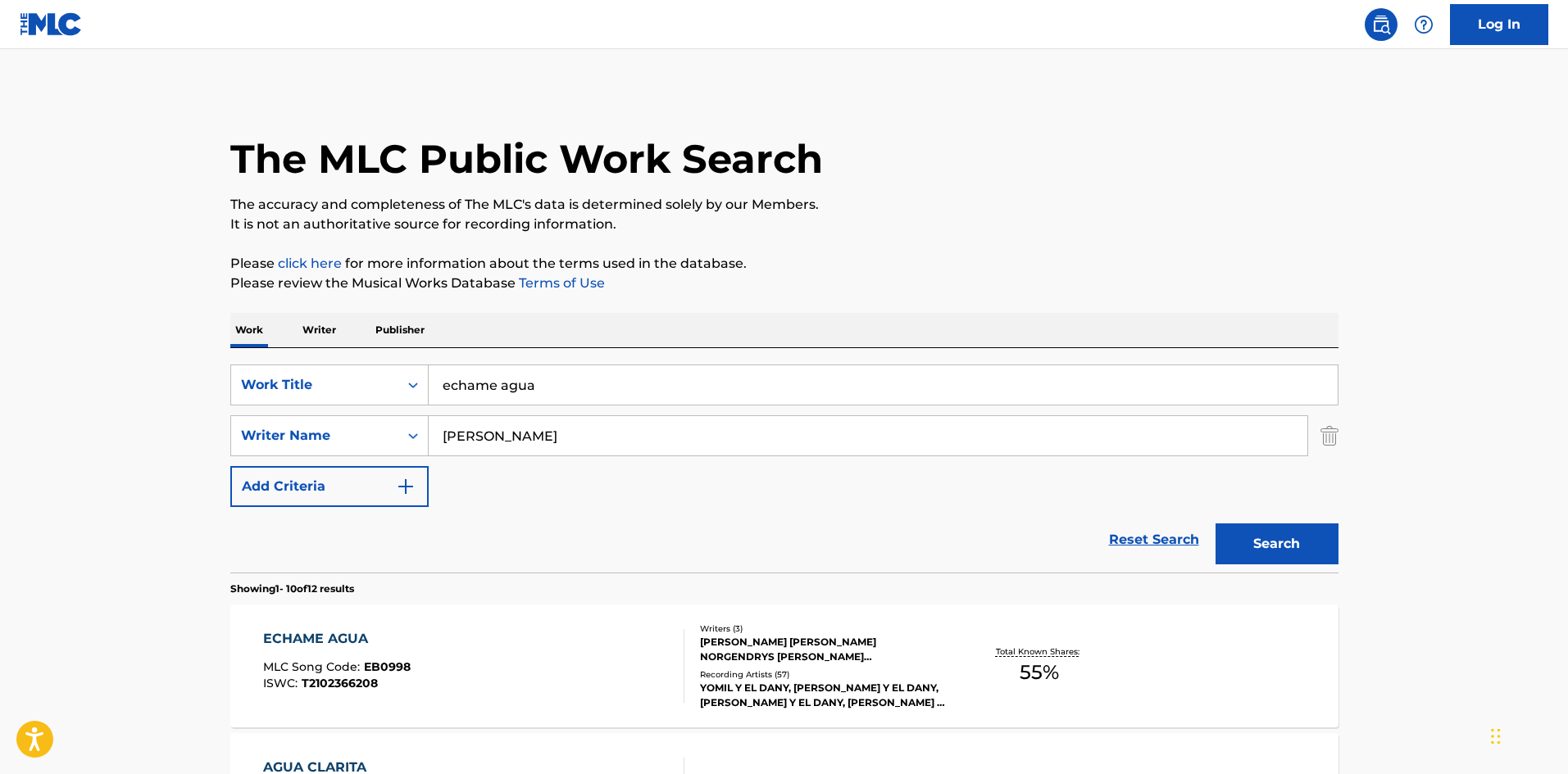
click at [1022, 209] on p "The accuracy and completeness of The MLC's data is determined solely by our Mem…" at bounding box center [784, 204] width 1108 height 19
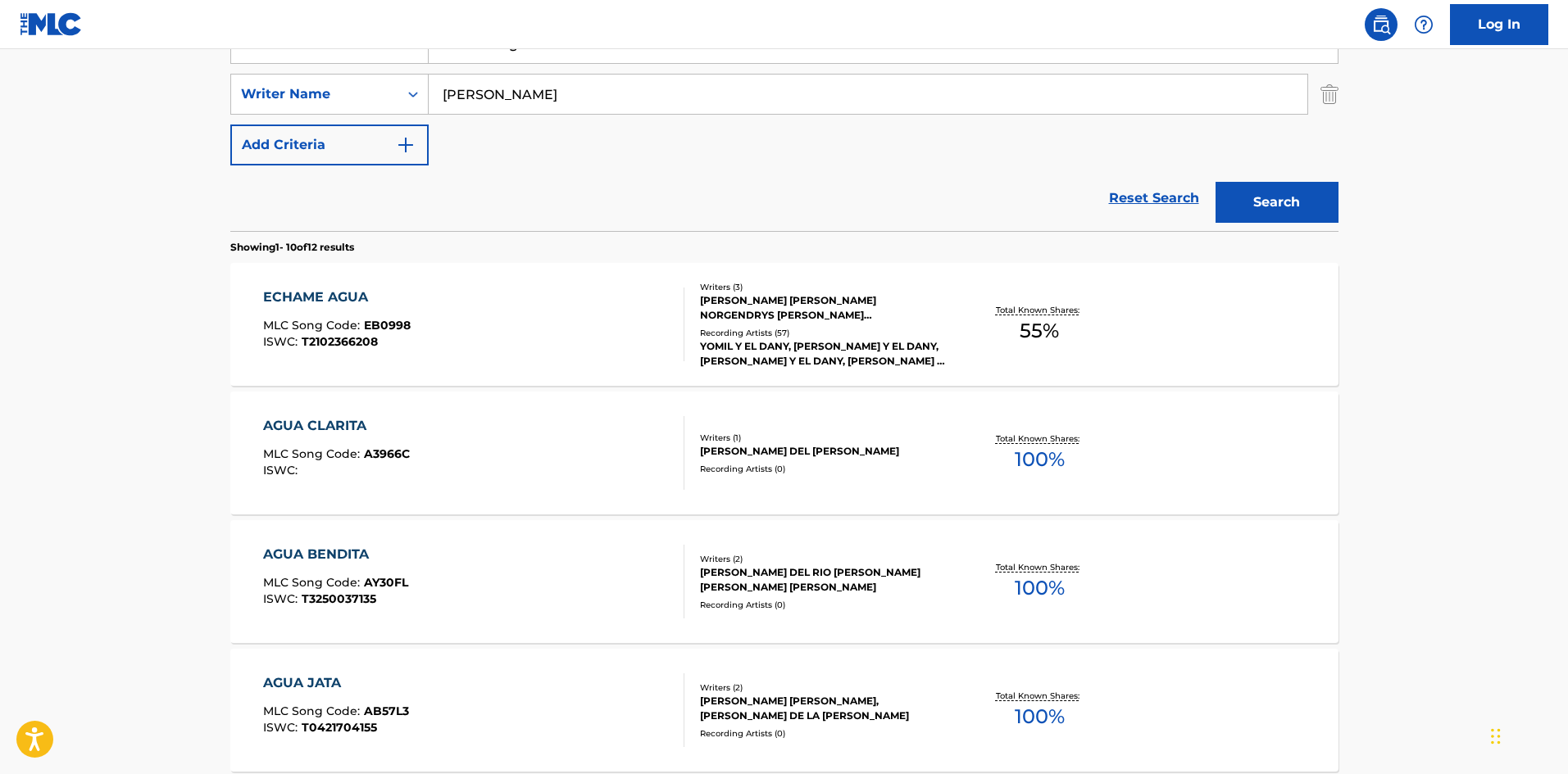
scroll to position [320, 0]
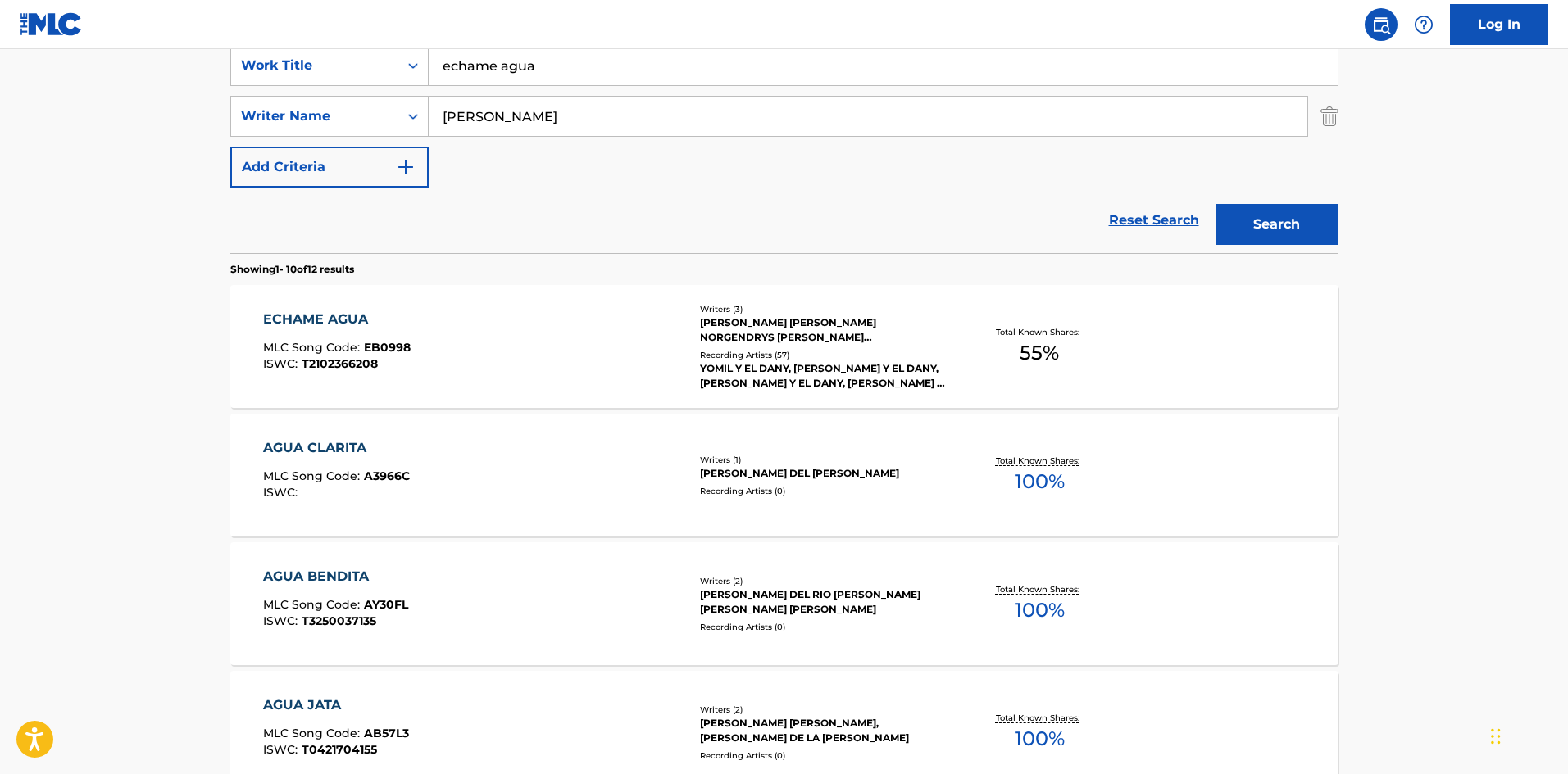
click at [587, 363] on div "ECHAME AGUA MLC Song Code : EB0998 ISWC : T2102366208" at bounding box center [474, 346] width 422 height 74
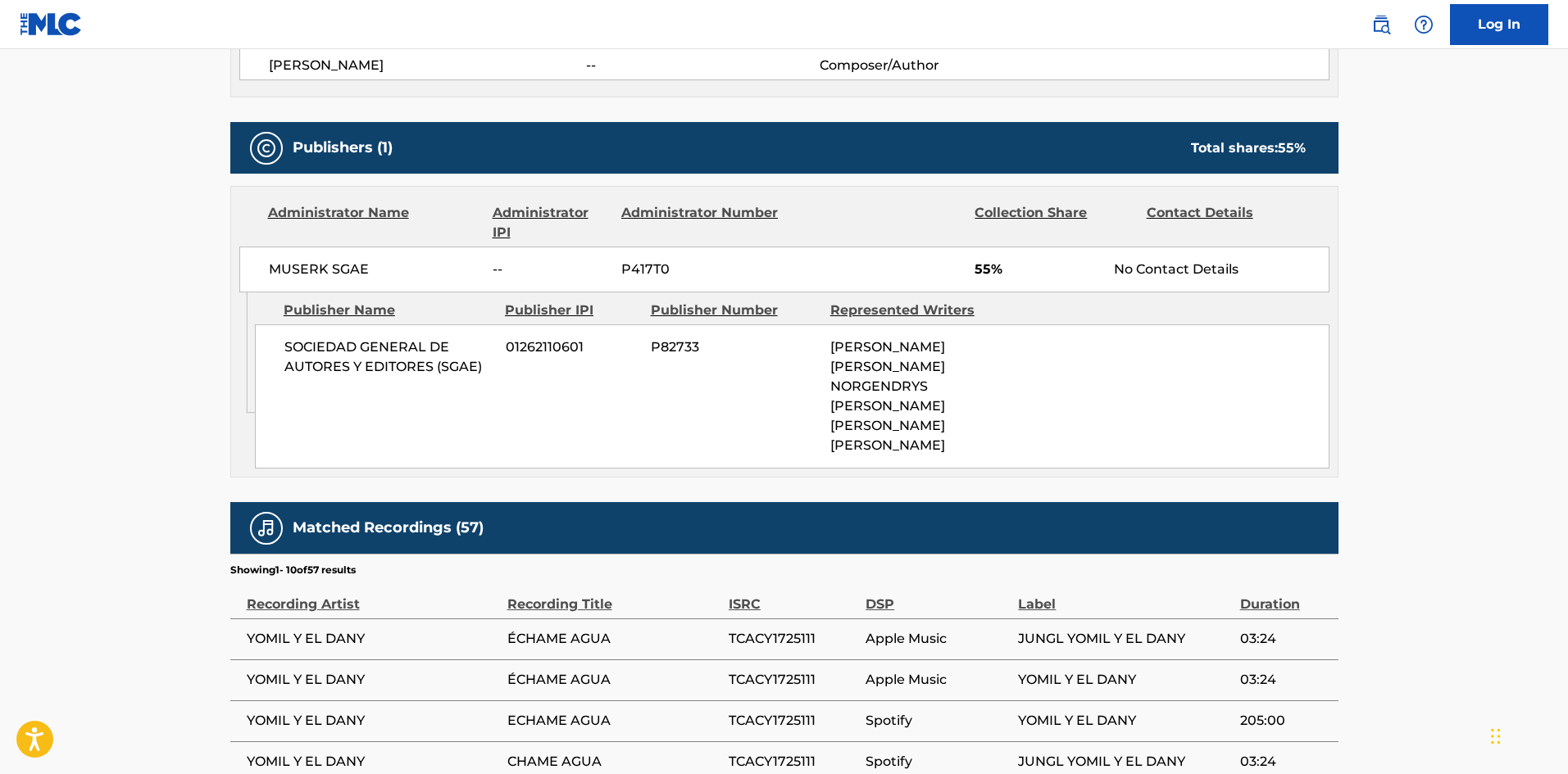
scroll to position [692, 0]
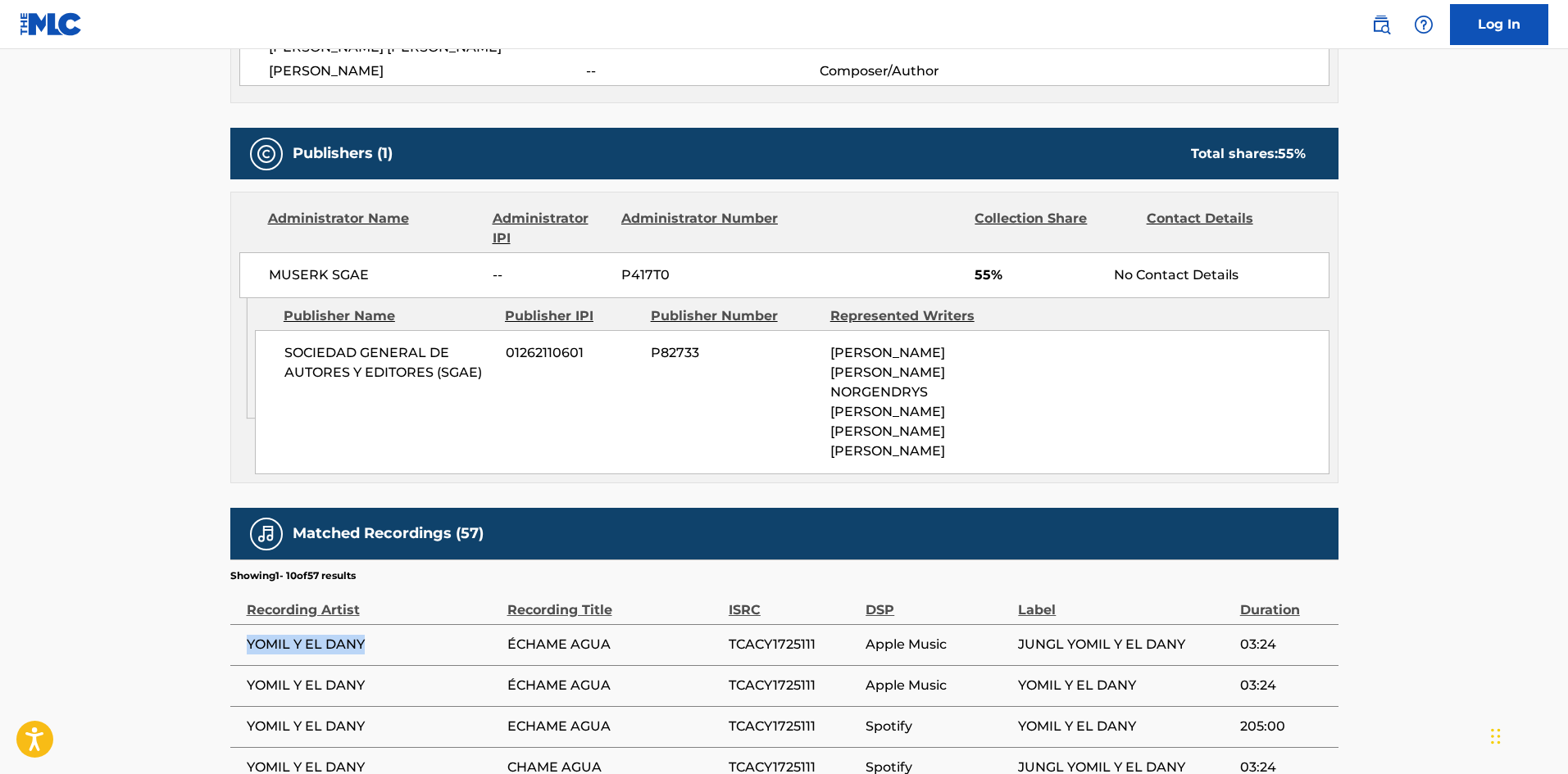
drag, startPoint x: 242, startPoint y: 627, endPoint x: 389, endPoint y: 633, distance: 147.1
click at [388, 634] on td "YOMIL Y EL DANY" at bounding box center [368, 645] width 277 height 41
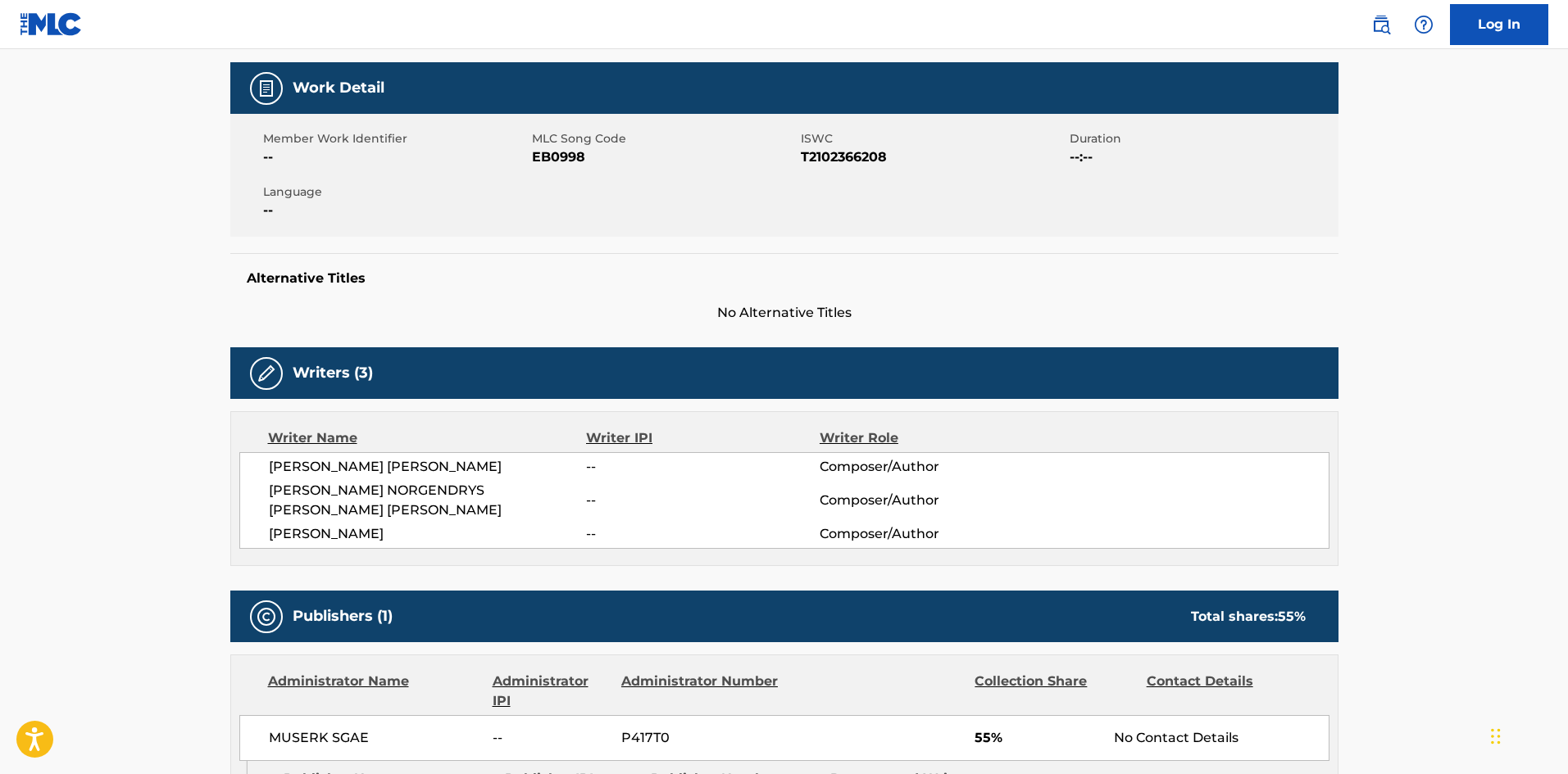
scroll to position [164, 0]
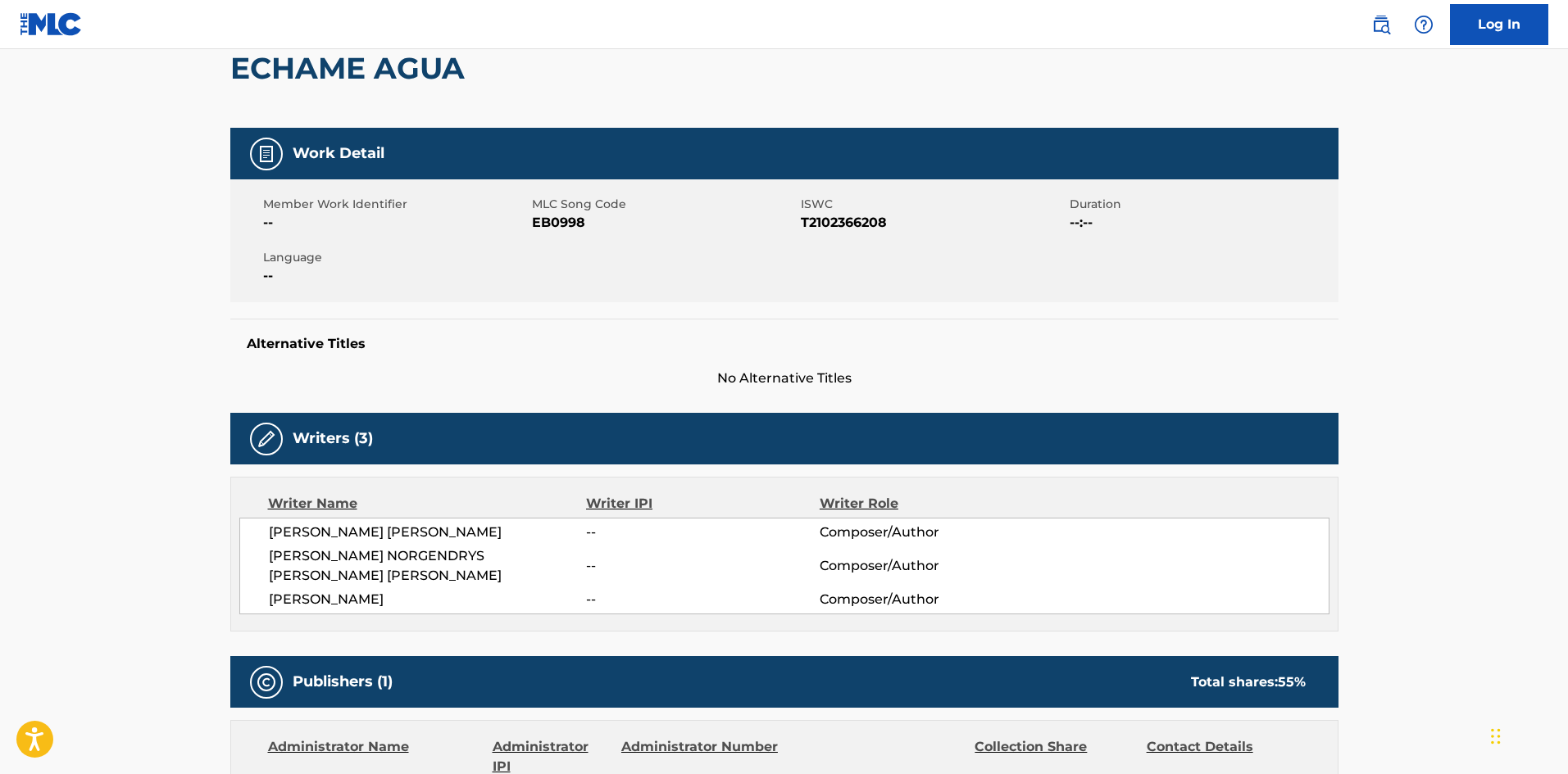
click at [565, 229] on span "EB0998" at bounding box center [664, 223] width 265 height 19
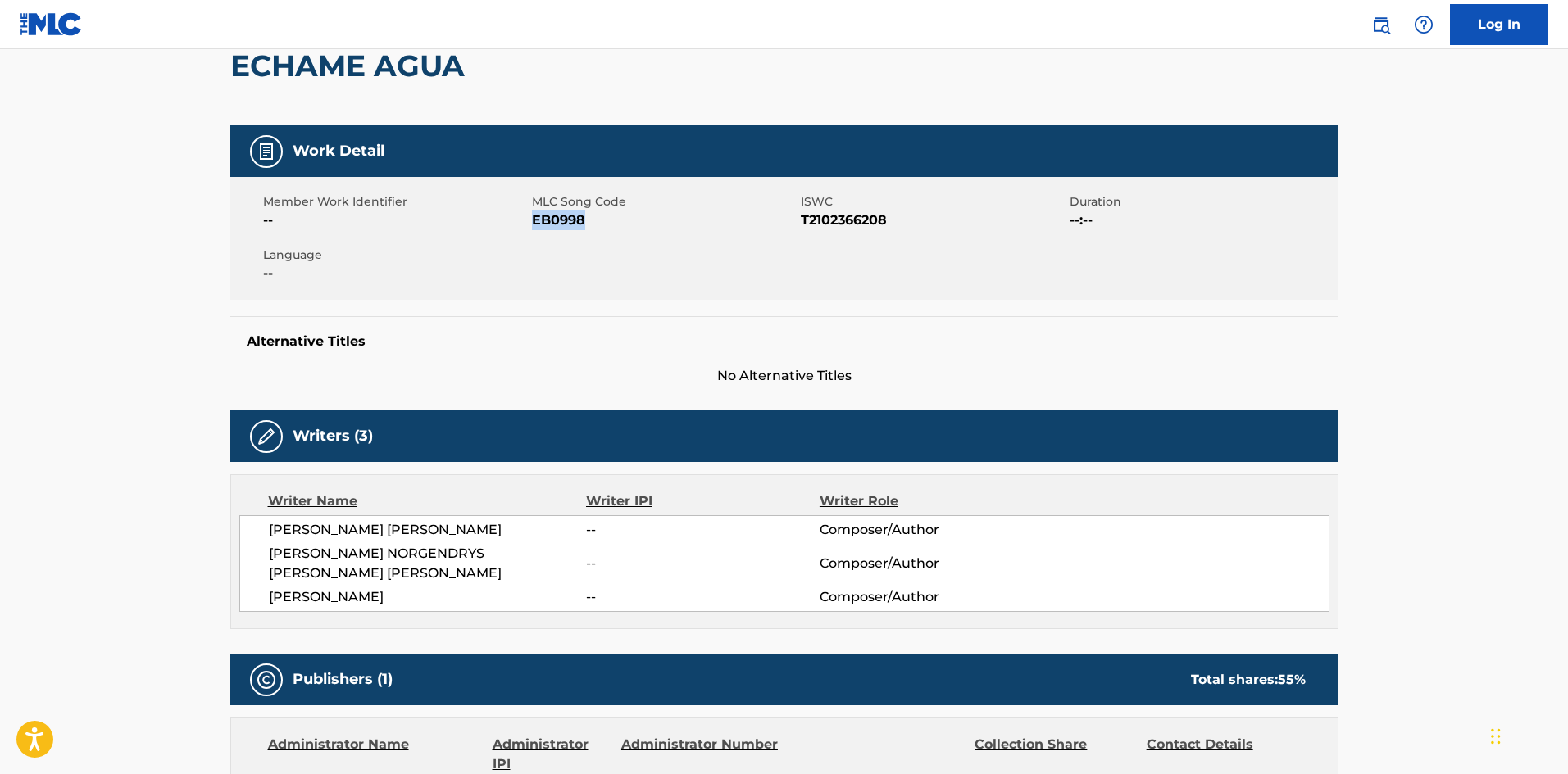
scroll to position [0, 0]
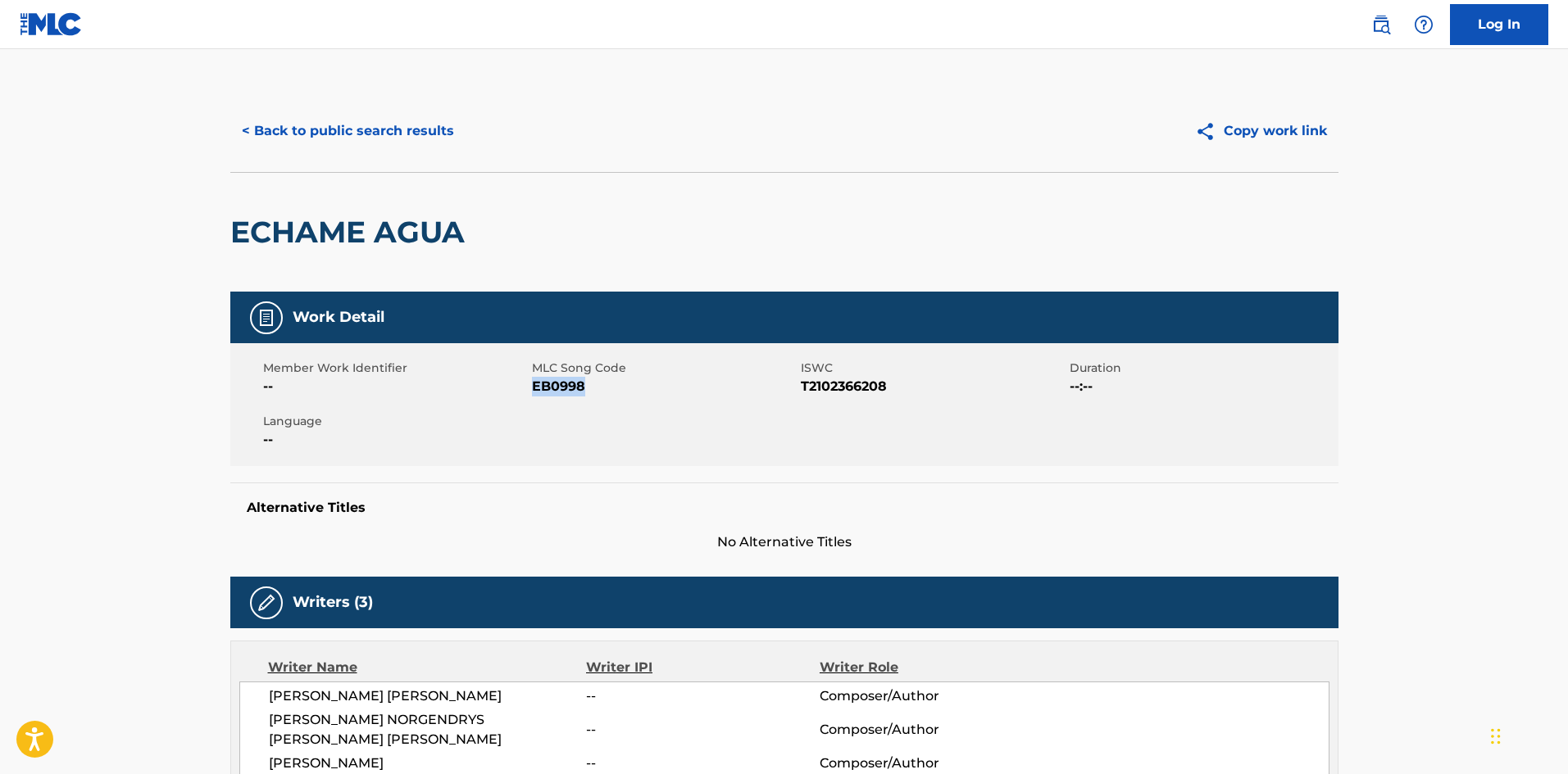
click at [396, 132] on button "< Back to public search results" at bounding box center [347, 131] width 236 height 41
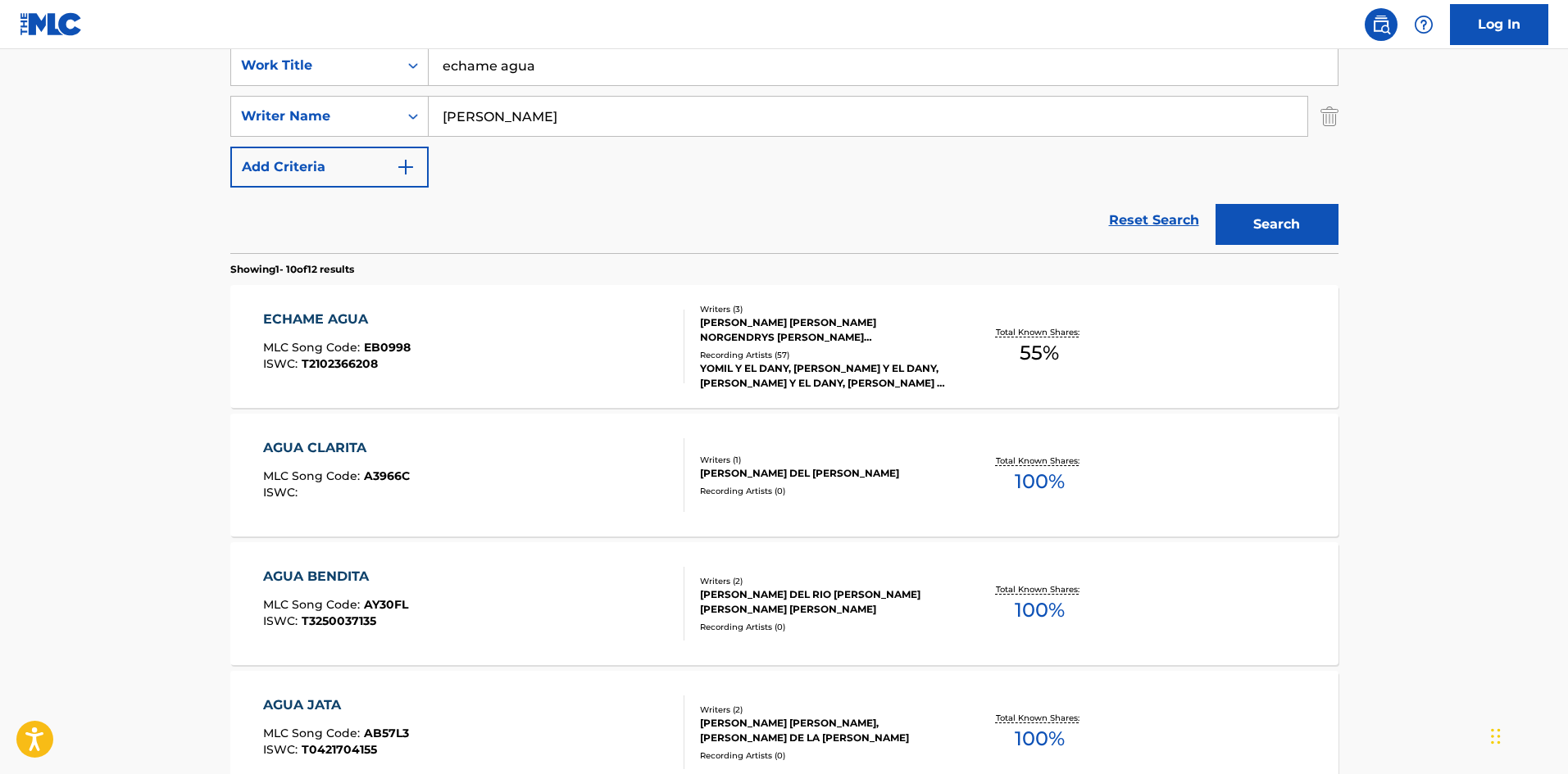
scroll to position [237, 0]
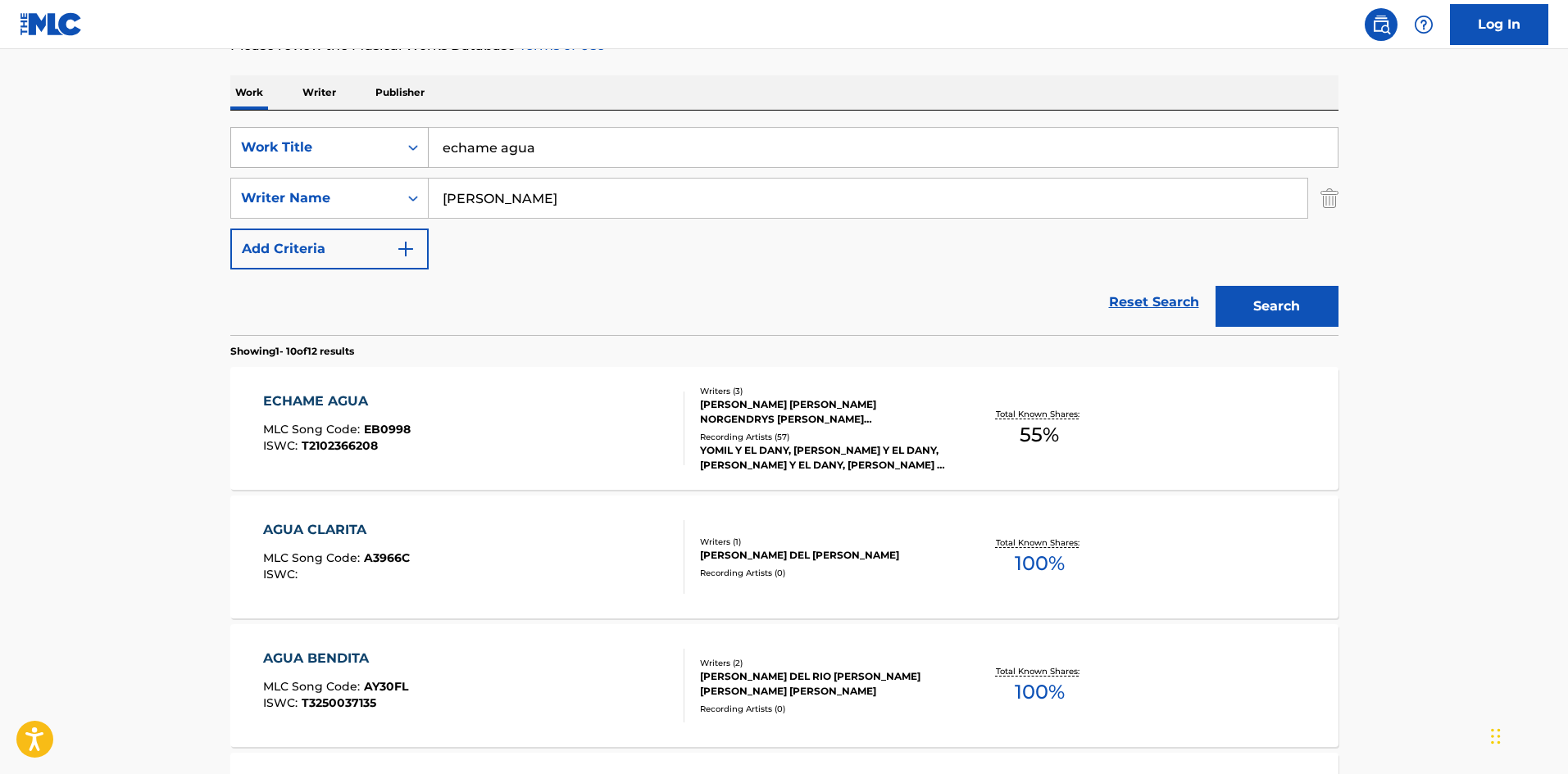
drag, startPoint x: 551, startPoint y: 156, endPoint x: 366, endPoint y: 142, distance: 185.5
click at [366, 142] on div "SearchWithCriteria02f844c1-4d55-451e-898d-2b36052bfbe4 Work Title echame agua" at bounding box center [784, 147] width 1108 height 41
paste input "Almohad"
type input "Almohada"
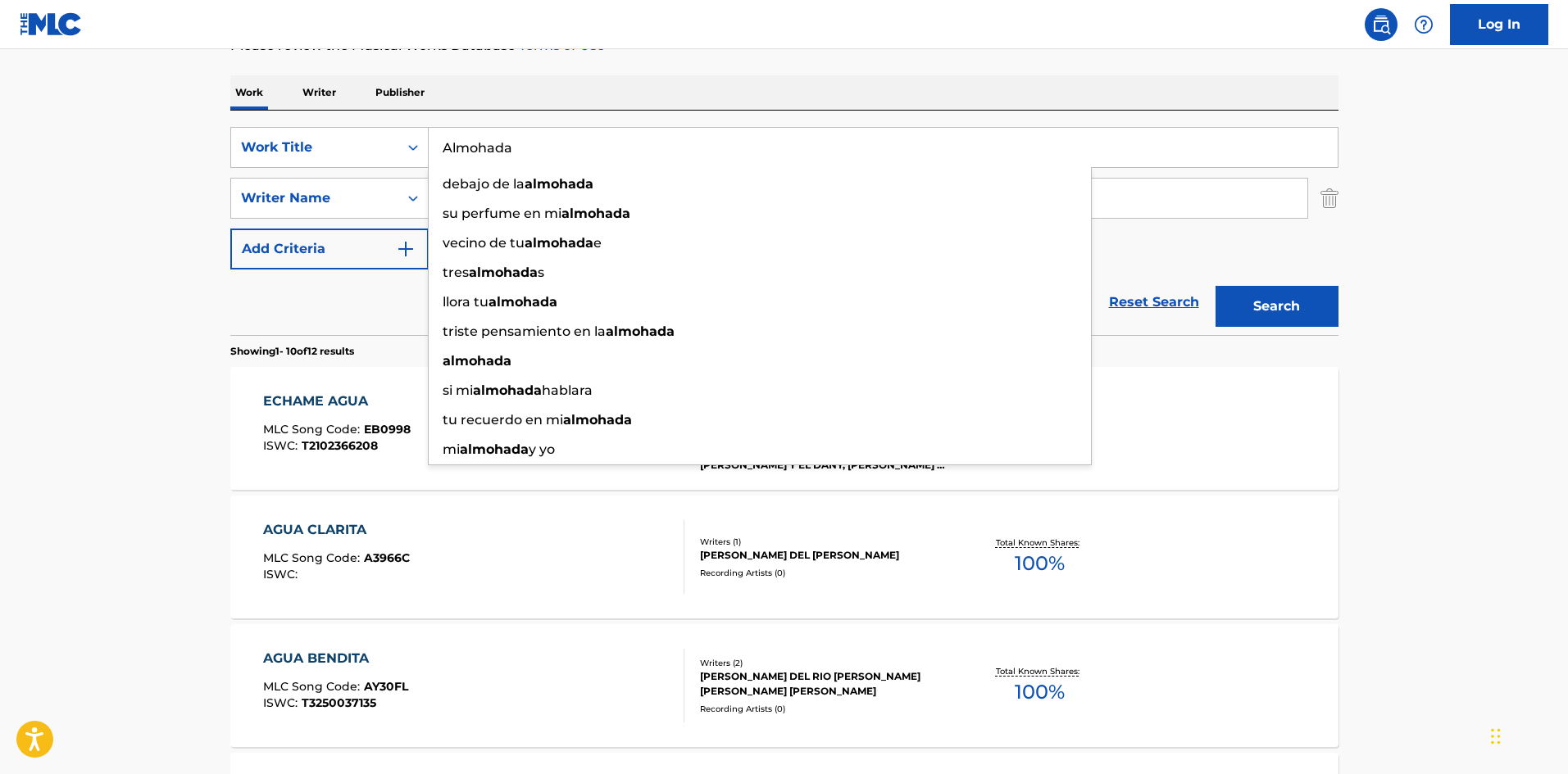
click at [784, 53] on p "Please review the Musical Works Database Terms of Use" at bounding box center [784, 45] width 1108 height 19
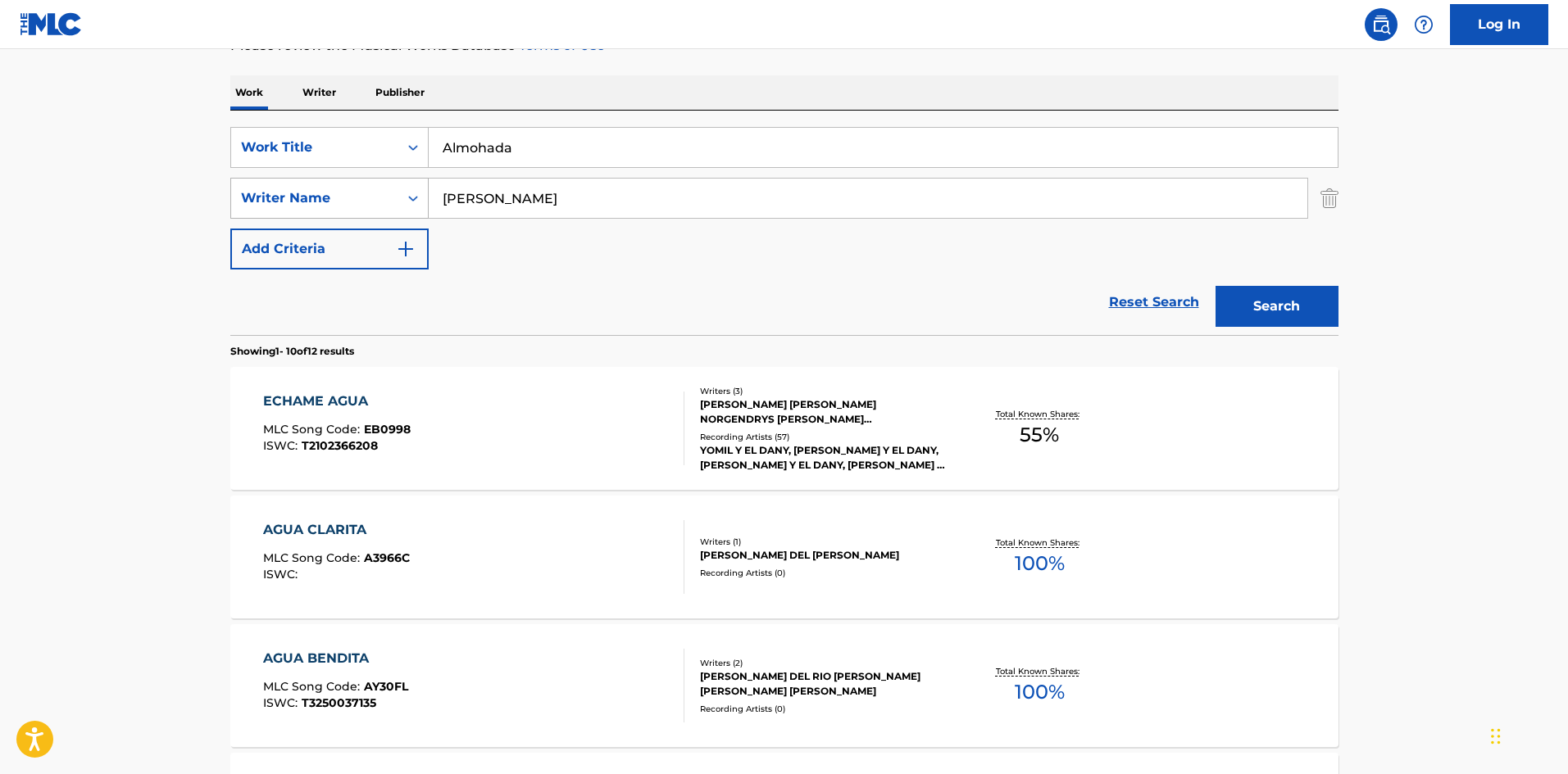
drag, startPoint x: 442, startPoint y: 196, endPoint x: 432, endPoint y: 193, distance: 10.4
click at [408, 194] on div "SearchWithCriteriaa2924501-c412-4aaf-8b48-76c4d32745d8 Writer Name [PERSON_NAME]" at bounding box center [784, 198] width 1108 height 41
paste input "[PERSON_NAME]"
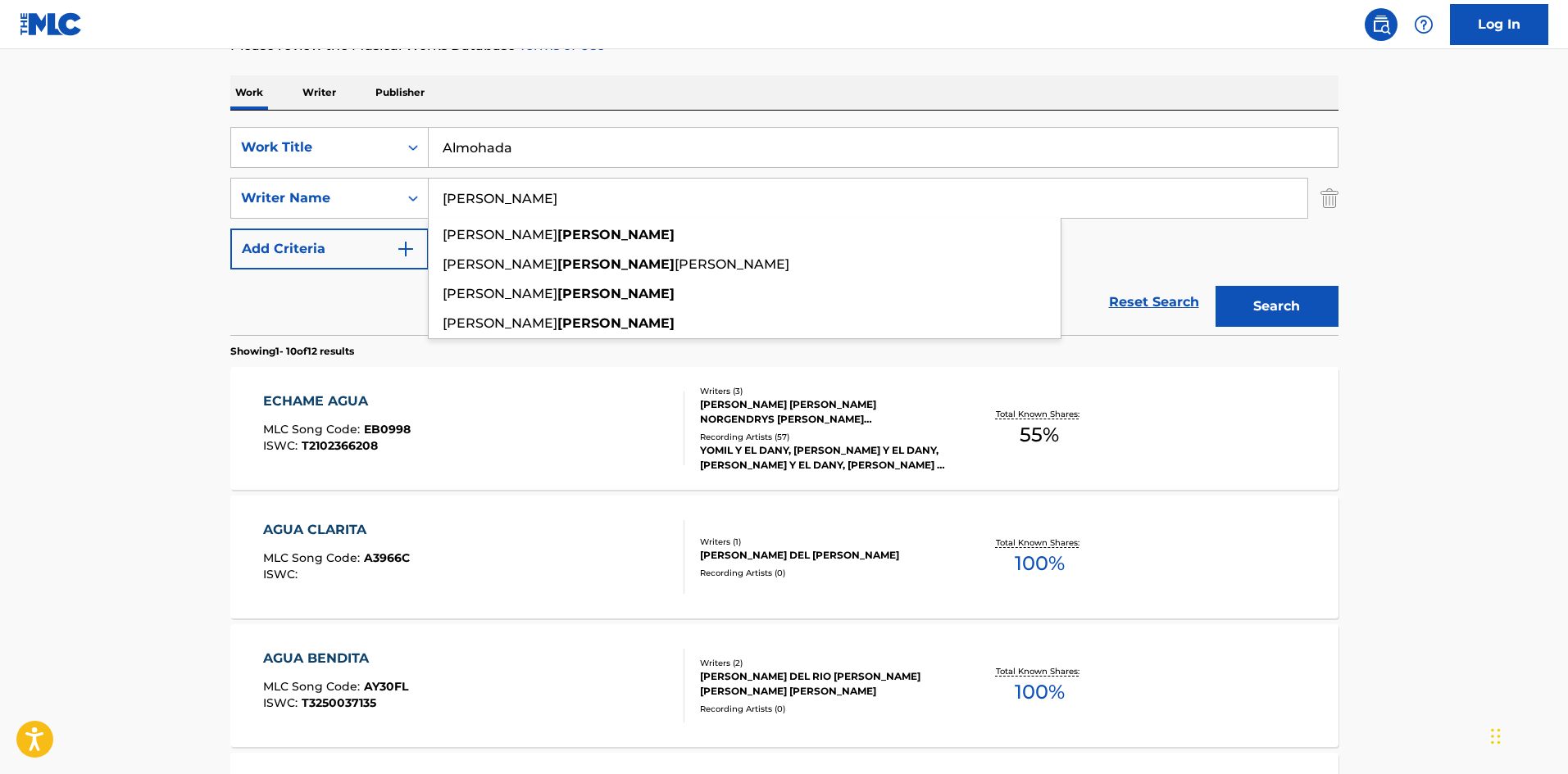
click at [801, 89] on div "Work Writer Publisher" at bounding box center [784, 93] width 1108 height 35
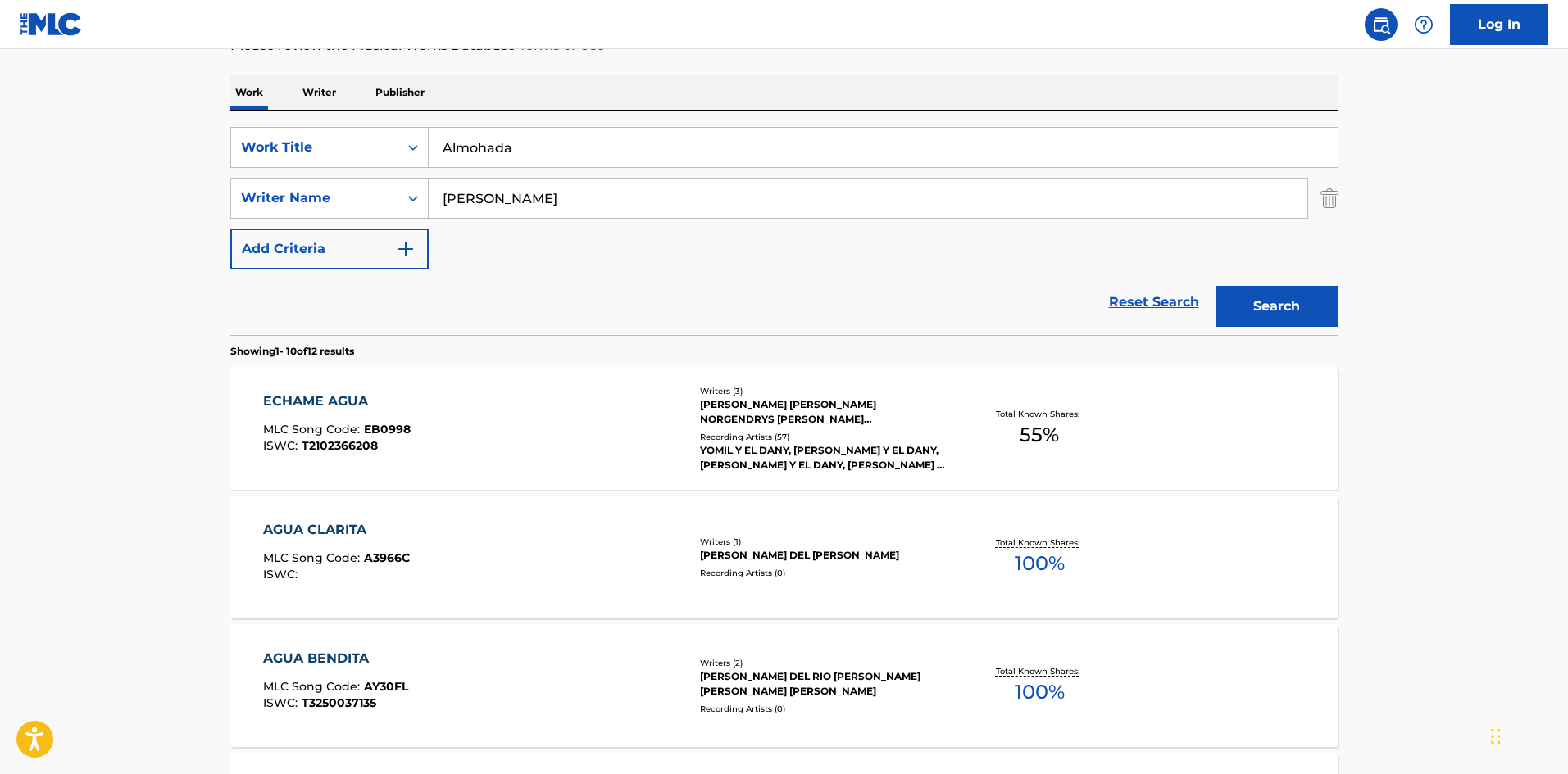
drag, startPoint x: 1265, startPoint y: 300, endPoint x: 1216, endPoint y: 264, distance: 60.8
click at [1265, 299] on button "Search" at bounding box center [1277, 306] width 123 height 41
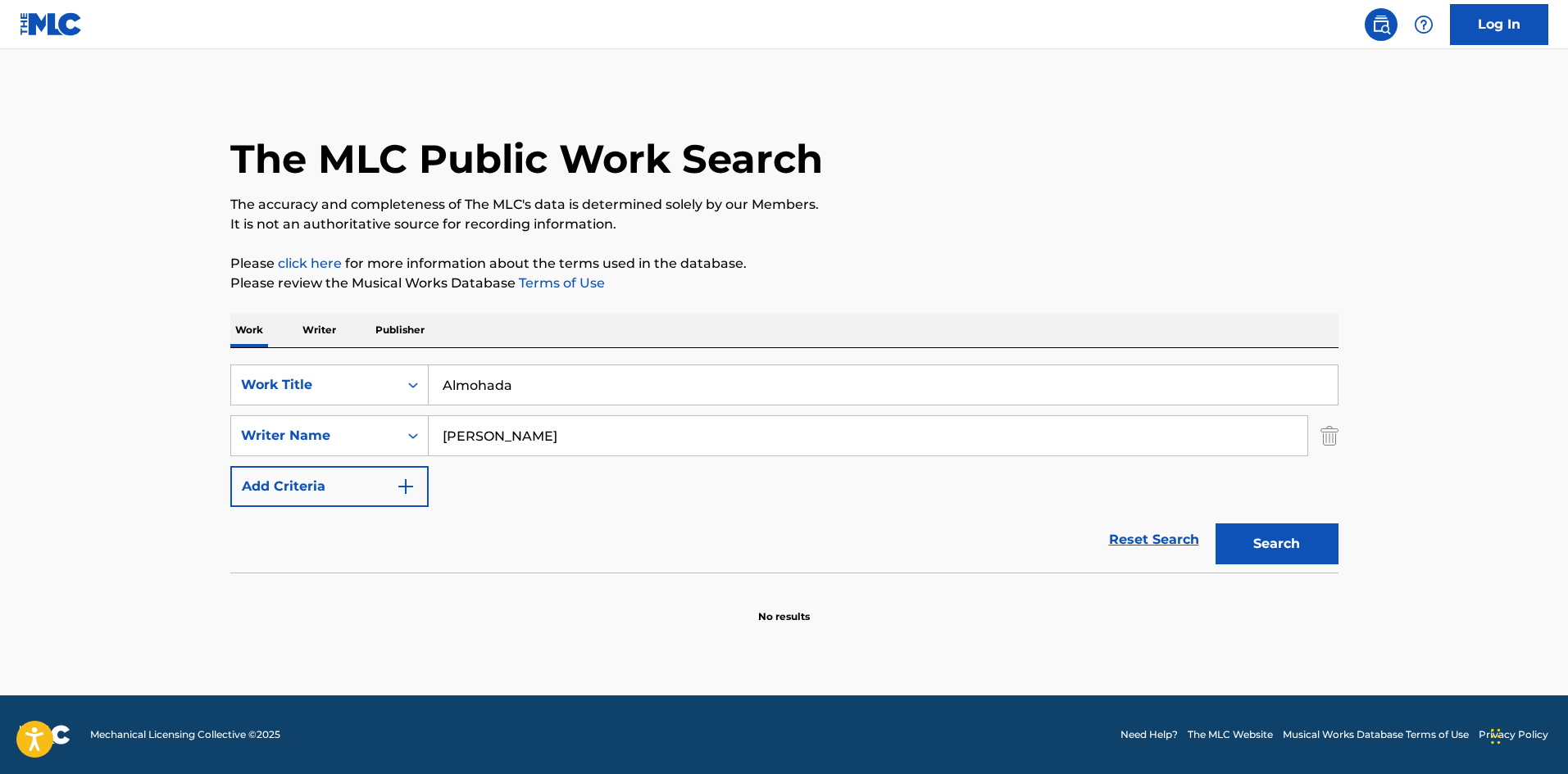
click at [499, 439] on input "[PERSON_NAME]" at bounding box center [868, 435] width 879 height 39
paste input "[PERSON_NAME]"
click at [1323, 556] on button "Search" at bounding box center [1277, 544] width 123 height 41
drag, startPoint x: 452, startPoint y: 398, endPoint x: 418, endPoint y: 395, distance: 34.1
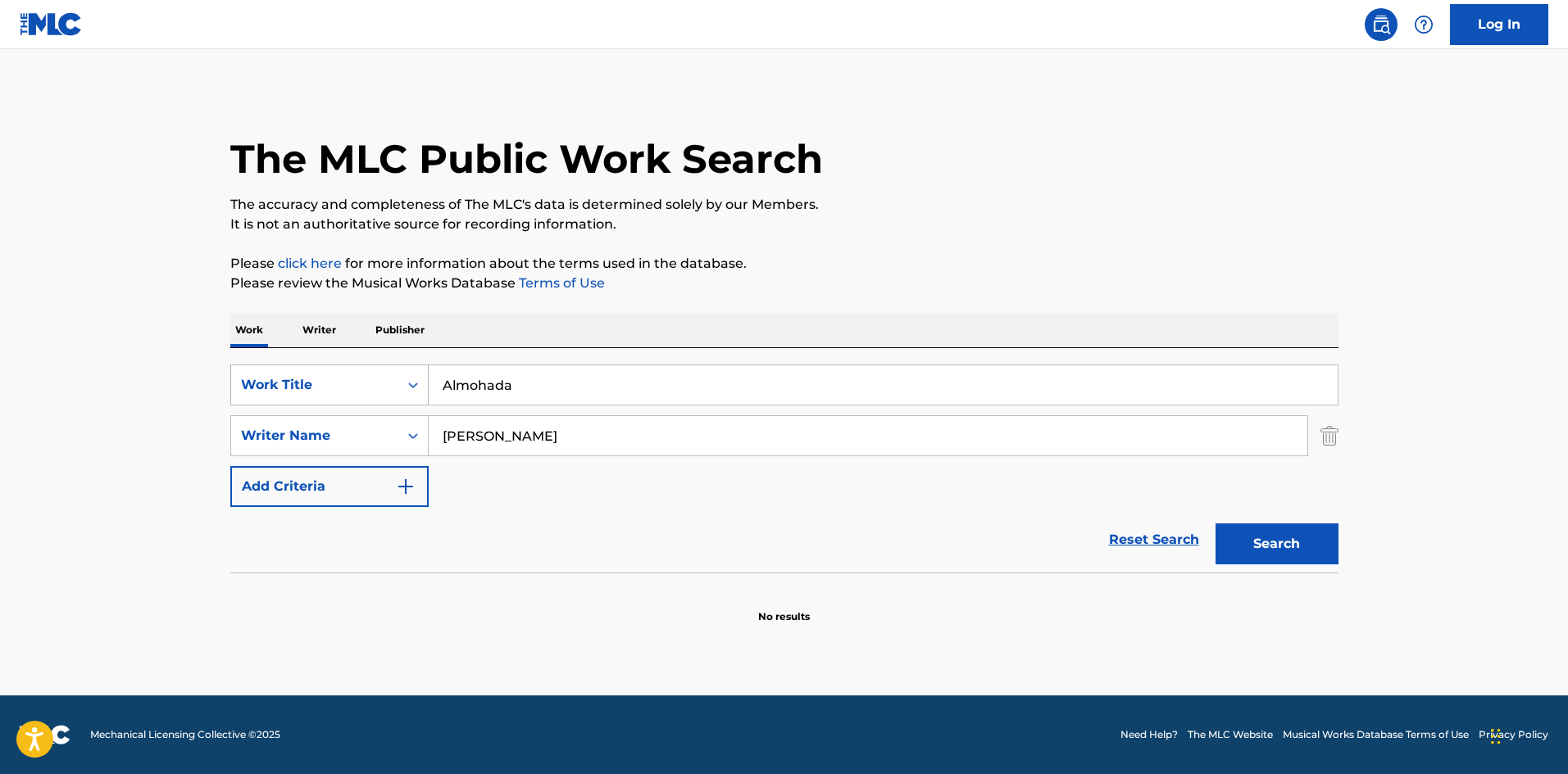
click at [423, 398] on div "SearchWithCriteria02f844c1-4d55-451e-898d-2b36052bfbe4 Work Title Almohada" at bounding box center [784, 385] width 1108 height 41
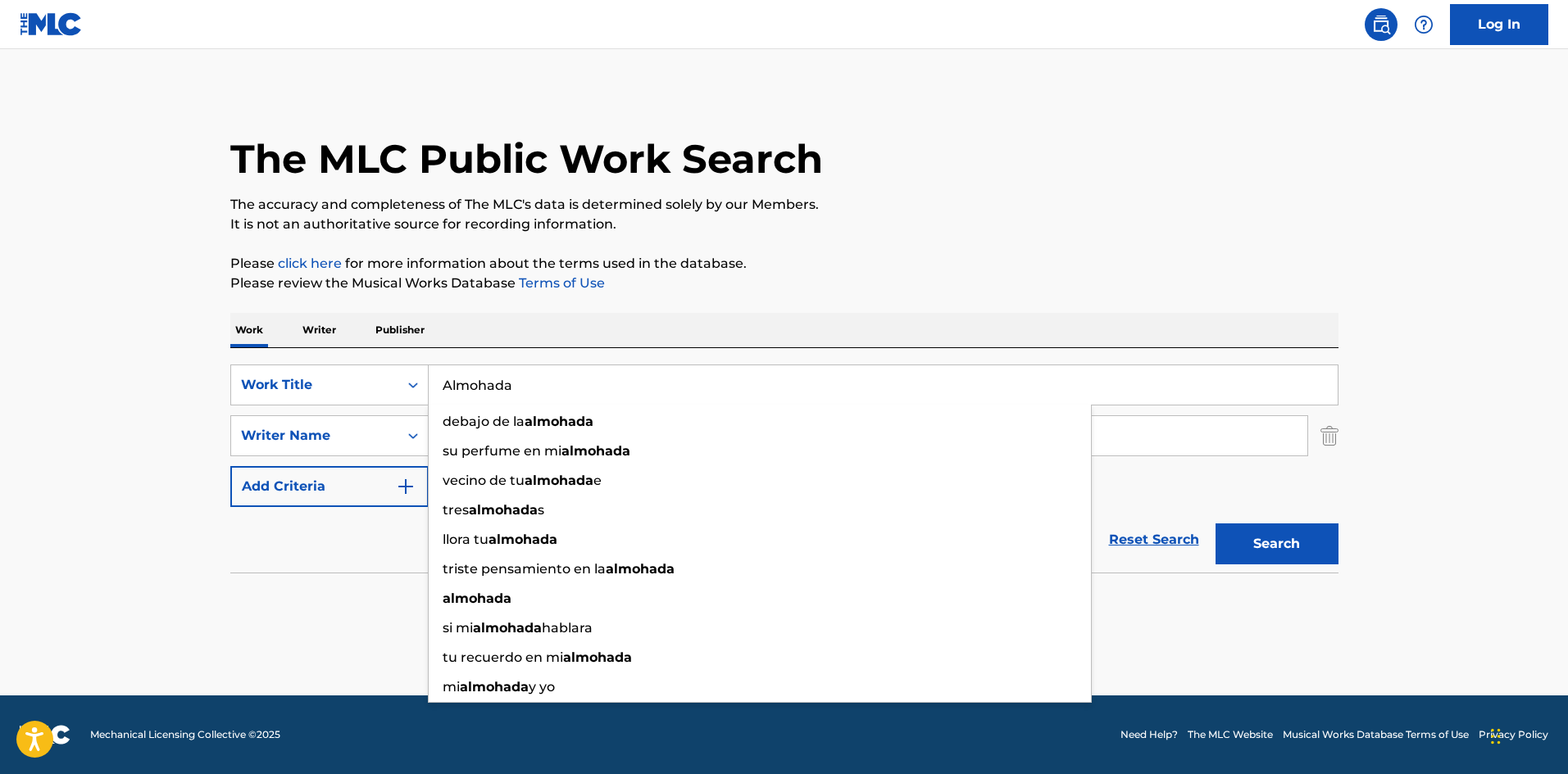
click at [942, 250] on div "The MLC Public Work Search The accuracy and completeness of The MLC's data is d…" at bounding box center [784, 356] width 1147 height 534
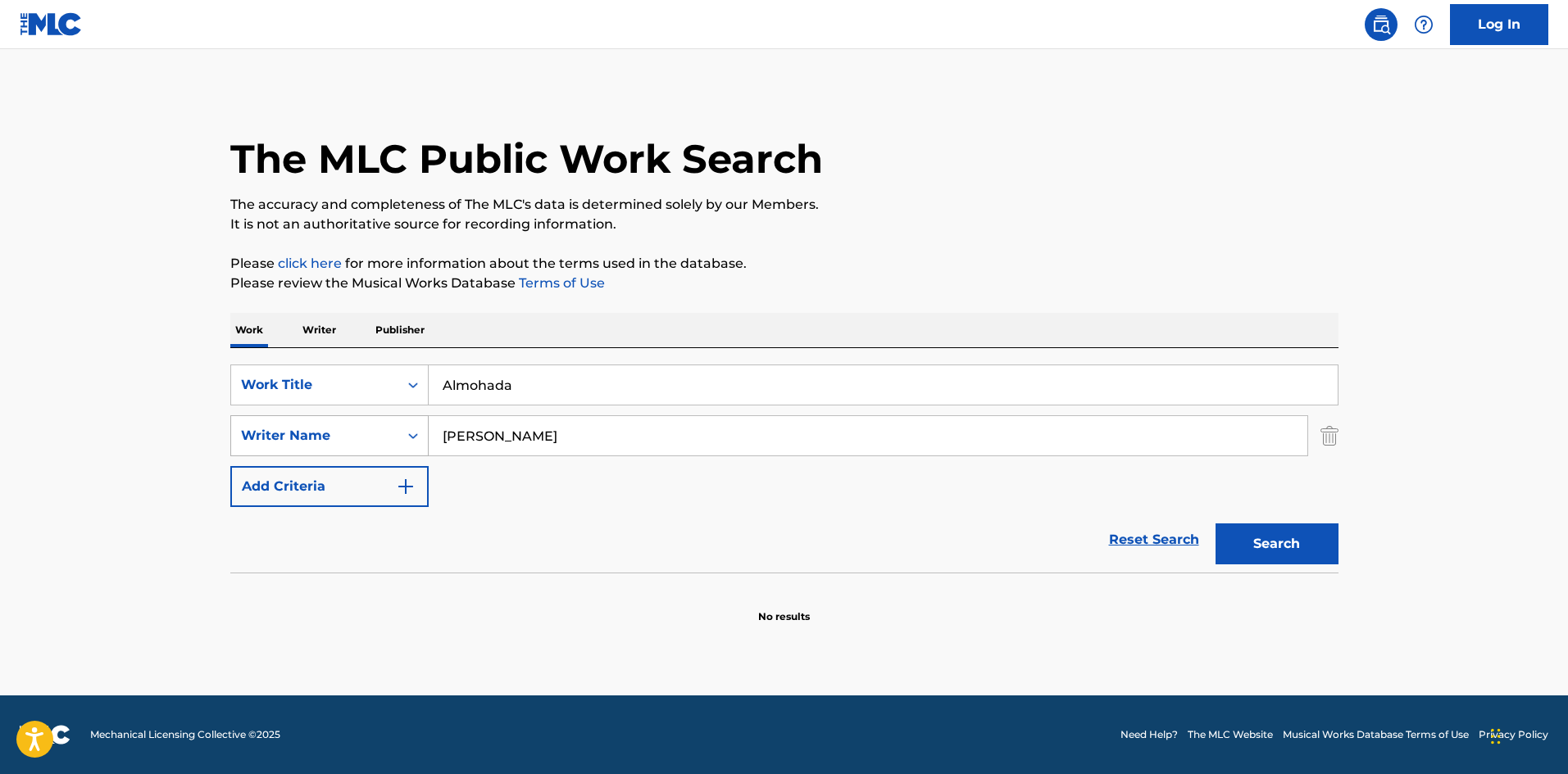
drag, startPoint x: 465, startPoint y: 425, endPoint x: 392, endPoint y: 422, distance: 73.1
click at [386, 426] on div "SearchWithCriteriaa2924501-c412-4aaf-8b48-76c4d32745d8 Writer Name [PERSON_NAME]" at bounding box center [784, 436] width 1108 height 41
paste input "[PERSON_NAME]"
type input "[PERSON_NAME]"
click at [918, 234] on div "The MLC Public Work Search The accuracy and completeness of The MLC's data is d…" at bounding box center [784, 356] width 1147 height 534
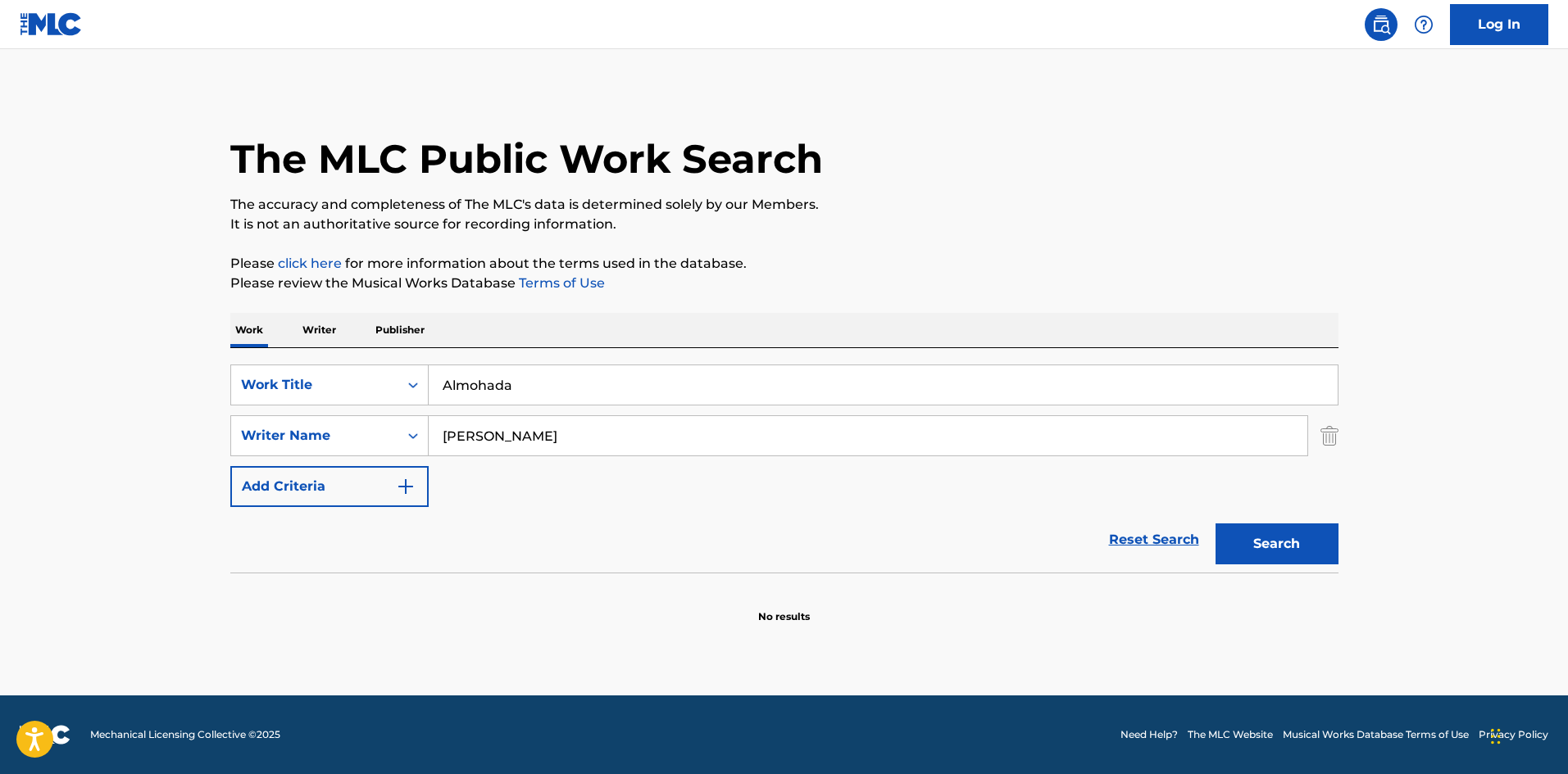
click at [1267, 553] on button "Search" at bounding box center [1277, 544] width 123 height 41
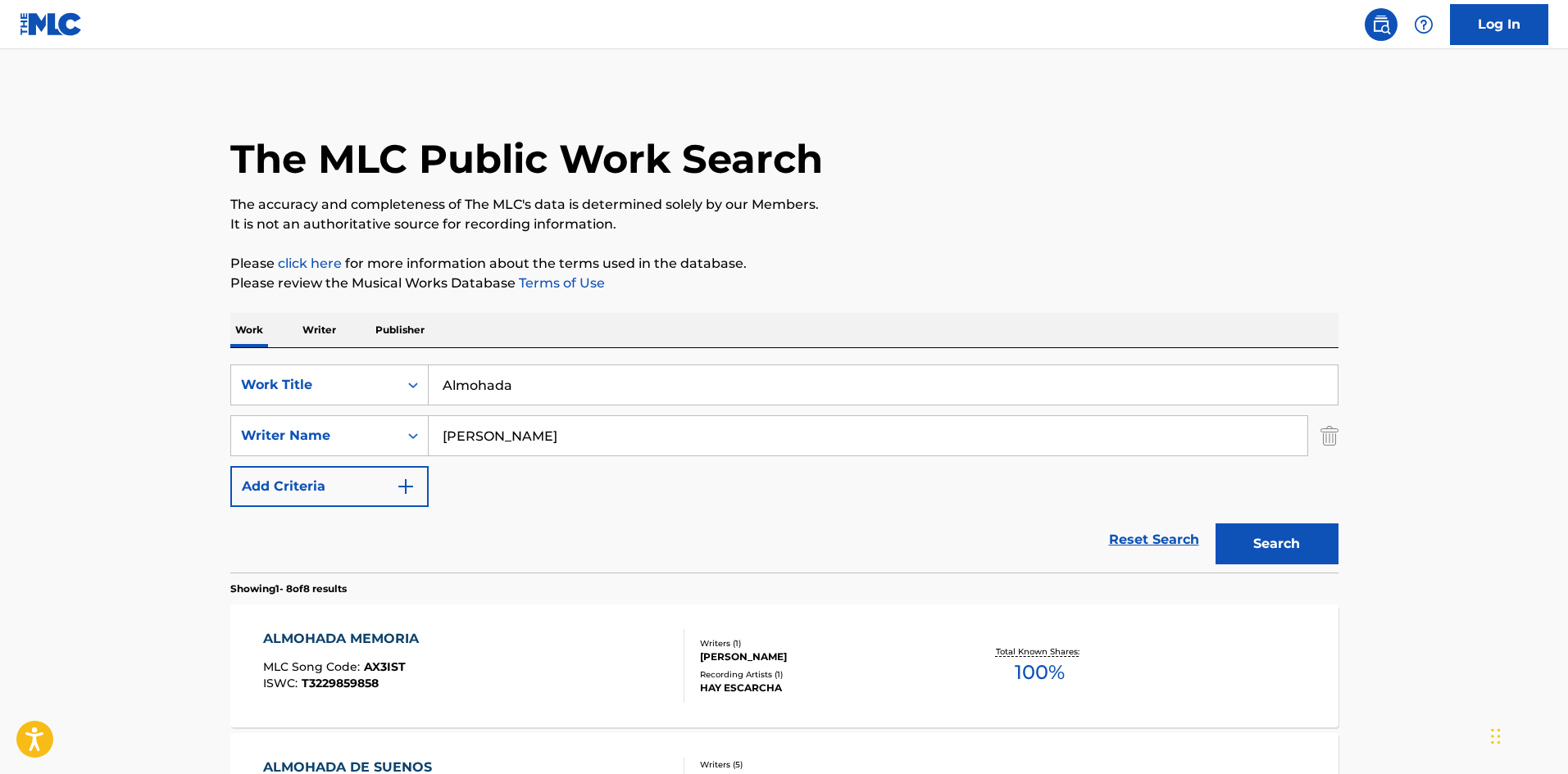
scroll to position [82, 0]
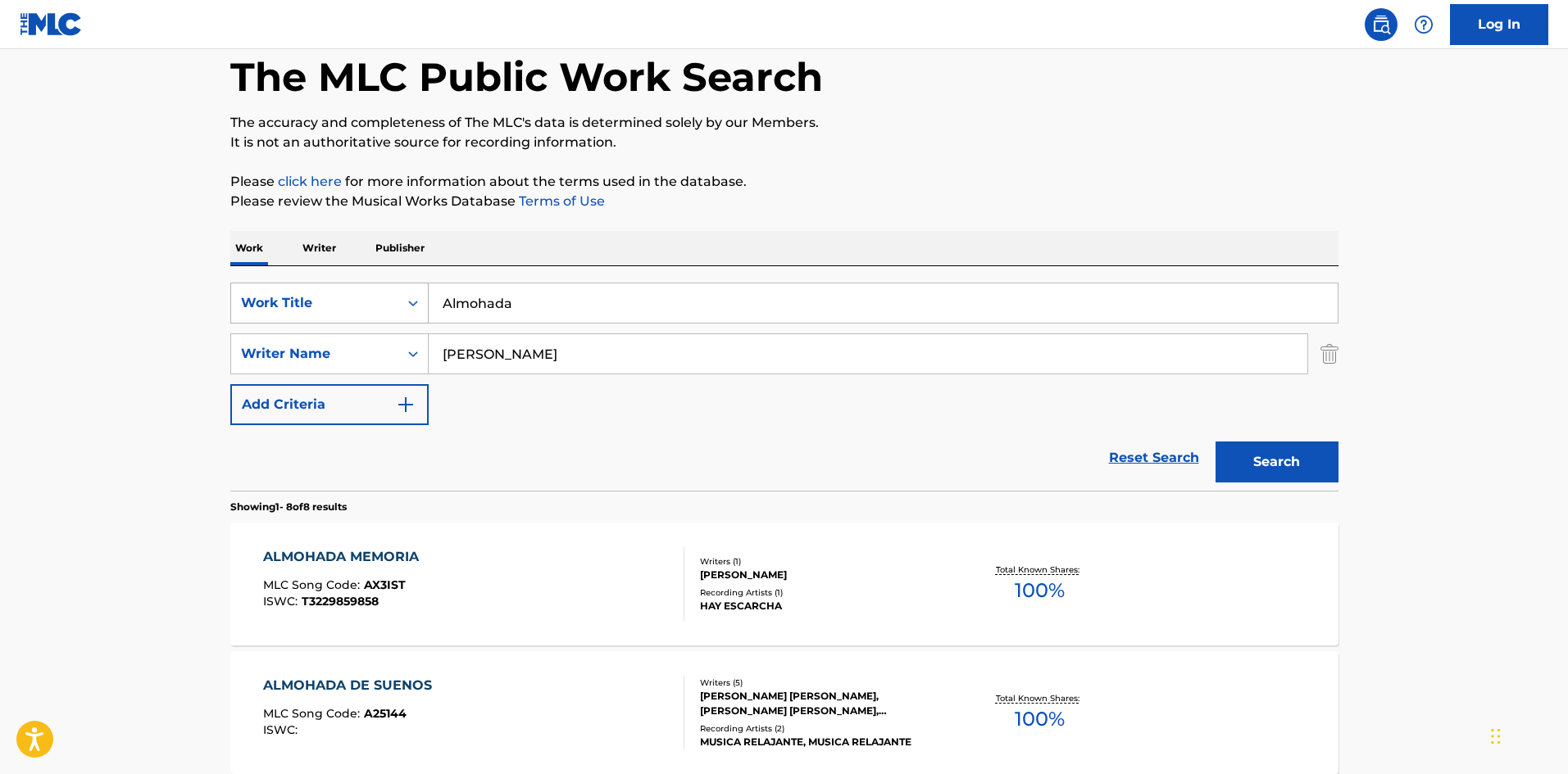
click at [387, 288] on div "SearchWithCriteria02f844c1-4d55-451e-898d-2b36052bfbe4 Work Title Almohada" at bounding box center [784, 303] width 1108 height 41
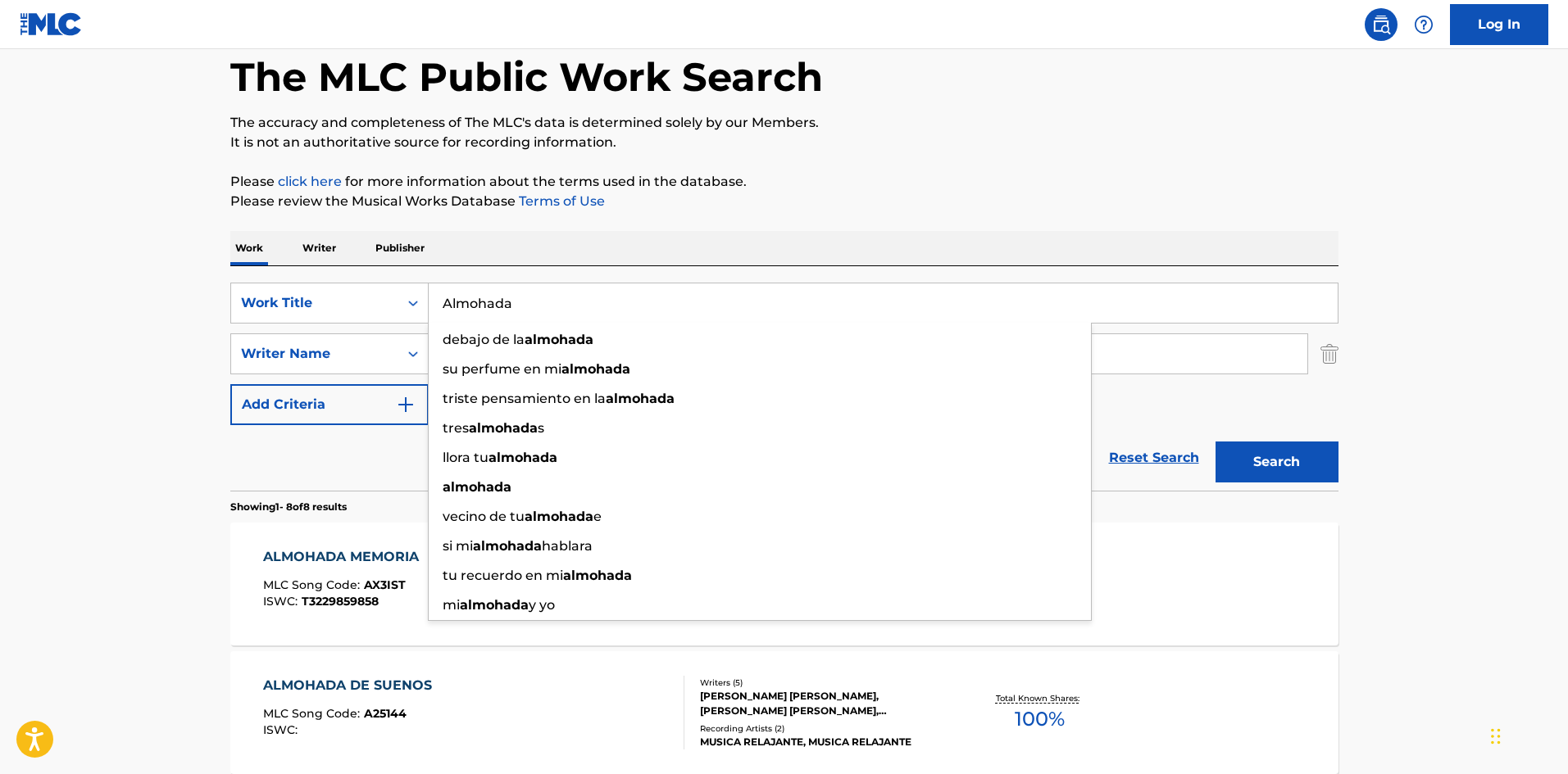
click at [1013, 191] on p "Please review the Musical Works Database Terms of Use" at bounding box center [784, 201] width 1108 height 19
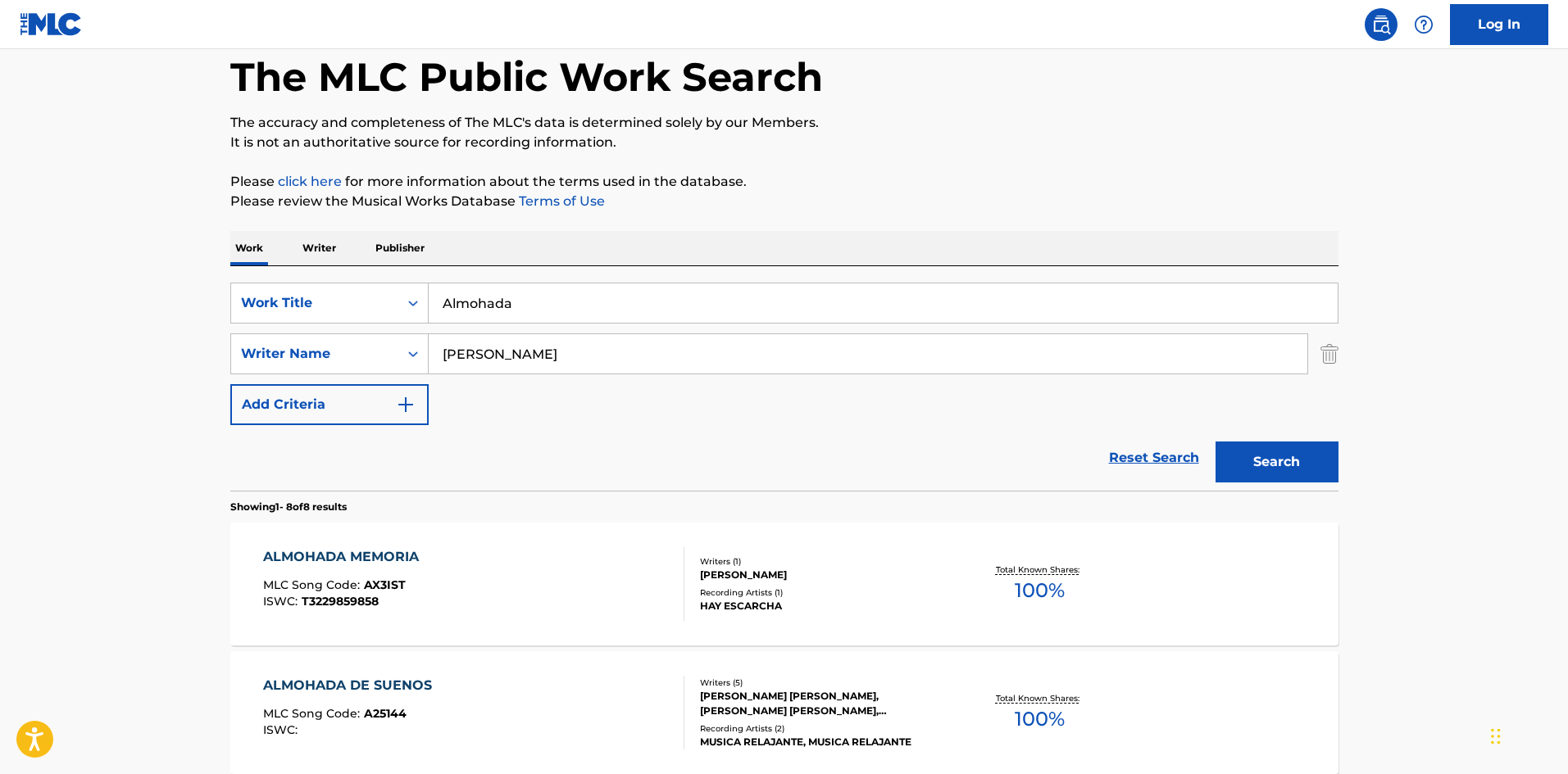
click at [1309, 470] on button "Search" at bounding box center [1277, 462] width 123 height 41
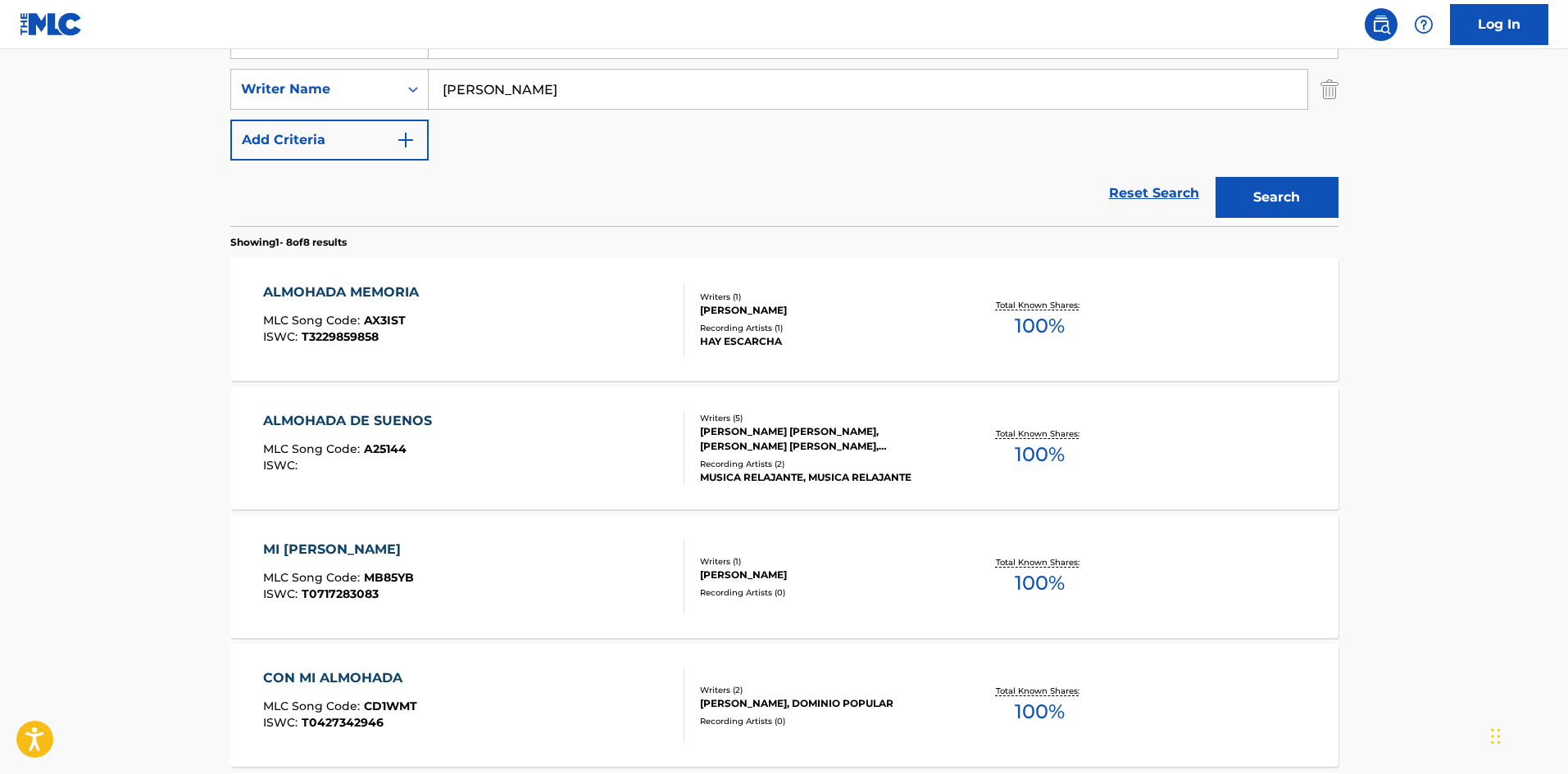
scroll to position [261, 0]
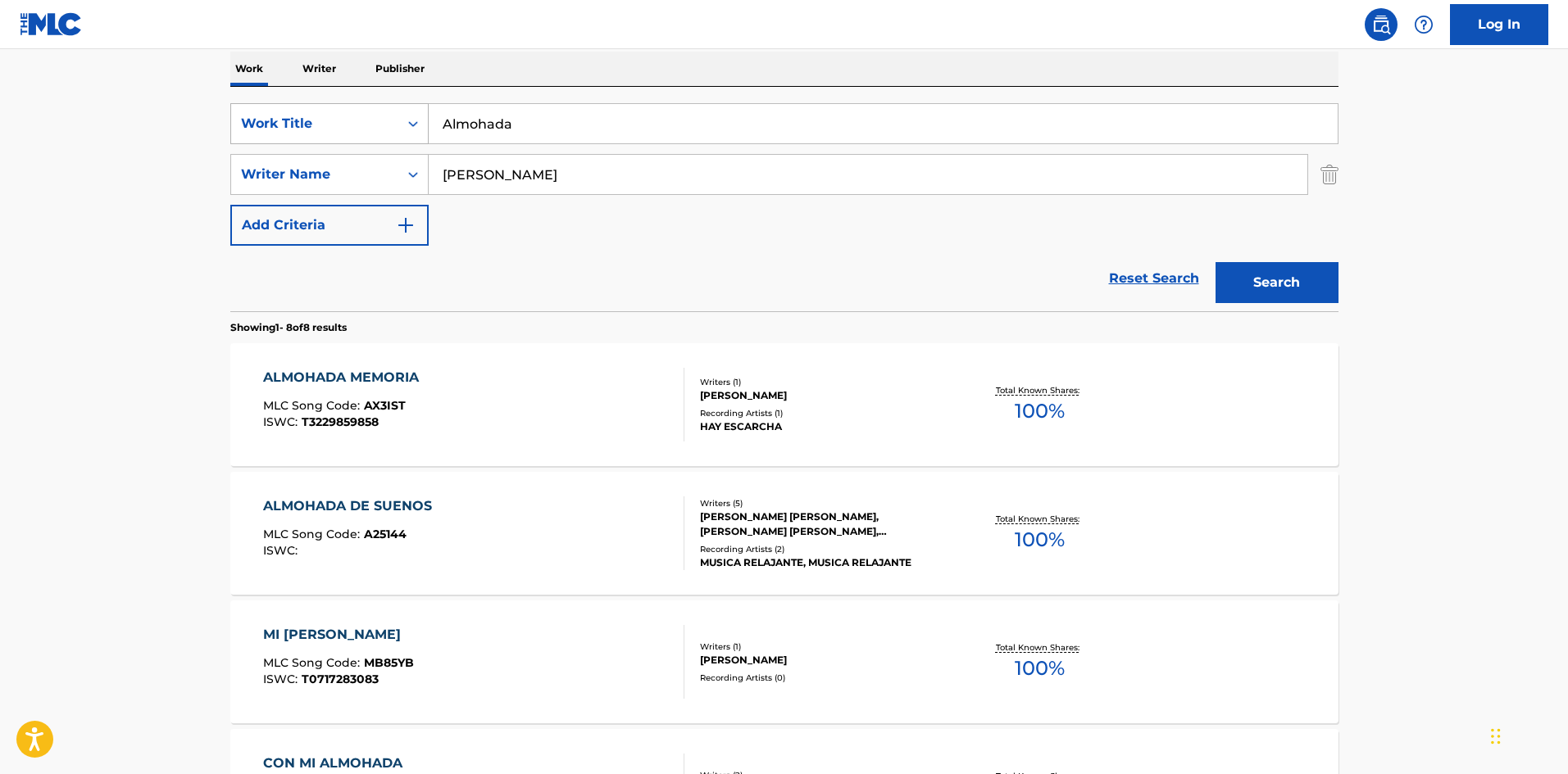
click at [393, 120] on div "SearchWithCriteria02f844c1-4d55-451e-898d-2b36052bfbe4 Work Title Almohada" at bounding box center [784, 124] width 1108 height 41
paste input "Uff"
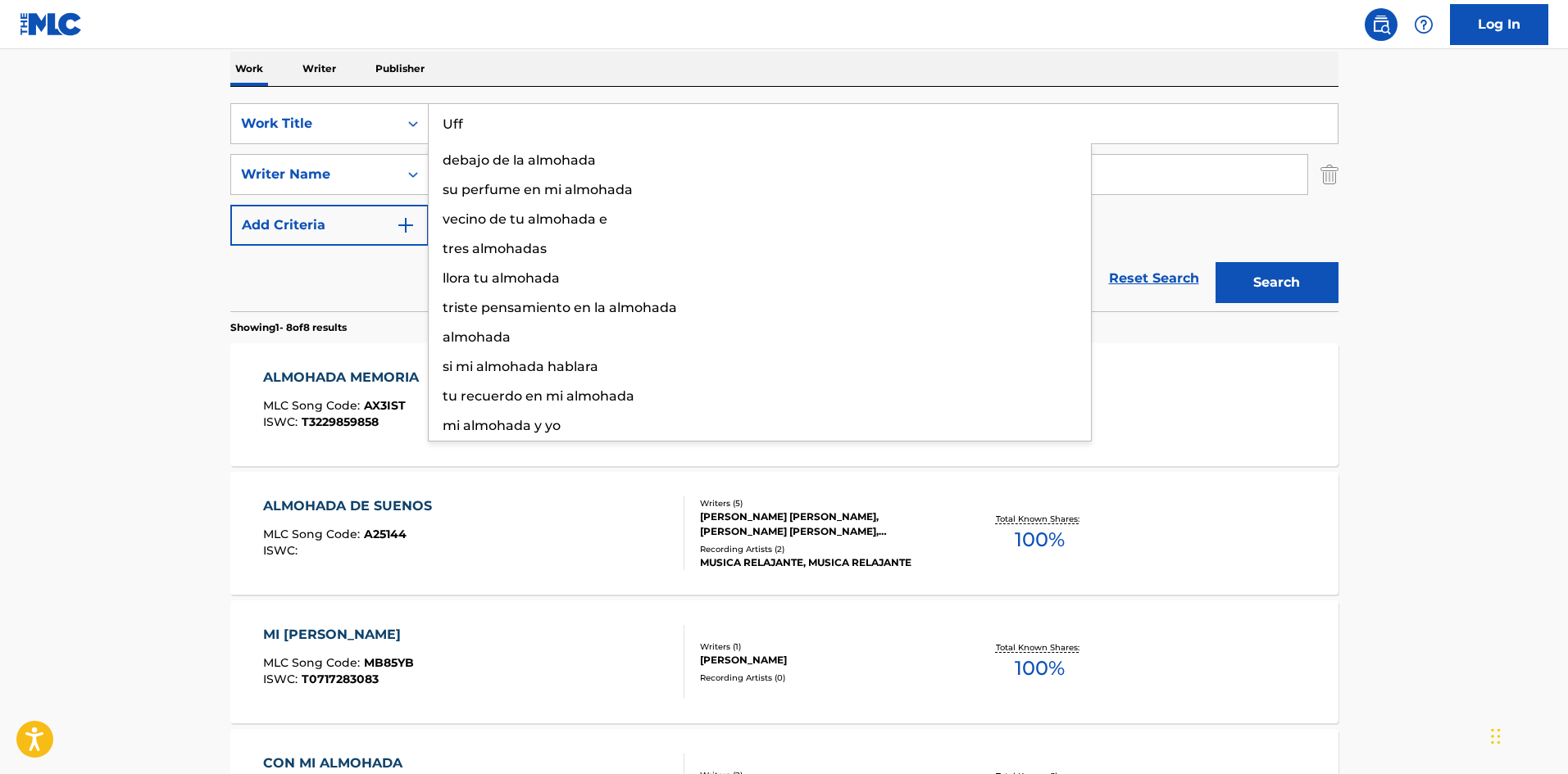
type input "Uff"
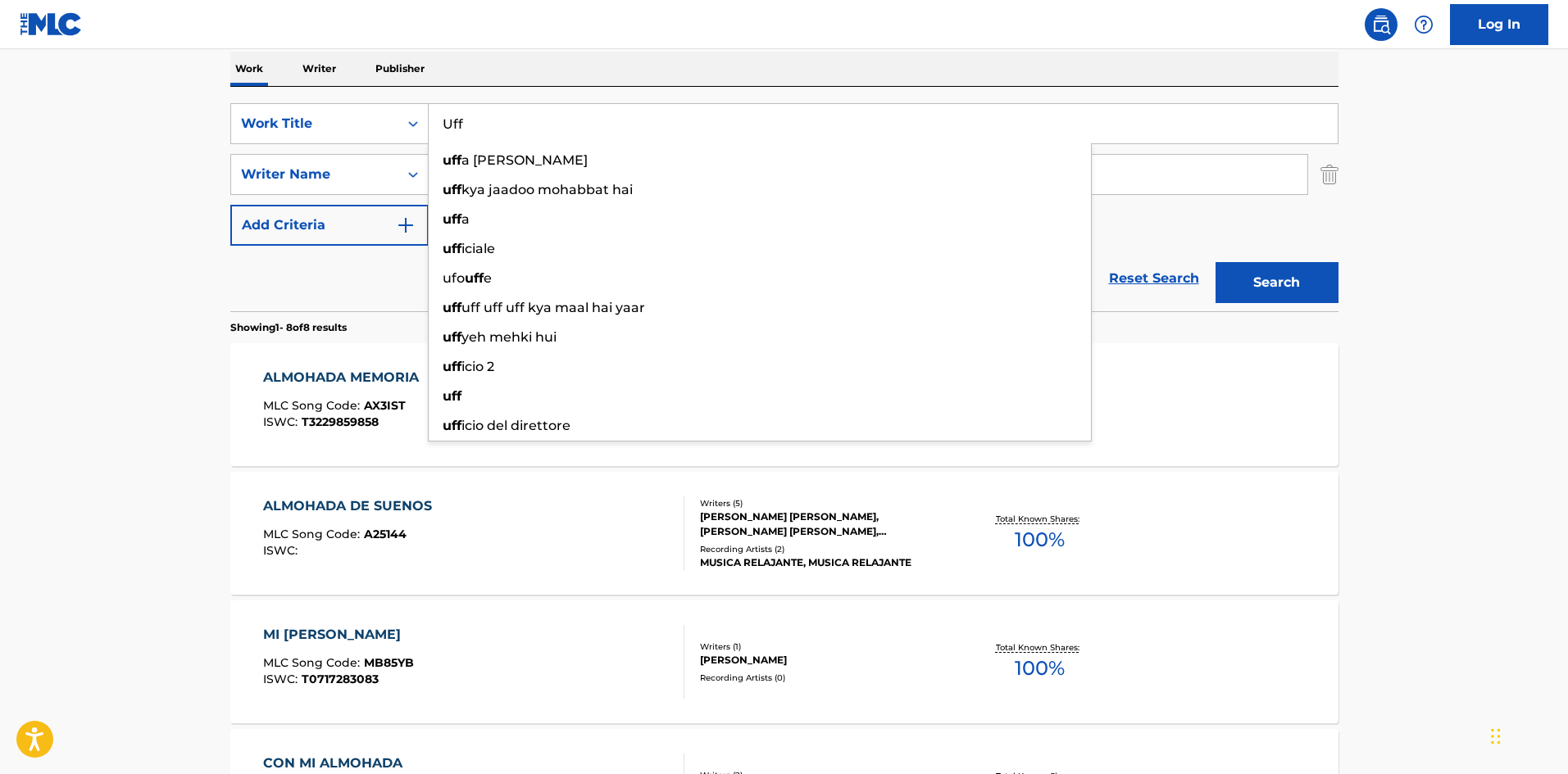
click at [641, 51] on div "Work Writer Publisher" at bounding box center [784, 69] width 1108 height 35
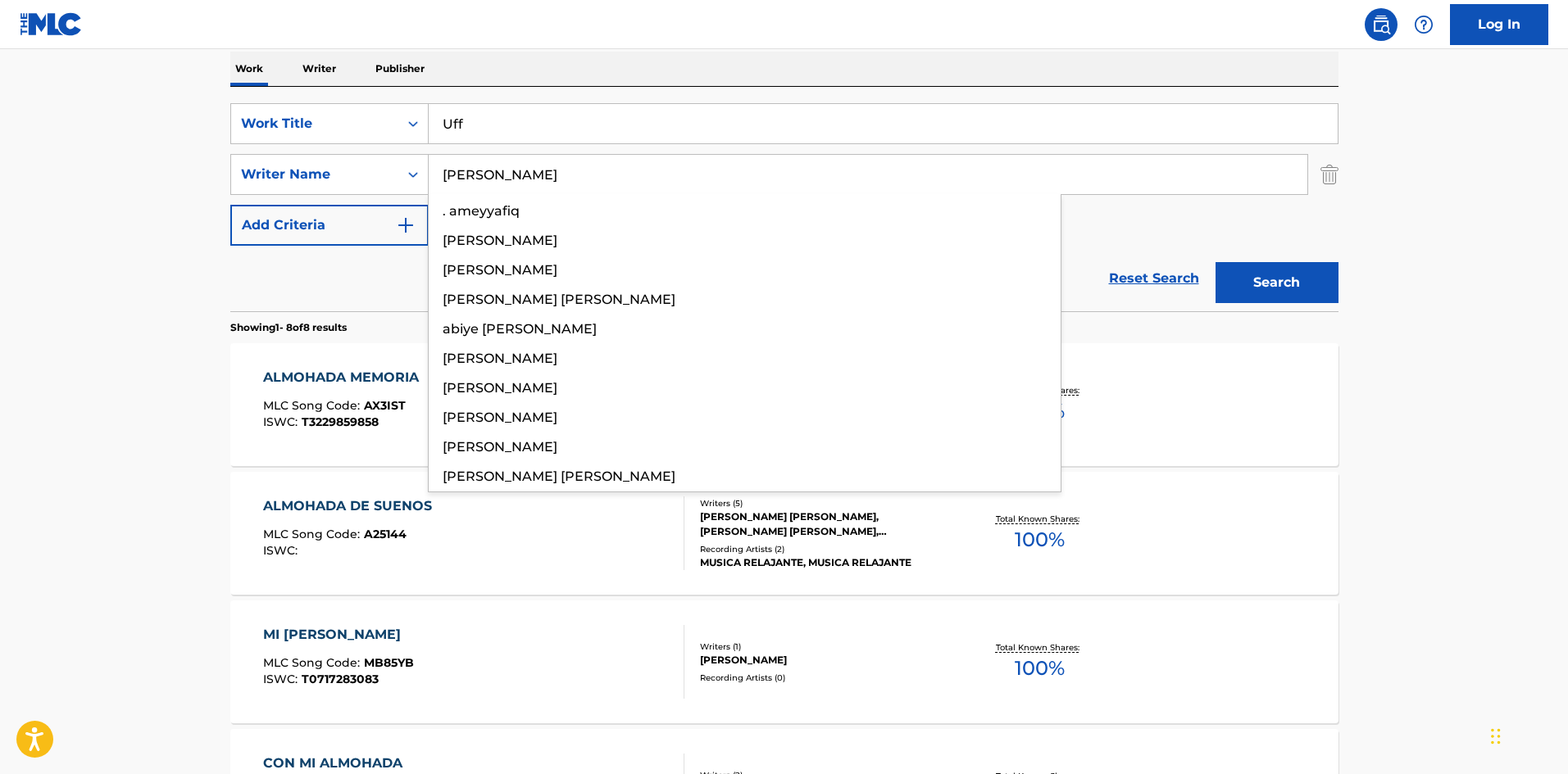
click at [484, 177] on input "[PERSON_NAME]" at bounding box center [868, 174] width 879 height 39
paste input "[PERSON_NAME]"
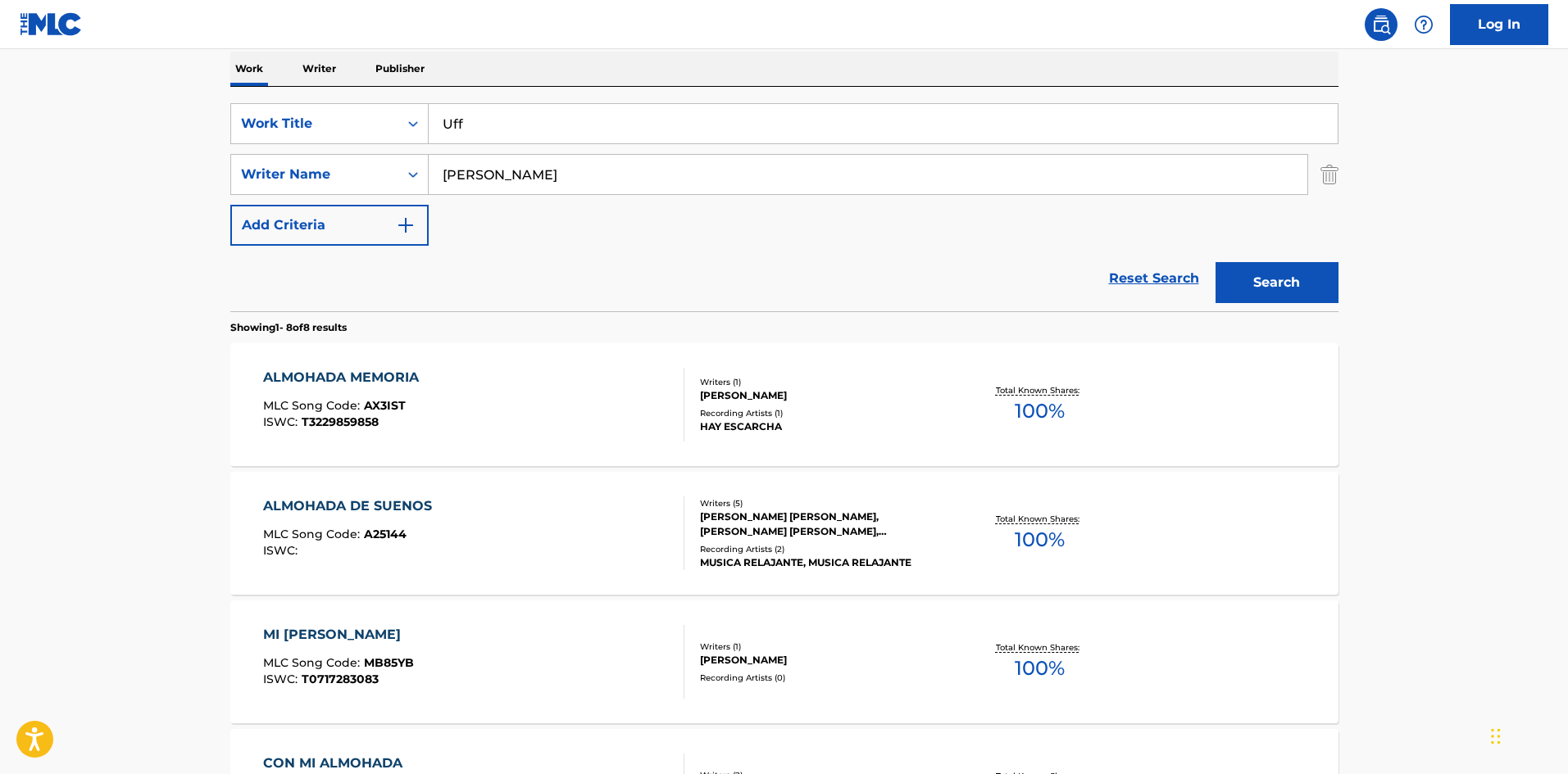
click at [905, 45] on nav "Log In" at bounding box center [784, 25] width 1568 height 49
click at [1270, 281] on button "Search" at bounding box center [1277, 282] width 123 height 41
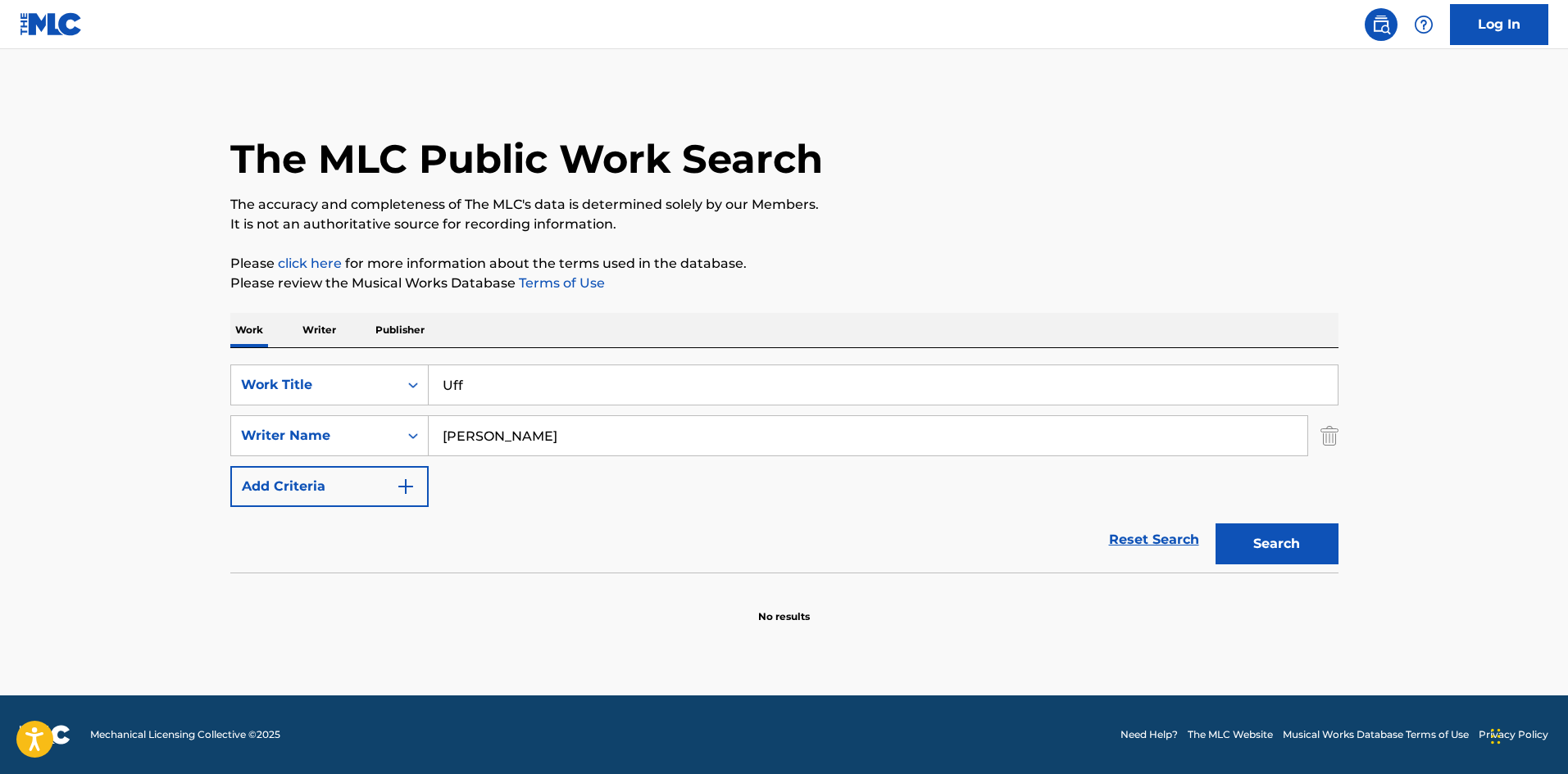
click at [459, 432] on input "[PERSON_NAME]" at bounding box center [868, 435] width 879 height 39
click at [459, 431] on input "[PERSON_NAME]" at bounding box center [868, 435] width 879 height 39
paste input "[PERSON_NAME]"
click at [1239, 535] on button "Search" at bounding box center [1277, 544] width 123 height 41
click at [461, 434] on input "[PERSON_NAME]" at bounding box center [868, 435] width 879 height 39
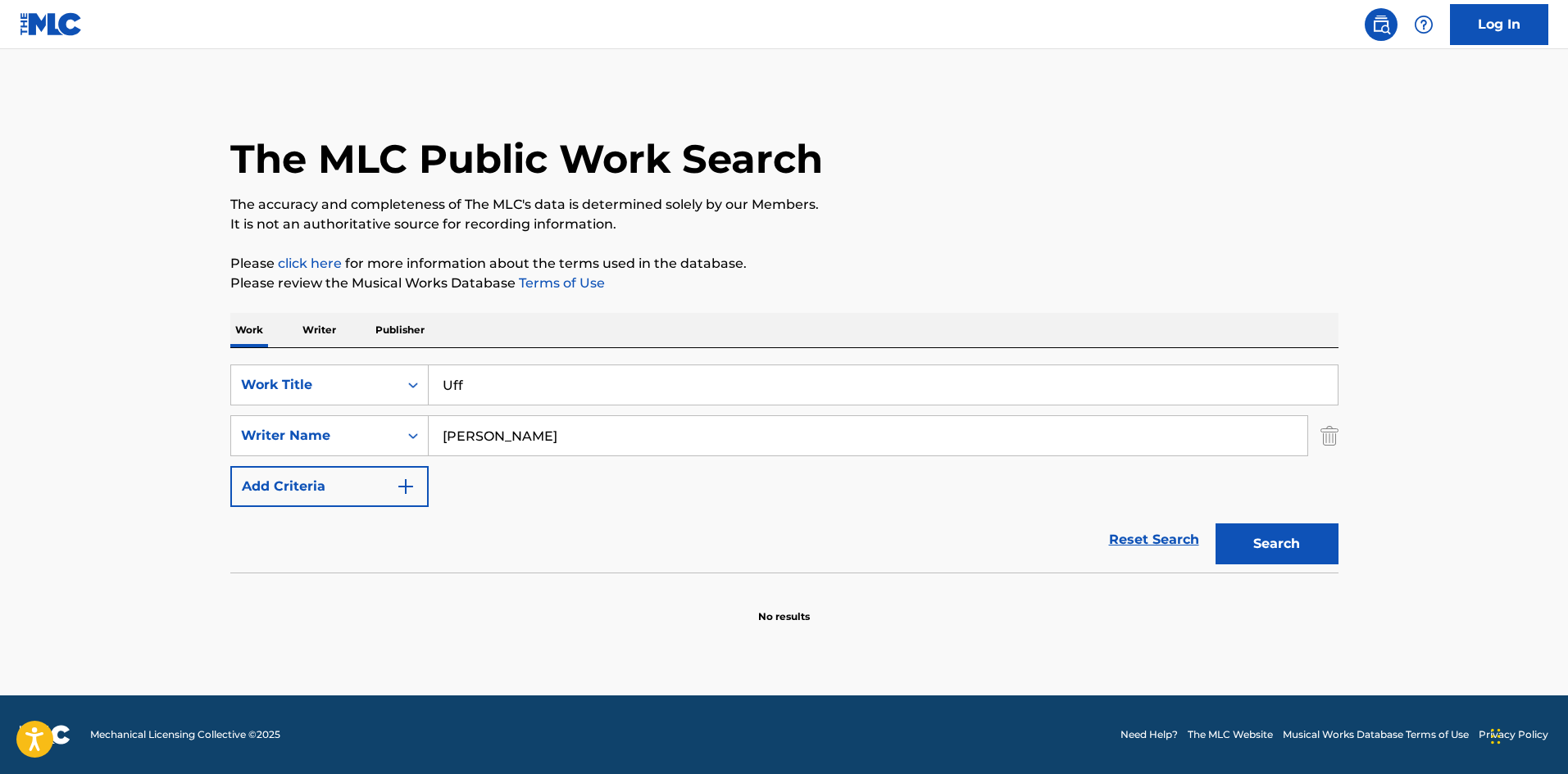
click at [461, 434] on input "[PERSON_NAME]" at bounding box center [868, 435] width 879 height 39
paste input "[PERSON_NAME]"
click at [1221, 539] on button "Search" at bounding box center [1277, 544] width 123 height 41
click at [450, 433] on input "[PERSON_NAME]" at bounding box center [868, 435] width 879 height 39
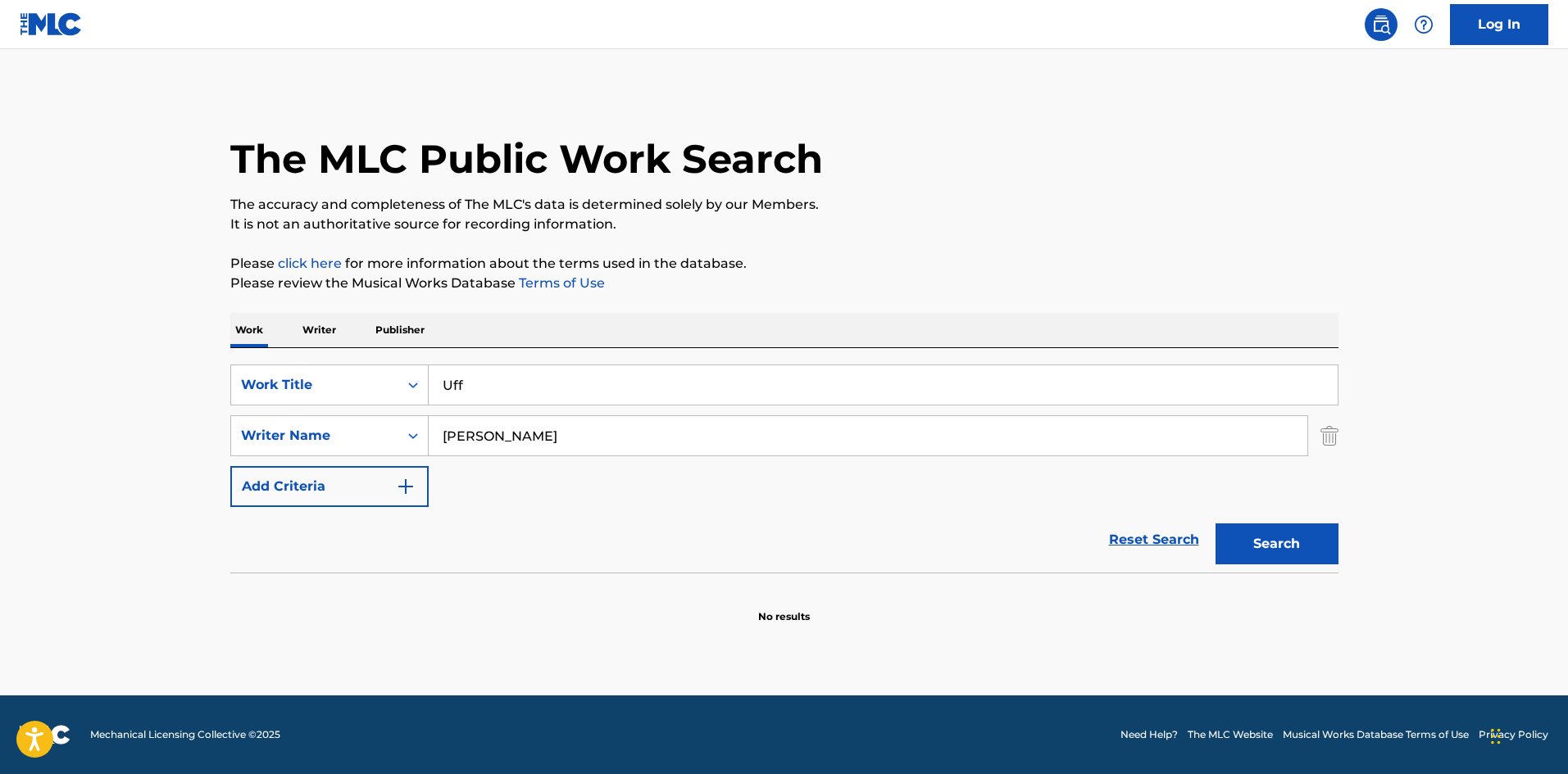
paste input "Guerra"
click at [1248, 532] on button "Search" at bounding box center [1277, 544] width 123 height 41
click at [389, 369] on div "SearchWithCriteria02f844c1-4d55-451e-898d-2b36052bfbe4 Work Title Uff" at bounding box center [784, 385] width 1108 height 41
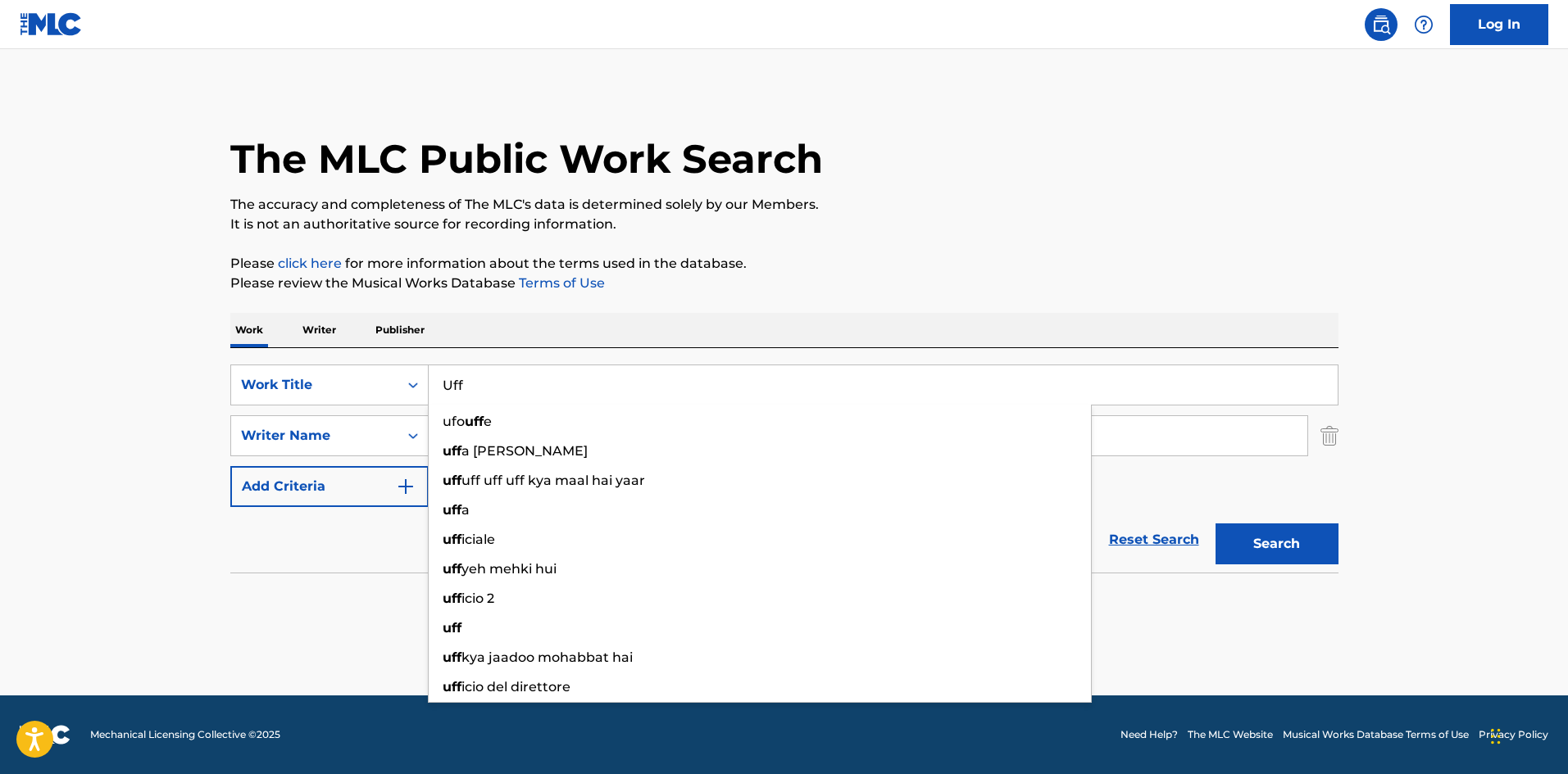
click at [1014, 214] on p "It is not an authoritative source for recording information." at bounding box center [784, 223] width 1108 height 19
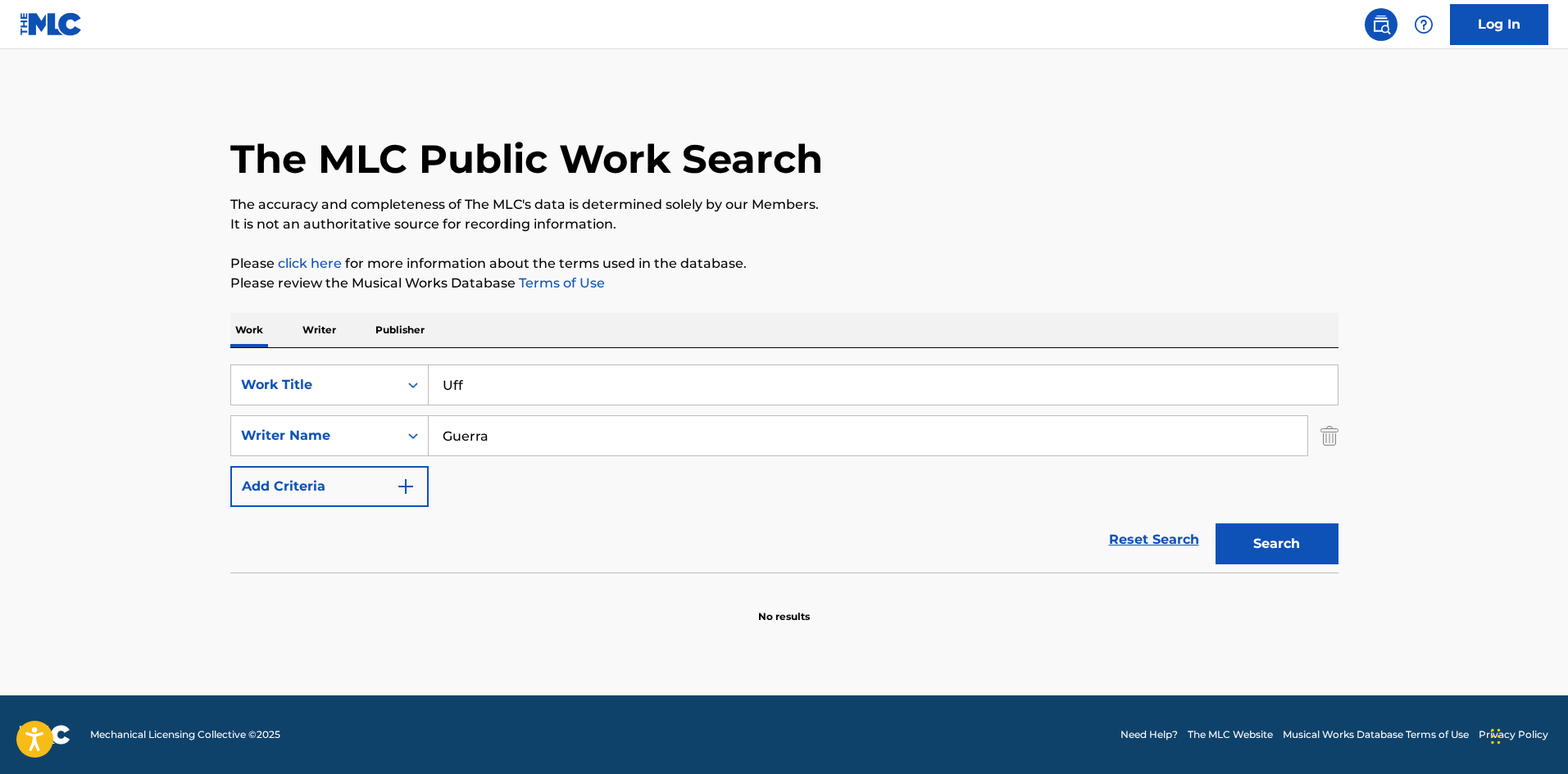
click at [456, 431] on input "Guerra" at bounding box center [868, 435] width 879 height 39
drag, startPoint x: 456, startPoint y: 430, endPoint x: 447, endPoint y: 427, distance: 9.5
click at [456, 428] on input "Guerra" at bounding box center [868, 435] width 879 height 39
paste input "[PERSON_NAME]"
type input "[PERSON_NAME]"
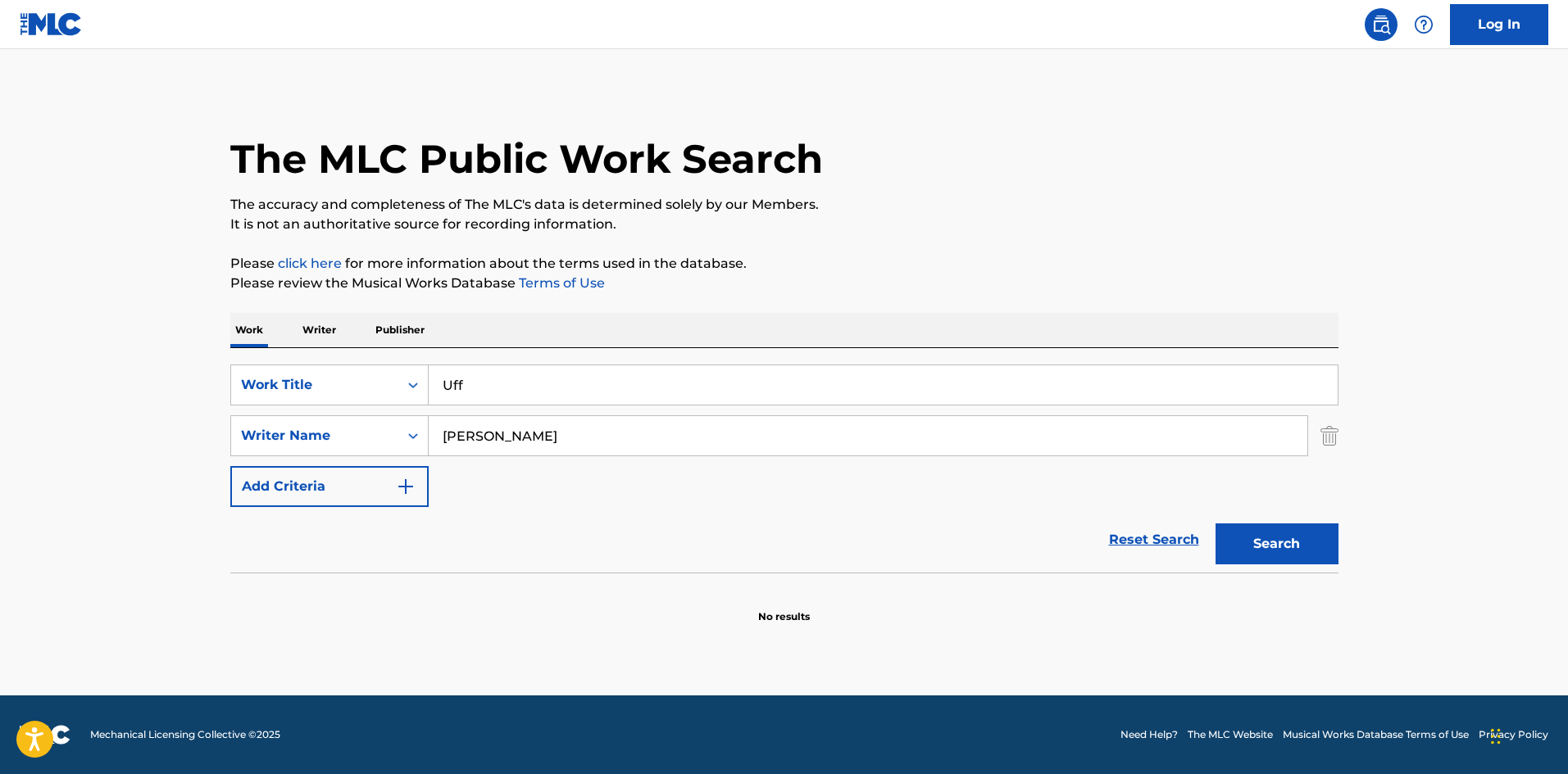
click at [1254, 540] on button "Search" at bounding box center [1277, 544] width 123 height 41
drag, startPoint x: 478, startPoint y: 377, endPoint x: 403, endPoint y: 361, distance: 76.7
click at [401, 369] on div "SearchWithCriteria02f844c1-4d55-451e-898d-2b36052bfbe4 Work Title Uff" at bounding box center [784, 385] width 1108 height 41
paste input "Precisa"
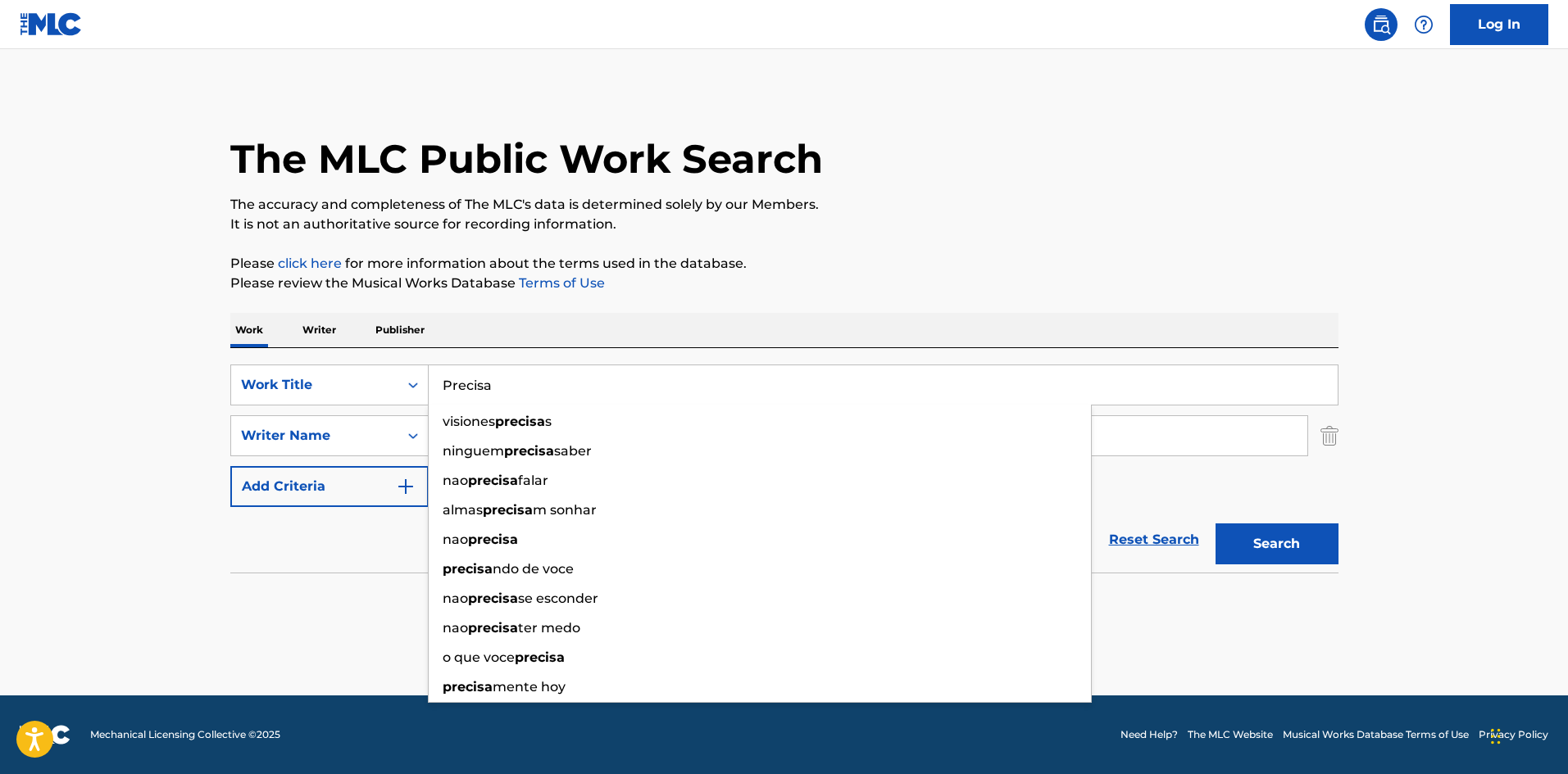
type input "Precisa"
click at [618, 327] on div "Work Writer Publisher" at bounding box center [784, 331] width 1108 height 35
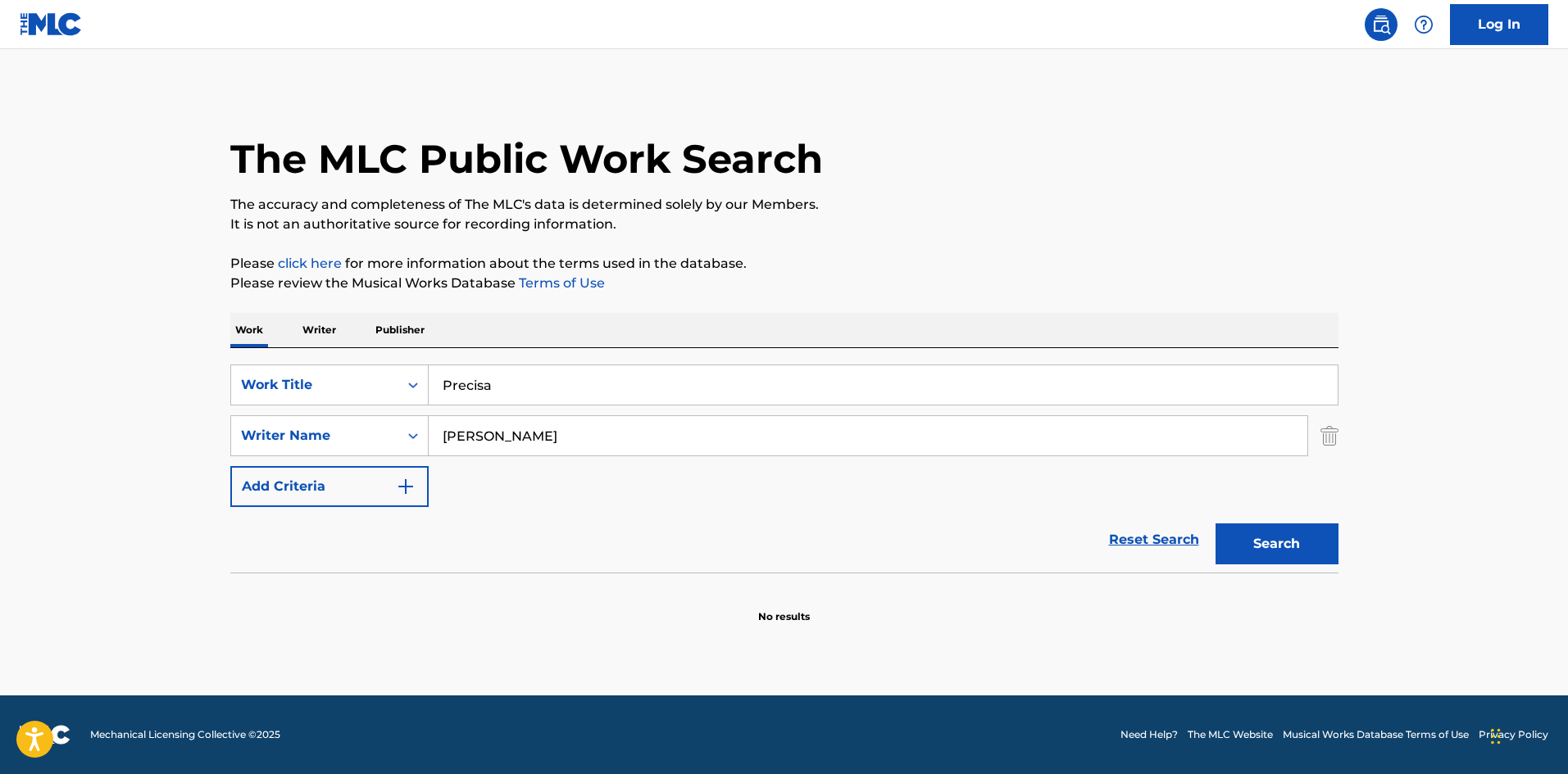
drag, startPoint x: 459, startPoint y: 435, endPoint x: 515, endPoint y: 445, distance: 56.9
click at [515, 445] on input "[PERSON_NAME]" at bounding box center [868, 435] width 879 height 39
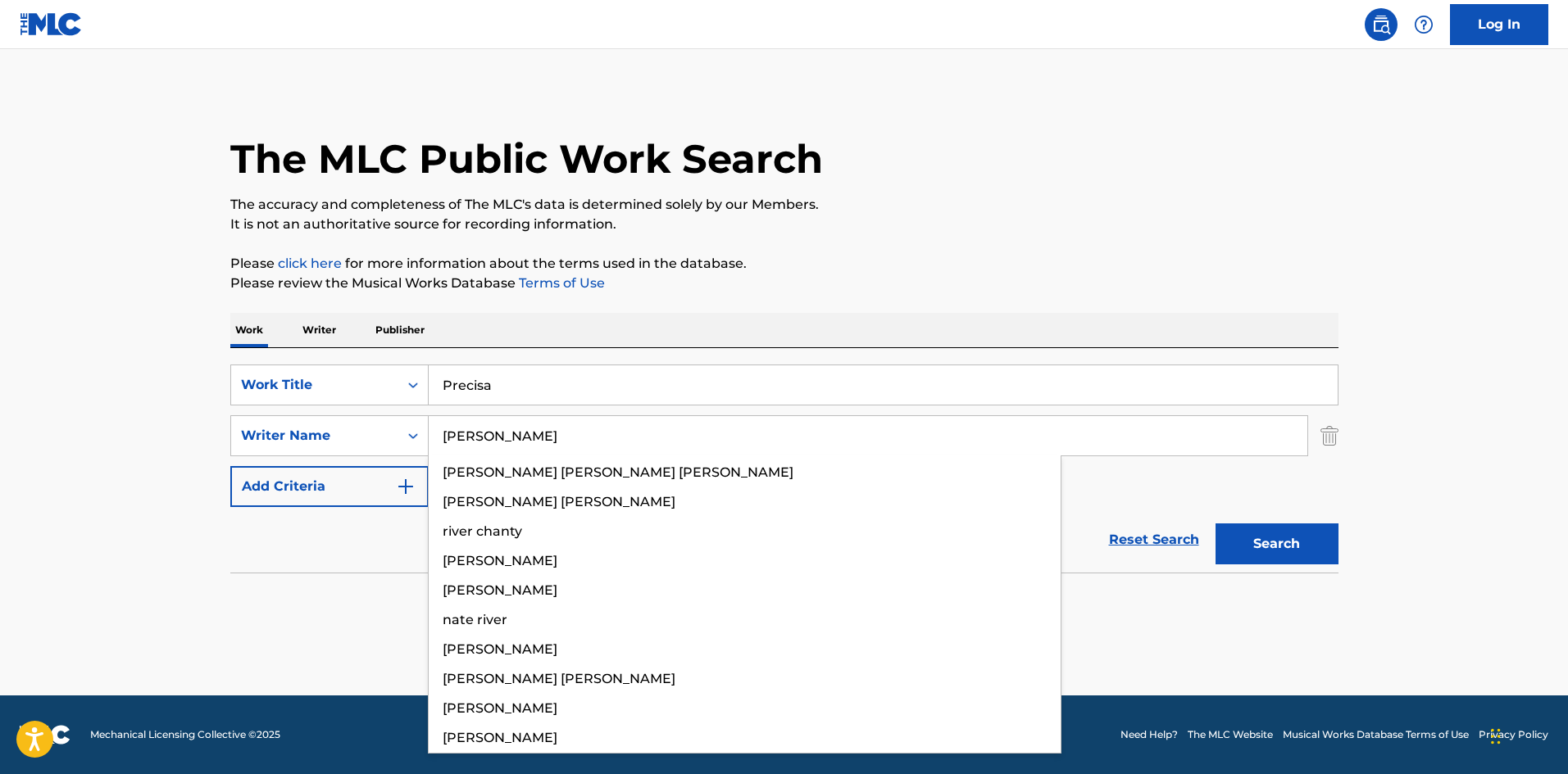
type input "[PERSON_NAME]"
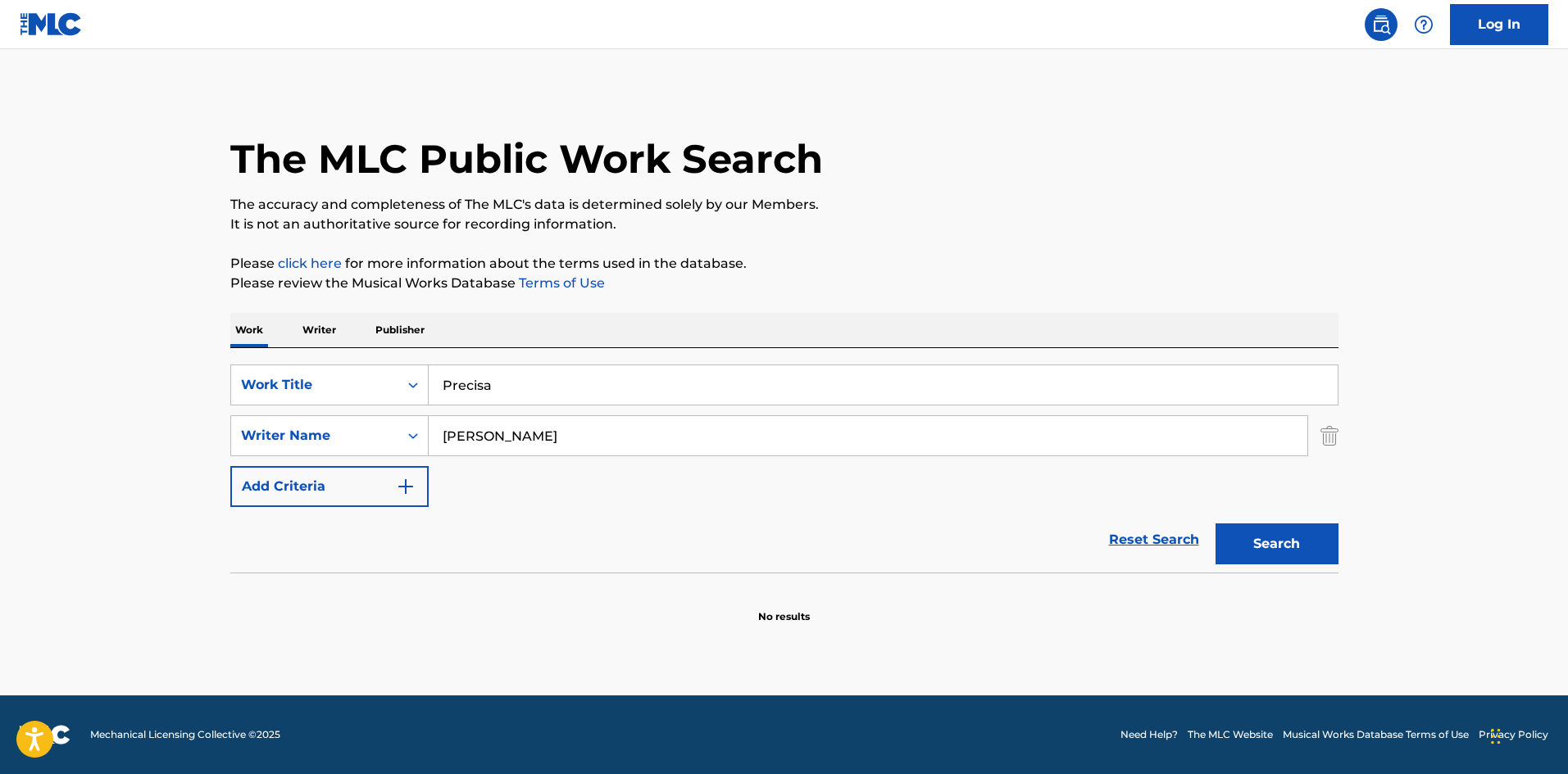
click at [1085, 263] on p "Please click here for more information about the terms used in the database." at bounding box center [784, 263] width 1108 height 19
click at [1292, 539] on button "Search" at bounding box center [1277, 544] width 123 height 41
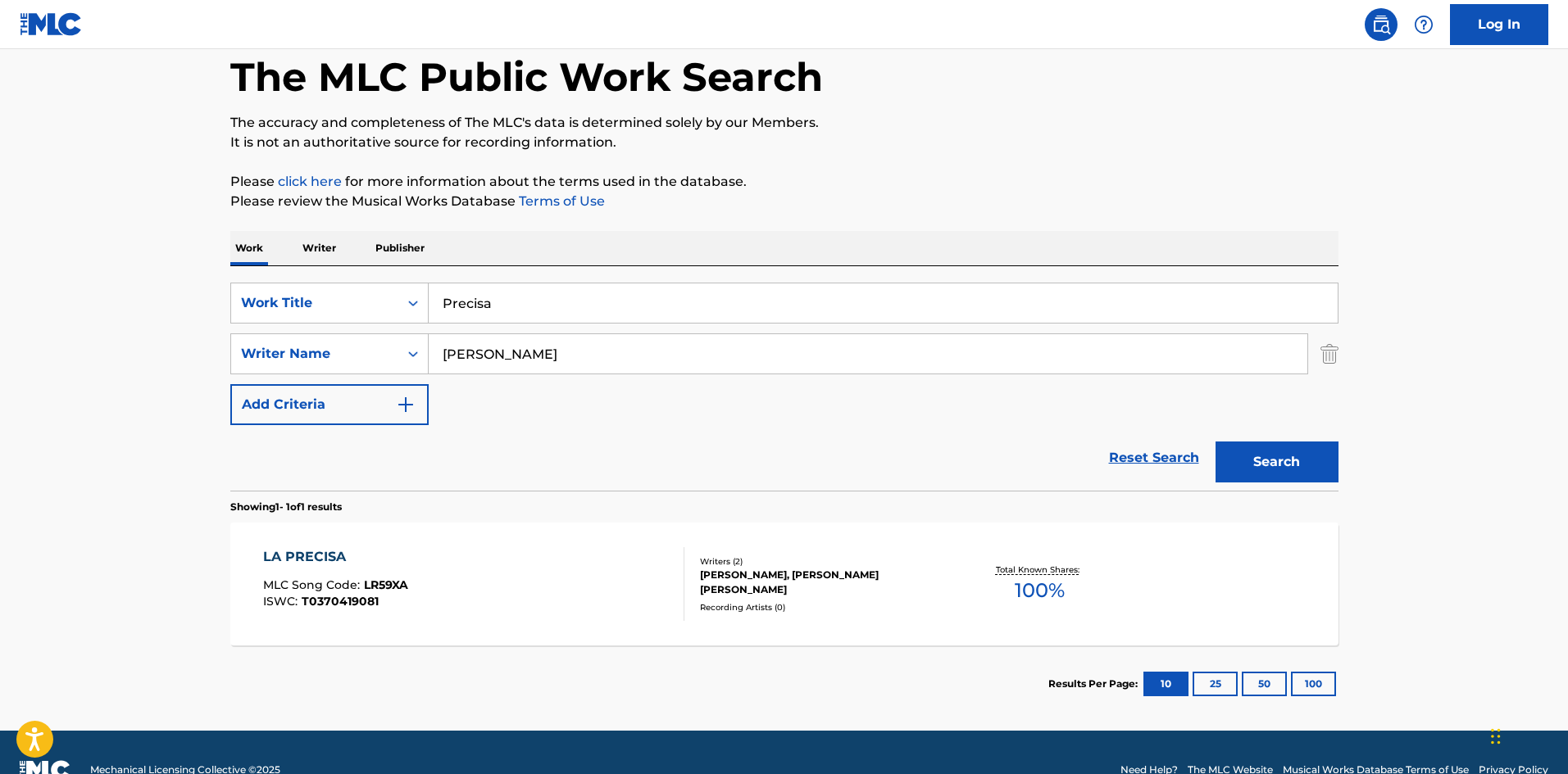
scroll to position [117, 0]
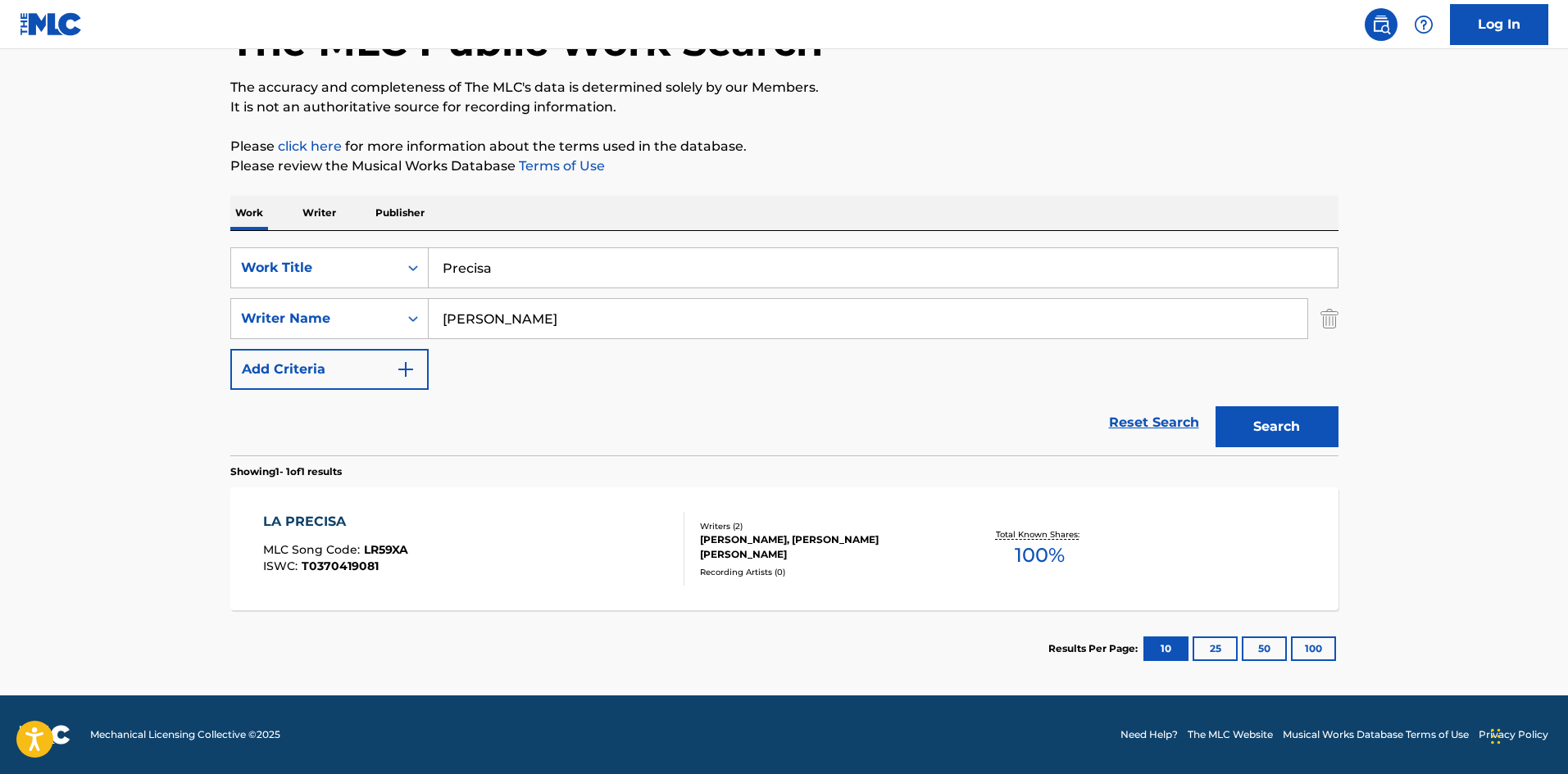
click at [609, 527] on div "LA PRECISA MLC Song Code : LR59XA ISWC : T0370419081" at bounding box center [474, 549] width 422 height 74
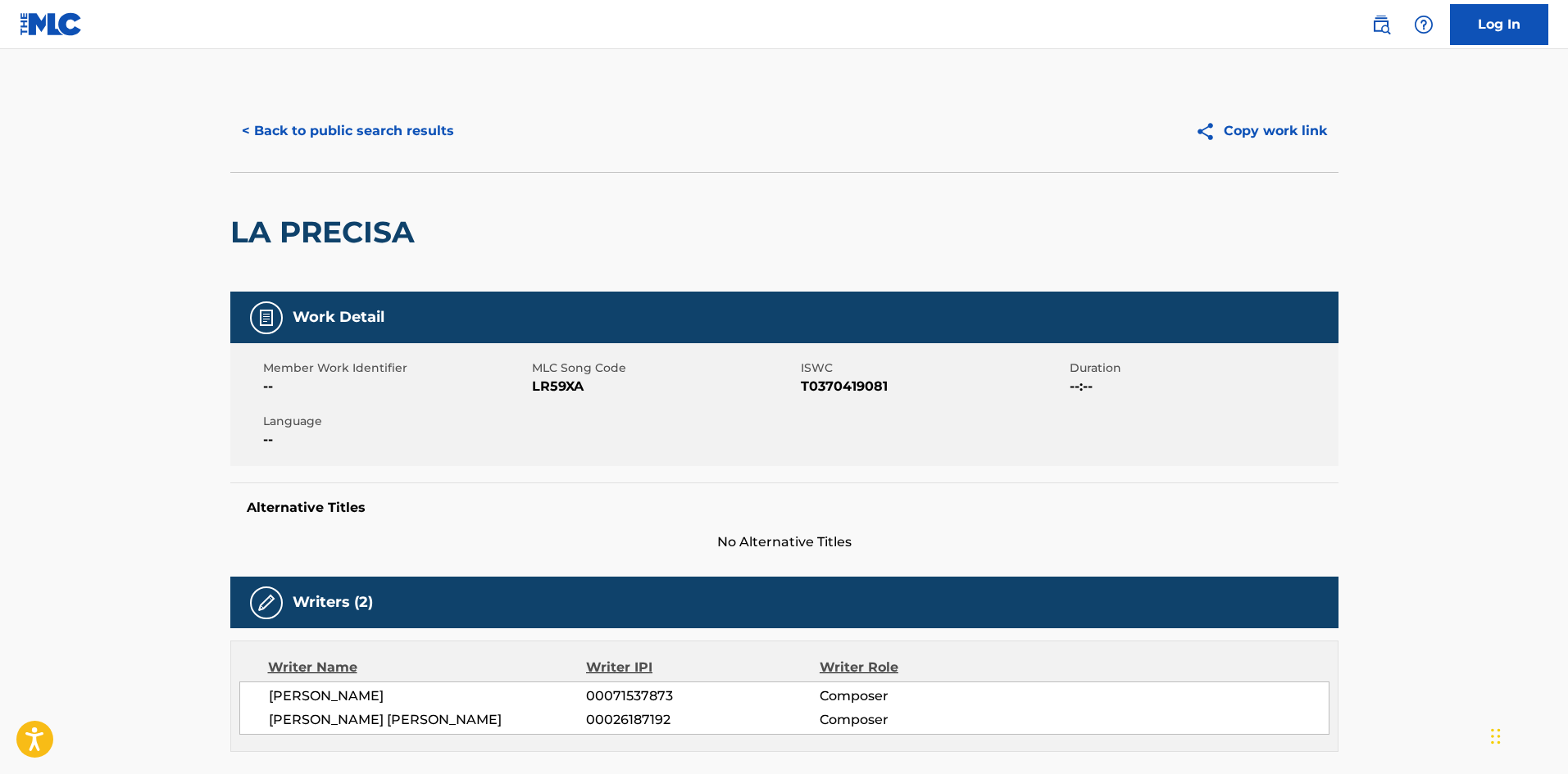
click at [402, 136] on button "< Back to public search results" at bounding box center [347, 131] width 236 height 41
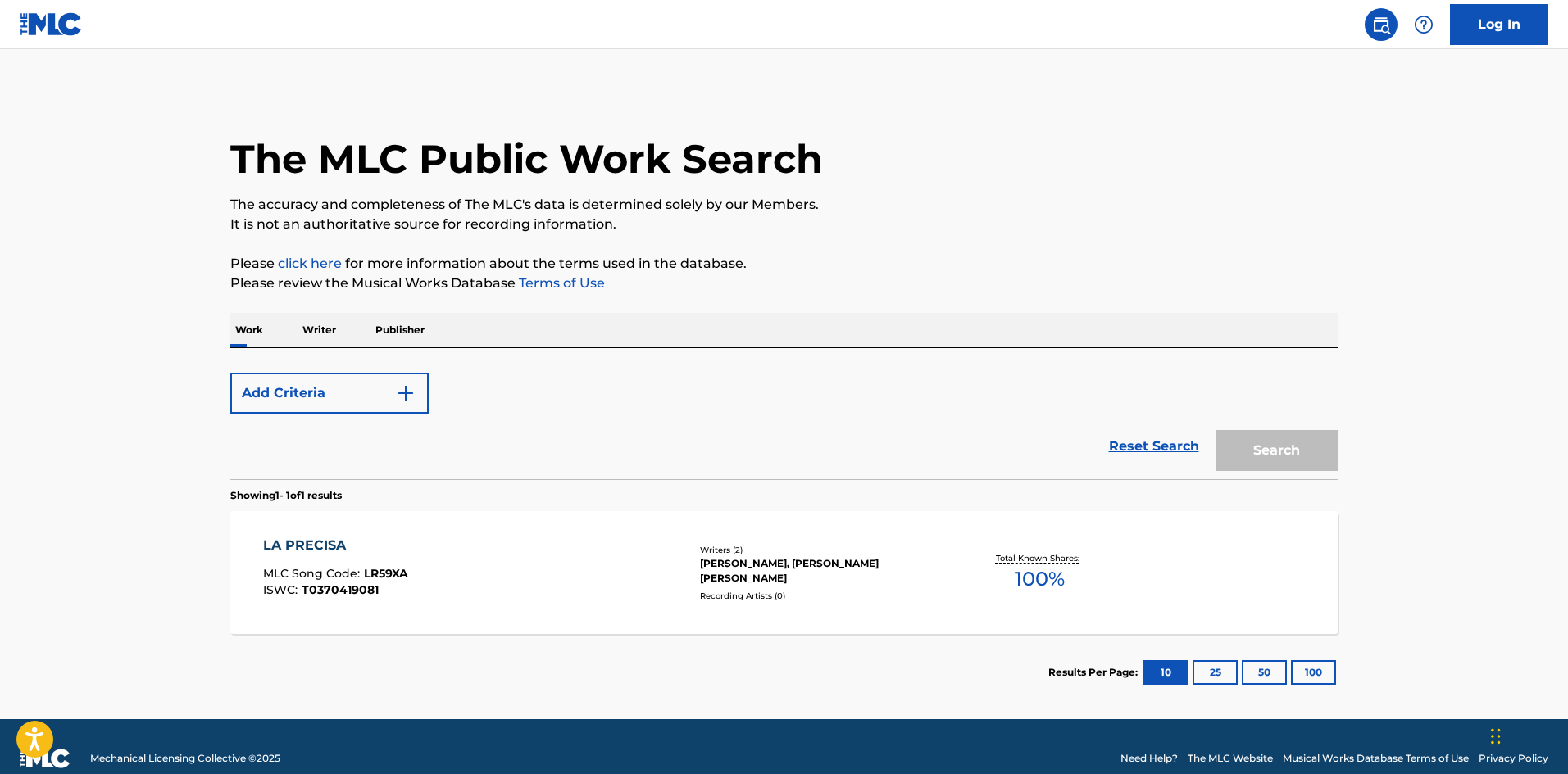
scroll to position [24, 0]
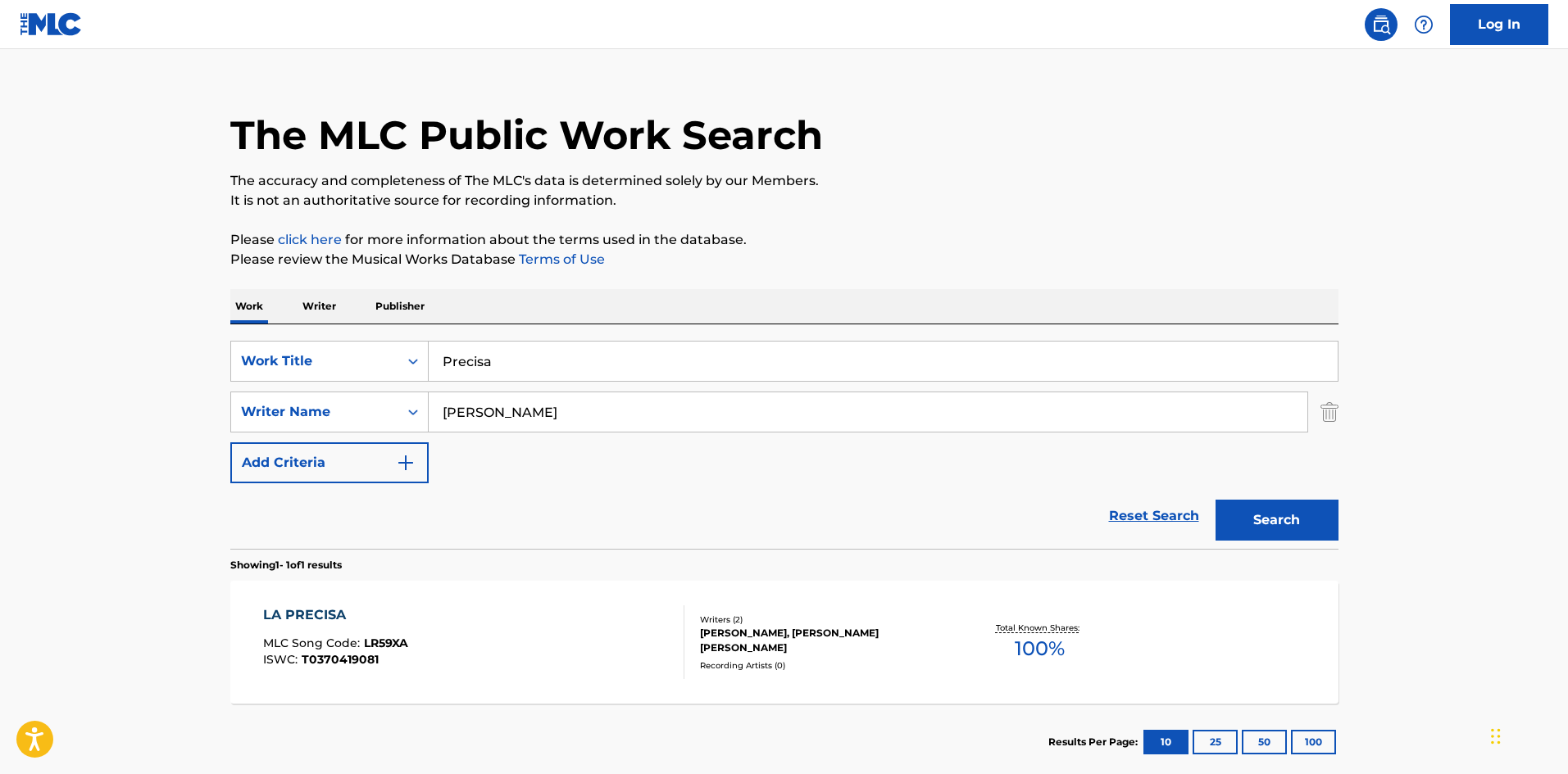
drag, startPoint x: 499, startPoint y: 360, endPoint x: 389, endPoint y: 335, distance: 112.8
click at [389, 335] on div "SearchWithCriteria02f844c1-4d55-451e-898d-2b36052bfbe4 Work Title Precisa Searc…" at bounding box center [784, 436] width 1108 height 224
paste input "Cuadro"
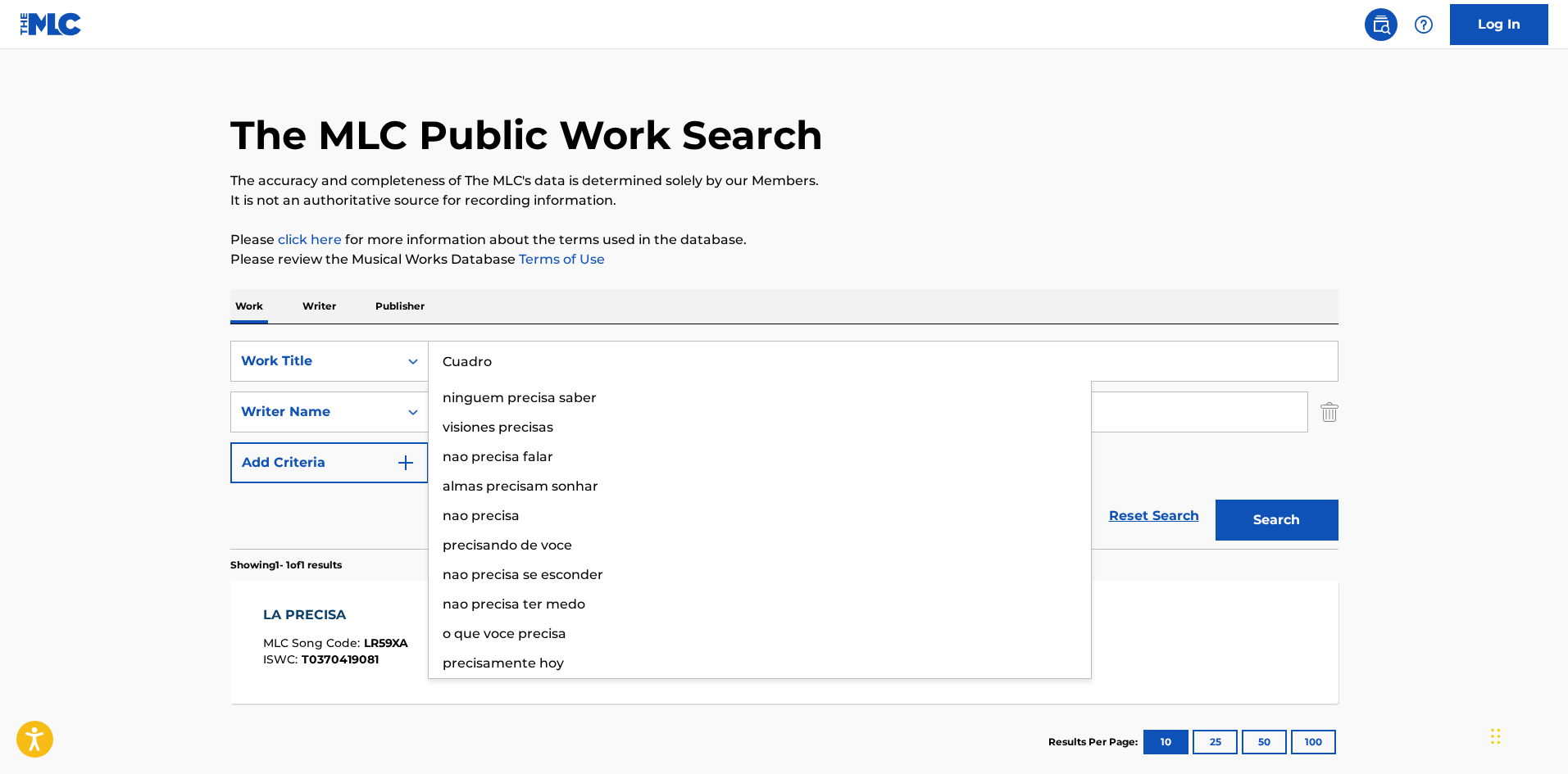
type input "Cuadro"
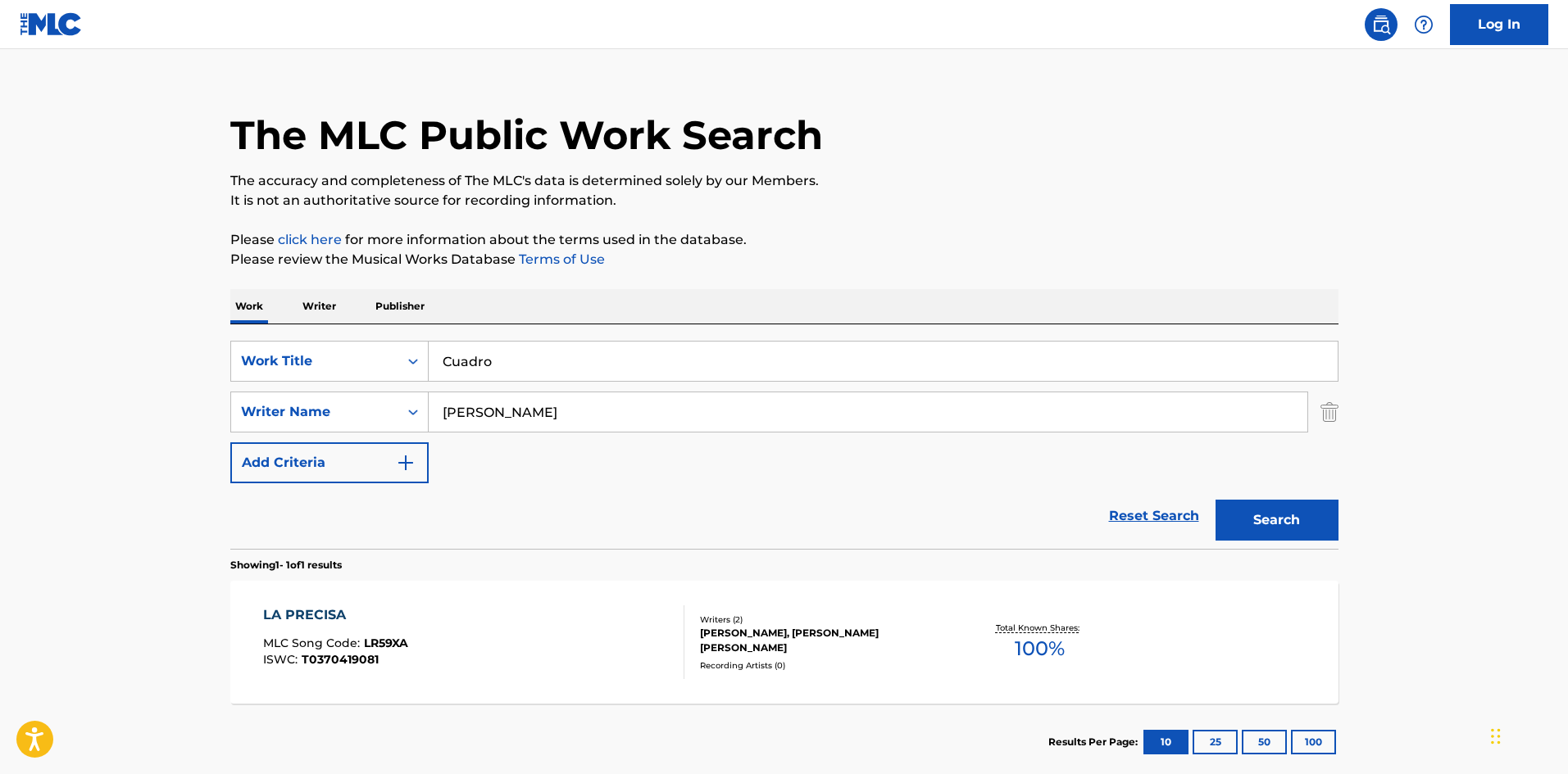
drag, startPoint x: 584, startPoint y: 309, endPoint x: 550, endPoint y: 354, distance: 56.4
click at [584, 307] on div "Work Writer Publisher" at bounding box center [784, 307] width 1108 height 35
drag, startPoint x: 408, startPoint y: 405, endPoint x: 393, endPoint y: 392, distance: 19.8
click at [406, 405] on div "SearchWithCriteriaa2924501-c412-4aaf-8b48-76c4d32745d8 Writer Name [PERSON_NAME]" at bounding box center [784, 412] width 1108 height 41
paste input "[PERSON_NAME]"
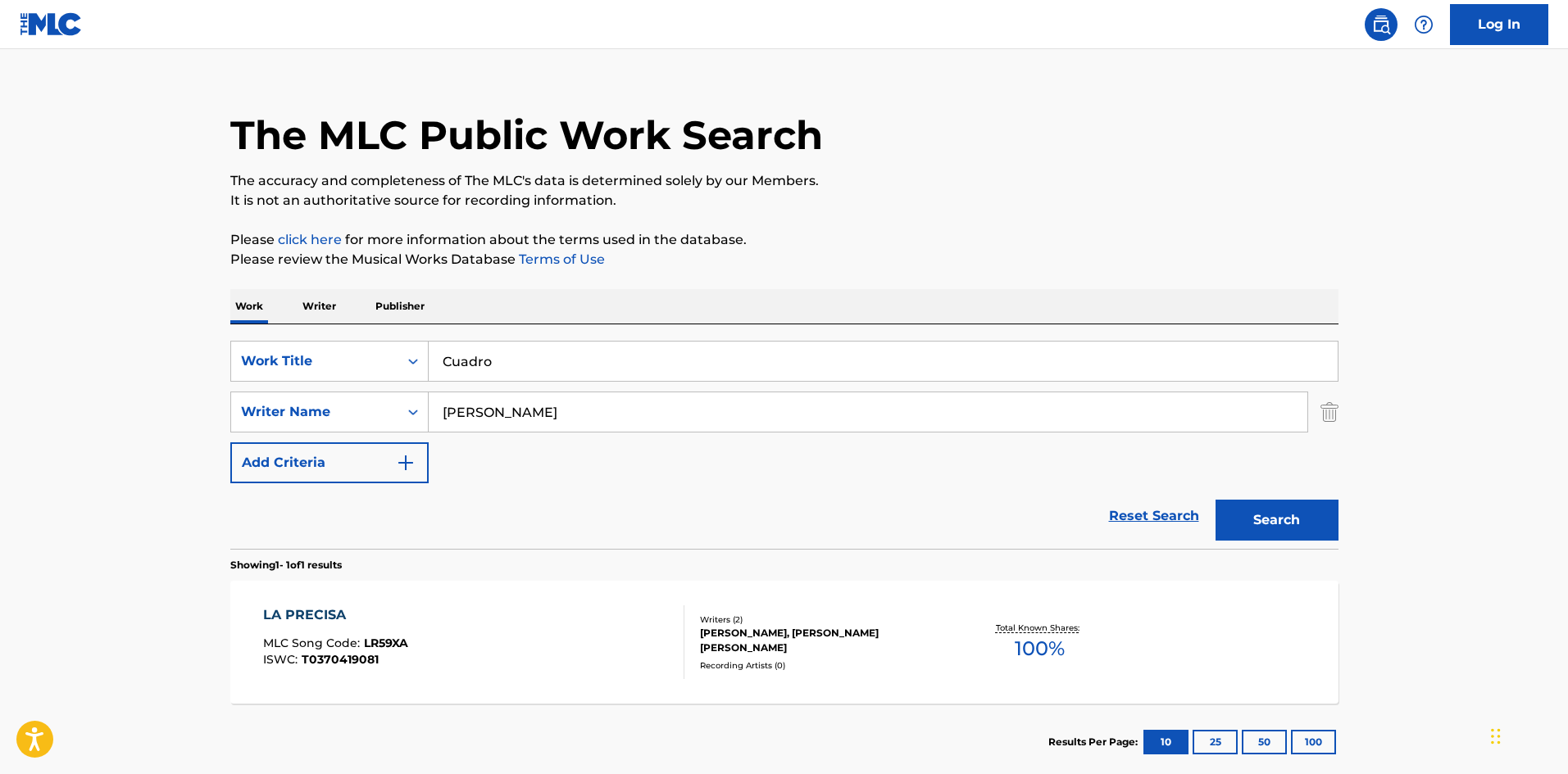
click at [1238, 508] on button "Search" at bounding box center [1277, 520] width 123 height 41
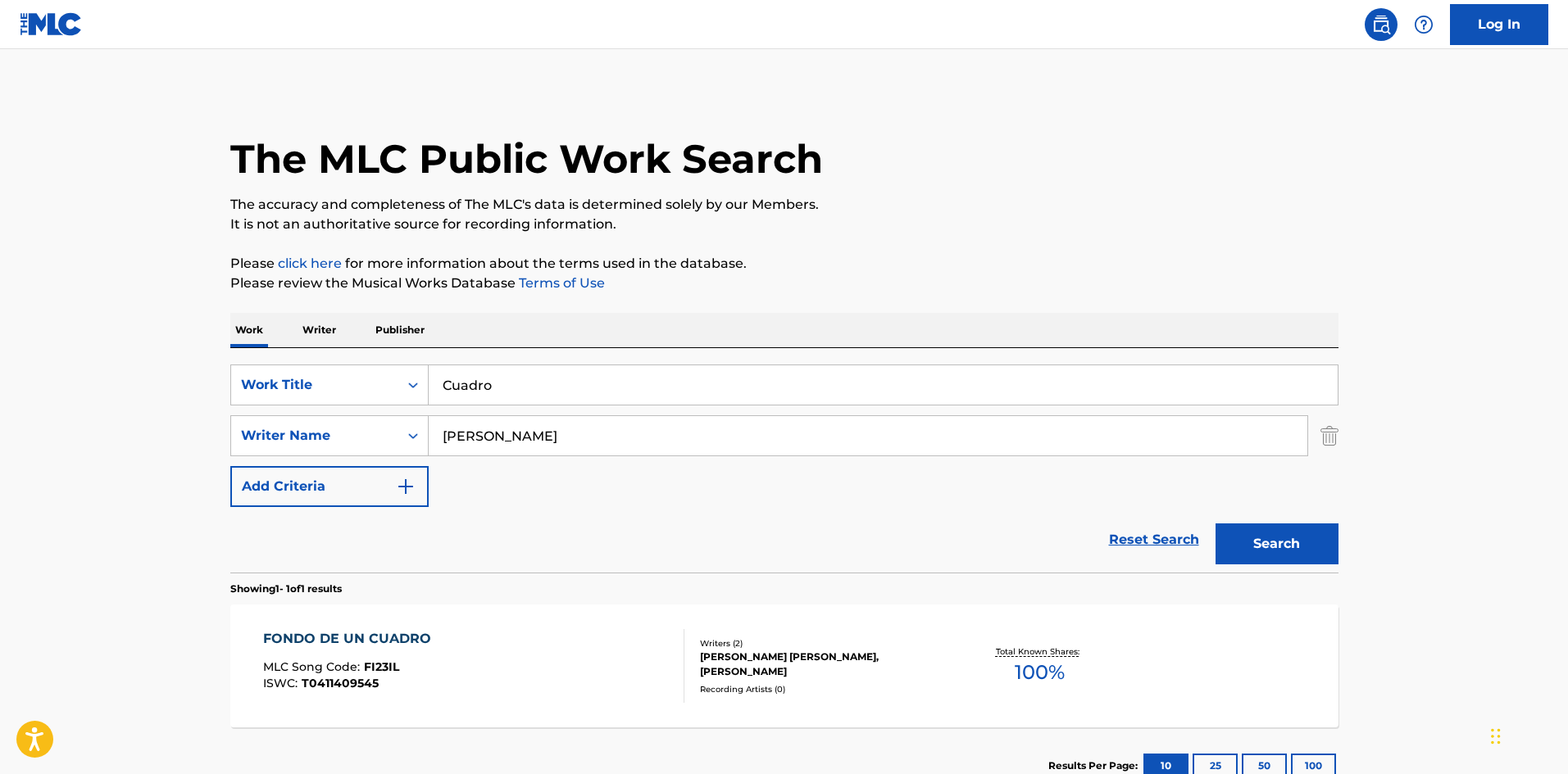
click at [457, 442] on input "[PERSON_NAME]" at bounding box center [868, 435] width 879 height 39
paste input "ndreu"
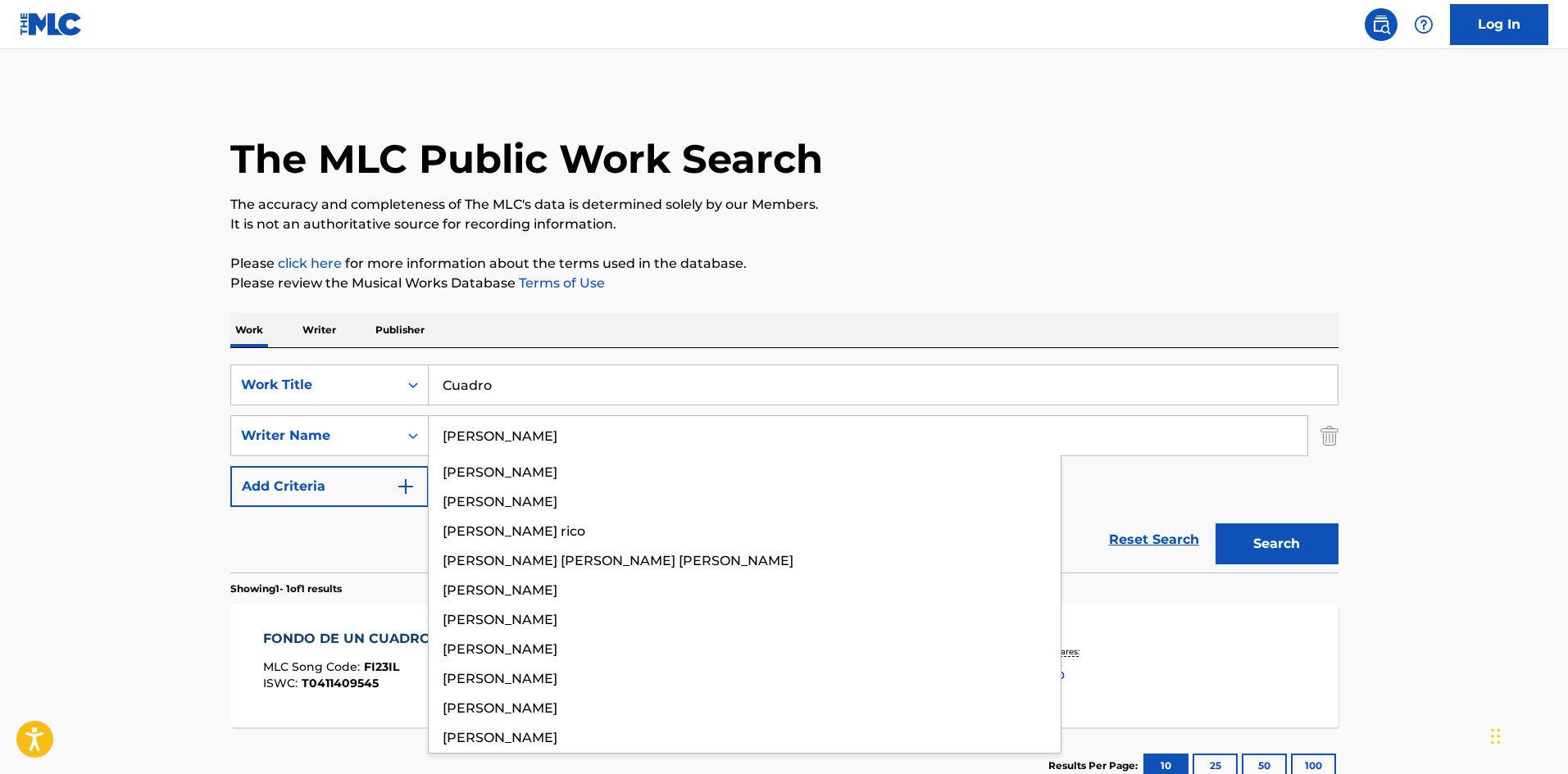
click at [875, 289] on p "Please review the Musical Works Database Terms of Use" at bounding box center [784, 283] width 1108 height 19
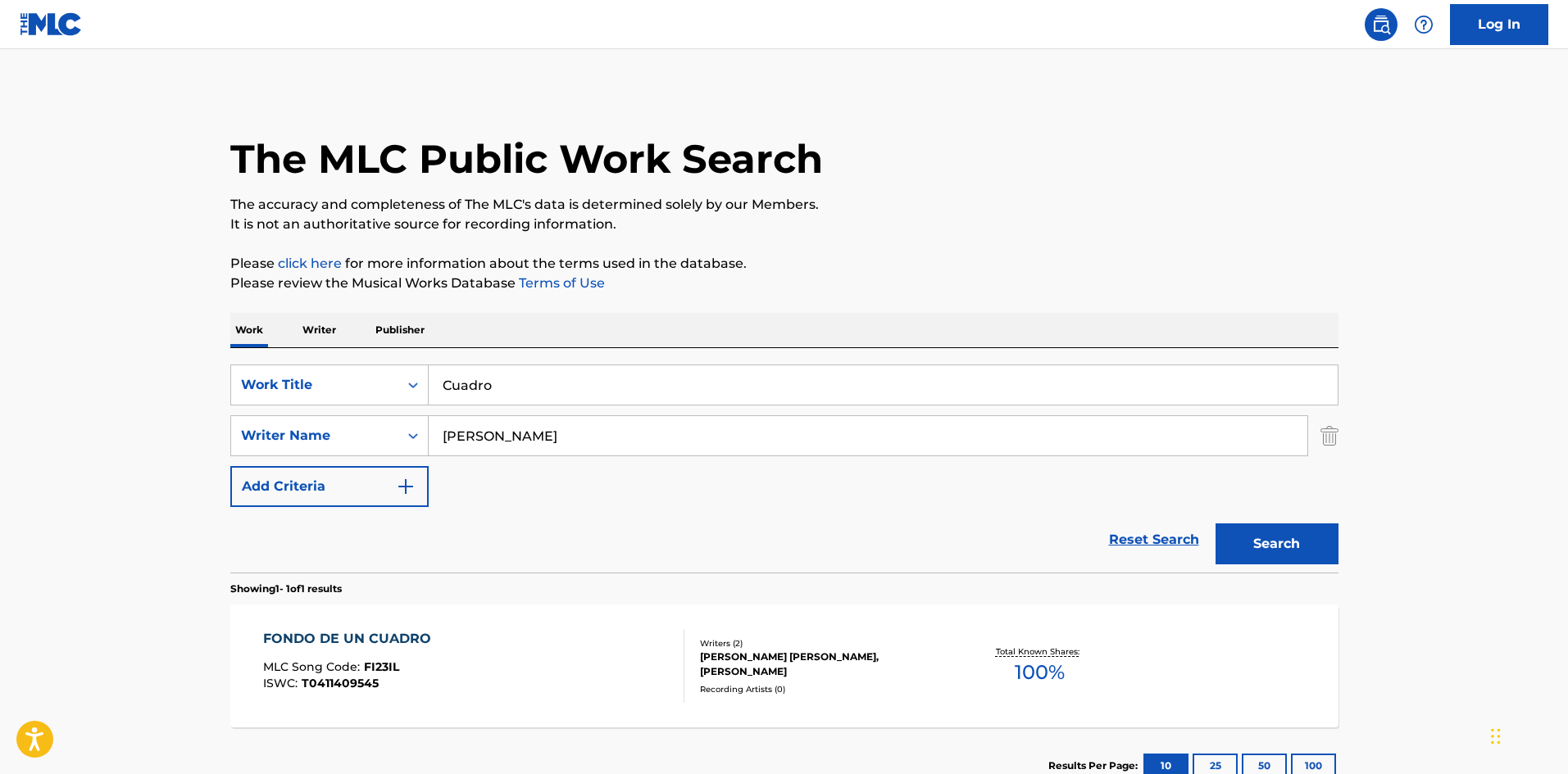
click at [1325, 548] on button "Search" at bounding box center [1277, 544] width 123 height 41
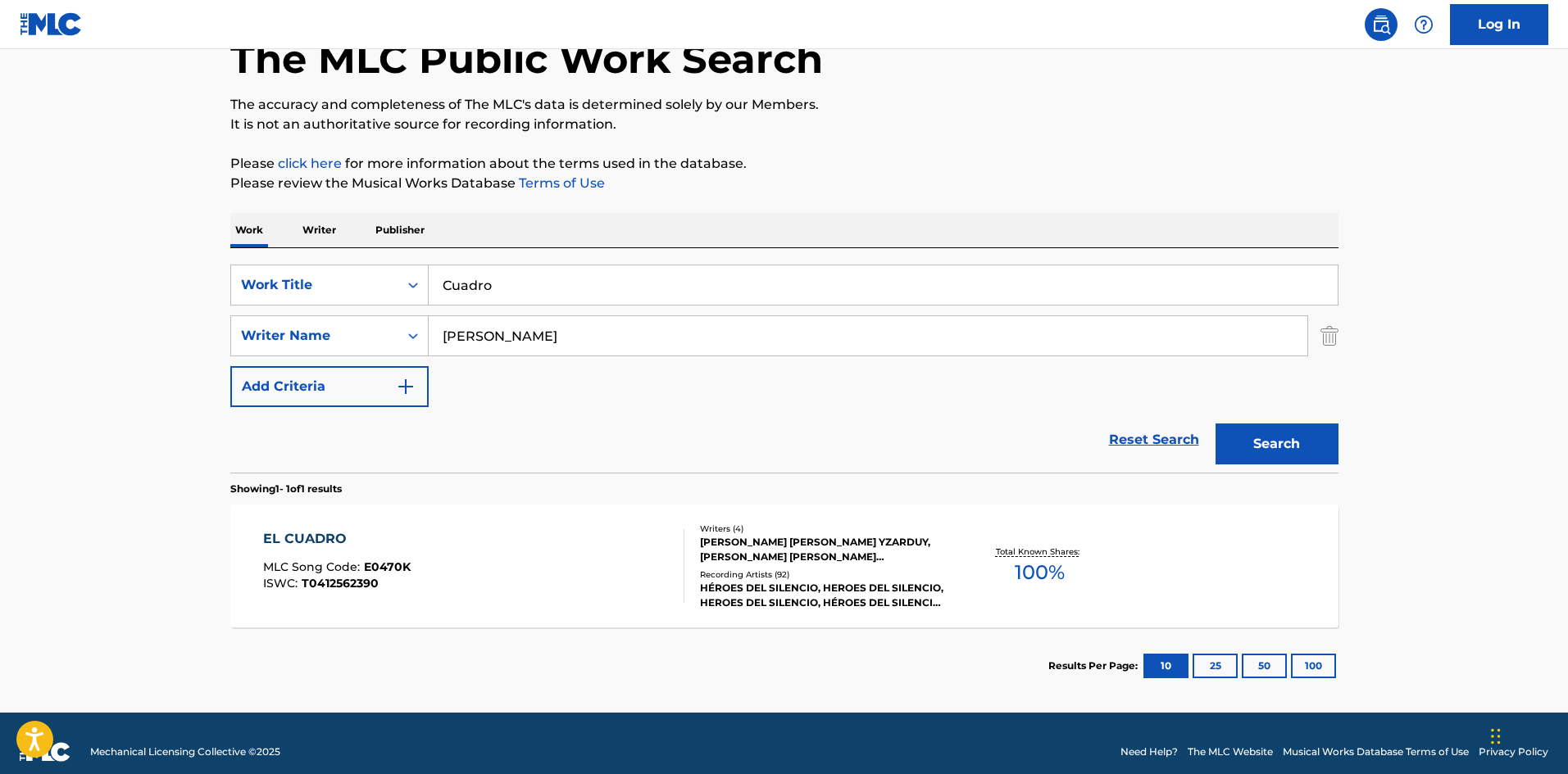
scroll to position [103, 0]
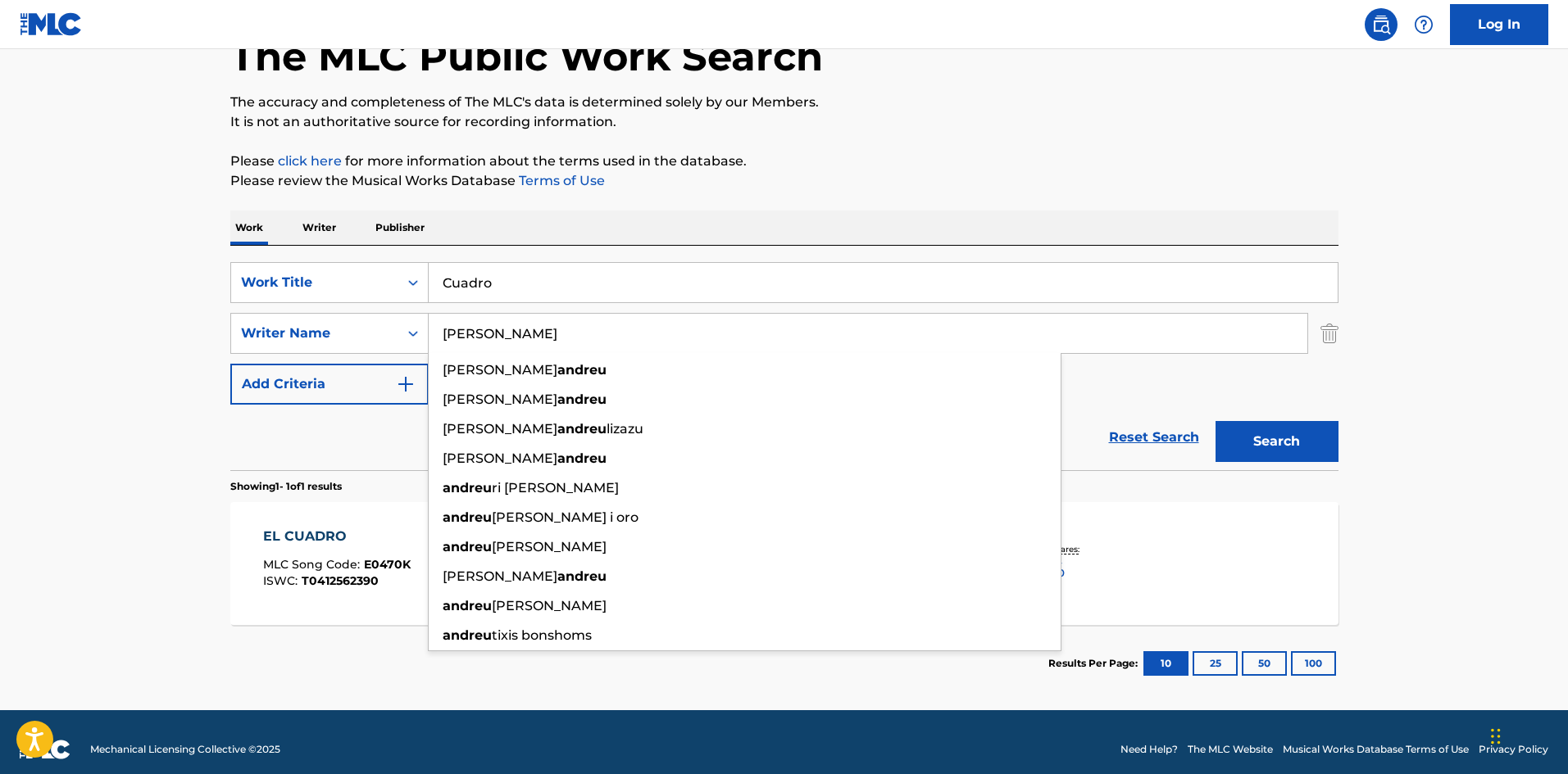
click at [470, 335] on input "[PERSON_NAME]" at bounding box center [868, 333] width 879 height 39
click at [471, 334] on input "[PERSON_NAME]" at bounding box center [868, 333] width 879 height 39
paste input "lonso"
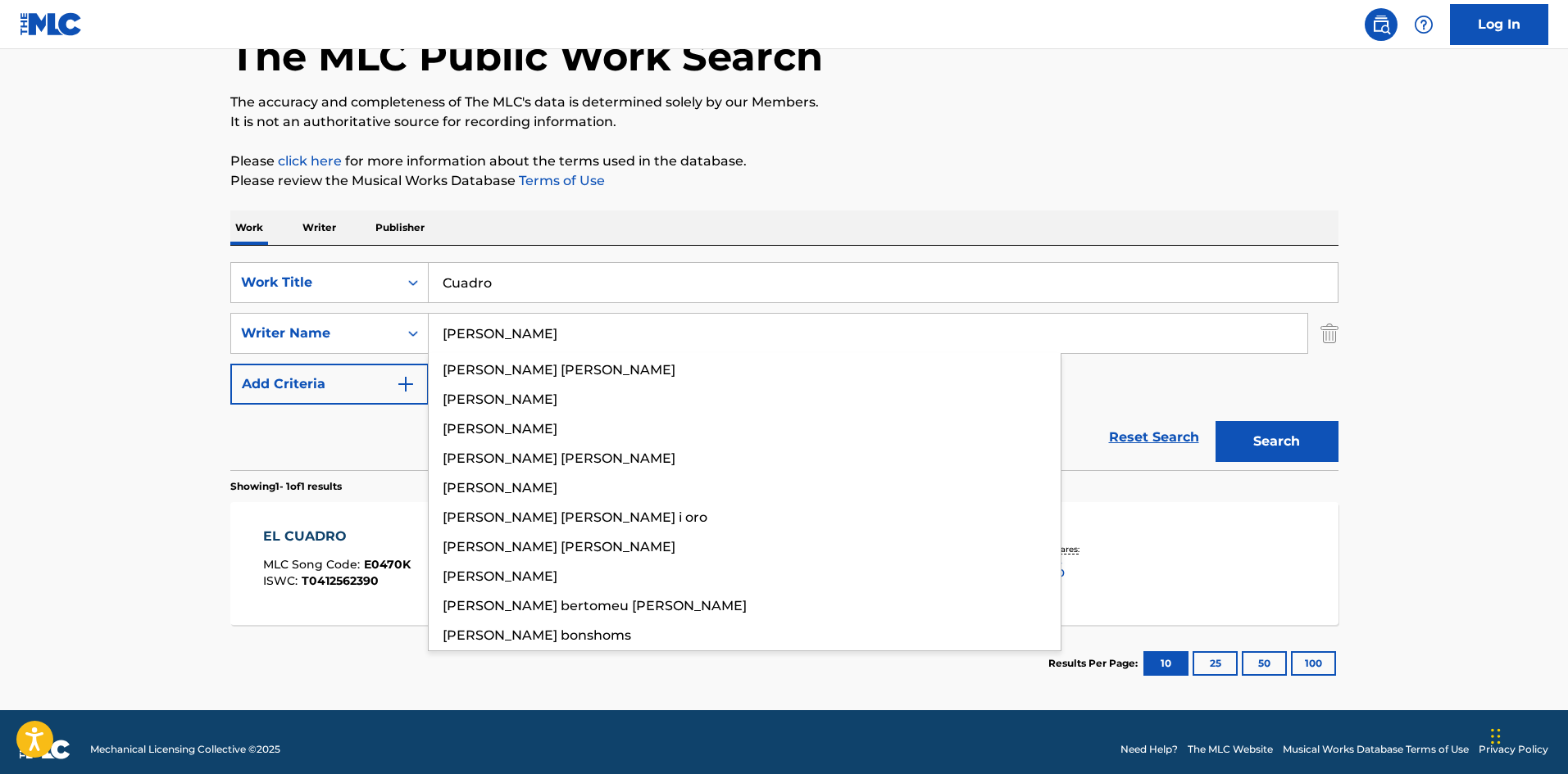
type input "[PERSON_NAME]"
click at [1090, 194] on div "The MLC Public Work Search The accuracy and completeness of The MLC's data is d…" at bounding box center [784, 345] width 1147 height 714
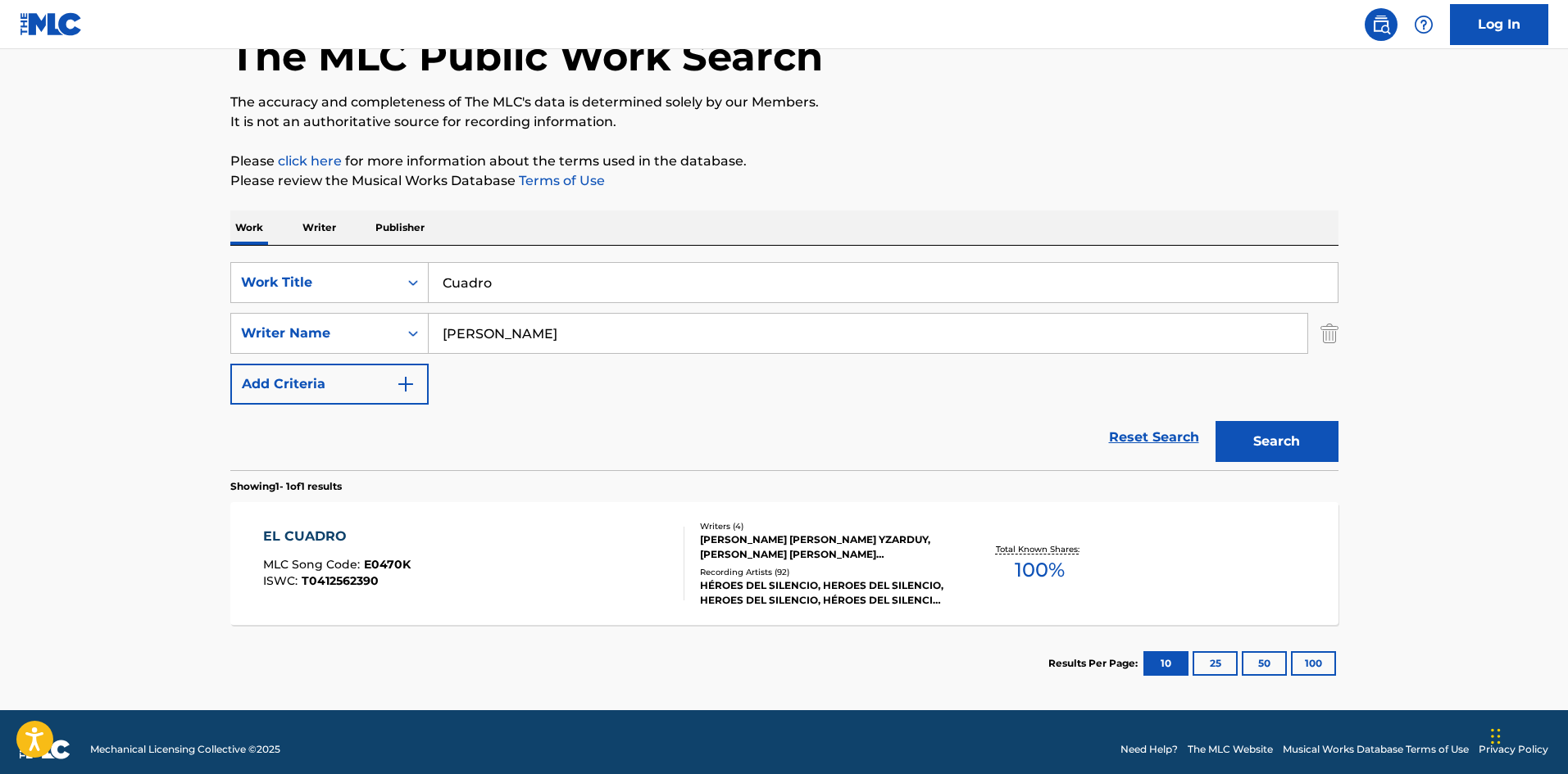
click at [1282, 448] on button "Search" at bounding box center [1277, 442] width 123 height 41
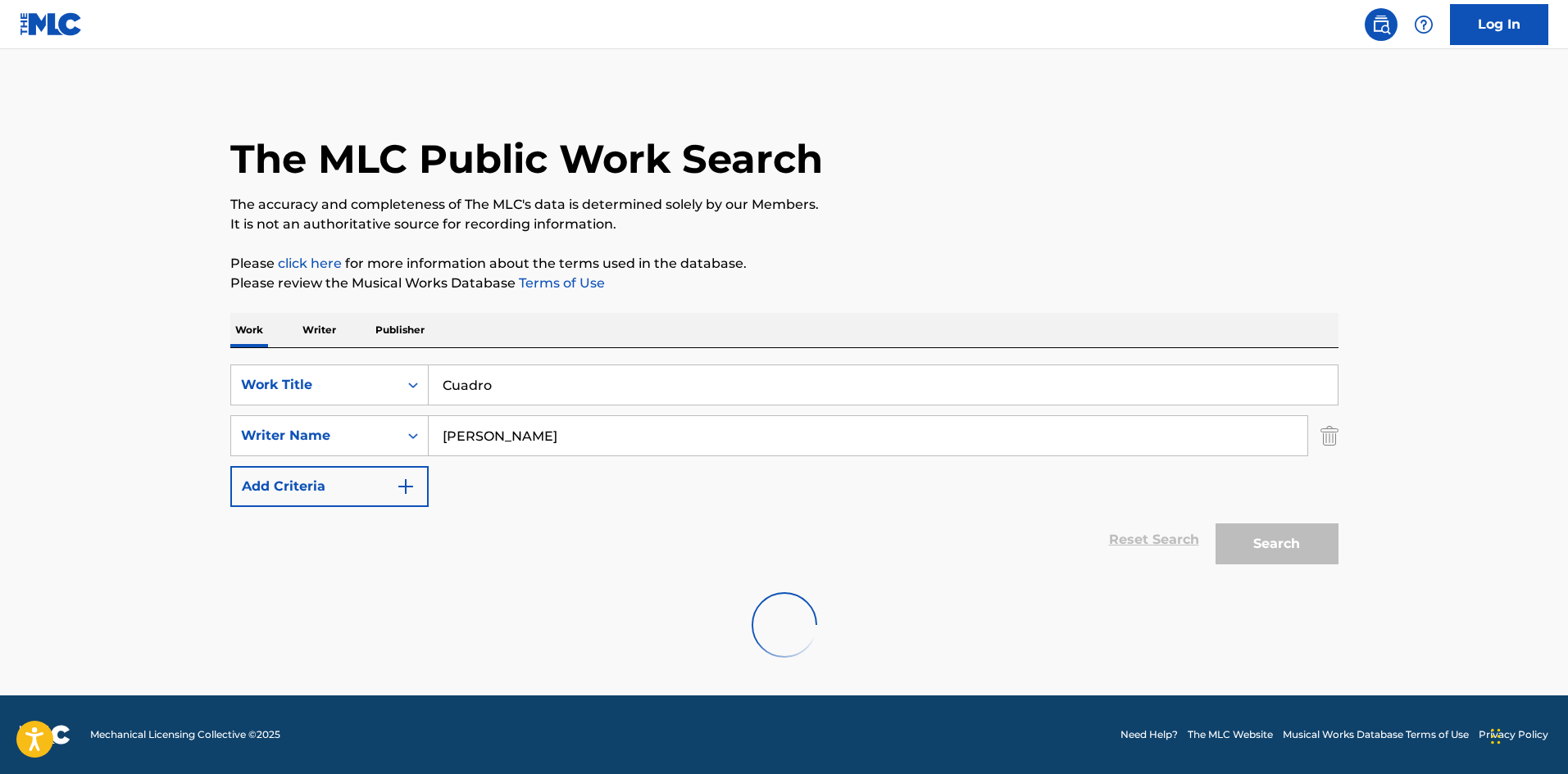
scroll to position [0, 0]
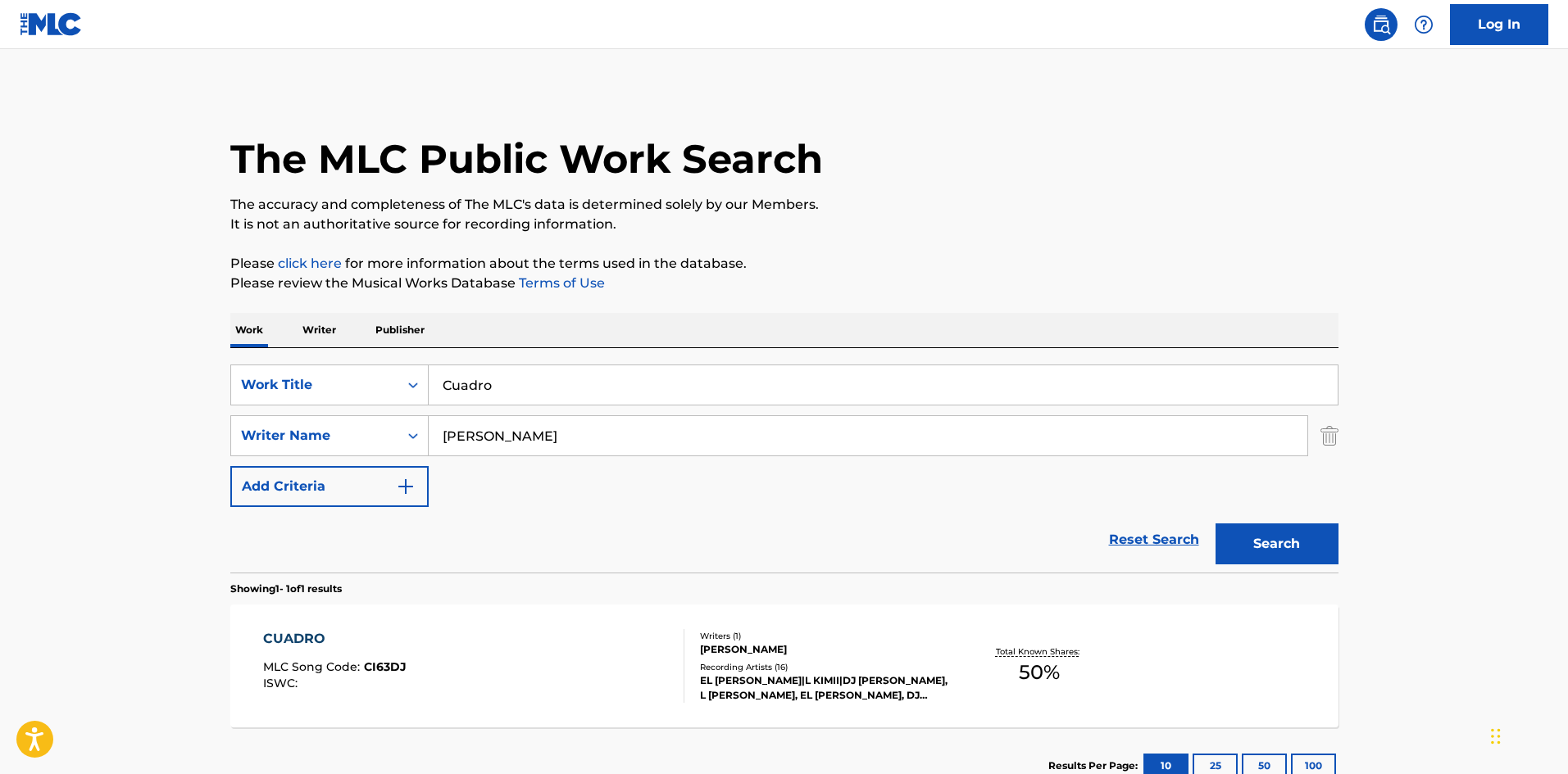
click at [650, 642] on div "CUADRO MLC Song Code : CI63DJ ISWC :" at bounding box center [474, 666] width 422 height 74
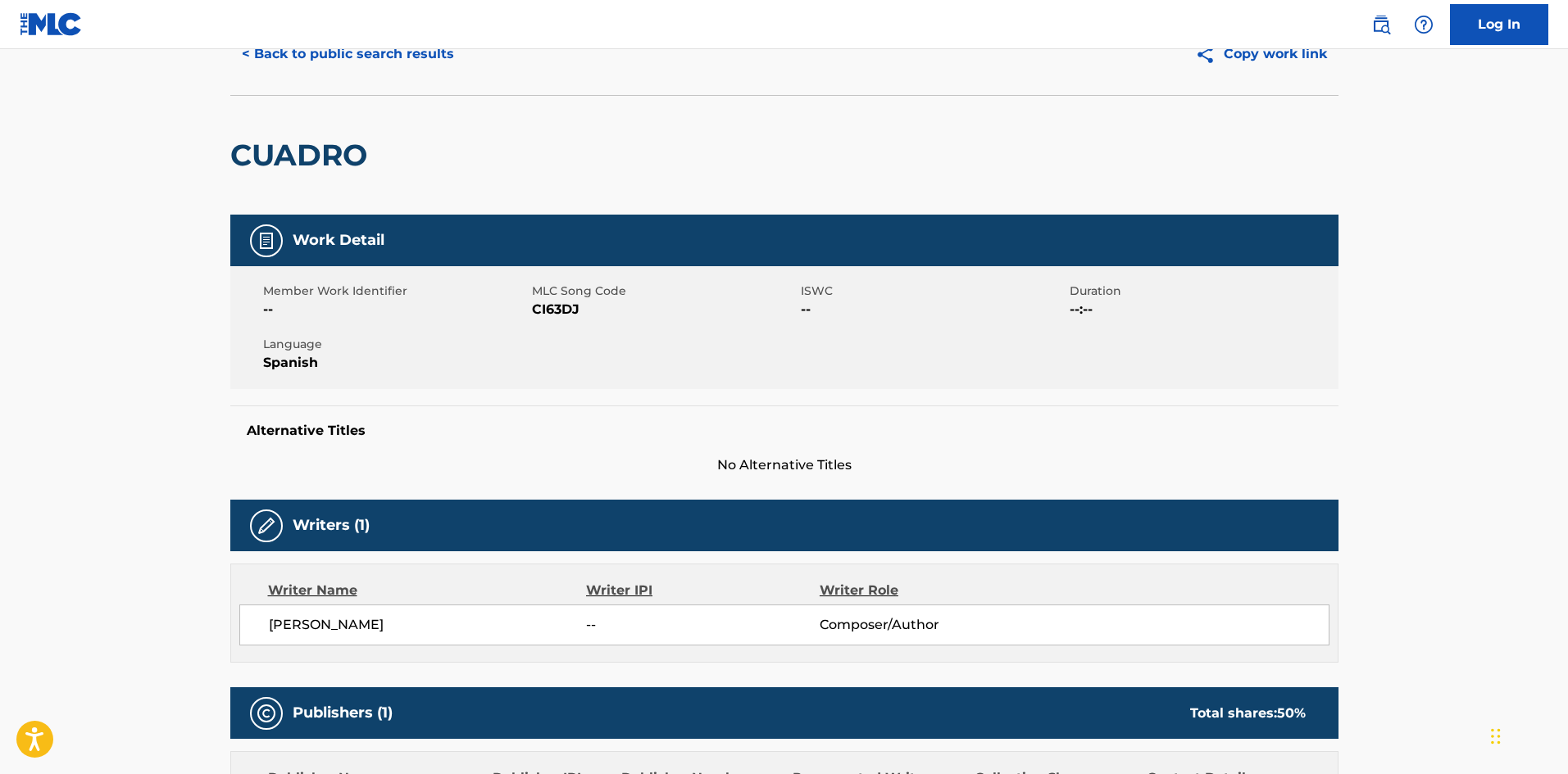
scroll to position [26, 0]
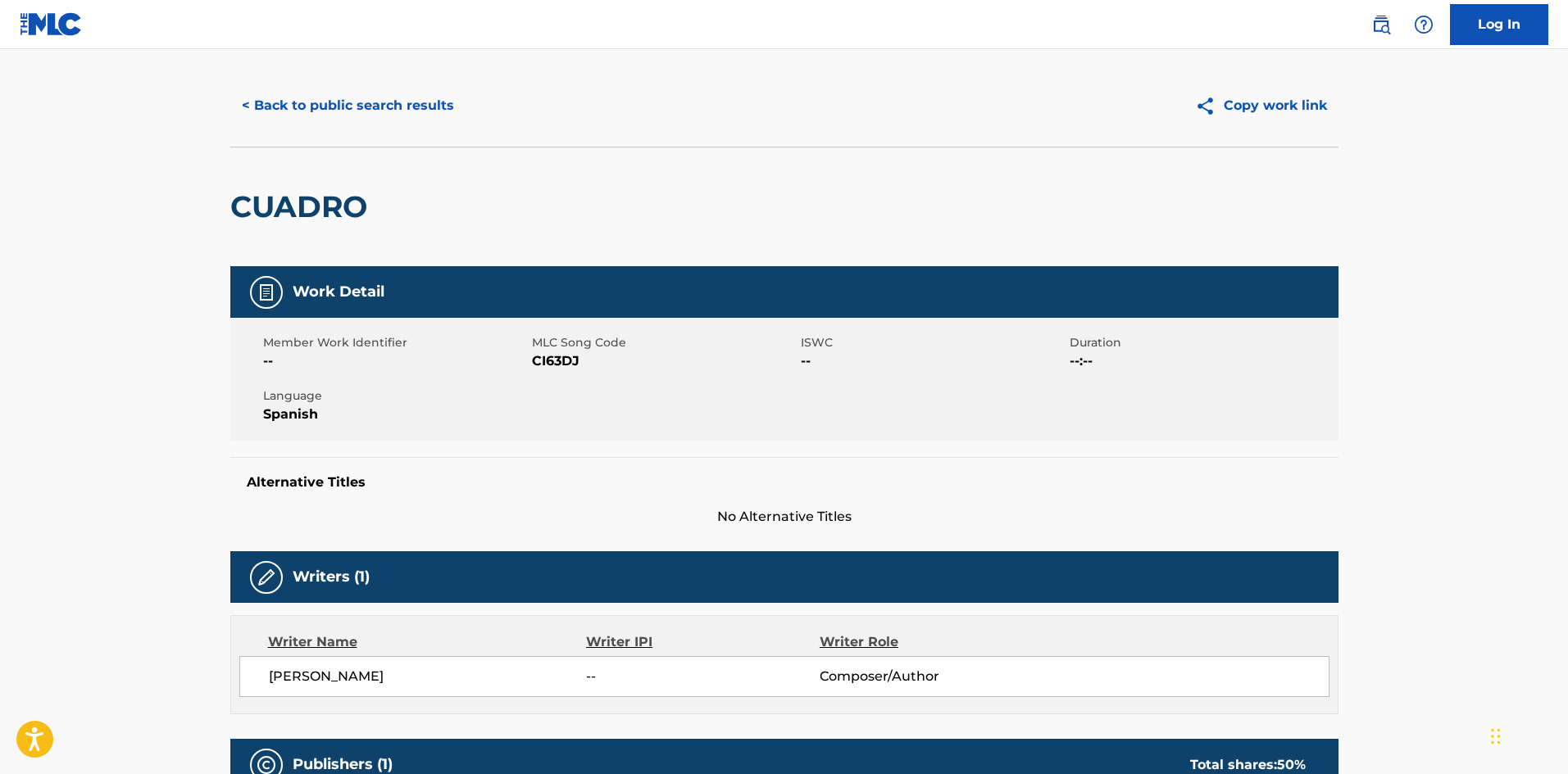
click at [397, 108] on button "< Back to public search results" at bounding box center [347, 105] width 236 height 41
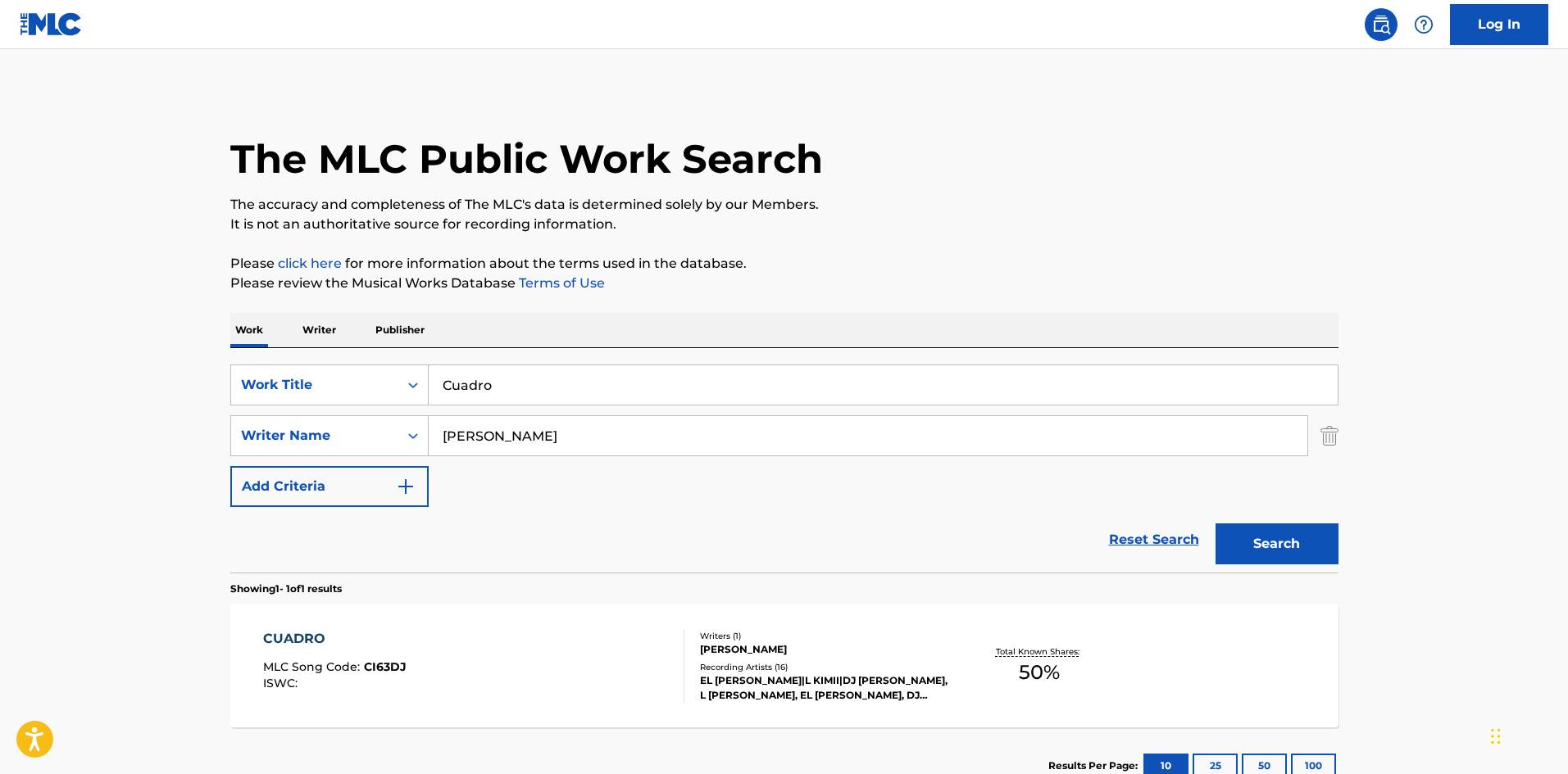
drag, startPoint x: 424, startPoint y: 370, endPoint x: 352, endPoint y: 364, distance: 72.2
click at [355, 366] on div "SearchWithCriteria02f844c1-4d55-451e-898d-2b36052bfbe4 Work Title Cuadro" at bounding box center [784, 385] width 1108 height 41
paste input "Diferente [PERSON_NAME] [PERSON_NAME]"
click at [719, 382] on input "Diferente [PERSON_NAME] [PERSON_NAME]" at bounding box center [883, 385] width 909 height 39
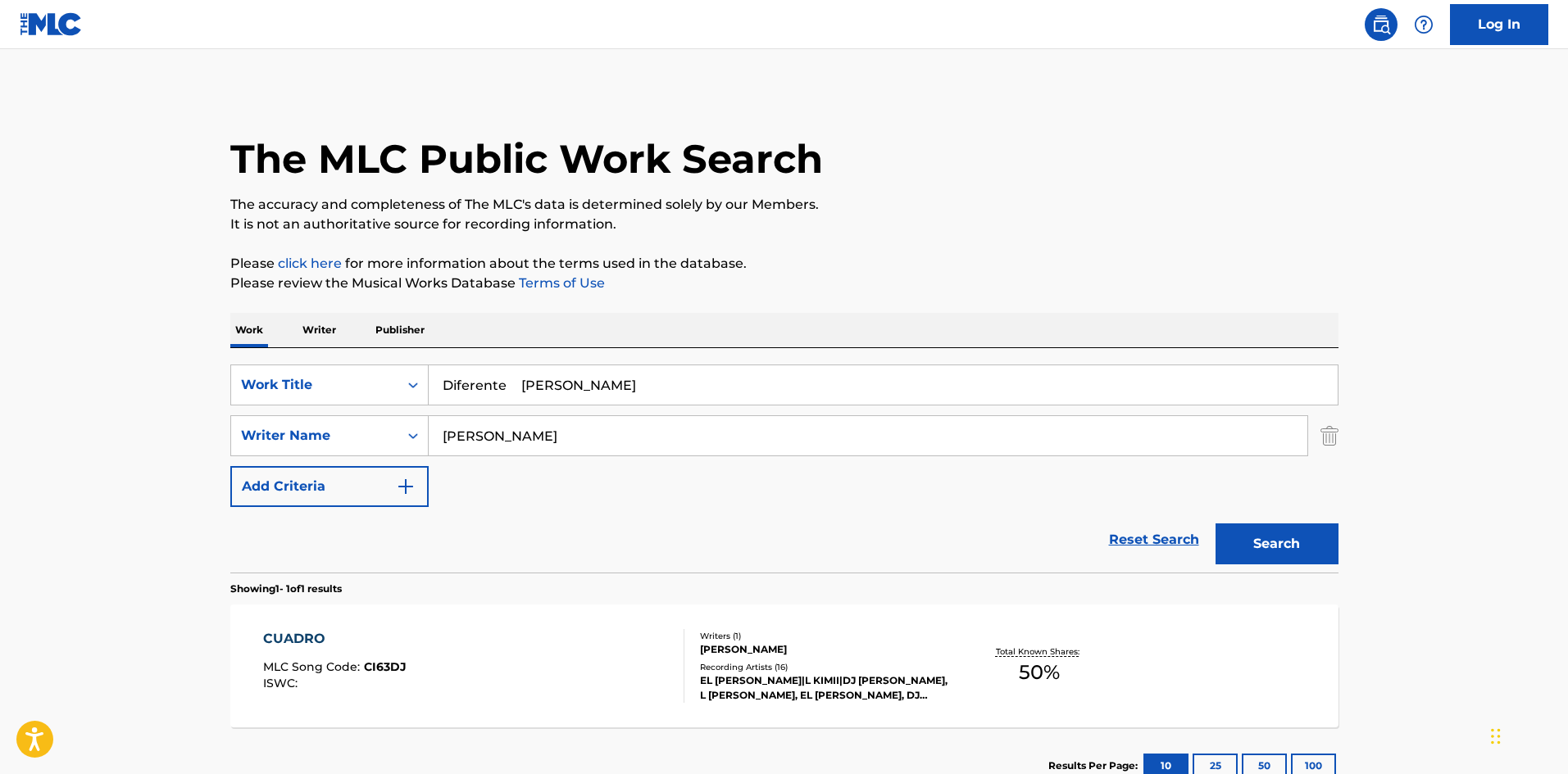
click at [891, 444] on div "SearchWithCriteria02f844c1-4d55-451e-898d-2b36052bfbe4 Work Title Diferente [PE…" at bounding box center [784, 436] width 1108 height 143
type input "Diferente"
click at [1302, 554] on button "Search" at bounding box center [1277, 544] width 123 height 41
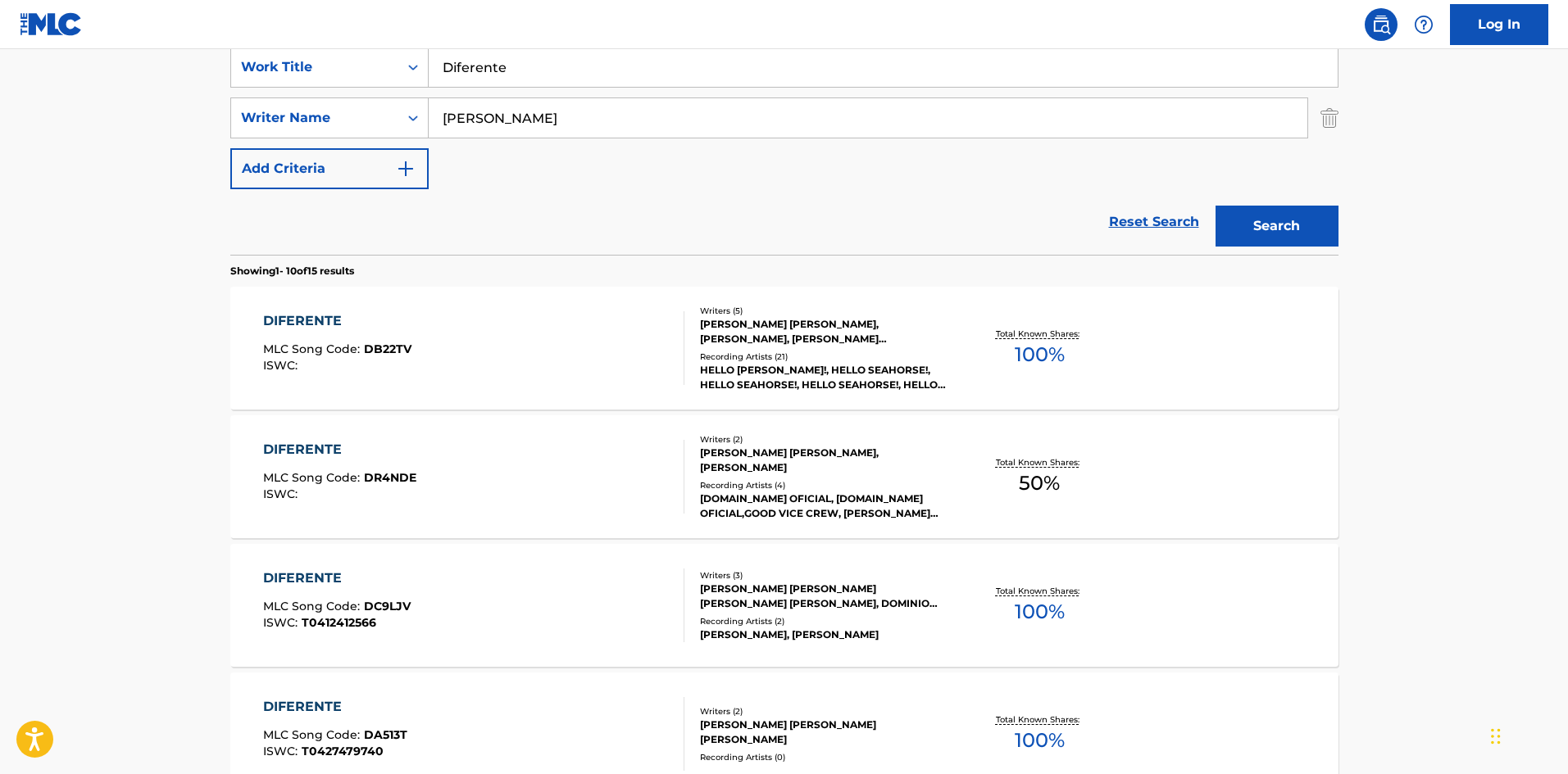
scroll to position [360, 0]
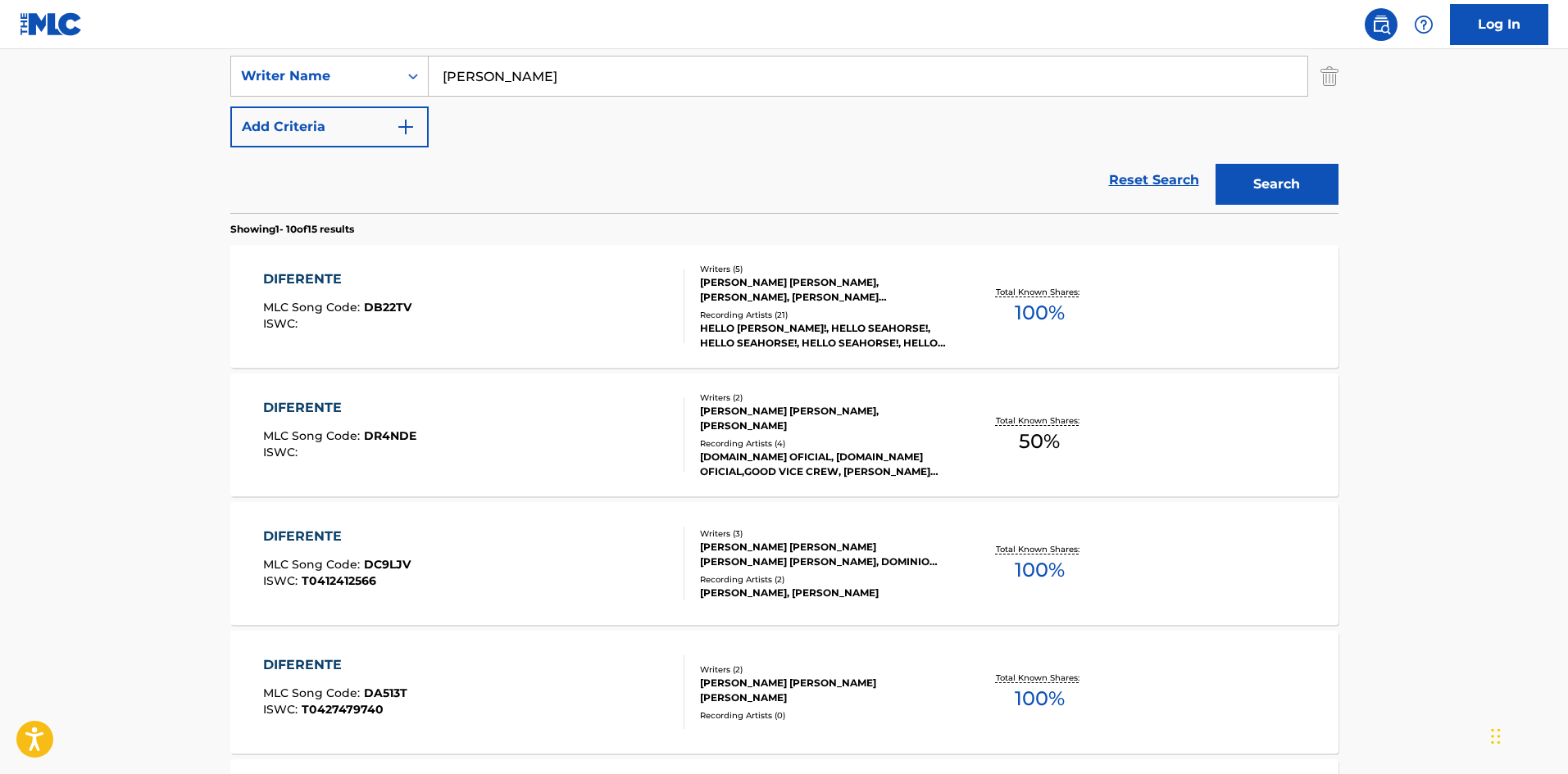
click at [469, 75] on input "[PERSON_NAME]" at bounding box center [868, 76] width 879 height 39
paste input "[PERSON_NAME]"
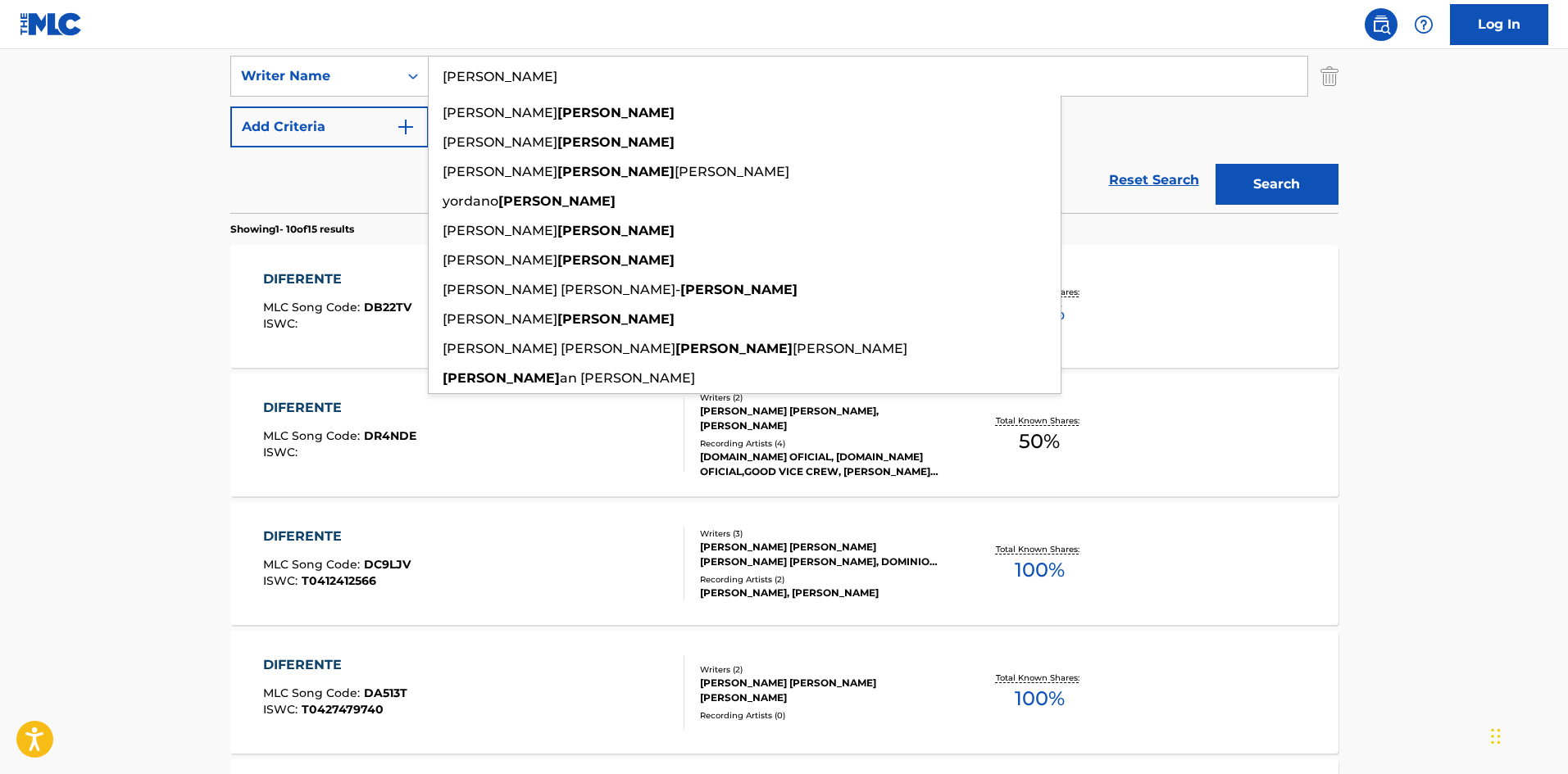
click at [1302, 188] on button "Search" at bounding box center [1277, 184] width 123 height 41
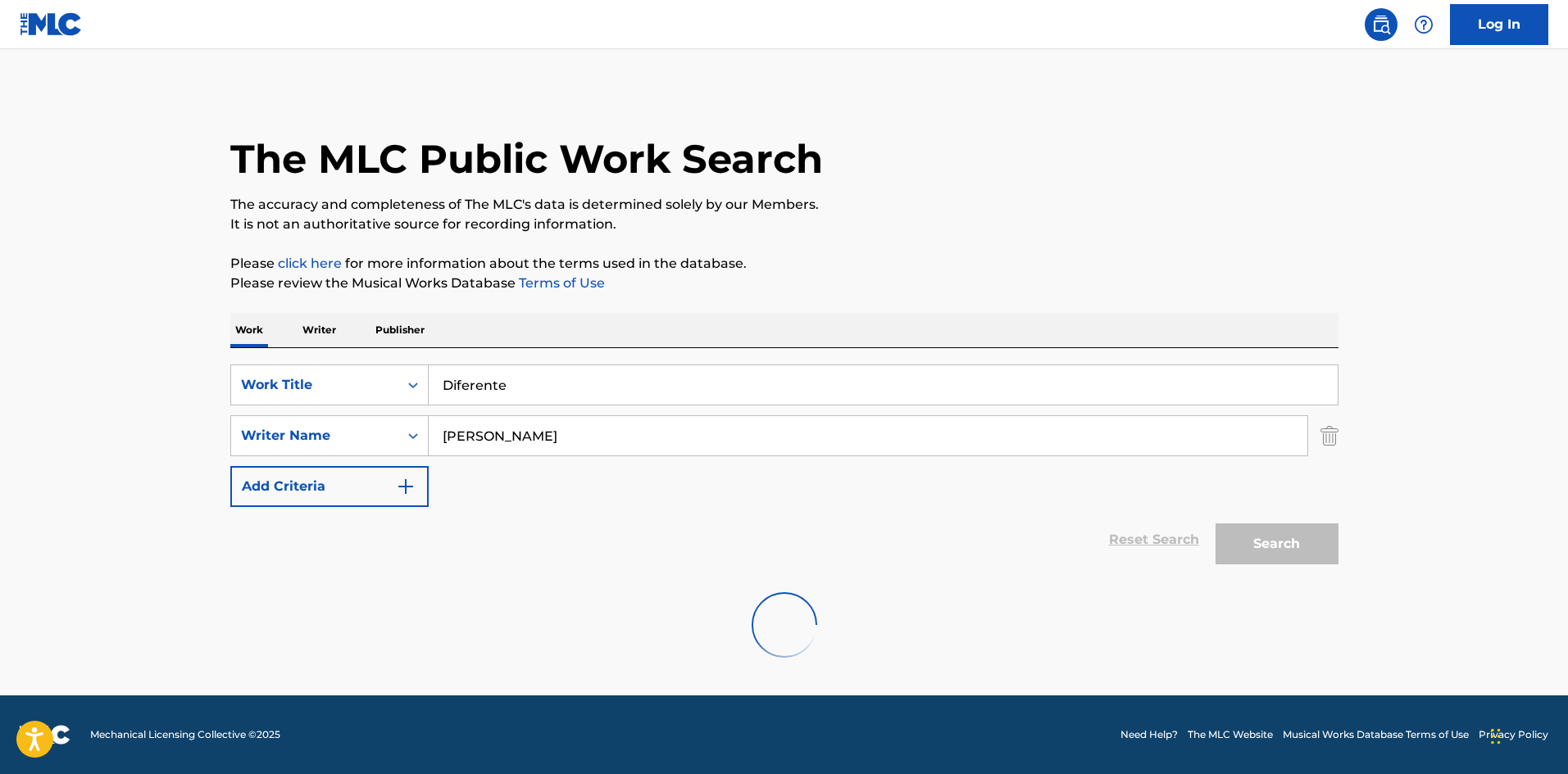
scroll to position [0, 0]
drag, startPoint x: 493, startPoint y: 431, endPoint x: 408, endPoint y: 419, distance: 85.8
click at [409, 420] on div "SearchWithCriteriaa2924501-c412-4aaf-8b48-76c4d32745d8 Writer Name [PERSON_NAME]" at bounding box center [784, 436] width 1108 height 41
paste input "[PERSON_NAME]"
click at [1279, 547] on button "Search" at bounding box center [1277, 544] width 123 height 41
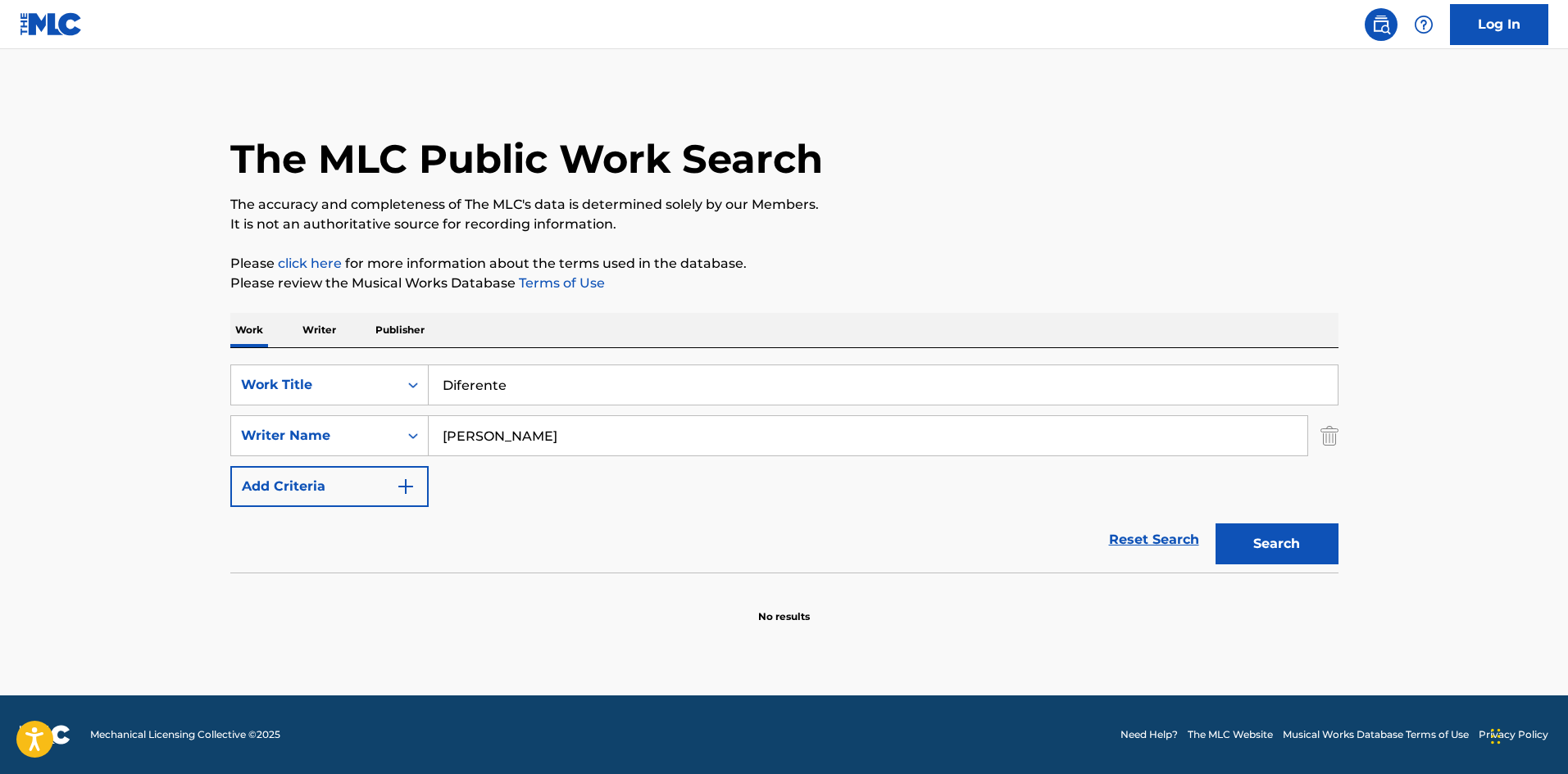
drag, startPoint x: 479, startPoint y: 428, endPoint x: 408, endPoint y: 414, distance: 72.4
click at [409, 415] on div "SearchWithCriteria02f844c1-4d55-451e-898d-2b36052bfbe4 Work Title Diferente Sea…" at bounding box center [784, 436] width 1108 height 143
paste input "lonso"
type input "[PERSON_NAME]"
click at [870, 197] on p "The accuracy and completeness of The MLC's data is determined solely by our Mem…" at bounding box center [784, 204] width 1108 height 19
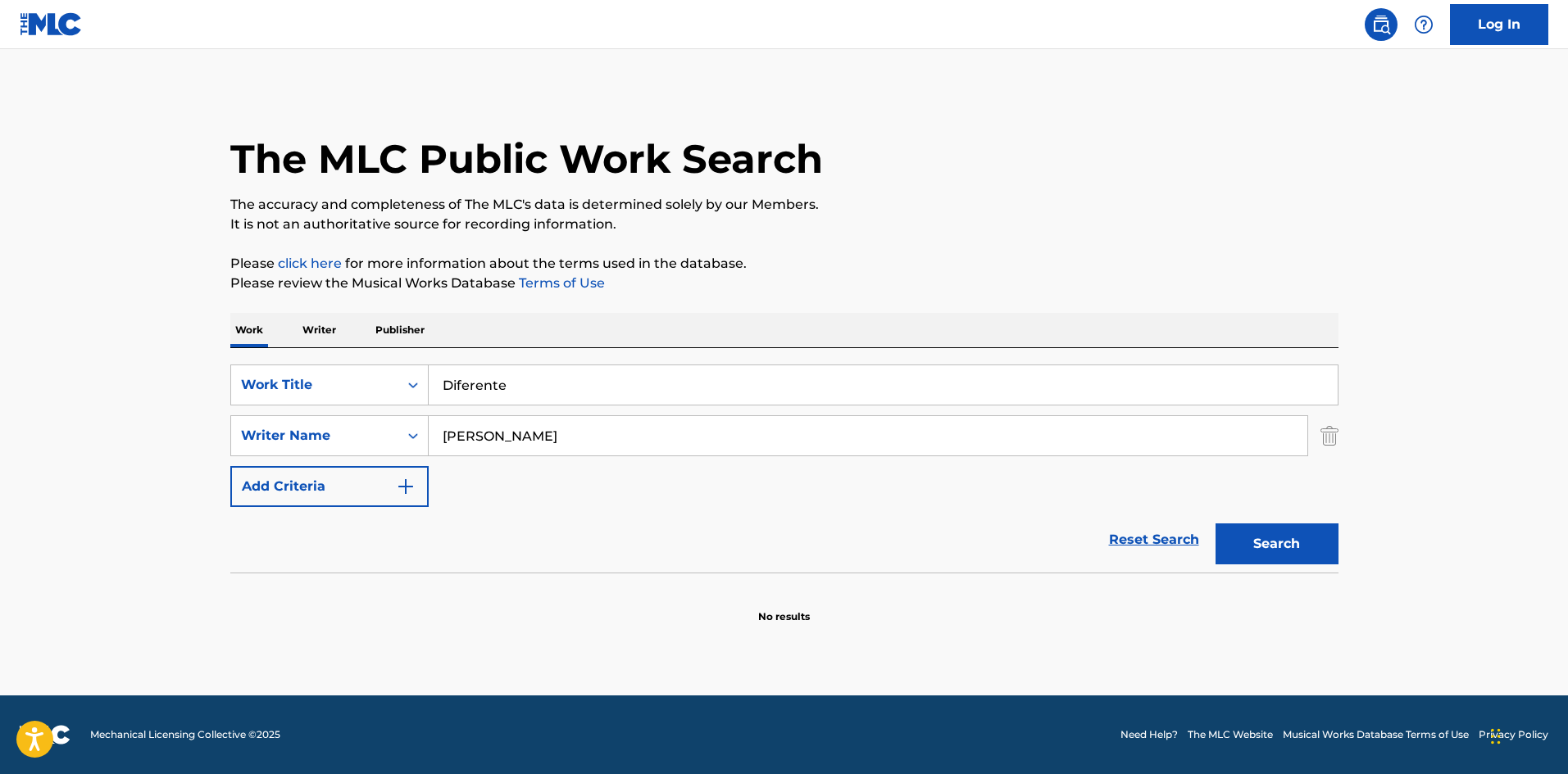
click at [1280, 545] on button "Search" at bounding box center [1277, 544] width 123 height 41
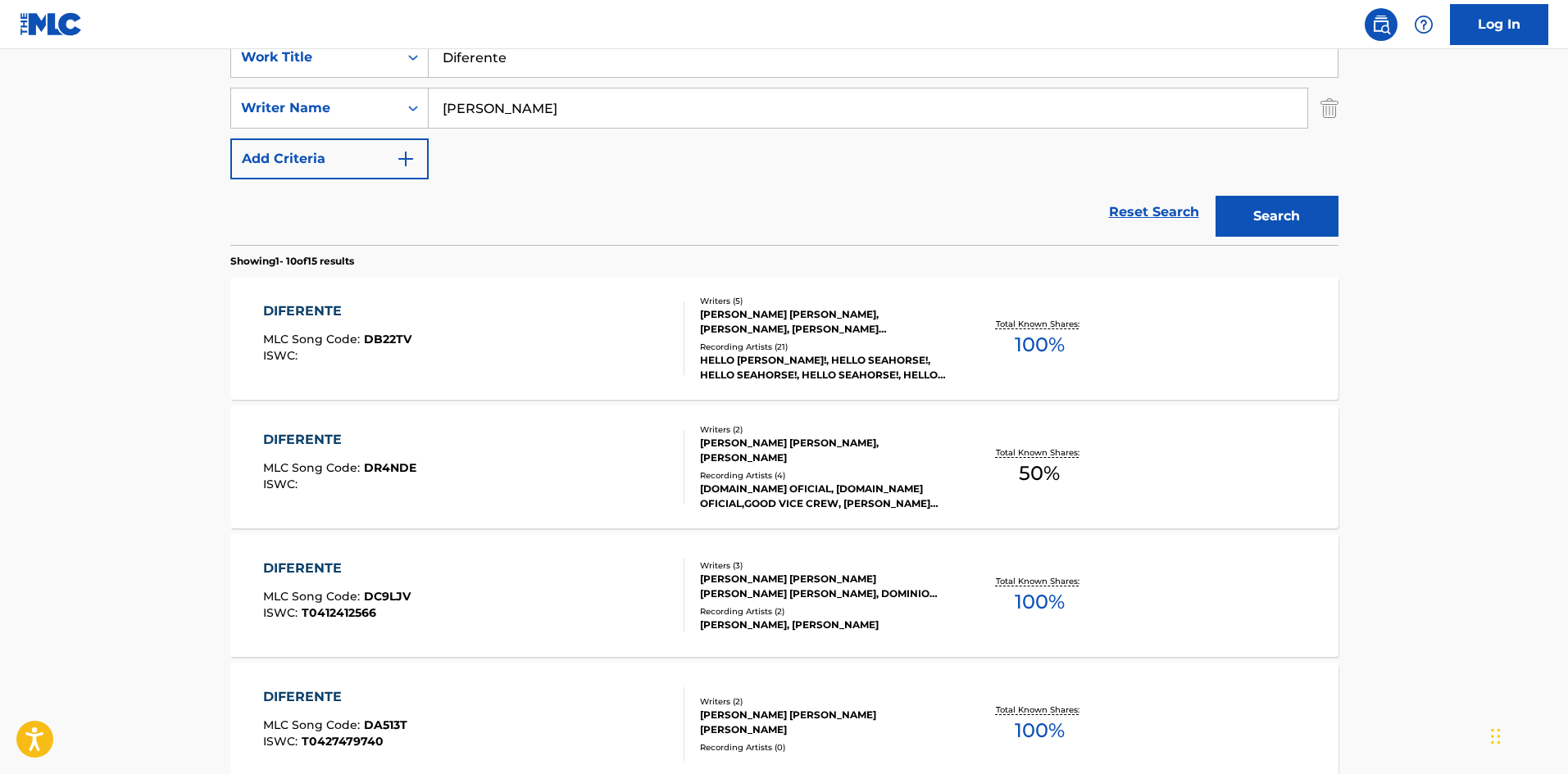
scroll to position [492, 0]
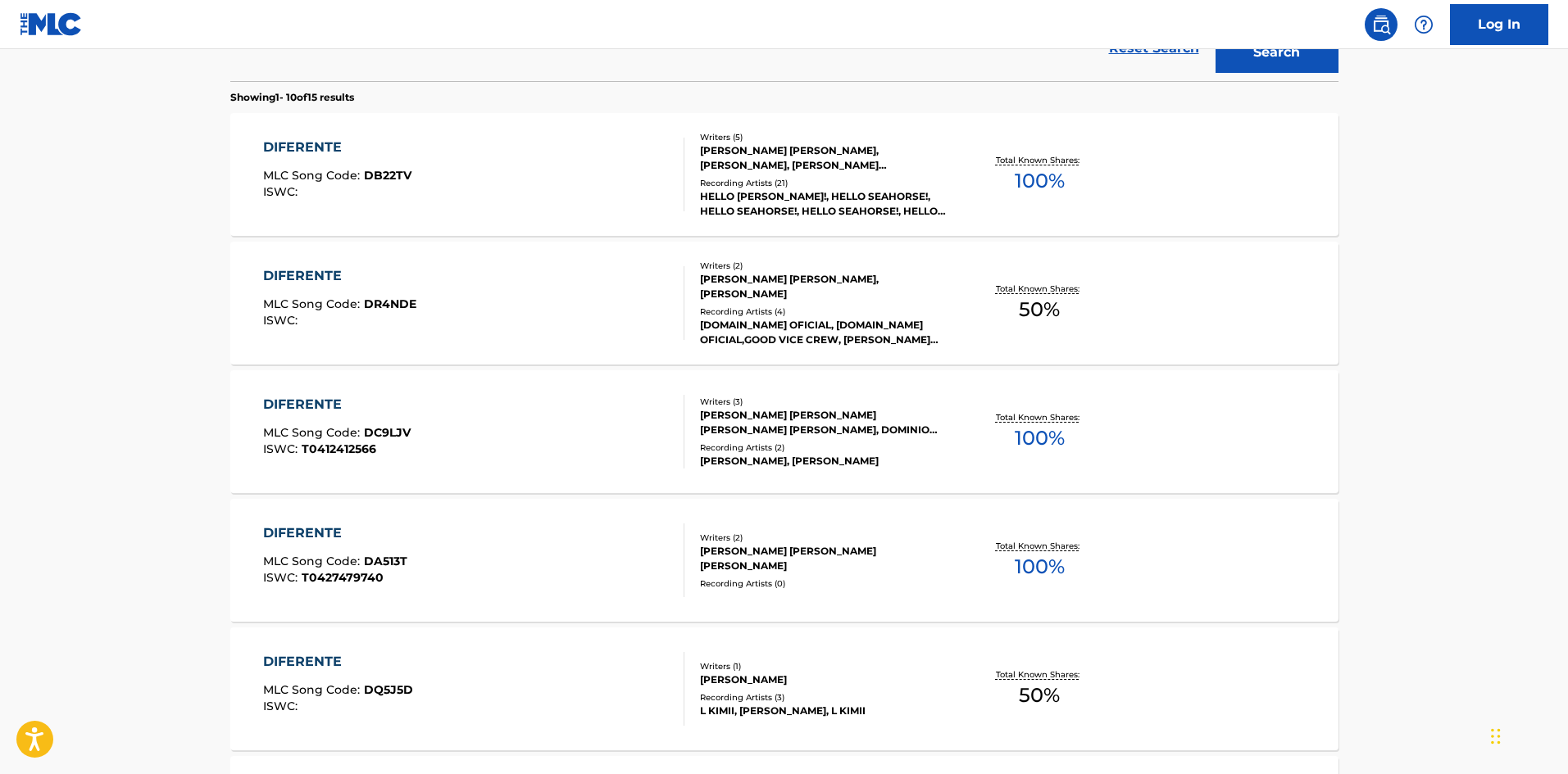
click at [652, 681] on div "DIFERENTE MLC Song Code : DQ5J5D ISWC :" at bounding box center [474, 689] width 422 height 74
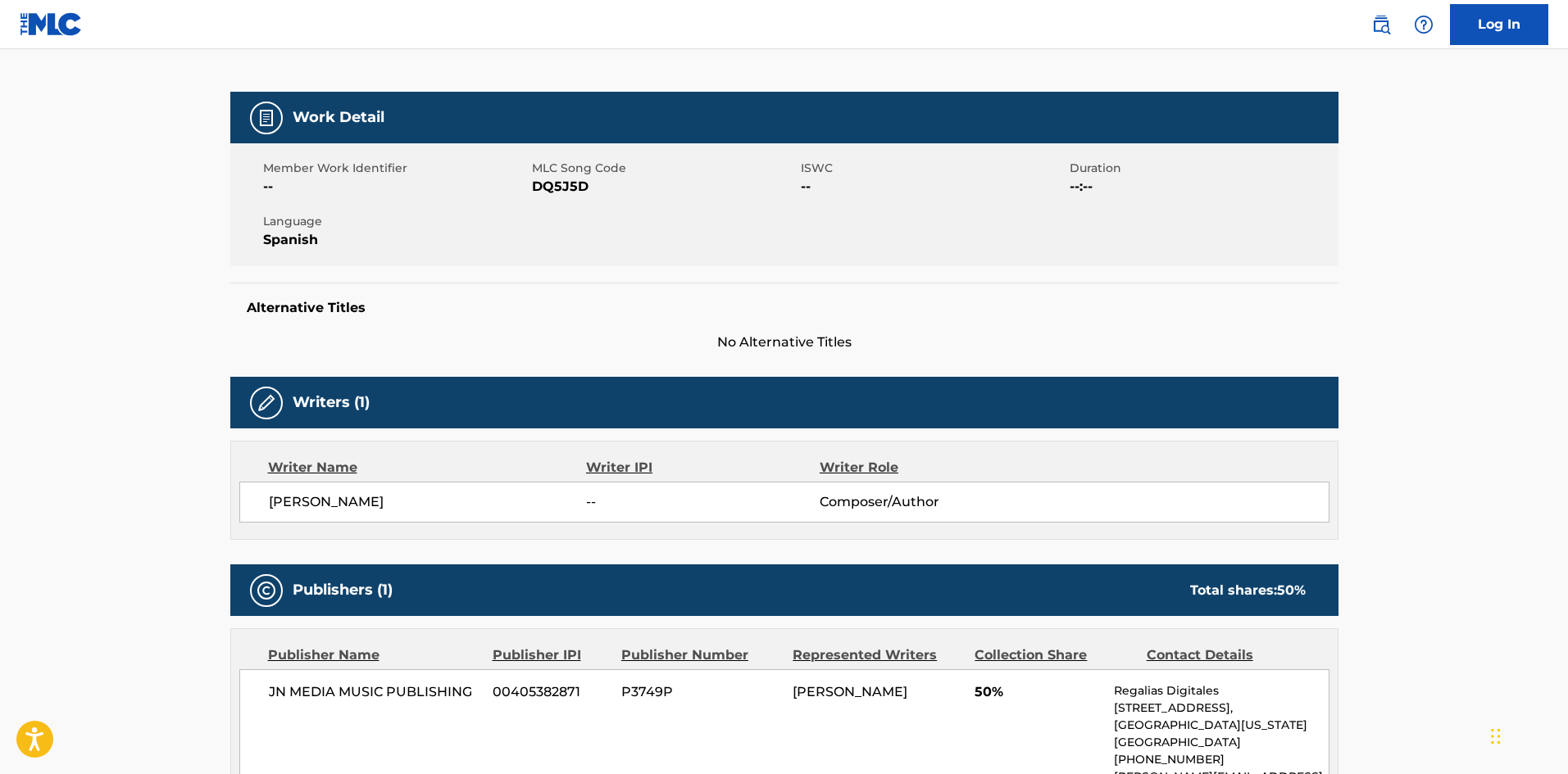
scroll to position [198, 0]
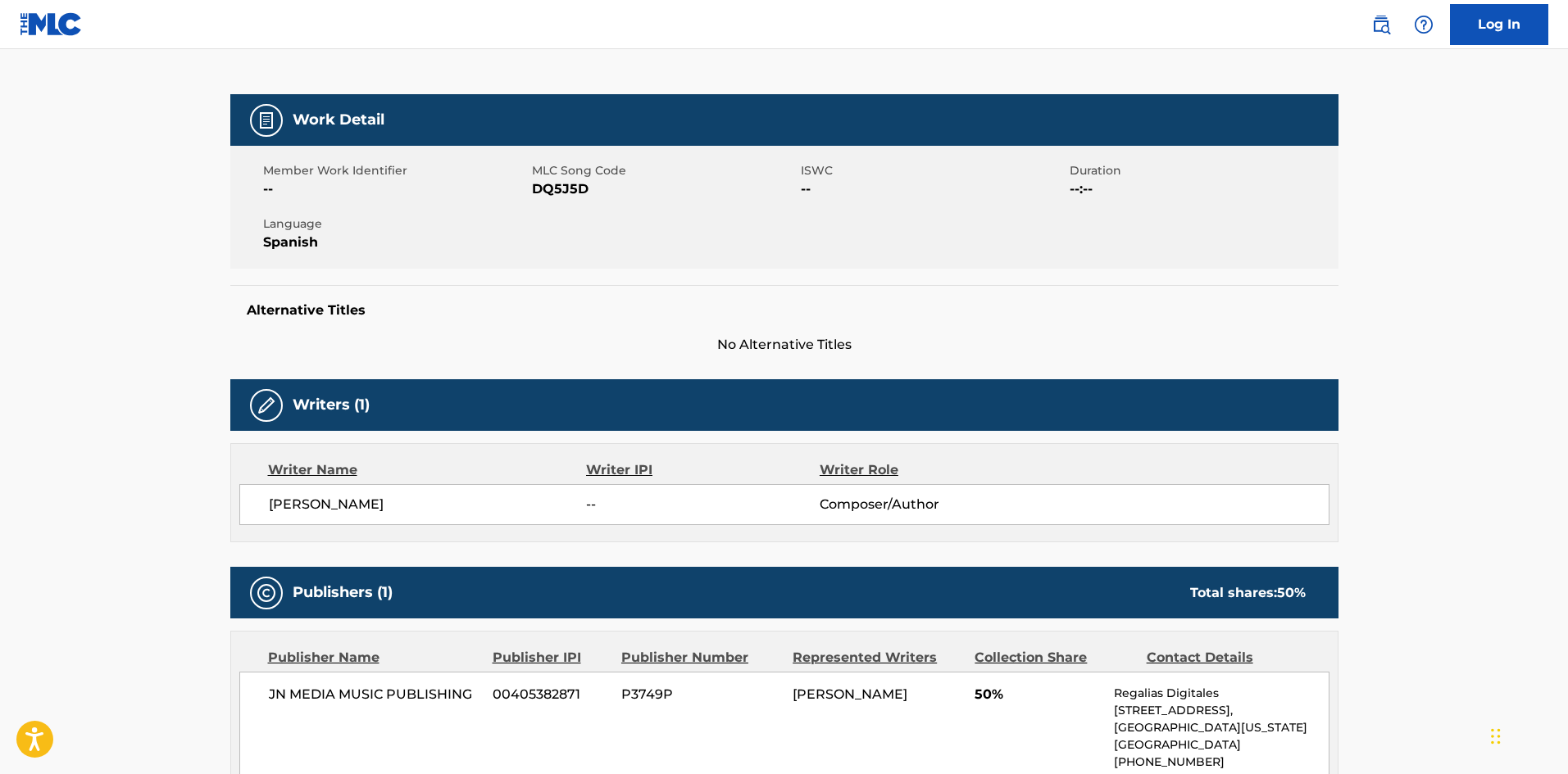
click at [565, 188] on span "DQ5J5D" at bounding box center [664, 189] width 265 height 19
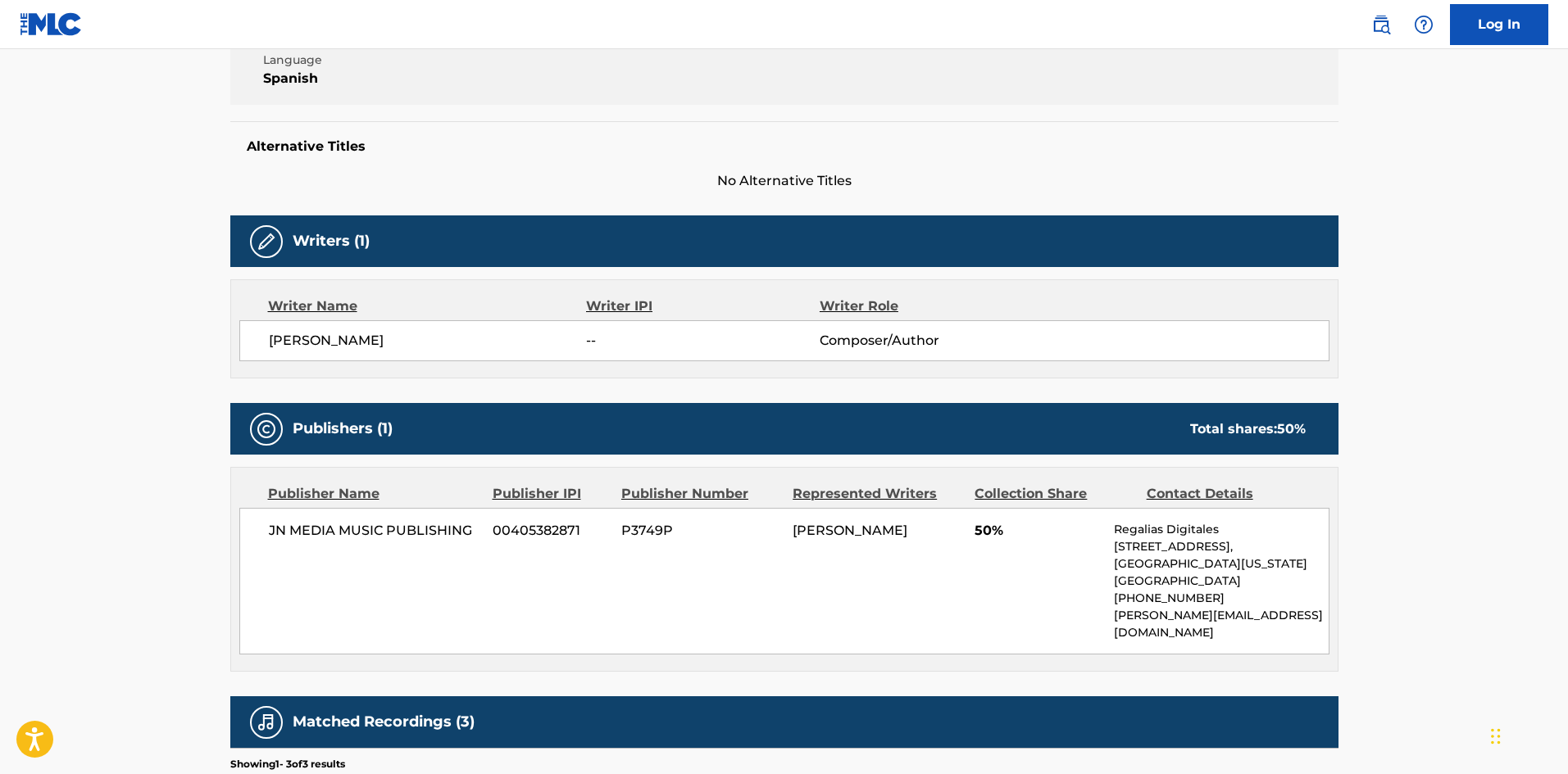
scroll to position [443, 0]
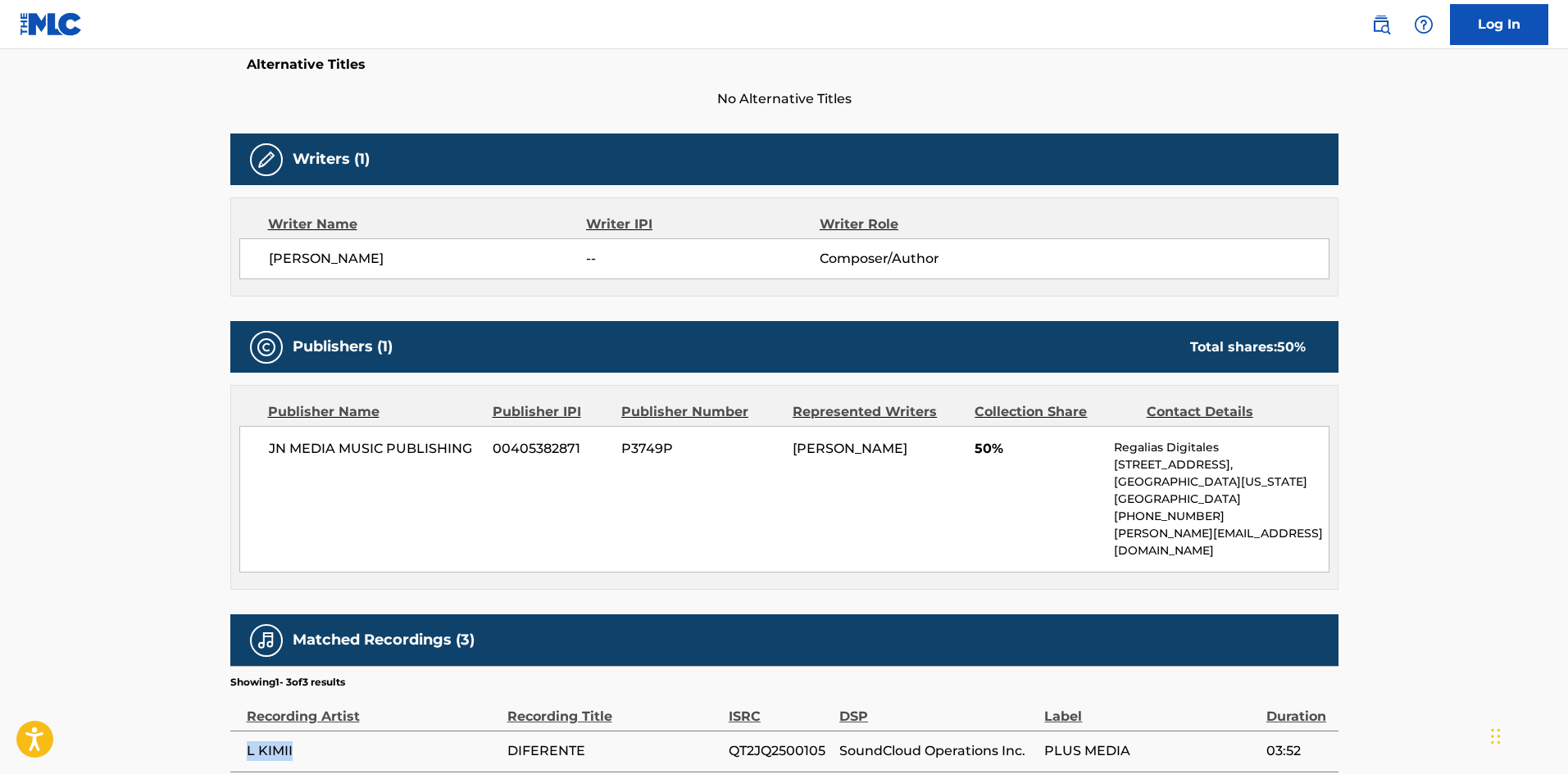
drag, startPoint x: 245, startPoint y: 727, endPoint x: 323, endPoint y: 638, distance: 118.3
click at [299, 731] on td "L KIMII" at bounding box center [368, 751] width 277 height 41
drag, startPoint x: 270, startPoint y: 259, endPoint x: 489, endPoint y: 277, distance: 219.7
click at [489, 277] on div "[PERSON_NAME] -- Composer/Author" at bounding box center [784, 258] width 1091 height 41
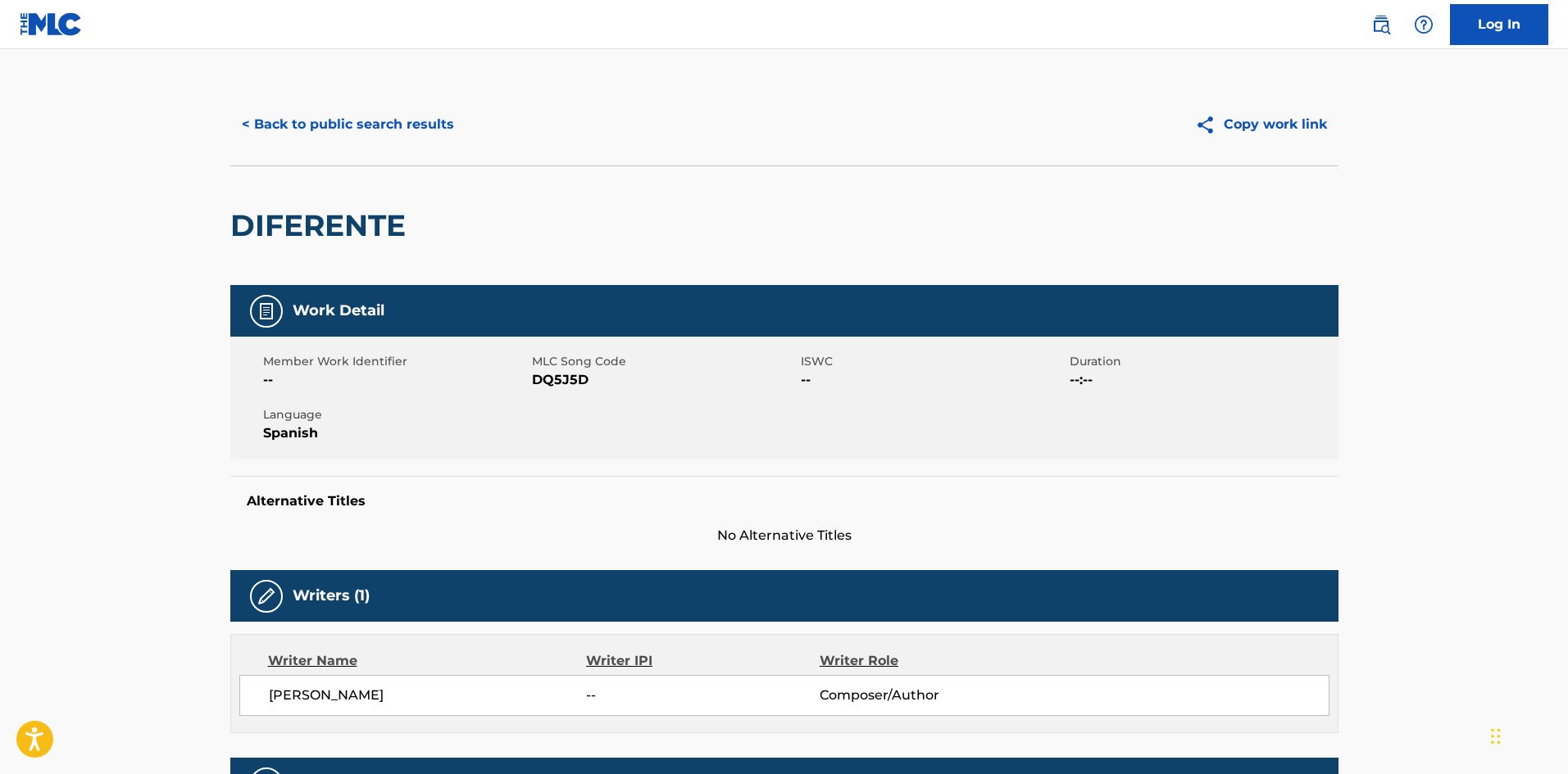
click at [360, 119] on button "< Back to public search results" at bounding box center [347, 125] width 236 height 41
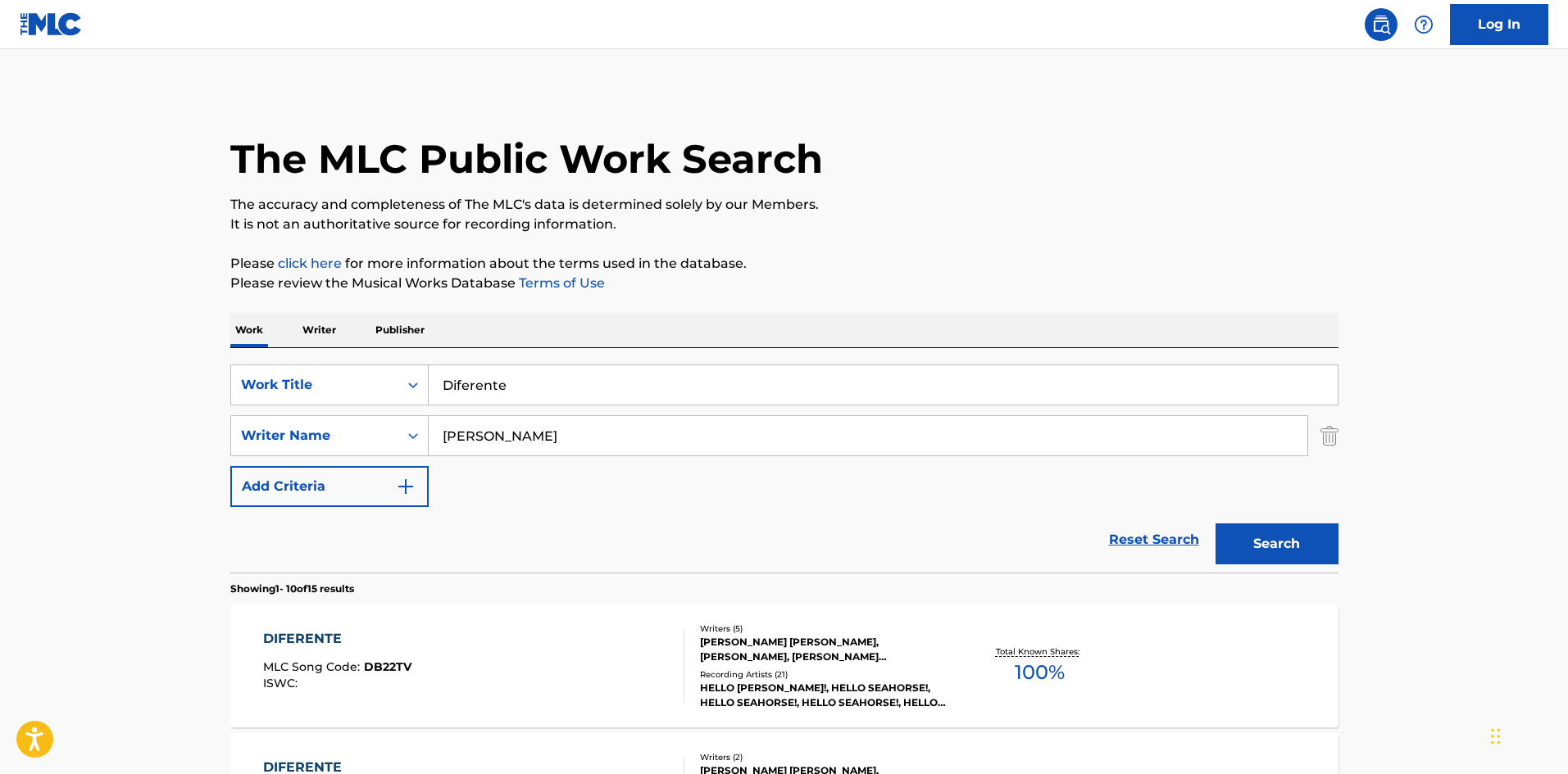
drag, startPoint x: 514, startPoint y: 383, endPoint x: 416, endPoint y: 353, distance: 102.5
click at [387, 364] on div "SearchWithCriteria02f844c1-4d55-451e-898d-2b36052bfbe4 Work Title Diferente Sea…" at bounding box center [784, 460] width 1108 height 224
paste input "Cuadro"
type input "Cuadro"
drag, startPoint x: 1264, startPoint y: 540, endPoint x: 1221, endPoint y: 475, distance: 77.9
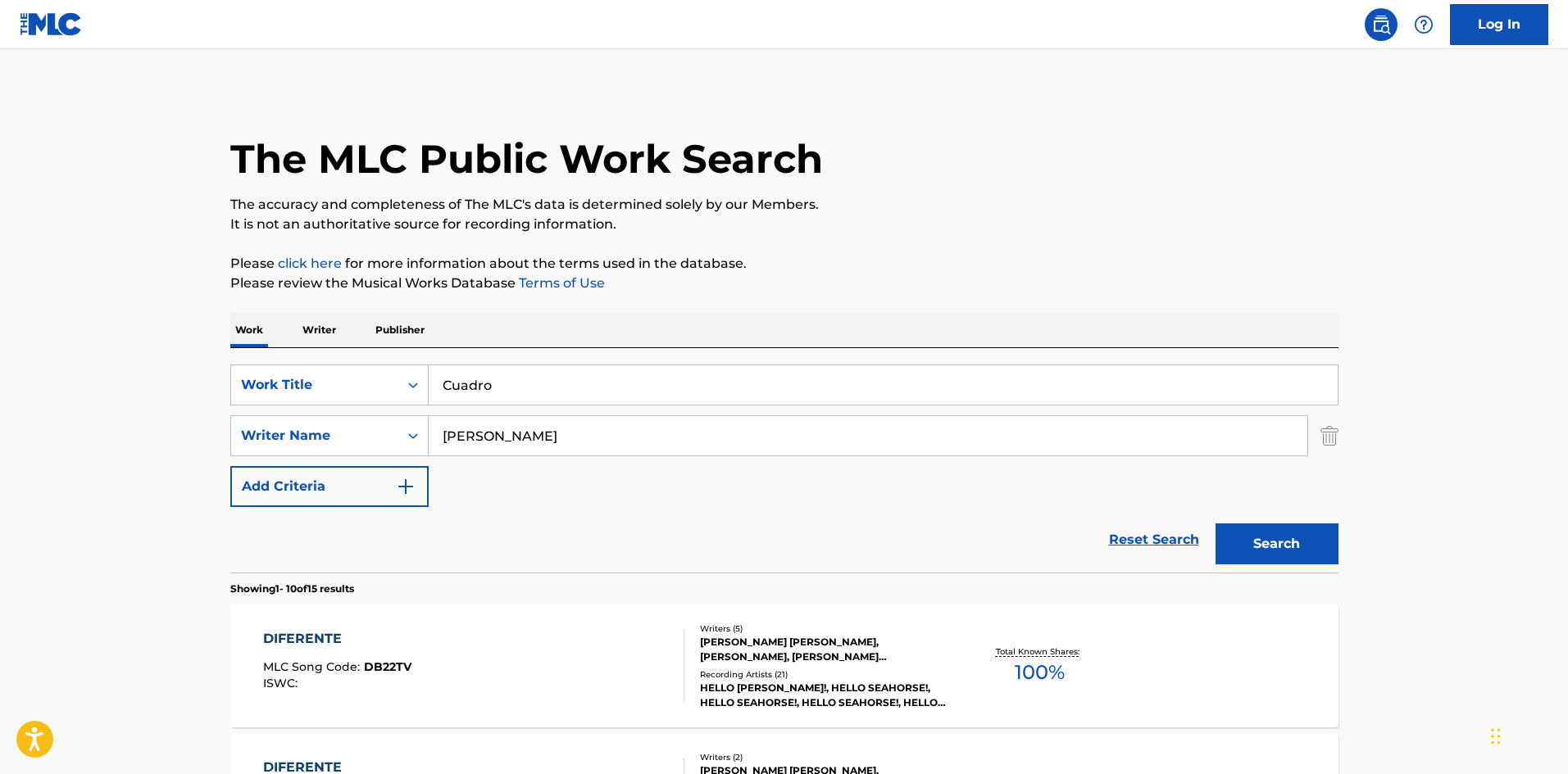
click at [1264, 540] on button "Search" at bounding box center [1277, 544] width 123 height 41
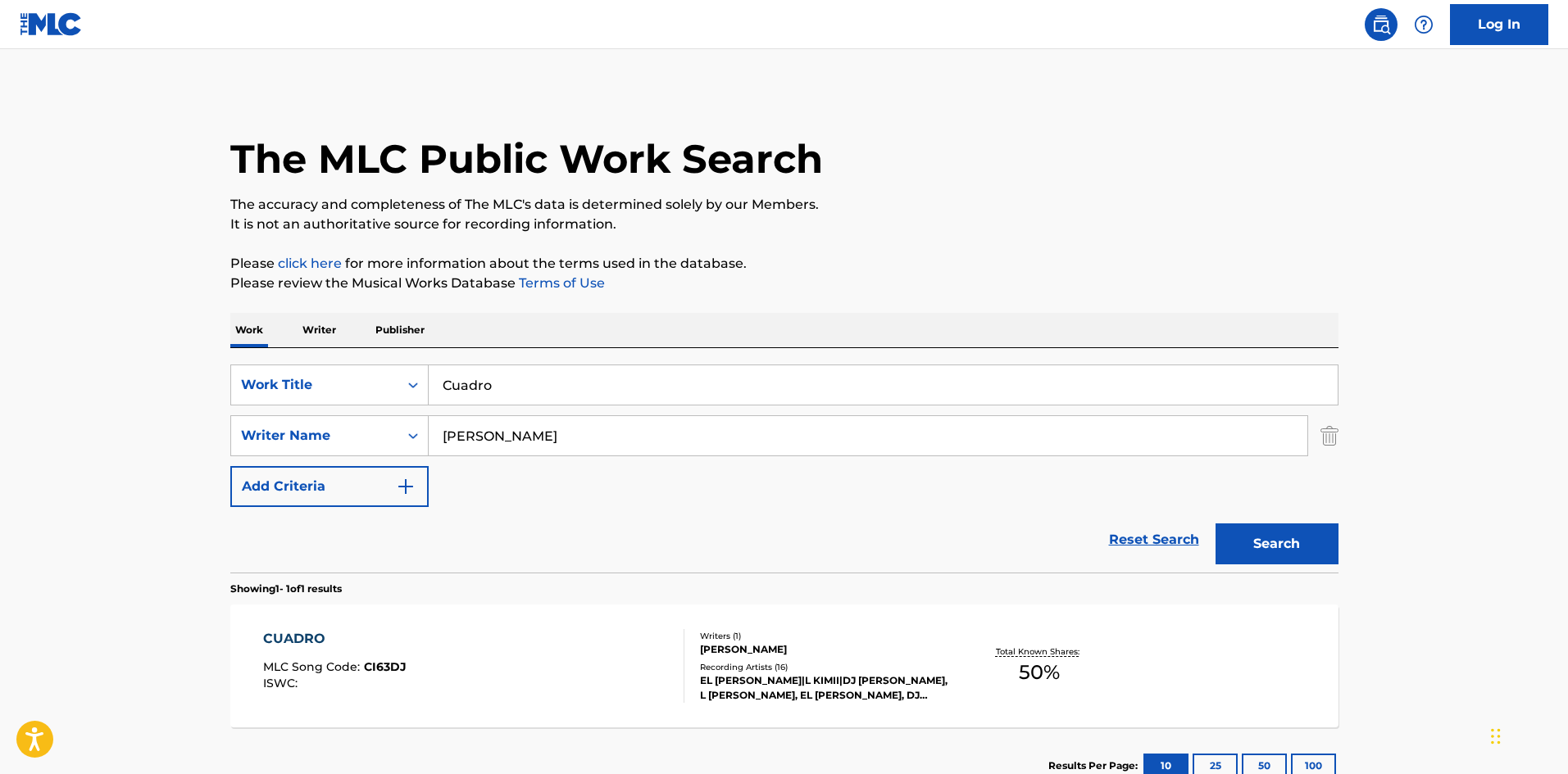
click at [564, 665] on div "CUADRO MLC Song Code : CI63DJ ISWC :" at bounding box center [474, 666] width 422 height 74
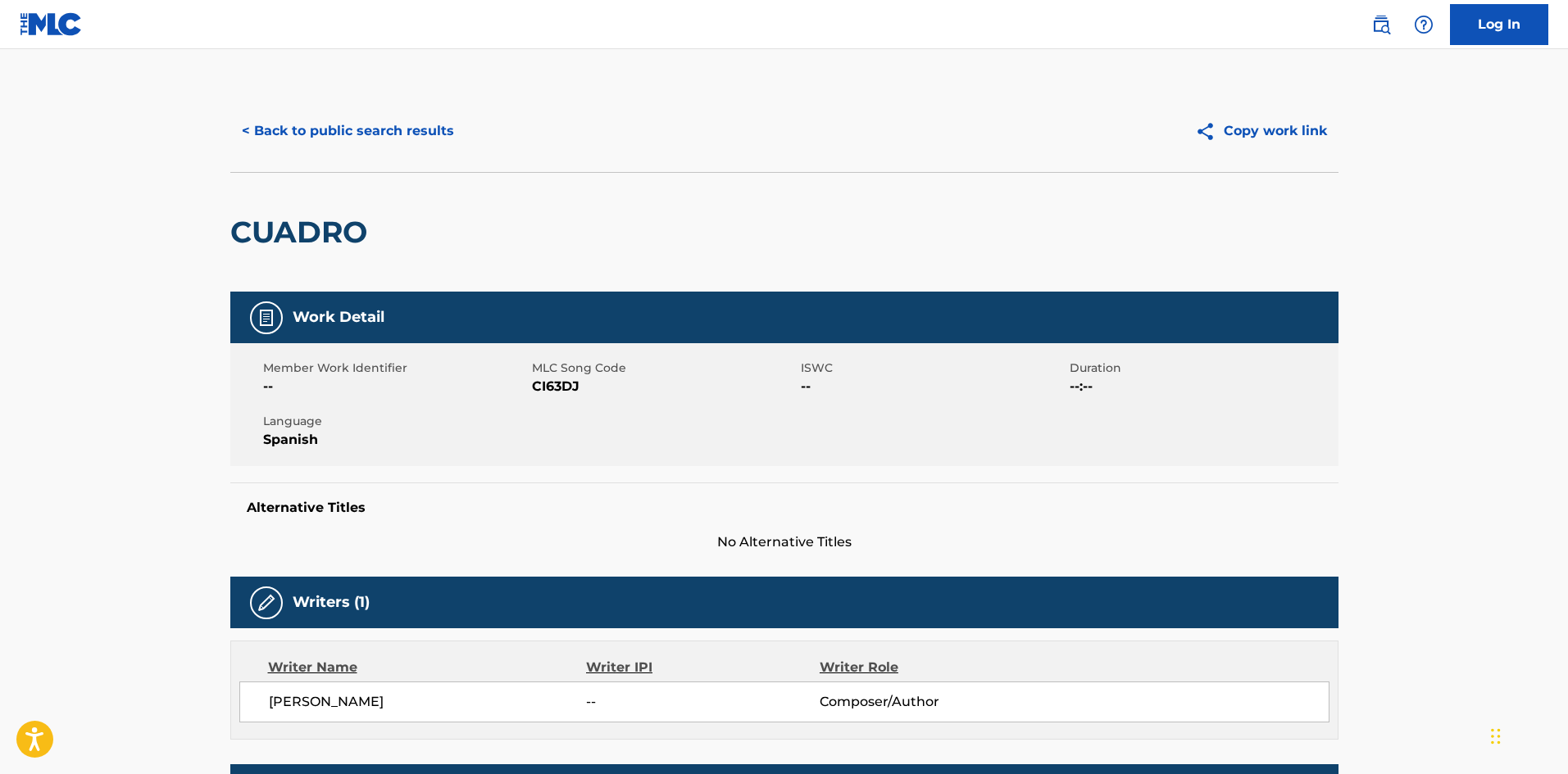
click at [313, 236] on h2 "CUADRO" at bounding box center [302, 232] width 145 height 37
click at [313, 235] on h2 "CUADRO" at bounding box center [302, 232] width 145 height 37
click at [565, 387] on span "CI63DJ" at bounding box center [664, 386] width 265 height 19
click at [565, 386] on span "CI63DJ" at bounding box center [664, 386] width 265 height 19
click at [294, 126] on button "< Back to public search results" at bounding box center [347, 131] width 236 height 41
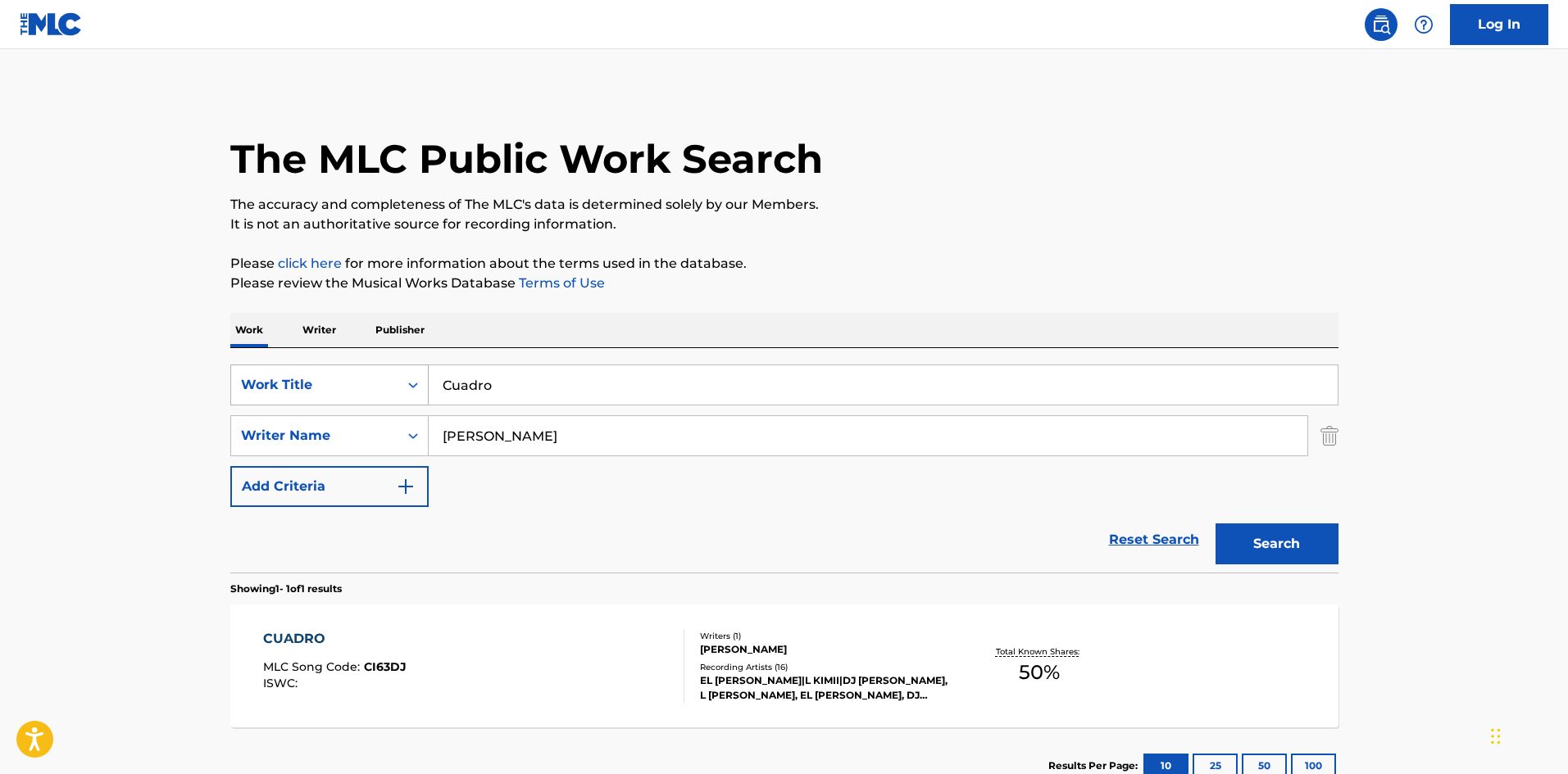
drag, startPoint x: 495, startPoint y: 377, endPoint x: 392, endPoint y: 371, distance: 103.2
click at [393, 373] on div "SearchWithCriteria02f844c1-4d55-451e-898d-2b36052bfbe4 Work Title Cuadro" at bounding box center [784, 385] width 1108 height 41
paste input "Precisa"
type input "Precisa"
click at [935, 167] on div "The MLC Public Work Search" at bounding box center [784, 149] width 1108 height 120
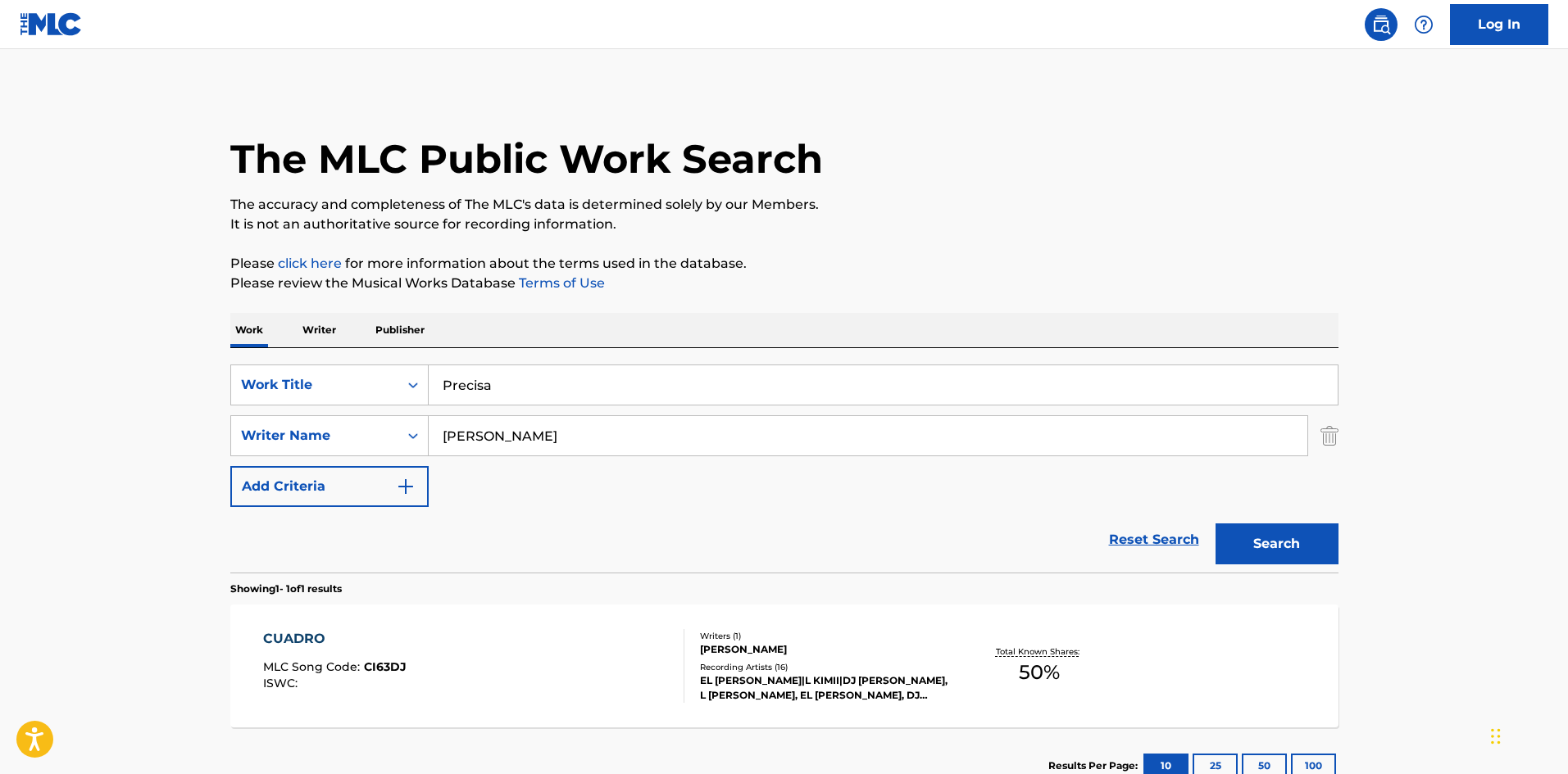
click at [1283, 555] on button "Search" at bounding box center [1277, 544] width 123 height 41
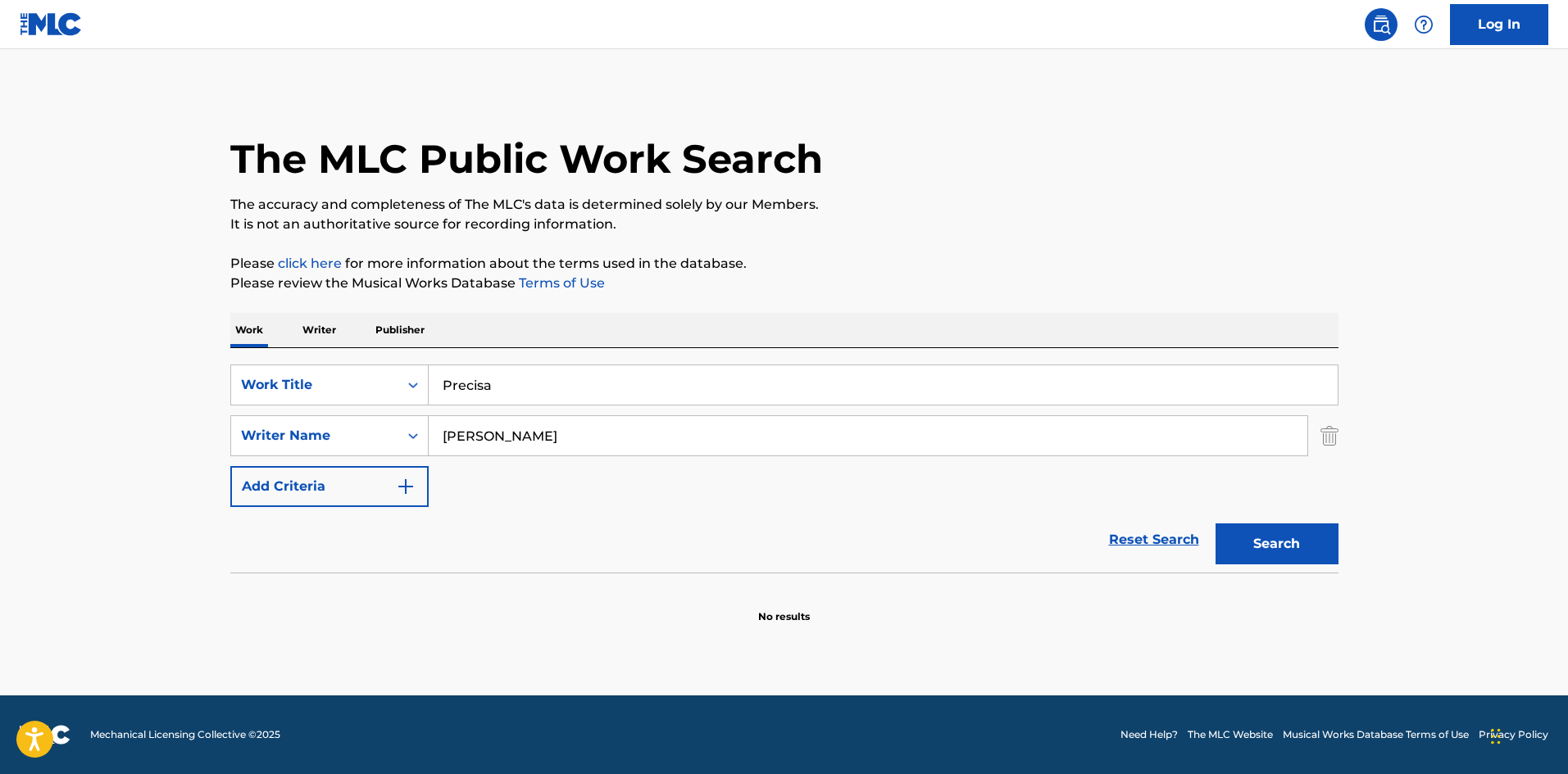
click at [466, 440] on input "[PERSON_NAME]" at bounding box center [868, 435] width 879 height 39
click at [466, 439] on input "[PERSON_NAME]" at bounding box center [868, 435] width 879 height 39
paste input "[PERSON_NAME]"
type input "[PERSON_NAME]"
click at [865, 236] on div "The MLC Public Work Search The accuracy and completeness of The MLC's data is d…" at bounding box center [784, 356] width 1147 height 534
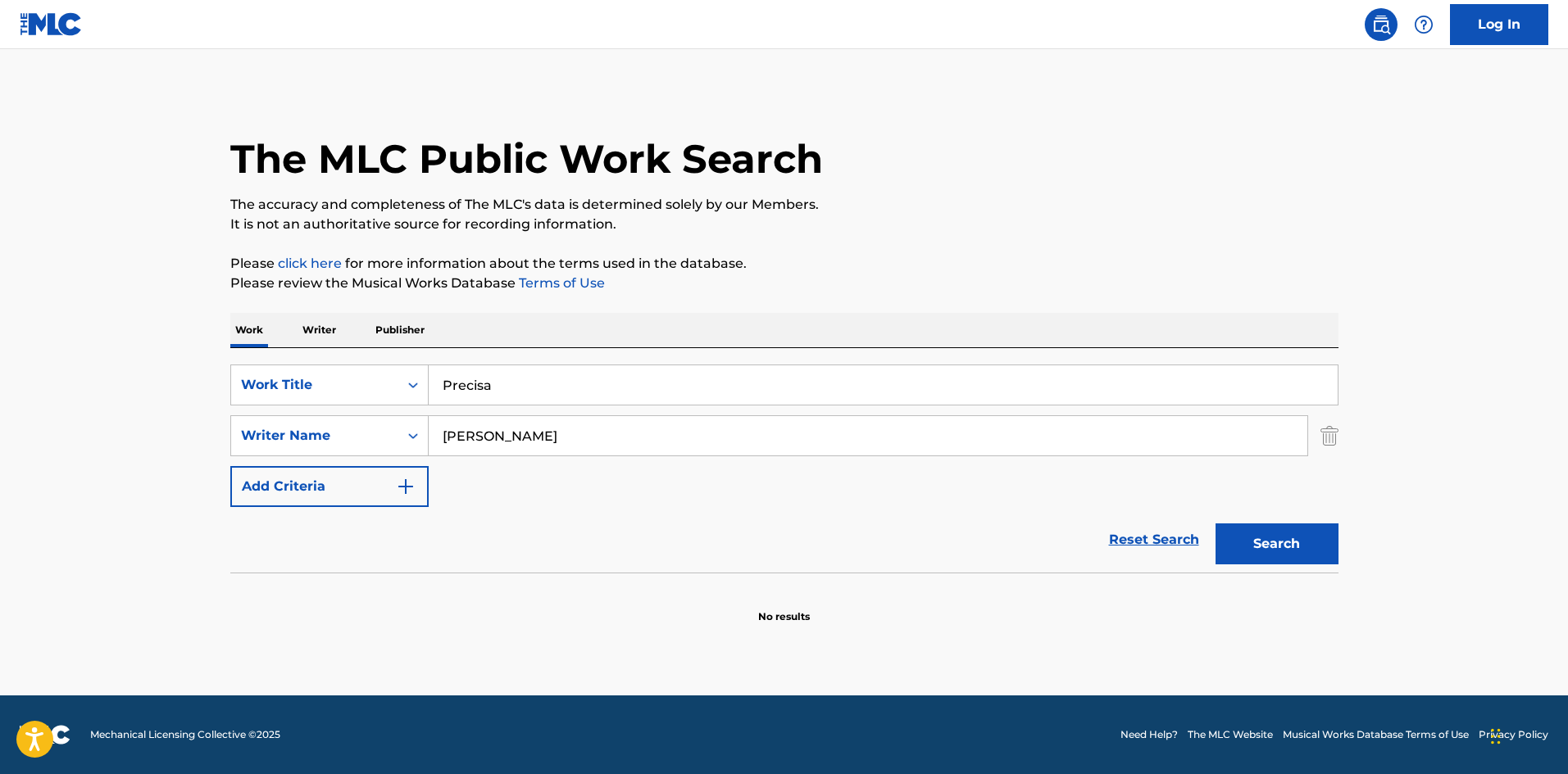
drag, startPoint x: 1249, startPoint y: 542, endPoint x: 1161, endPoint y: 487, distance: 103.8
click at [1249, 540] on button "Search" at bounding box center [1277, 544] width 123 height 41
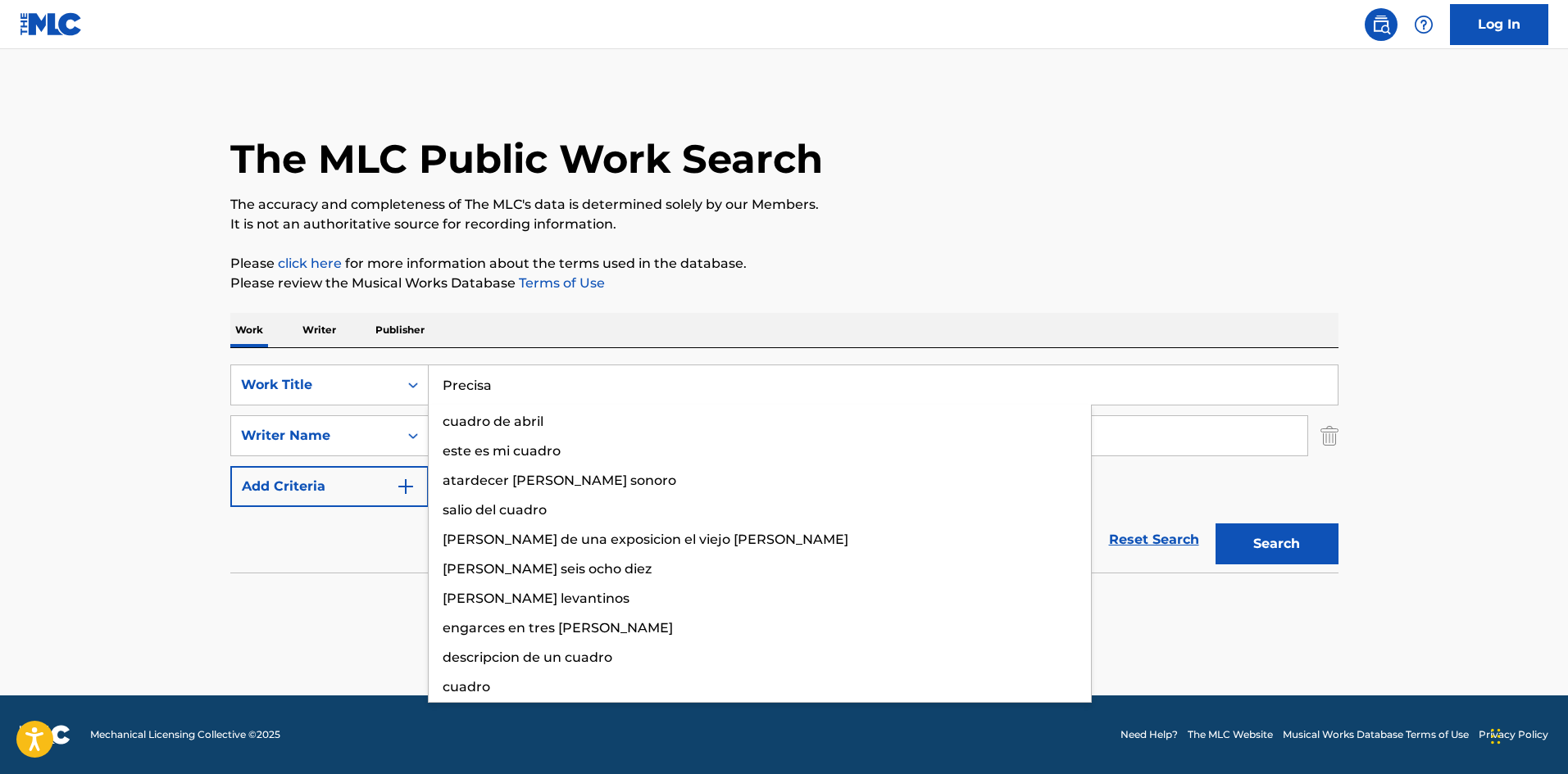
drag, startPoint x: 505, startPoint y: 380, endPoint x: 398, endPoint y: 355, distance: 109.9
click at [373, 357] on div "SearchWithCriteria02f844c1-4d55-451e-898d-2b36052bfbe4 Work Title Precisa cuadr…" at bounding box center [784, 460] width 1108 height 224
paste input "alo Rico"
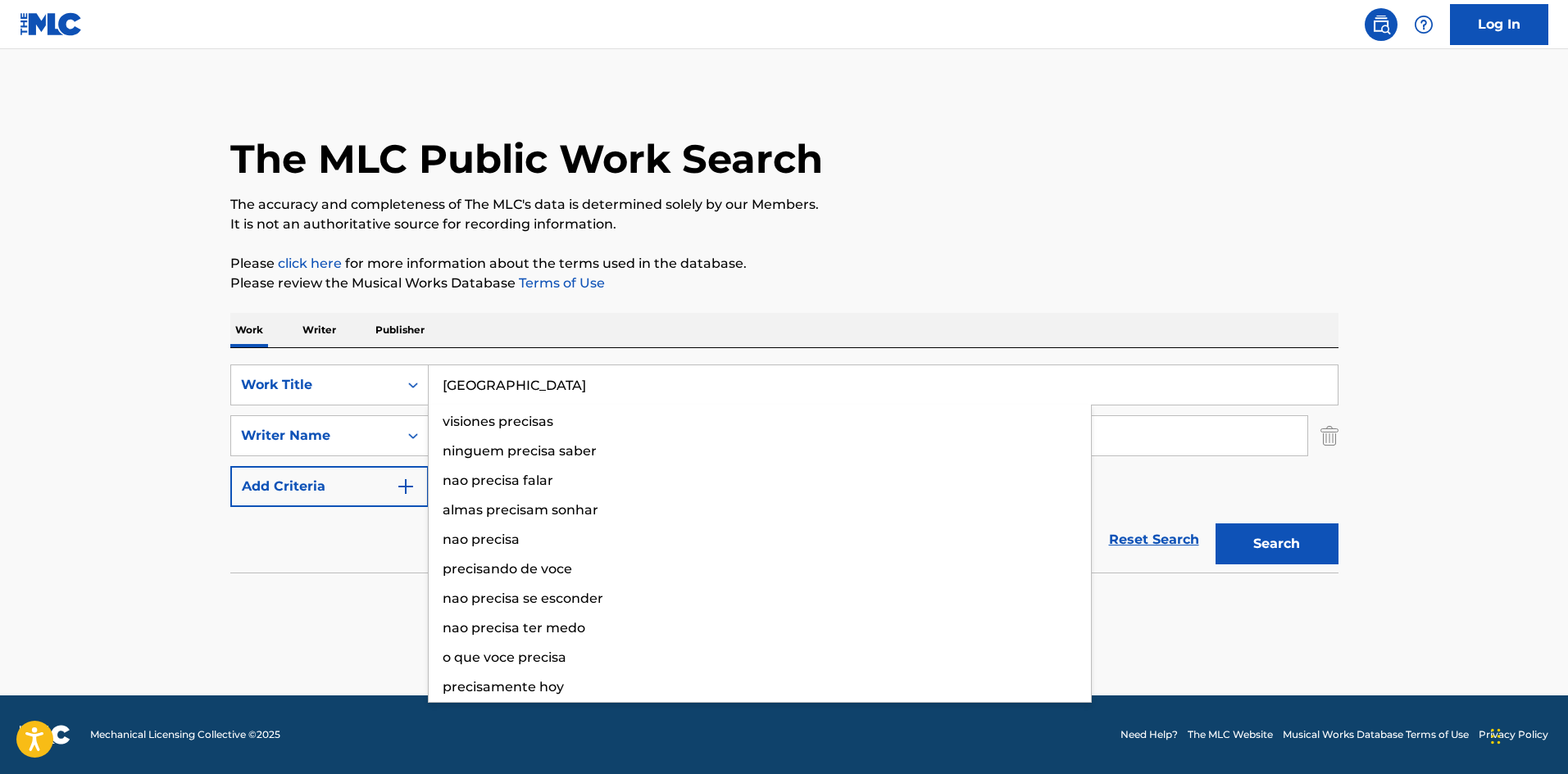
type input "[GEOGRAPHIC_DATA]"
click at [758, 279] on p "Please review the Musical Works Database Terms of Use" at bounding box center [784, 283] width 1108 height 19
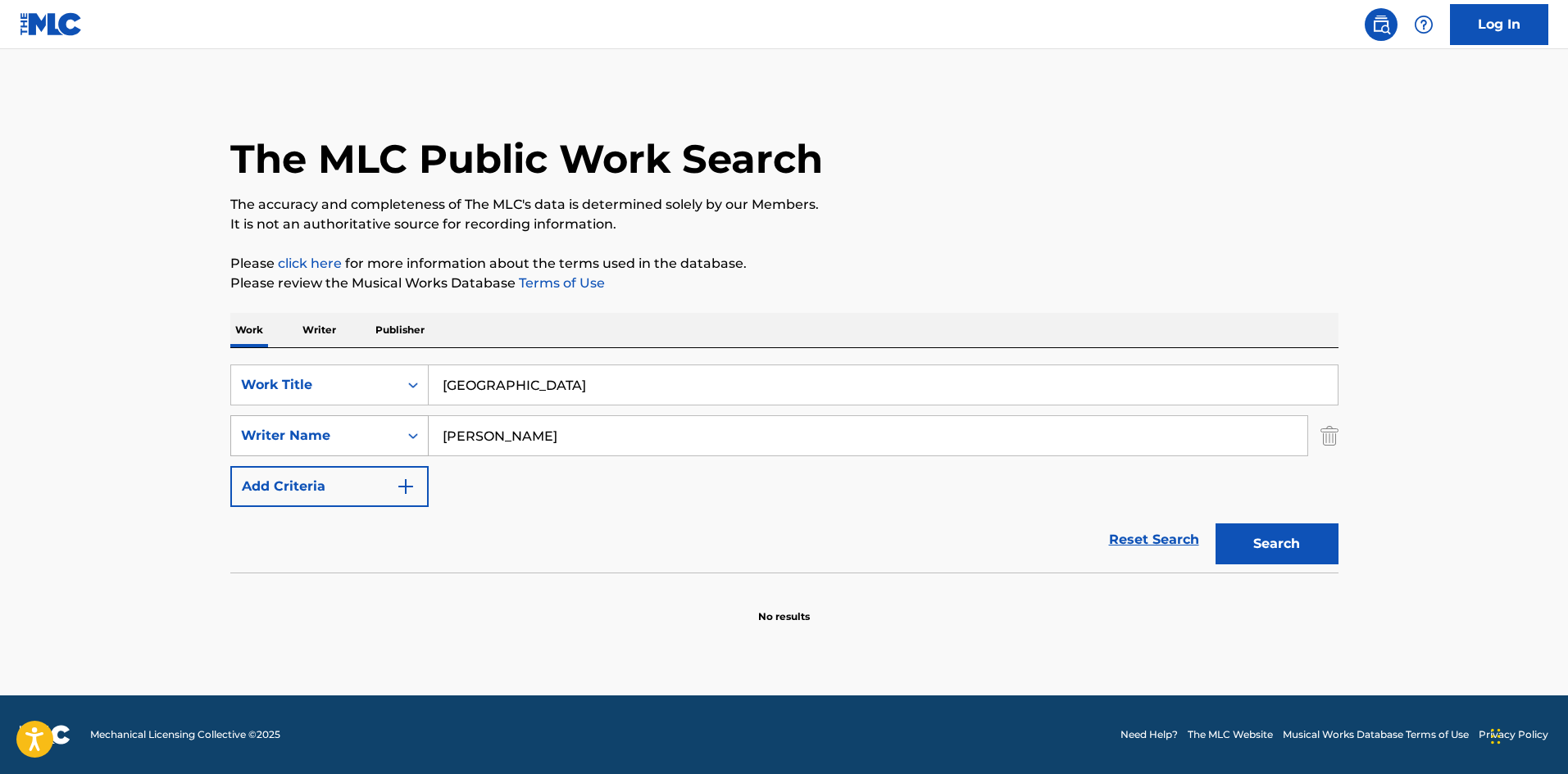
click at [404, 431] on div "SearchWithCriteriaa2924501-c412-4aaf-8b48-76c4d32745d8 Writer Name [PERSON_NAME]" at bounding box center [784, 436] width 1108 height 41
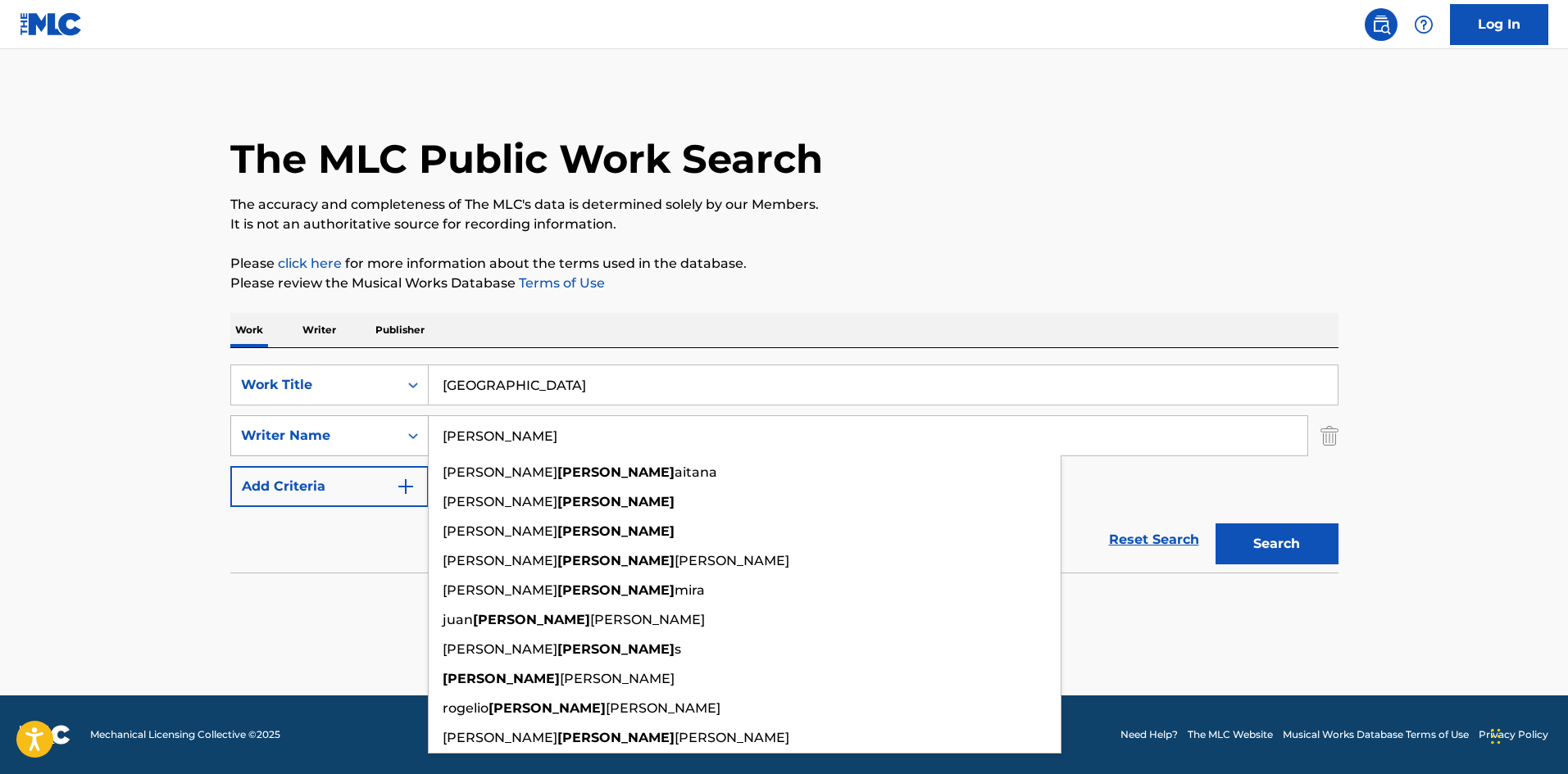
drag, startPoint x: 410, startPoint y: 420, endPoint x: 393, endPoint y: 420, distance: 17.0
click at [393, 420] on div "SearchWithCriteriaa2924501-c412-4aaf-8b48-76c4d32745d8 Writer Name [PERSON_NAME…" at bounding box center [784, 436] width 1108 height 41
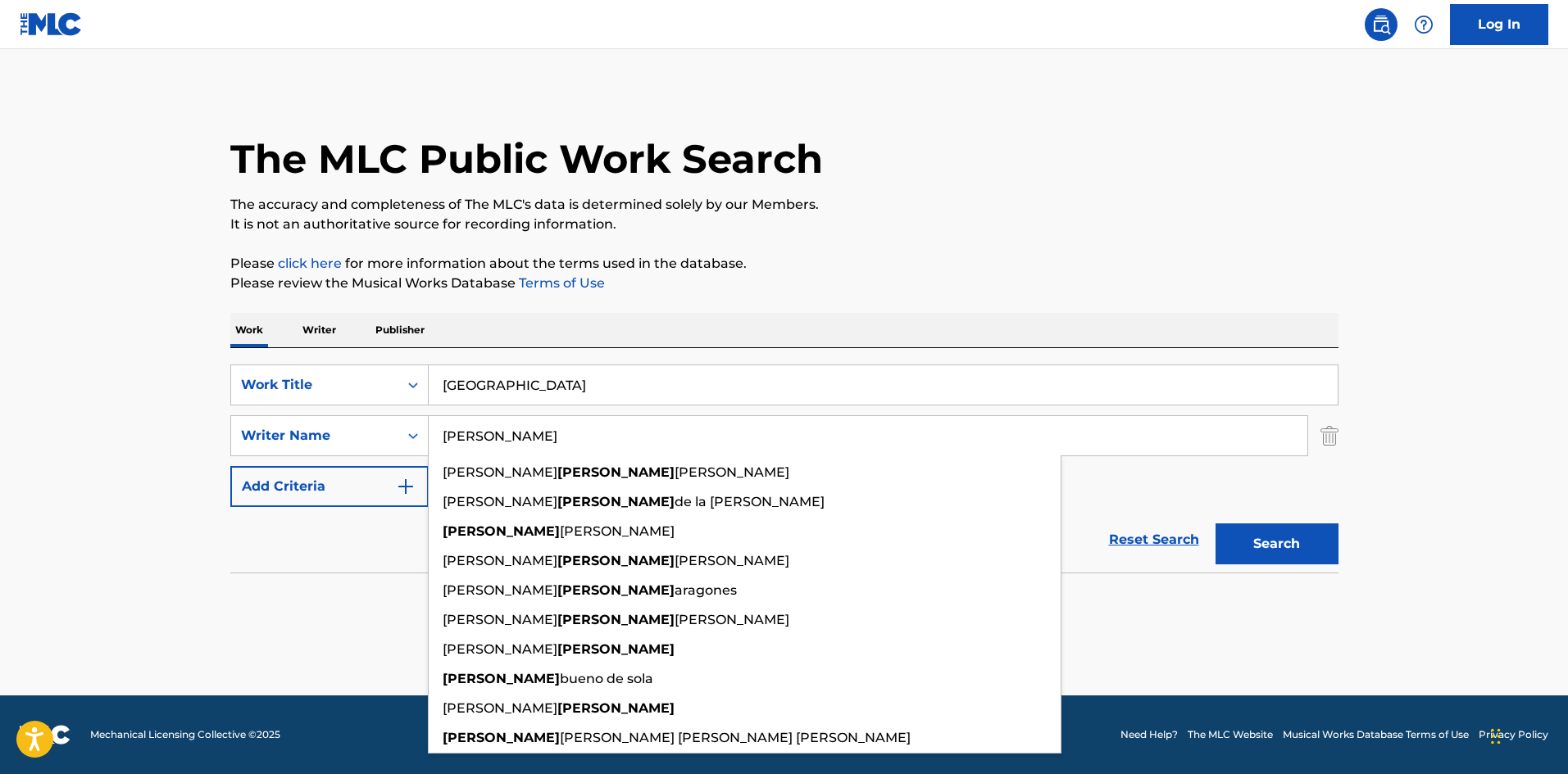
type input "[PERSON_NAME]"
click at [1216, 524] on button "Search" at bounding box center [1277, 544] width 123 height 41
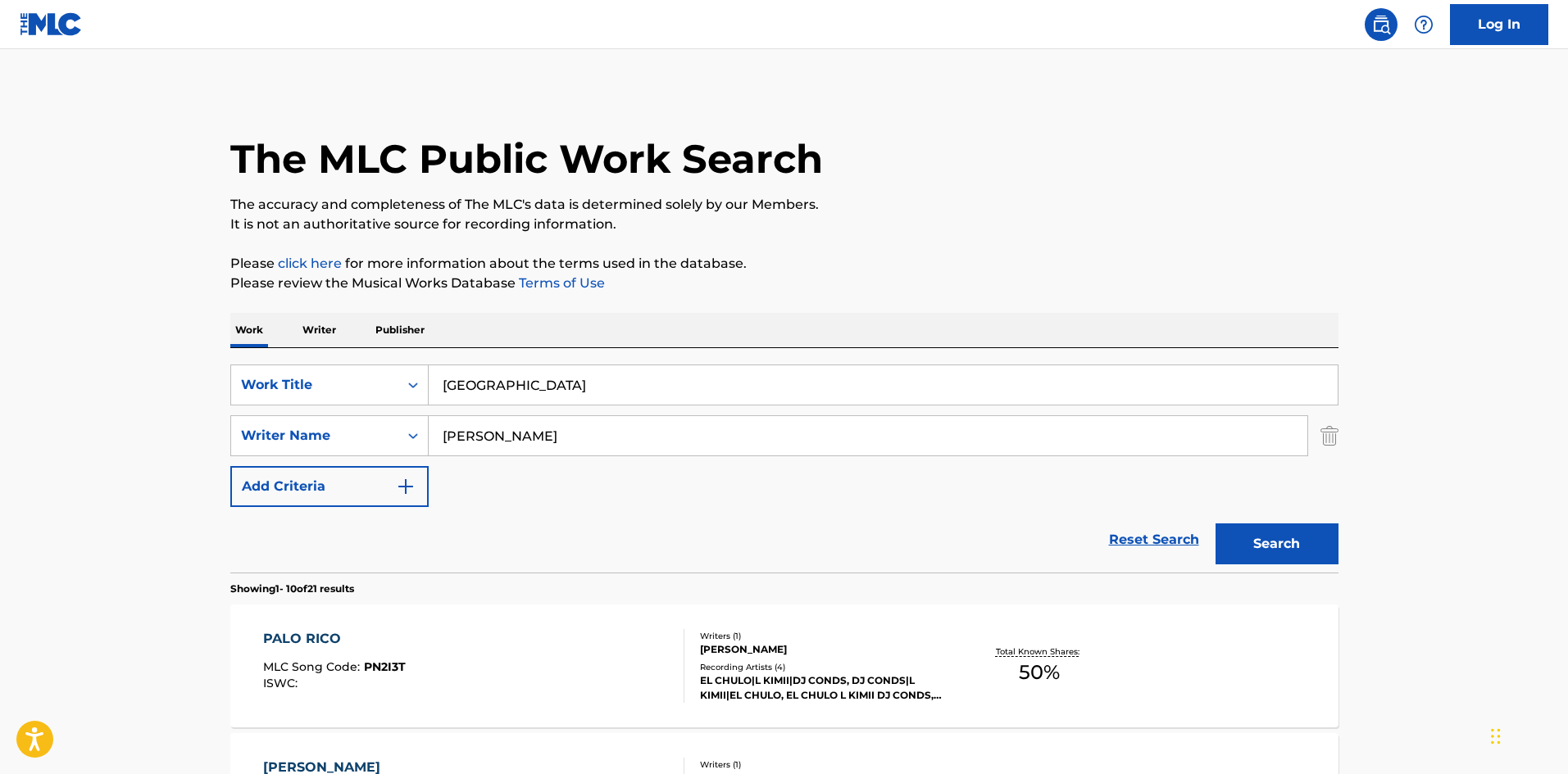
click at [1076, 261] on p "Please click here for more information about the terms used in the database." at bounding box center [784, 263] width 1108 height 19
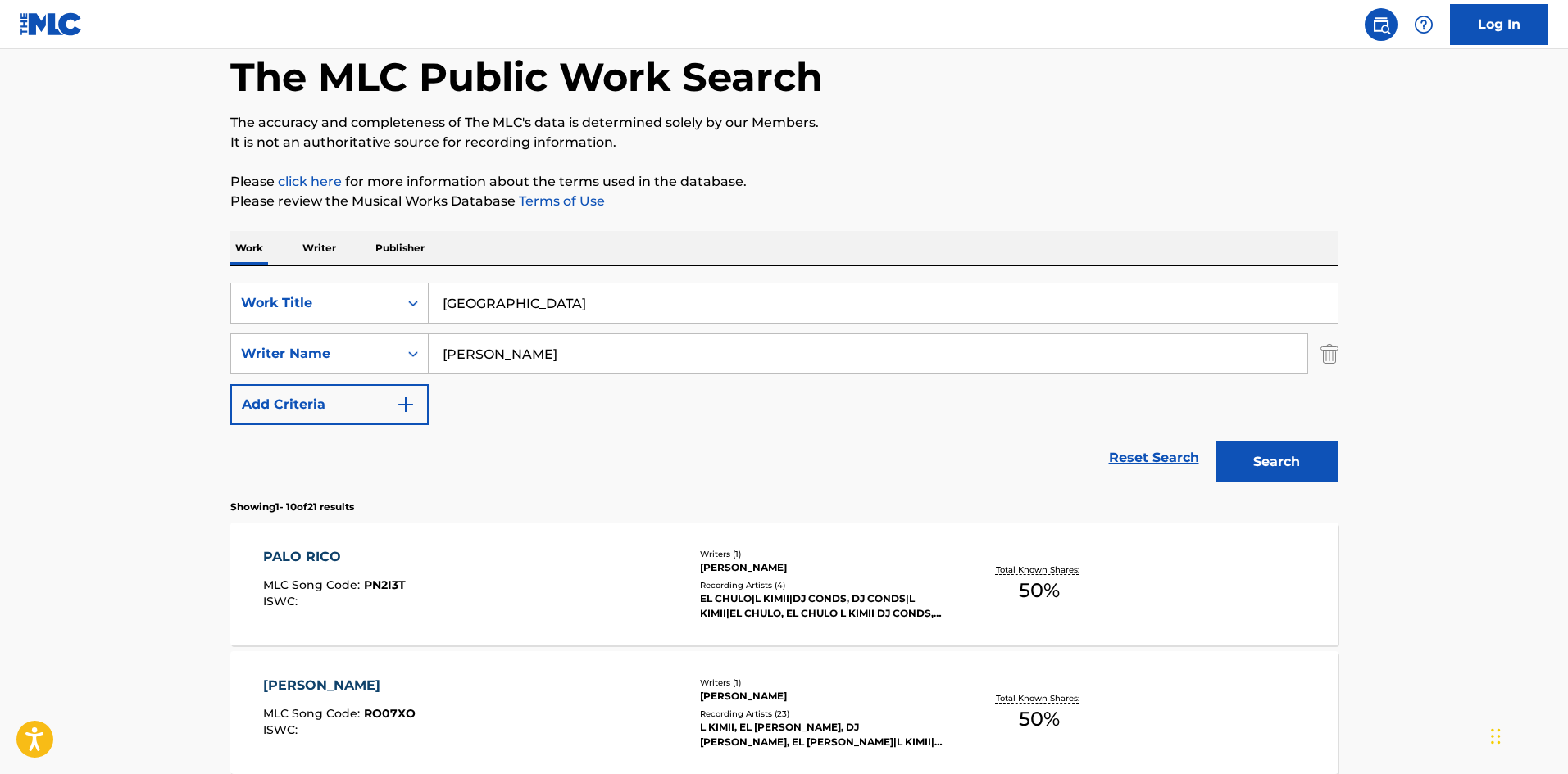
click at [568, 580] on div "PALO RICO MLC Song Code : PN2I3T ISWC :" at bounding box center [474, 584] width 422 height 74
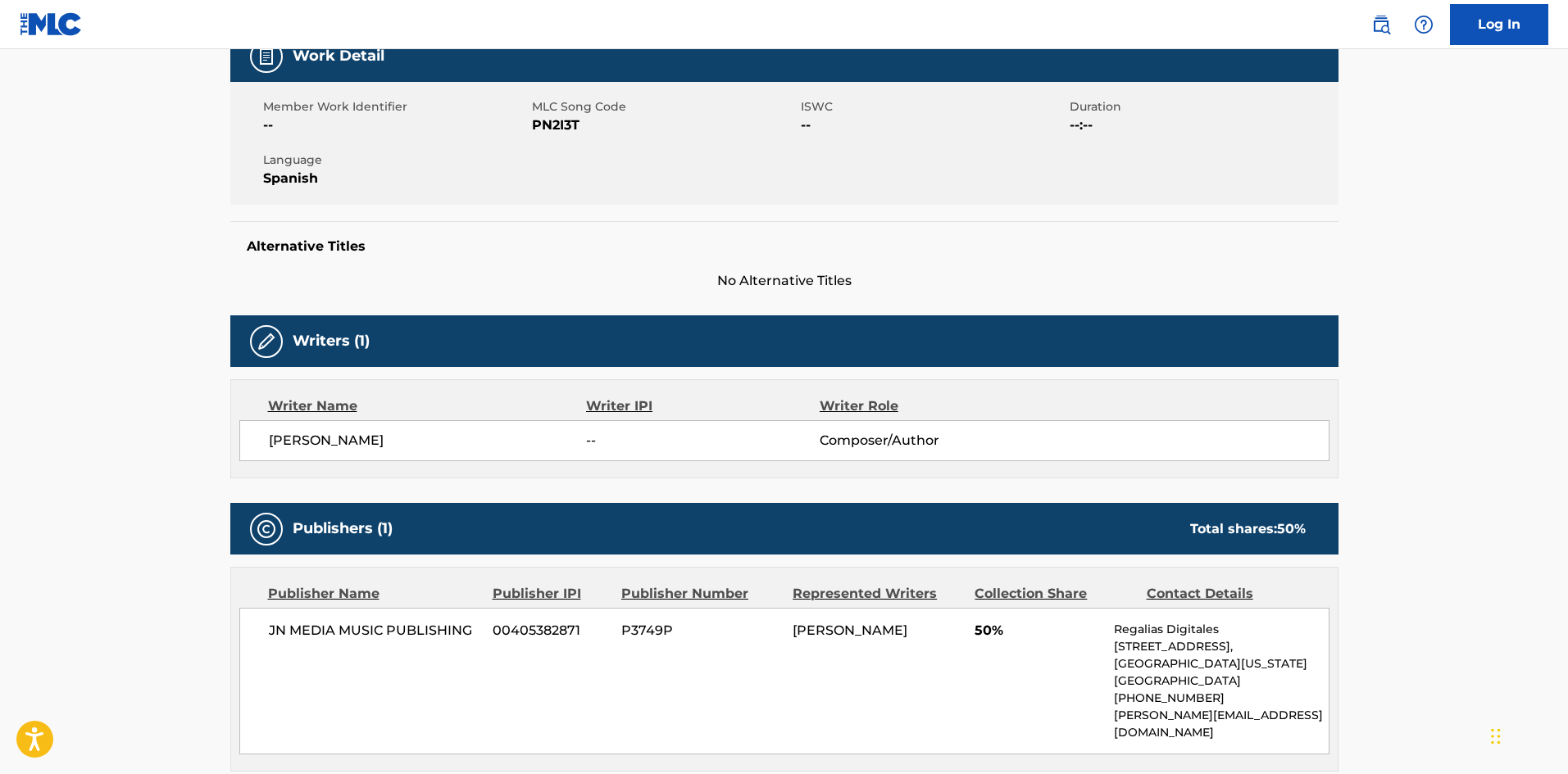
scroll to position [180, 0]
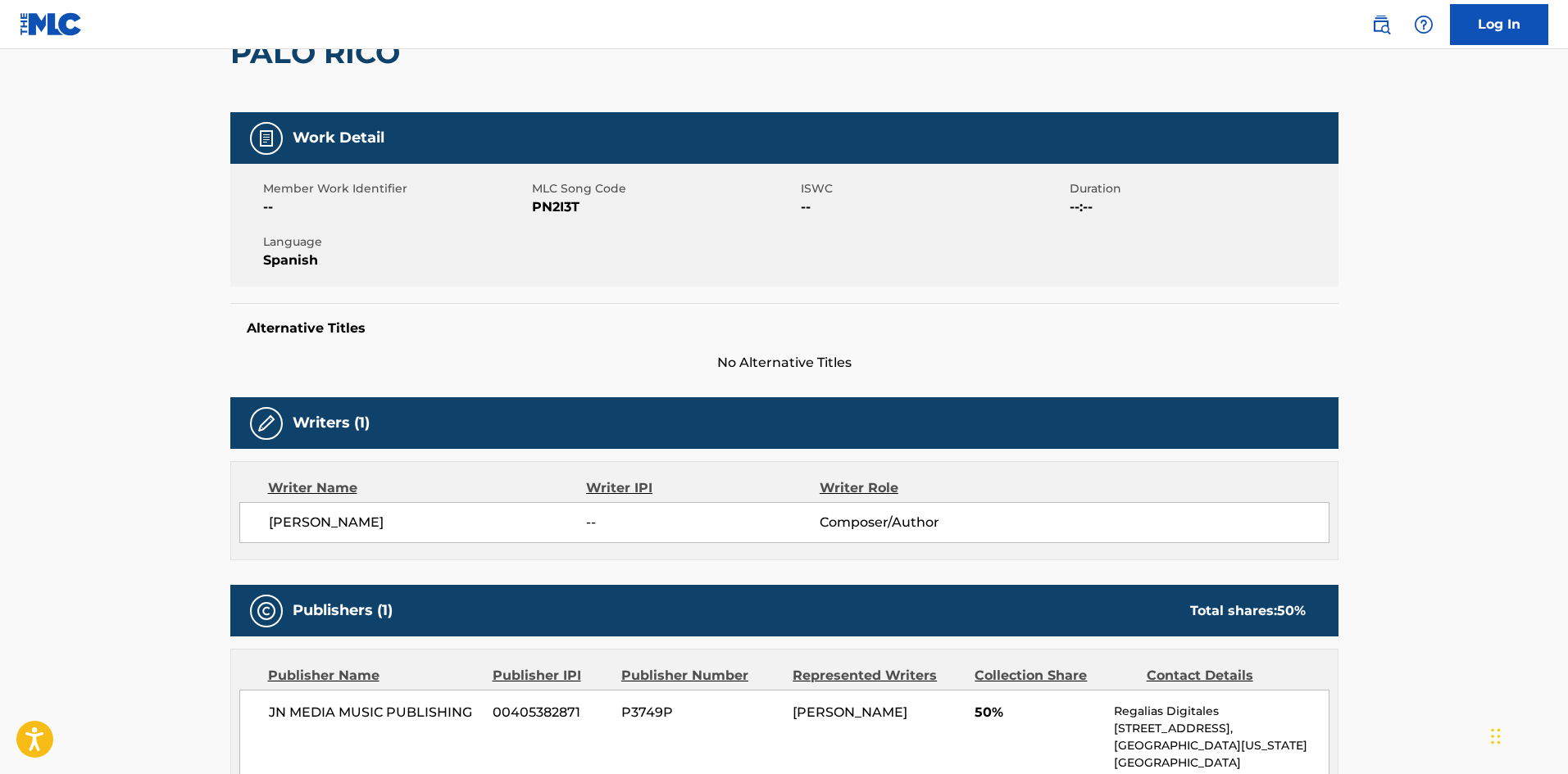
click at [565, 202] on span "PN2I3T" at bounding box center [664, 207] width 265 height 19
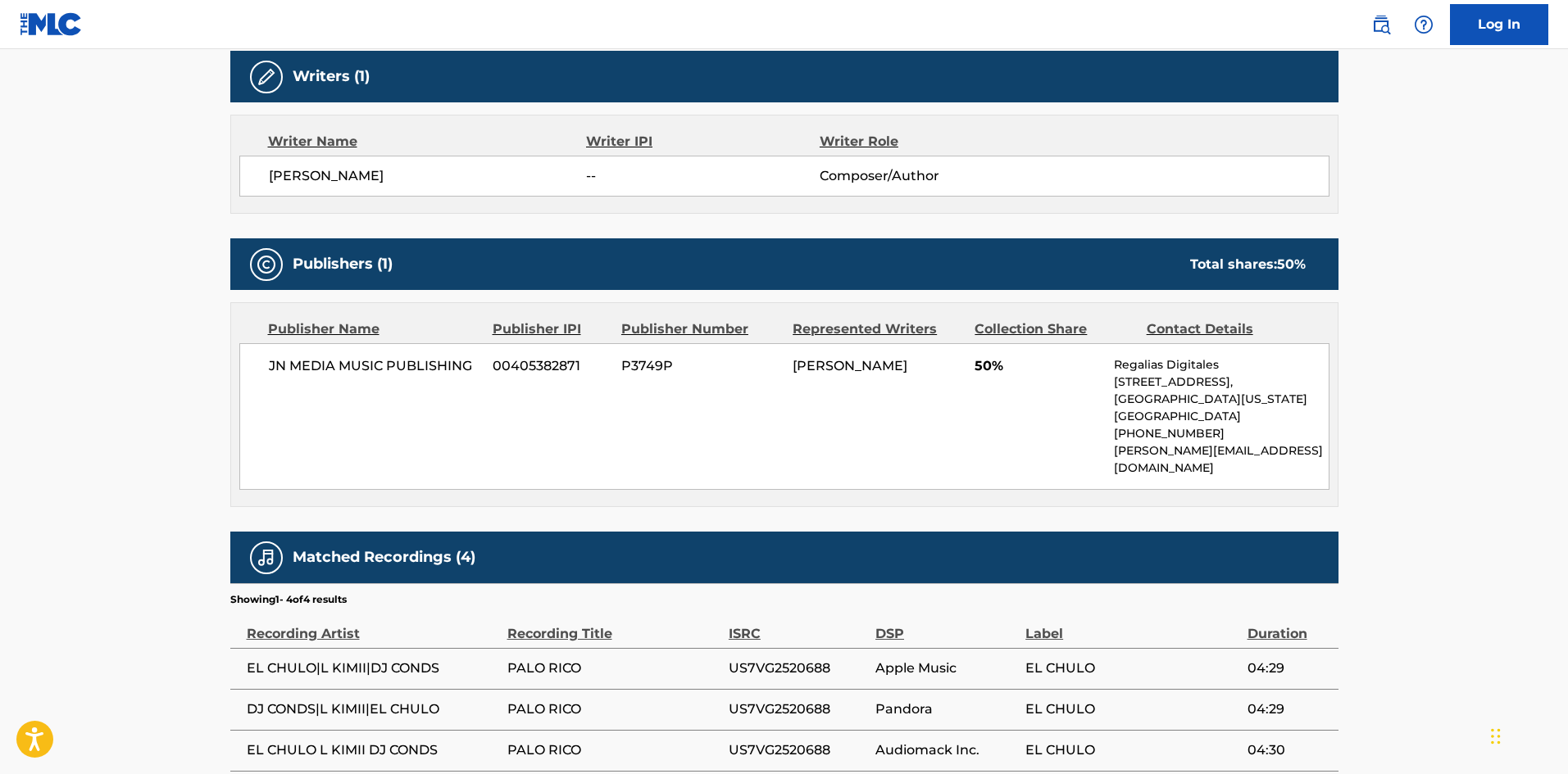
scroll to position [532, 0]
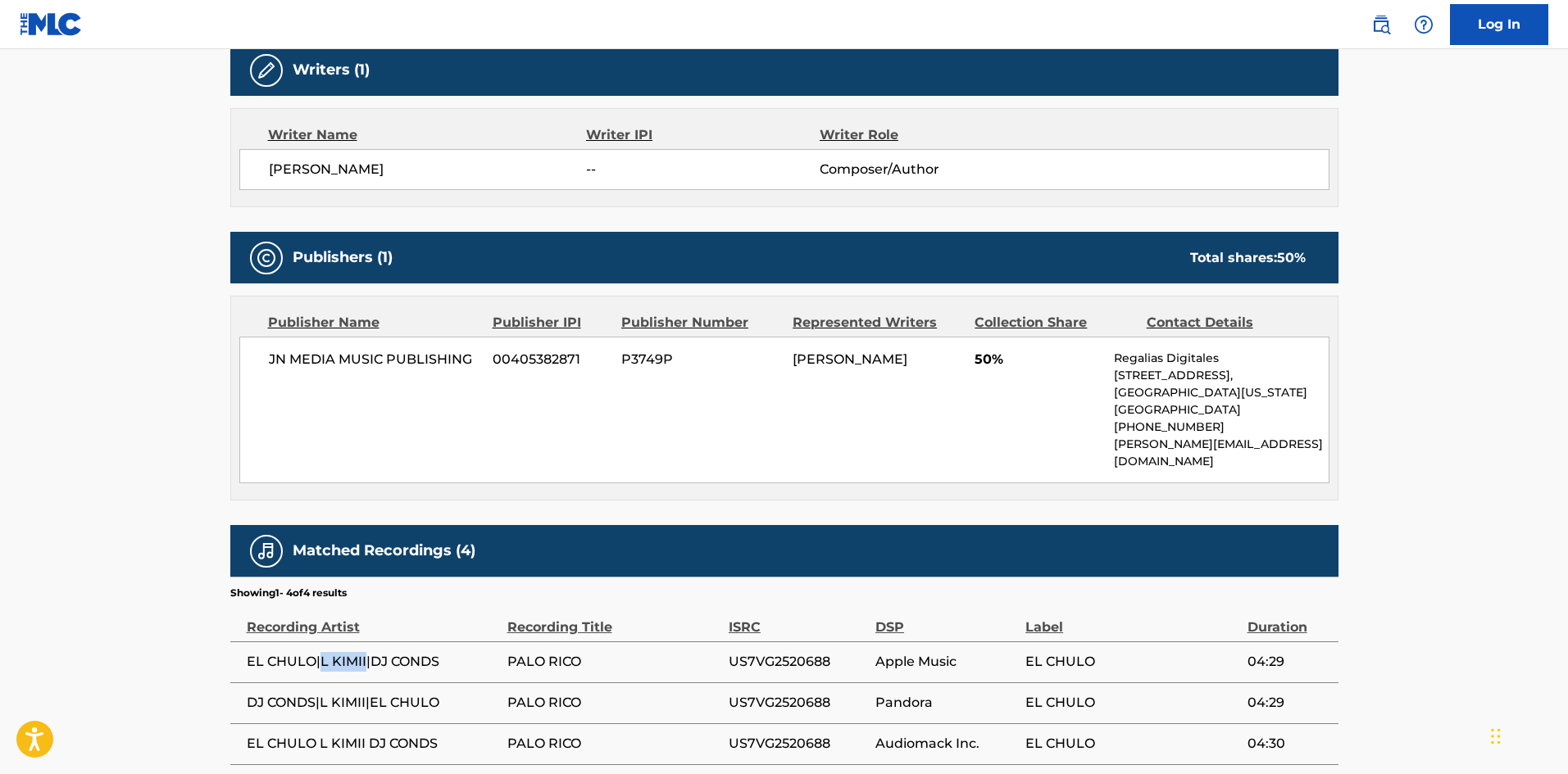
drag, startPoint x: 322, startPoint y: 643, endPoint x: 364, endPoint y: 645, distance: 42.0
click at [364, 652] on span "EL CHULO|L KIMII|DJ CONDS" at bounding box center [373, 661] width 253 height 19
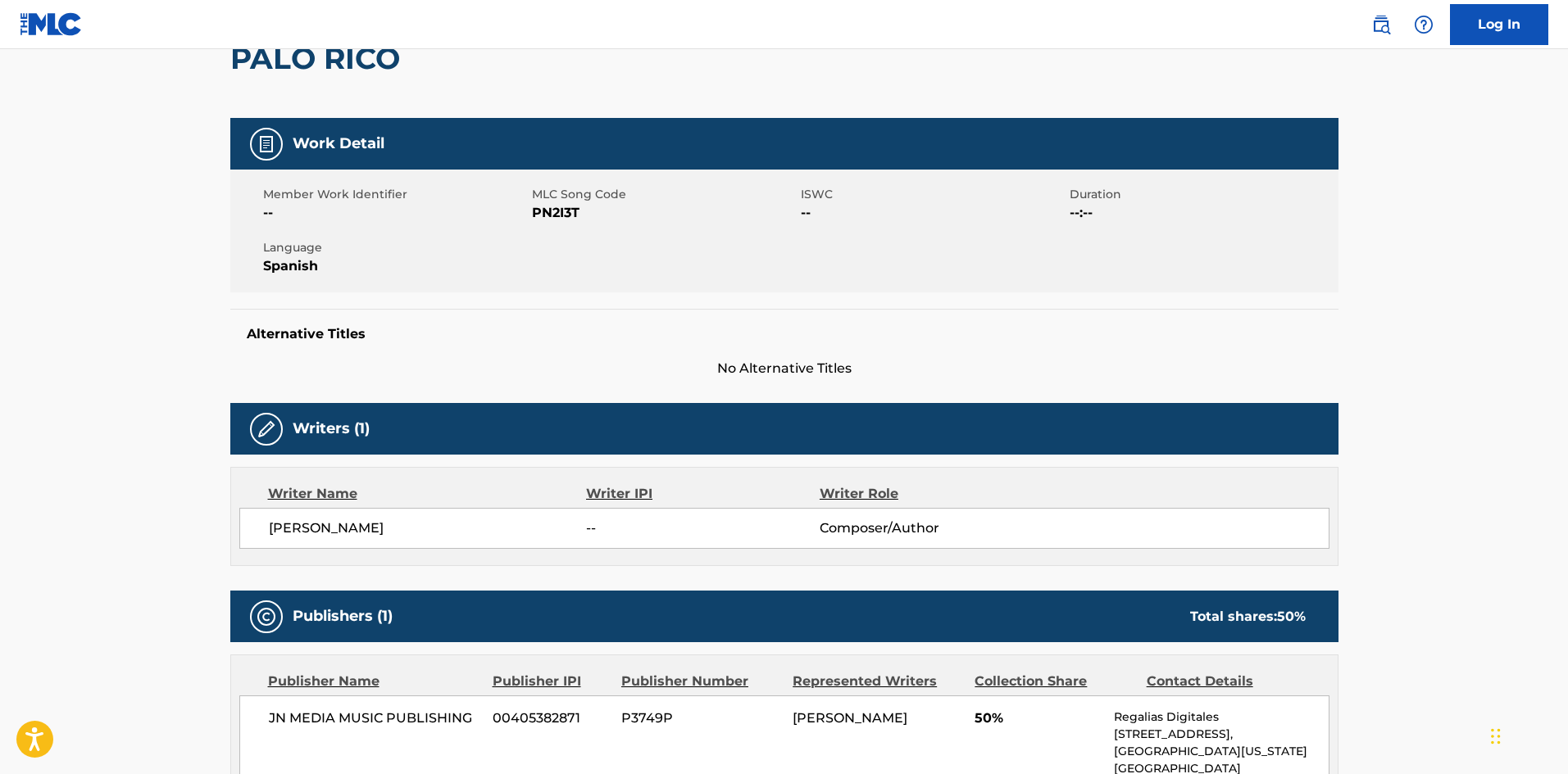
scroll to position [163, 0]
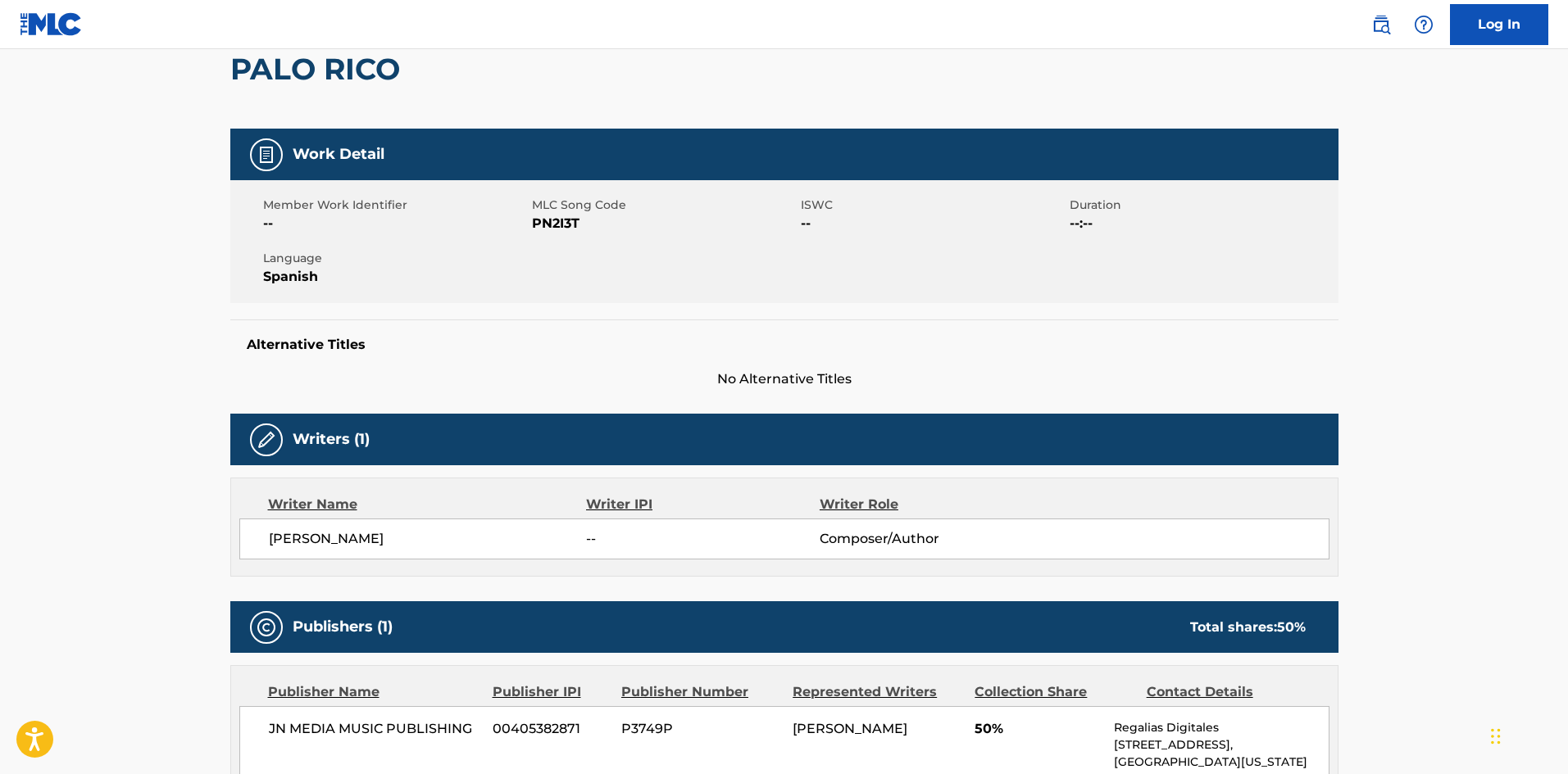
click at [564, 222] on span "PN2I3T" at bounding box center [664, 223] width 265 height 19
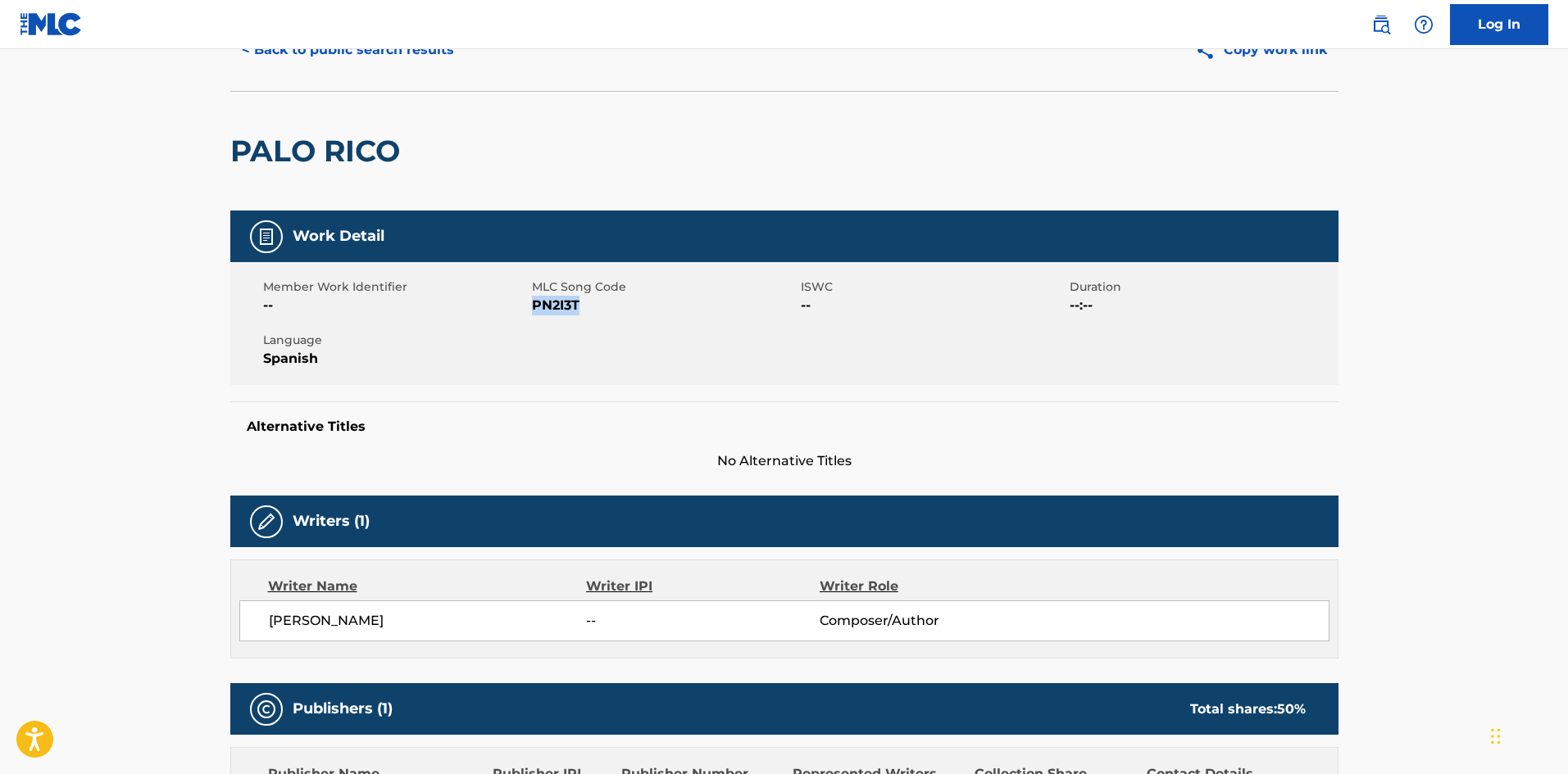
scroll to position [0, 0]
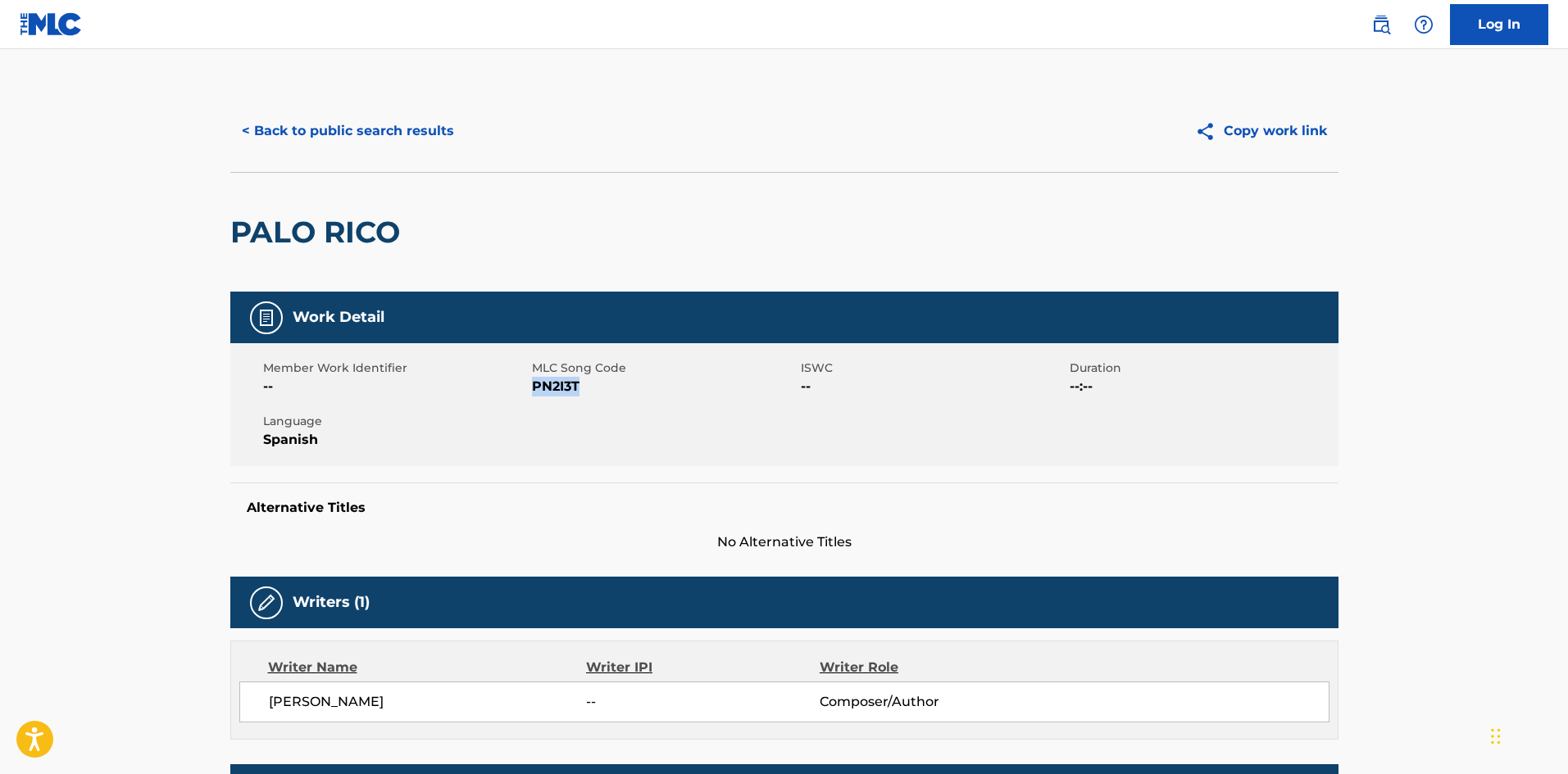
click at [392, 136] on button "< Back to public search results" at bounding box center [347, 131] width 236 height 41
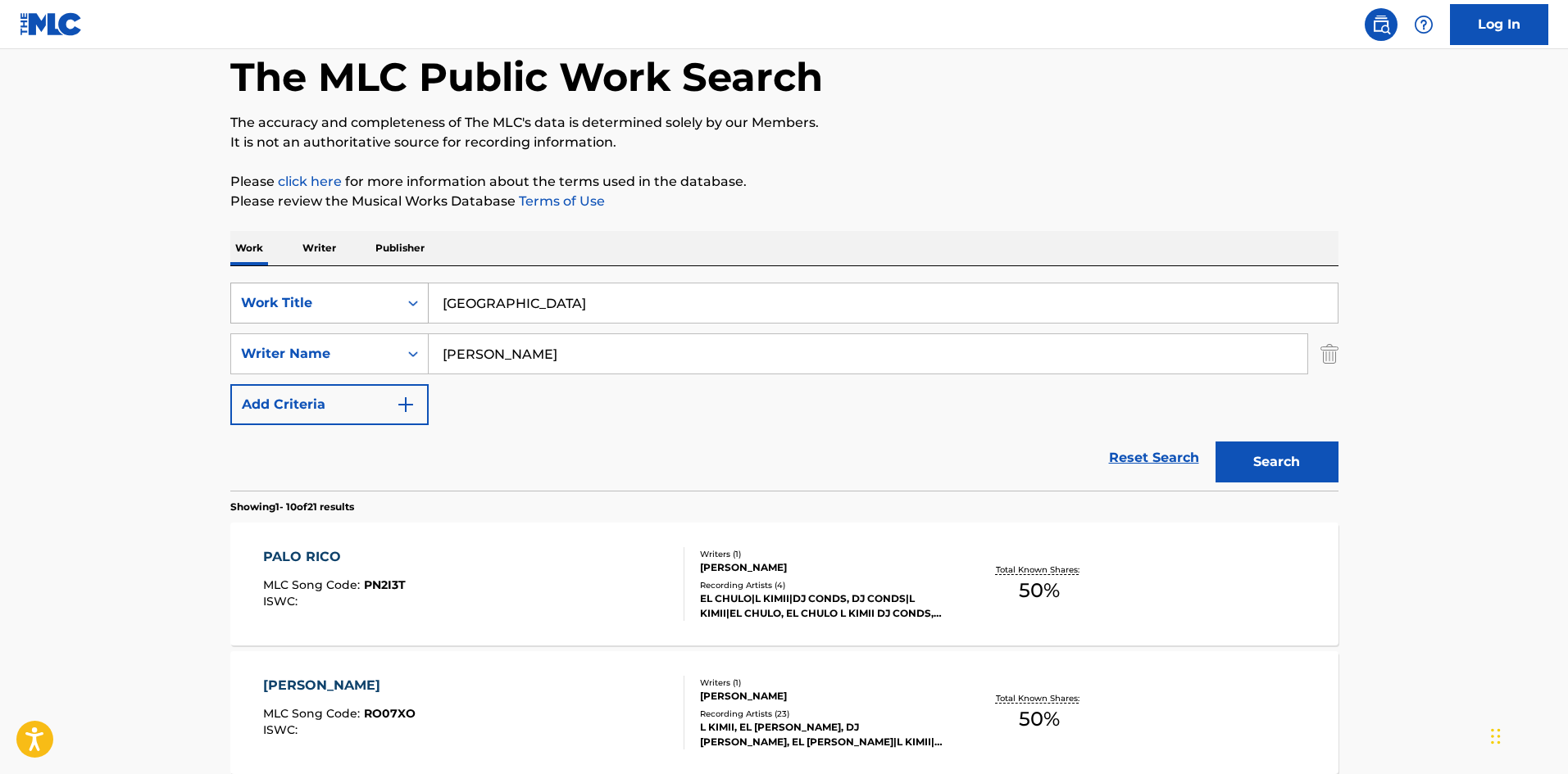
drag, startPoint x: 510, startPoint y: 296, endPoint x: 387, endPoint y: 289, distance: 123.2
click at [387, 287] on div "SearchWithCriteria02f844c1-4d55-451e-898d-2b36052bfbe4 Work Title [GEOGRAPHIC_D…" at bounding box center [784, 303] width 1108 height 41
paste input "El San"
click at [1282, 452] on button "Search" at bounding box center [1277, 462] width 123 height 41
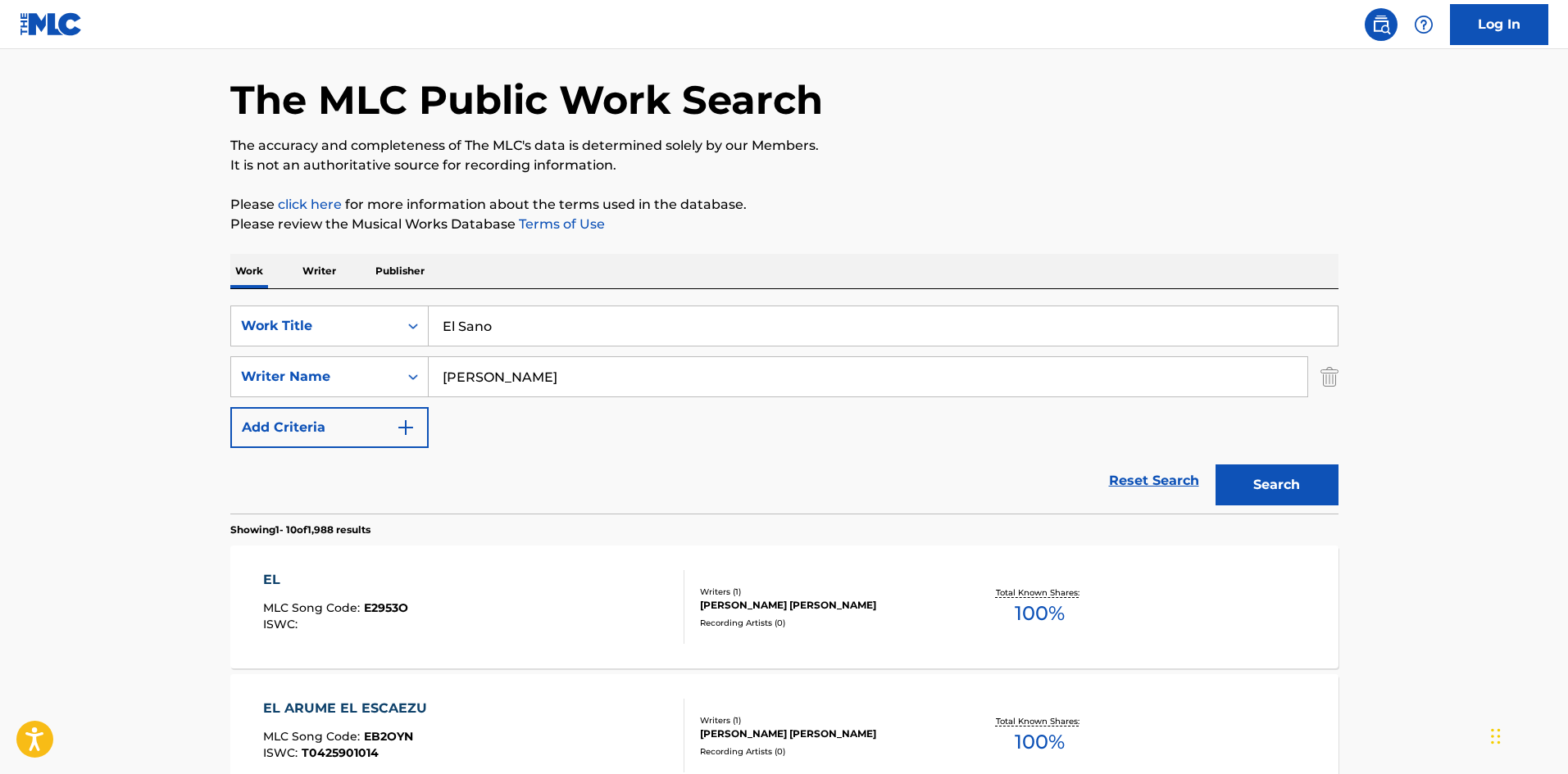
scroll to position [46, 0]
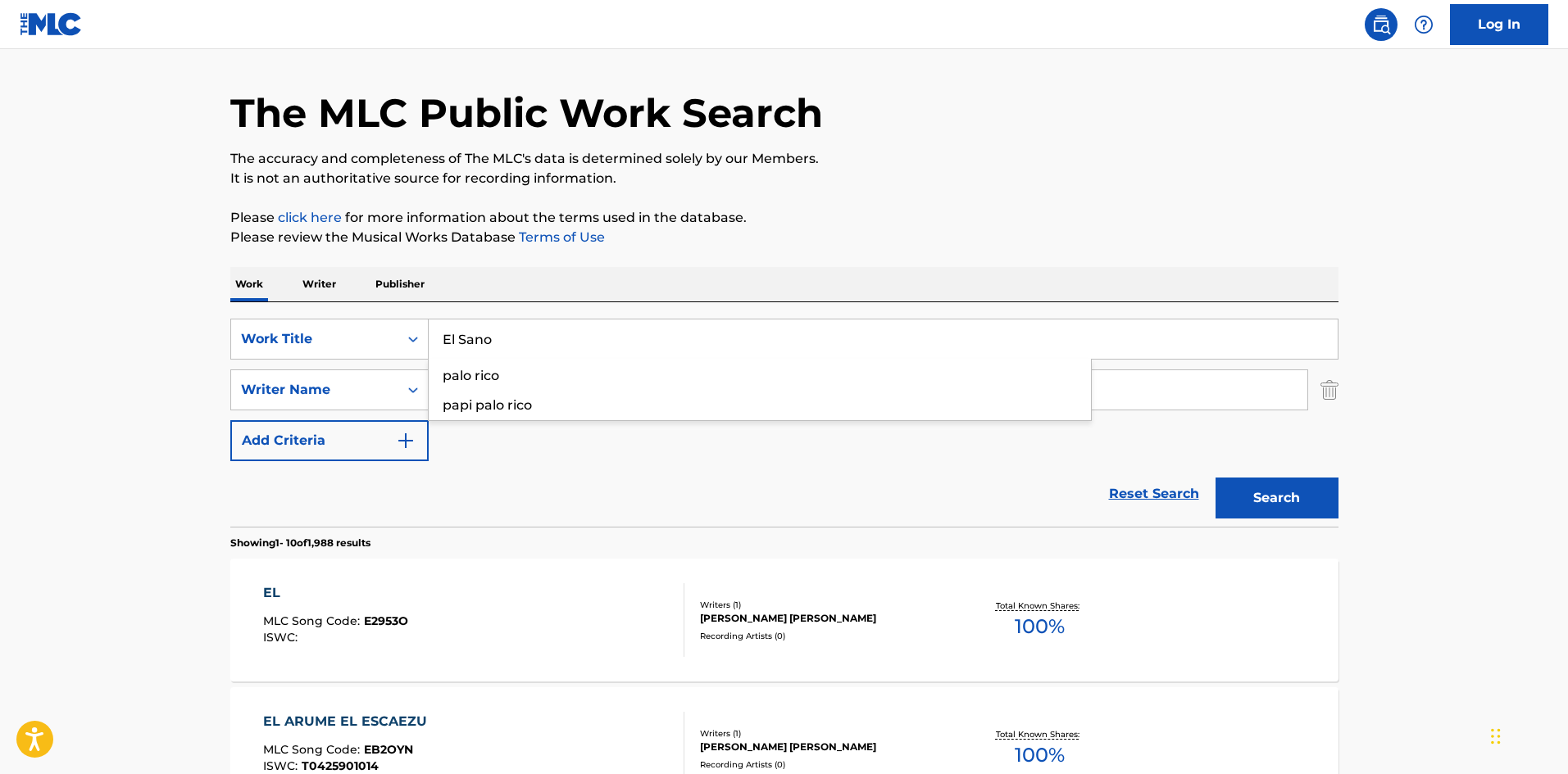
drag, startPoint x: 406, startPoint y: 316, endPoint x: 389, endPoint y: 315, distance: 17.0
click at [389, 315] on div "SearchWithCriteria02f844c1-4d55-451e-898d-2b36052bfbe4 Work Title [GEOGRAPHIC_D…" at bounding box center [784, 414] width 1108 height 224
paste input "Colage"
type input "[PERSON_NAME]"
click at [1320, 495] on button "Search" at bounding box center [1277, 497] width 123 height 41
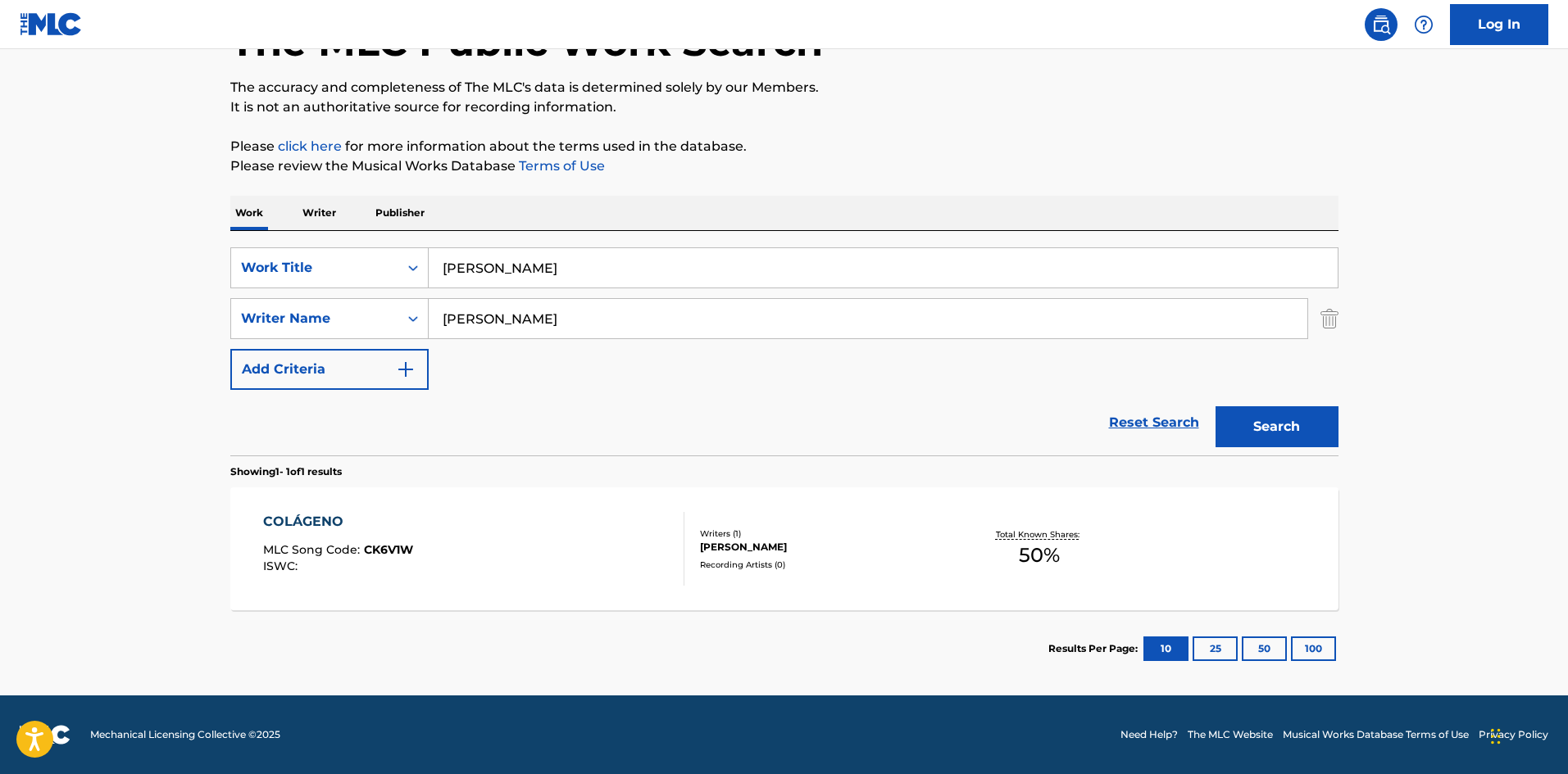
scroll to position [35, 0]
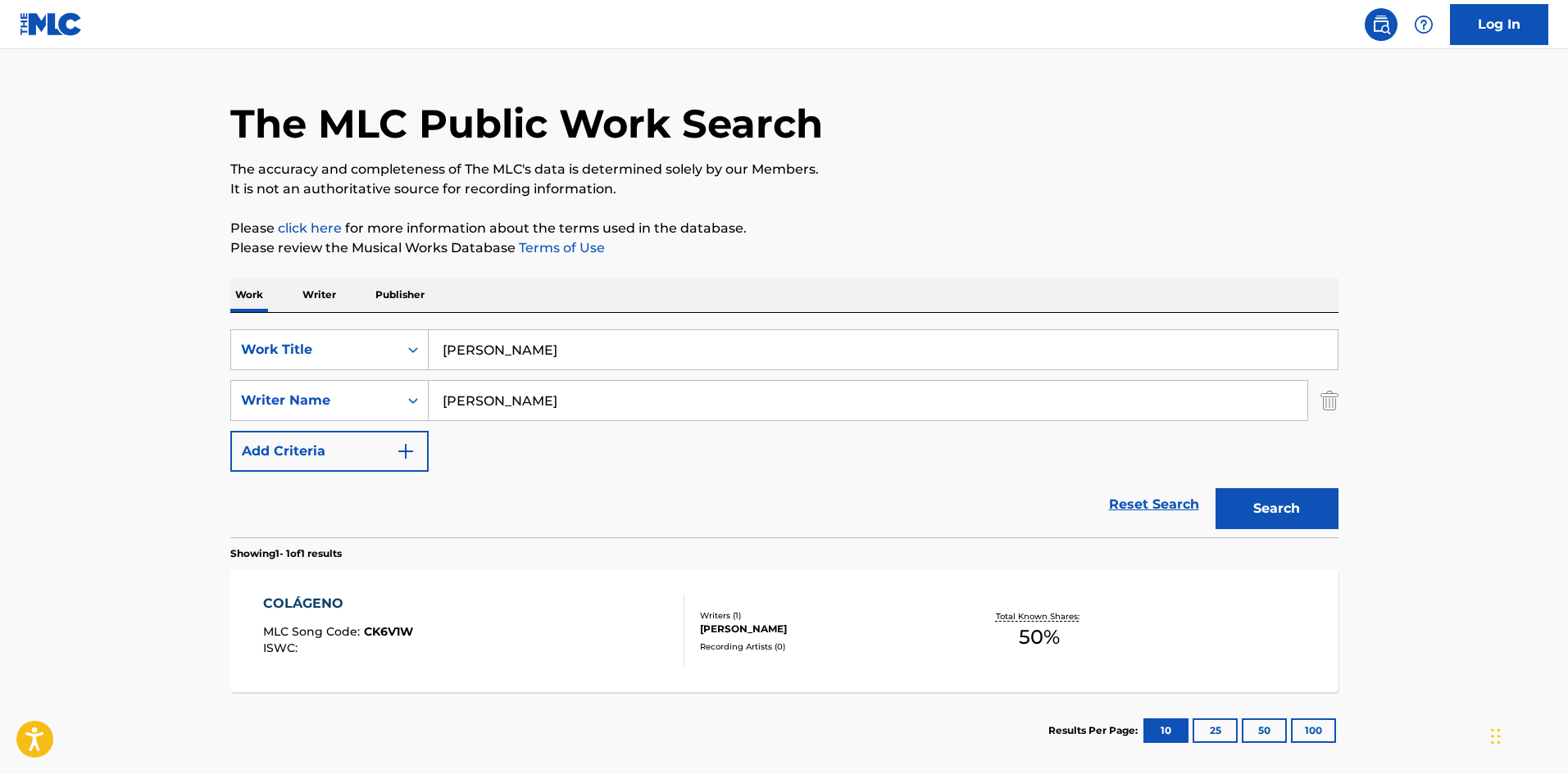
click at [514, 609] on div "COLÁGENO MLC Song Code : CK6V1W ISWC :" at bounding box center [474, 631] width 422 height 74
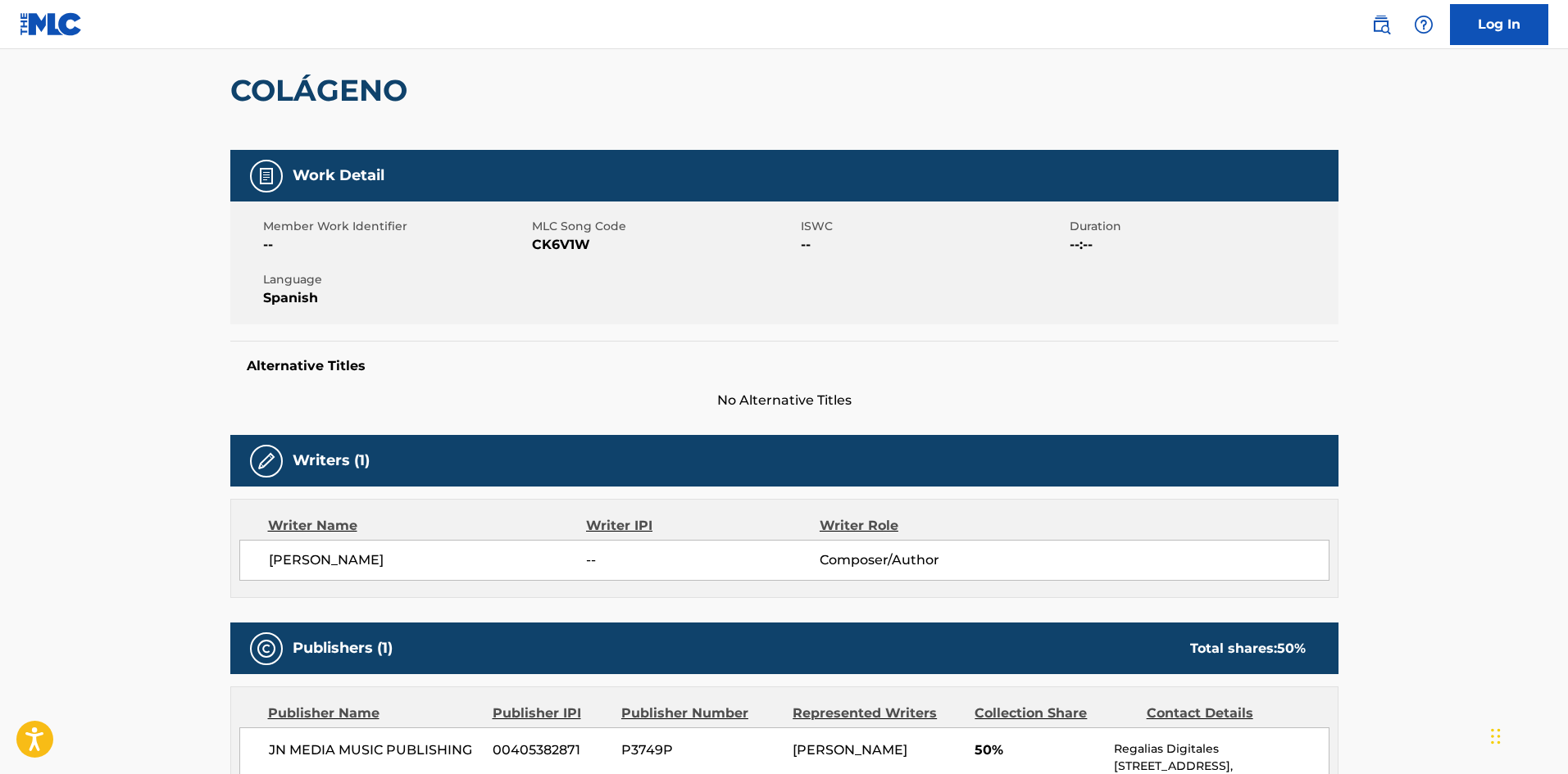
scroll to position [136, 0]
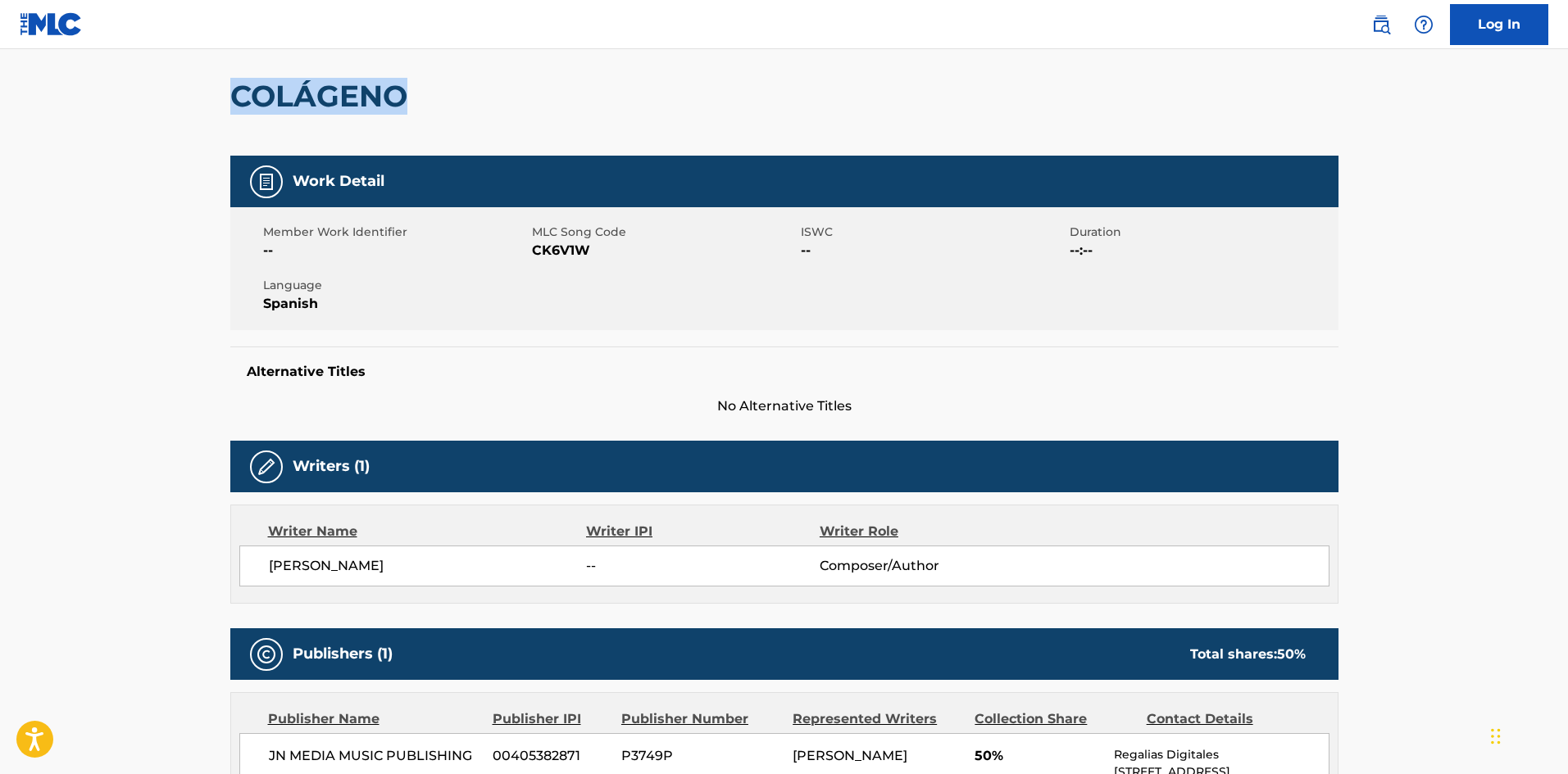
drag, startPoint x: 233, startPoint y: 85, endPoint x: 420, endPoint y: 82, distance: 187.0
click at [414, 82] on h2 "COLÁGENO" at bounding box center [323, 96] width 185 height 37
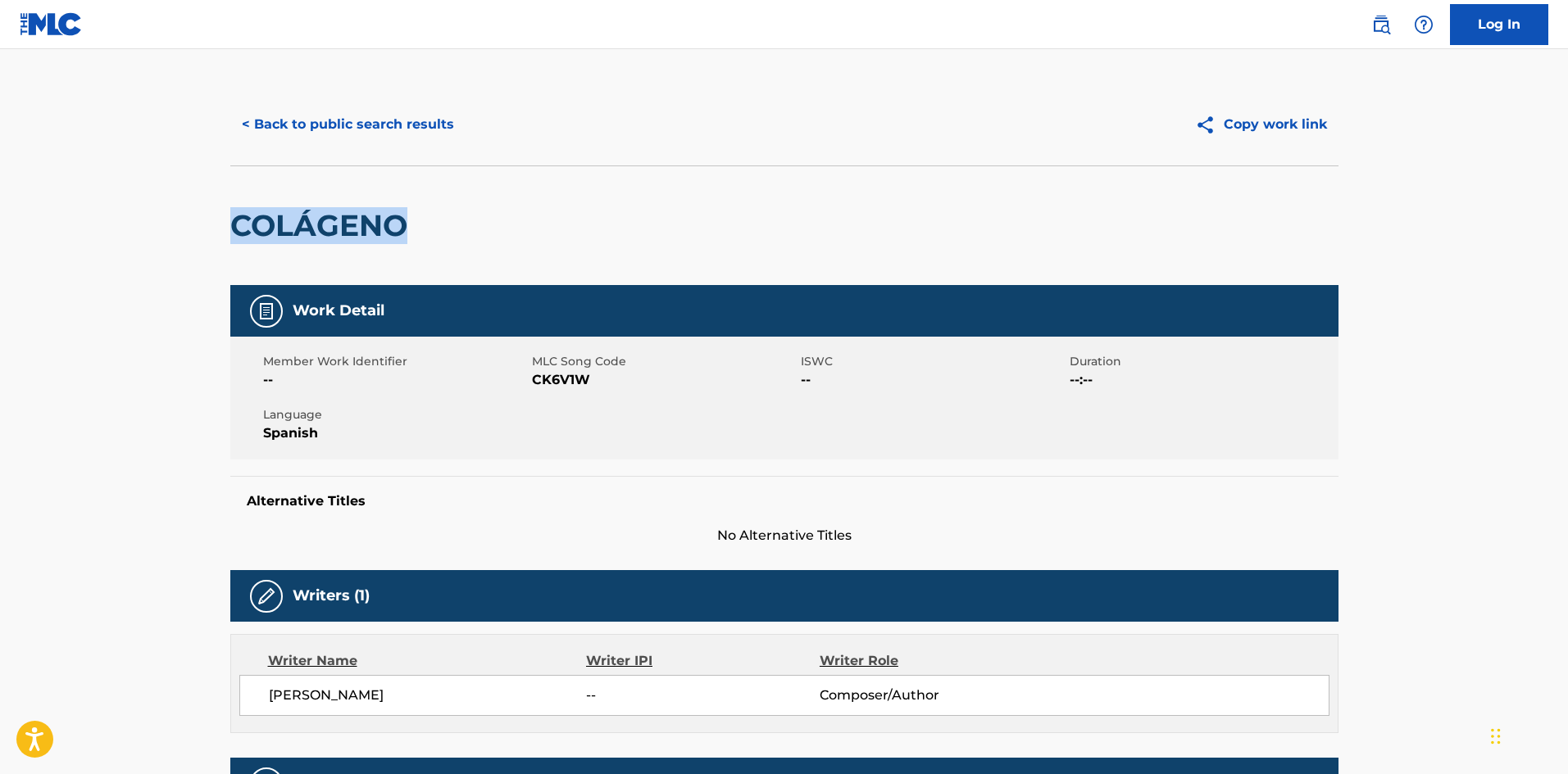
scroll to position [3, 0]
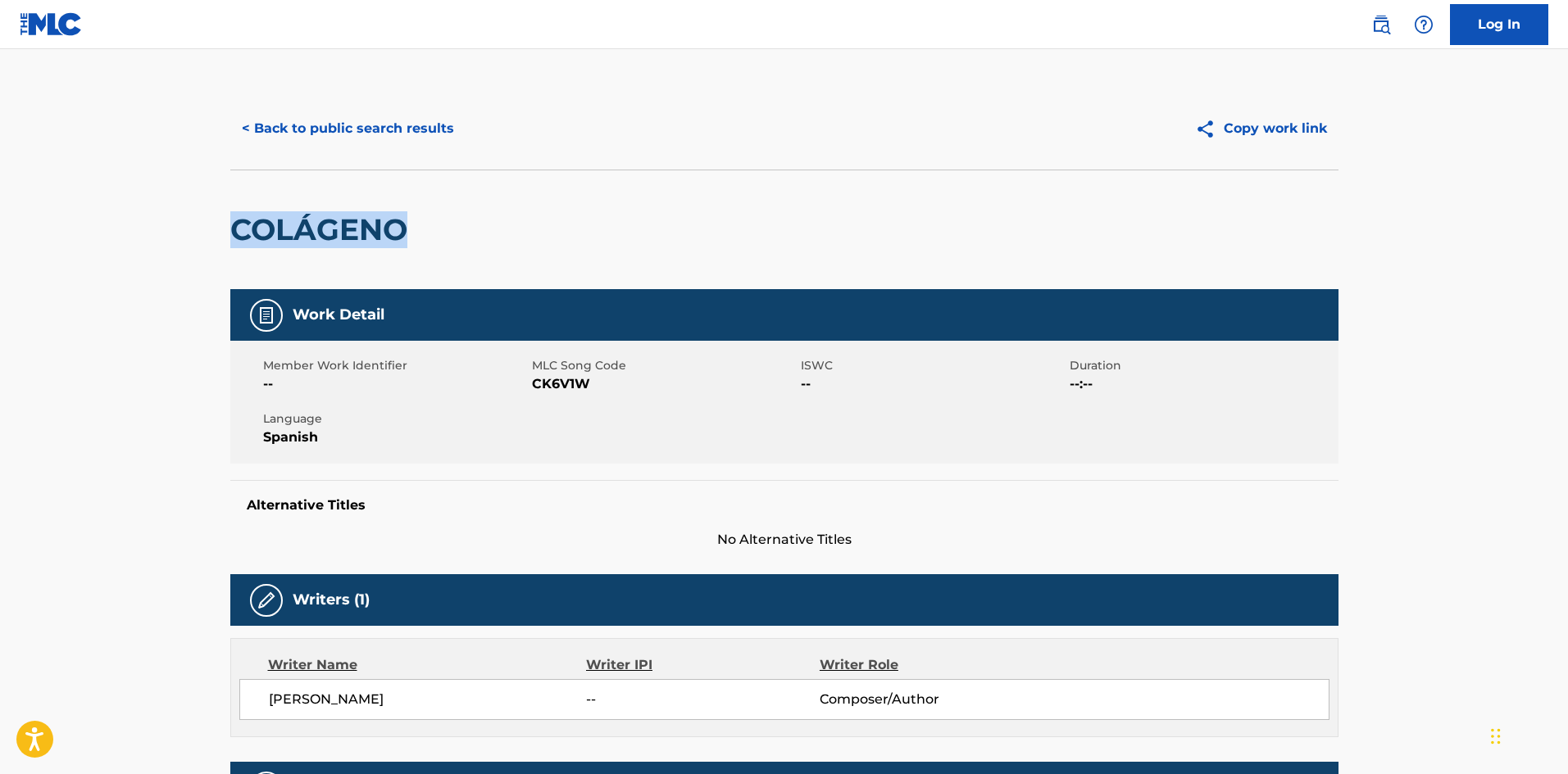
click at [318, 128] on button "< Back to public search results" at bounding box center [347, 128] width 236 height 41
click at [400, 125] on button "< Back to public search results" at bounding box center [347, 128] width 236 height 41
